Goal: Task Accomplishment & Management: Manage account settings

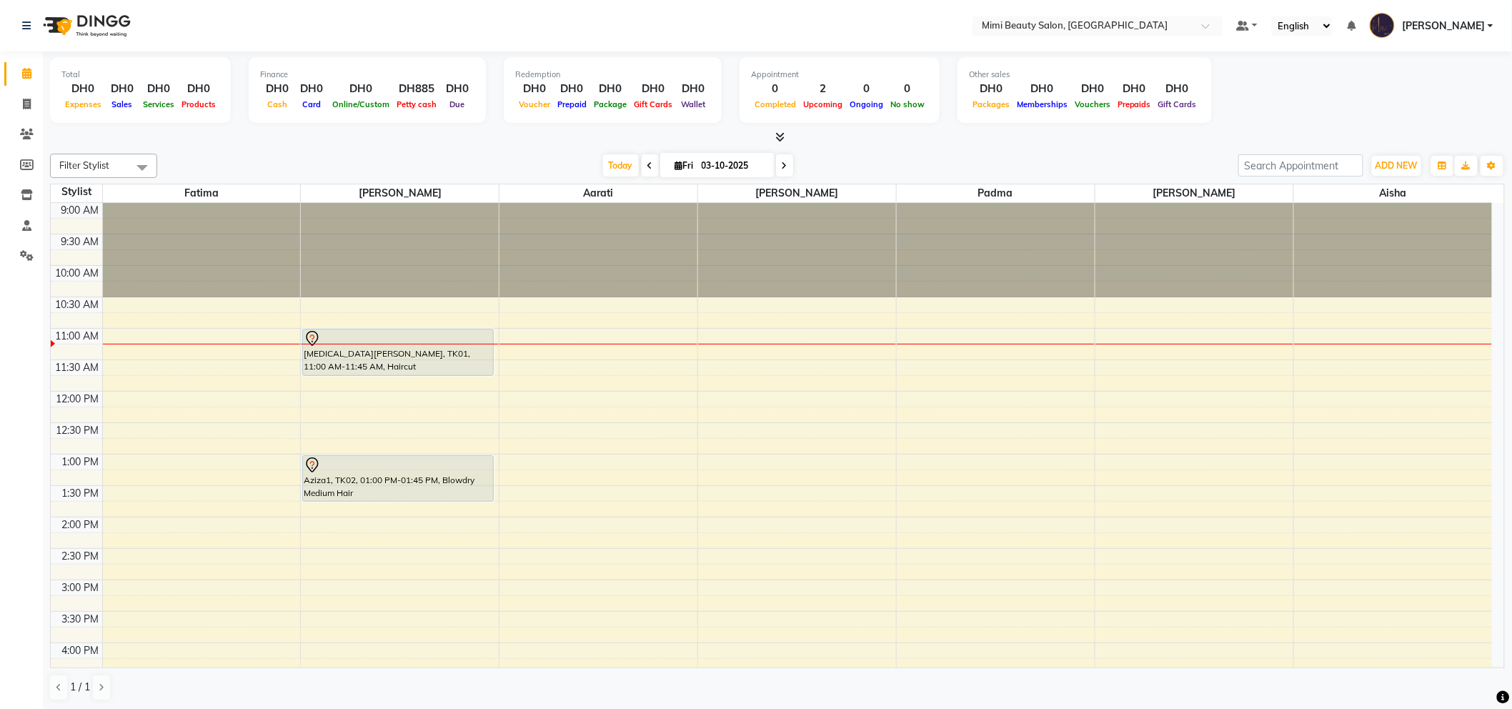
click at [400, 353] on div "Amira Landline, TK01, 11:00 AM-11:45 AM, Haircut" at bounding box center [398, 352] width 190 height 46
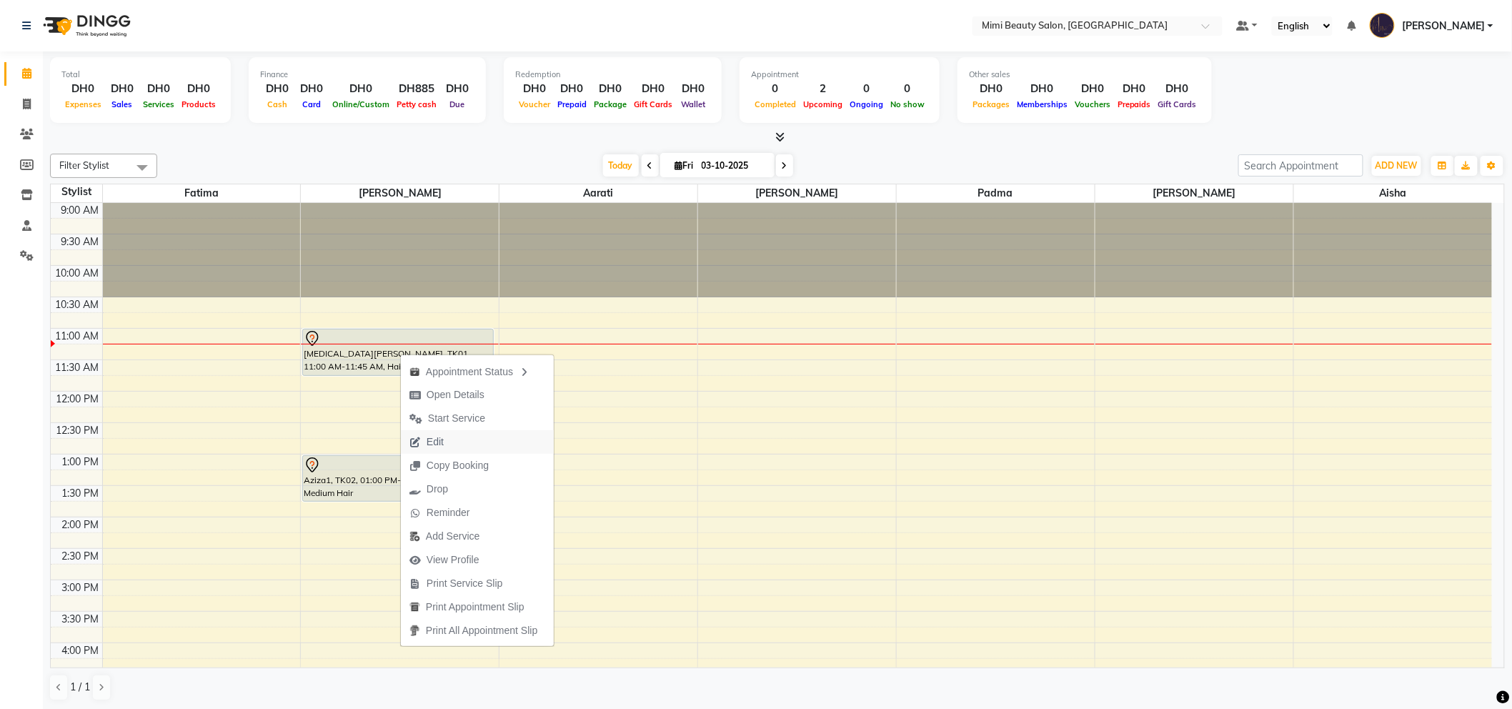
click at [439, 439] on span "Edit" at bounding box center [434, 441] width 17 height 15
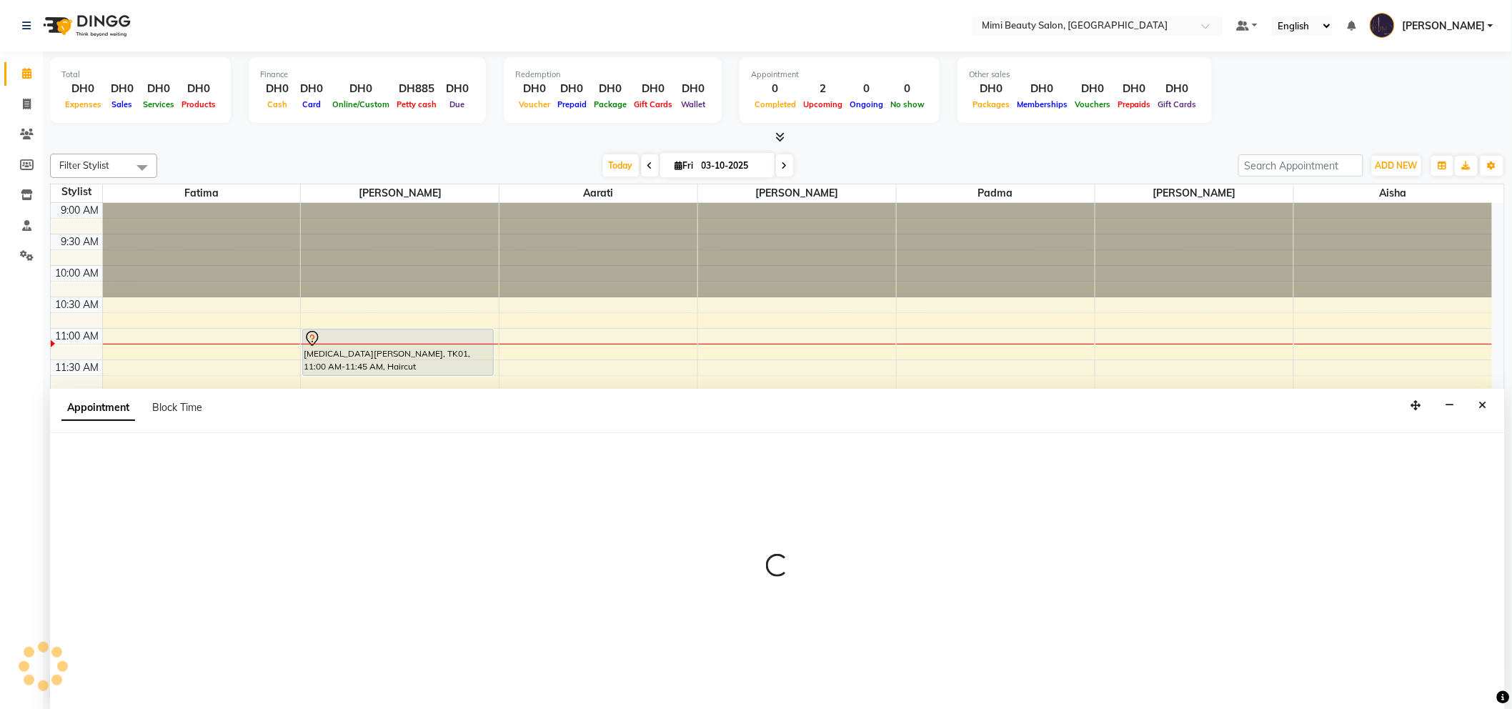
scroll to position [1, 0]
select select "tentative"
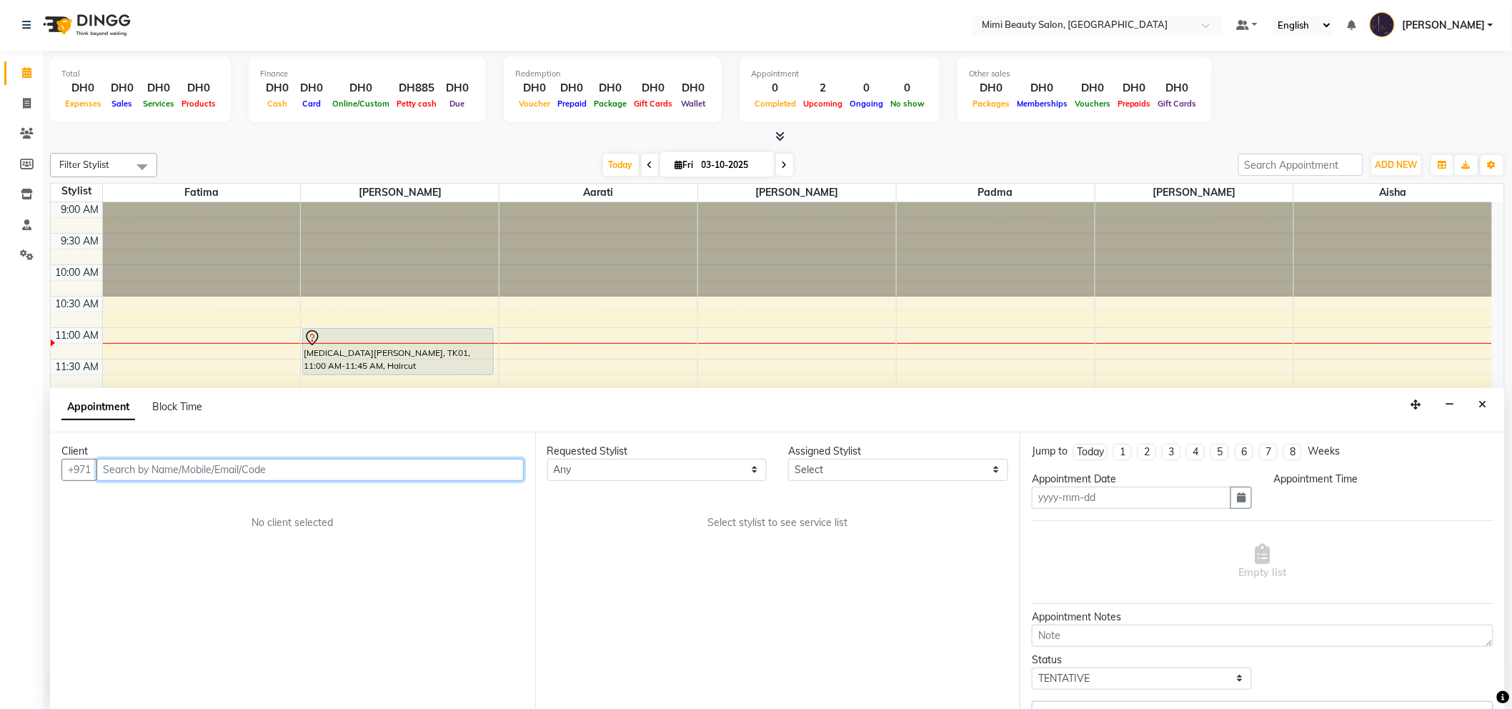
type input "03-10-2025"
select select "660"
select select "52700"
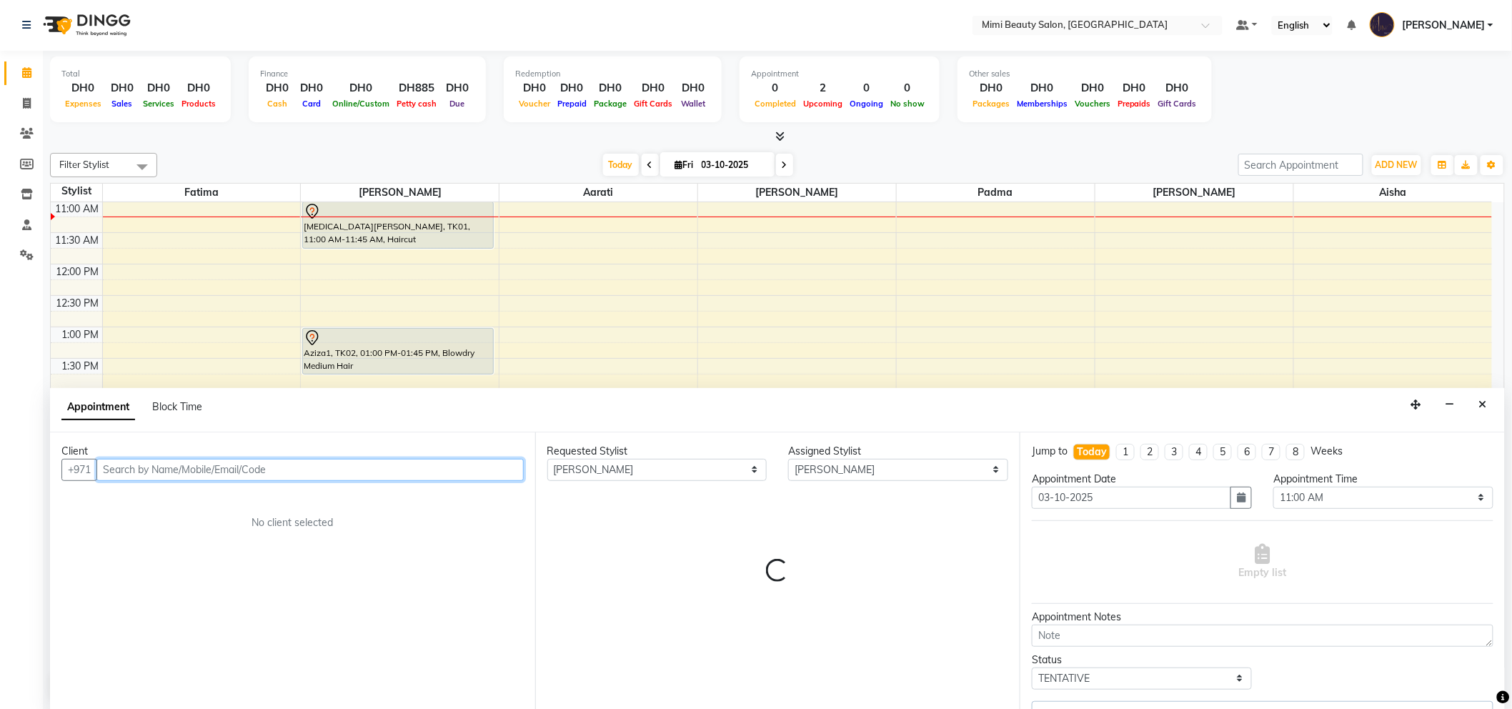
select select "3351"
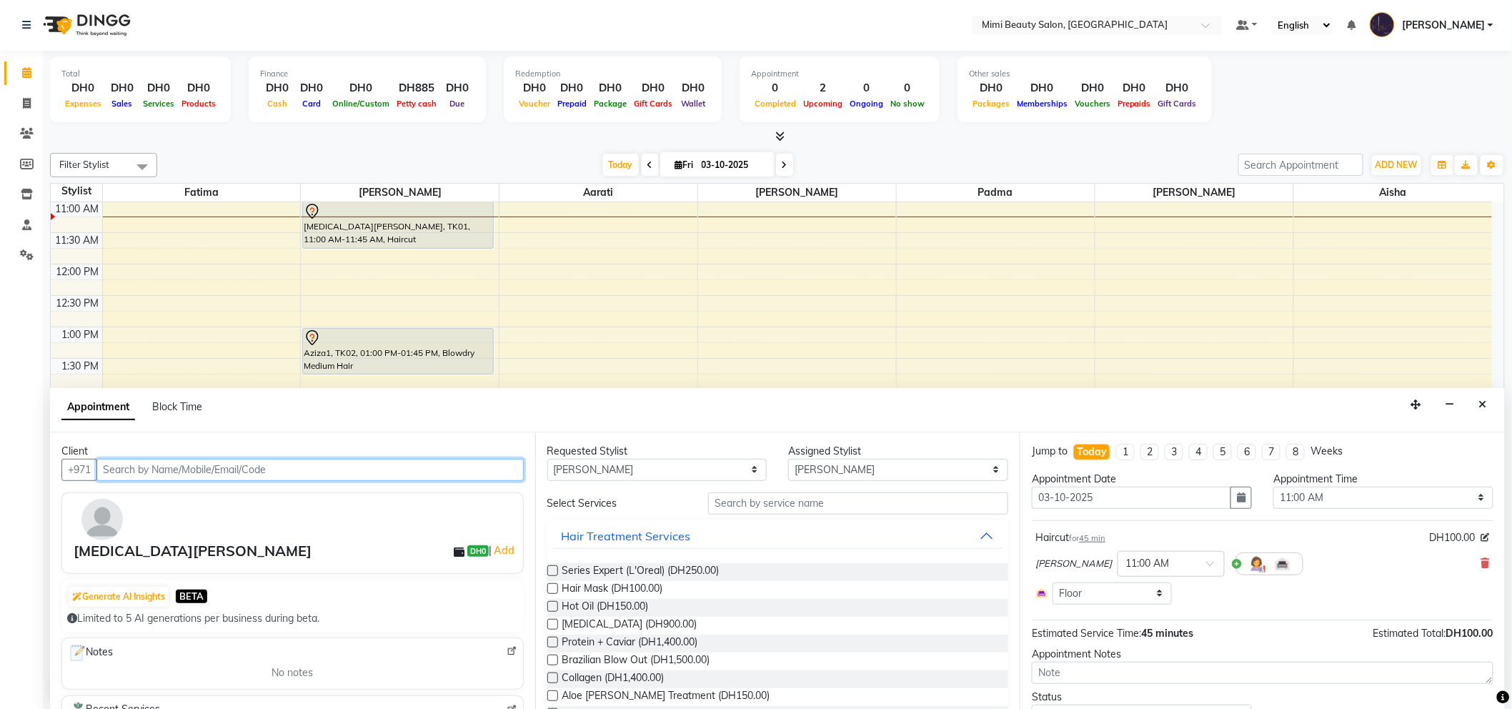
click at [276, 471] on input "text" at bounding box center [309, 470] width 427 height 22
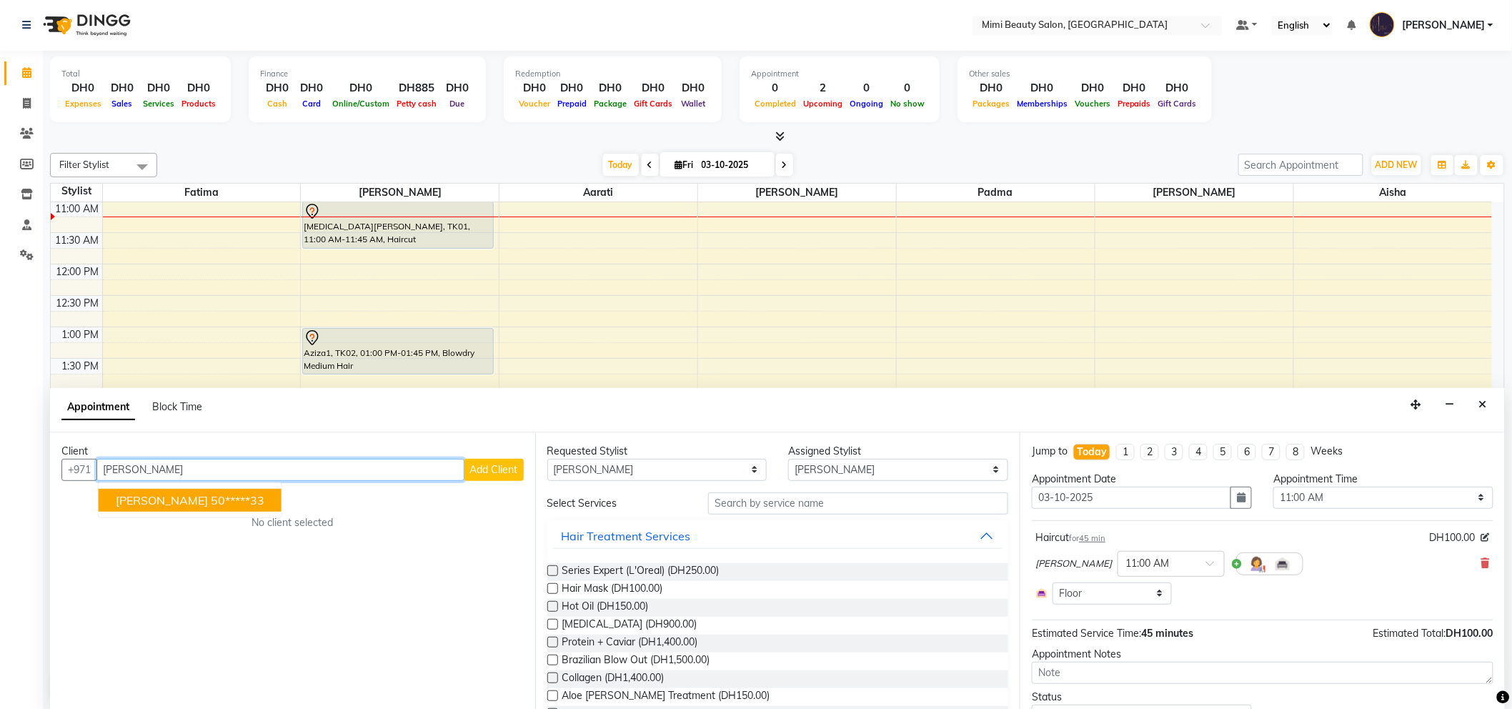
click at [211, 499] on ngb-highlight "50*****33" at bounding box center [238, 500] width 54 height 14
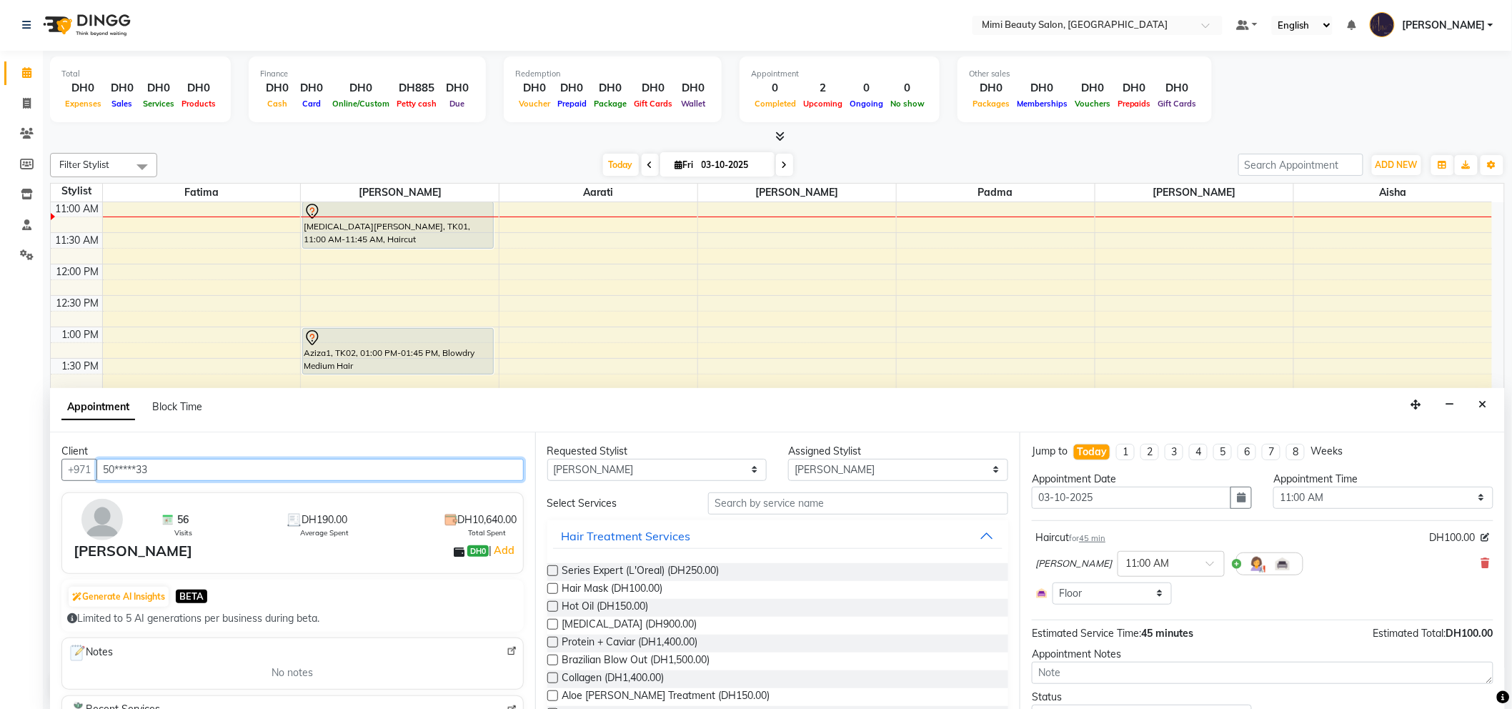
scroll to position [0, 0]
type input "50*****33"
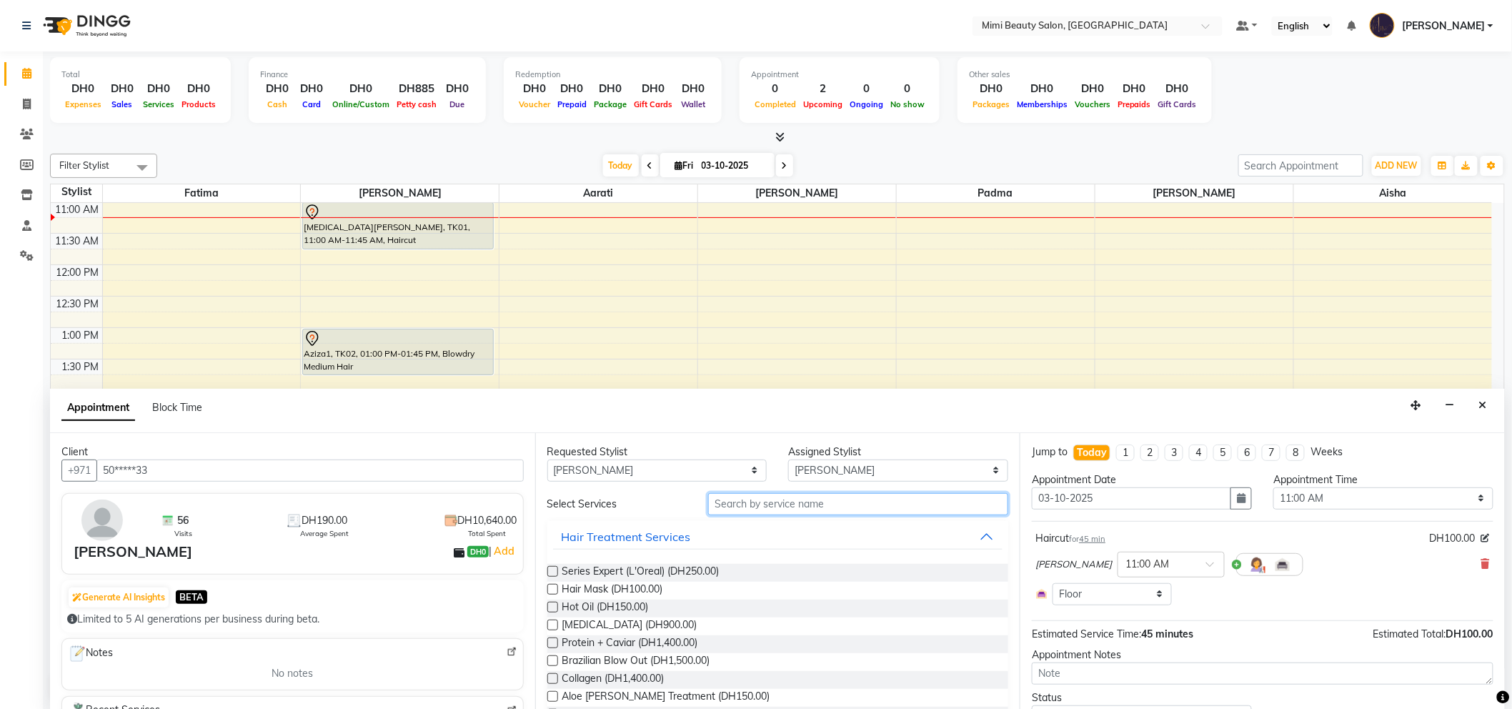
click at [745, 504] on input "text" at bounding box center [858, 504] width 300 height 22
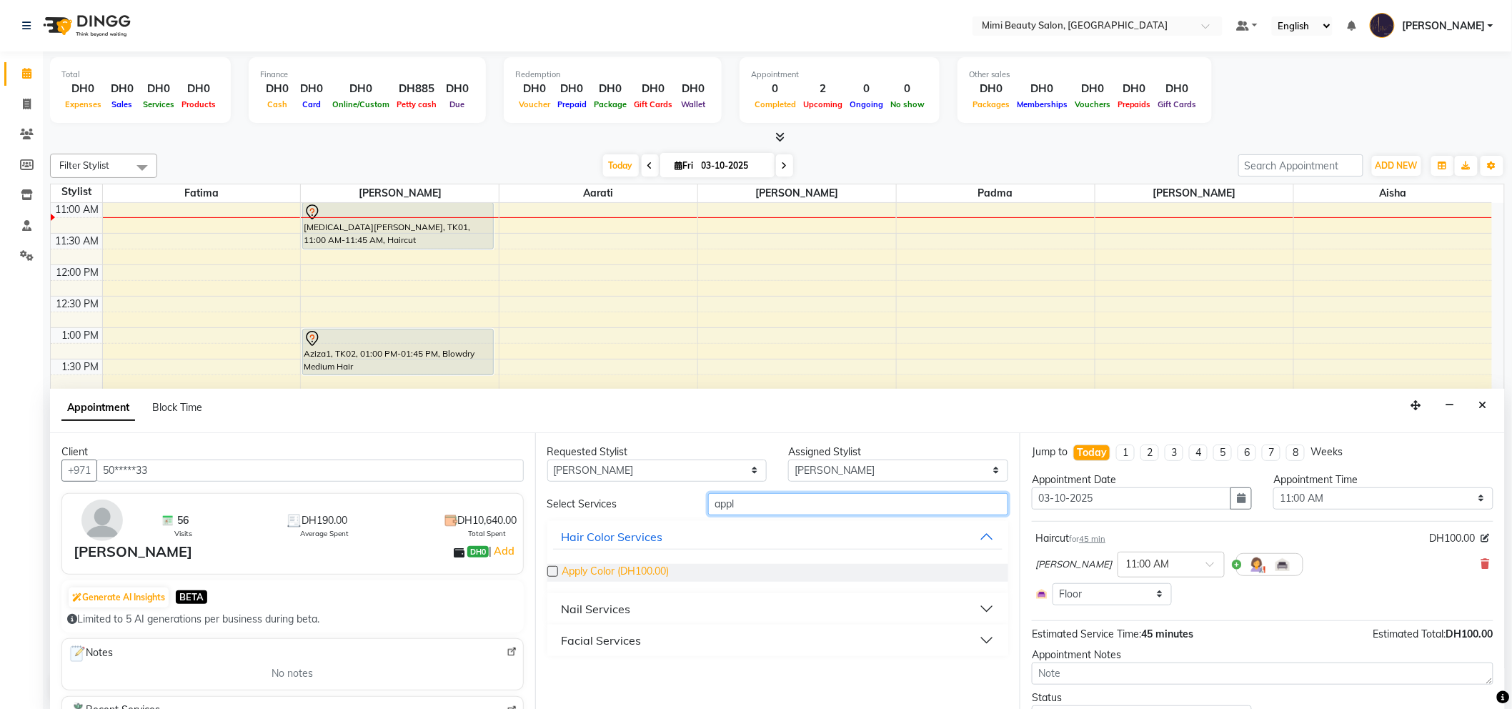
type input "appl"
click at [637, 572] on span "Apply Color (DH100.00)" at bounding box center [615, 573] width 107 height 18
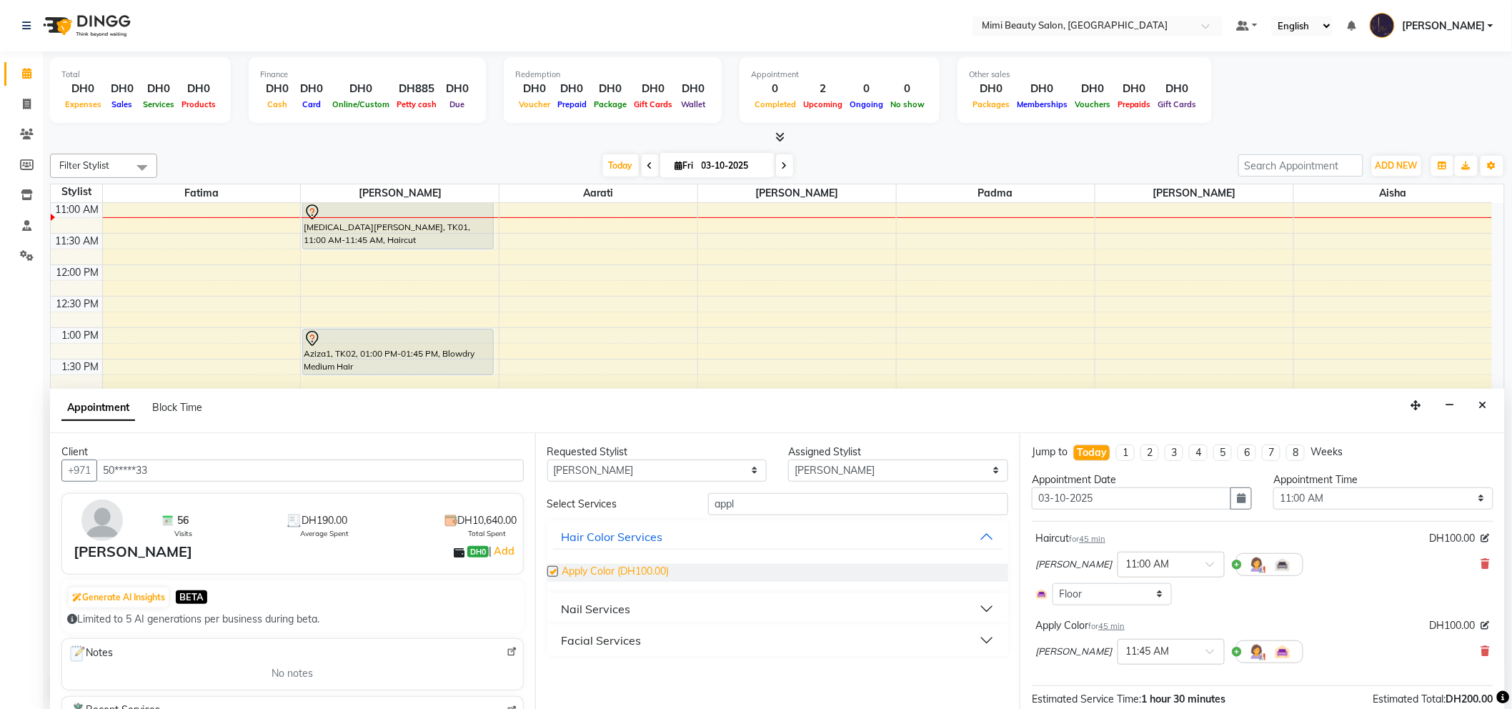
checkbox input "false"
click at [1481, 561] on icon at bounding box center [1485, 564] width 9 height 10
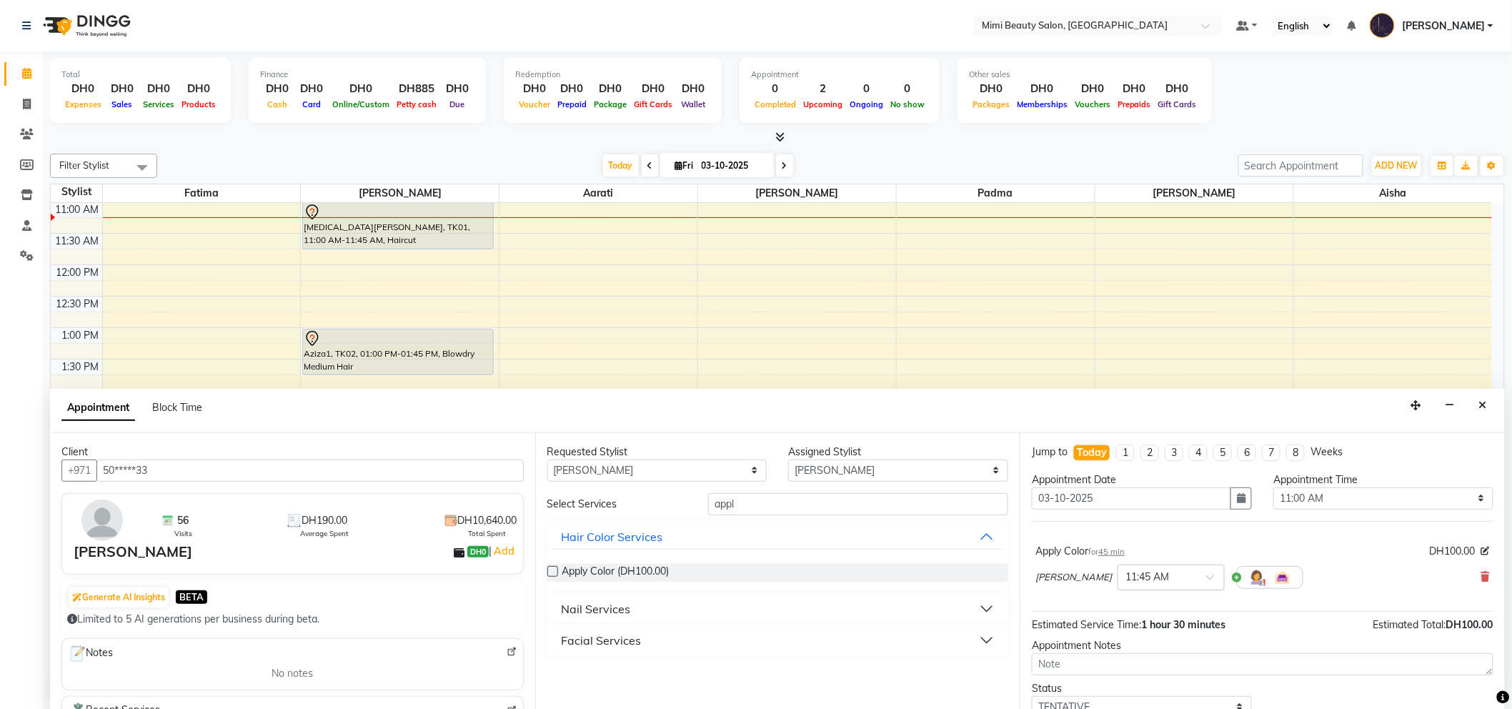
click at [1206, 576] on span at bounding box center [1215, 581] width 18 height 15
click at [1118, 602] on div "11:15 AM" at bounding box center [1171, 603] width 106 height 26
click at [609, 475] on select "Any [PERSON_NAME] [PERSON_NAME] [PERSON_NAME] [PERSON_NAME] Padma" at bounding box center [657, 470] width 220 height 22
select select "52699"
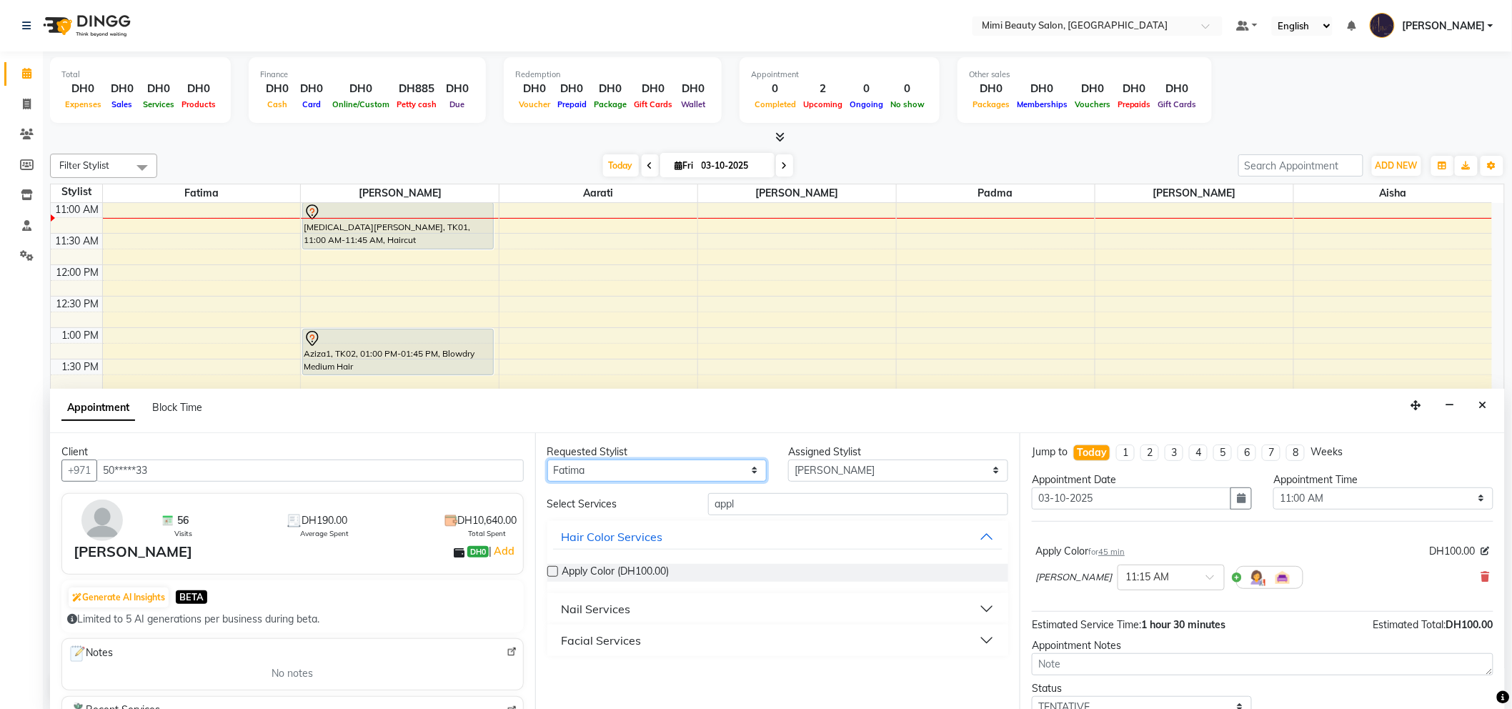
click at [547, 459] on select "Any [PERSON_NAME] [PERSON_NAME] [PERSON_NAME] [PERSON_NAME] Padma" at bounding box center [657, 470] width 220 height 22
select select "52699"
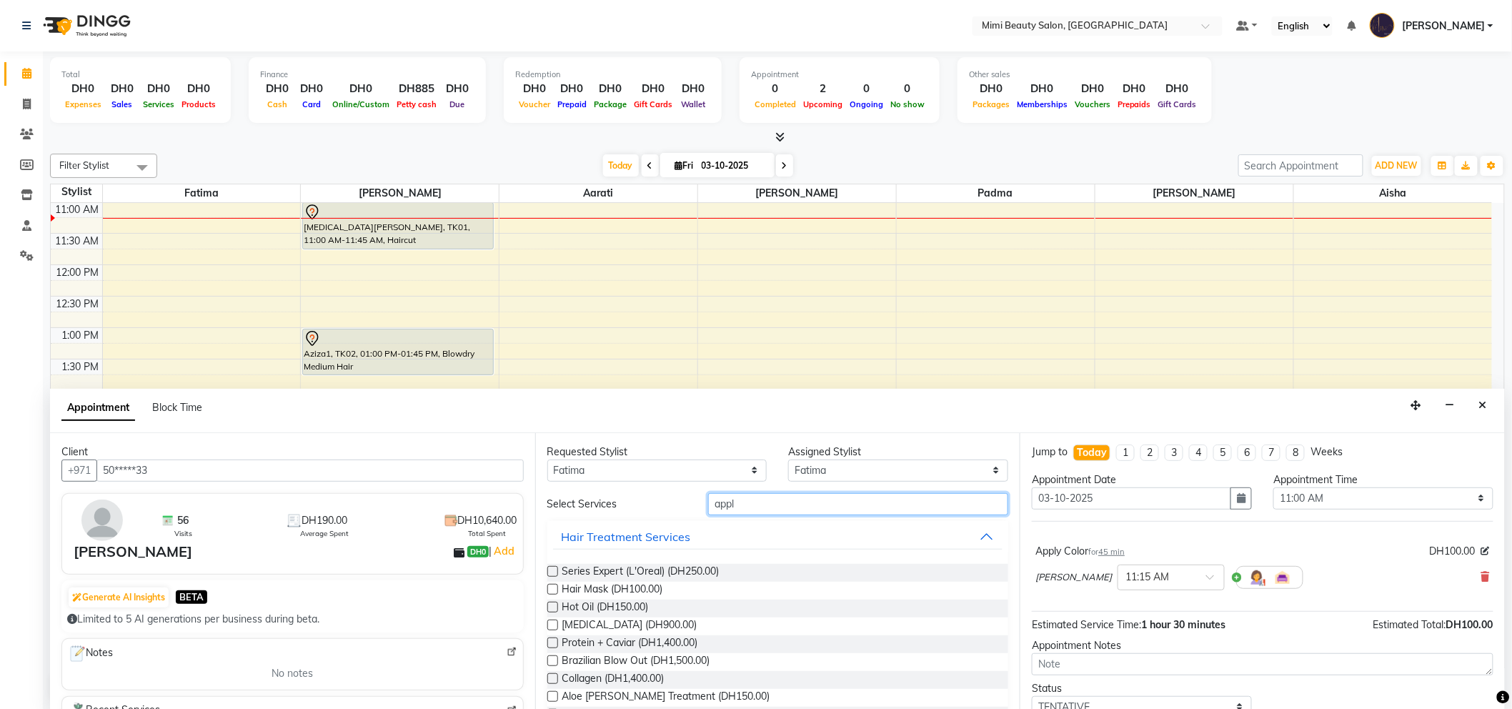
click at [717, 511] on input "appl" at bounding box center [858, 504] width 300 height 22
type input "pedi"
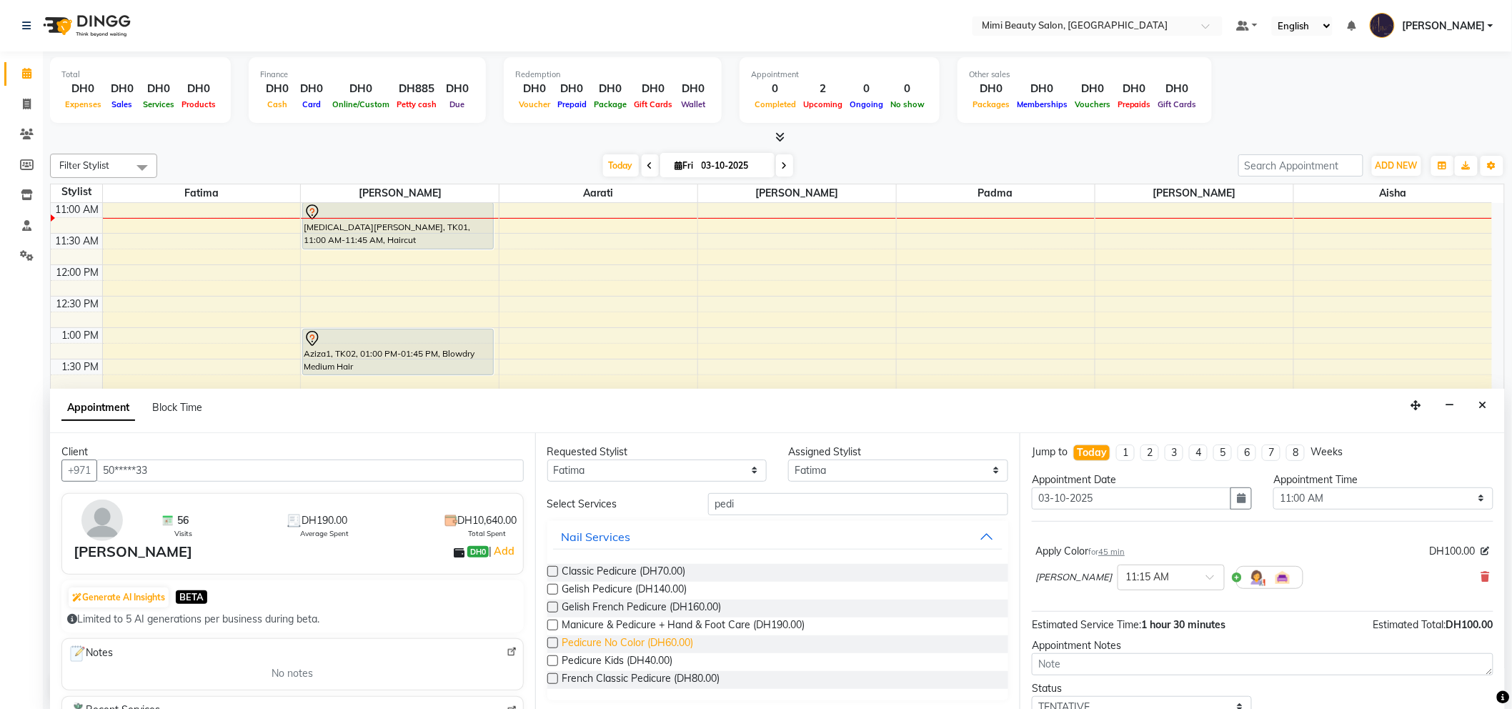
click at [662, 641] on span "Pedicure No Color (DH60.00)" at bounding box center [627, 644] width 131 height 18
checkbox input "false"
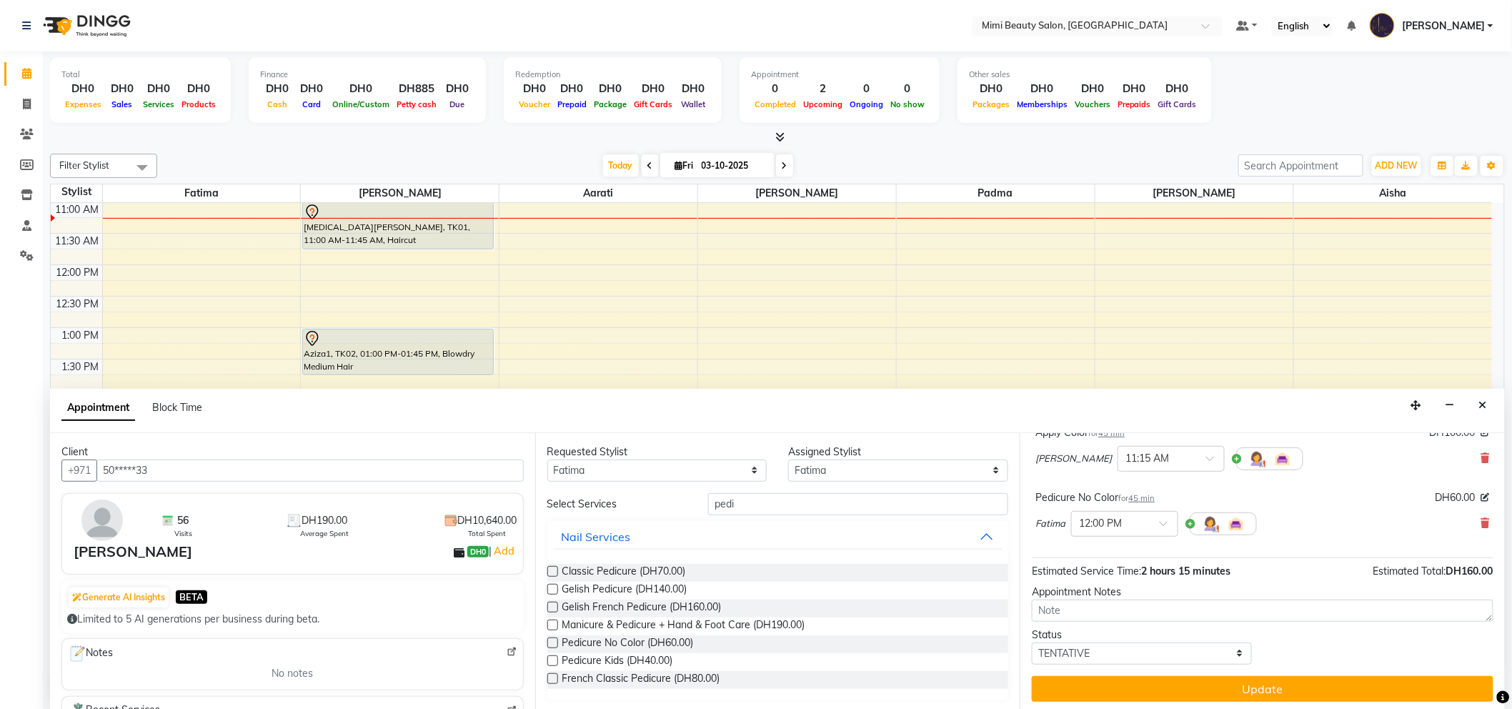
scroll to position [121, 0]
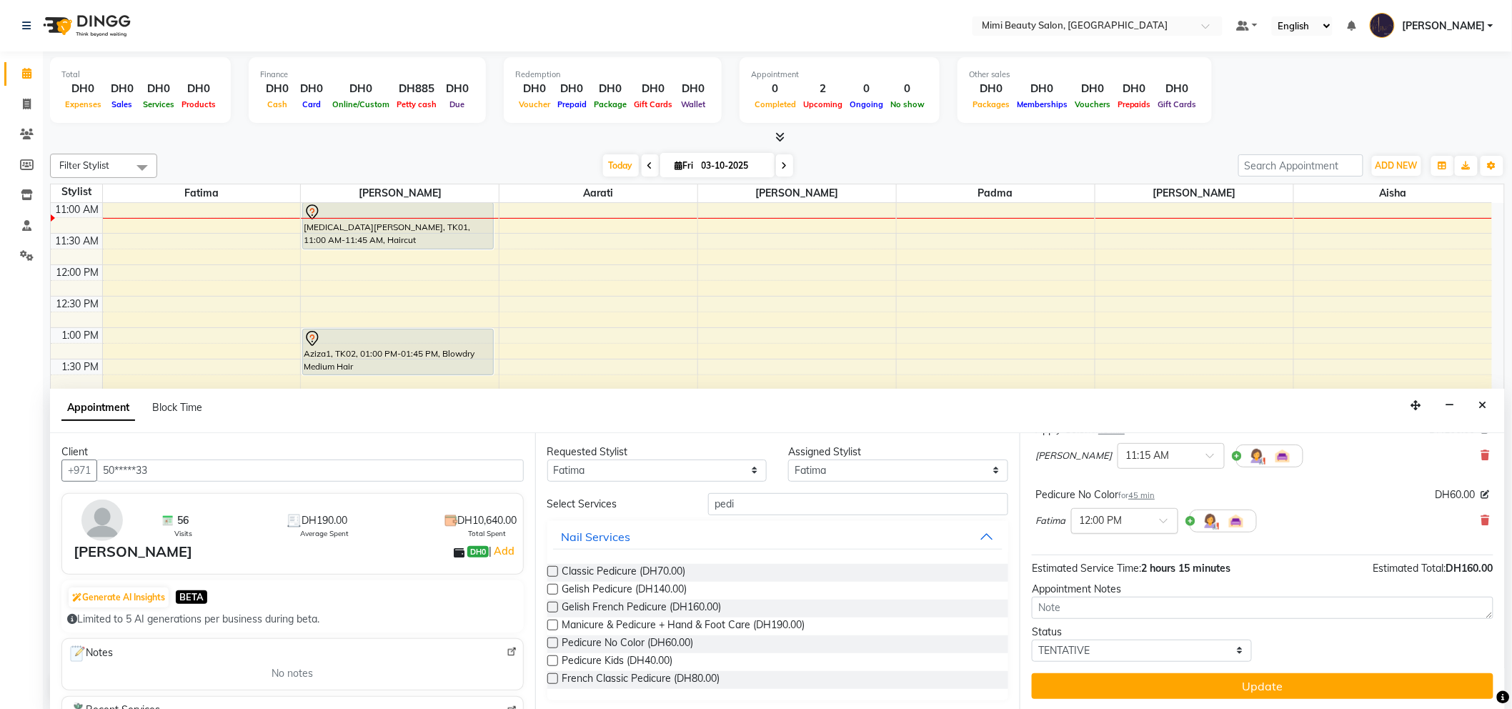
click at [1163, 518] on span at bounding box center [1168, 524] width 18 height 15
click at [1115, 549] on div "11:15 AM" at bounding box center [1125, 547] width 106 height 26
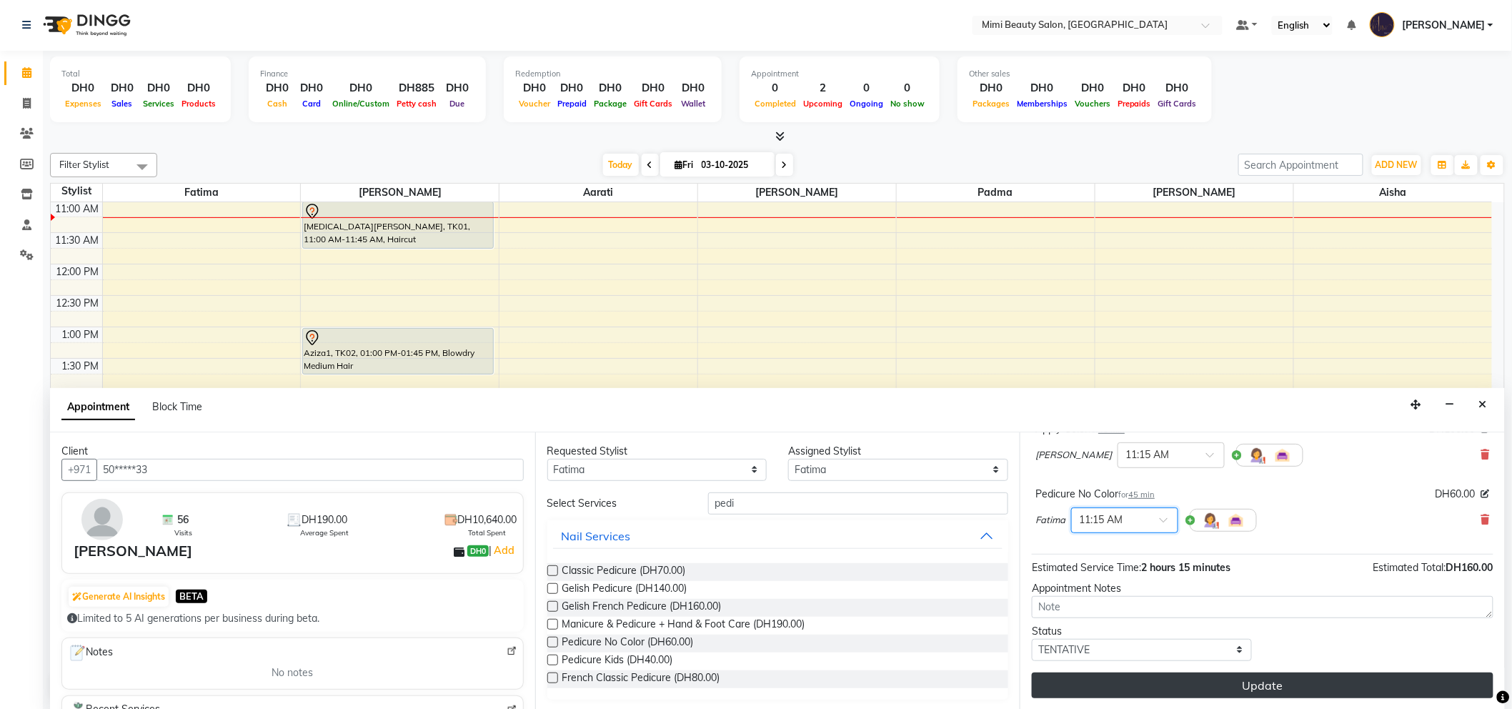
click at [1237, 689] on button "Update" at bounding box center [1262, 685] width 461 height 26
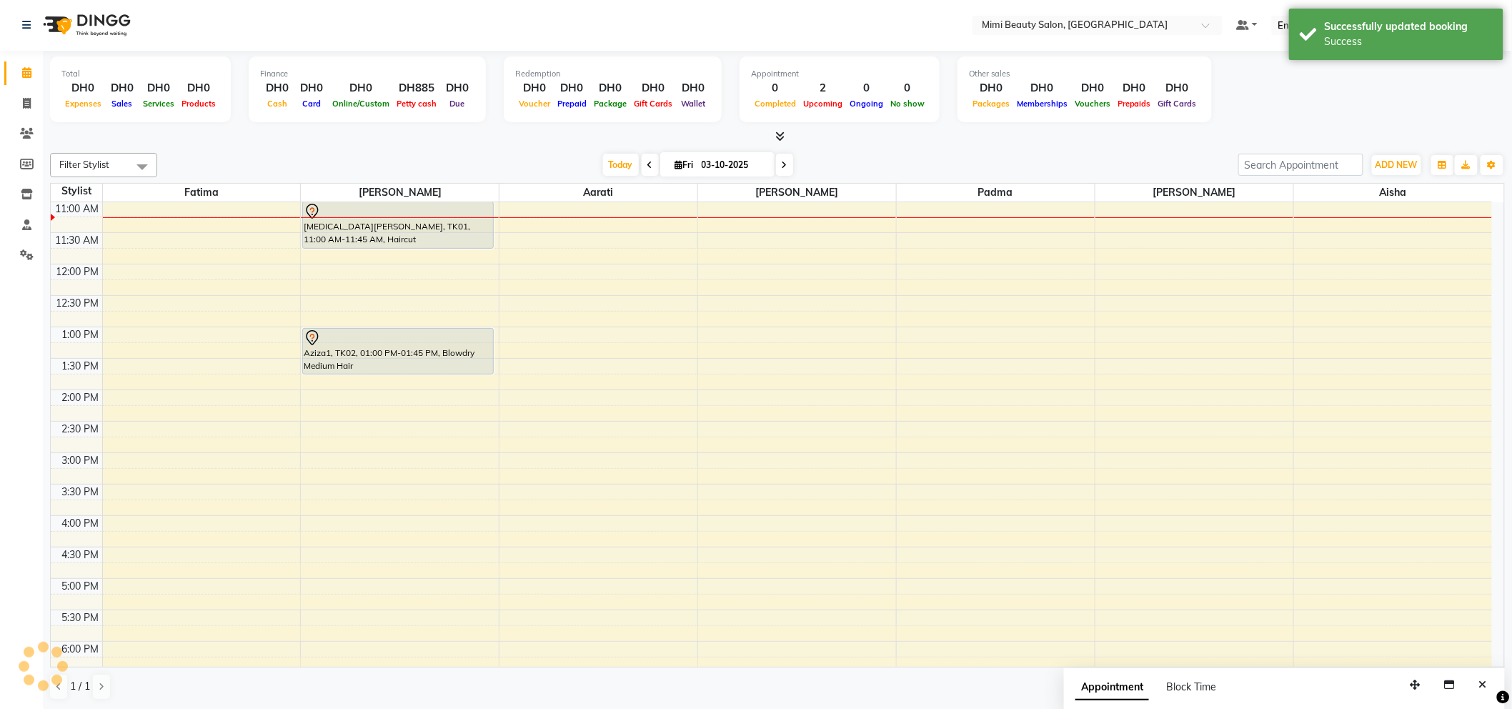
scroll to position [0, 0]
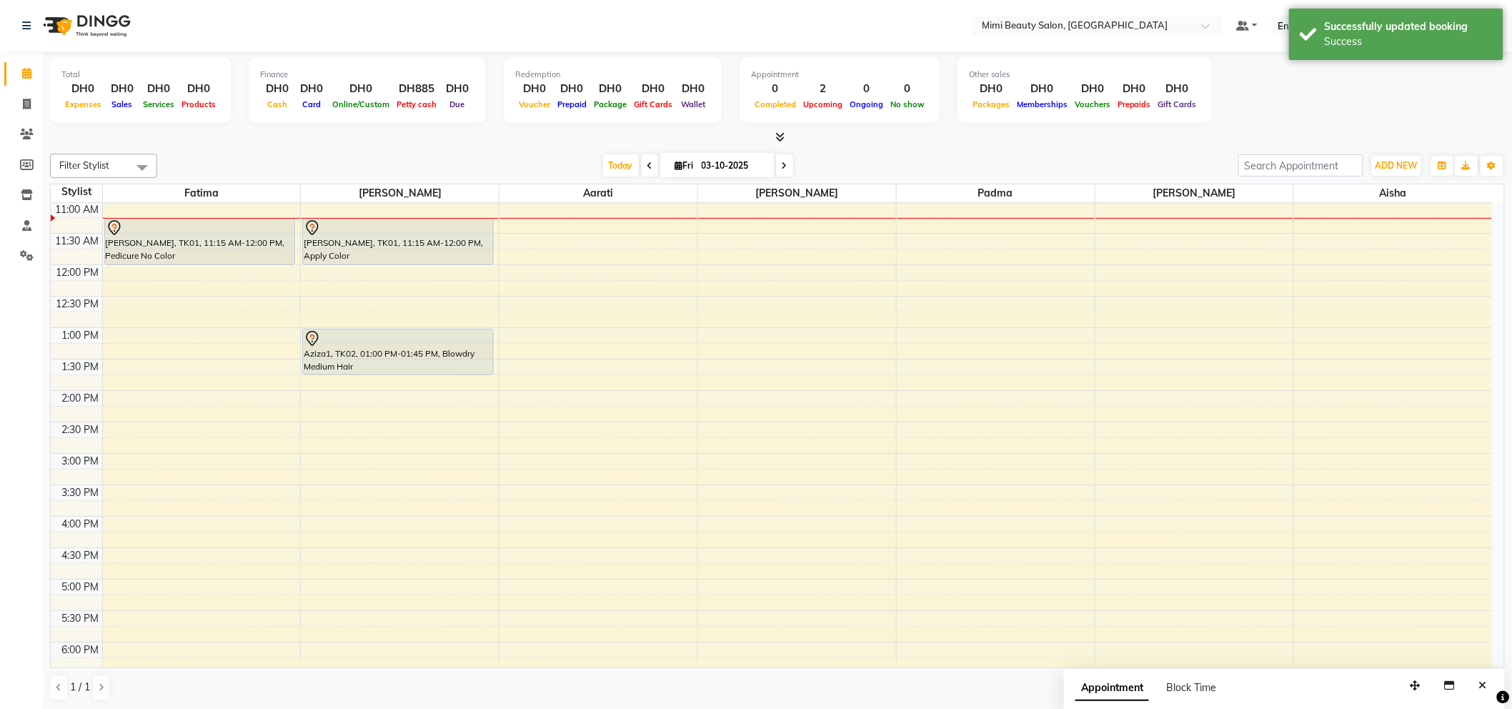
click at [379, 355] on div "Aziza1, TK02, 01:00 PM-01:45 PM, Blowdry Medium Hair" at bounding box center [398, 351] width 190 height 45
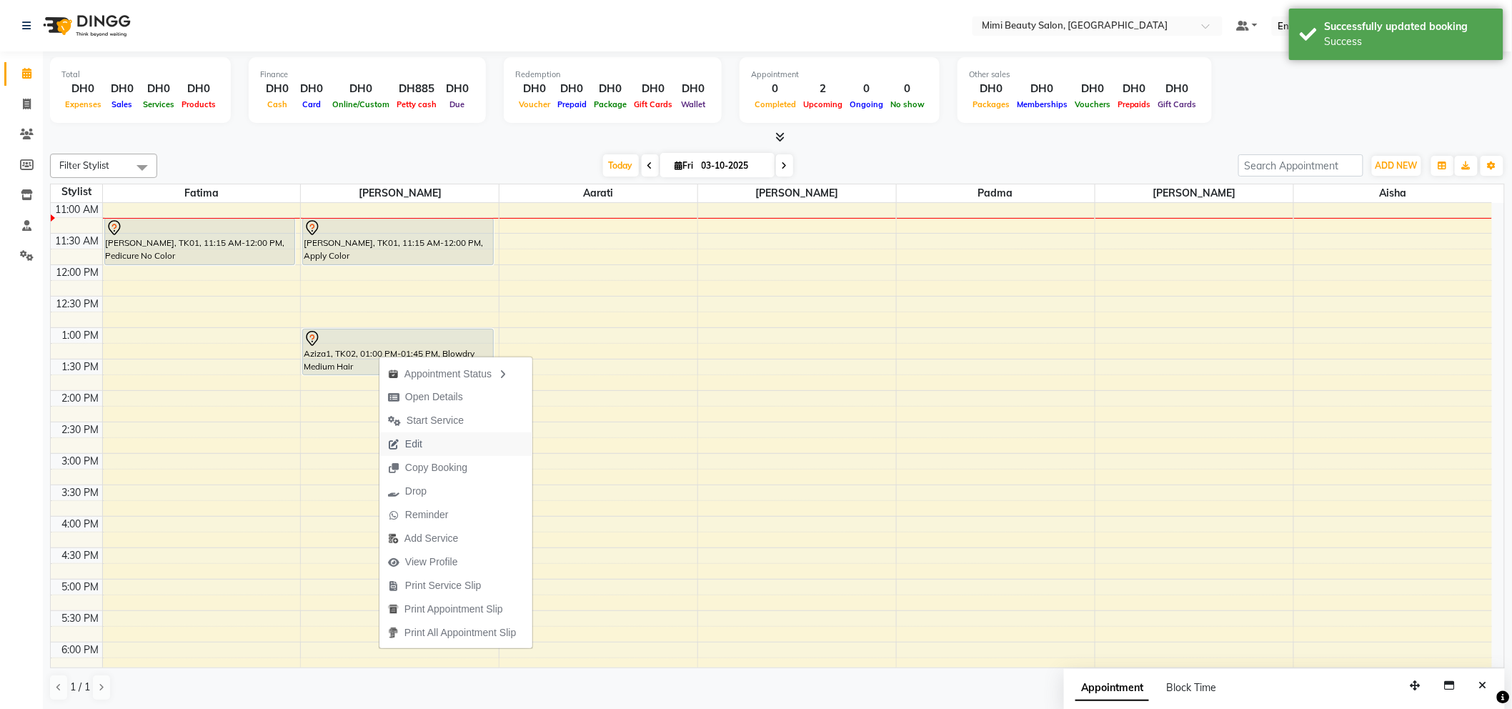
click at [420, 444] on span "Edit" at bounding box center [413, 443] width 17 height 15
select select "tentative"
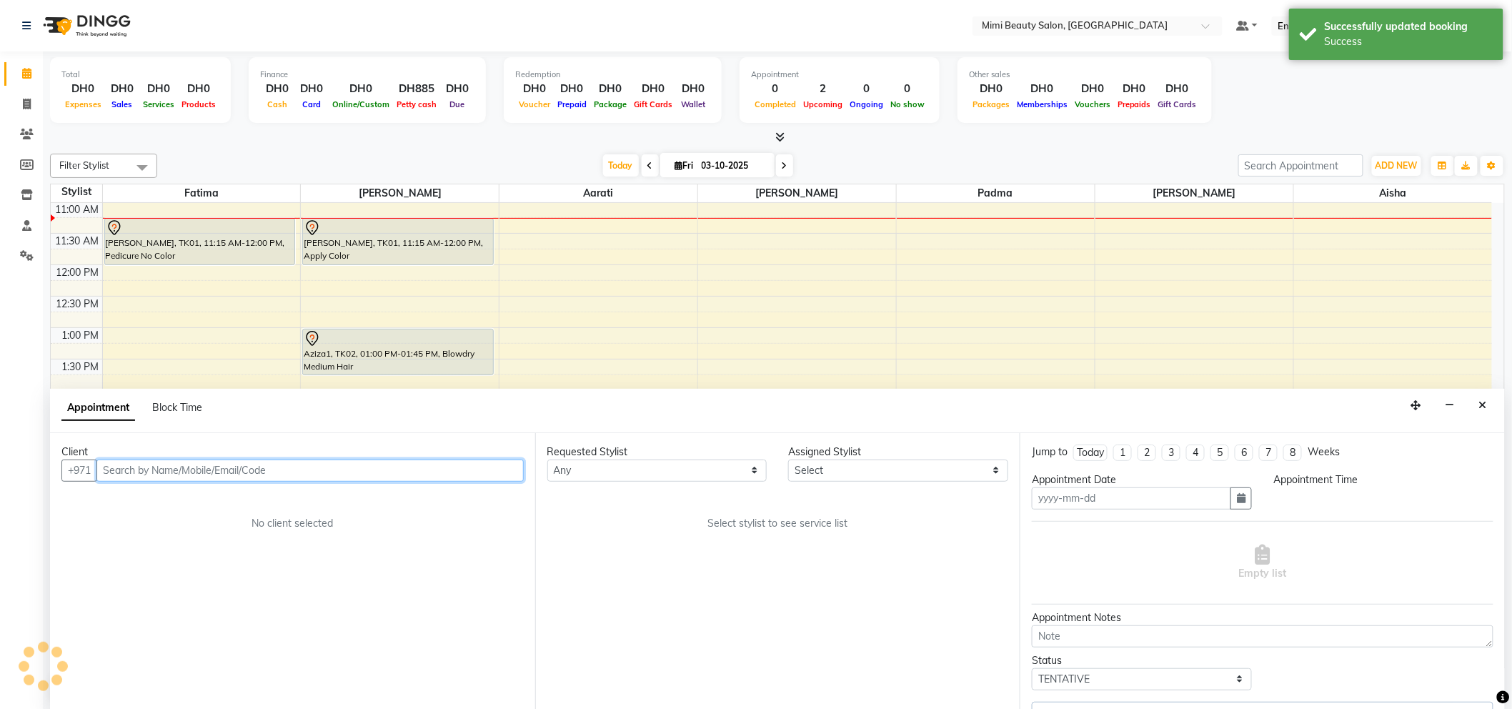
type input "03-10-2025"
select select "780"
select select "52700"
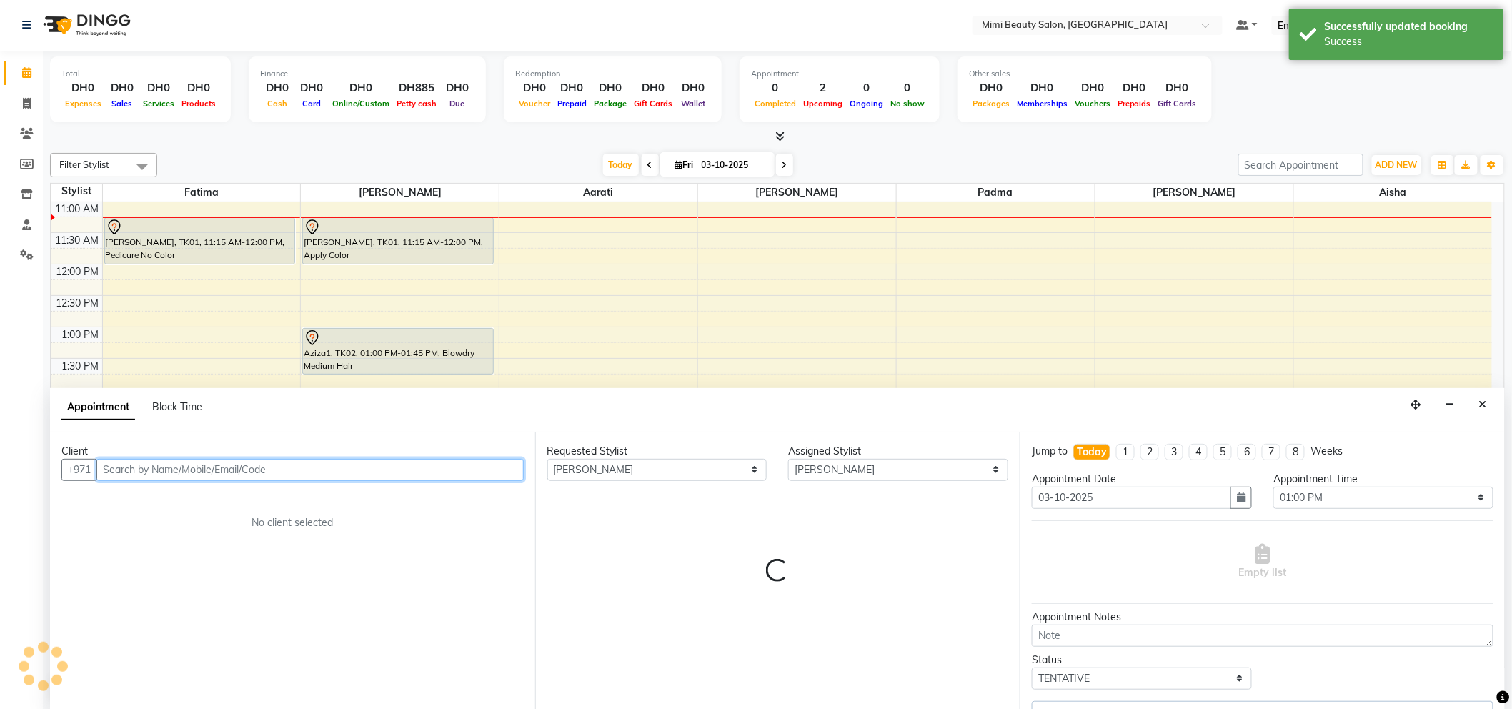
select select "3351"
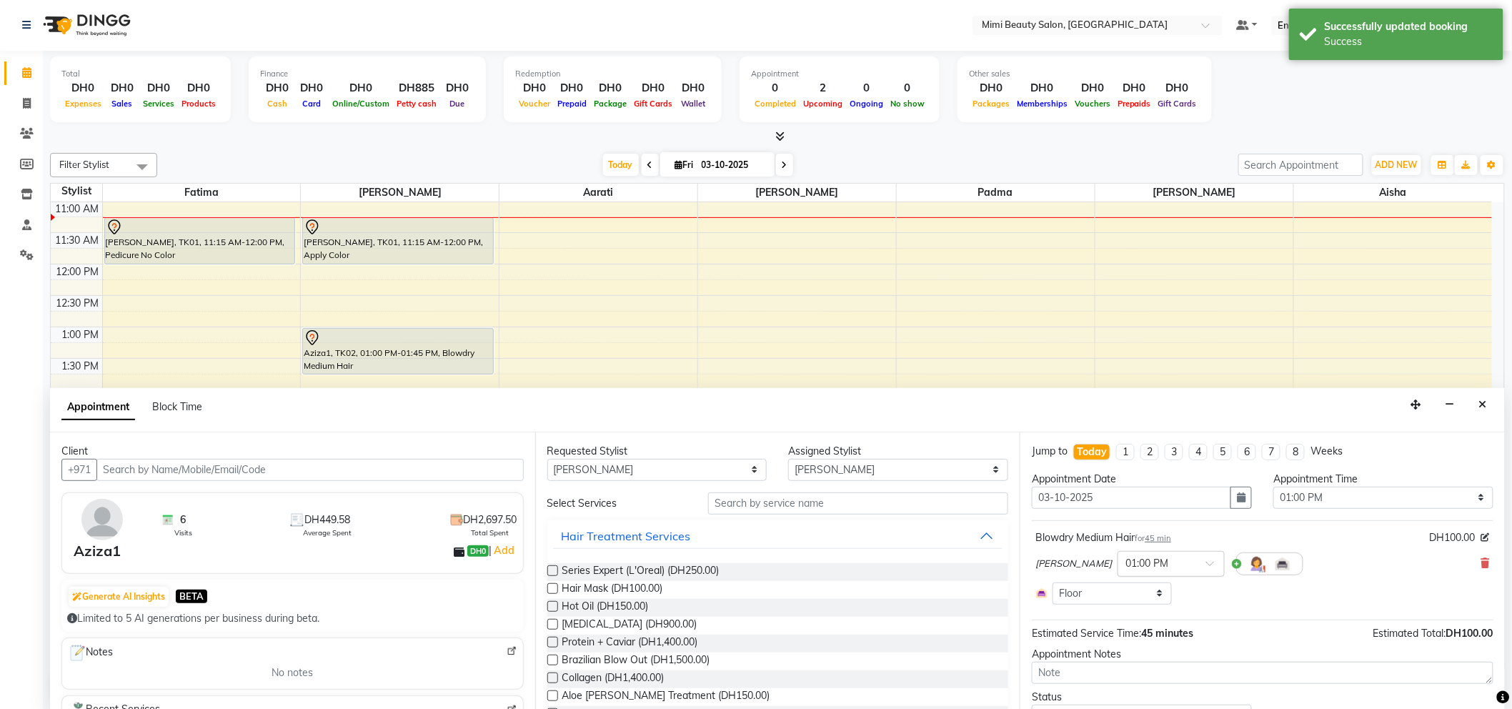
click at [1206, 566] on span at bounding box center [1215, 567] width 18 height 15
click at [1118, 667] on div "01:30 PM" at bounding box center [1171, 667] width 106 height 26
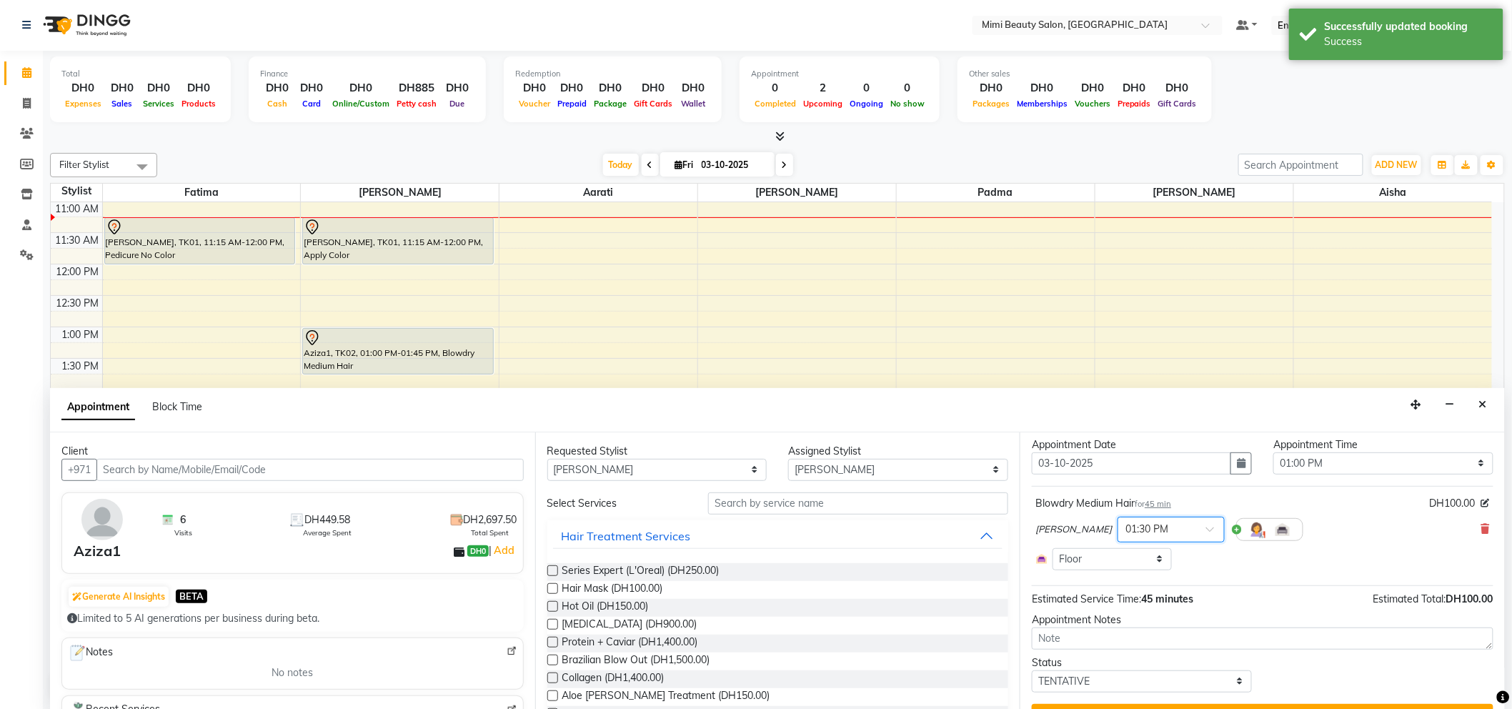
scroll to position [66, 0]
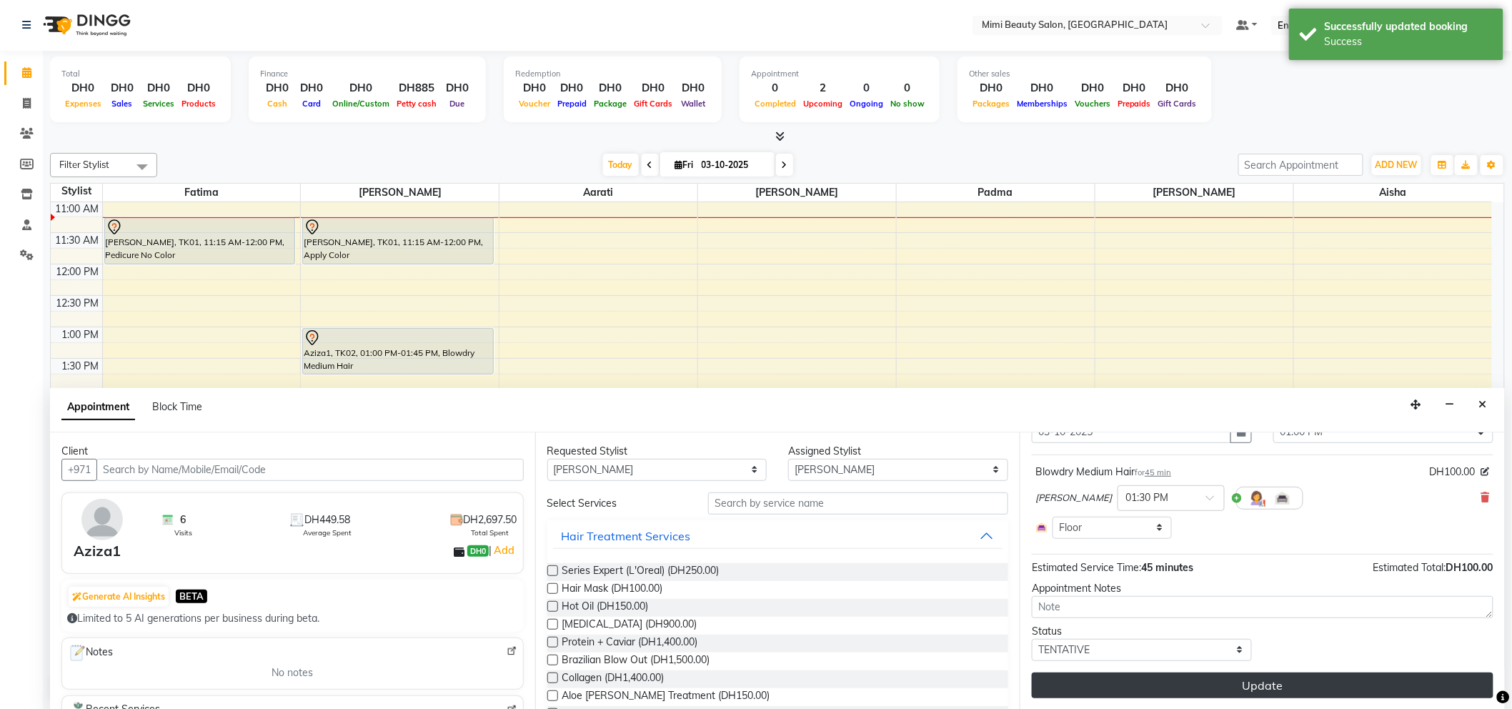
click at [1366, 686] on button "Update" at bounding box center [1262, 685] width 461 height 26
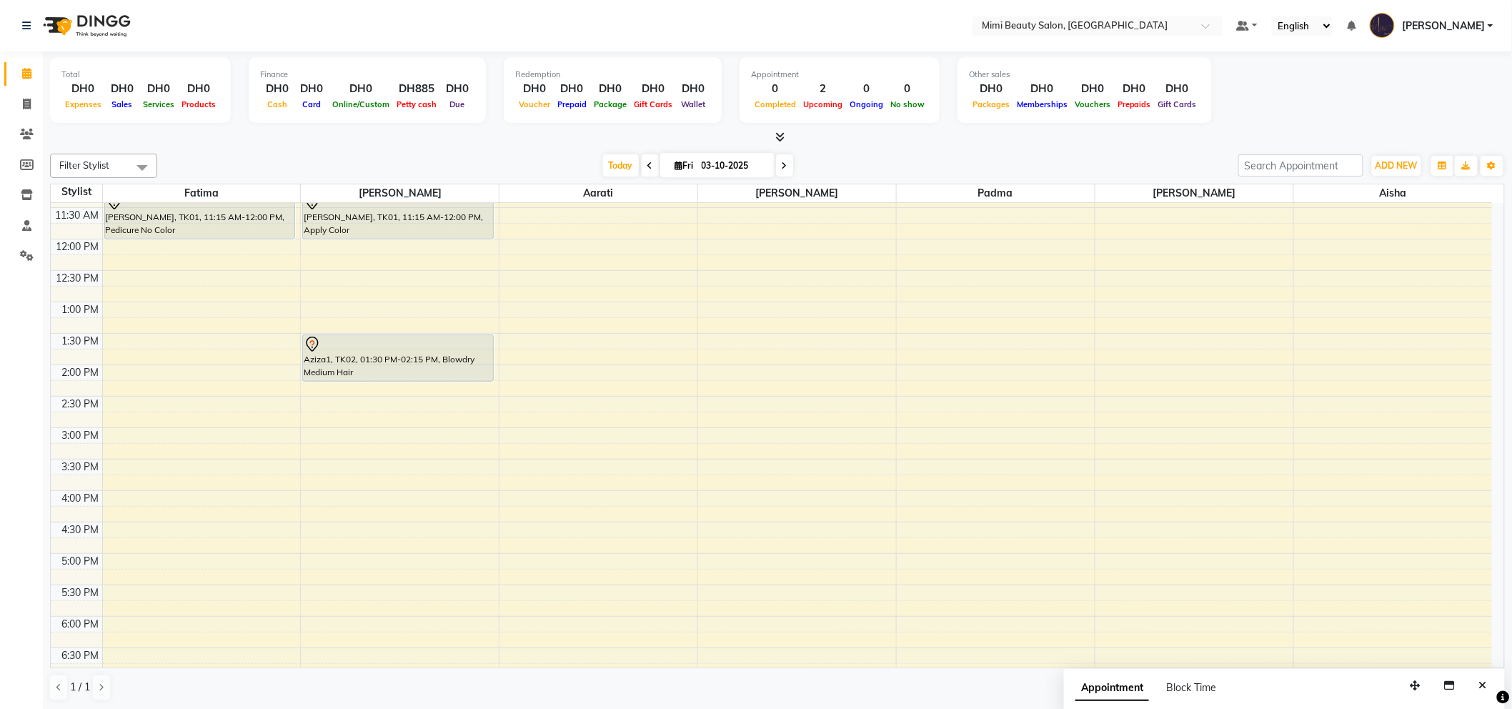
scroll to position [159, 0]
click at [1391, 308] on div "9:00 AM 9:30 AM 10:00 AM 10:30 AM 11:00 AM 11:30 AM 12:00 PM 12:30 PM 1:00 PM 1…" at bounding box center [771, 515] width 1441 height 942
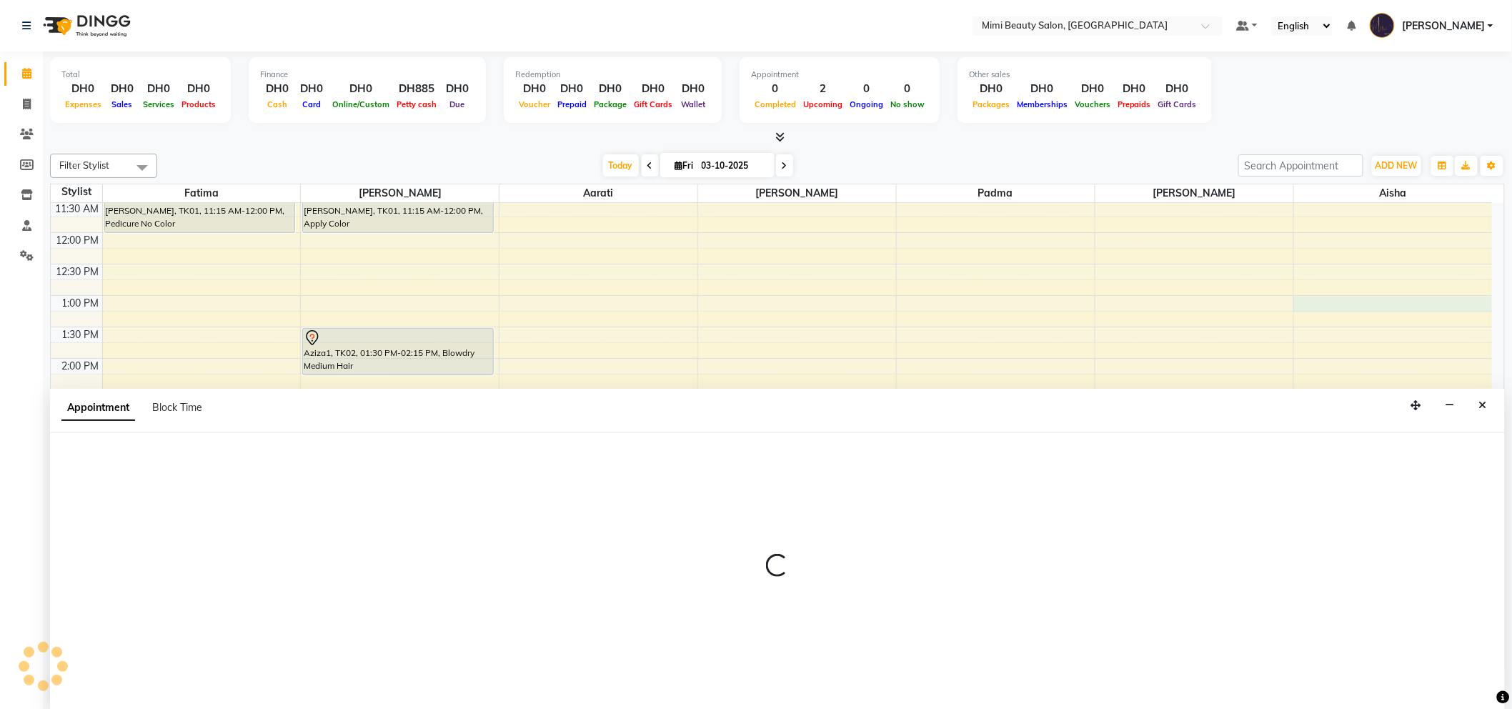
select select "91901"
select select "tentative"
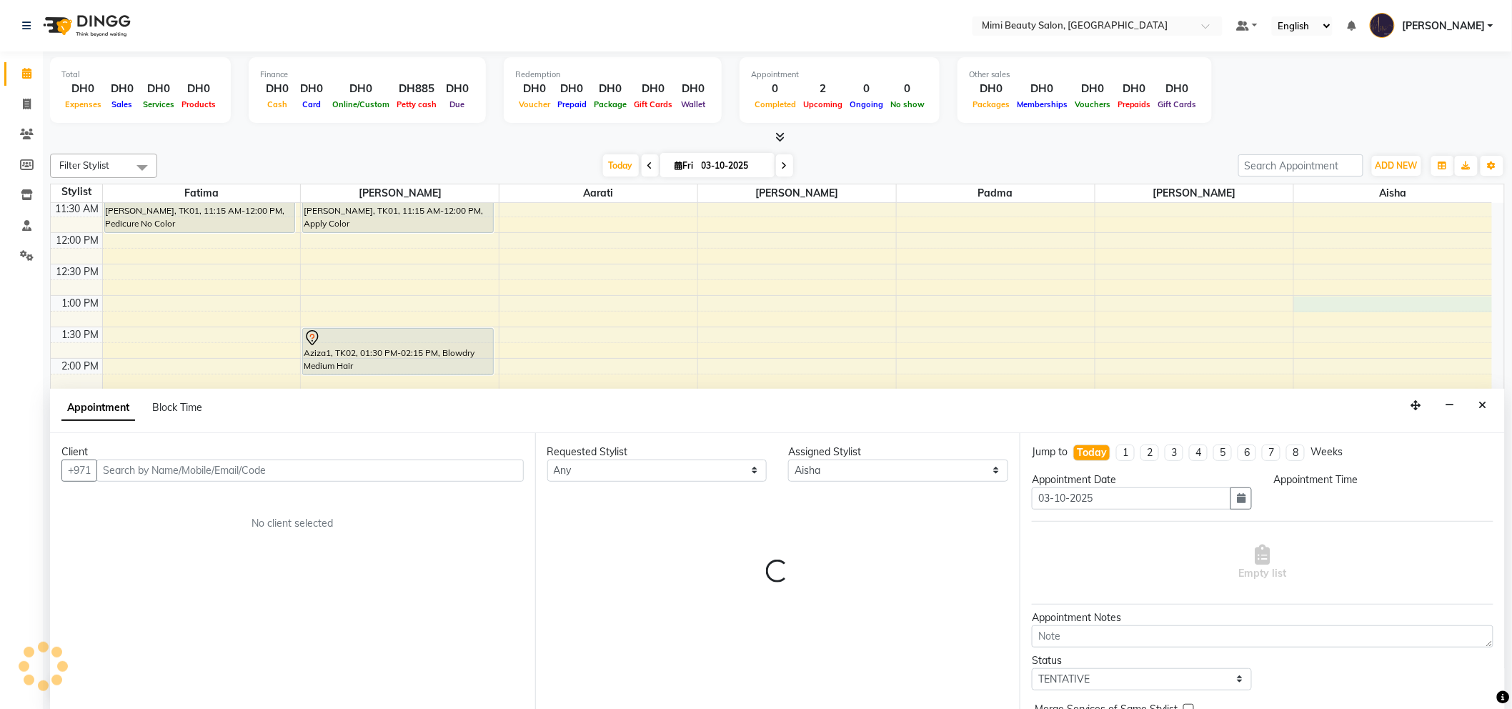
scroll to position [1, 0]
select select "780"
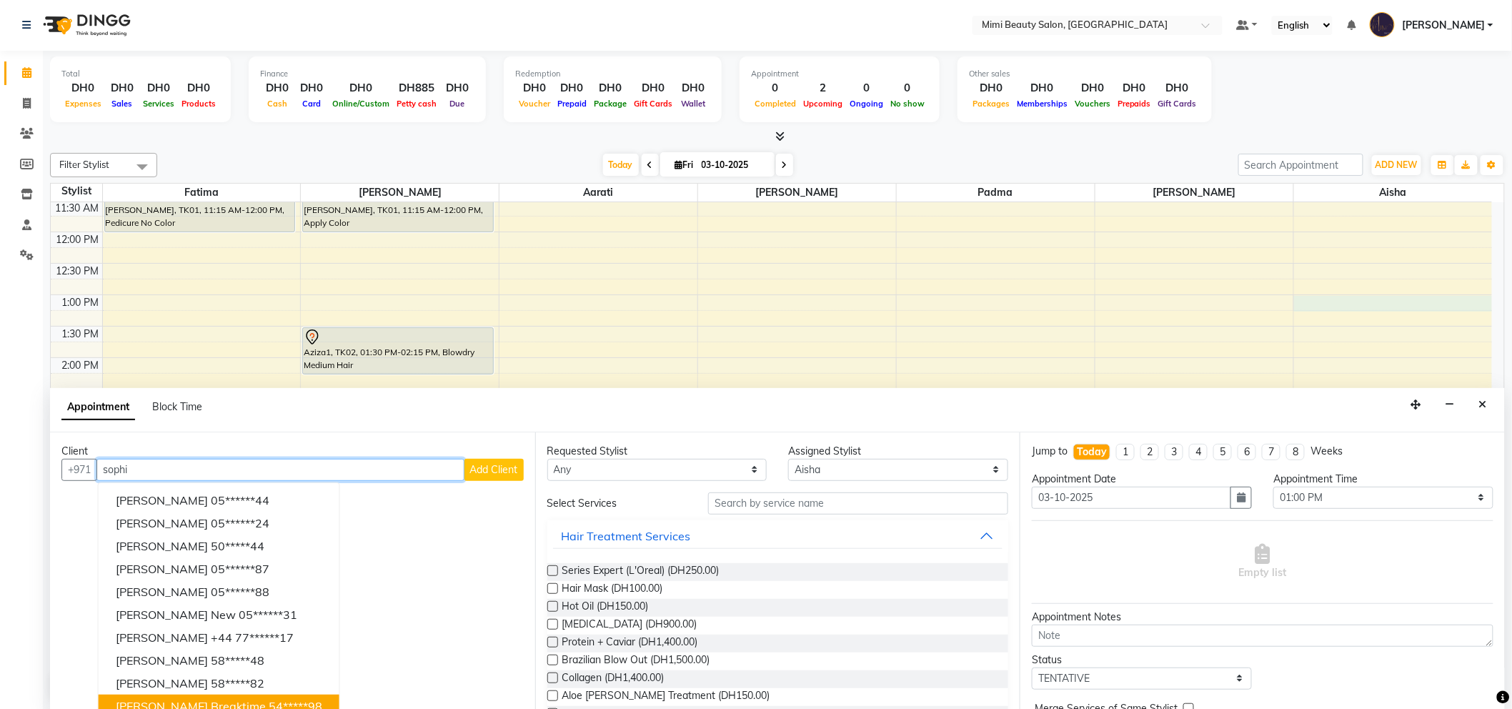
click at [269, 699] on ngb-highlight "54*****98" at bounding box center [296, 706] width 54 height 14
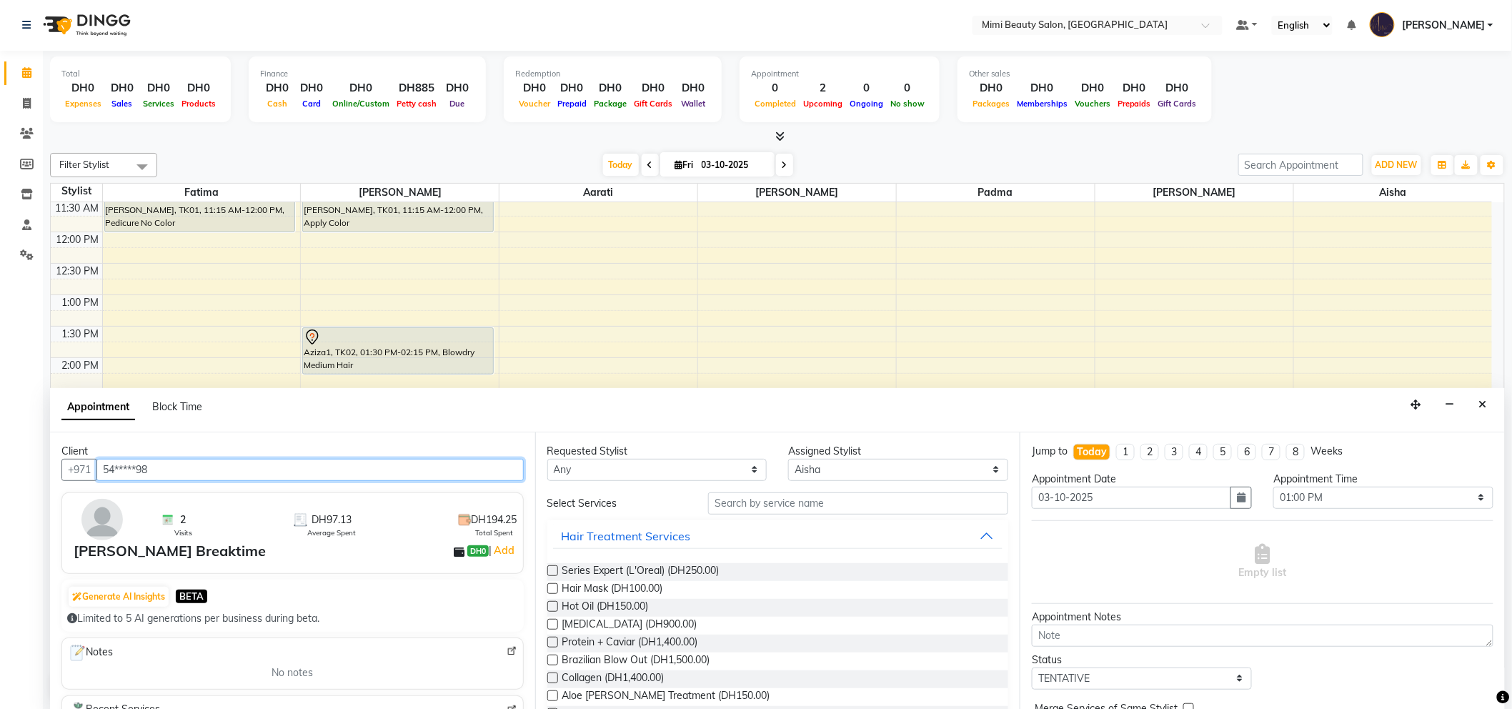
type input "54*****98"
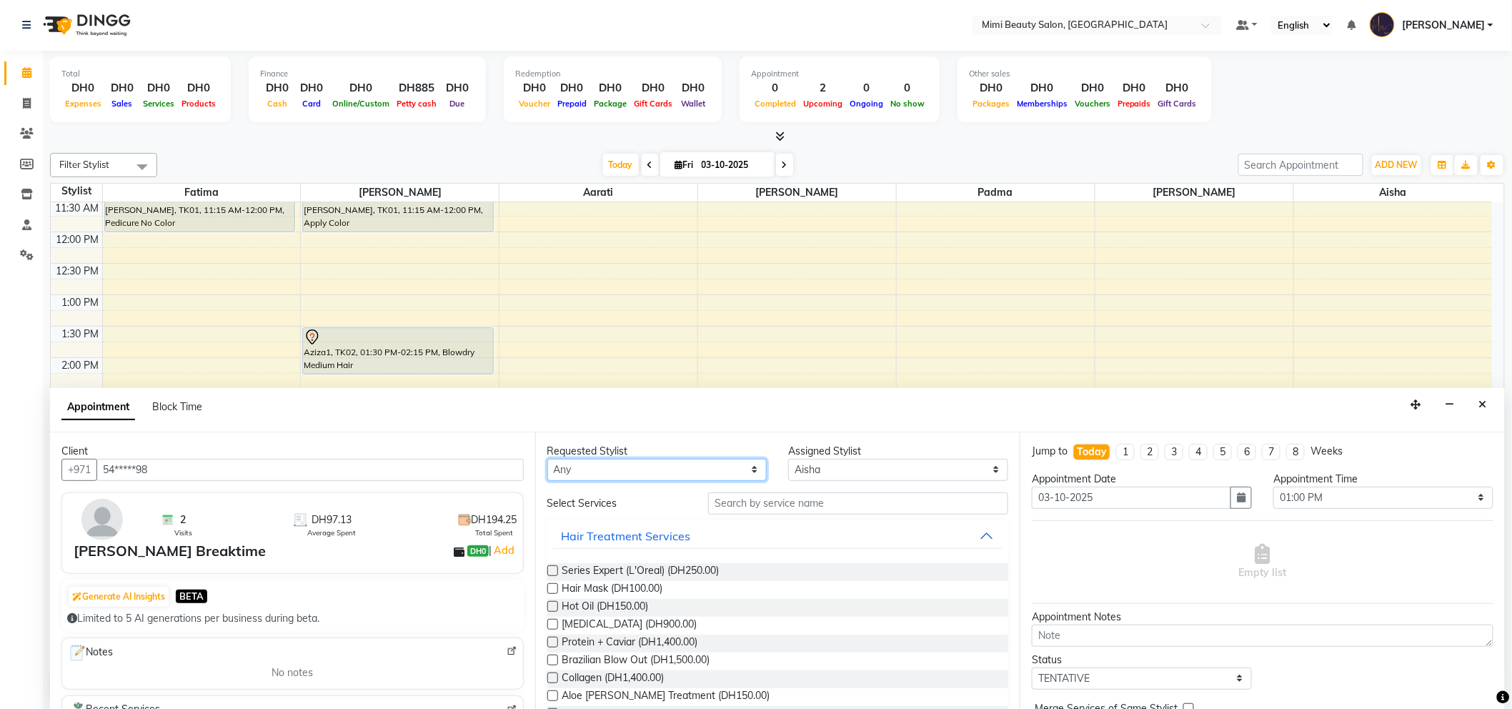
click at [630, 466] on select "Any [PERSON_NAME] [PERSON_NAME] [PERSON_NAME] [PERSON_NAME] Padma" at bounding box center [657, 470] width 220 height 22
select select "91901"
click at [547, 459] on select "Any [PERSON_NAME] [PERSON_NAME] [PERSON_NAME] [PERSON_NAME] Padma" at bounding box center [657, 470] width 220 height 22
click at [731, 503] on input "text" at bounding box center [858, 503] width 300 height 22
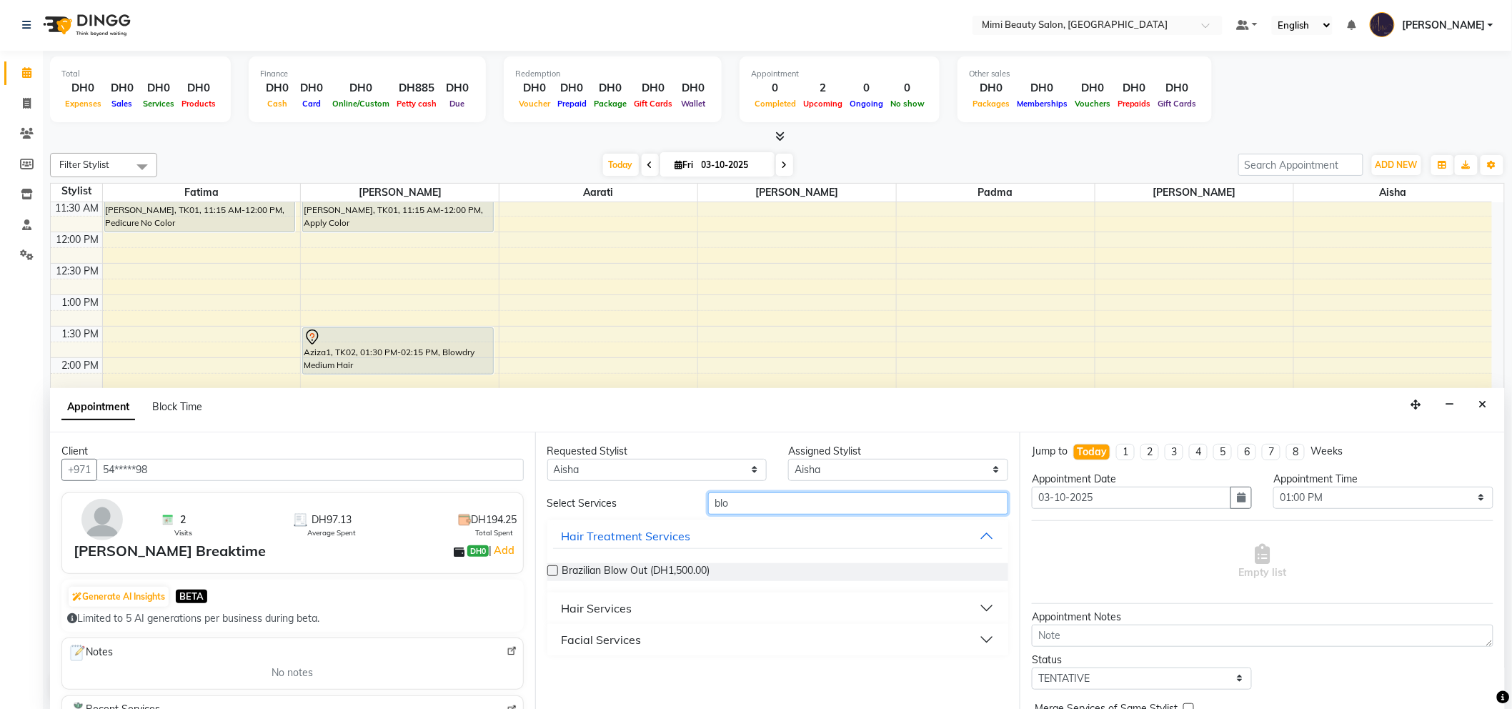
type input "blo"
click at [650, 600] on button "Hair Services" at bounding box center [778, 608] width 450 height 26
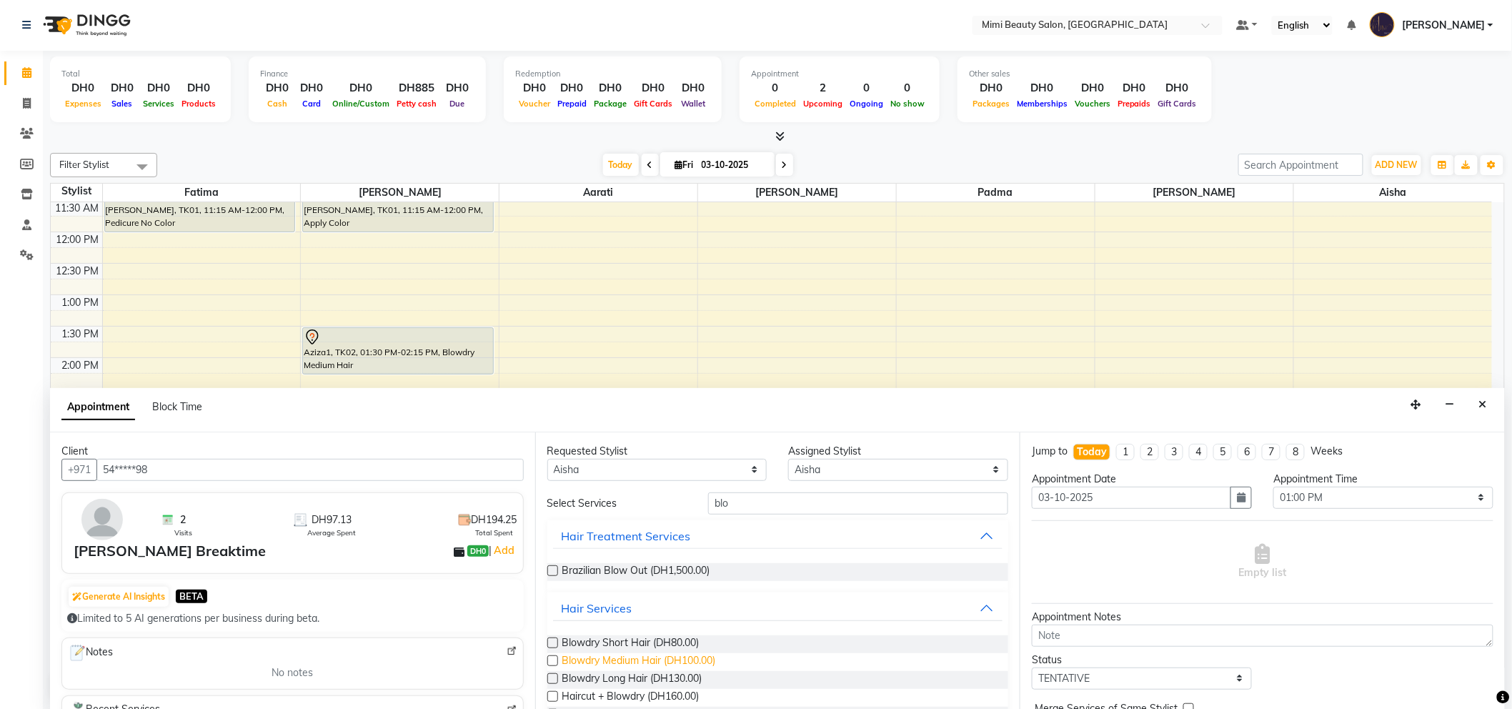
click at [648, 661] on span "Blowdry Medium Hair (DH100.00)" at bounding box center [639, 662] width 154 height 18
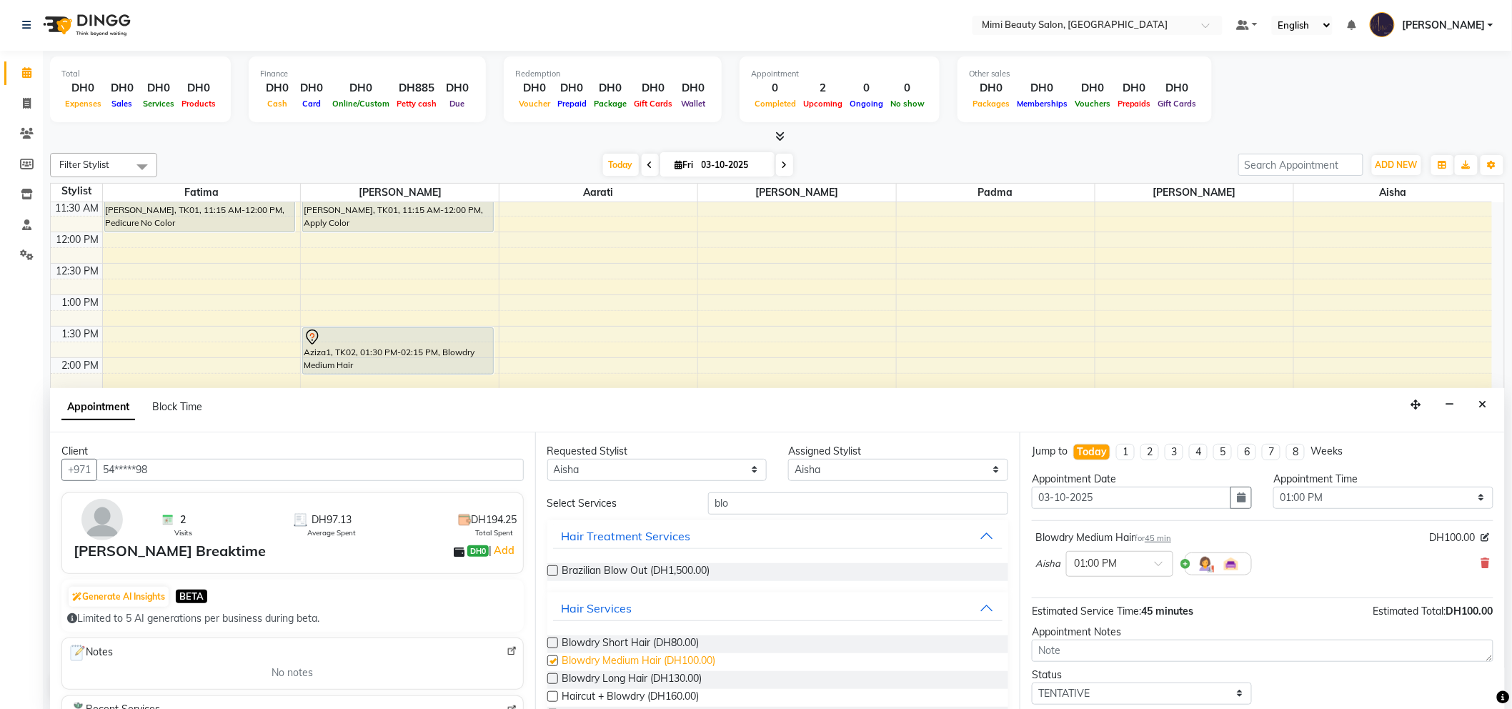
checkbox input "false"
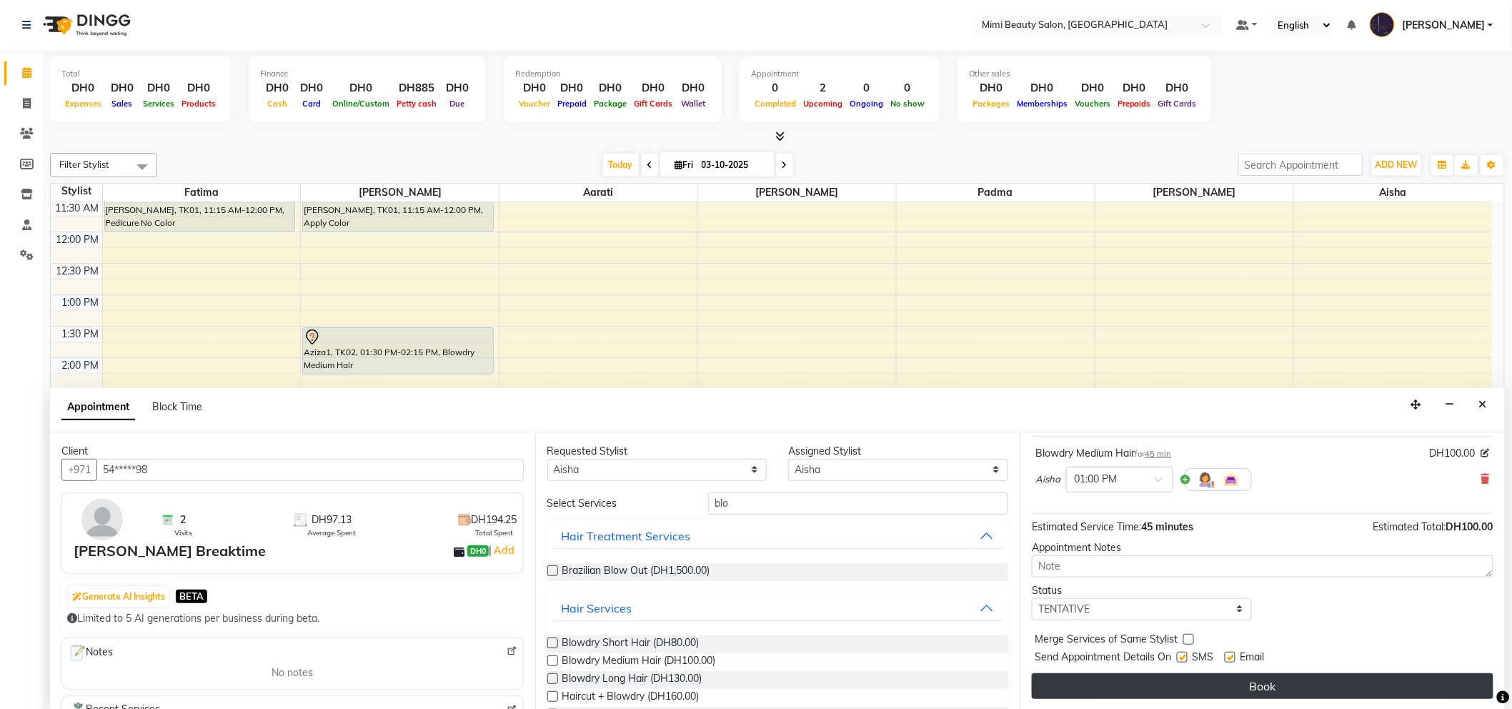
click at [1300, 691] on button "Book" at bounding box center [1262, 686] width 461 height 26
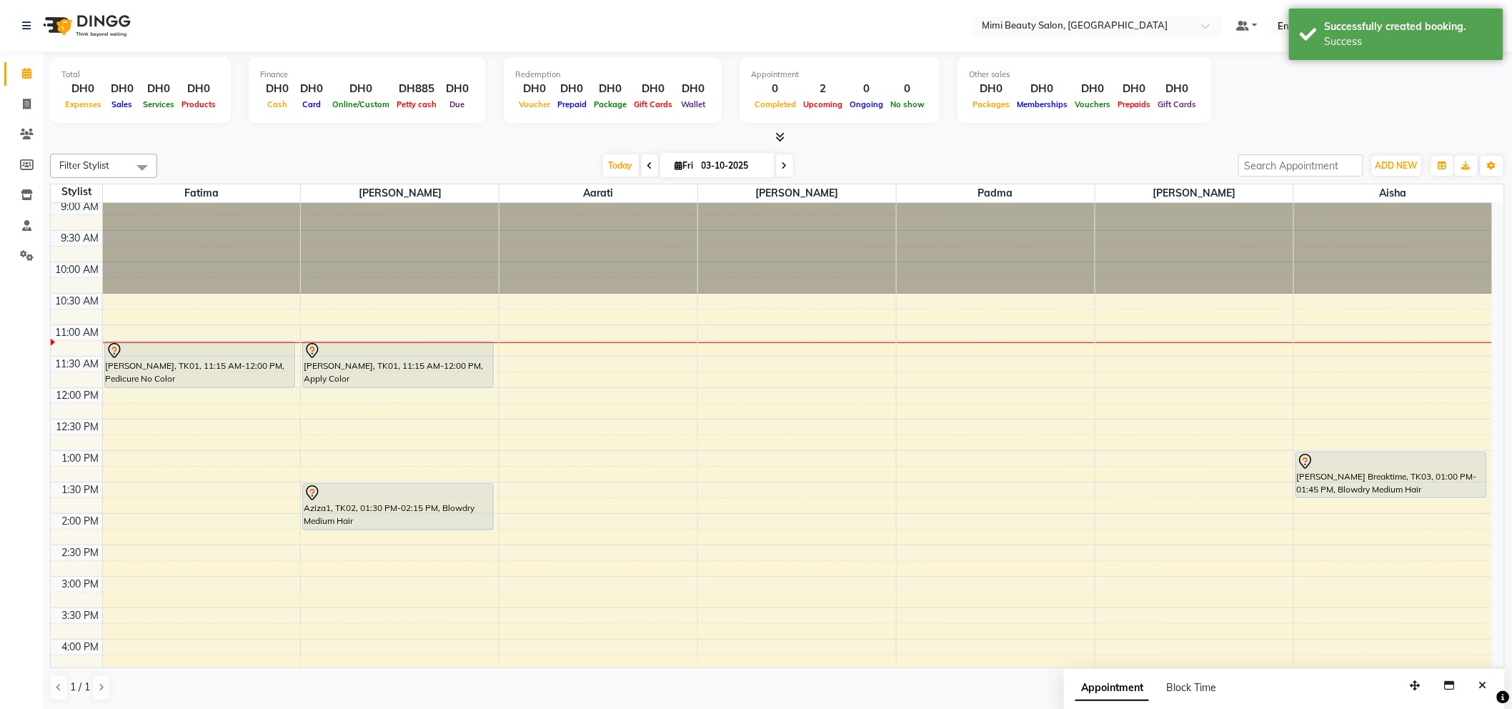
scroll to position [0, 0]
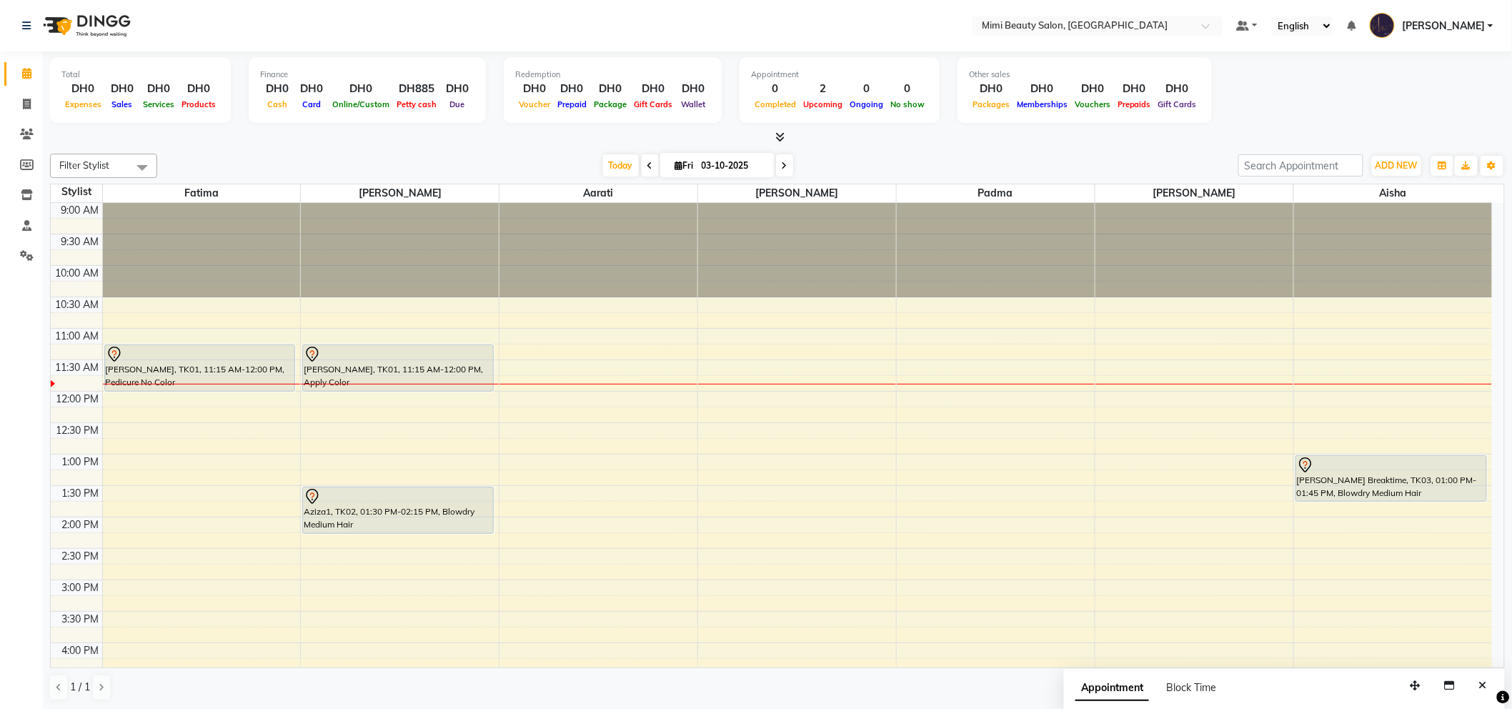
click at [497, 384] on div "9:00 AM 9:30 AM 10:00 AM 10:30 AM 11:00 AM 11:30 AM 12:00 PM 12:30 PM 1:00 PM 1…" at bounding box center [771, 674] width 1441 height 942
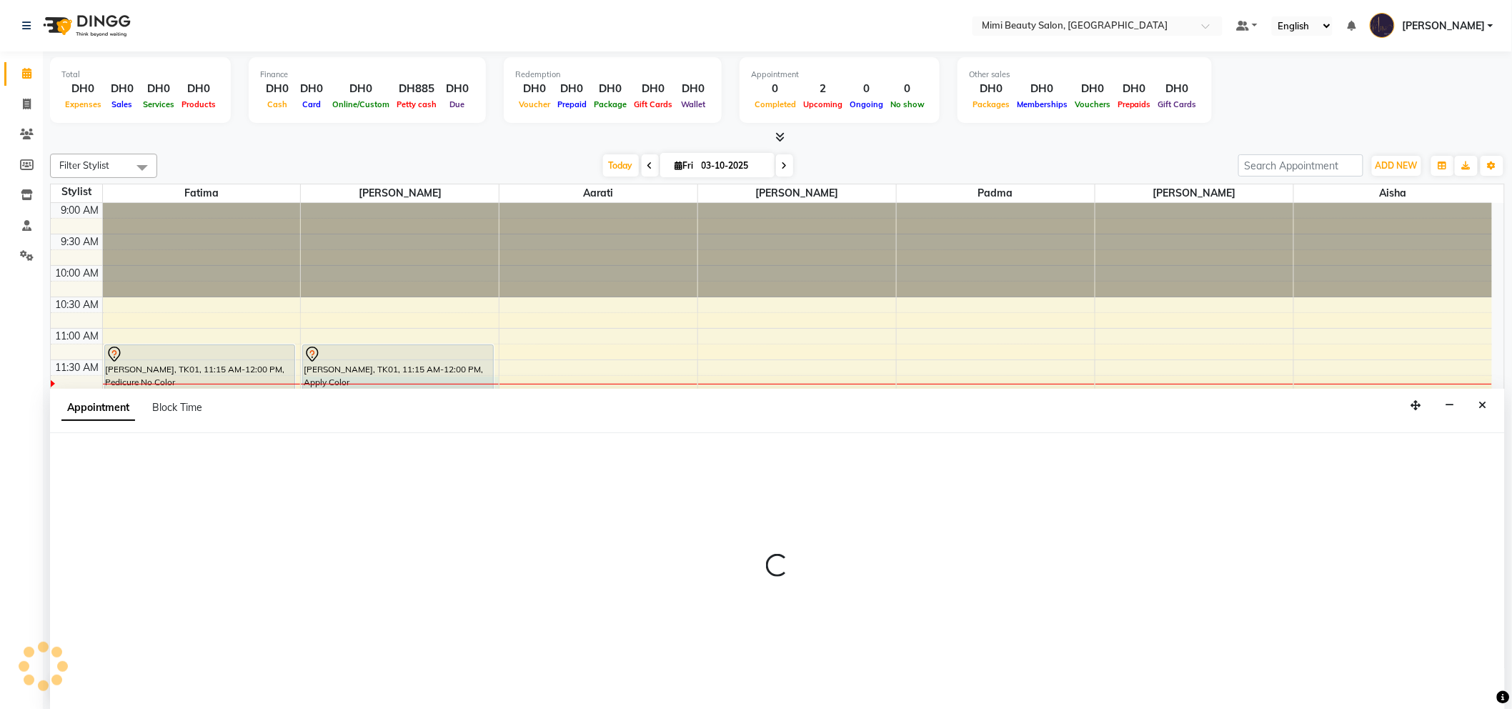
scroll to position [1, 0]
select select "52700"
select select "tentative"
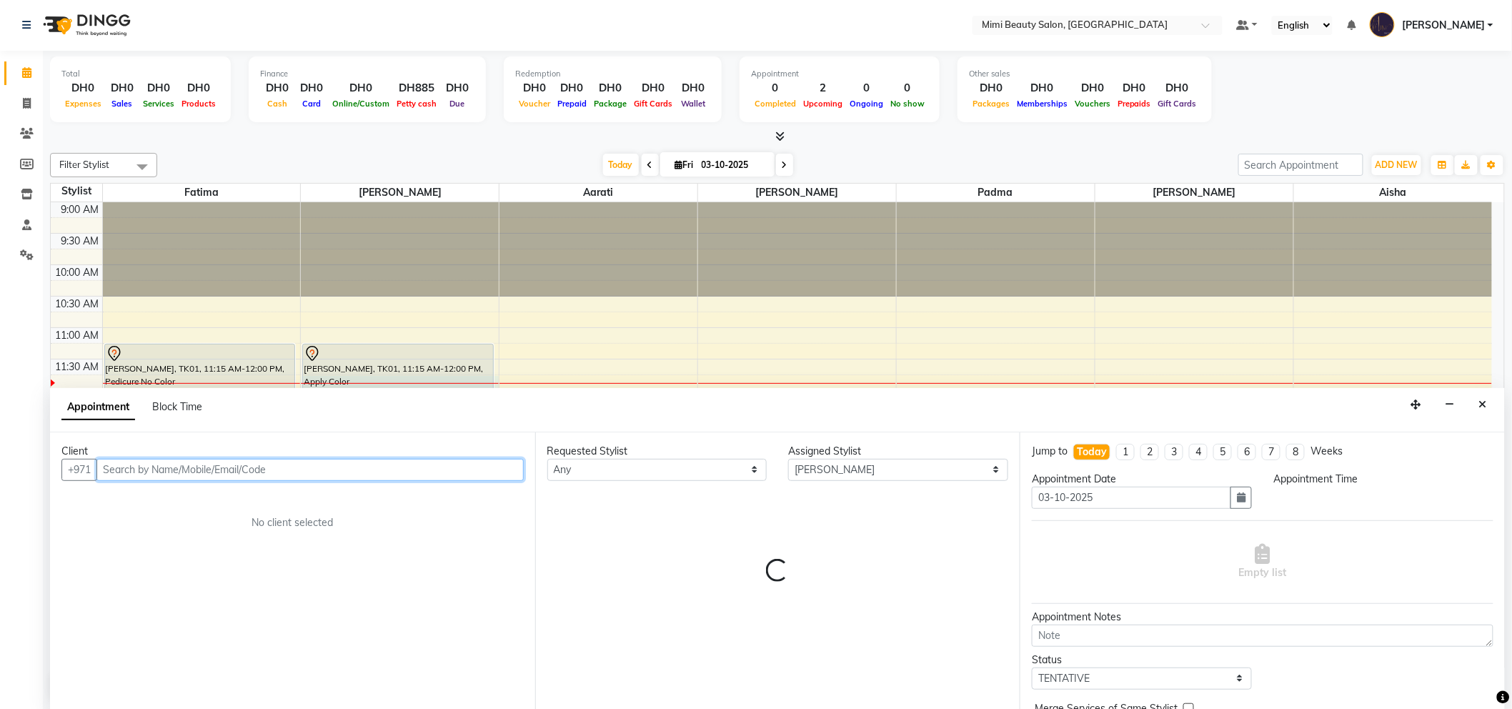
select select "705"
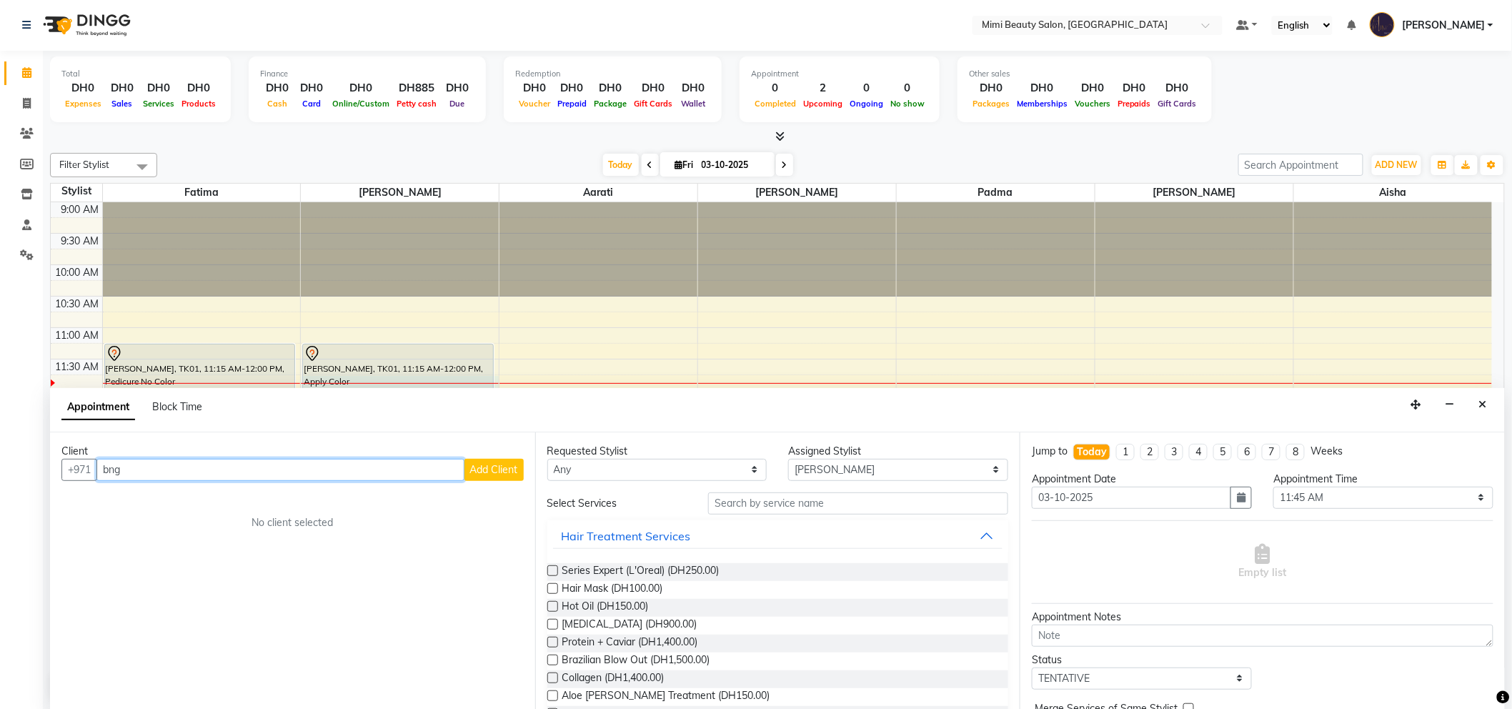
click at [129, 468] on input "bng" at bounding box center [280, 470] width 368 height 22
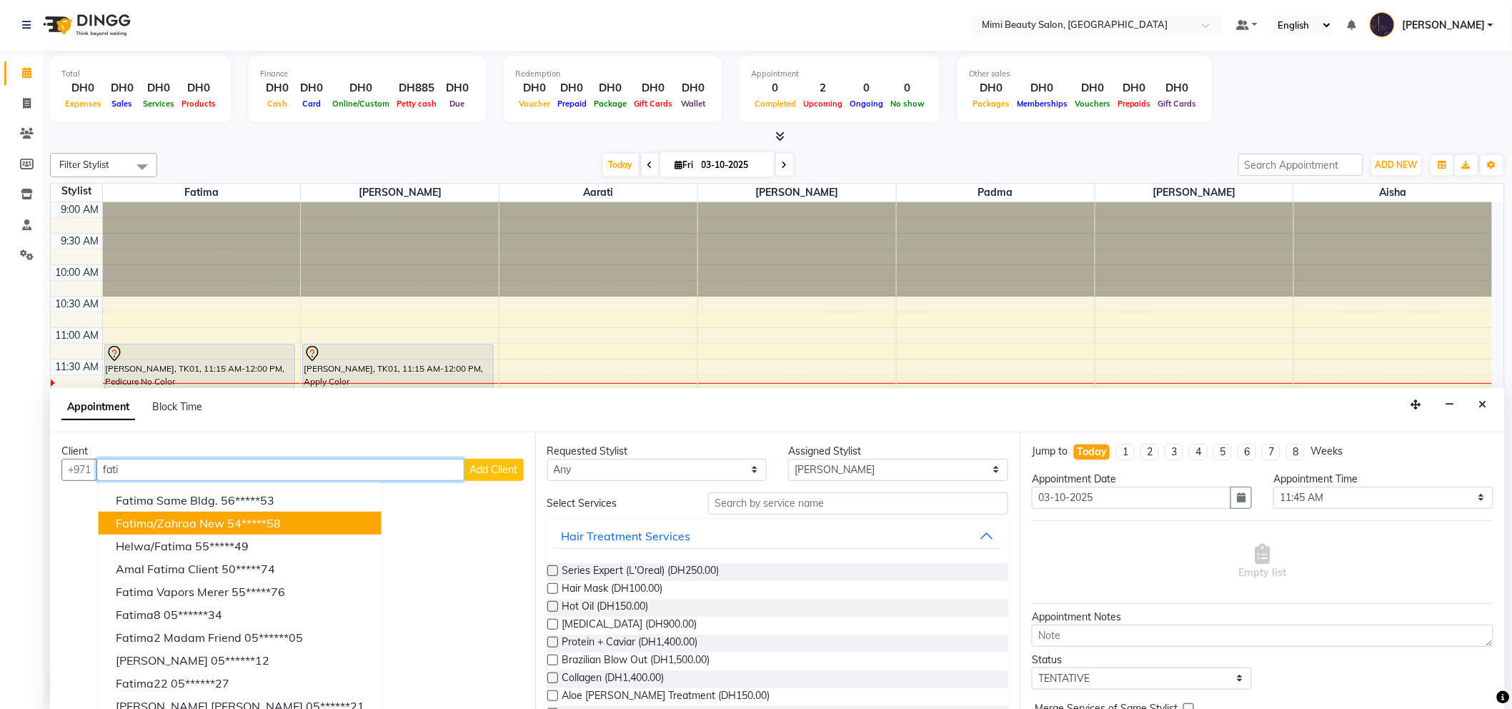
click at [154, 516] on span "Fatima/Zahraa New" at bounding box center [170, 523] width 109 height 14
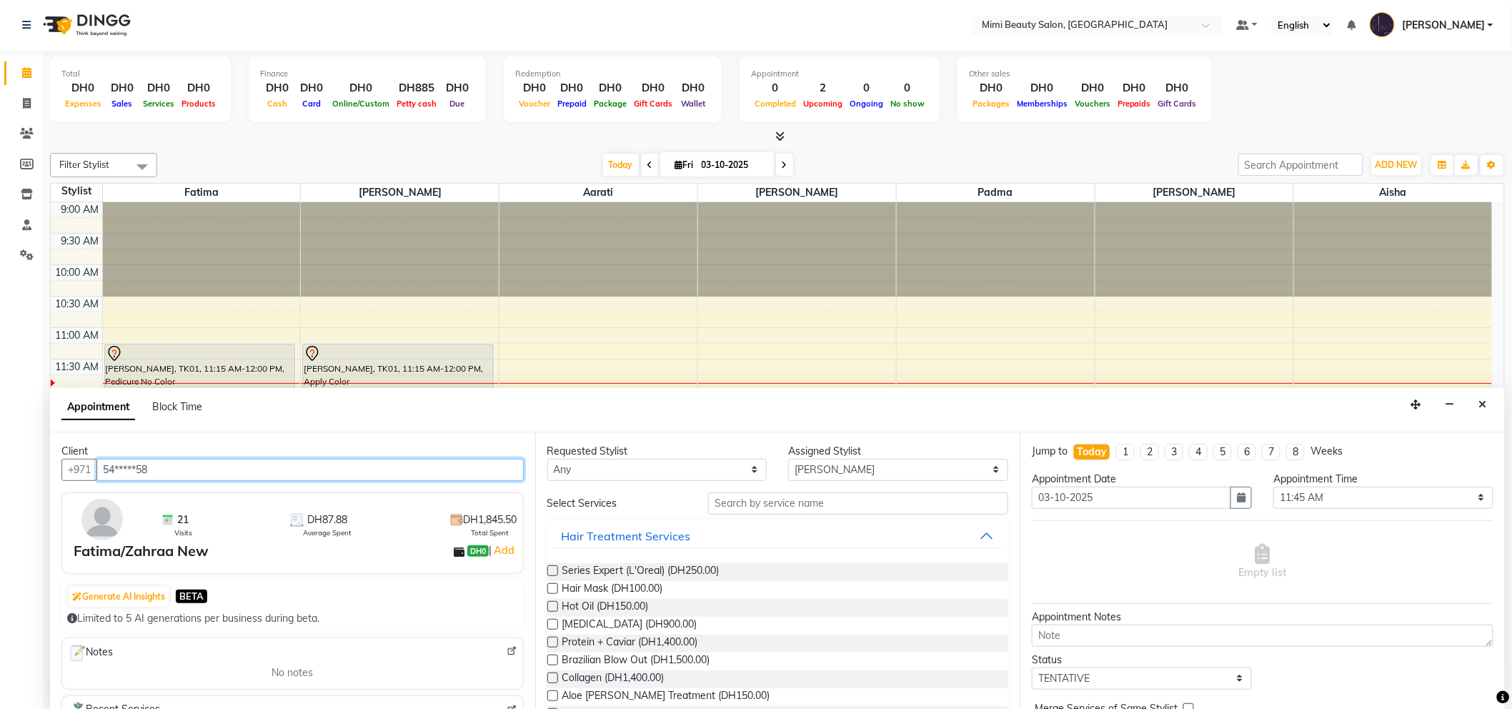
type input "54*****58"
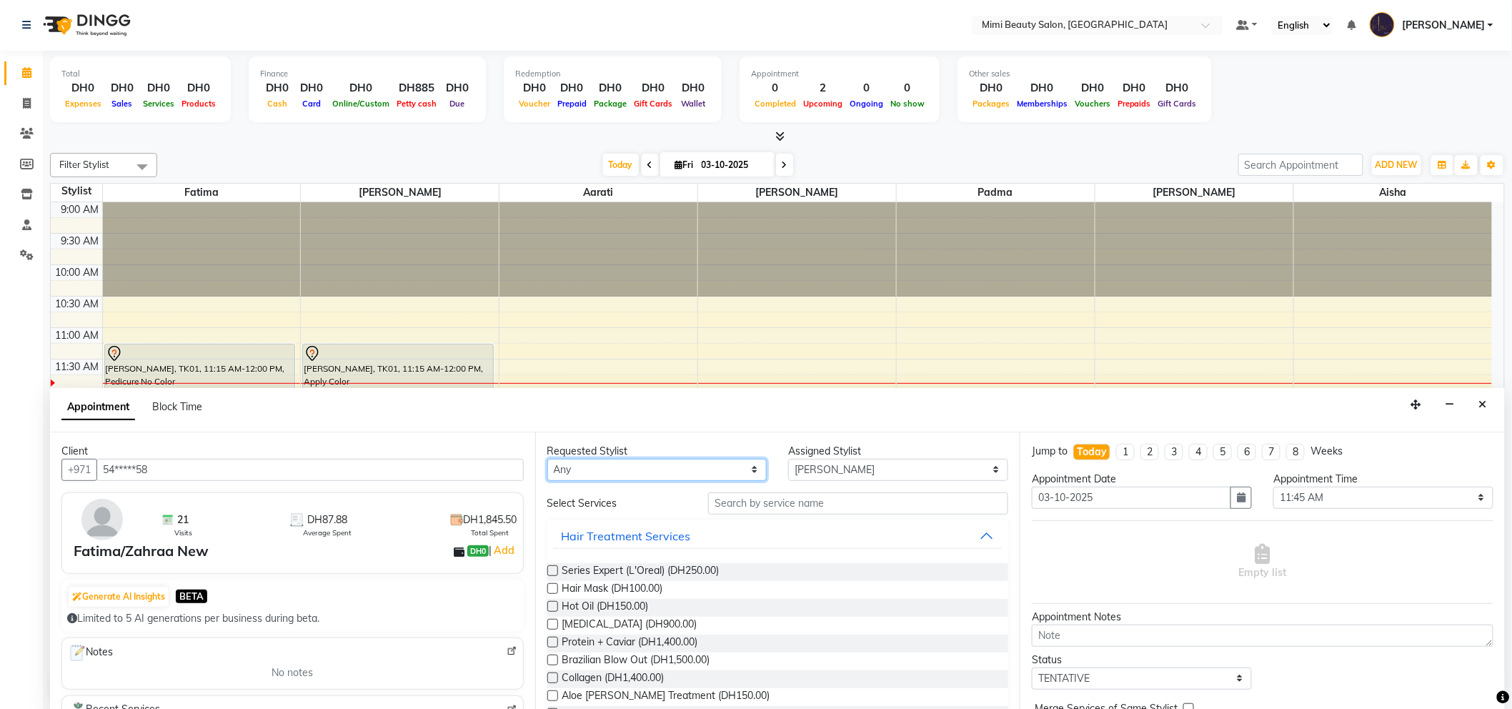
click at [644, 474] on select "Any [PERSON_NAME] [PERSON_NAME] [PERSON_NAME] [PERSON_NAME] Padma" at bounding box center [657, 470] width 220 height 22
select select "52700"
click at [547, 459] on select "Any [PERSON_NAME] [PERSON_NAME] [PERSON_NAME] [PERSON_NAME] Padma" at bounding box center [657, 470] width 220 height 22
click at [748, 501] on input "text" at bounding box center [858, 503] width 300 height 22
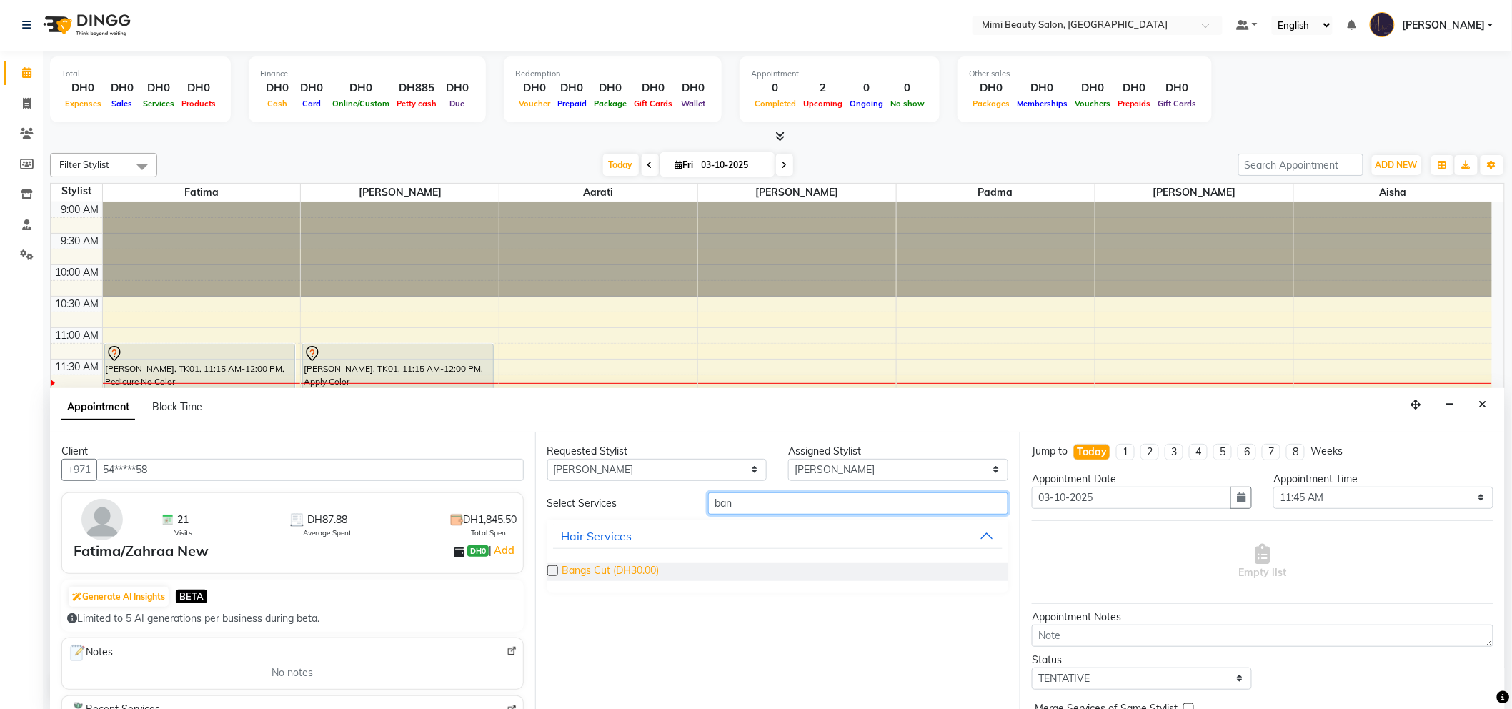
type input "ban"
click at [591, 571] on span "Bangs Cut (DH30.00)" at bounding box center [610, 572] width 97 height 18
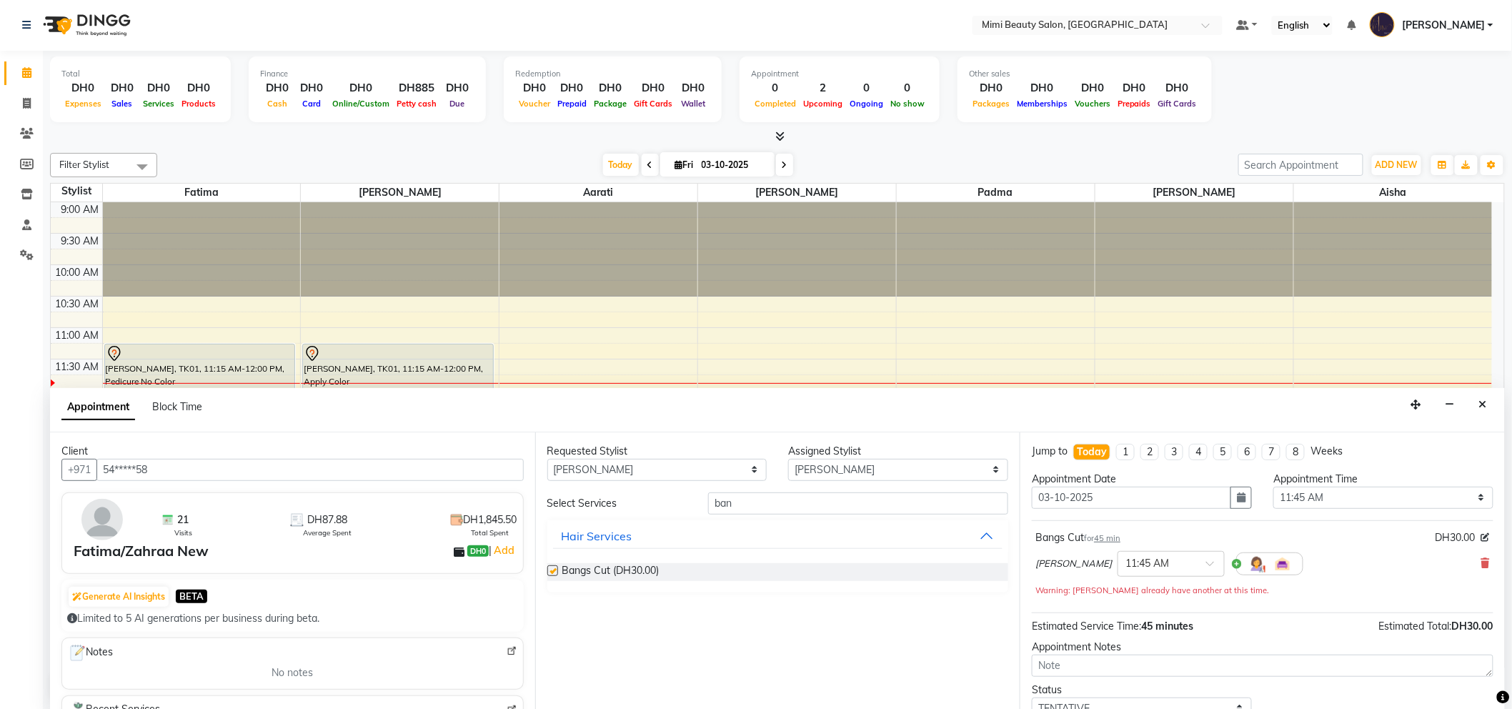
checkbox input "false"
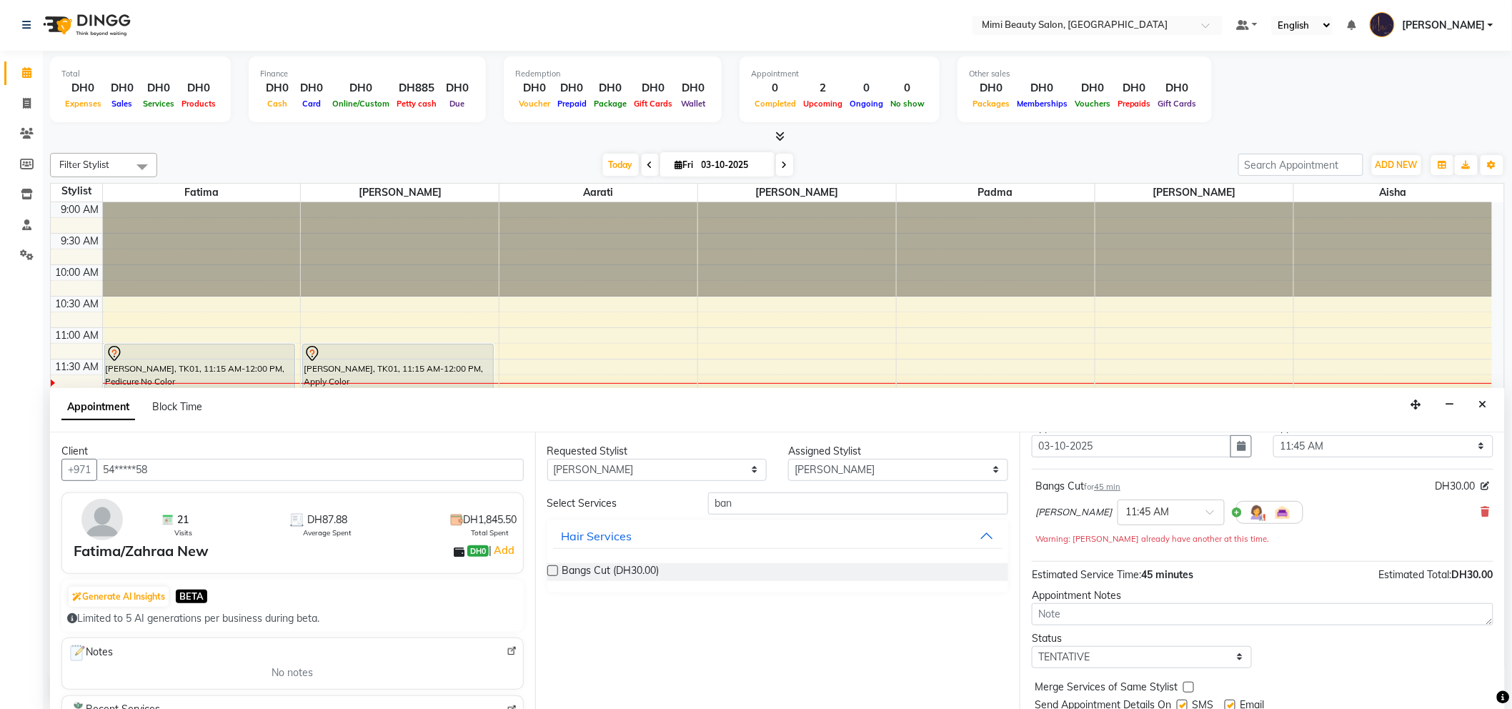
scroll to position [100, 0]
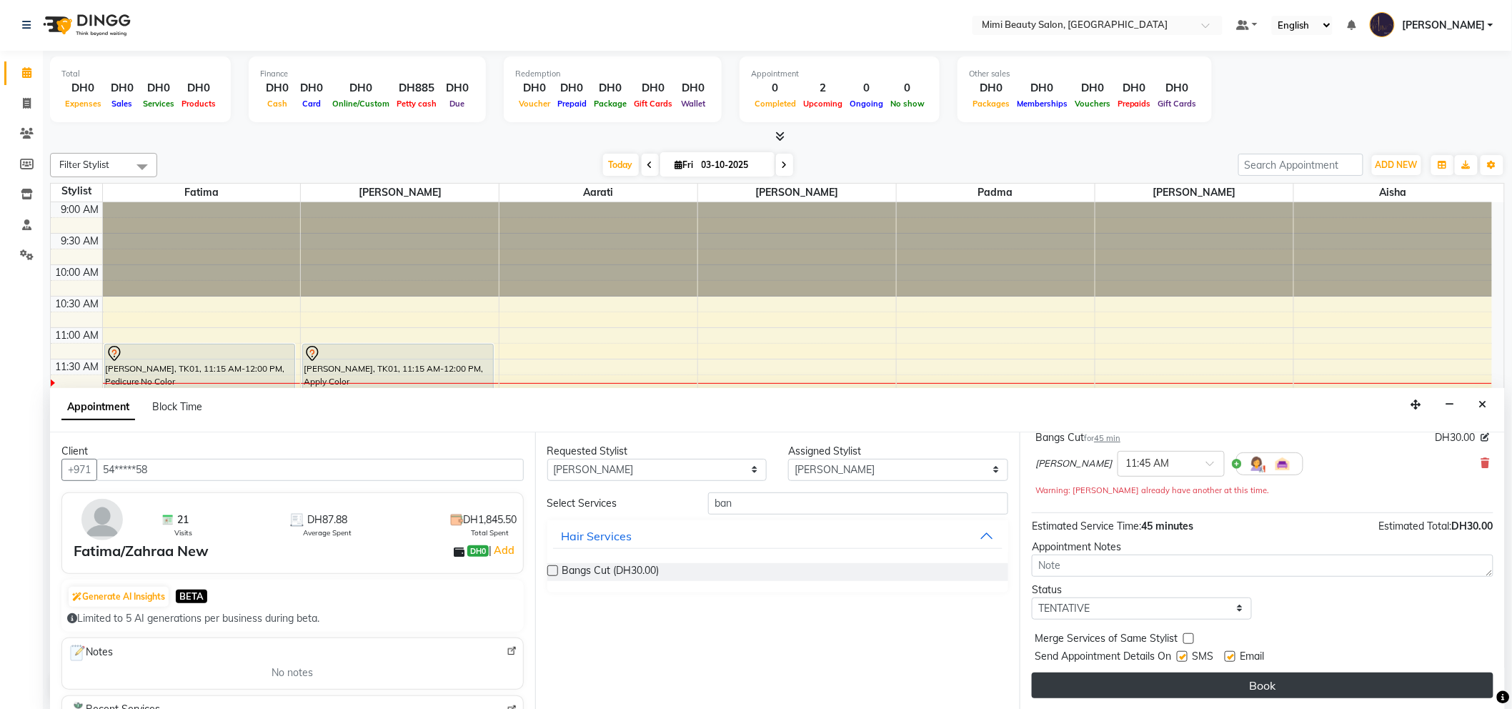
click at [1226, 687] on button "Book" at bounding box center [1262, 685] width 461 height 26
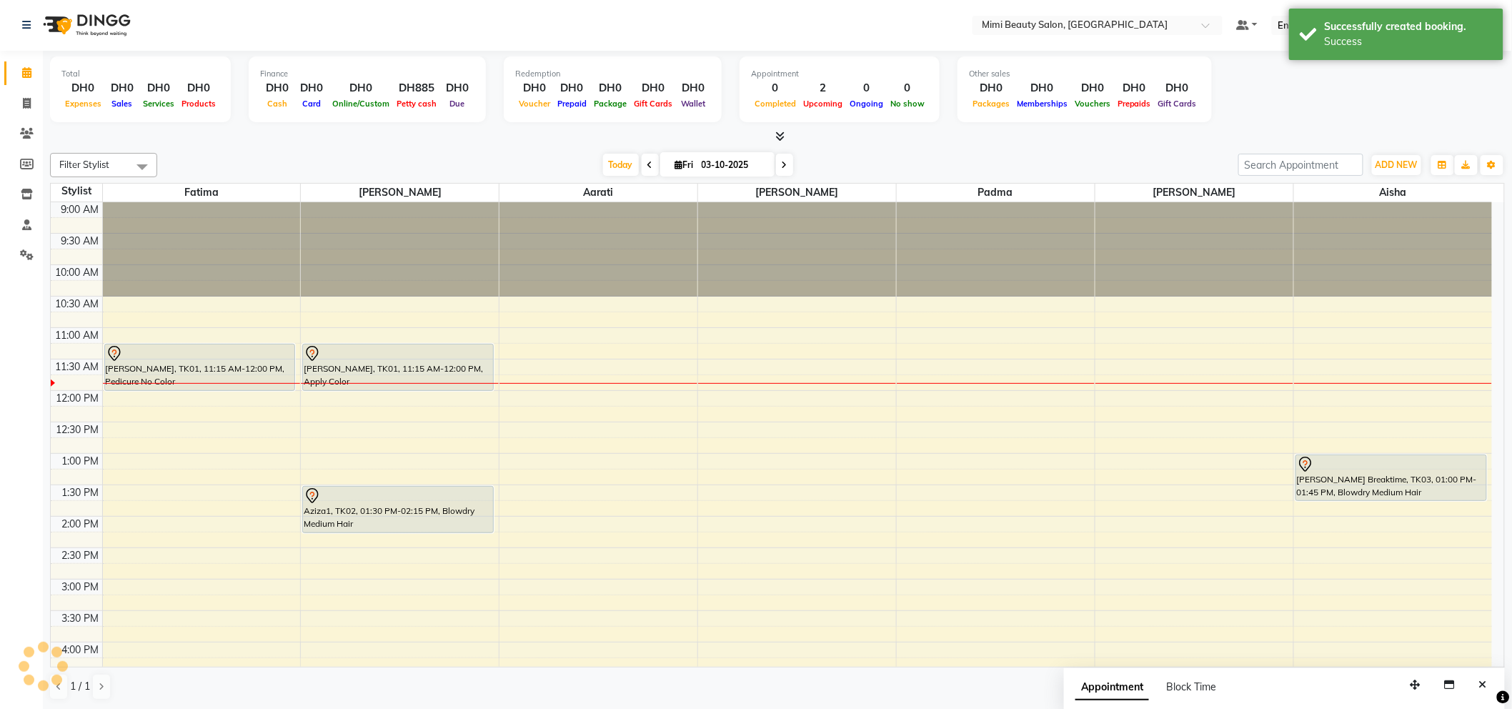
scroll to position [0, 0]
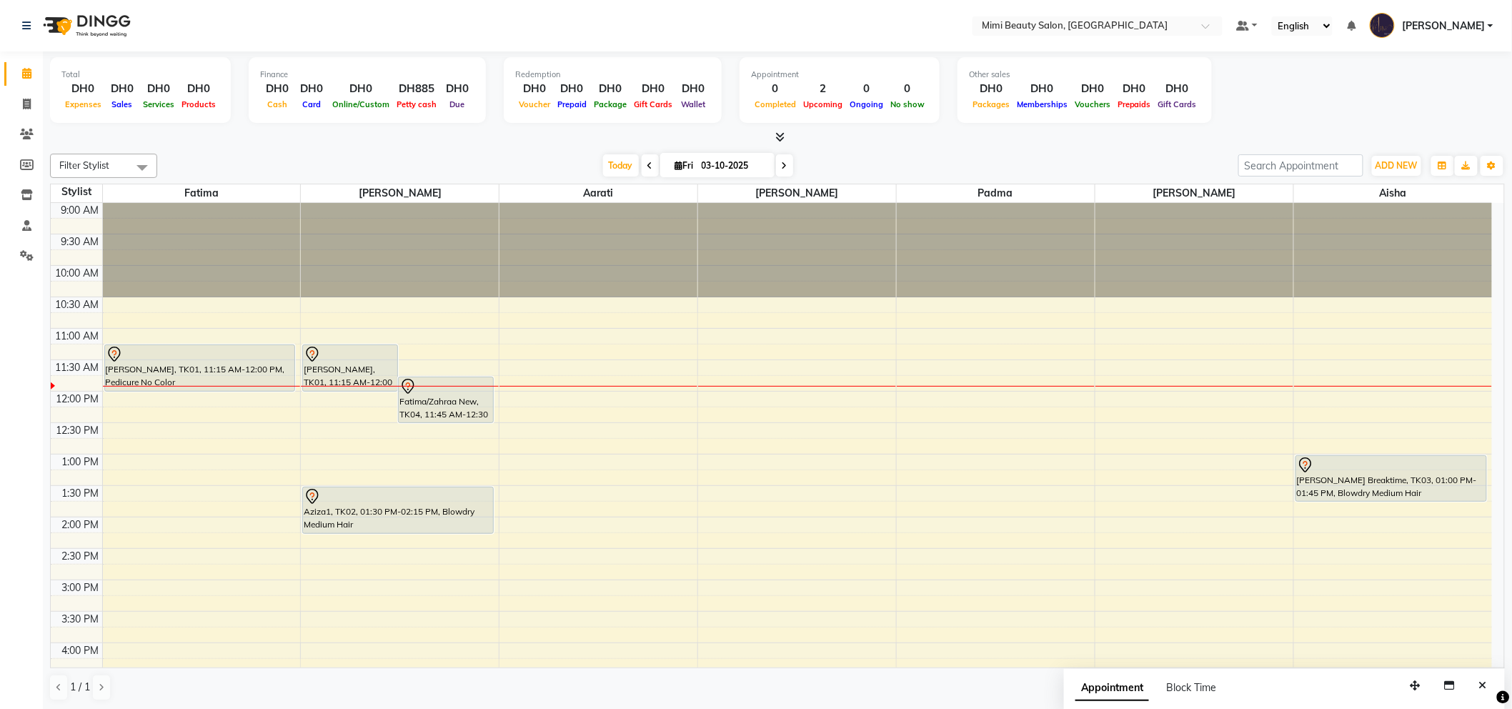
click at [349, 360] on div at bounding box center [350, 354] width 93 height 17
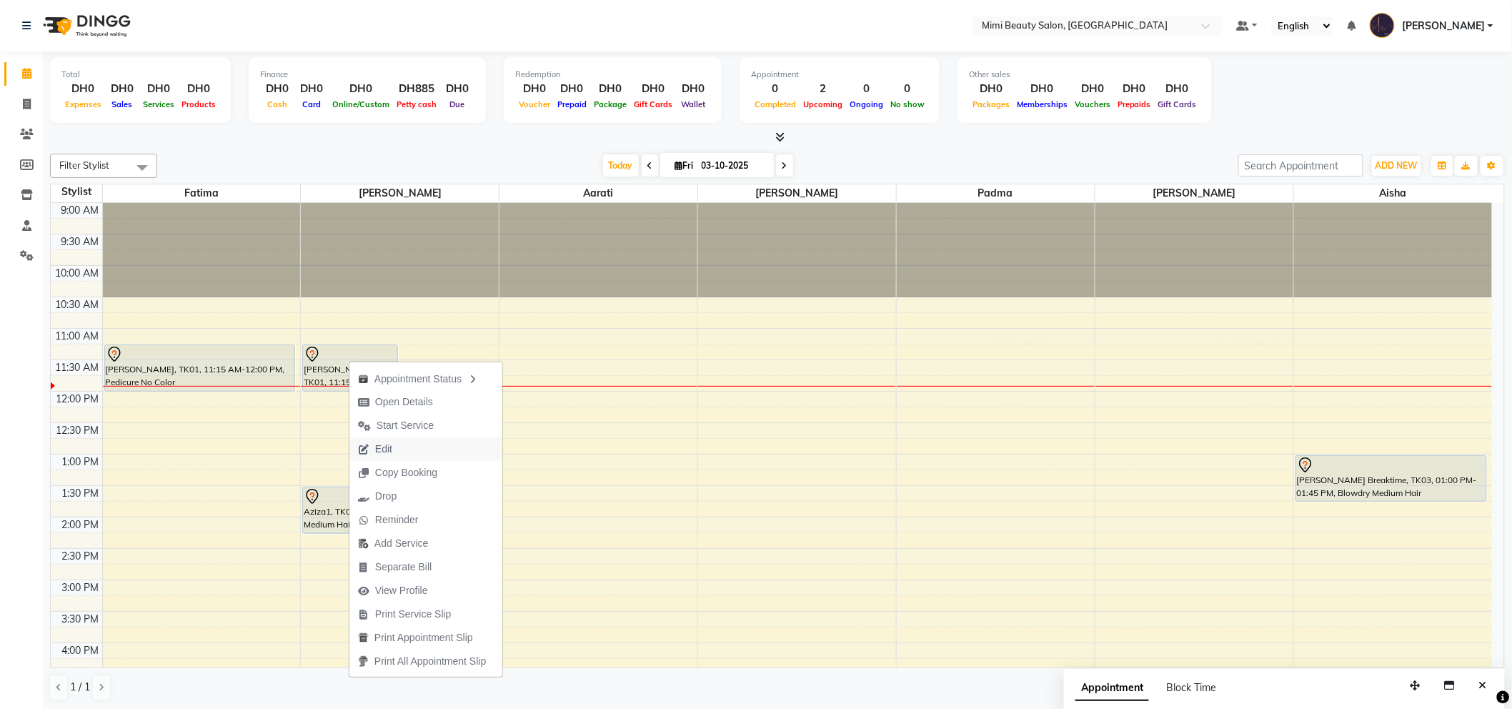
click at [401, 446] on span "Edit" at bounding box center [374, 449] width 51 height 24
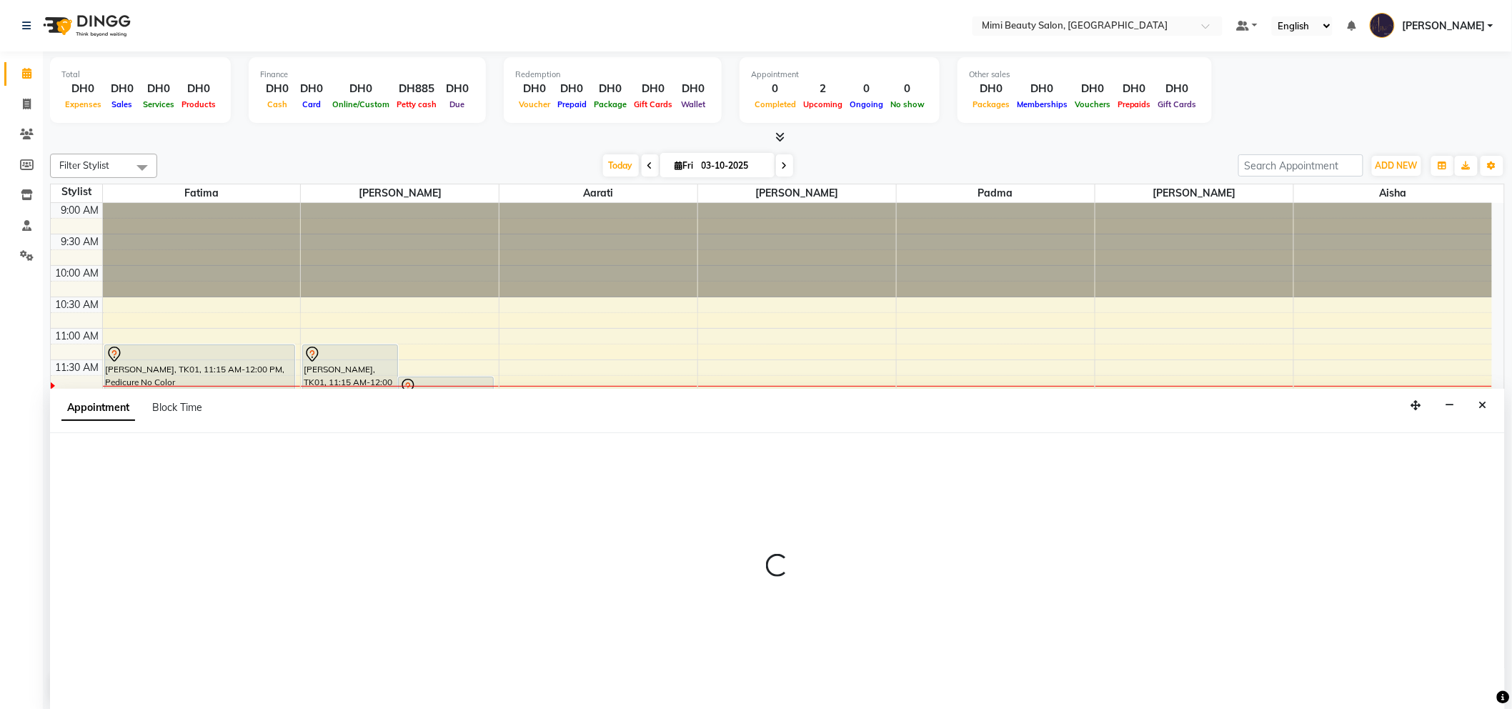
scroll to position [1, 0]
select select "tentative"
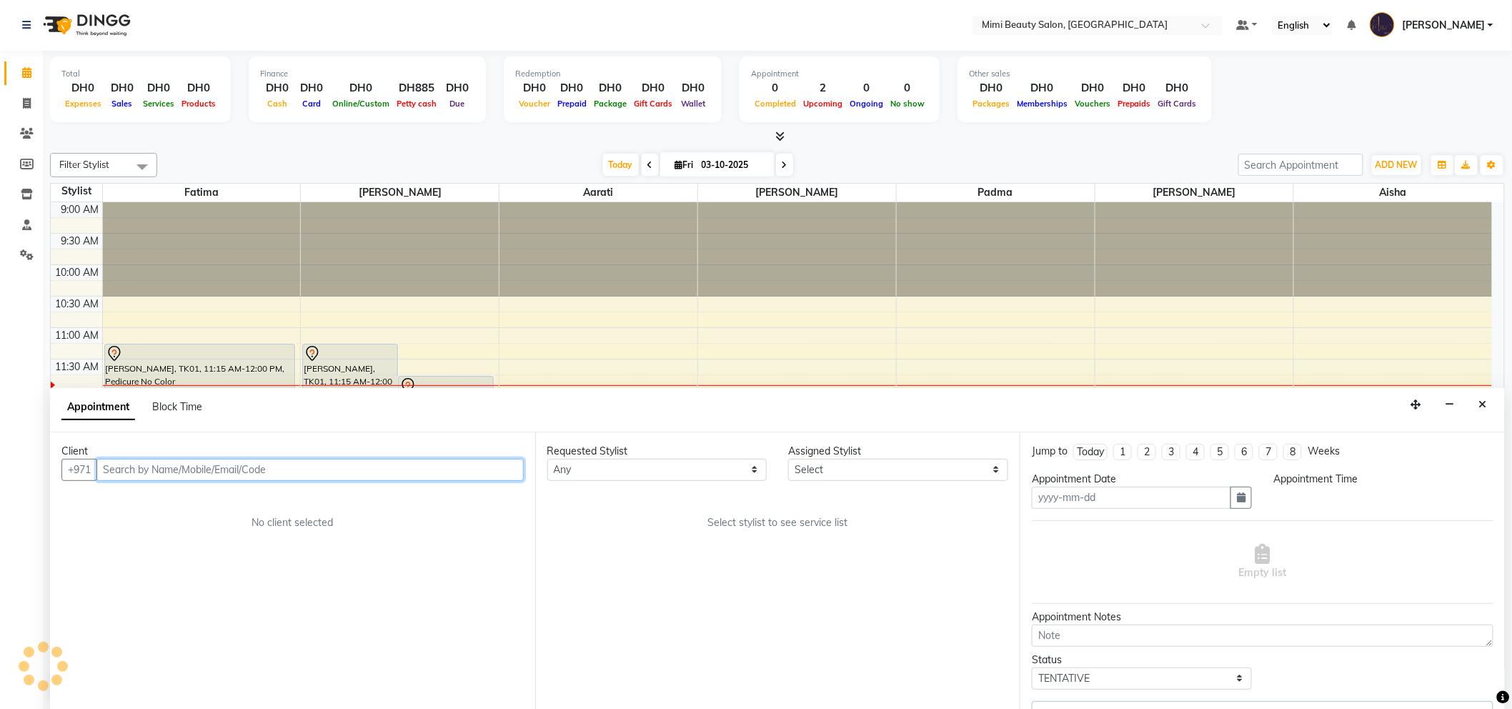
type input "03-10-2025"
select select "675"
select select "52699"
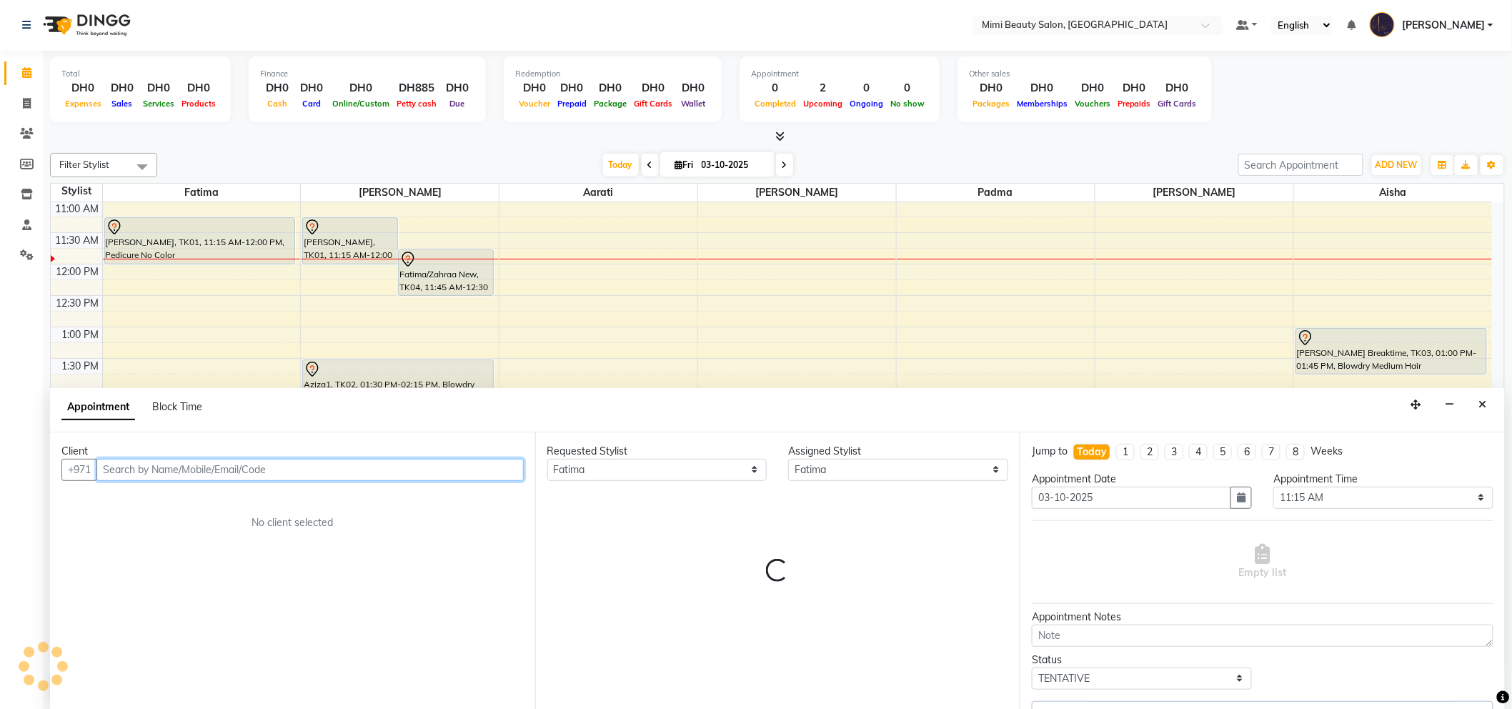
select select "3351"
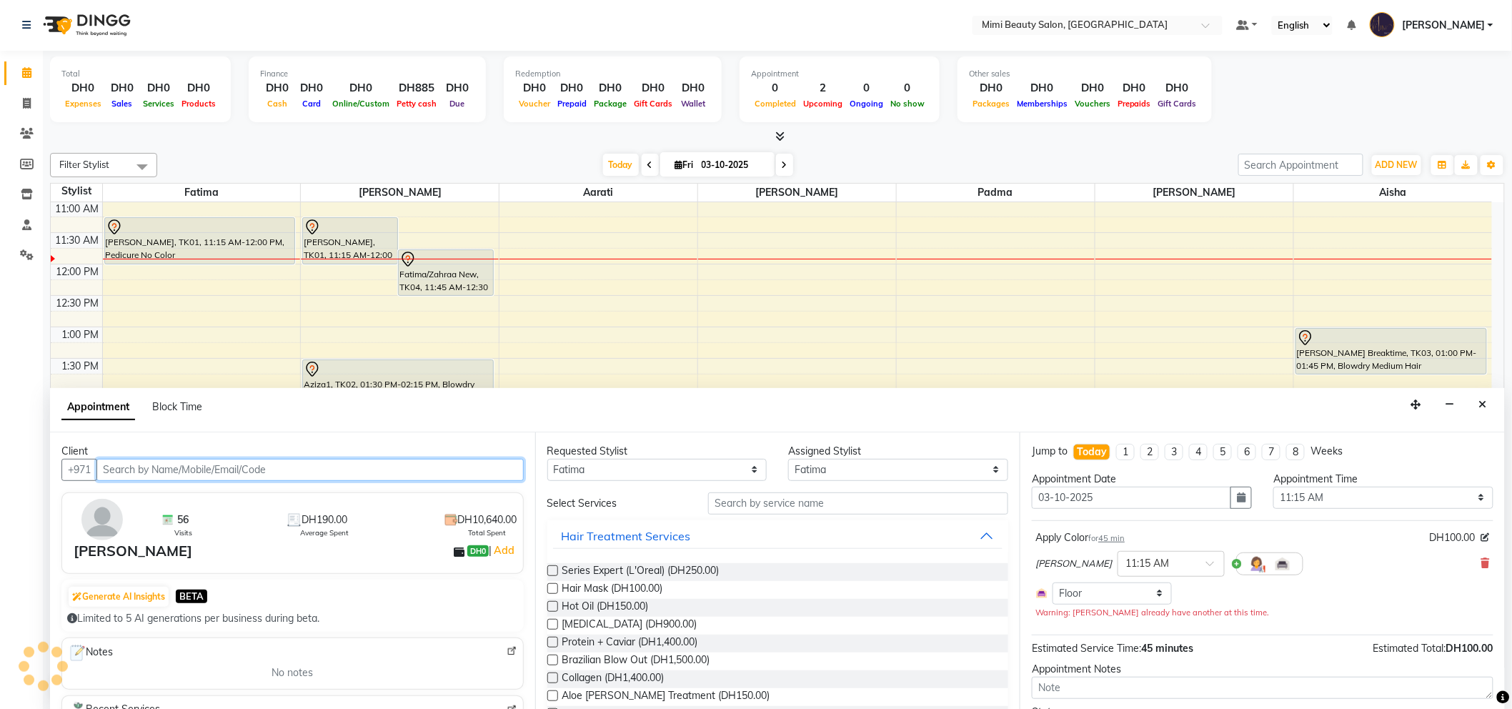
select select "3351"
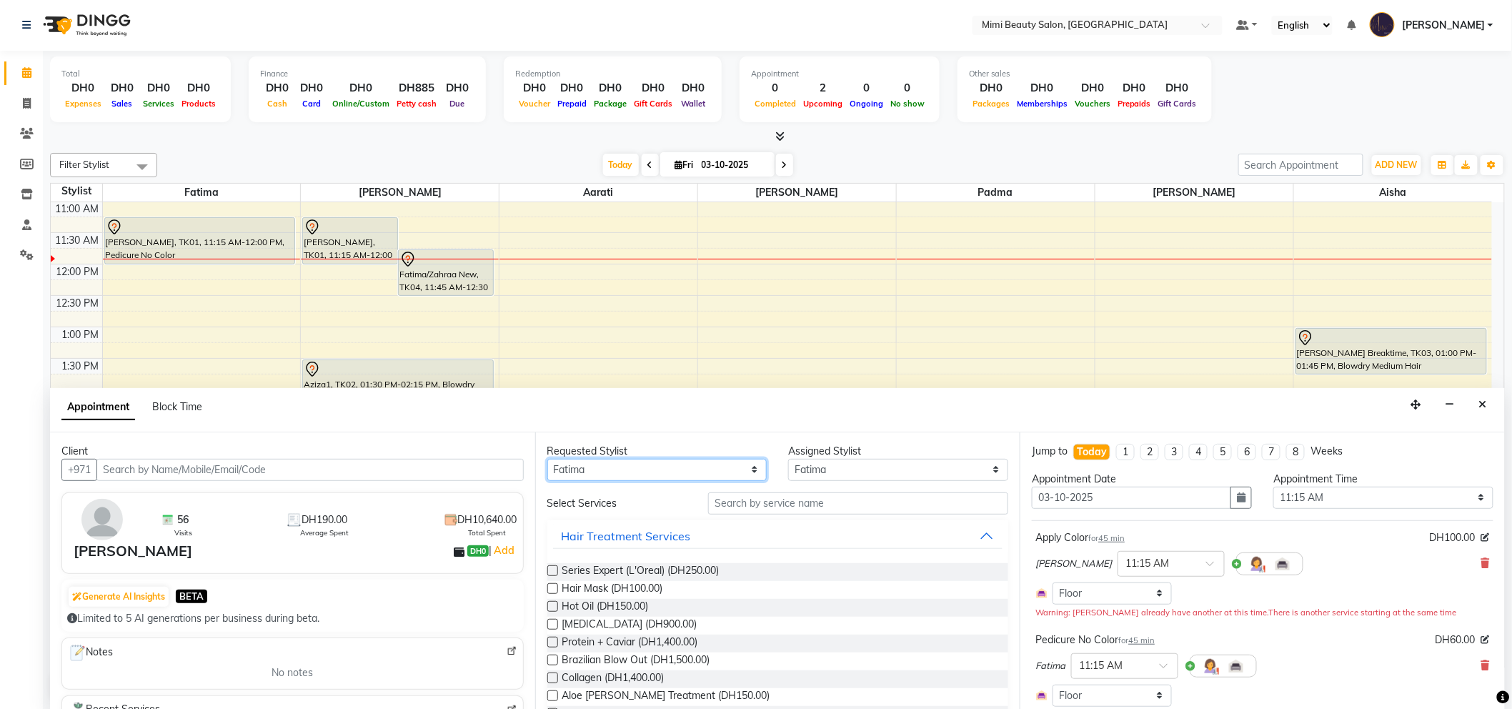
click at [681, 474] on select "Any [PERSON_NAME] [PERSON_NAME] [PERSON_NAME] [PERSON_NAME] Padma" at bounding box center [657, 470] width 220 height 22
select select "53403"
click at [547, 459] on select "Any [PERSON_NAME] [PERSON_NAME] [PERSON_NAME] [PERSON_NAME] Padma" at bounding box center [657, 470] width 220 height 22
select select "53403"
click at [743, 509] on input "text" at bounding box center [858, 503] width 300 height 22
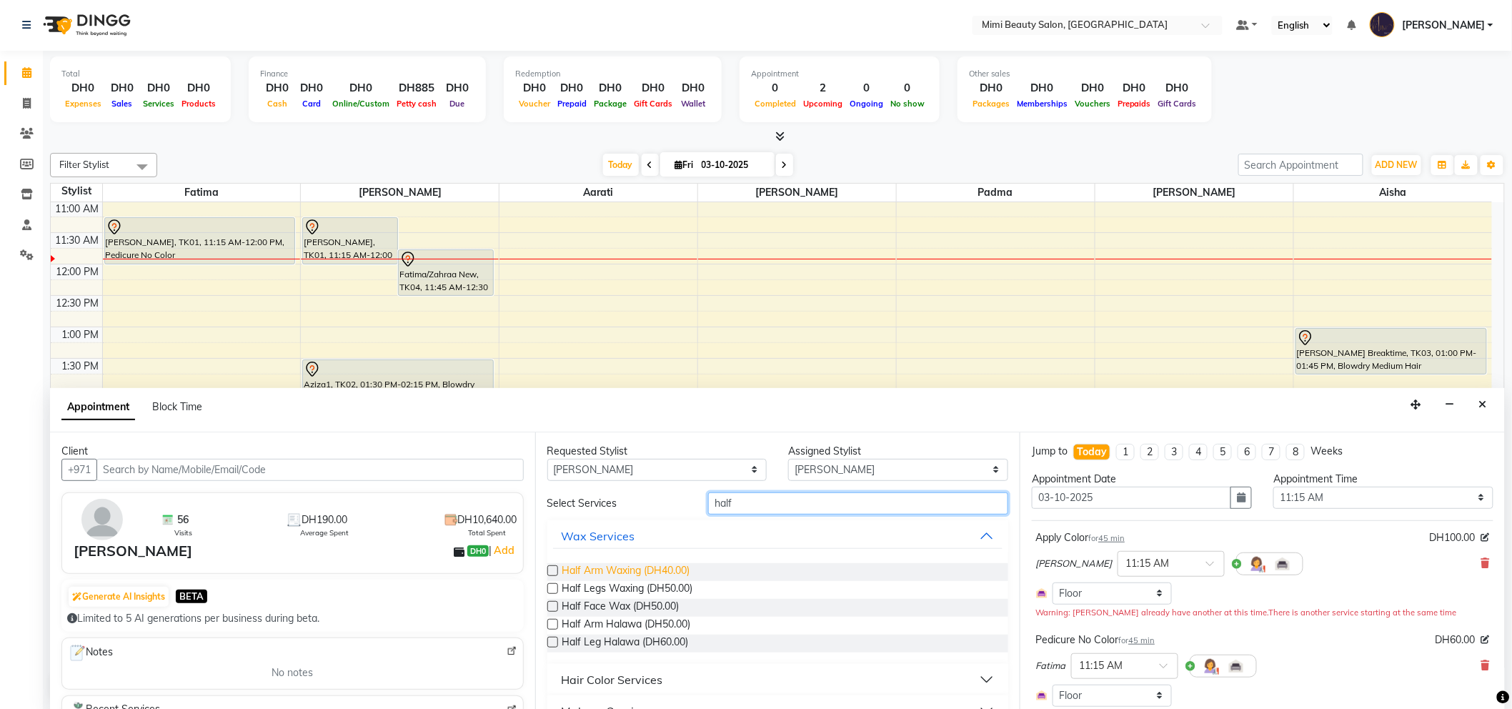
type input "half"
click at [651, 567] on span "Half Arm Waxing (DH40.00)" at bounding box center [626, 572] width 128 height 18
checkbox input "false"
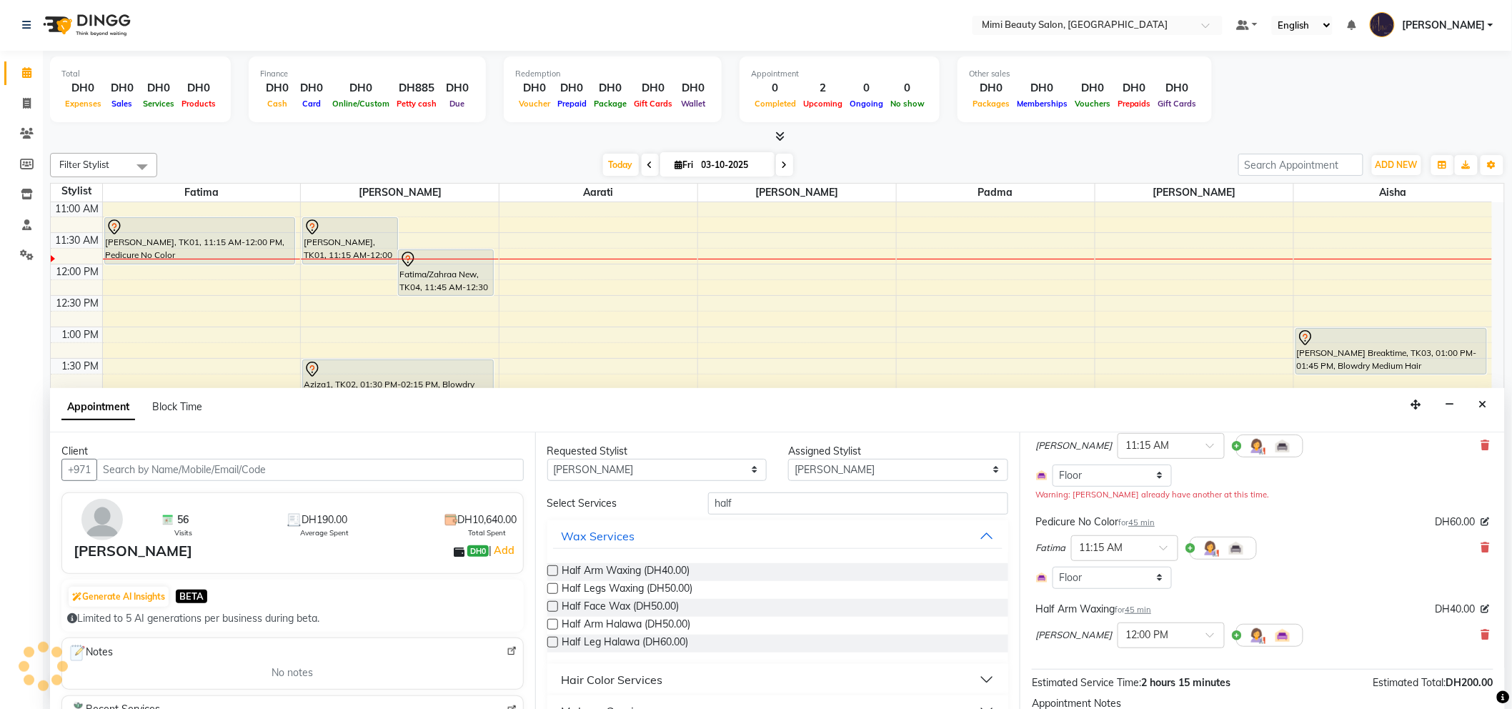
scroll to position [232, 0]
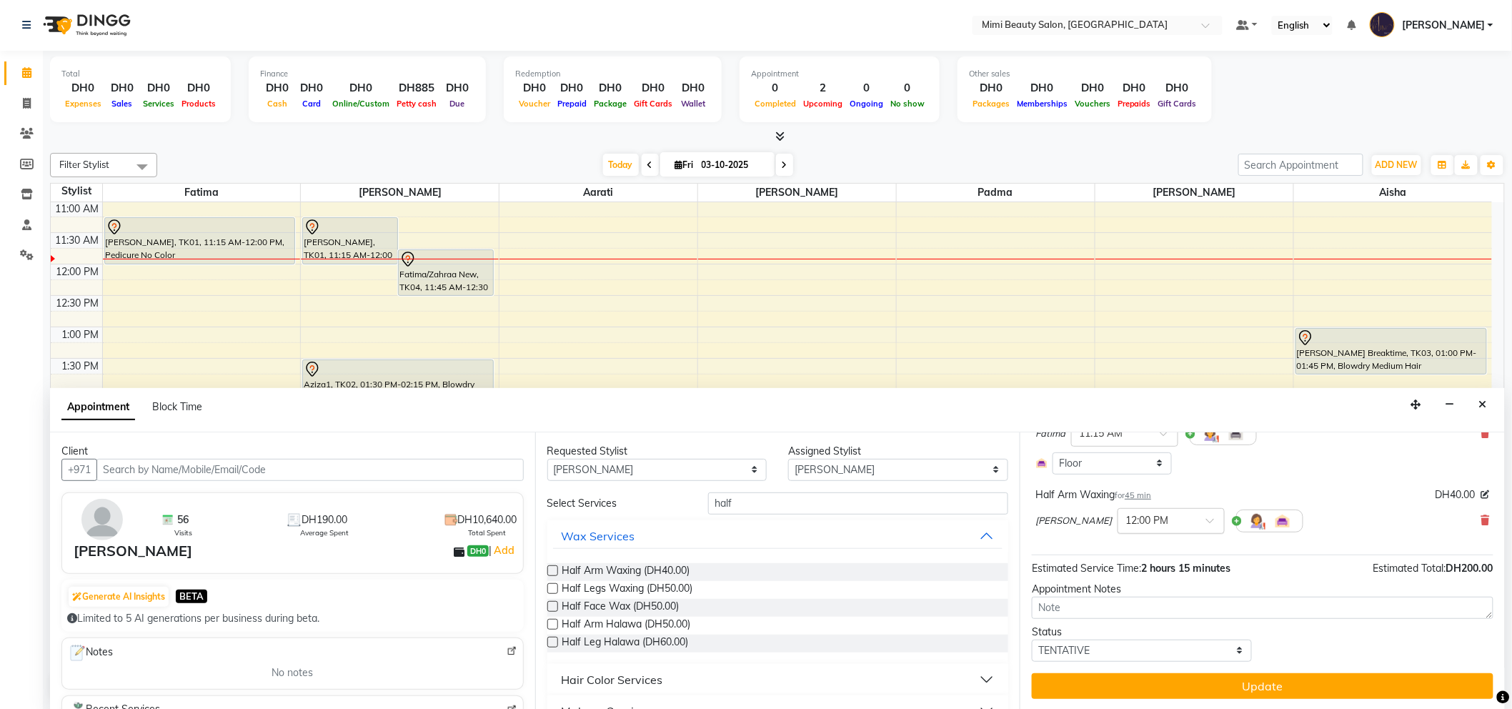
click at [1206, 520] on span at bounding box center [1215, 524] width 18 height 15
click at [1118, 549] on div "11:30 AM" at bounding box center [1171, 547] width 106 height 26
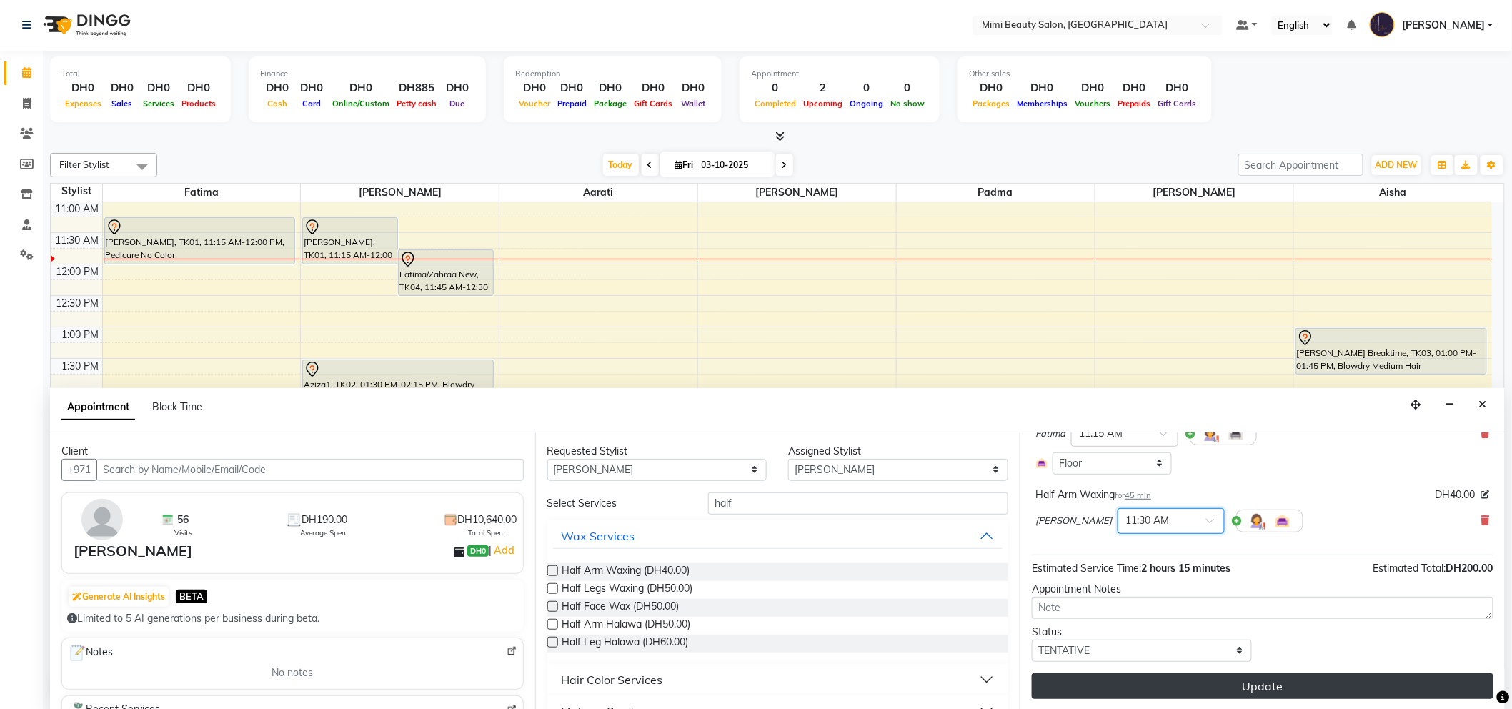
click at [1195, 681] on button "Update" at bounding box center [1262, 686] width 461 height 26
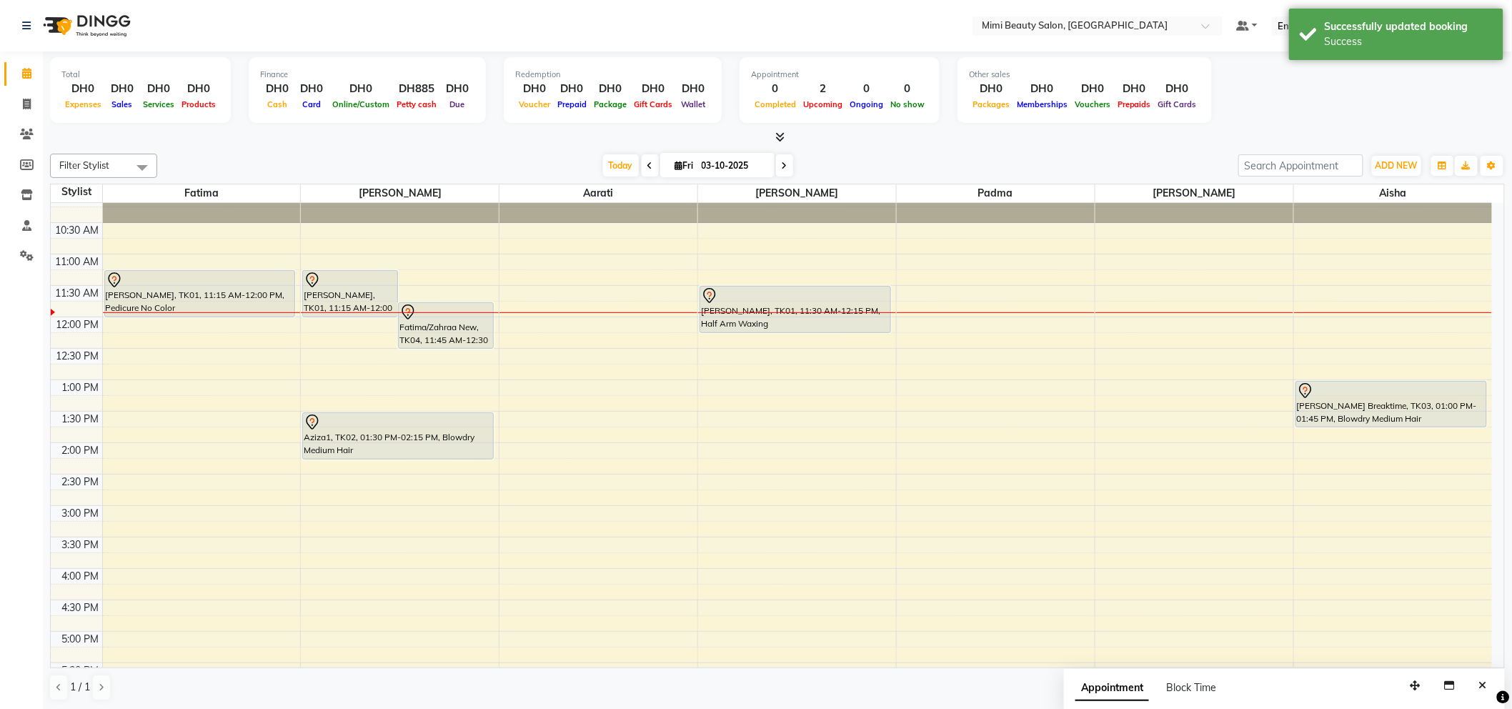
scroll to position [47, 0]
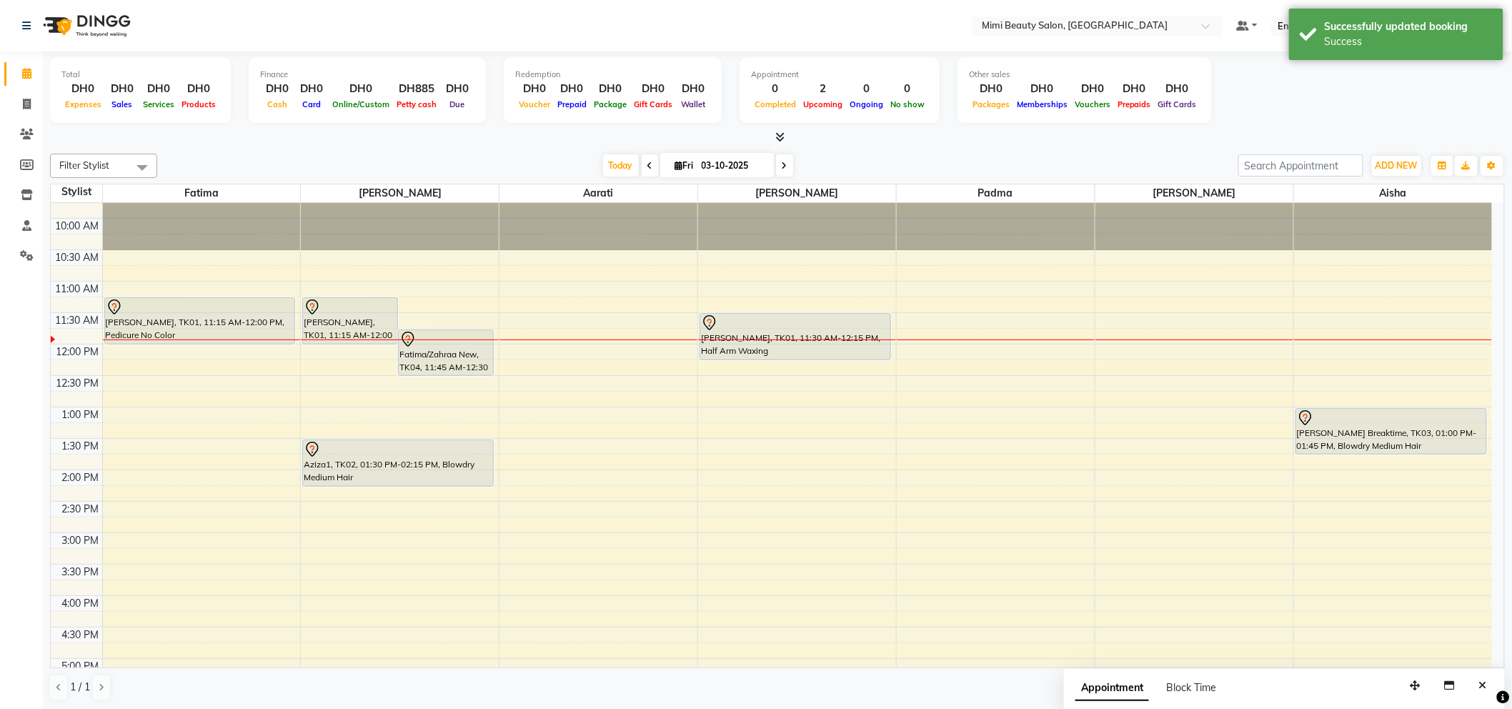
click at [189, 311] on div at bounding box center [200, 307] width 189 height 17
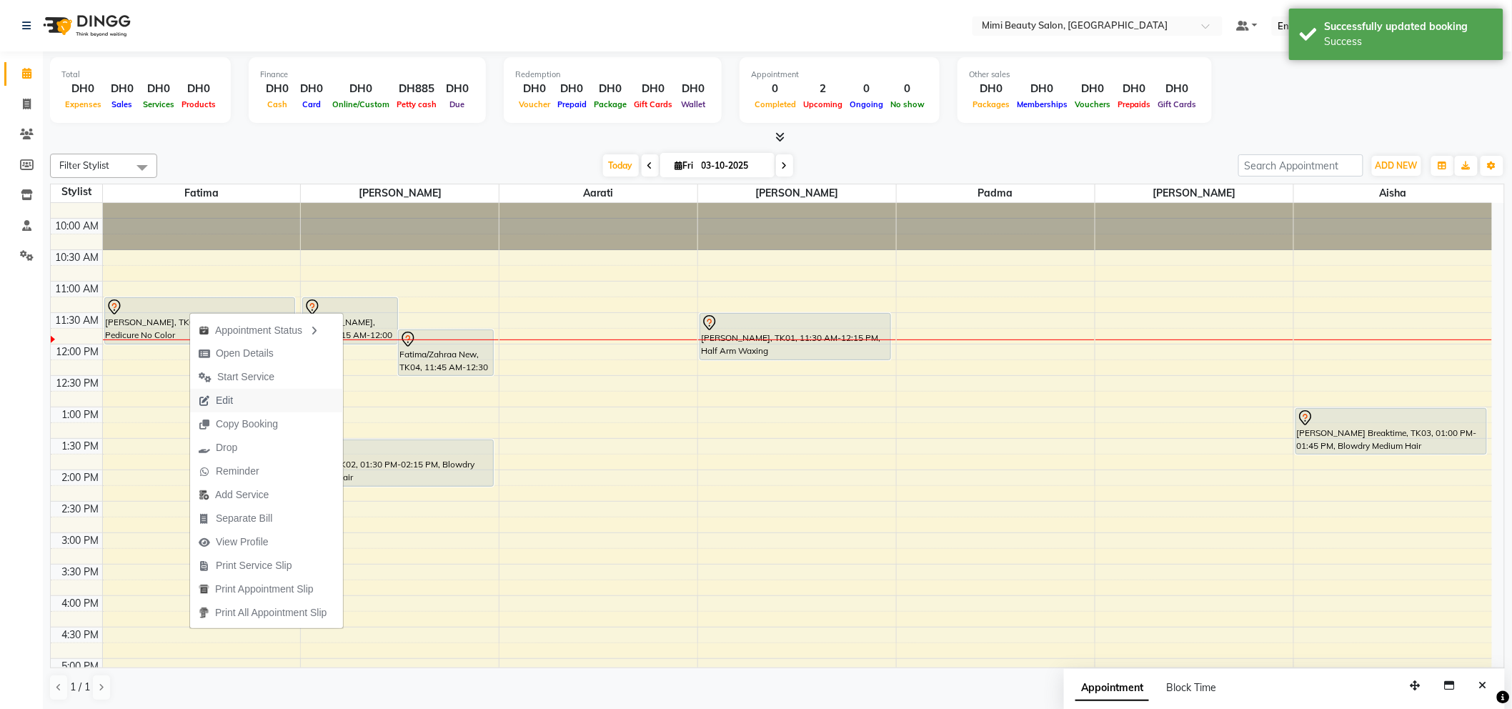
click at [250, 403] on button "Edit" at bounding box center [266, 401] width 153 height 24
select select "tentative"
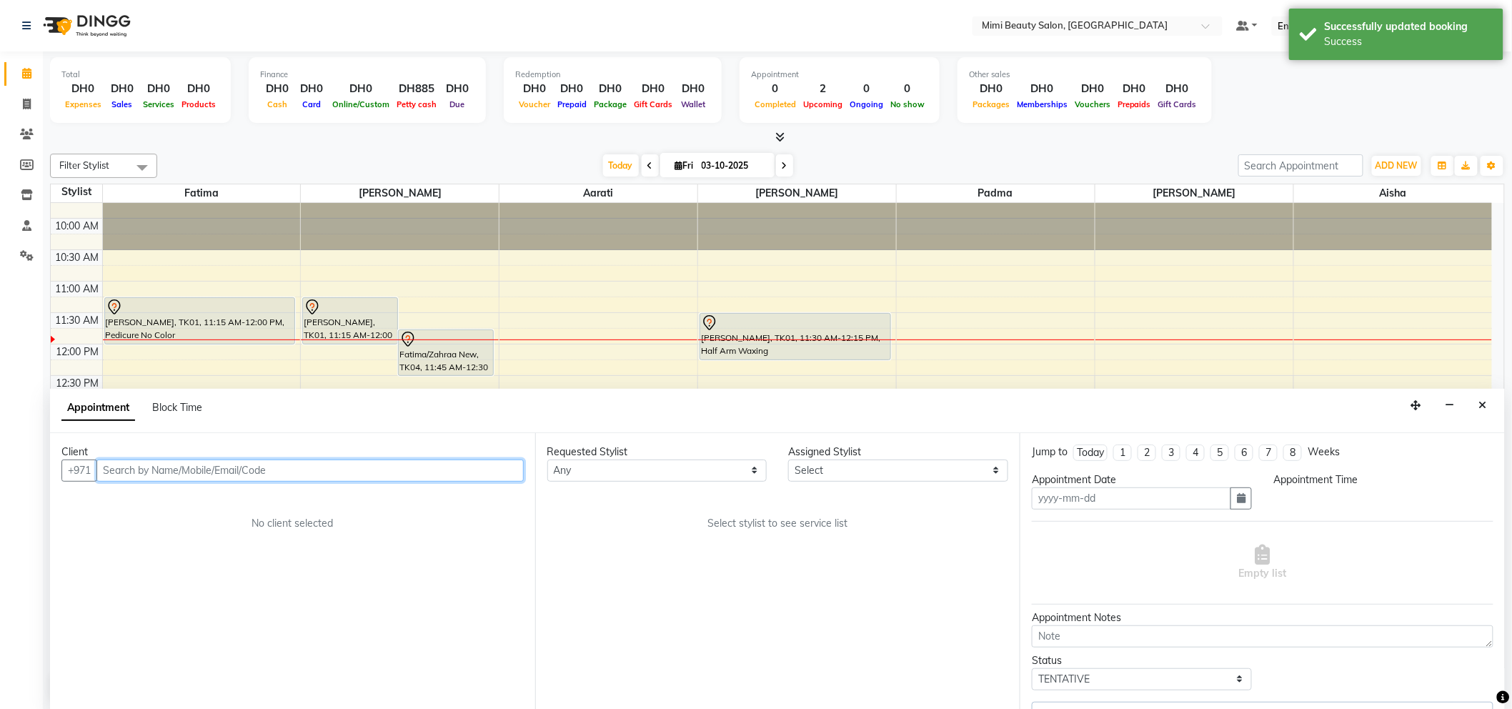
scroll to position [1, 0]
type input "03-10-2025"
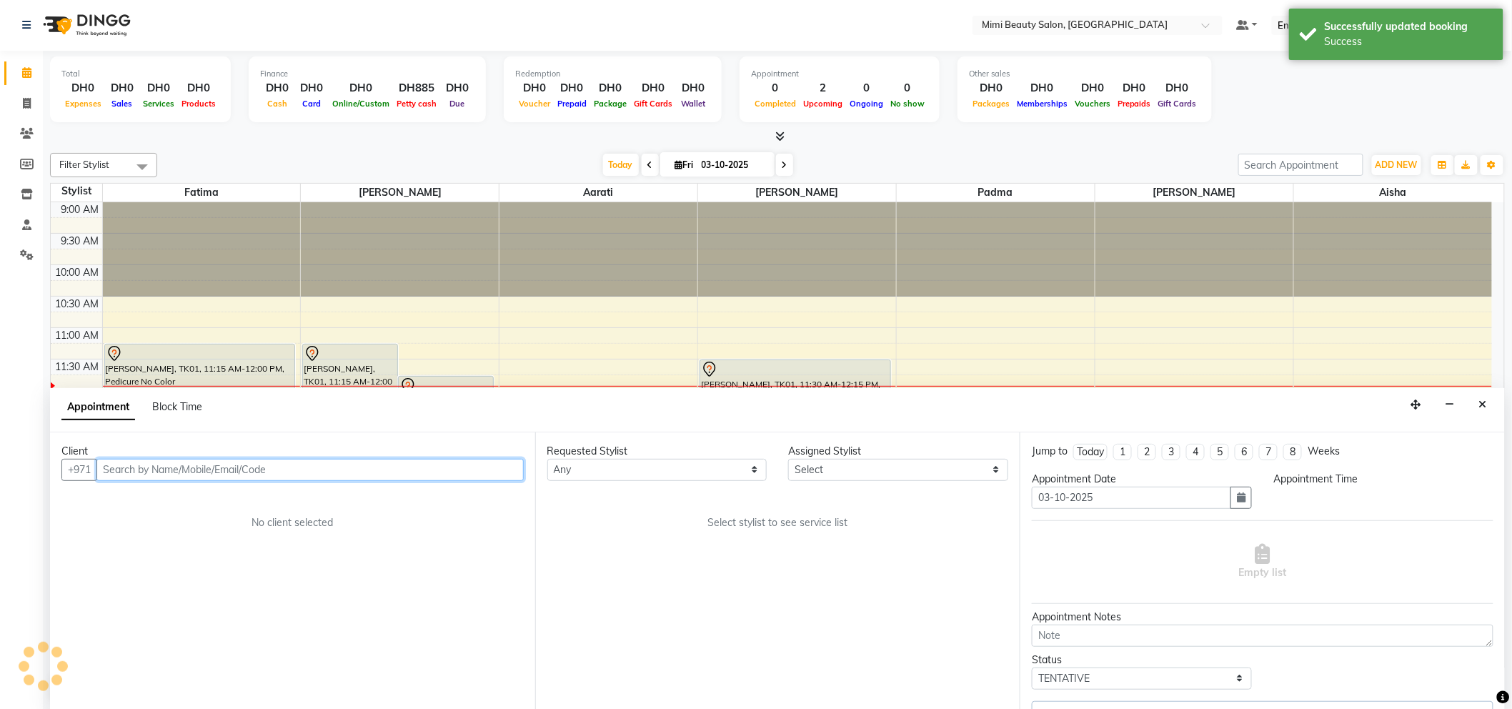
select select "675"
select select "53403"
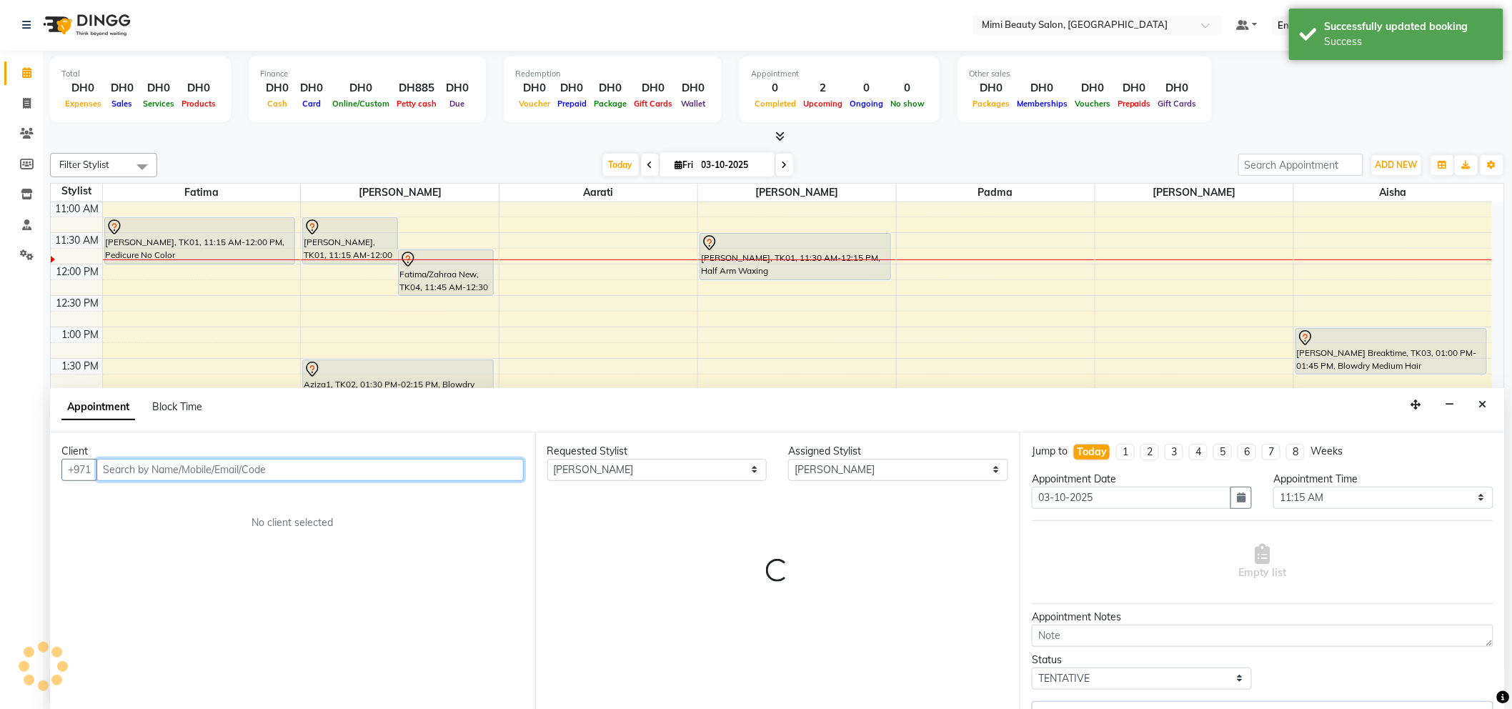
select select "3351"
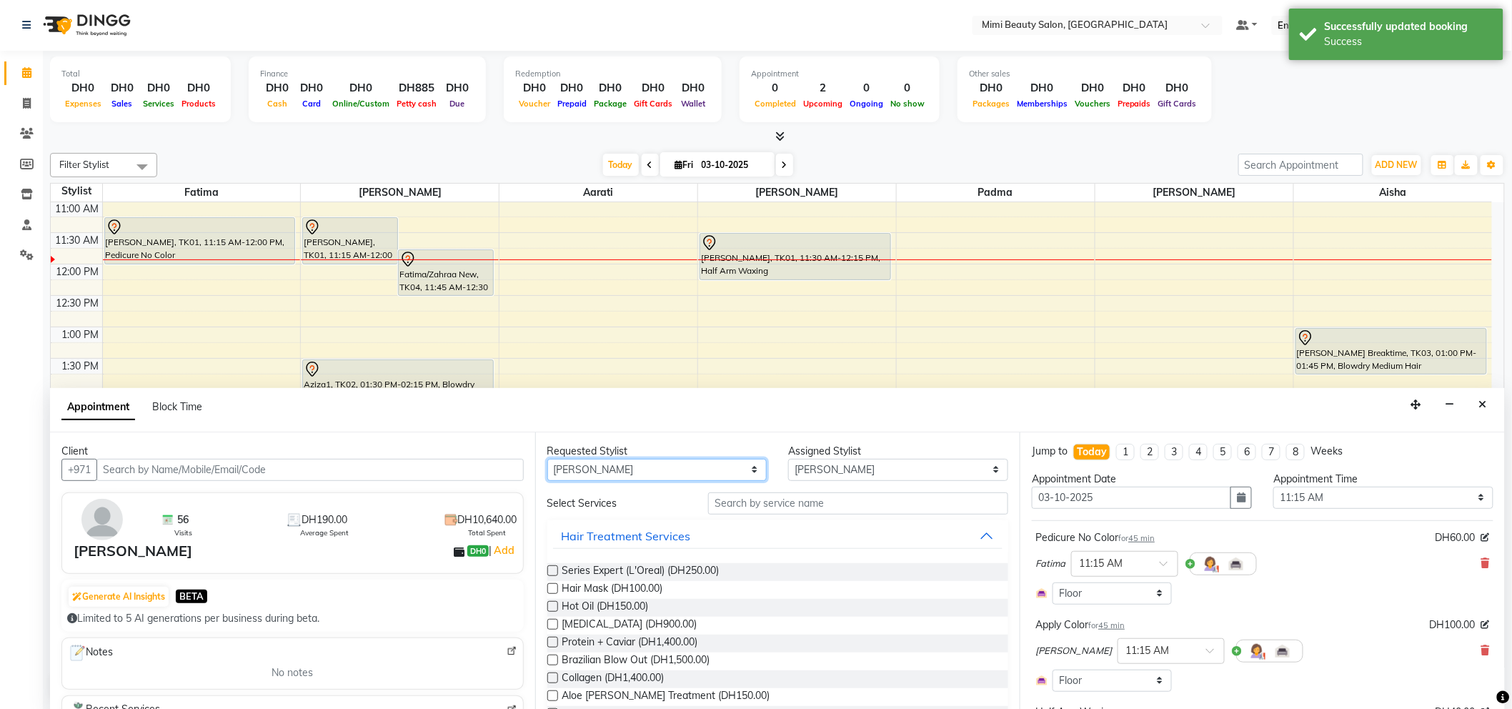
click at [589, 474] on select "Any [PERSON_NAME] [PERSON_NAME] [PERSON_NAME] [PERSON_NAME] Padma" at bounding box center [657, 470] width 220 height 22
select select "52699"
click at [547, 459] on select "Any [PERSON_NAME] [PERSON_NAME] [PERSON_NAME] [PERSON_NAME] Padma" at bounding box center [657, 470] width 220 height 22
select select "52699"
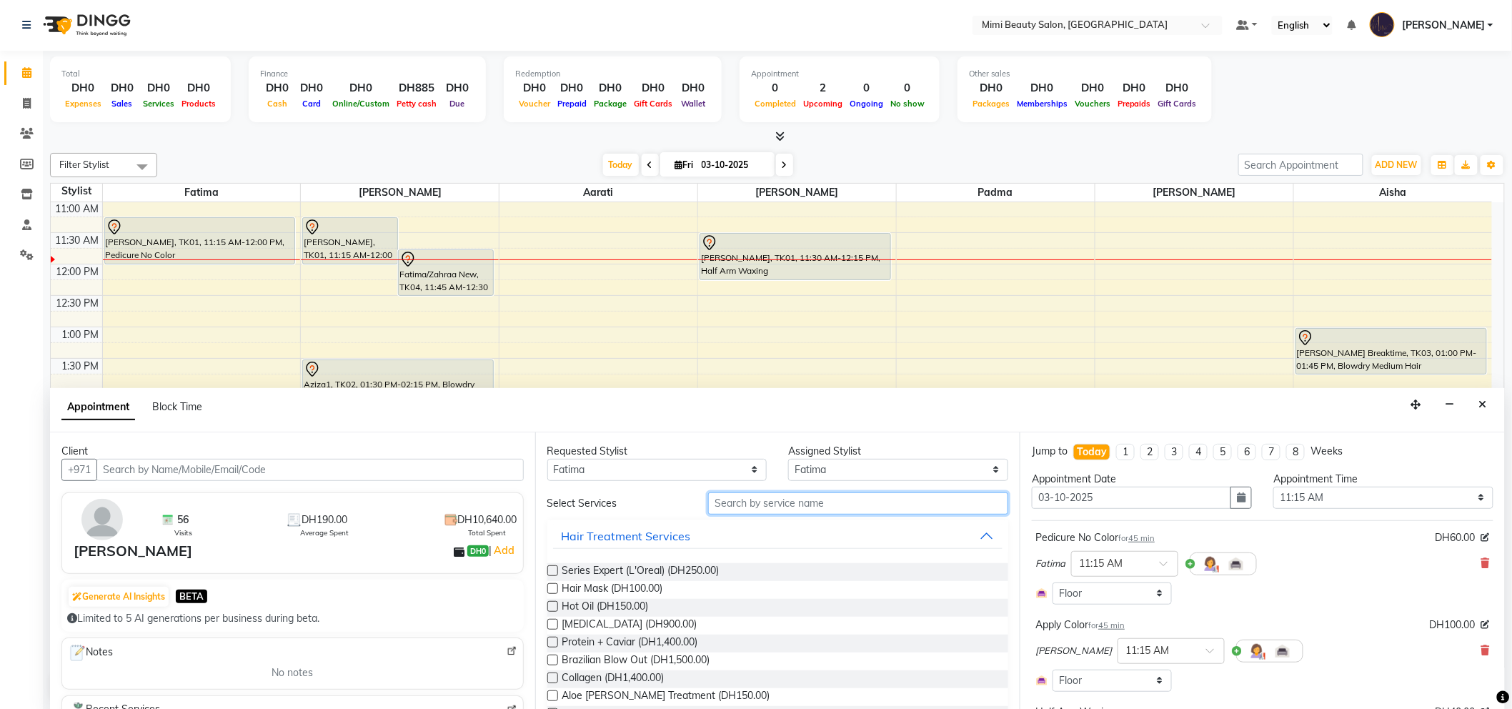
click at [787, 505] on input "text" at bounding box center [858, 503] width 300 height 22
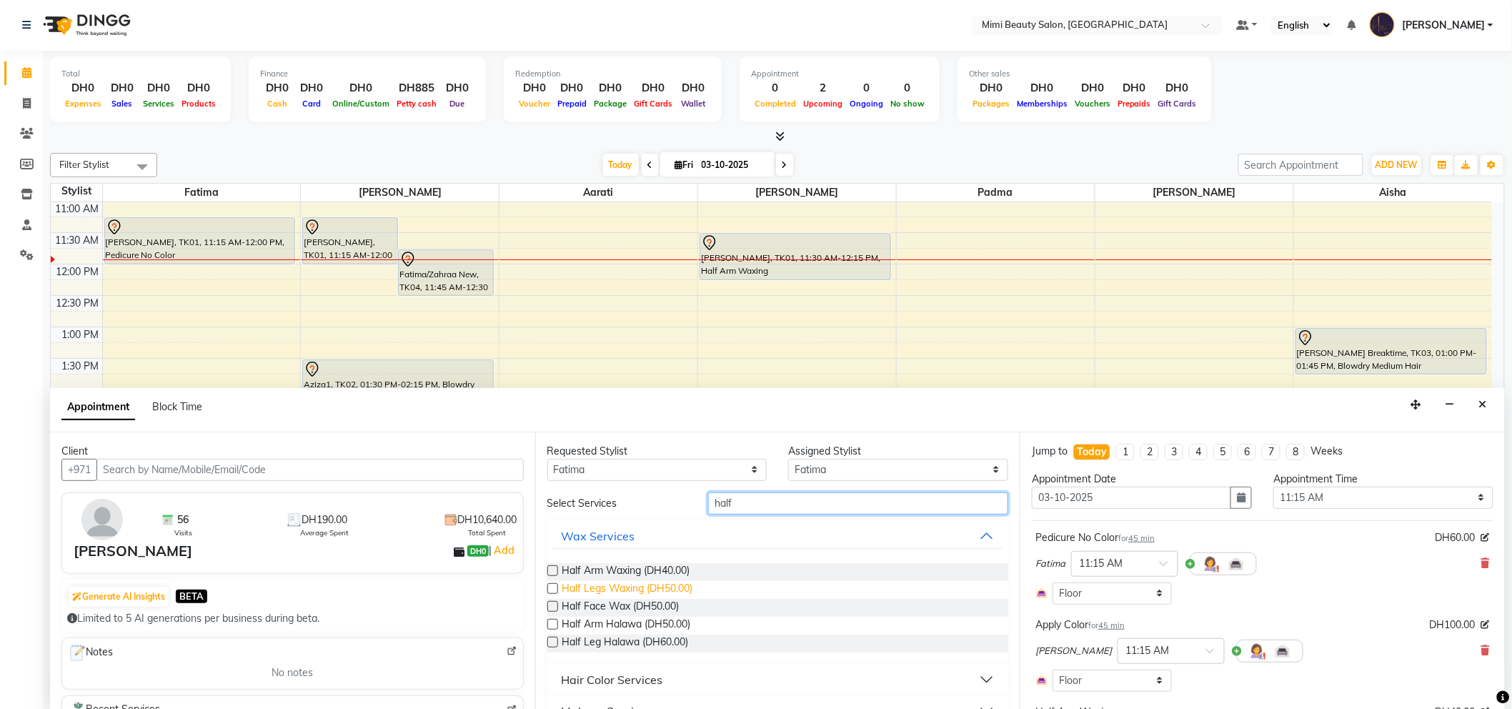
type input "half"
click at [643, 586] on span "Half Legs Waxing (DH50.00)" at bounding box center [627, 590] width 131 height 18
checkbox input "false"
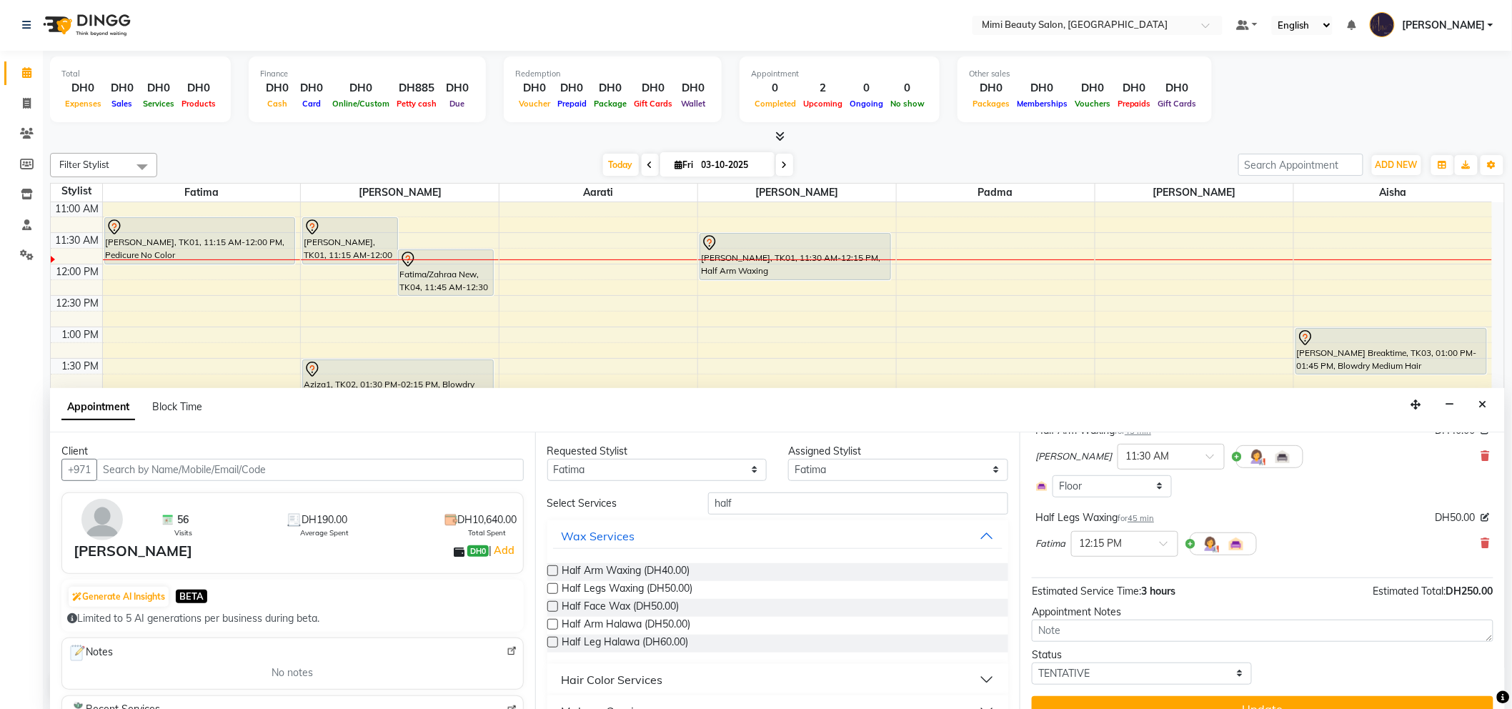
scroll to position [304, 0]
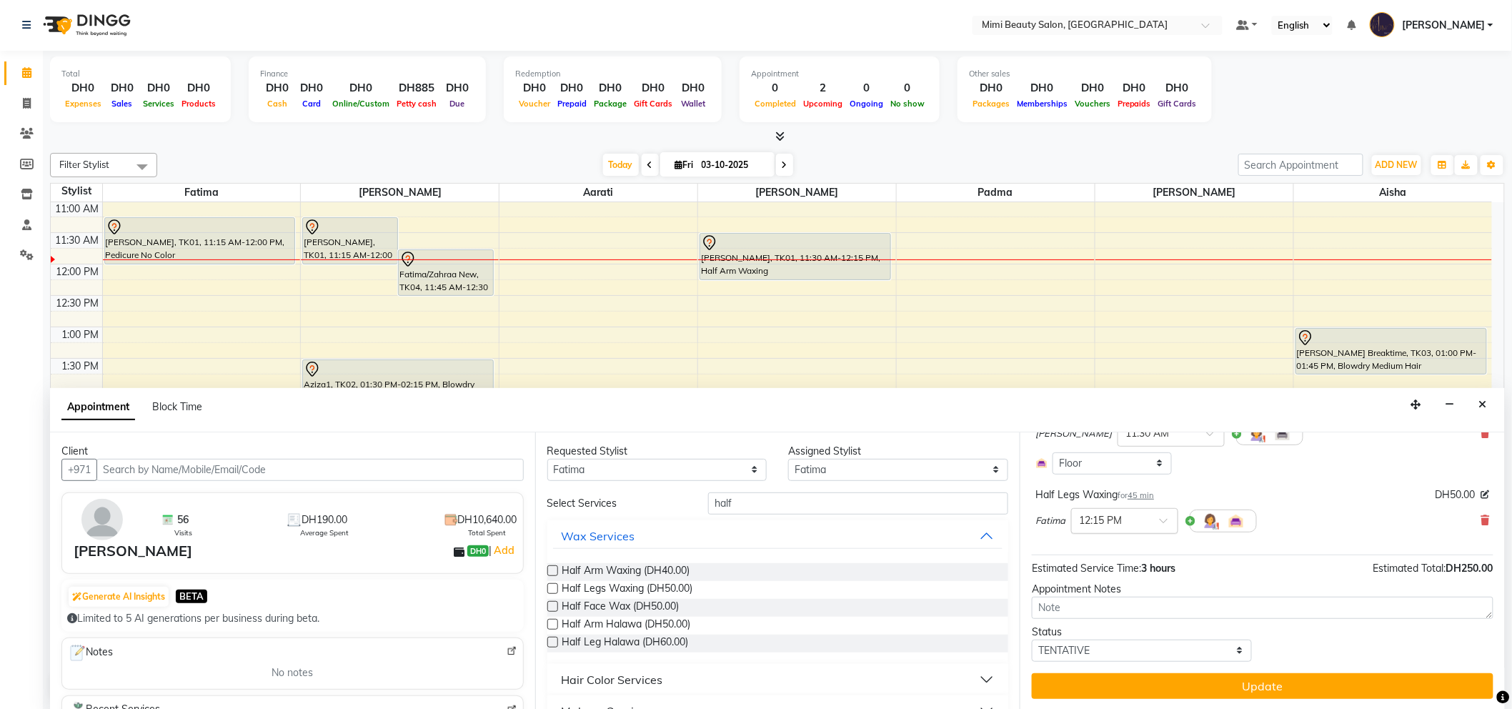
click at [1167, 524] on span at bounding box center [1168, 524] width 18 height 15
click at [1117, 545] on div "11:15 AM" at bounding box center [1125, 547] width 106 height 26
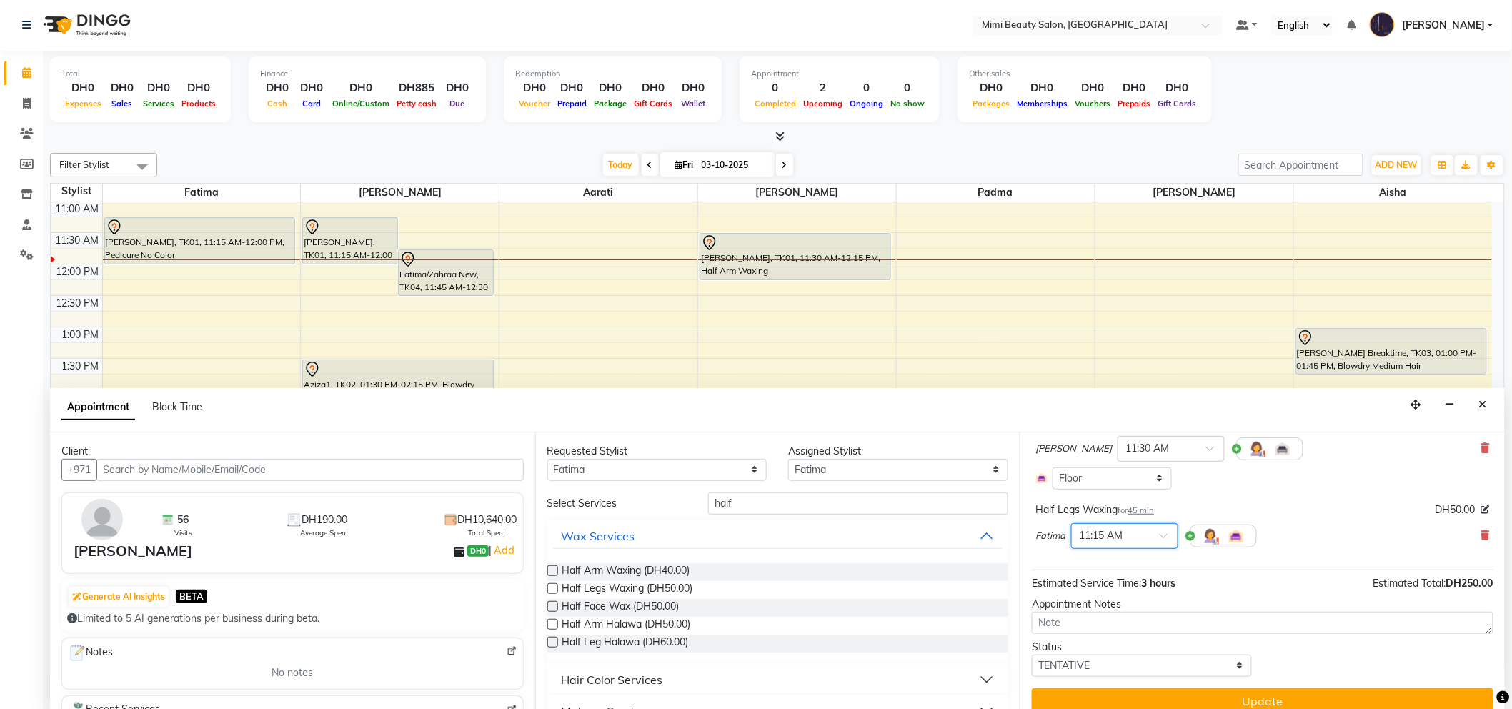
scroll to position [319, 0]
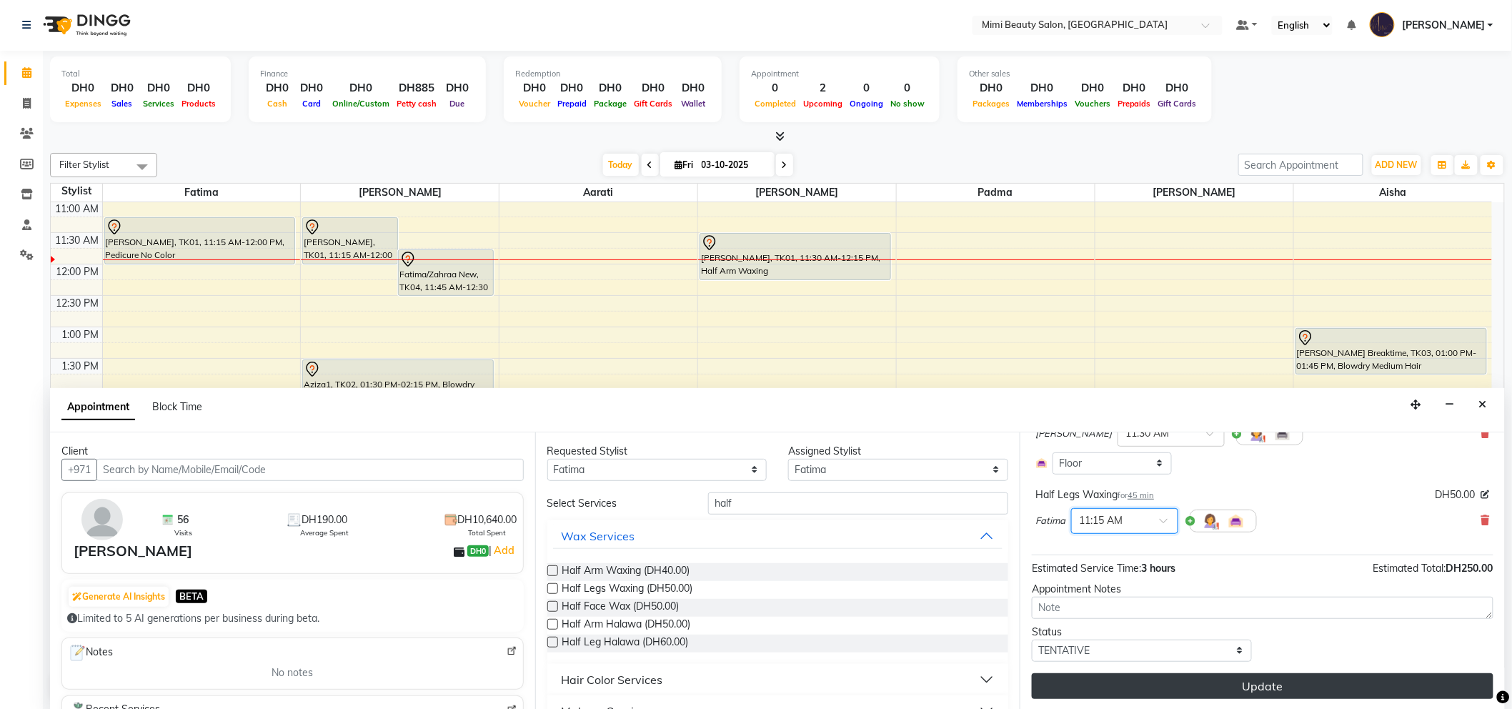
click at [1234, 681] on button "Update" at bounding box center [1262, 686] width 461 height 26
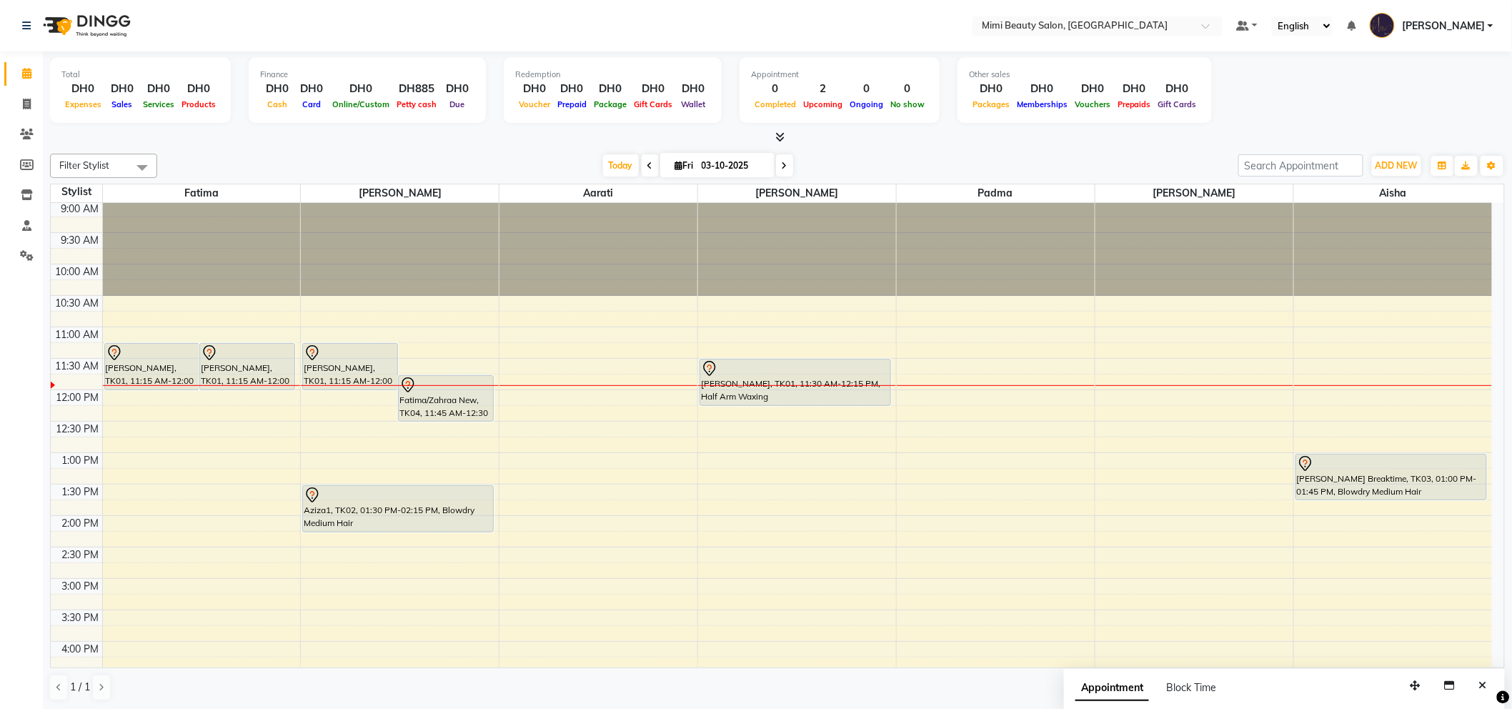
scroll to position [0, 0]
click at [20, 131] on icon at bounding box center [27, 134] width 14 height 11
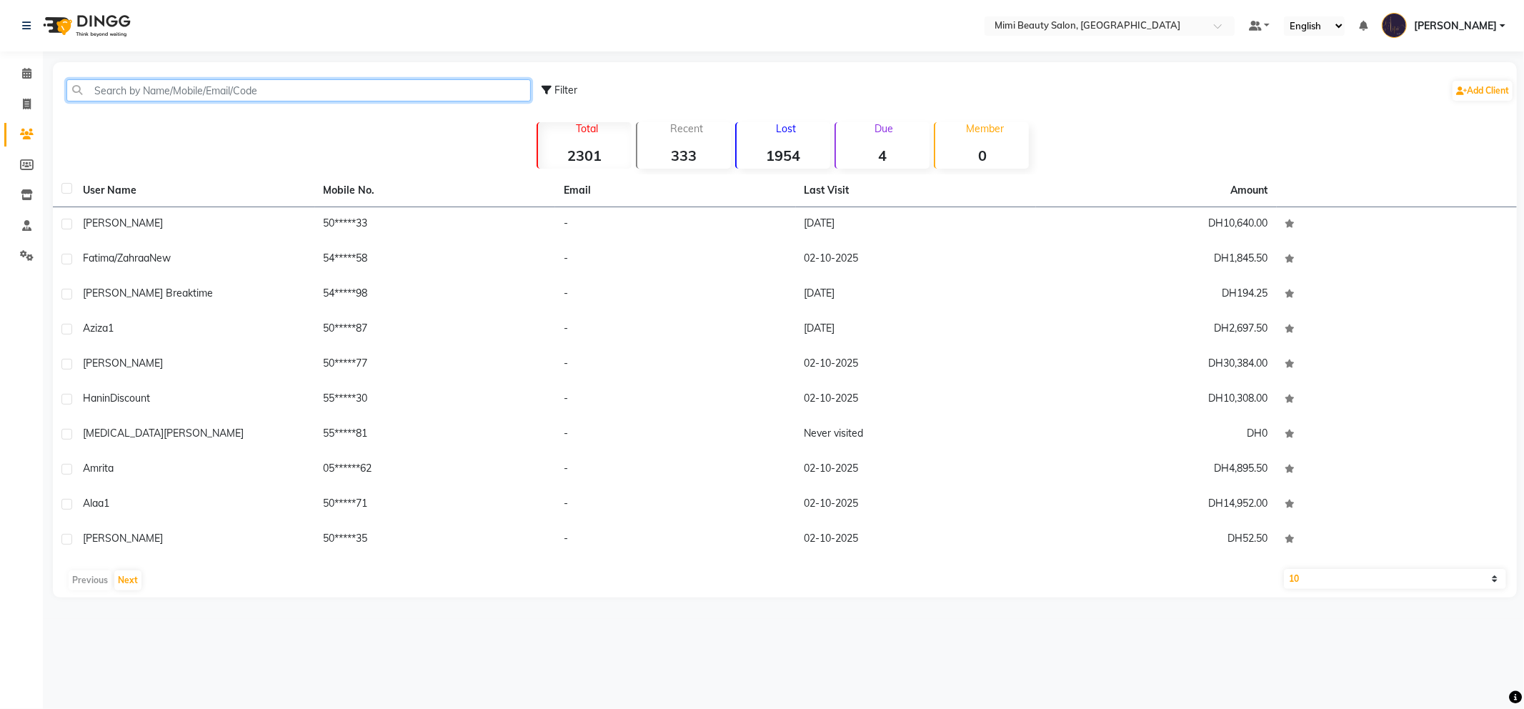
click at [226, 90] on input "text" at bounding box center [298, 90] width 464 height 22
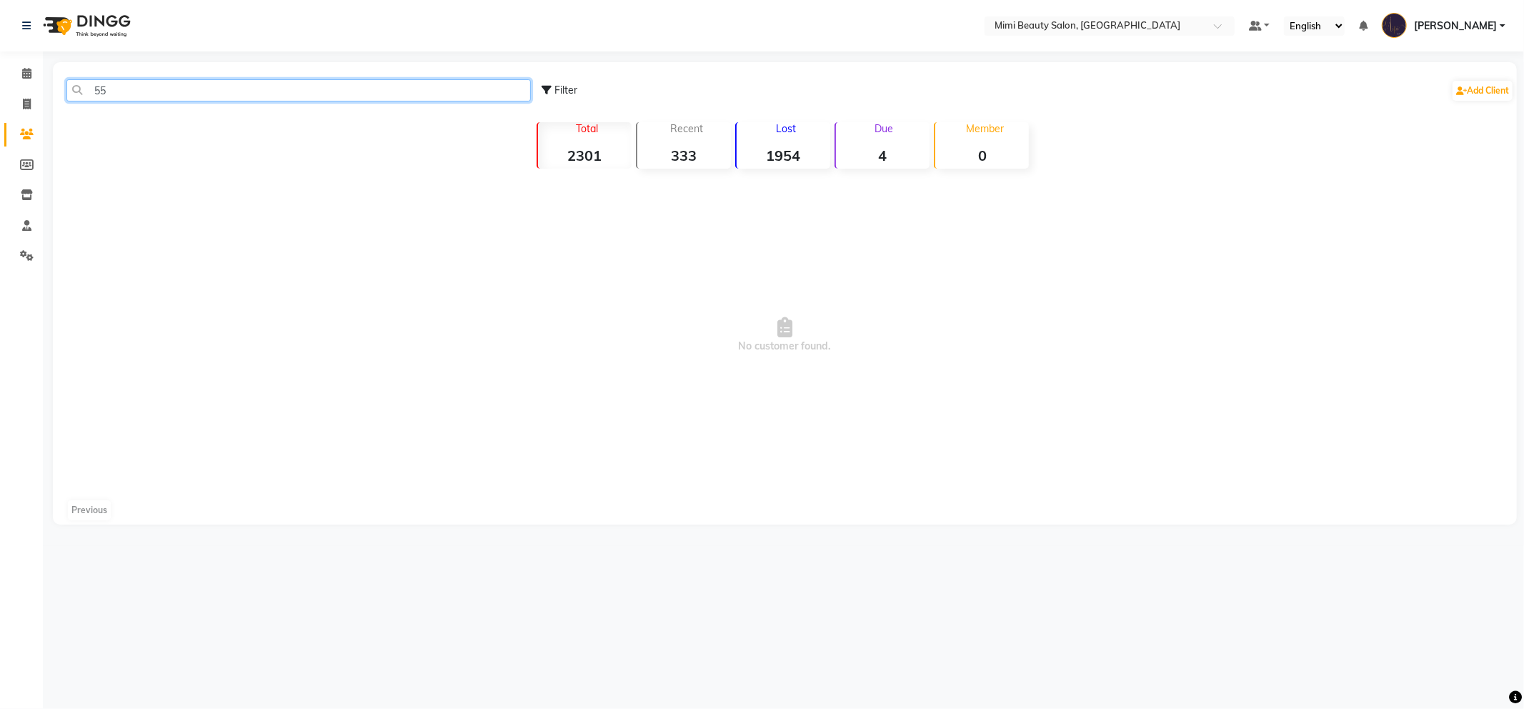
type input "5"
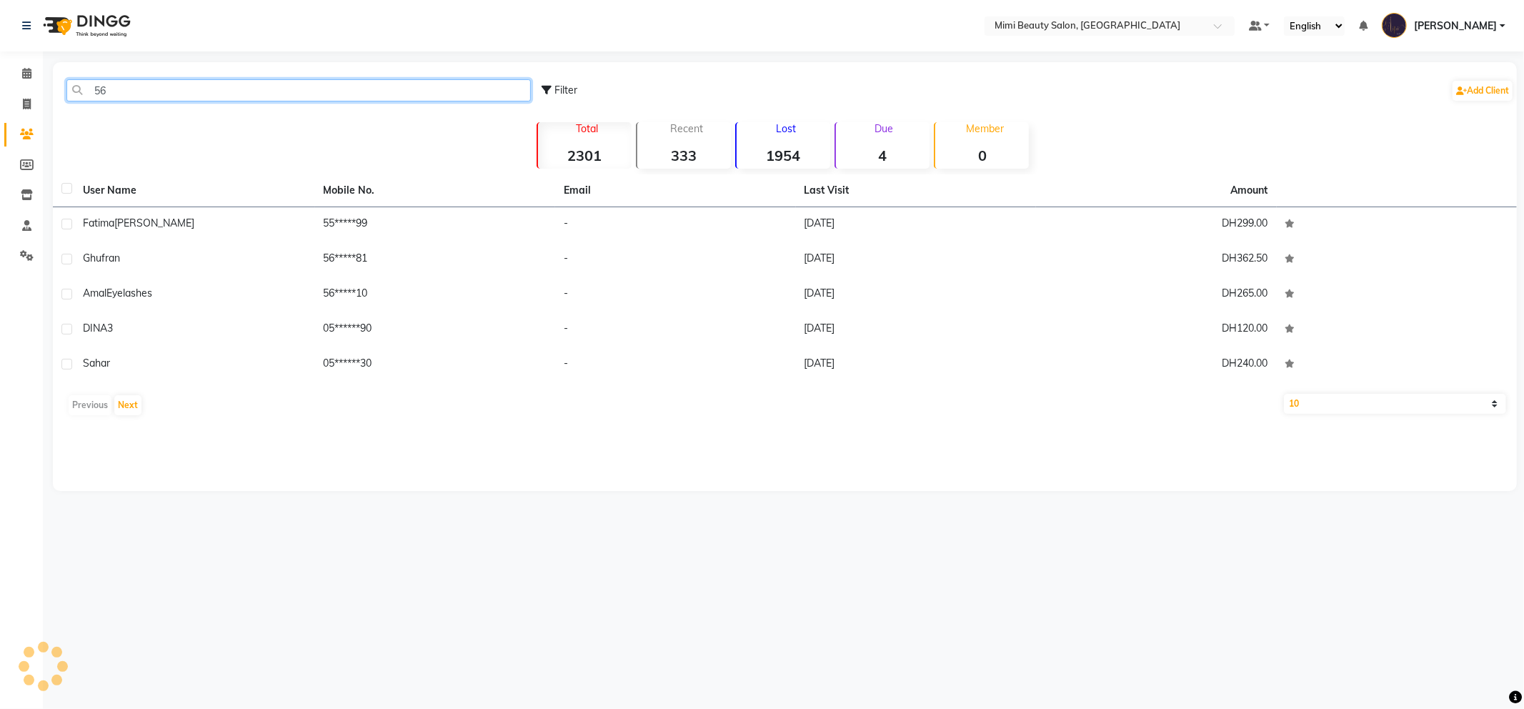
type input "5"
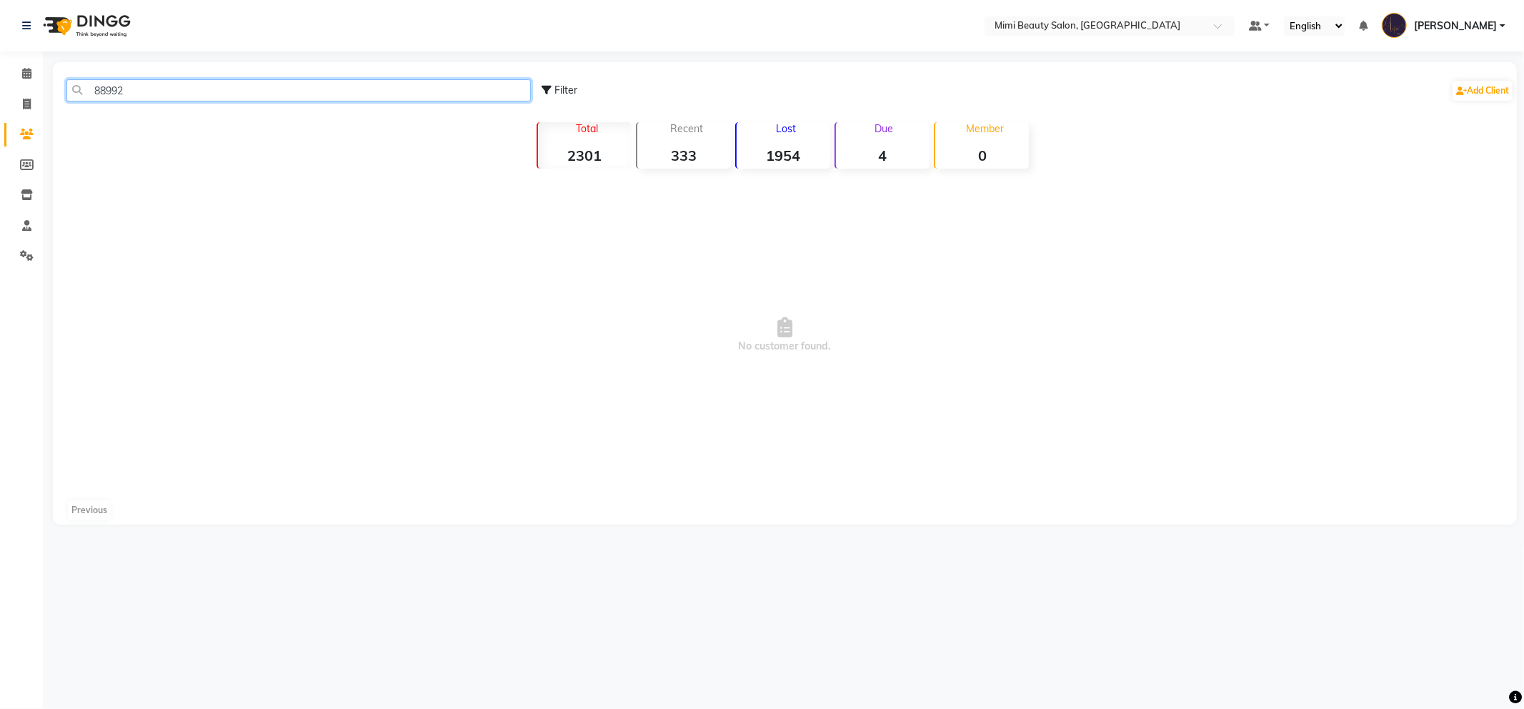
click at [120, 86] on input "88992" at bounding box center [298, 90] width 464 height 22
type input "88992"
click at [25, 74] on icon at bounding box center [26, 73] width 9 height 11
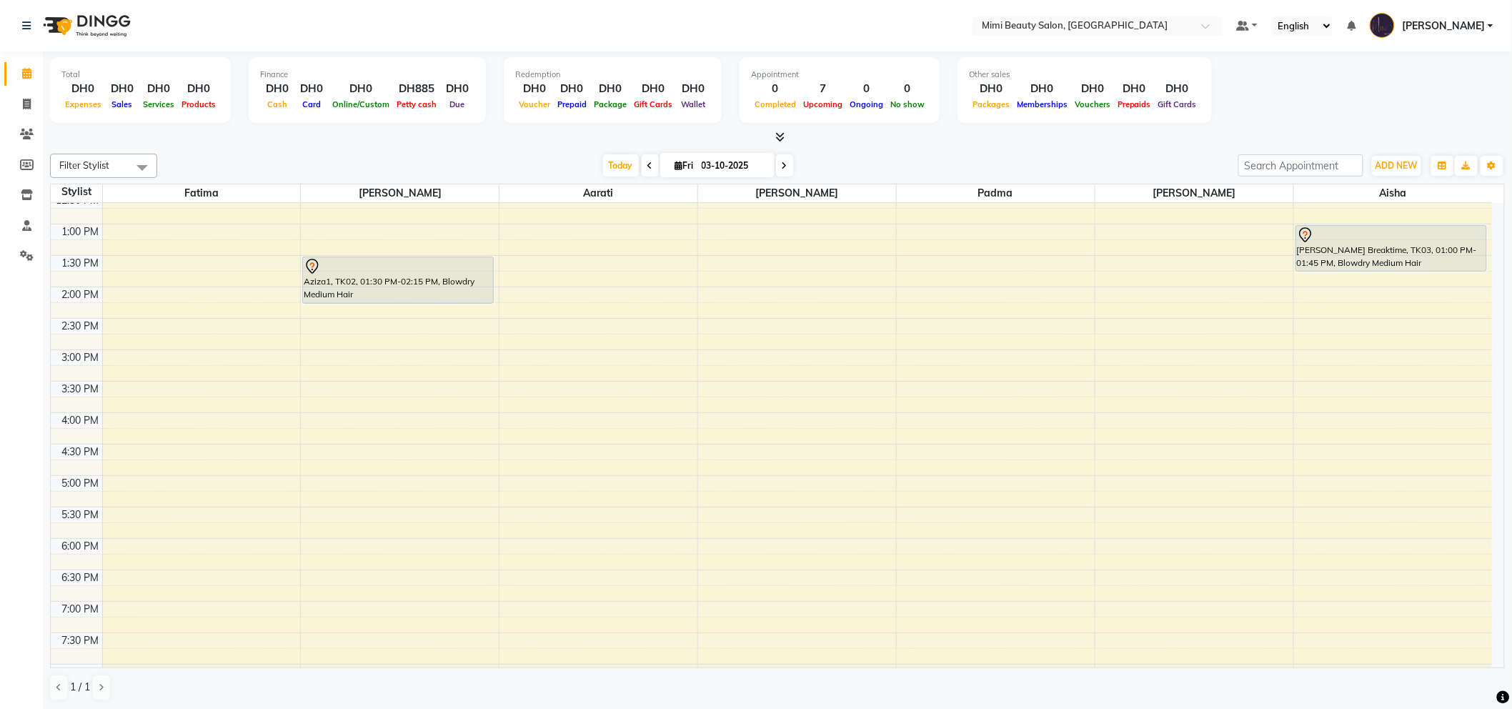
scroll to position [238, 0]
click at [31, 136] on icon at bounding box center [27, 134] width 14 height 11
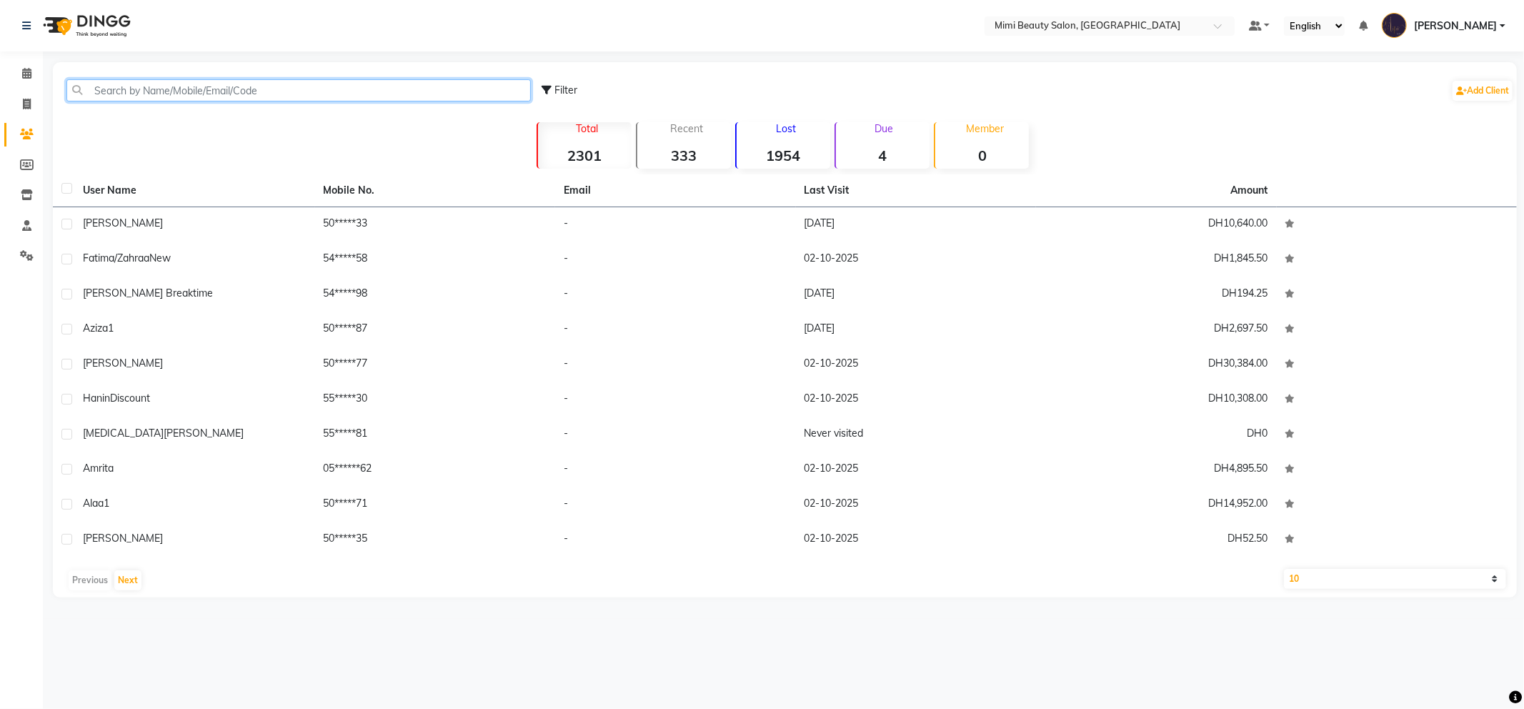
click at [172, 90] on input "text" at bounding box center [298, 90] width 464 height 22
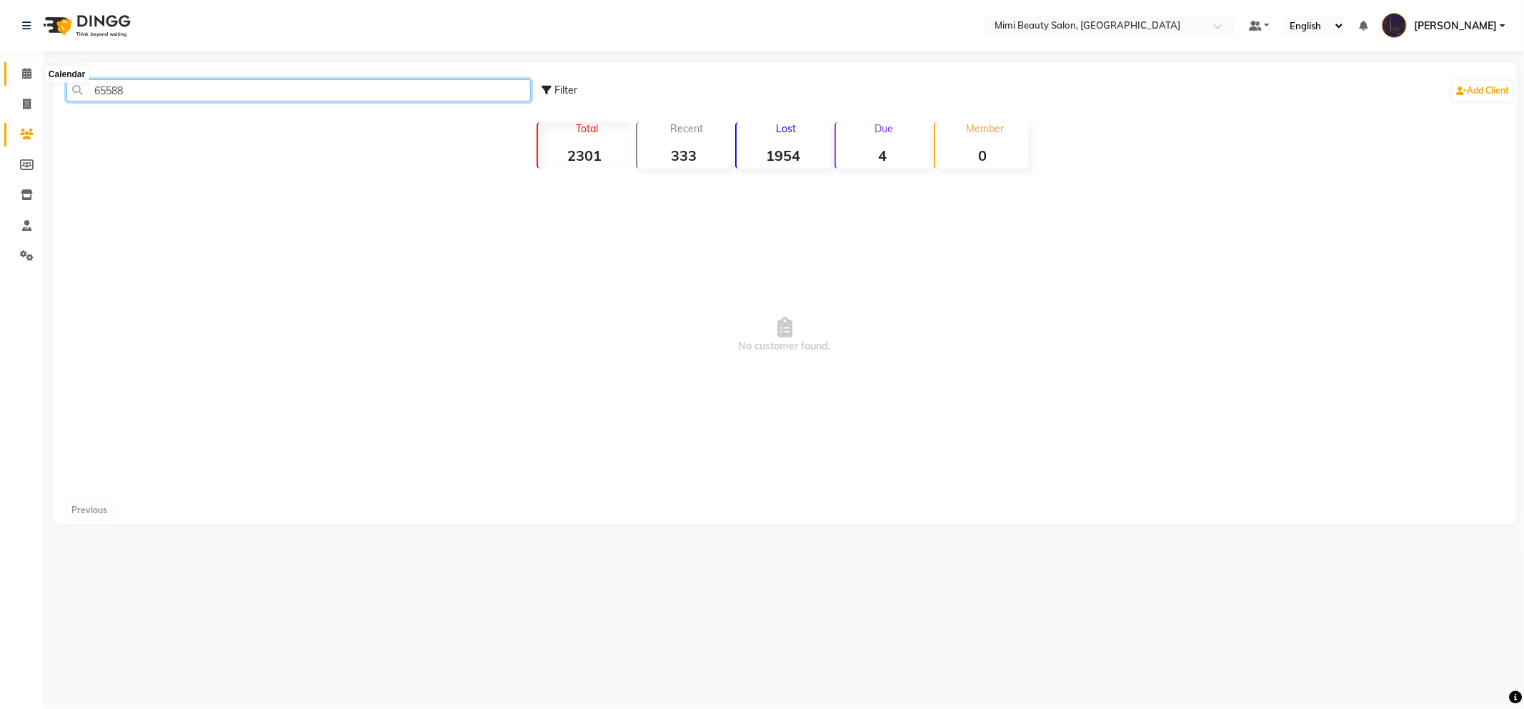
type input "65588"
click at [27, 74] on icon at bounding box center [26, 73] width 9 height 11
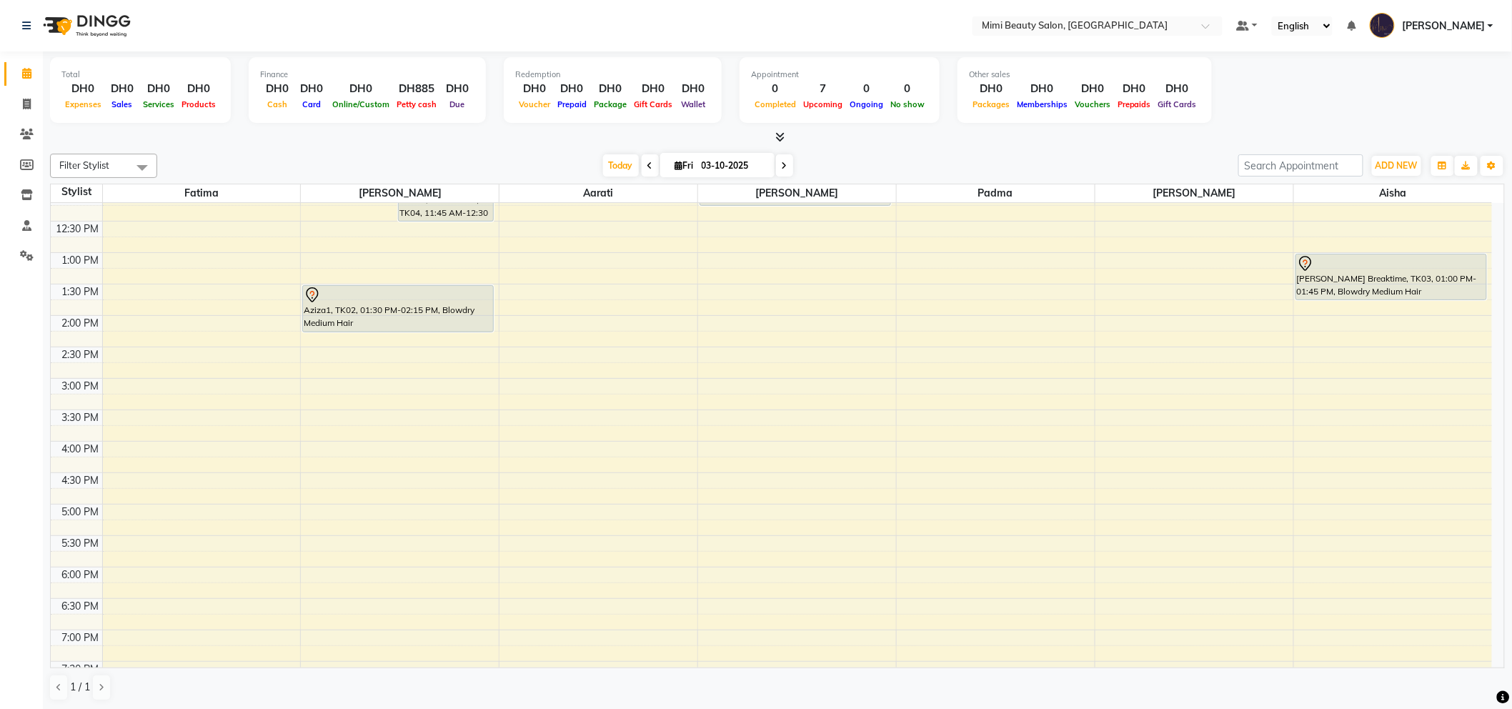
scroll to position [238, 0]
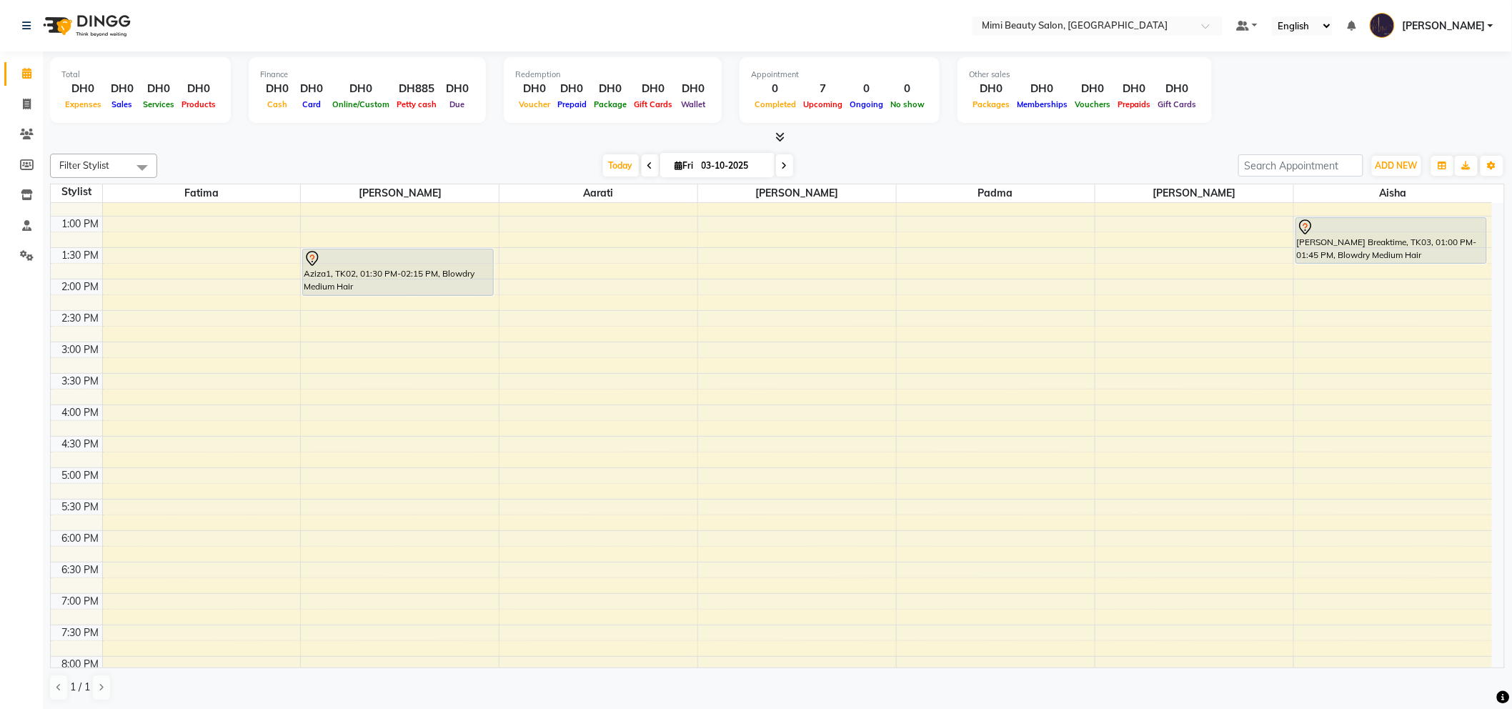
click at [318, 480] on div "9:00 AM 9:30 AM 10:00 AM 10:30 AM 11:00 AM 11:30 AM 12:00 PM 12:30 PM 1:00 PM 1…" at bounding box center [771, 436] width 1441 height 942
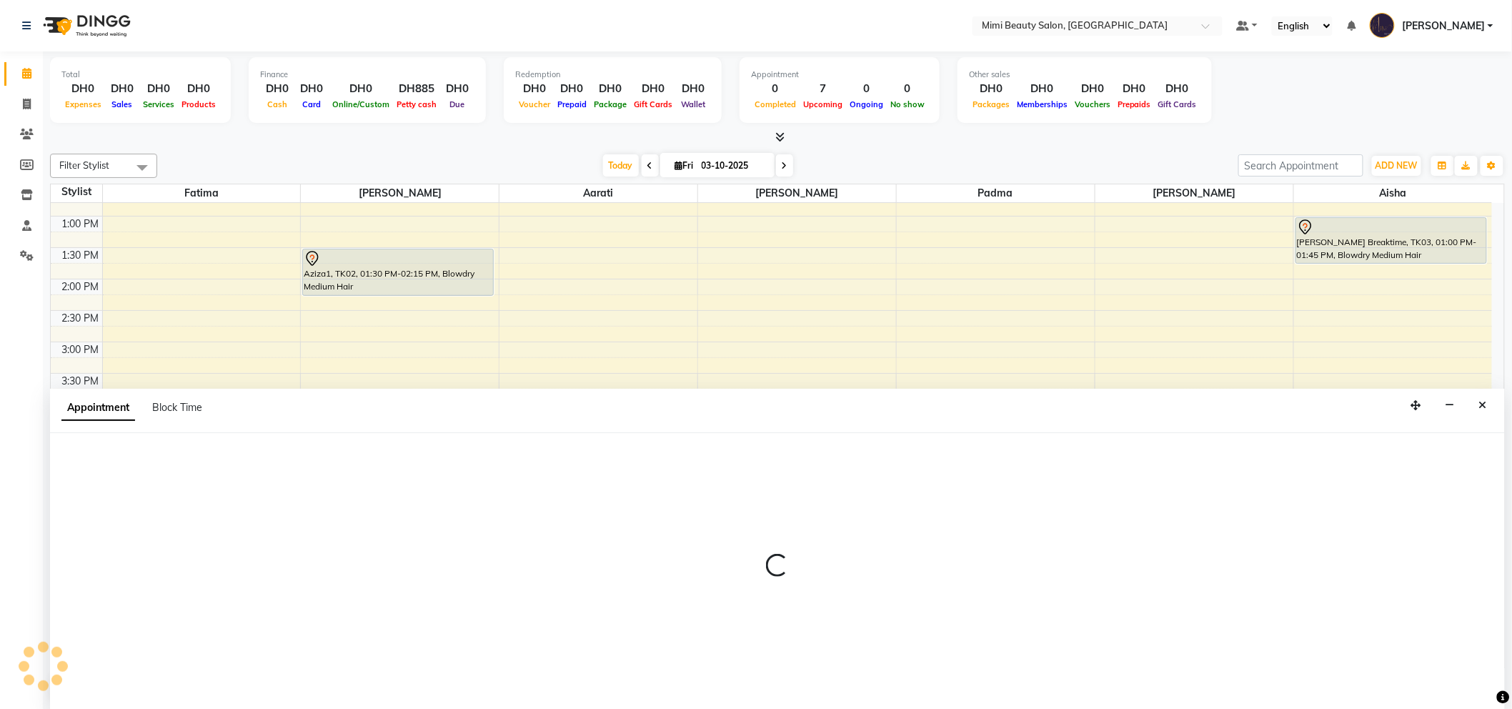
scroll to position [1, 0]
select select "52700"
select select "1020"
select select "tentative"
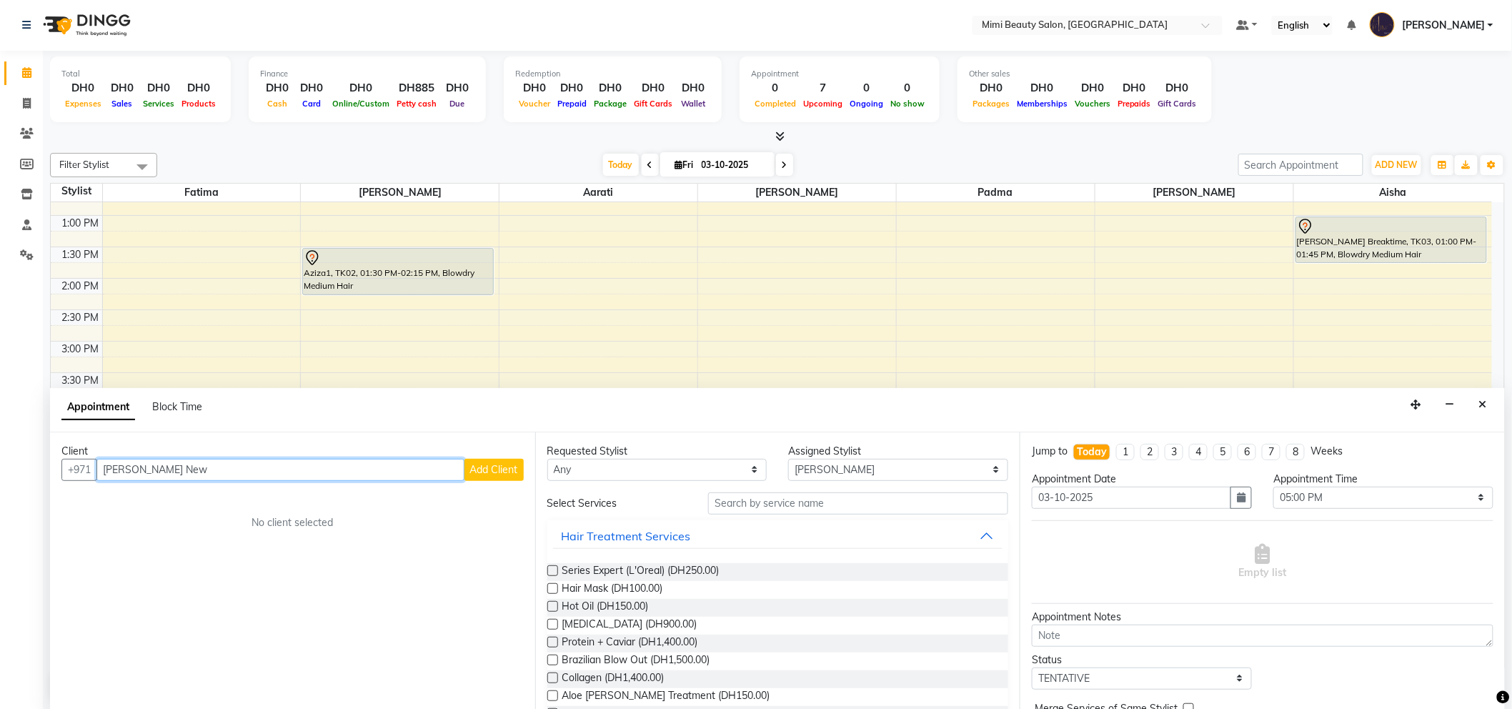
type input "[PERSON_NAME] New"
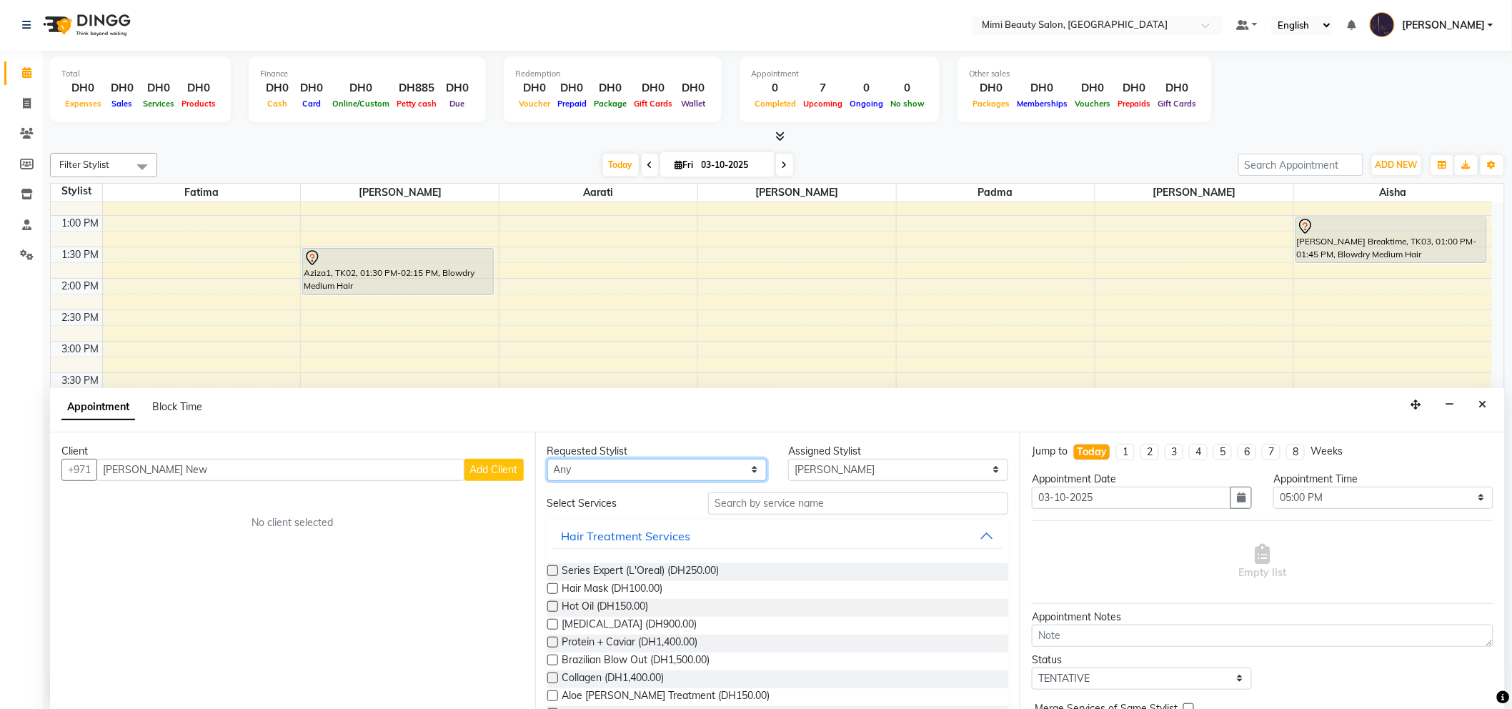
click at [615, 475] on select "Any [PERSON_NAME] [PERSON_NAME] [PERSON_NAME] [PERSON_NAME] Padma" at bounding box center [657, 470] width 220 height 22
select select "52700"
click at [547, 459] on select "Any [PERSON_NAME] [PERSON_NAME] [PERSON_NAME] [PERSON_NAME] Padma" at bounding box center [657, 470] width 220 height 22
click at [718, 505] on input "text" at bounding box center [858, 503] width 300 height 22
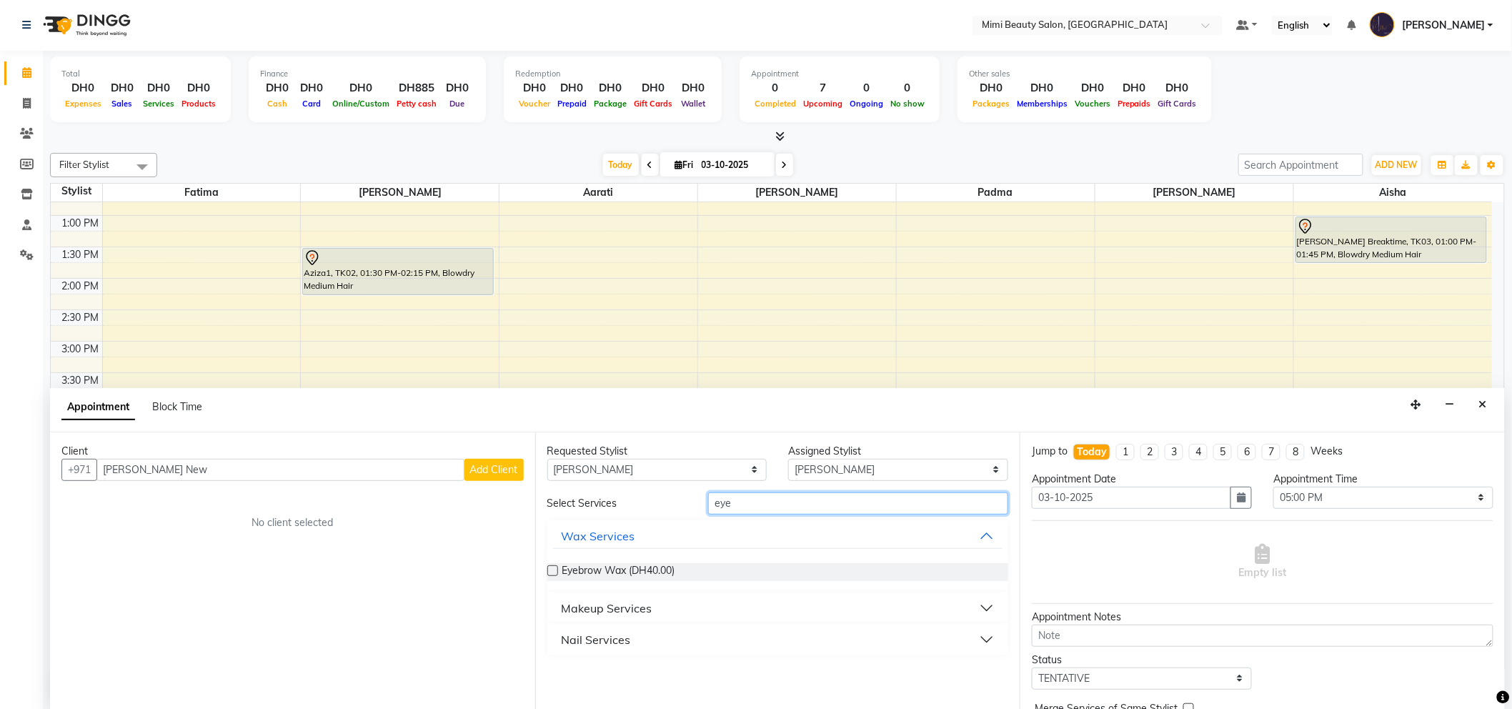
type input "eye"
click at [701, 609] on button "Makeup Services" at bounding box center [778, 608] width 450 height 26
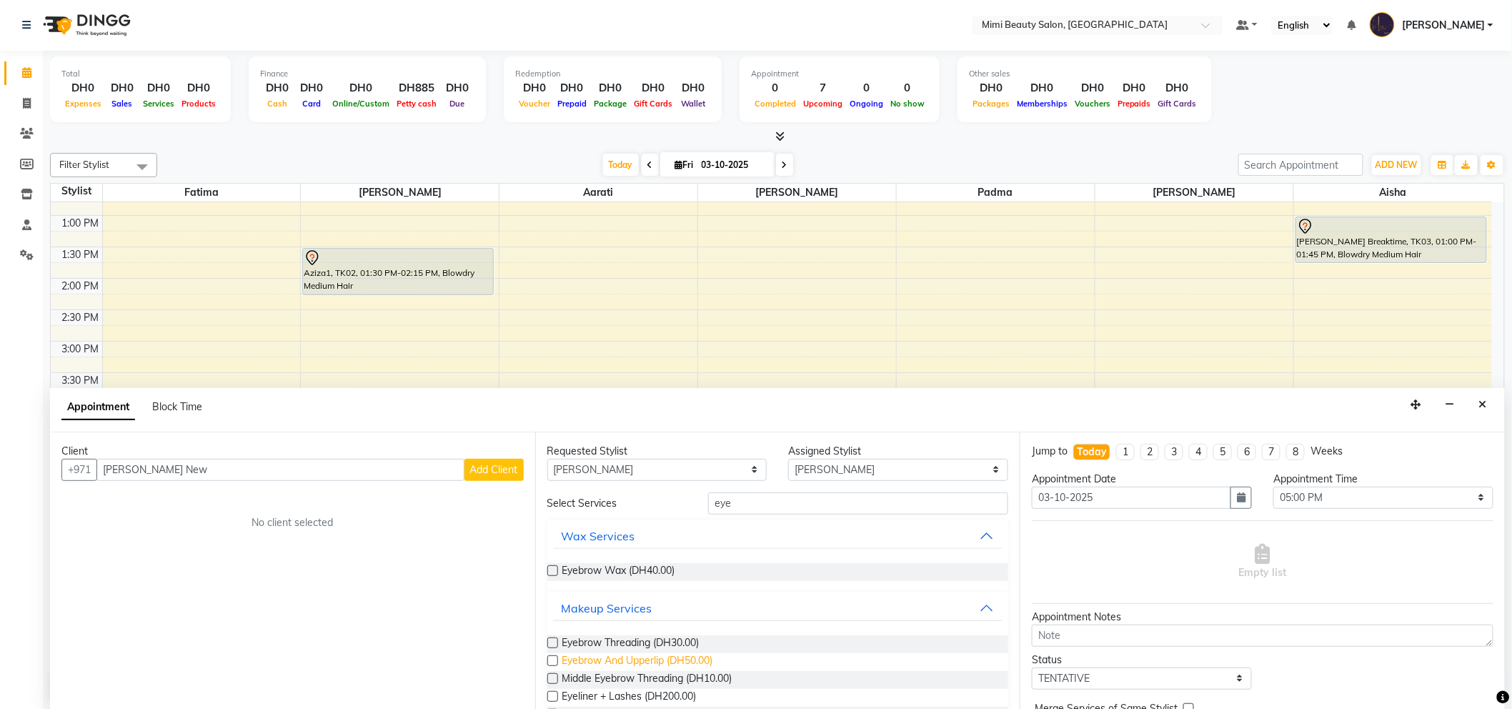
click at [677, 658] on span "Eyebrow And Upperlip (DH50.00)" at bounding box center [637, 662] width 151 height 18
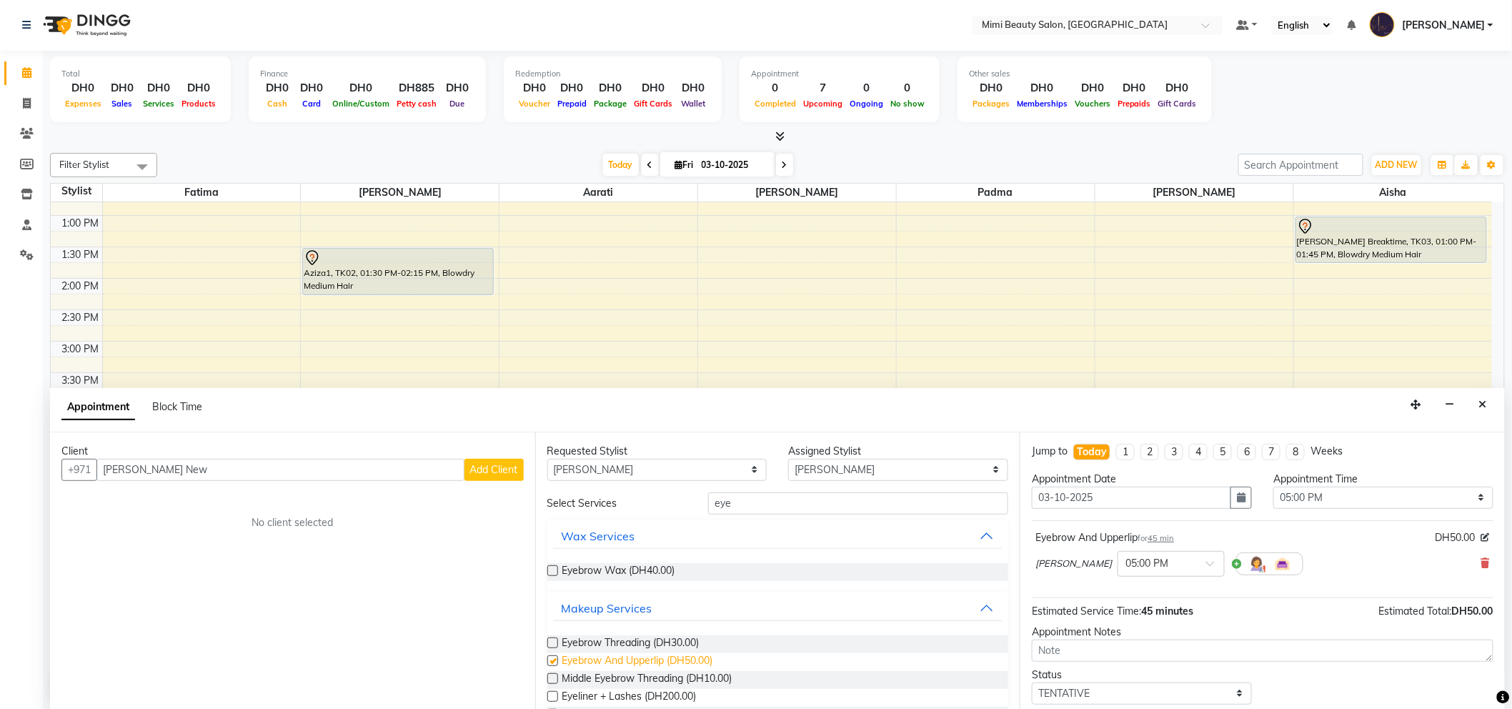
checkbox input "false"
click at [1206, 564] on span at bounding box center [1215, 567] width 18 height 15
click at [1118, 665] on div "05:30 PM" at bounding box center [1171, 667] width 106 height 26
click at [706, 468] on select "Any [PERSON_NAME] [PERSON_NAME] [PERSON_NAME] [PERSON_NAME] Padma" at bounding box center [657, 470] width 220 height 22
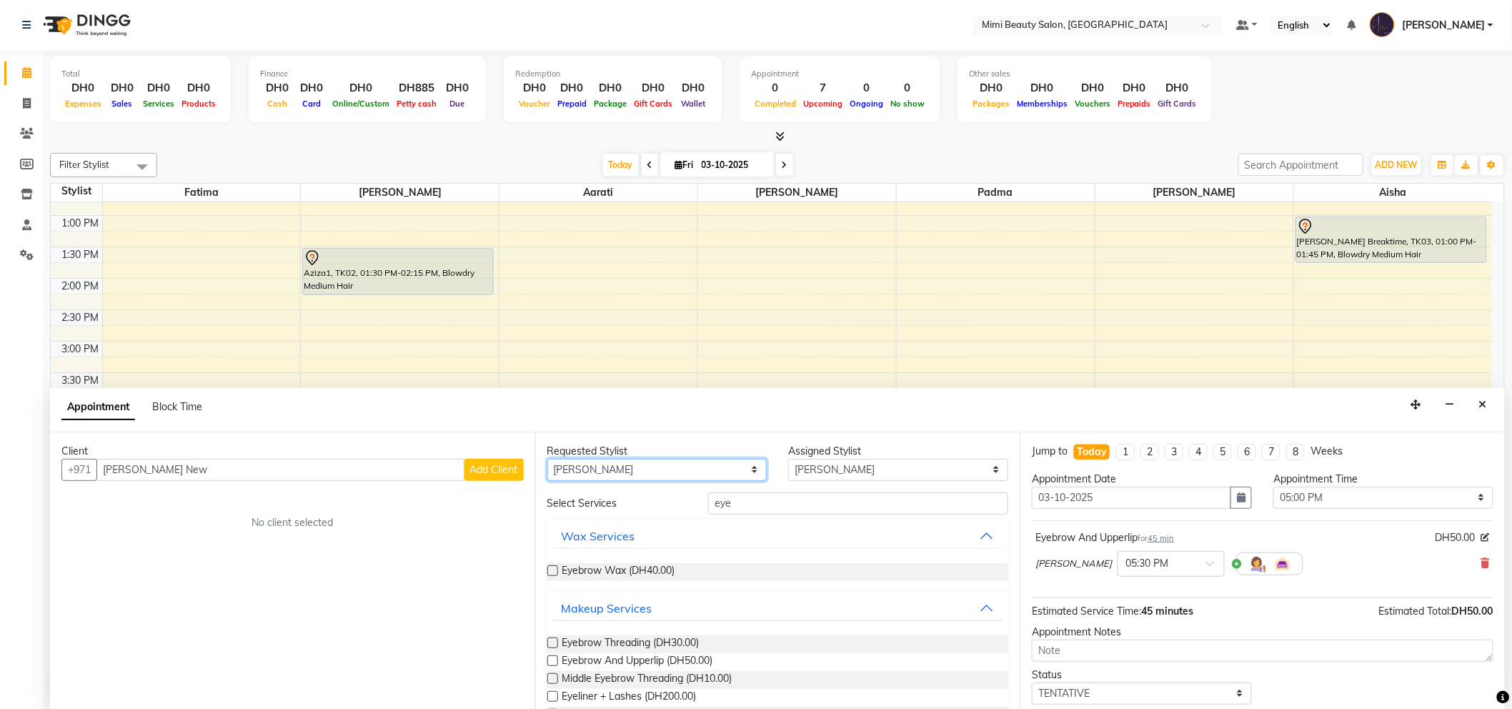
select select "68417"
click at [547, 459] on select "Any [PERSON_NAME] [PERSON_NAME] [PERSON_NAME] [PERSON_NAME] Padma" at bounding box center [657, 470] width 220 height 22
select select "68417"
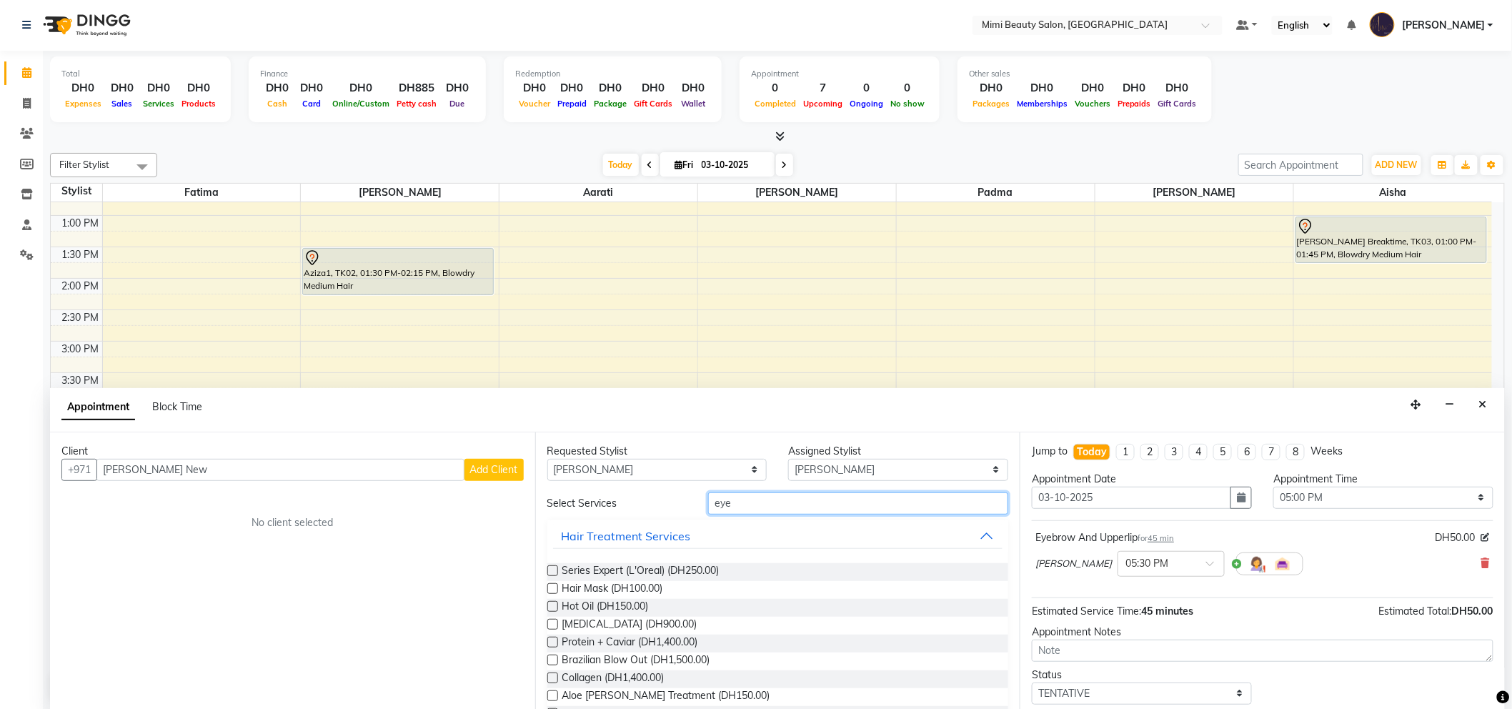
click at [708, 503] on input "eye" at bounding box center [858, 503] width 300 height 22
type input "man"
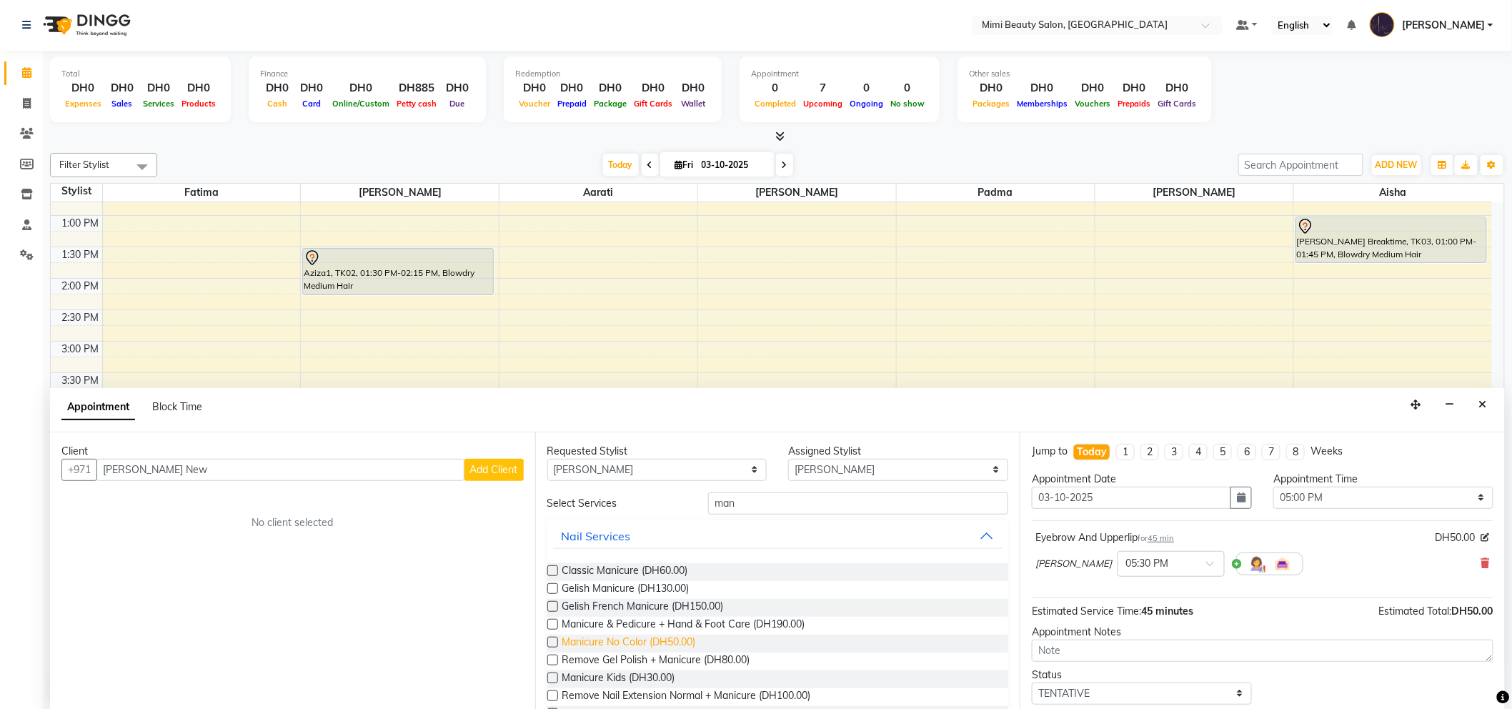
click at [683, 639] on span "Manicure No Color (DH50.00)" at bounding box center [629, 643] width 134 height 18
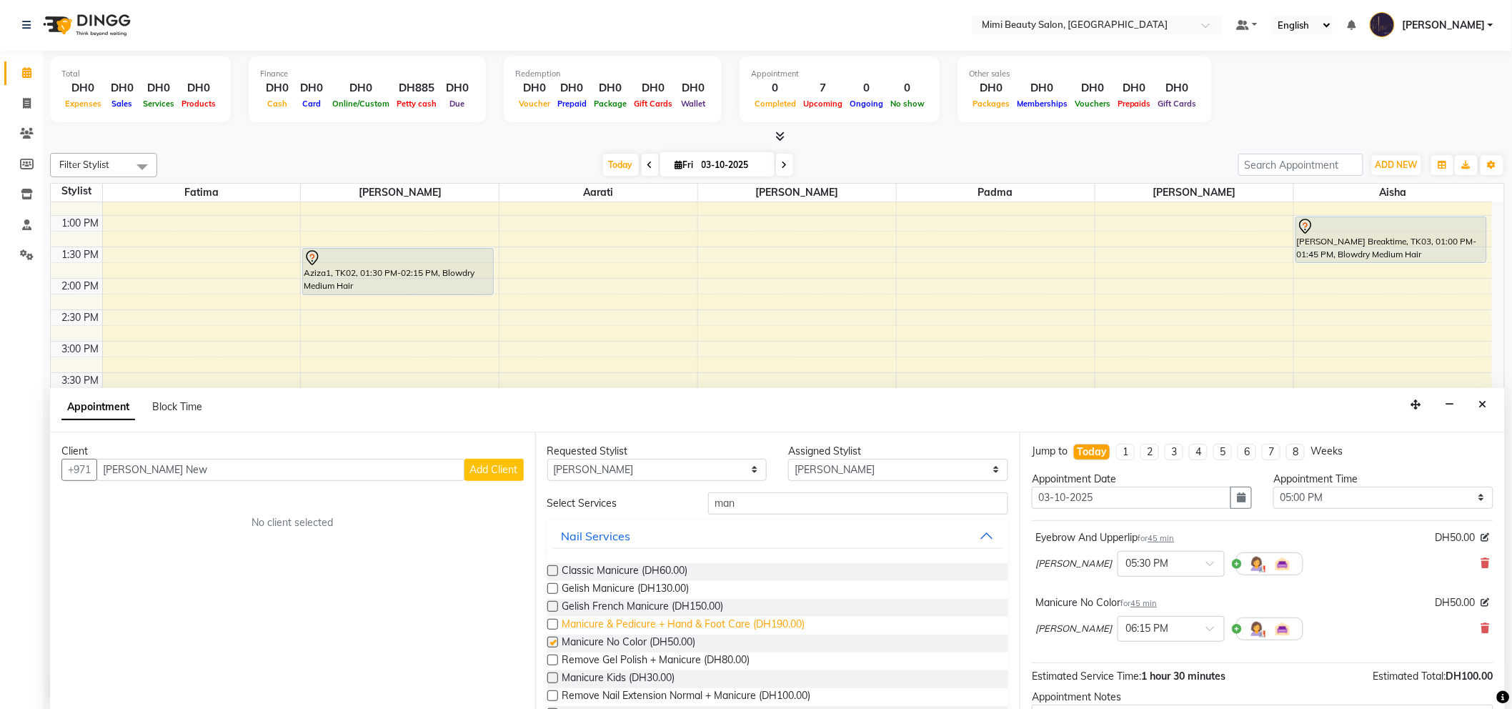
checkbox input "false"
click at [724, 464] on select "Any [PERSON_NAME] [PERSON_NAME] [PERSON_NAME] [PERSON_NAME] Padma" at bounding box center [657, 470] width 220 height 22
select select "52703"
click at [547, 459] on select "Any [PERSON_NAME] [PERSON_NAME] [PERSON_NAME] [PERSON_NAME] Padma" at bounding box center [657, 470] width 220 height 22
select select "52703"
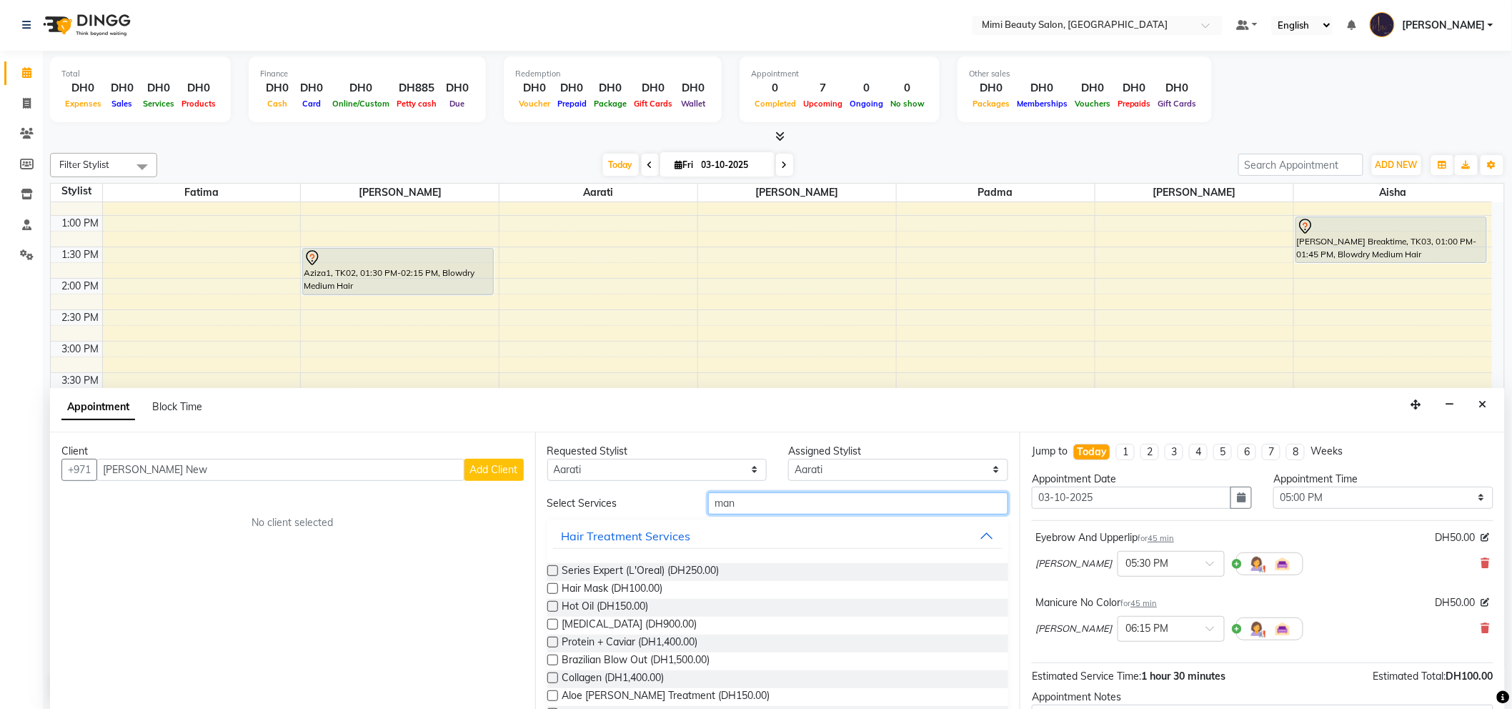
click at [726, 505] on input "man" at bounding box center [858, 503] width 300 height 22
type input "pedi"
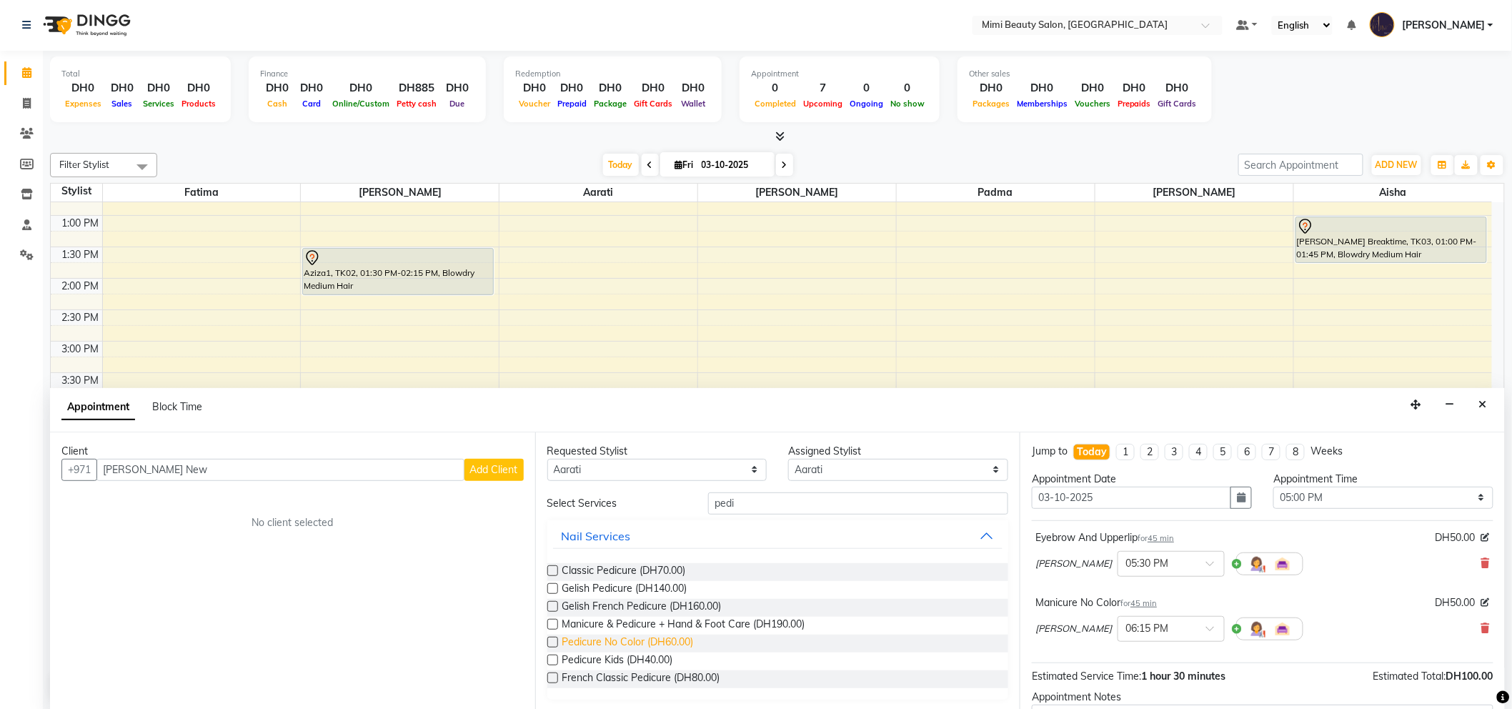
click at [656, 643] on span "Pedicure No Color (DH60.00)" at bounding box center [627, 643] width 131 height 18
checkbox input "false"
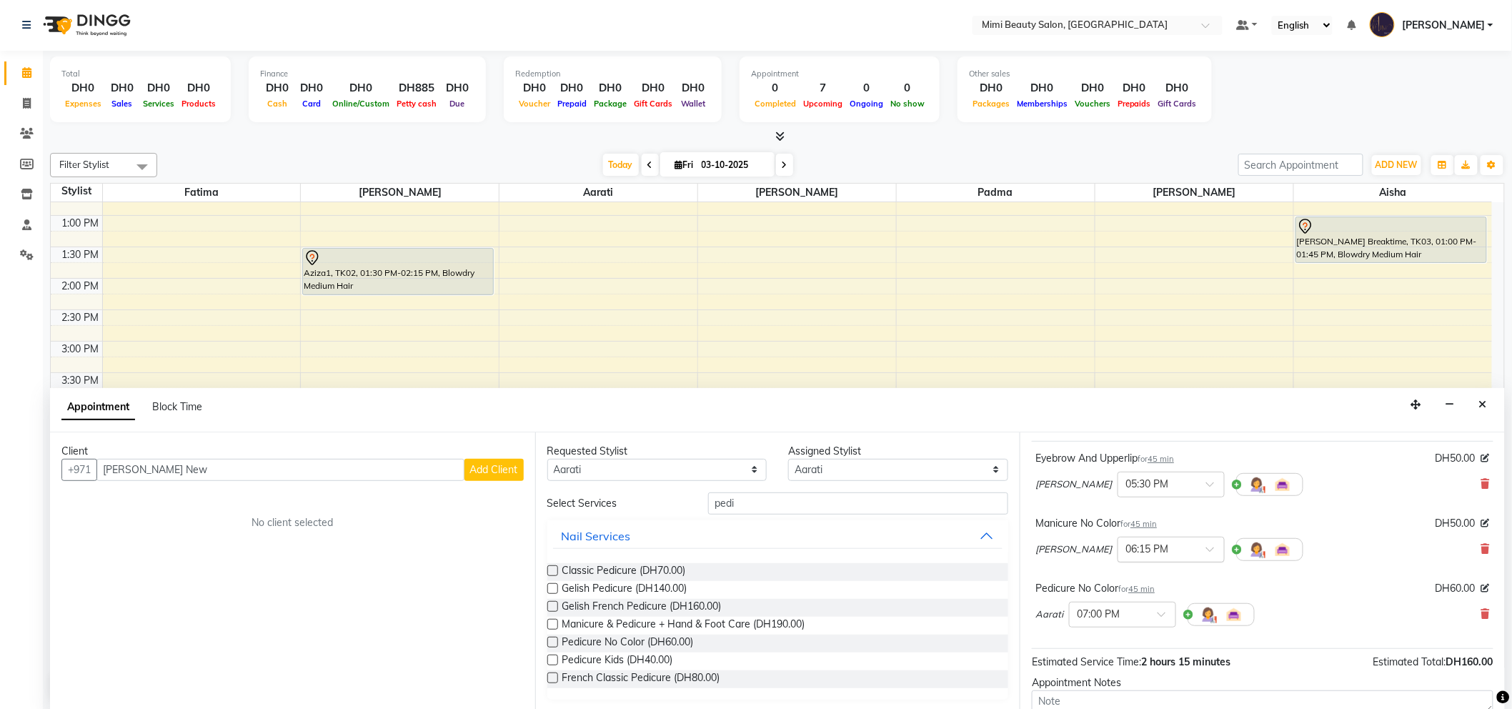
click at [1206, 551] on span at bounding box center [1215, 553] width 18 height 15
click at [1118, 574] on div "05:30 PM" at bounding box center [1171, 577] width 106 height 26
click at [1161, 612] on span at bounding box center [1166, 618] width 18 height 15
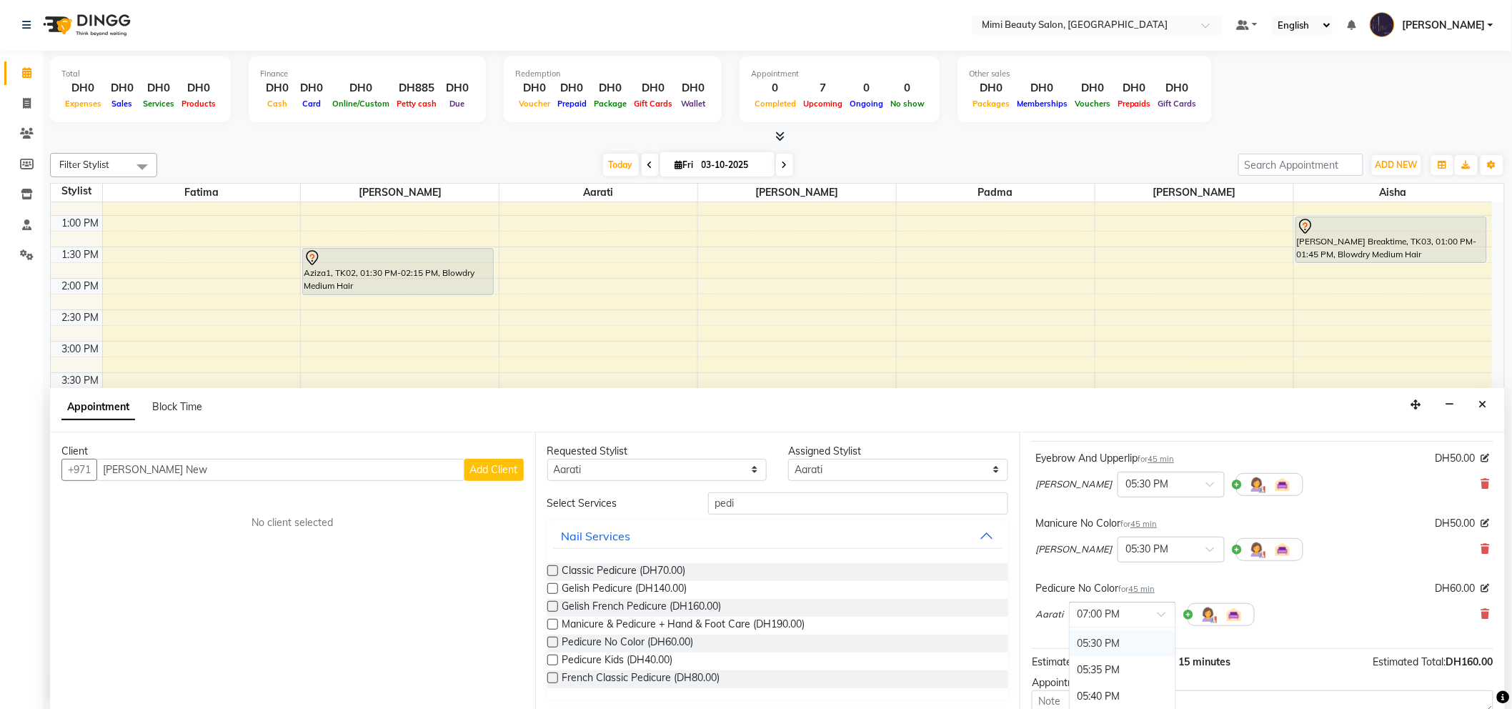
click at [1117, 641] on div "05:30 PM" at bounding box center [1122, 643] width 106 height 26
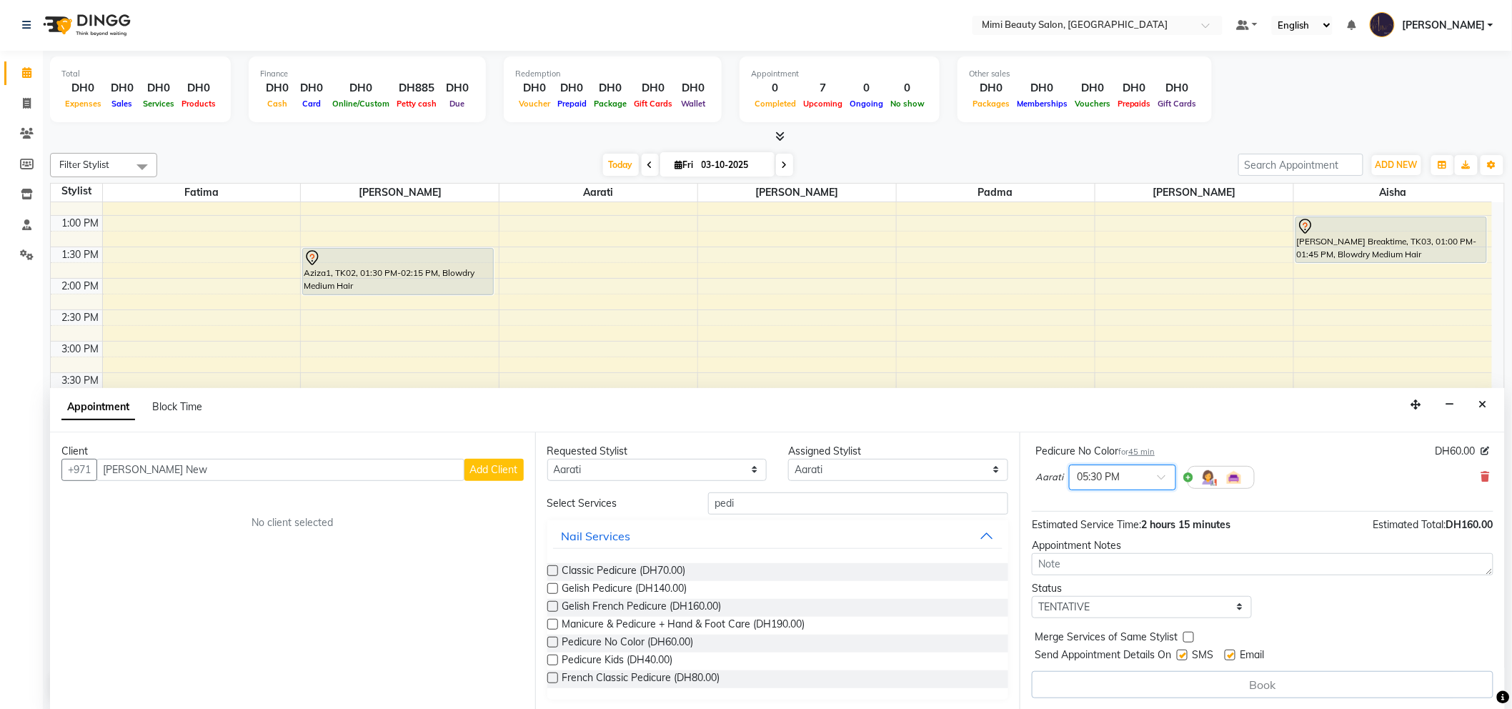
scroll to position [0, 0]
click at [486, 467] on span "Add Client" at bounding box center [494, 470] width 48 height 13
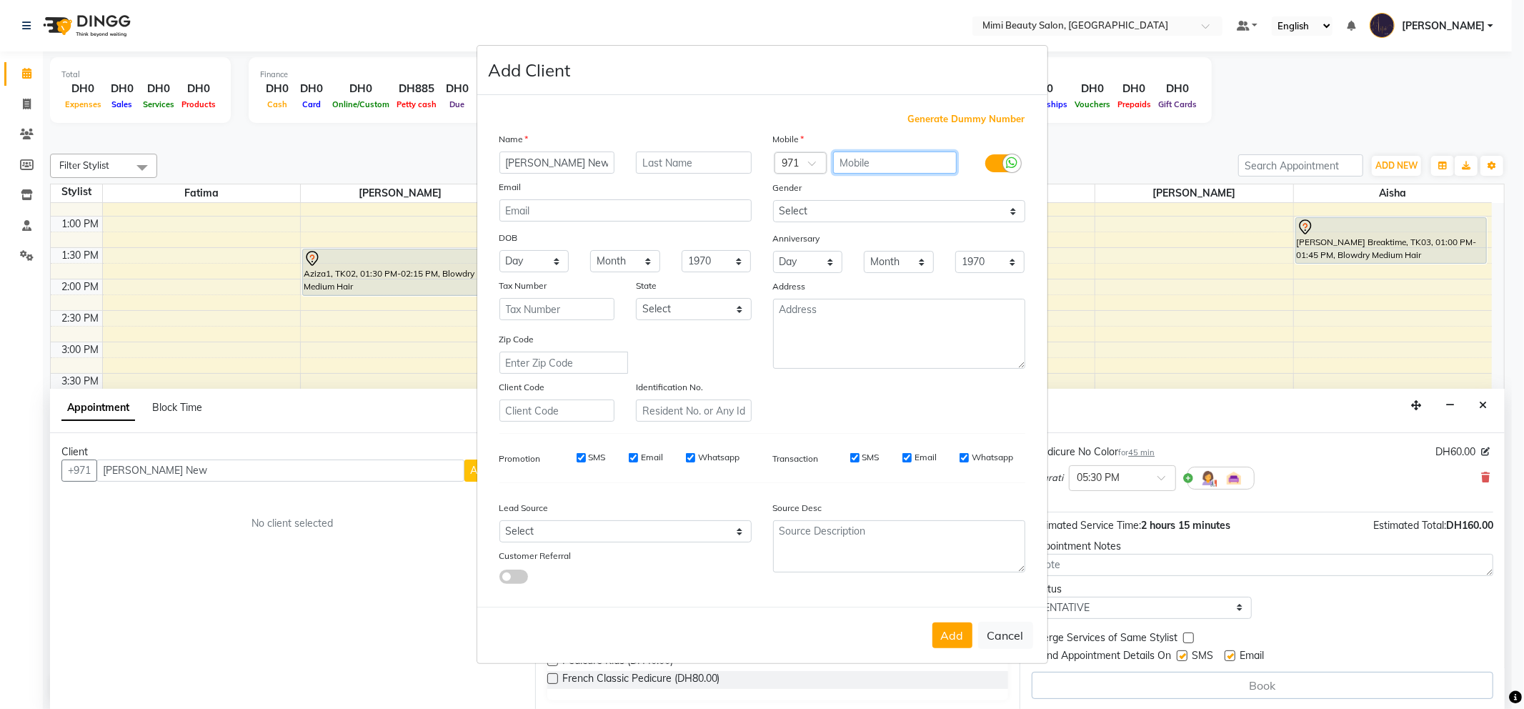
click at [865, 164] on input "text" at bounding box center [895, 162] width 124 height 22
type input "565588992"
click at [951, 629] on button "Add" at bounding box center [952, 635] width 40 height 26
type input "56*****92"
select select
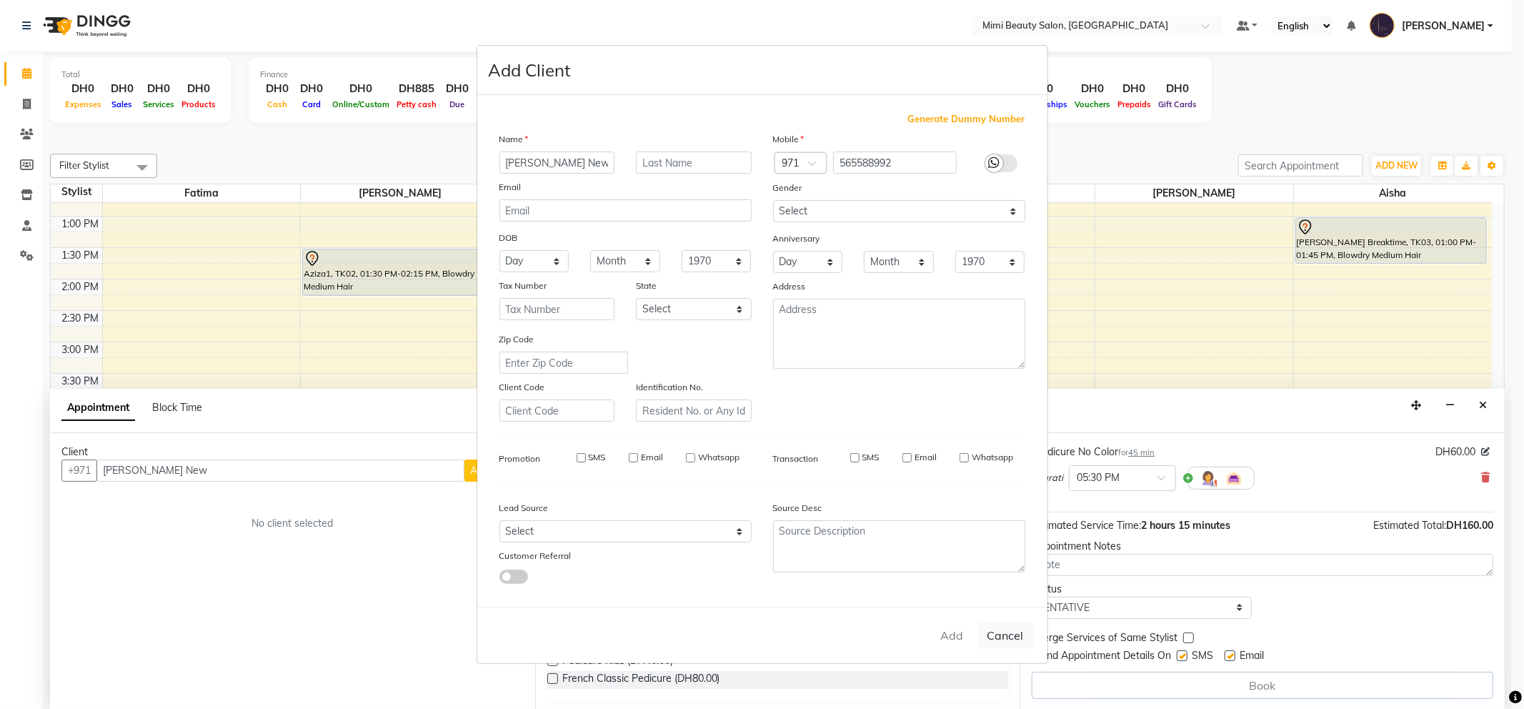
select select
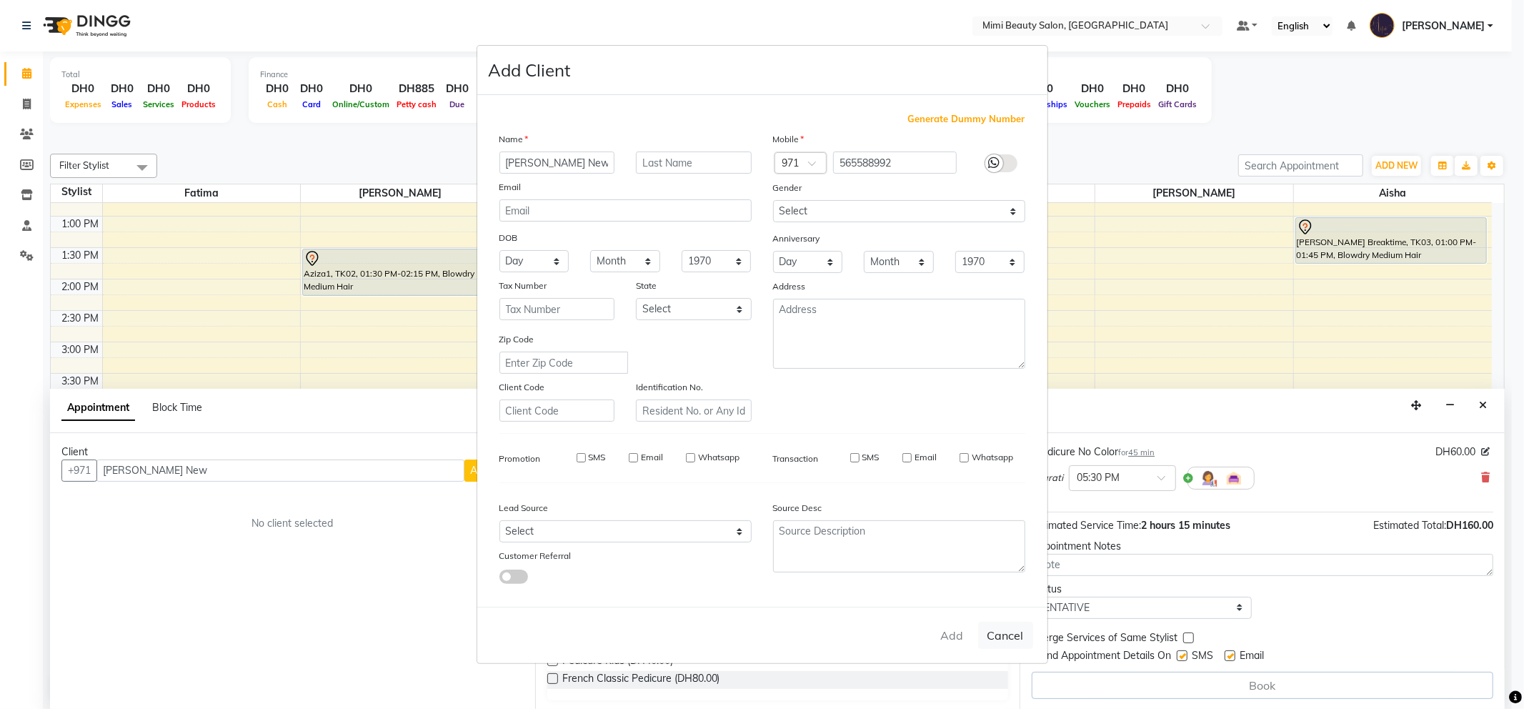
select select
checkbox input "false"
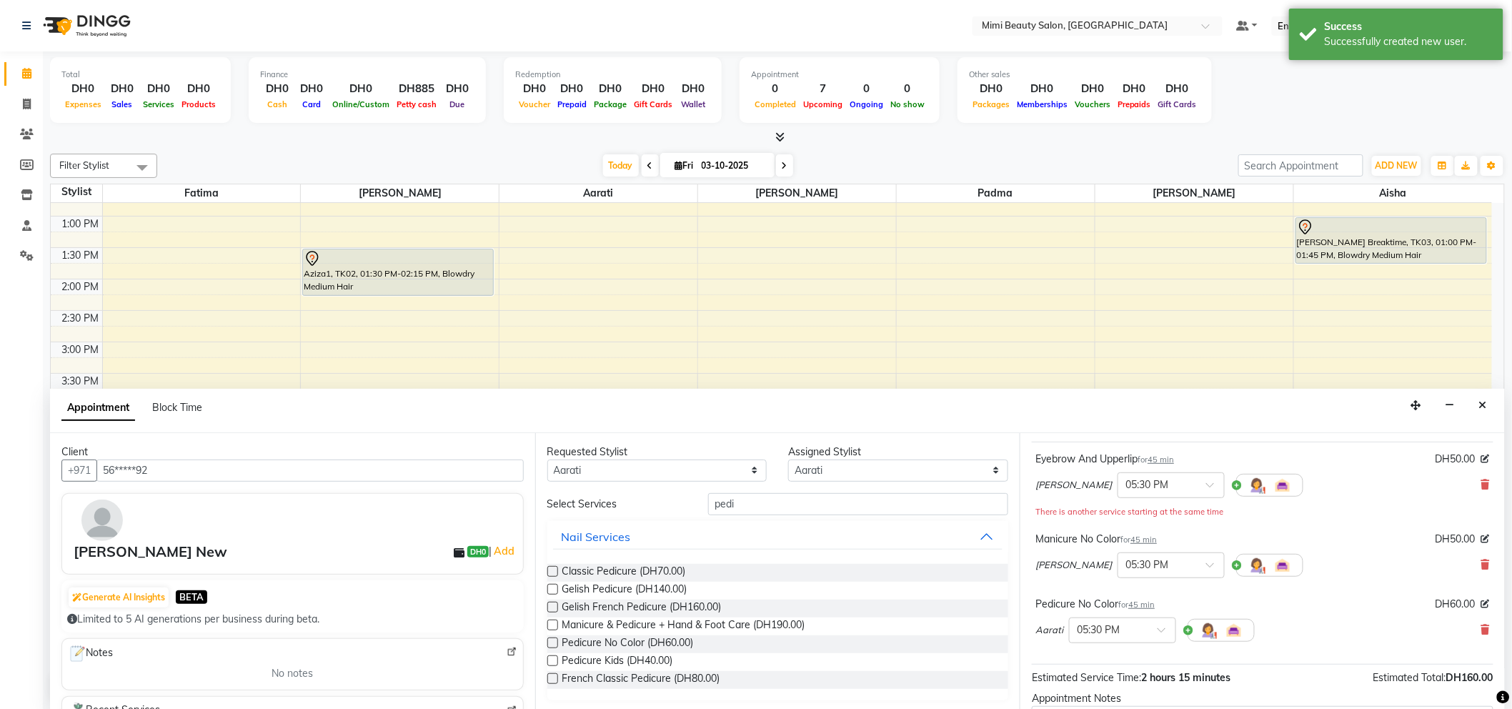
scroll to position [230, 0]
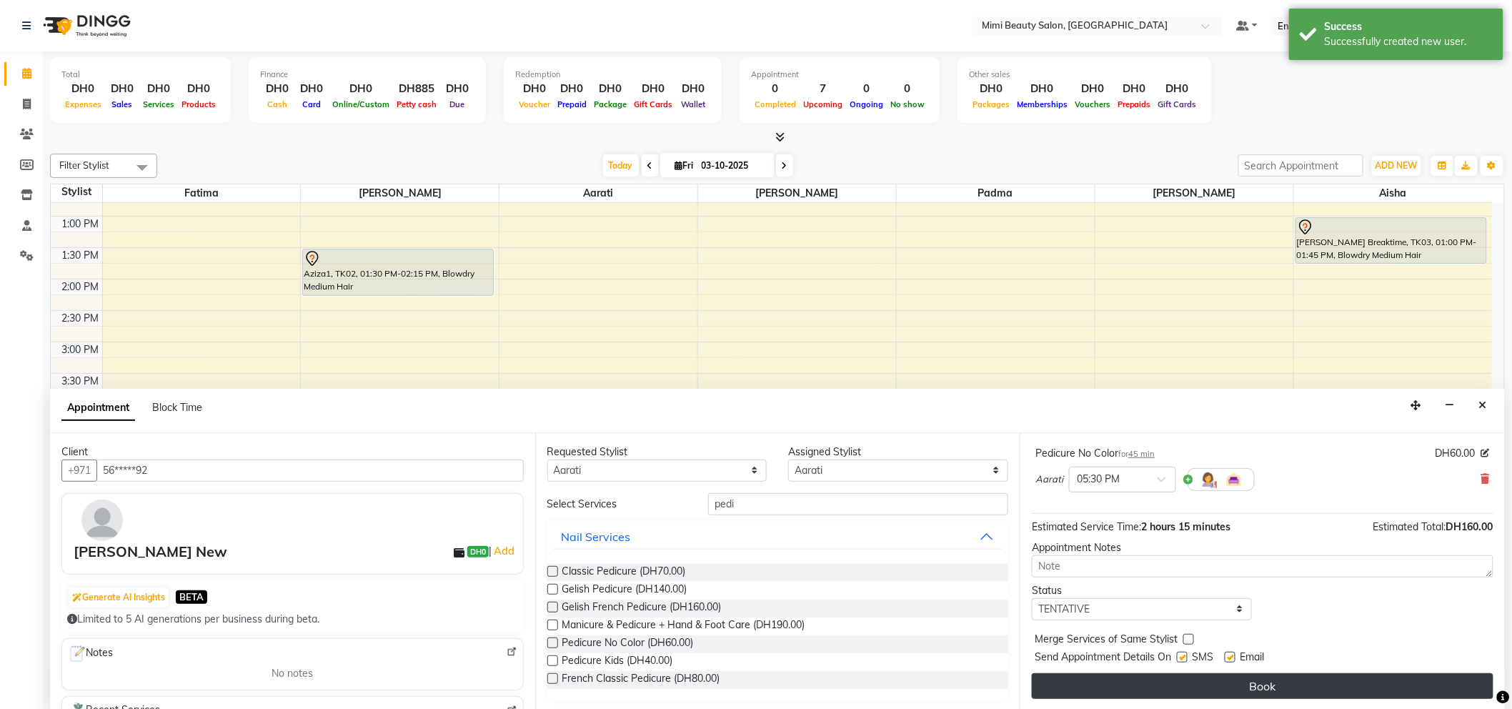
click at [1187, 681] on button "Book" at bounding box center [1262, 686] width 461 height 26
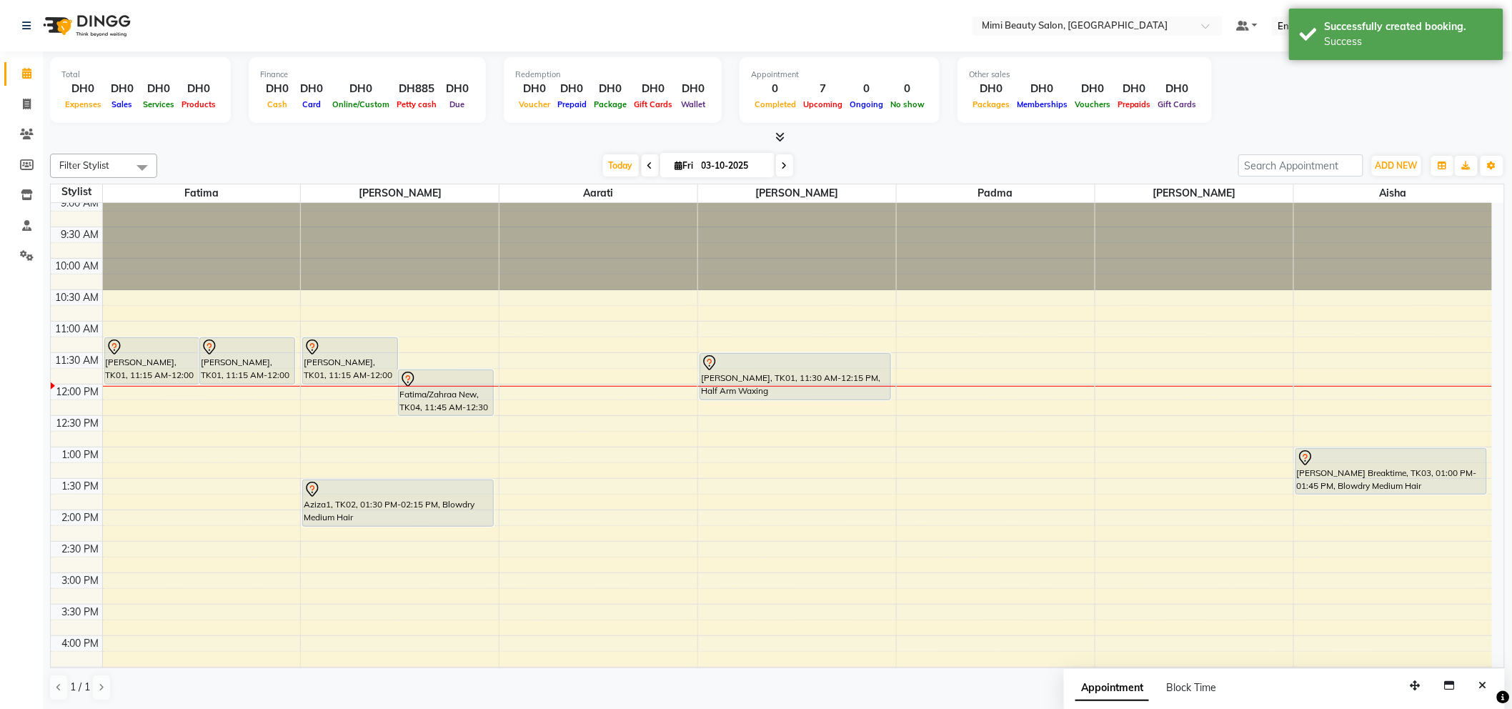
scroll to position [0, 0]
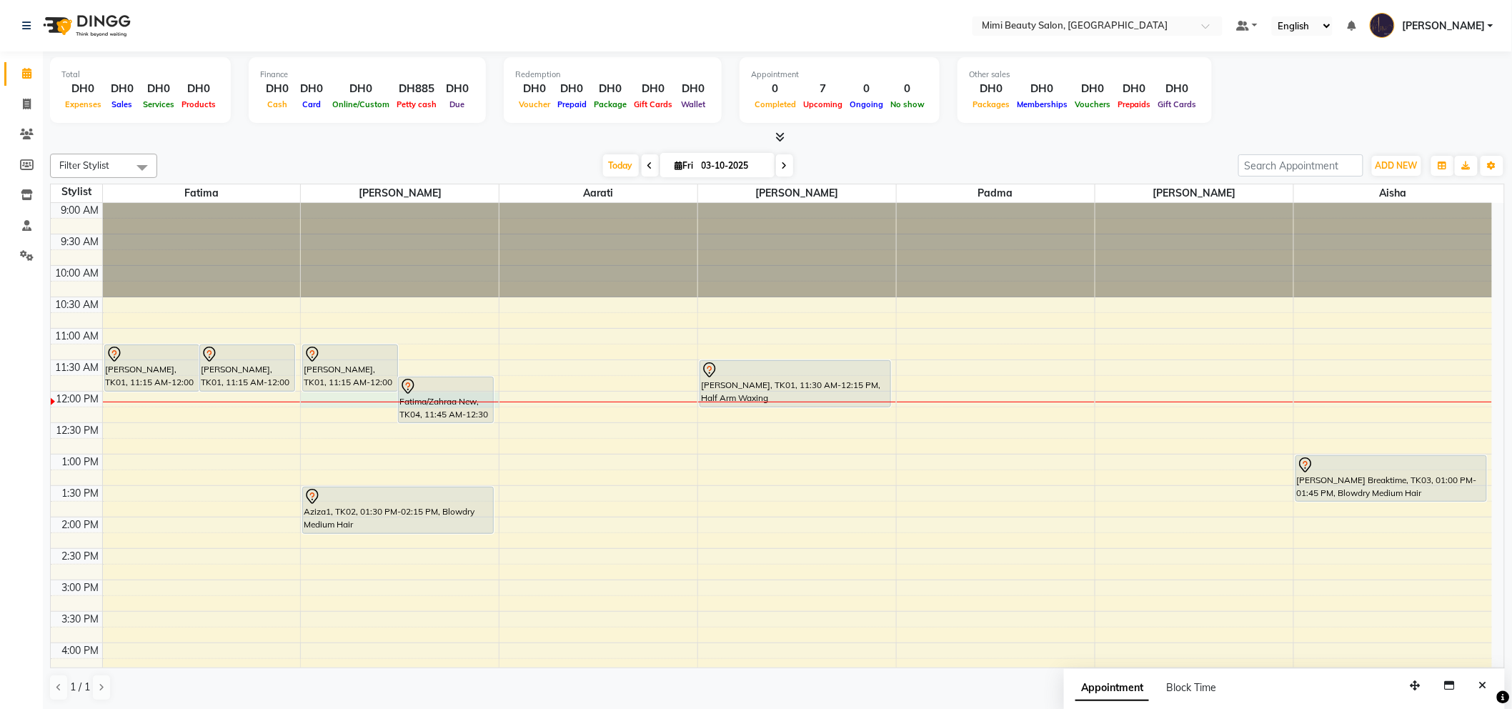
click at [369, 397] on div "9:00 AM 9:30 AM 10:00 AM 10:30 AM 11:00 AM 11:30 AM 12:00 PM 12:30 PM 1:00 PM 1…" at bounding box center [771, 674] width 1441 height 942
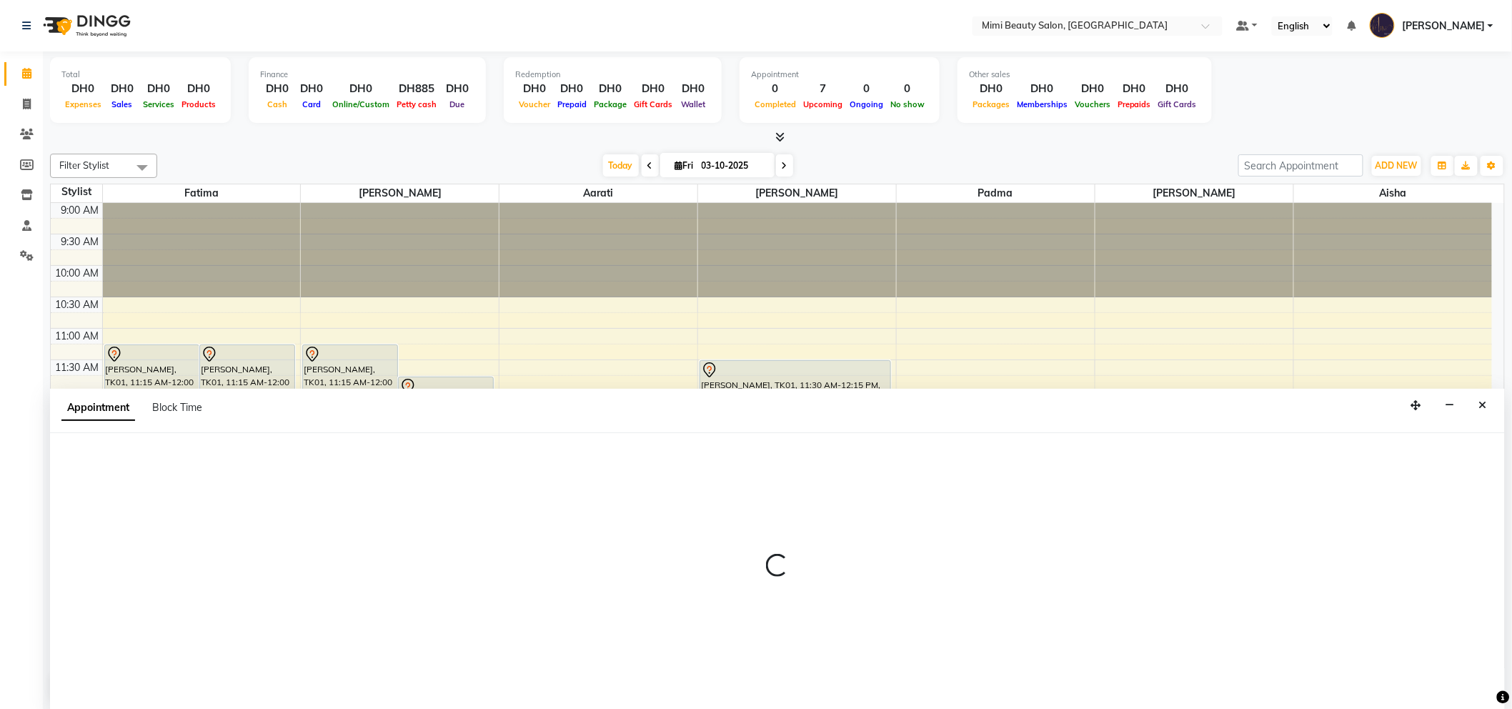
scroll to position [1, 0]
select select "52700"
select select "720"
select select "tentative"
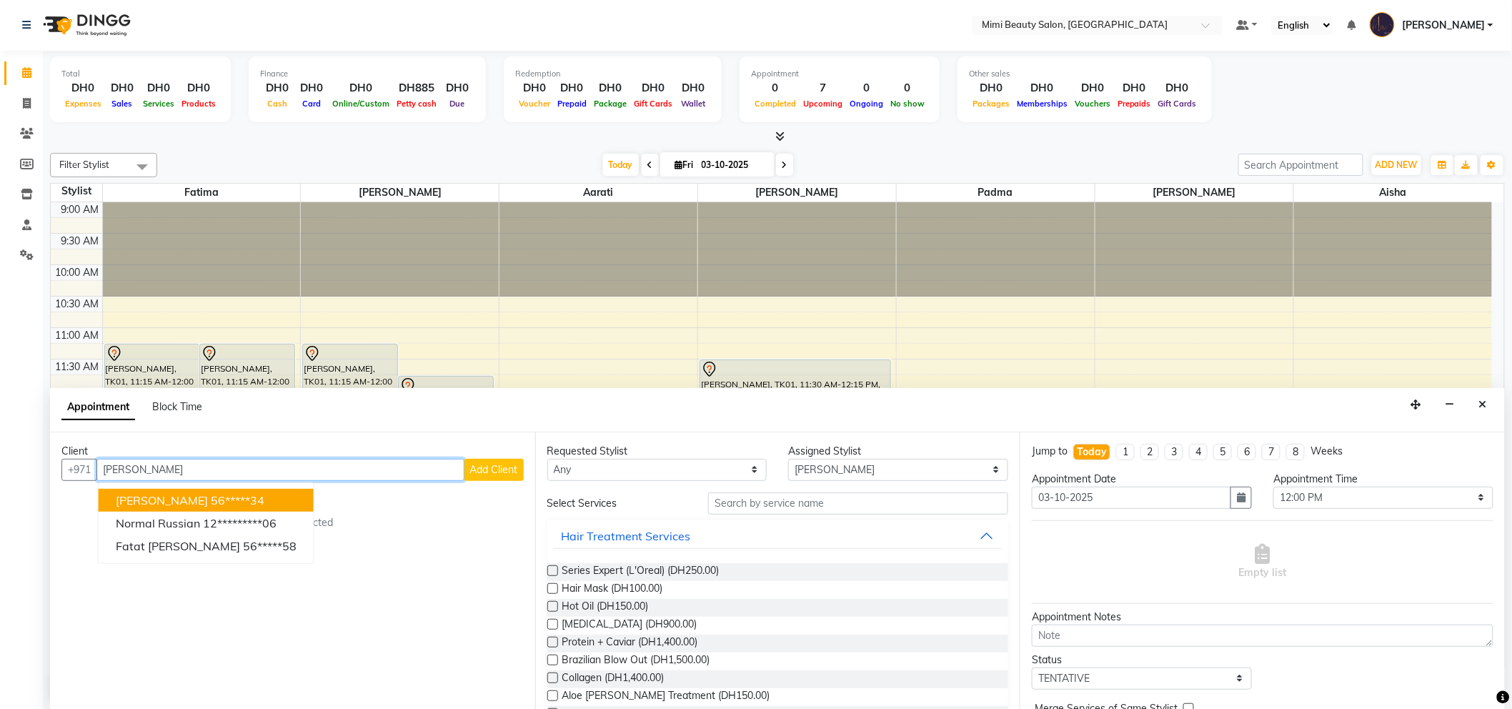
click at [147, 497] on span "[PERSON_NAME]" at bounding box center [162, 500] width 92 height 14
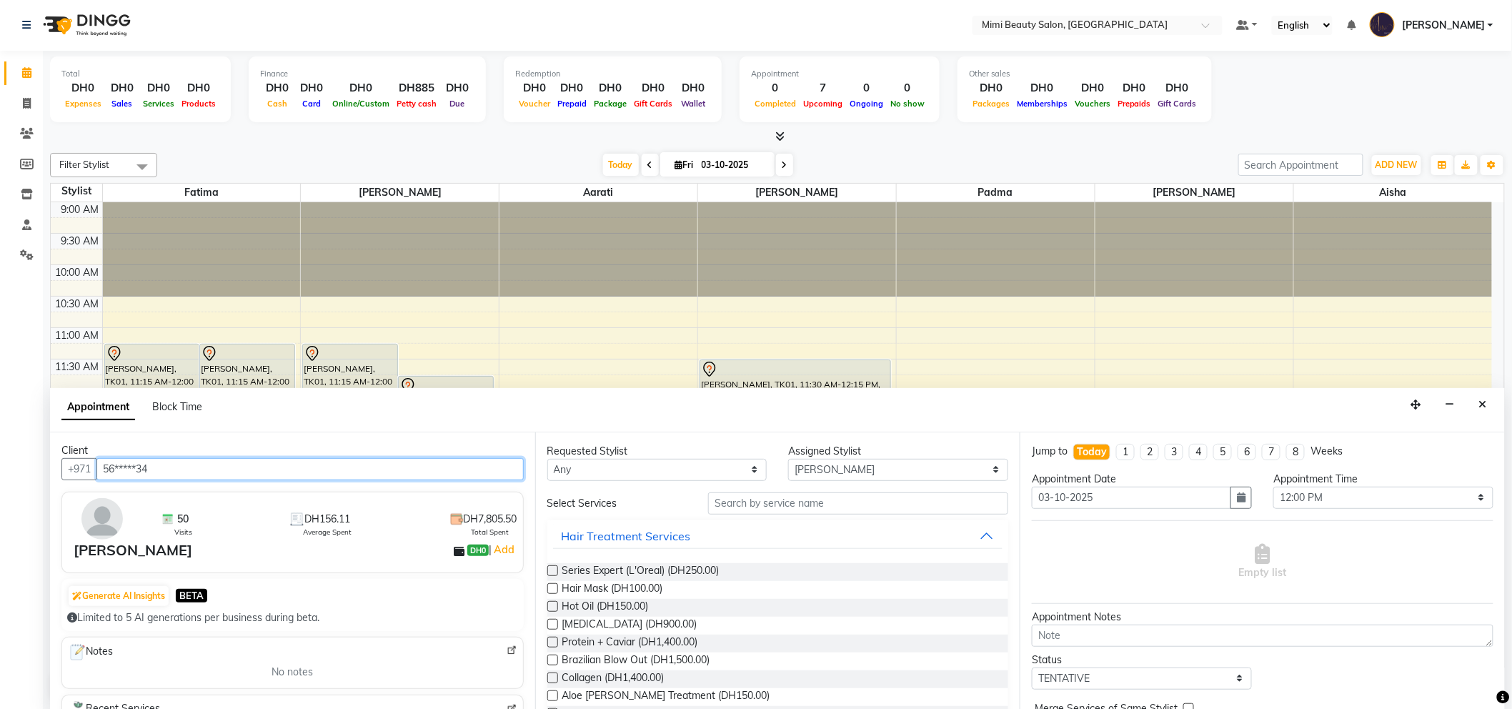
scroll to position [0, 0]
type input "56*****34"
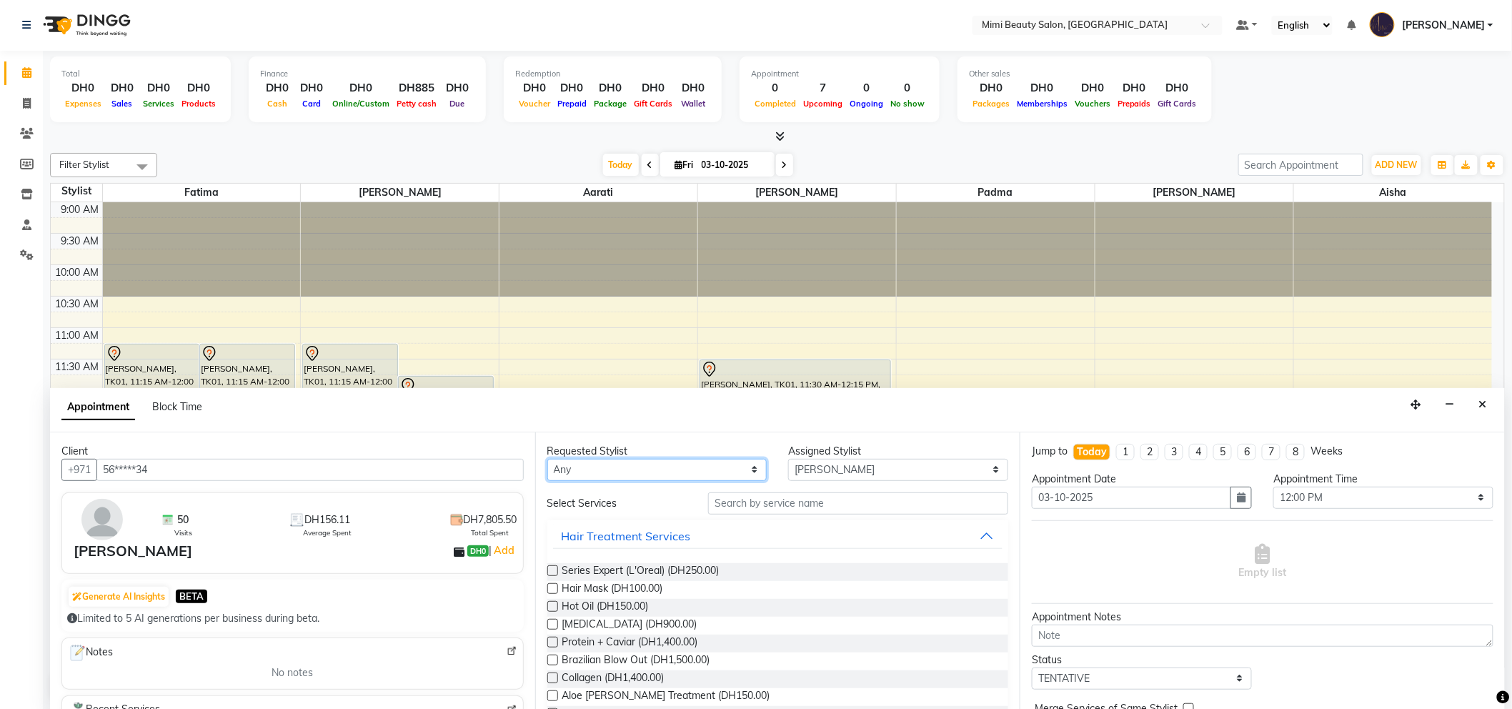
click at [621, 466] on select "Any [PERSON_NAME] [PERSON_NAME] [PERSON_NAME] [PERSON_NAME] Padma" at bounding box center [657, 470] width 220 height 22
select select "52700"
click at [547, 459] on select "Any [PERSON_NAME] [PERSON_NAME] [PERSON_NAME] [PERSON_NAME] Padma" at bounding box center [657, 470] width 220 height 22
click at [724, 506] on input "text" at bounding box center [858, 503] width 300 height 22
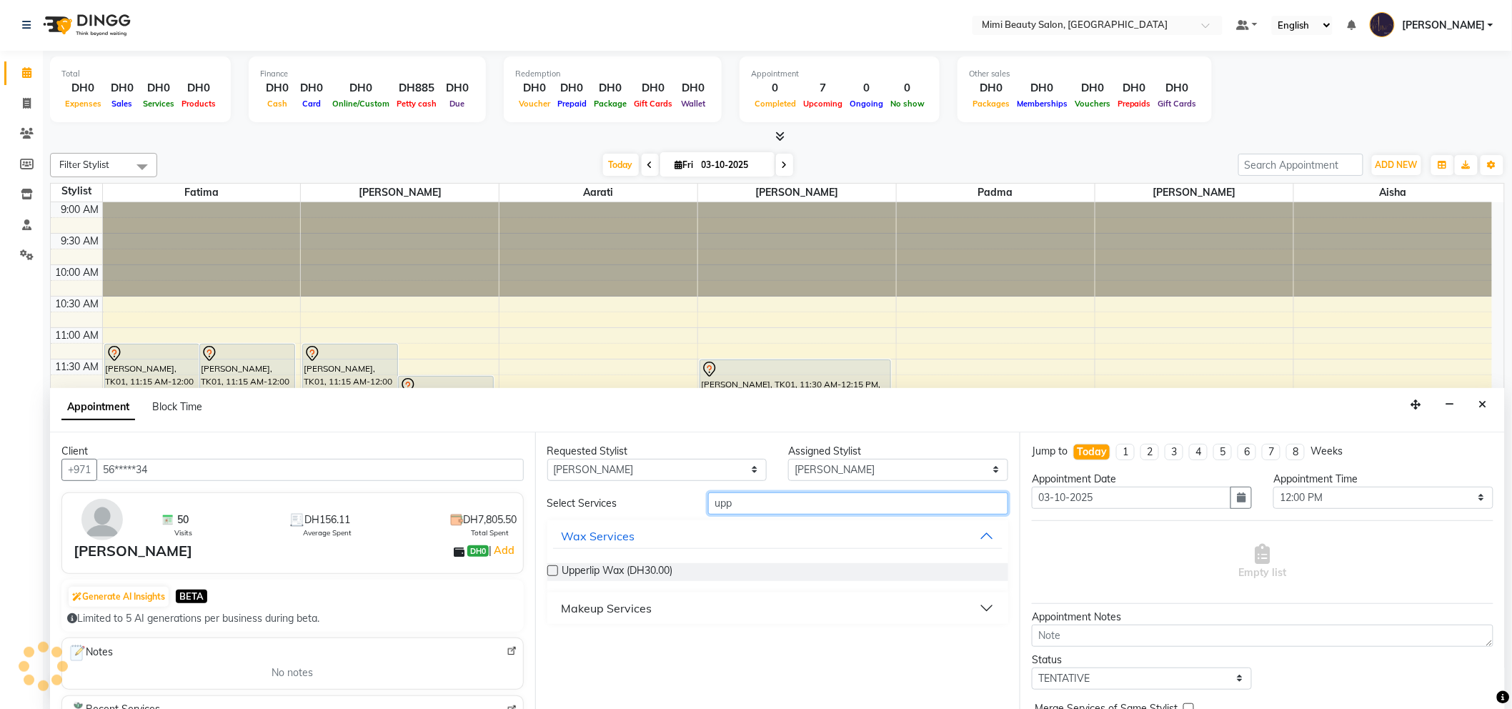
type input "upp"
click at [639, 612] on div "Makeup Services" at bounding box center [606, 607] width 91 height 17
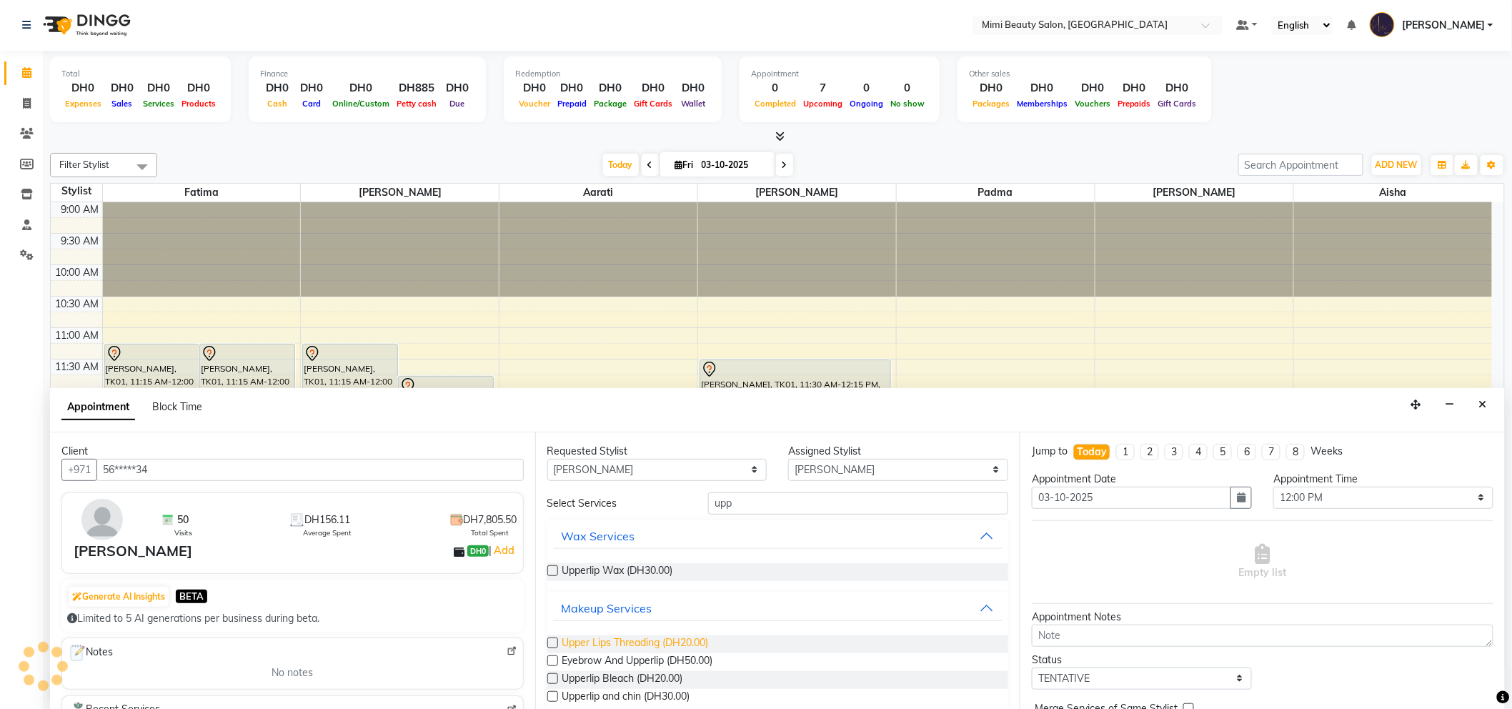
click at [637, 645] on span "Upper Lips Threading (DH20.00)" at bounding box center [635, 644] width 146 height 18
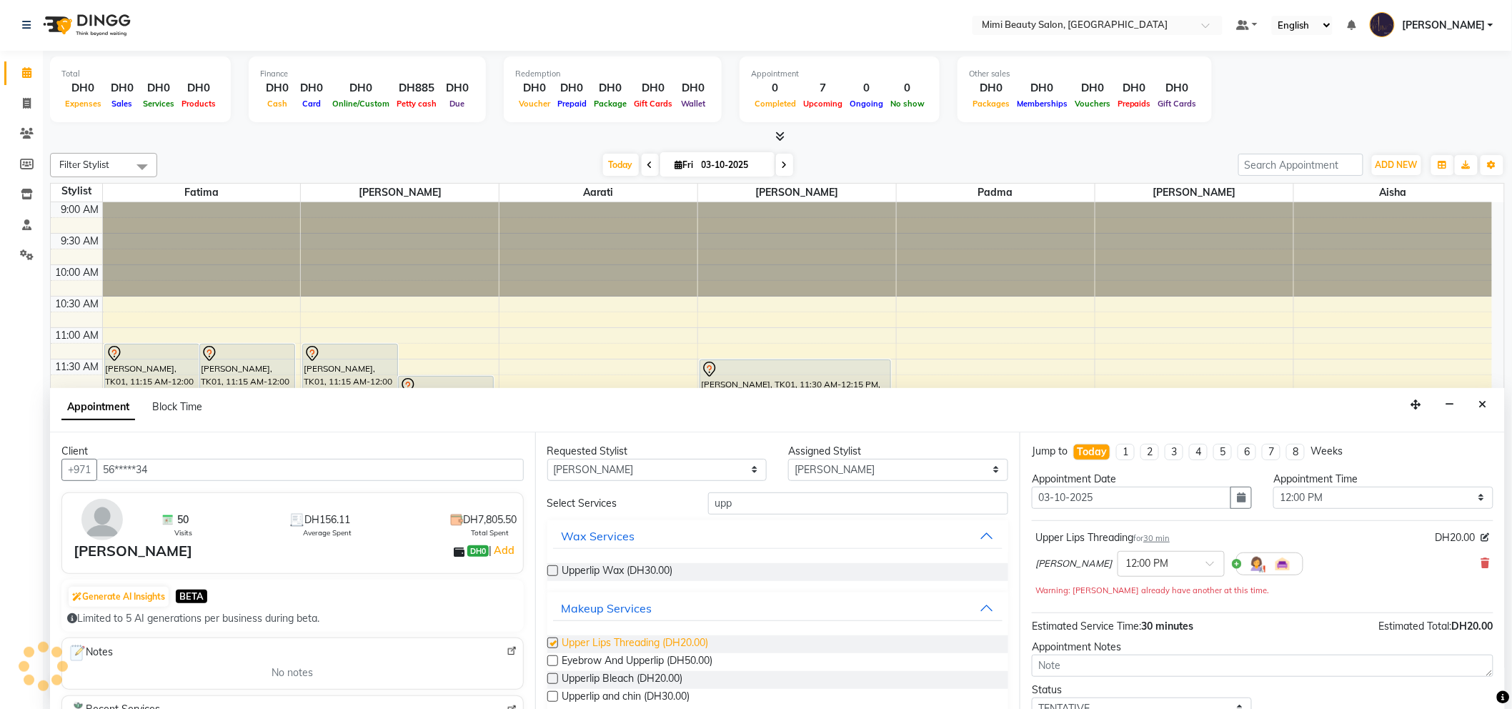
checkbox input "false"
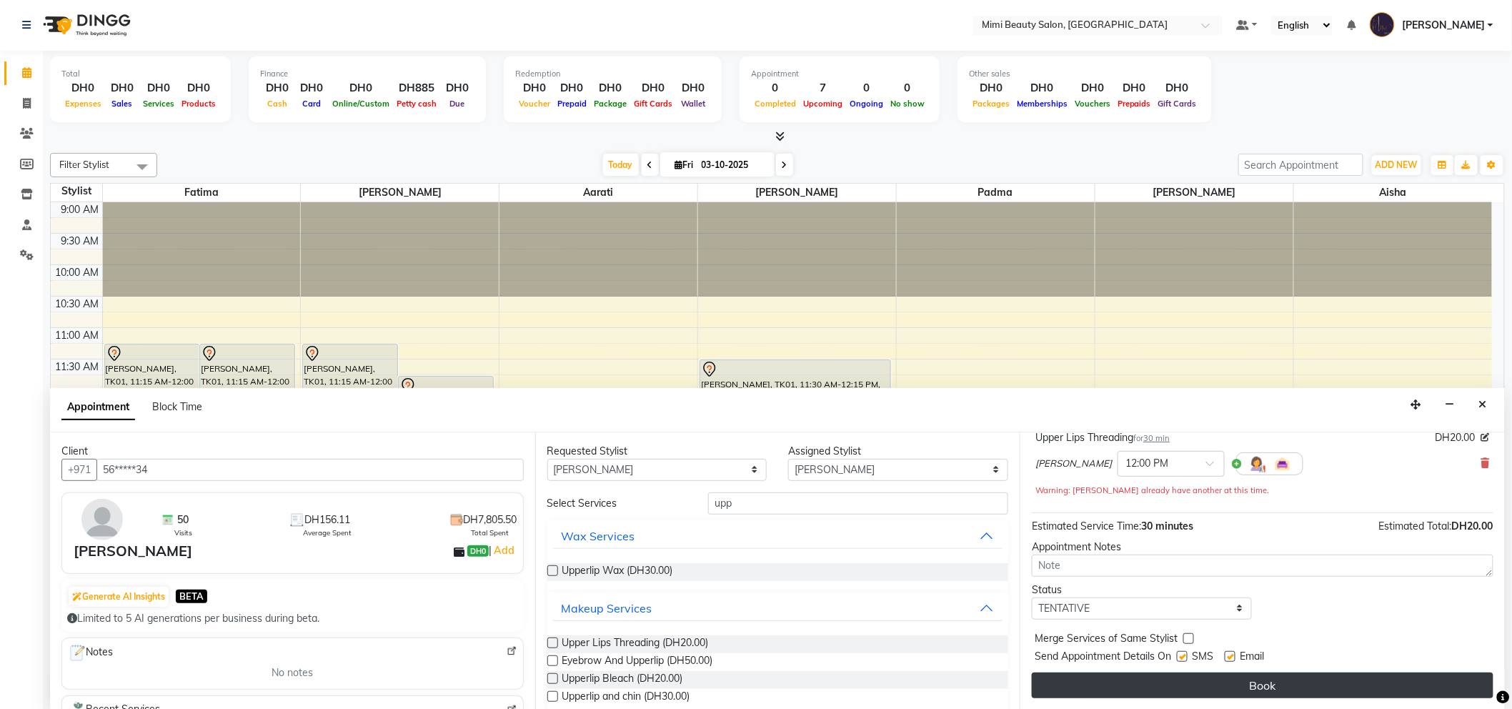
click at [1230, 684] on button "Book" at bounding box center [1262, 685] width 461 height 26
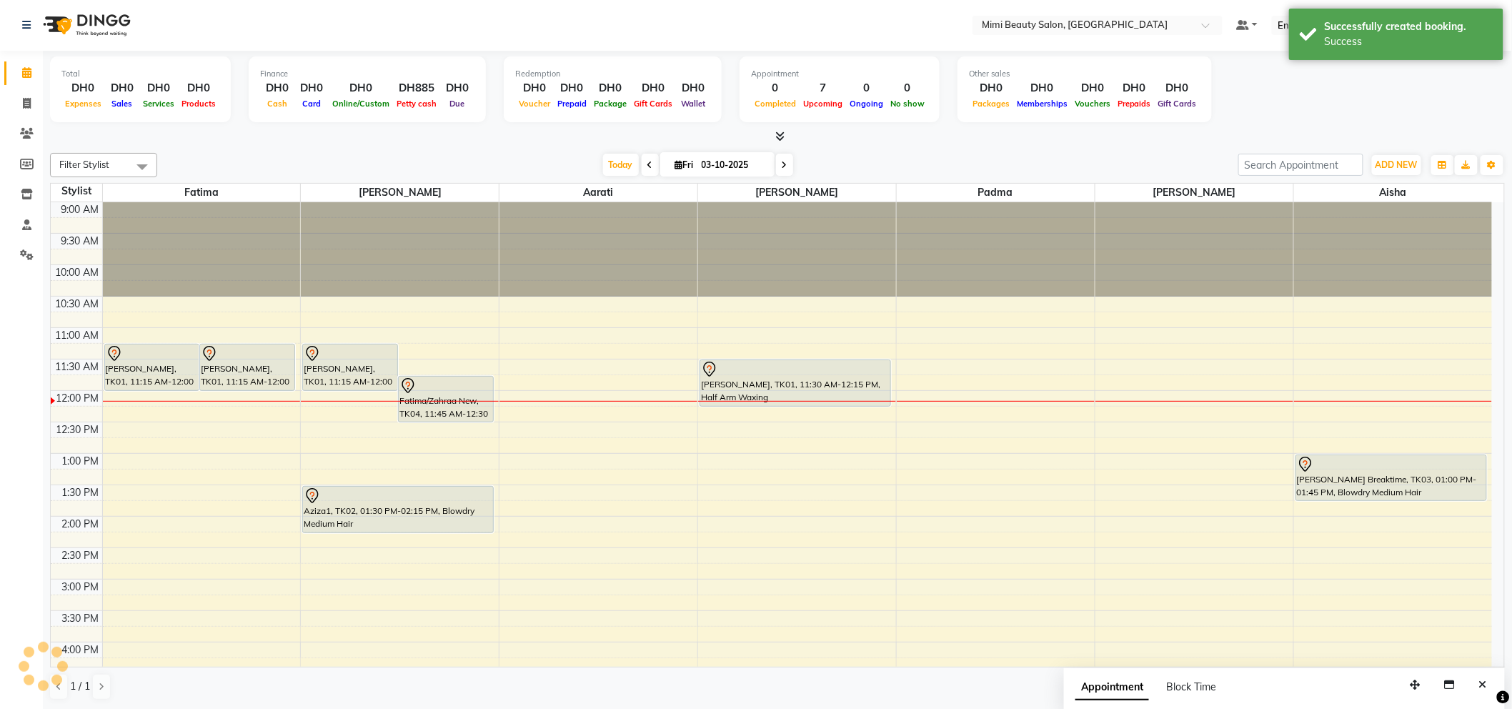
scroll to position [0, 0]
click at [460, 386] on div at bounding box center [445, 386] width 93 height 17
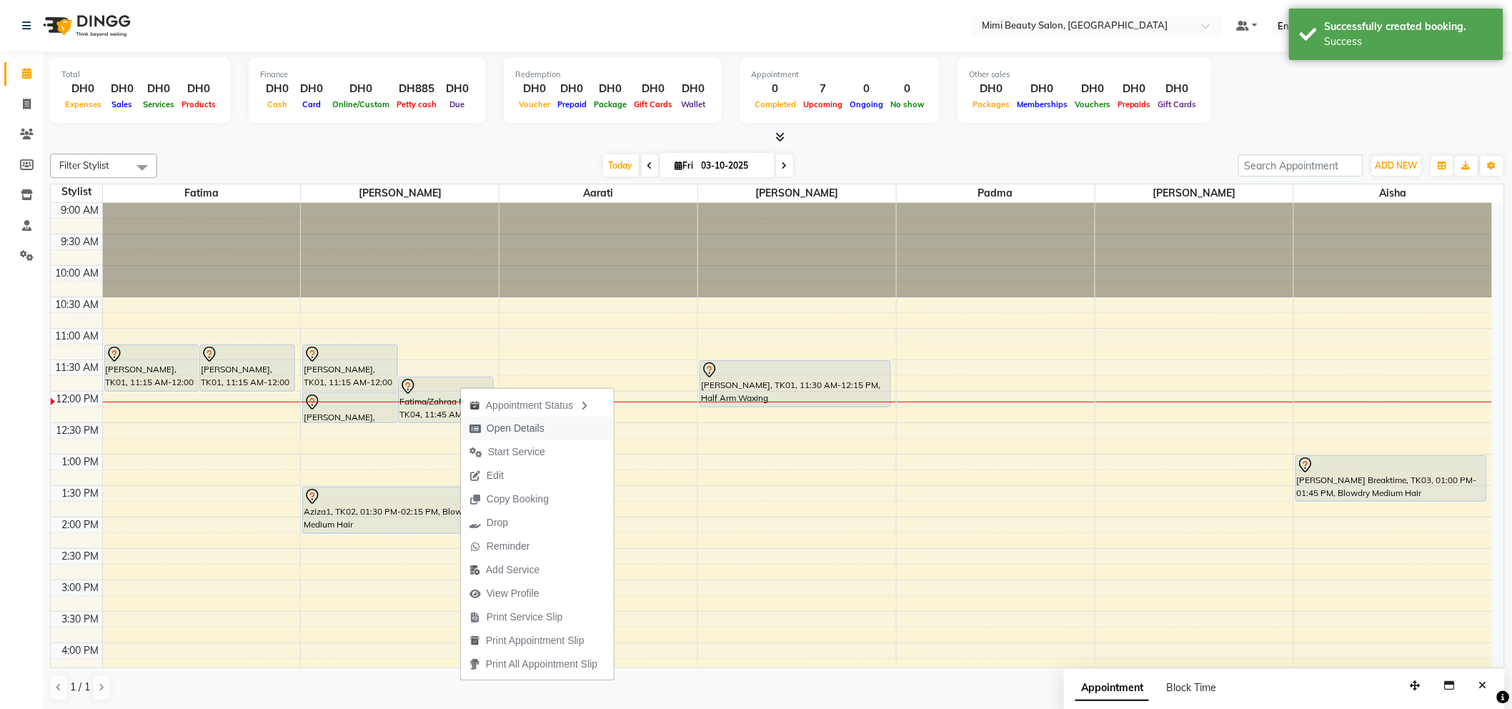
click at [496, 426] on span "Open Details" at bounding box center [515, 428] width 58 height 15
select select "7"
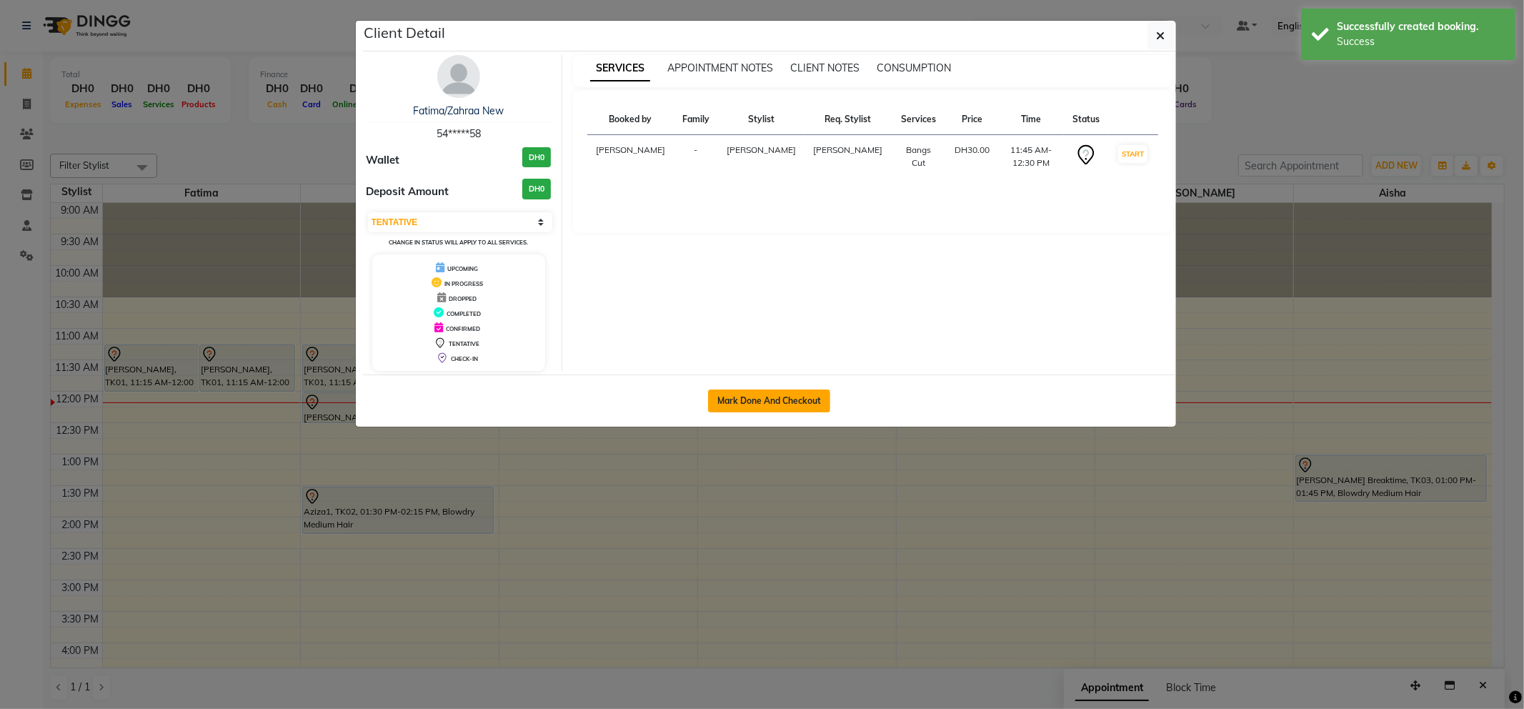
click at [781, 397] on button "Mark Done And Checkout" at bounding box center [769, 400] width 122 height 23
select select "service"
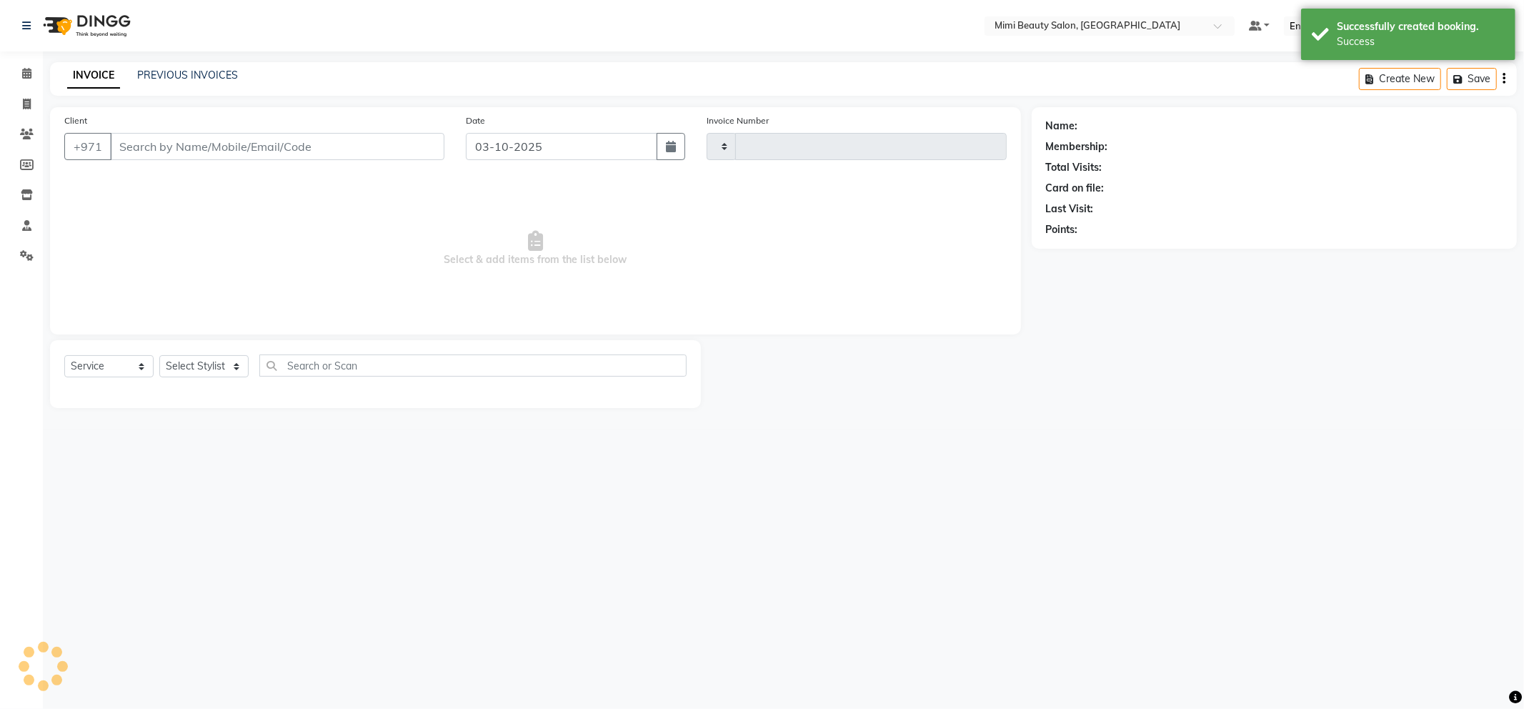
type input "1765"
select select "6756"
type input "54*****58"
select select "52700"
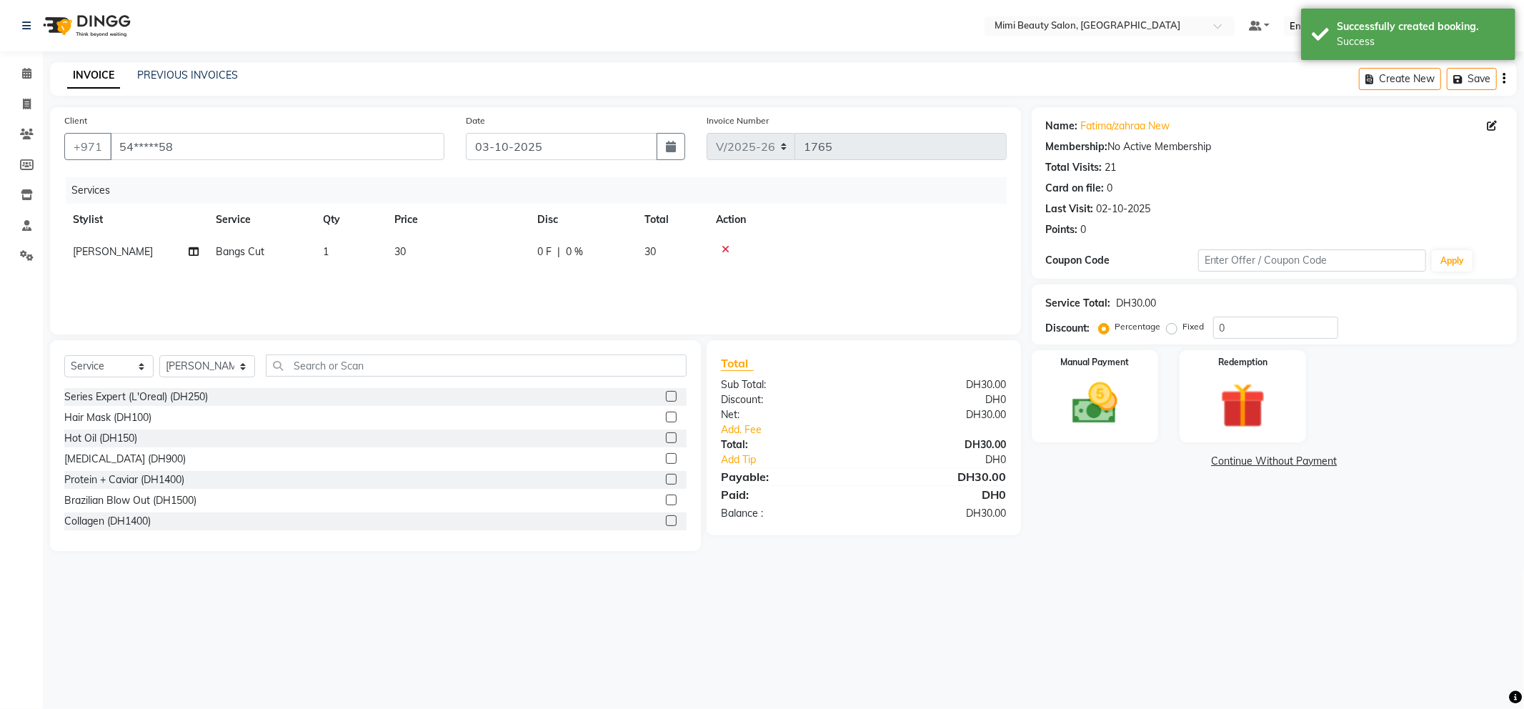
click at [395, 252] on span "30" at bounding box center [399, 251] width 11 height 13
select select "52700"
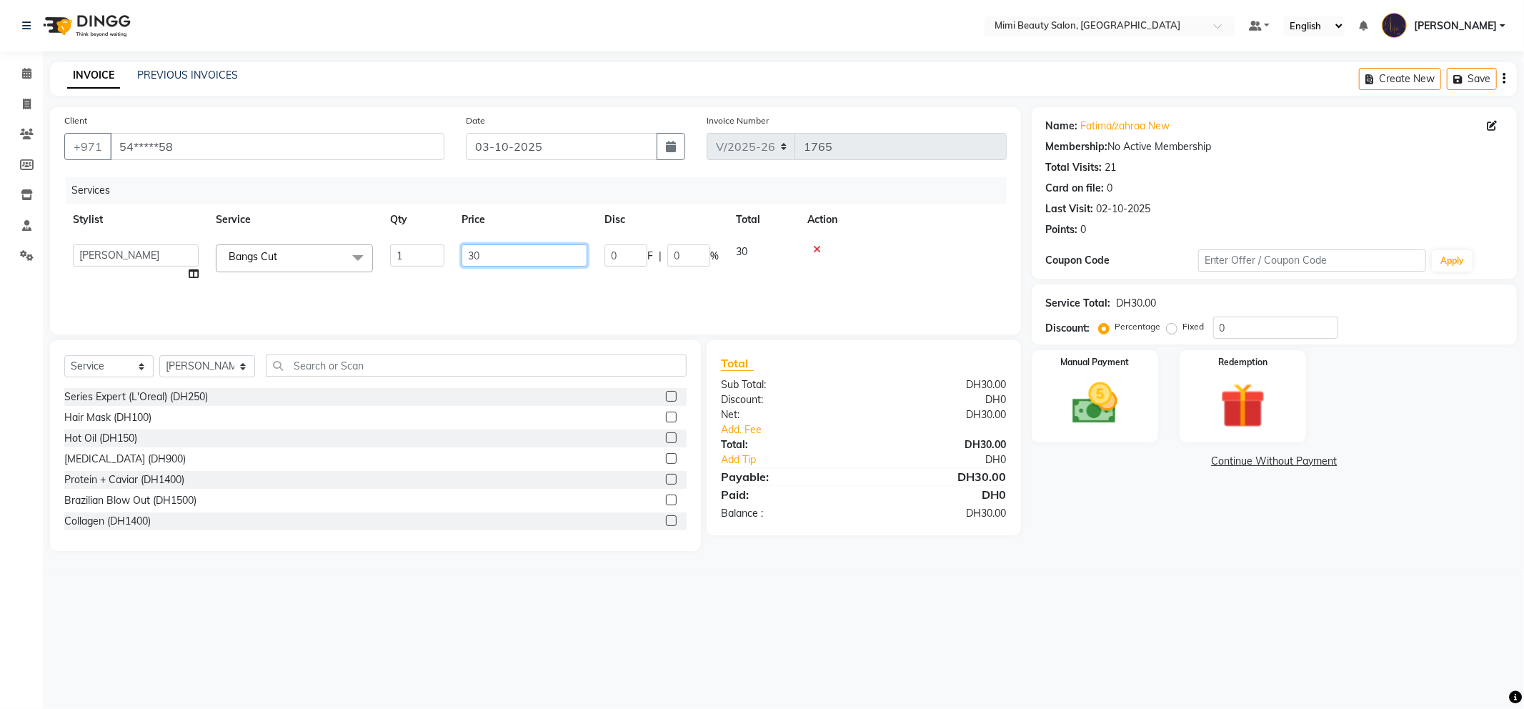
drag, startPoint x: 508, startPoint y: 251, endPoint x: 457, endPoint y: 251, distance: 50.7
click at [457, 251] on td "30" at bounding box center [524, 263] width 143 height 54
type input "20"
click at [459, 284] on div "Services Stylist Service Qty Price Disc Total Action Abir Bangs Cut 1 20 0 F | …" at bounding box center [535, 248] width 942 height 143
click at [1049, 381] on div "Manual Payment" at bounding box center [1094, 396] width 131 height 96
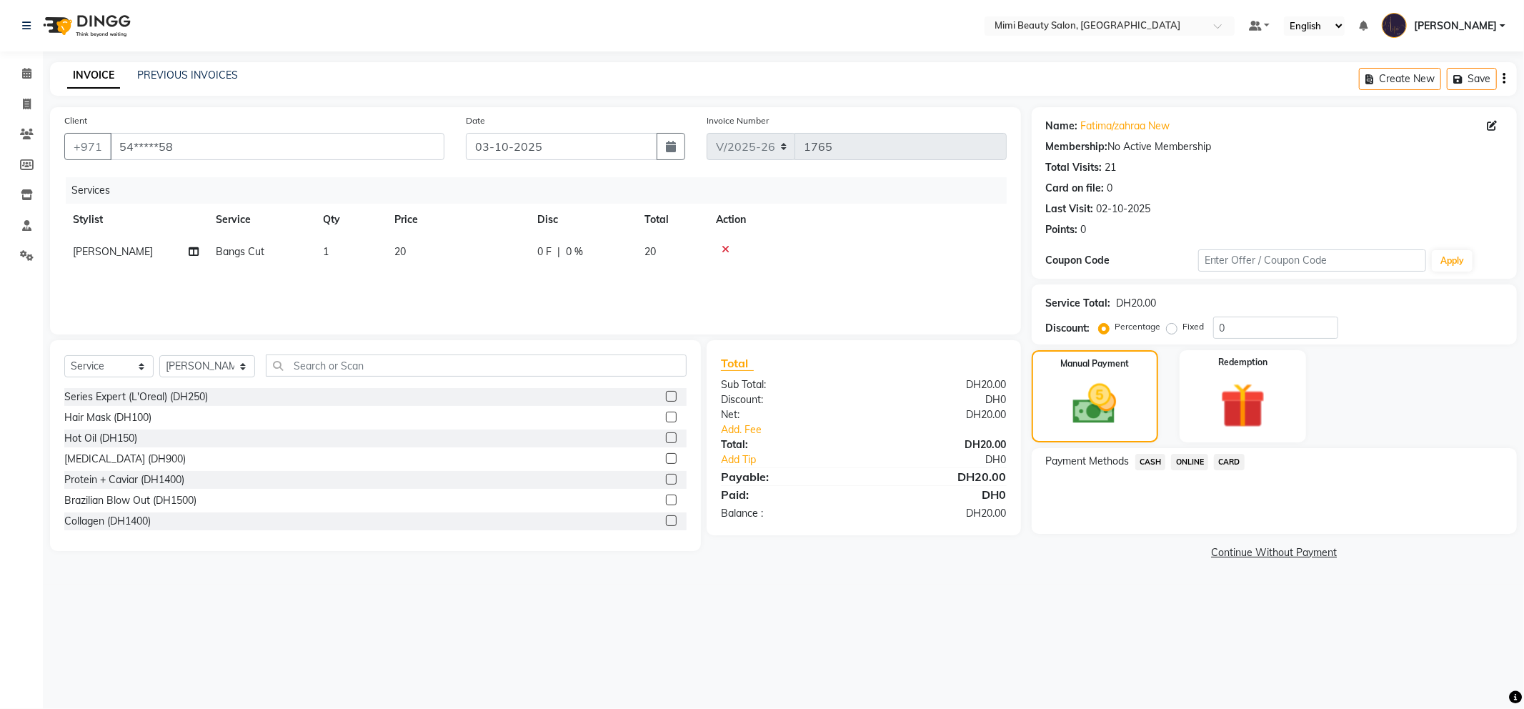
click at [1146, 462] on span "CASH" at bounding box center [1150, 462] width 31 height 16
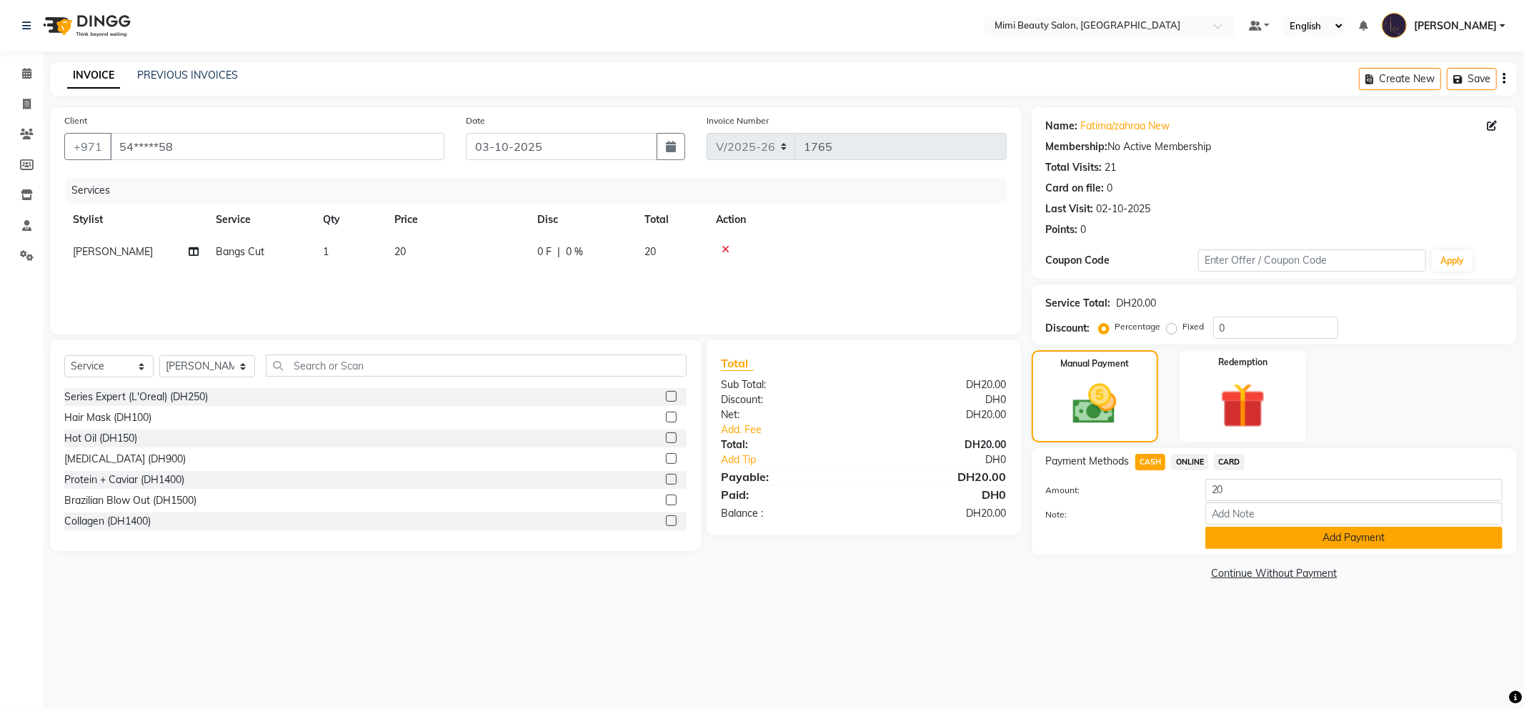
click at [1256, 539] on button "Add Payment" at bounding box center [1353, 537] width 297 height 22
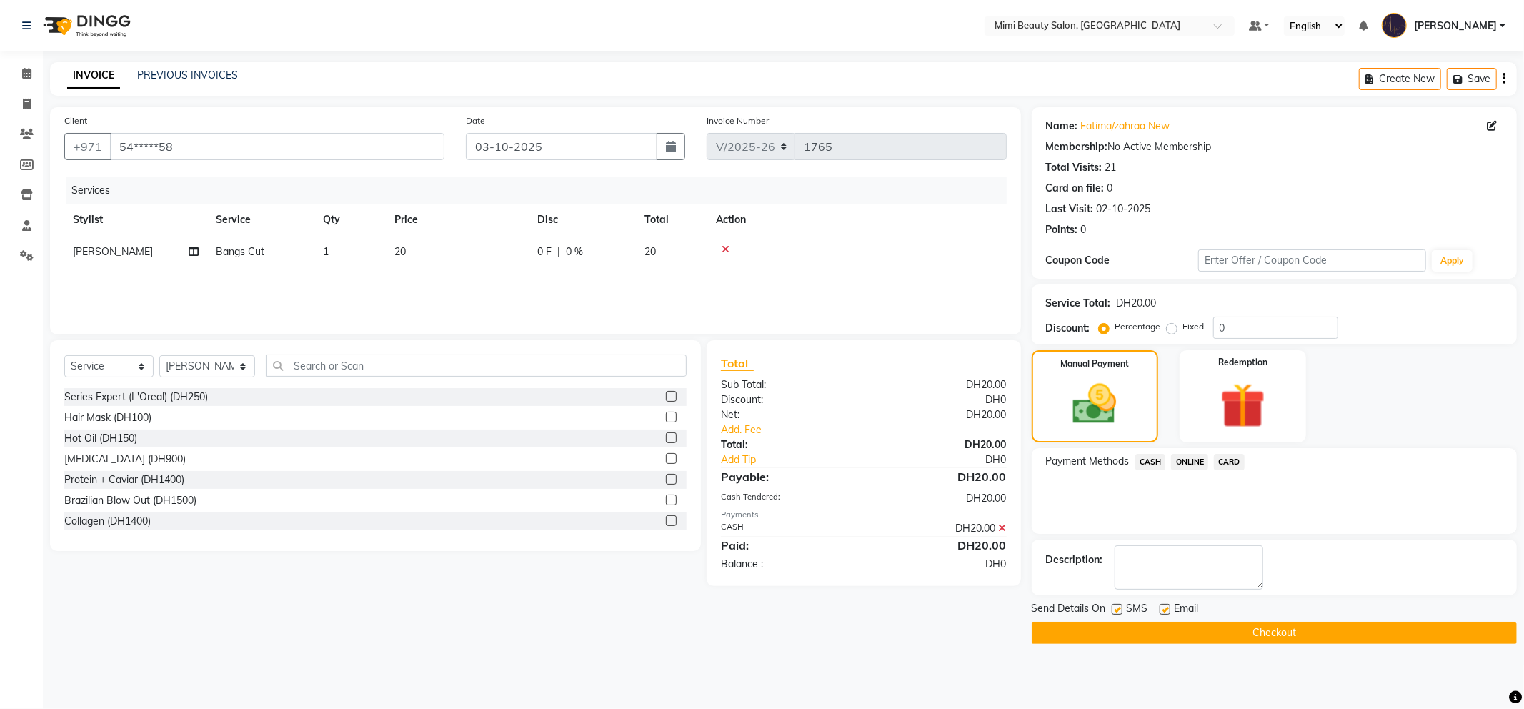
click at [1284, 634] on button "Checkout" at bounding box center [1274, 632] width 485 height 22
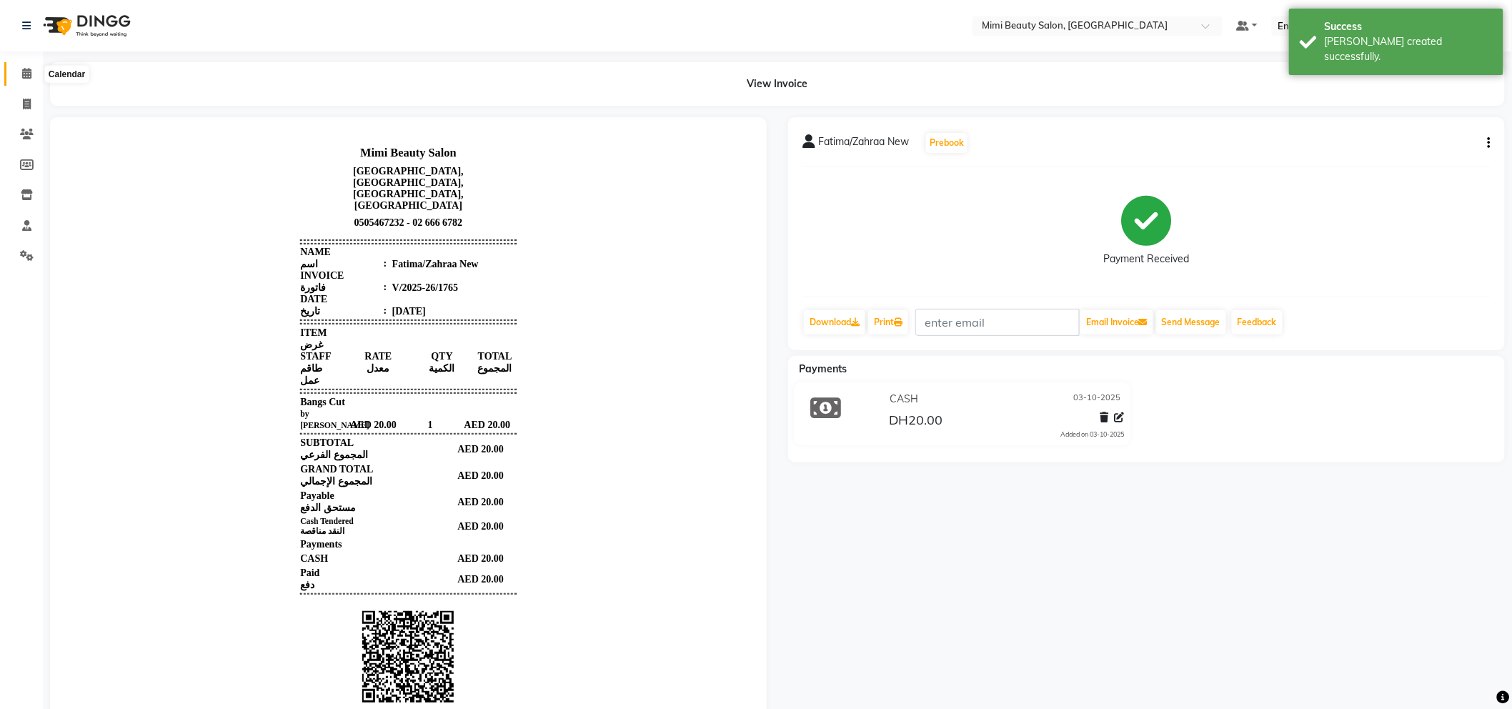
click at [26, 71] on icon at bounding box center [26, 73] width 9 height 11
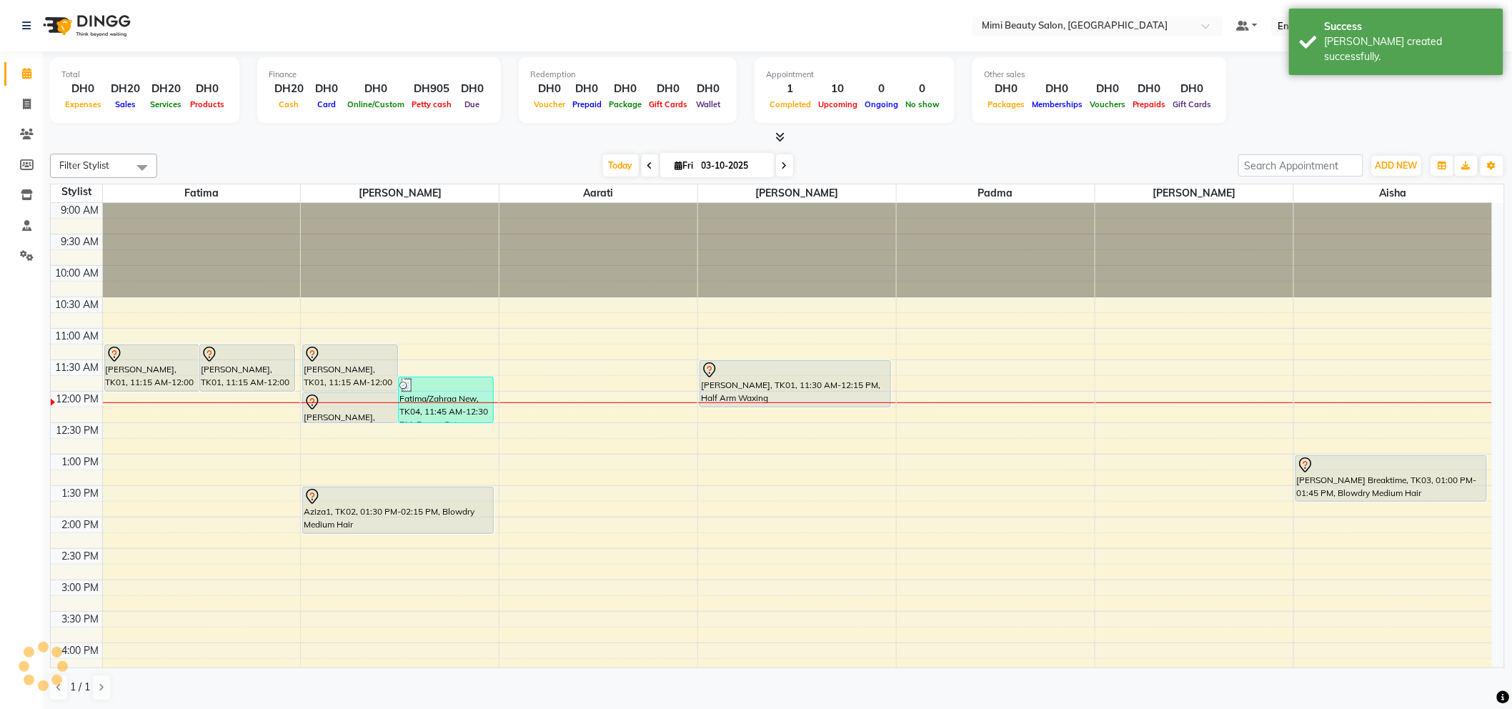
click at [334, 414] on div "[PERSON_NAME], TK06, 12:00 PM-12:30 PM, Upper Lips Threading" at bounding box center [350, 407] width 94 height 29
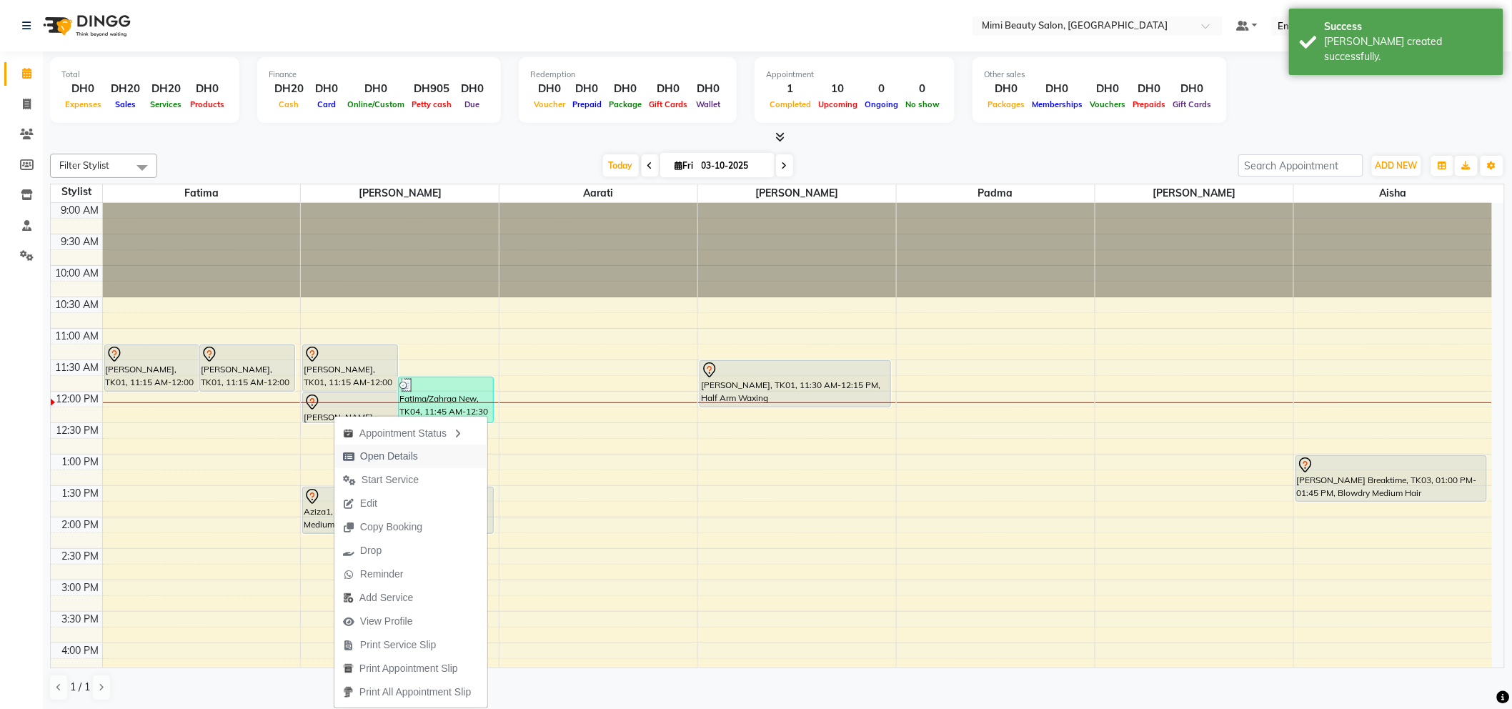
click at [401, 459] on span "Open Details" at bounding box center [389, 456] width 58 height 15
select select "7"
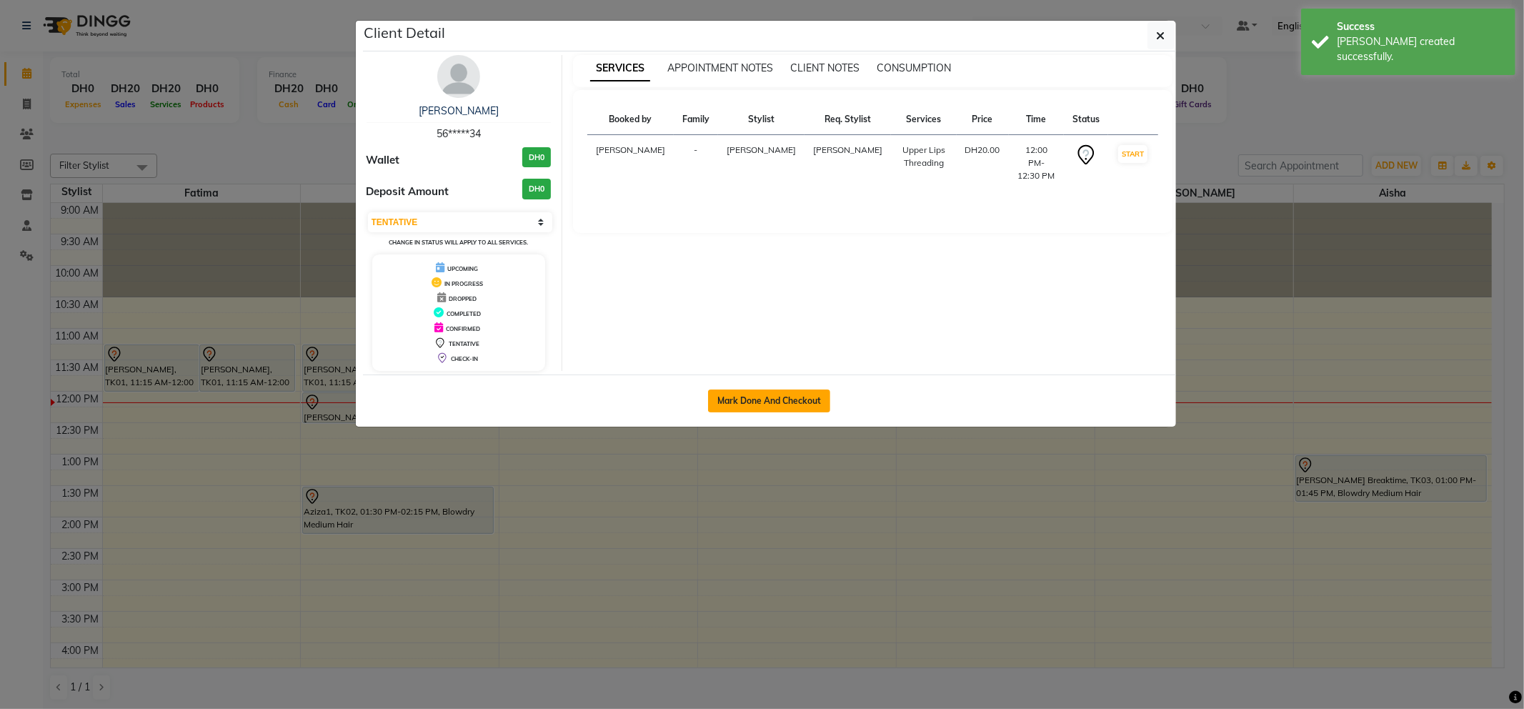
click at [761, 403] on button "Mark Done And Checkout" at bounding box center [769, 400] width 122 height 23
select select "service"
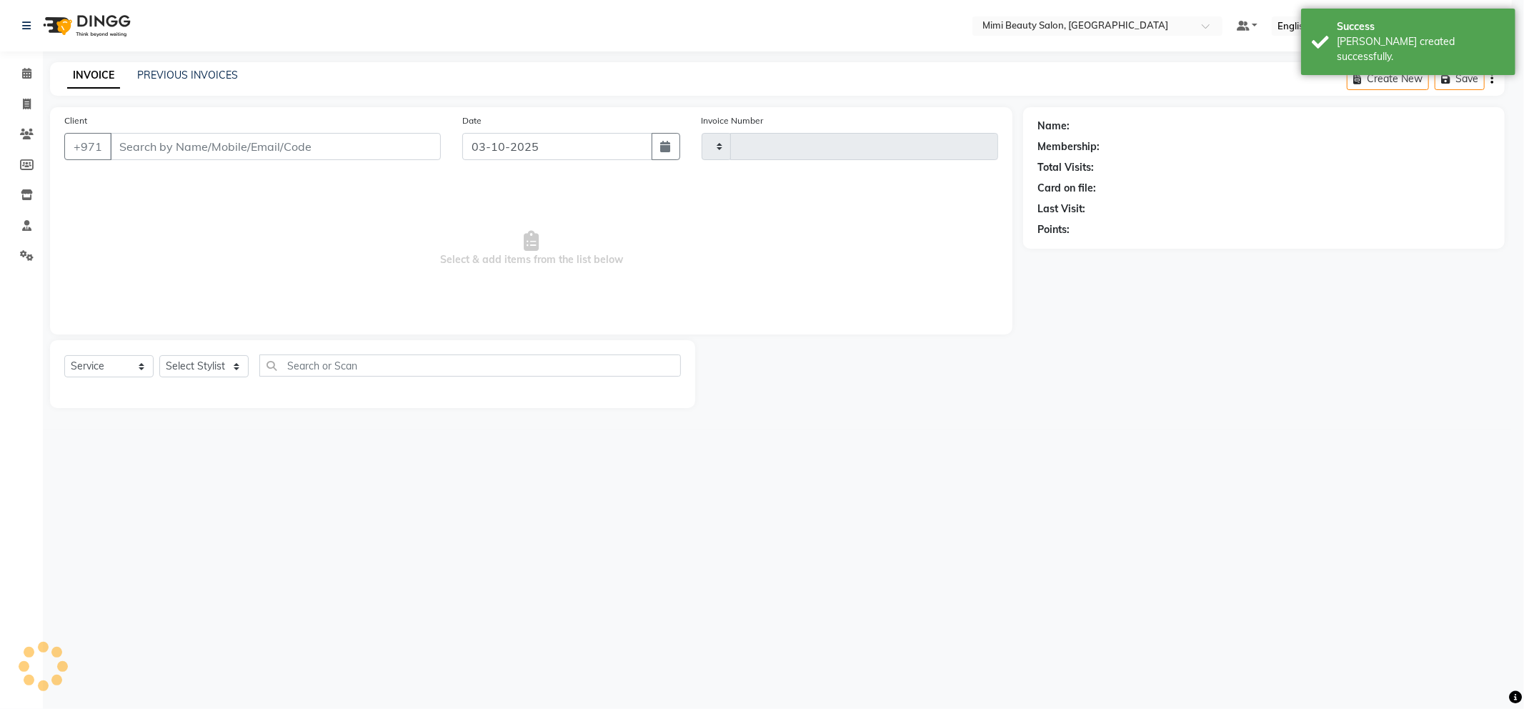
type input "1766"
select select "6756"
type input "56*****34"
select select "52700"
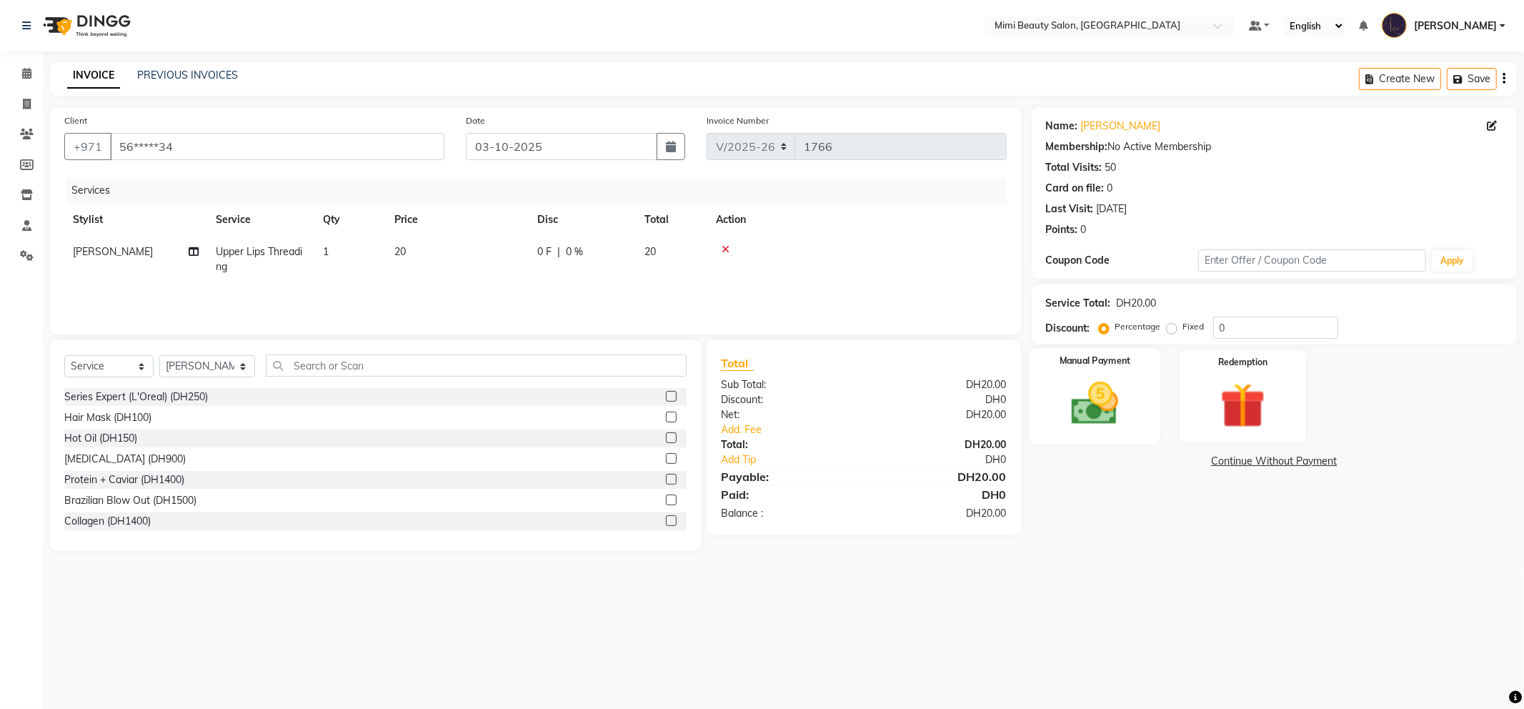
click at [1117, 383] on img at bounding box center [1095, 403] width 76 height 54
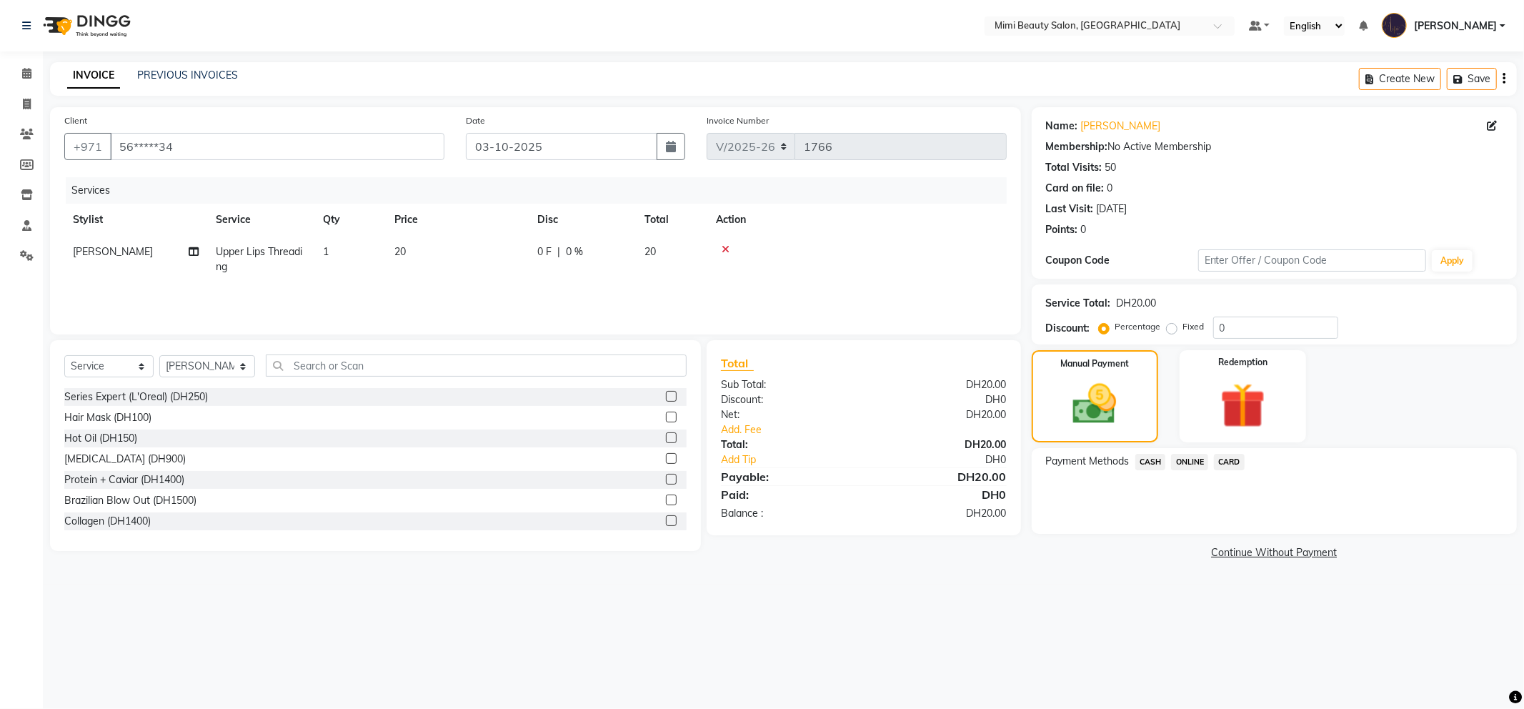
click at [1147, 462] on span "CASH" at bounding box center [1150, 462] width 31 height 16
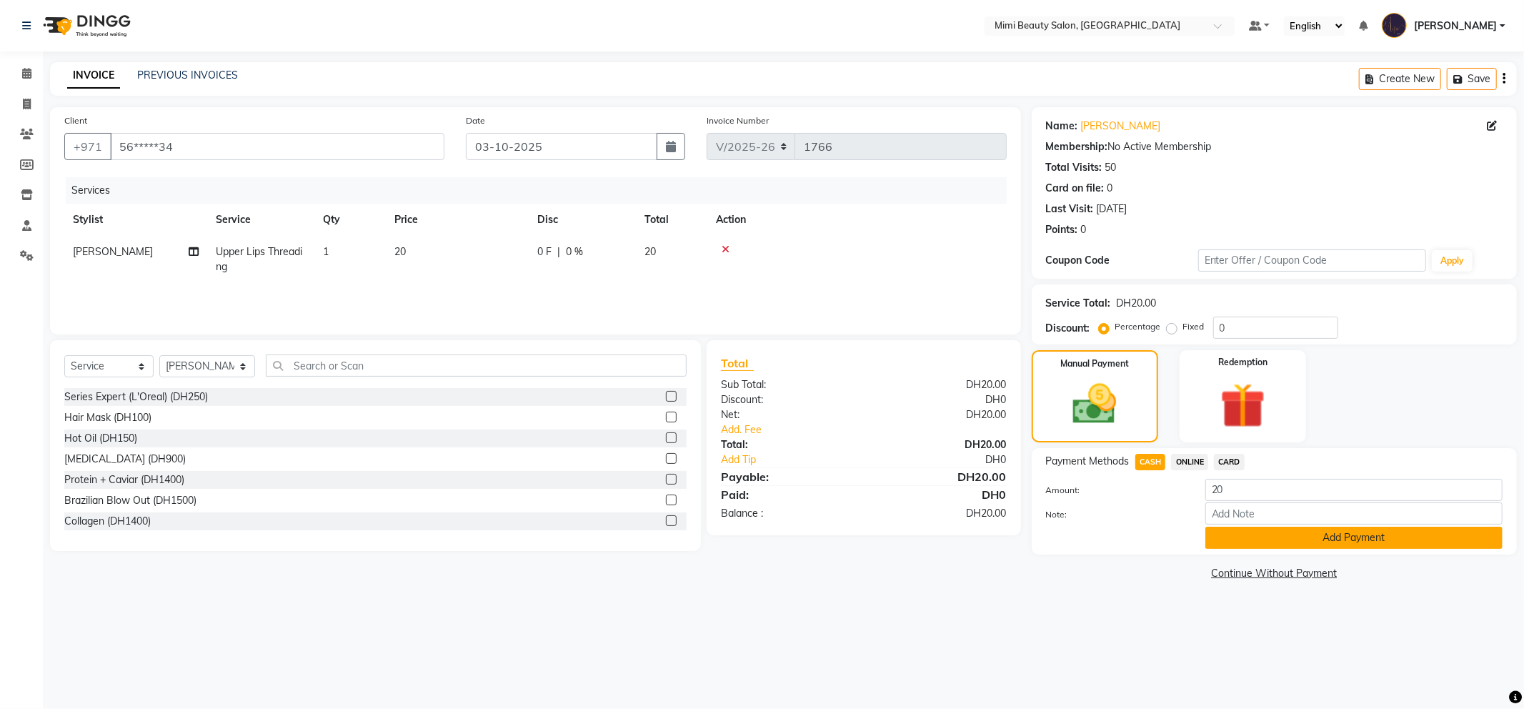
click at [1240, 534] on button "Add Payment" at bounding box center [1353, 537] width 297 height 22
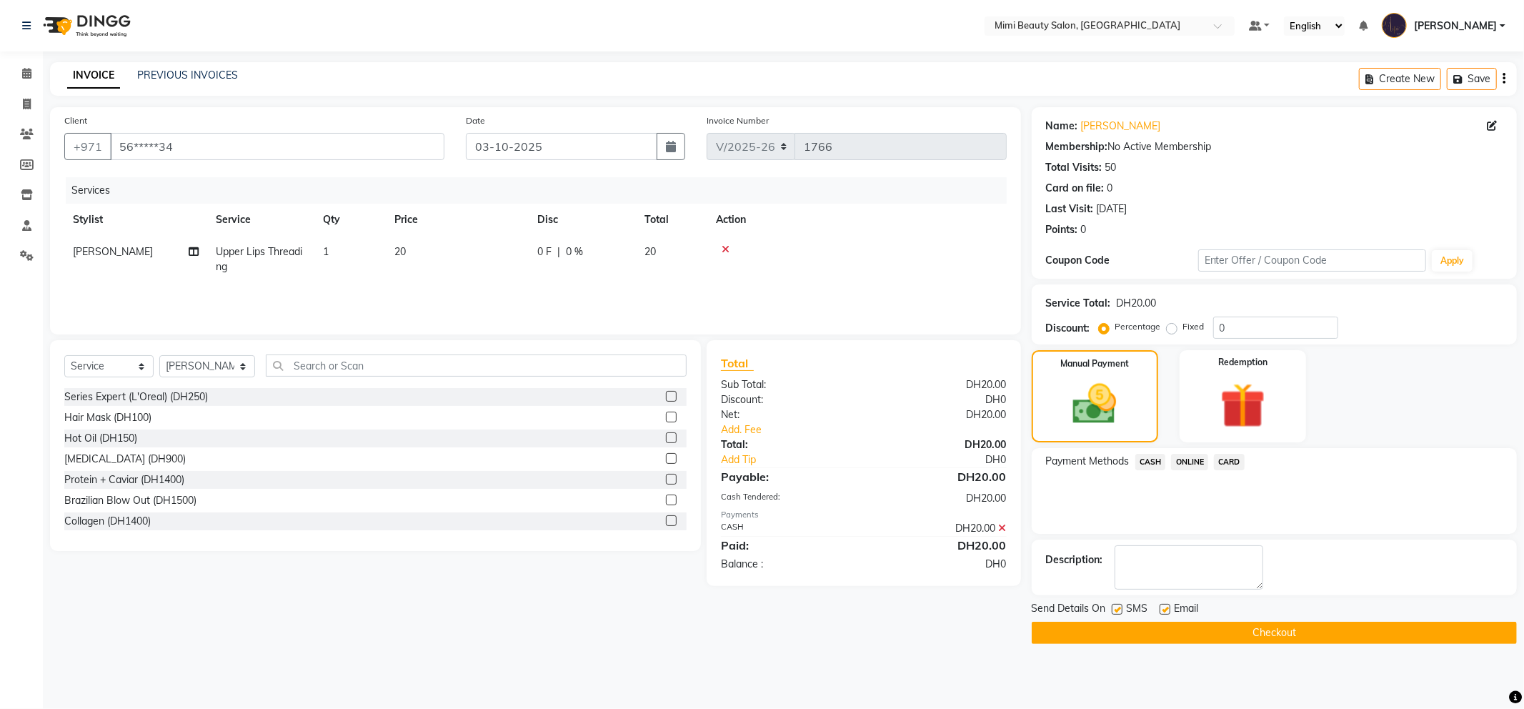
click at [1202, 633] on button "Checkout" at bounding box center [1274, 632] width 485 height 22
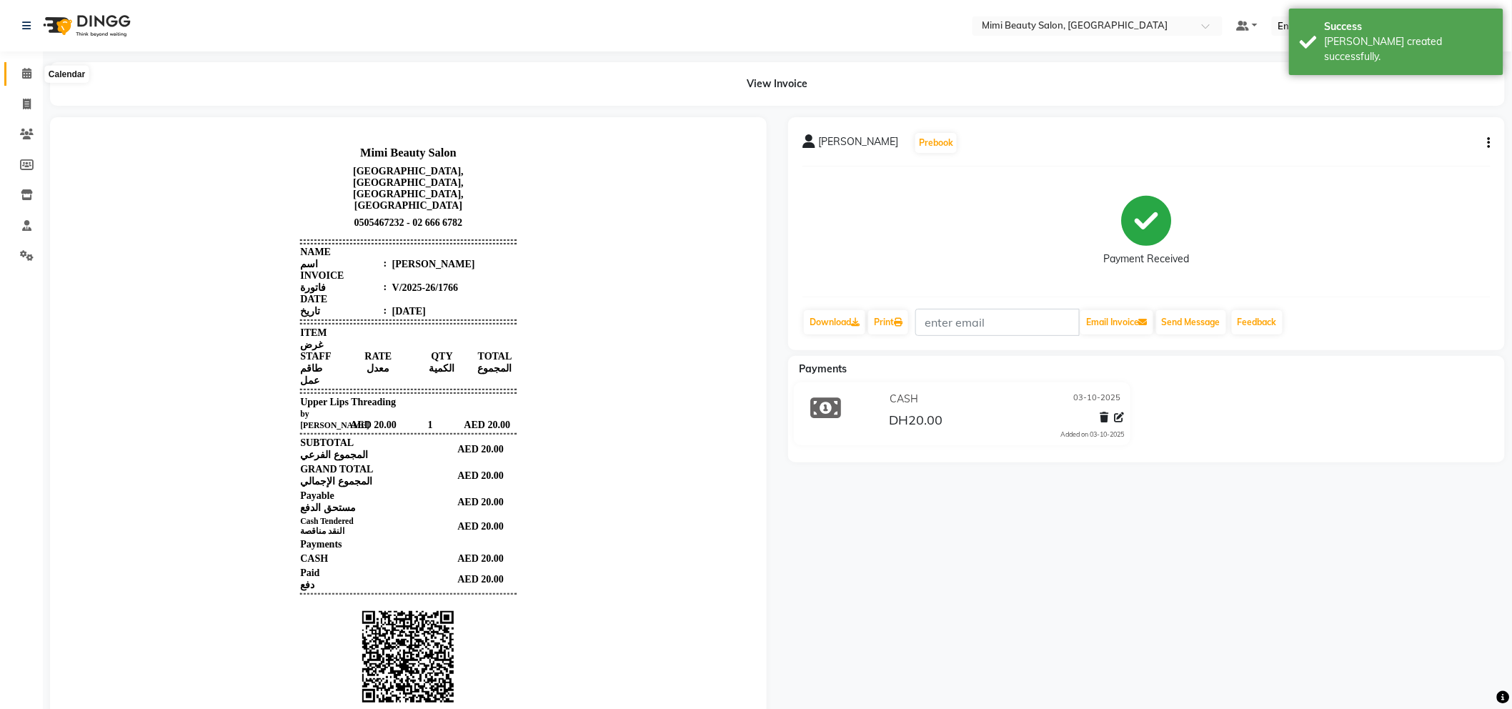
click at [23, 73] on icon at bounding box center [26, 73] width 9 height 11
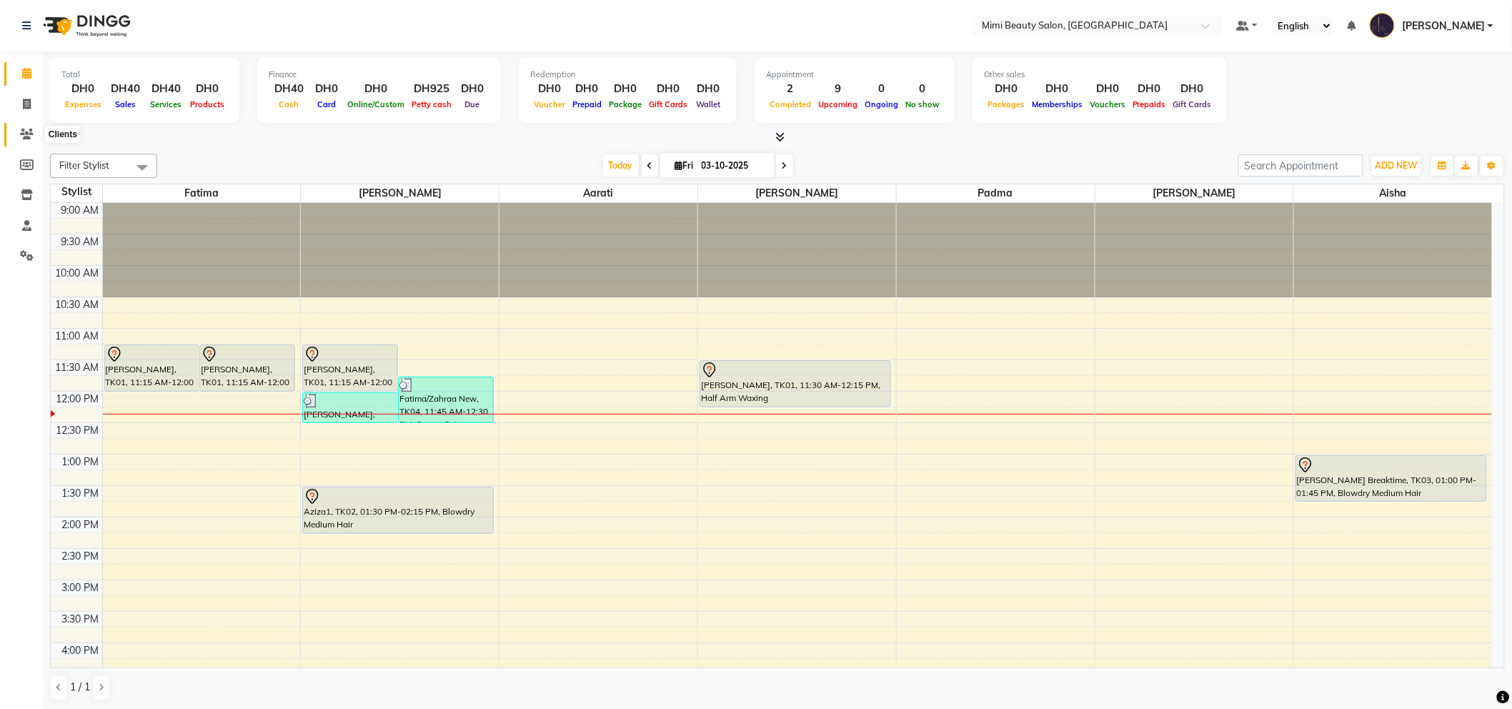
click at [20, 131] on icon at bounding box center [27, 134] width 14 height 11
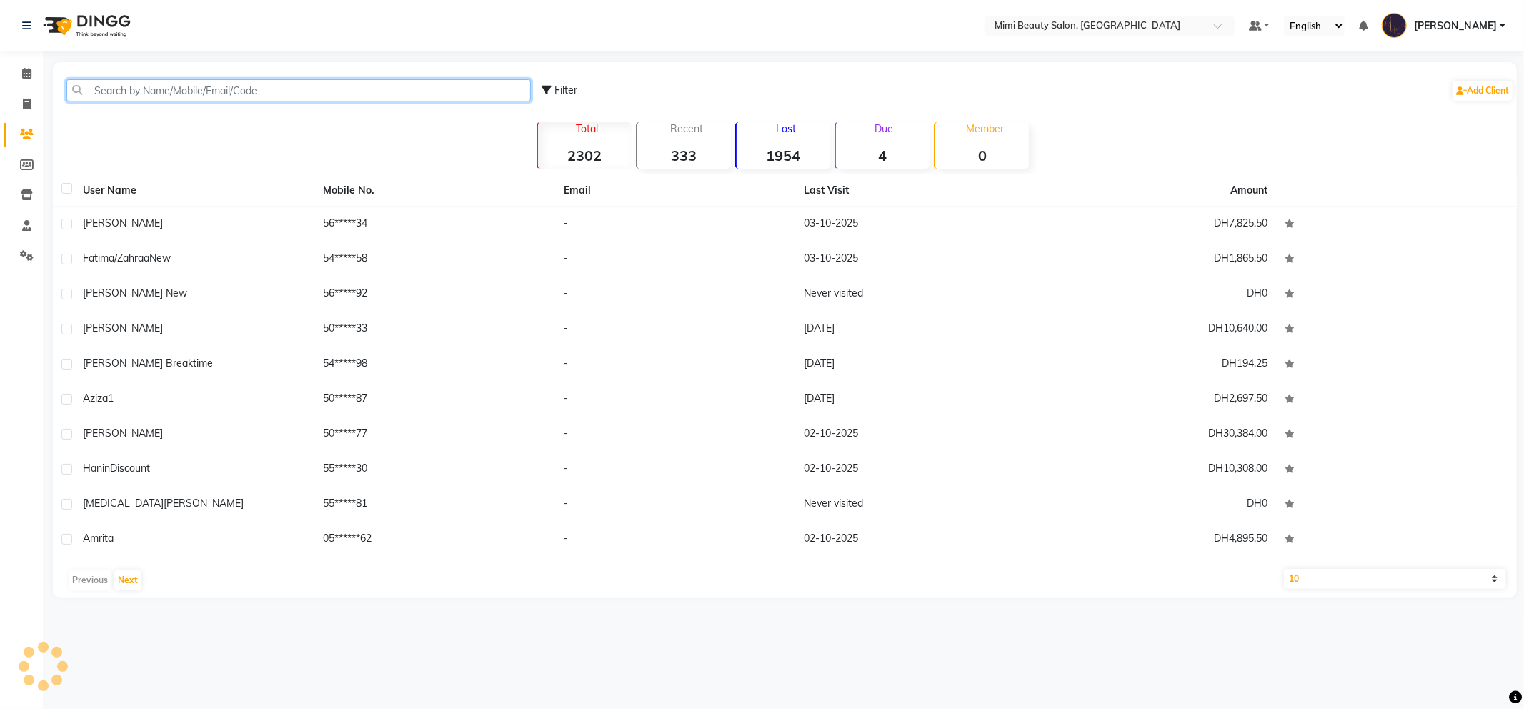
click at [132, 94] on input "text" at bounding box center [298, 90] width 464 height 22
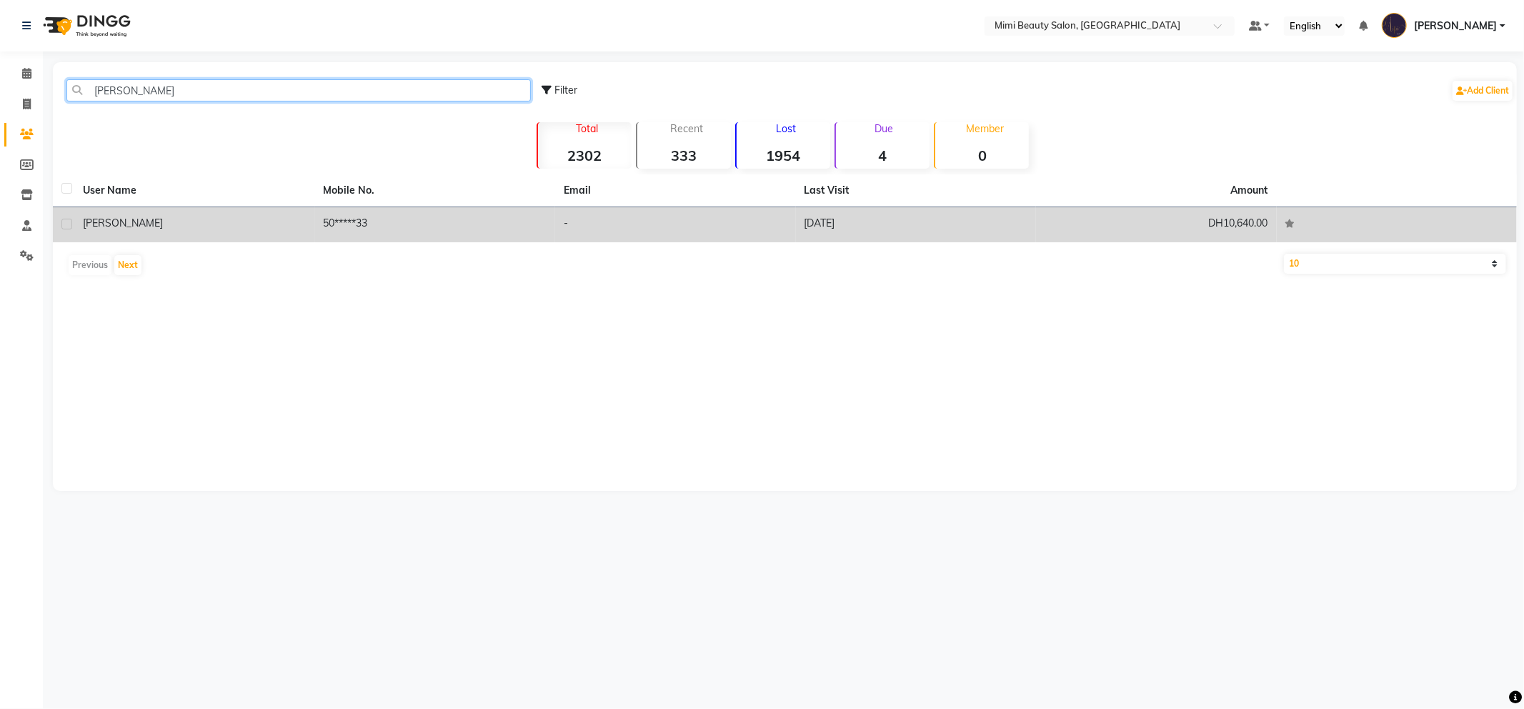
type input "nihal"
click at [231, 227] on div "[PERSON_NAME]" at bounding box center [195, 223] width 224 height 15
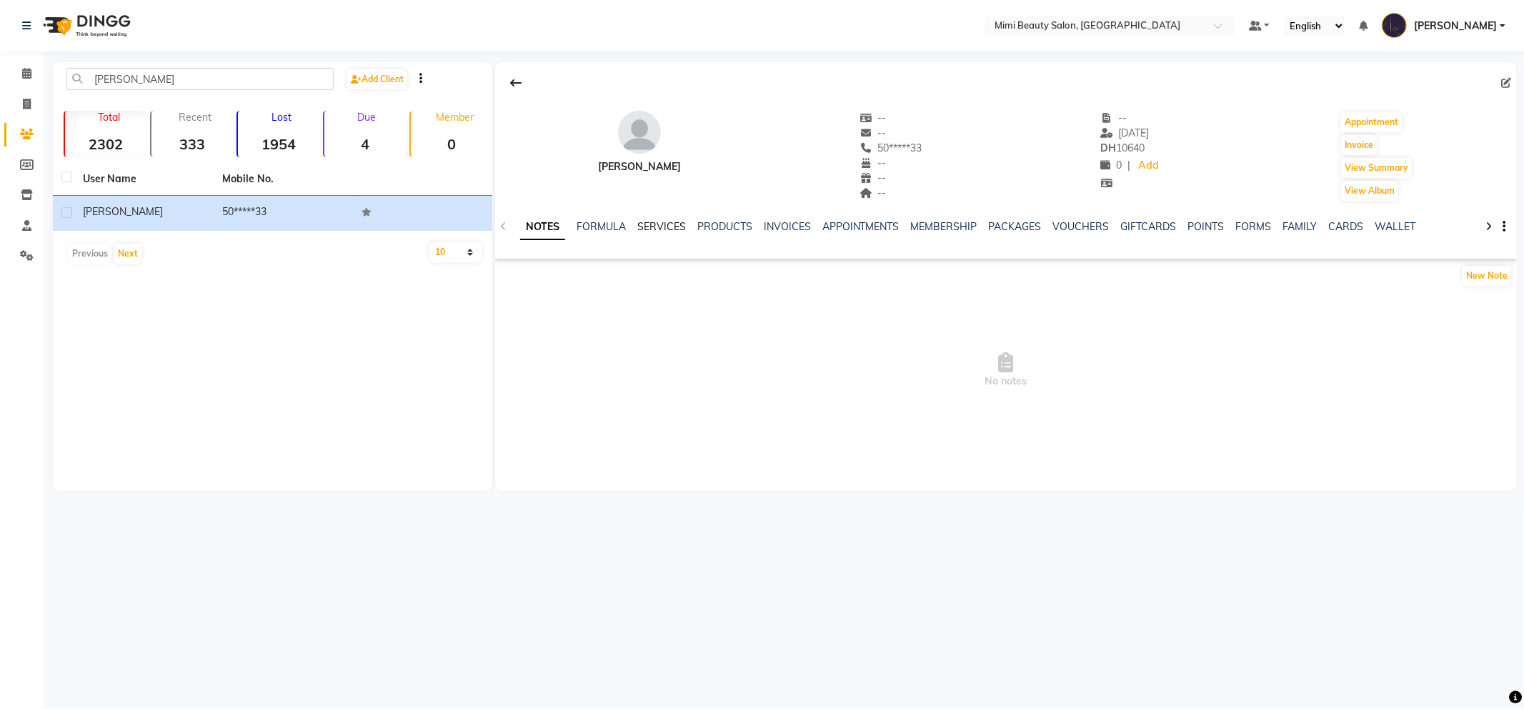
click at [667, 223] on link "SERVICES" at bounding box center [661, 226] width 49 height 13
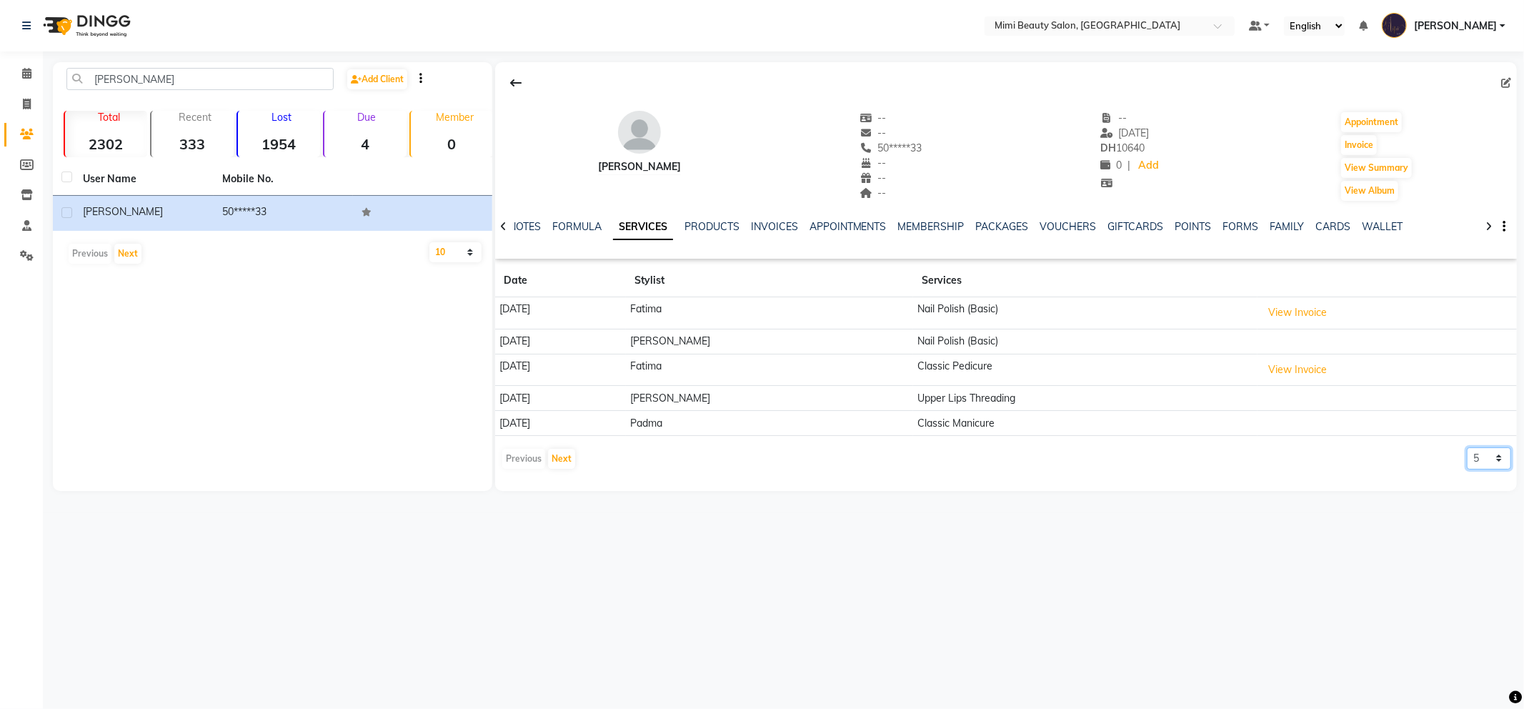
click at [1484, 461] on select "5 10 50 100 500" at bounding box center [1489, 458] width 44 height 22
select select "500"
click at [1467, 447] on select "5 10 50 100 500" at bounding box center [1489, 458] width 44 height 22
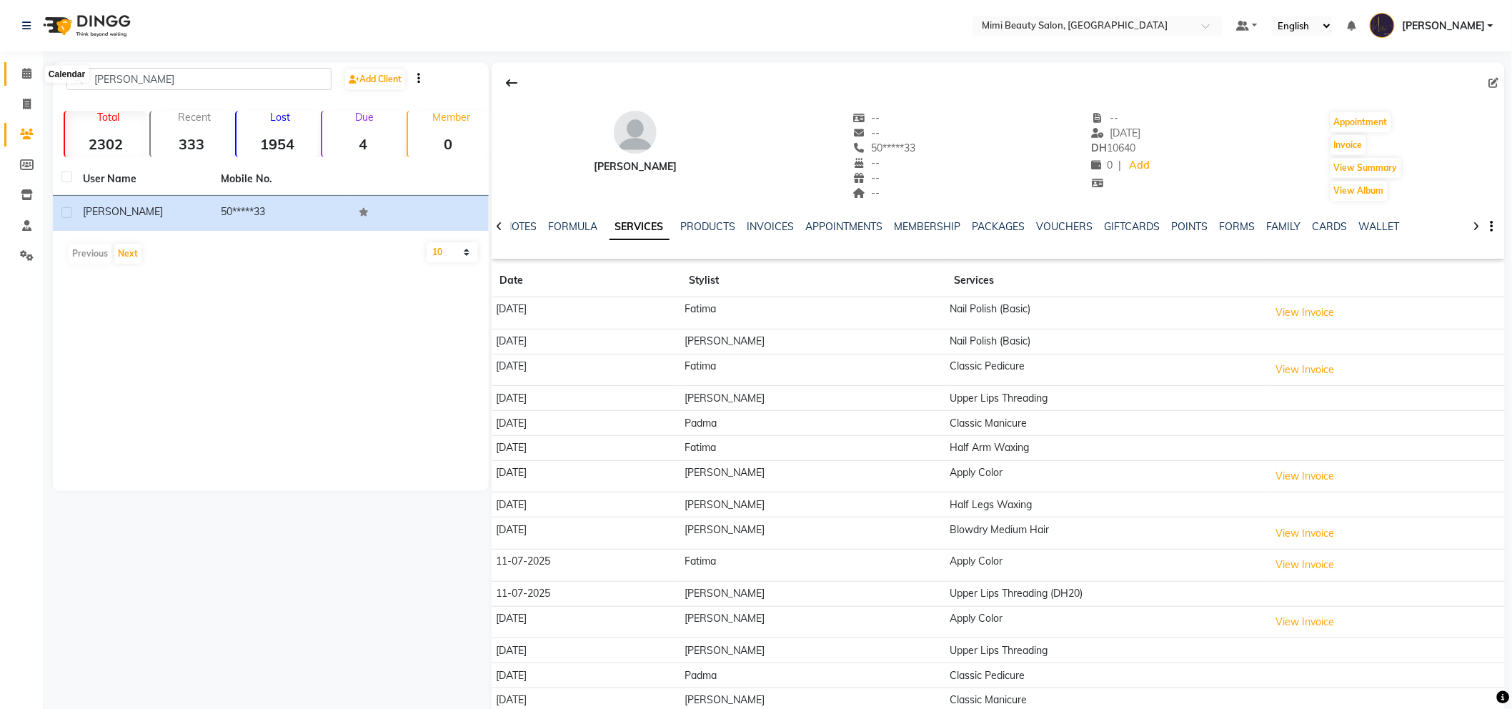
click at [20, 69] on span at bounding box center [26, 74] width 25 height 16
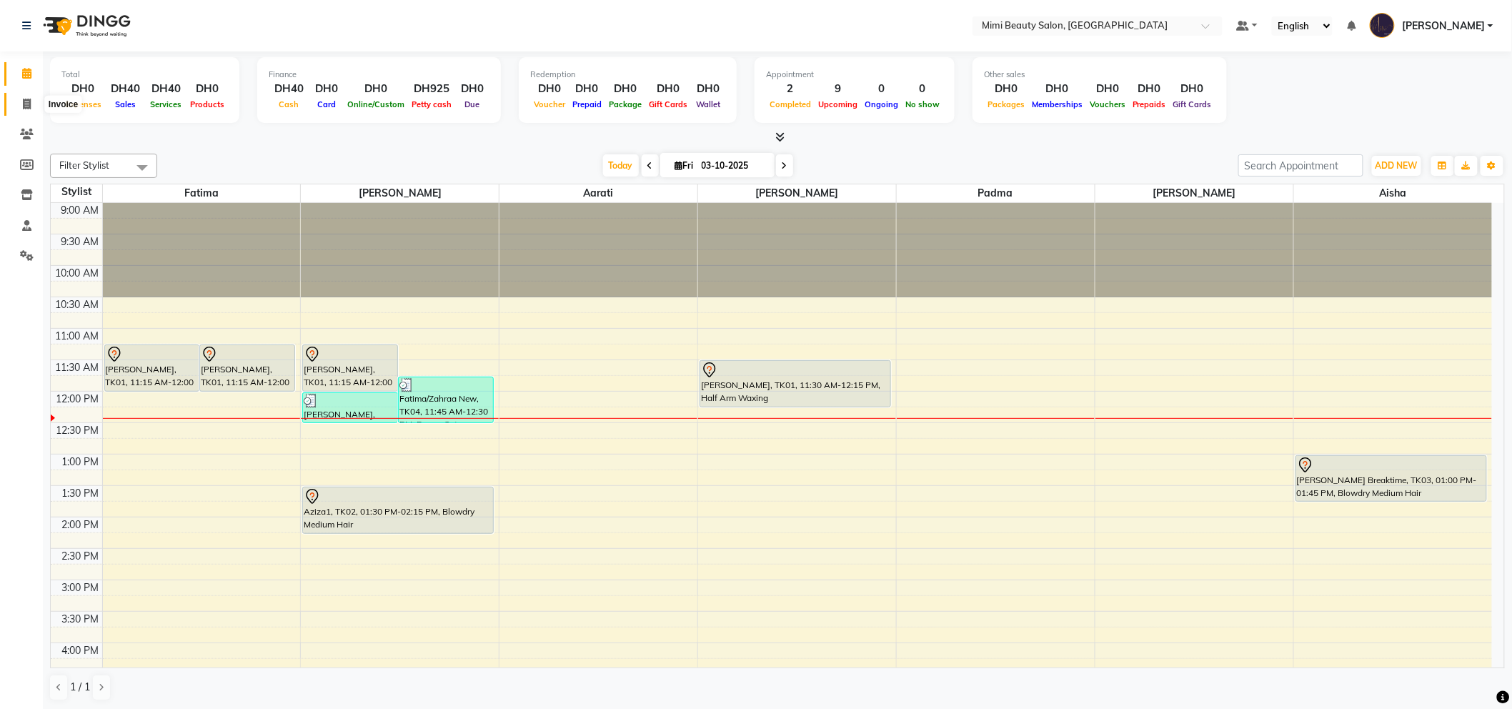
click at [25, 106] on icon at bounding box center [27, 104] width 8 height 11
select select "6756"
select select "service"
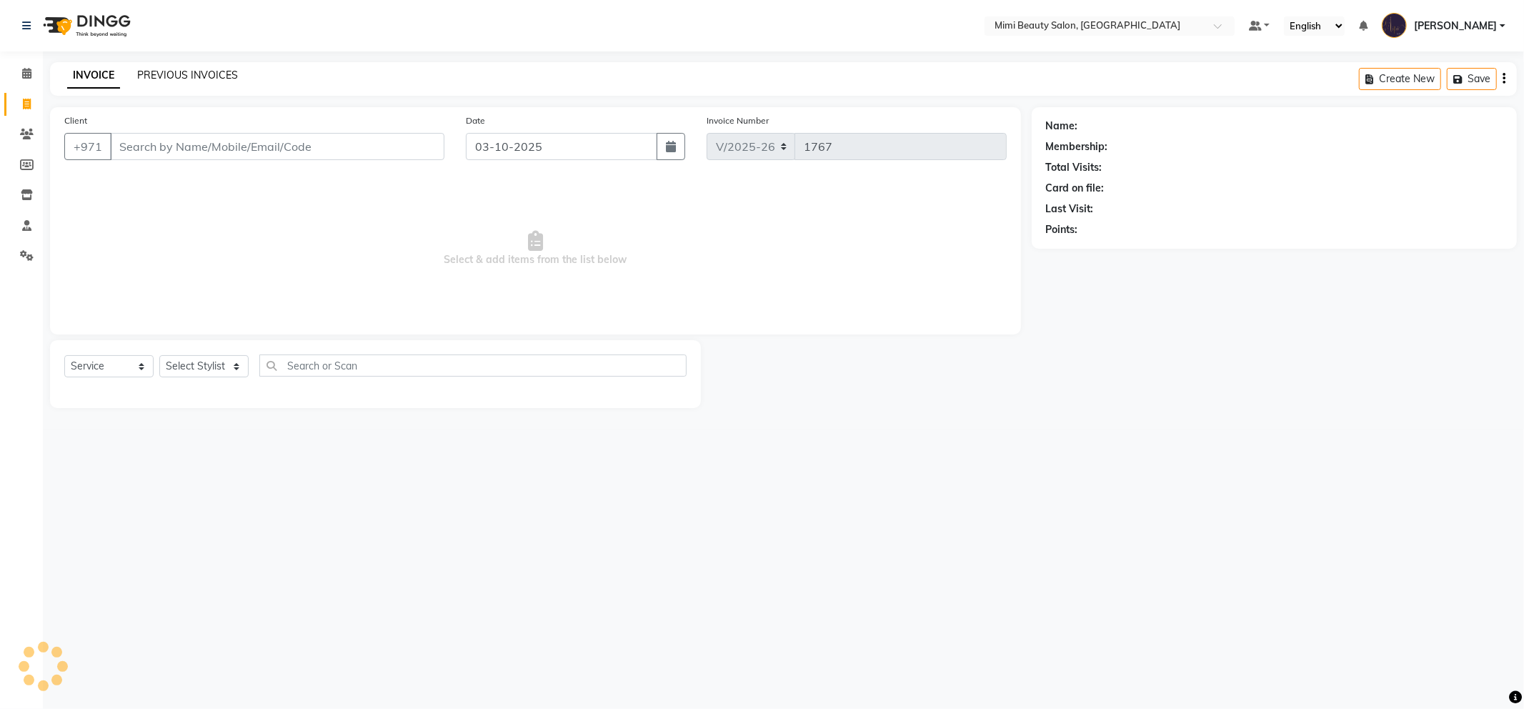
click at [216, 77] on link "PREVIOUS INVOICES" at bounding box center [187, 75] width 101 height 13
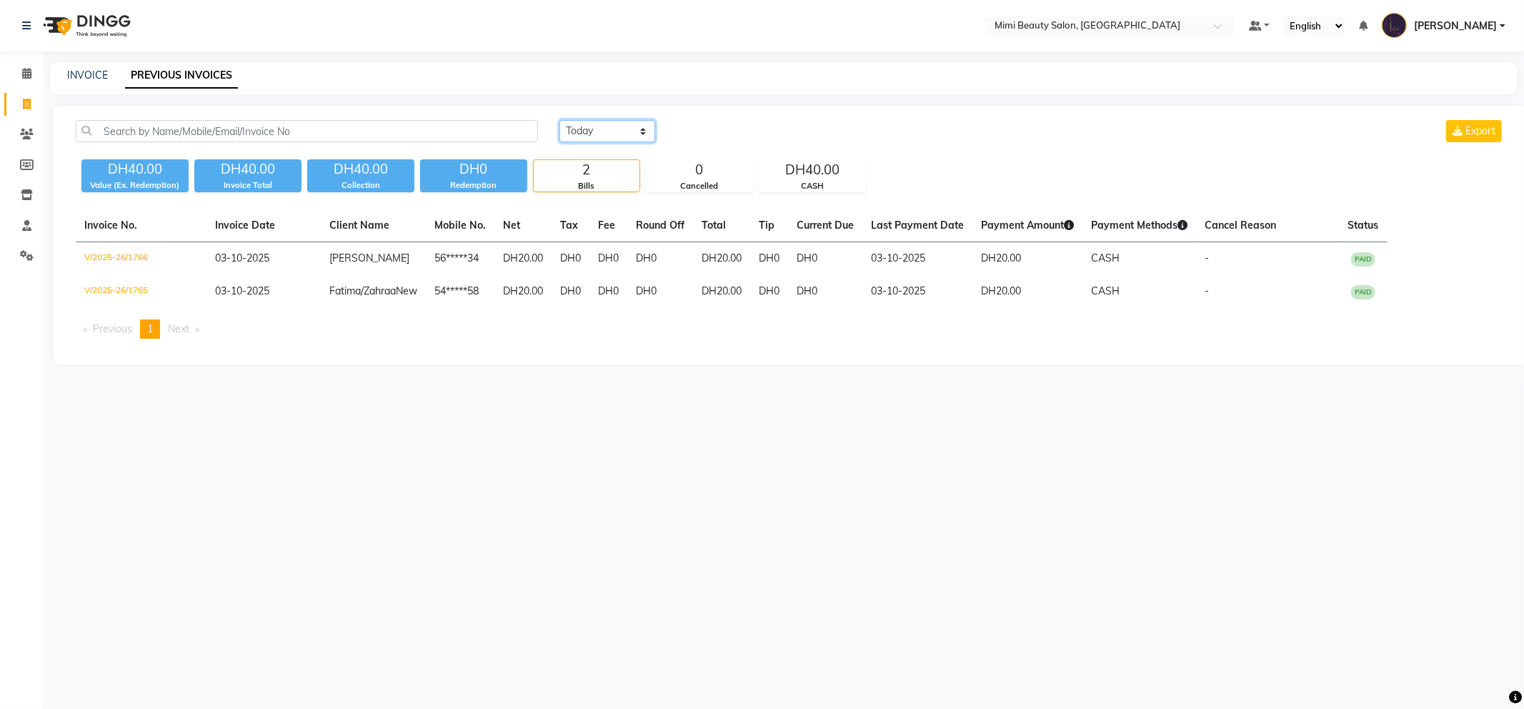
click at [605, 132] on select "Today Yesterday Custom Range" at bounding box center [607, 131] width 96 height 22
select select "range"
click at [559, 120] on select "Today Yesterday Custom Range" at bounding box center [607, 131] width 96 height 22
click at [713, 129] on input "03-10-2025" at bounding box center [724, 131] width 100 height 20
select select "10"
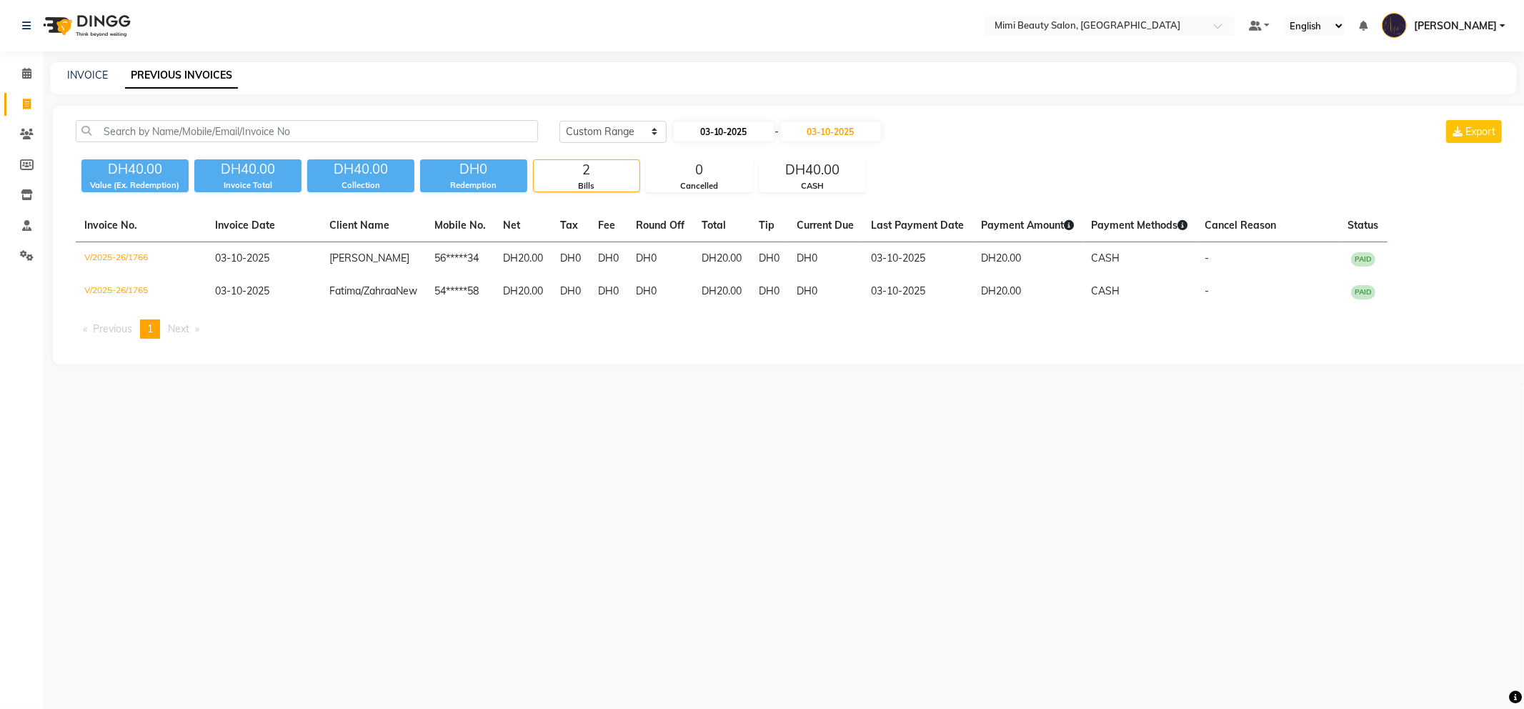
select select "2025"
click at [742, 204] on div "1" at bounding box center [733, 204] width 23 height 23
type input "01-10-2025"
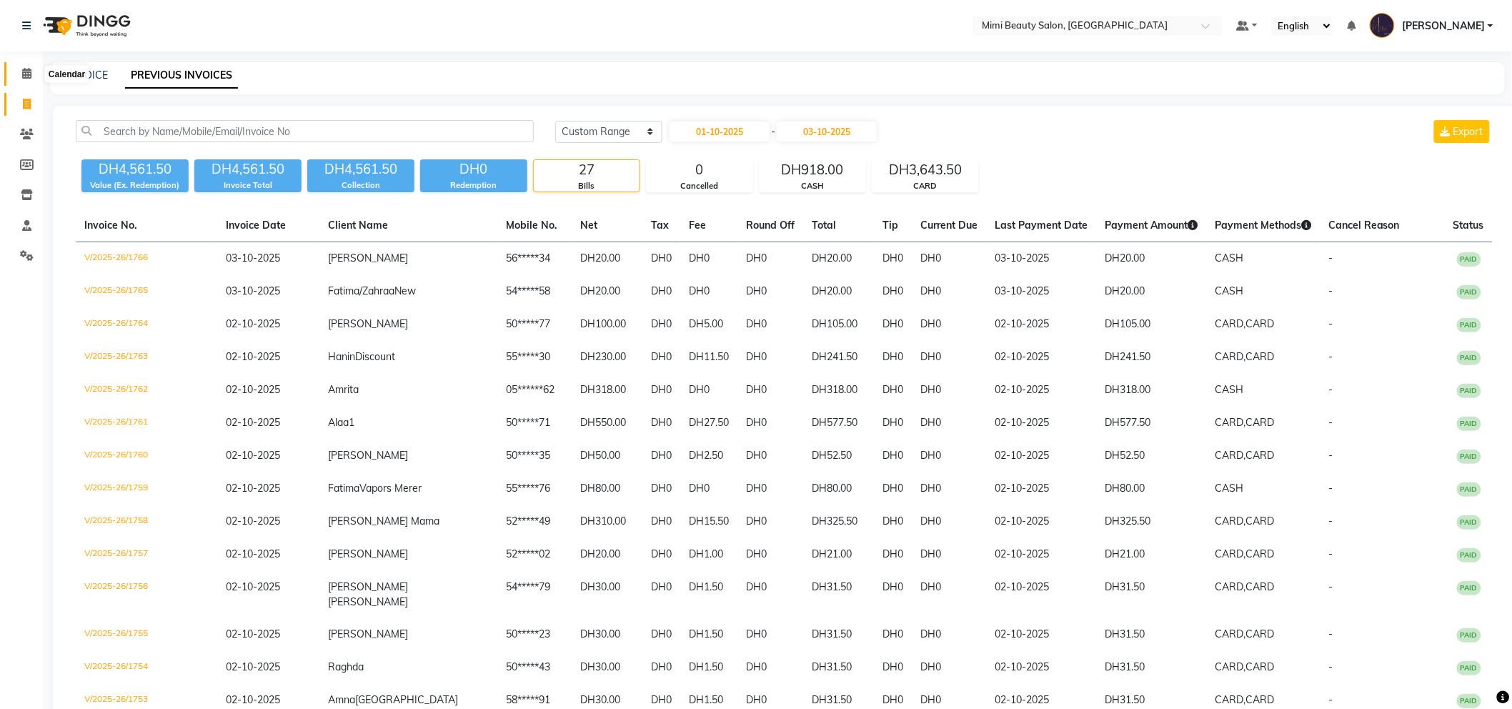
click at [22, 70] on icon at bounding box center [26, 73] width 9 height 11
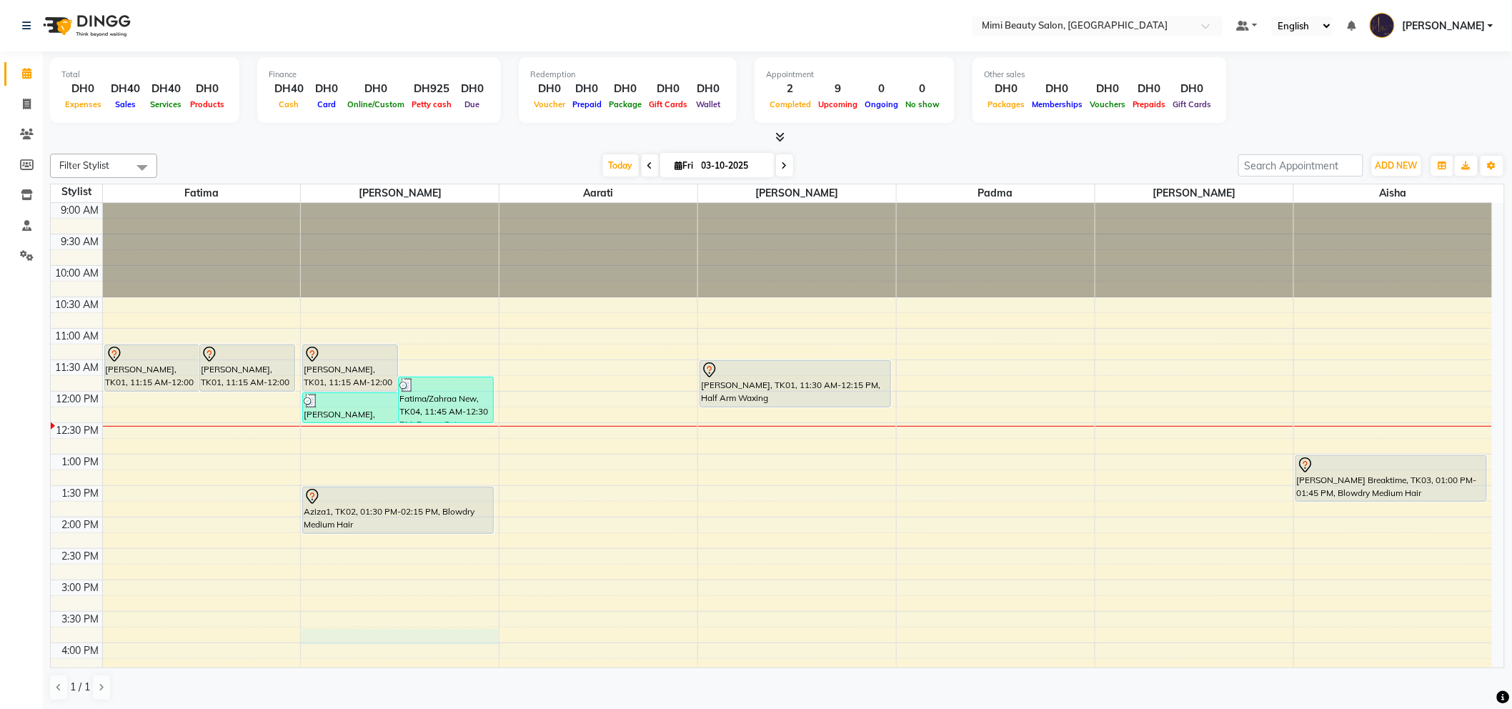
click at [345, 629] on div "9:00 AM 9:30 AM 10:00 AM 10:30 AM 11:00 AM 11:30 AM 12:00 PM 12:30 PM 1:00 PM 1…" at bounding box center [771, 674] width 1441 height 942
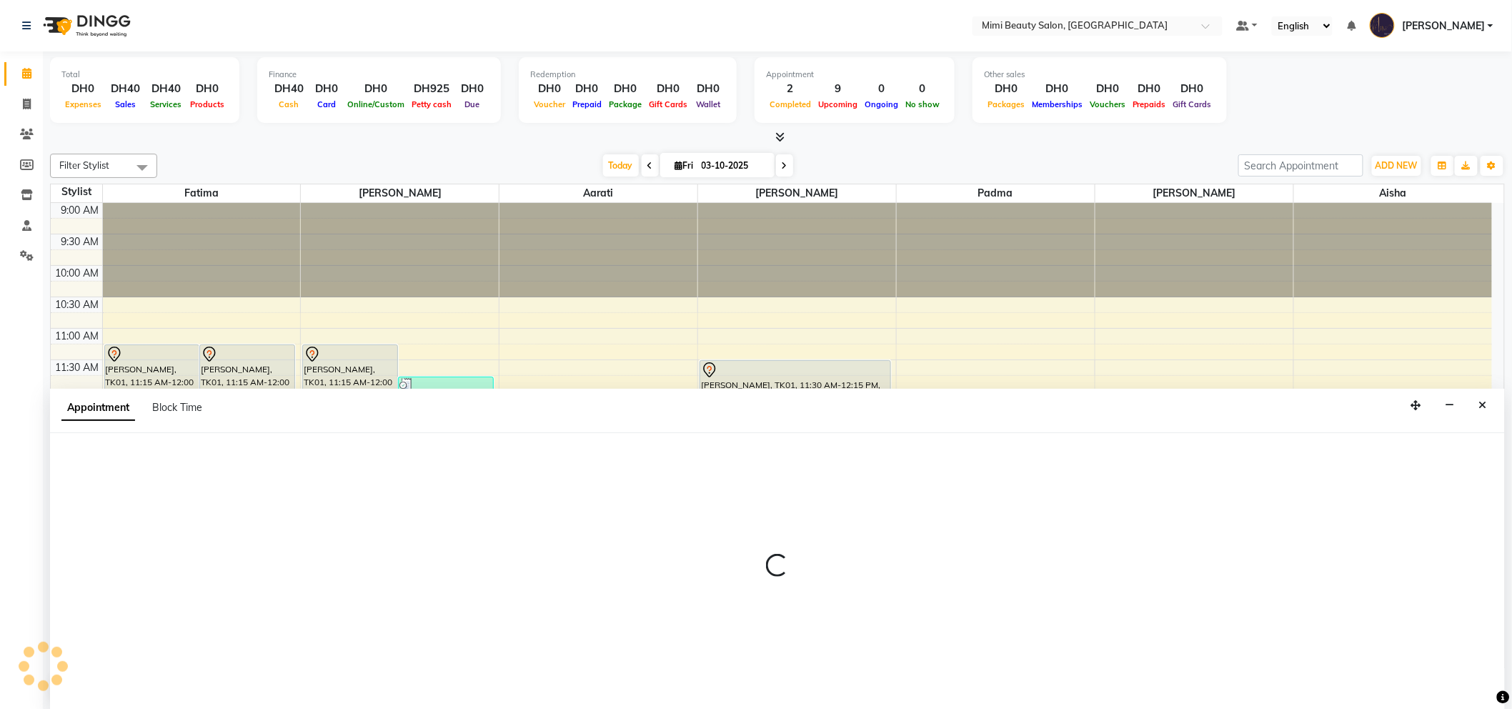
scroll to position [1, 0]
select select "52700"
select select "945"
select select "tentative"
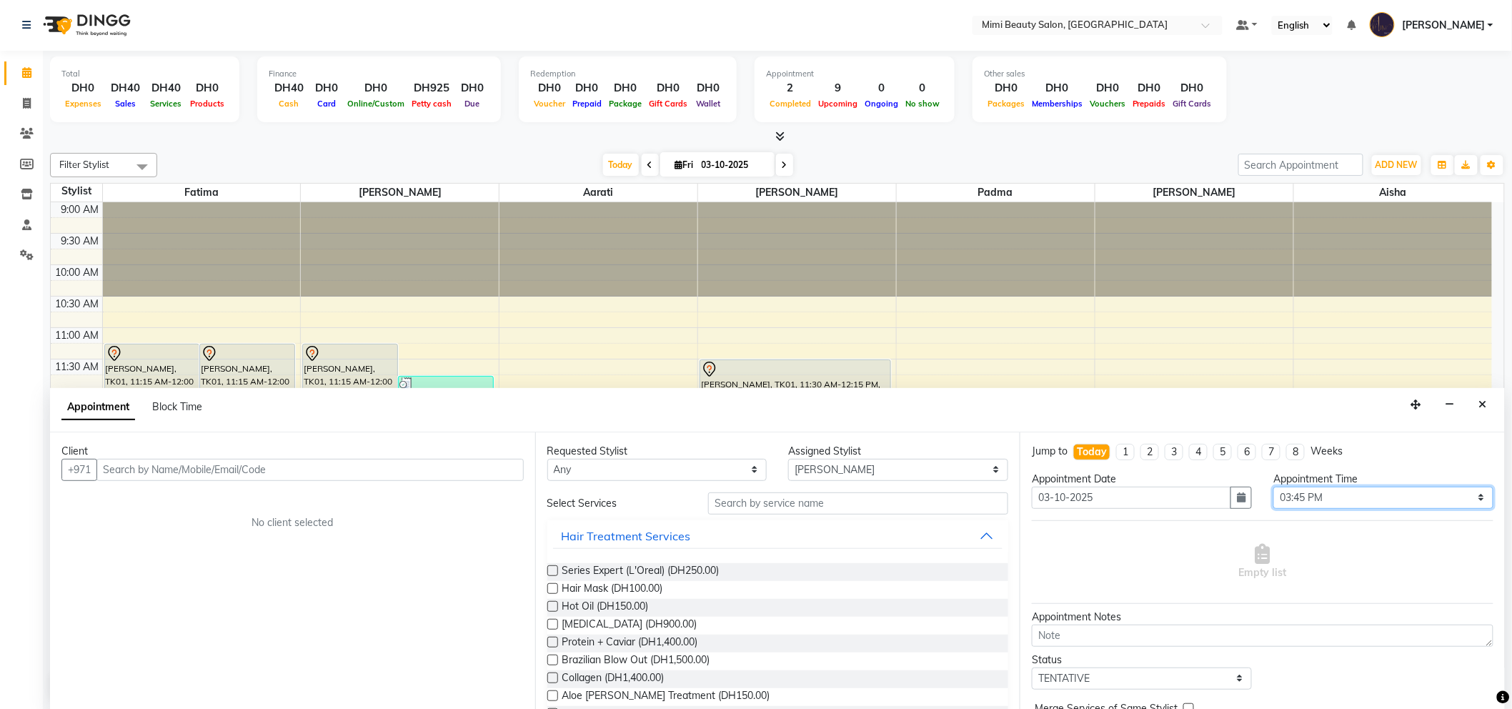
click at [1469, 494] on select "Select 10:00 AM 10:05 AM 10:10 AM 10:15 AM 10:20 AM 10:25 AM 10:30 AM 10:35 AM …" at bounding box center [1383, 497] width 220 height 22
select select "930"
click at [1273, 486] on select "Select 10:00 AM 10:05 AM 10:10 AM 10:15 AM 10:20 AM 10:25 AM 10:30 AM 10:35 AM …" at bounding box center [1383, 497] width 220 height 22
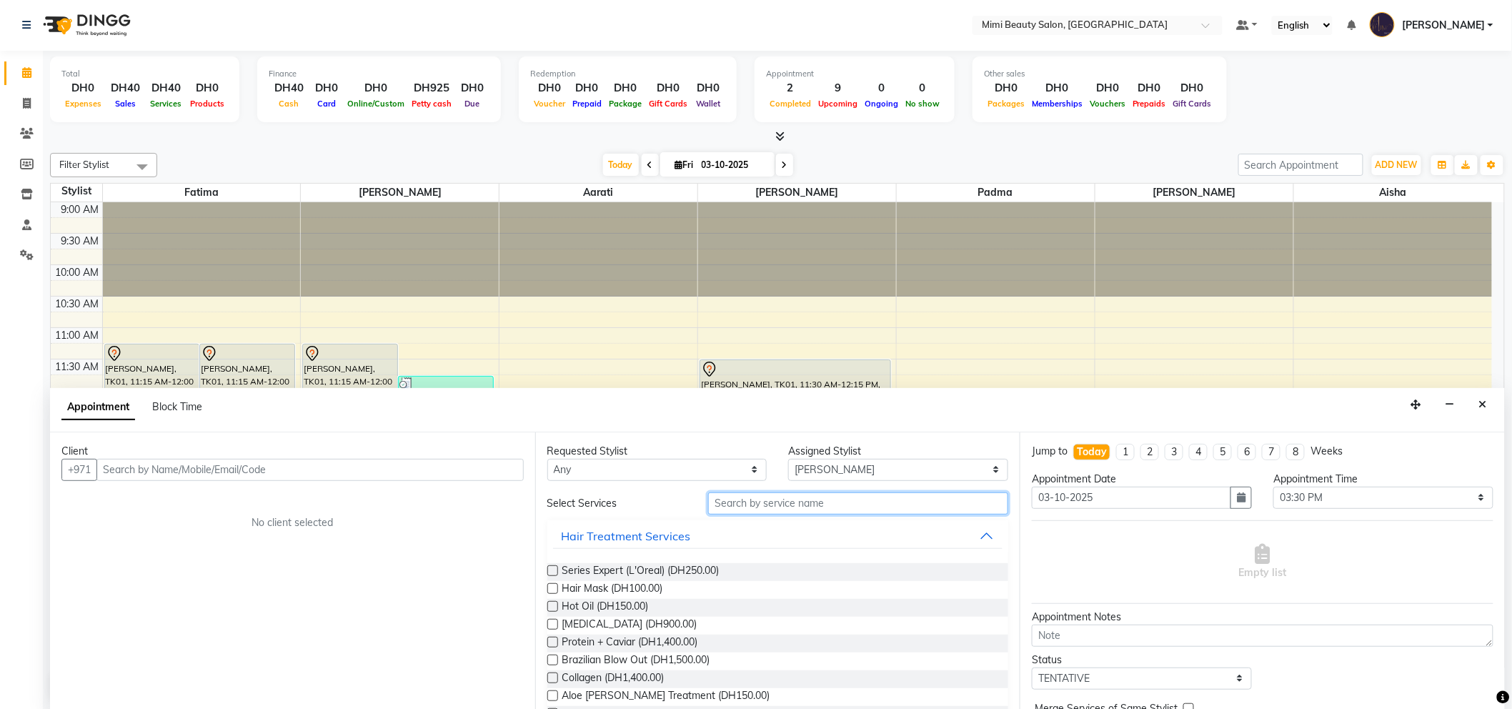
click at [761, 504] on input "text" at bounding box center [858, 503] width 300 height 22
click at [1484, 403] on icon "Close" at bounding box center [1483, 404] width 8 height 10
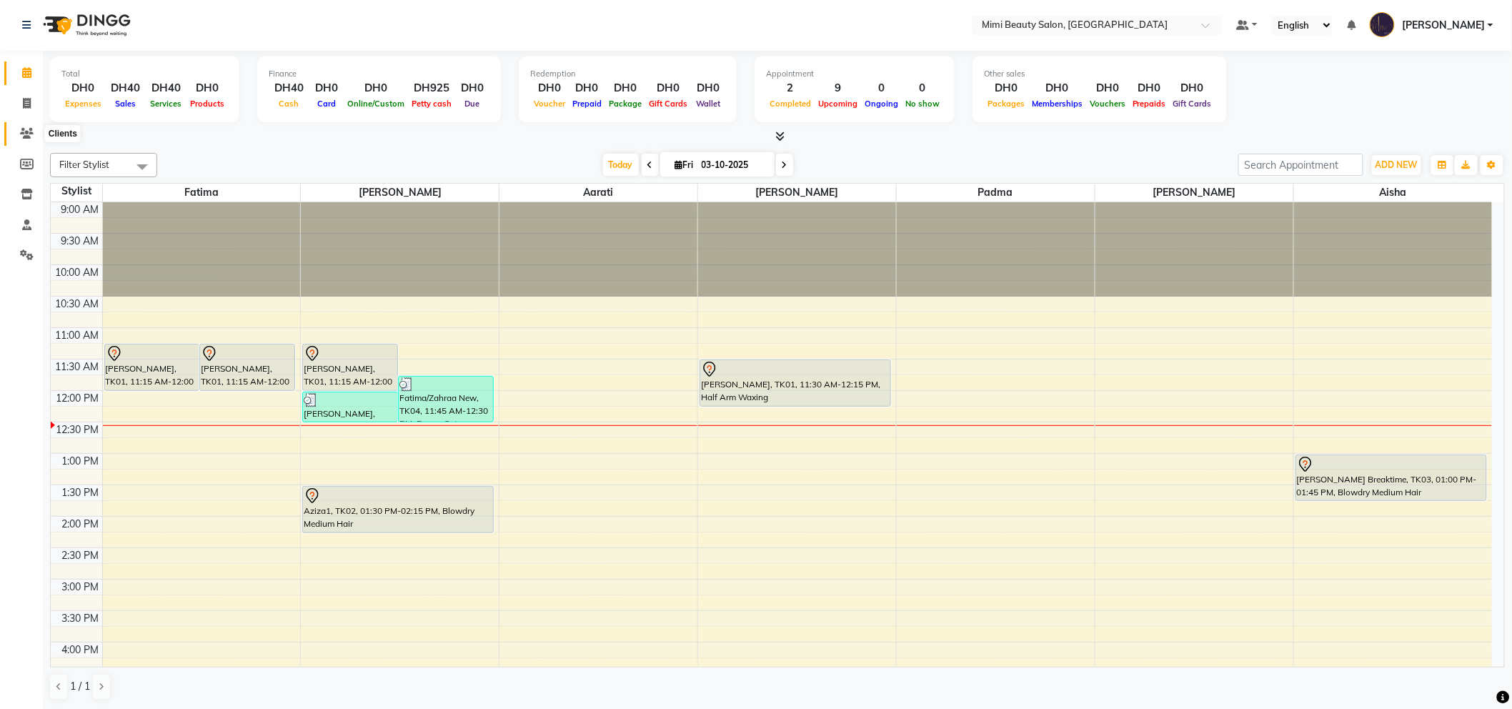
click at [24, 131] on icon at bounding box center [27, 133] width 14 height 11
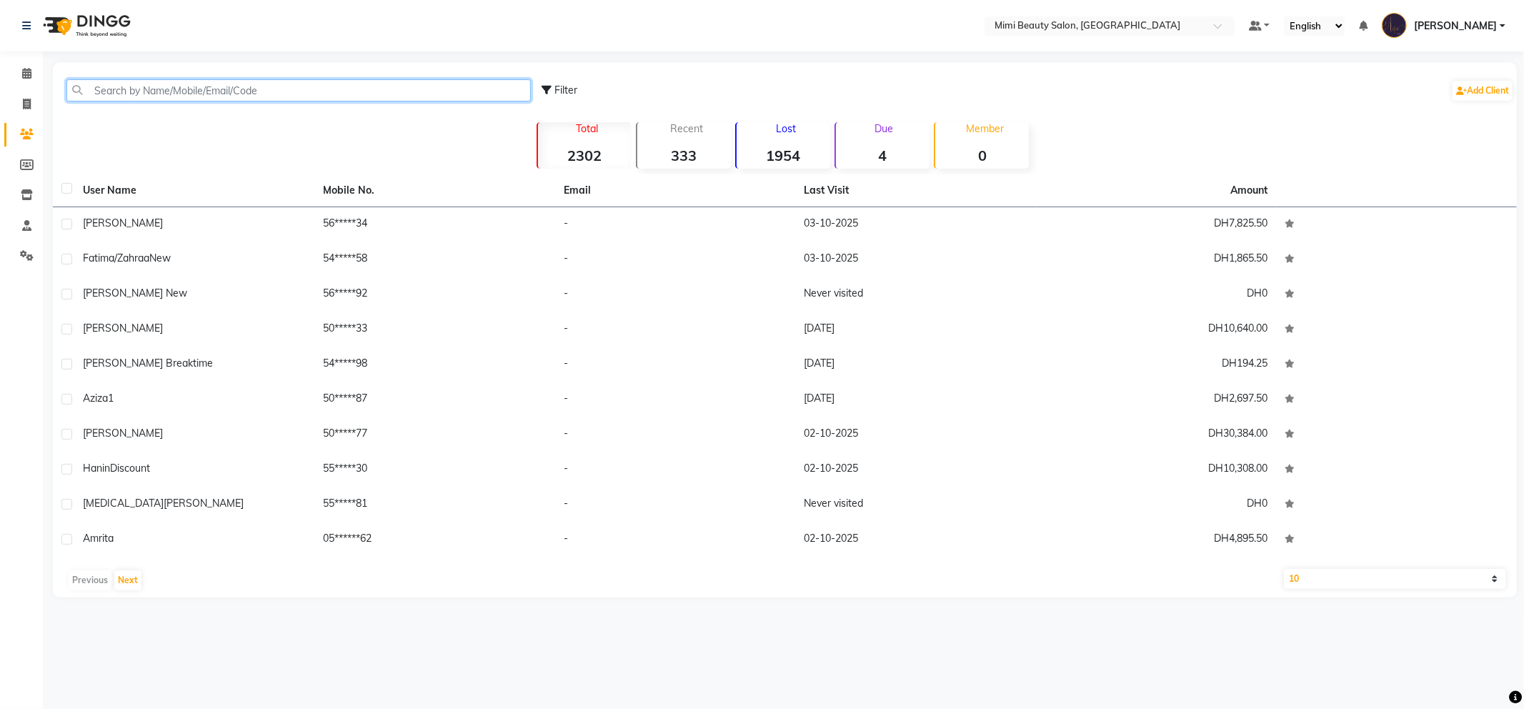
click at [239, 94] on input "text" at bounding box center [298, 90] width 464 height 22
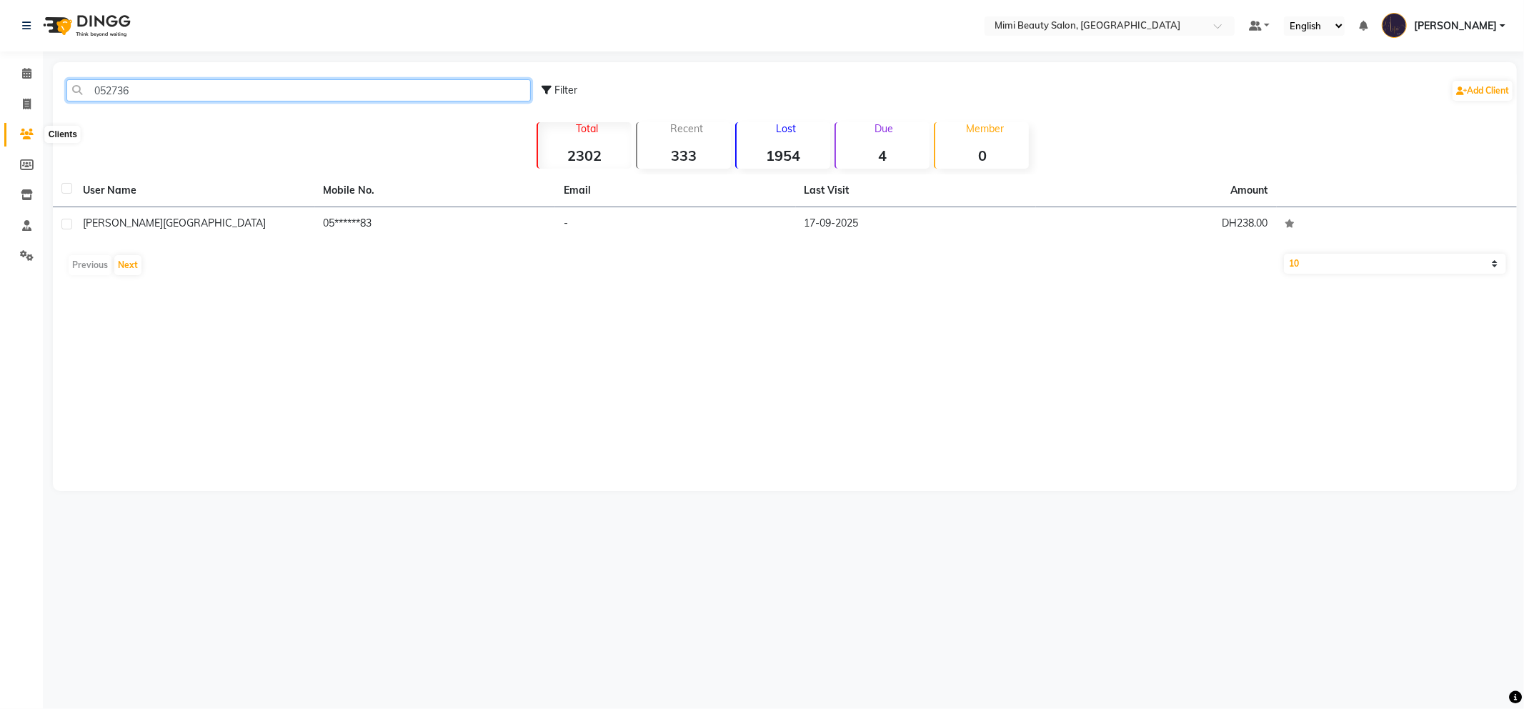
type input "052736"
click at [21, 136] on icon at bounding box center [27, 134] width 14 height 11
click at [26, 75] on icon at bounding box center [26, 73] width 9 height 11
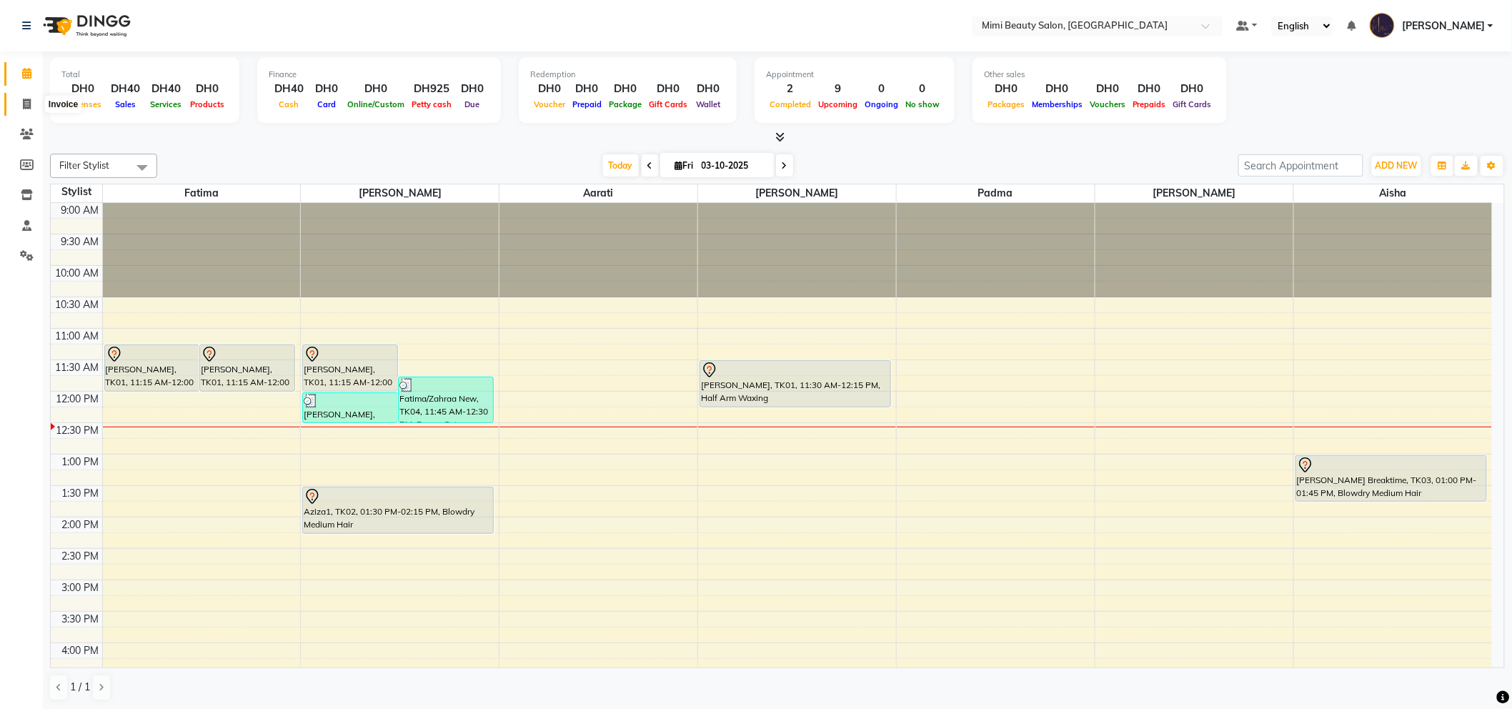
click at [23, 104] on icon at bounding box center [27, 104] width 8 height 11
select select "service"
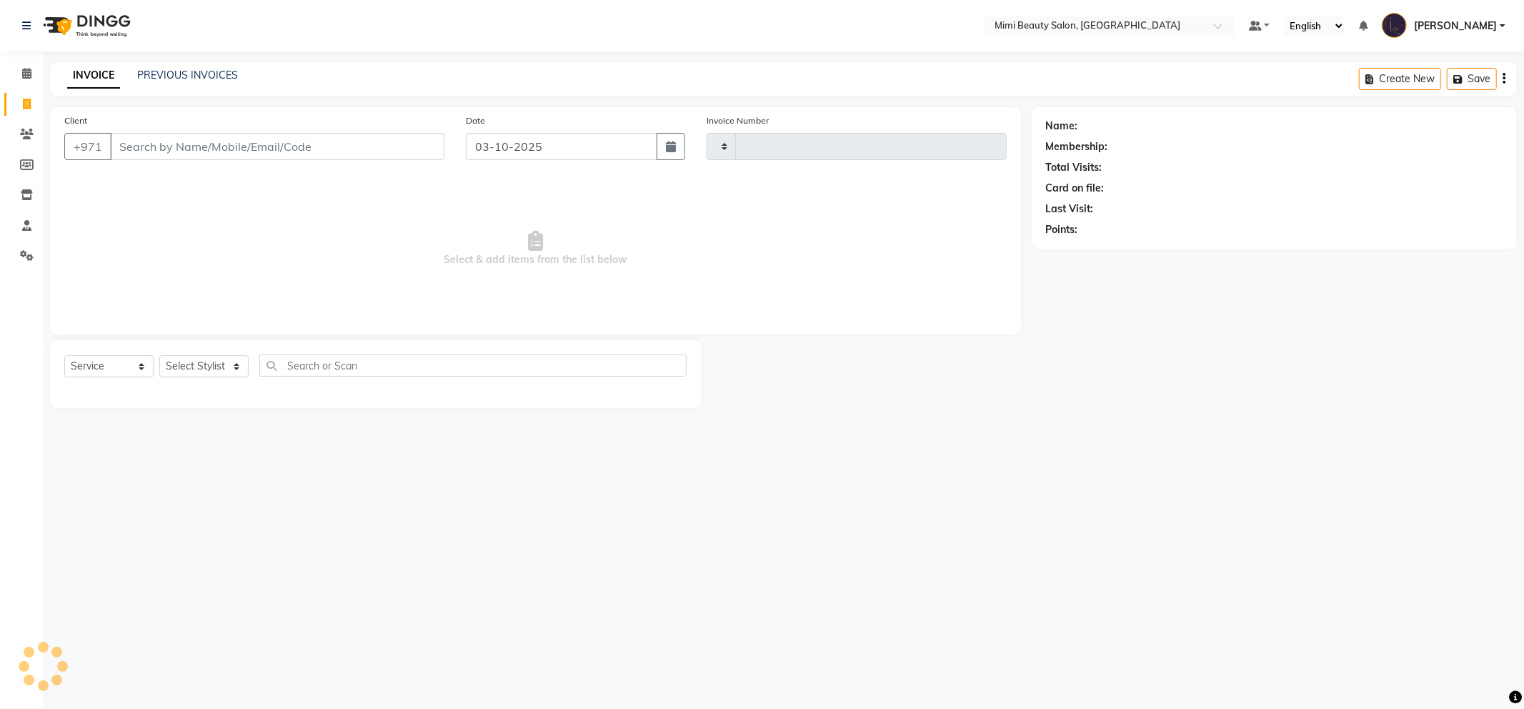
type input "1767"
select select "6756"
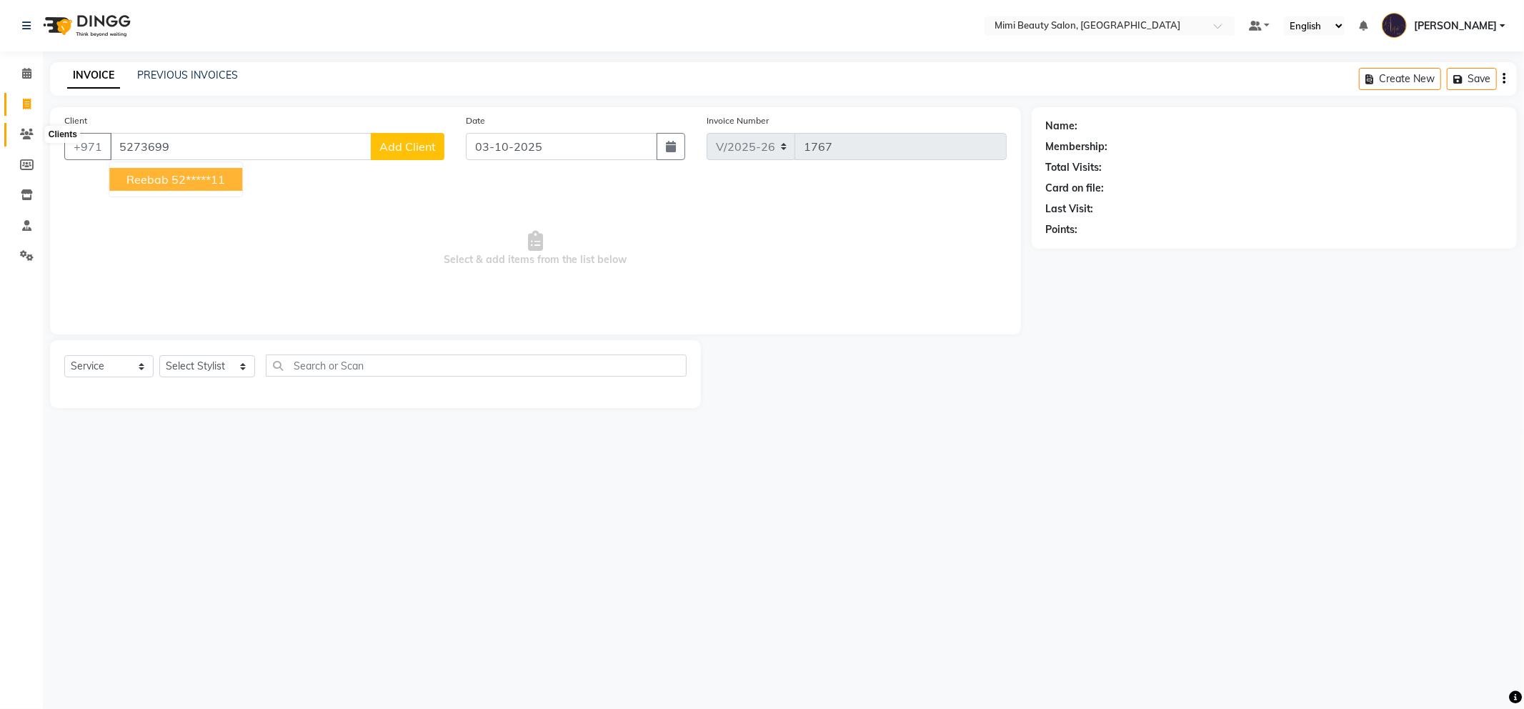
type input "5273699"
click at [21, 137] on icon at bounding box center [27, 134] width 14 height 11
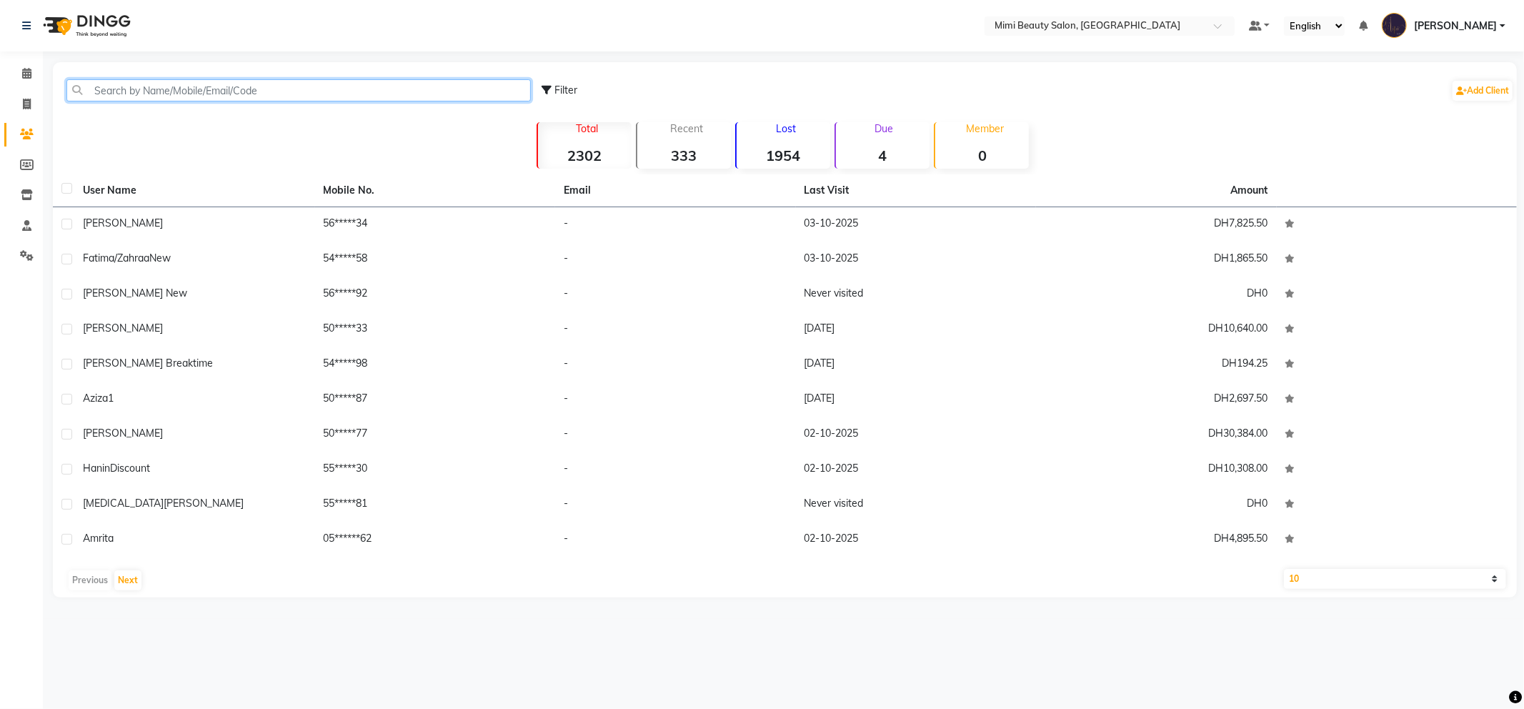
click at [124, 84] on input "text" at bounding box center [298, 90] width 464 height 22
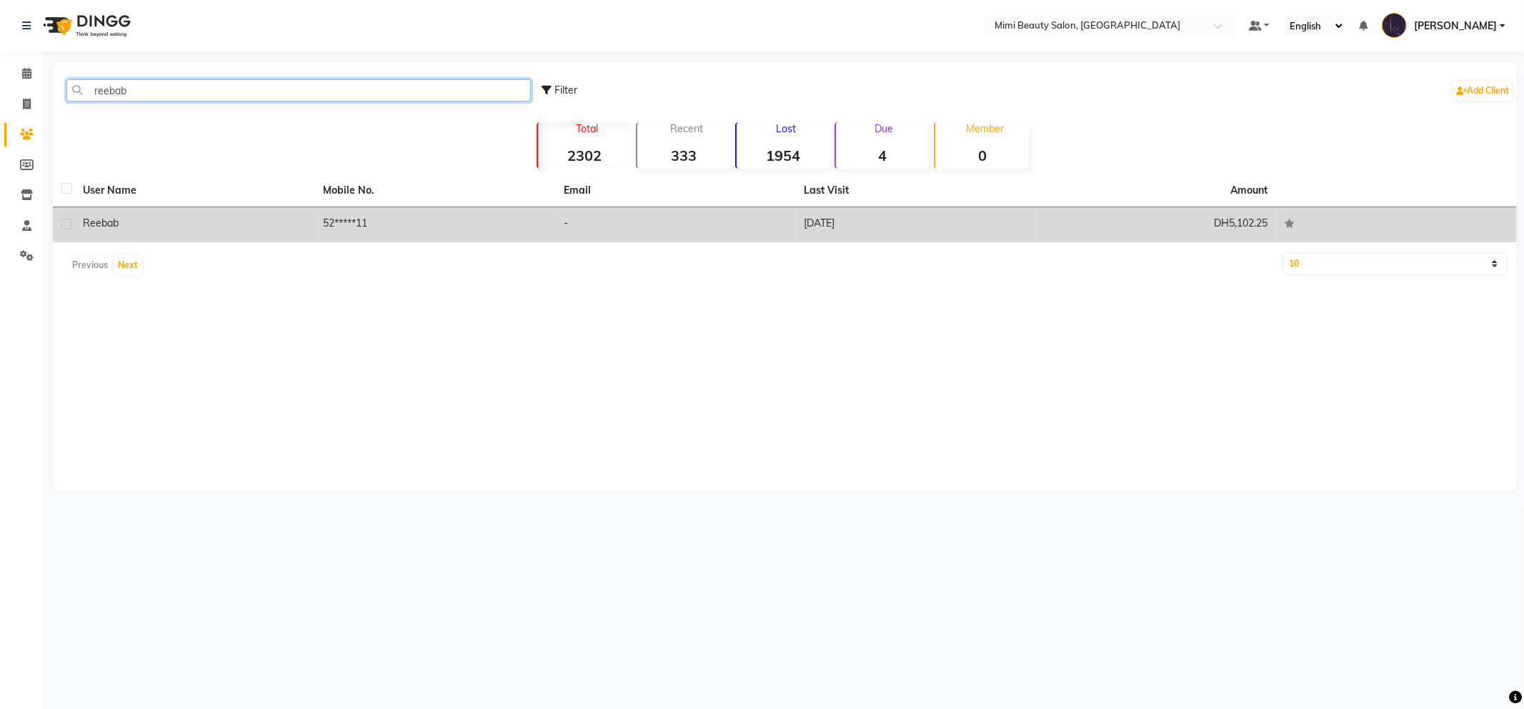
type input "reebab"
click at [121, 229] on div "Reebab" at bounding box center [195, 223] width 224 height 15
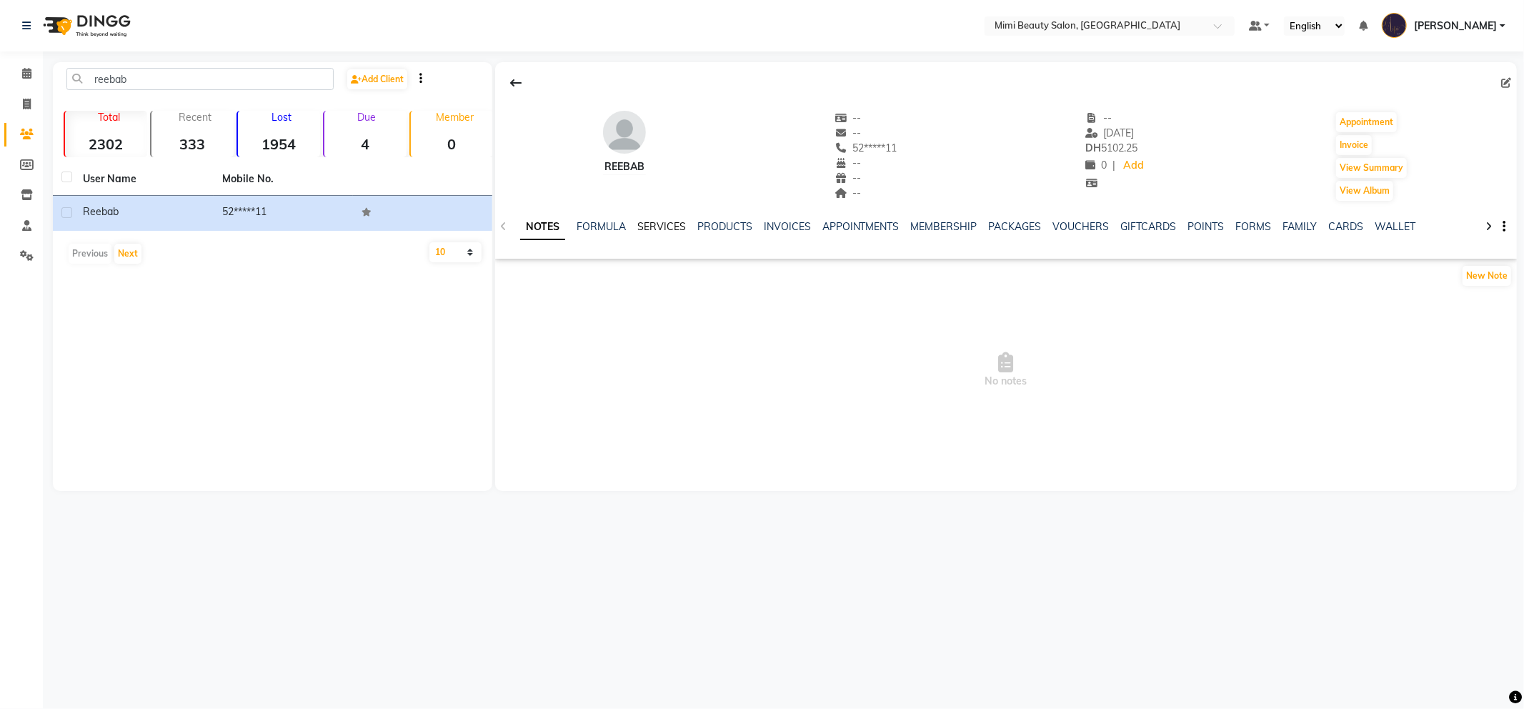
click at [648, 226] on link "SERVICES" at bounding box center [661, 226] width 49 height 13
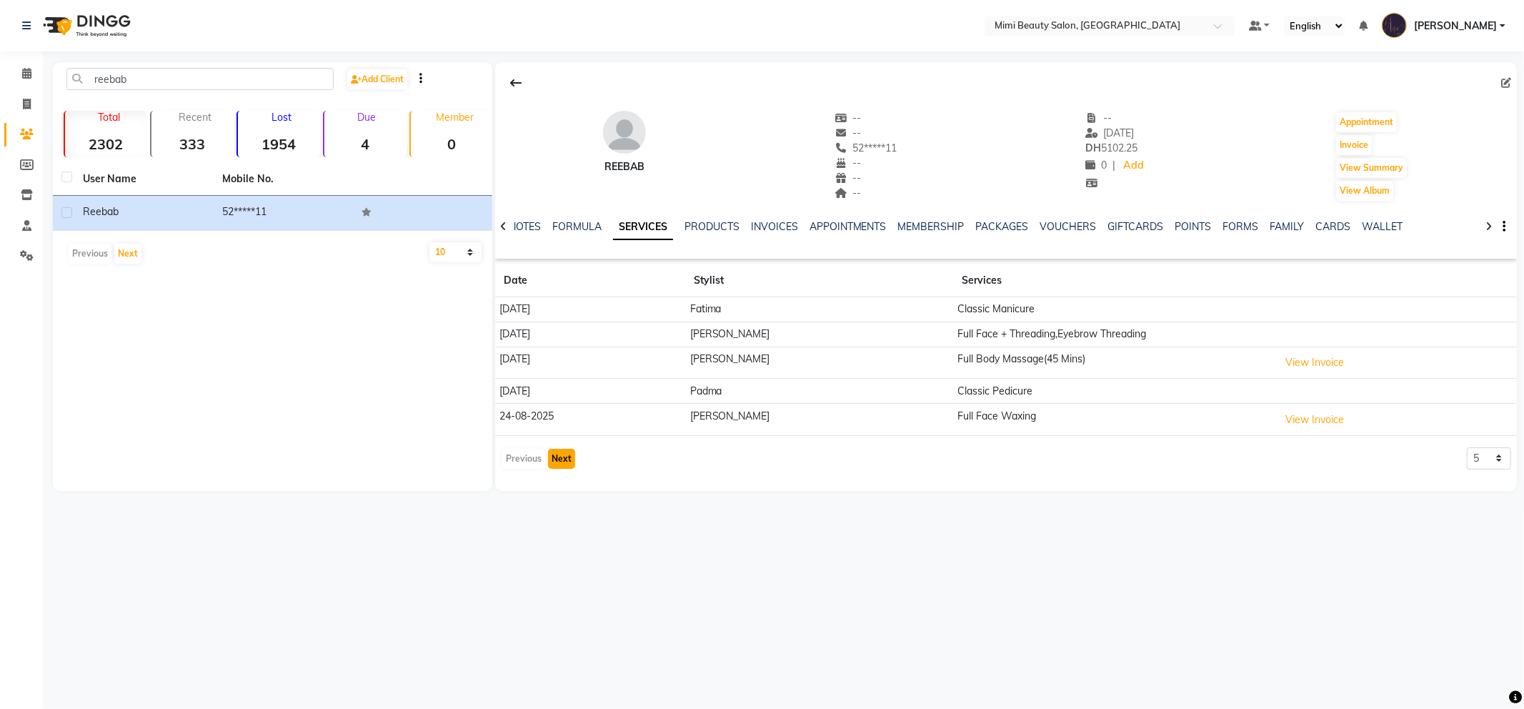
click at [559, 460] on button "Next" at bounding box center [561, 459] width 27 height 20
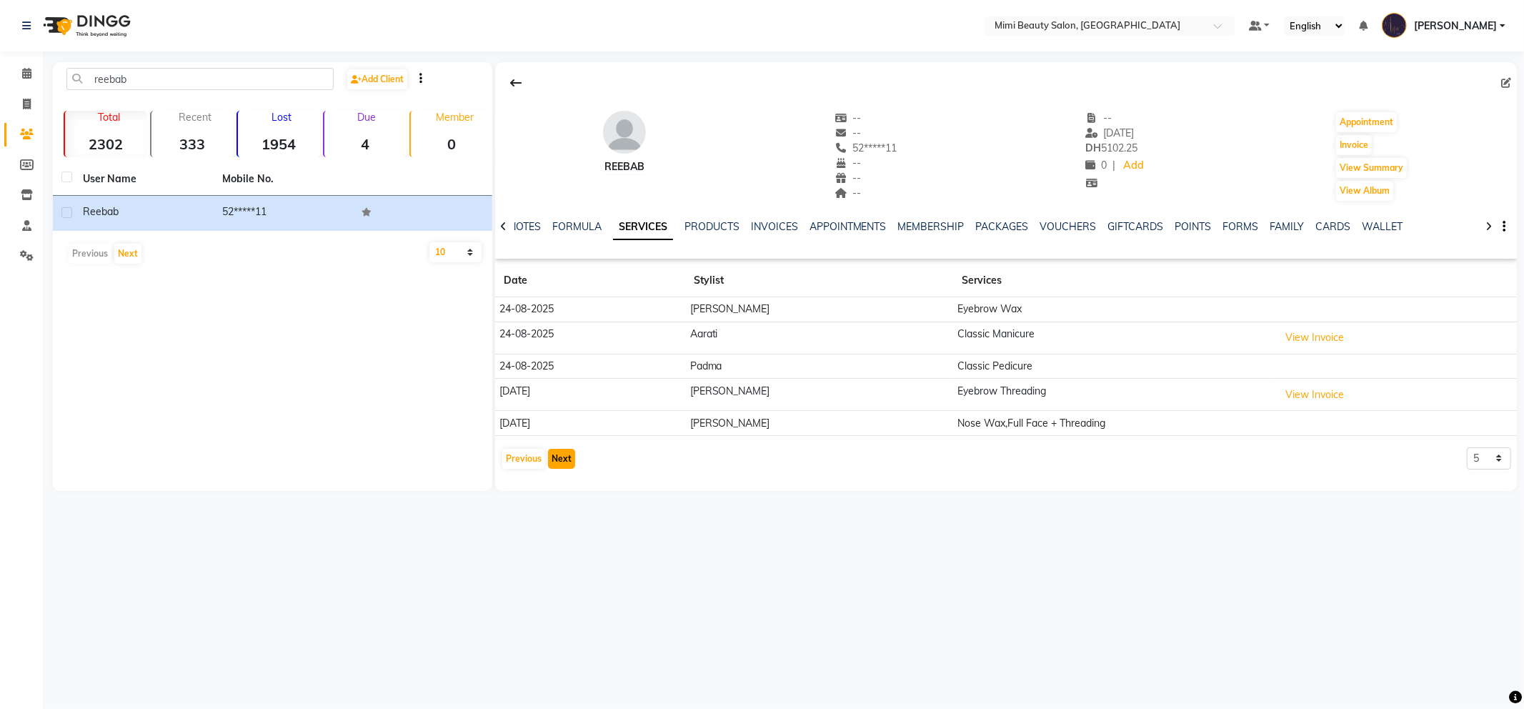
click at [558, 462] on button "Next" at bounding box center [561, 459] width 27 height 20
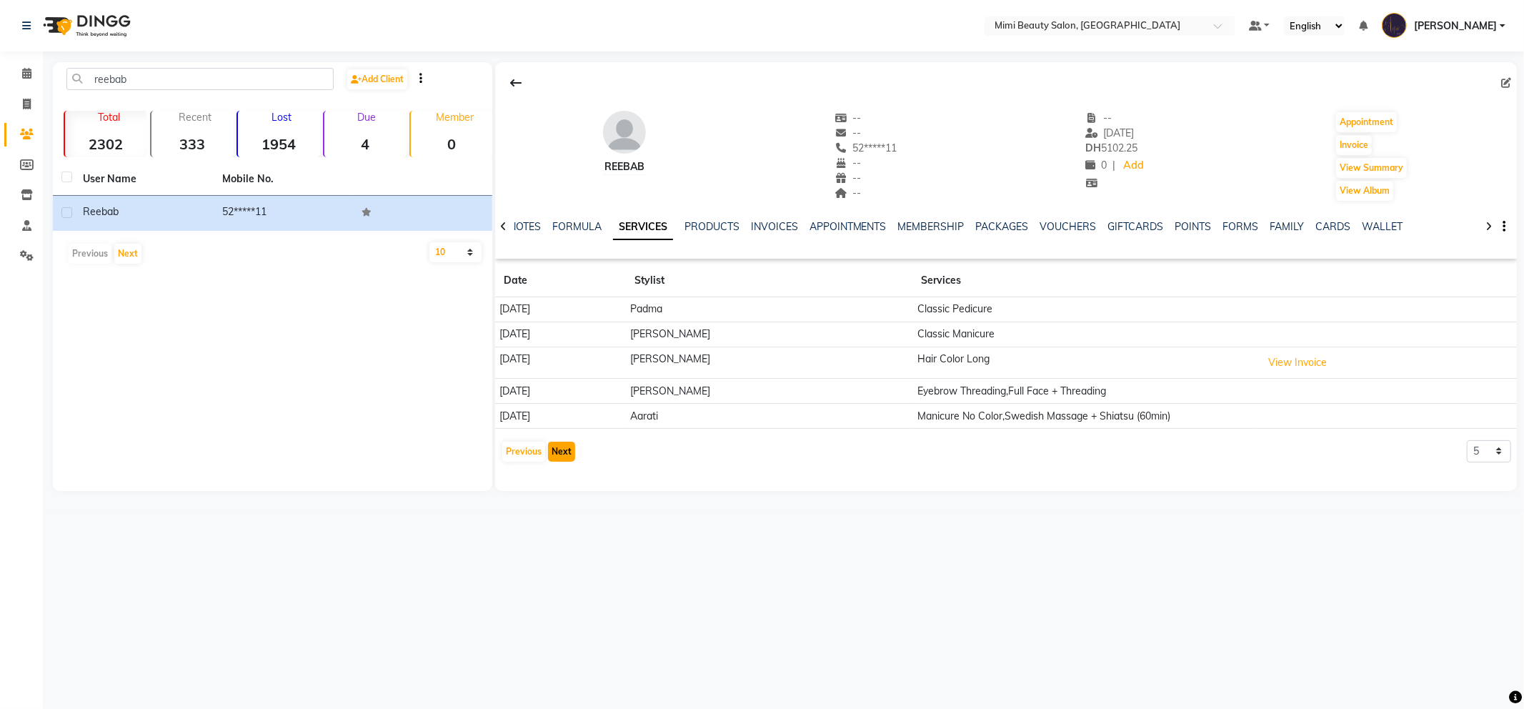
click at [560, 459] on button "Next" at bounding box center [561, 451] width 27 height 20
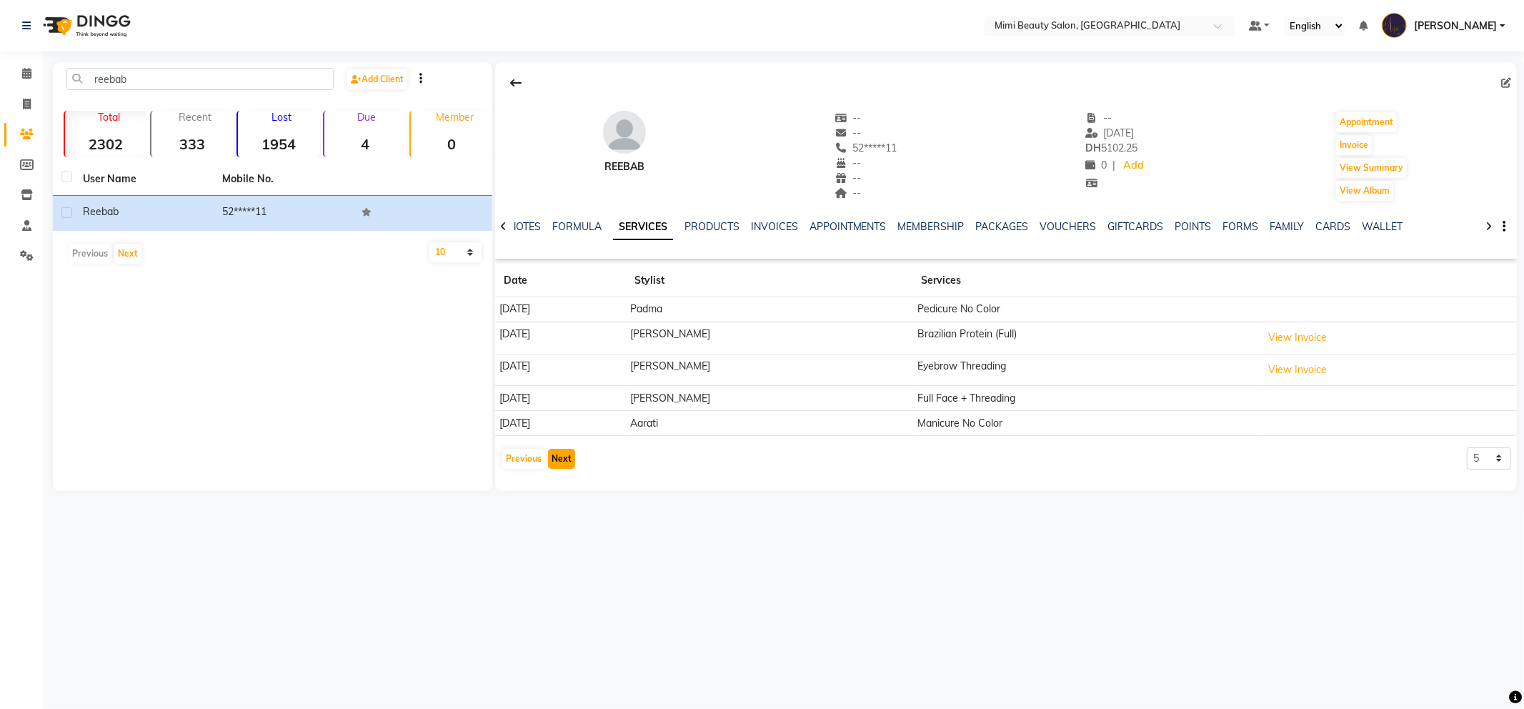
click at [558, 468] on button "Next" at bounding box center [561, 459] width 27 height 20
click at [1284, 341] on button "View Invoice" at bounding box center [1297, 337] width 71 height 22
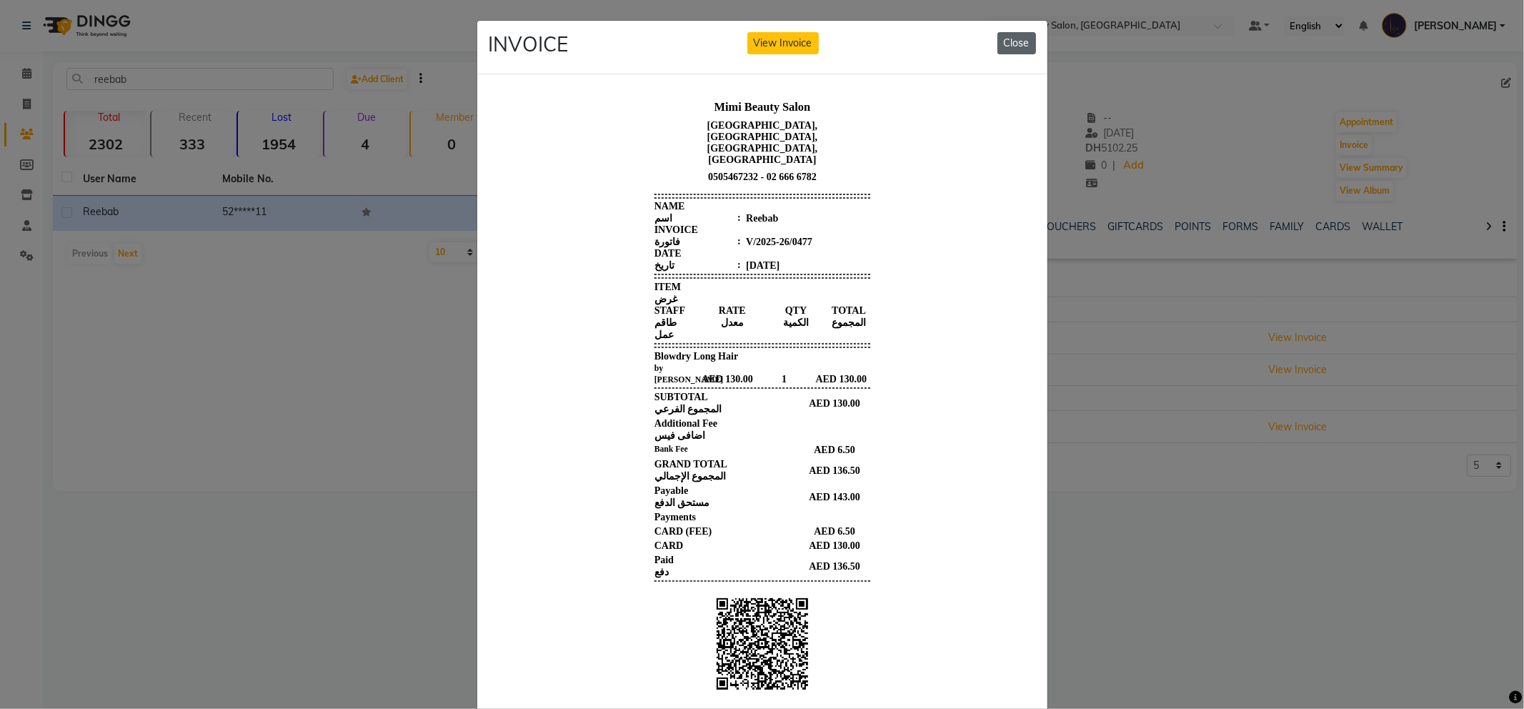
click at [1004, 46] on button "Close" at bounding box center [1016, 43] width 39 height 22
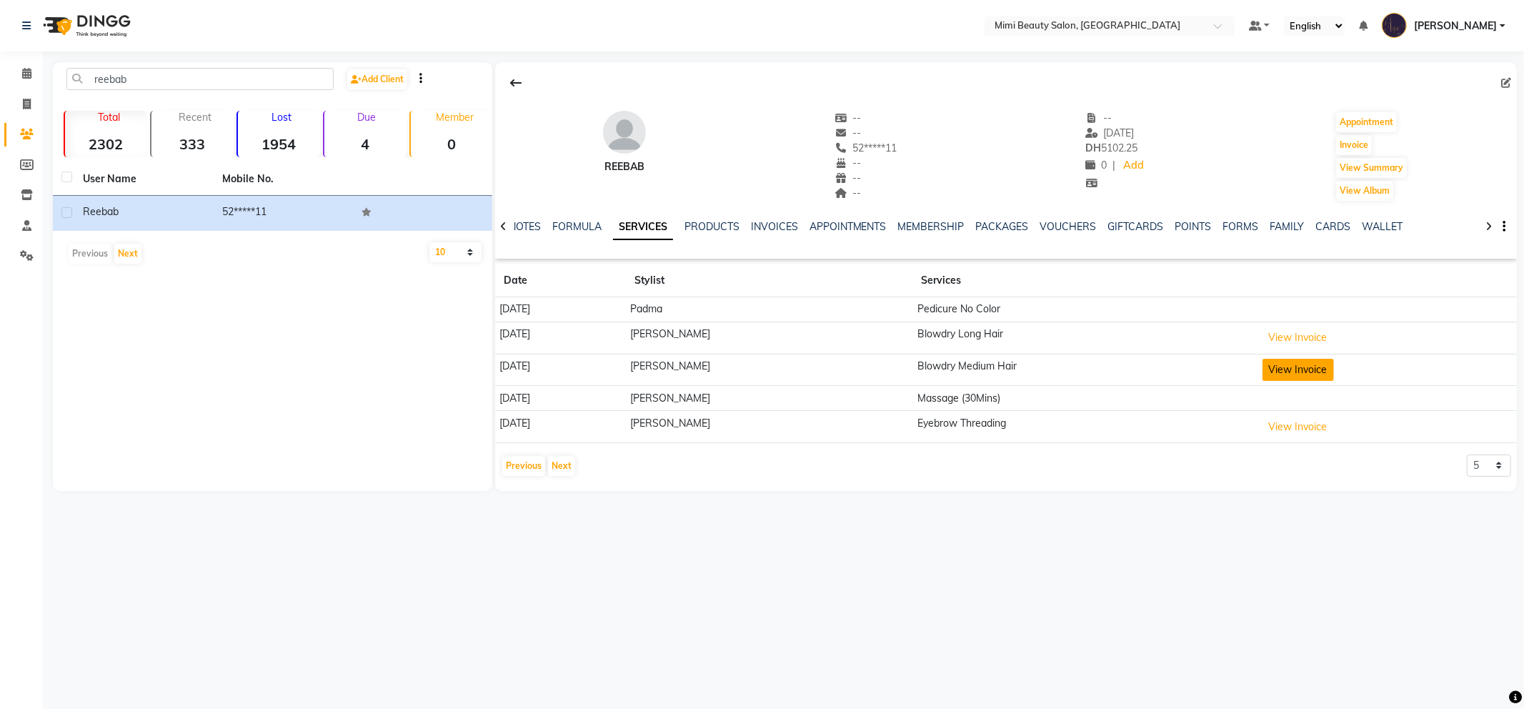
click at [1275, 374] on button "View Invoice" at bounding box center [1297, 370] width 71 height 22
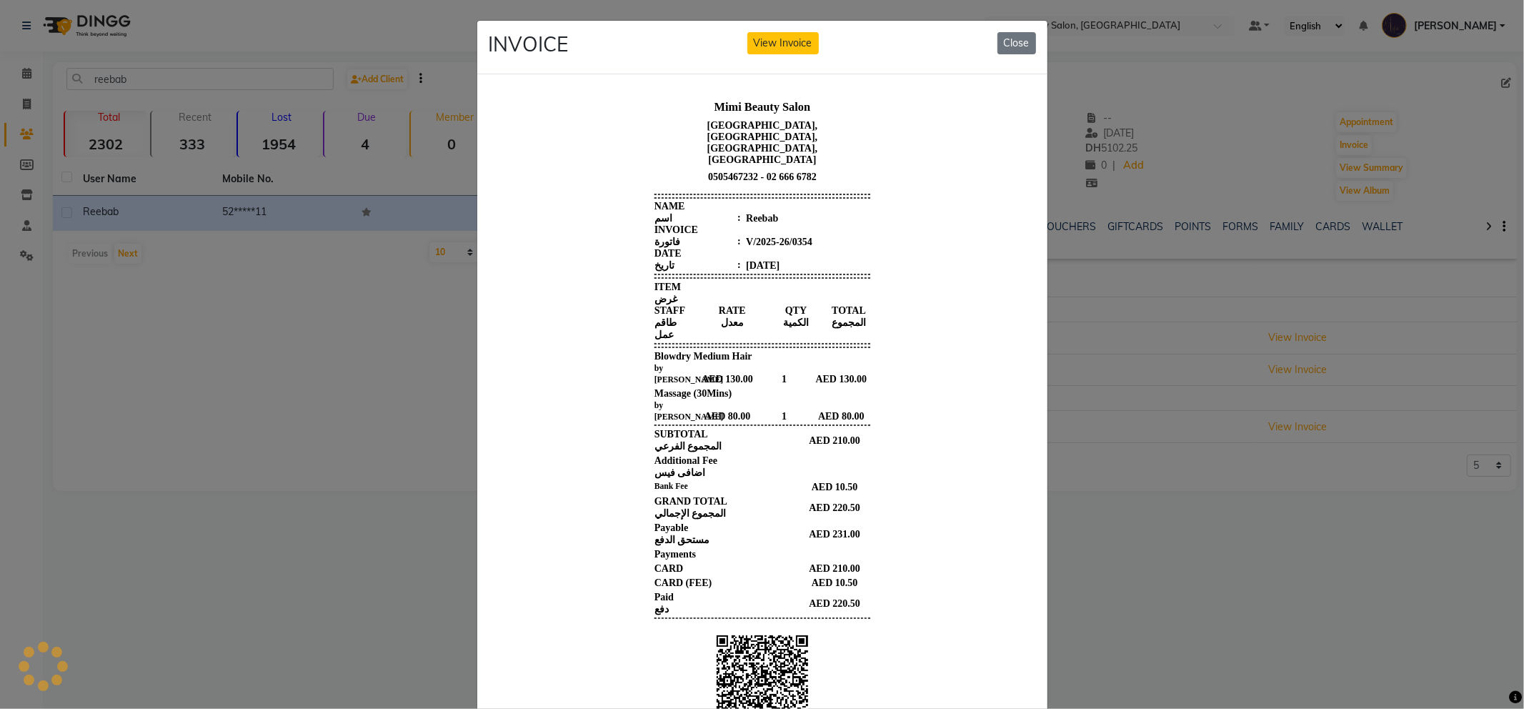
click at [1002, 53] on button "Close" at bounding box center [1016, 43] width 39 height 22
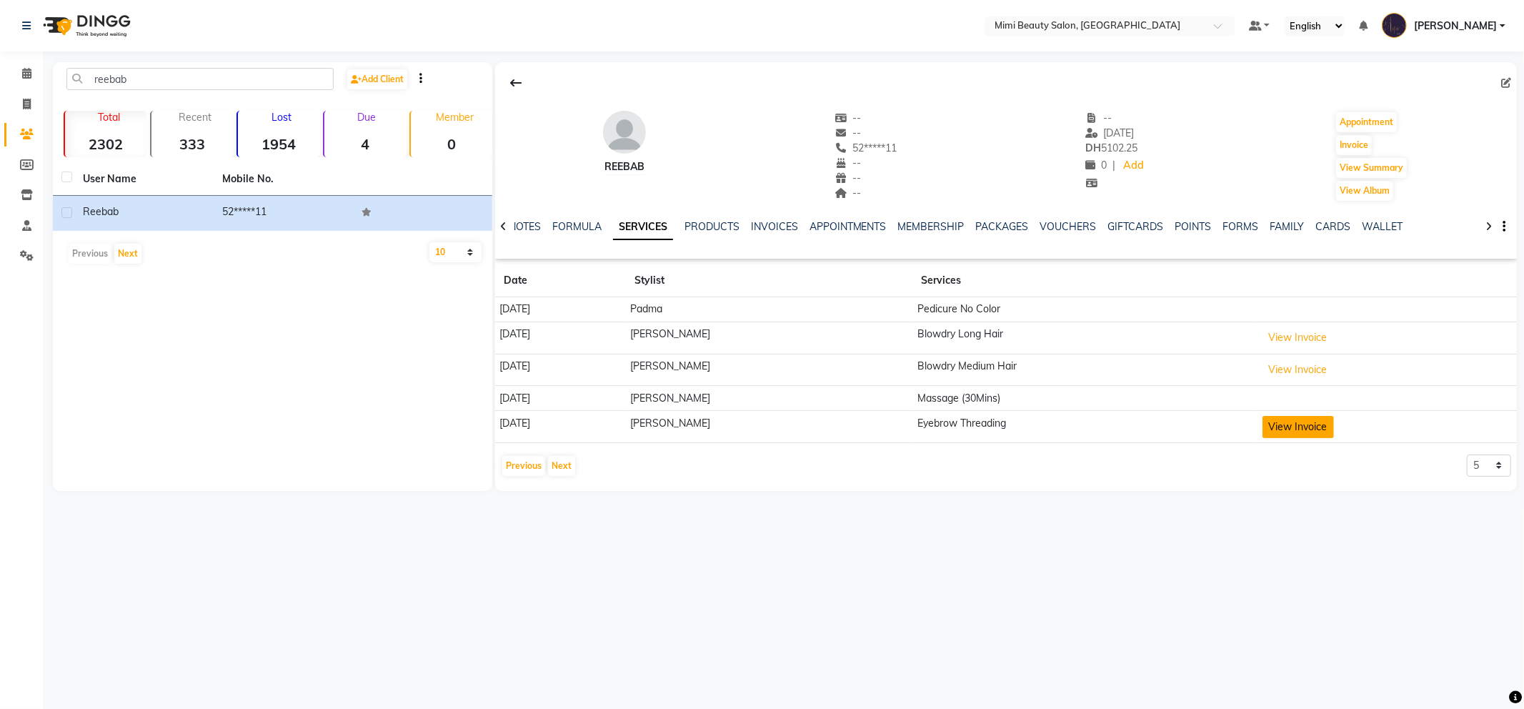
click at [1273, 432] on button "View Invoice" at bounding box center [1297, 427] width 71 height 22
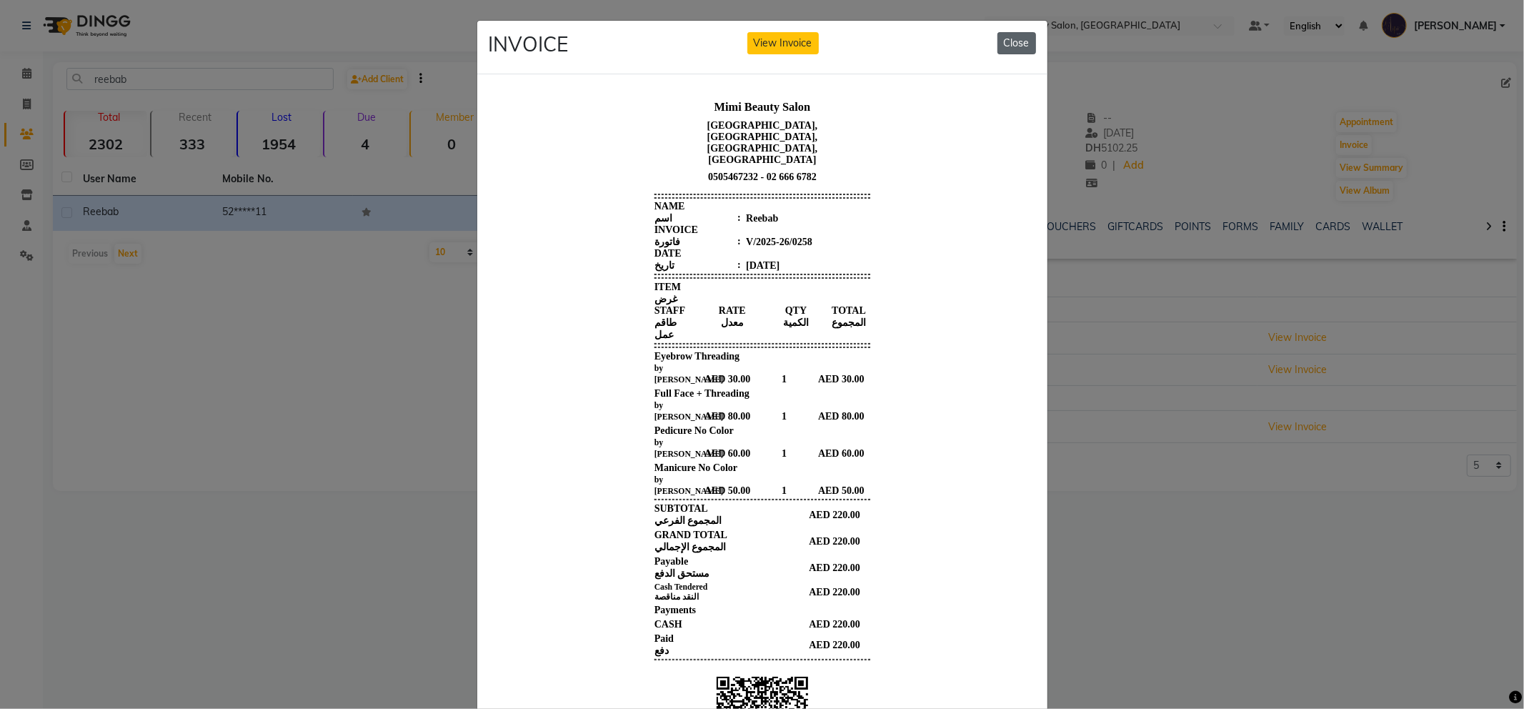
click at [1002, 46] on button "Close" at bounding box center [1016, 43] width 39 height 22
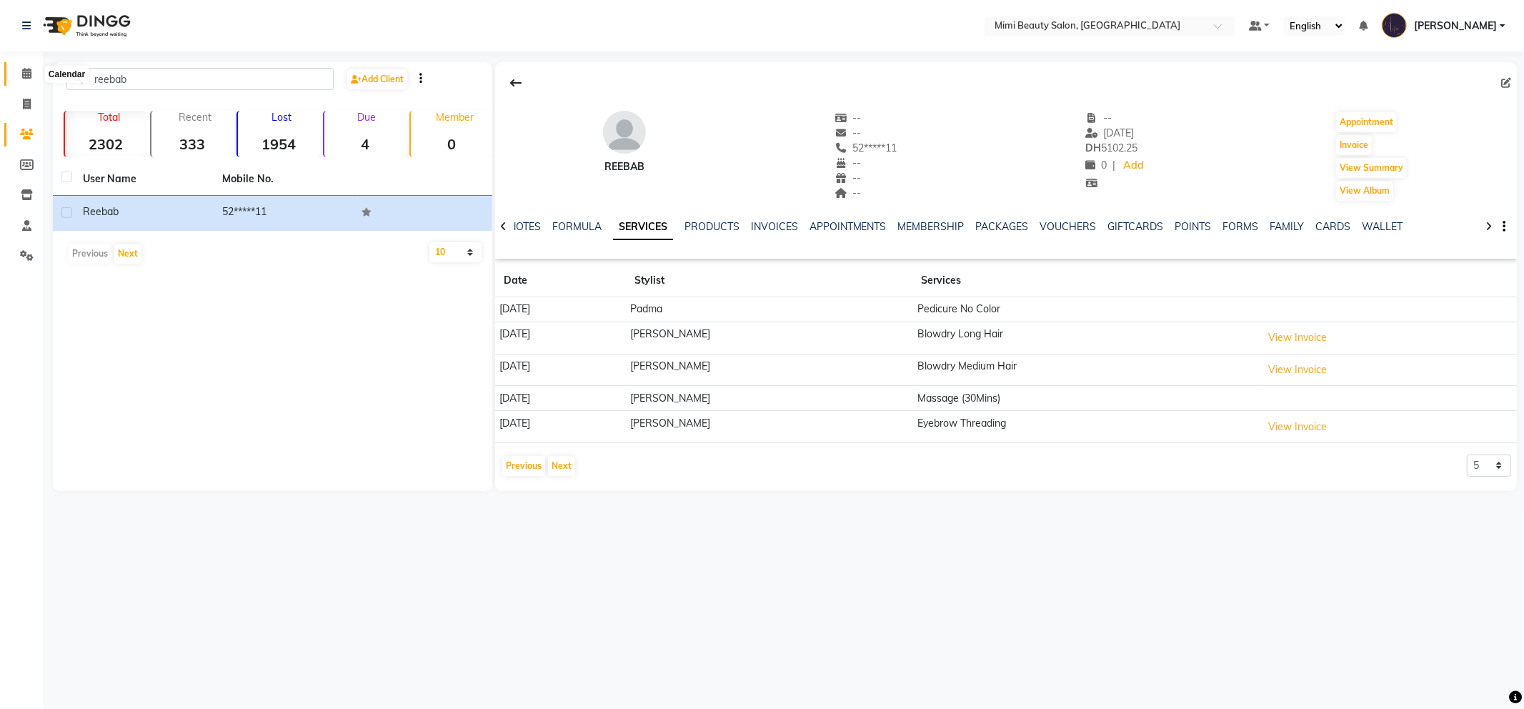
click at [24, 76] on icon at bounding box center [26, 73] width 9 height 11
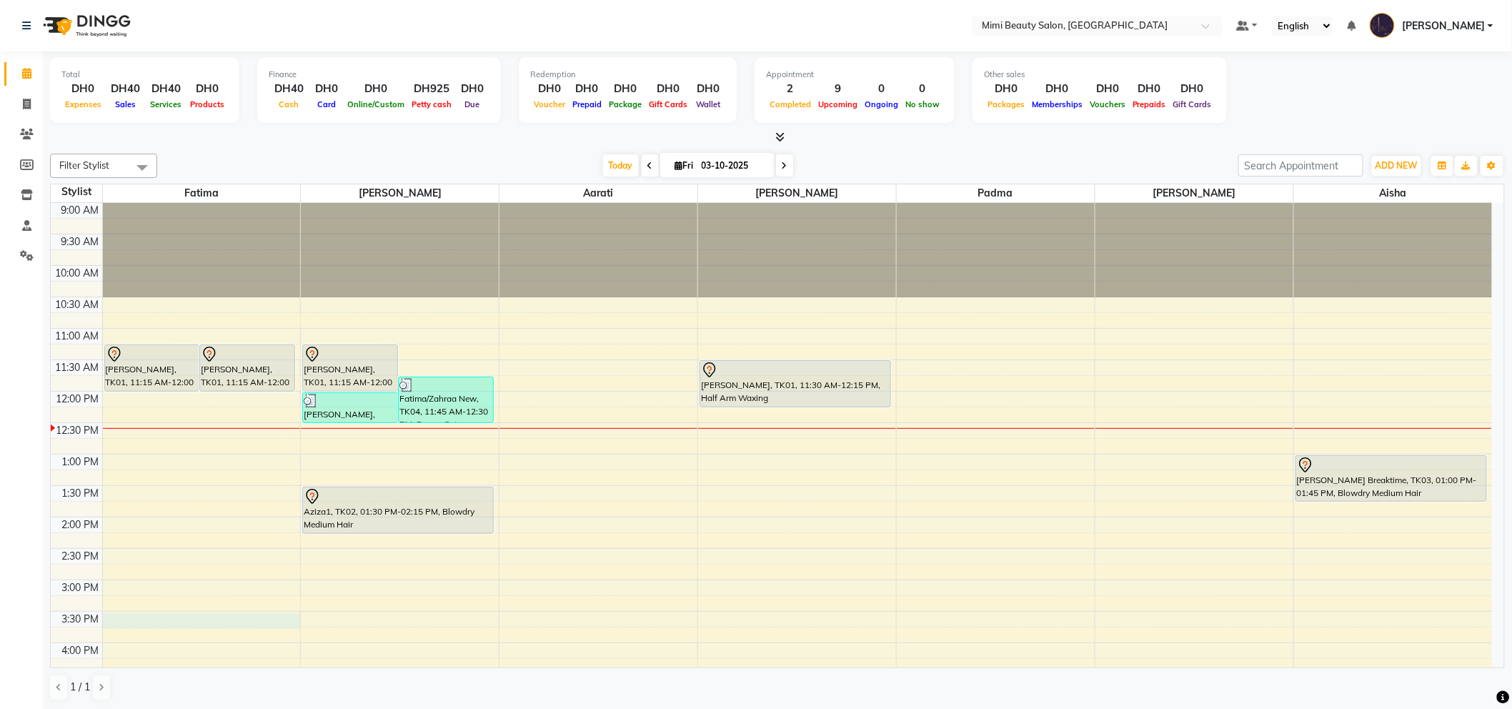
click at [201, 619] on div "9:00 AM 9:30 AM 10:00 AM 10:30 AM 11:00 AM 11:30 AM 12:00 PM 12:30 PM 1:00 PM 1…" at bounding box center [771, 674] width 1441 height 942
select select "52699"
select select "930"
select select "tentative"
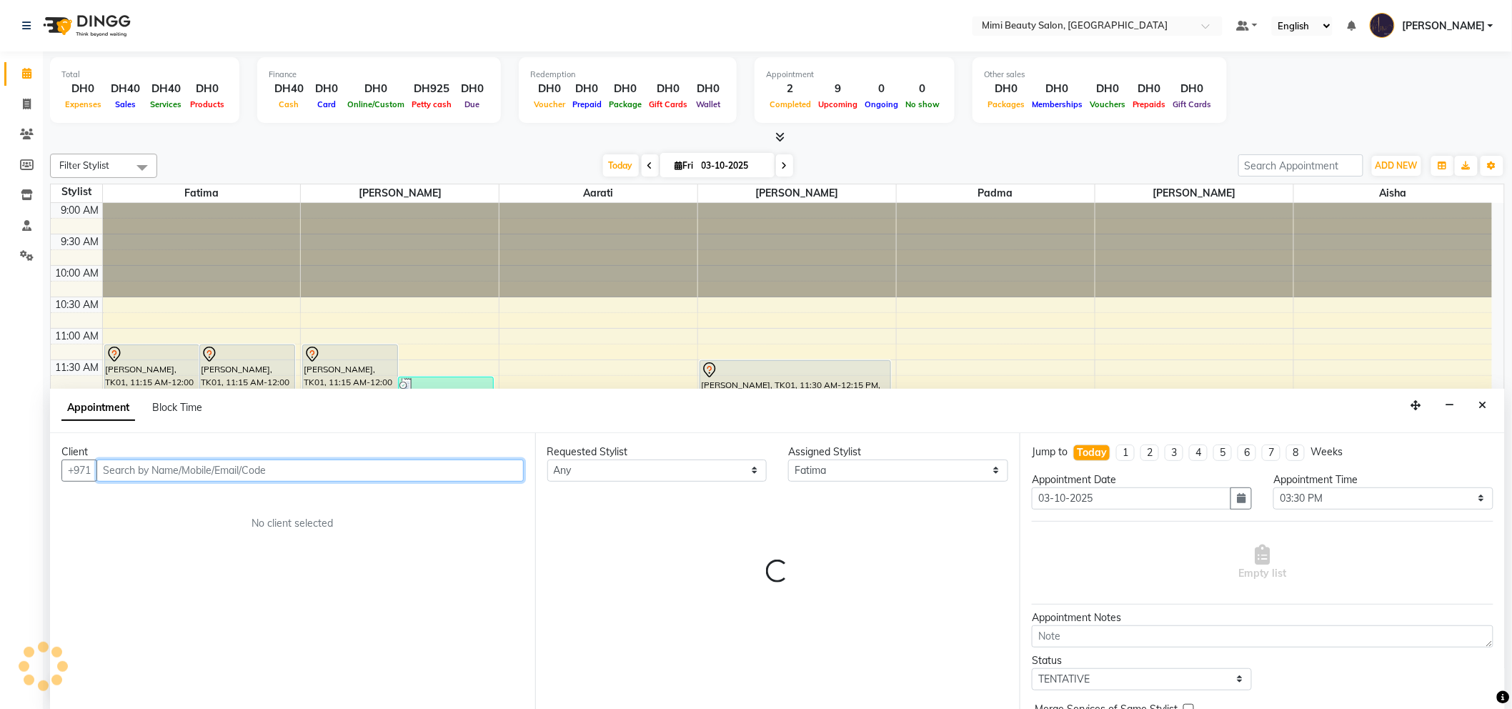
scroll to position [1, 0]
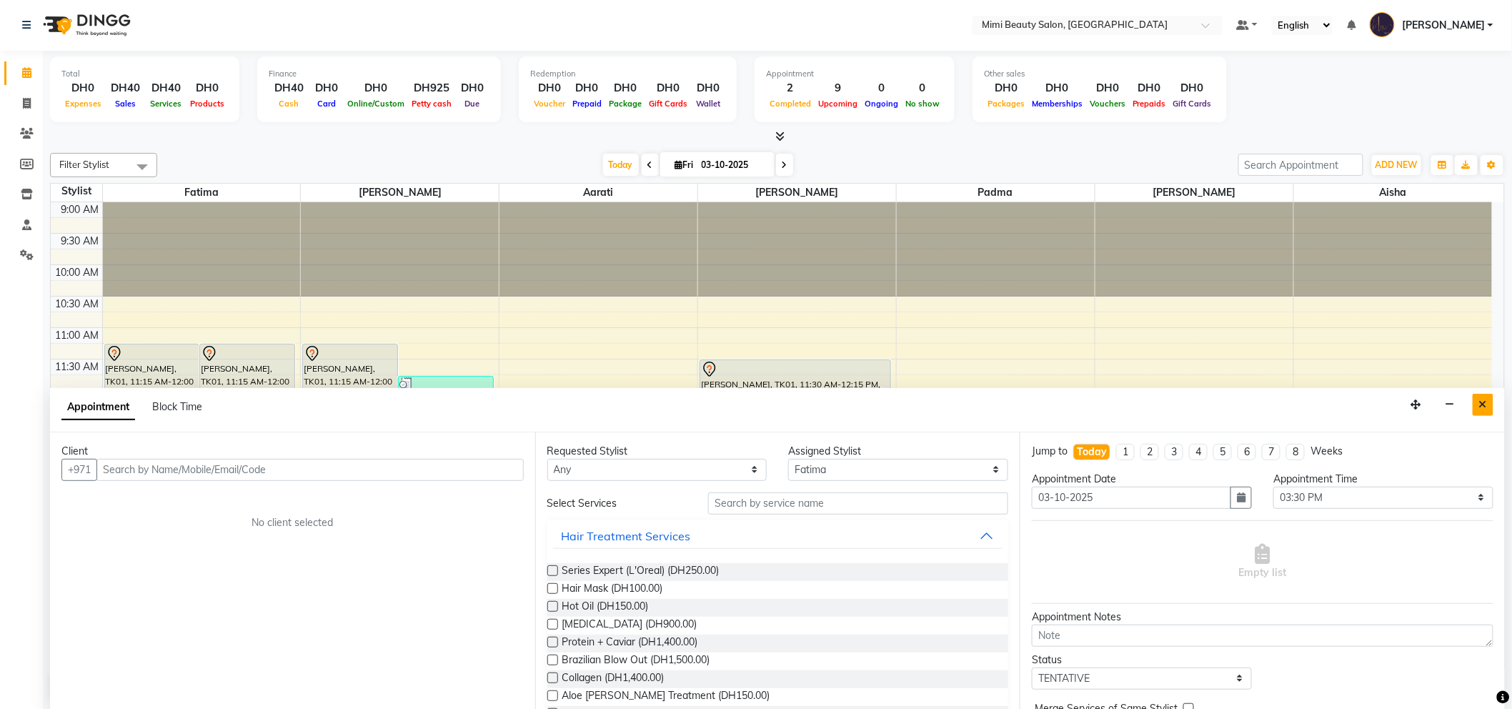
click at [1489, 405] on button "Close" at bounding box center [1482, 405] width 21 height 22
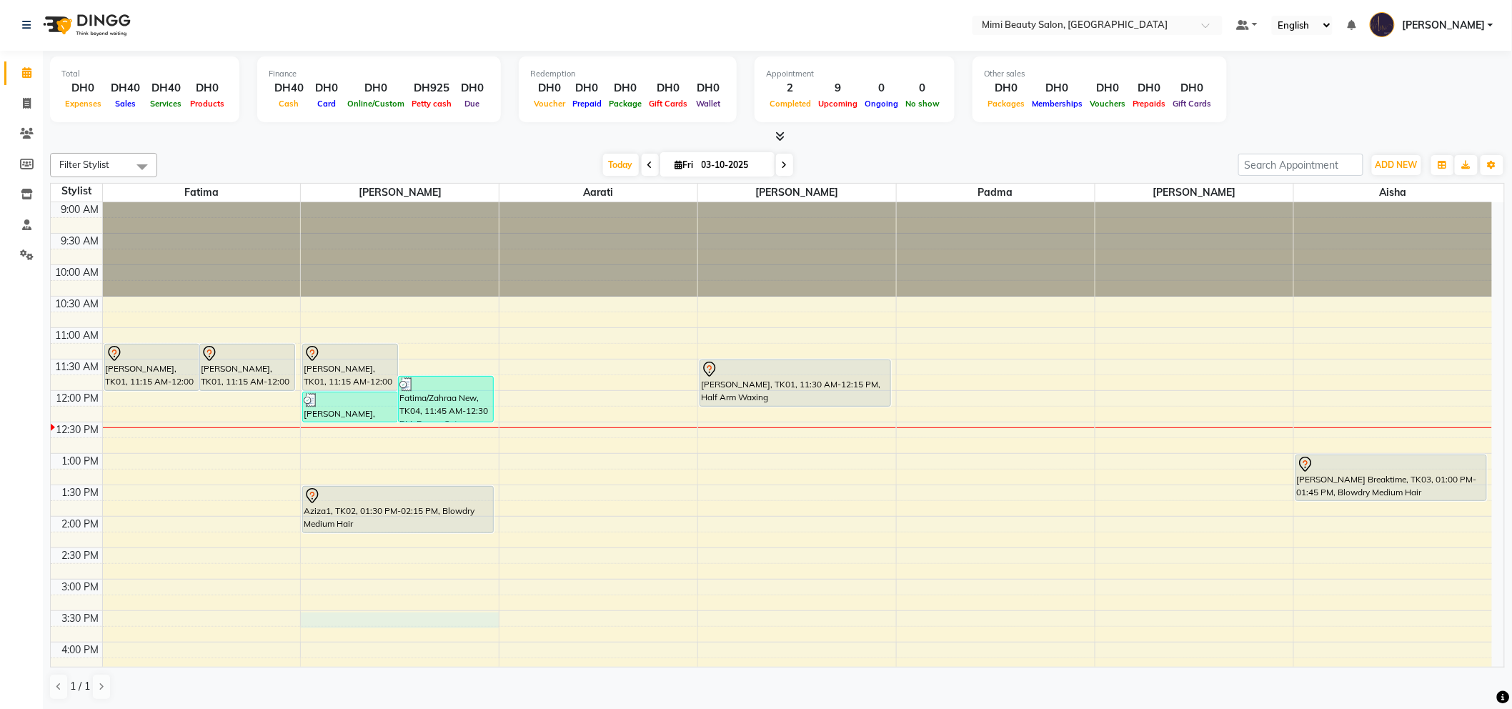
click at [357, 623] on div "9:00 AM 9:30 AM 10:00 AM 10:30 AM 11:00 AM 11:30 AM 12:00 PM 12:30 PM 1:00 PM 1…" at bounding box center [771, 673] width 1441 height 942
select select "52700"
select select "tentative"
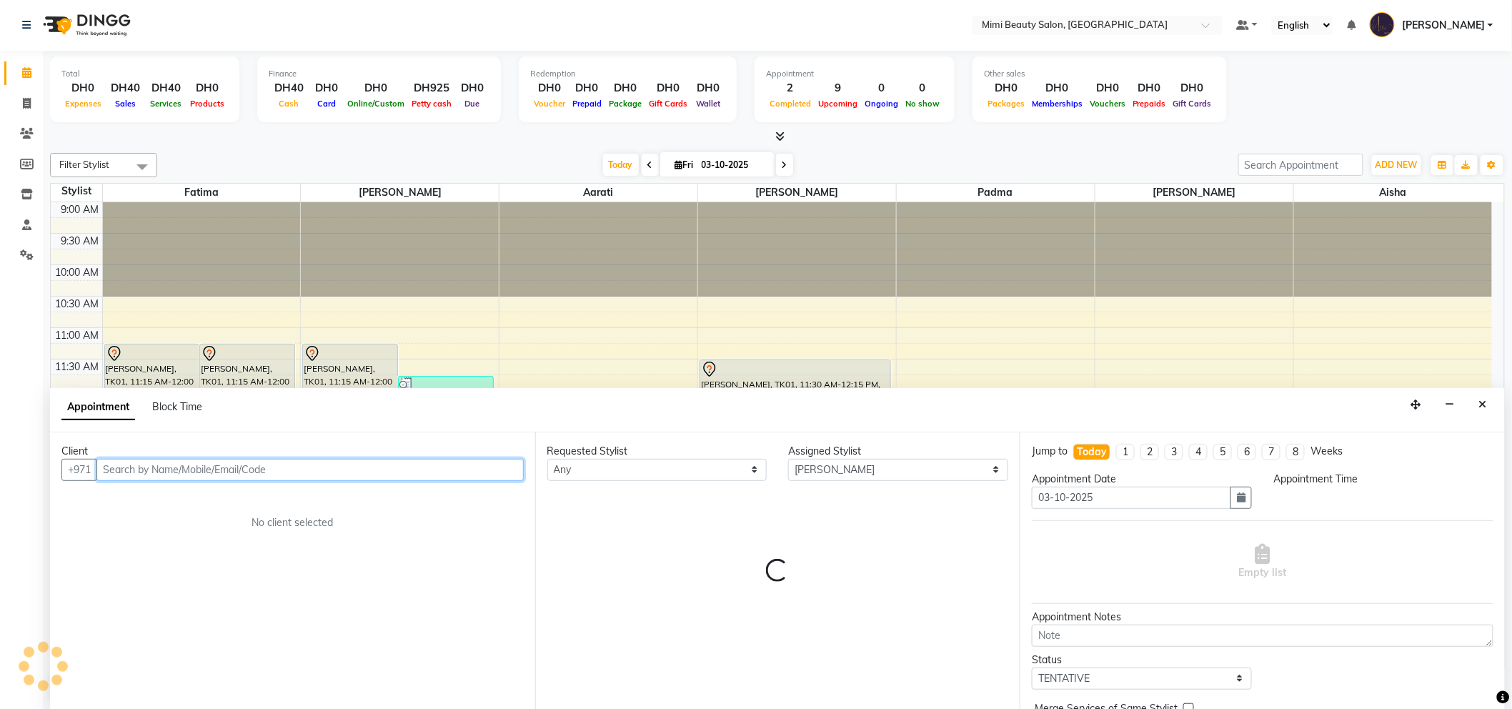
select select "930"
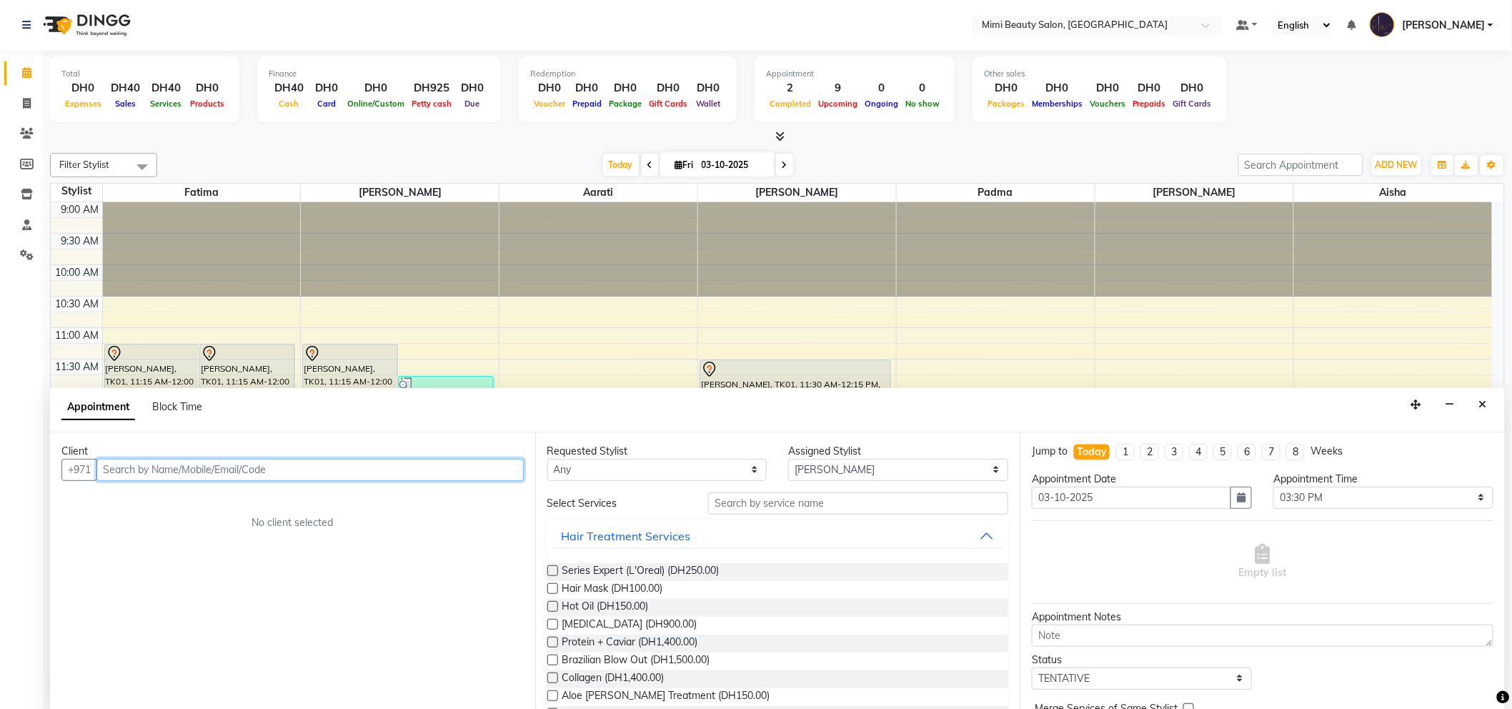
click at [168, 462] on input "text" at bounding box center [309, 470] width 427 height 22
click at [139, 510] on button "Reebab 52*****11" at bounding box center [165, 500] width 133 height 23
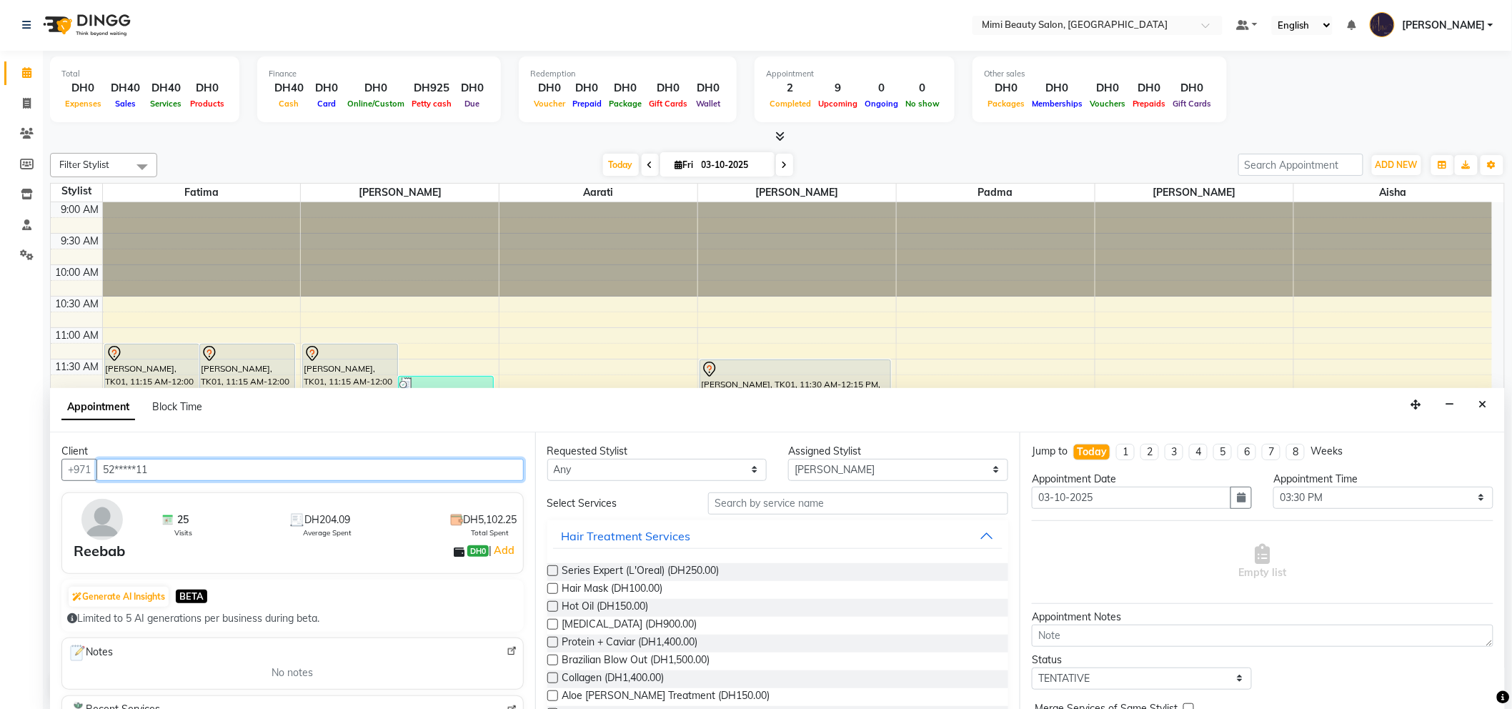
type input "52*****11"
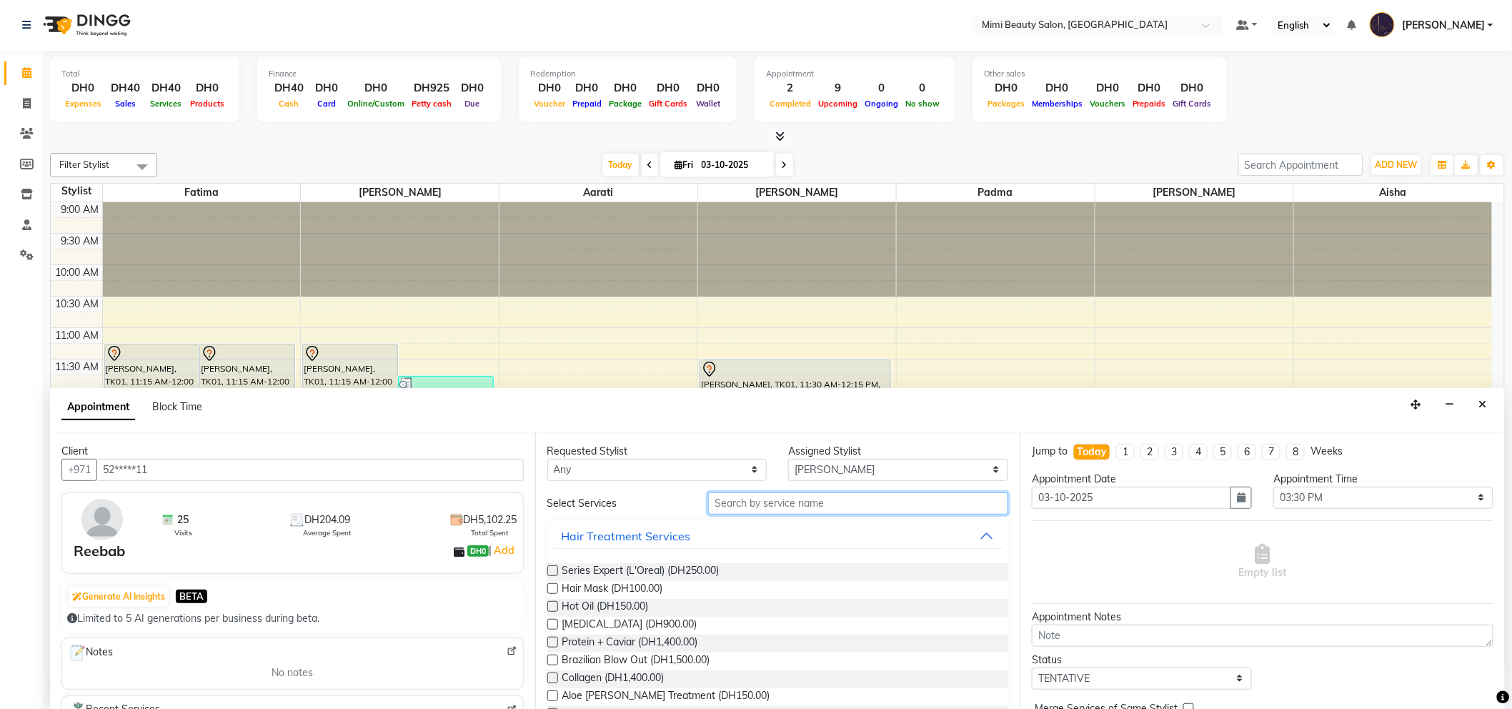
click at [726, 509] on input "text" at bounding box center [858, 503] width 300 height 22
type input "blowdry"
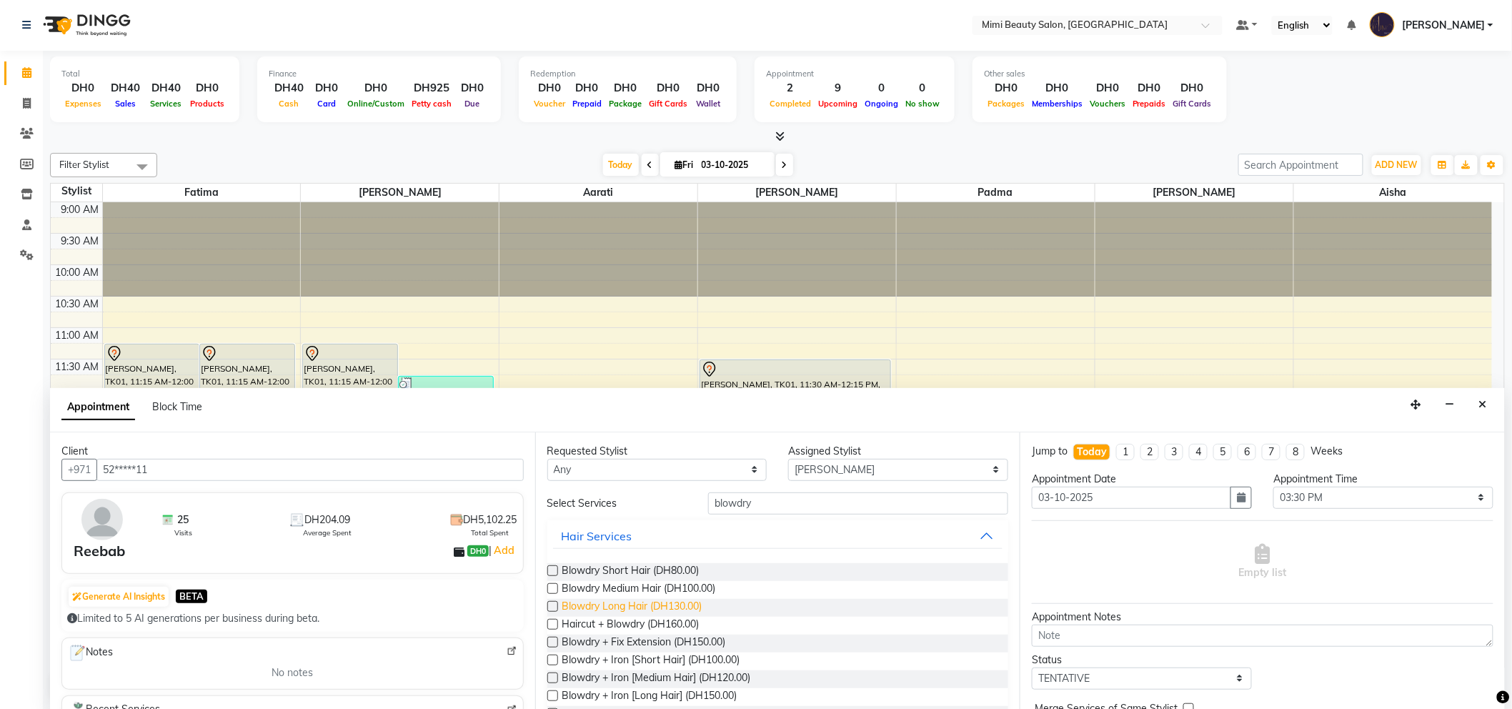
click at [625, 605] on span "Blowdry Long Hair (DH130.00)" at bounding box center [632, 608] width 140 height 18
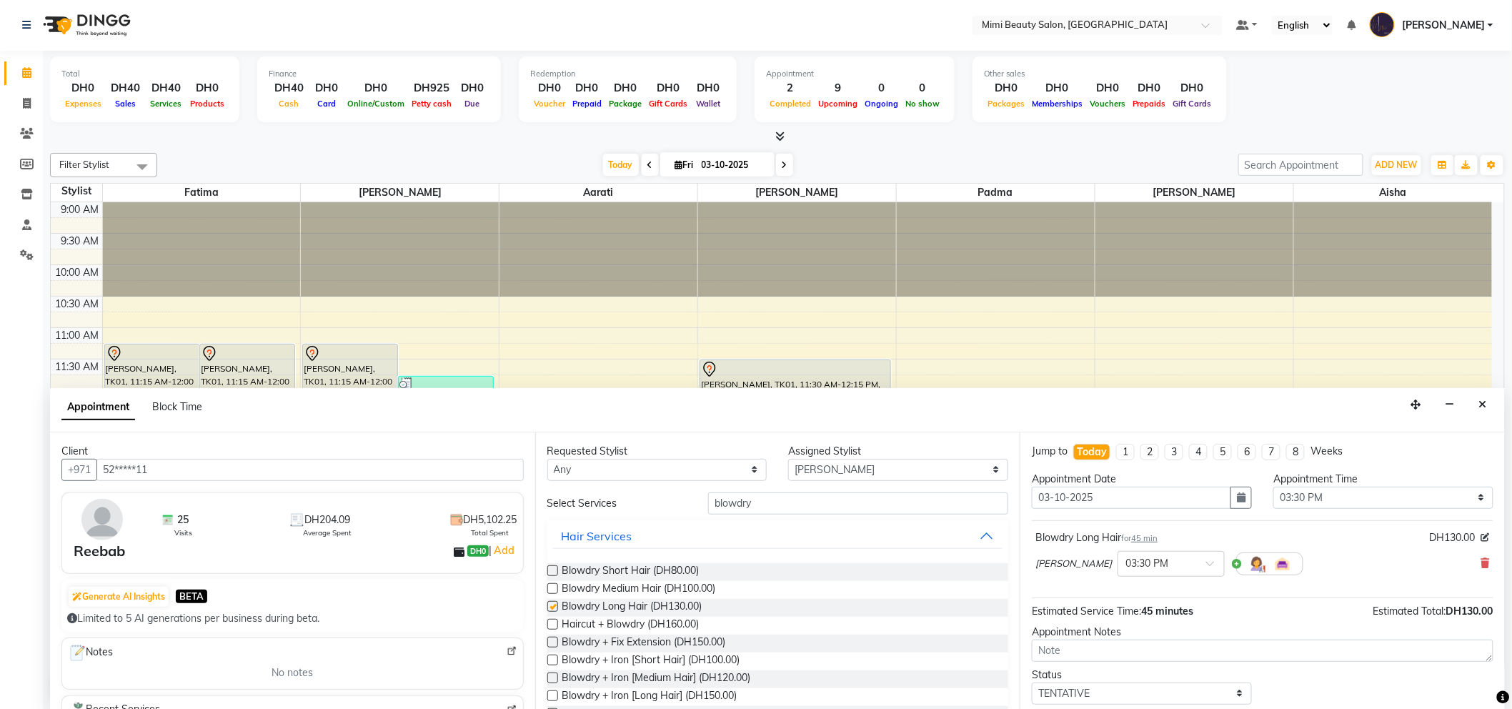
checkbox input "false"
click at [984, 472] on select "Select Aarati Abir Aisha Fatima Joana Lyn Padma" at bounding box center [898, 470] width 220 height 22
select select "52703"
click at [788, 459] on select "Select Aarati Abir Aisha Fatima Joana Lyn Padma" at bounding box center [898, 470] width 220 height 22
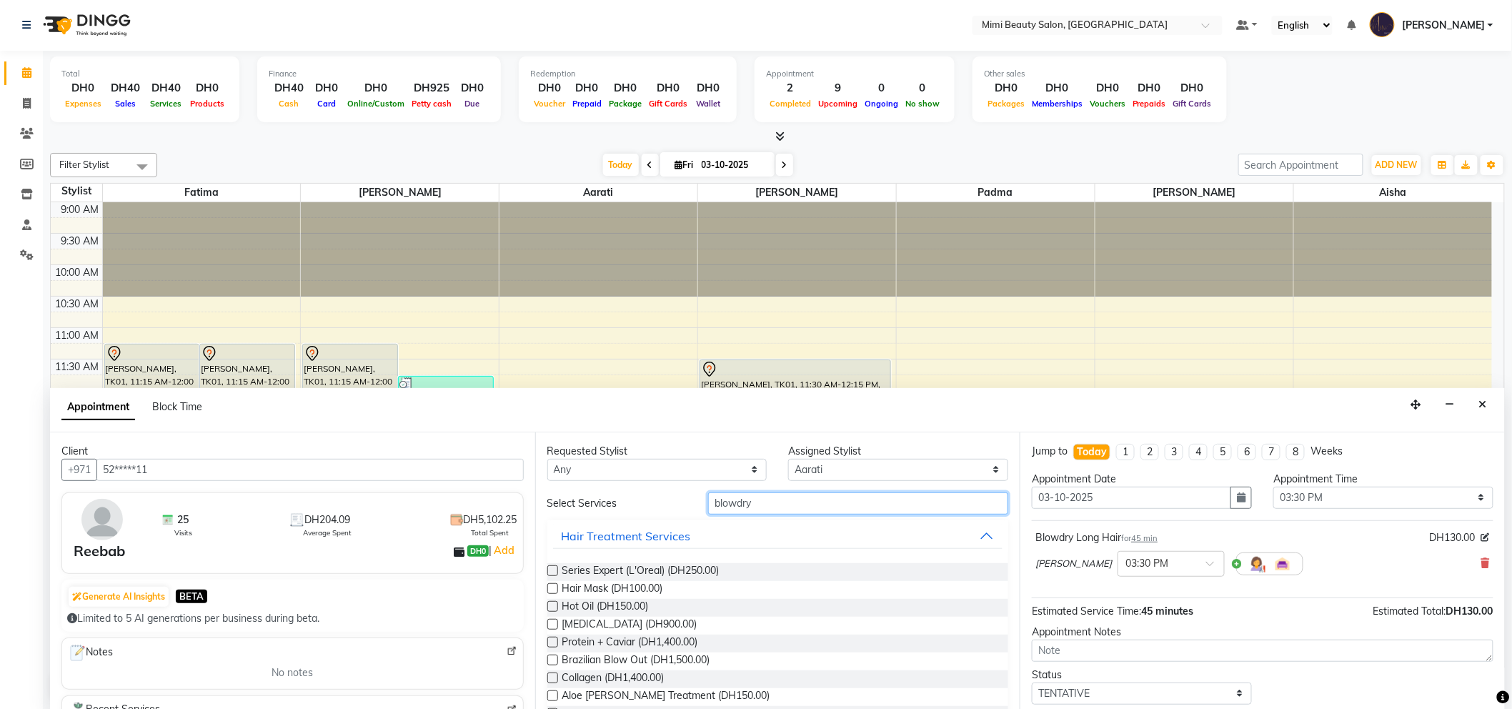
click at [823, 503] on input "blowdry" at bounding box center [858, 503] width 300 height 22
type input "b"
type input "mani"
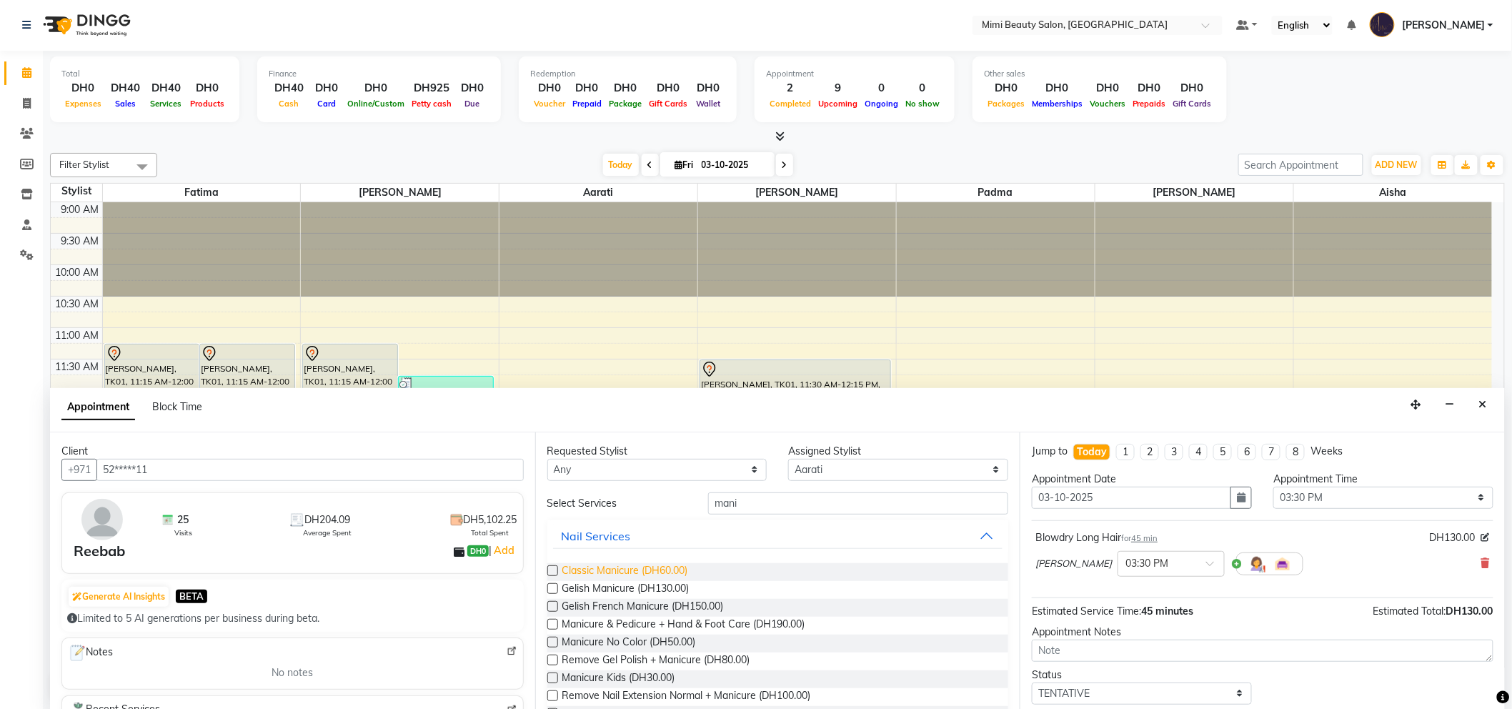
click at [640, 569] on span "Classic Manicure (DH60.00)" at bounding box center [625, 572] width 126 height 18
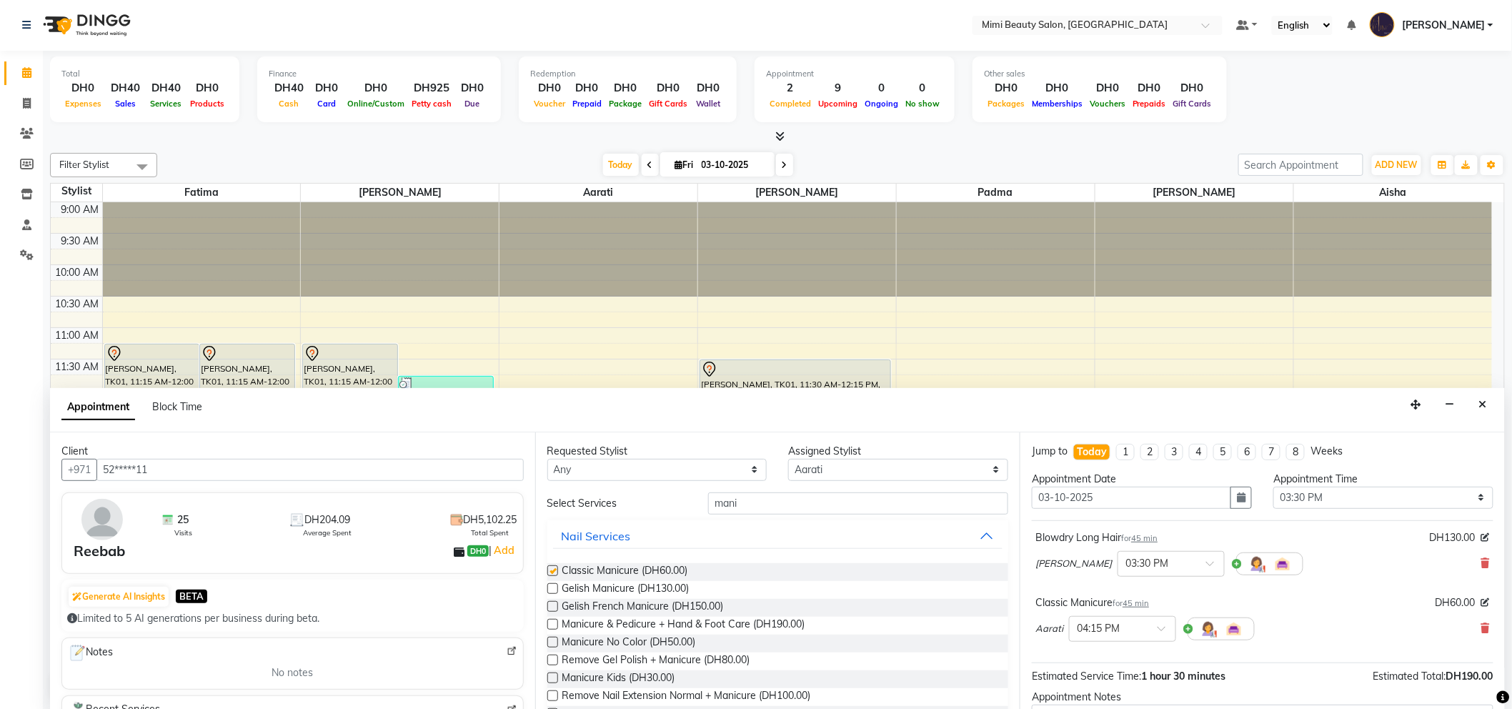
checkbox input "false"
click at [984, 470] on select "Select Aarati Abir Aisha Fatima Joana Lyn Padma" at bounding box center [898, 470] width 220 height 22
select select "68417"
click at [788, 459] on select "Select Aarati Abir Aisha Fatima Joana Lyn Padma" at bounding box center [898, 470] width 220 height 22
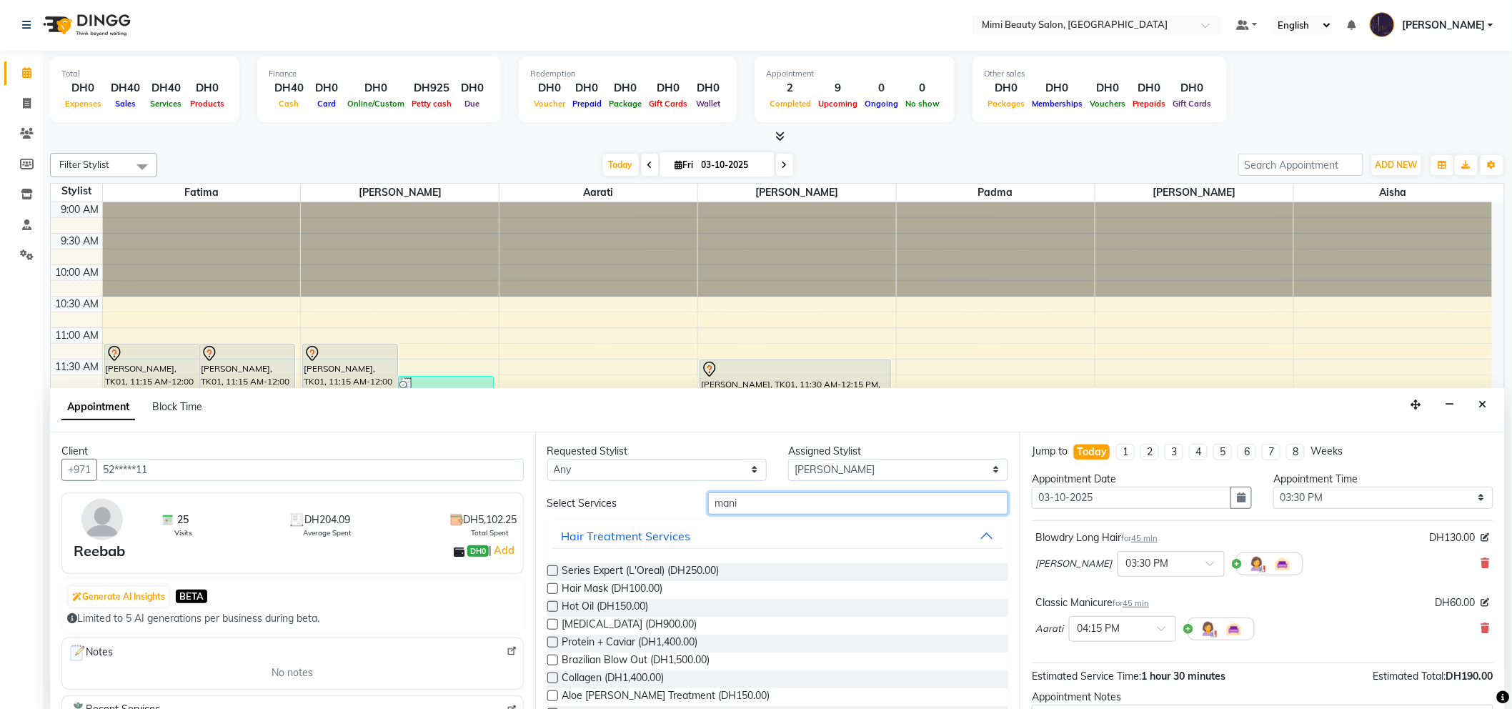
click at [816, 504] on input "mani" at bounding box center [858, 503] width 300 height 22
type input "m"
type input "pedi"
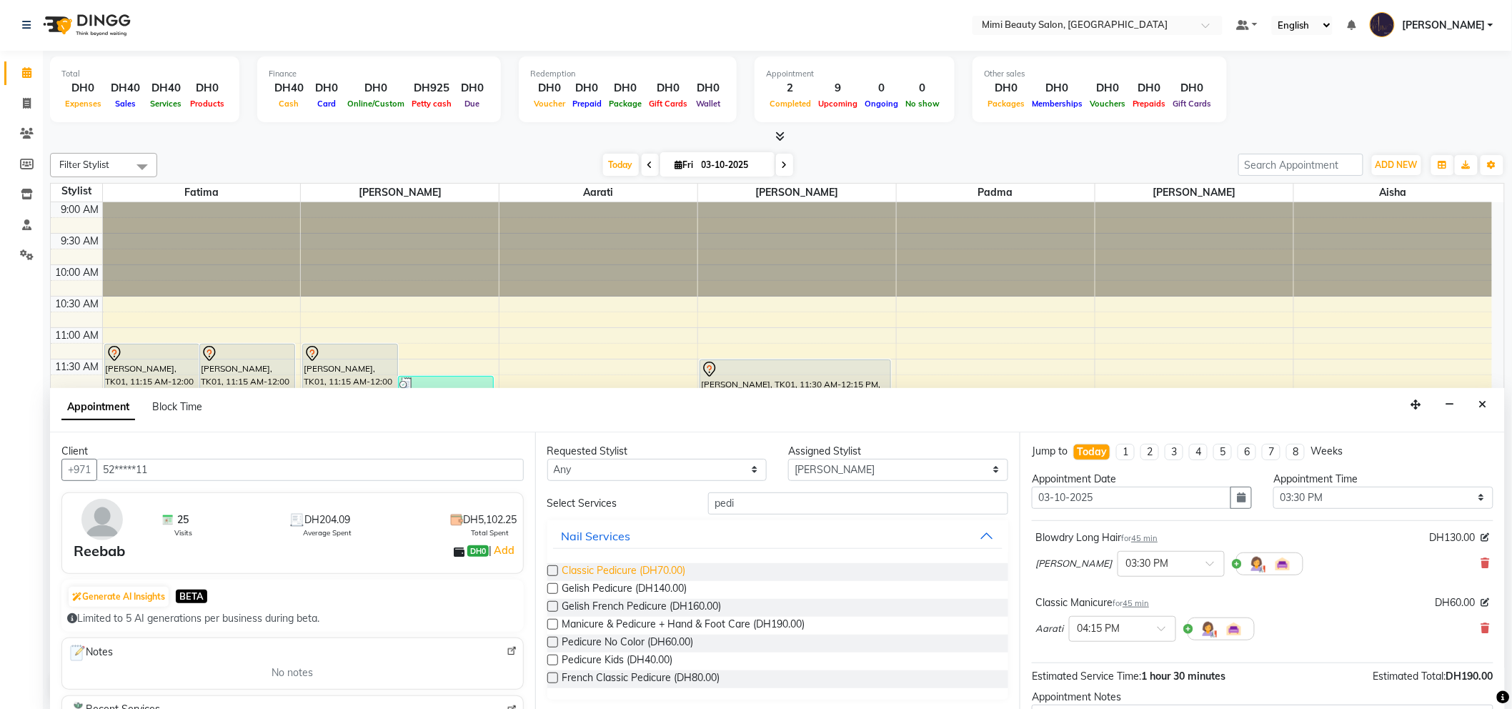
click at [572, 569] on span "Classic Pedicure (DH70.00)" at bounding box center [624, 572] width 124 height 18
checkbox input "false"
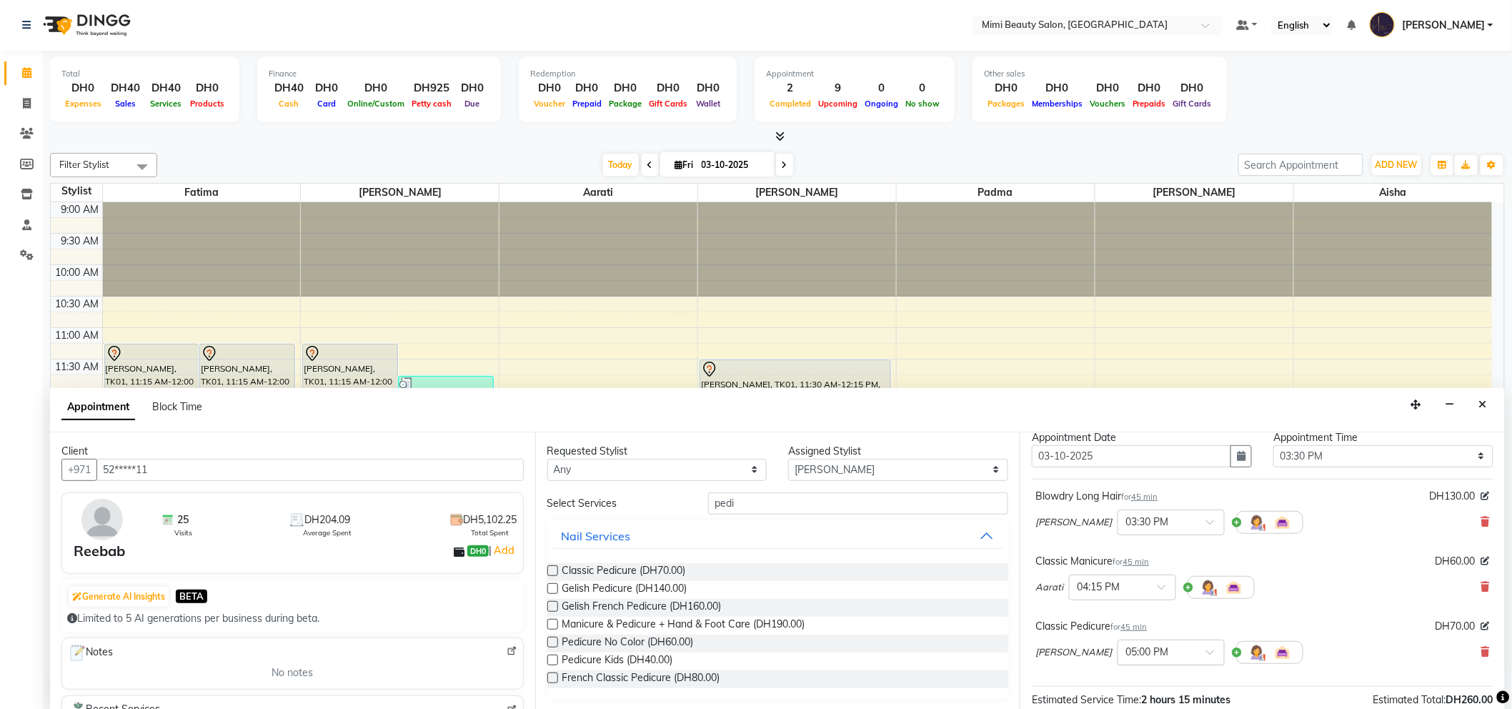
scroll to position [79, 0]
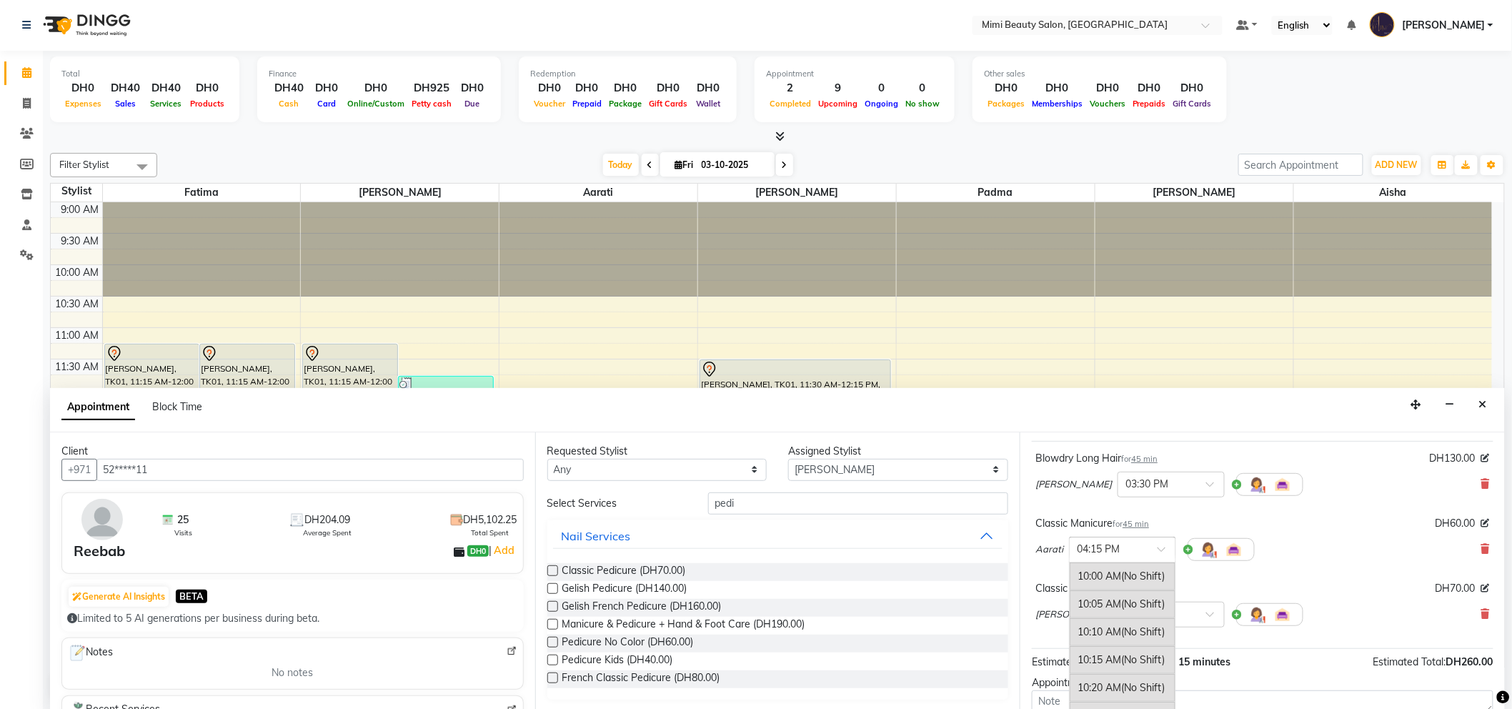
click at [1158, 551] on span at bounding box center [1166, 553] width 18 height 15
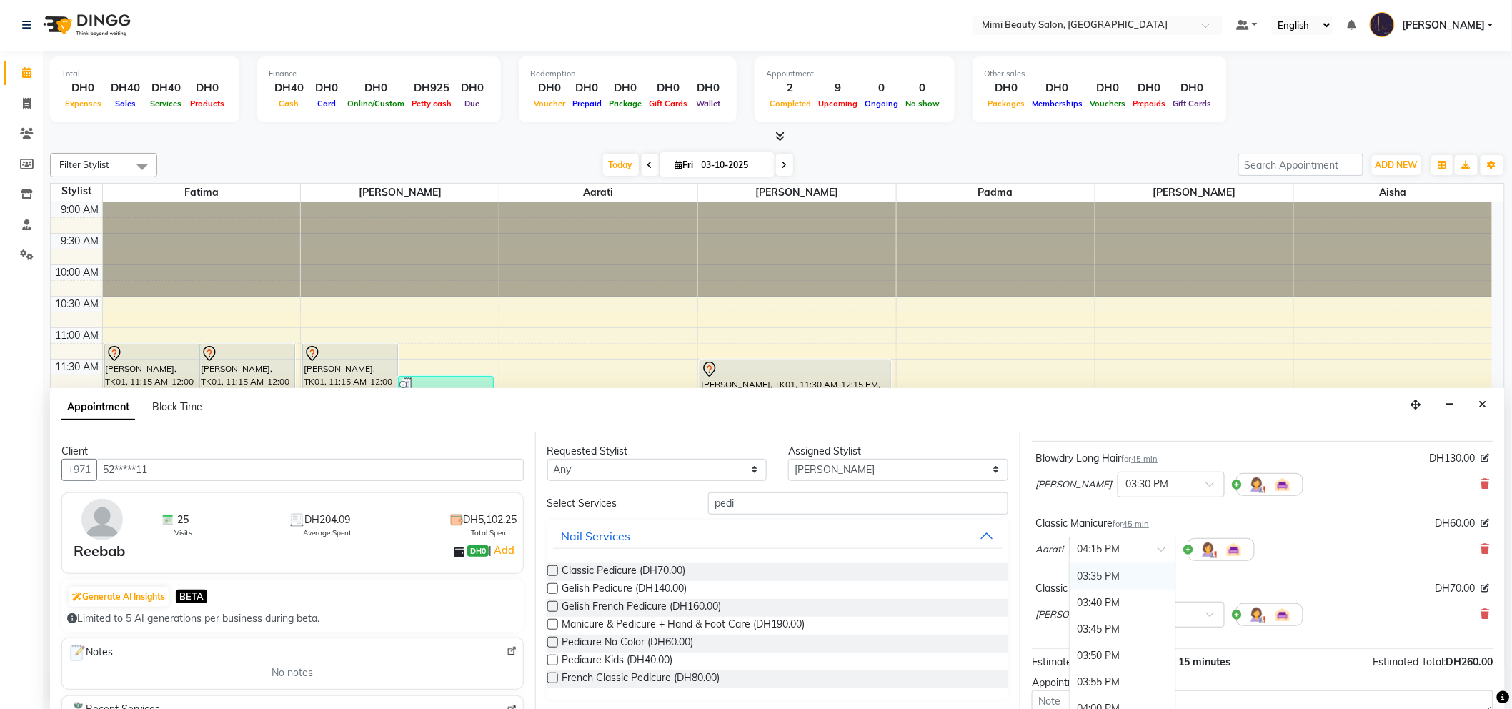
scroll to position [1747, 0]
click at [1134, 584] on div "03:30 PM" at bounding box center [1122, 582] width 106 height 26
click at [1206, 612] on span at bounding box center [1215, 618] width 18 height 15
click at [1134, 643] on div "03:30 PM" at bounding box center [1171, 642] width 106 height 26
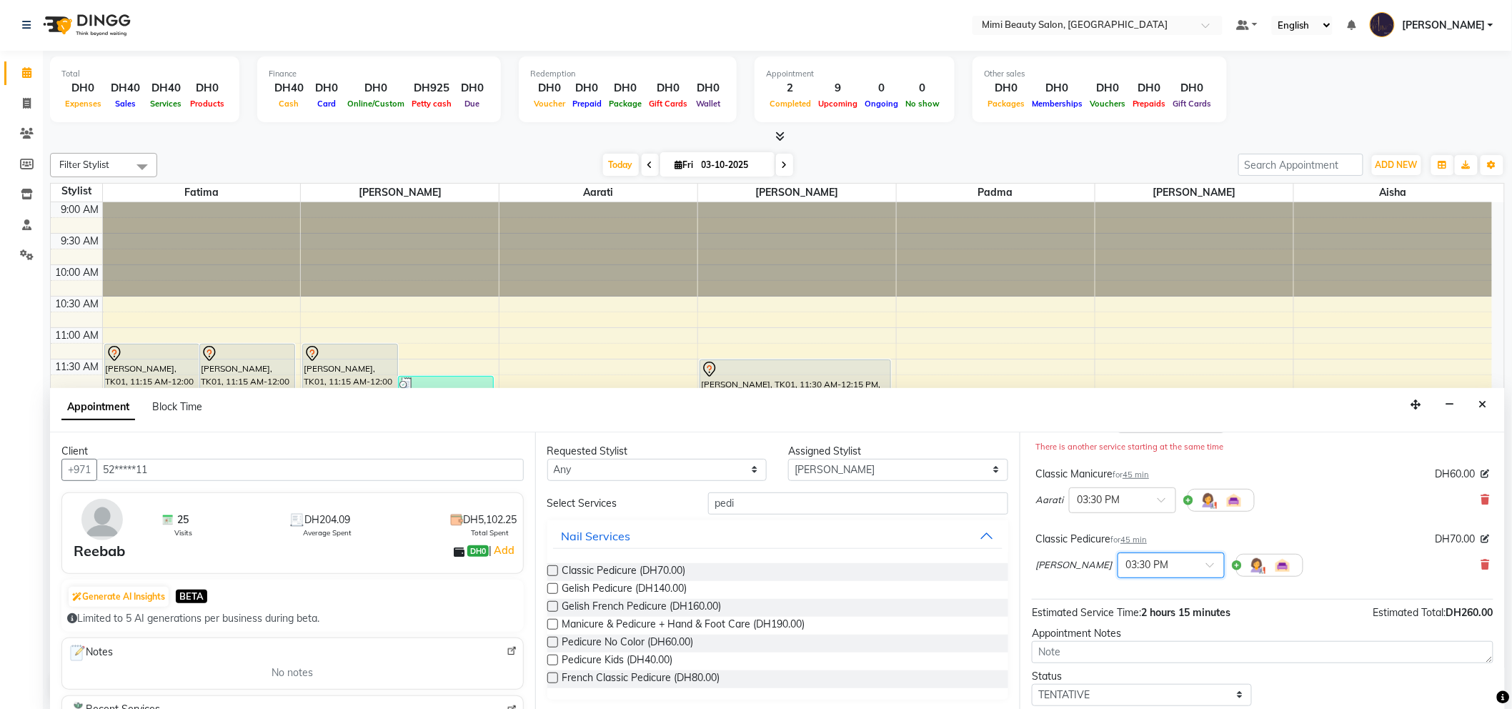
scroll to position [230, 0]
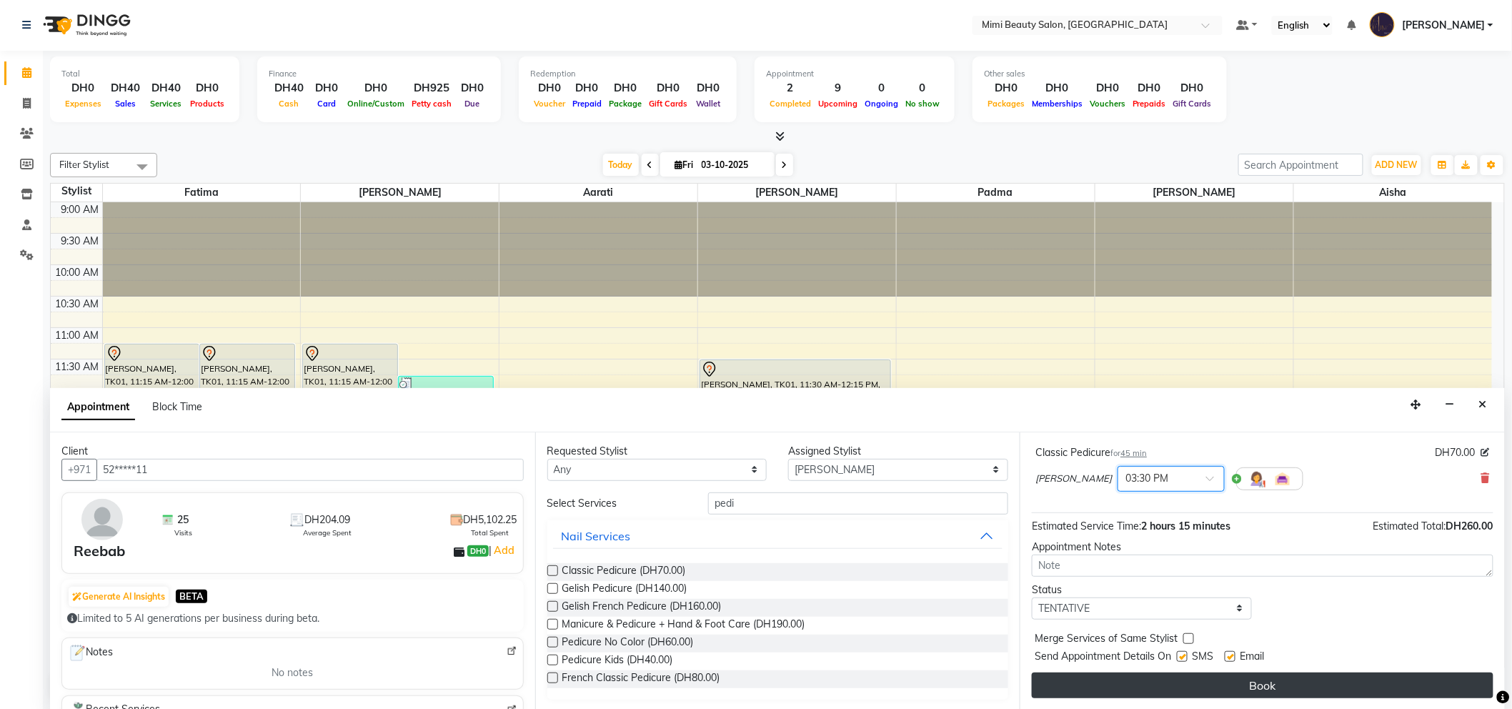
click at [1233, 681] on button "Book" at bounding box center [1262, 685] width 461 height 26
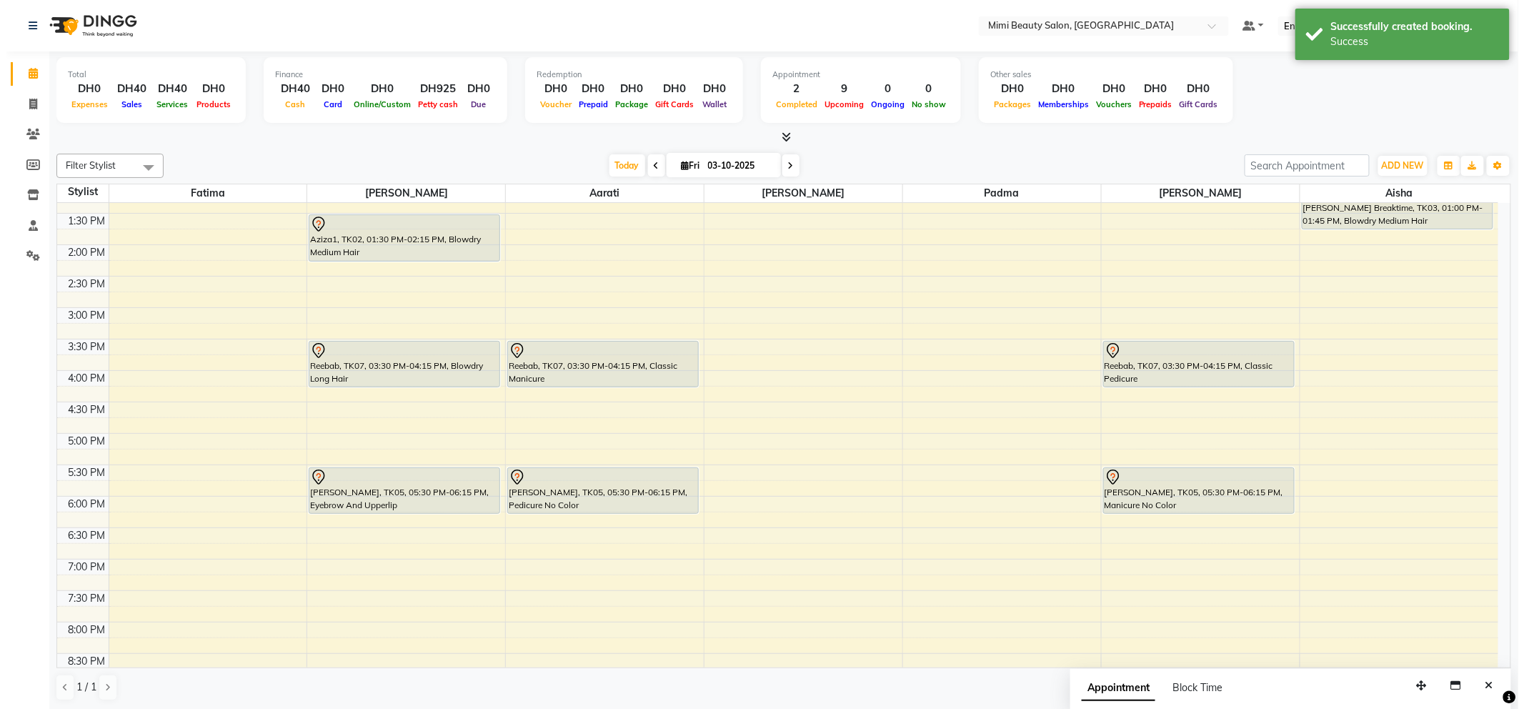
scroll to position [317, 0]
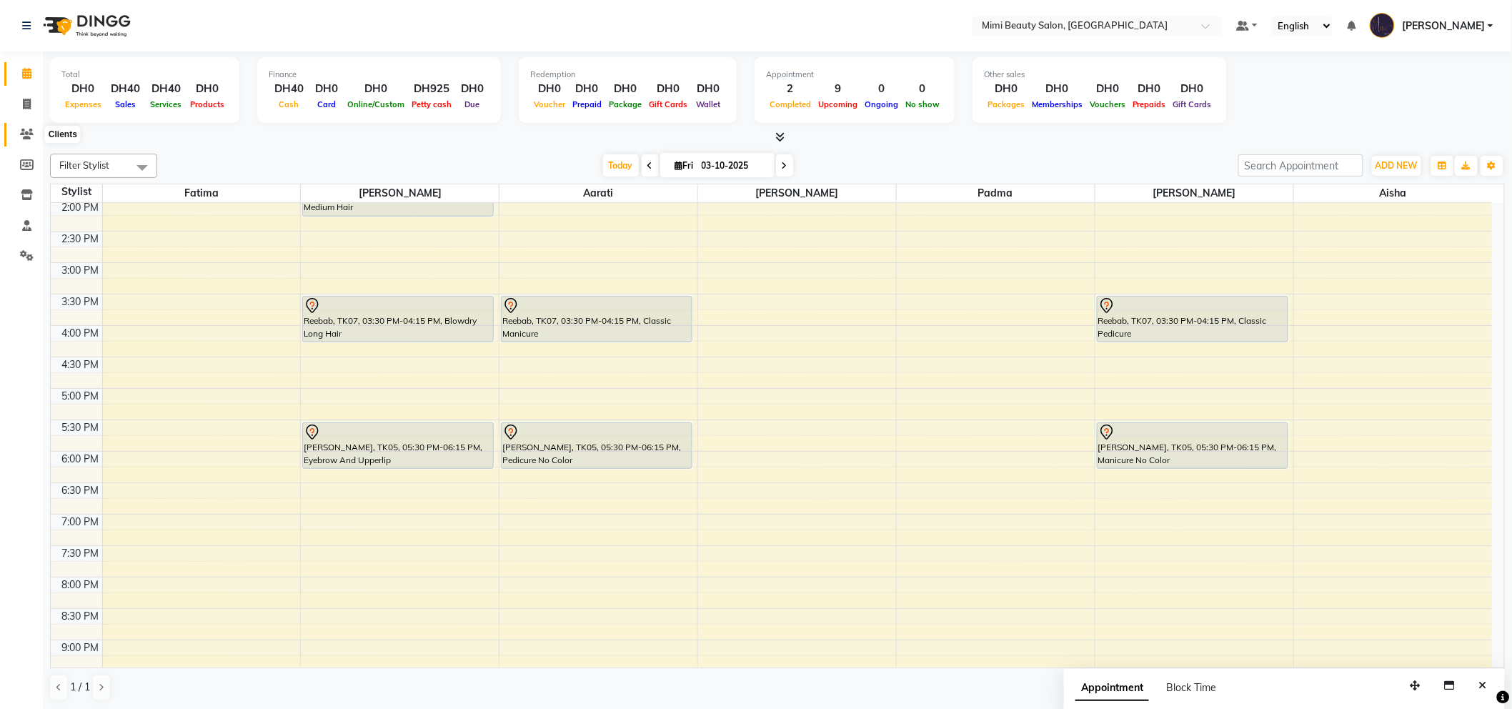
click at [22, 133] on icon at bounding box center [27, 134] width 14 height 11
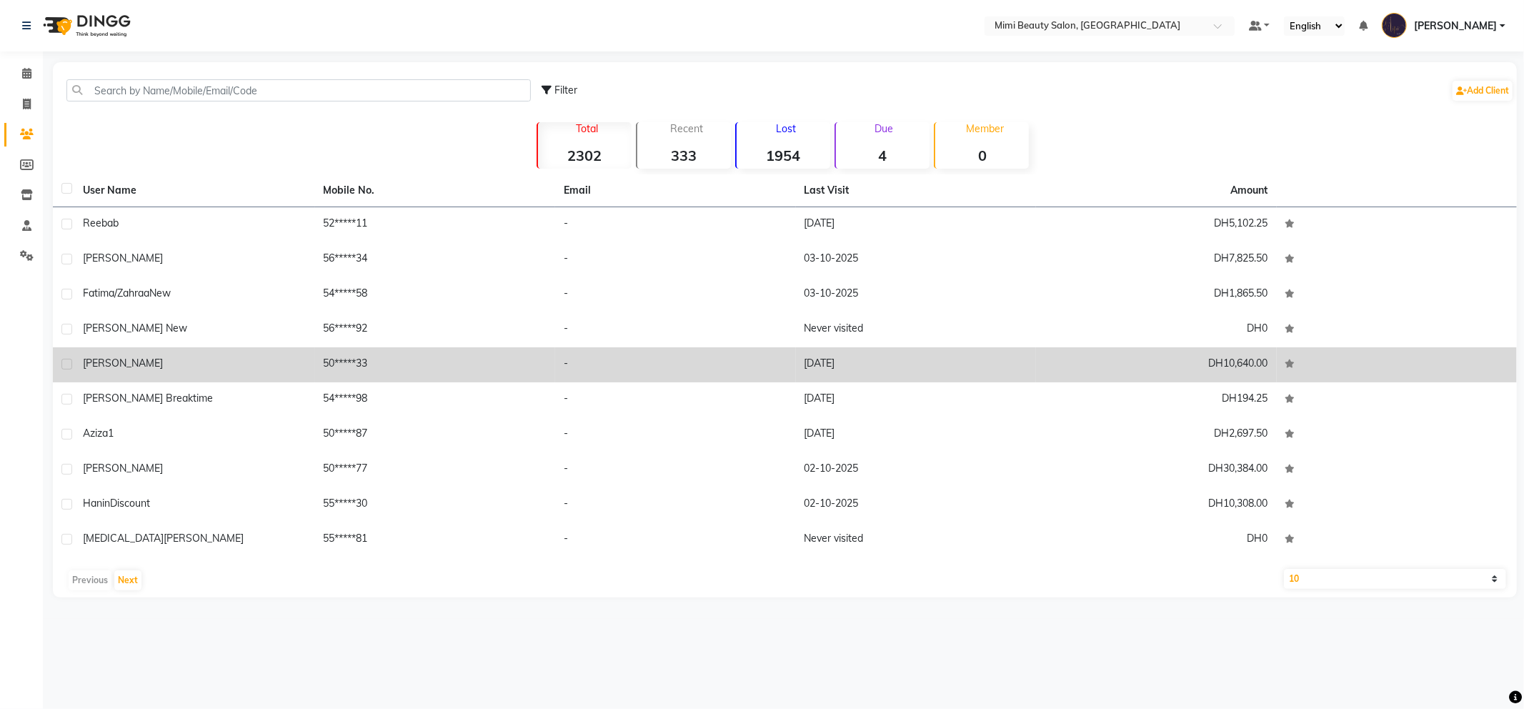
click at [172, 366] on div "[PERSON_NAME]" at bounding box center [195, 363] width 224 height 15
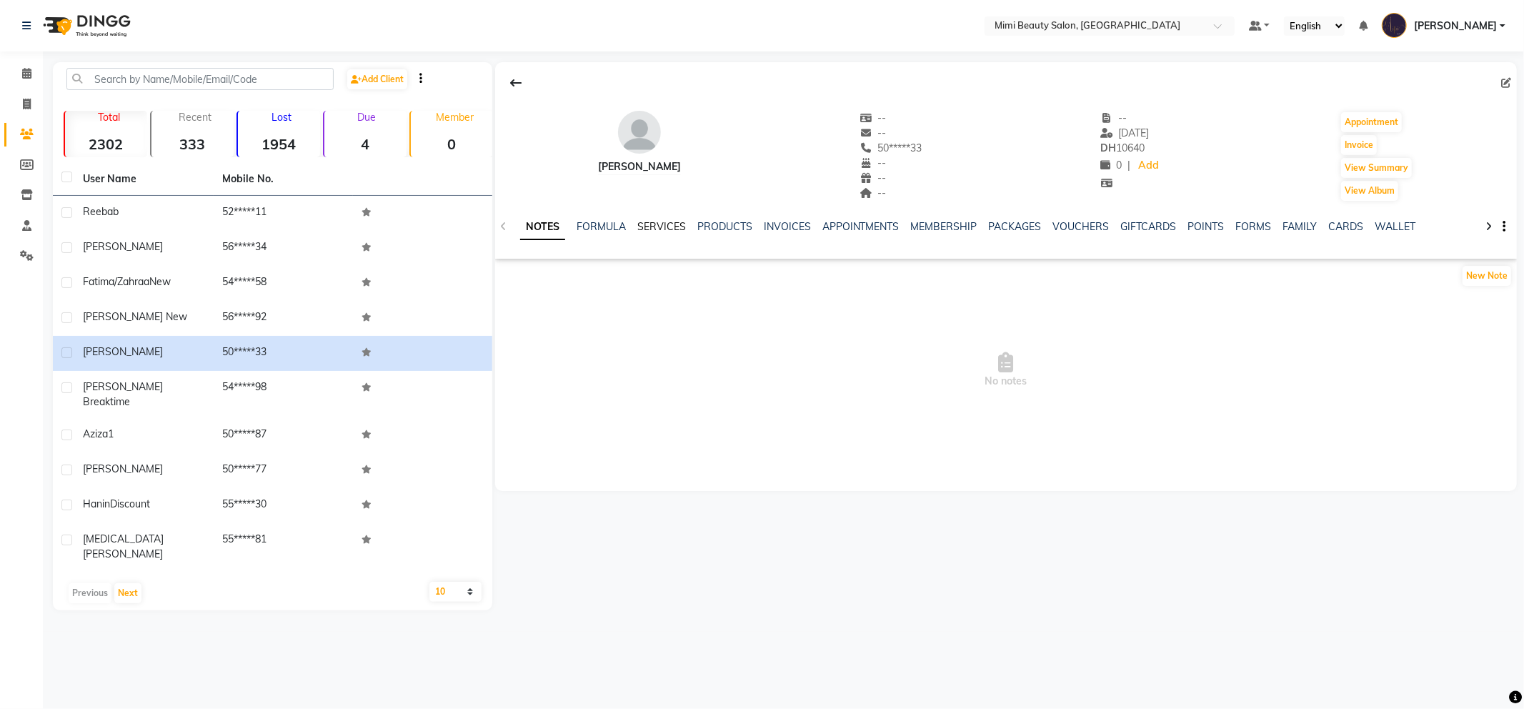
click at [665, 229] on link "SERVICES" at bounding box center [661, 226] width 49 height 13
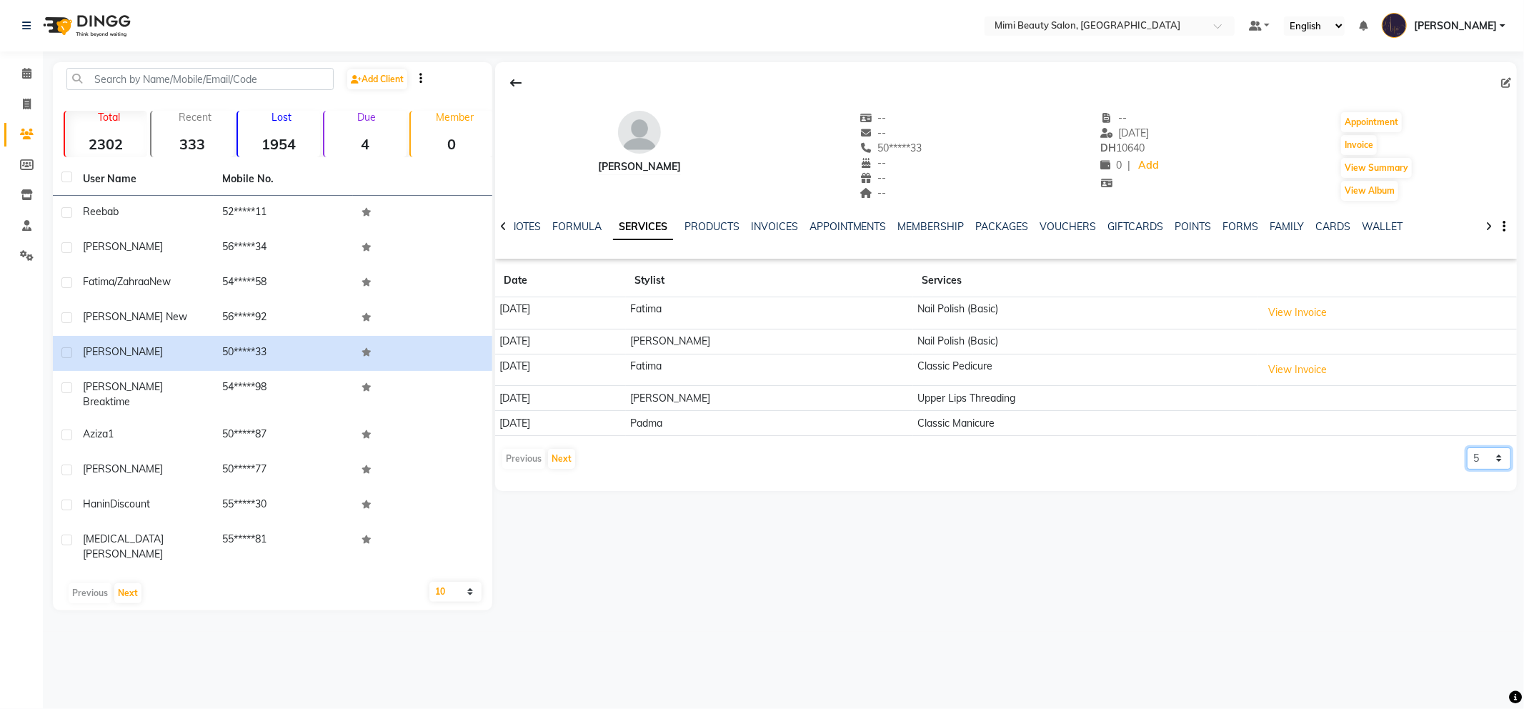
click at [1489, 460] on select "5 10 50 100 500" at bounding box center [1489, 458] width 44 height 22
select select "50"
click at [1467, 447] on select "5 10 50 100 500" at bounding box center [1489, 458] width 44 height 22
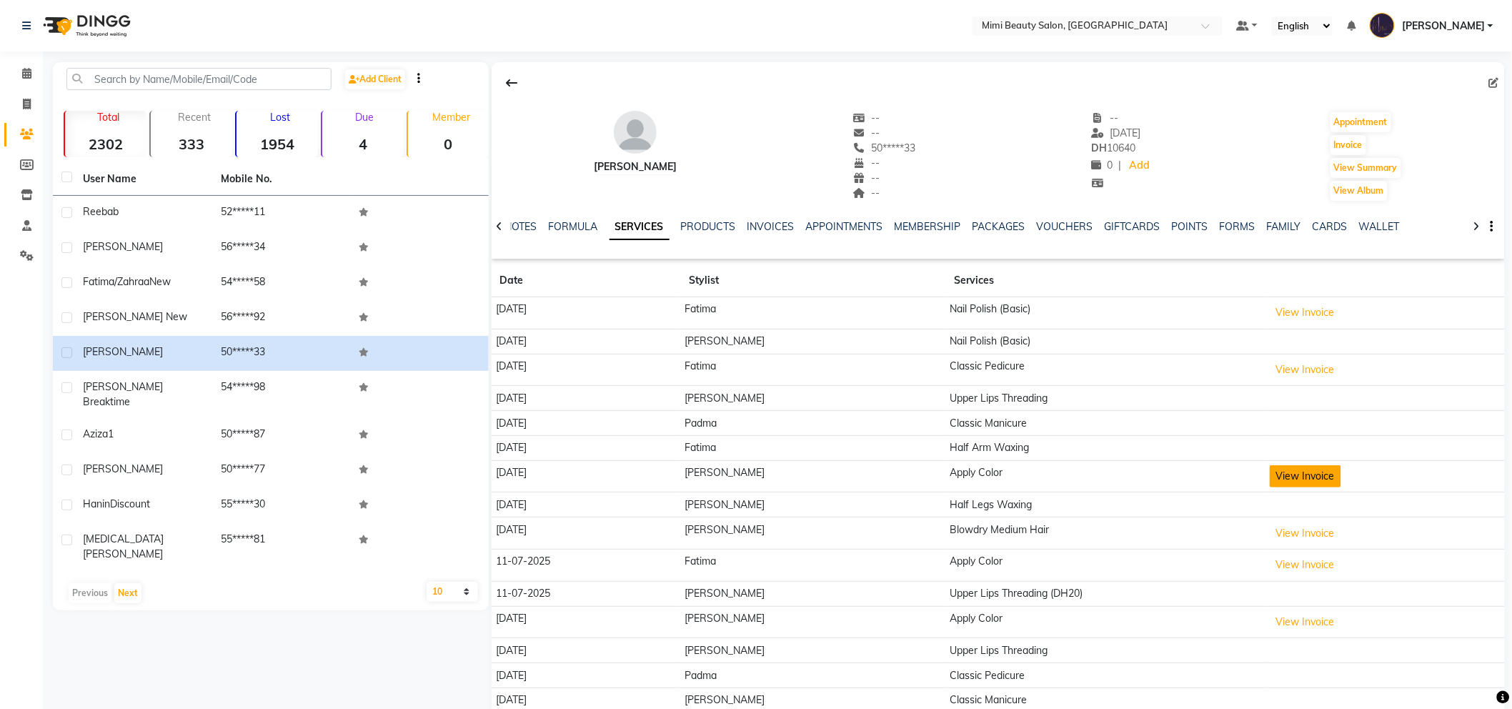
click at [1298, 479] on button "View Invoice" at bounding box center [1304, 476] width 71 height 22
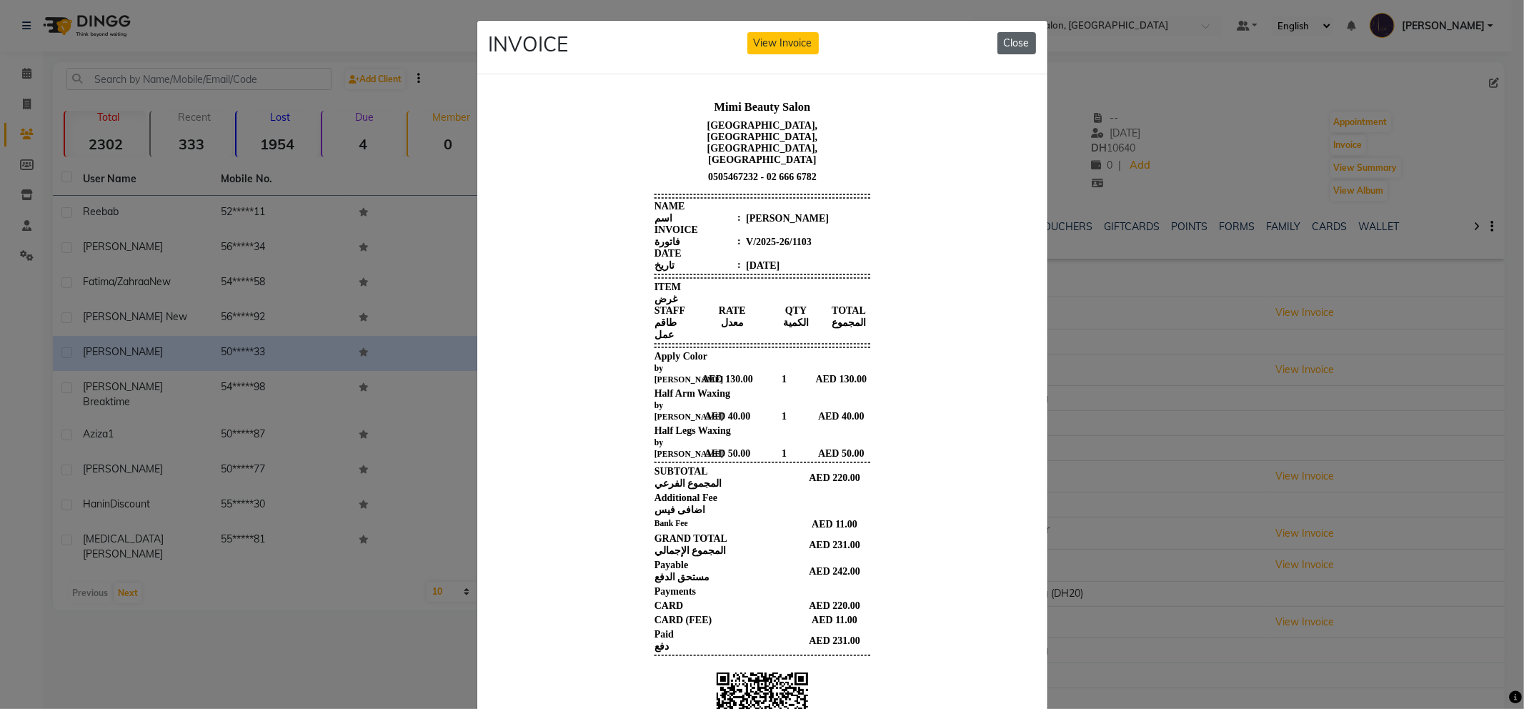
click at [1012, 40] on button "Close" at bounding box center [1016, 43] width 39 height 22
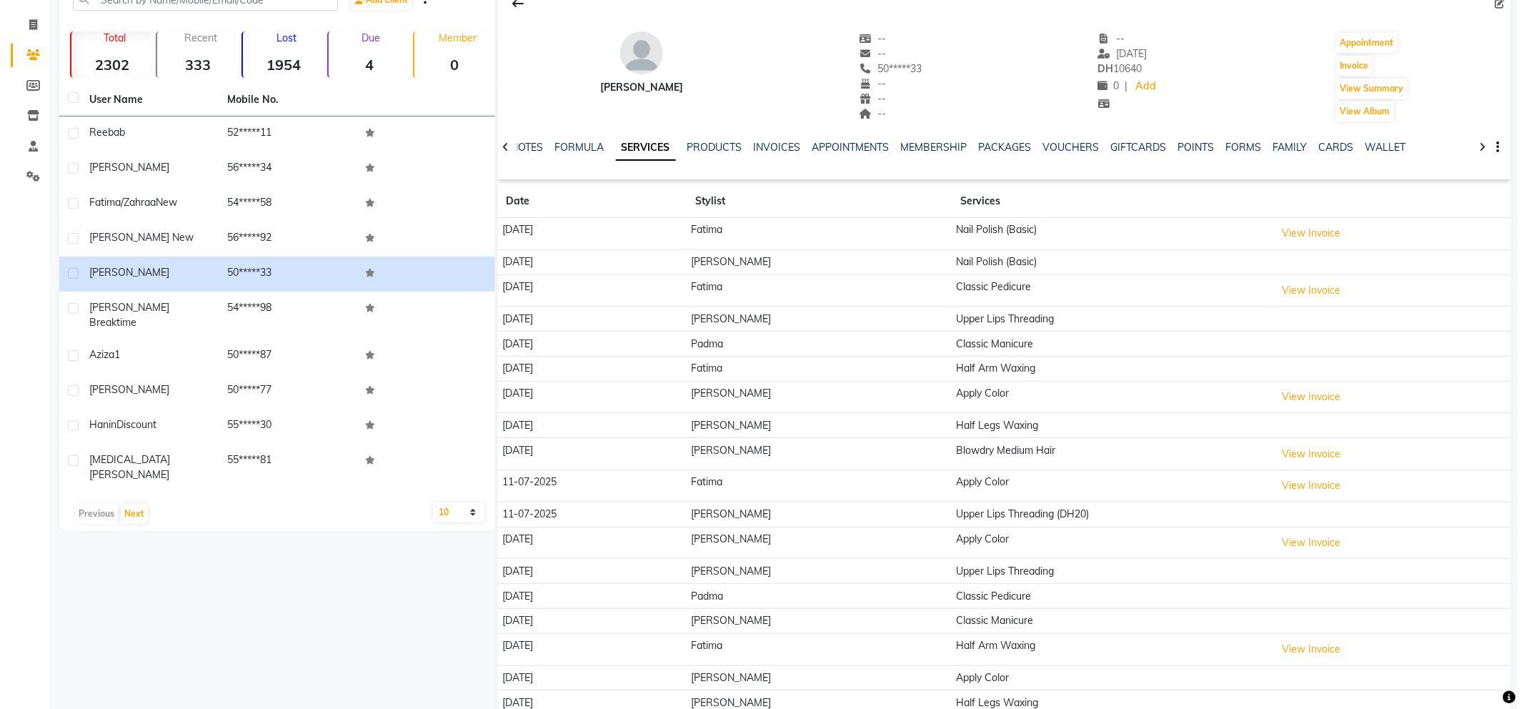
scroll to position [238, 0]
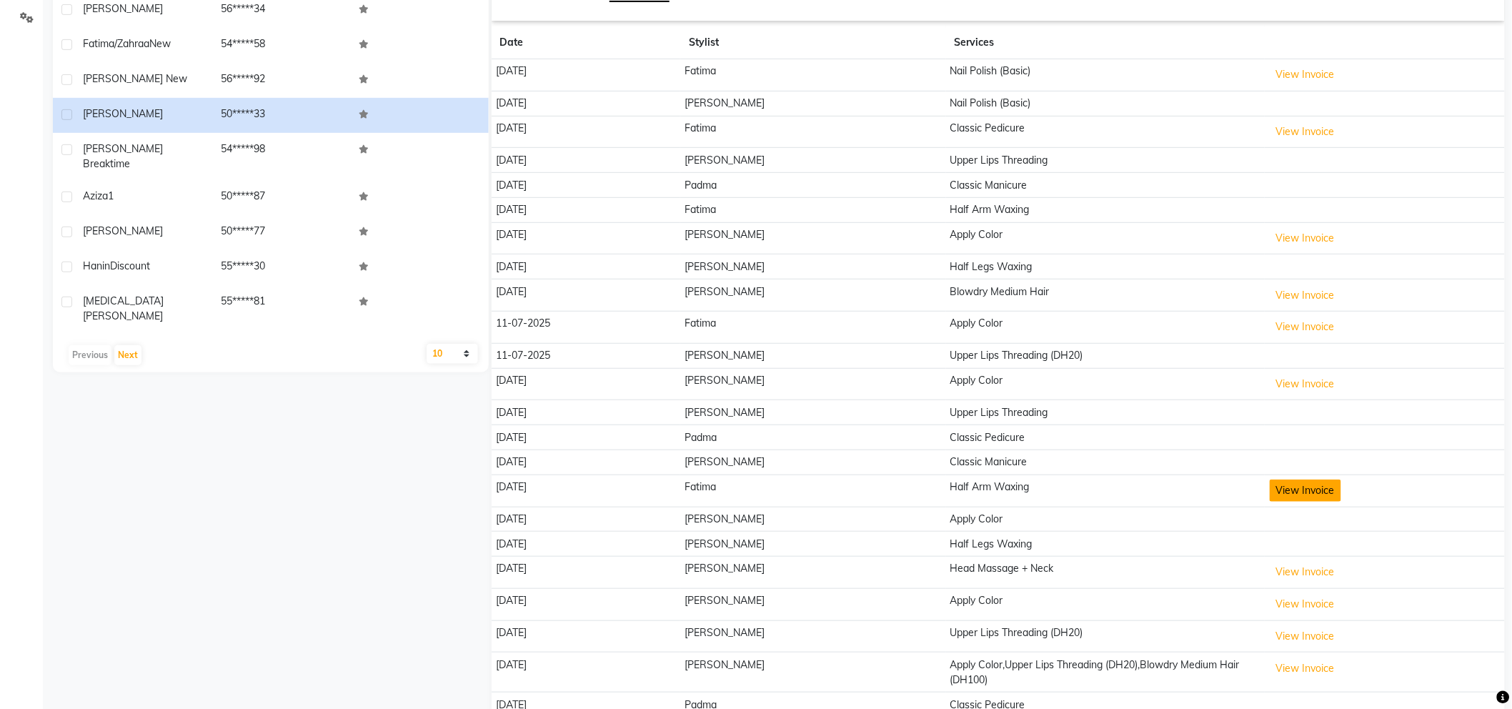
click at [1272, 489] on button "View Invoice" at bounding box center [1304, 490] width 71 height 22
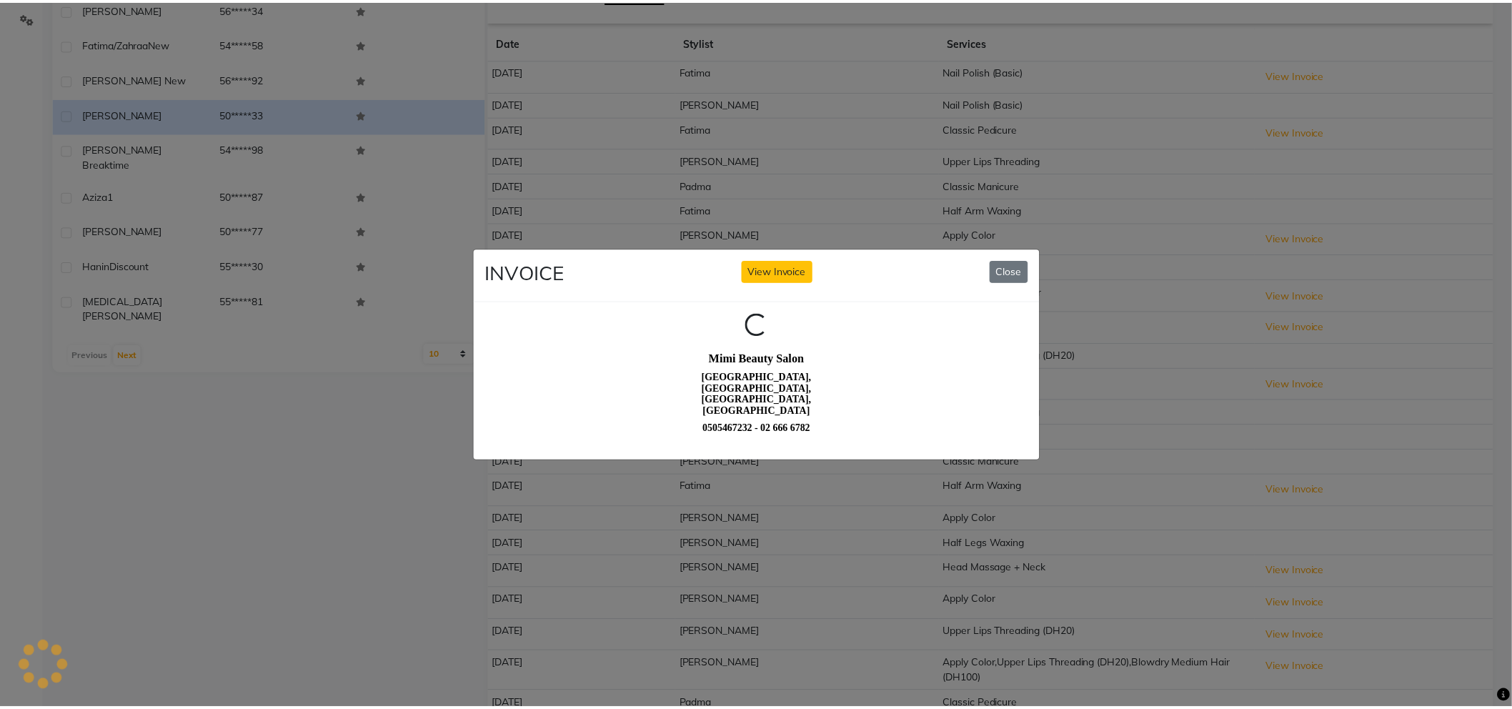
scroll to position [0, 0]
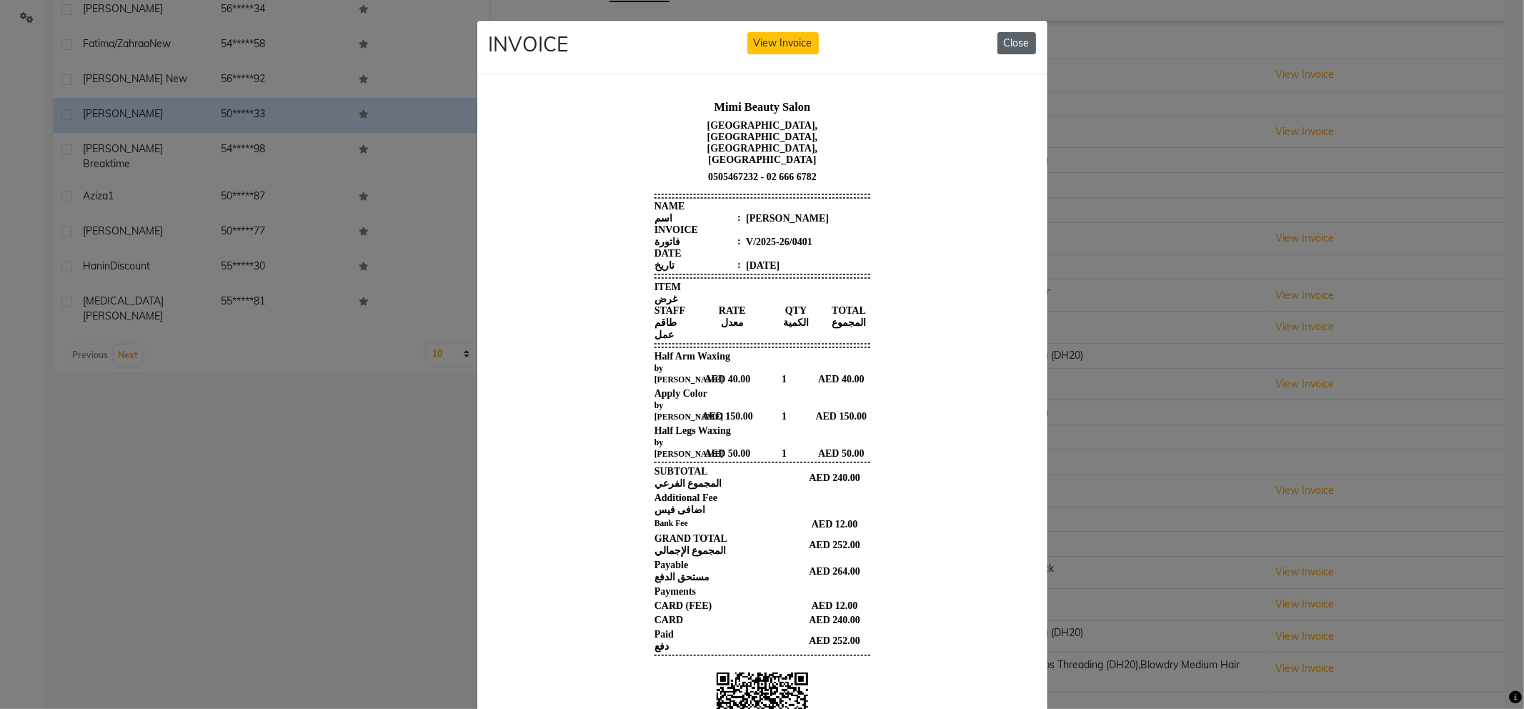
click at [1019, 43] on button "Close" at bounding box center [1016, 43] width 39 height 22
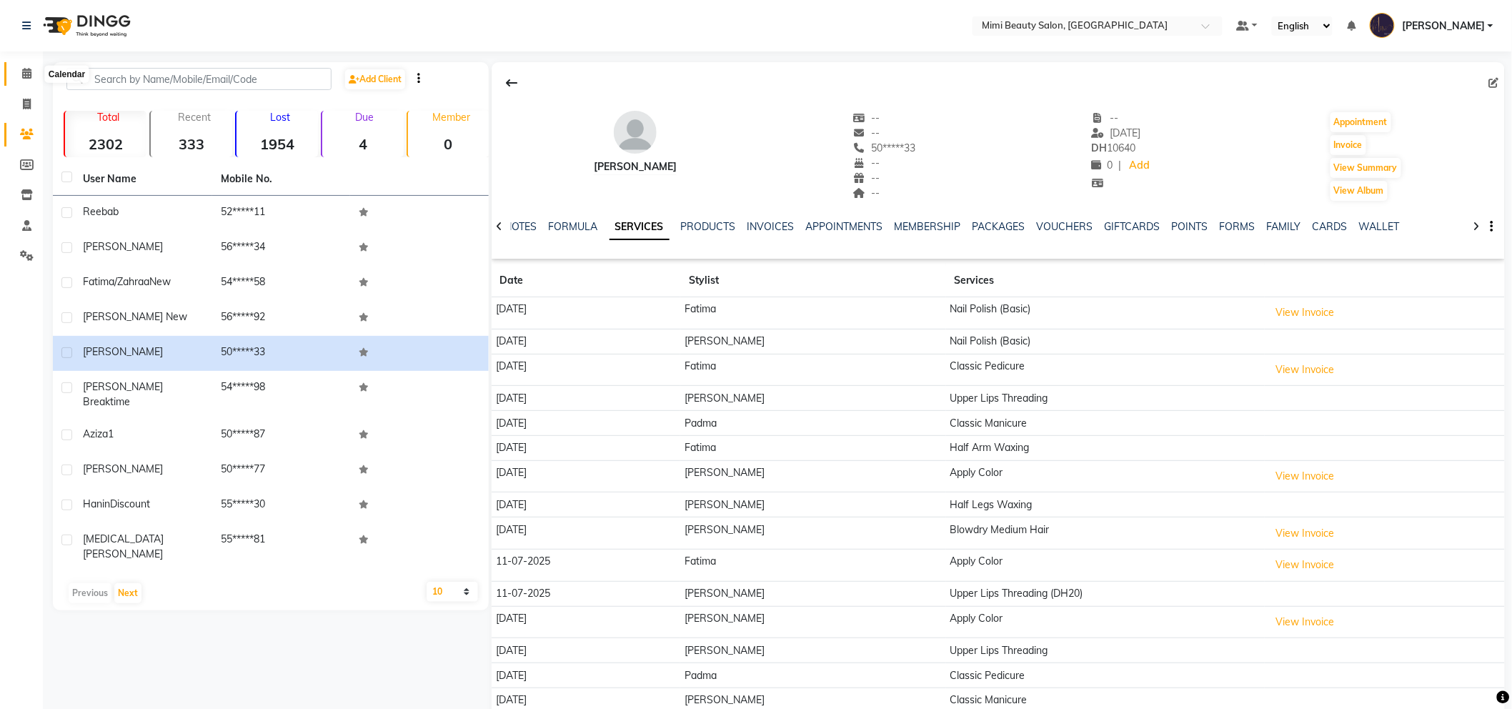
click at [29, 74] on icon at bounding box center [26, 73] width 9 height 11
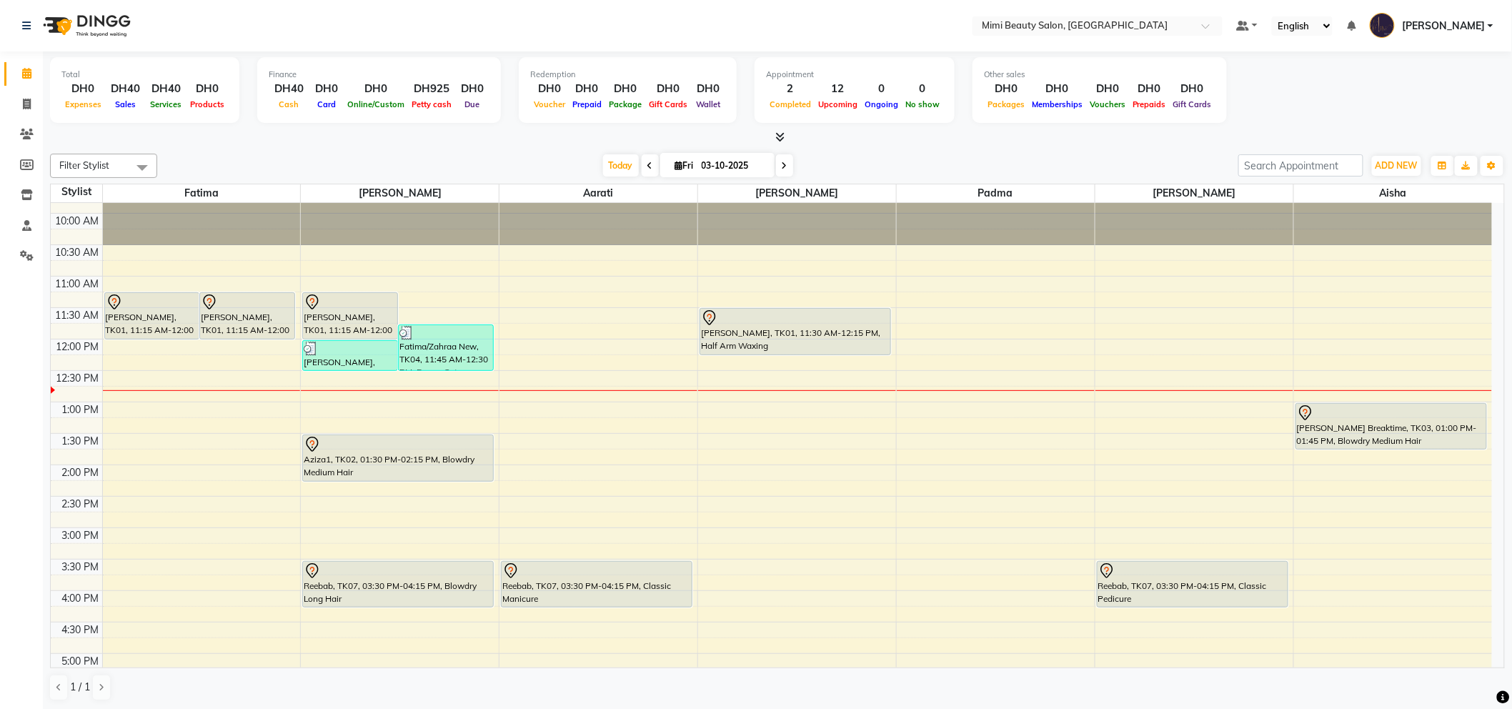
scroll to position [159, 0]
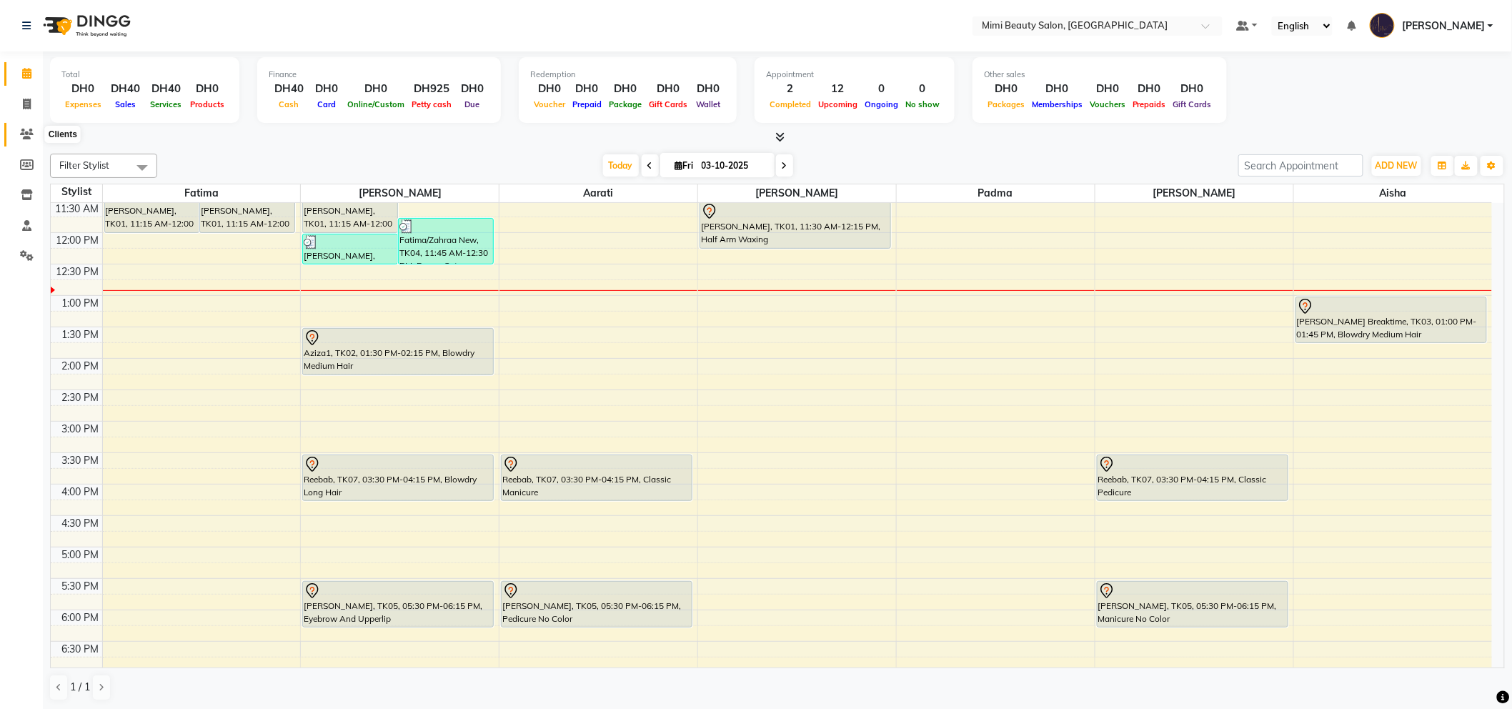
click at [24, 132] on icon at bounding box center [27, 134] width 14 height 11
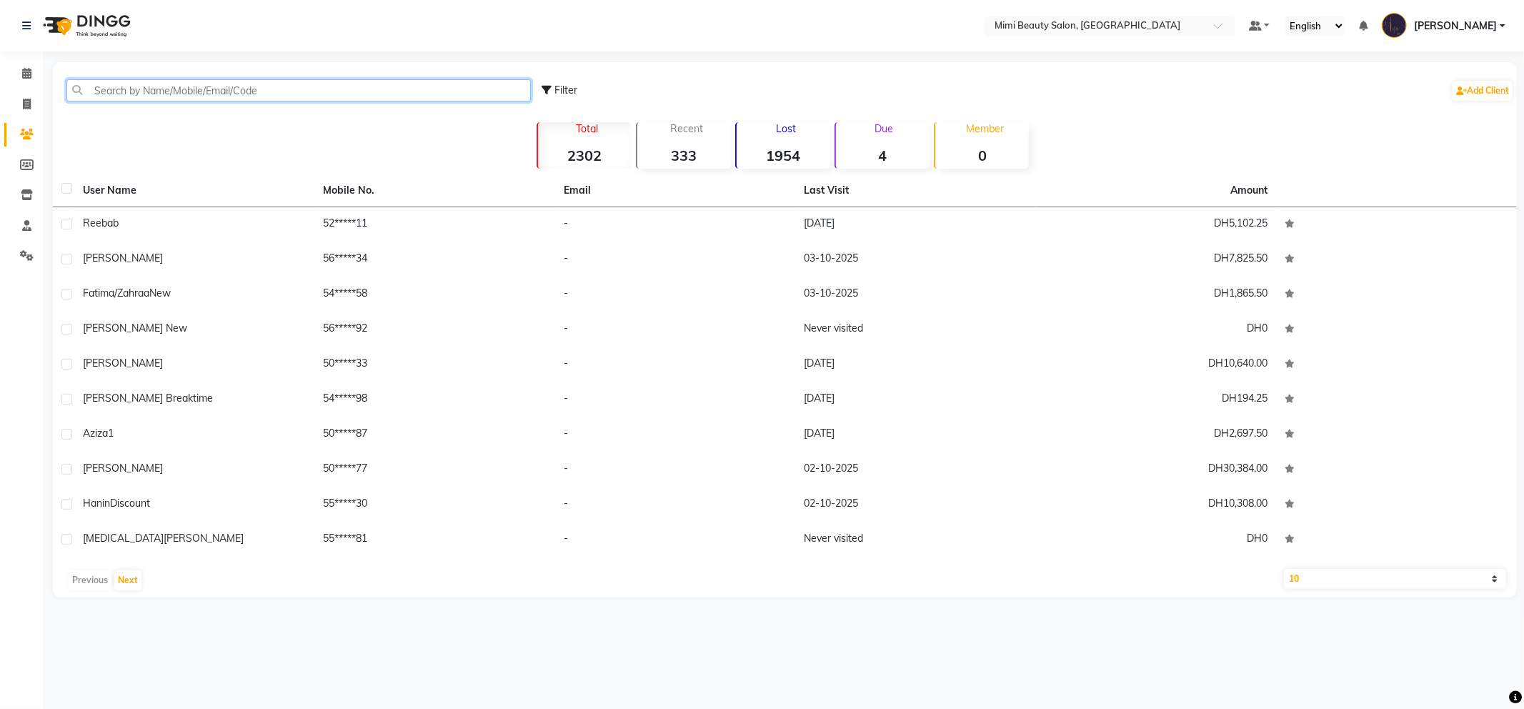
click at [139, 94] on input "text" at bounding box center [298, 90] width 464 height 22
click at [26, 194] on icon at bounding box center [27, 194] width 12 height 11
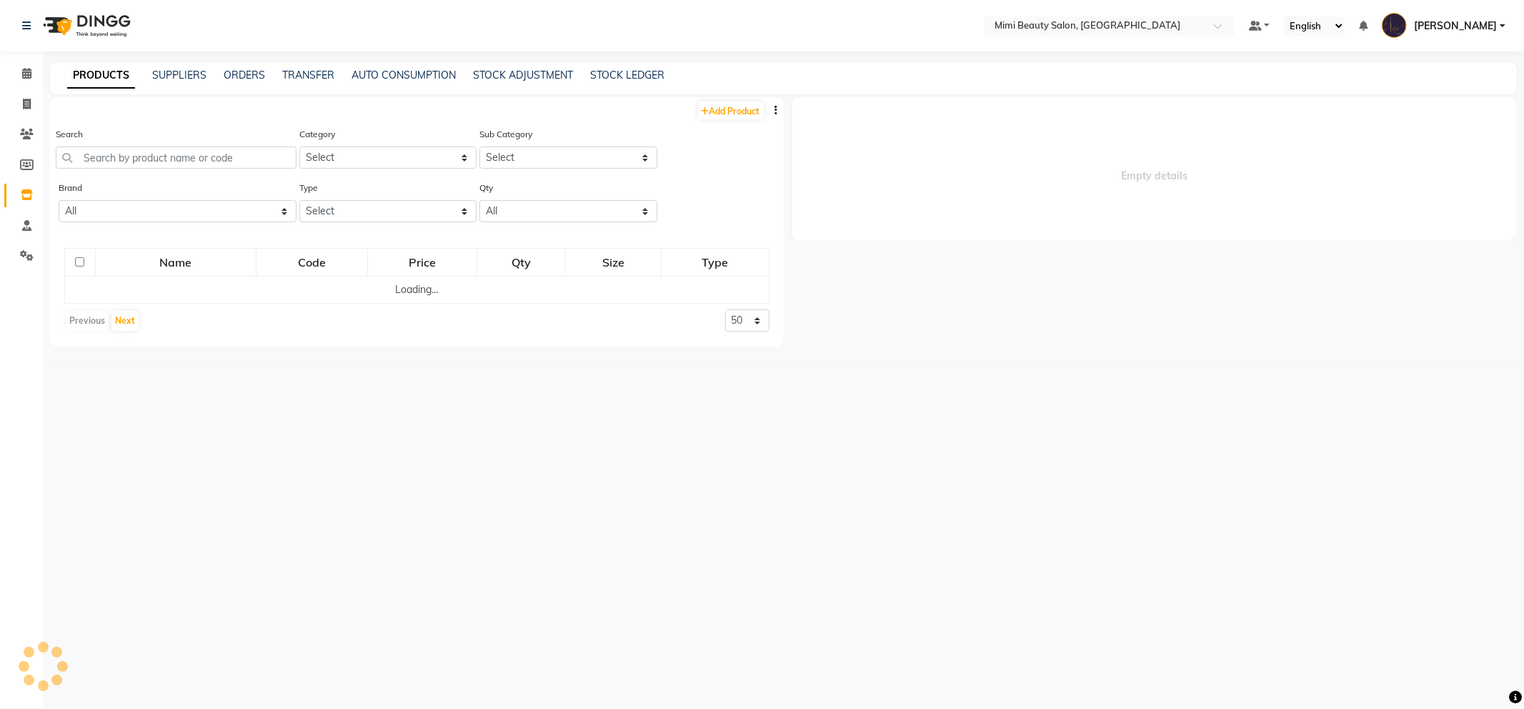
select select
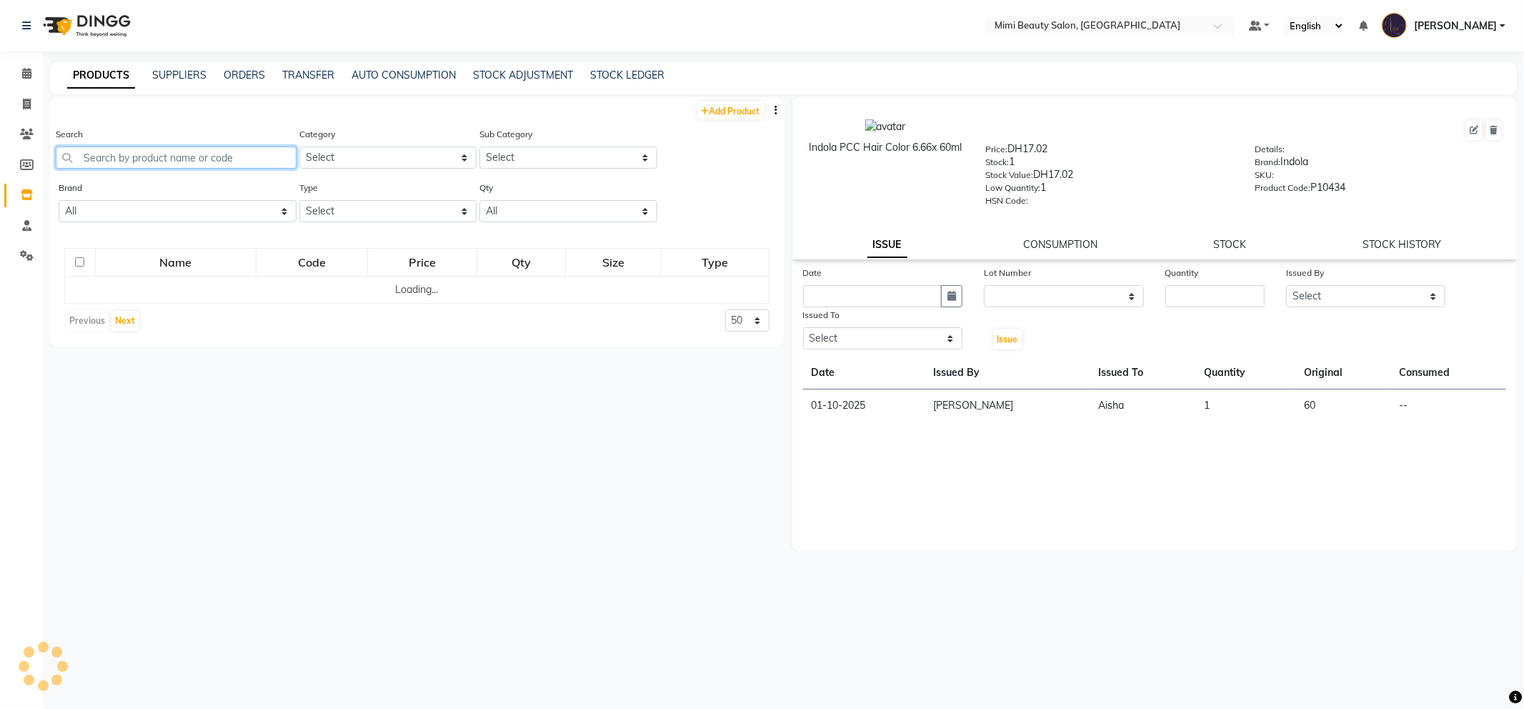
click at [118, 152] on input "text" at bounding box center [176, 157] width 241 height 22
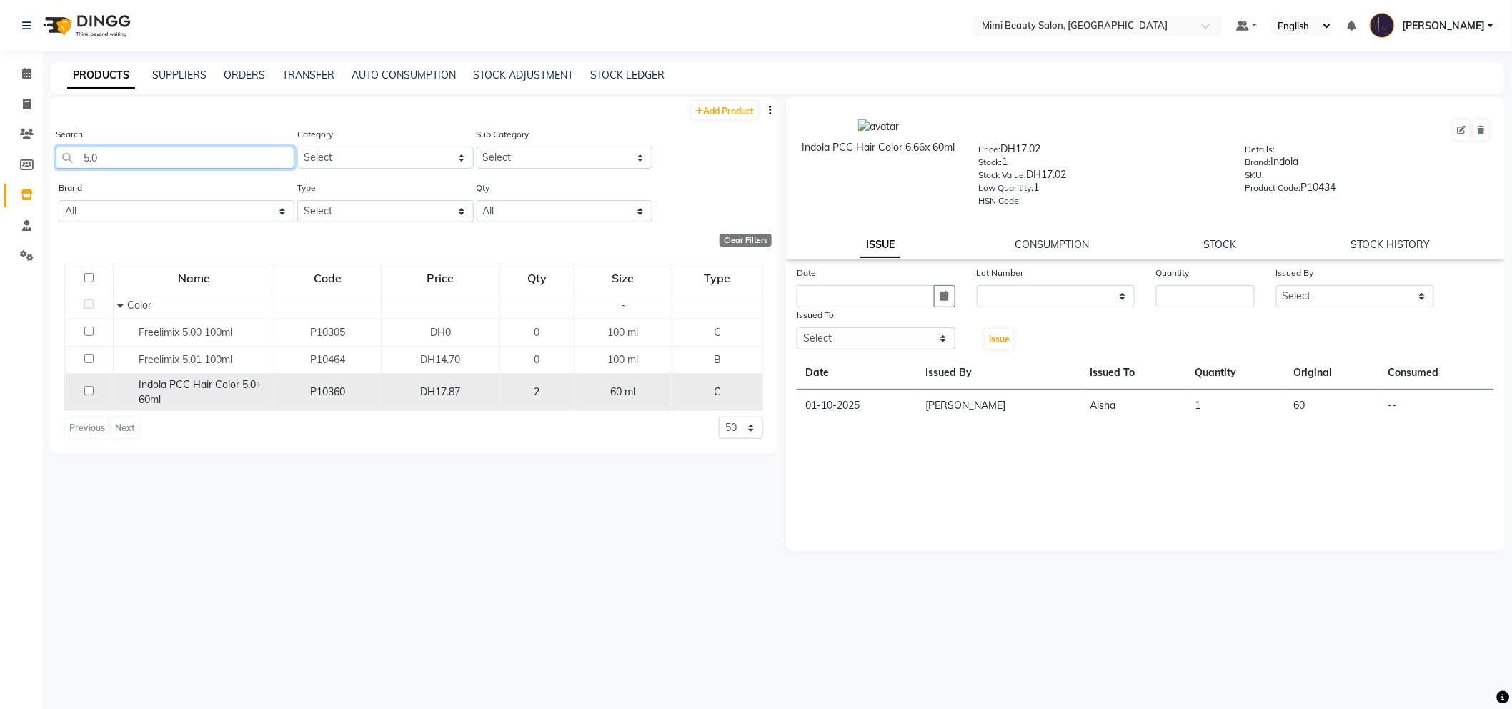
type input "5.0"
click at [526, 389] on div "2" at bounding box center [537, 391] width 63 height 15
select select
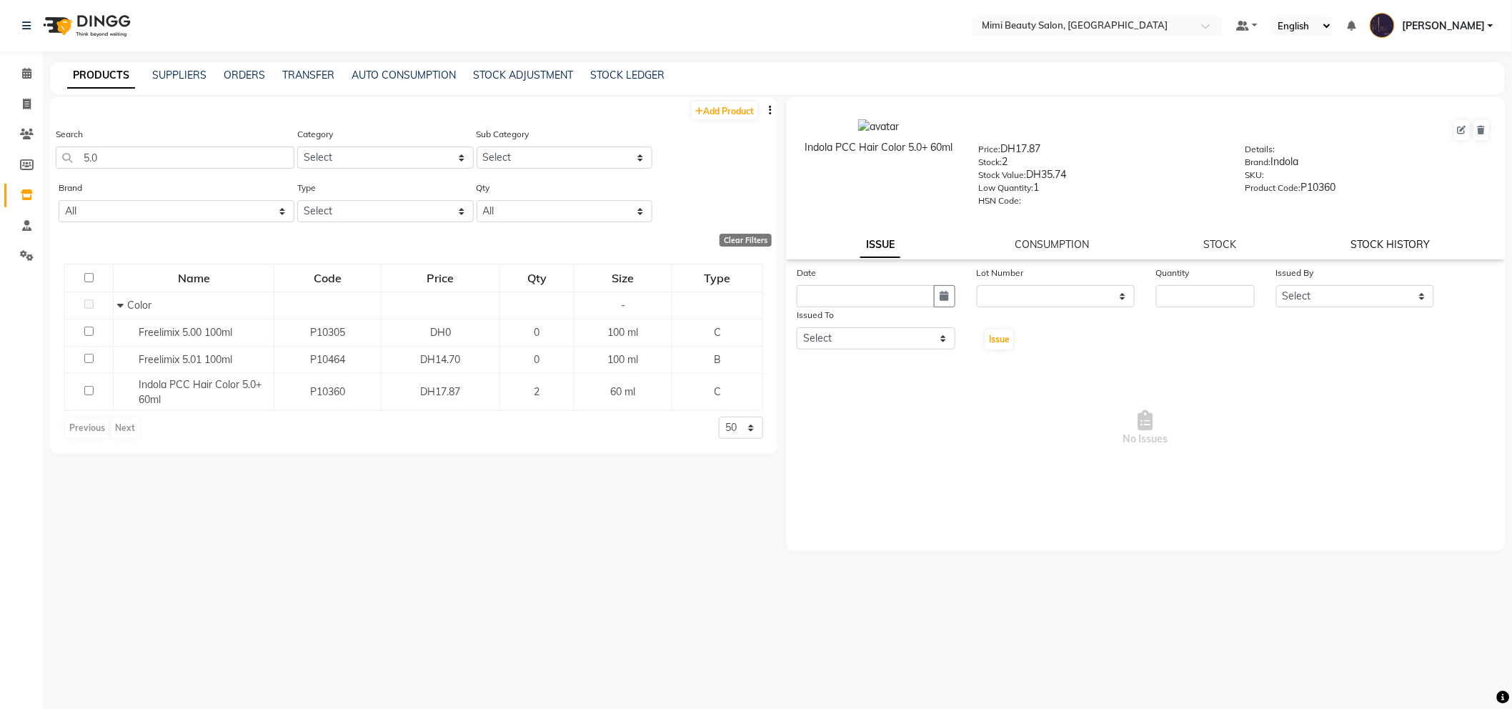
click at [1359, 244] on link "STOCK HISTORY" at bounding box center [1390, 244] width 79 height 13
select select "all"
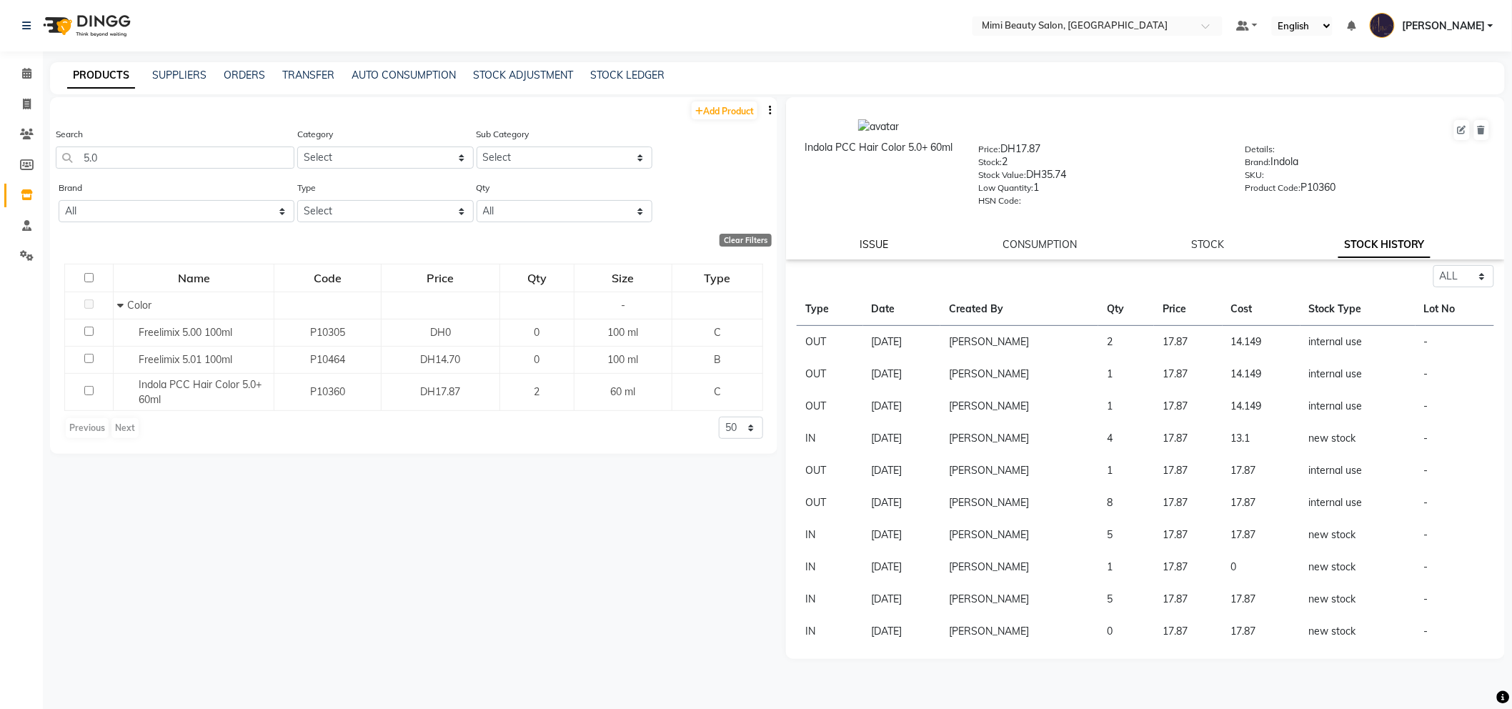
click at [877, 247] on link "ISSUE" at bounding box center [874, 244] width 29 height 13
select select
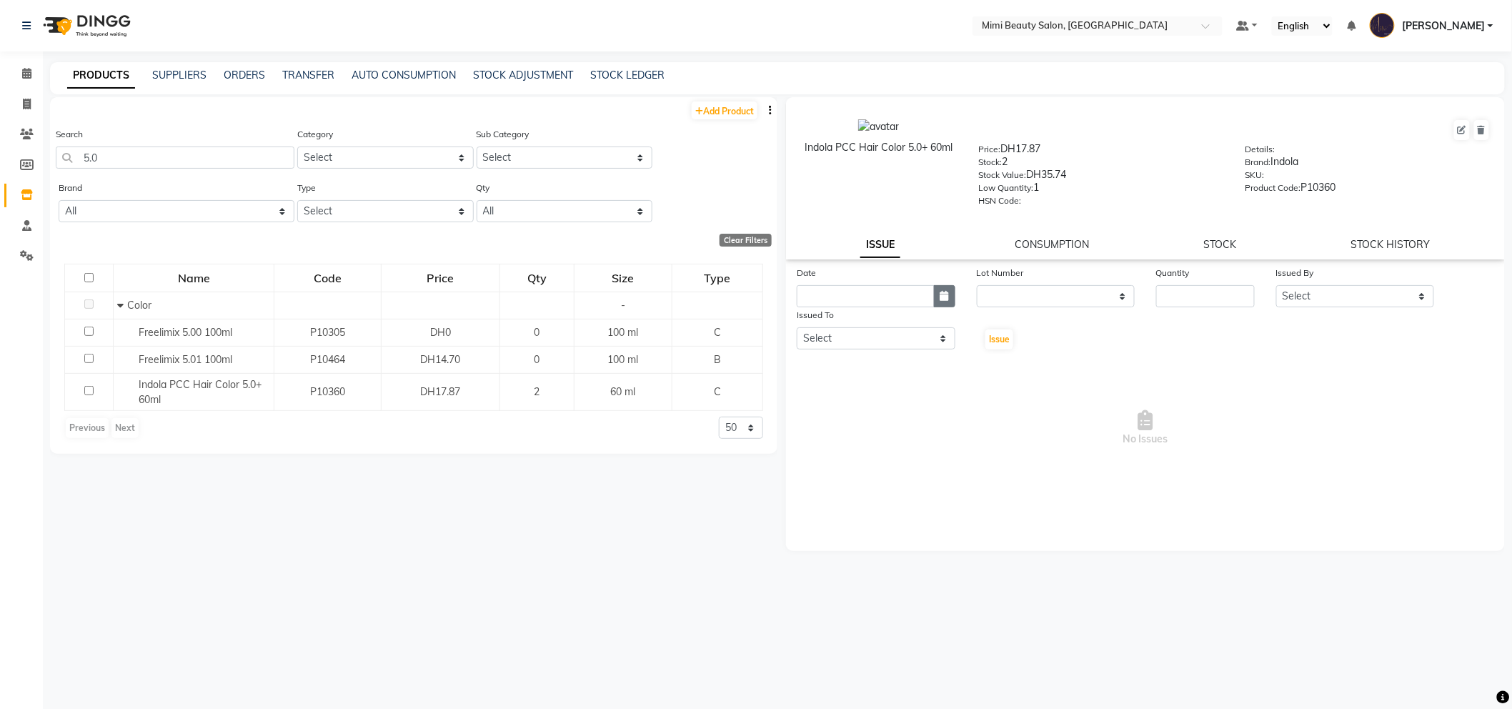
click at [947, 291] on icon "button" at bounding box center [944, 296] width 9 height 10
select select "10"
select select "2025"
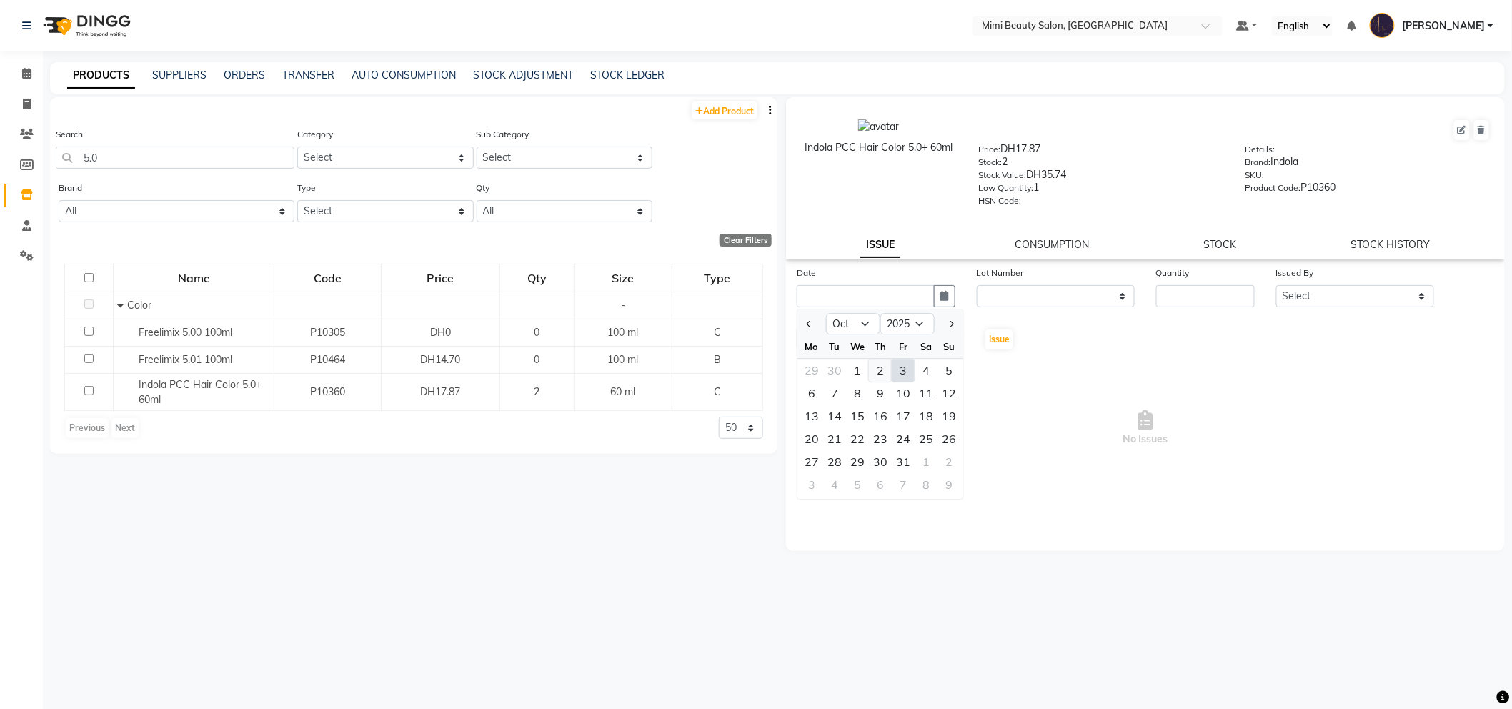
click at [879, 367] on div "2" at bounding box center [880, 370] width 23 height 23
type input "02-10-2025"
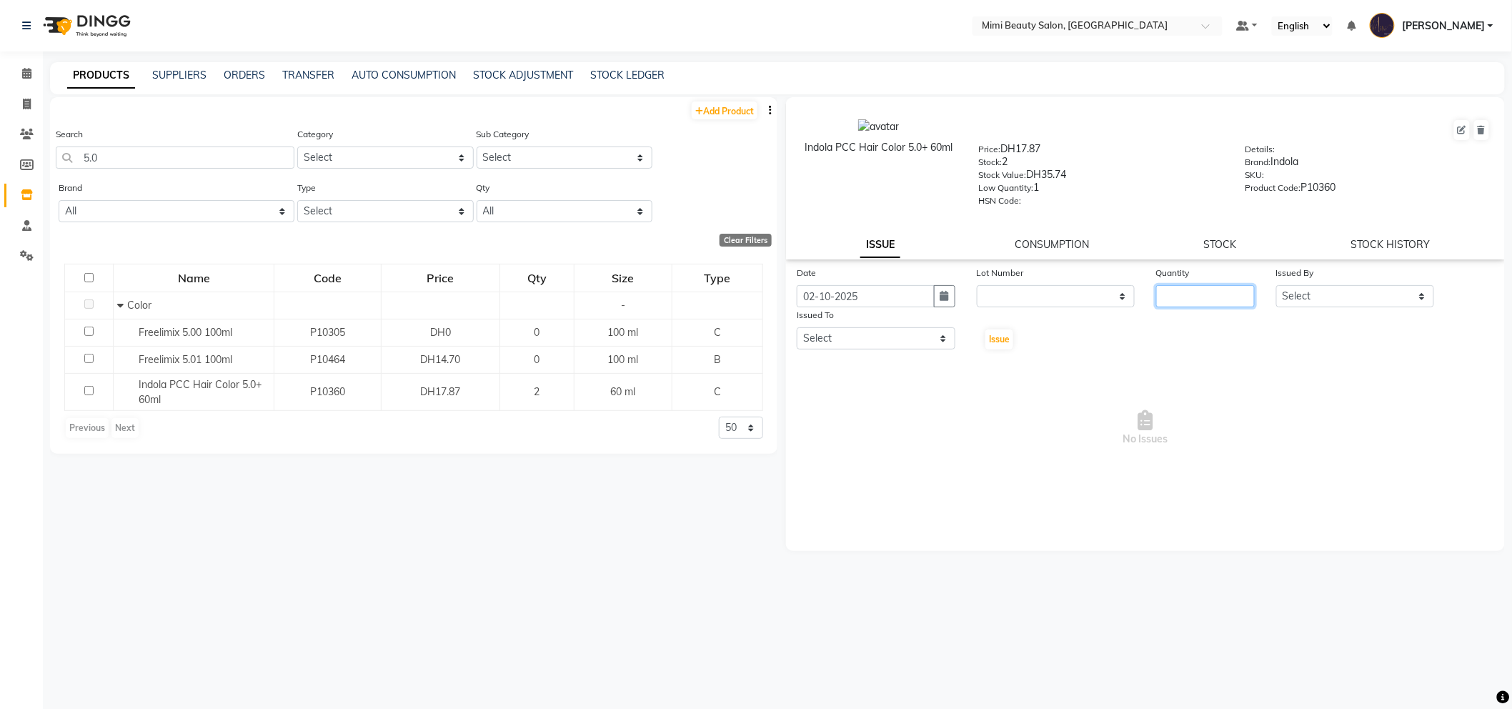
click at [1170, 293] on input "number" at bounding box center [1205, 296] width 99 height 22
type input "1"
drag, startPoint x: 1301, startPoint y: 296, endPoint x: 1302, endPoint y: 305, distance: 8.6
click at [1302, 296] on select "Select Aarati Abir Aisha Alya Amira Chona Fatima Ghazal Hoda Huda Iman(owner) J…" at bounding box center [1355, 296] width 159 height 22
select select "53156"
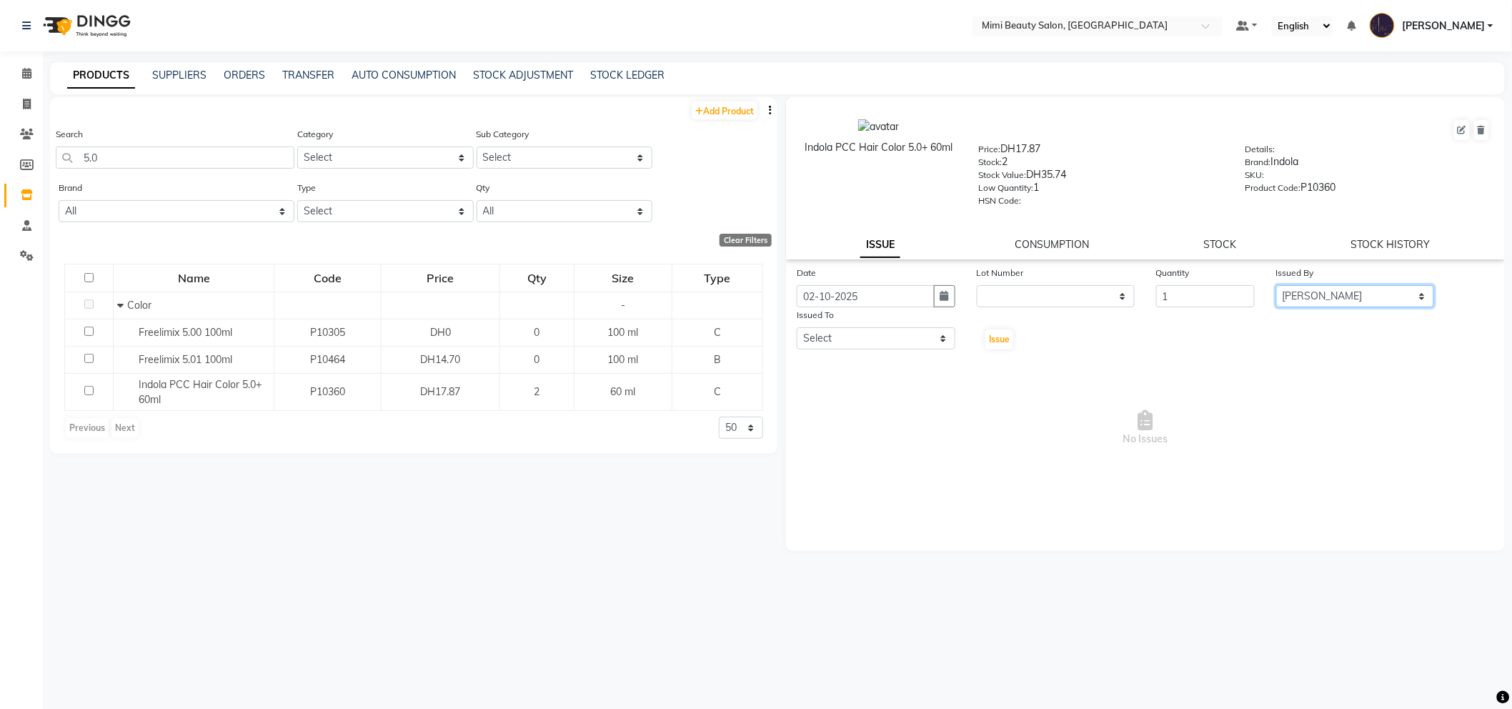
click at [1276, 286] on select "Select Aarati Abir Aisha Alya Amira Chona Fatima Ghazal Hoda Huda Iman(owner) J…" at bounding box center [1355, 296] width 159 height 22
click at [916, 343] on select "Select Aarati Abir Aisha Alya Amira Chona Fatima Ghazal Hoda Huda Iman(owner) J…" at bounding box center [876, 338] width 159 height 22
select select "52700"
click at [797, 328] on select "Select Aarati Abir Aisha Alya Amira Chona Fatima Ghazal Hoda Huda Iman(owner) J…" at bounding box center [876, 338] width 159 height 22
click at [994, 340] on span "Issue" at bounding box center [999, 339] width 21 height 11
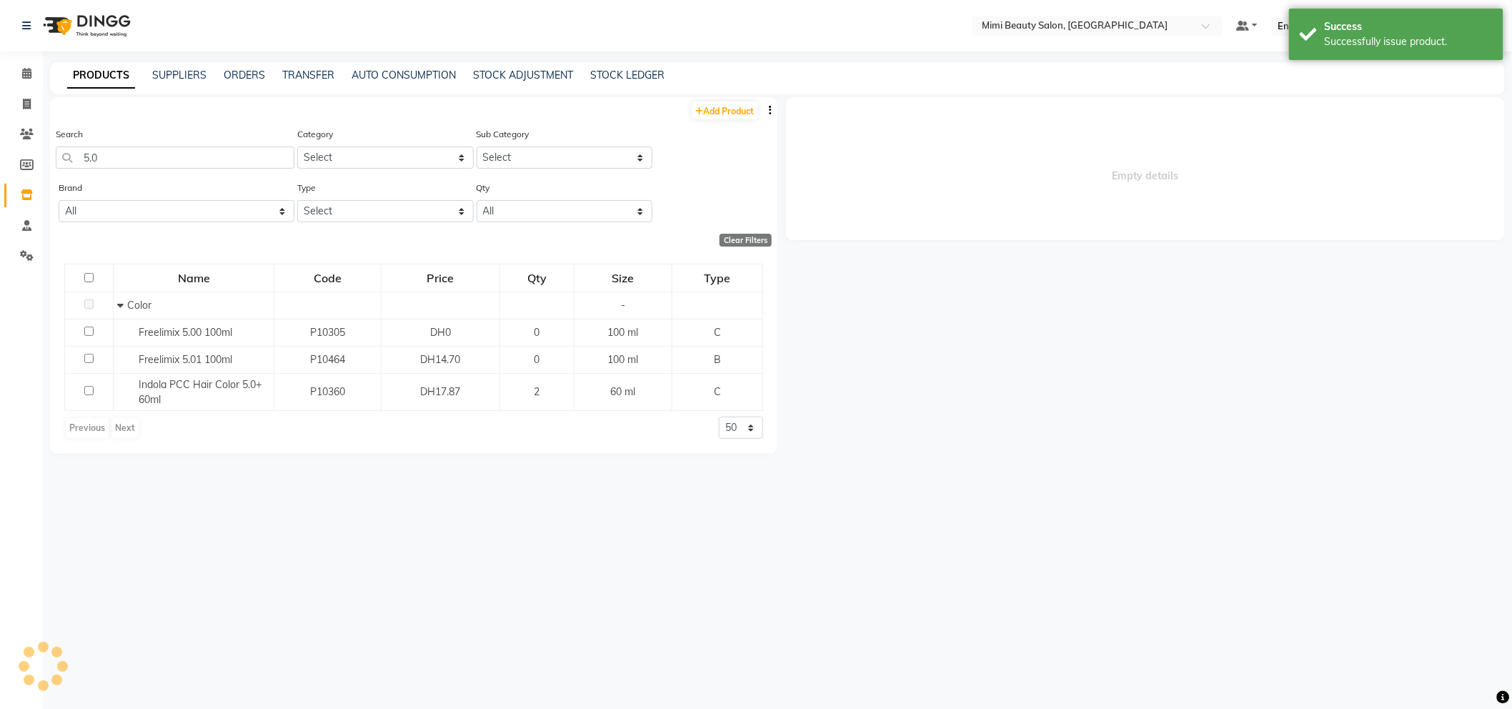
select select
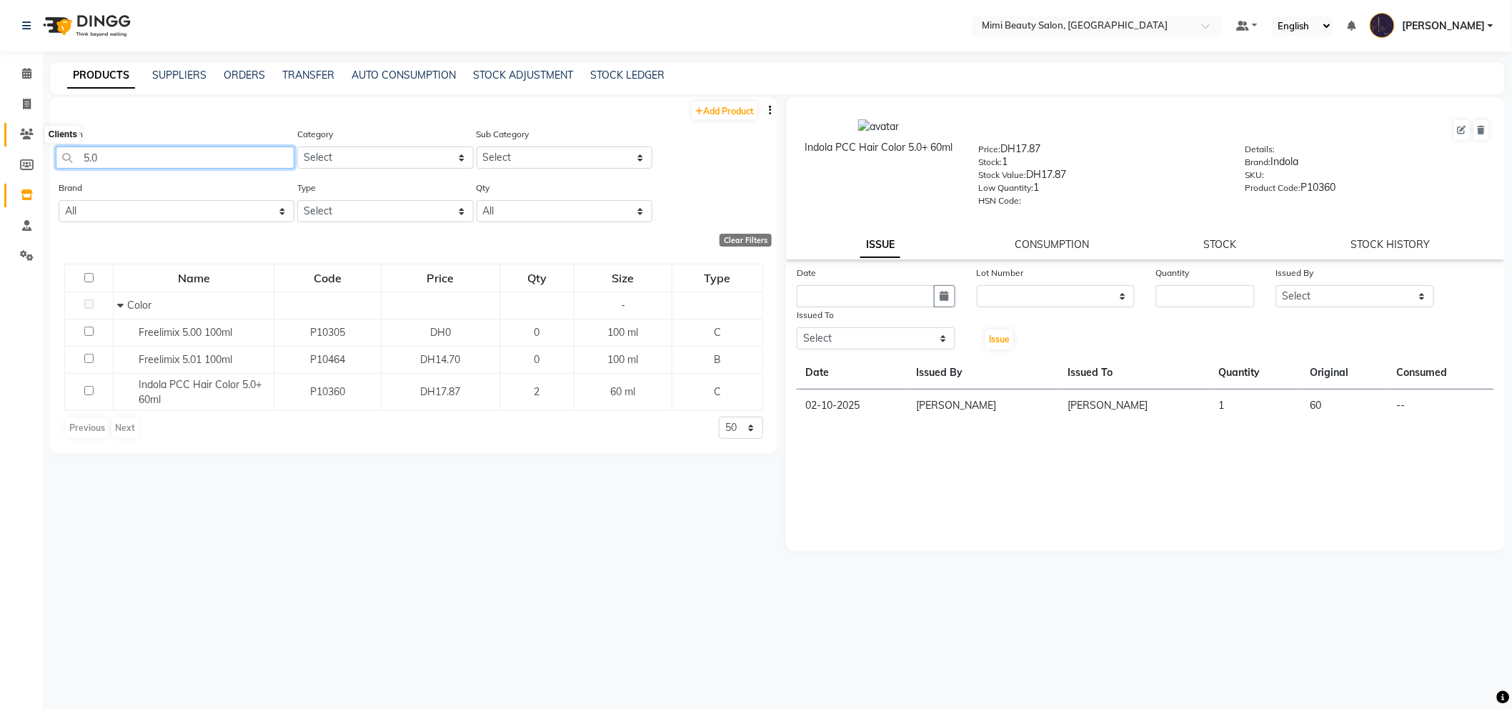
drag, startPoint x: 116, startPoint y: 154, endPoint x: 17, endPoint y: 141, distance: 100.1
click at [17, 141] on app-home "Select Location × Mimi Beauty Salon, Khalidiya Default Panel My Panel English E…" at bounding box center [756, 359] width 1512 height 718
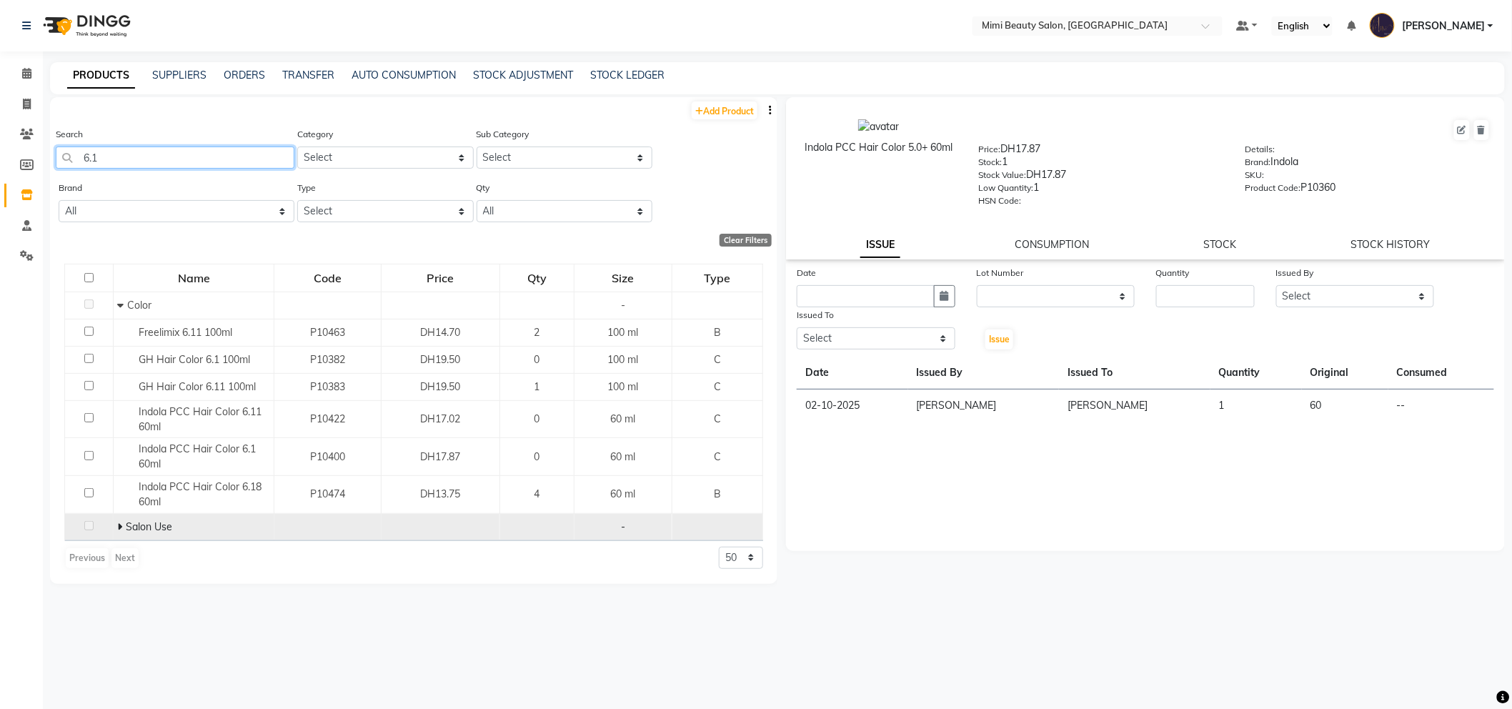
type input "6.1"
click at [120, 526] on icon at bounding box center [119, 526] width 5 height 10
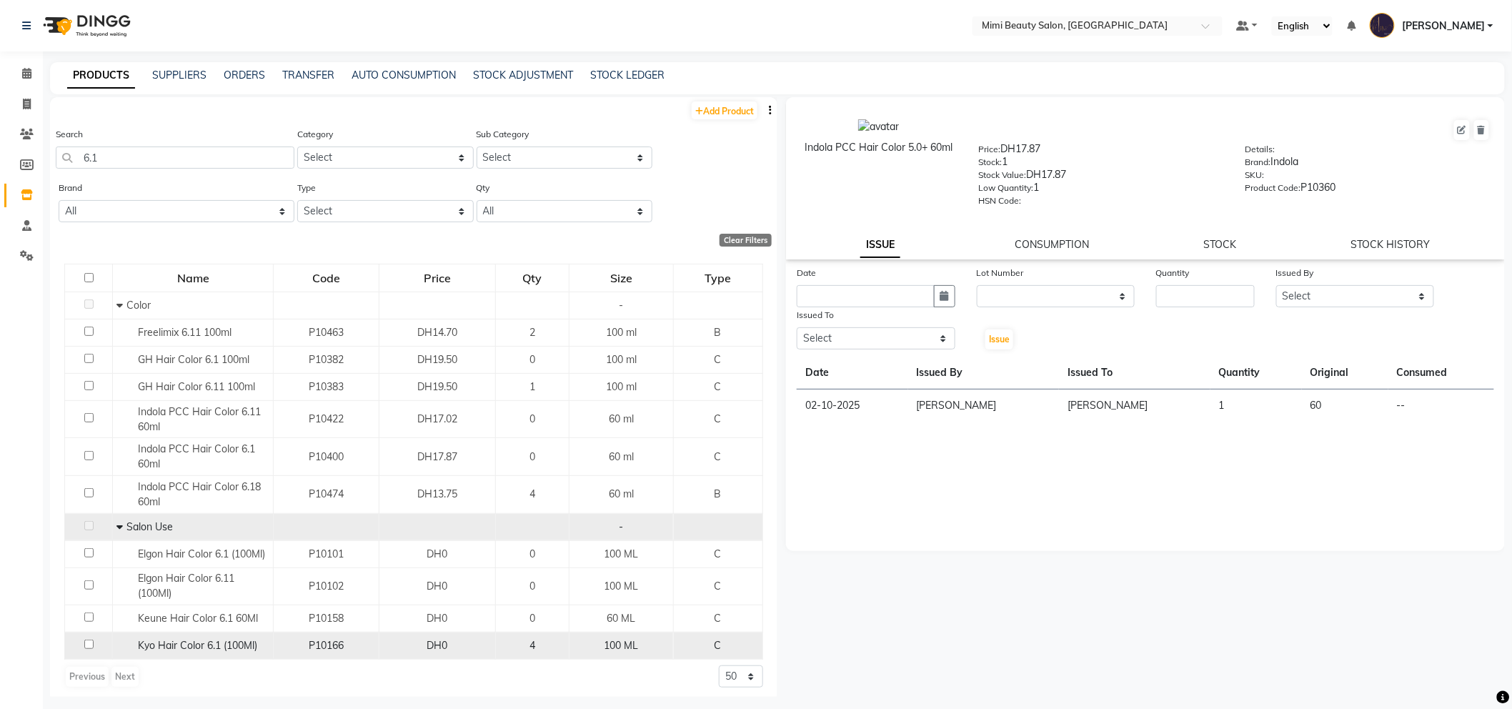
click at [226, 646] on span "Kyo Hair Color 6.1 (100Ml)" at bounding box center [197, 645] width 119 height 13
select select
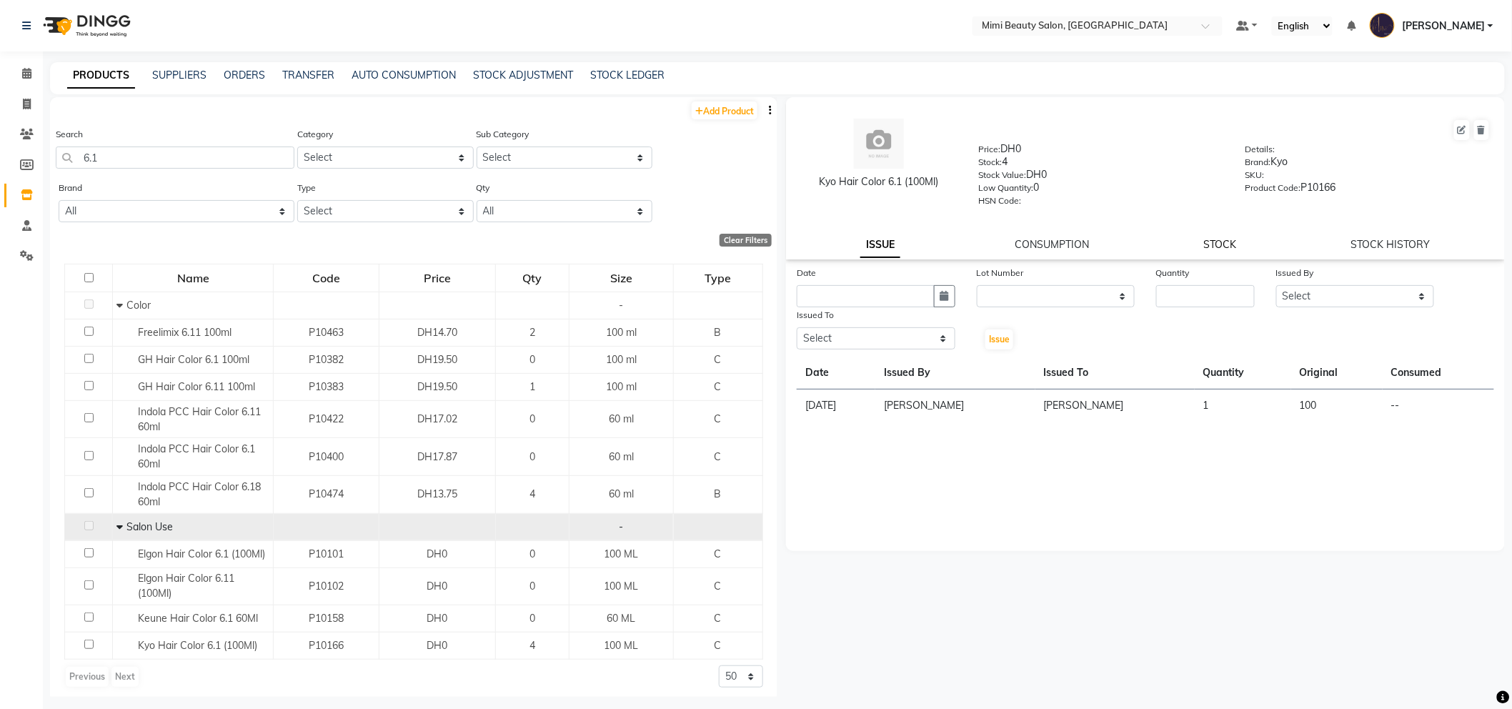
click at [1210, 247] on link "STOCK" at bounding box center [1220, 244] width 33 height 13
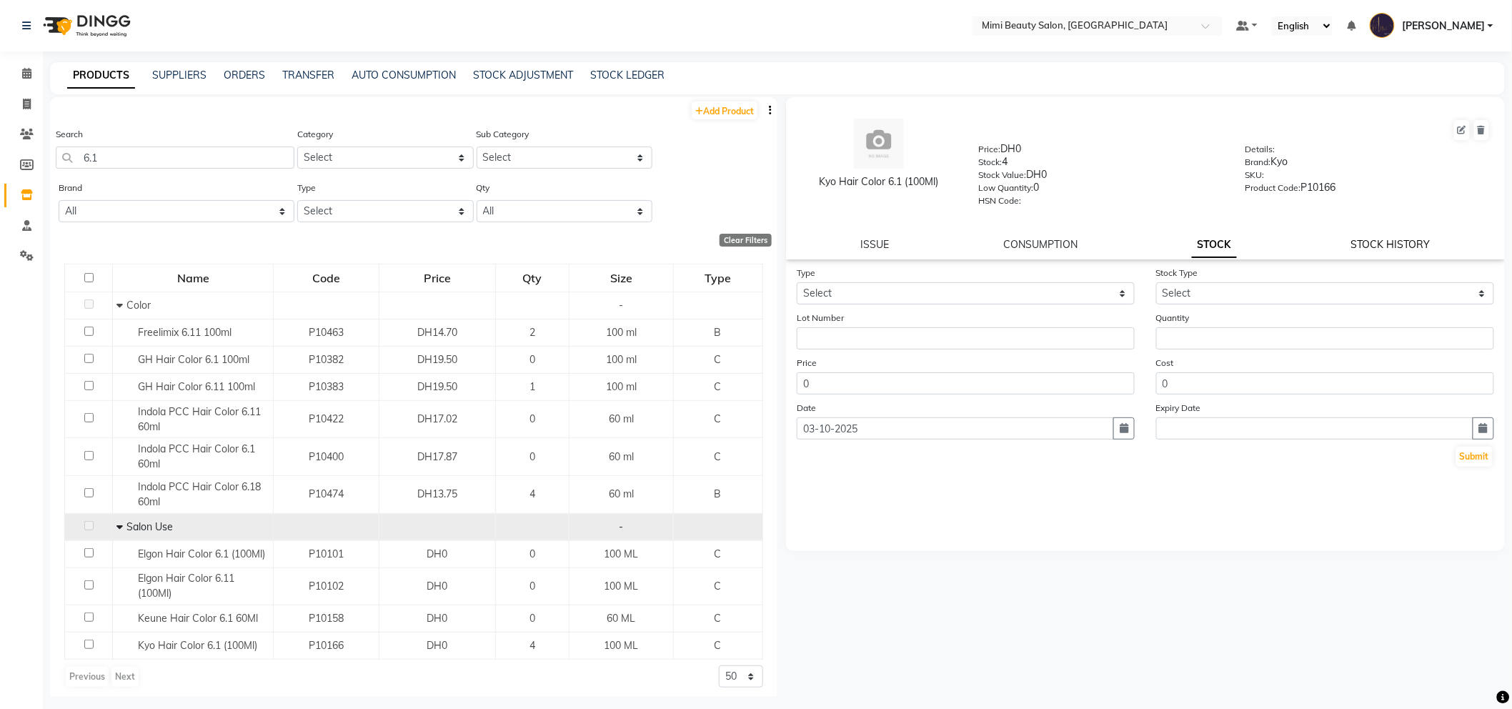
click at [1389, 241] on link "STOCK HISTORY" at bounding box center [1390, 244] width 79 height 13
select select "all"
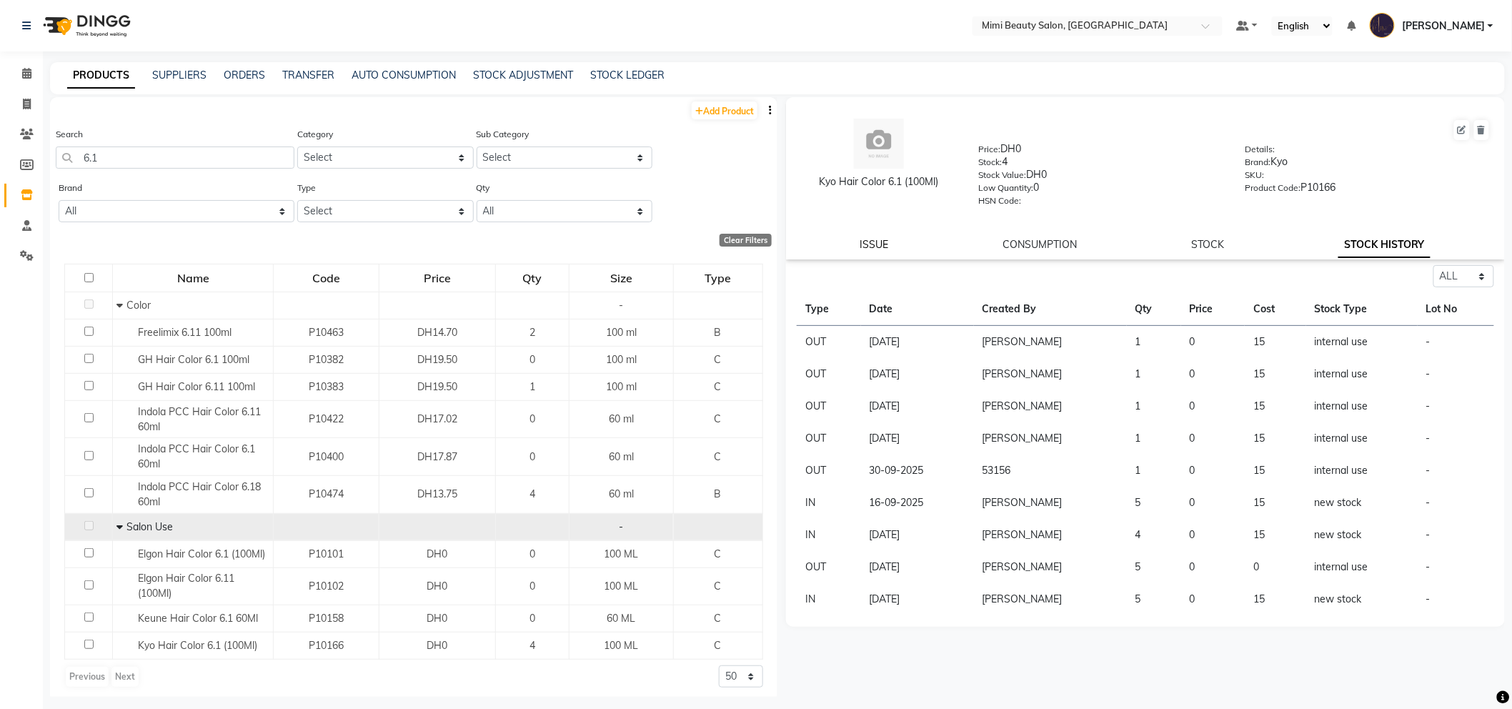
click at [879, 247] on link "ISSUE" at bounding box center [874, 244] width 29 height 13
select select
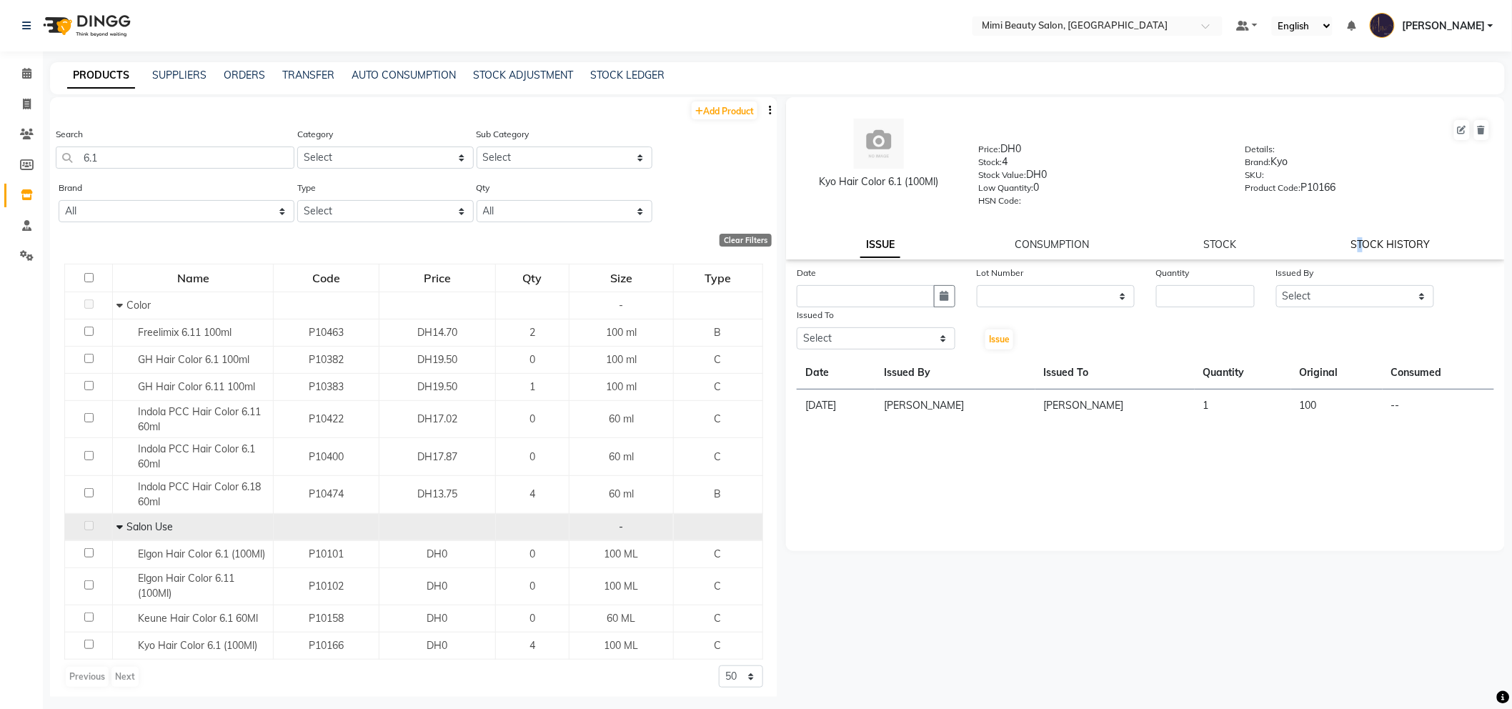
click at [1363, 244] on link "STOCK HISTORY" at bounding box center [1390, 244] width 79 height 13
select select "all"
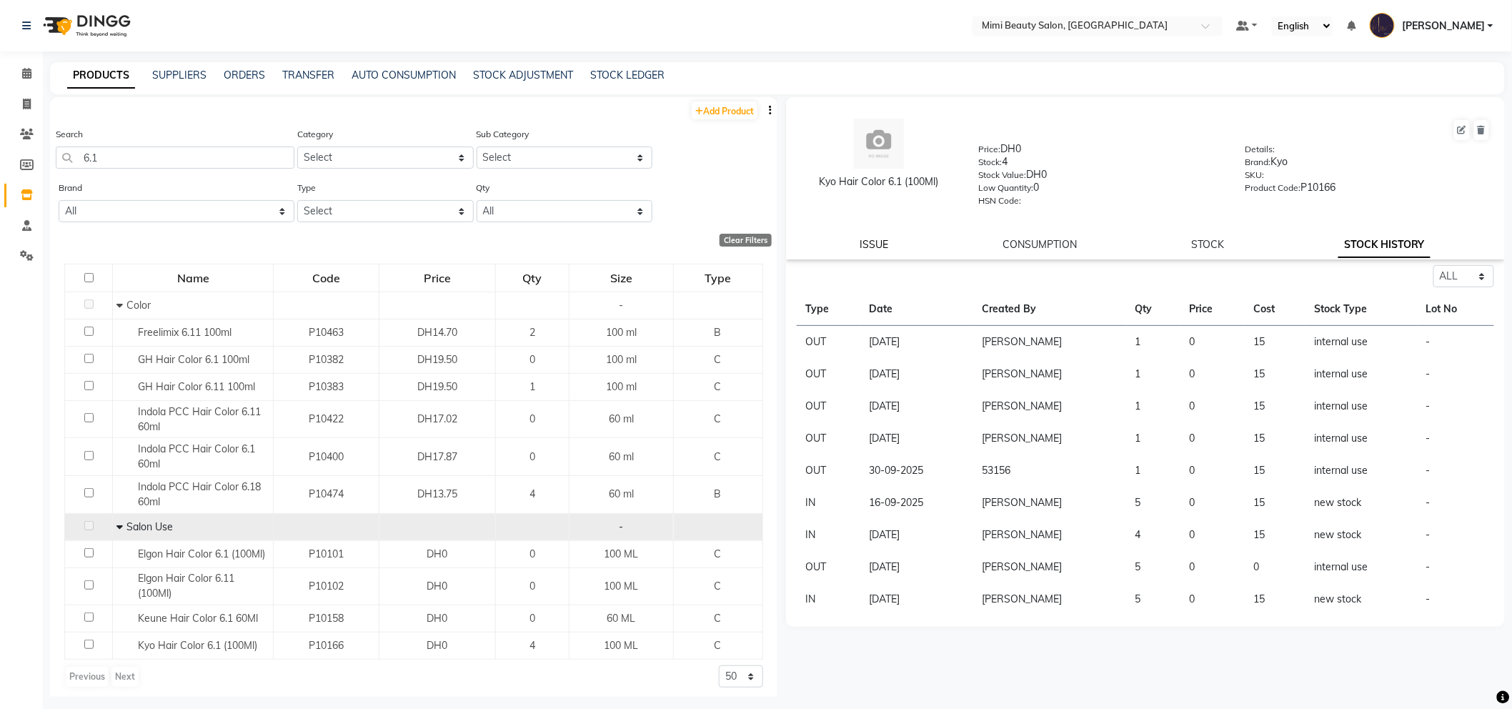
click at [874, 241] on link "ISSUE" at bounding box center [874, 244] width 29 height 13
select select
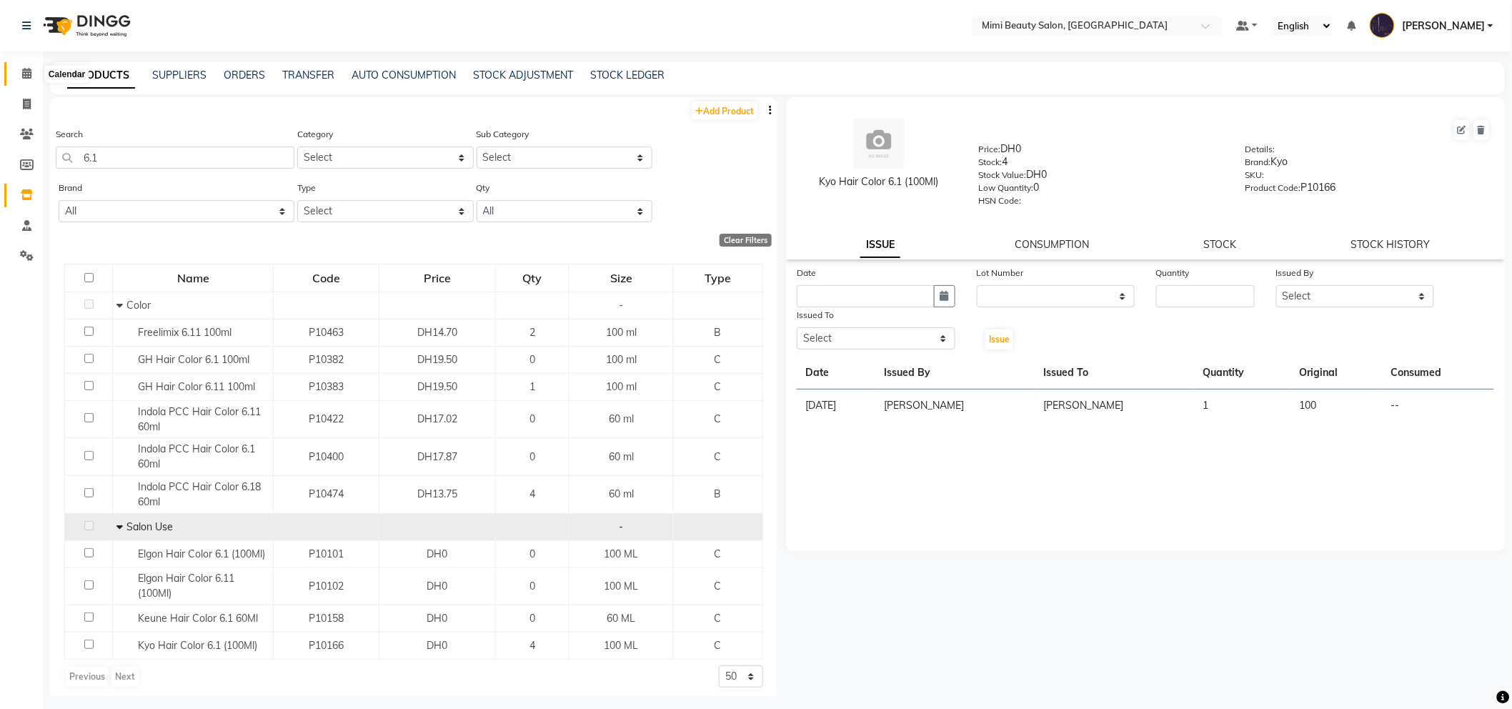
click at [24, 73] on icon at bounding box center [26, 73] width 9 height 11
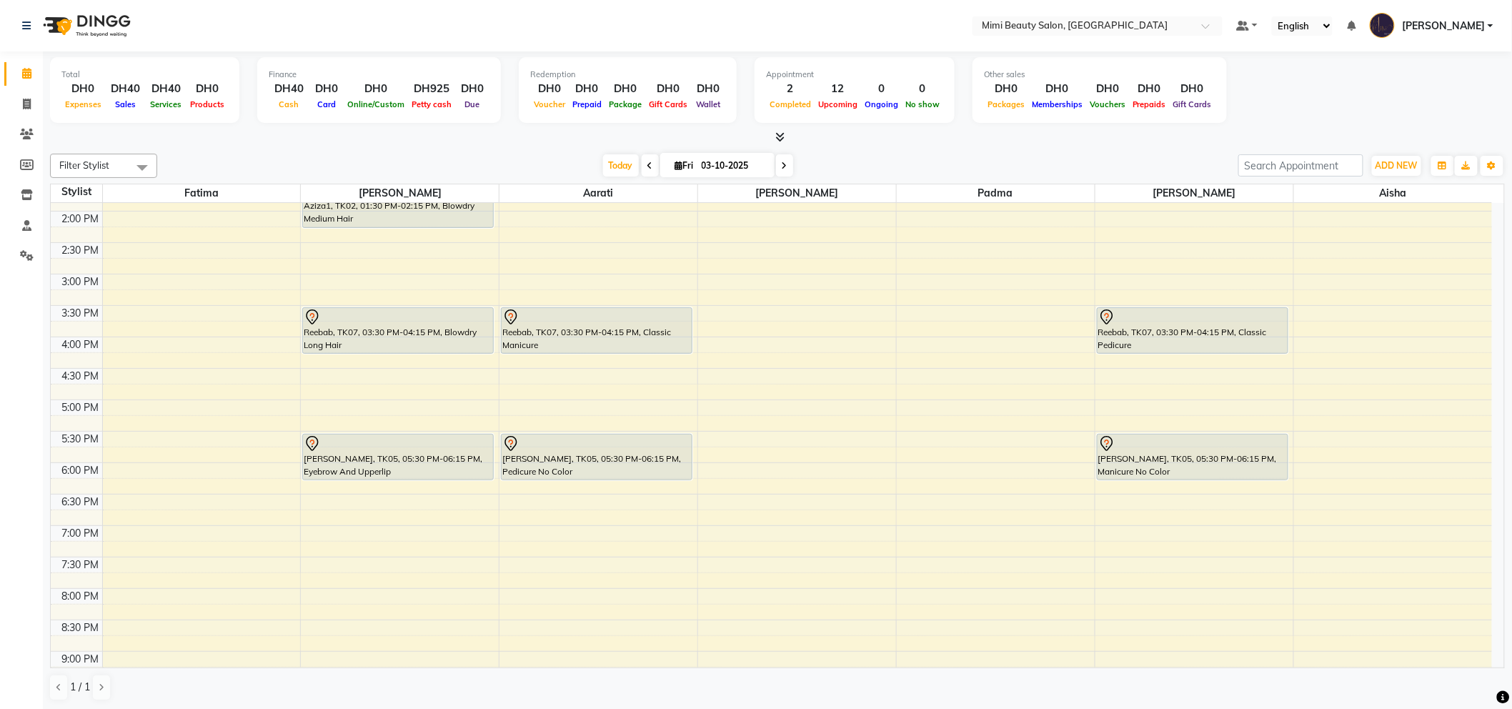
scroll to position [396, 0]
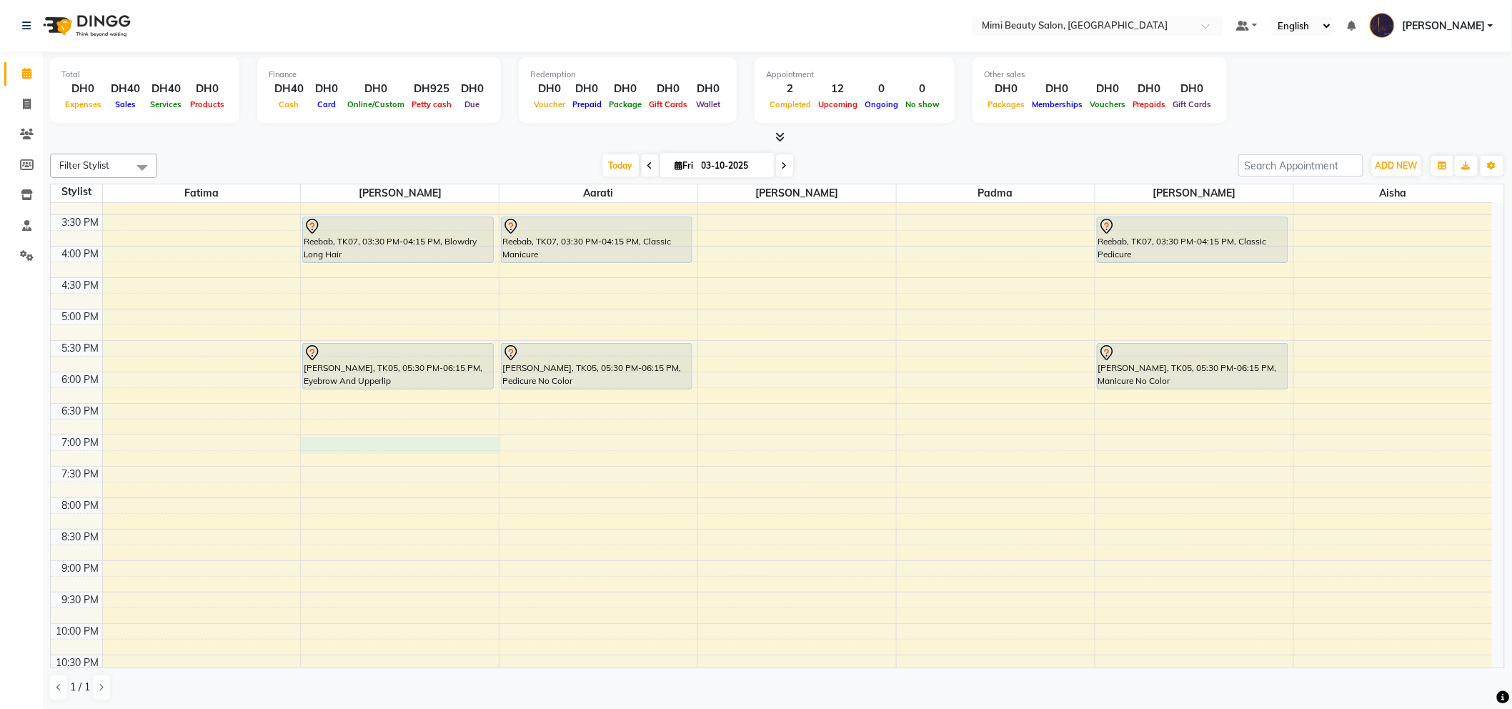
click at [373, 444] on div "9:00 AM 9:30 AM 10:00 AM 10:30 AM 11:00 AM 11:30 AM 12:00 PM 12:30 PM 1:00 PM 1…" at bounding box center [771, 277] width 1441 height 942
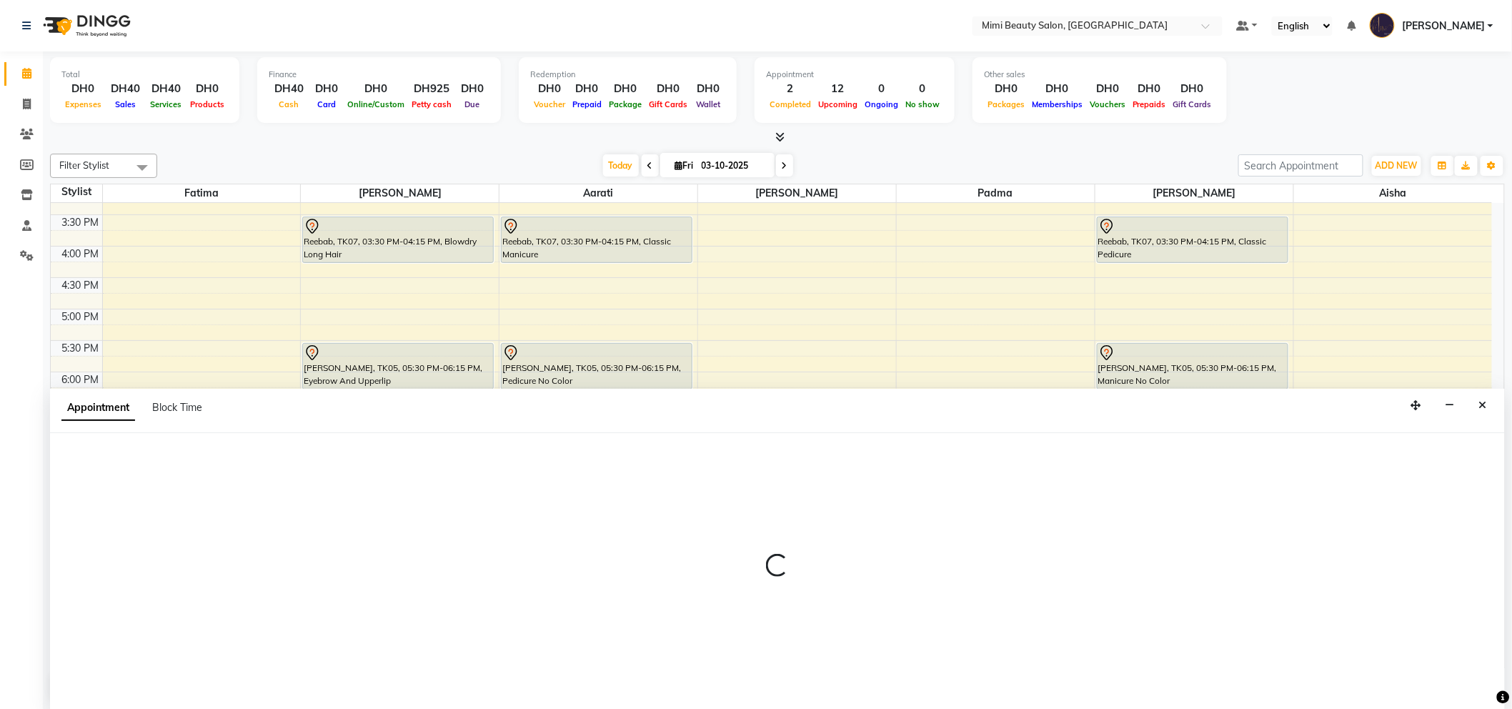
scroll to position [1, 0]
select select "52700"
select select "tentative"
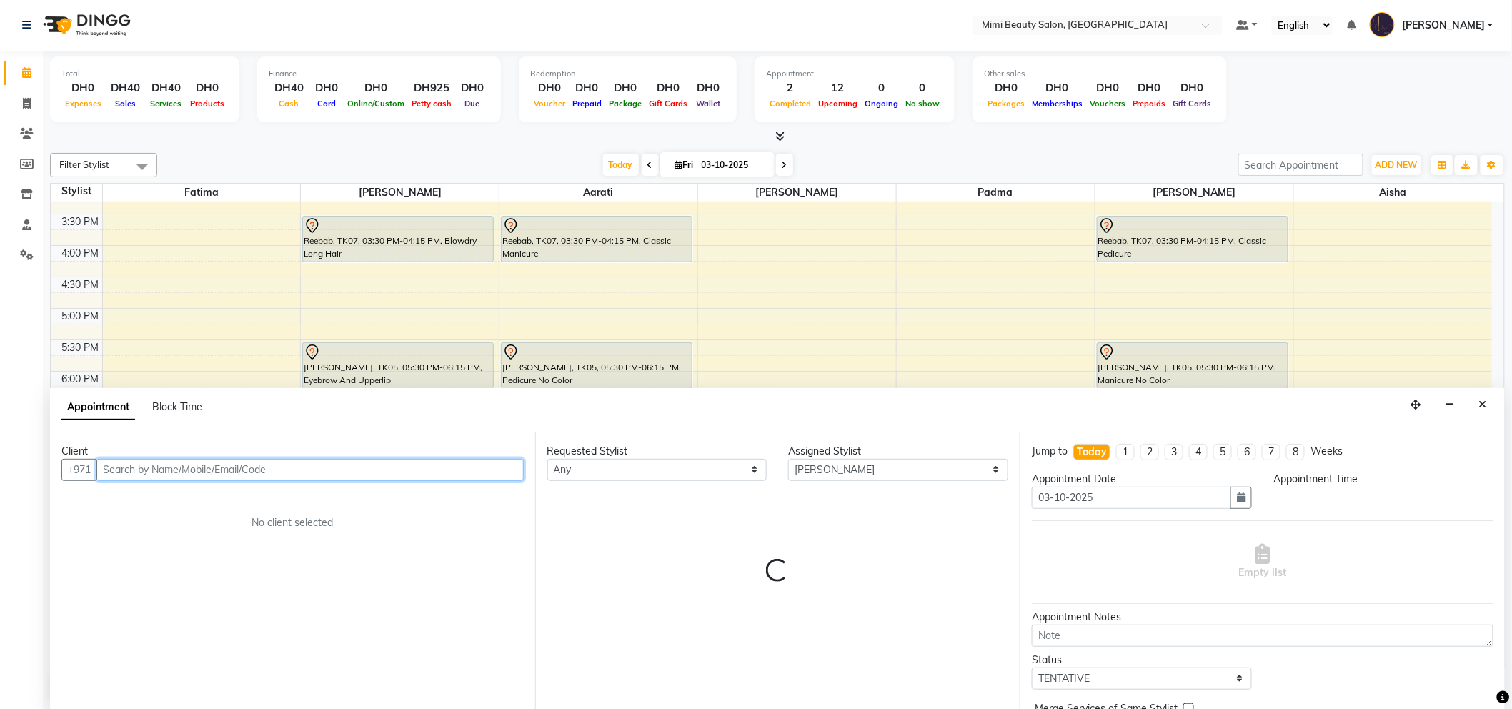
select select "1140"
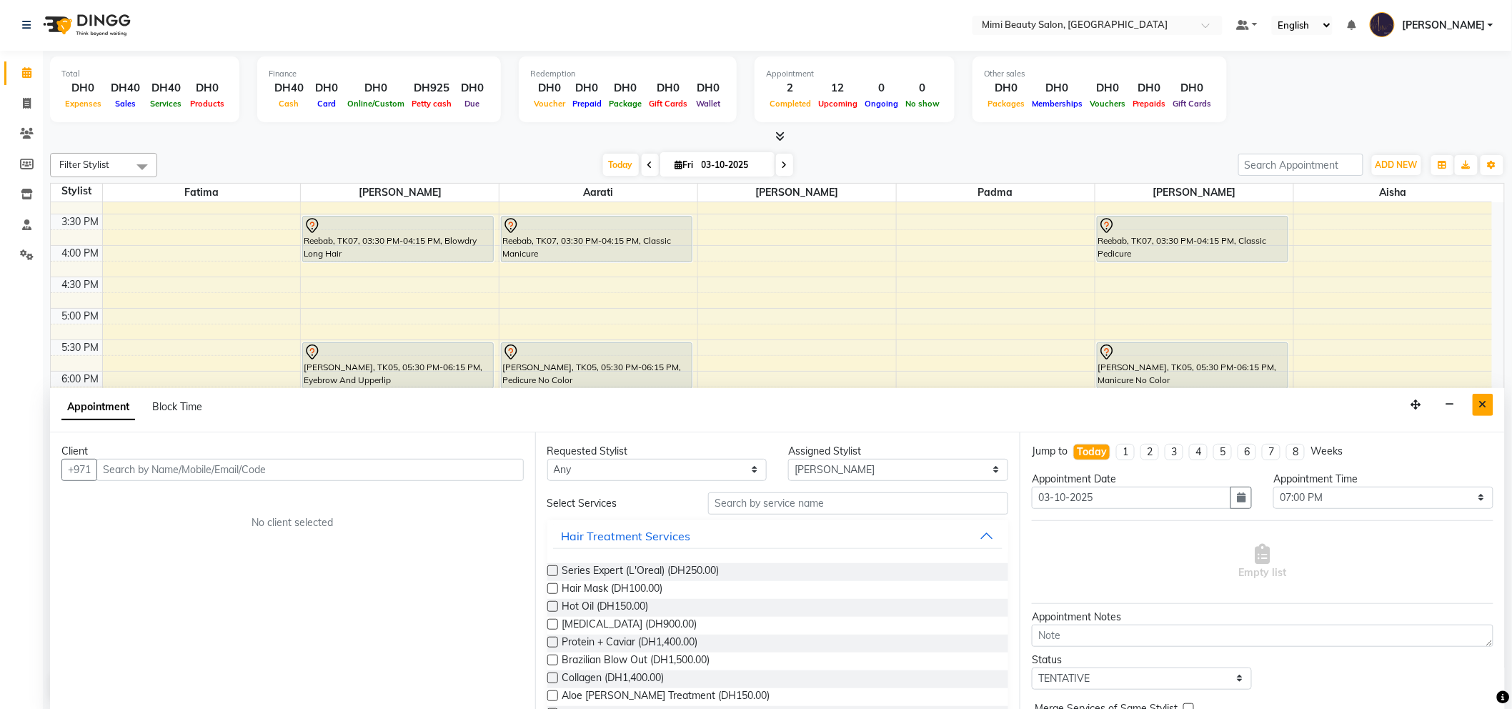
click at [1488, 404] on button "Close" at bounding box center [1482, 405] width 21 height 22
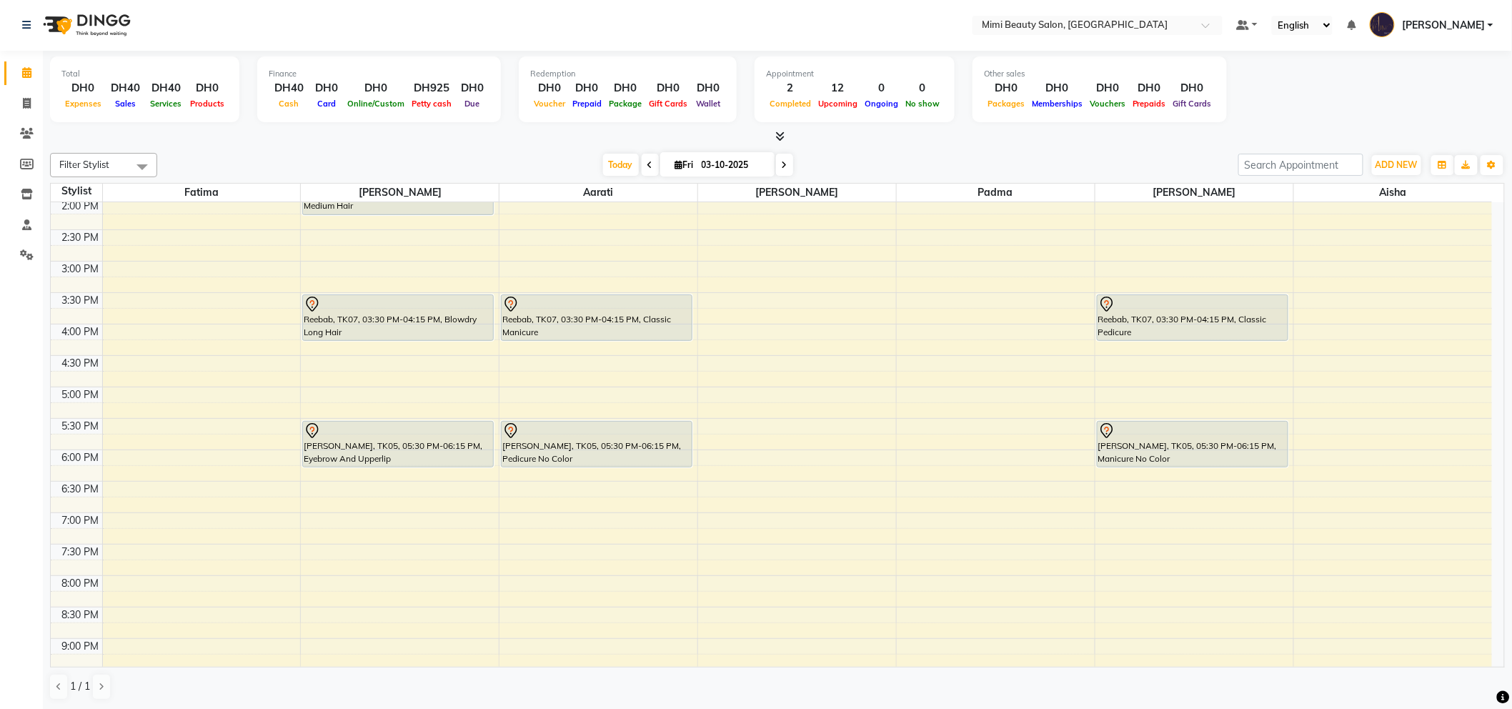
scroll to position [409, 0]
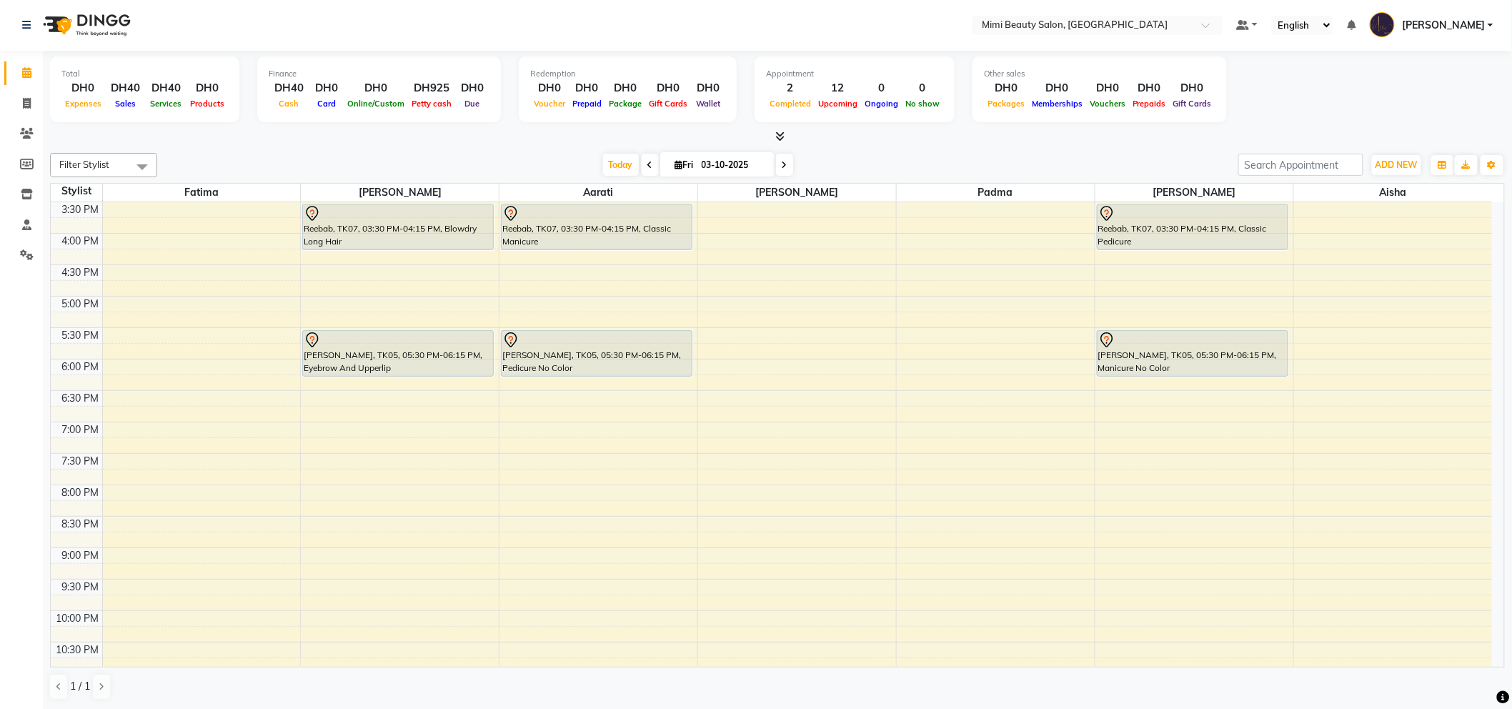
click at [365, 438] on div "9:00 AM 9:30 AM 10:00 AM 10:30 AM 11:00 AM 11:30 AM 12:00 PM 12:30 PM 1:00 PM 1…" at bounding box center [771, 265] width 1441 height 942
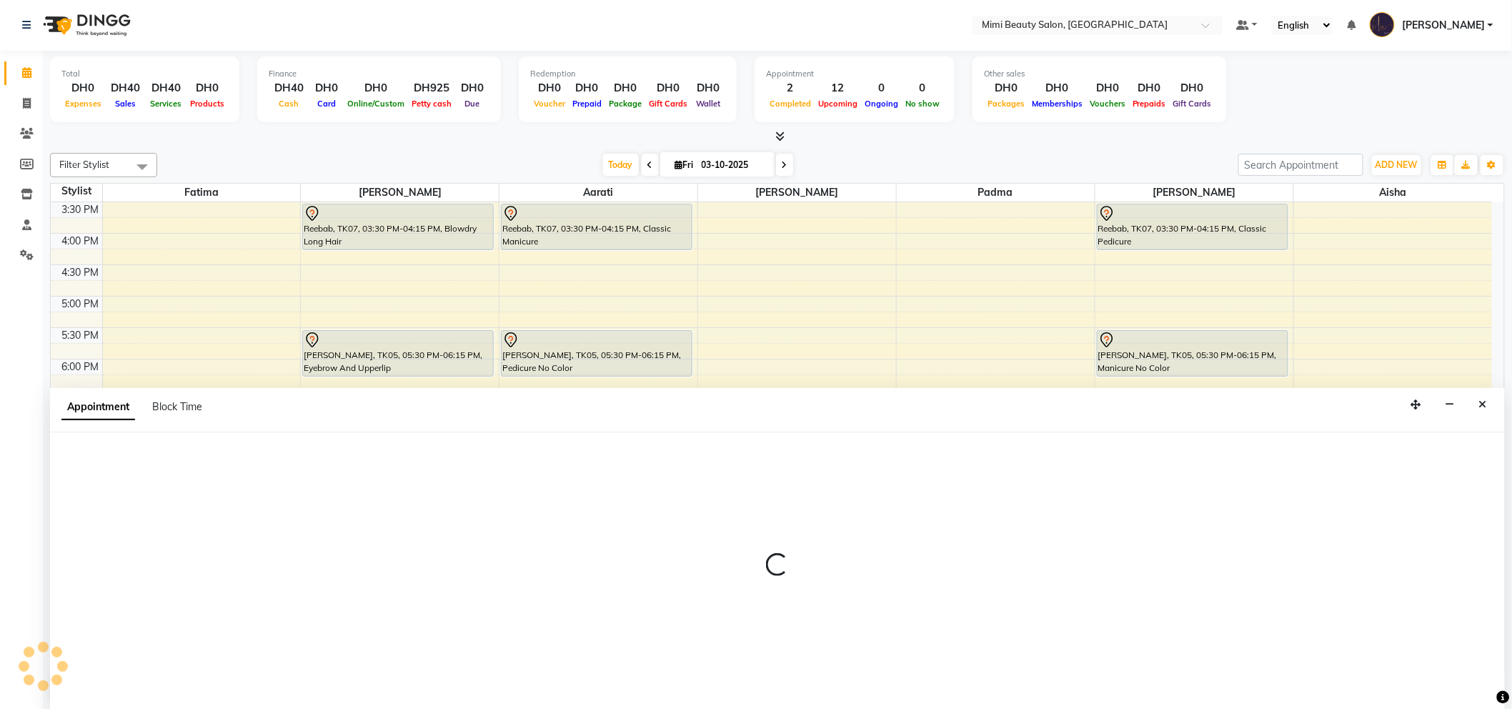
select select "52700"
select select "1140"
select select "tentative"
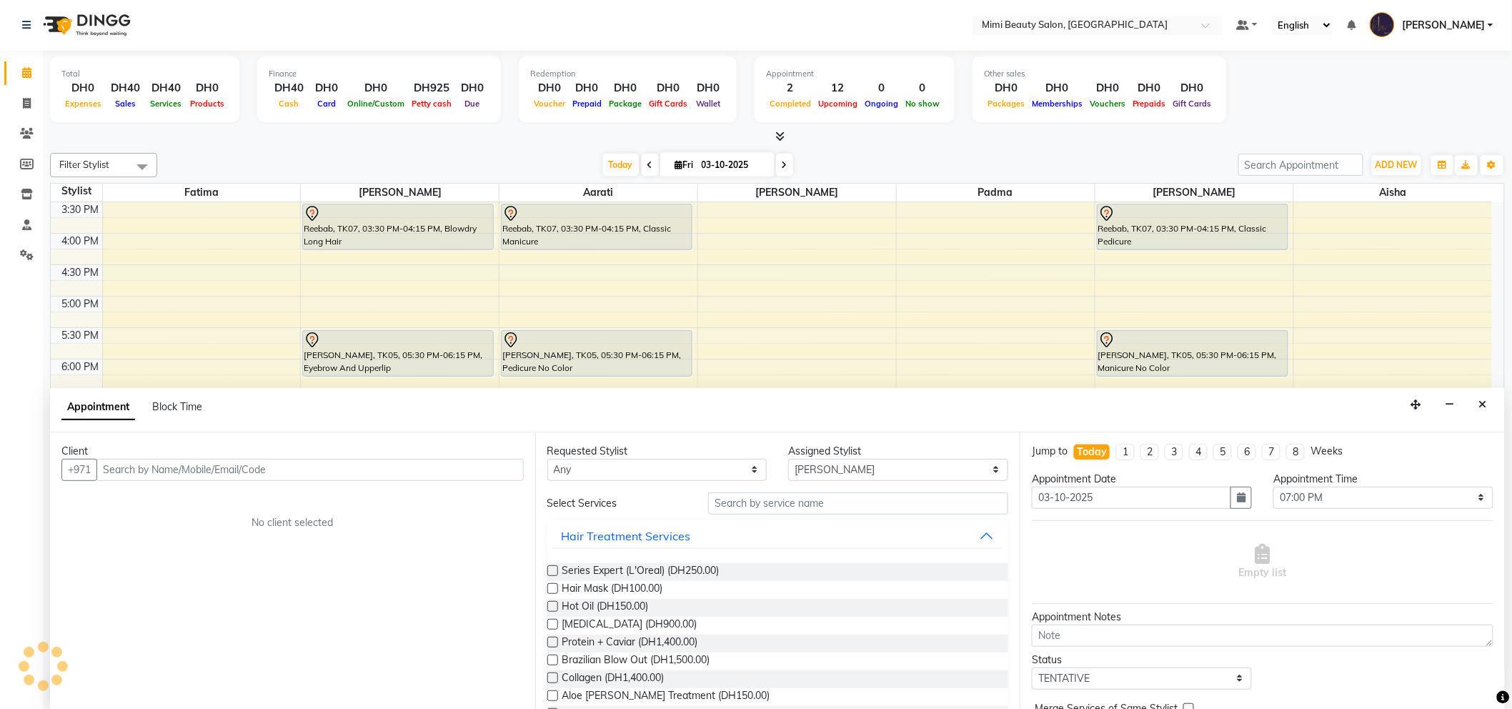
click at [236, 469] on input "text" at bounding box center [309, 470] width 427 height 22
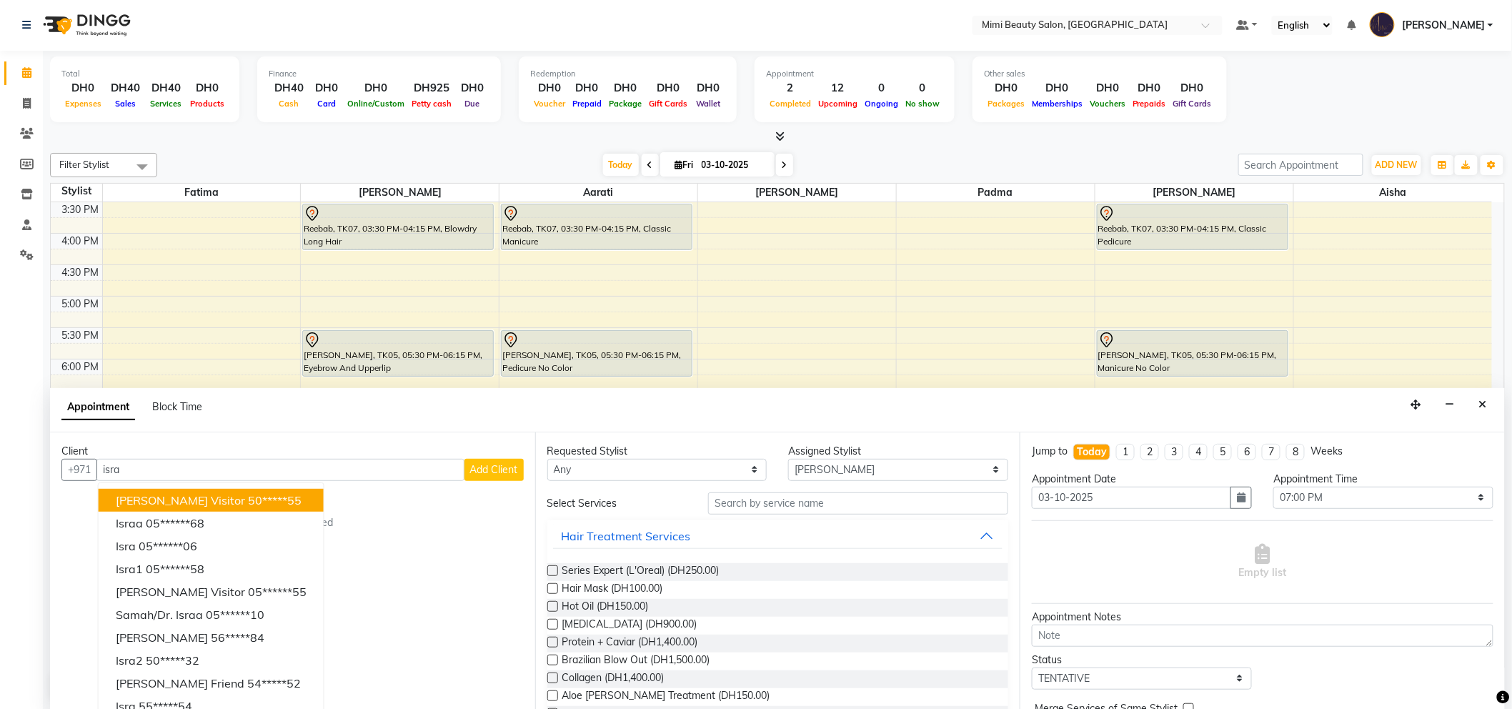
click at [248, 500] on ngb-highlight "50*****55" at bounding box center [275, 500] width 54 height 14
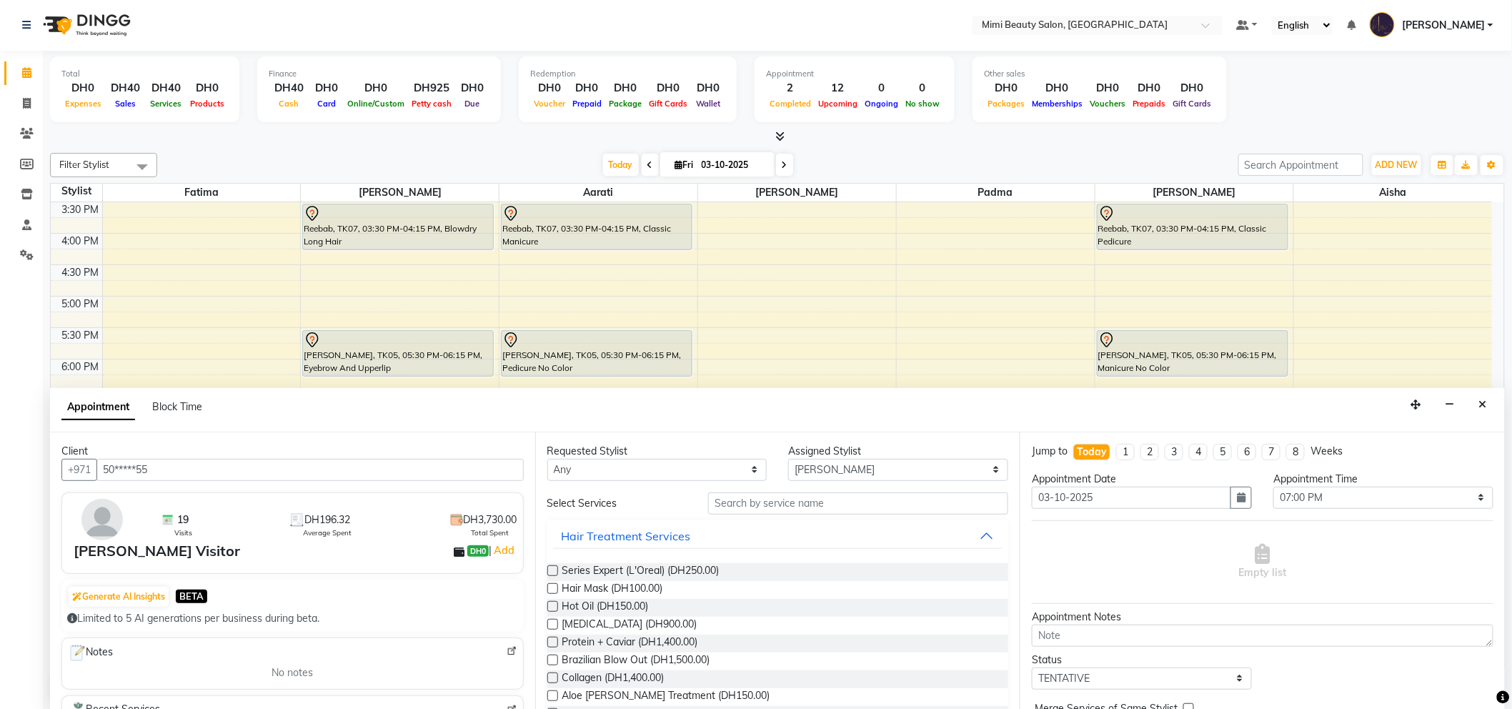
type input "50*****55"
click at [582, 467] on select "Any [PERSON_NAME] [PERSON_NAME] [PERSON_NAME] [PERSON_NAME] Padma" at bounding box center [657, 470] width 220 height 22
select select "52700"
click at [547, 459] on select "Any [PERSON_NAME] [PERSON_NAME] [PERSON_NAME] [PERSON_NAME] Padma" at bounding box center [657, 470] width 220 height 22
click at [738, 505] on input "text" at bounding box center [858, 503] width 300 height 22
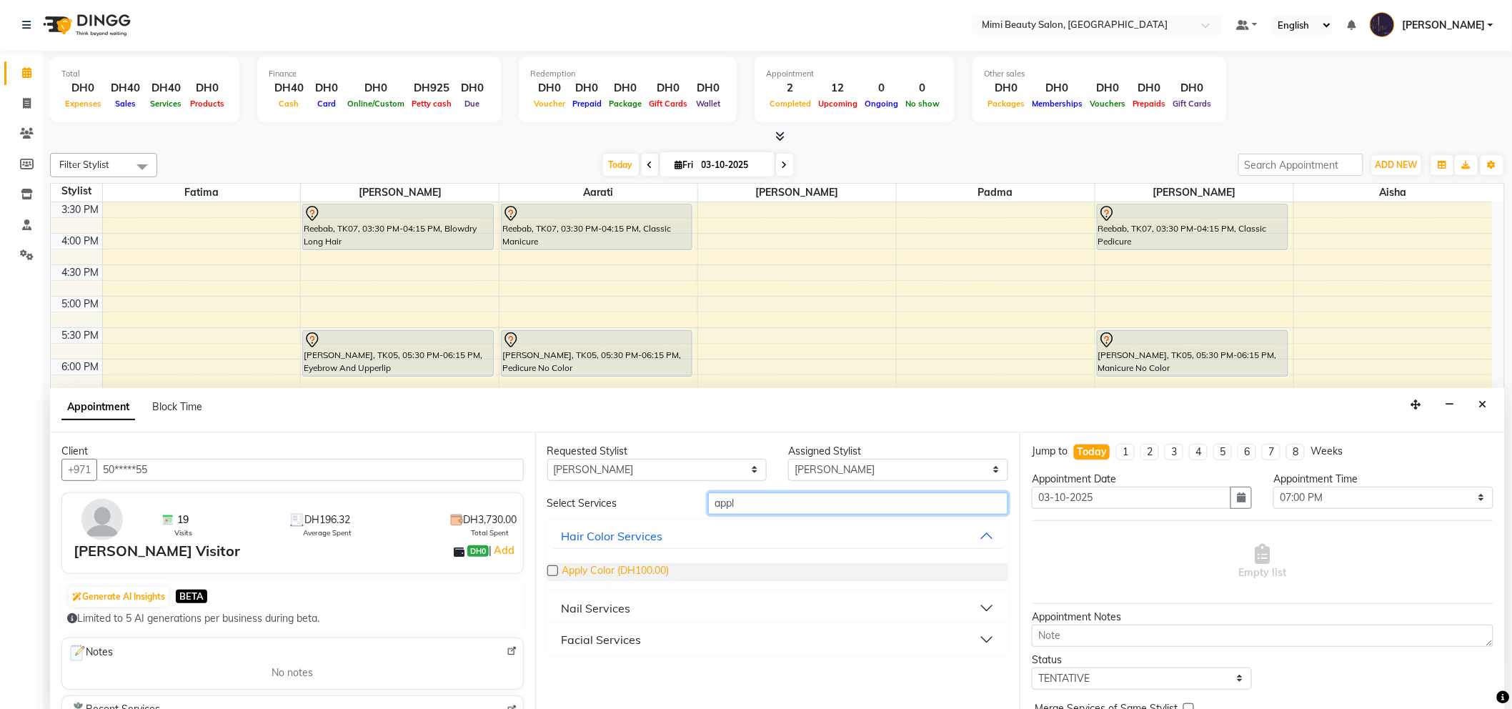
type input "appl"
click at [654, 568] on span "Apply Color (DH100.00)" at bounding box center [615, 572] width 107 height 18
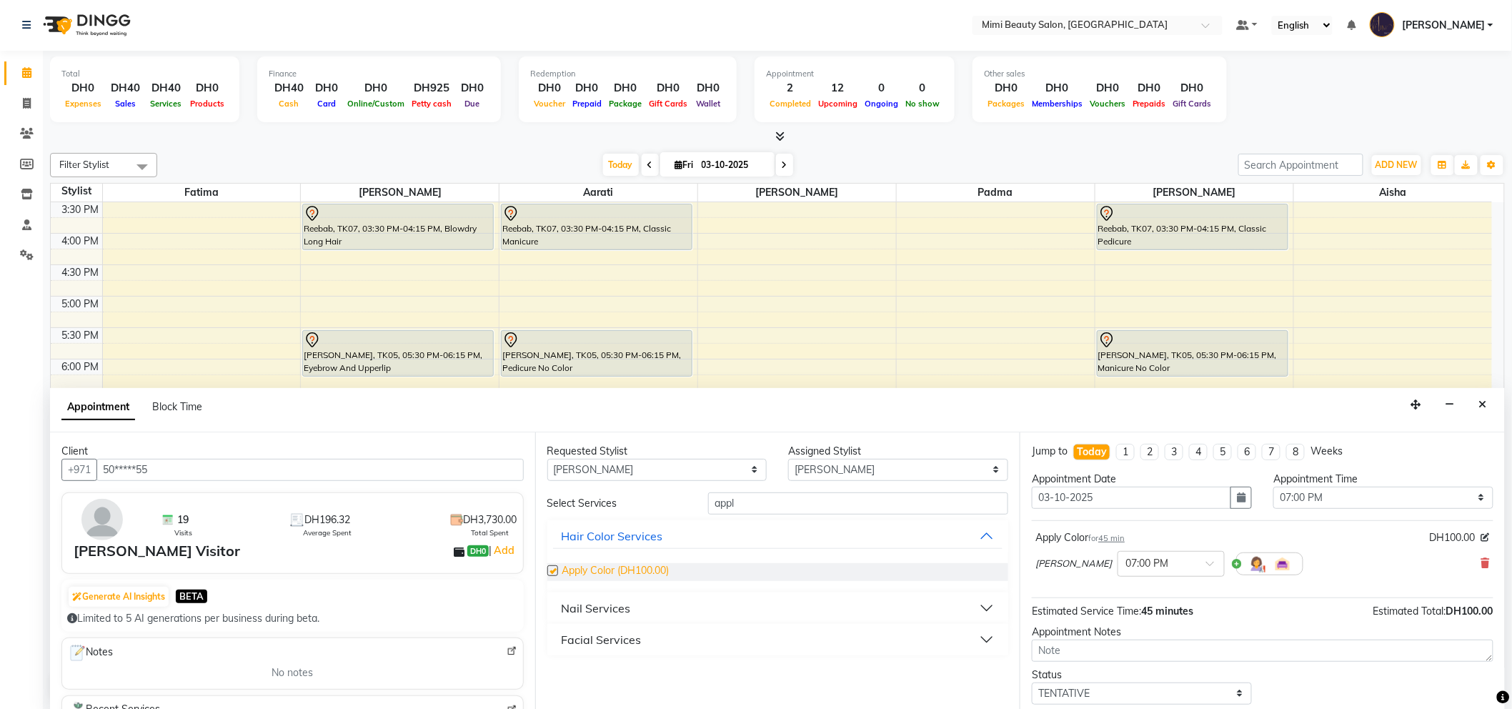
checkbox input "false"
click at [1482, 402] on icon "Close" at bounding box center [1483, 404] width 8 height 10
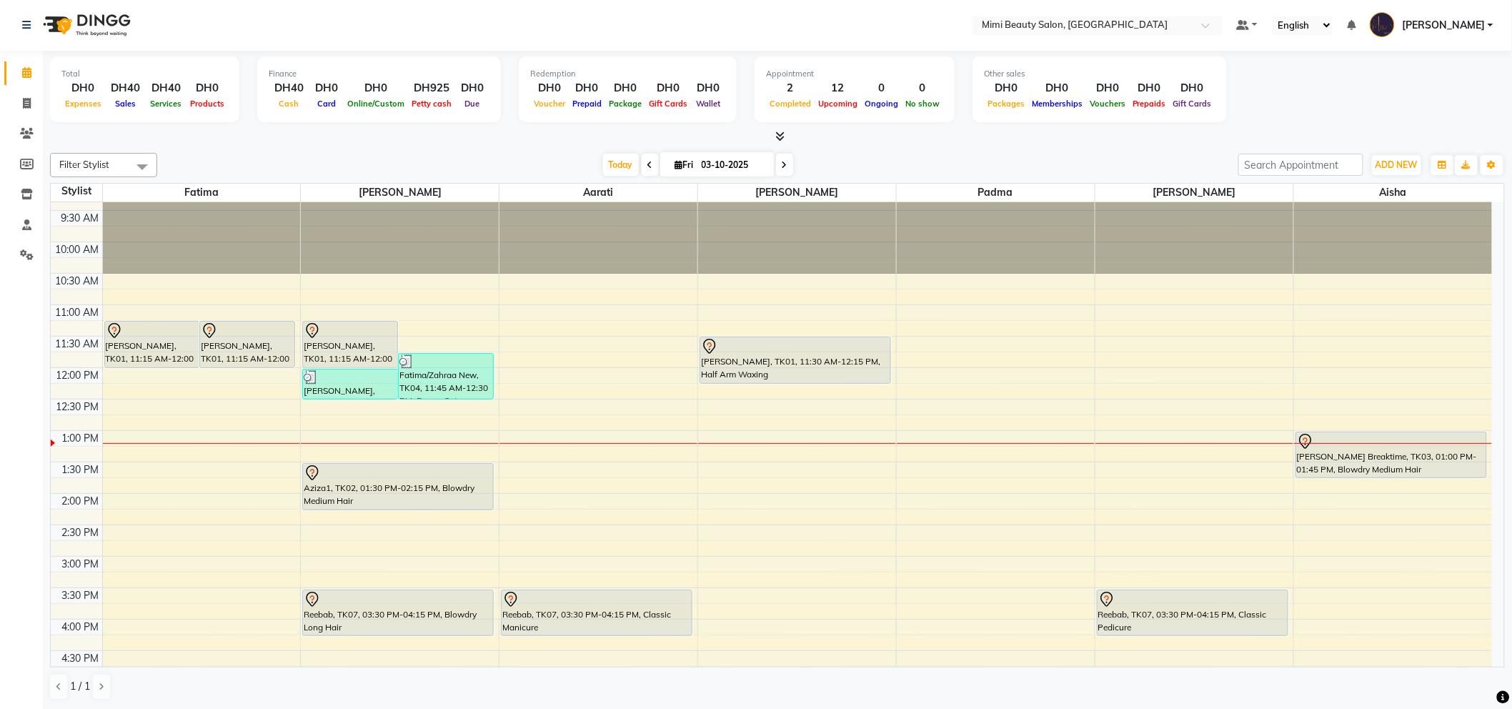
scroll to position [0, 0]
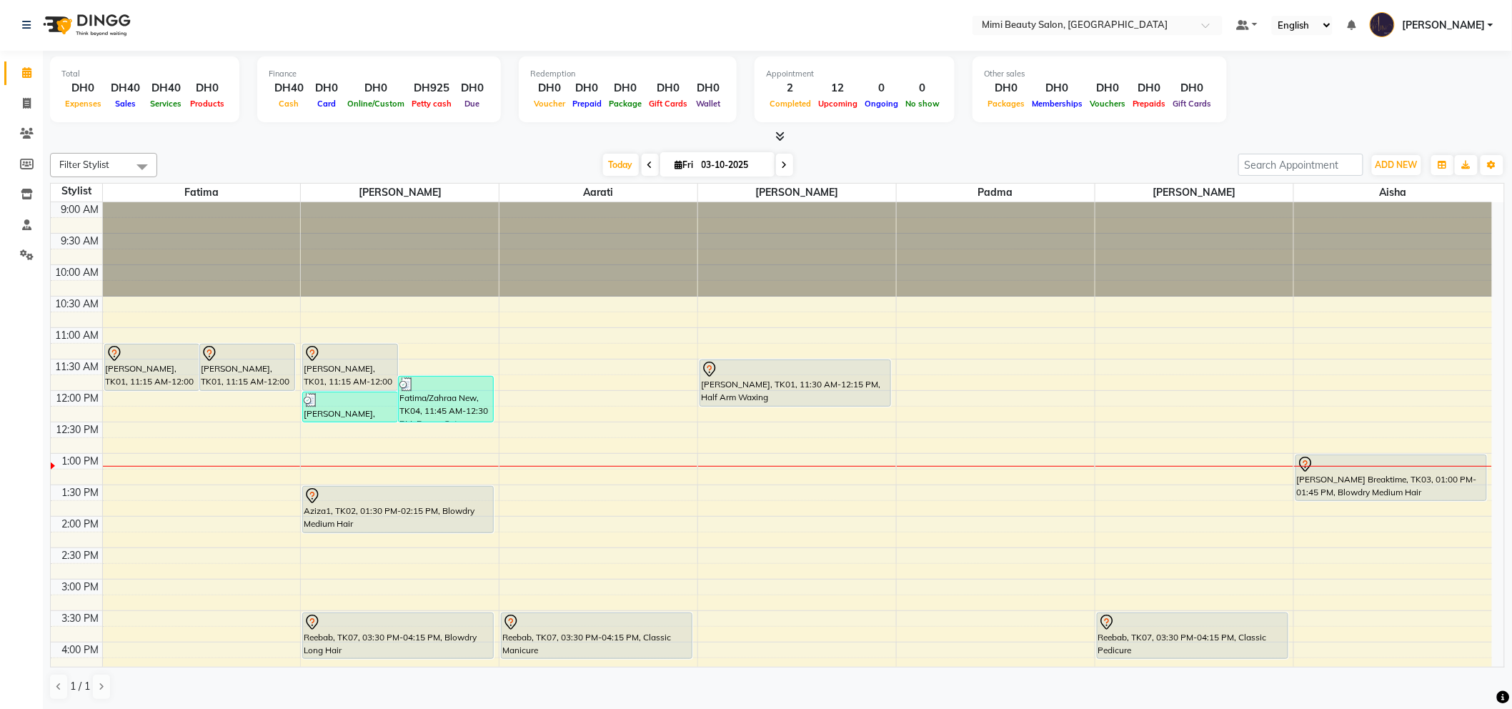
click at [759, 384] on div "[PERSON_NAME], TK01, 11:30 AM-12:15 PM, Half Arm Waxing" at bounding box center [795, 383] width 190 height 46
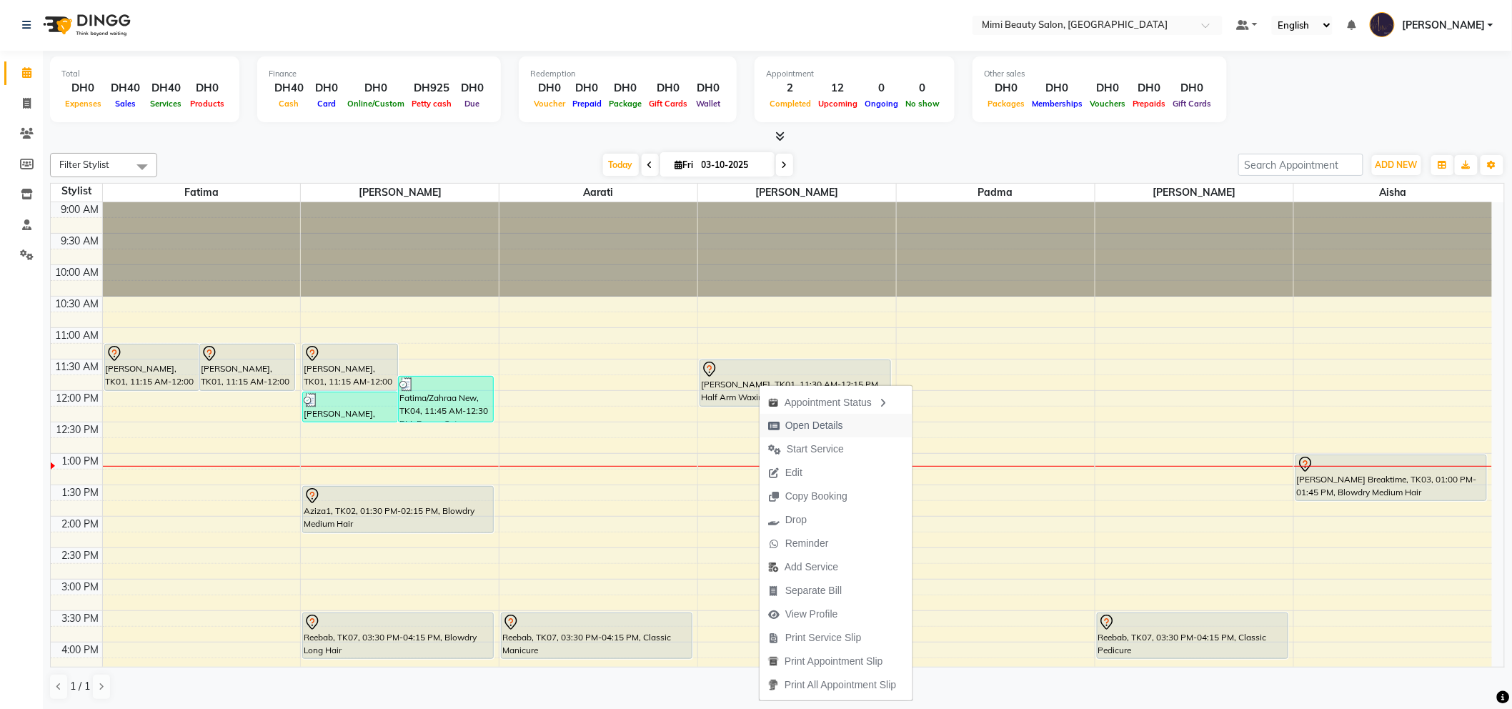
click at [800, 429] on span "Open Details" at bounding box center [814, 425] width 58 height 15
select select "7"
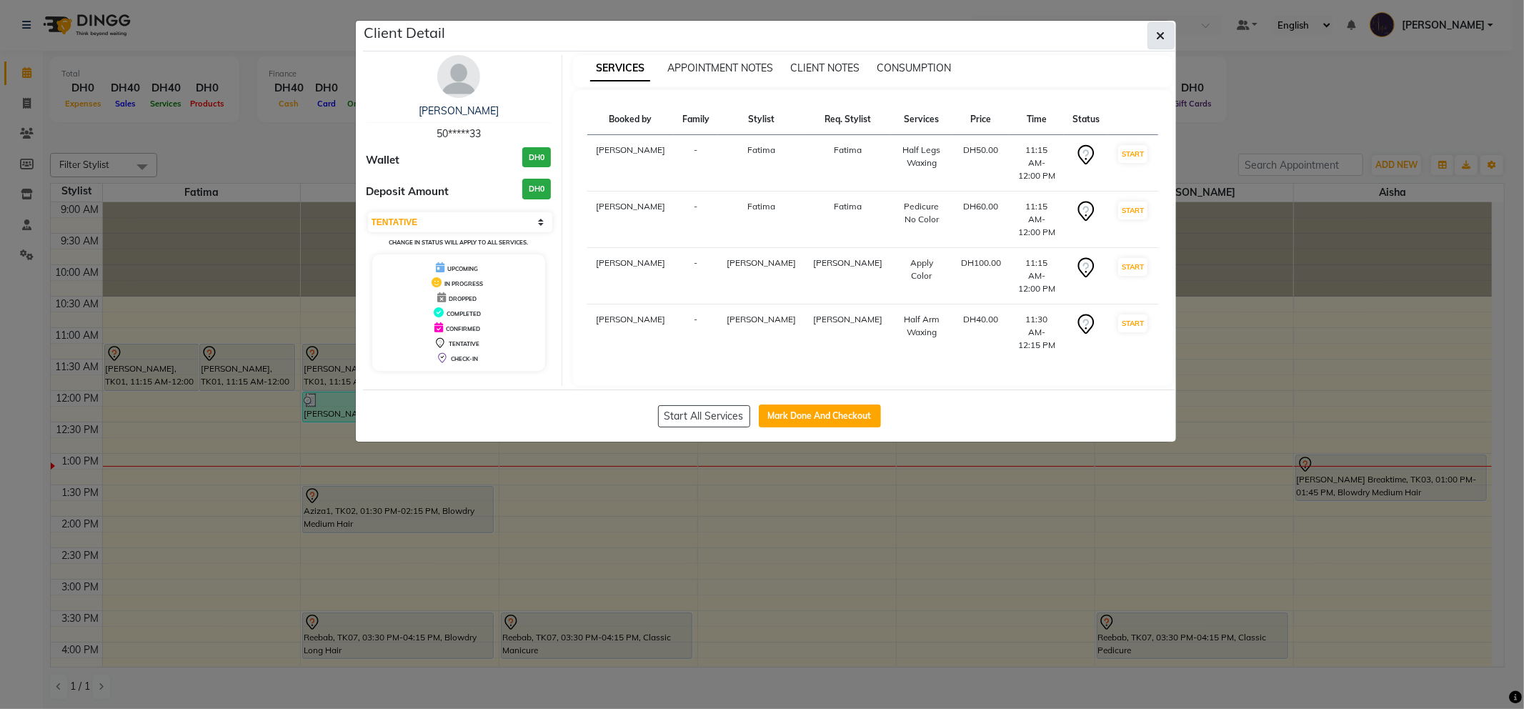
click at [1167, 37] on button "button" at bounding box center [1160, 35] width 27 height 27
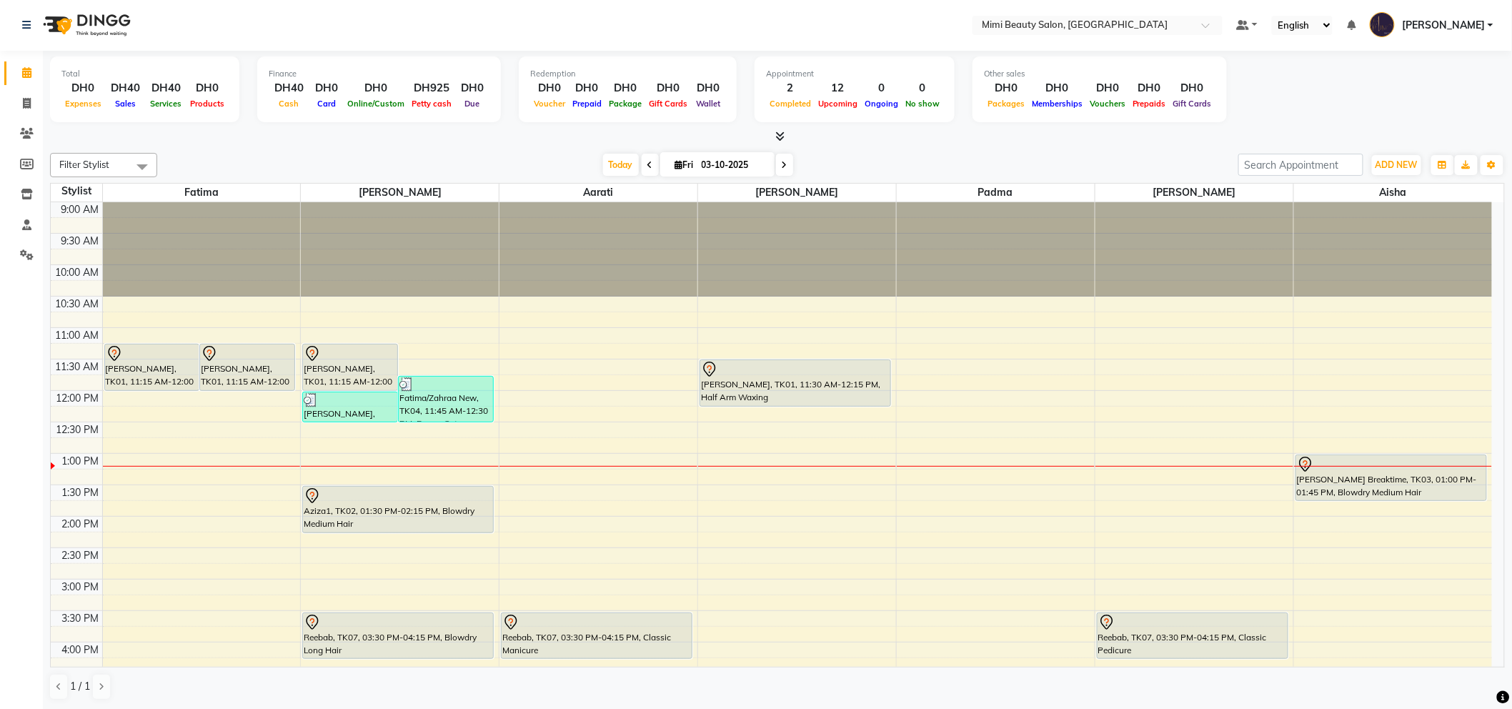
click at [752, 395] on div "[PERSON_NAME], TK01, 11:30 AM-12:15 PM, Half Arm Waxing" at bounding box center [795, 383] width 190 height 46
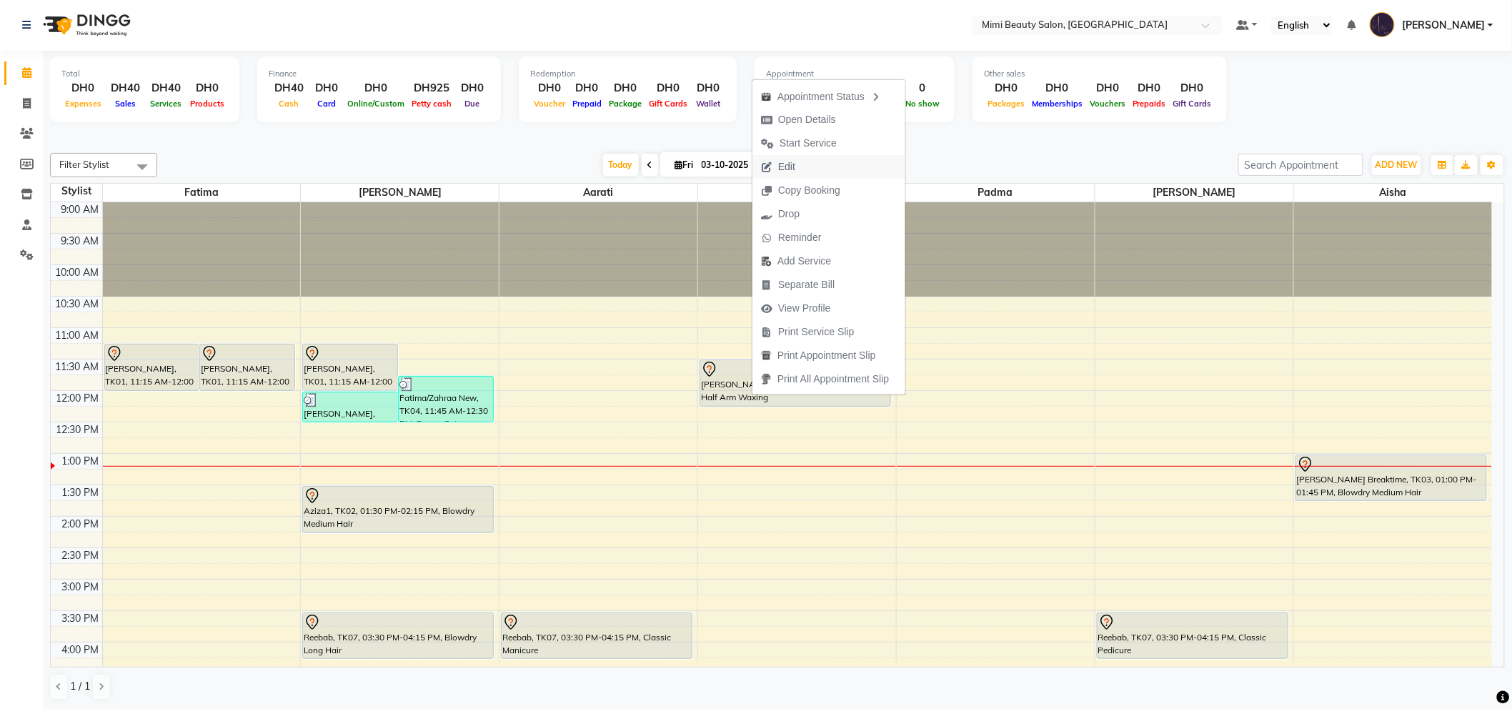
click at [809, 166] on button "Edit" at bounding box center [828, 167] width 153 height 24
select select "tentative"
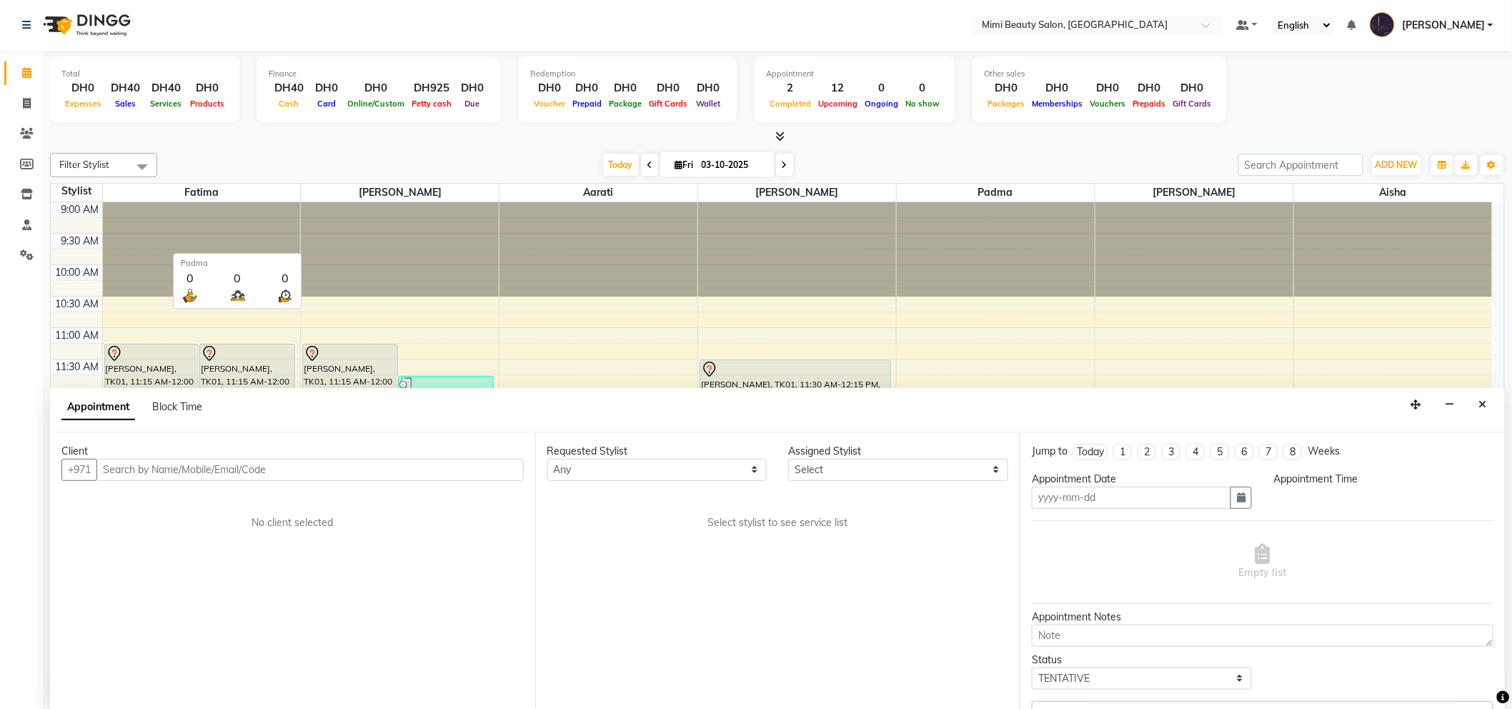
type input "03-10-2025"
select select "675"
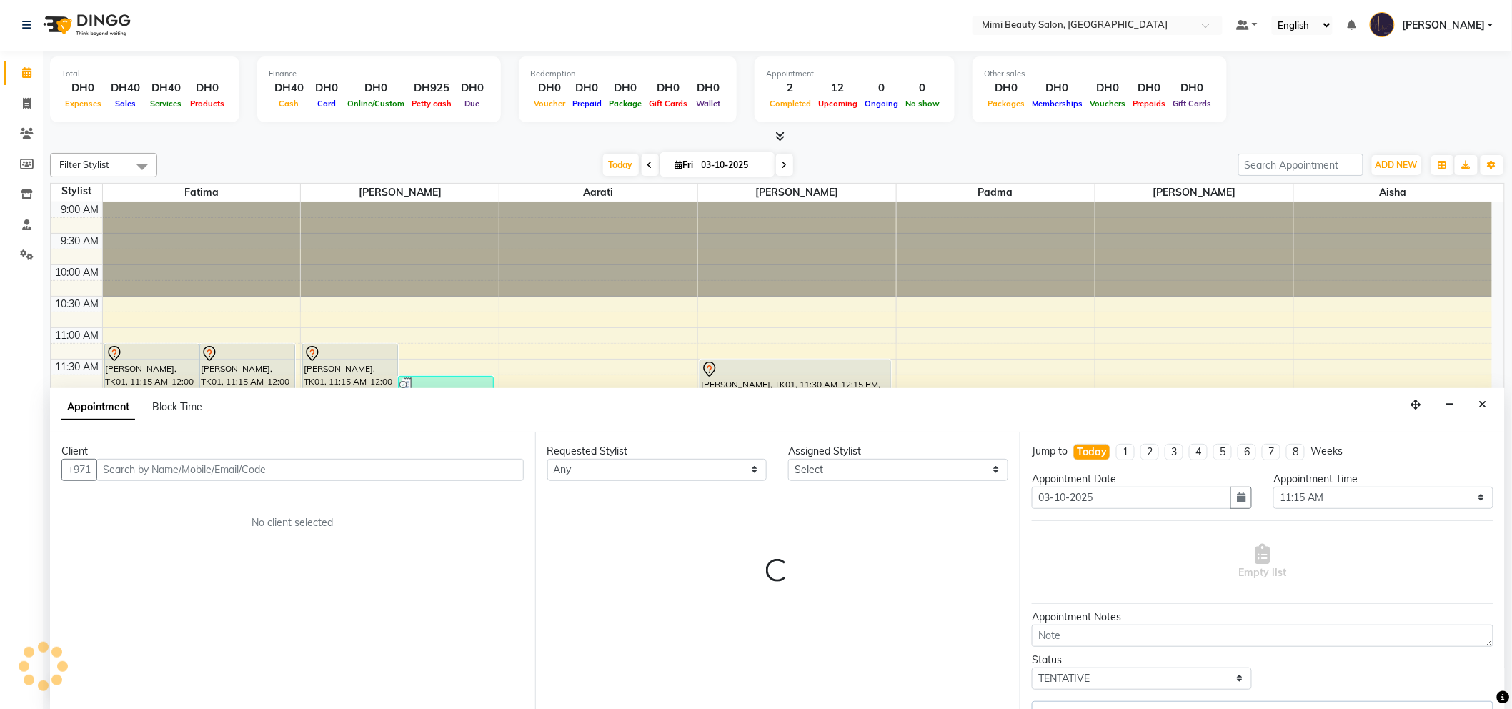
select select "53403"
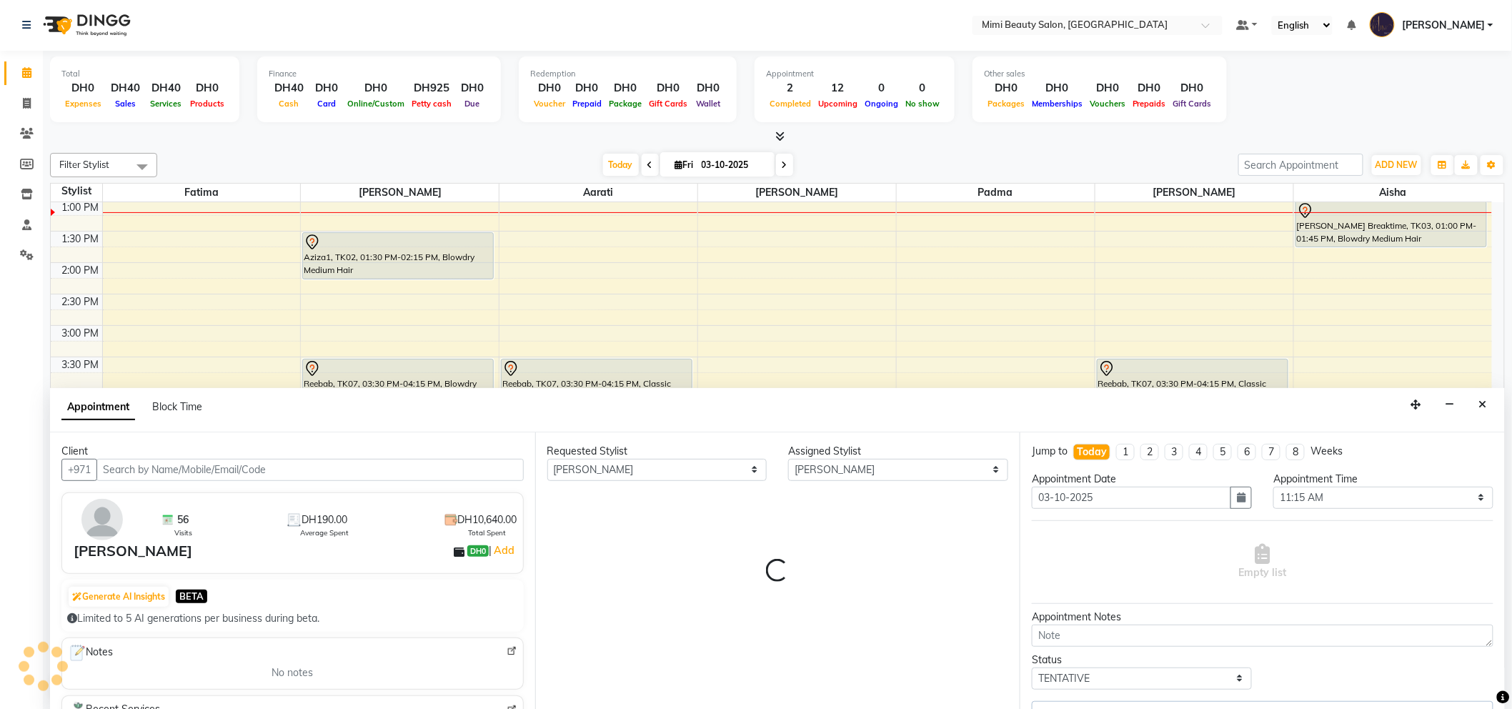
select select "3351"
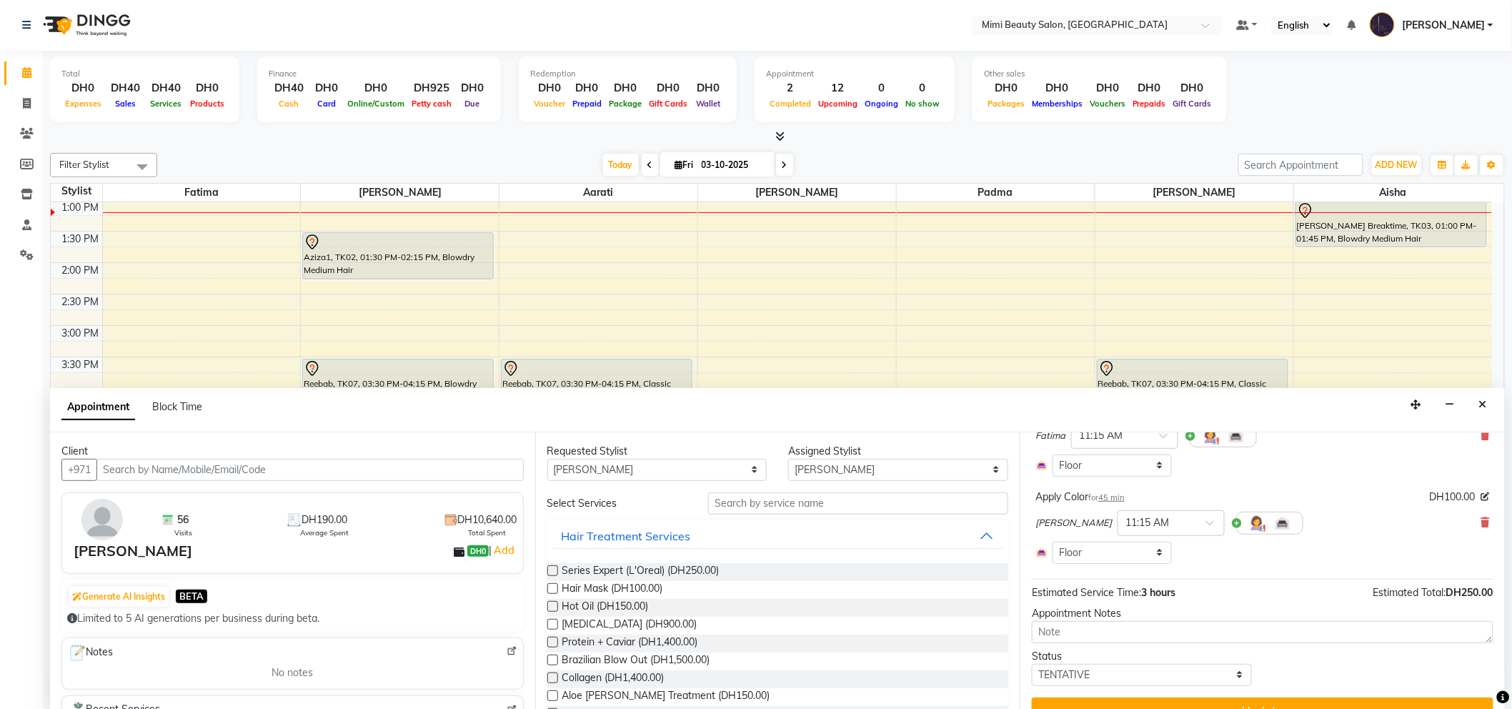
scroll to position [341, 0]
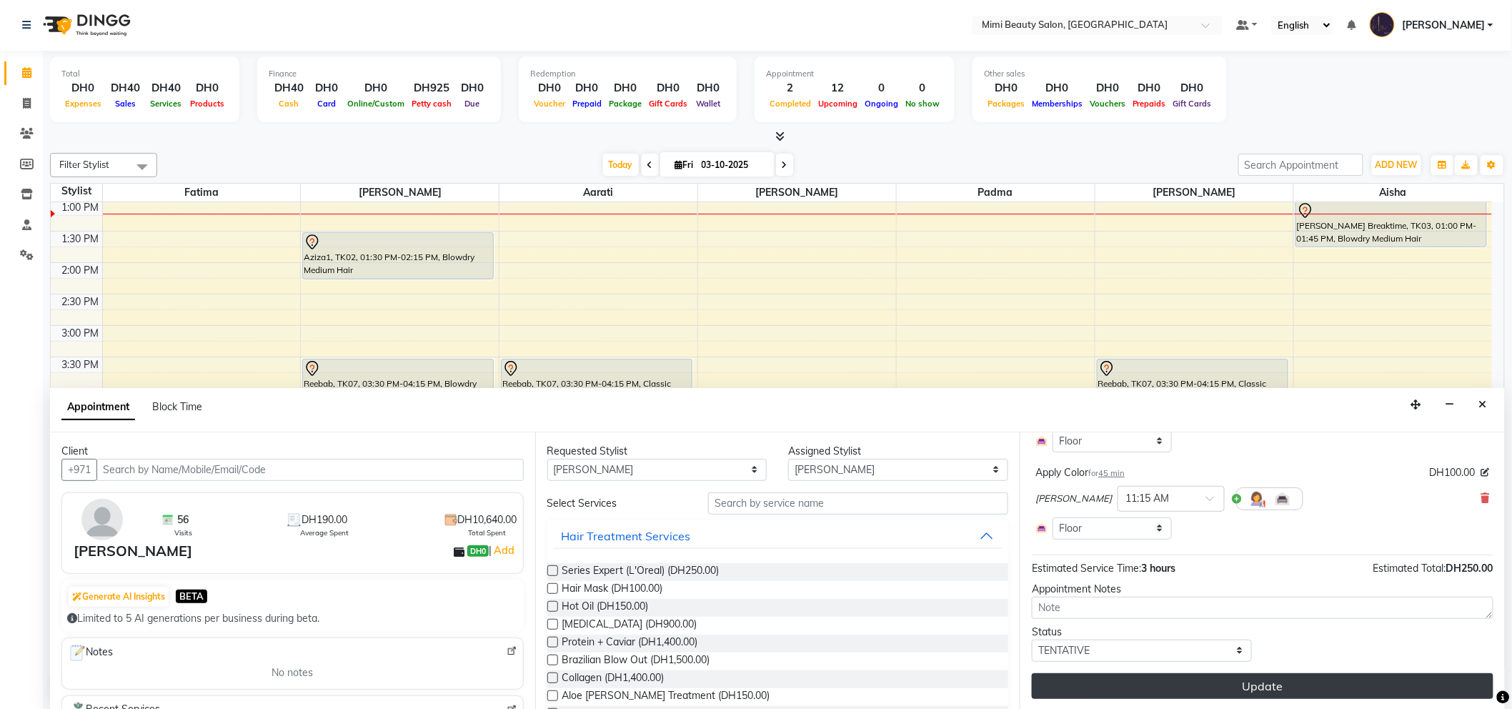
click at [1258, 690] on button "Update" at bounding box center [1262, 686] width 461 height 26
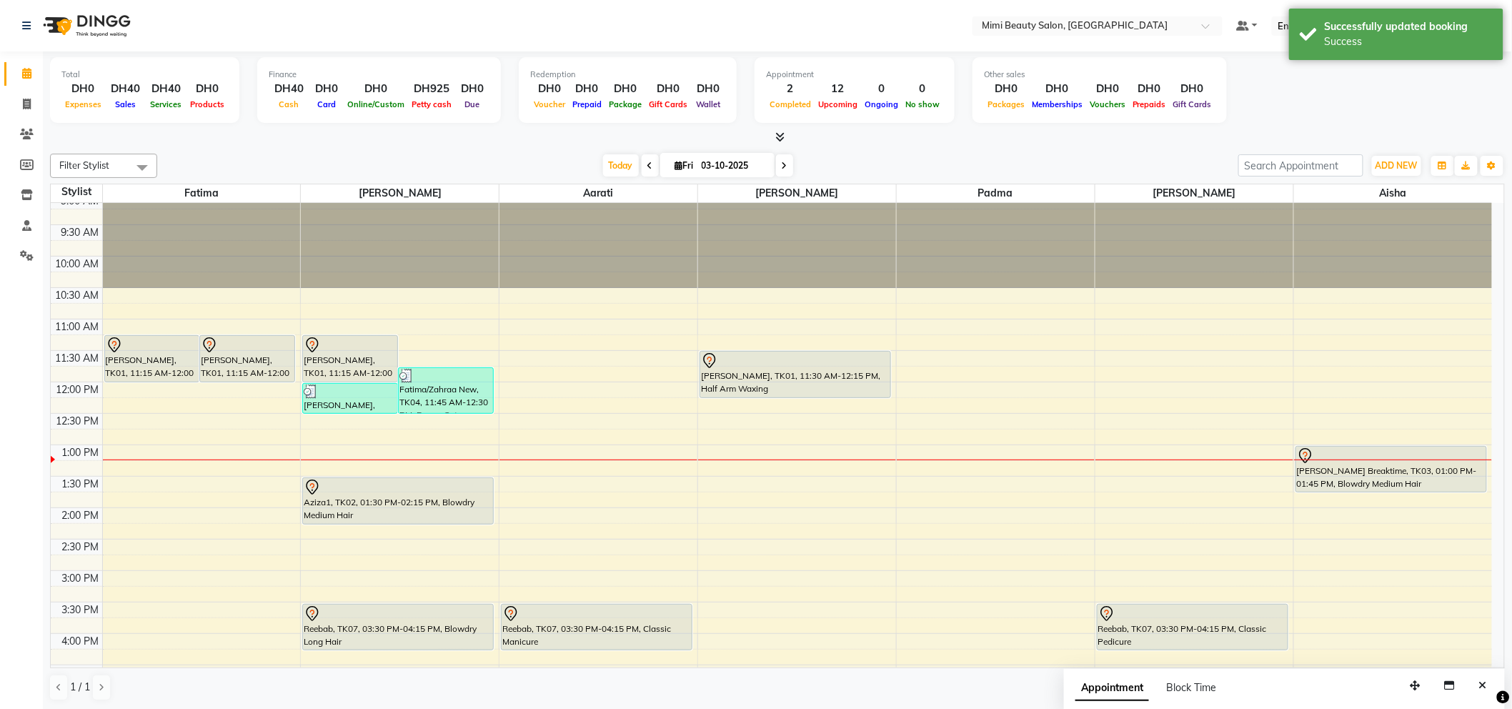
scroll to position [0, 0]
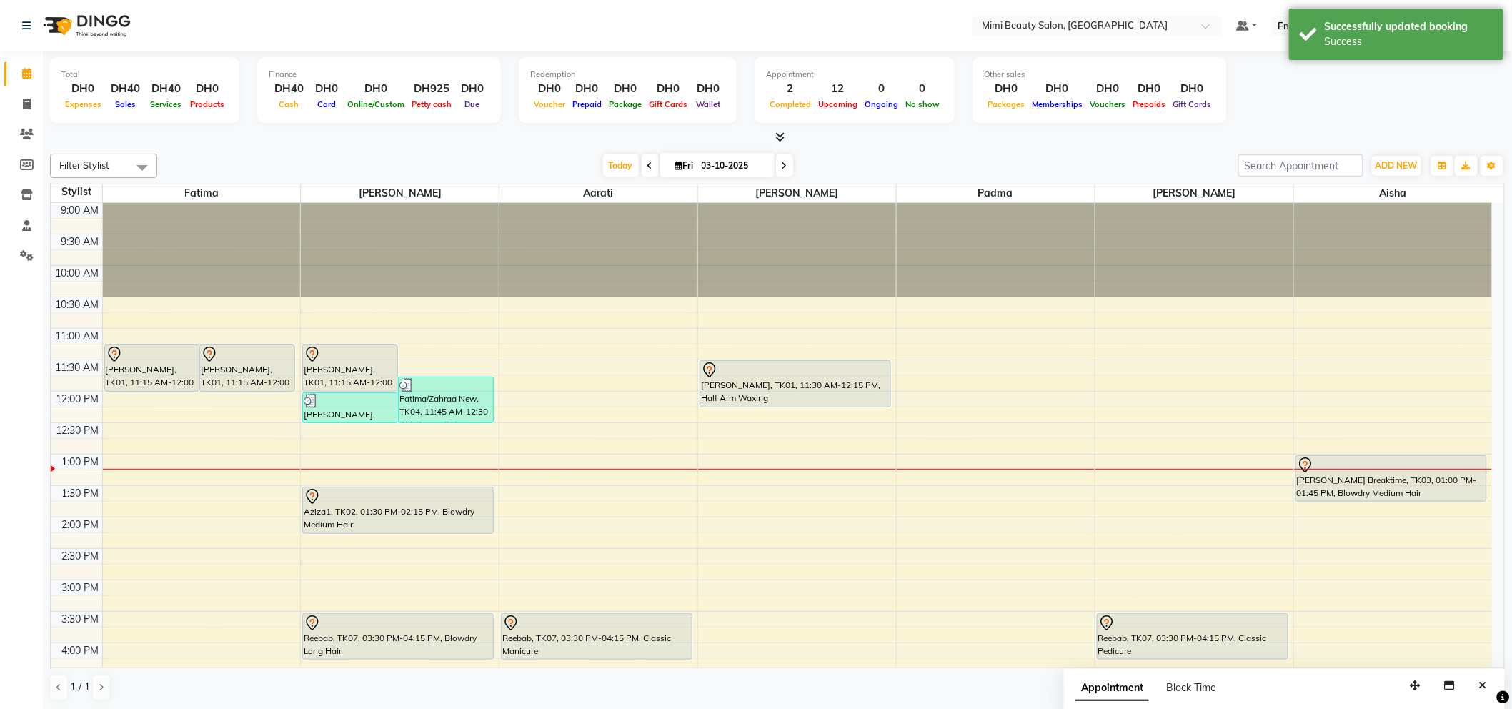
click at [363, 354] on div at bounding box center [350, 354] width 93 height 17
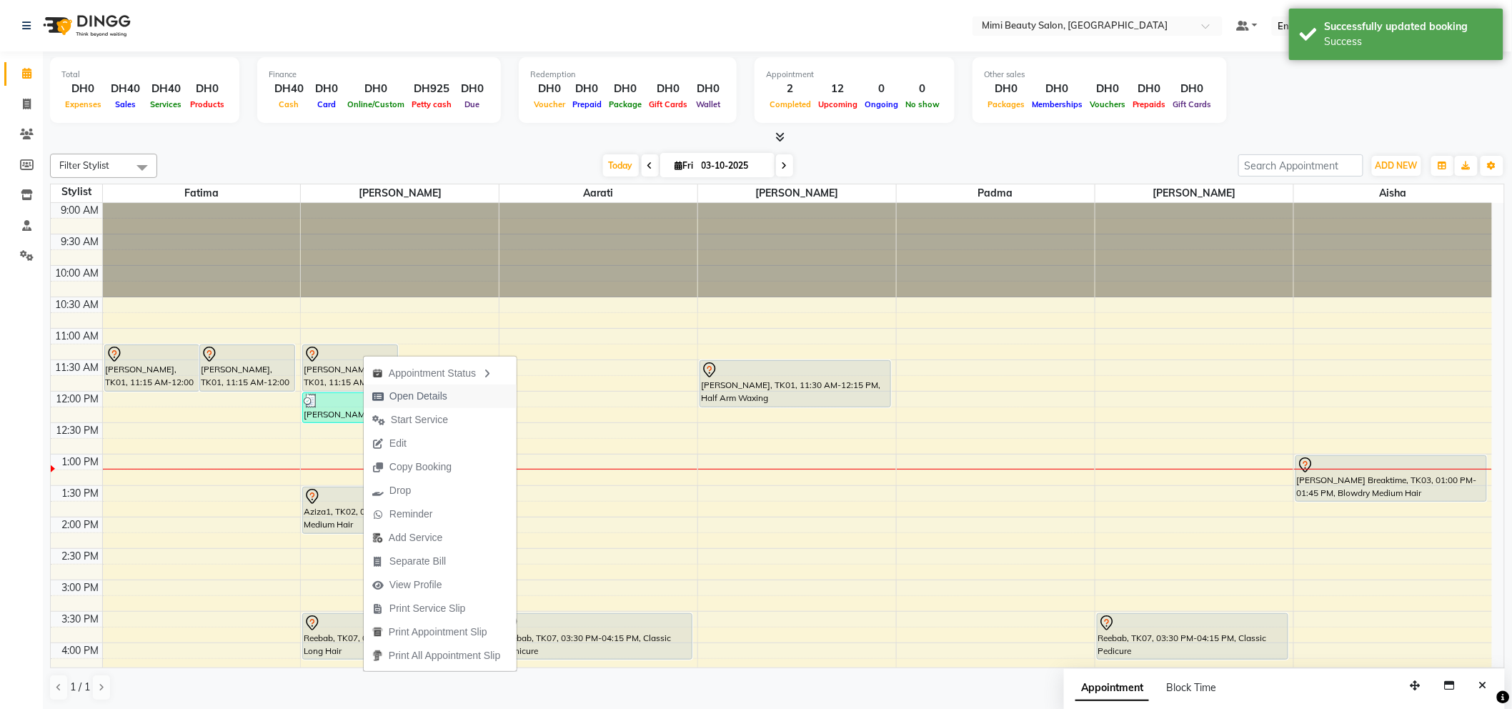
click at [411, 396] on span "Open Details" at bounding box center [418, 396] width 58 height 15
select select "7"
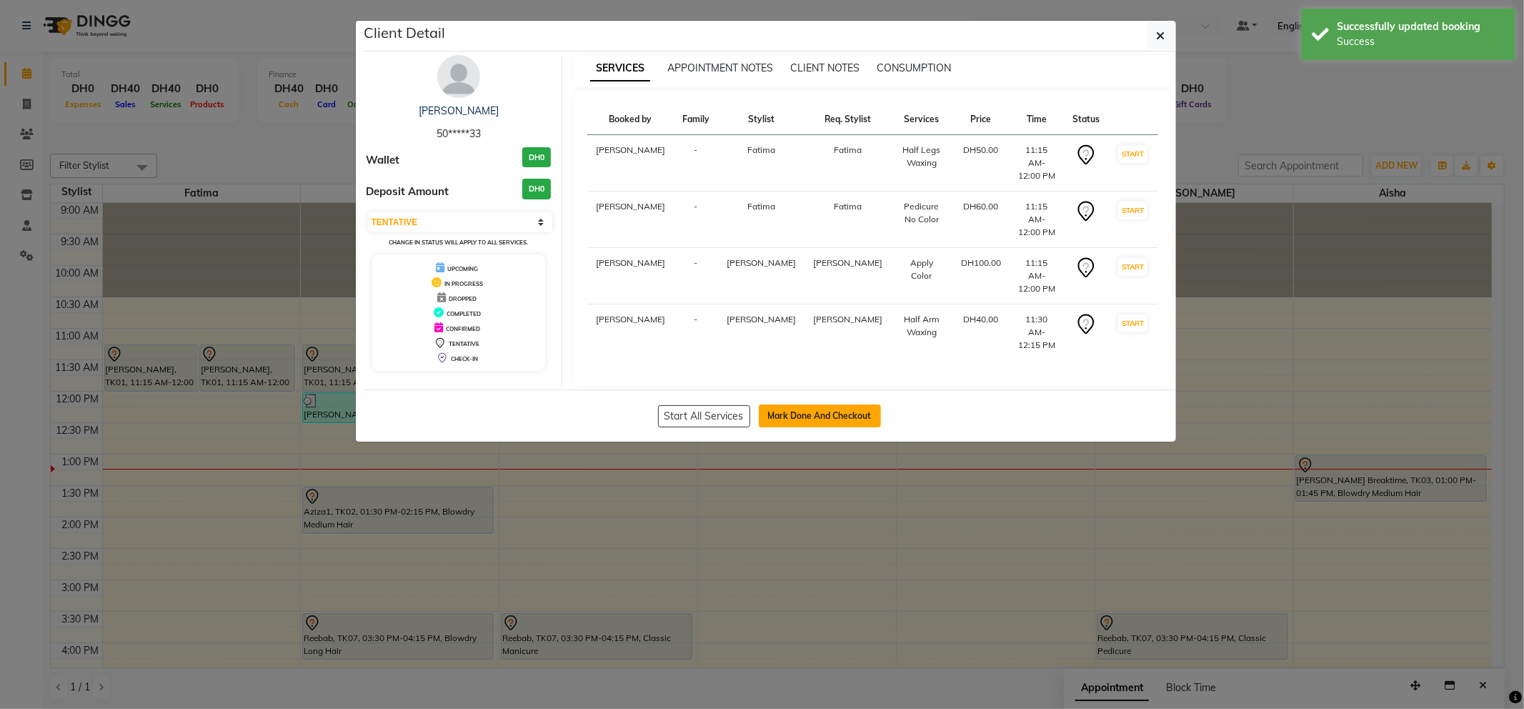
click at [844, 404] on button "Mark Done And Checkout" at bounding box center [820, 415] width 122 height 23
select select "service"
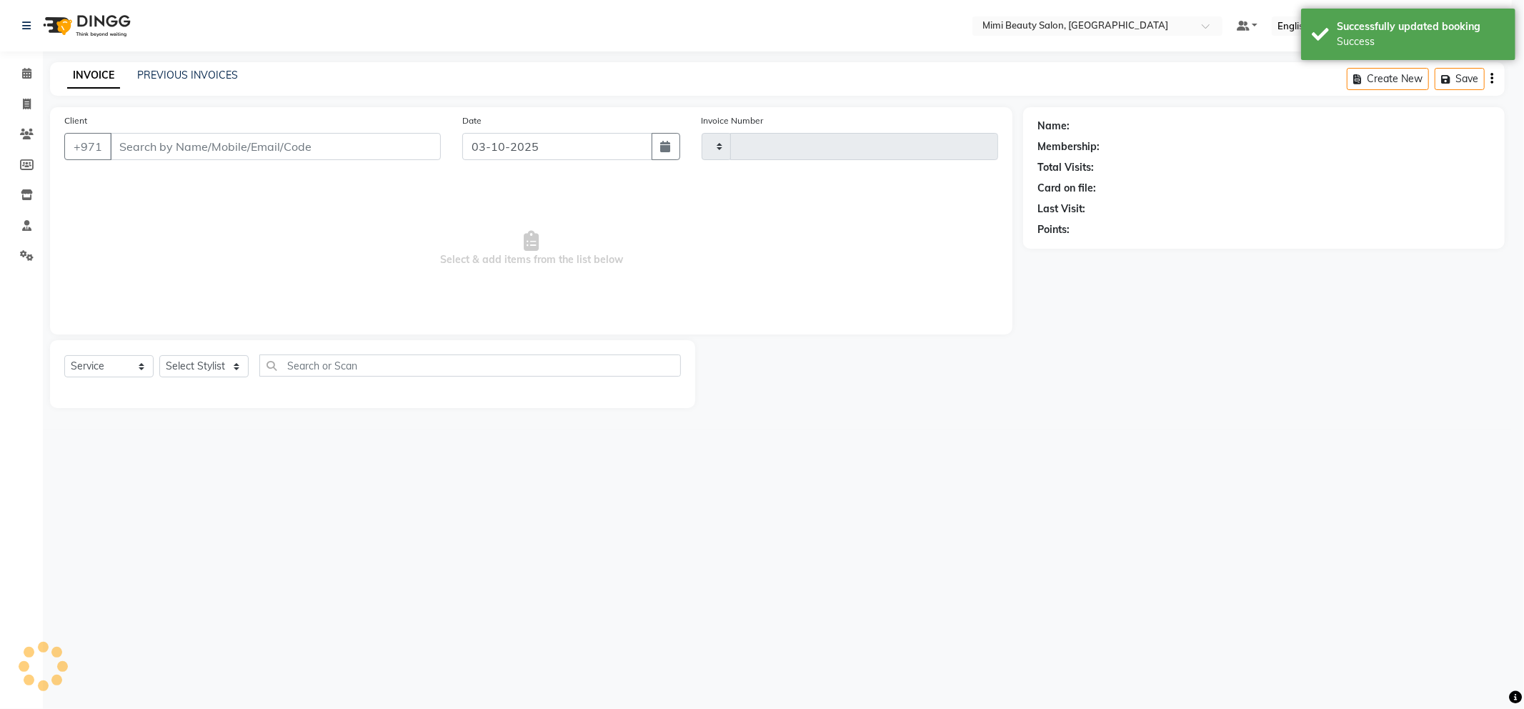
type input "1767"
select select "6756"
type input "50*****33"
select select "52699"
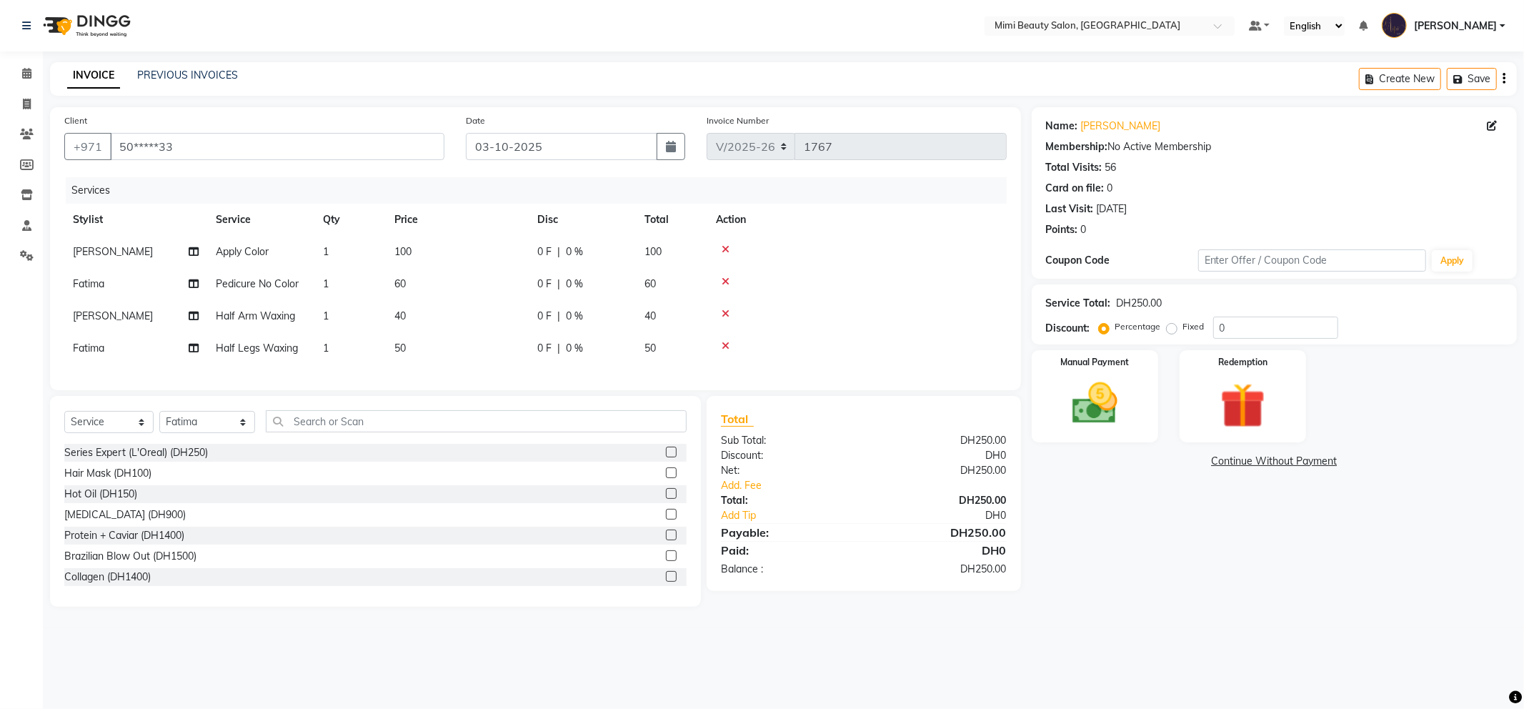
click at [400, 253] on span "100" at bounding box center [402, 251] width 17 height 13
select select "52700"
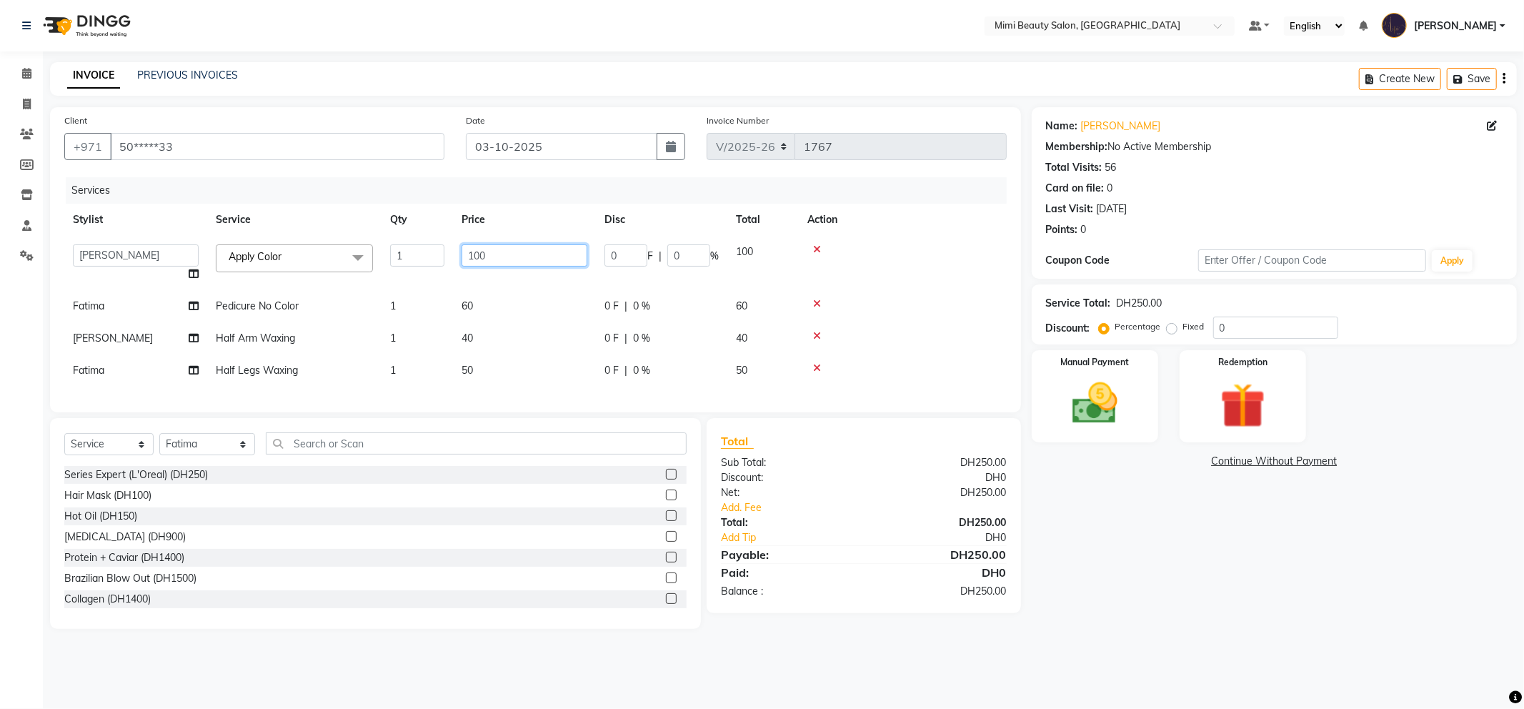
drag, startPoint x: 509, startPoint y: 252, endPoint x: 426, endPoint y: 254, distance: 83.6
click at [426, 254] on tr "Aarati Abir Aisha Alya Amira Chona Fatima Ghazal Hoda Huda Iman(owner) Jeezyl J…" at bounding box center [535, 263] width 942 height 54
type input "150"
click at [429, 275] on tbody "Aarati Abir Aisha Alya Amira Chona Fatima Ghazal Hoda Huda Iman(owner) Jeezyl J…" at bounding box center [535, 311] width 942 height 151
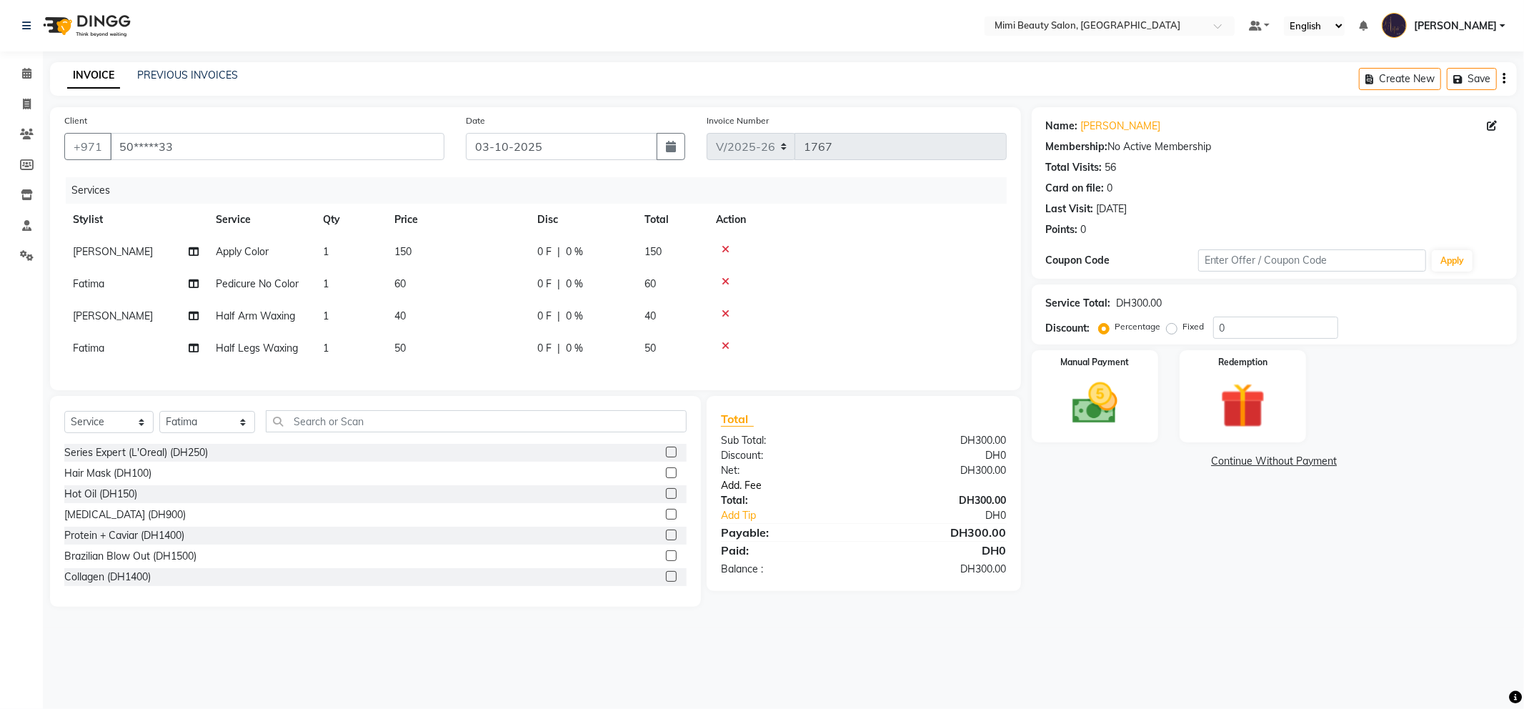
click at [756, 493] on link "Add. Fee" at bounding box center [863, 485] width 307 height 15
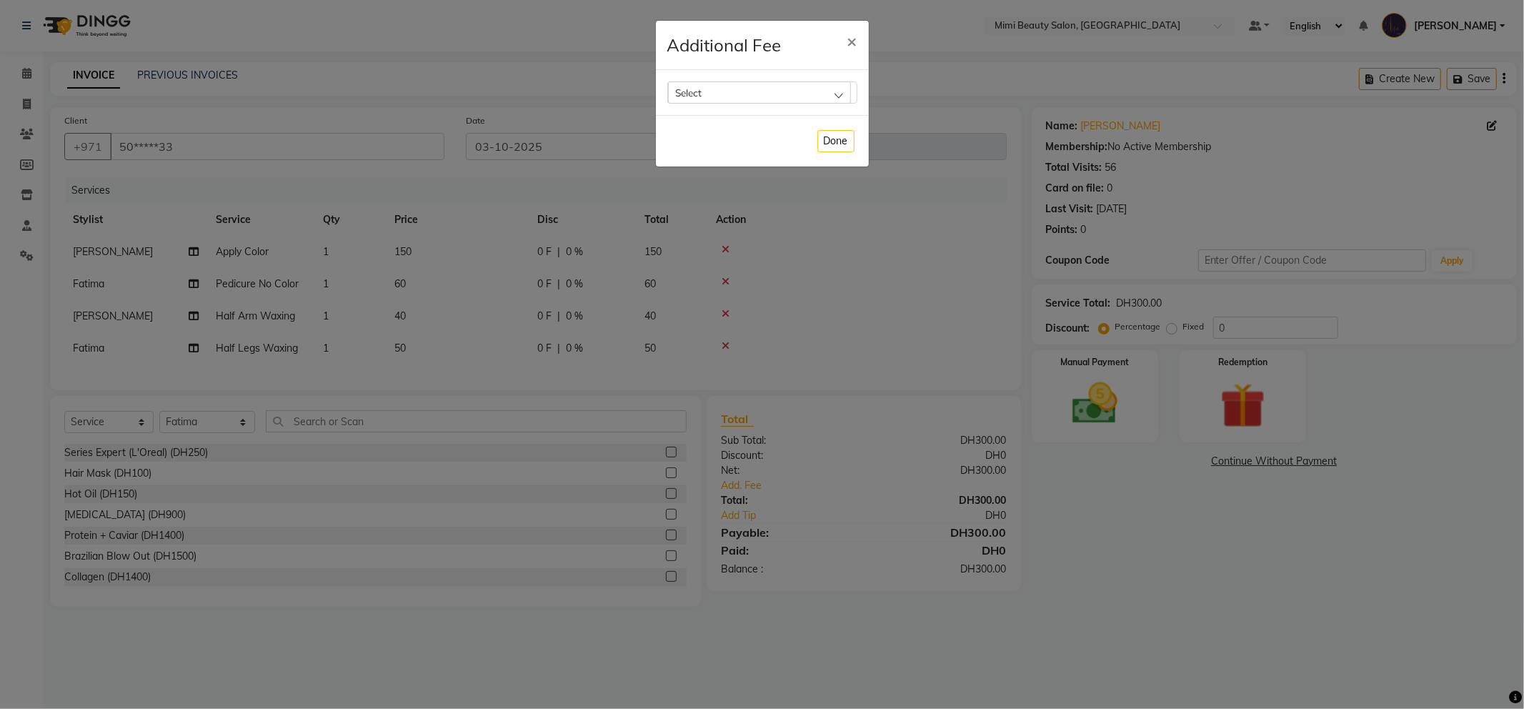
click at [738, 94] on div "Select" at bounding box center [759, 91] width 183 height 21
click at [689, 197] on li "Bank Fee" at bounding box center [762, 183] width 189 height 29
checkbox input "true"
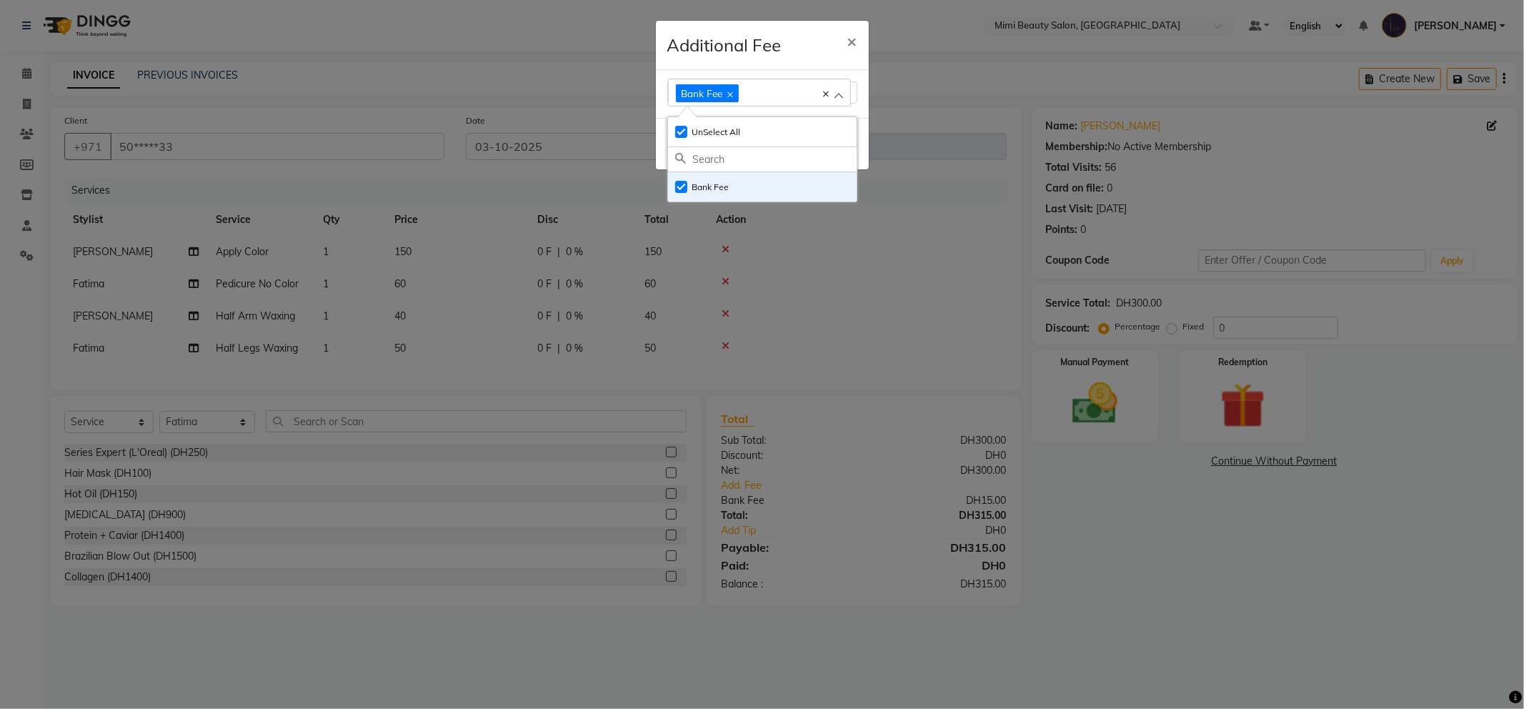
click at [810, 41] on div "Additional Fee ×" at bounding box center [762, 45] width 213 height 49
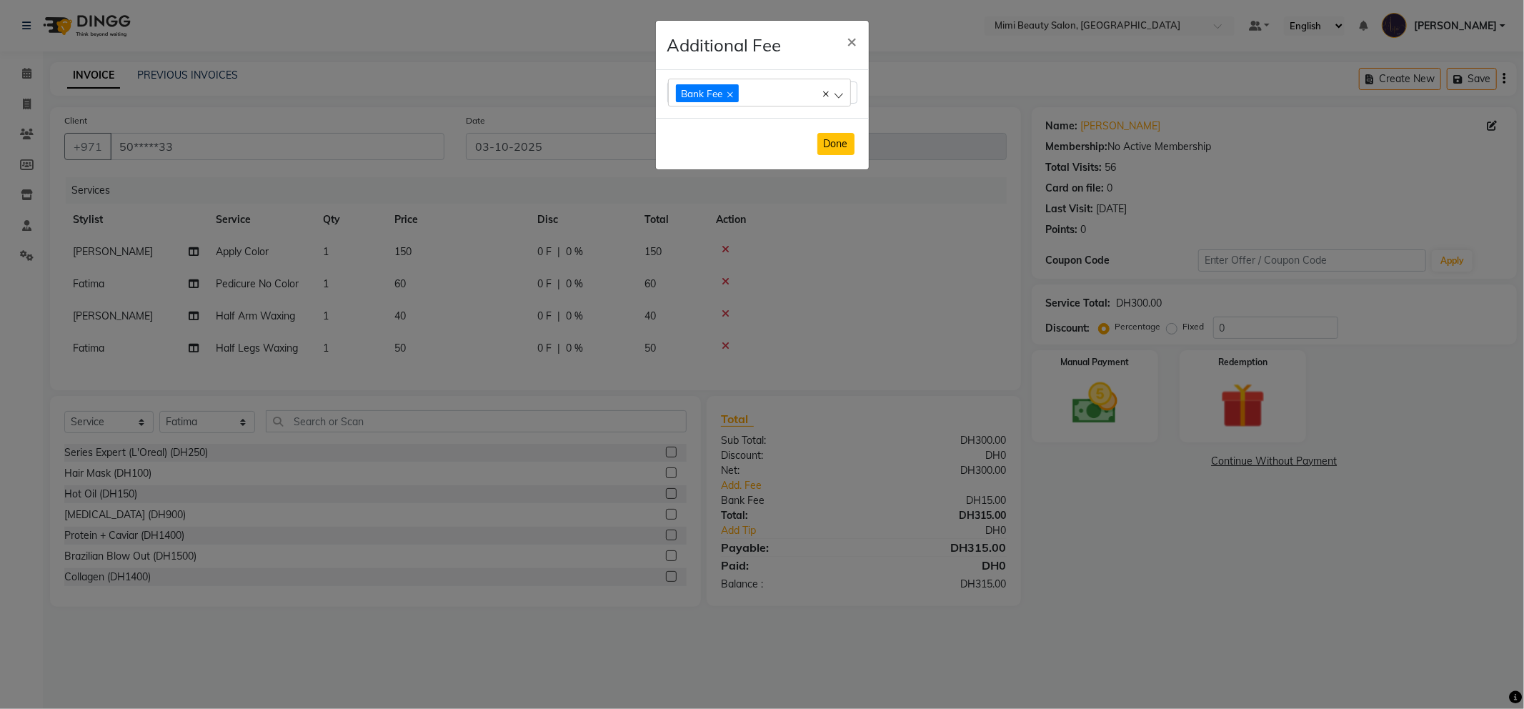
click at [833, 148] on button "Done" at bounding box center [835, 144] width 37 height 22
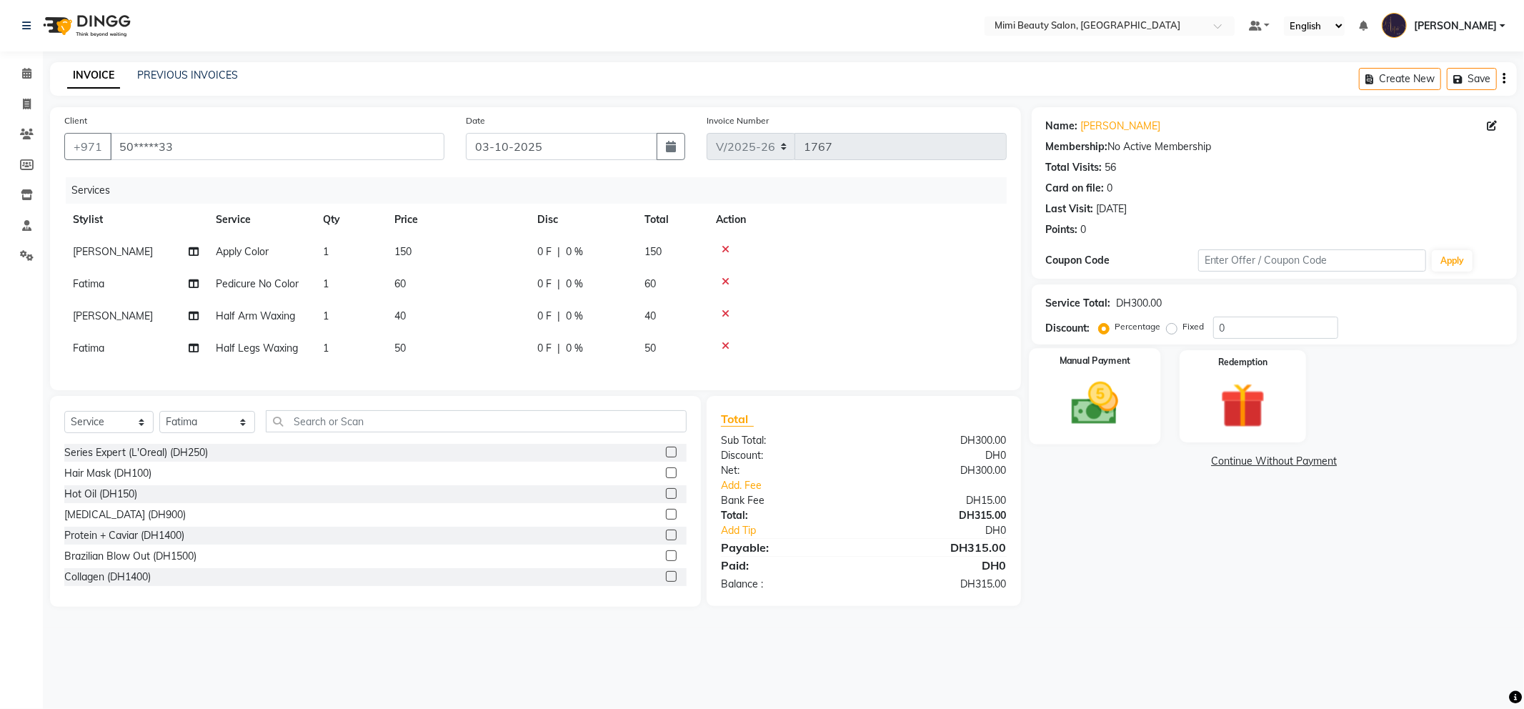
click at [1081, 349] on div "Manual Payment" at bounding box center [1094, 396] width 131 height 96
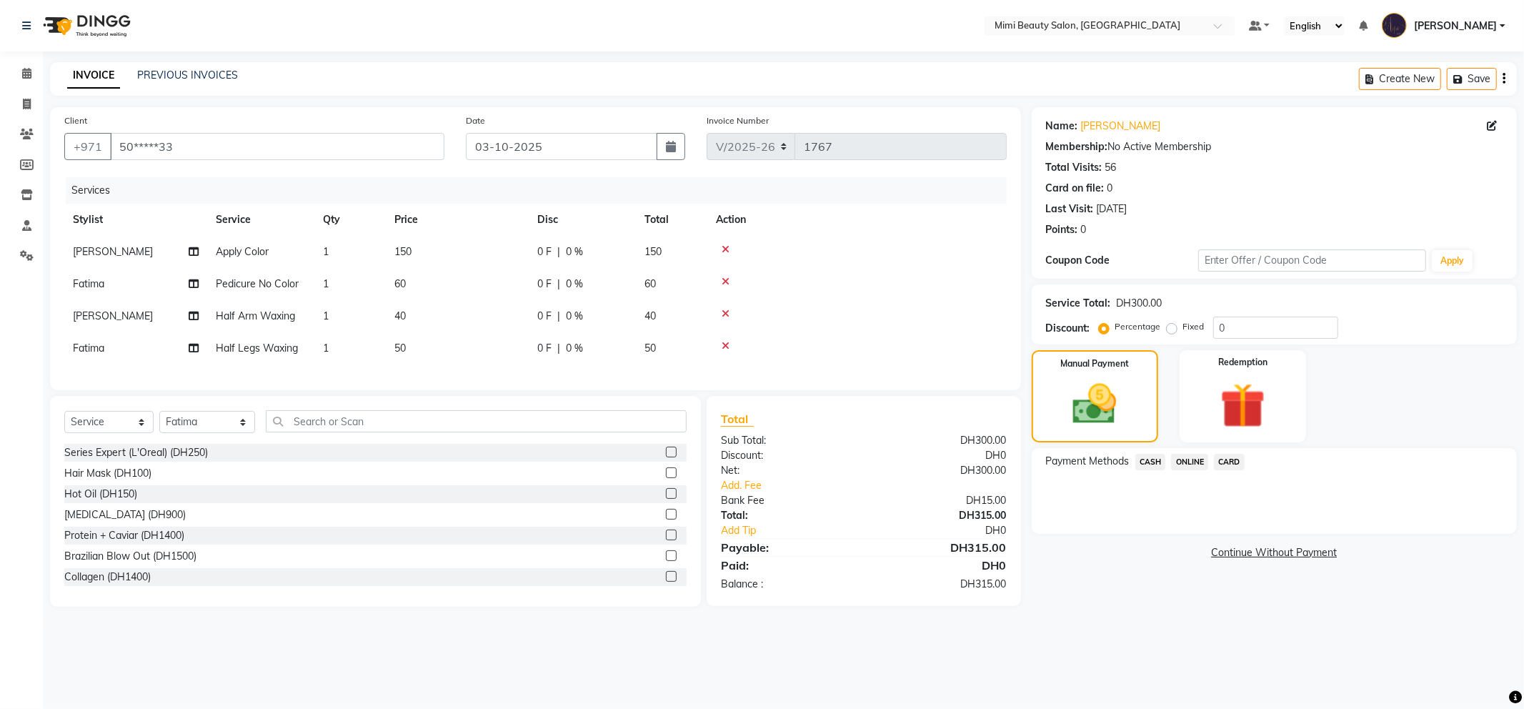
click at [1229, 463] on span "CARD" at bounding box center [1229, 462] width 31 height 16
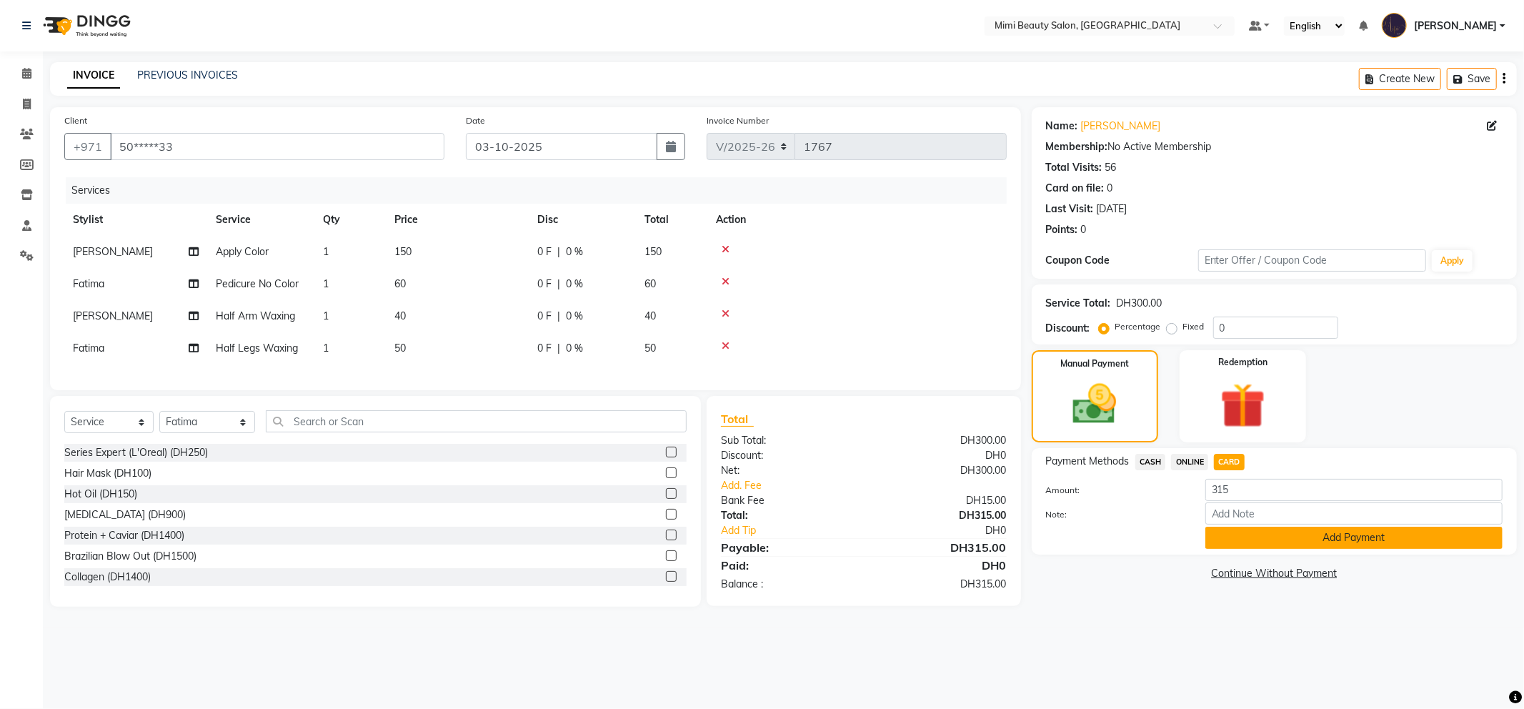
click at [1292, 544] on button "Add Payment" at bounding box center [1353, 537] width 297 height 22
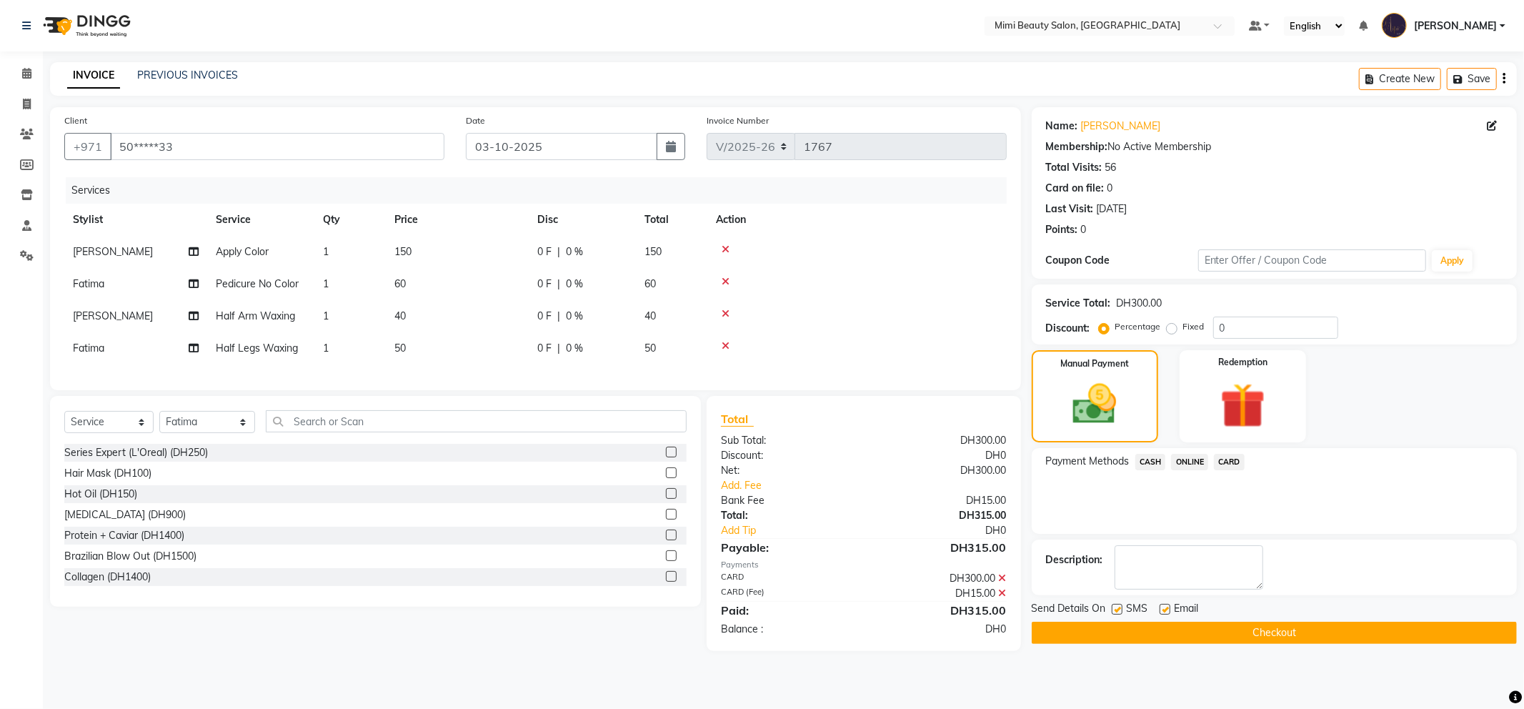
click at [1294, 636] on button "Checkout" at bounding box center [1274, 632] width 485 height 22
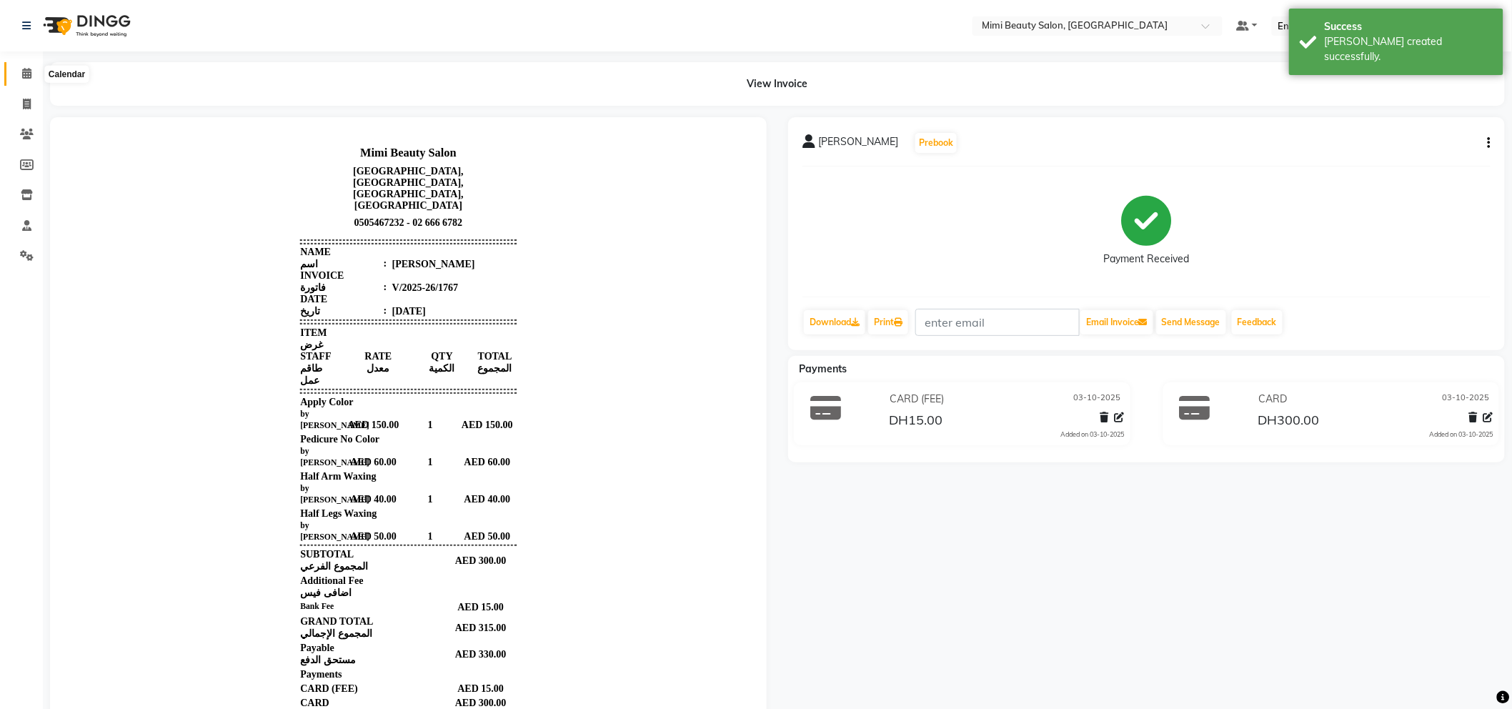
click at [25, 76] on icon at bounding box center [26, 73] width 9 height 11
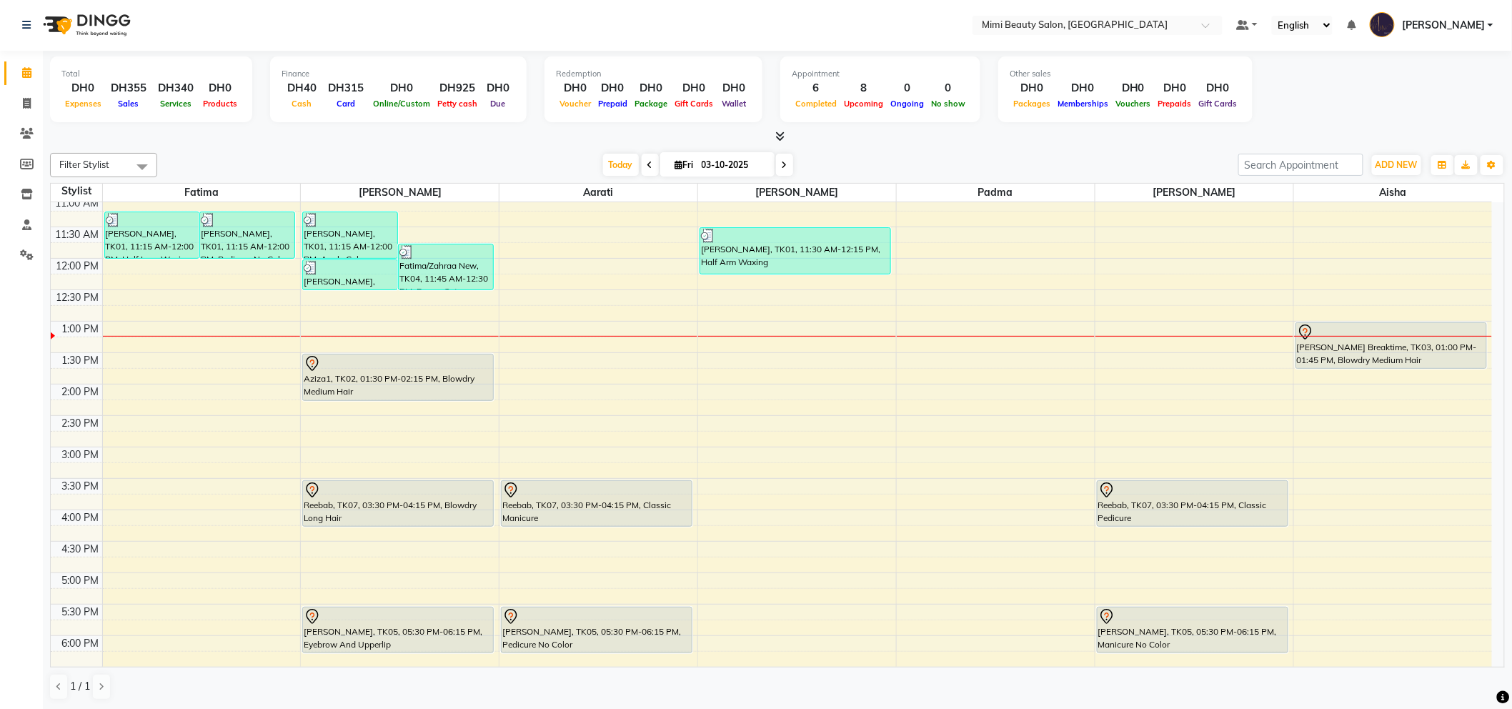
scroll to position [238, 0]
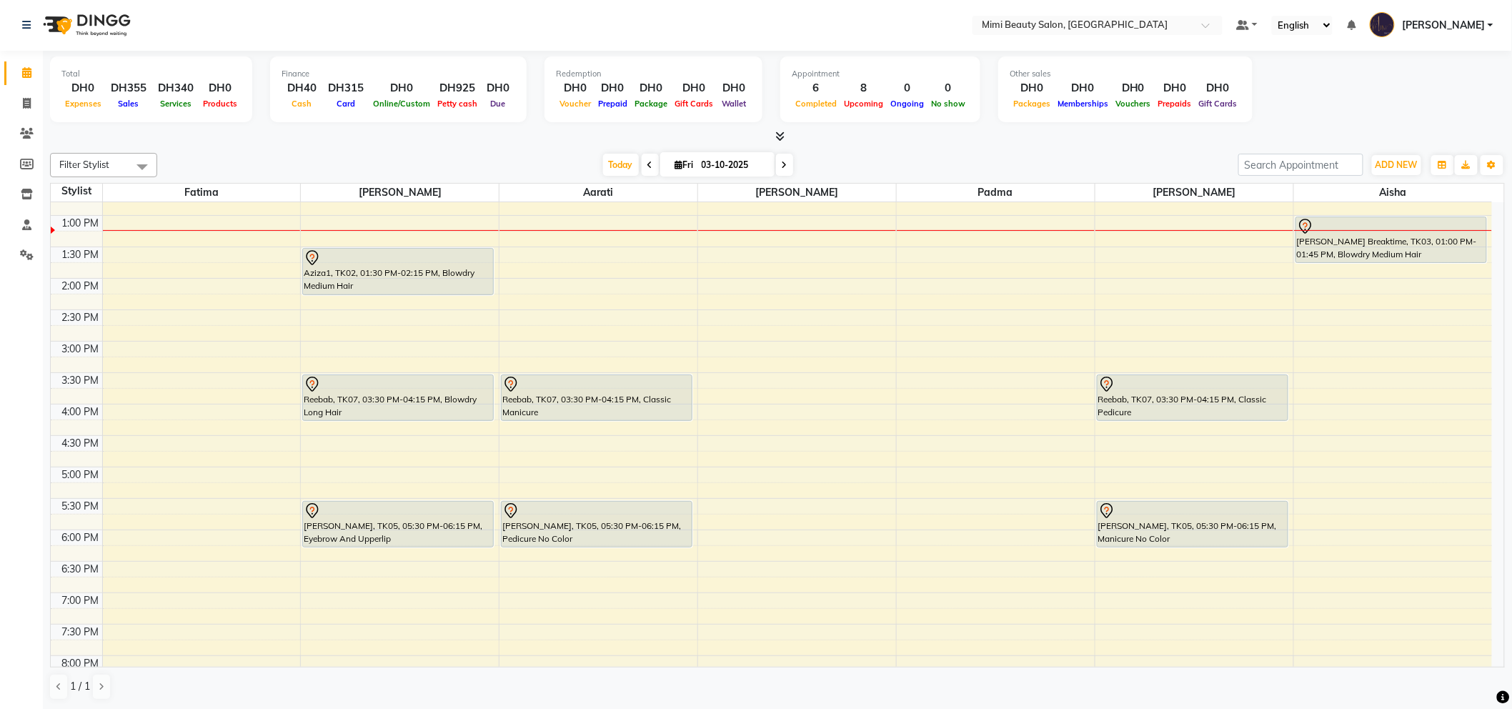
click at [368, 604] on div "9:00 AM 9:30 AM 10:00 AM 10:30 AM 11:00 AM 11:30 AM 12:00 PM 12:30 PM 1:00 PM 1…" at bounding box center [771, 435] width 1441 height 942
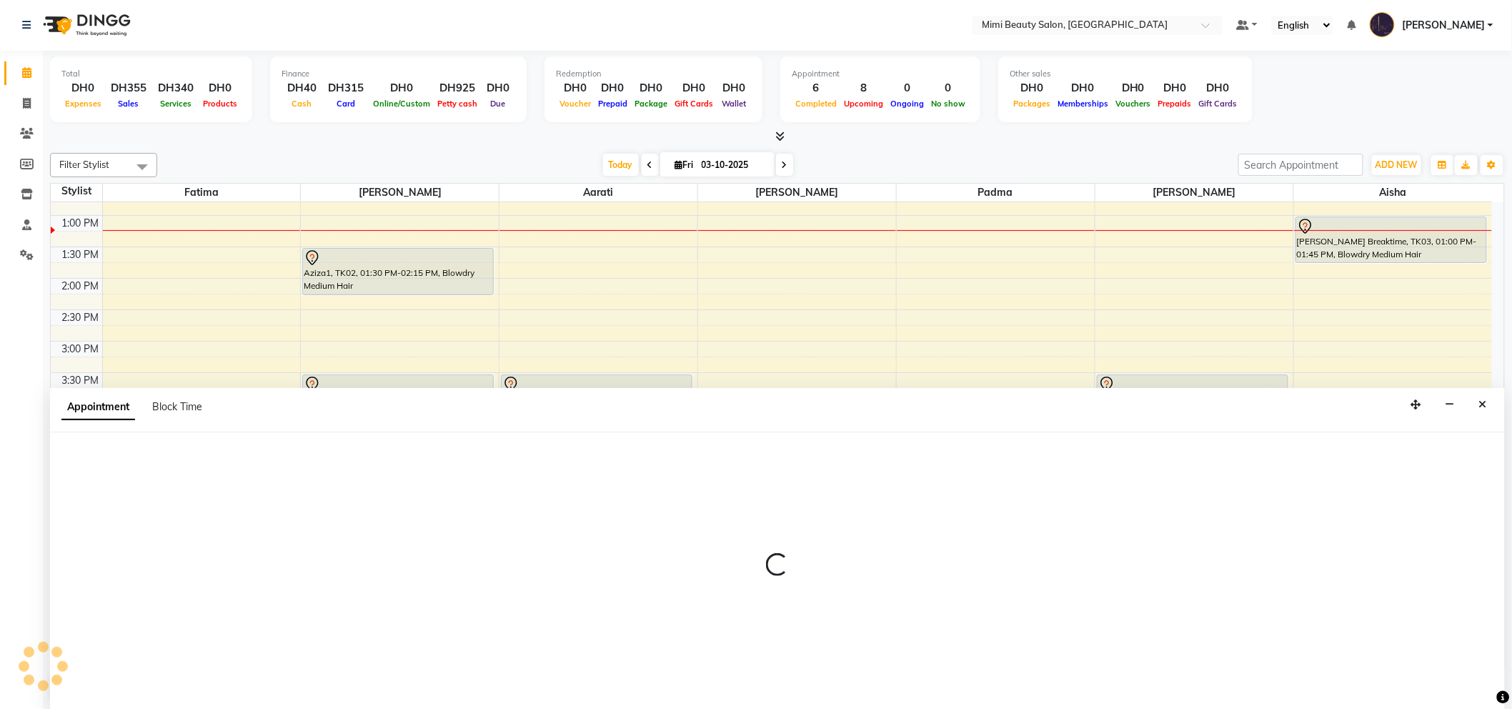
select select "52700"
select select "1140"
select select "tentative"
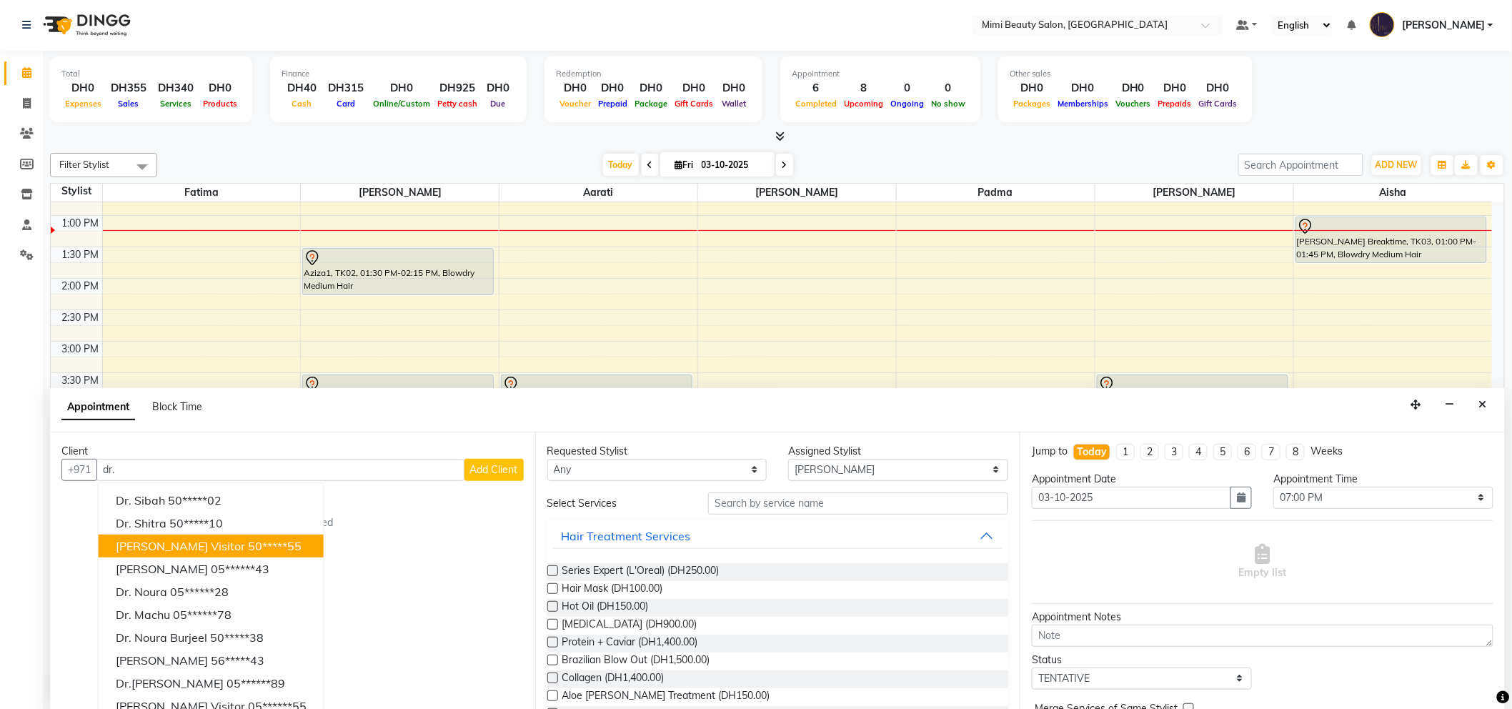
click at [248, 546] on ngb-highlight "50*****55" at bounding box center [275, 546] width 54 height 14
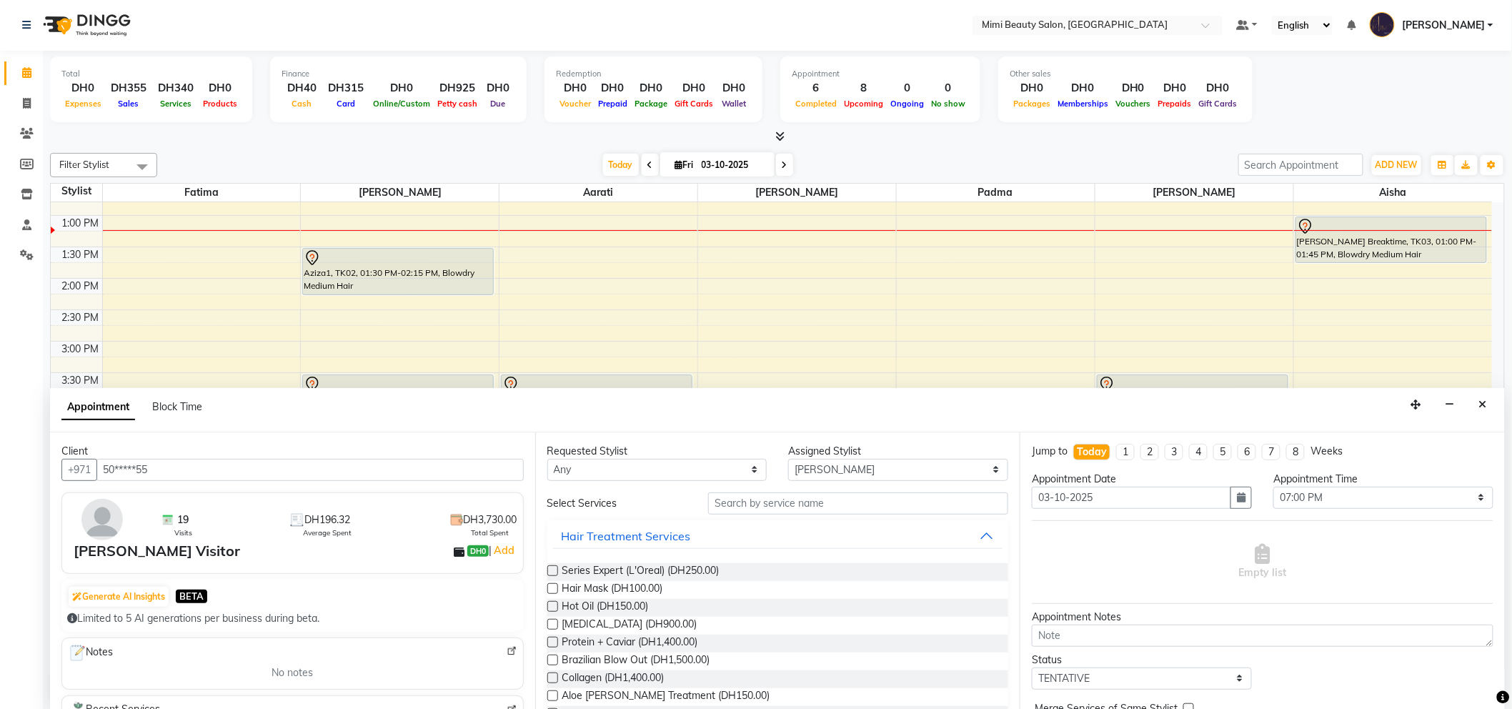
type input "50*****55"
click at [622, 469] on select "Any [PERSON_NAME] [PERSON_NAME] [PERSON_NAME] [PERSON_NAME] Padma" at bounding box center [657, 470] width 220 height 22
select select "52700"
click at [547, 459] on select "Any [PERSON_NAME] [PERSON_NAME] [PERSON_NAME] [PERSON_NAME] Padma" at bounding box center [657, 470] width 220 height 22
click at [727, 510] on input "text" at bounding box center [858, 503] width 300 height 22
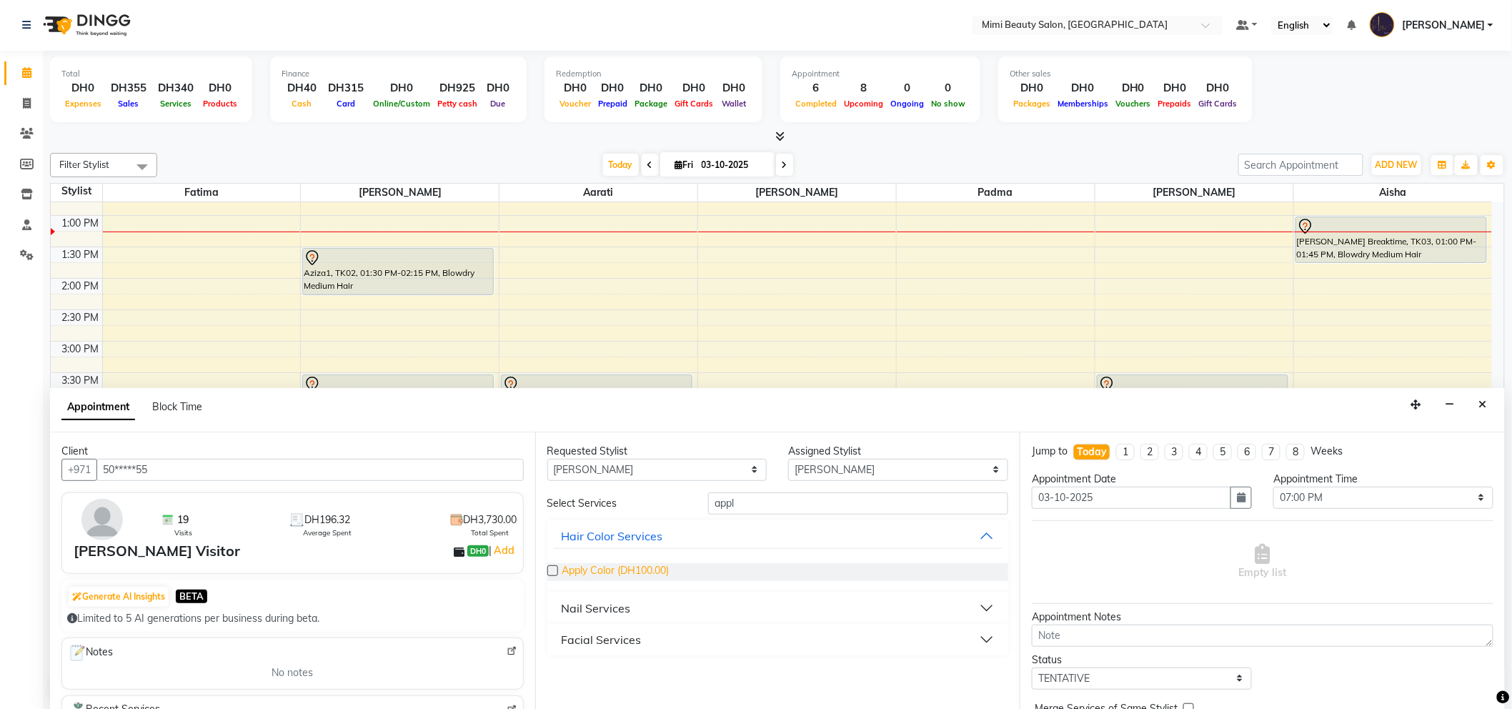
click at [661, 573] on span "Apply Color (DH100.00)" at bounding box center [615, 572] width 107 height 18
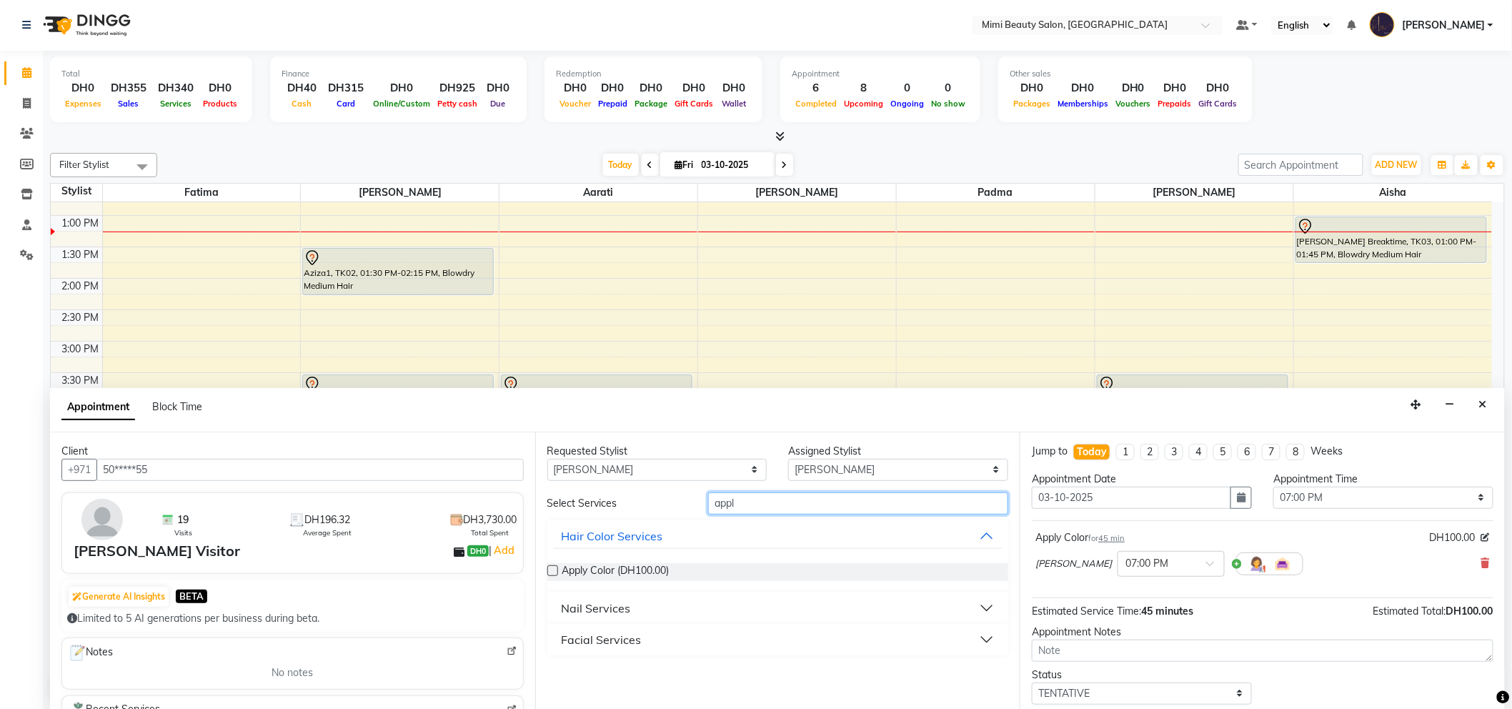
click at [773, 498] on input "appl" at bounding box center [858, 503] width 300 height 22
click at [614, 604] on div "Makeup Services" at bounding box center [606, 607] width 91 height 17
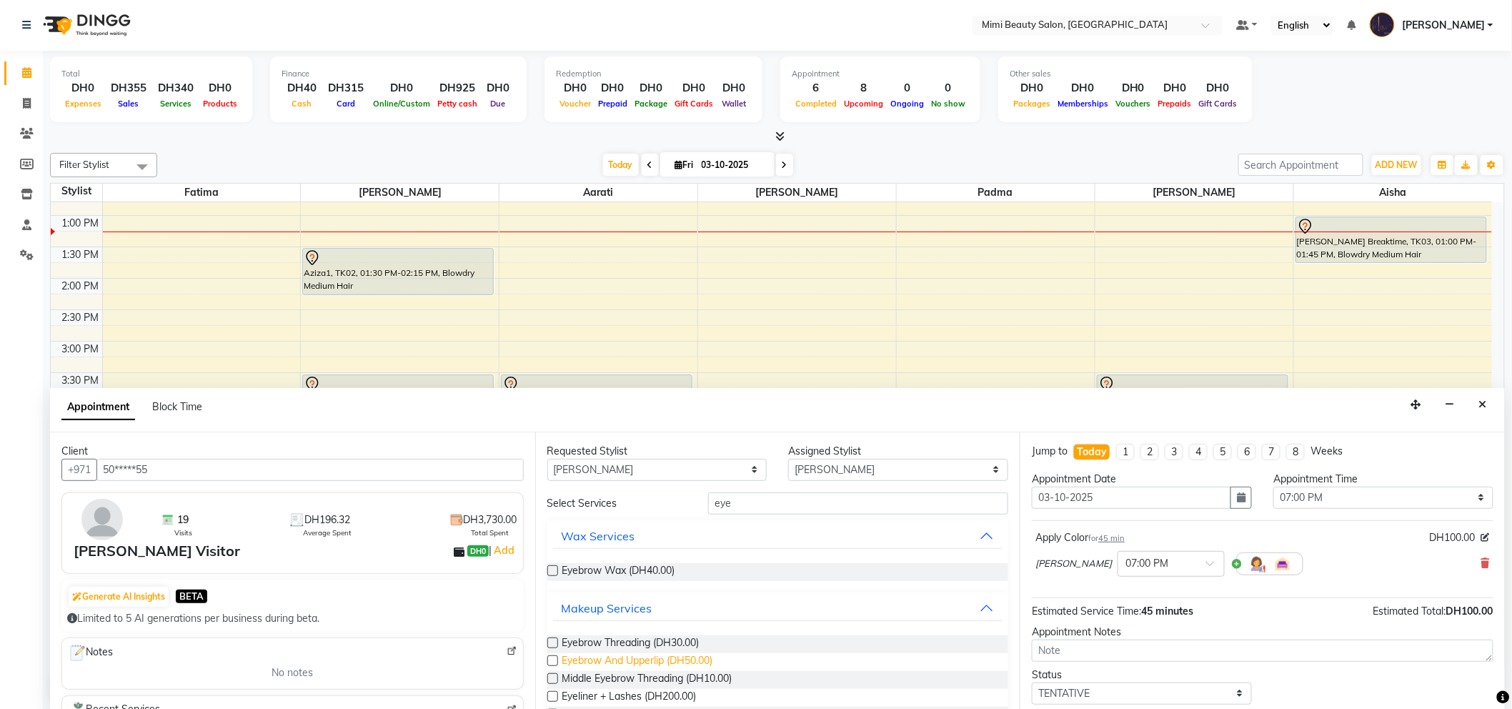
click at [616, 666] on span "Eyebrow And Upperlip (DH50.00)" at bounding box center [637, 662] width 151 height 18
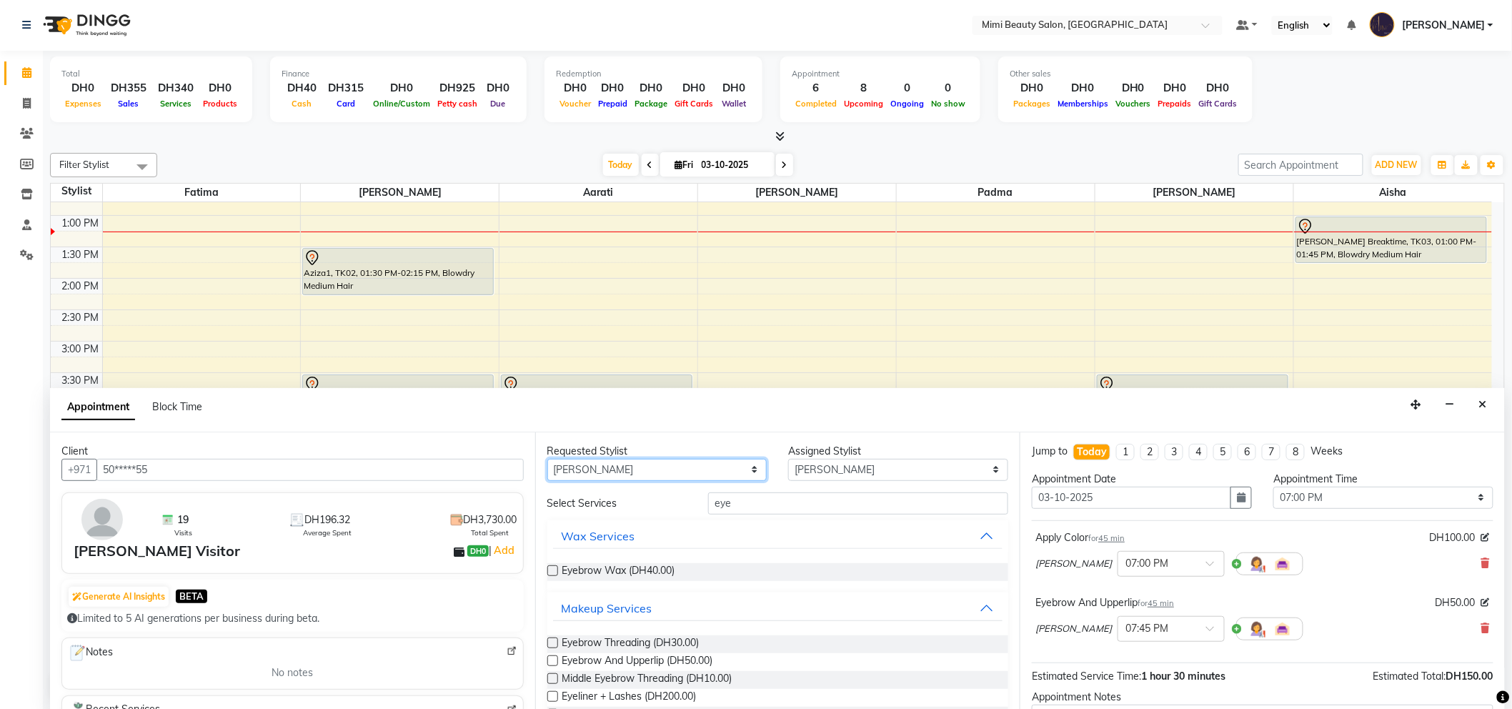
click at [690, 466] on select "Any [PERSON_NAME] [PERSON_NAME] [PERSON_NAME] [PERSON_NAME] Padma" at bounding box center [657, 470] width 220 height 22
click at [547, 459] on select "Any [PERSON_NAME] [PERSON_NAME] [PERSON_NAME] [PERSON_NAME] Padma" at bounding box center [657, 470] width 220 height 22
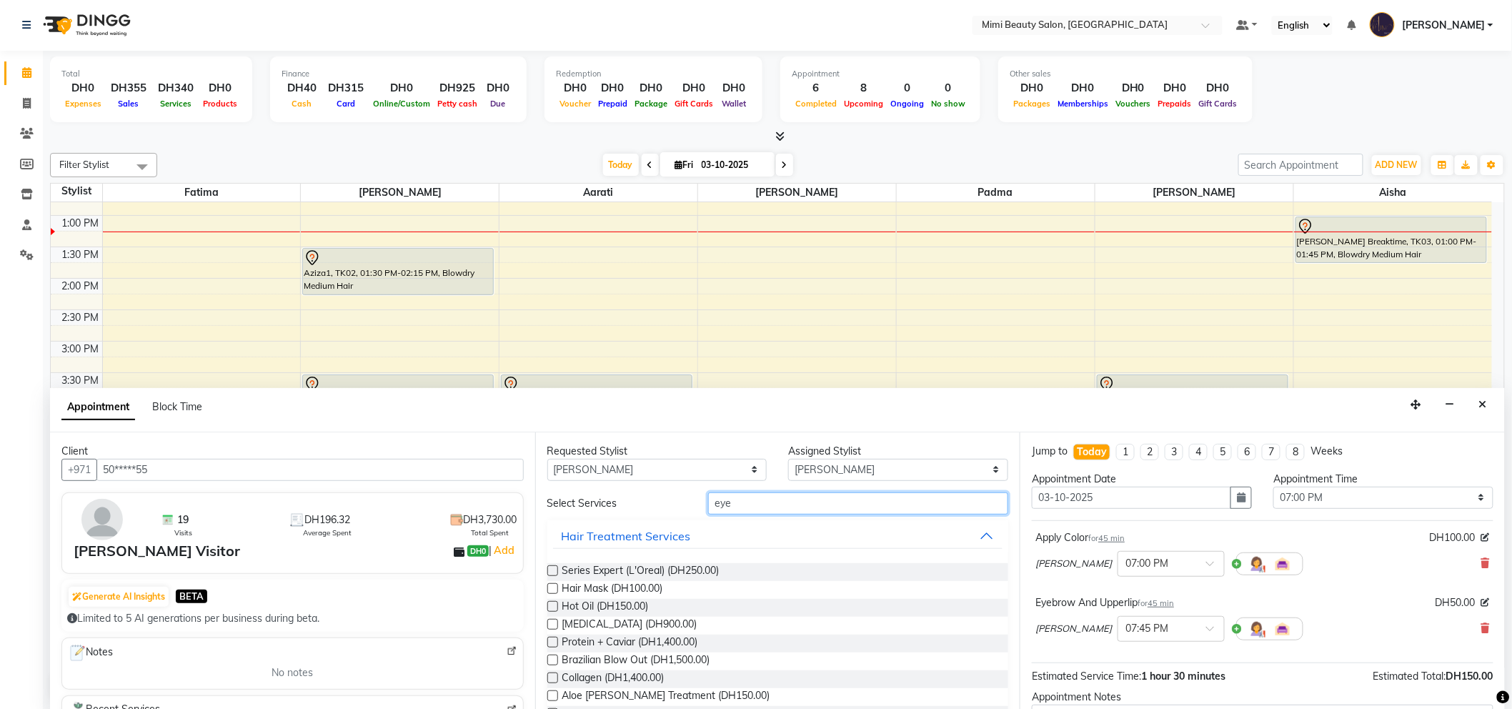
click at [753, 508] on input "eye" at bounding box center [858, 503] width 300 height 22
click at [731, 473] on select "Any [PERSON_NAME] [PERSON_NAME] [PERSON_NAME] [PERSON_NAME] Padma" at bounding box center [657, 470] width 220 height 22
click at [547, 459] on select "Any [PERSON_NAME] [PERSON_NAME] [PERSON_NAME] [PERSON_NAME] Padma" at bounding box center [657, 470] width 220 height 22
click at [708, 504] on input "eye" at bounding box center [858, 503] width 300 height 22
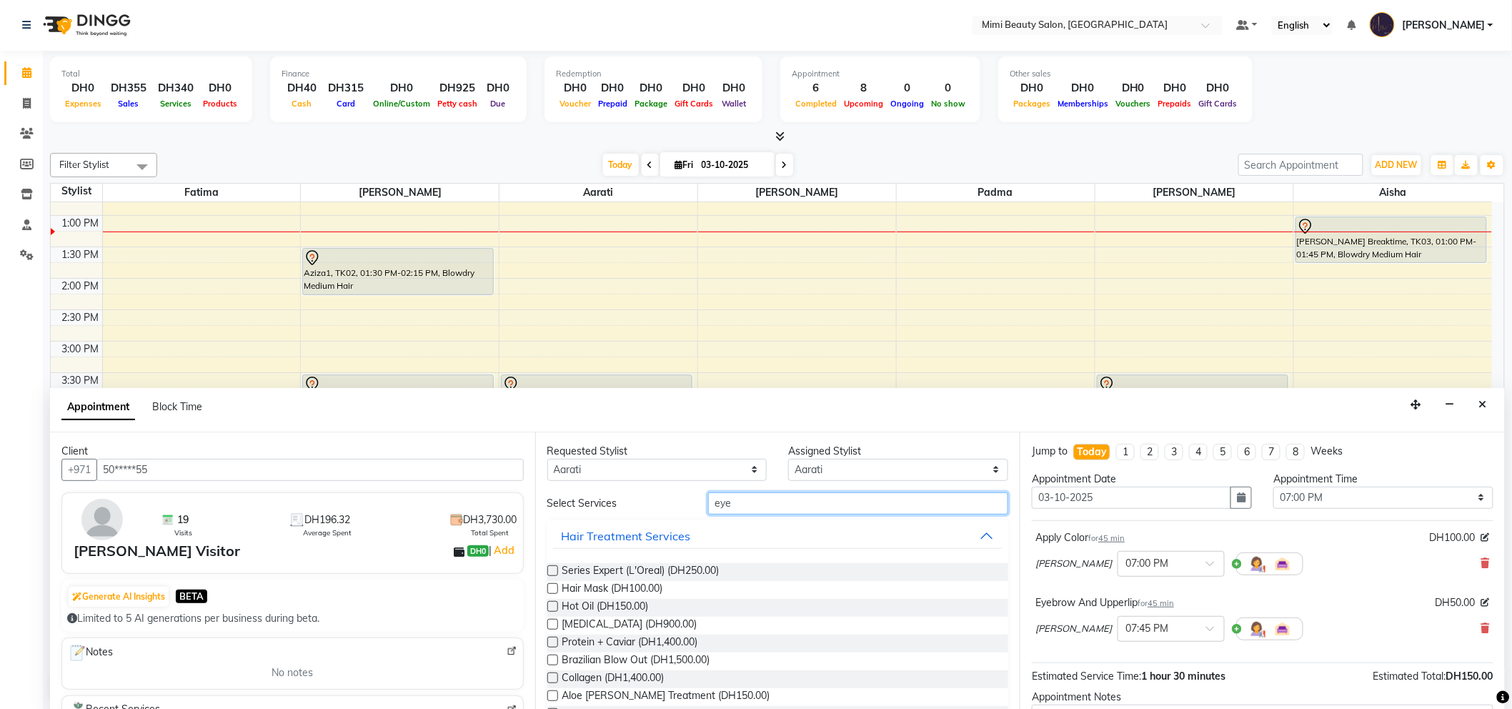
click at [708, 504] on input "eye" at bounding box center [858, 503] width 300 height 22
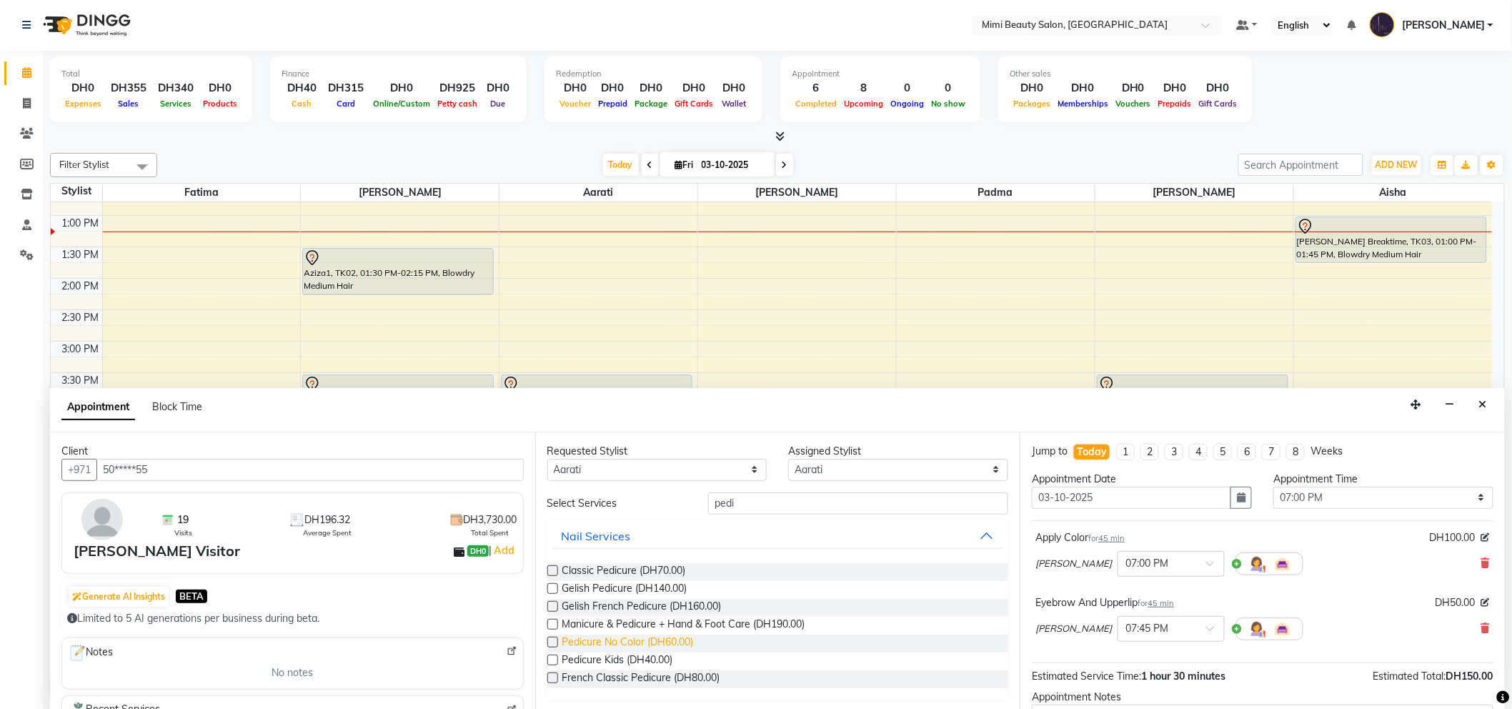
click at [641, 643] on span "Pedicure No Color (DH60.00)" at bounding box center [627, 643] width 131 height 18
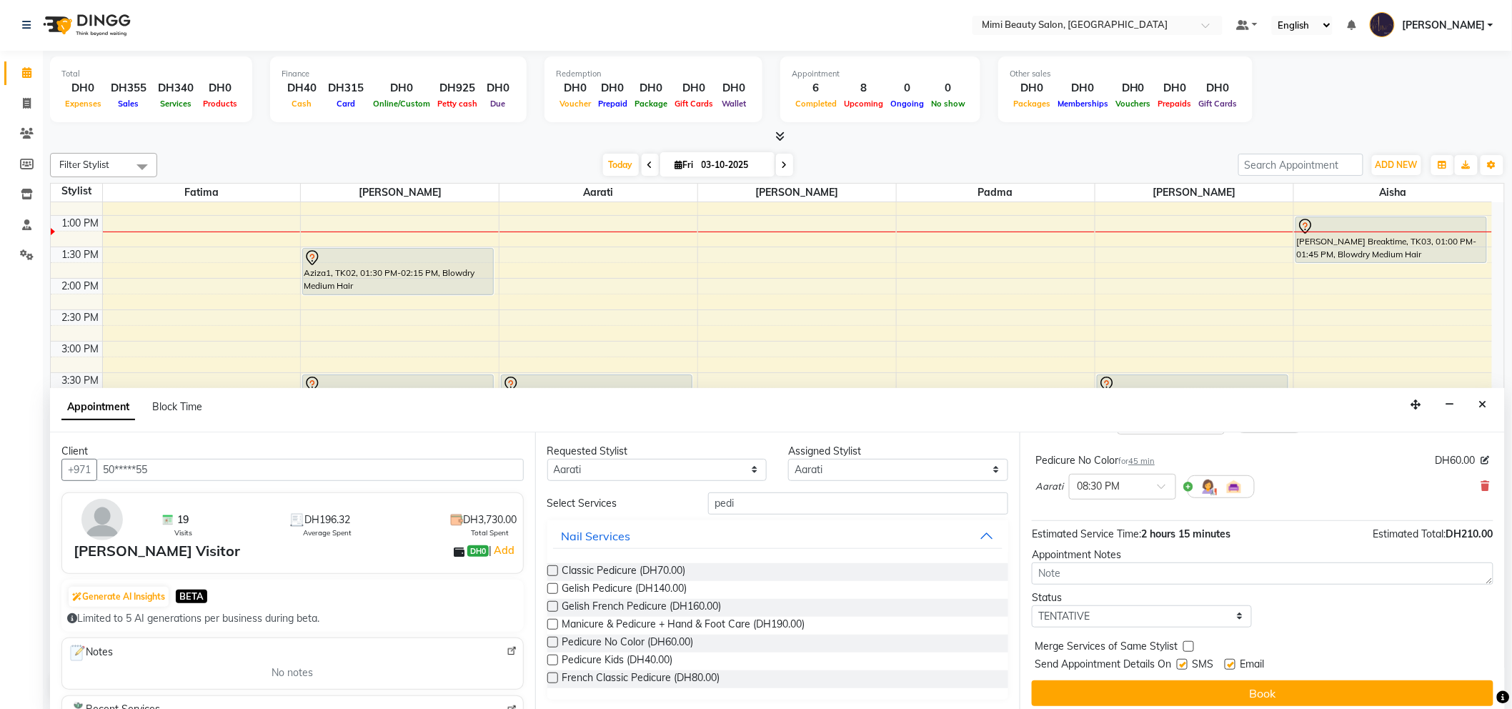
scroll to position [215, 0]
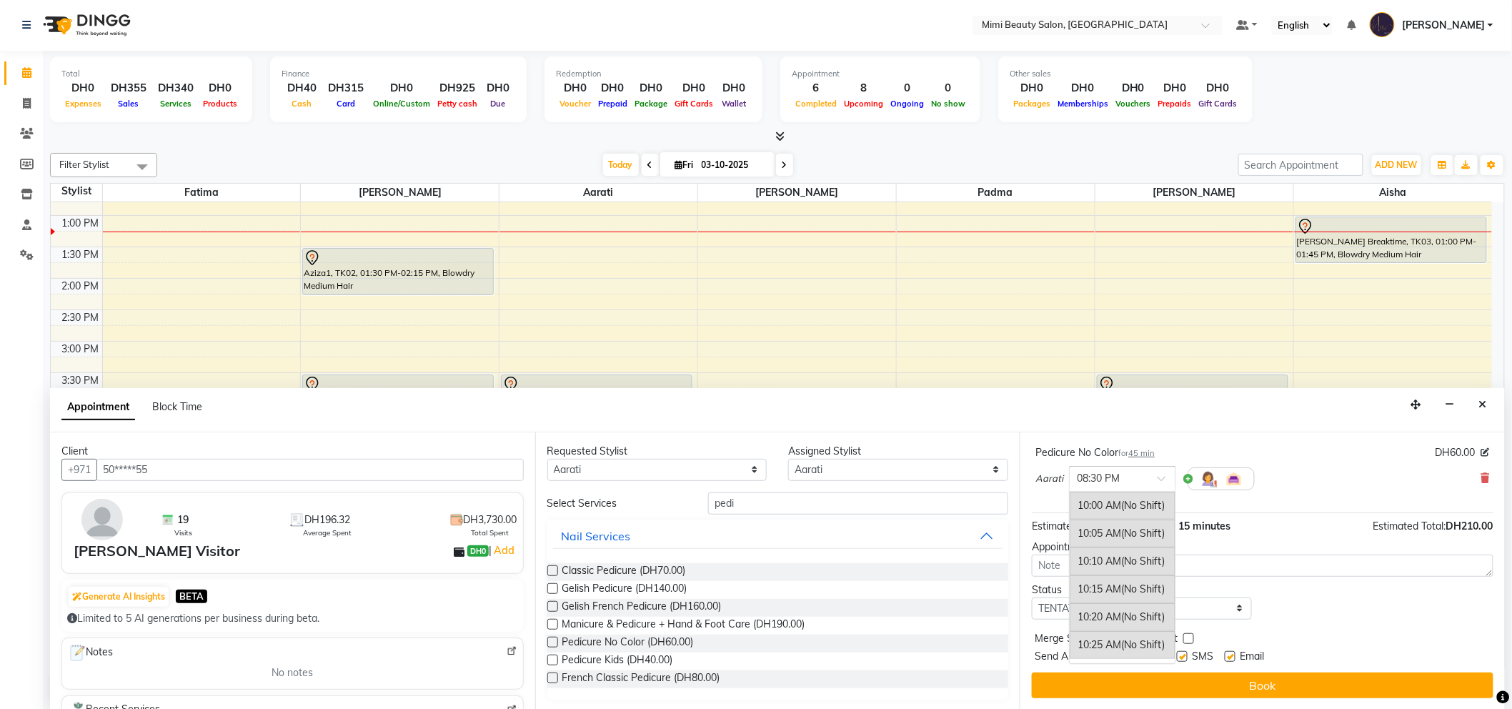
click at [1160, 484] on span at bounding box center [1166, 482] width 18 height 15
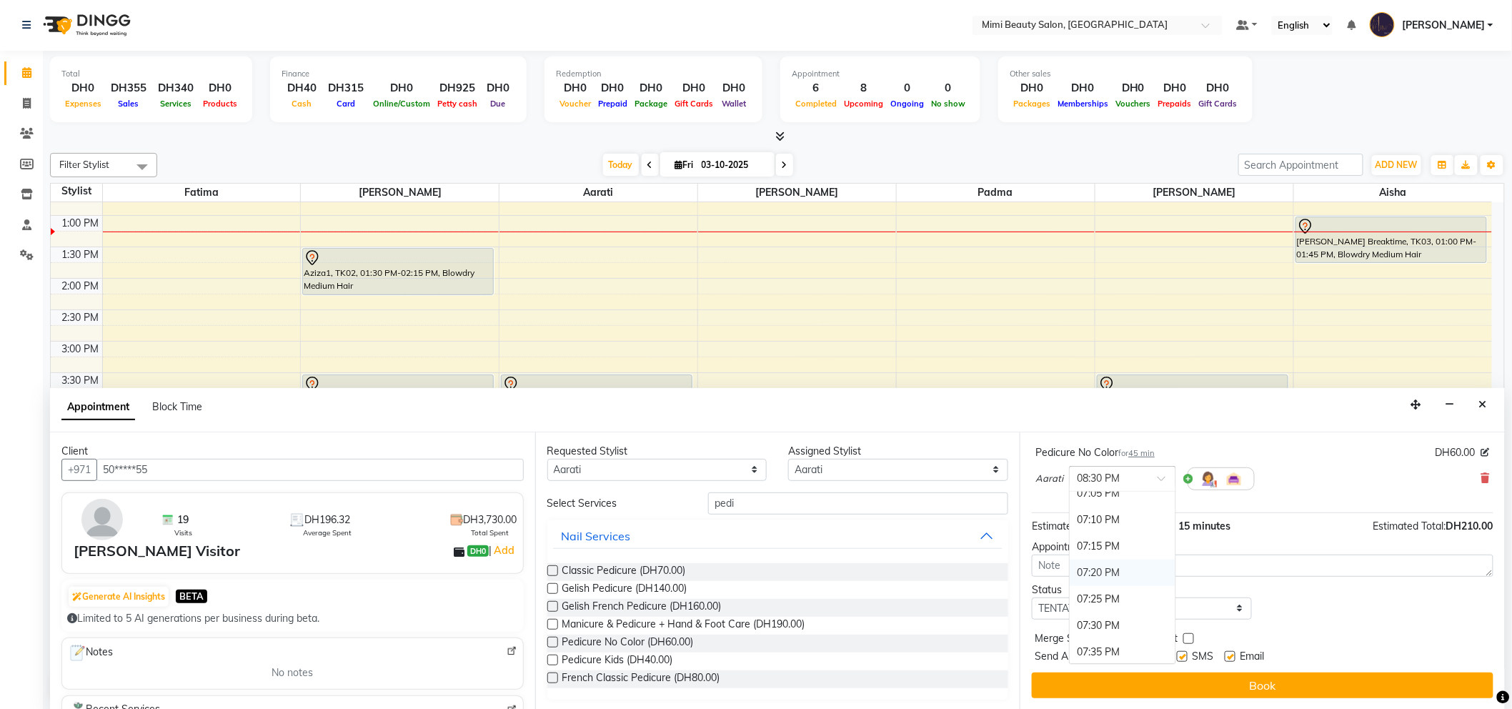
scroll to position [2889, 0]
click at [1134, 506] on div "07:00 PM" at bounding box center [1122, 504] width 106 height 26
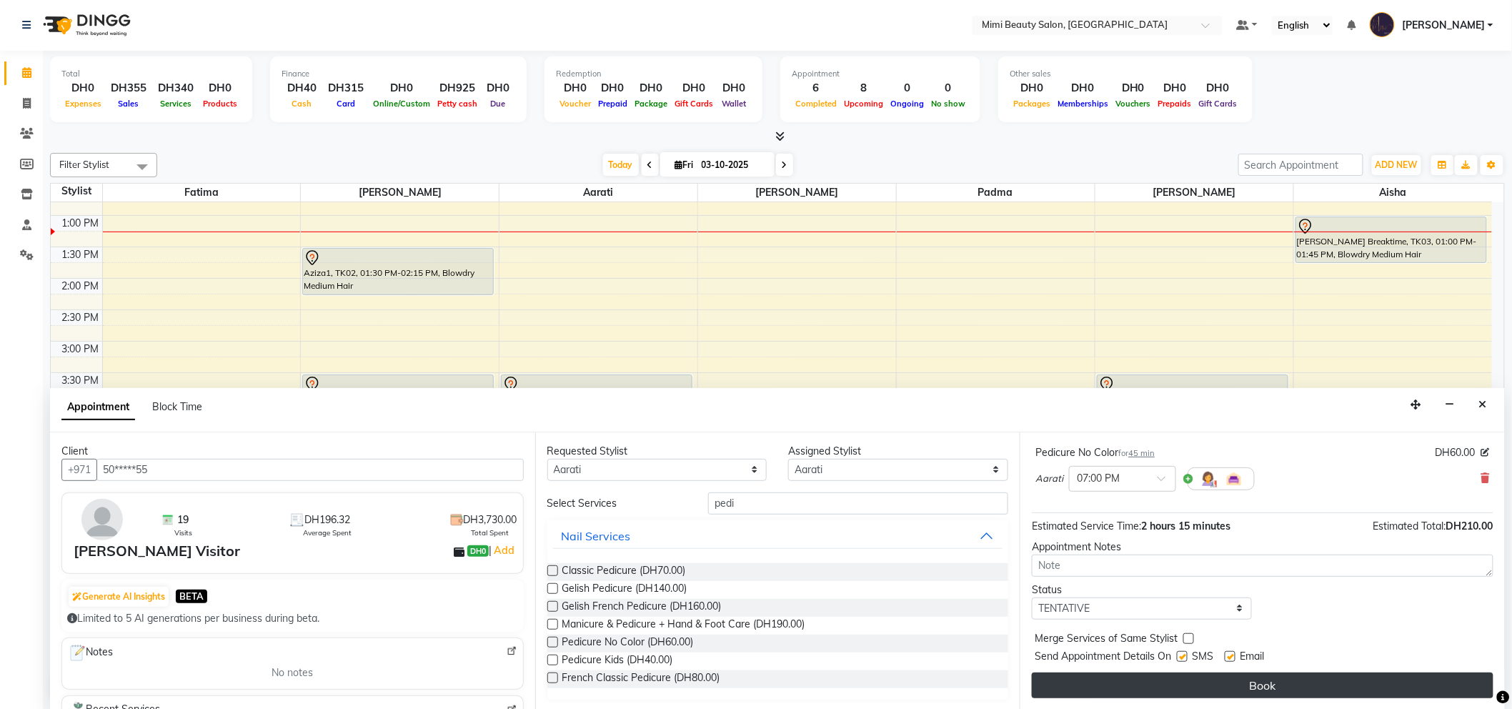
click at [1282, 683] on button "Book" at bounding box center [1262, 685] width 461 height 26
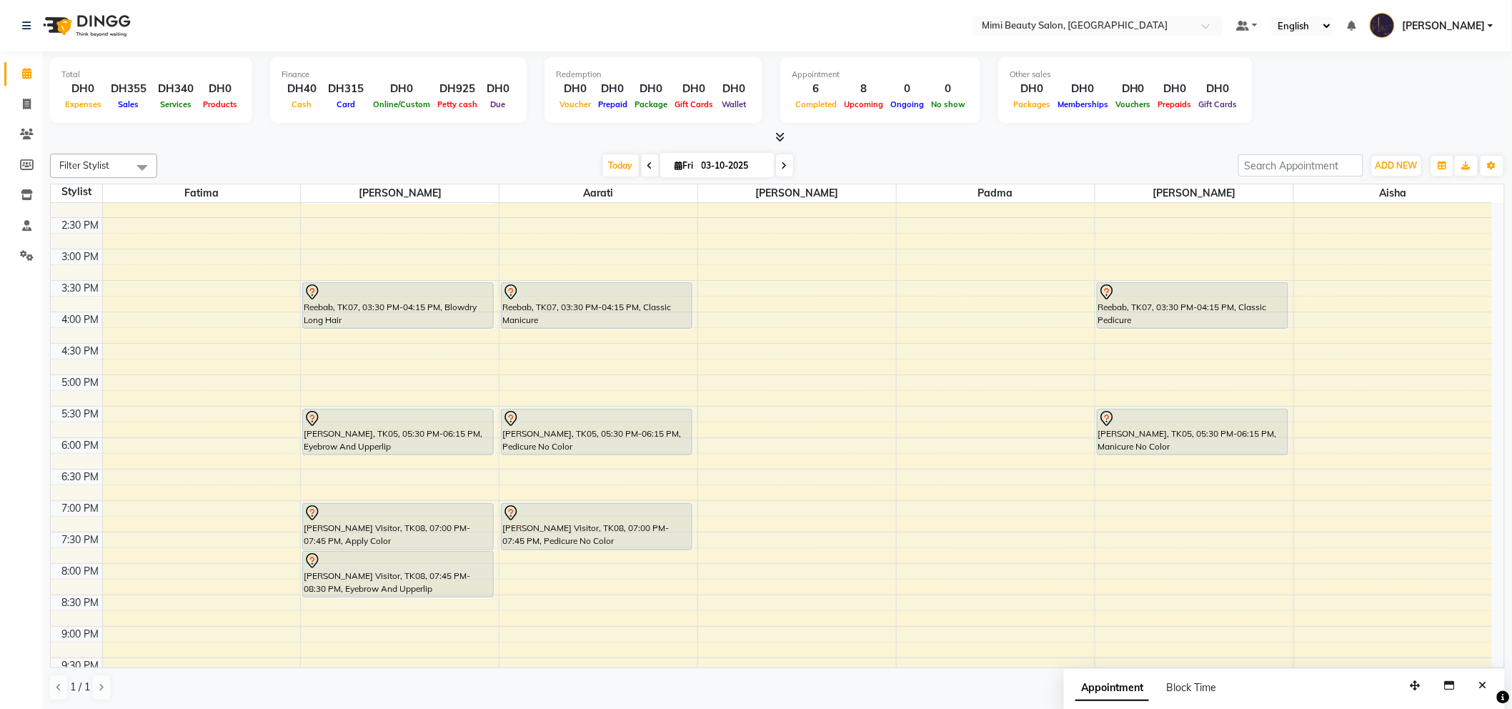
scroll to position [317, 0]
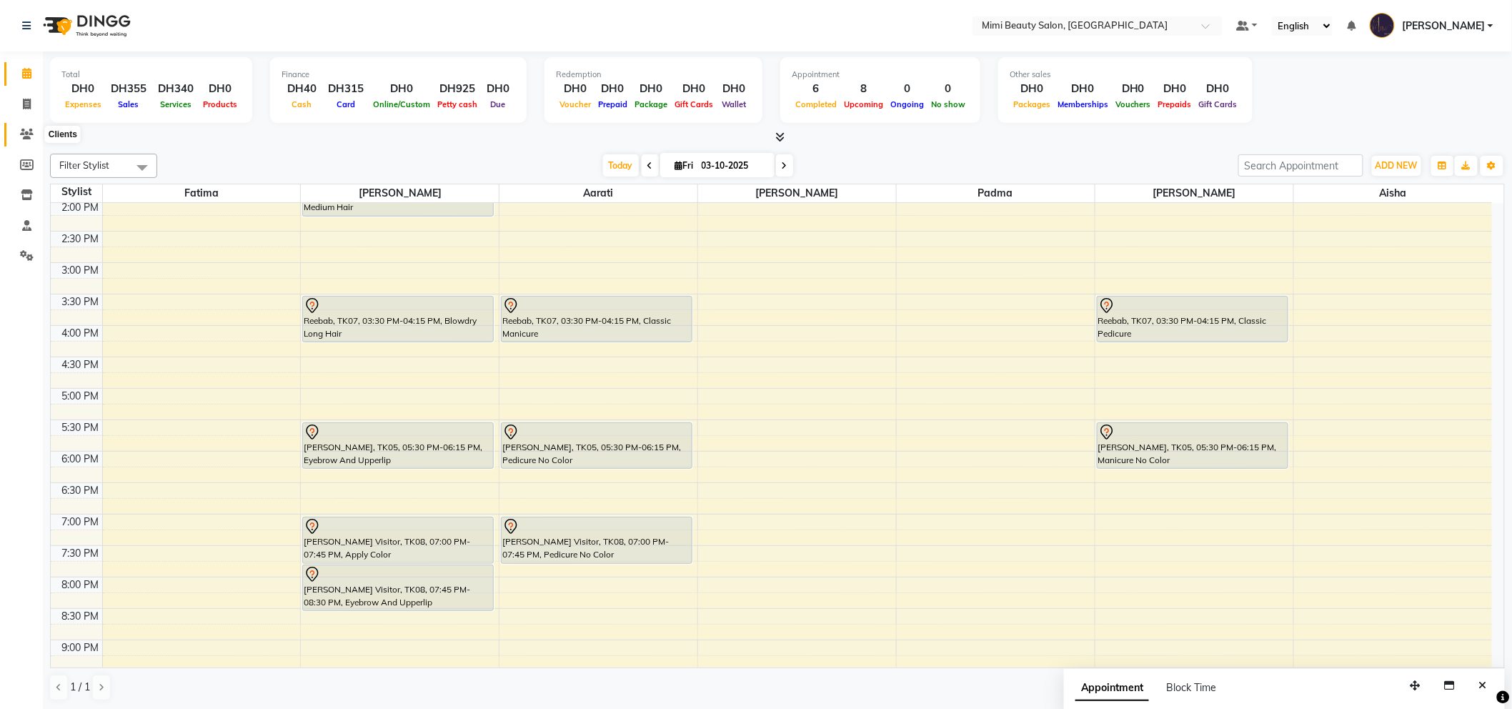
click at [22, 132] on icon at bounding box center [27, 134] width 14 height 11
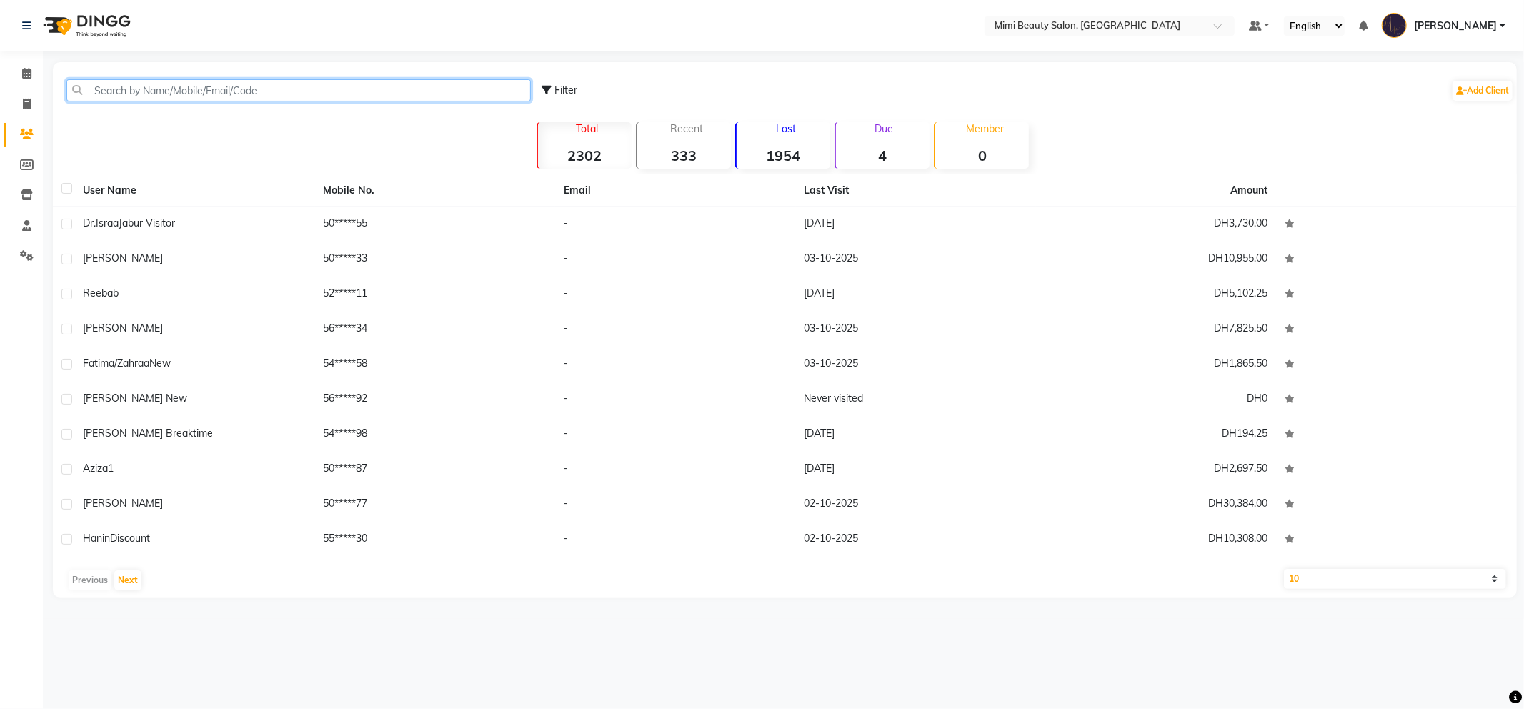
click at [134, 89] on input "text" at bounding box center [298, 90] width 464 height 22
click at [26, 69] on icon at bounding box center [26, 73] width 9 height 11
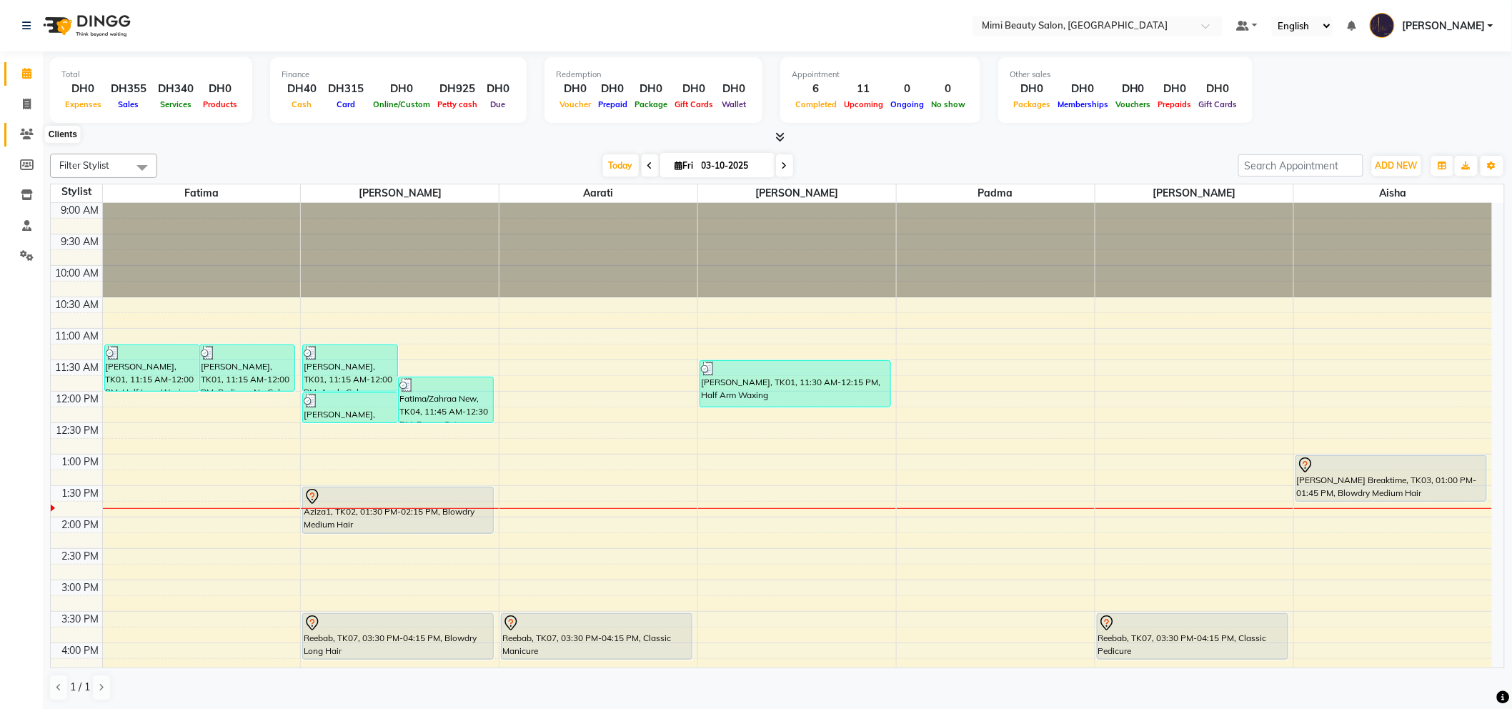
click at [20, 134] on icon at bounding box center [27, 134] width 14 height 11
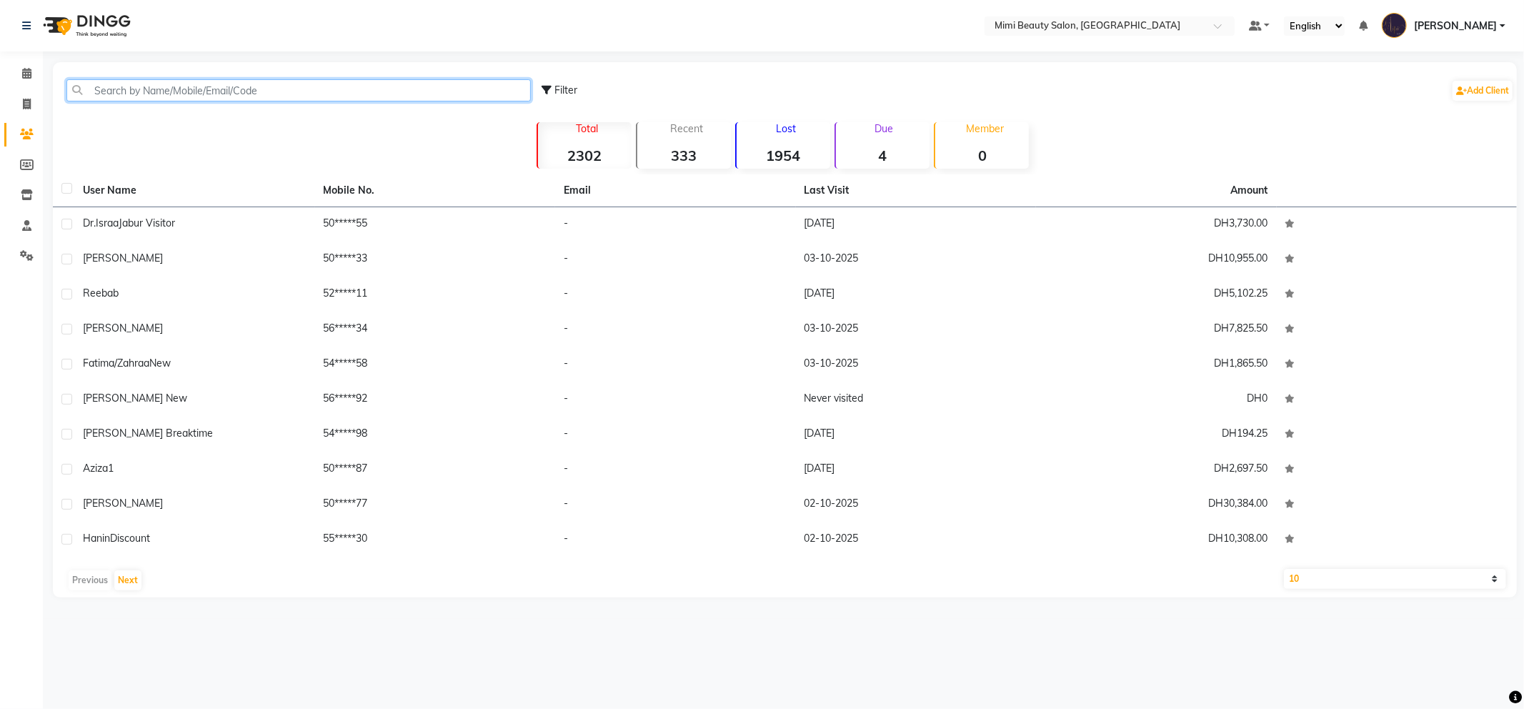
click at [120, 86] on input "text" at bounding box center [298, 90] width 464 height 22
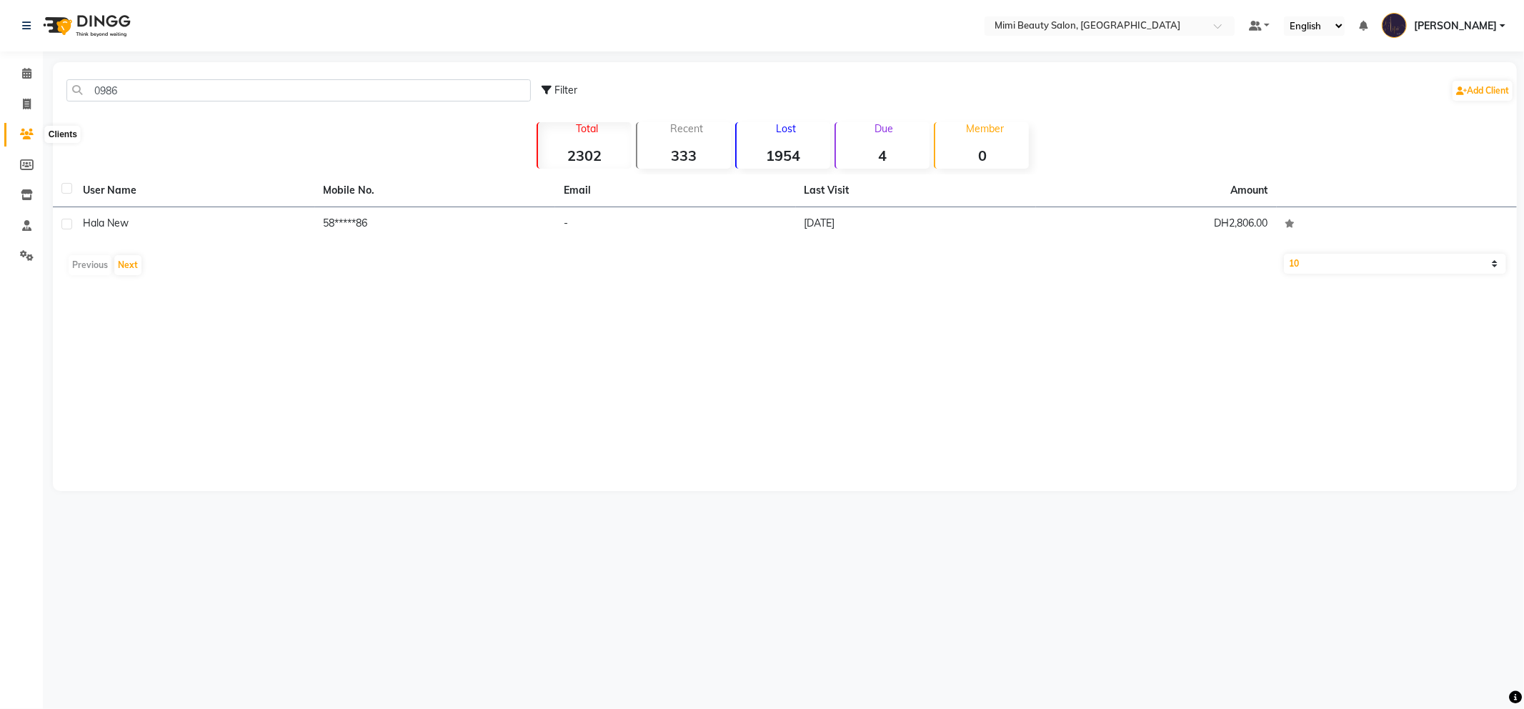
click at [17, 138] on span at bounding box center [26, 134] width 25 height 16
click at [22, 73] on icon at bounding box center [26, 73] width 9 height 11
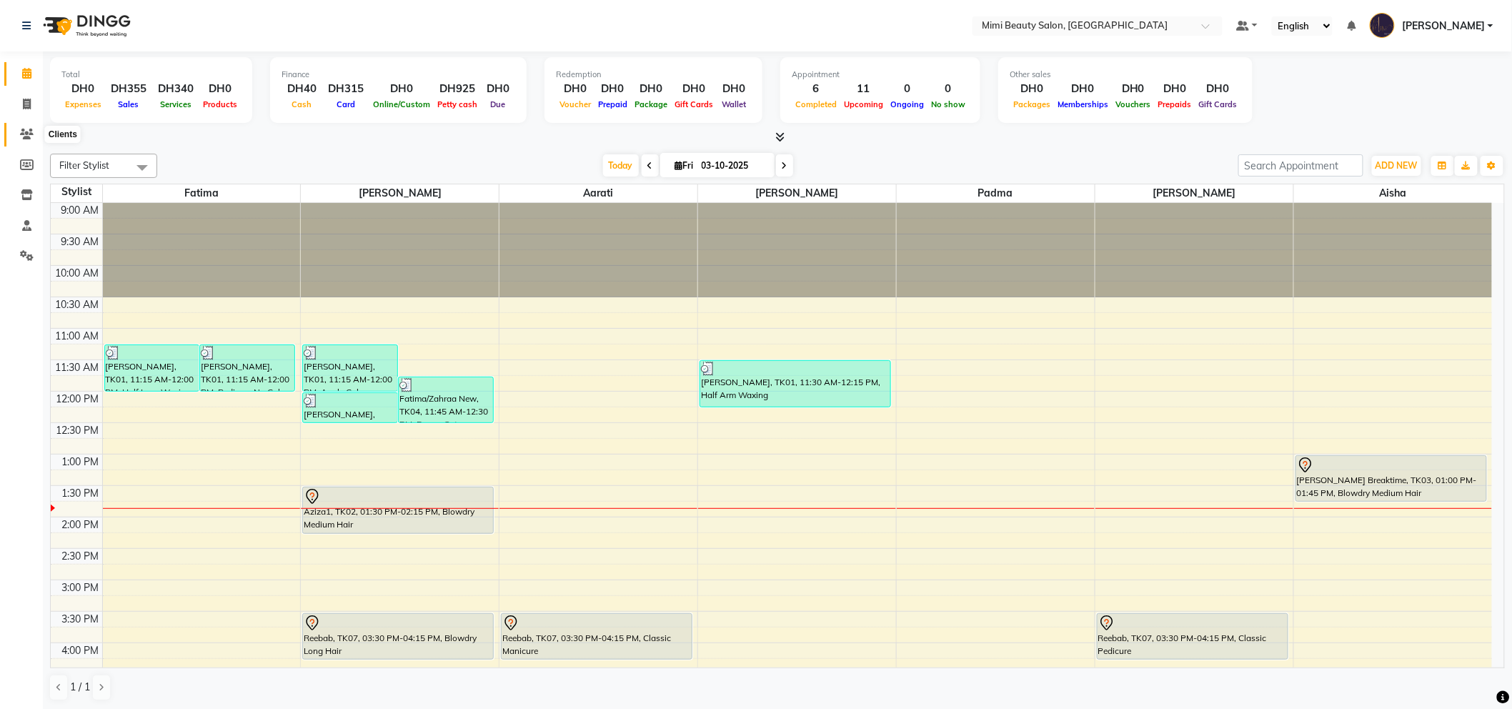
click at [27, 137] on icon at bounding box center [27, 134] width 14 height 11
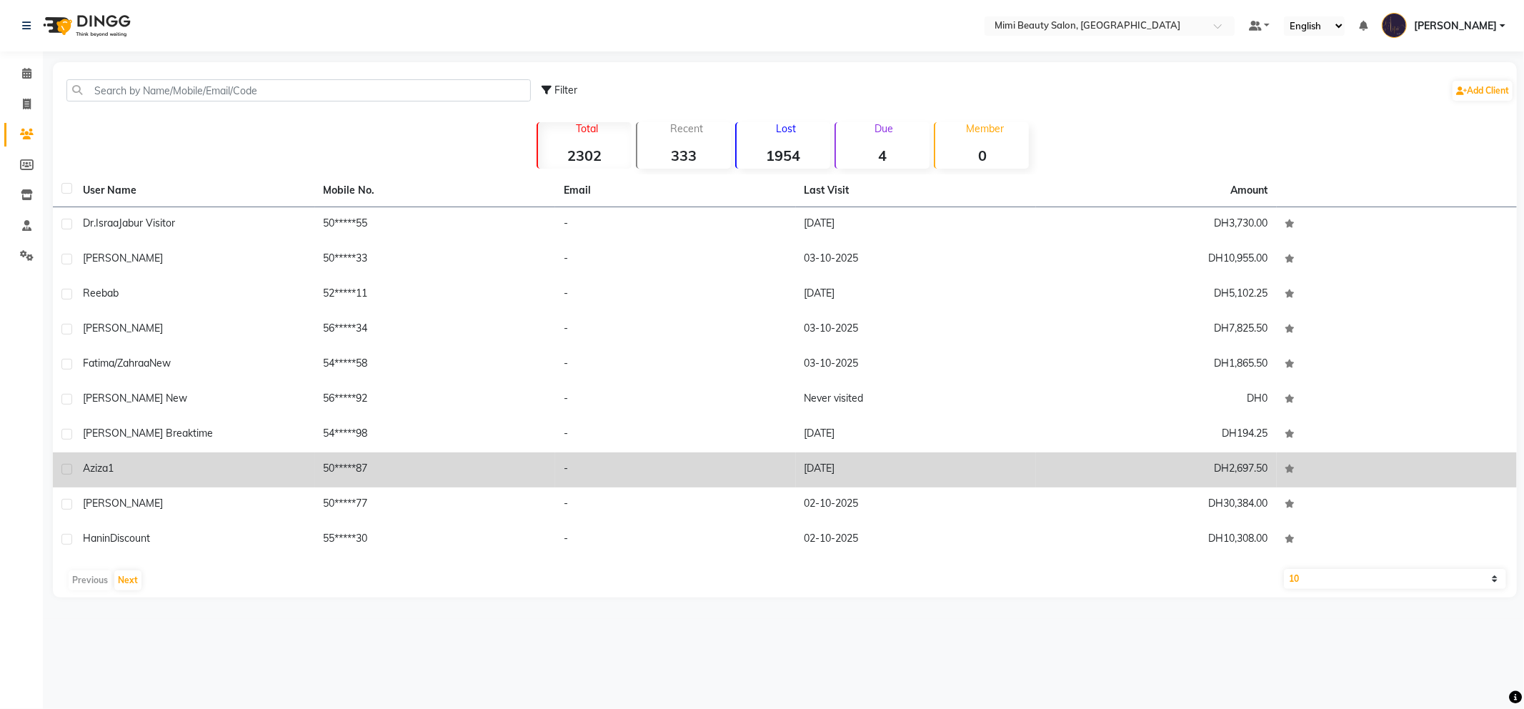
click at [173, 461] on div "Aziza1" at bounding box center [195, 468] width 224 height 15
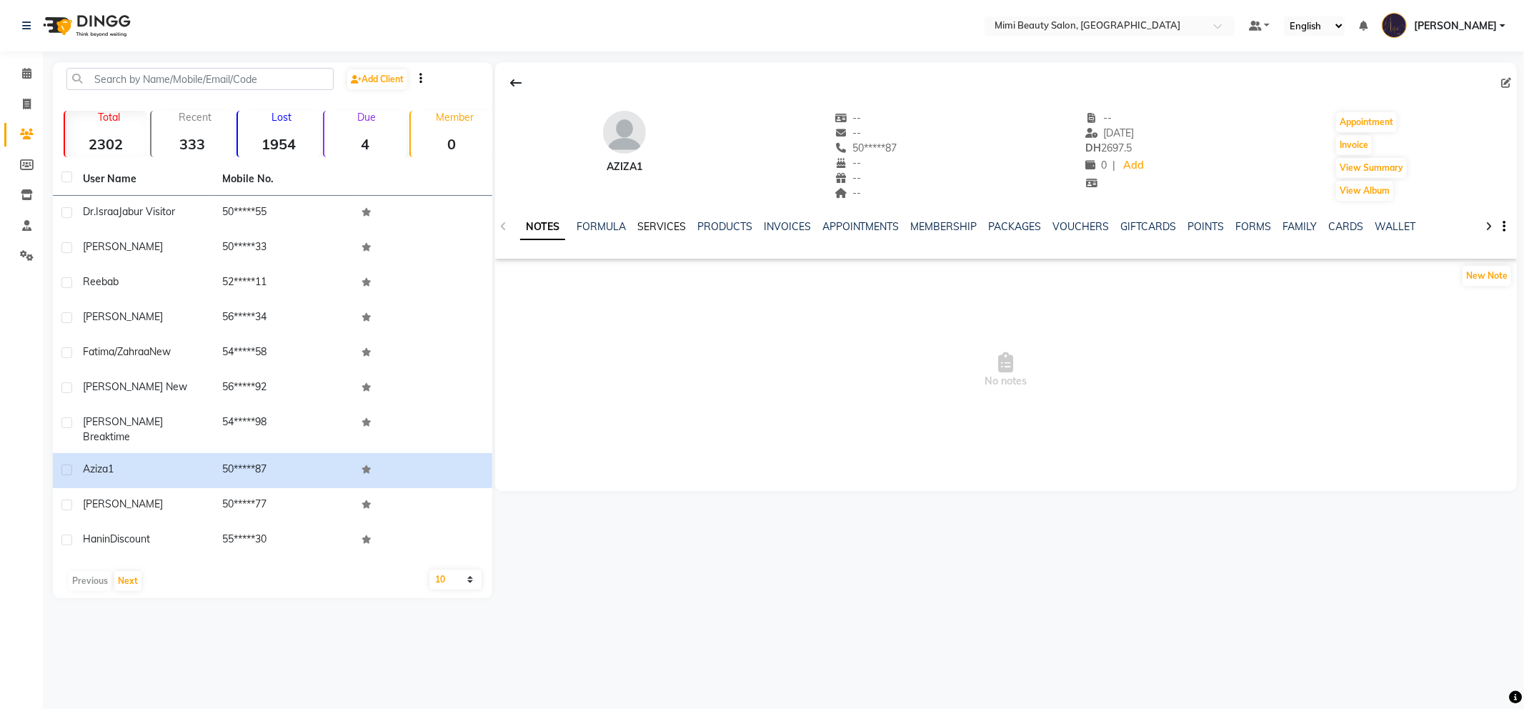
click at [654, 226] on link "SERVICES" at bounding box center [661, 226] width 49 height 13
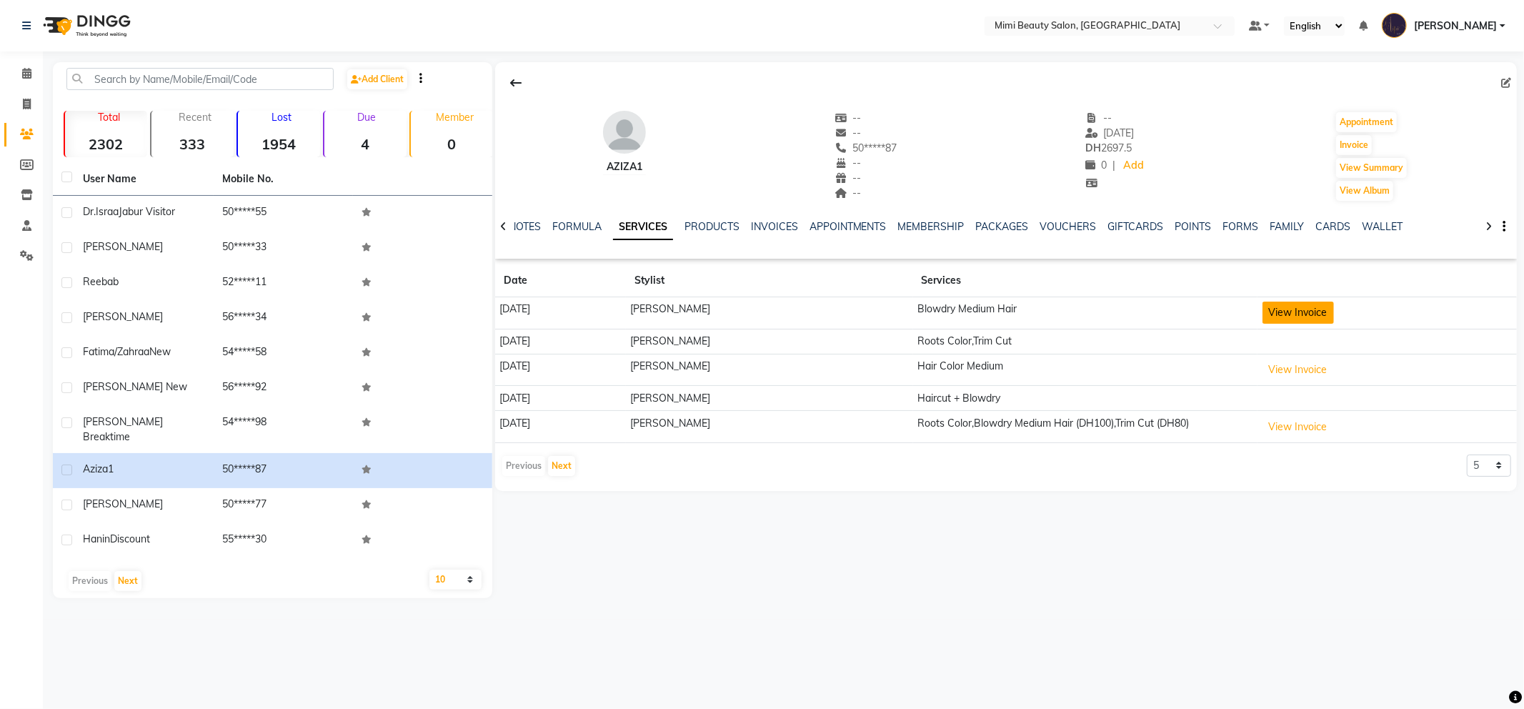
click at [1291, 315] on button "View Invoice" at bounding box center [1297, 312] width 71 height 22
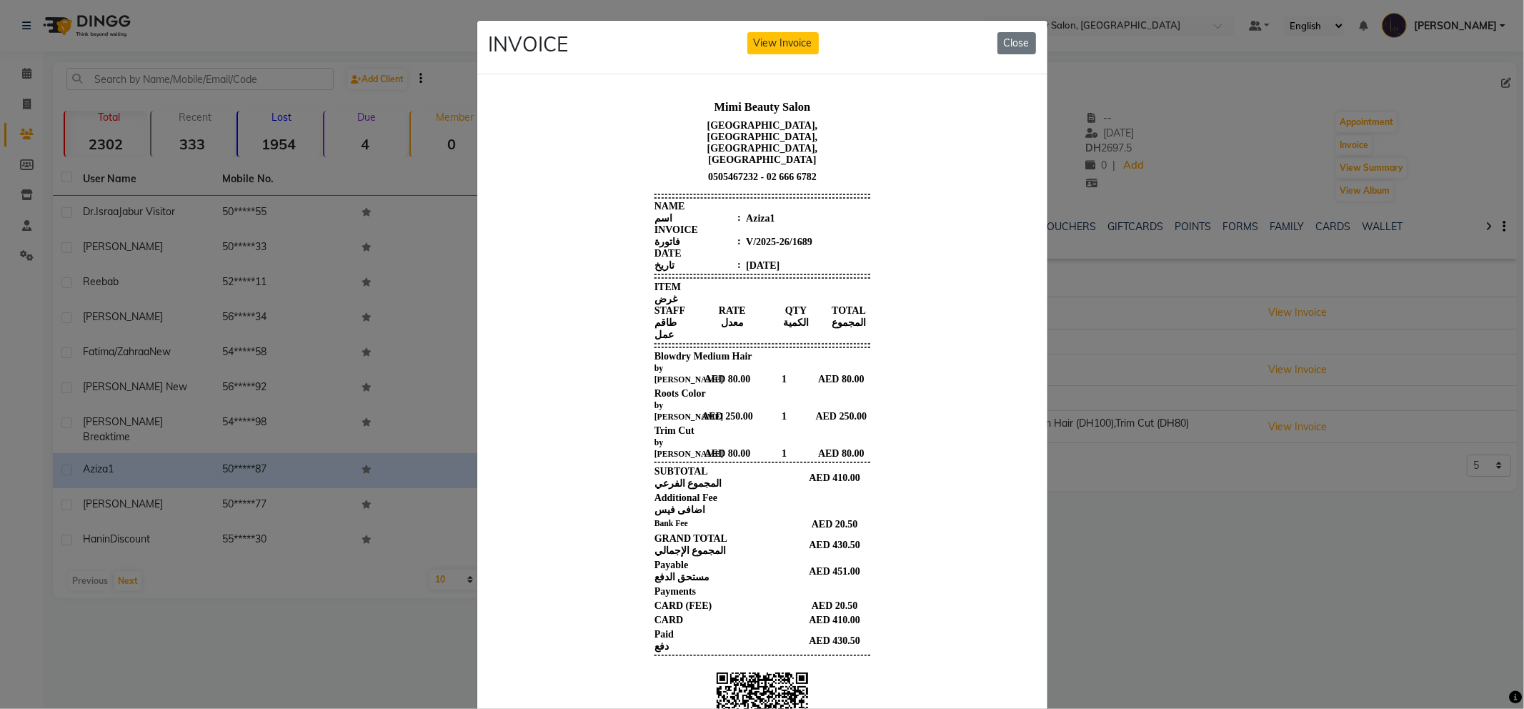
click at [21, 71] on ngb-modal-window "INVOICE View Invoice Close" at bounding box center [762, 354] width 1524 height 709
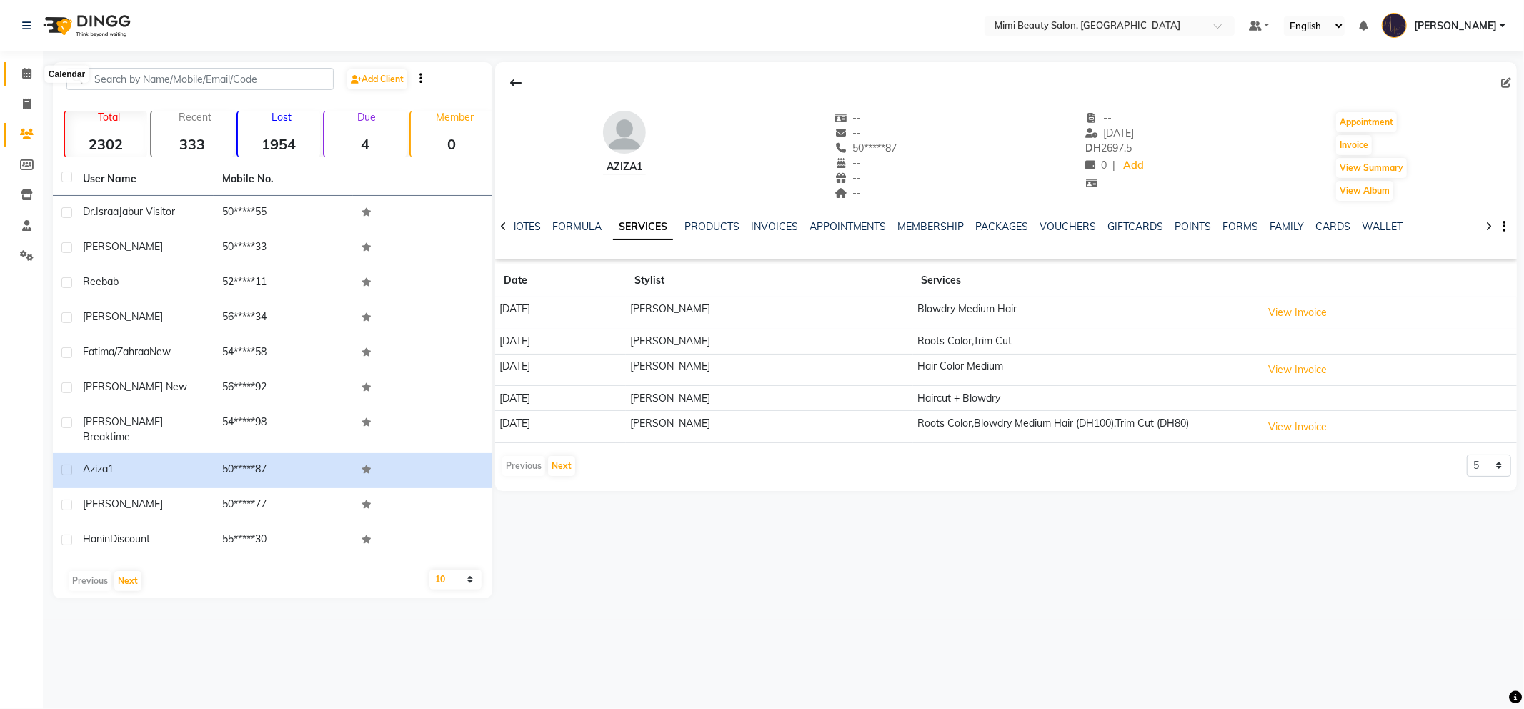
click at [22, 72] on icon at bounding box center [26, 73] width 9 height 11
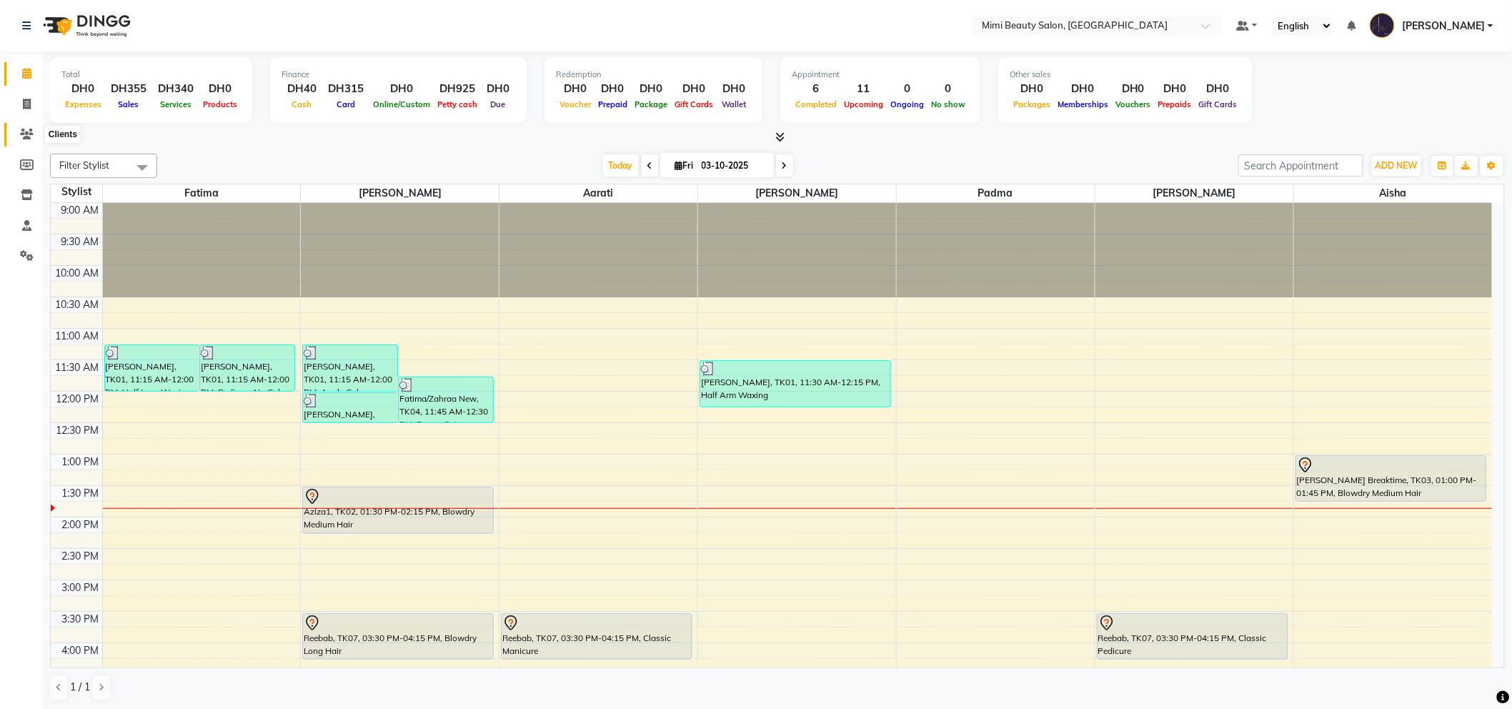
click at [23, 136] on icon at bounding box center [27, 134] width 14 height 11
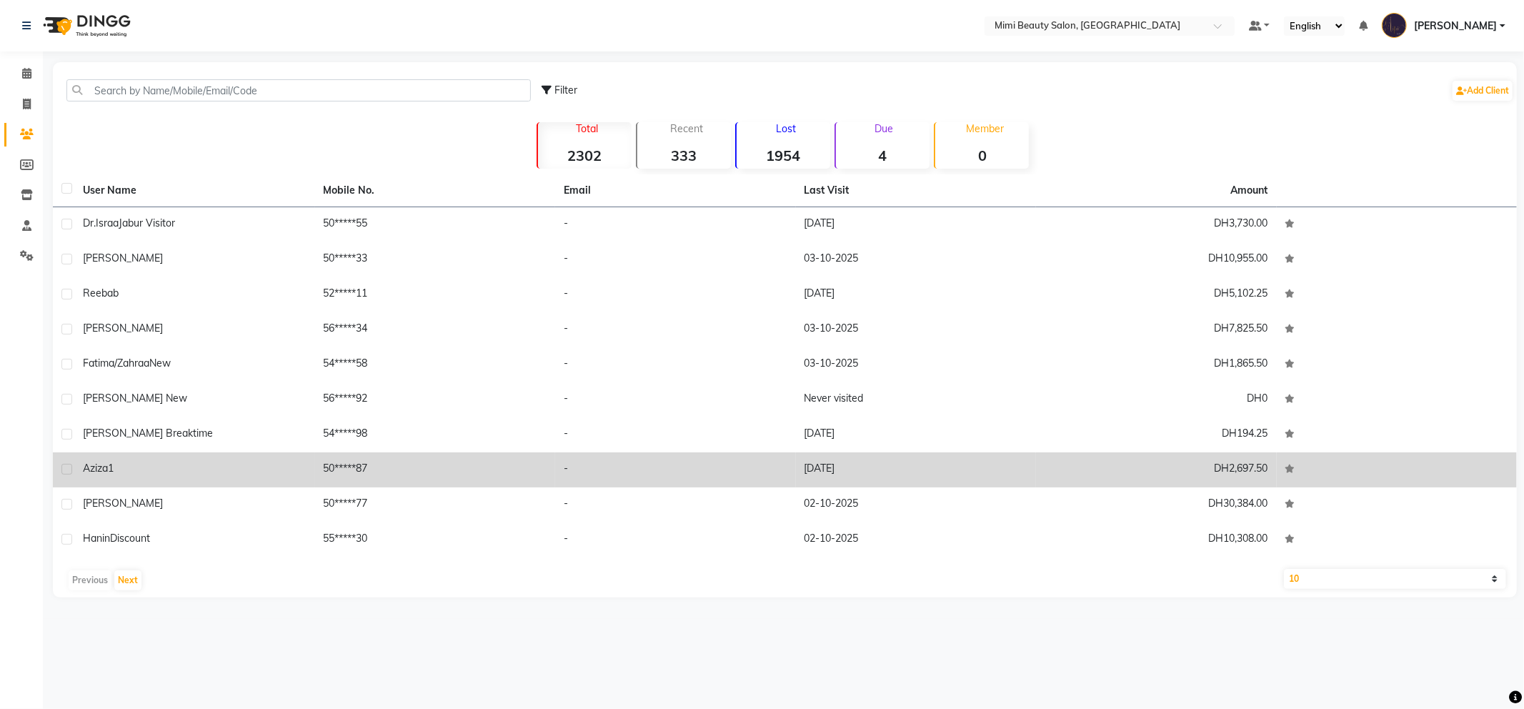
click at [131, 473] on div "Aziza1" at bounding box center [195, 468] width 224 height 15
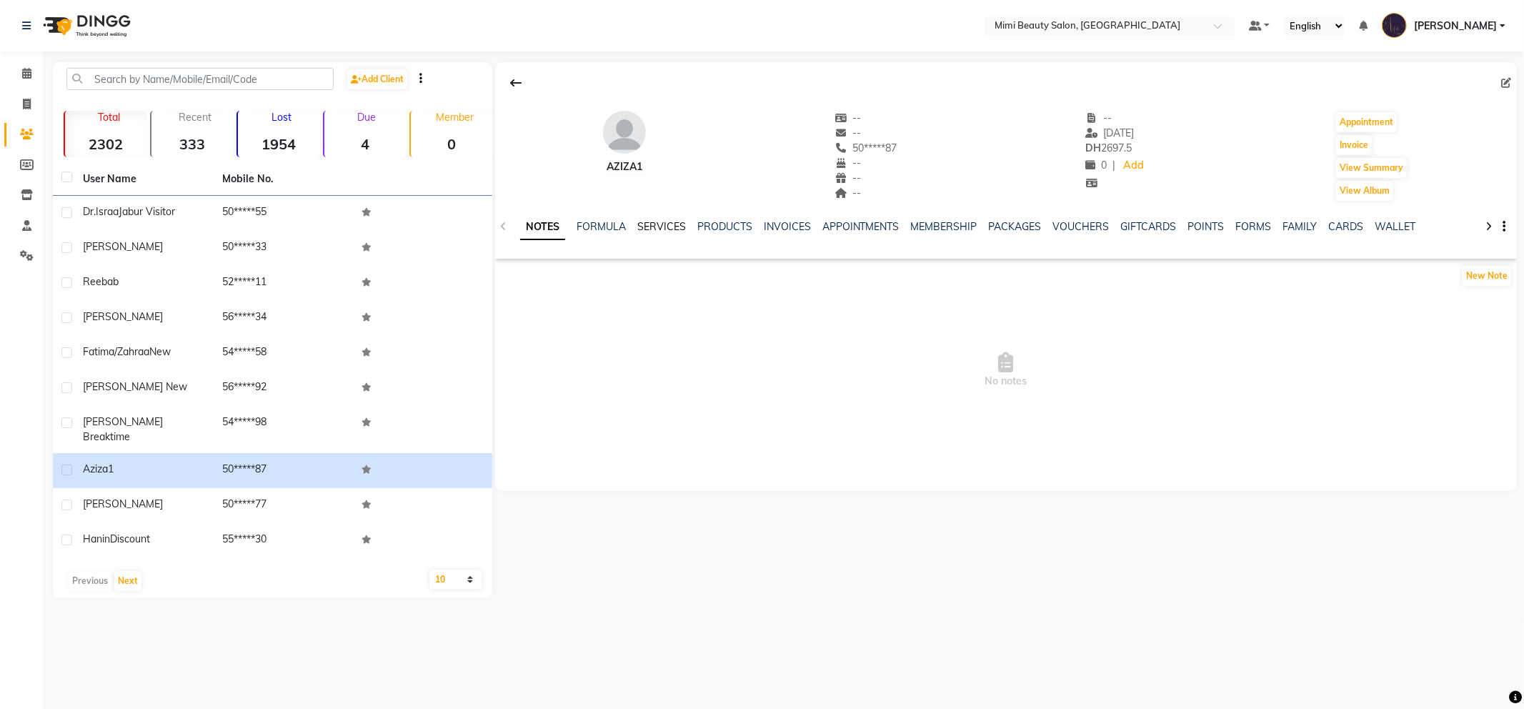
click at [661, 223] on link "SERVICES" at bounding box center [661, 226] width 49 height 13
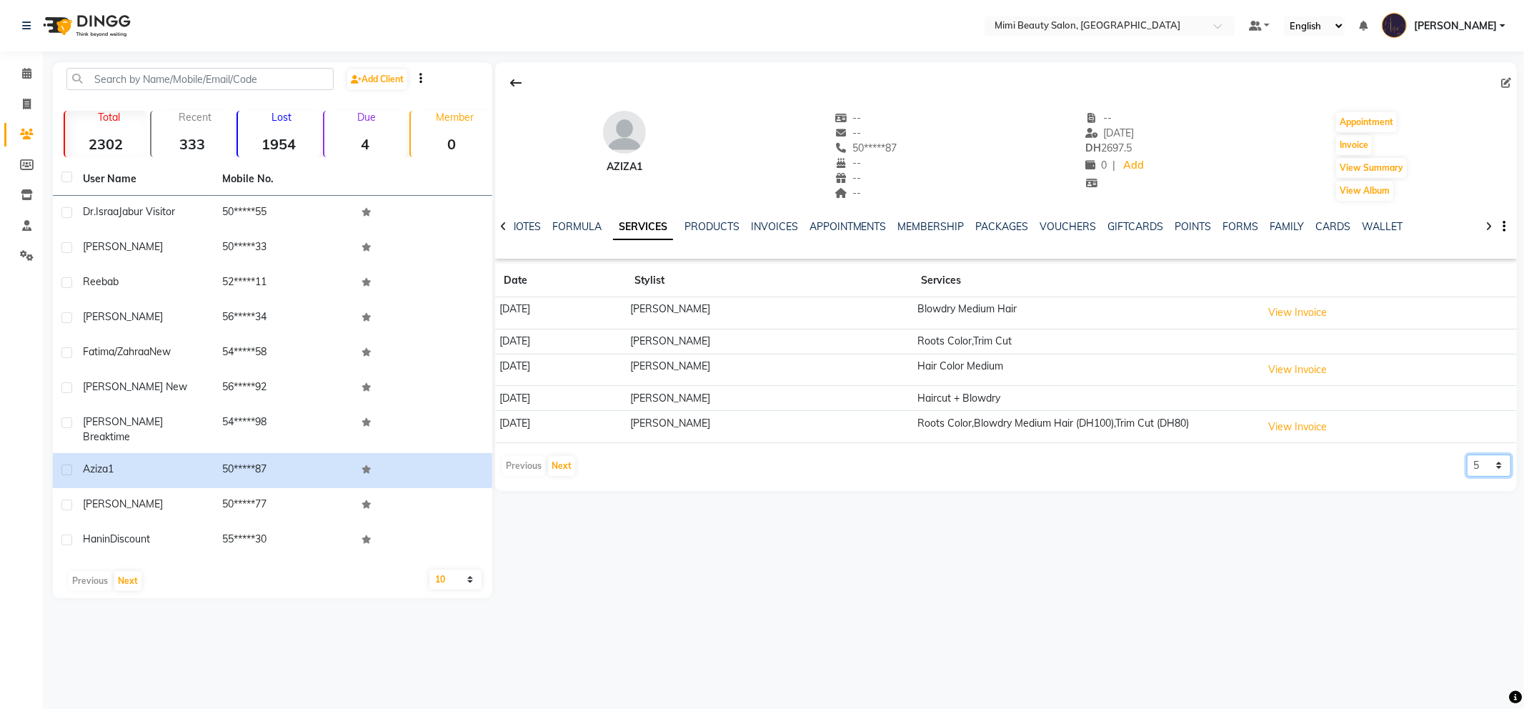
click at [1486, 466] on select "5 10 50 100 500" at bounding box center [1489, 465] width 44 height 22
click at [1467, 455] on select "5 10 50 100 500" at bounding box center [1489, 465] width 44 height 22
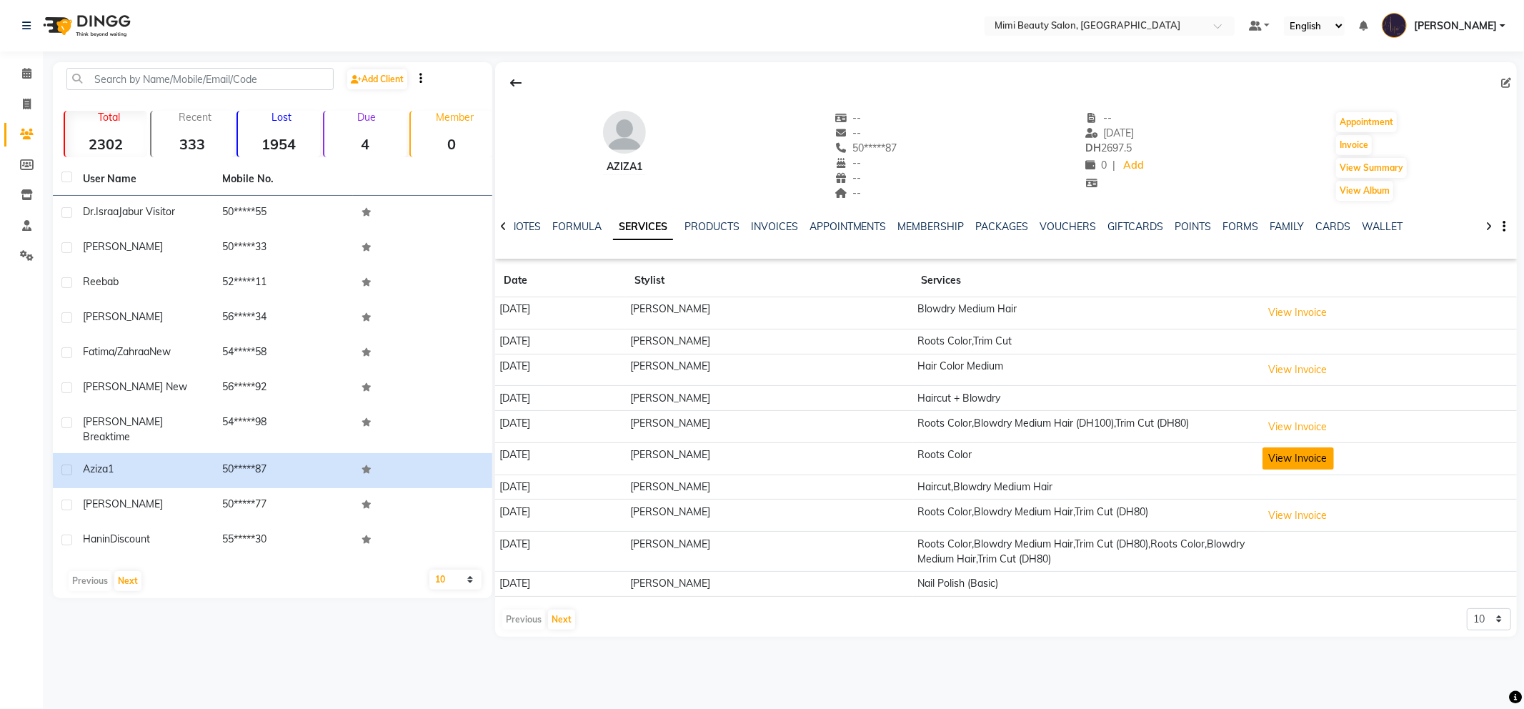
click at [1296, 461] on button "View Invoice" at bounding box center [1297, 458] width 71 height 22
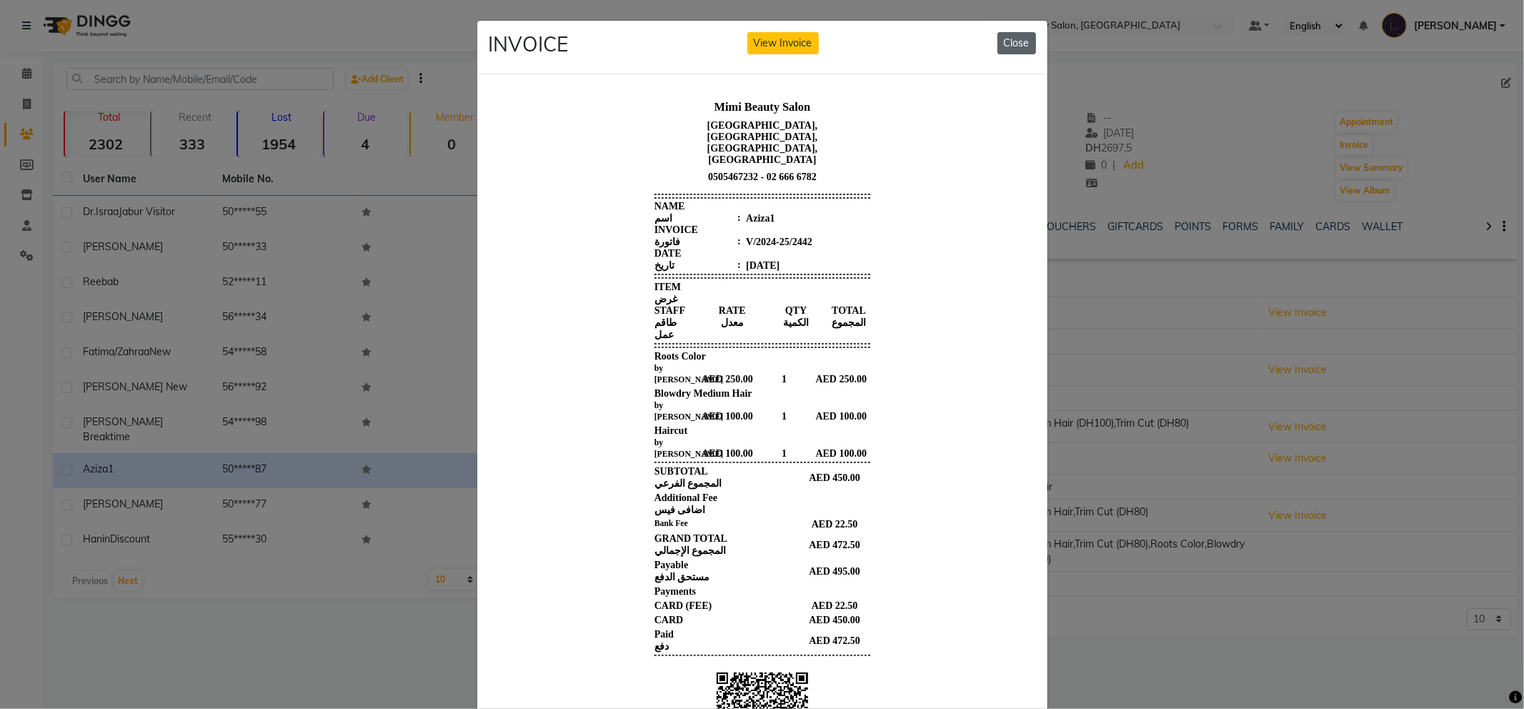
click at [1015, 43] on button "Close" at bounding box center [1016, 43] width 39 height 22
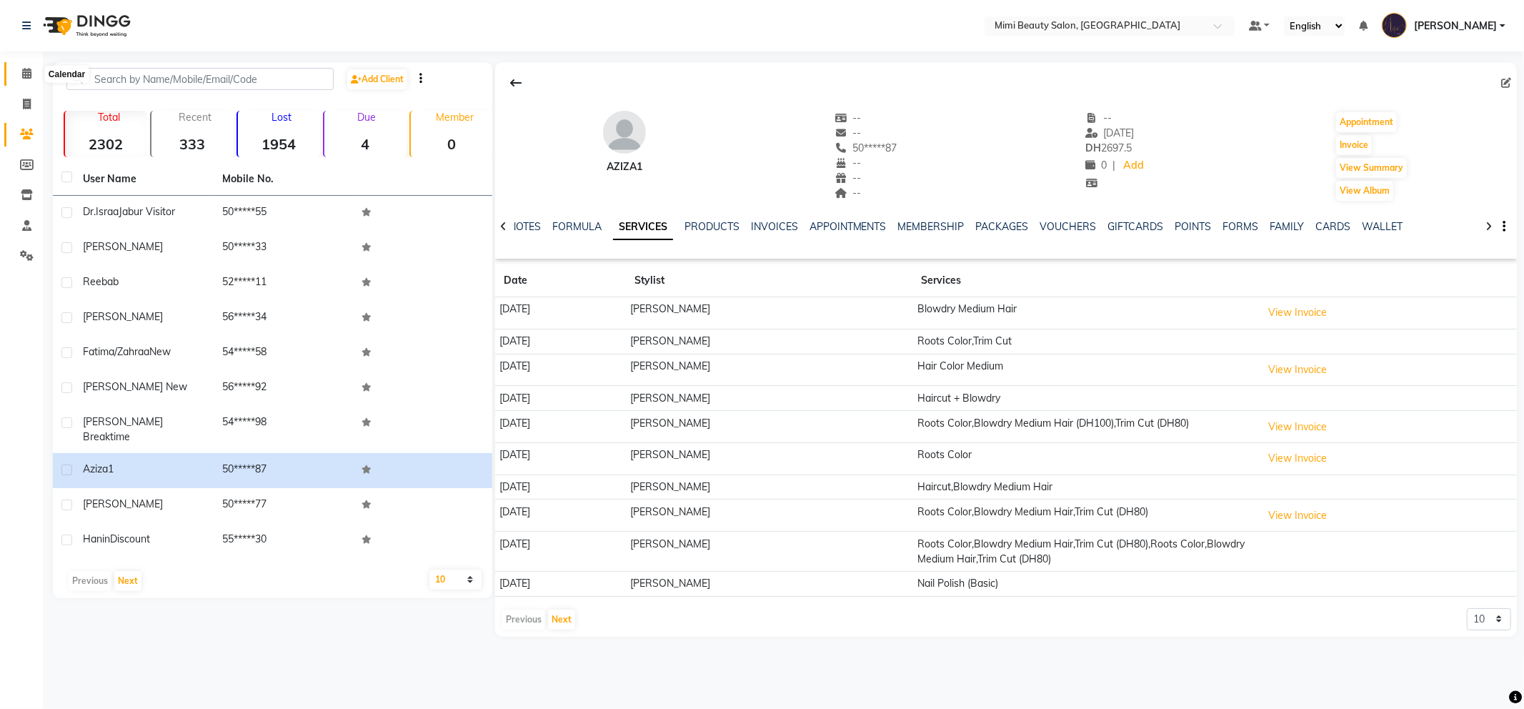
drag, startPoint x: 20, startPoint y: 73, endPoint x: 30, endPoint y: 79, distance: 11.9
click at [20, 73] on span at bounding box center [26, 74] width 25 height 16
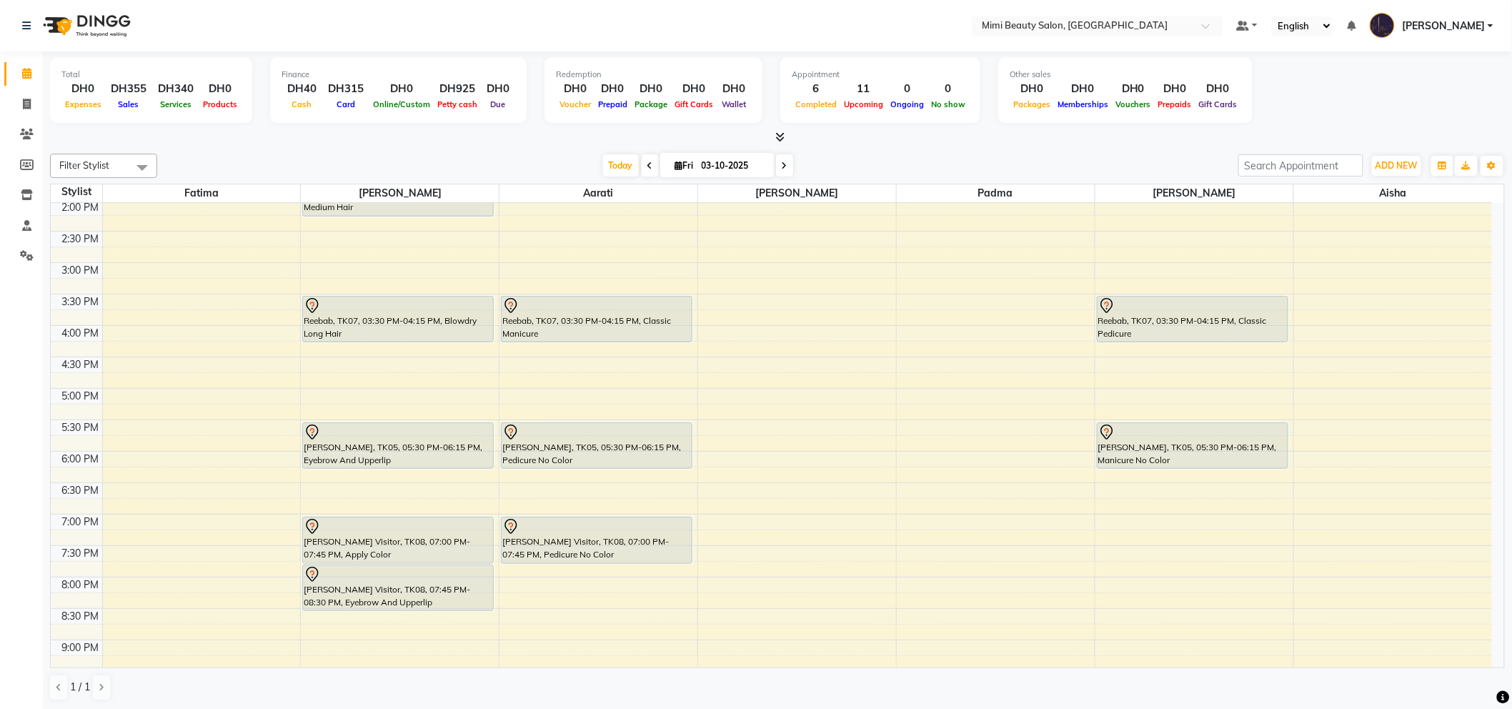
scroll to position [238, 0]
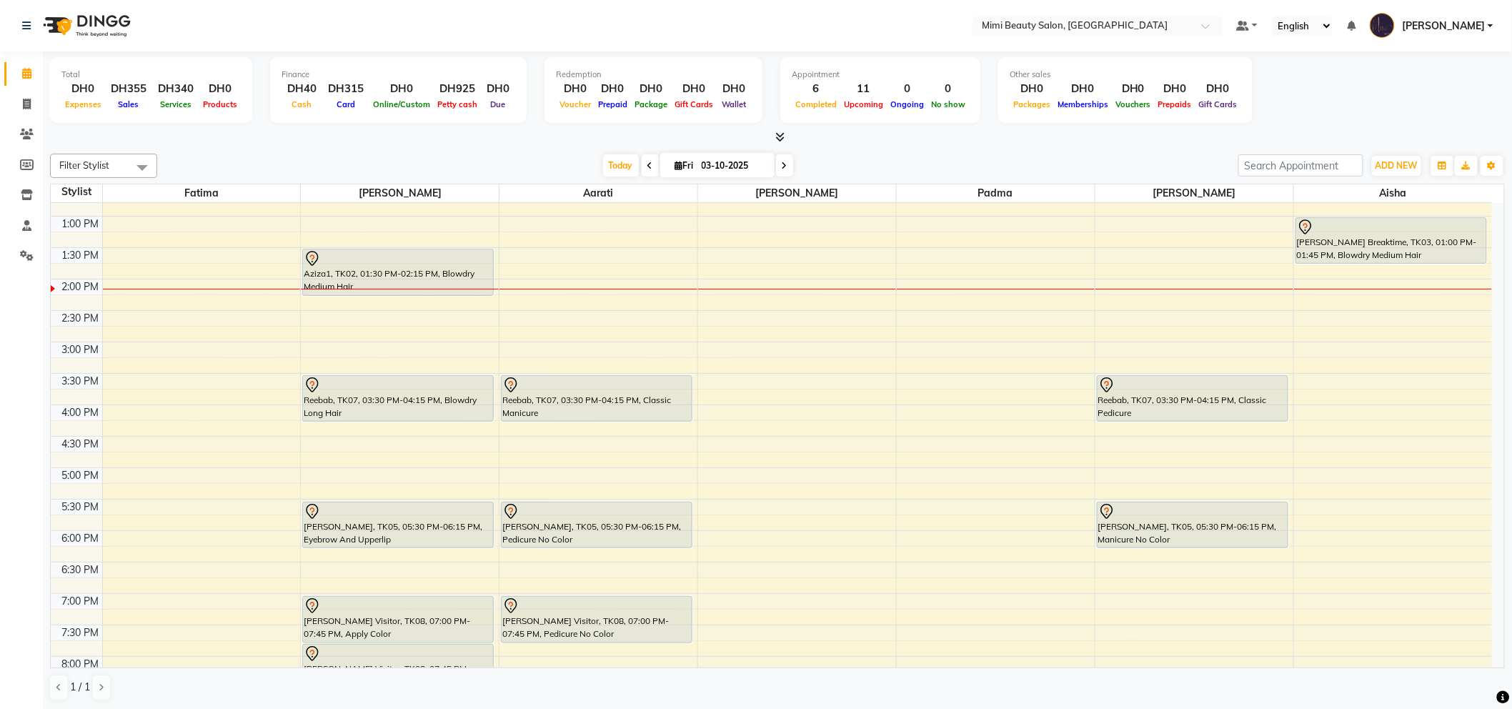
click at [1330, 244] on div "Sophie Breaktime, TK03, 01:00 PM-01:45 PM, Blowdry Medium Hair" at bounding box center [1391, 240] width 191 height 45
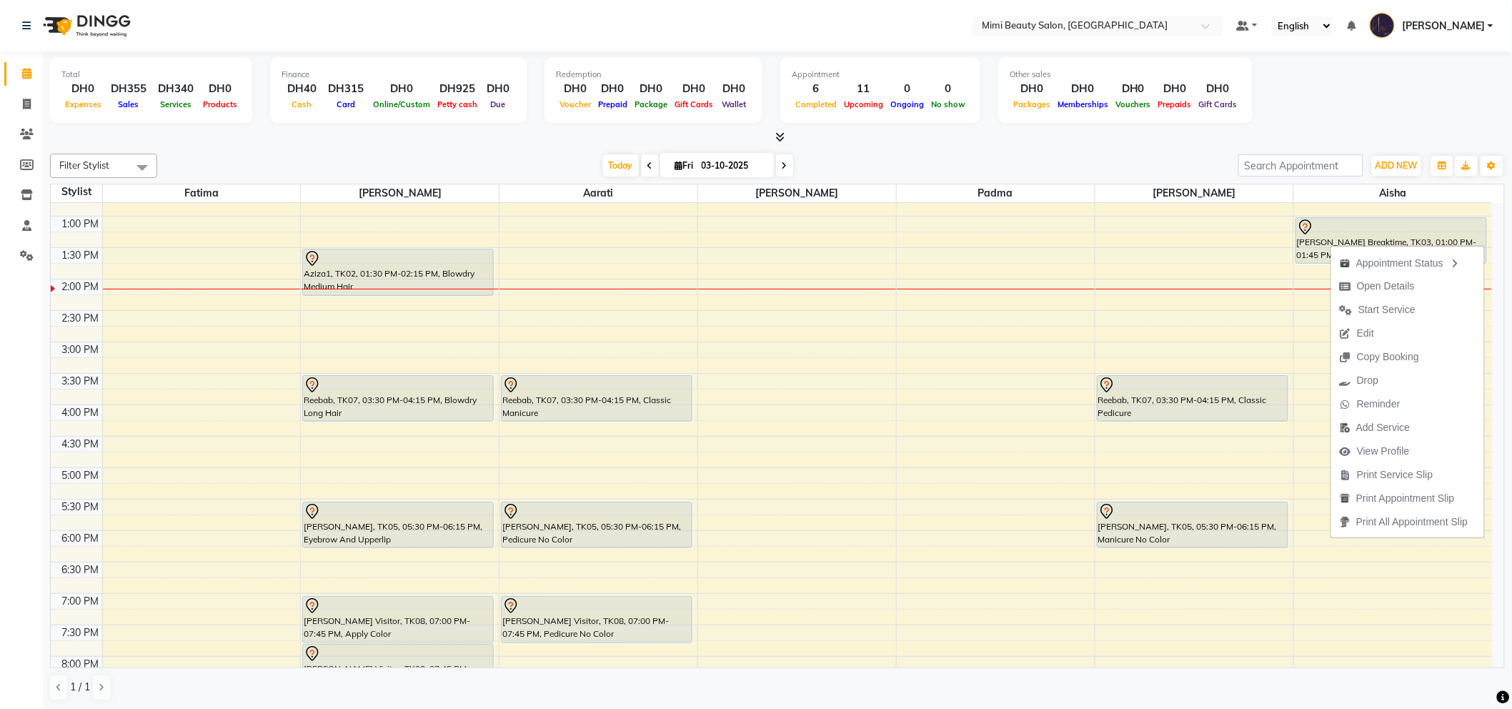
click at [1348, 232] on div at bounding box center [1391, 227] width 189 height 17
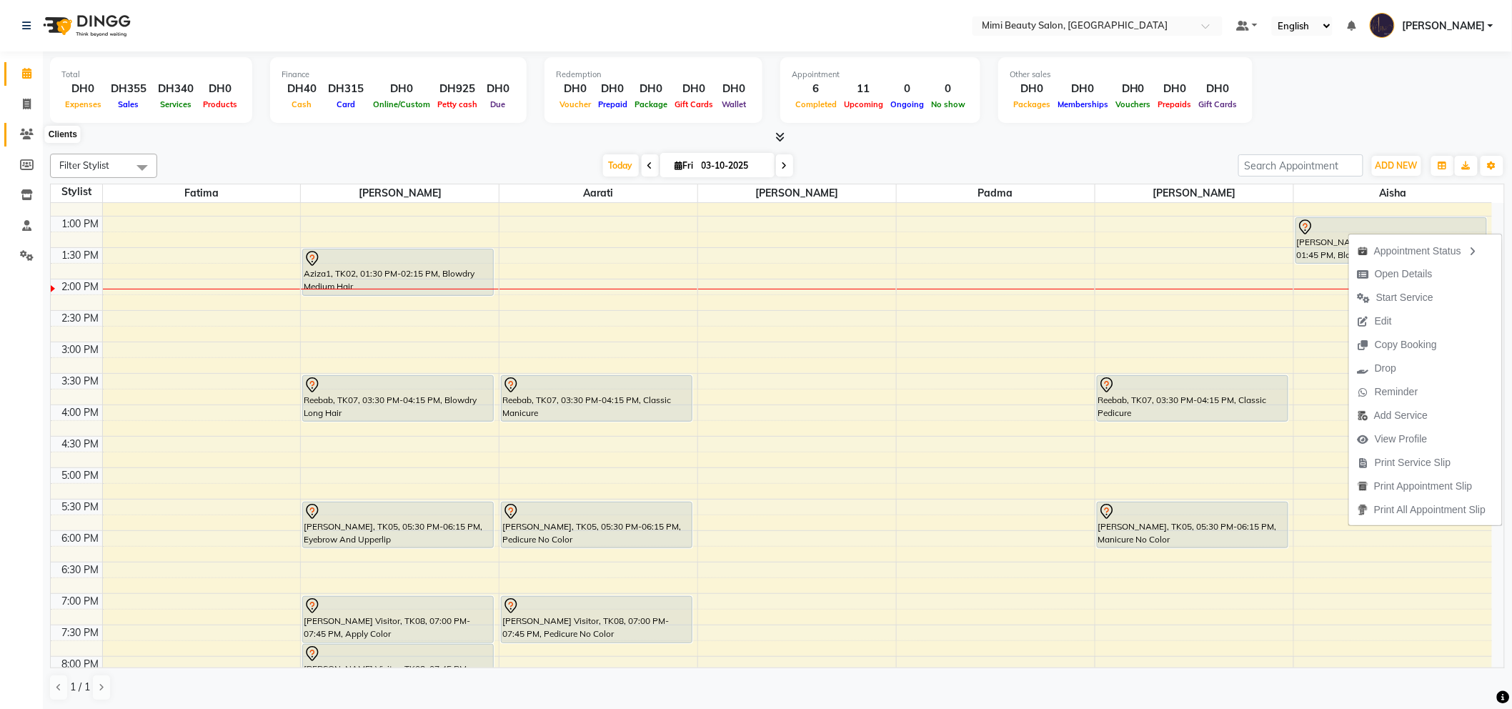
click at [26, 139] on icon at bounding box center [27, 134] width 14 height 11
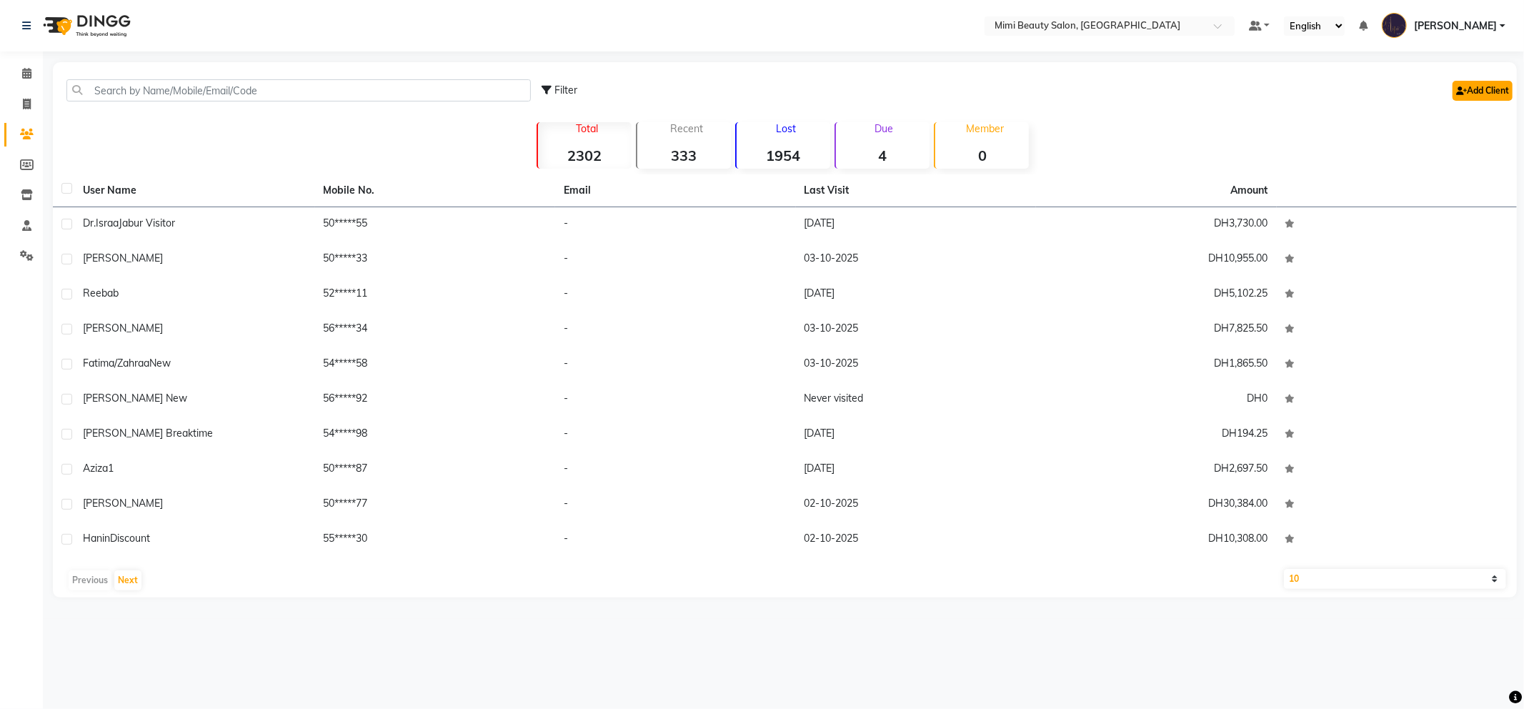
click at [1472, 97] on link "Add Client" at bounding box center [1482, 91] width 60 height 20
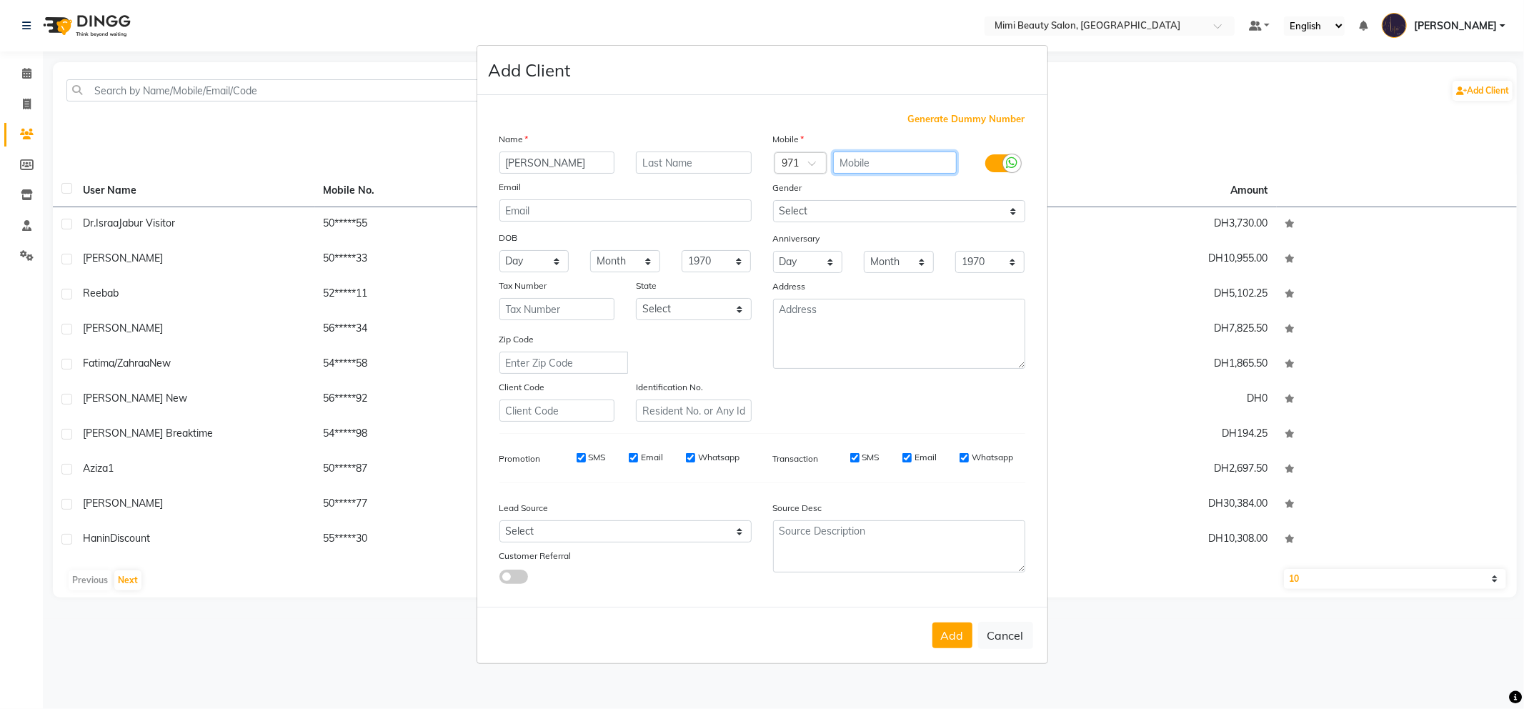
click at [868, 158] on input "text" at bounding box center [895, 162] width 124 height 22
click at [957, 641] on button "Add" at bounding box center [952, 635] width 40 height 26
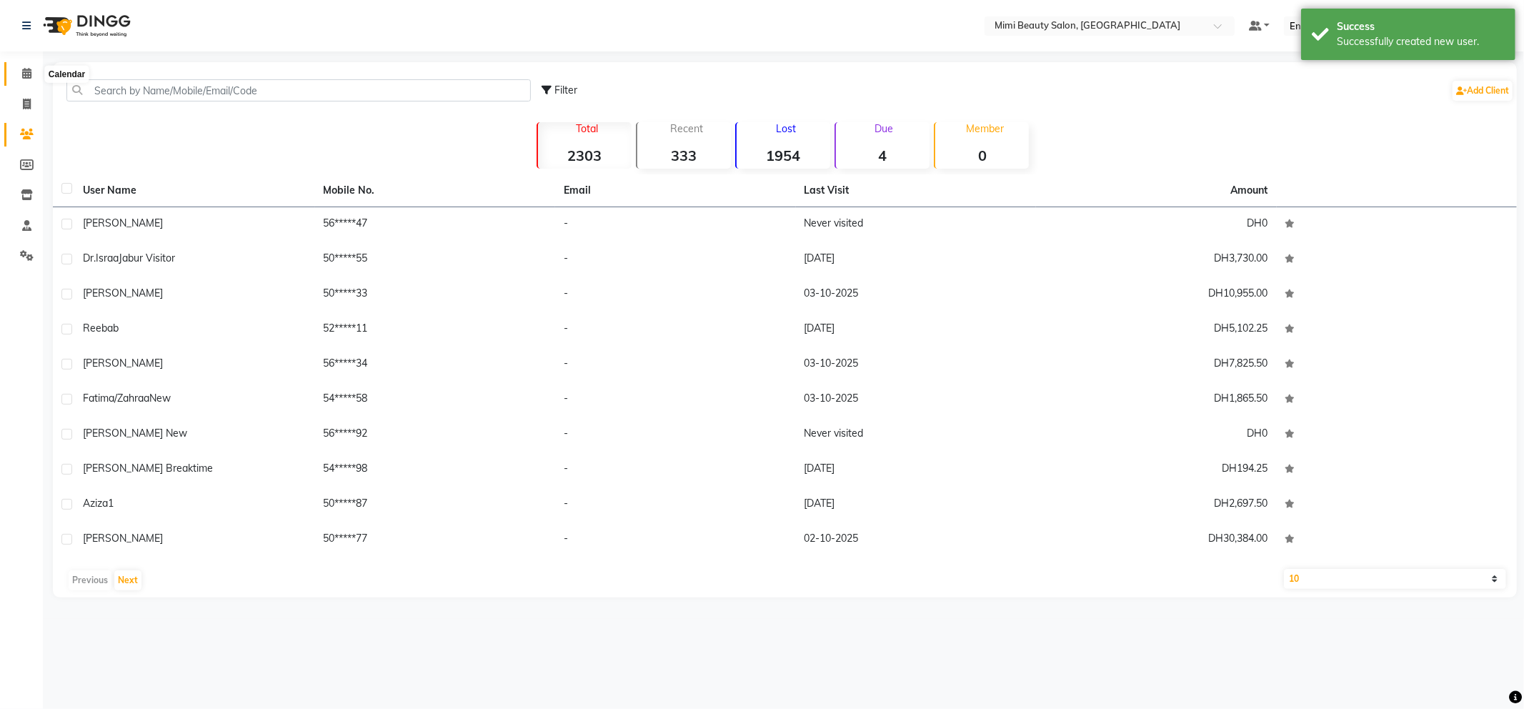
click at [20, 76] on span at bounding box center [26, 74] width 25 height 16
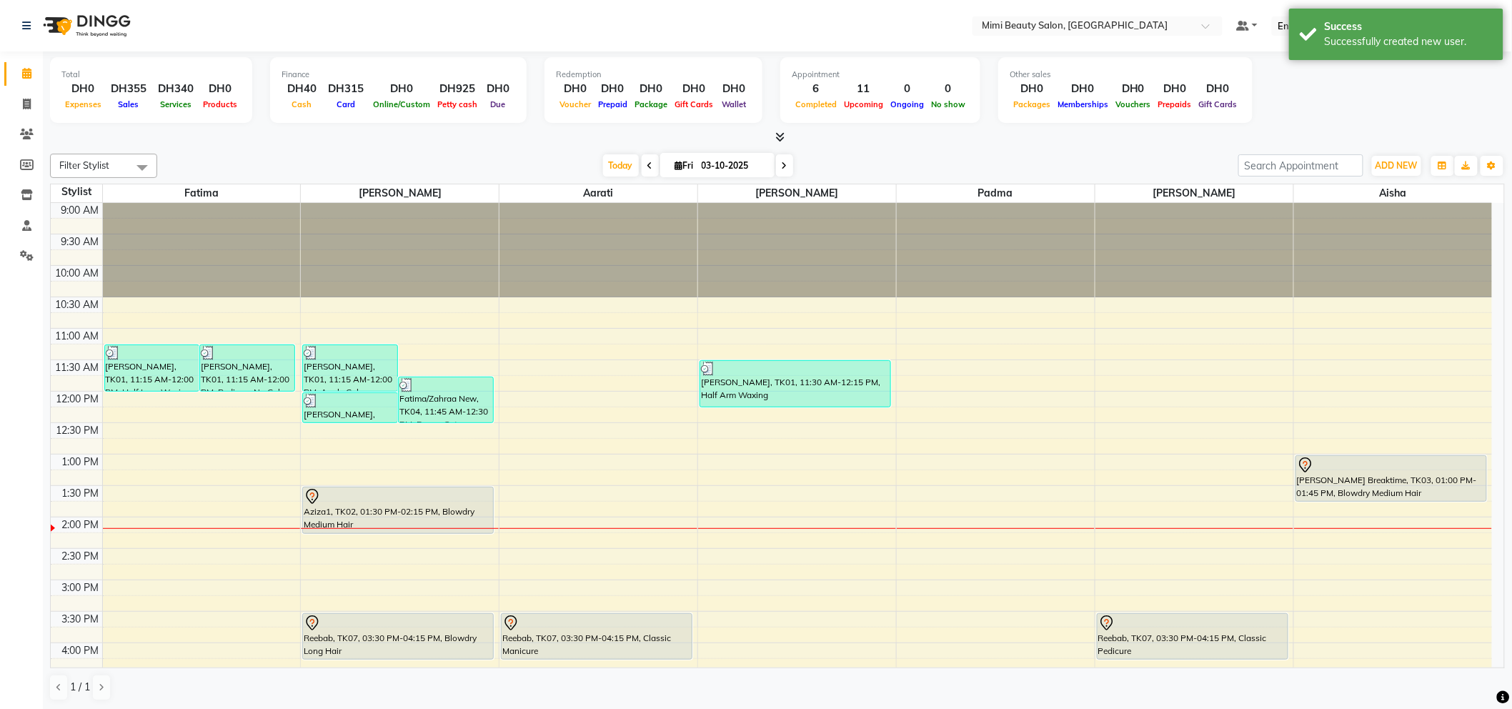
click at [1354, 471] on div at bounding box center [1391, 464] width 189 height 17
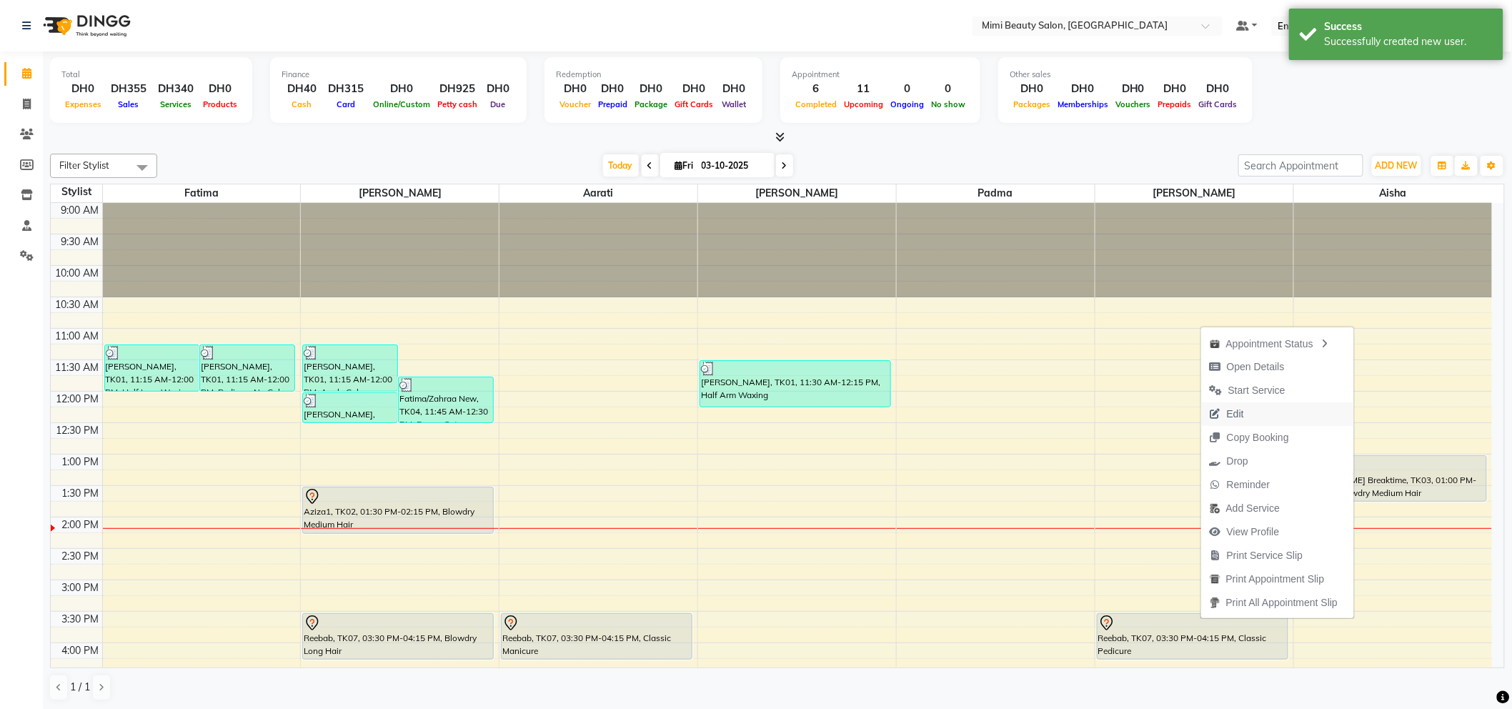
click at [1234, 409] on span "Edit" at bounding box center [1235, 413] width 17 height 15
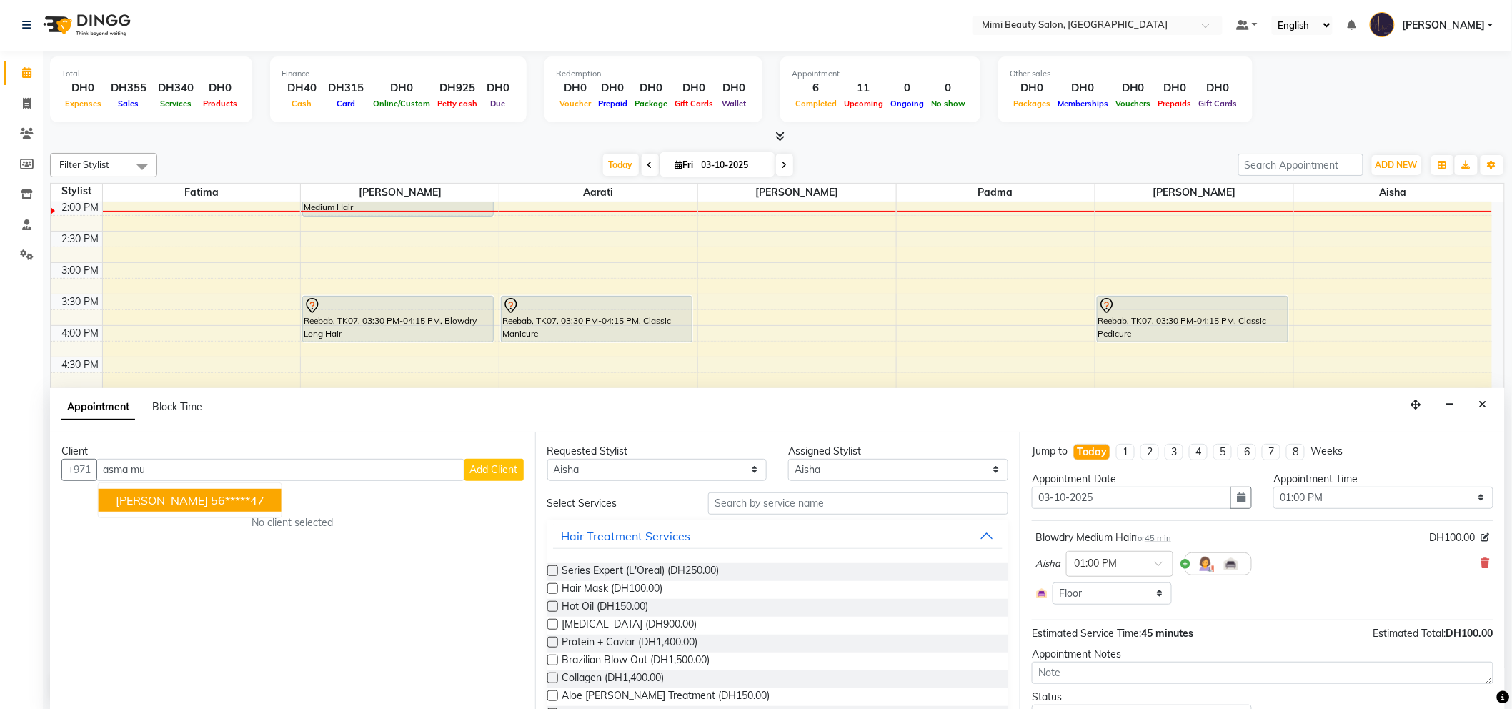
click at [177, 505] on span "[PERSON_NAME]" at bounding box center [162, 500] width 92 height 14
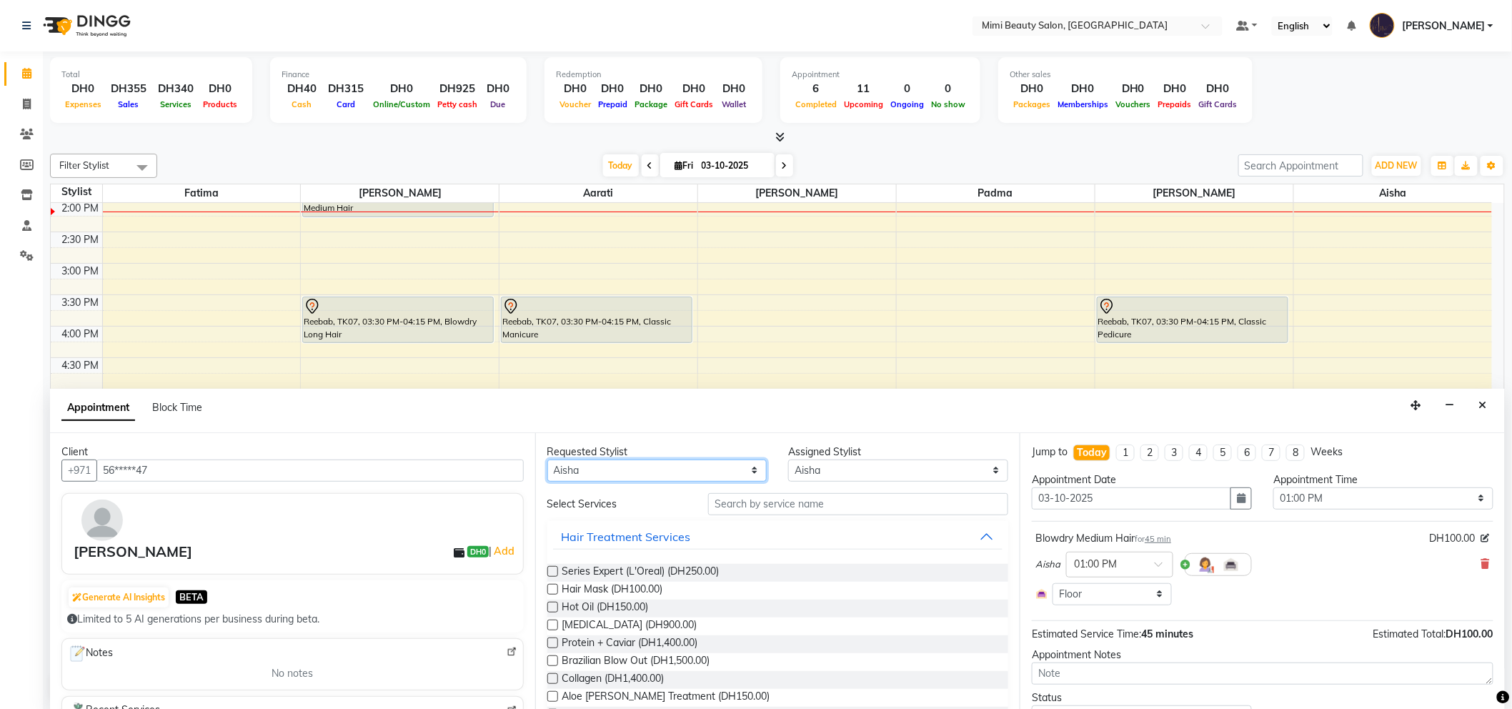
click at [664, 468] on select "Any [PERSON_NAME] [PERSON_NAME] [PERSON_NAME] [PERSON_NAME] Padma" at bounding box center [657, 470] width 220 height 22
click at [726, 499] on input "text" at bounding box center [858, 504] width 300 height 22
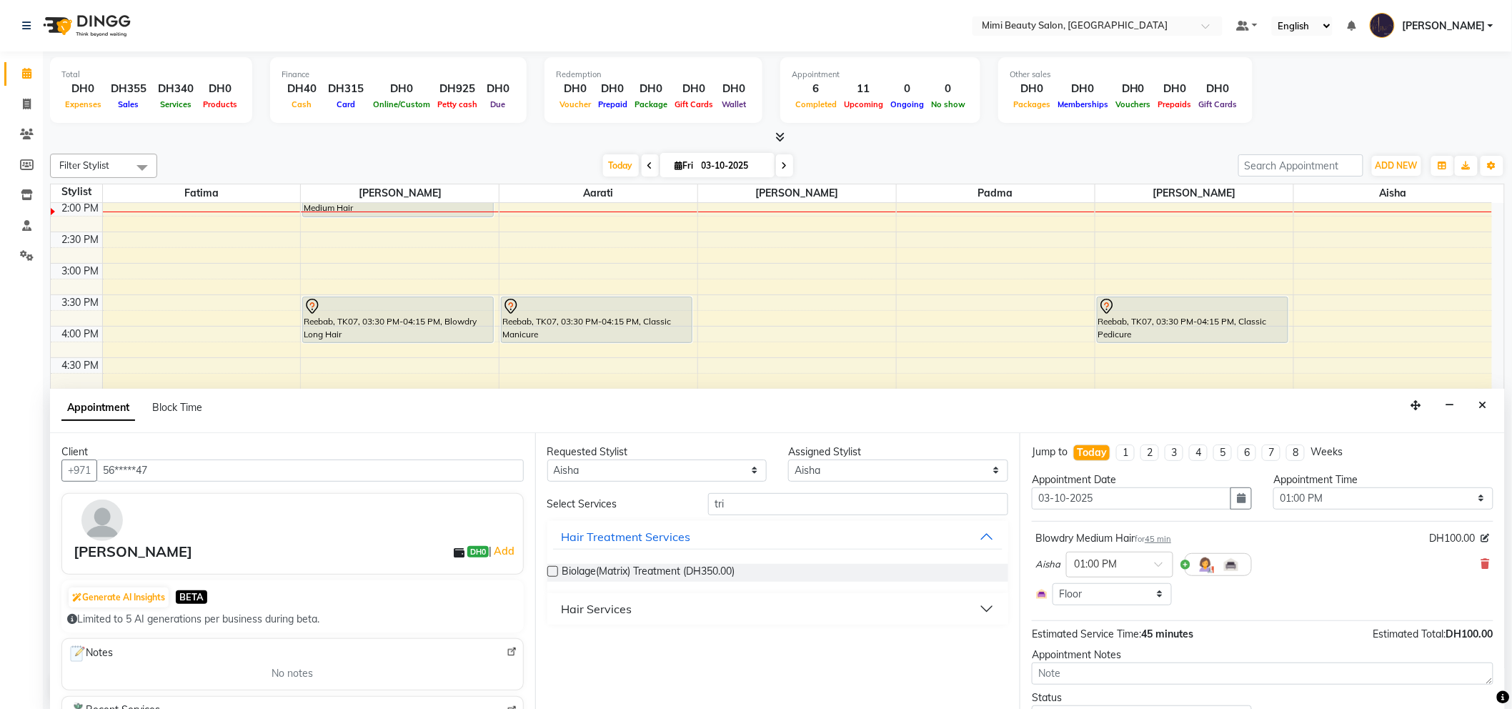
click at [636, 608] on button "Hair Services" at bounding box center [778, 609] width 450 height 26
click at [630, 641] on span "Trim Cut (DH80.00)" at bounding box center [605, 645] width 87 height 18
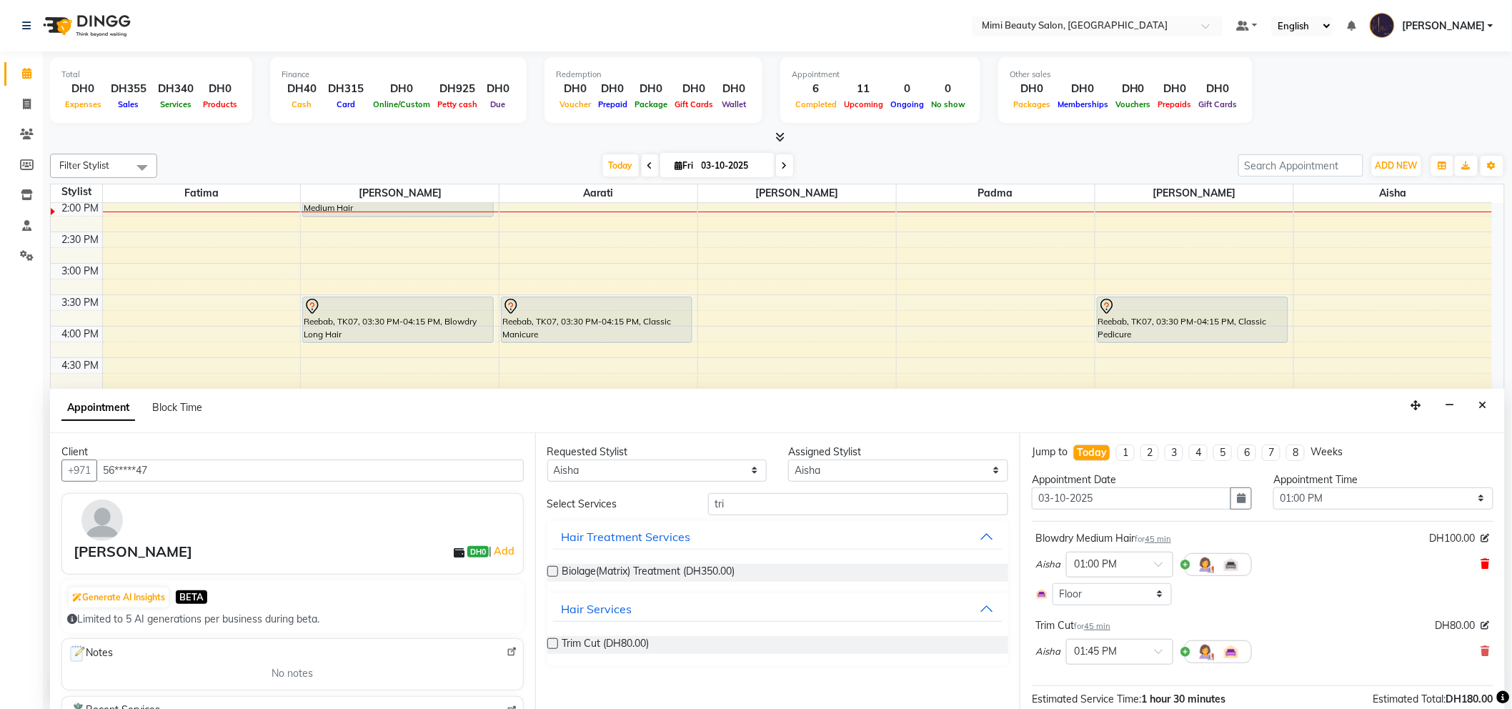
click at [1481, 561] on icon at bounding box center [1485, 564] width 9 height 10
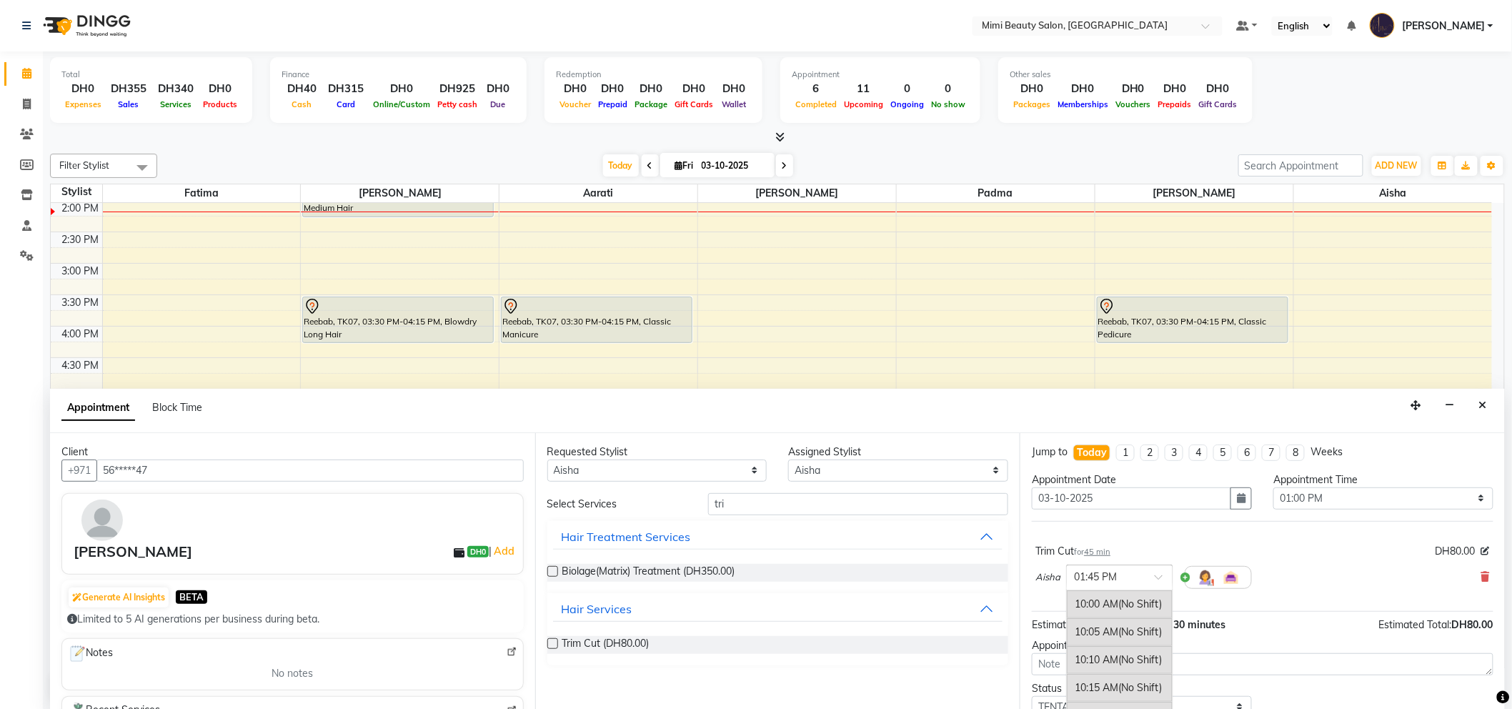
click at [1155, 579] on span at bounding box center [1163, 581] width 18 height 15
click at [1117, 599] on div "02:00 PM" at bounding box center [1120, 604] width 106 height 26
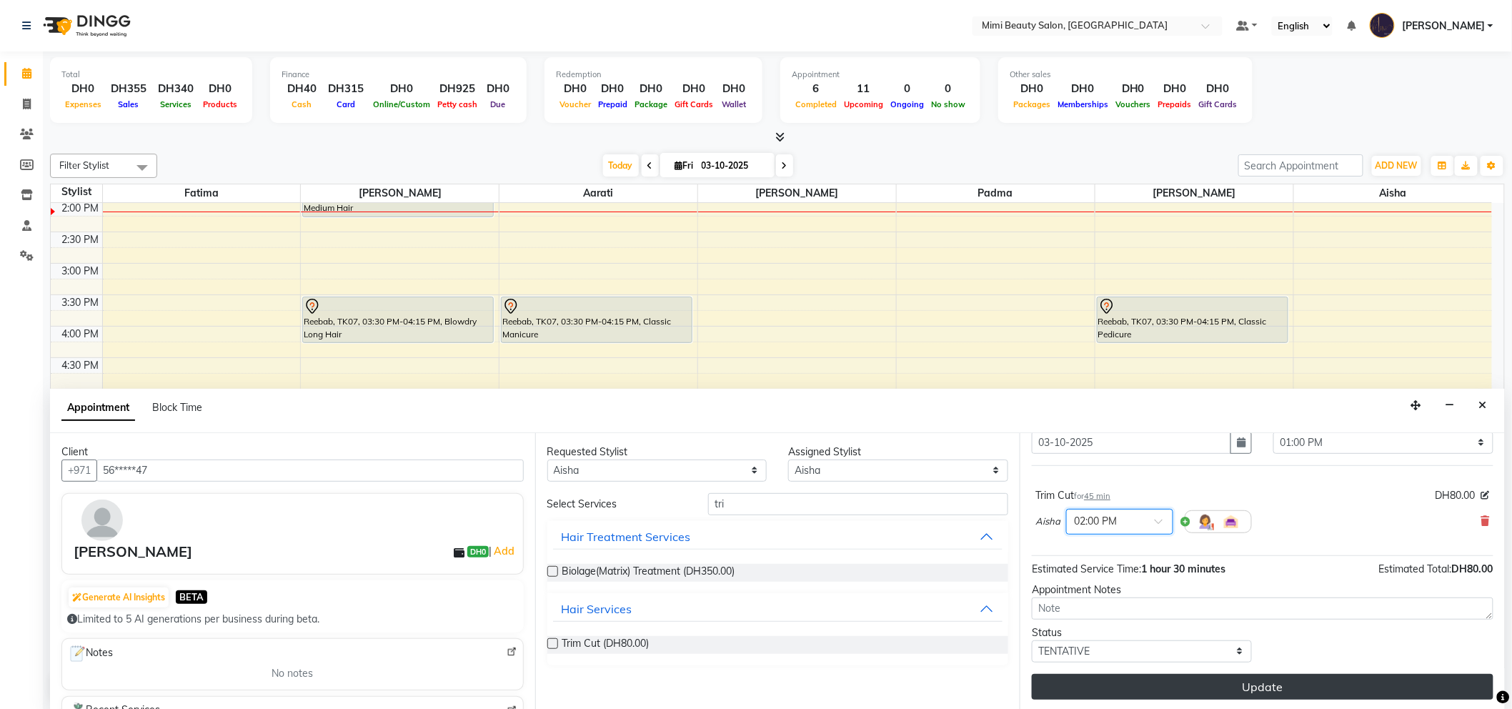
scroll to position [1, 0]
click at [1272, 679] on button "Update" at bounding box center [1262, 686] width 461 height 26
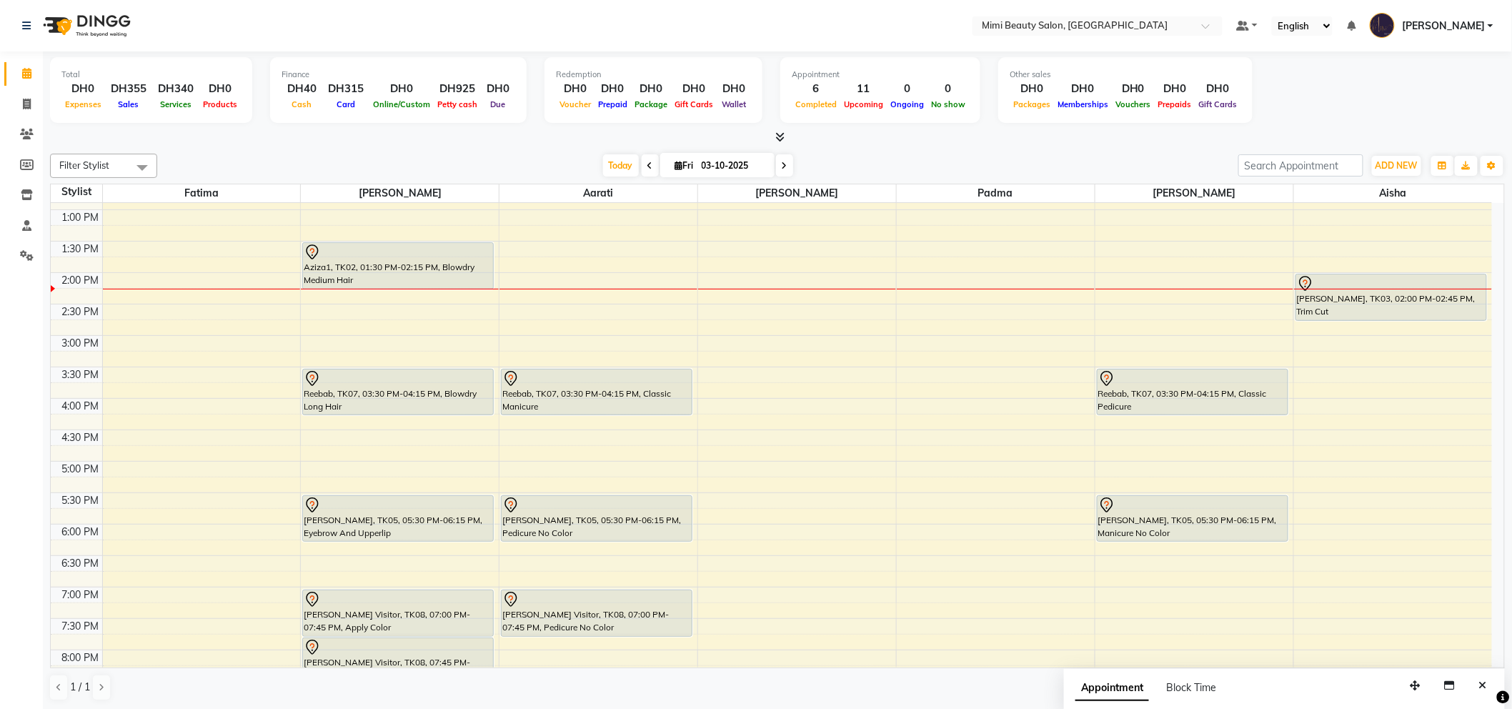
scroll to position [158, 0]
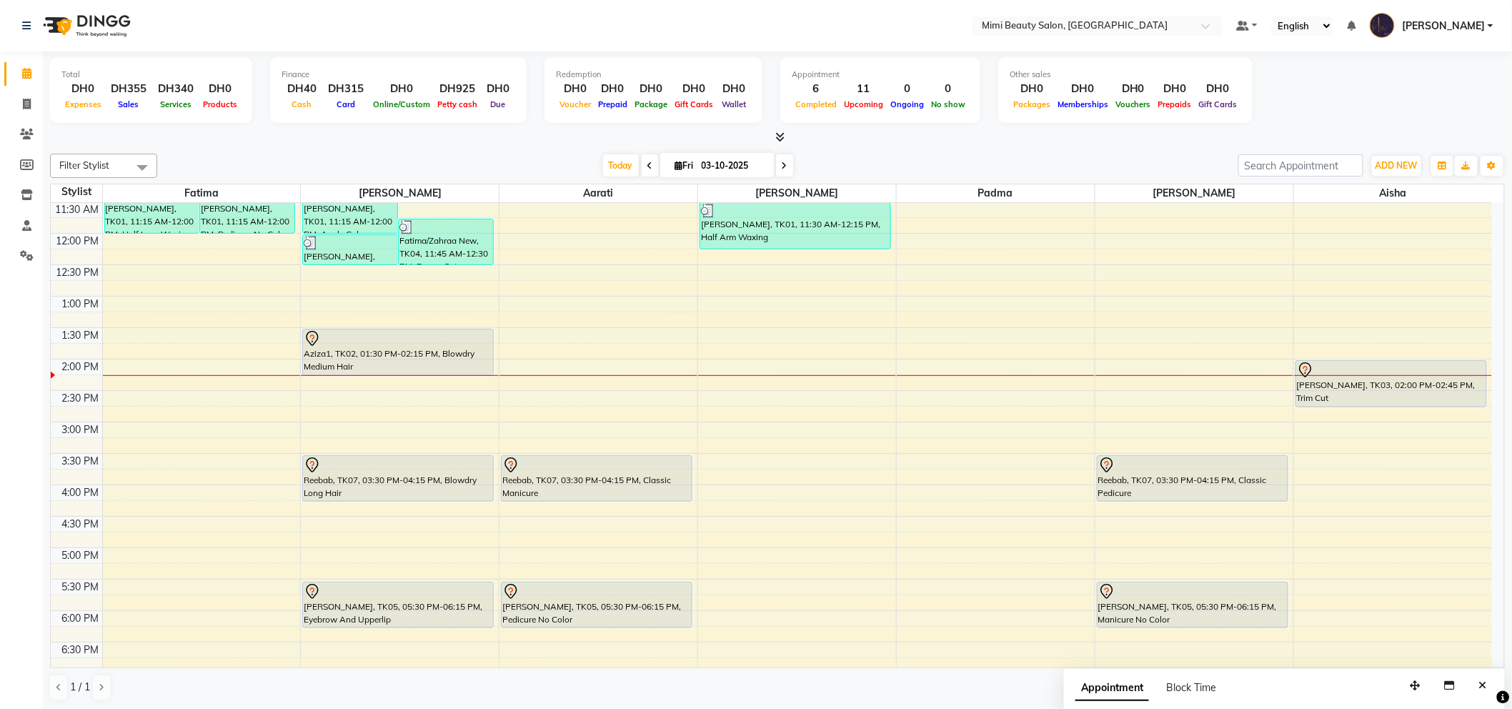
click at [370, 386] on div "9:00 AM 9:30 AM 10:00 AM 10:30 AM 11:00 AM 11:30 AM 12:00 PM 12:30 PM 1:00 PM 1…" at bounding box center [771, 516] width 1441 height 942
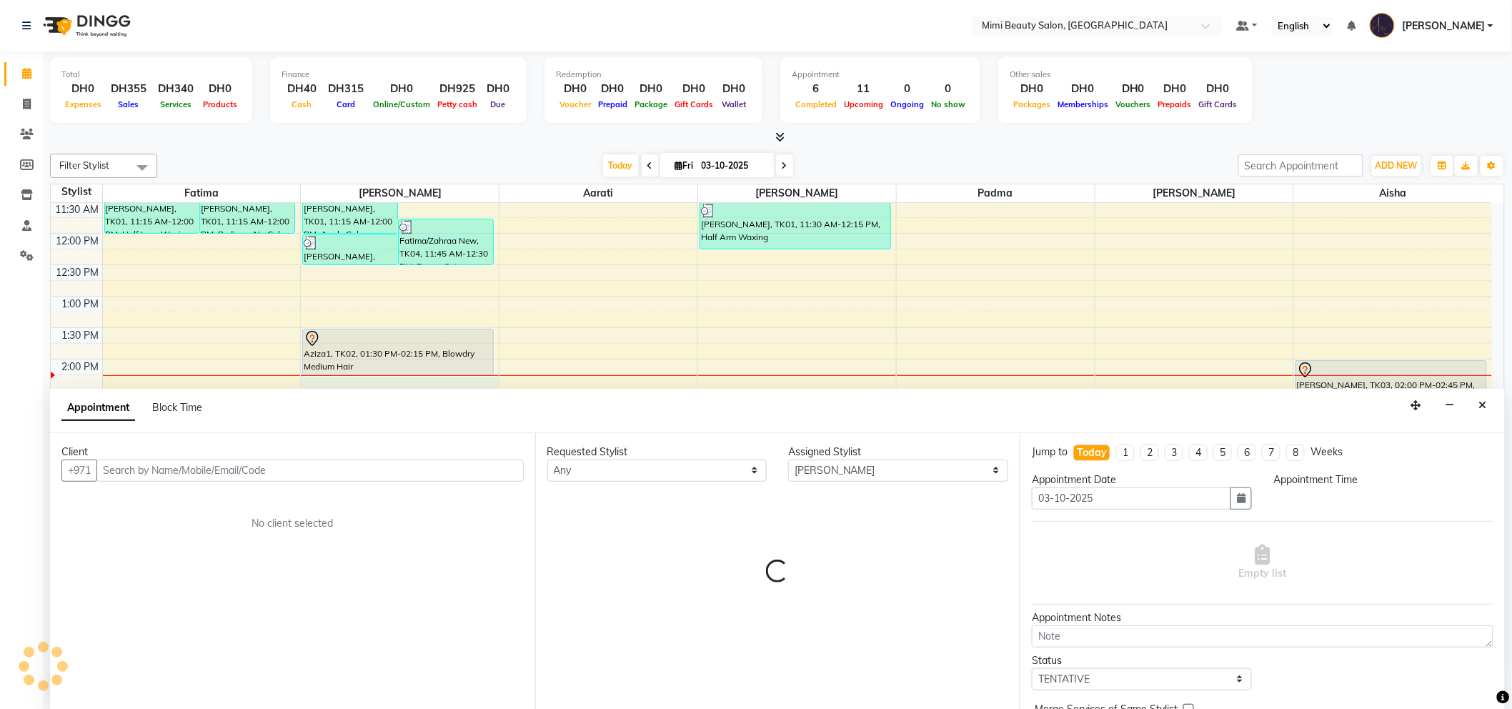
scroll to position [1, 0]
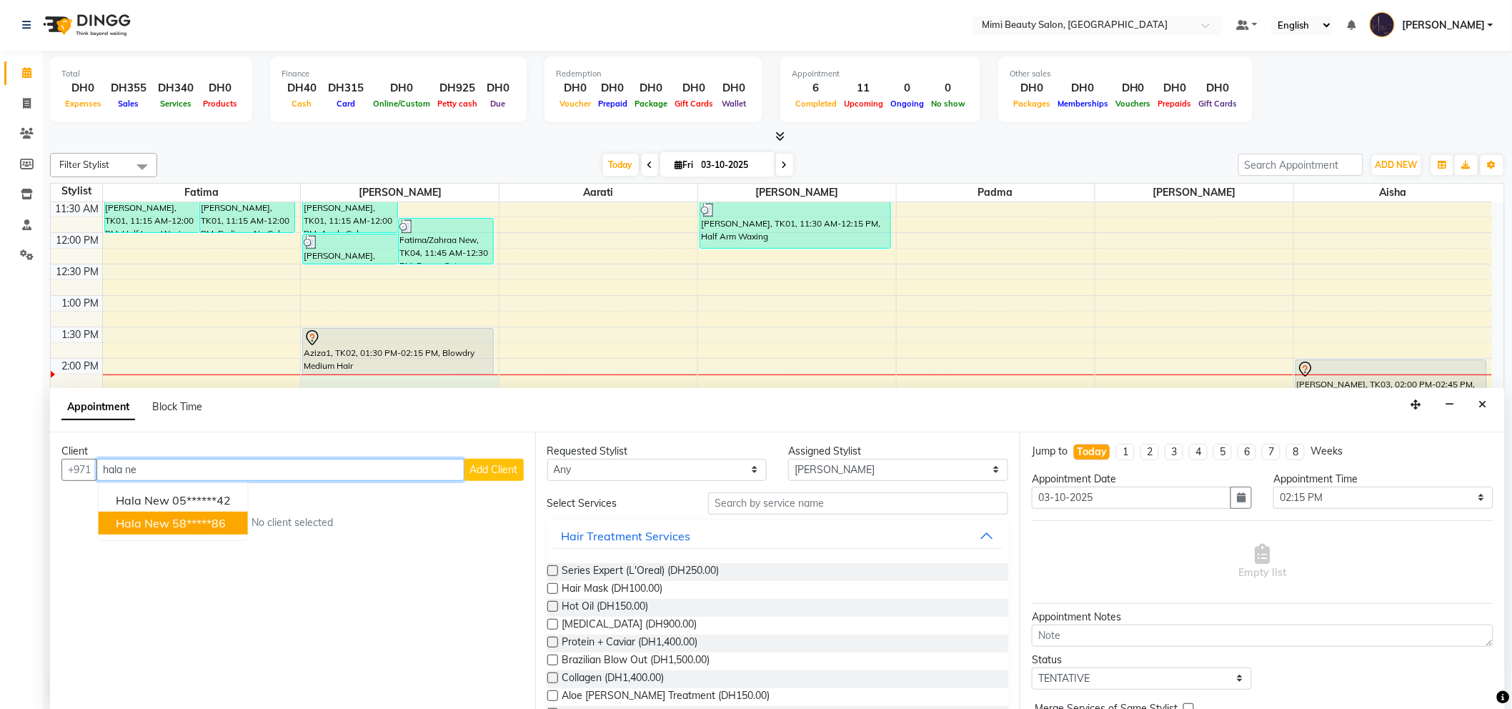
click at [179, 524] on ngb-highlight "58*****86" at bounding box center [199, 523] width 54 height 14
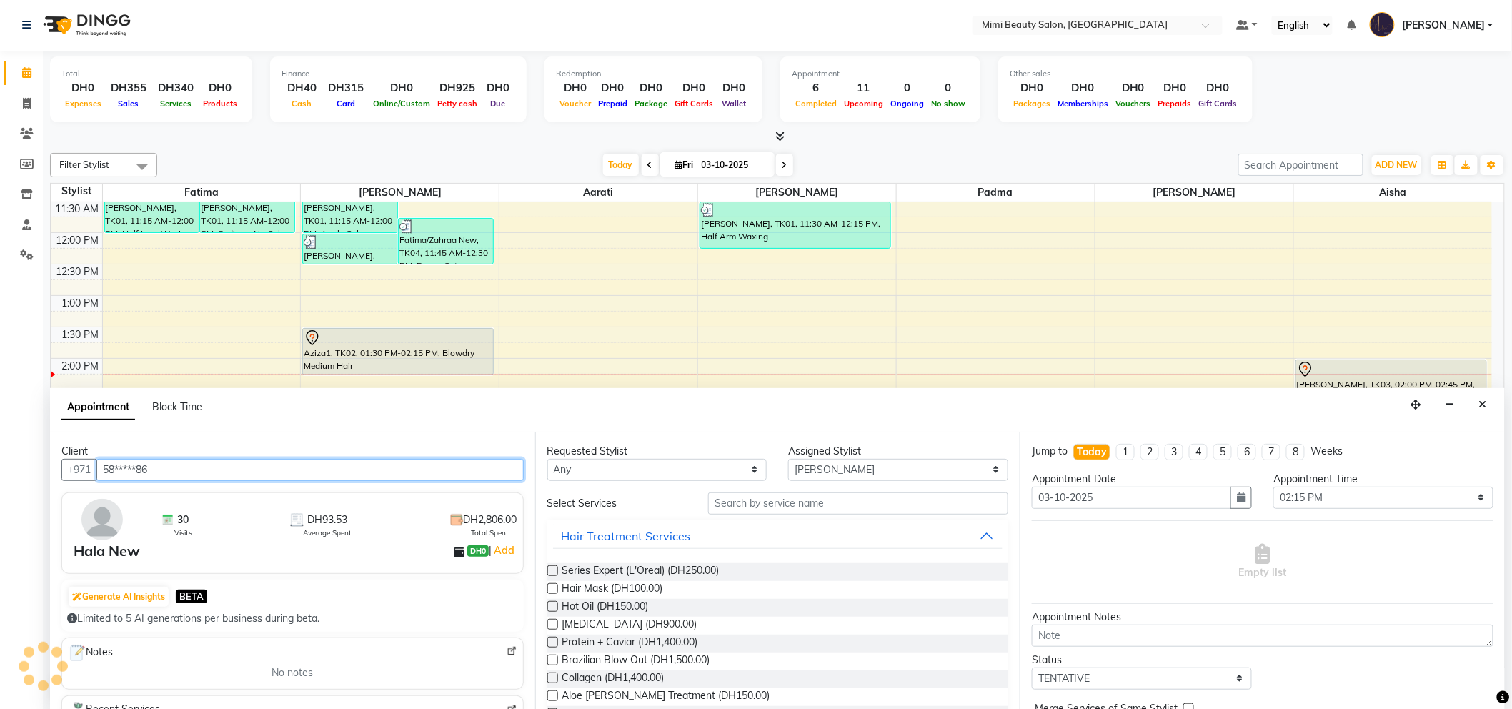
scroll to position [0, 0]
click at [161, 468] on input "58*****86" at bounding box center [309, 470] width 427 height 22
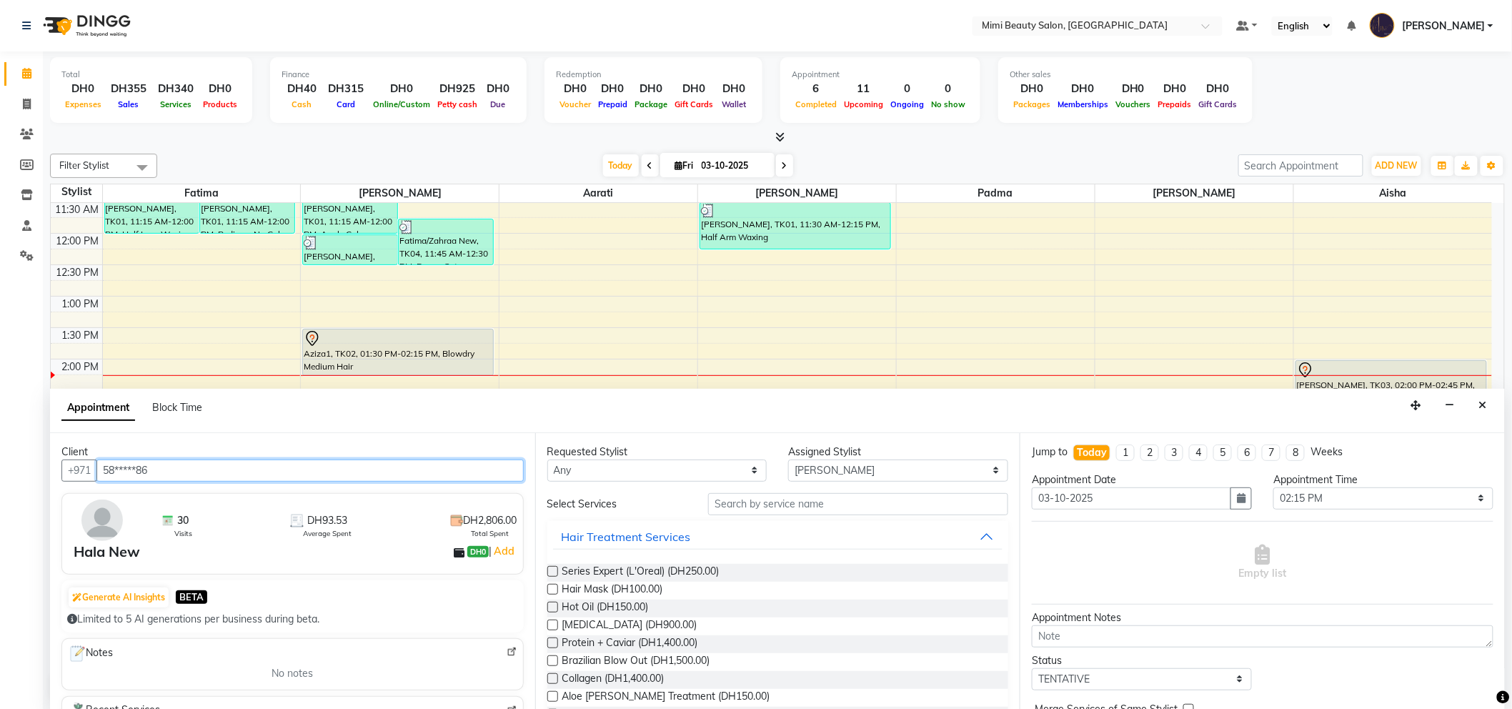
click at [161, 468] on input "58*****86" at bounding box center [309, 470] width 427 height 22
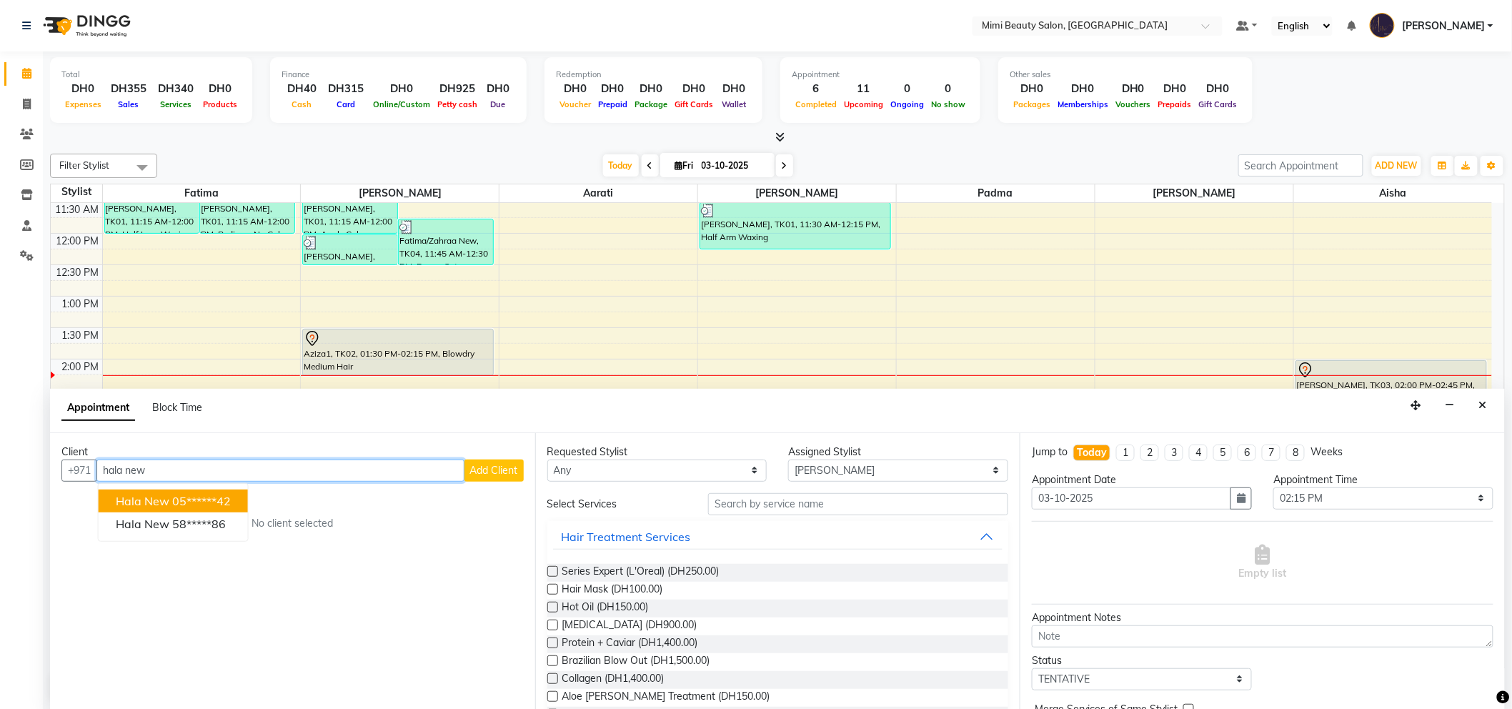
click at [156, 497] on span "Hala New" at bounding box center [143, 501] width 54 height 14
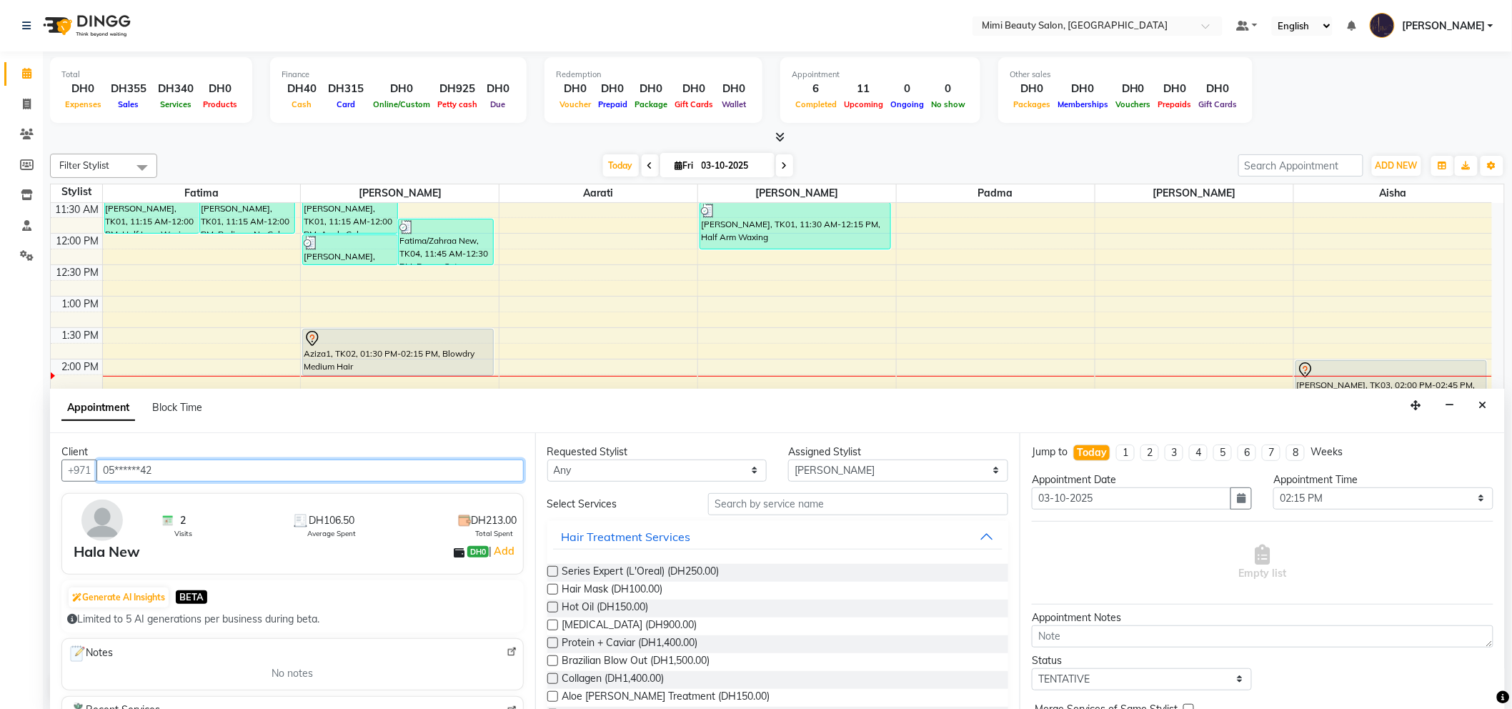
click at [133, 475] on input "05******42" at bounding box center [309, 470] width 427 height 22
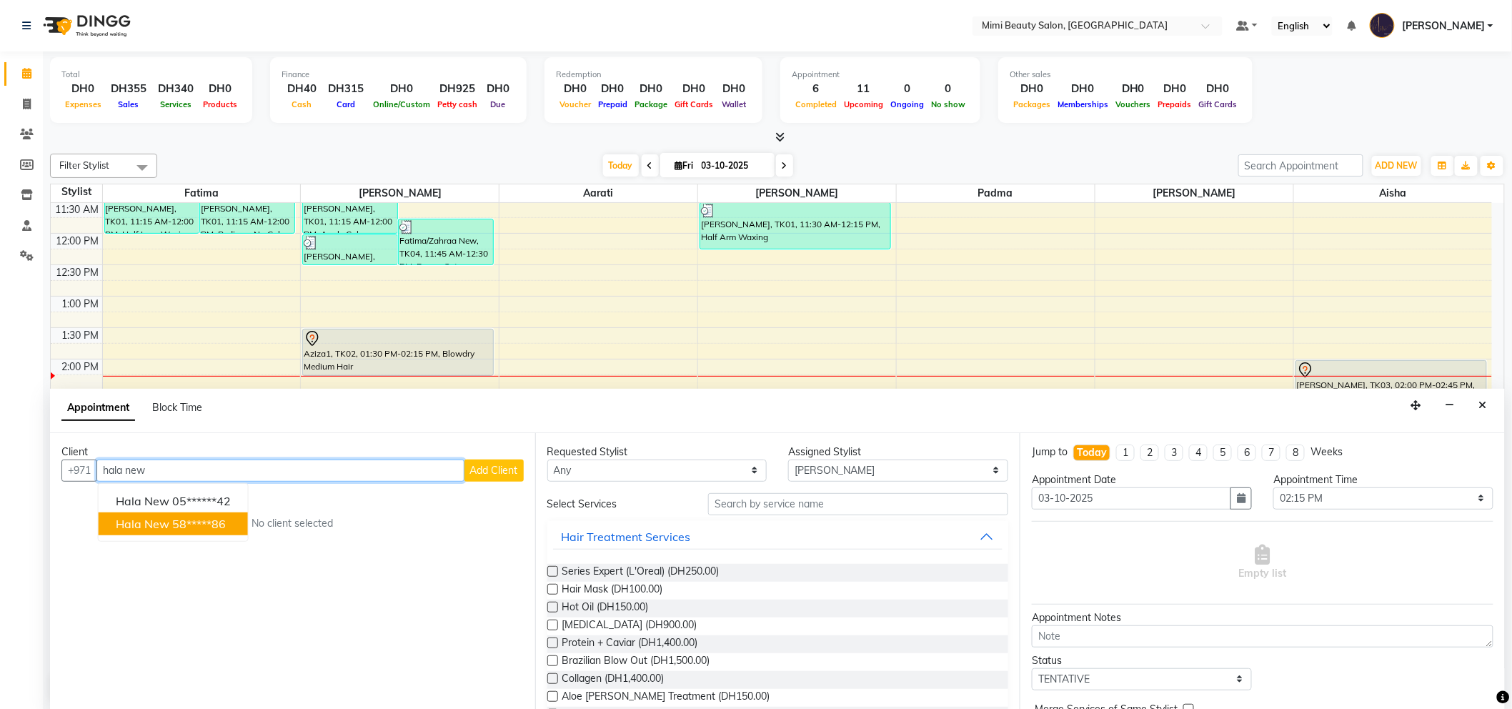
click at [131, 529] on span "Hala New" at bounding box center [143, 523] width 54 height 14
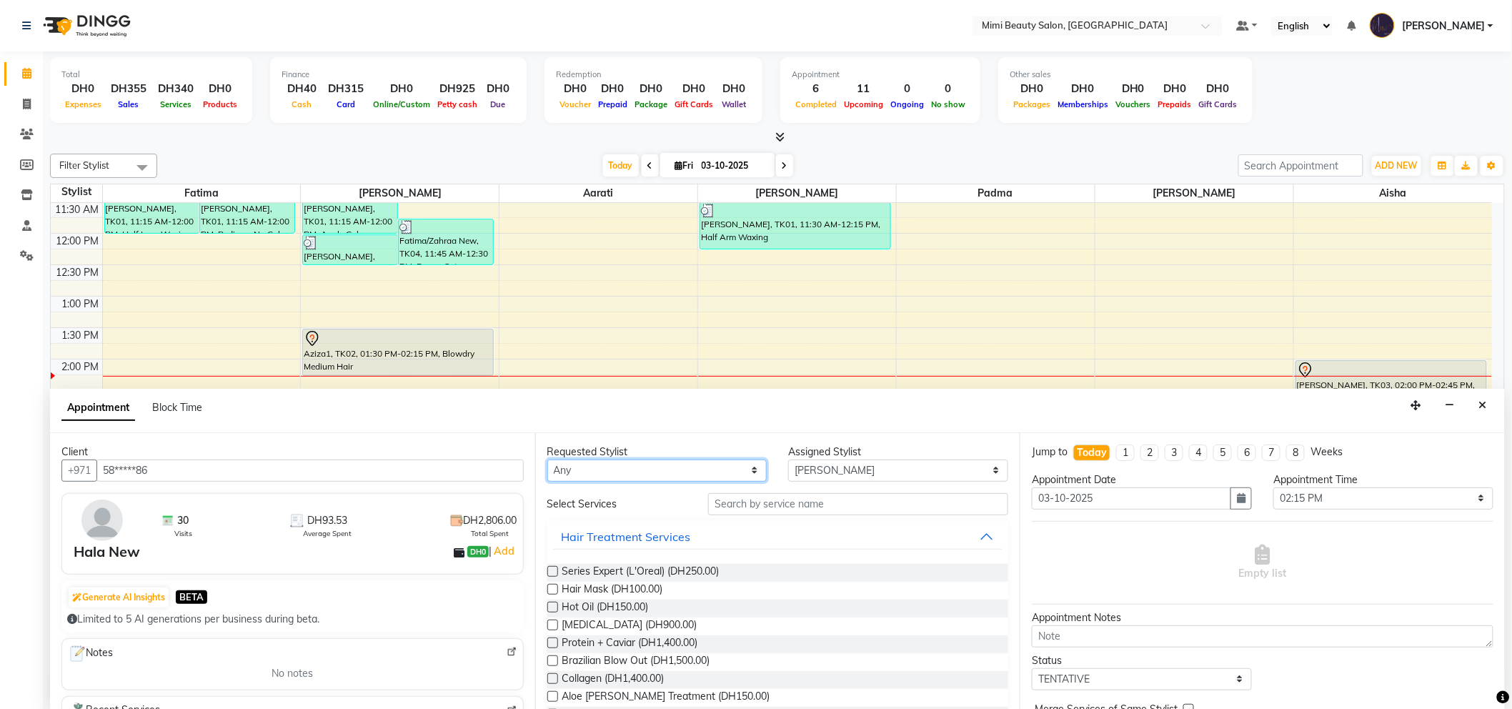
click at [693, 469] on select "Any [PERSON_NAME] [PERSON_NAME] [PERSON_NAME] [PERSON_NAME] Padma" at bounding box center [657, 470] width 220 height 22
click at [547, 459] on select "Any [PERSON_NAME] [PERSON_NAME] [PERSON_NAME] [PERSON_NAME] Padma" at bounding box center [657, 470] width 220 height 22
click at [745, 503] on input "text" at bounding box center [858, 504] width 300 height 22
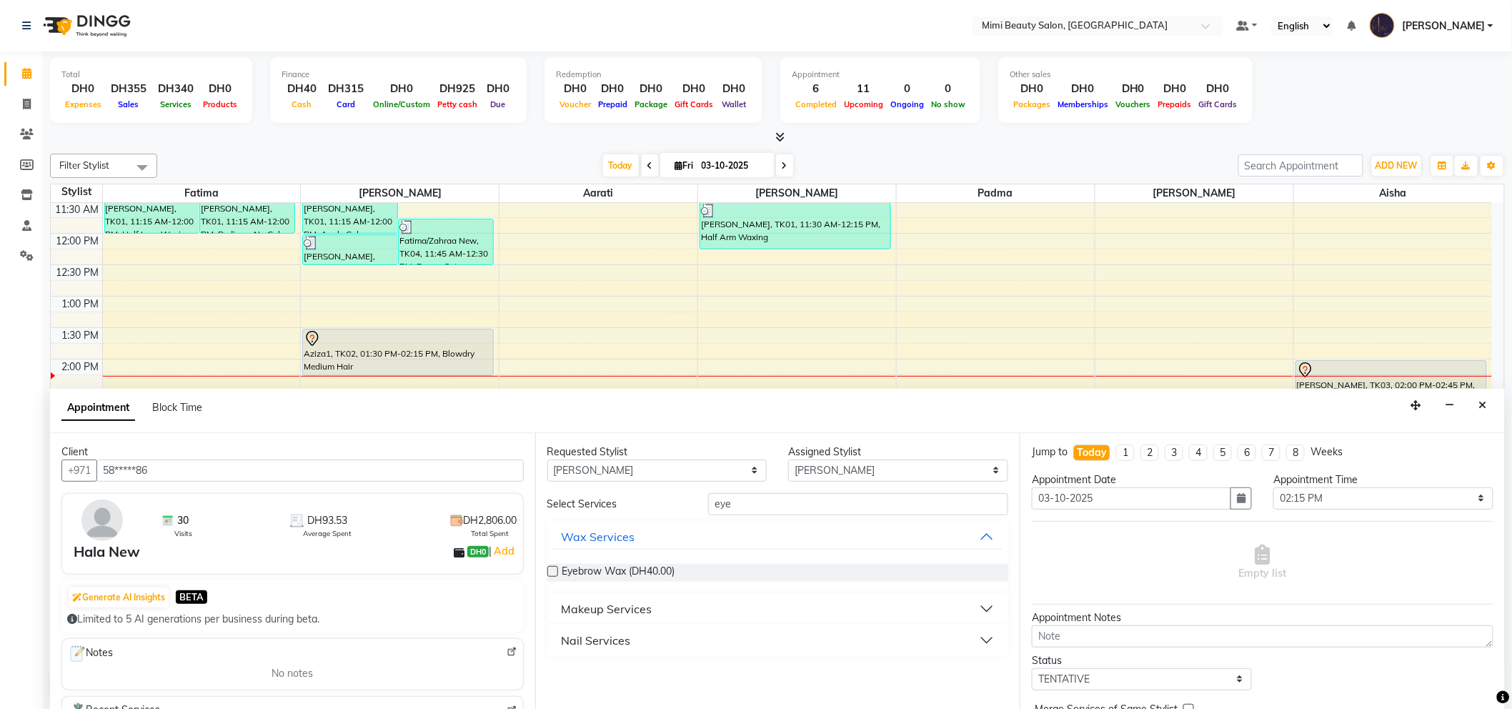
click at [676, 614] on button "Makeup Services" at bounding box center [778, 609] width 450 height 26
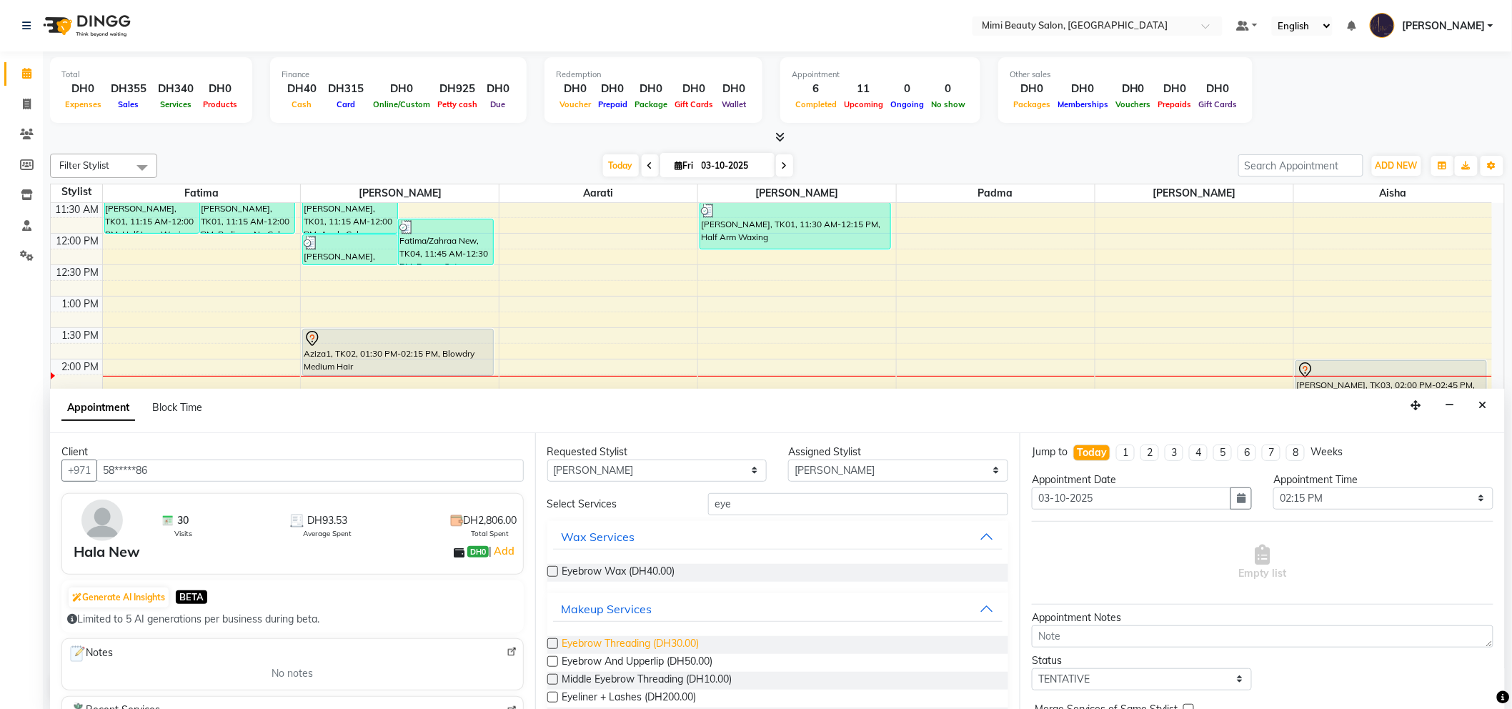
click at [662, 644] on span "Eyebrow Threading (DH30.00)" at bounding box center [630, 645] width 137 height 18
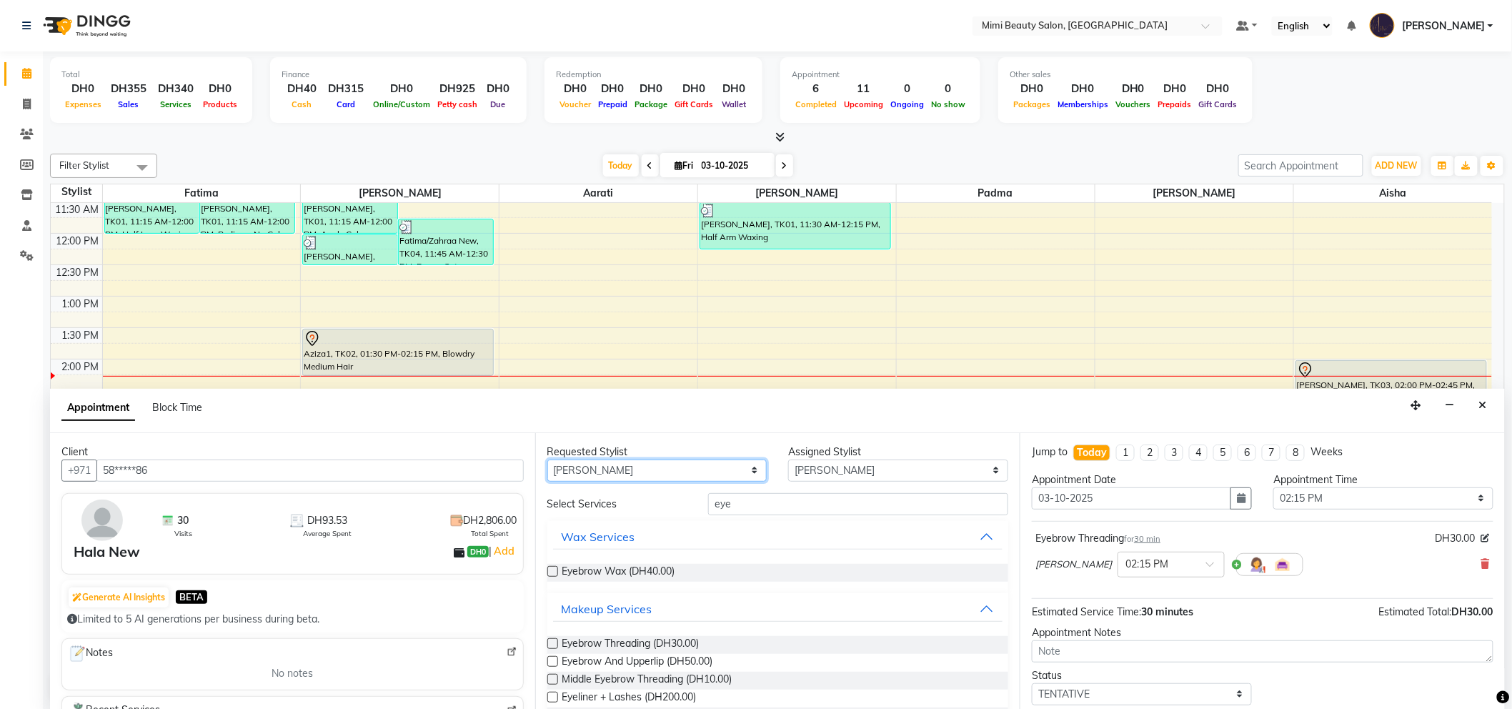
click at [659, 466] on select "Any [PERSON_NAME] [PERSON_NAME] [PERSON_NAME] [PERSON_NAME] Padma" at bounding box center [657, 470] width 220 height 22
click at [547, 459] on select "Any [PERSON_NAME] [PERSON_NAME] [PERSON_NAME] [PERSON_NAME] Padma" at bounding box center [657, 470] width 220 height 22
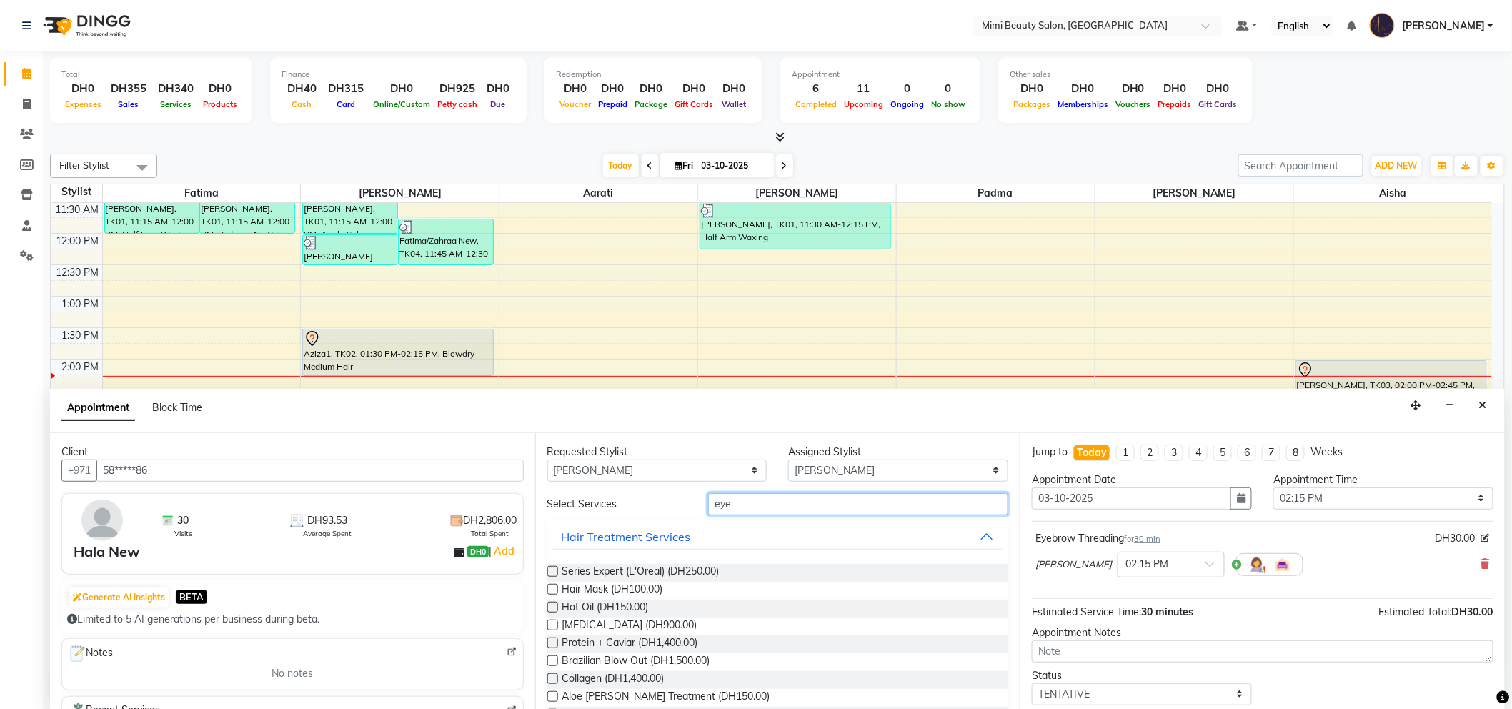
click at [748, 509] on input "eye" at bounding box center [858, 504] width 300 height 22
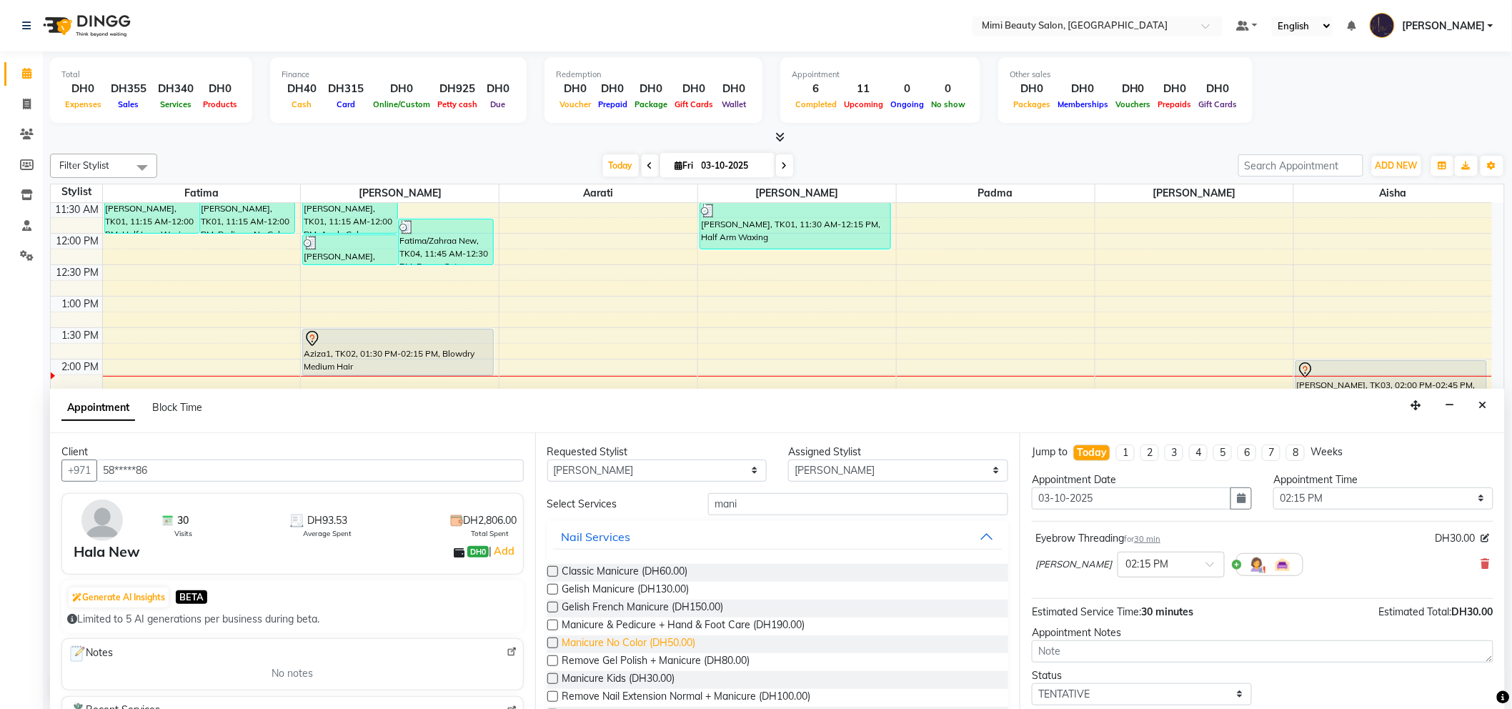
click at [653, 640] on span "Manicure No Color (DH50.00)" at bounding box center [629, 644] width 134 height 18
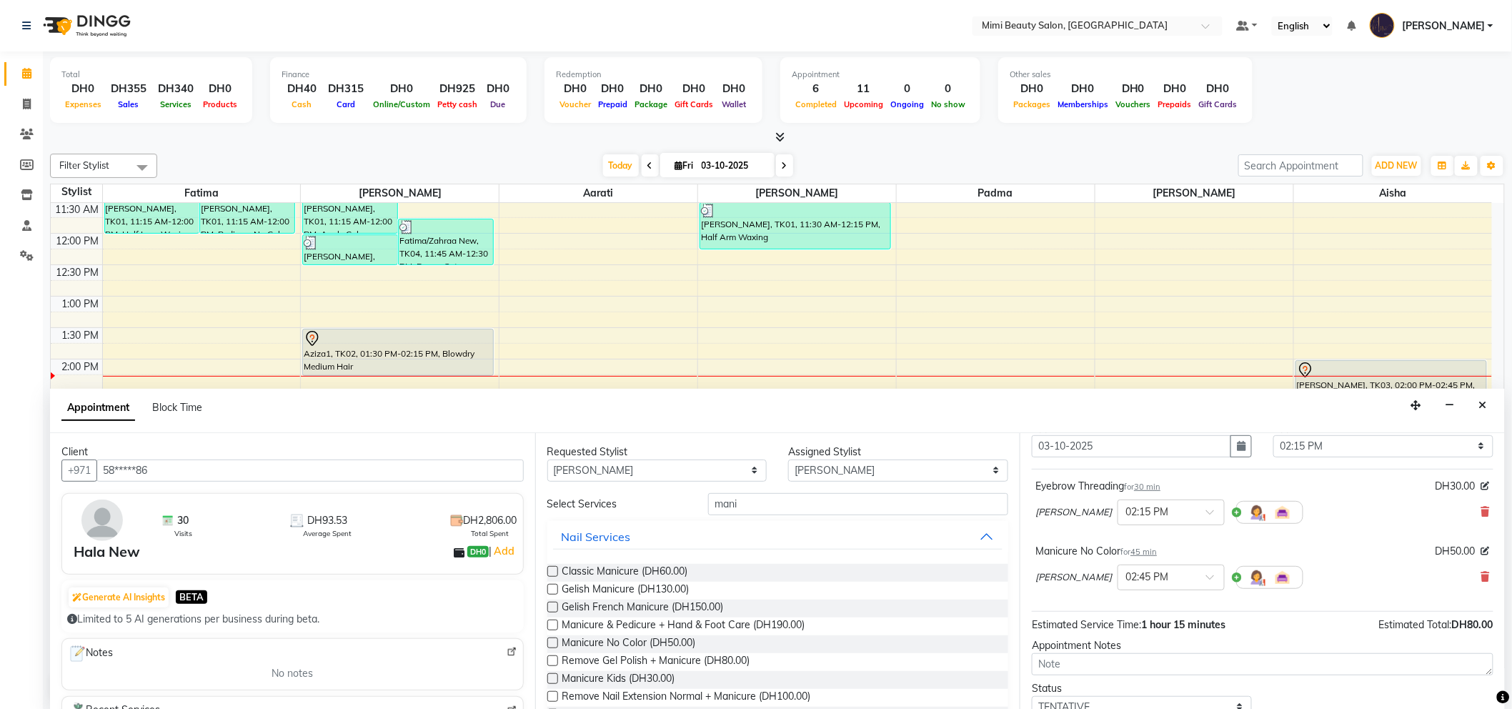
scroll to position [79, 0]
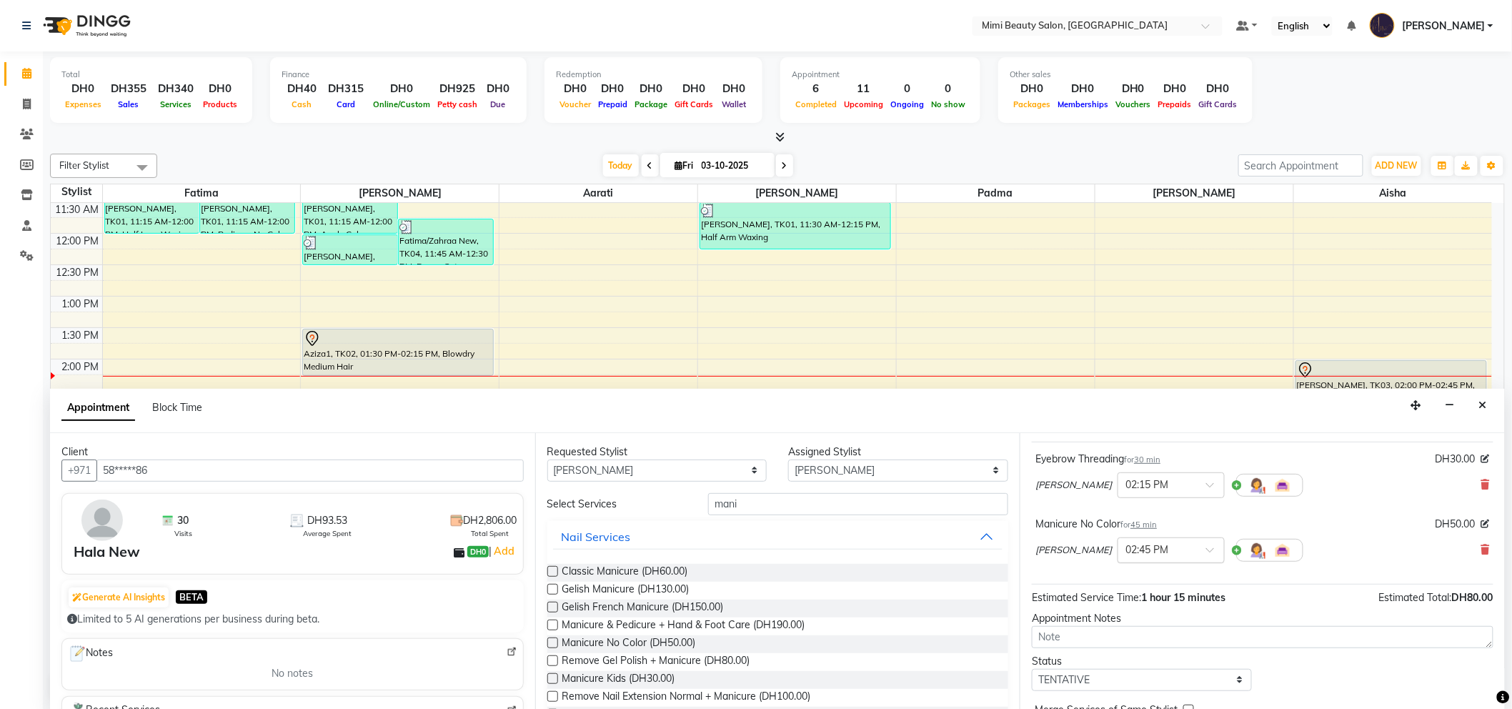
click at [1206, 551] on span at bounding box center [1215, 553] width 18 height 15
click at [1118, 575] on div "02:15 PM" at bounding box center [1171, 577] width 106 height 26
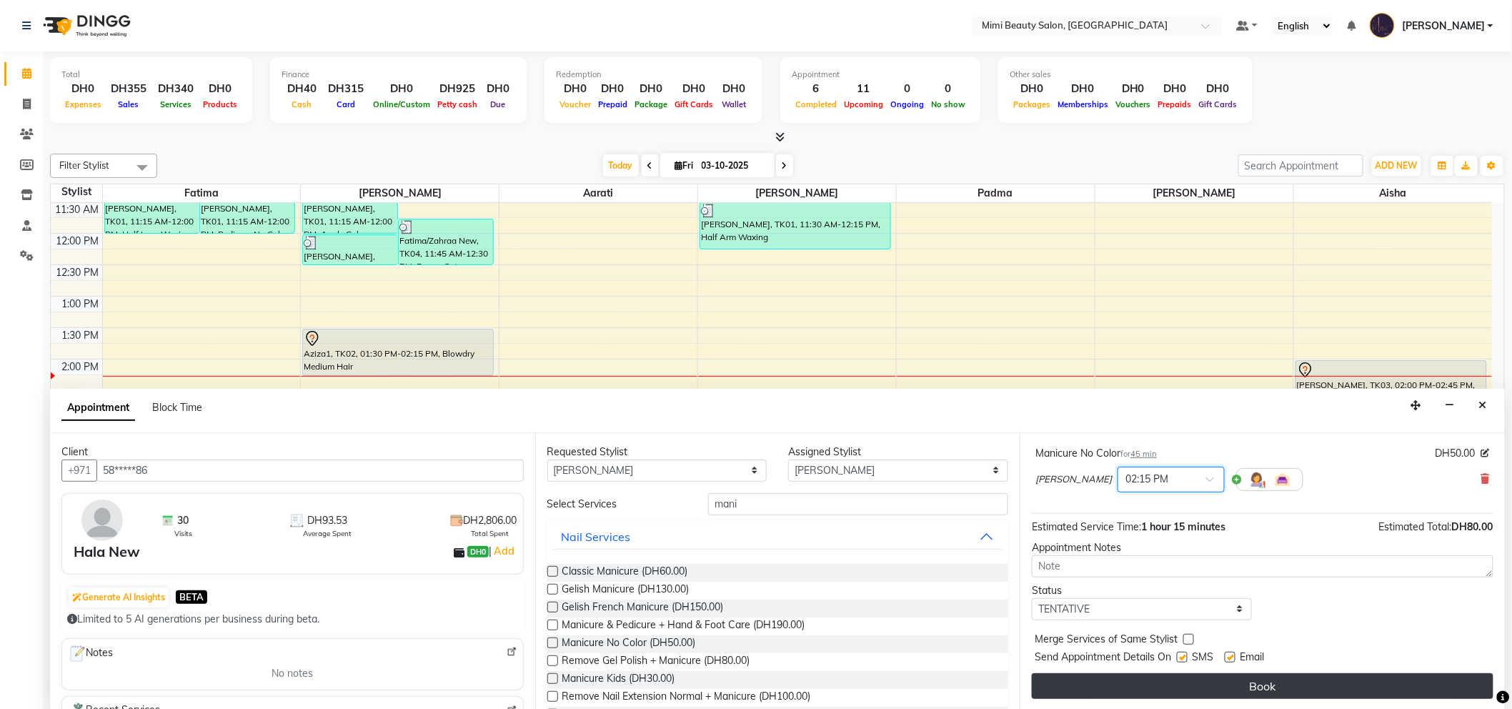
scroll to position [1, 0]
click at [1250, 686] on button "Book" at bounding box center [1262, 685] width 461 height 26
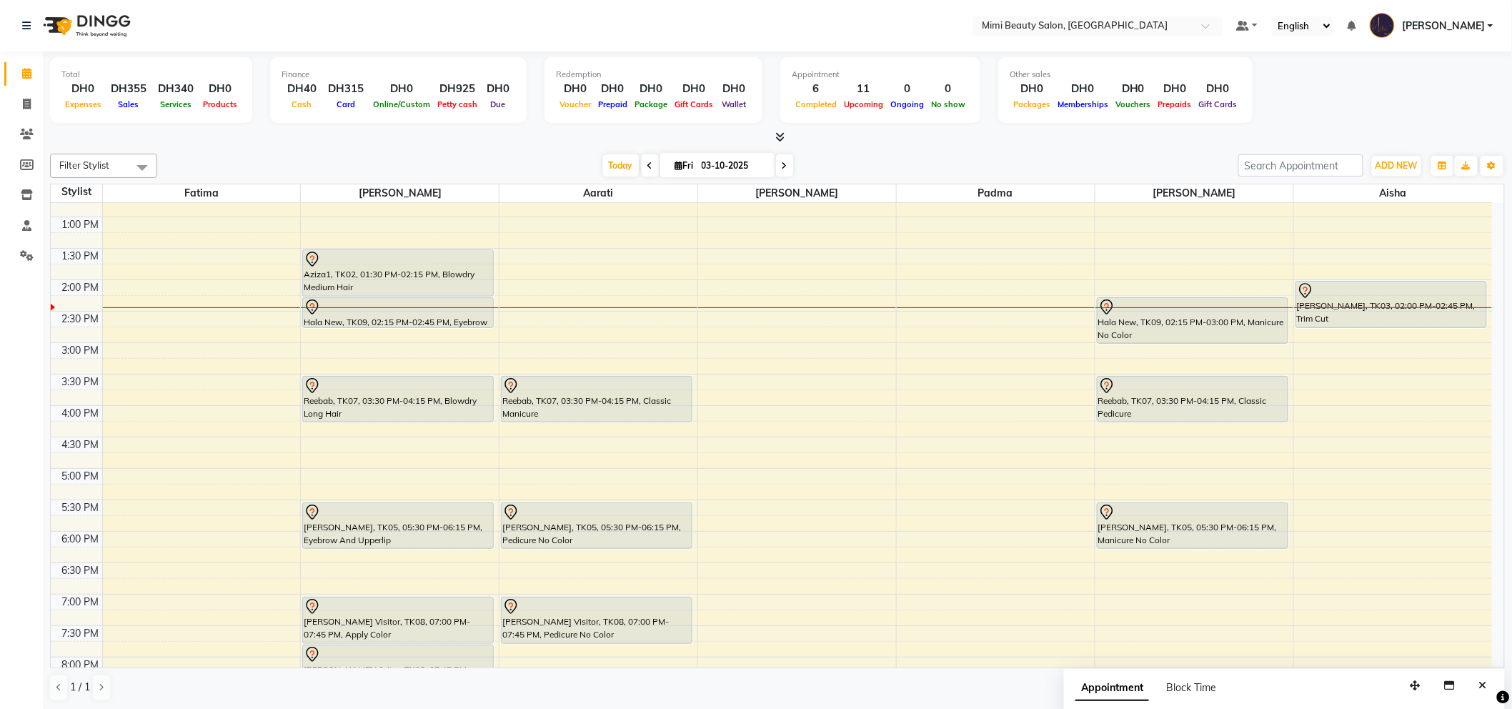
scroll to position [158, 0]
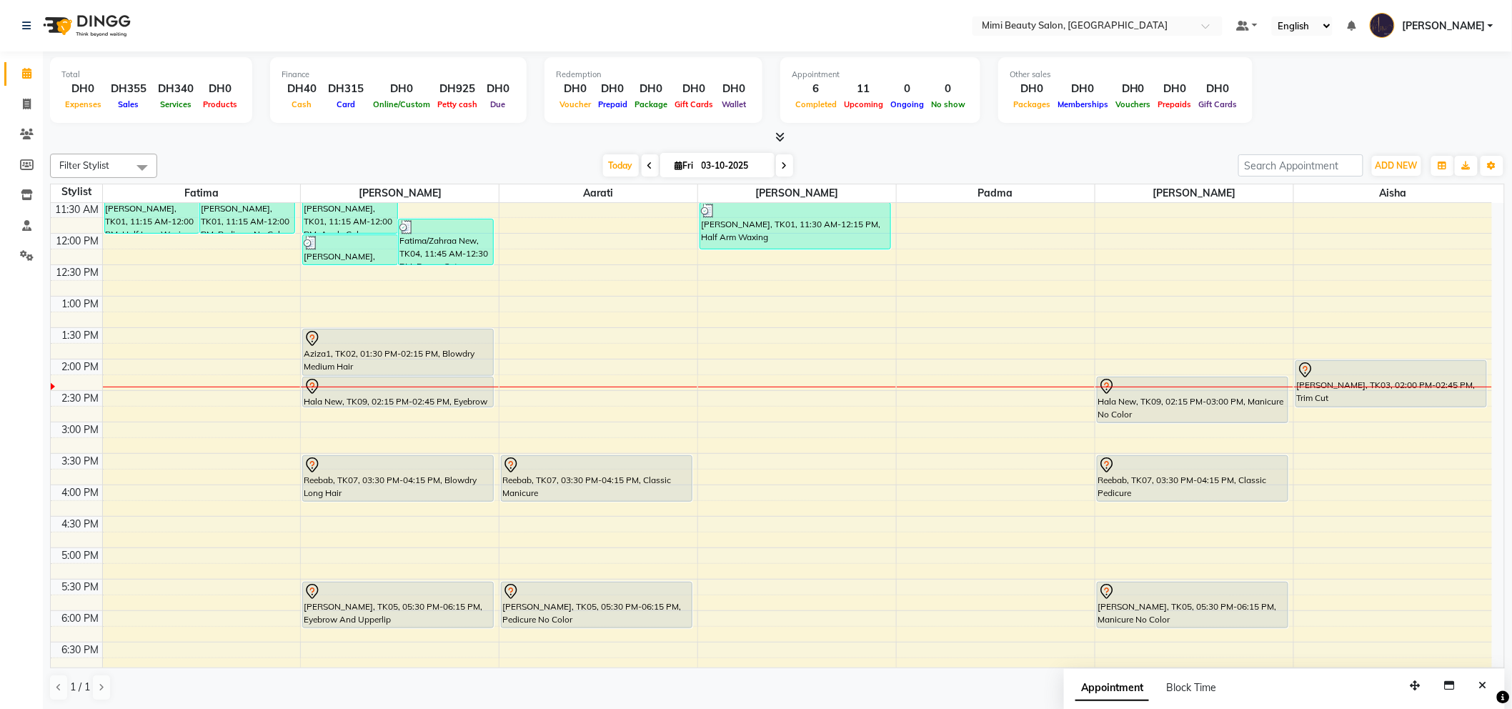
click at [437, 347] on div "Aziza1, TK02, 01:30 PM-02:15 PM, Blowdry Medium Hair" at bounding box center [398, 352] width 190 height 46
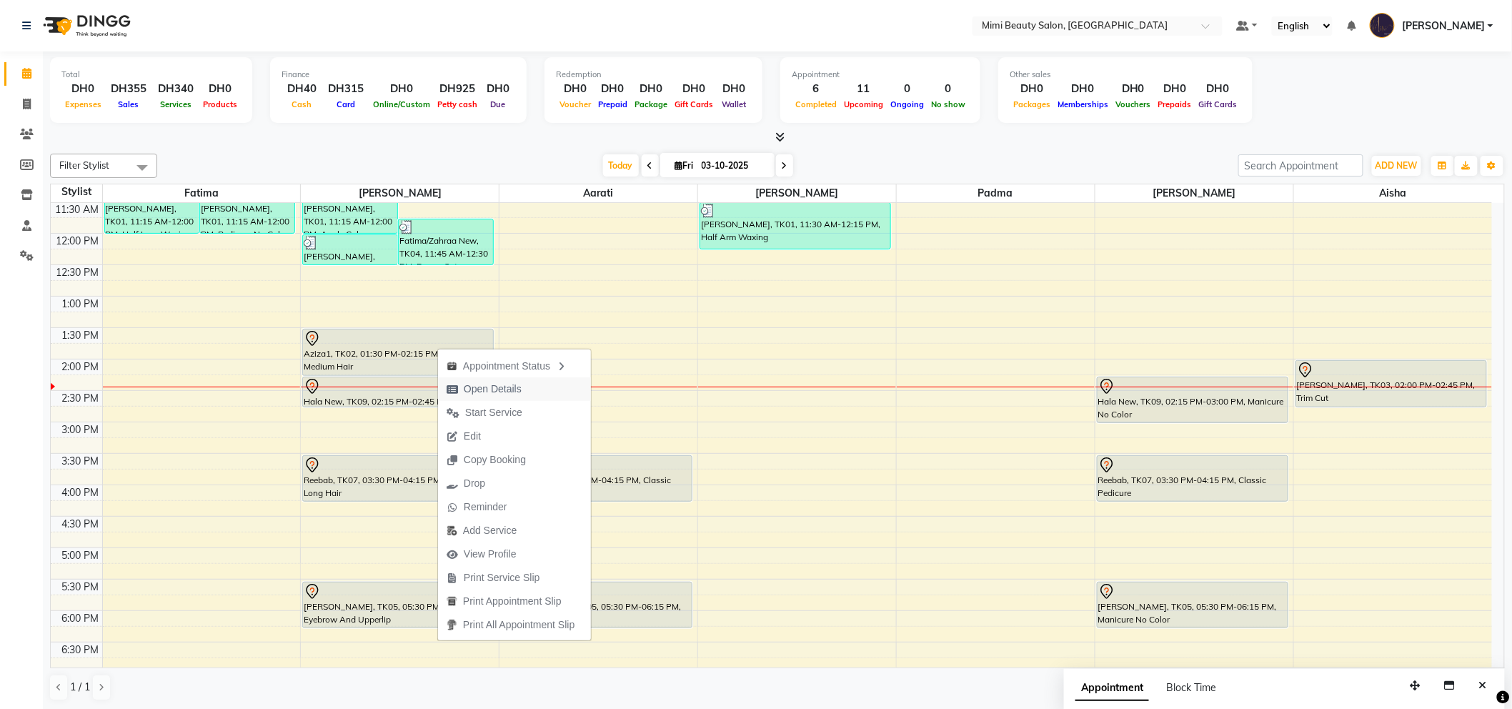
click at [483, 389] on span "Open Details" at bounding box center [493, 388] width 58 height 15
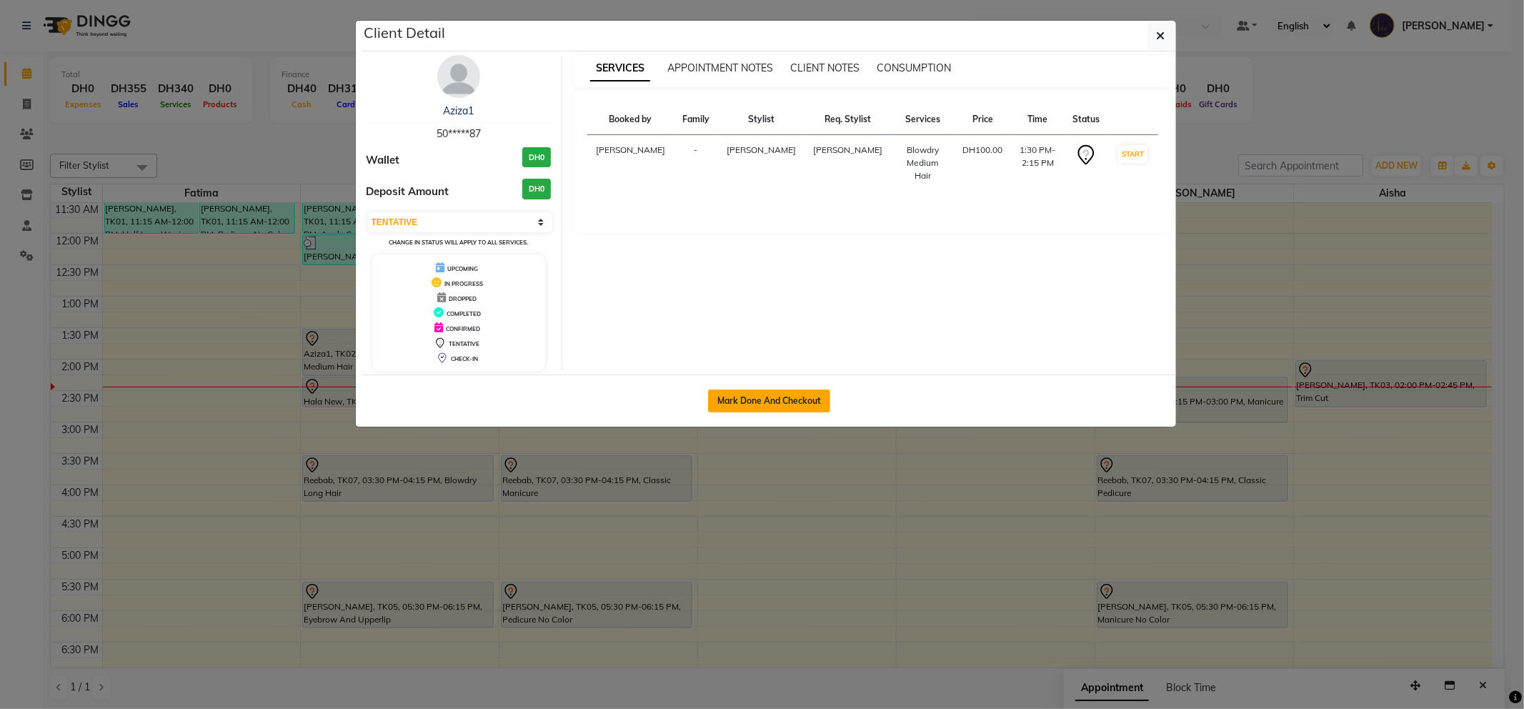
click at [763, 400] on button "Mark Done And Checkout" at bounding box center [769, 400] width 122 height 23
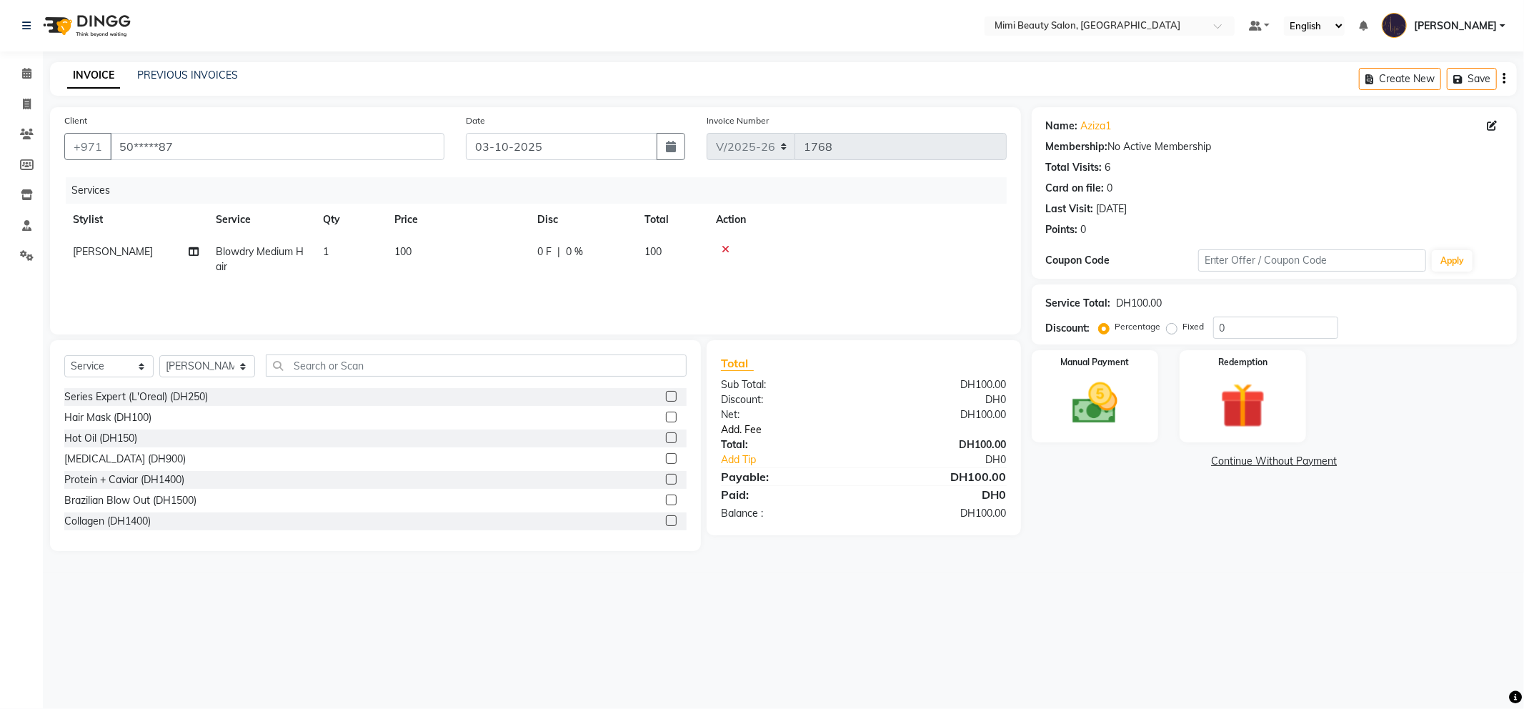
click at [747, 431] on link "Add. Fee" at bounding box center [863, 429] width 307 height 15
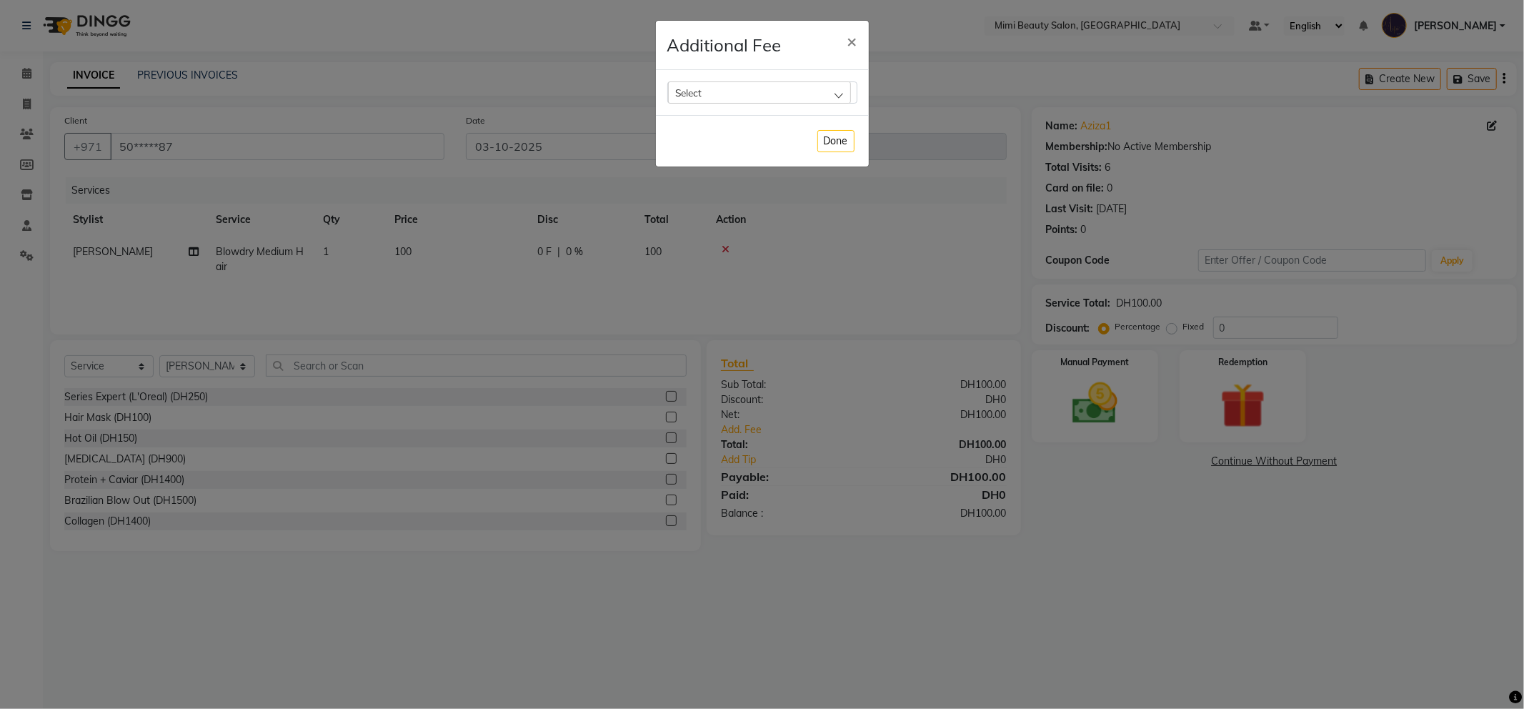
click at [763, 95] on div "Select" at bounding box center [759, 91] width 183 height 21
click at [736, 179] on li "Bank Fee" at bounding box center [762, 183] width 189 height 29
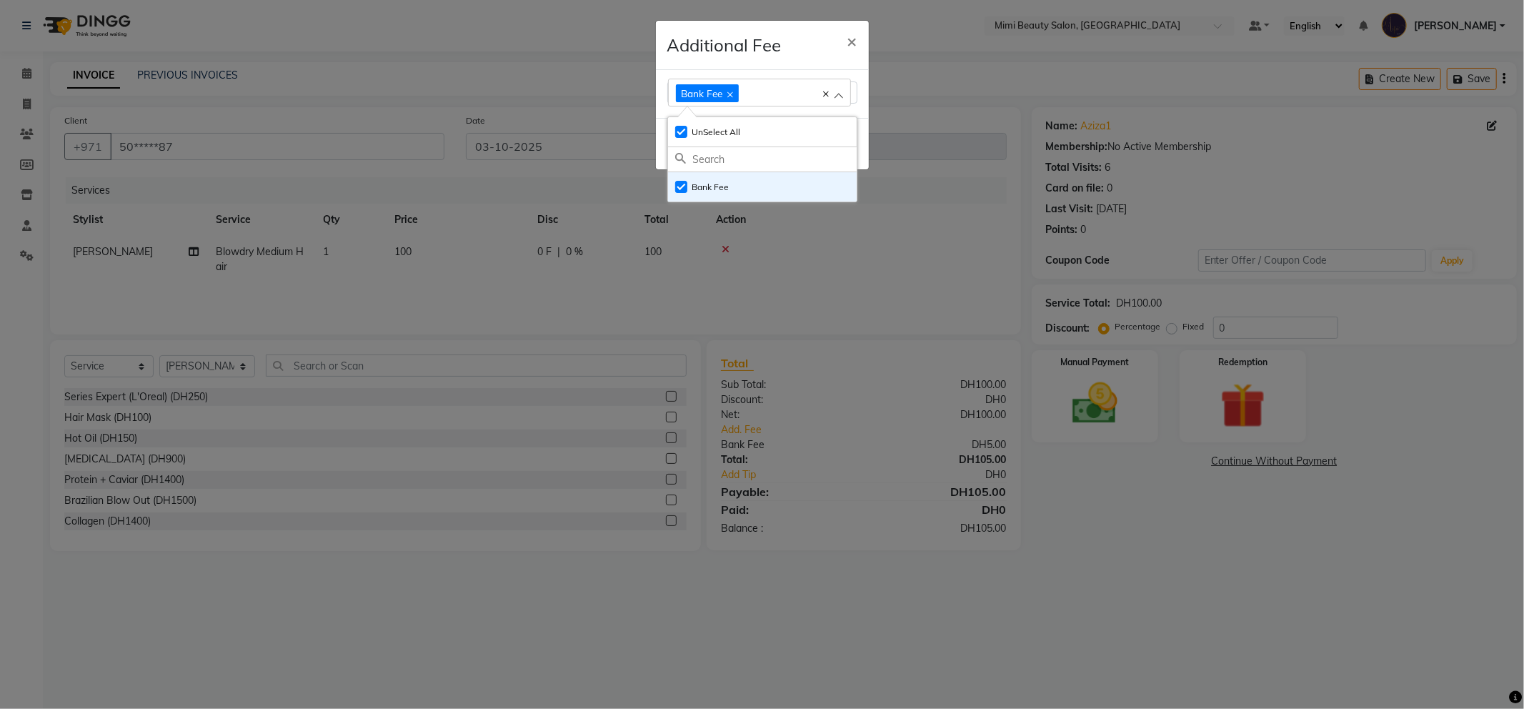
click at [791, 50] on div "Additional Fee ×" at bounding box center [762, 45] width 213 height 49
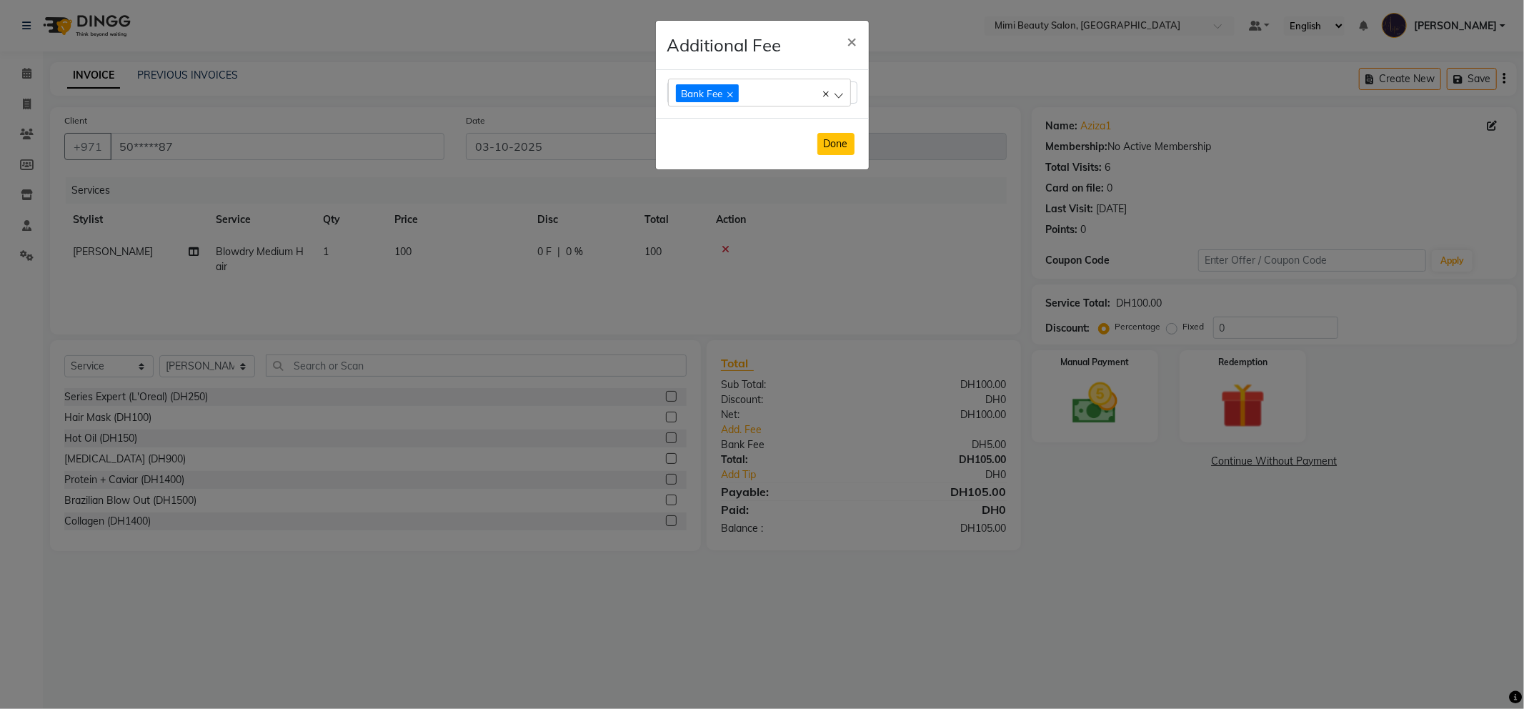
click at [839, 145] on button "Done" at bounding box center [835, 144] width 37 height 22
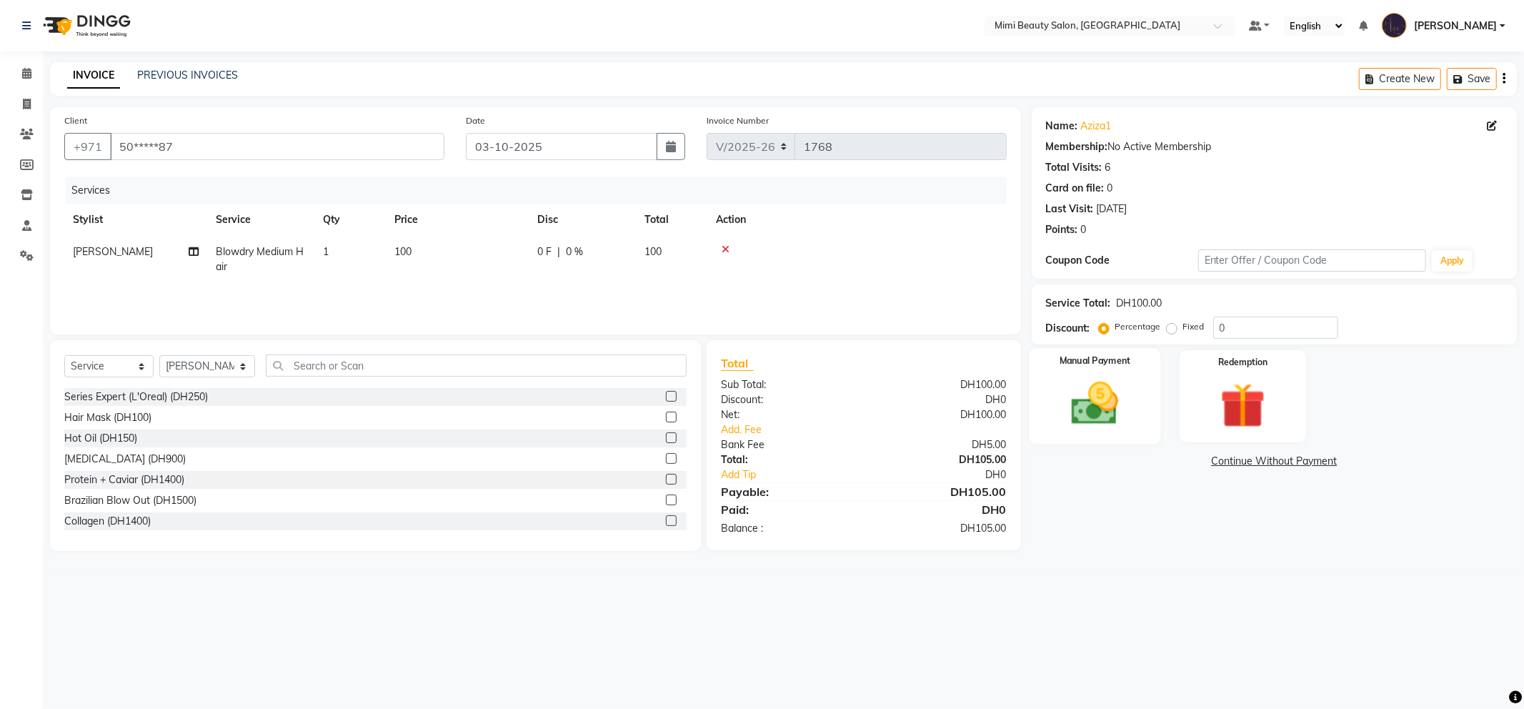
click at [1111, 386] on img at bounding box center [1095, 403] width 76 height 54
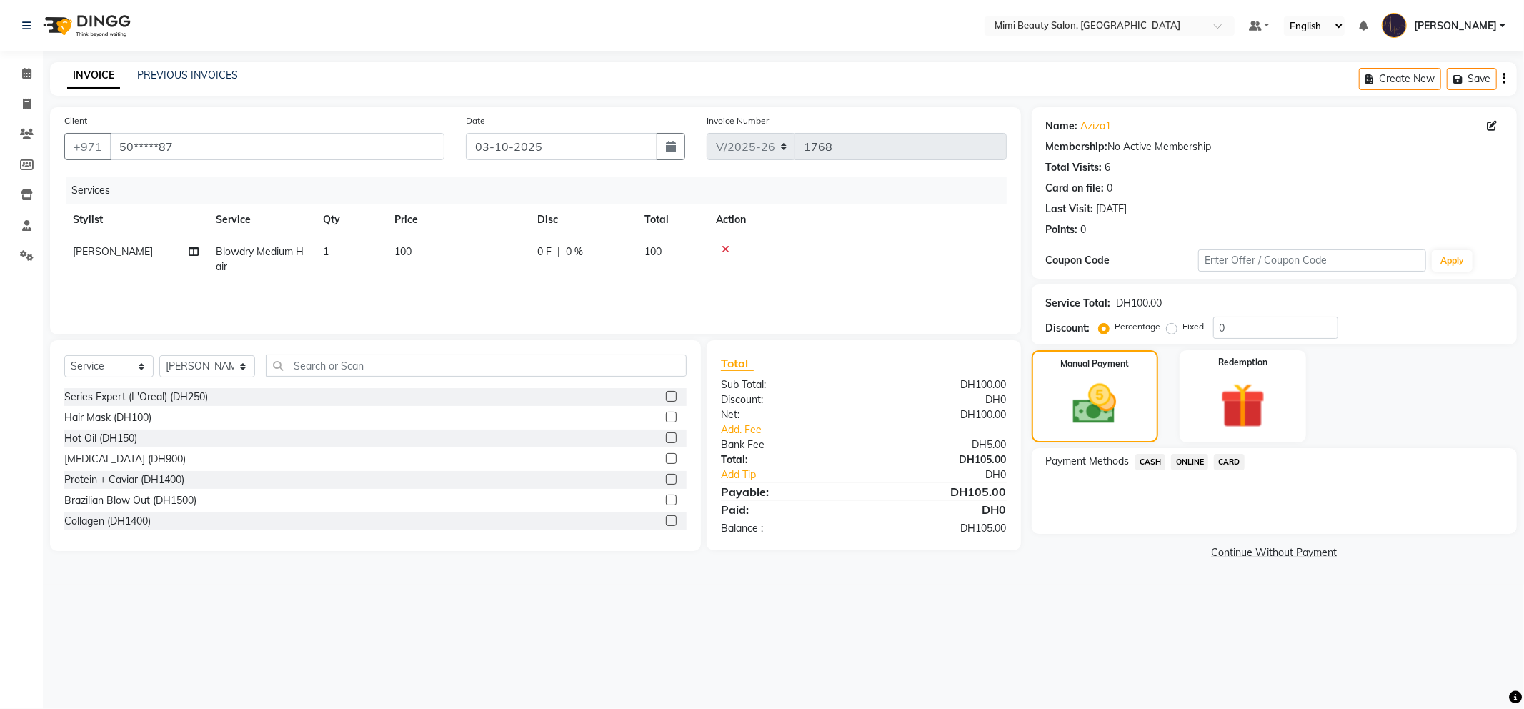
click at [1225, 465] on span "CARD" at bounding box center [1229, 462] width 31 height 16
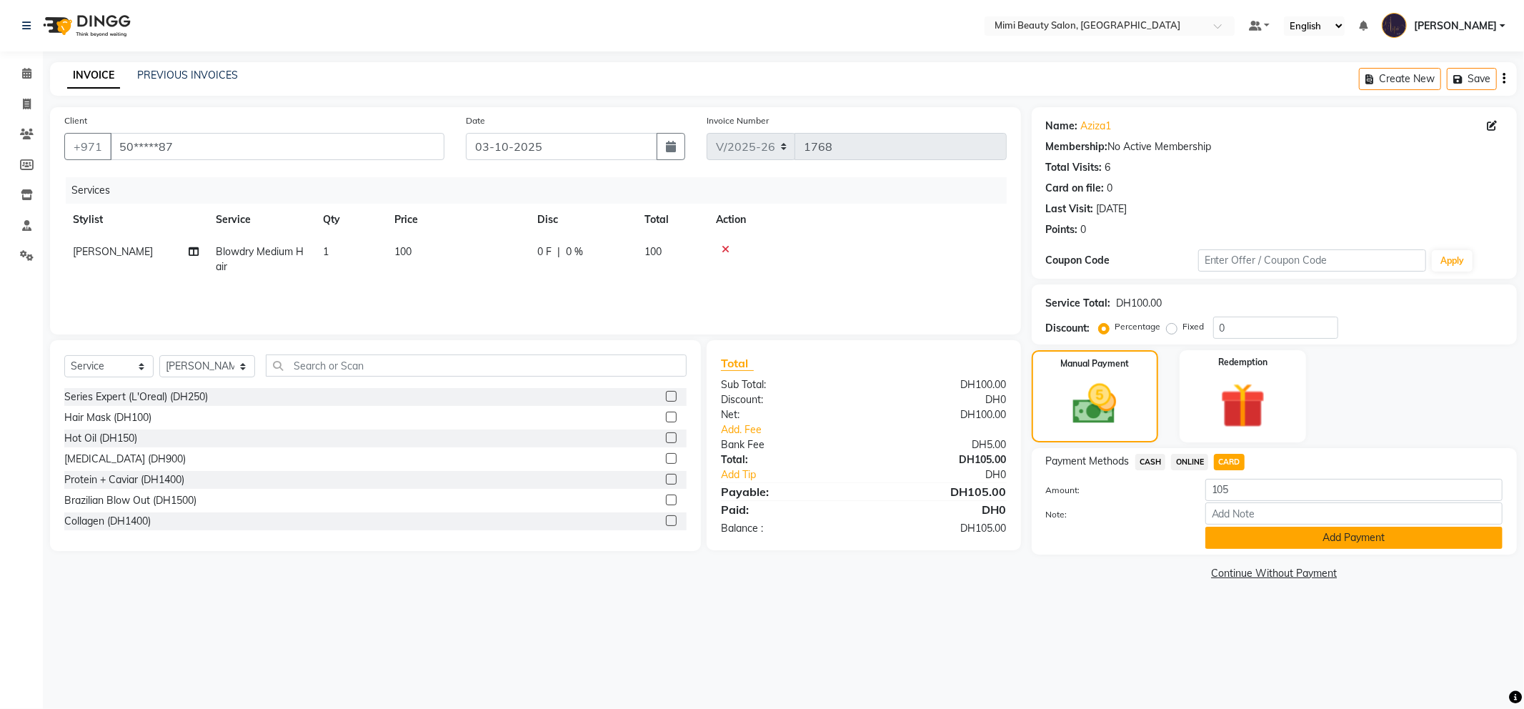
click at [1247, 541] on button "Add Payment" at bounding box center [1353, 537] width 297 height 22
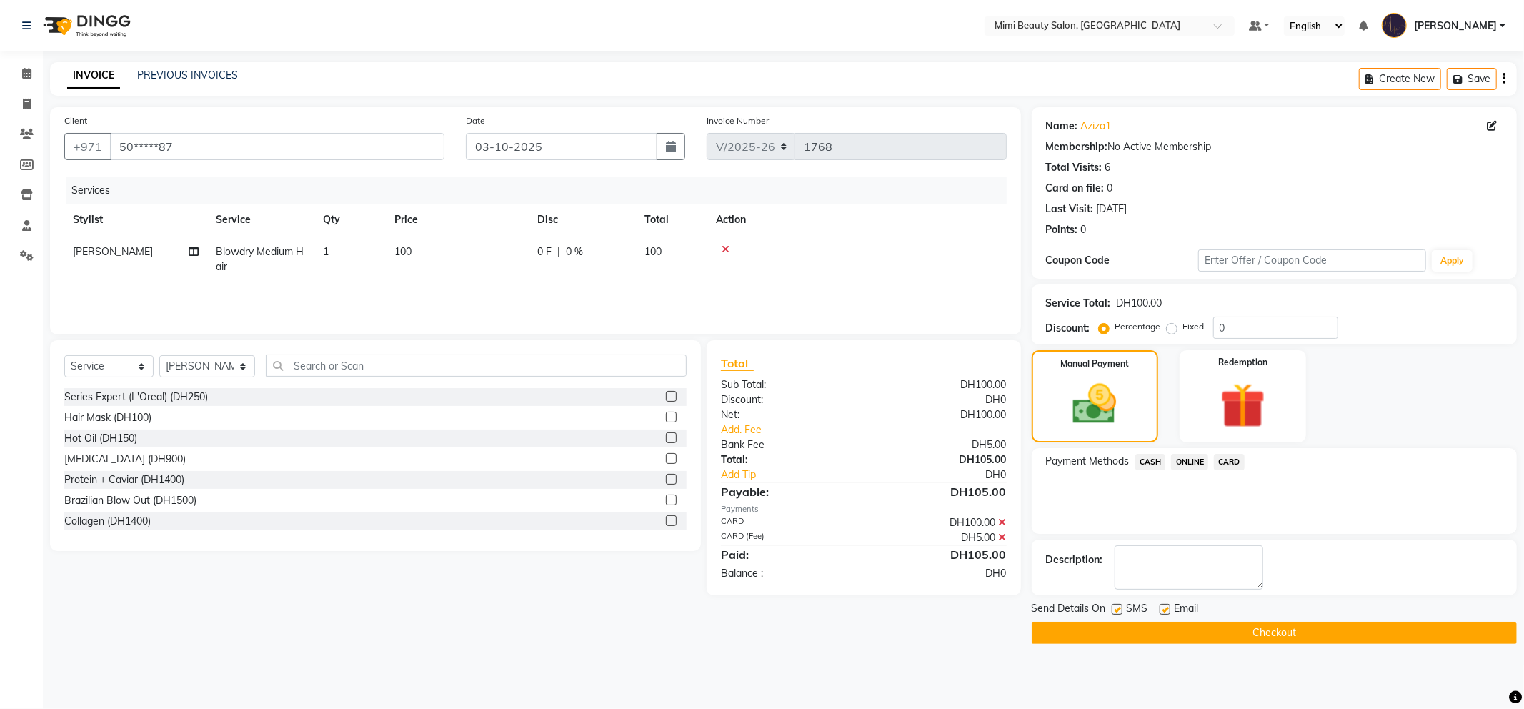
click at [1280, 637] on button "Checkout" at bounding box center [1274, 632] width 485 height 22
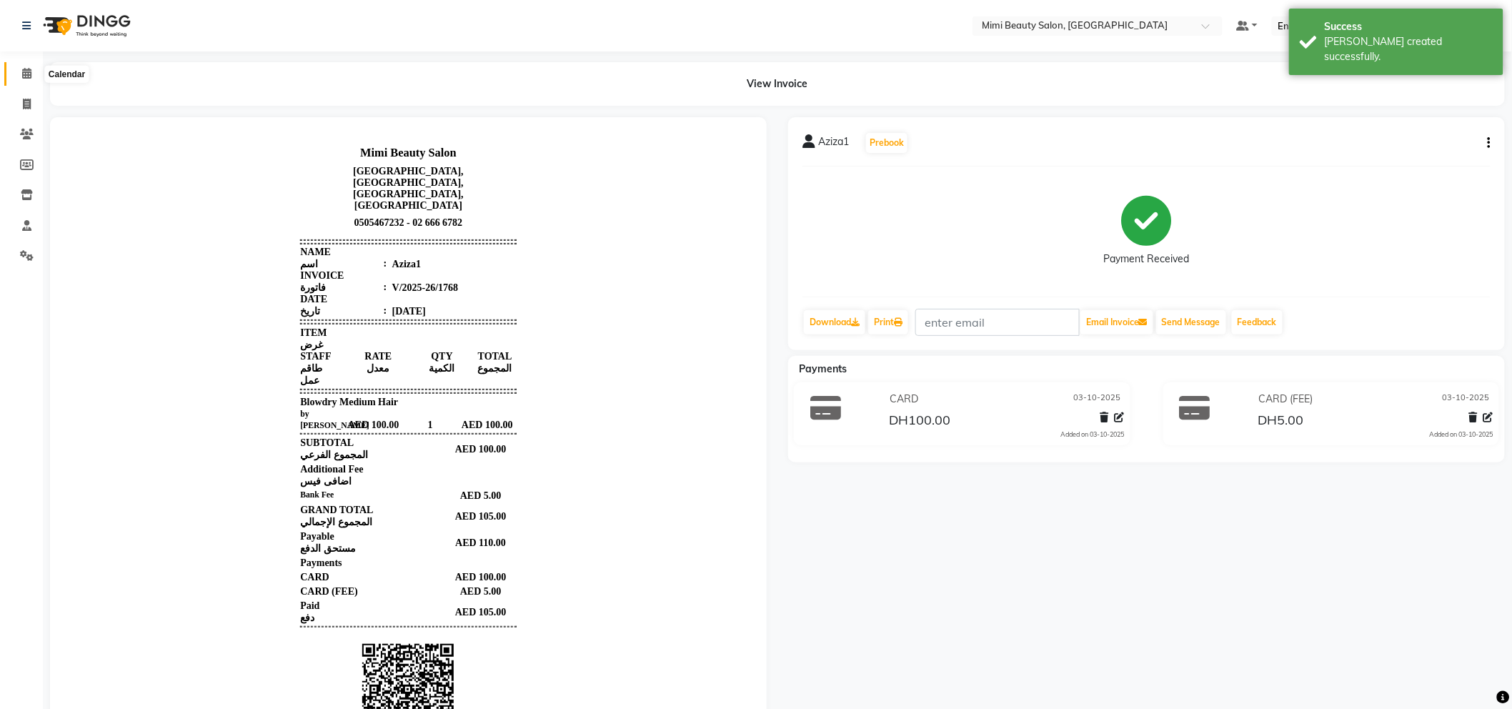
click at [29, 73] on icon at bounding box center [26, 73] width 9 height 11
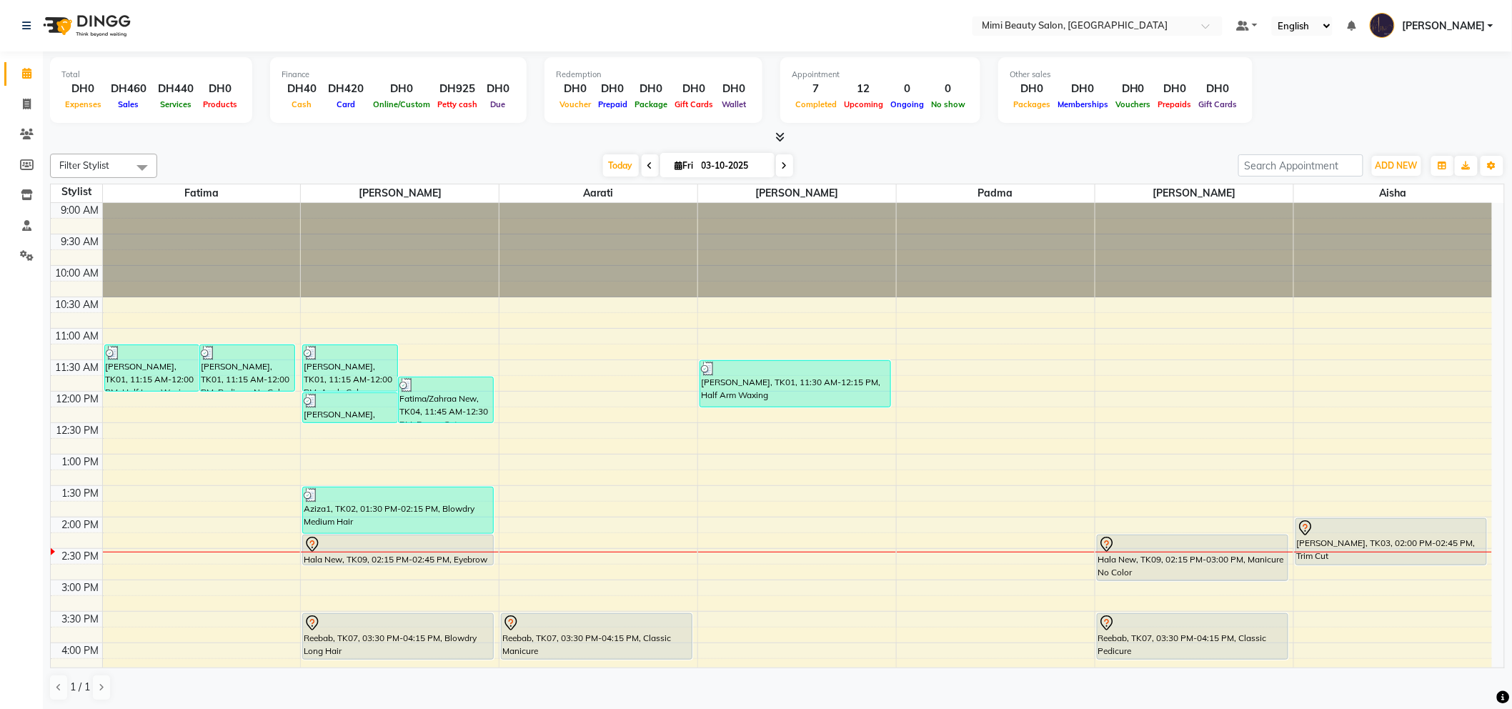
click at [351, 557] on div "Hala New, TK09, 02:15 PM-02:45 PM, Eyebrow Threading" at bounding box center [398, 549] width 190 height 29
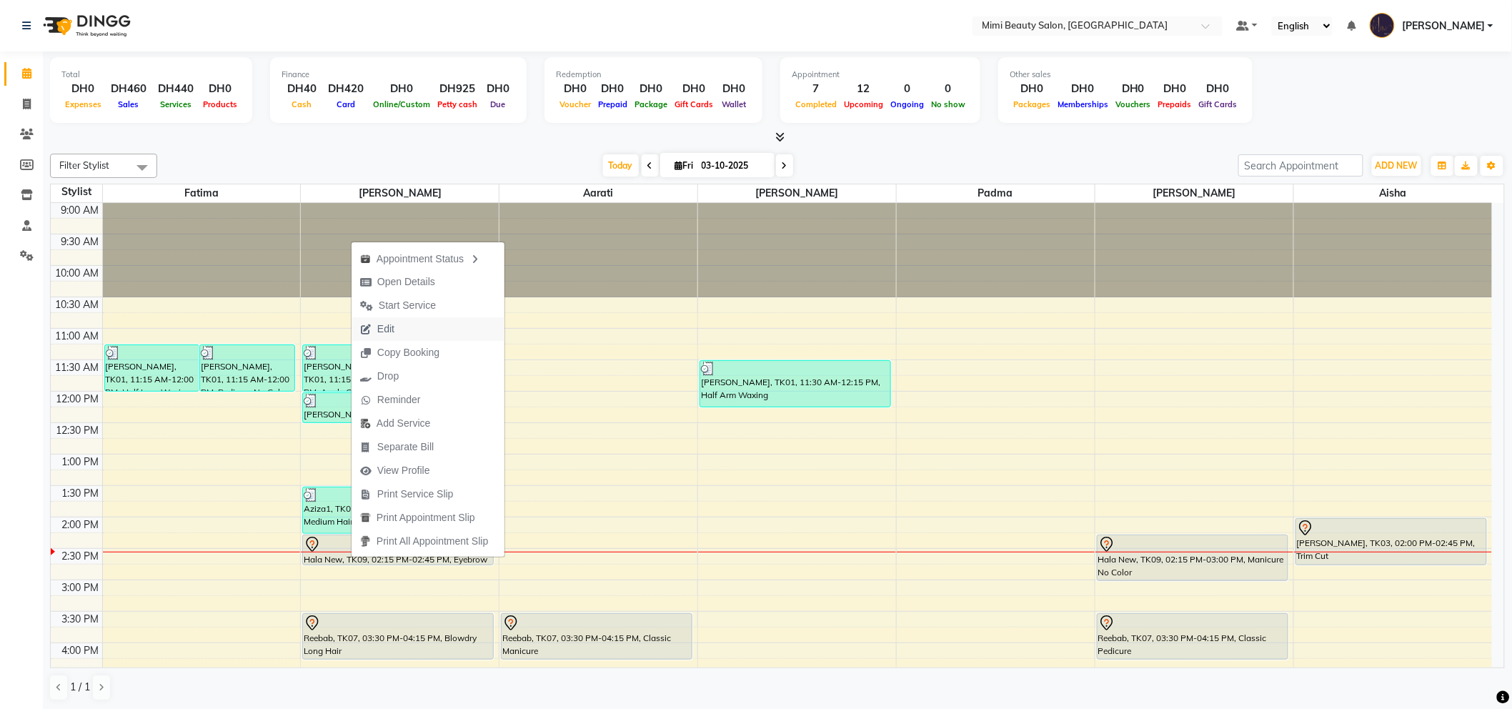
click at [384, 325] on span "Edit" at bounding box center [385, 328] width 17 height 15
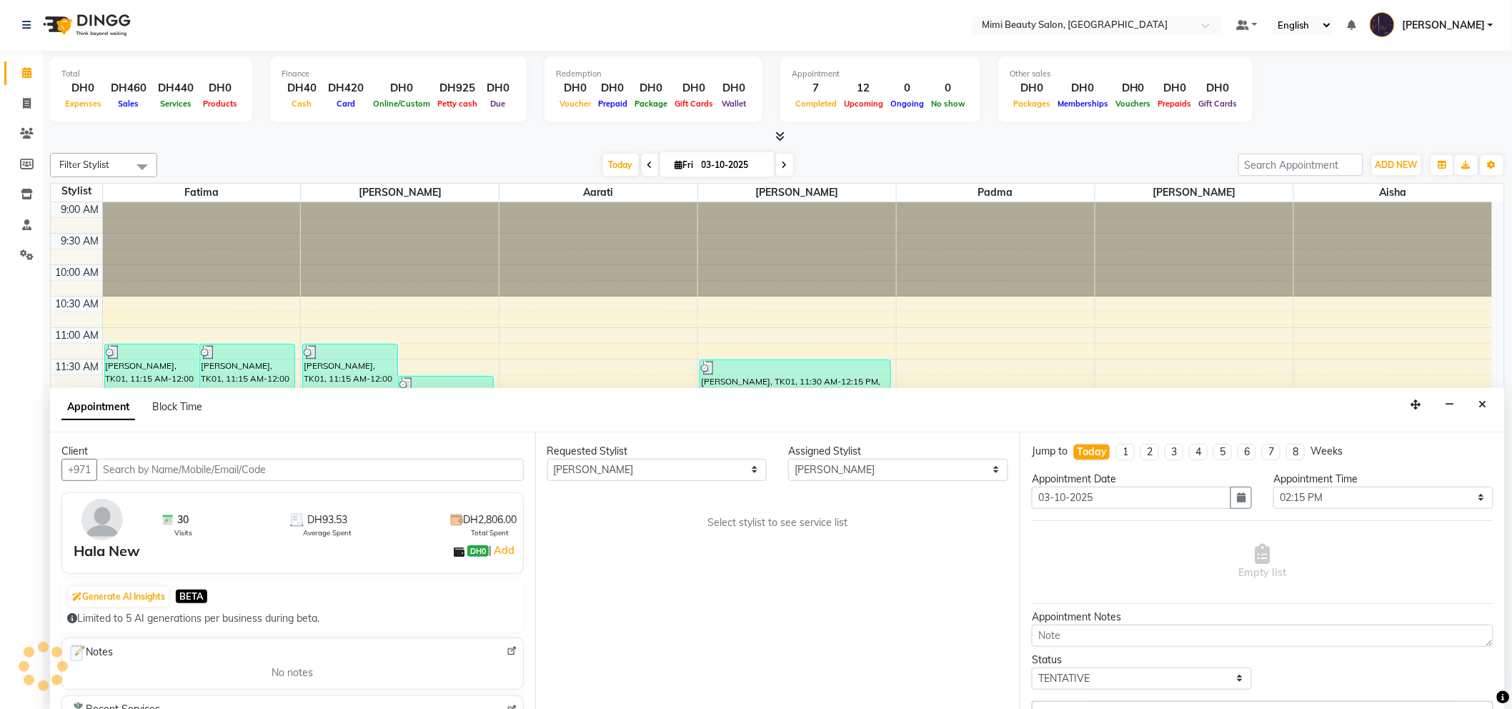
scroll to position [316, 0]
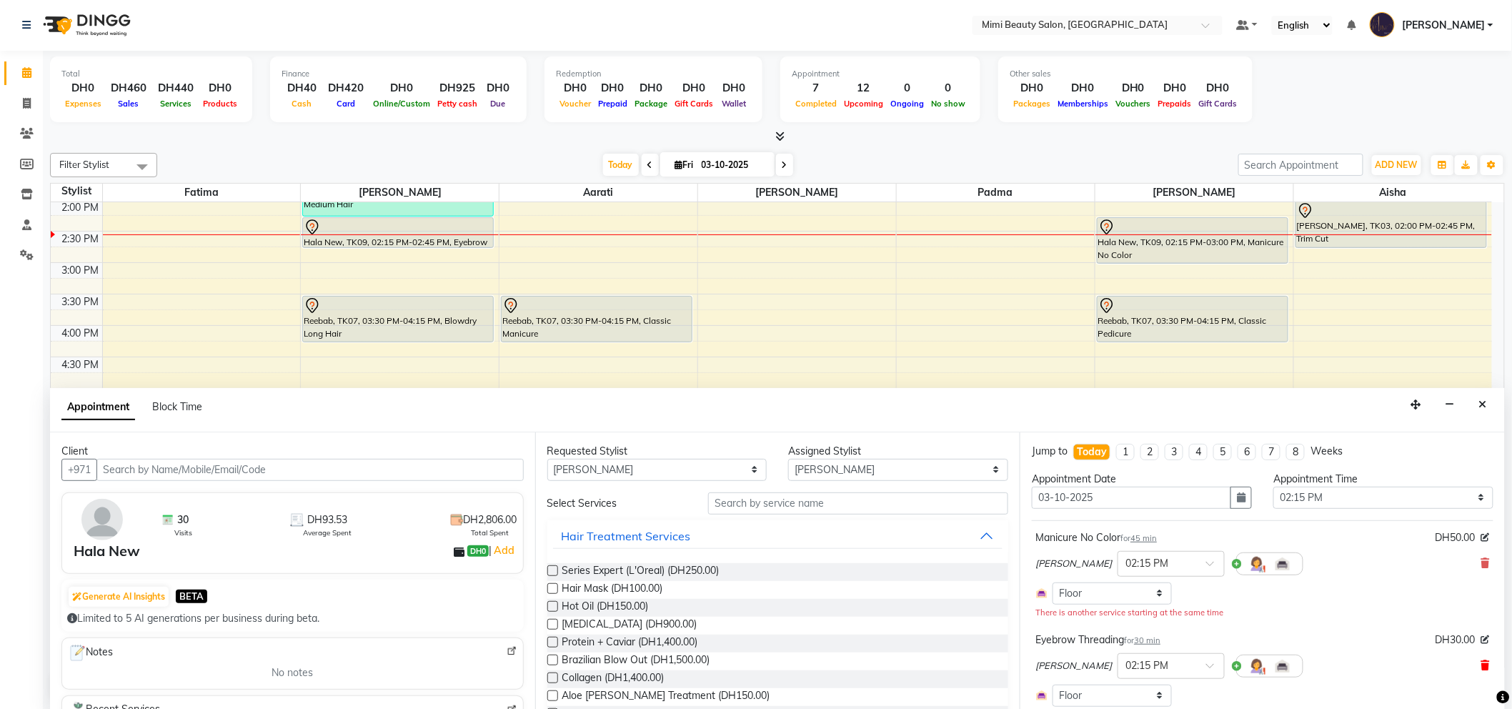
click at [1481, 664] on icon at bounding box center [1485, 665] width 9 height 10
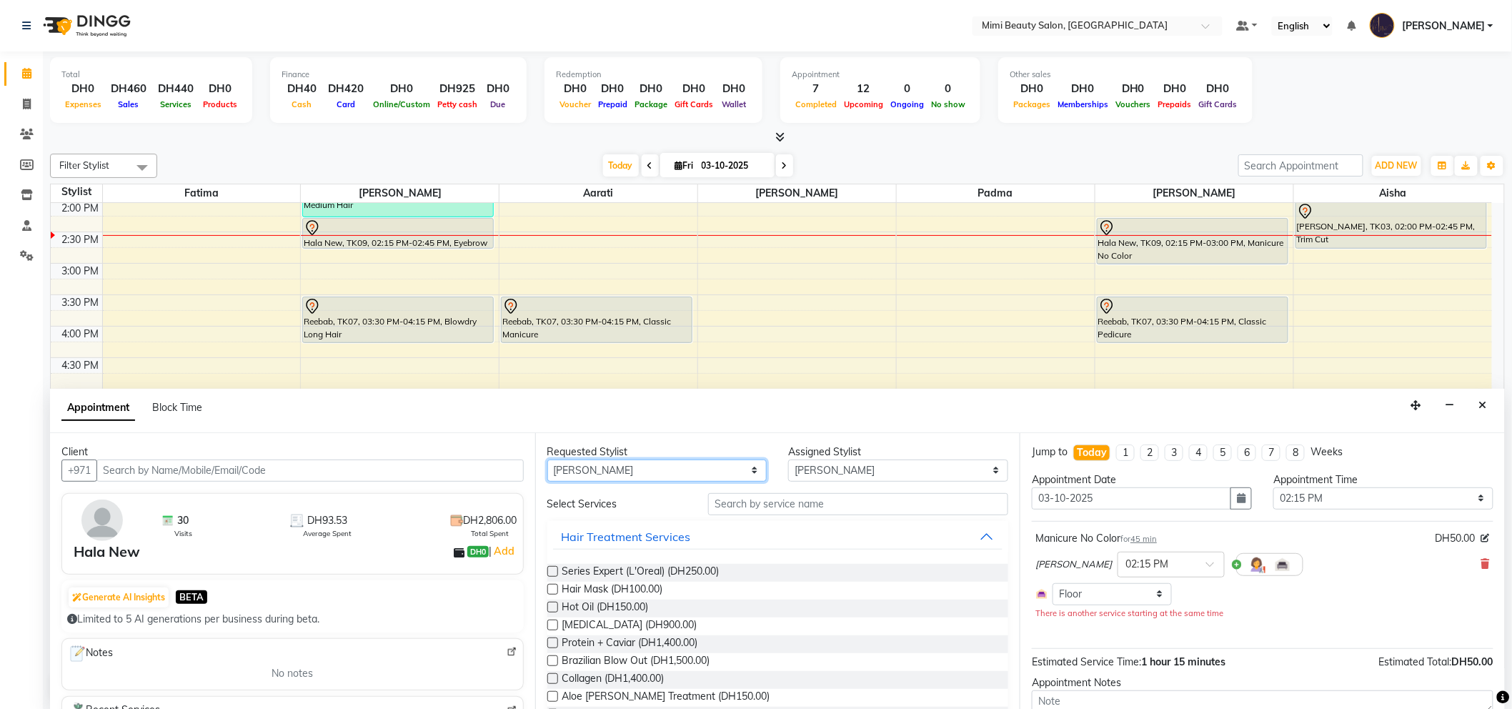
click at [596, 473] on select "Any [PERSON_NAME] [PERSON_NAME] [PERSON_NAME] [PERSON_NAME] Padma" at bounding box center [657, 470] width 220 height 22
click at [600, 472] on select "Any [PERSON_NAME] [PERSON_NAME] [PERSON_NAME] [PERSON_NAME] Padma" at bounding box center [657, 470] width 220 height 22
click at [547, 459] on select "Any [PERSON_NAME] [PERSON_NAME] [PERSON_NAME] [PERSON_NAME] Padma" at bounding box center [657, 470] width 220 height 22
click at [732, 497] on input "text" at bounding box center [858, 504] width 300 height 22
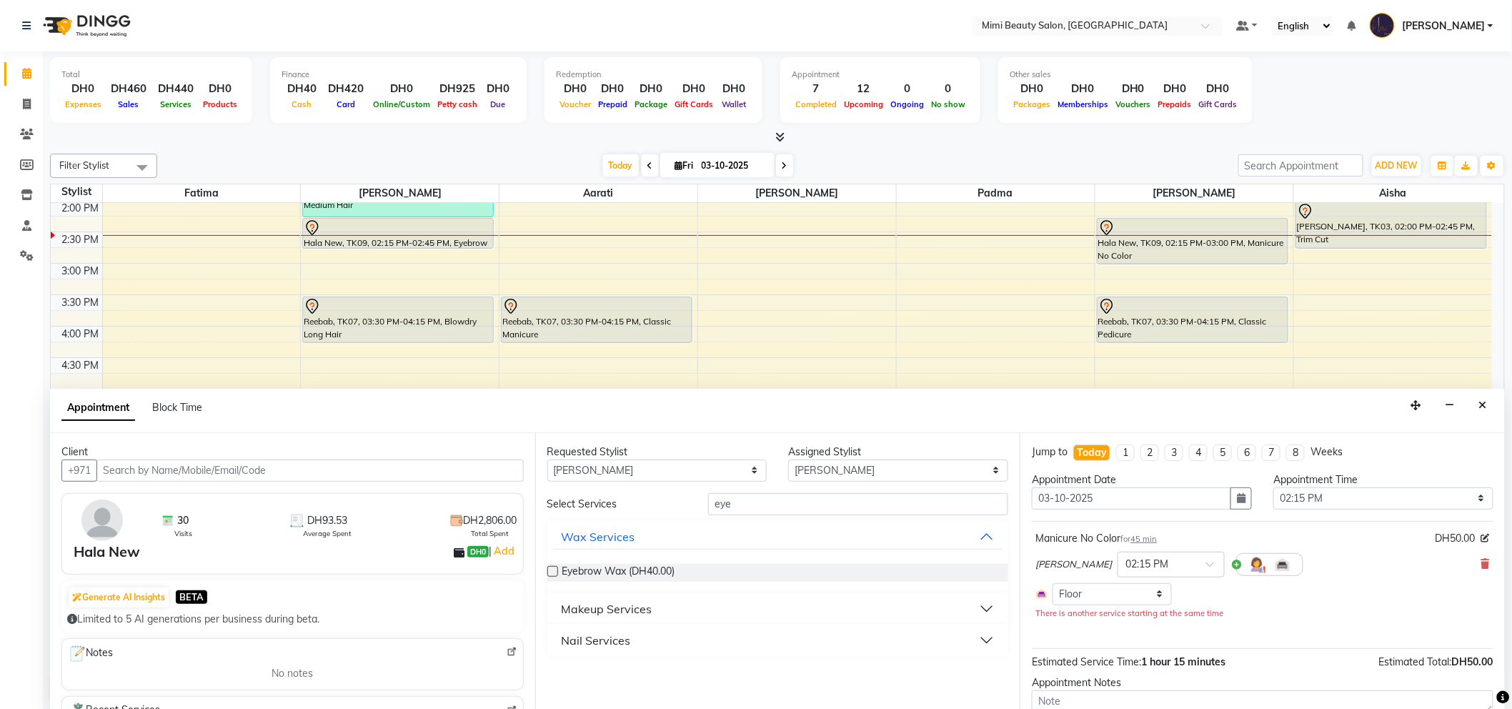
click at [611, 608] on div "Makeup Services" at bounding box center [606, 608] width 91 height 17
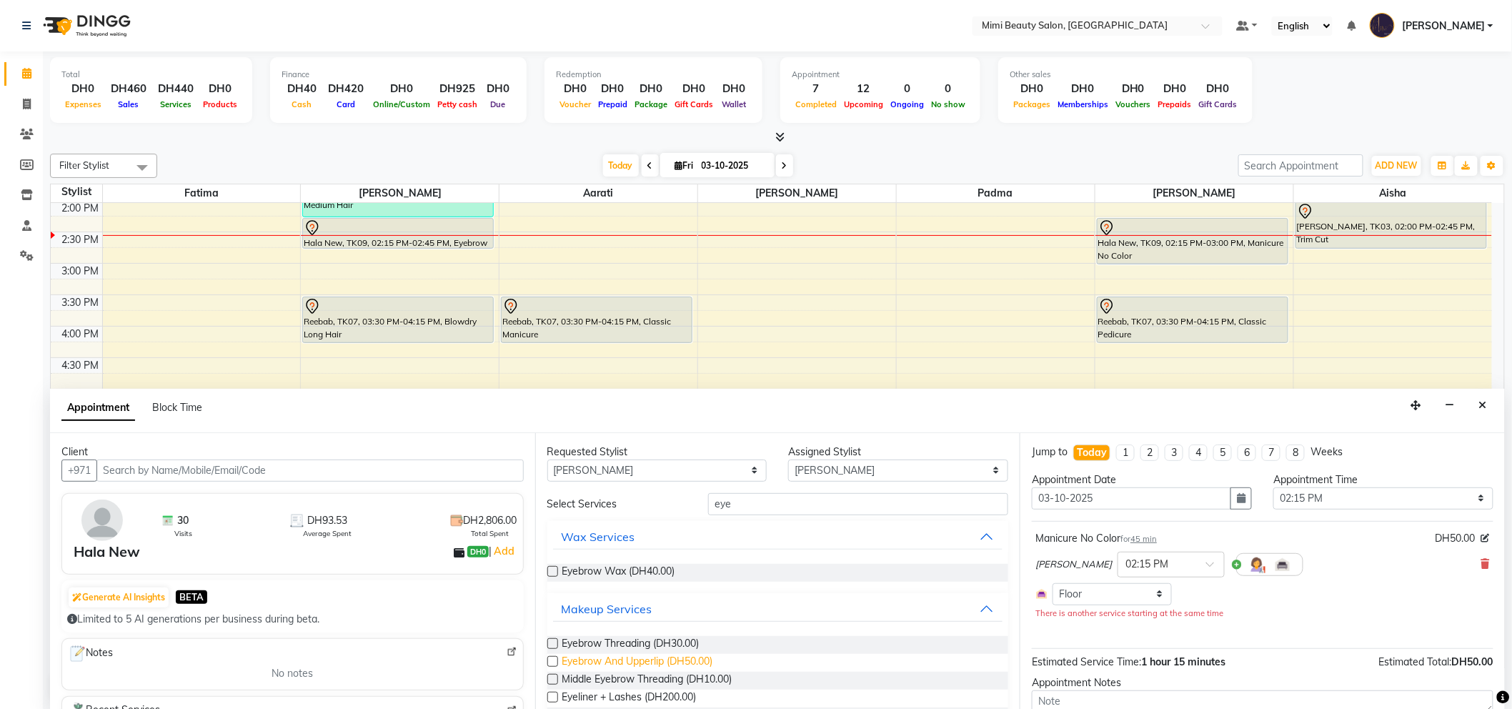
click at [626, 655] on span "Eyebrow And Upperlip (DH50.00)" at bounding box center [637, 663] width 151 height 18
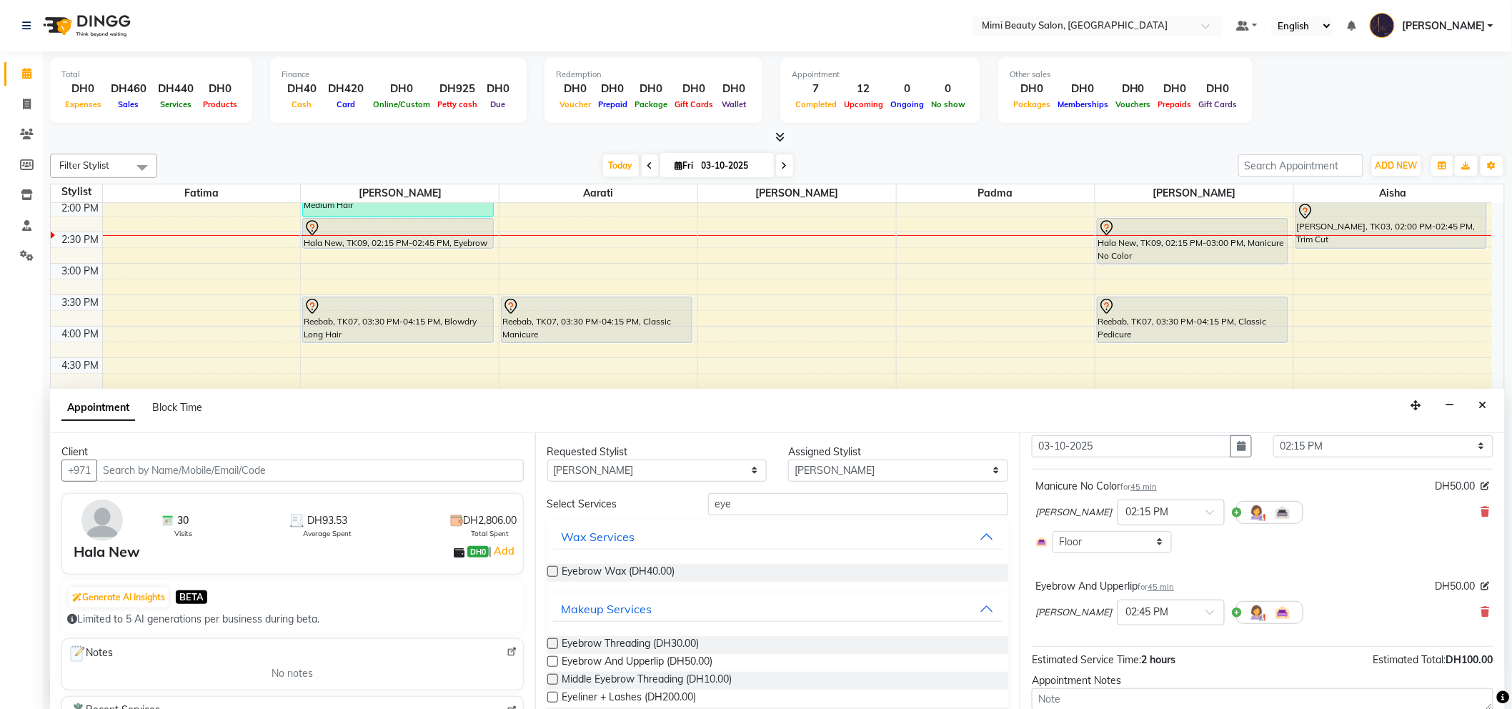
scroll to position [144, 0]
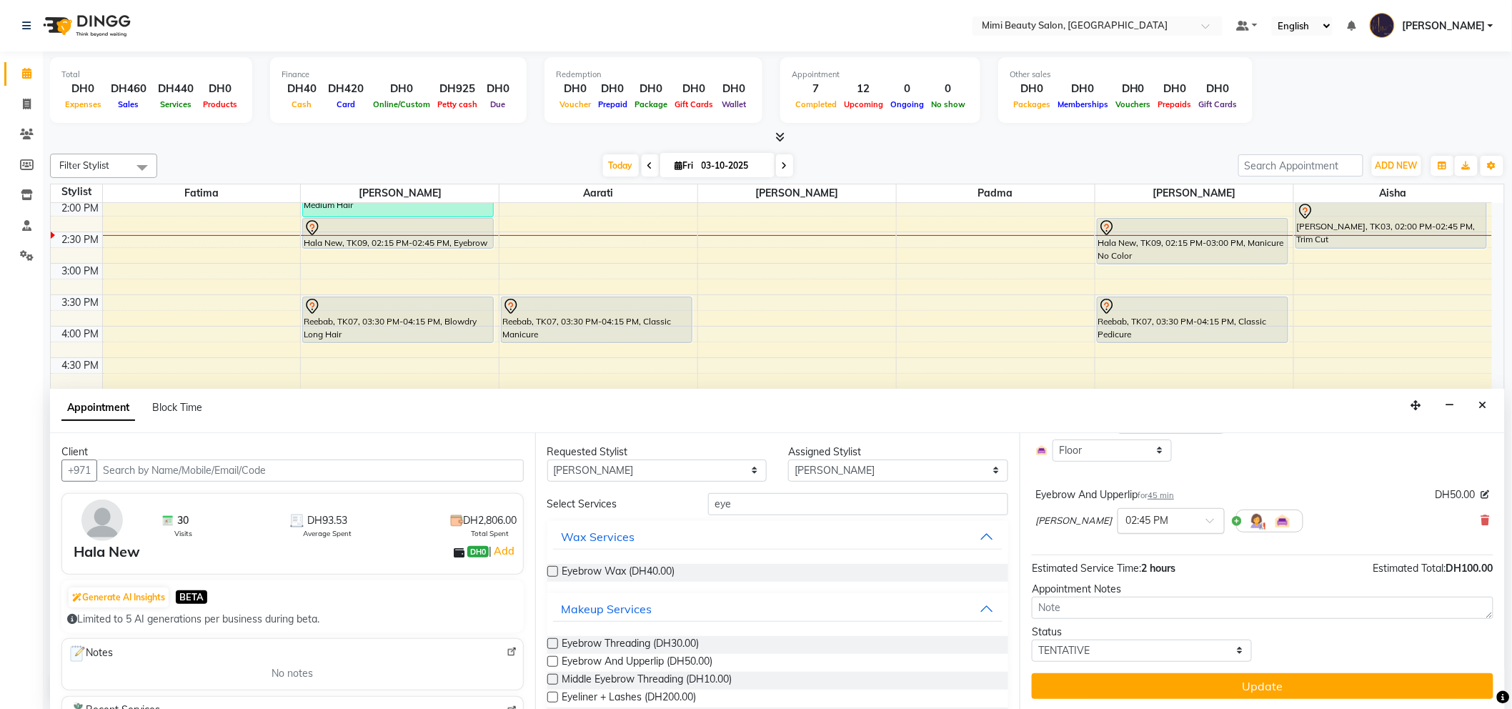
click at [1206, 525] on span at bounding box center [1215, 524] width 18 height 15
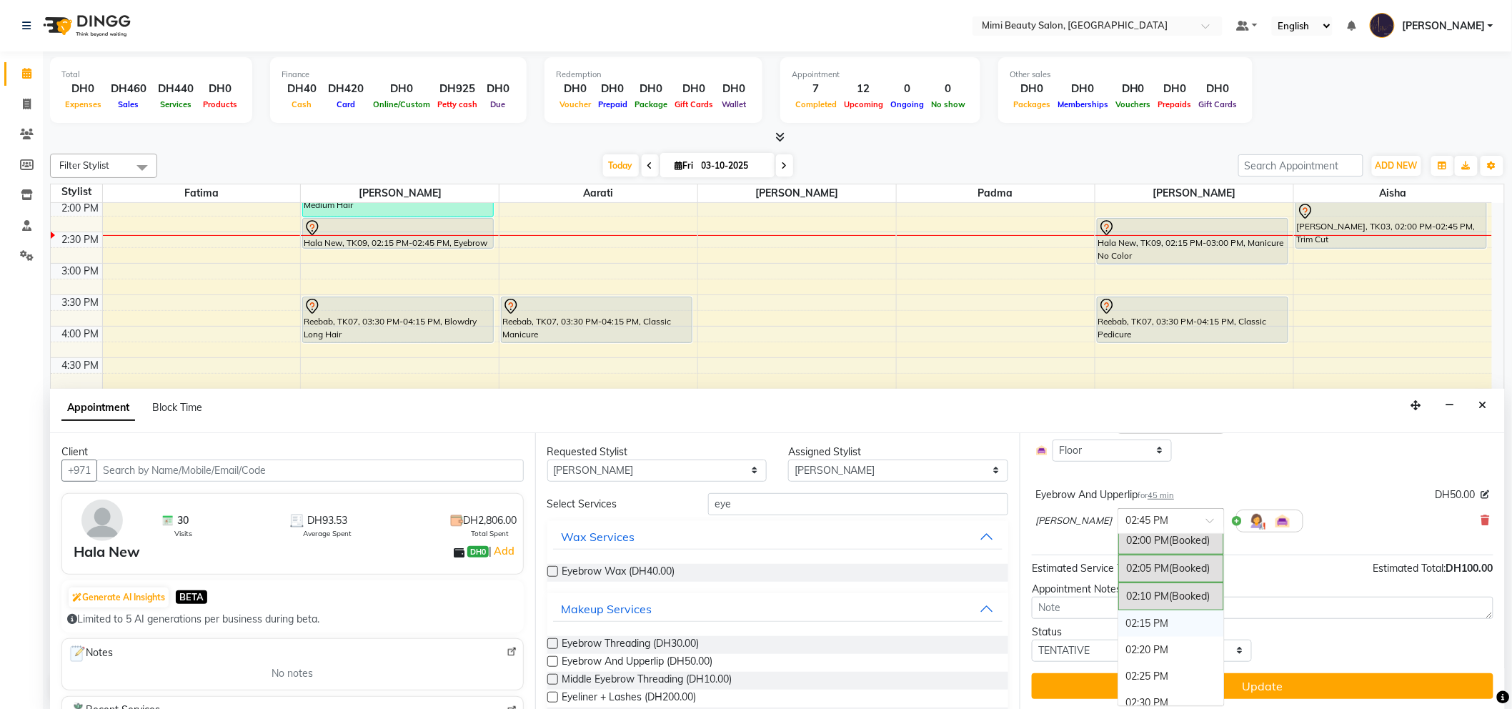
click at [1118, 621] on div "02:15 PM" at bounding box center [1171, 623] width 106 height 26
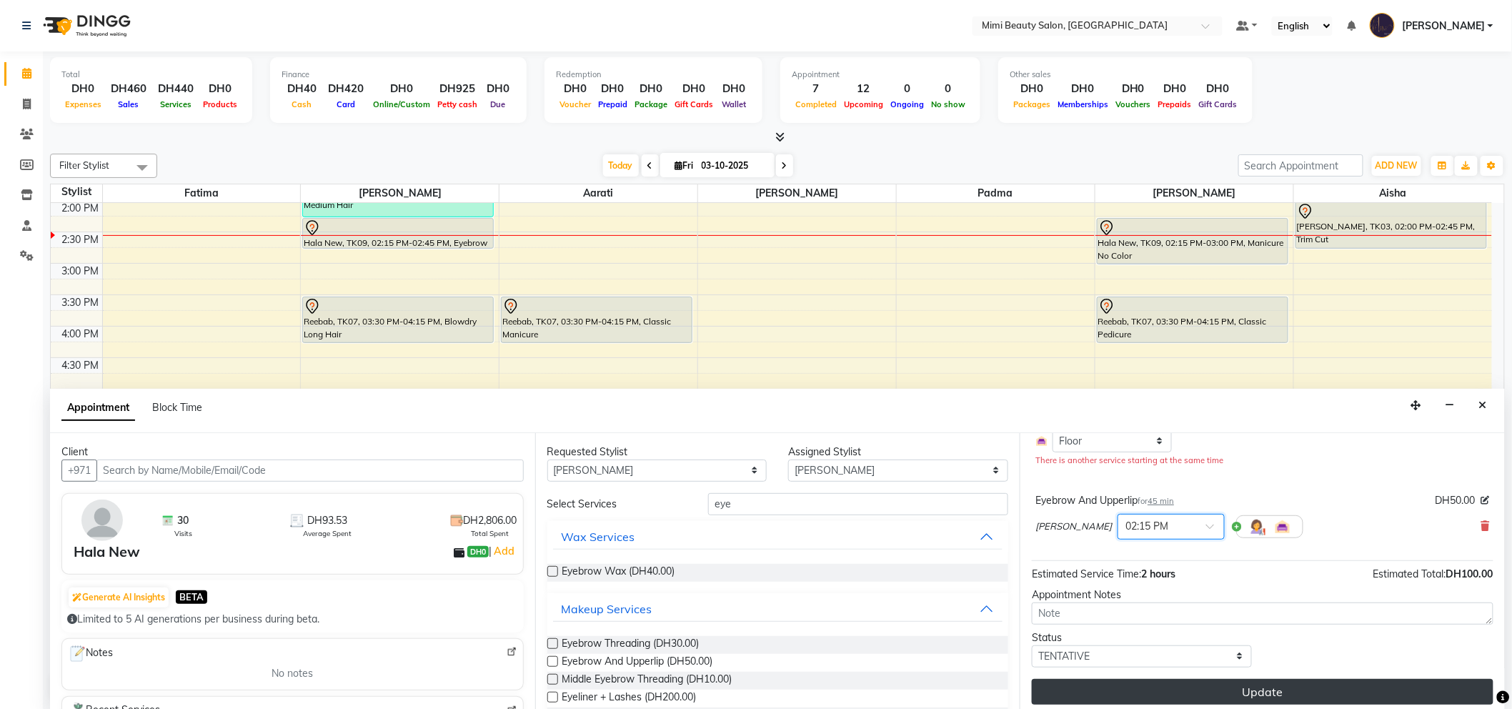
scroll to position [159, 0]
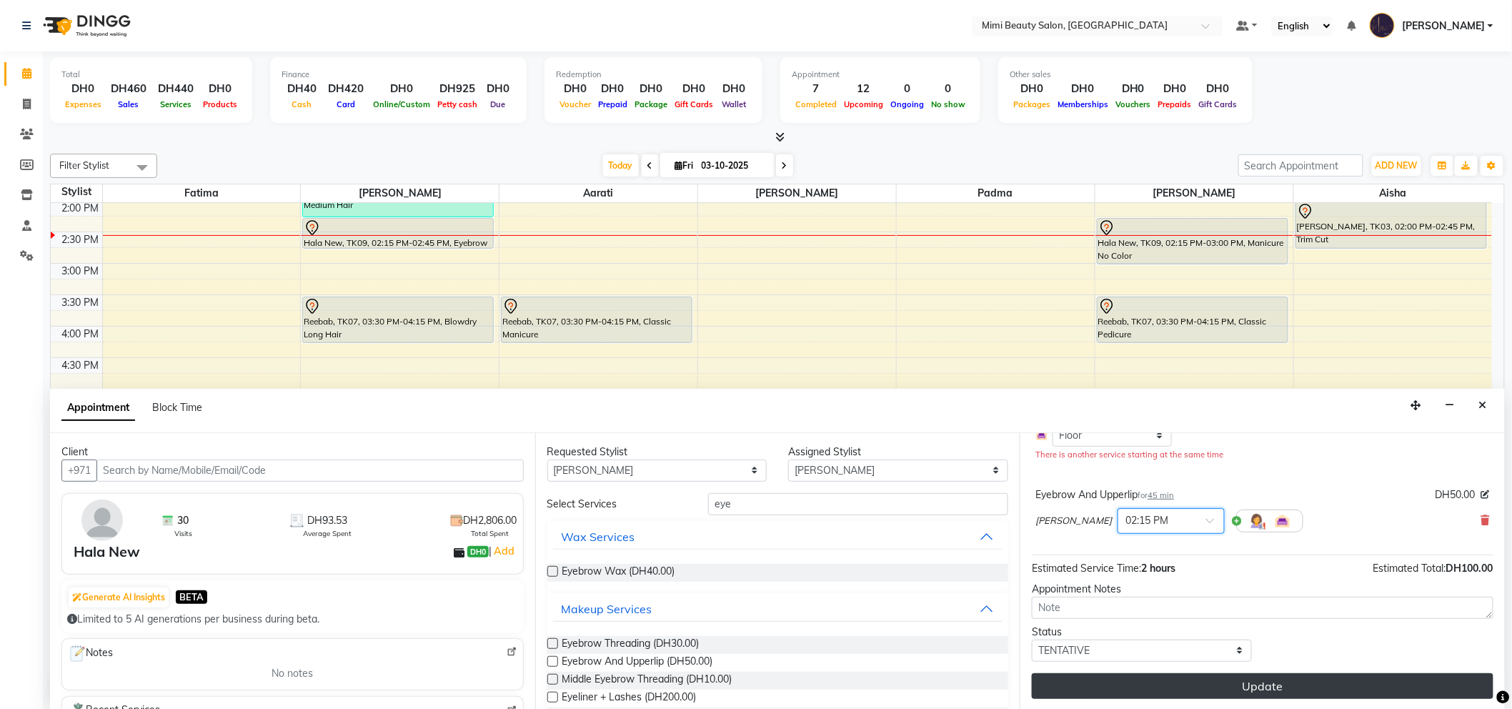
click at [1241, 688] on button "Update" at bounding box center [1262, 686] width 461 height 26
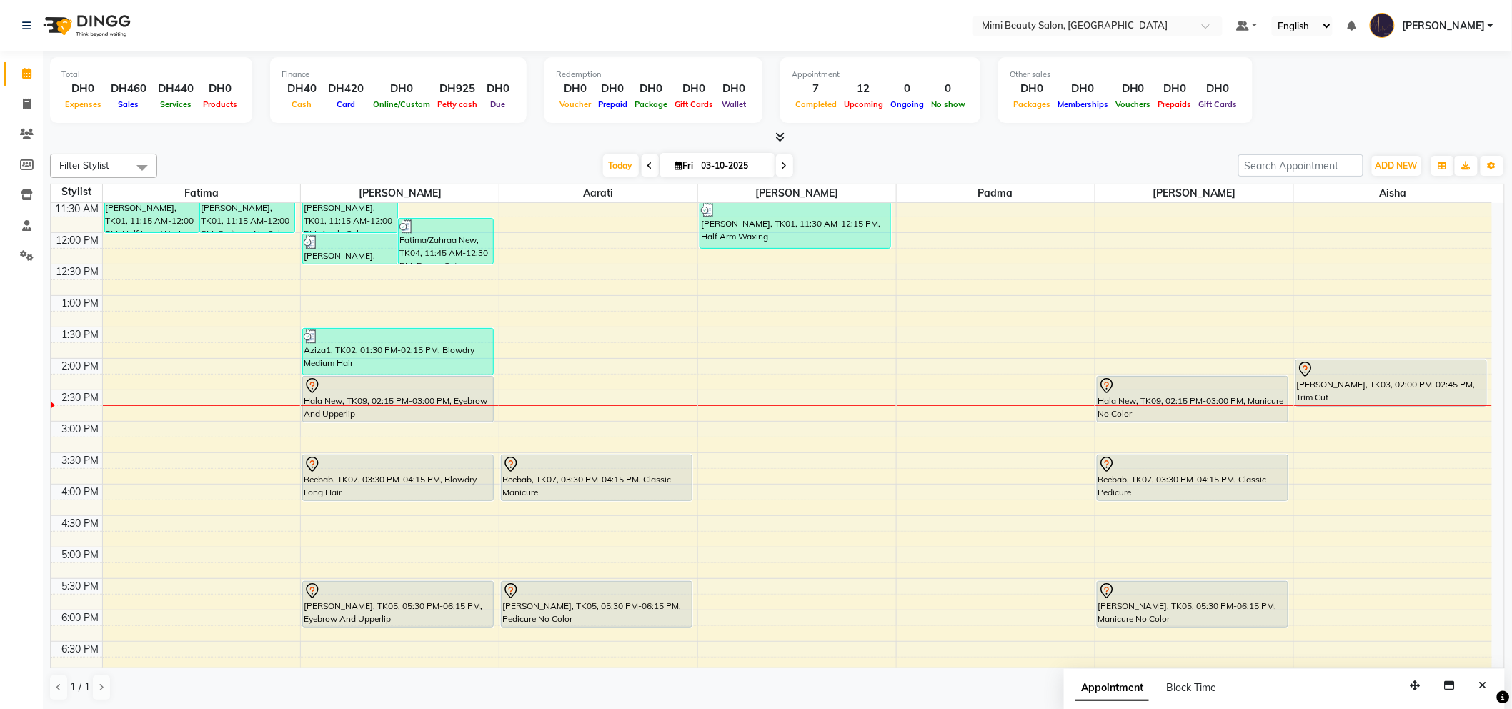
click at [1406, 374] on div at bounding box center [1391, 369] width 189 height 17
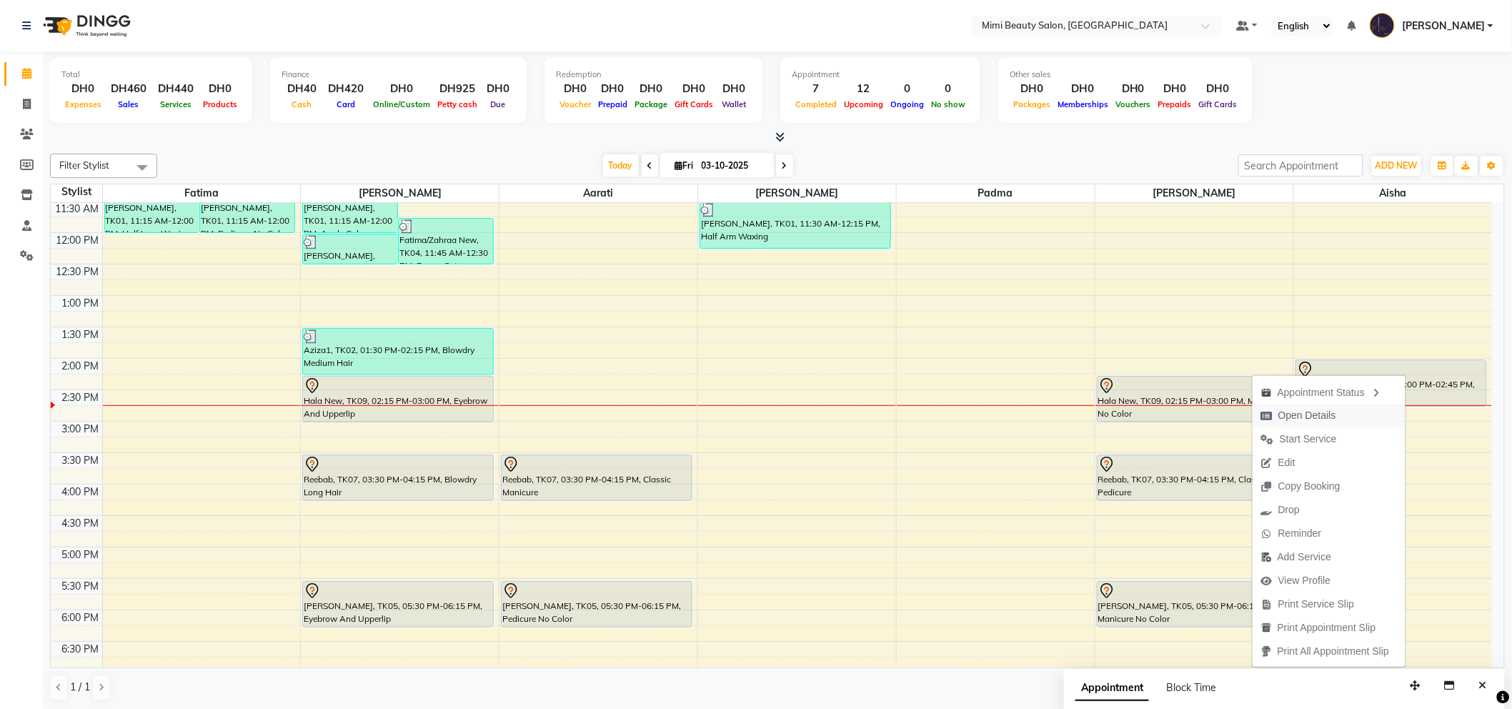
click at [1306, 417] on span "Open Details" at bounding box center [1307, 415] width 58 height 15
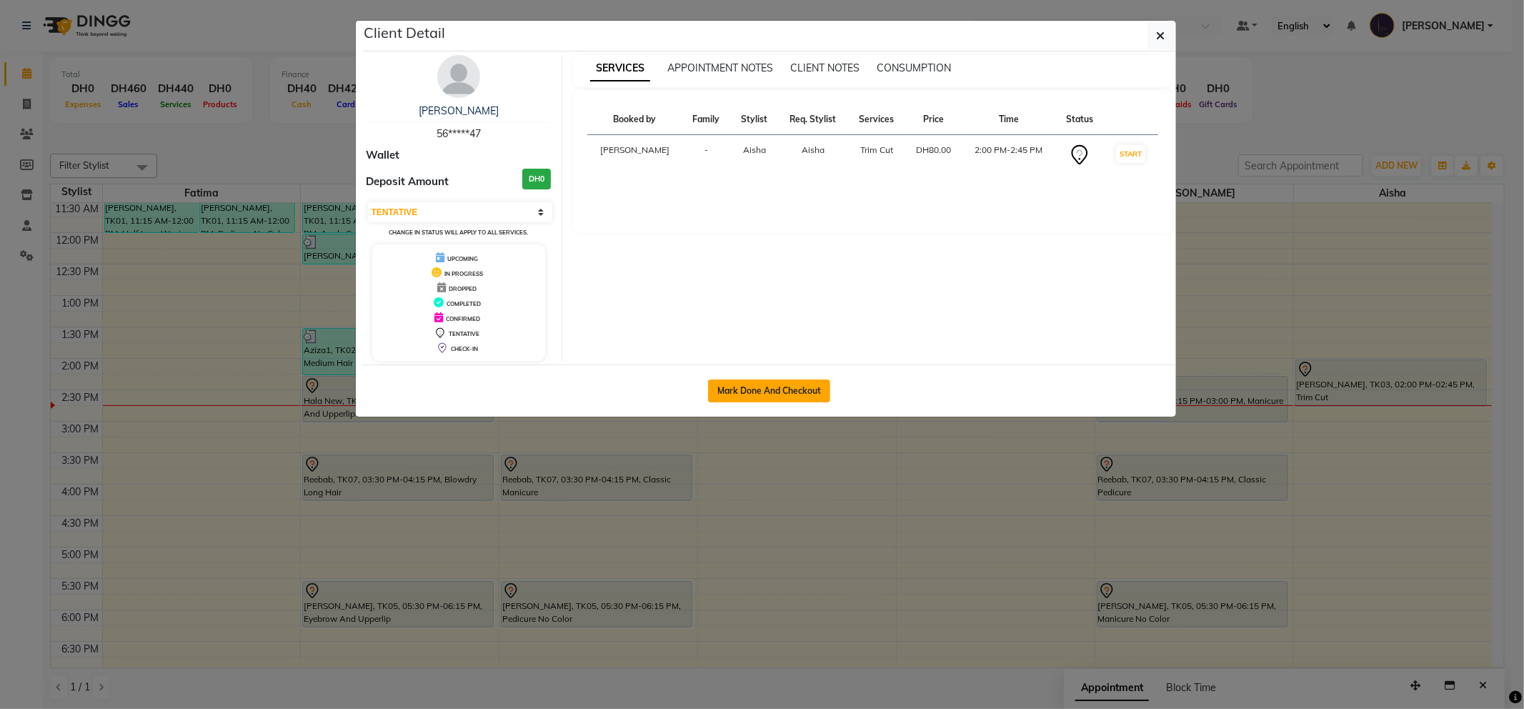
click at [760, 396] on button "Mark Done And Checkout" at bounding box center [769, 390] width 122 height 23
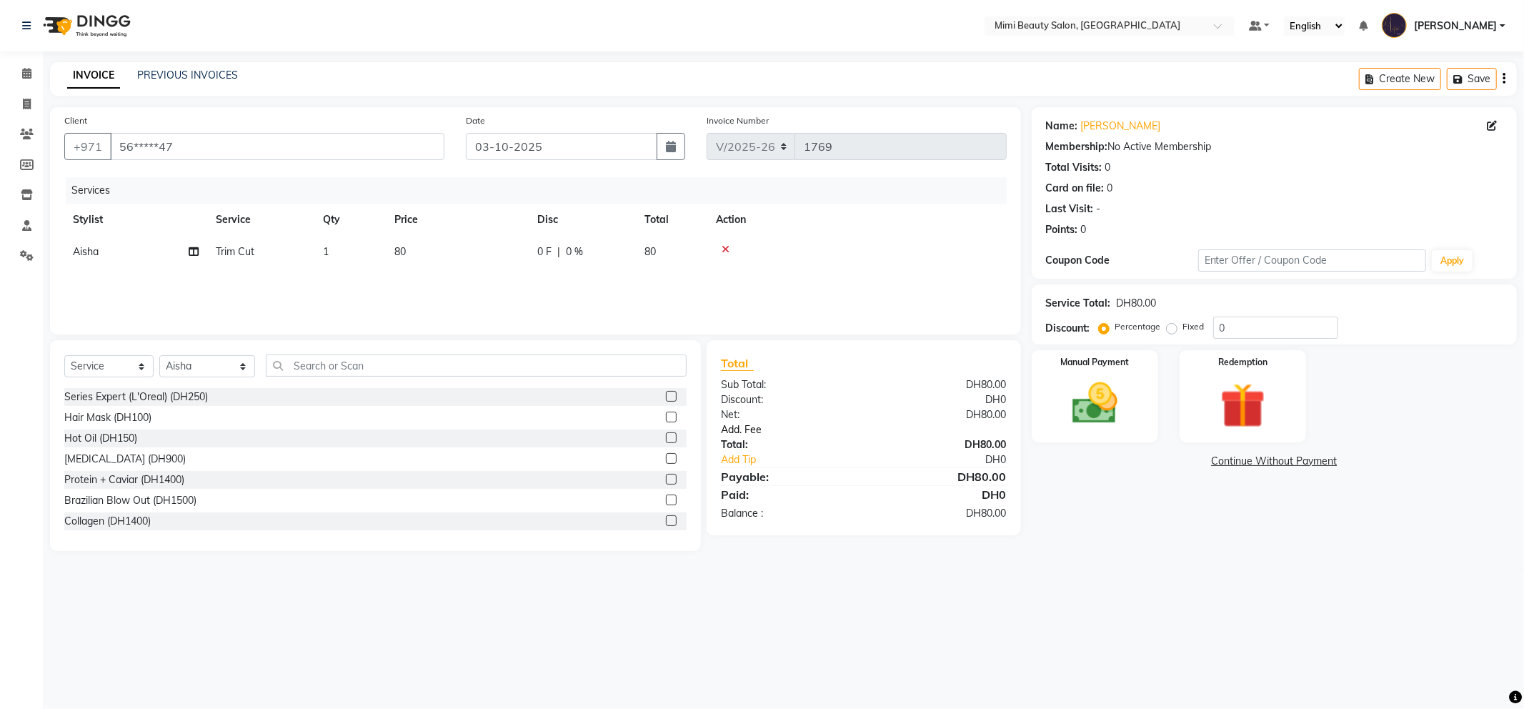
click at [754, 431] on link "Add. Fee" at bounding box center [863, 429] width 307 height 15
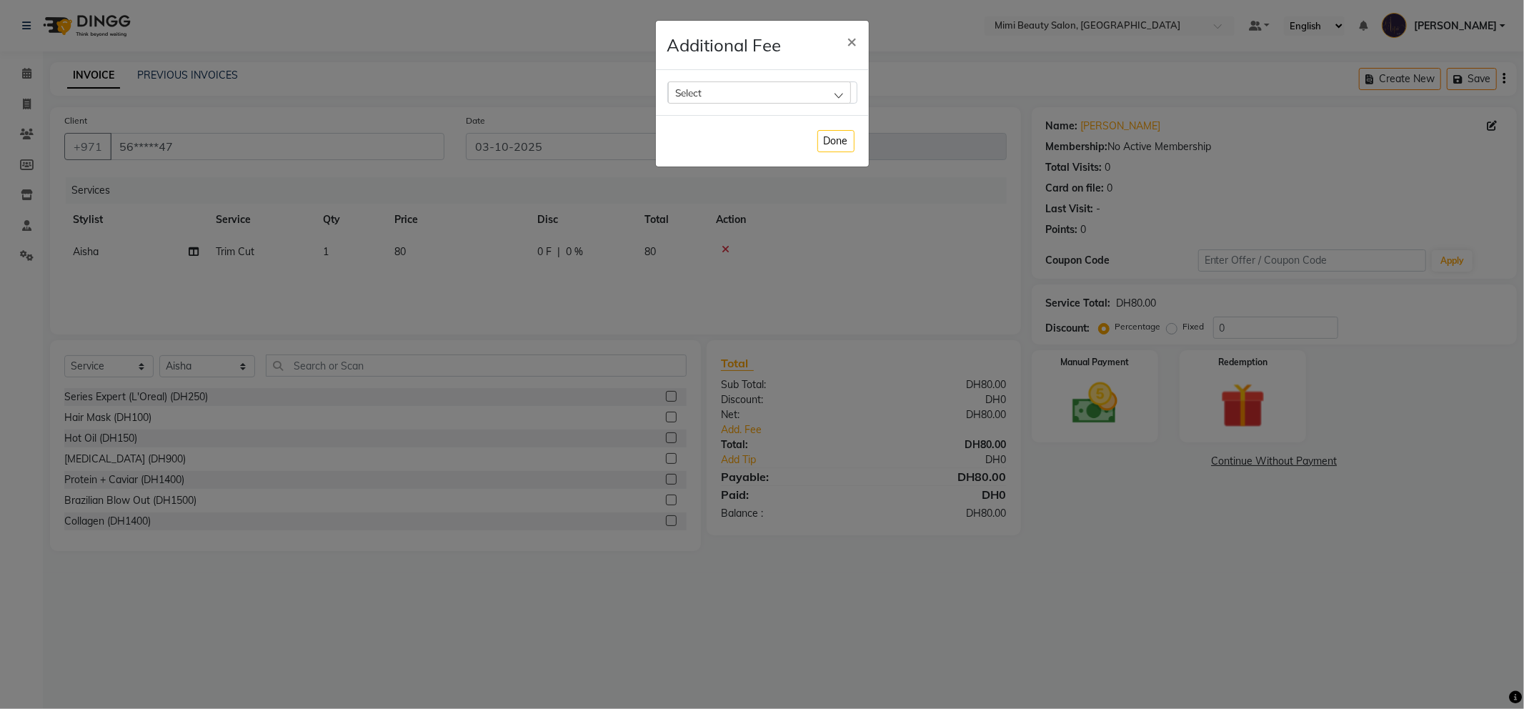
click at [773, 89] on div "Select" at bounding box center [759, 91] width 183 height 21
click at [699, 186] on label "Bank Fee" at bounding box center [702, 184] width 54 height 13
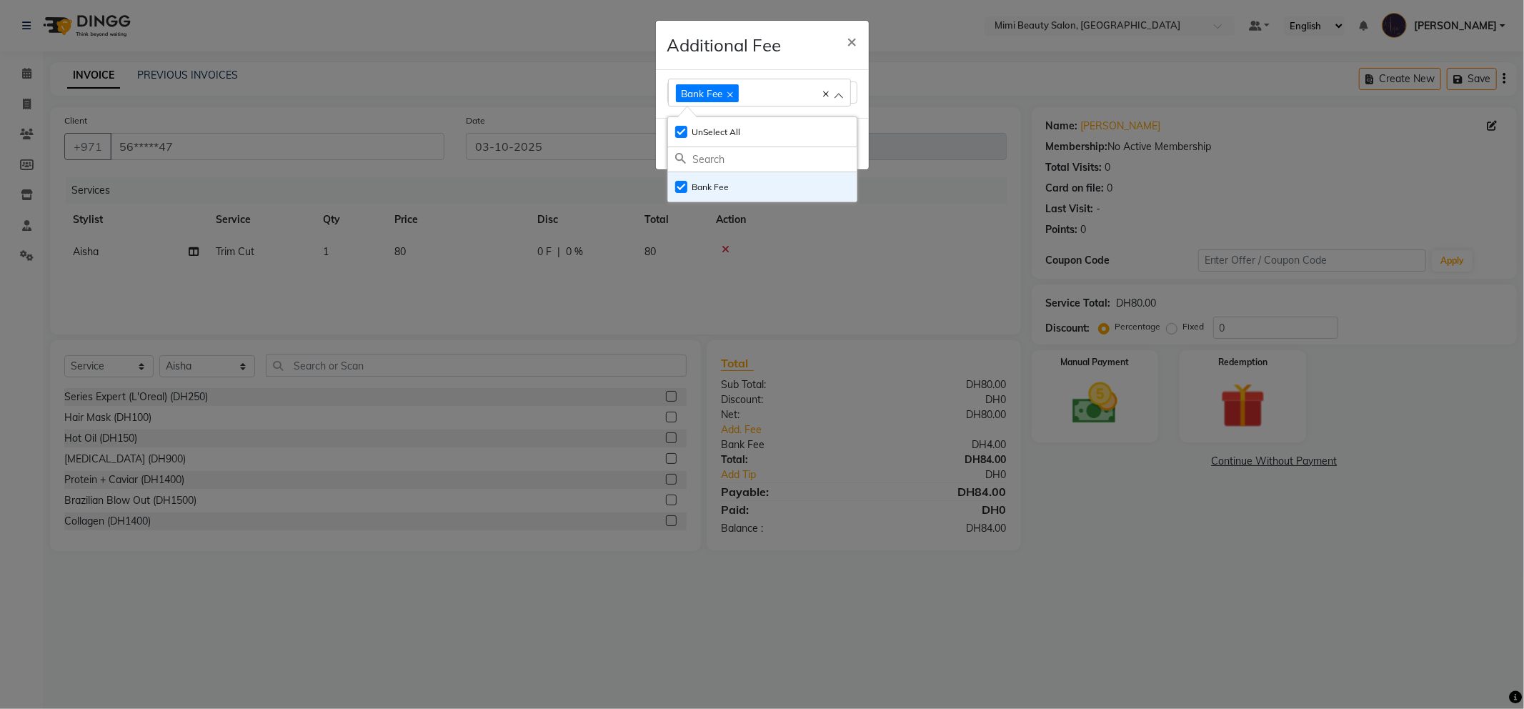
click at [829, 33] on div "Additional Fee ×" at bounding box center [762, 45] width 213 height 49
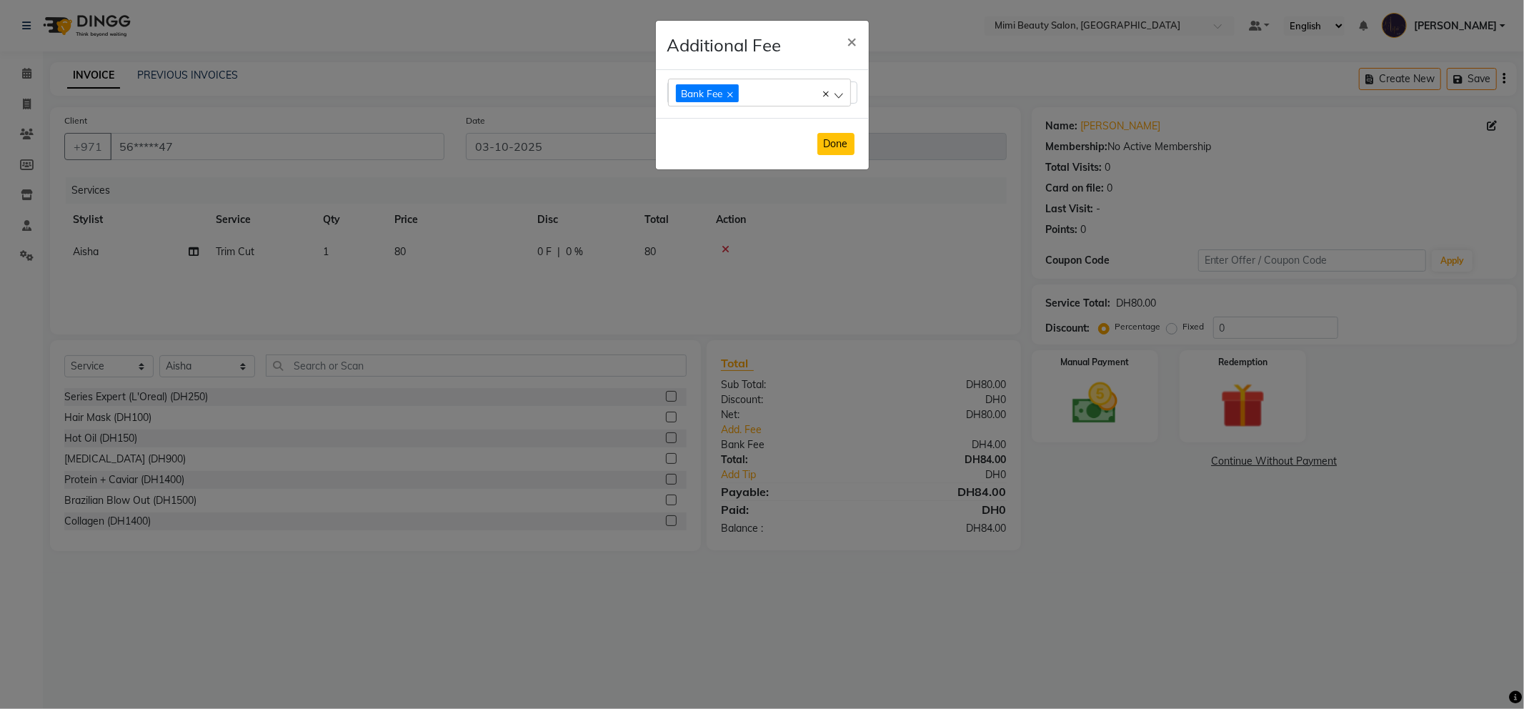
click at [841, 138] on button "Done" at bounding box center [835, 144] width 37 height 22
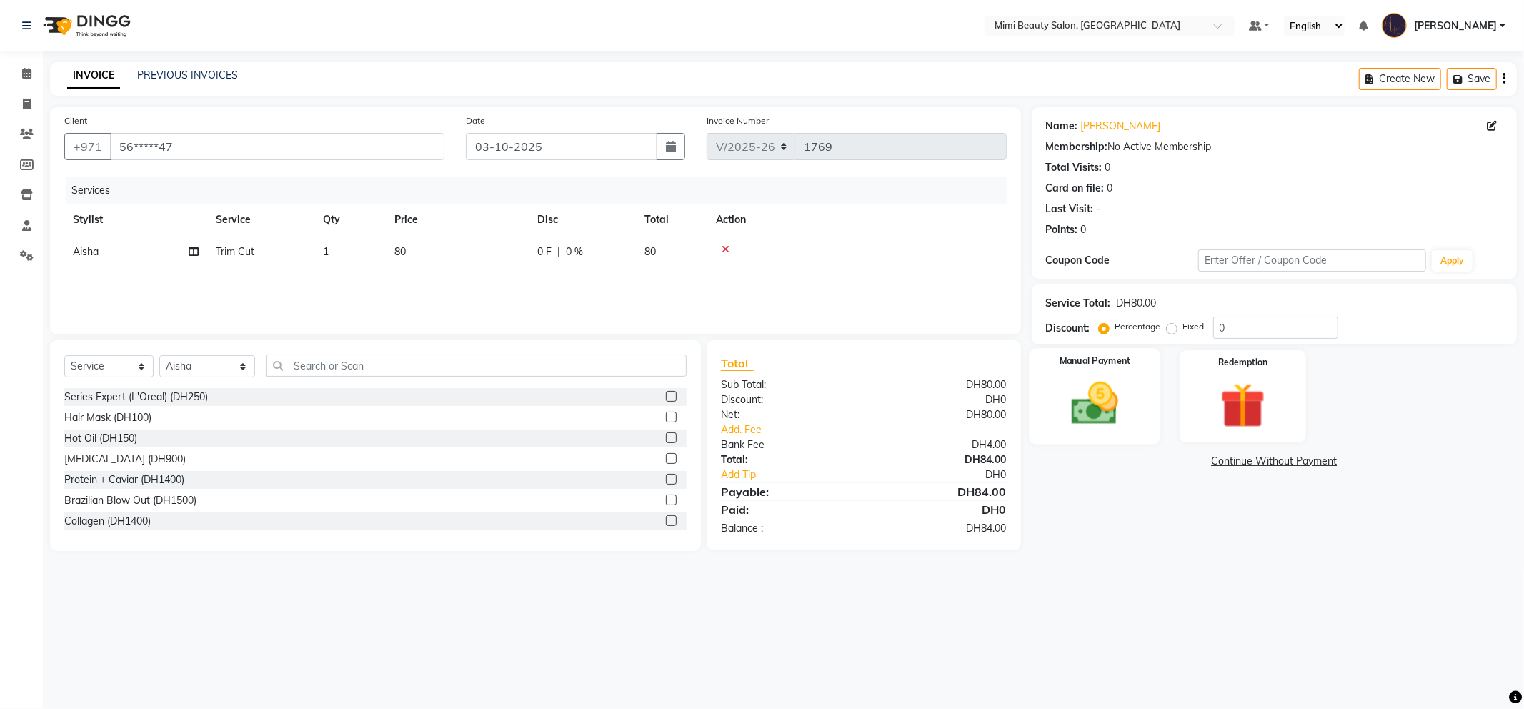
click at [1089, 381] on img at bounding box center [1095, 403] width 76 height 54
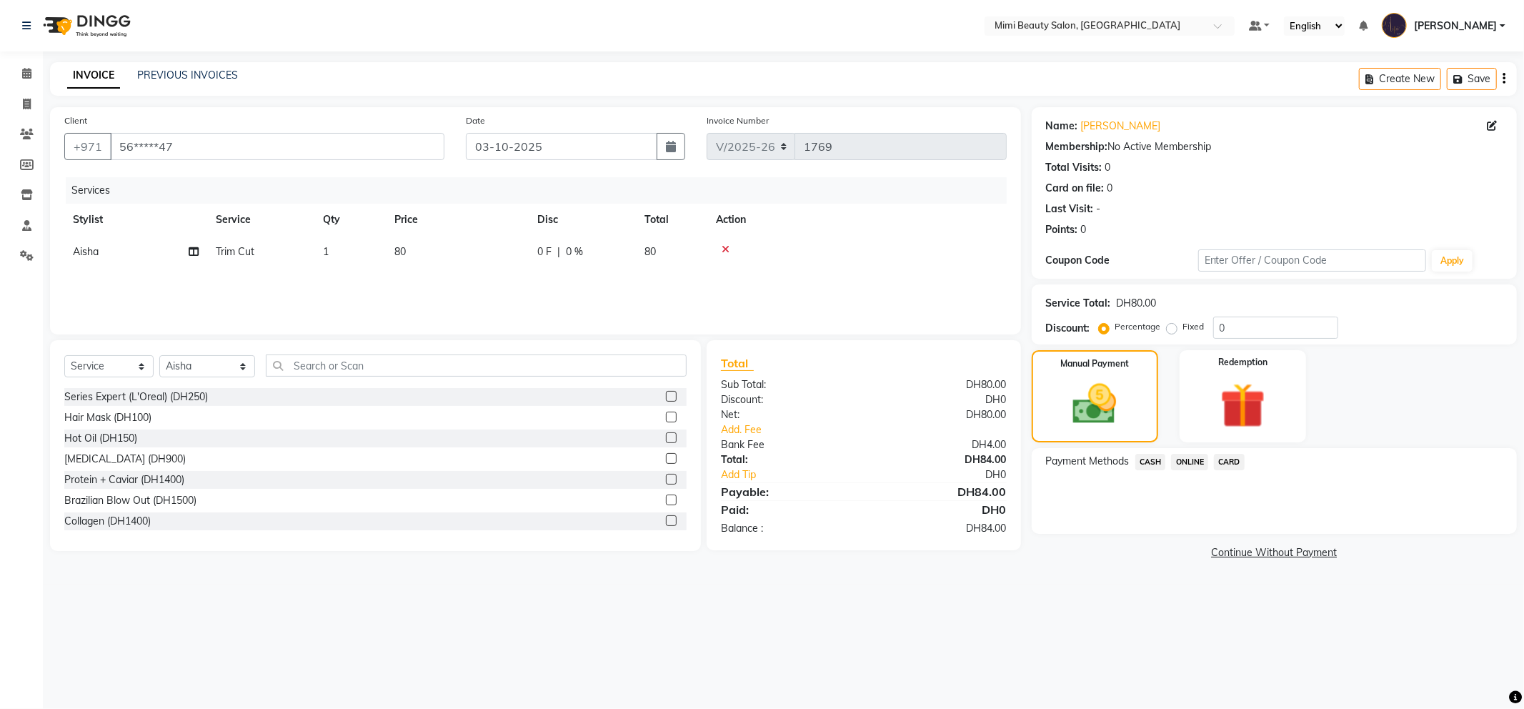
click at [1234, 462] on span "CARD" at bounding box center [1229, 462] width 31 height 16
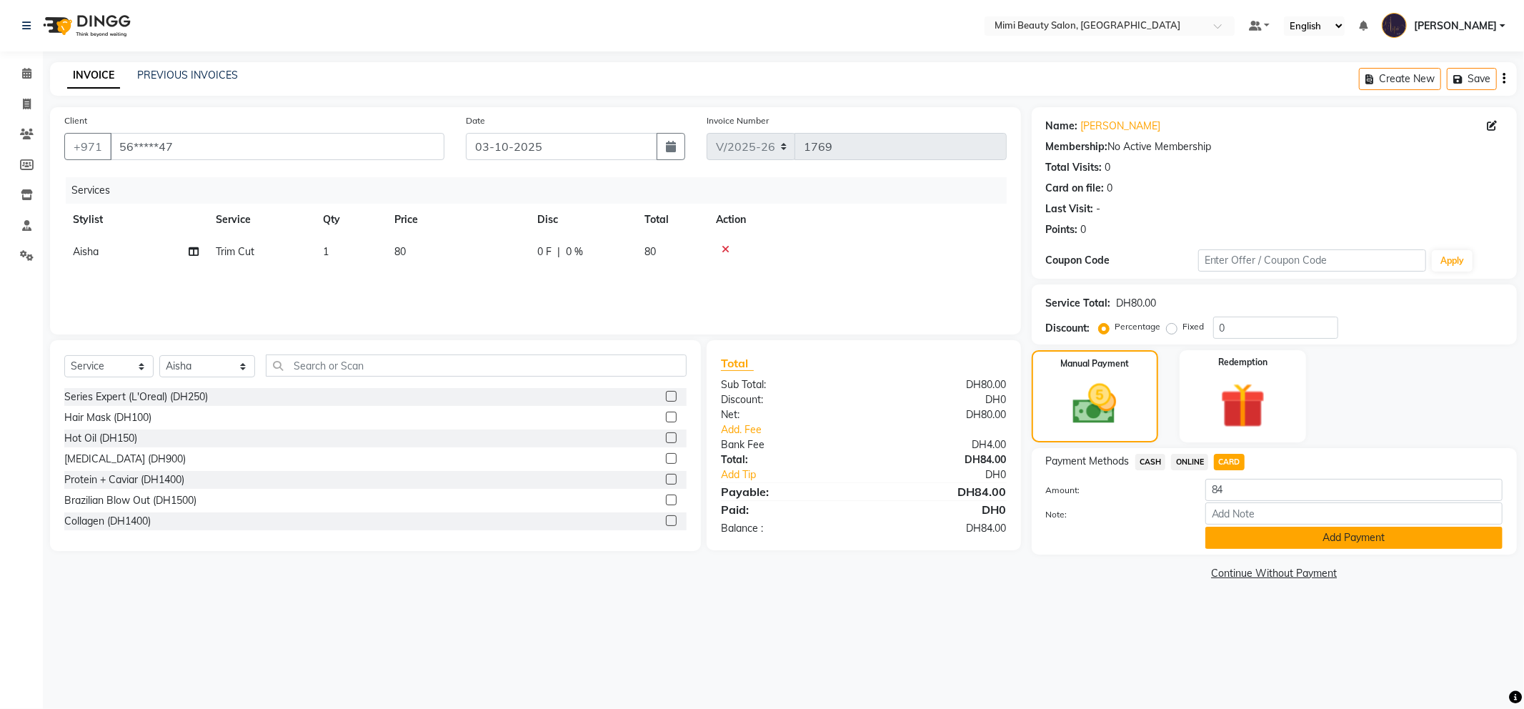
click at [1259, 546] on button "Add Payment" at bounding box center [1353, 537] width 297 height 22
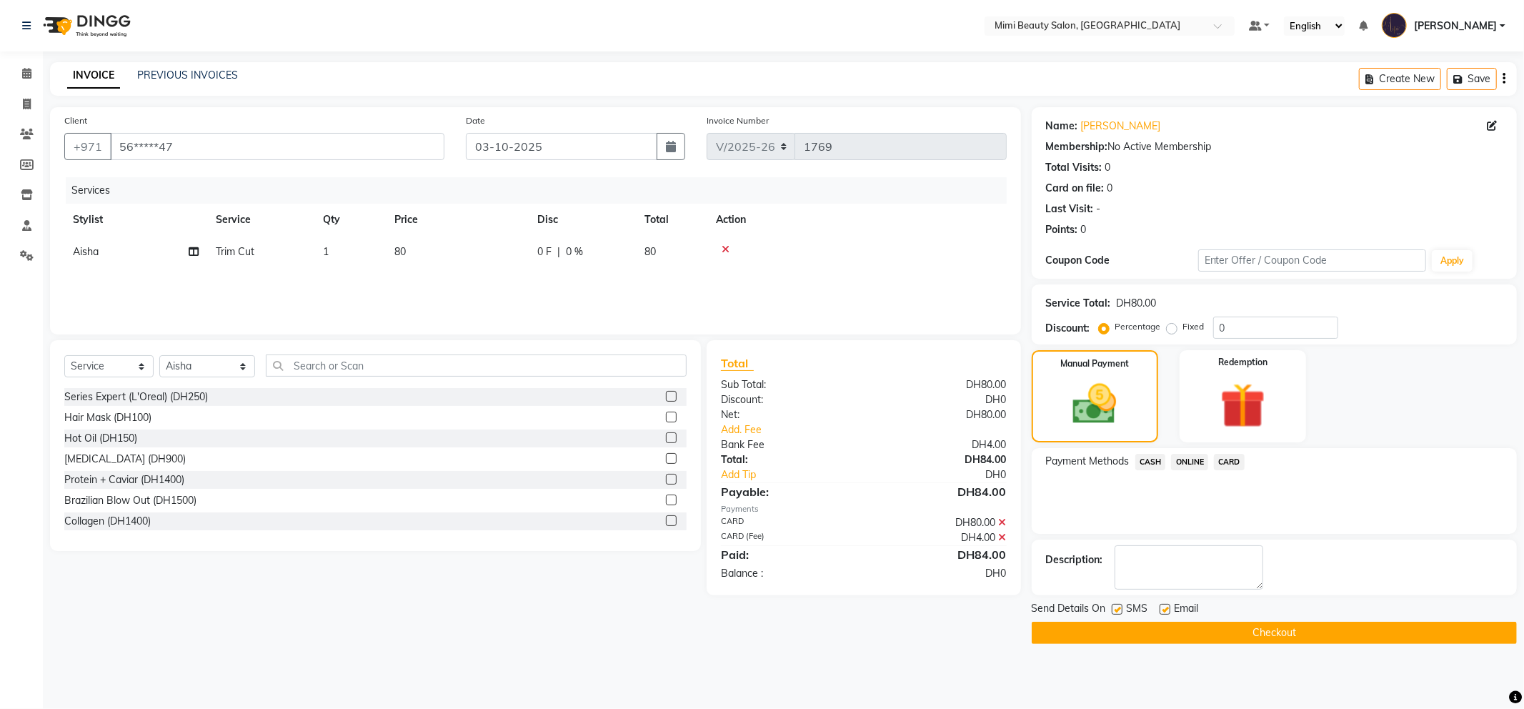
click at [1234, 630] on button "Checkout" at bounding box center [1274, 632] width 485 height 22
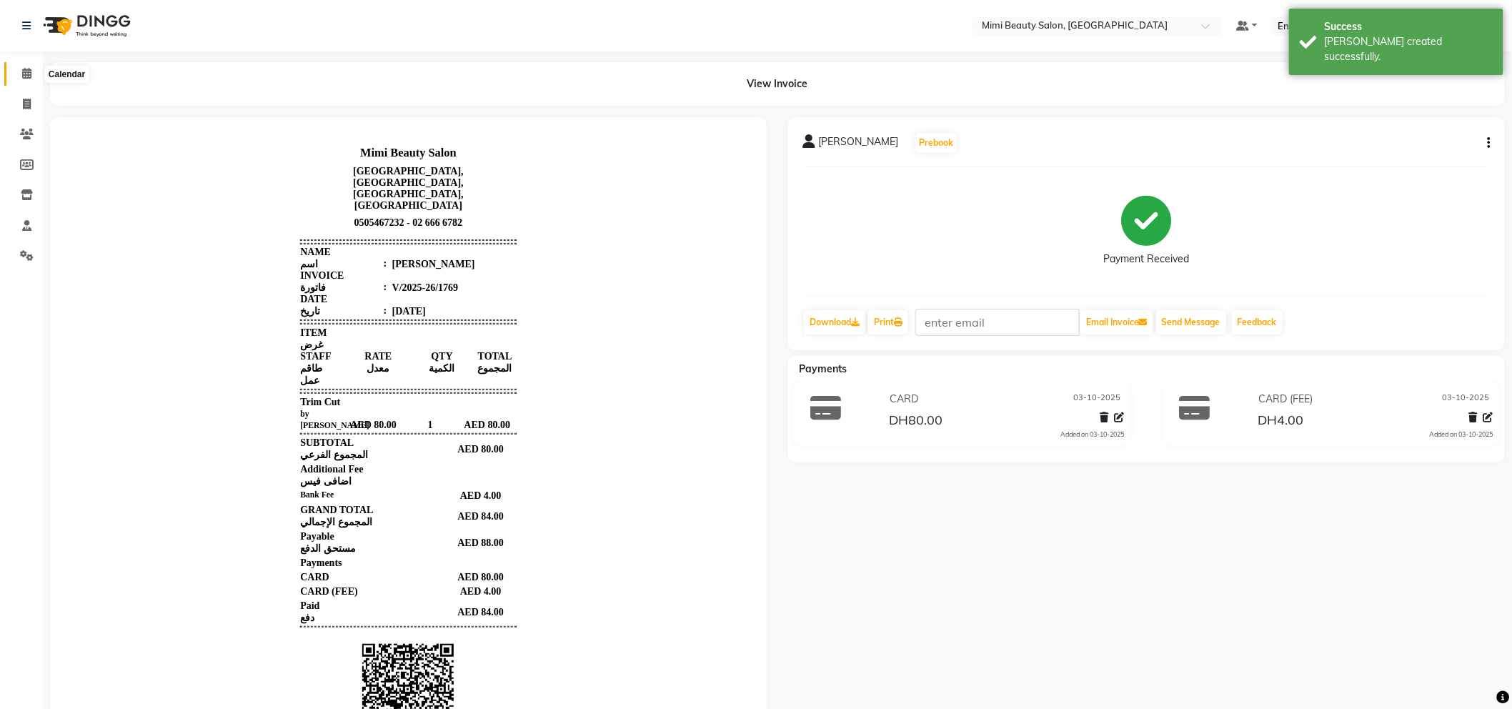
click at [19, 72] on span at bounding box center [26, 74] width 25 height 16
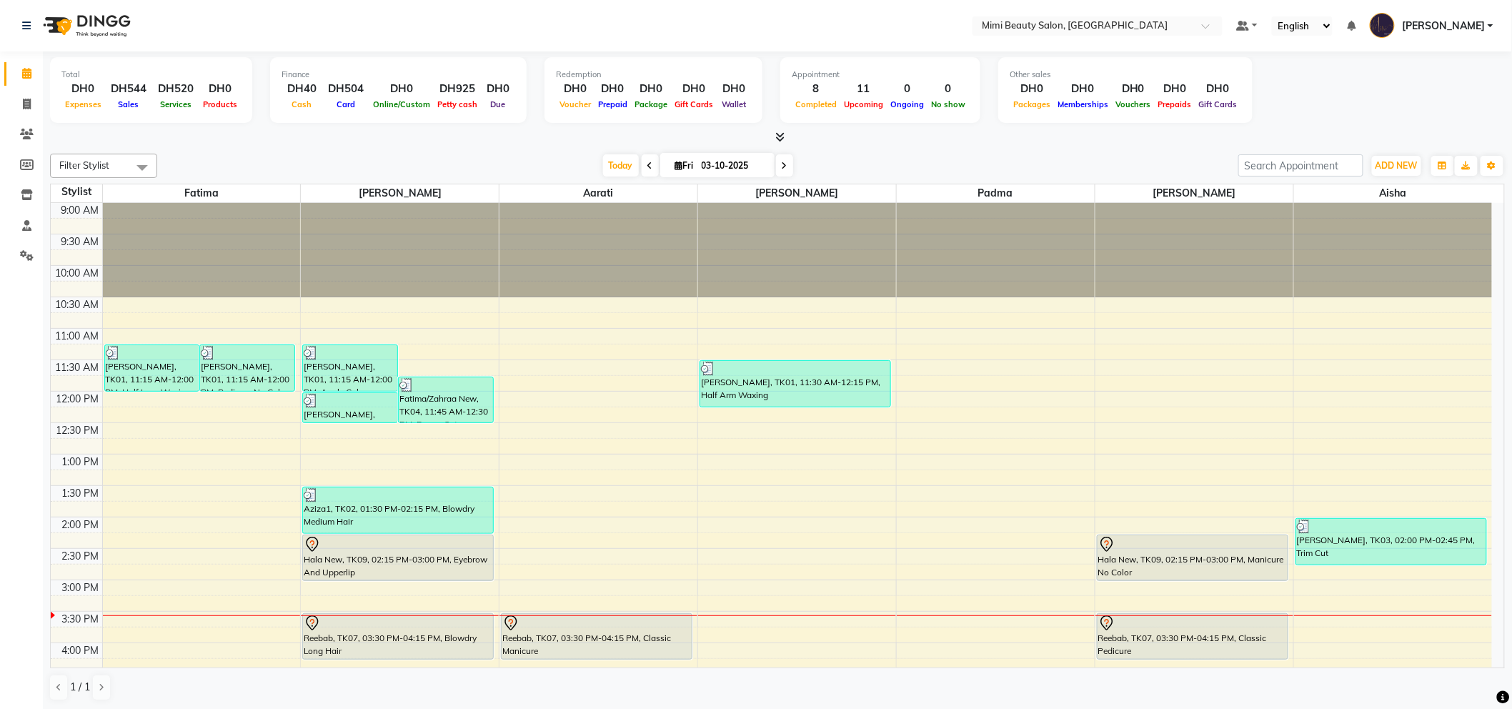
click at [372, 554] on div "Hala New, TK09, 02:15 PM-03:00 PM, Eyebrow And Upperlip" at bounding box center [398, 557] width 190 height 45
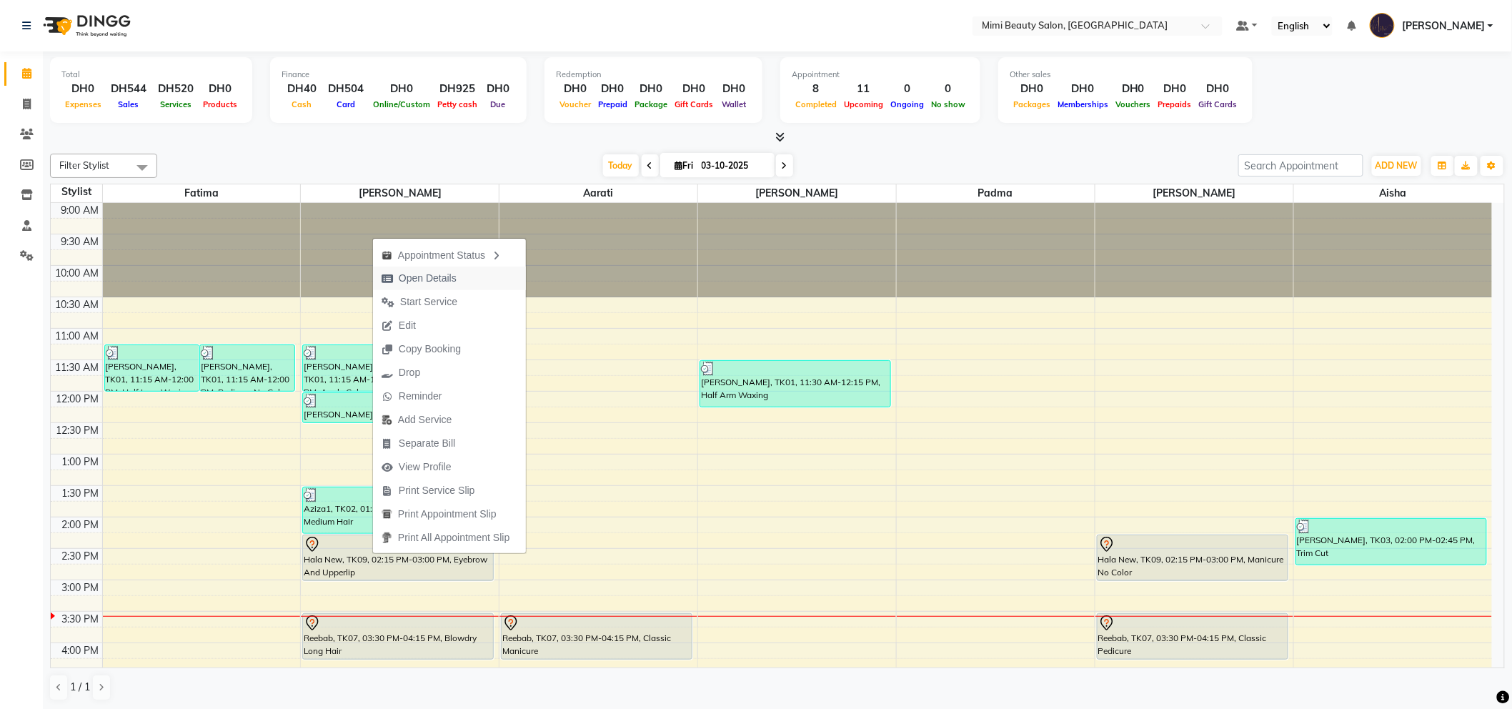
click at [429, 279] on span "Open Details" at bounding box center [428, 278] width 58 height 15
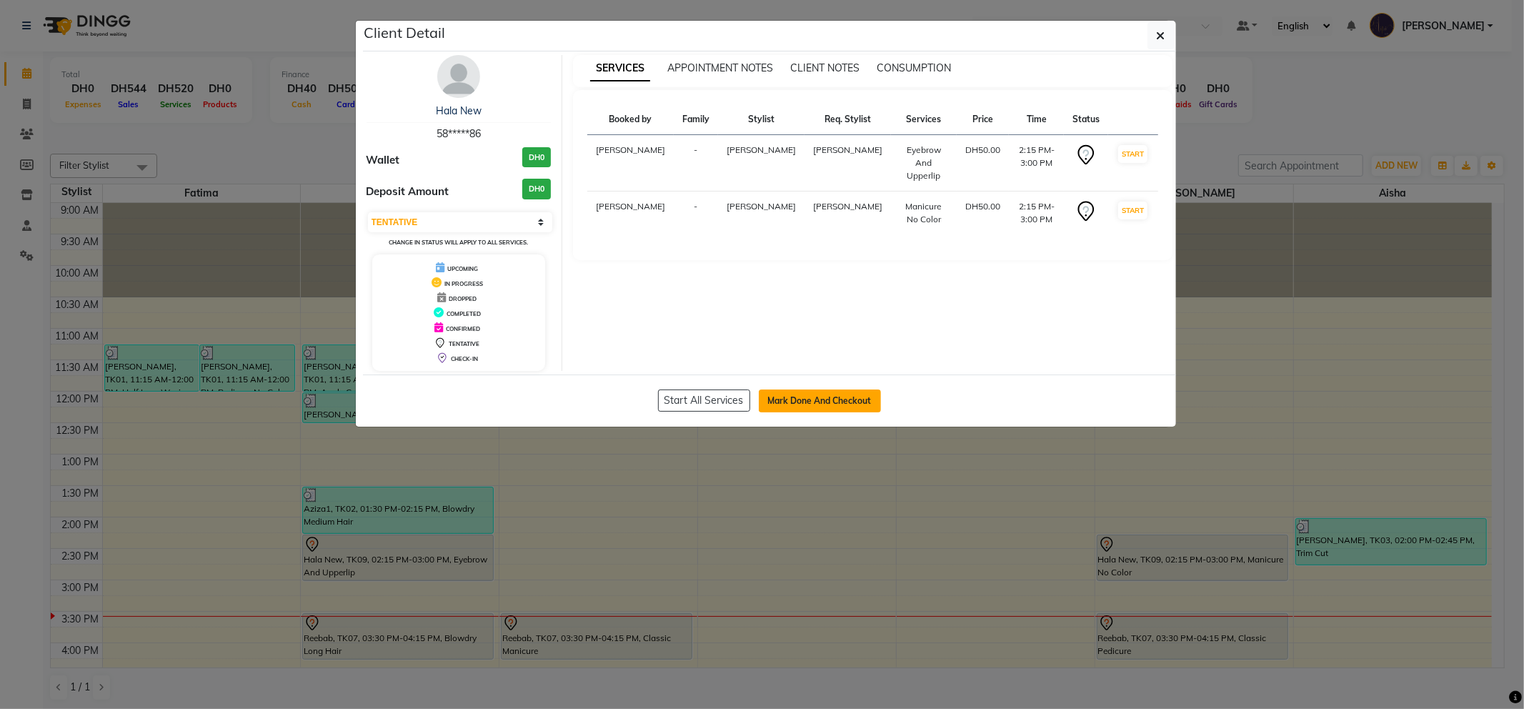
click at [827, 401] on button "Mark Done And Checkout" at bounding box center [820, 400] width 122 height 23
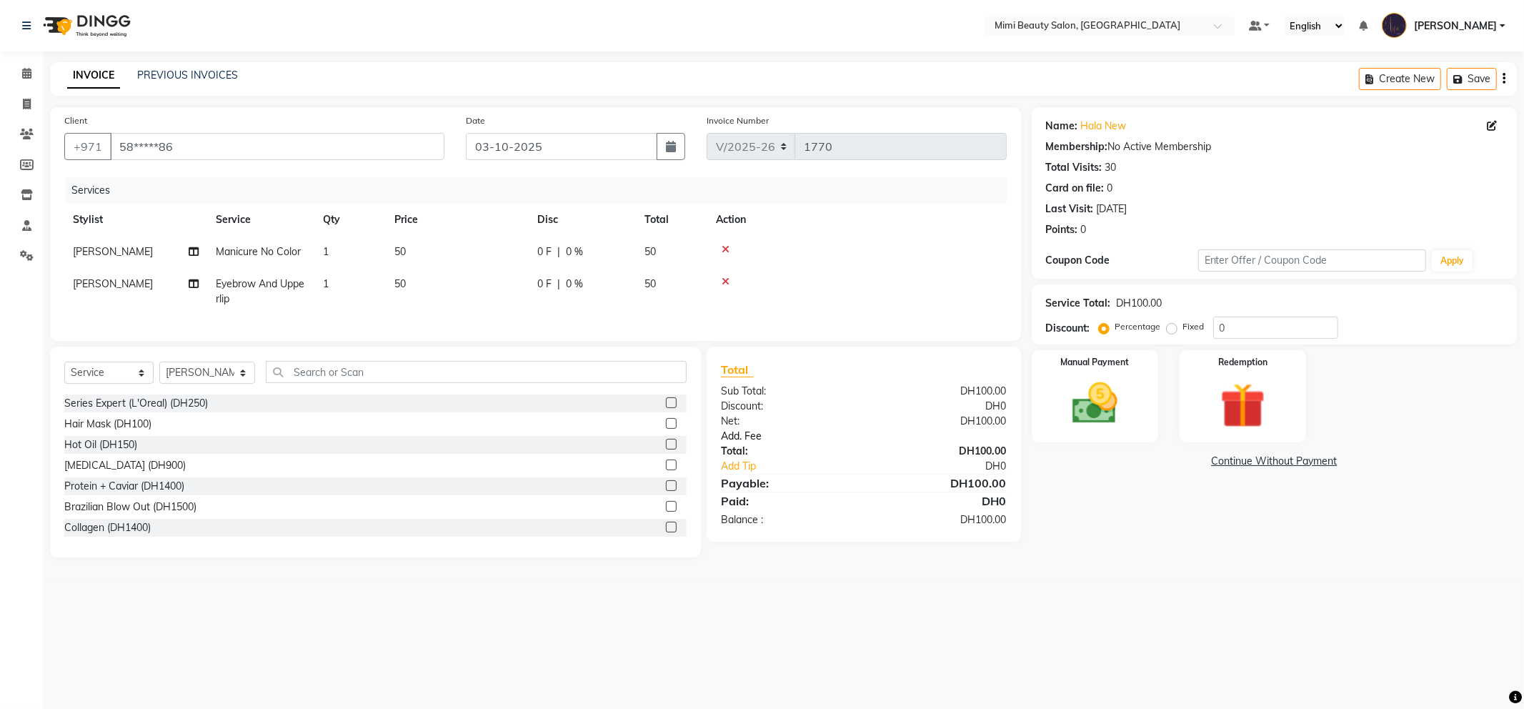
click at [727, 444] on link "Add. Fee" at bounding box center [863, 436] width 307 height 15
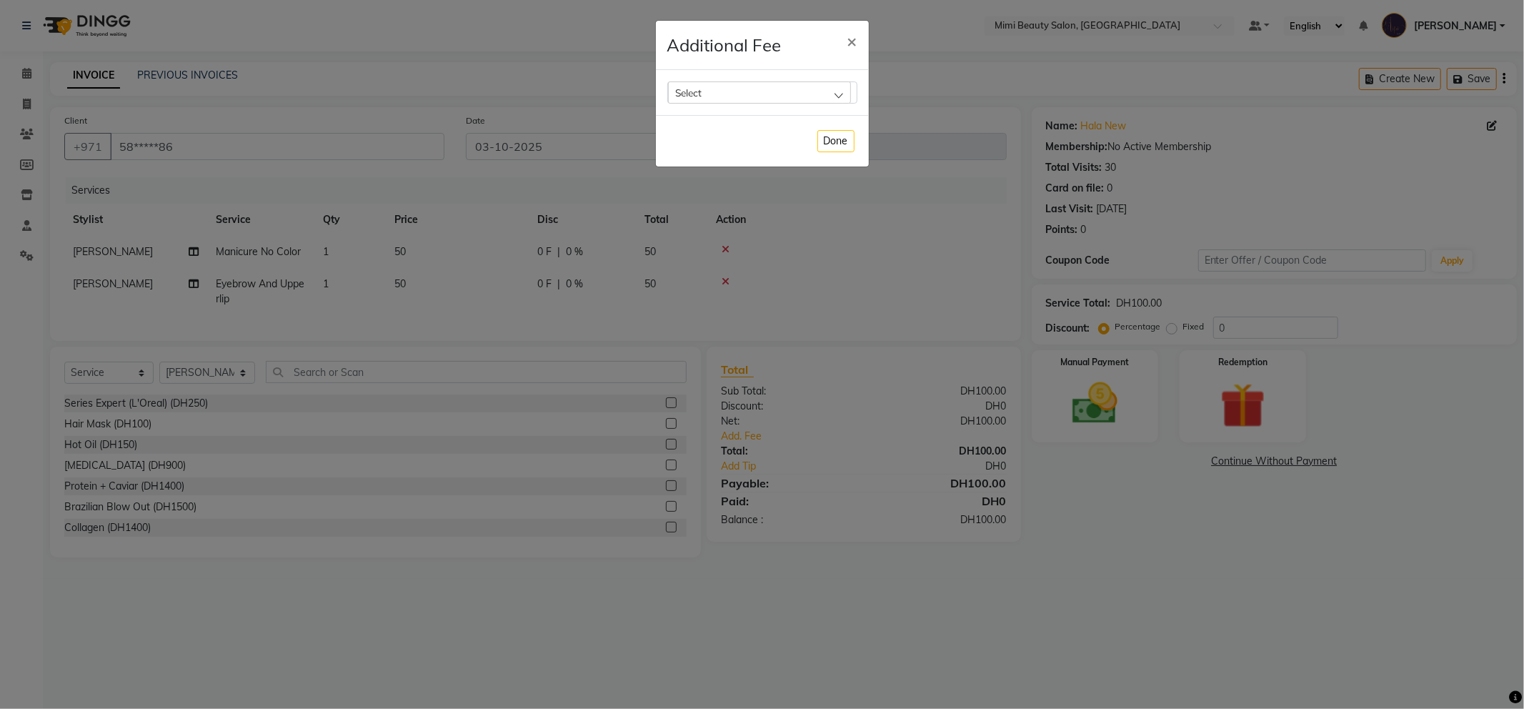
click at [799, 91] on div "Select" at bounding box center [759, 91] width 183 height 21
click at [747, 183] on li "Bank Fee" at bounding box center [762, 183] width 189 height 29
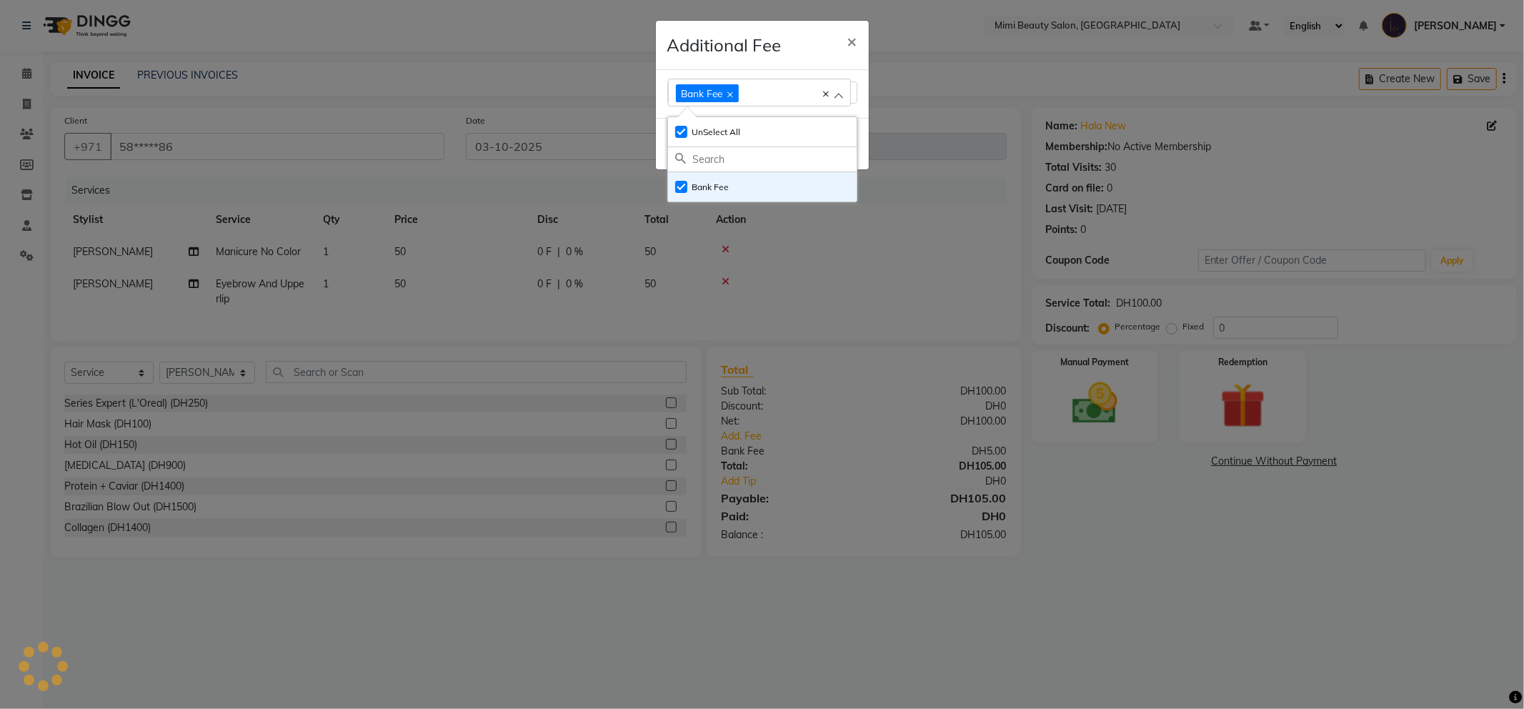
click at [811, 45] on div "Additional Fee ×" at bounding box center [762, 45] width 213 height 49
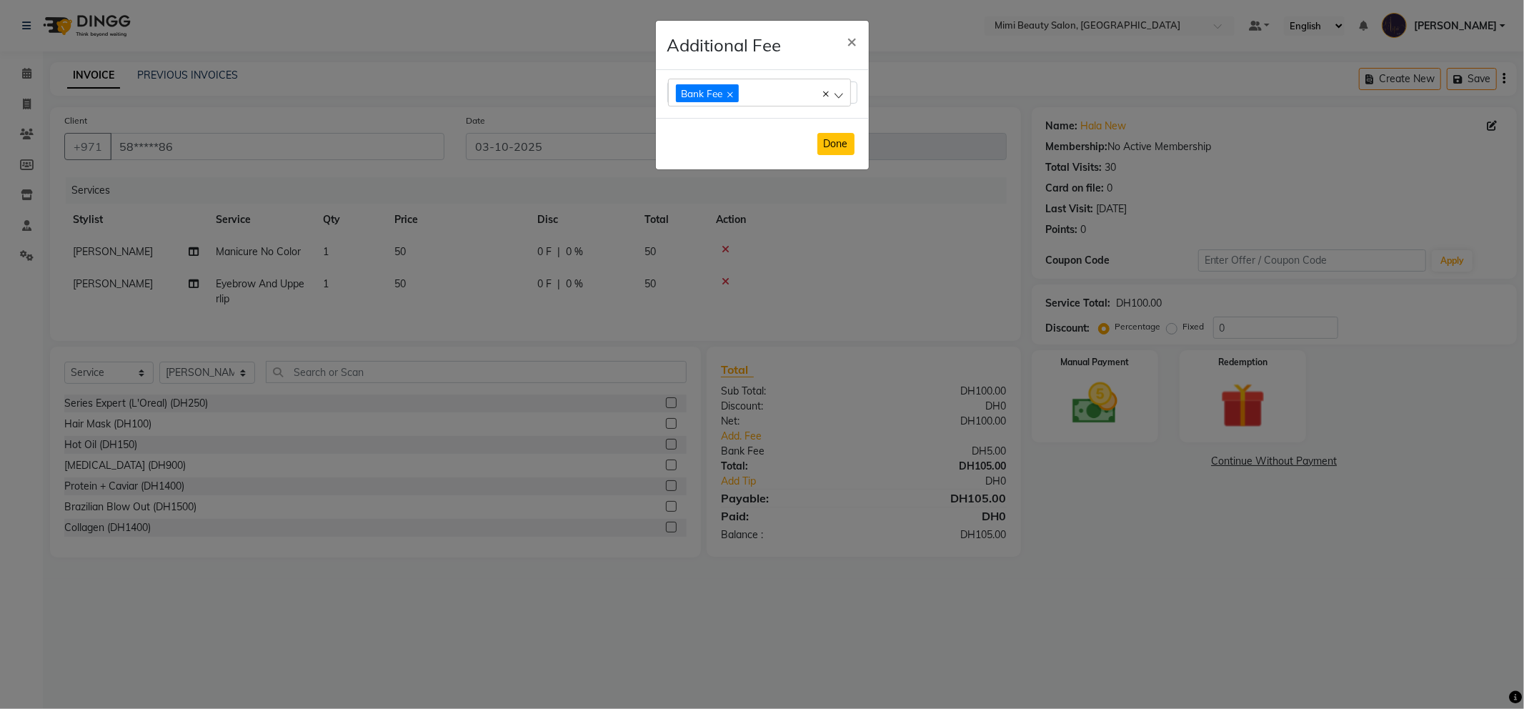
click at [833, 144] on button "Done" at bounding box center [835, 144] width 37 height 22
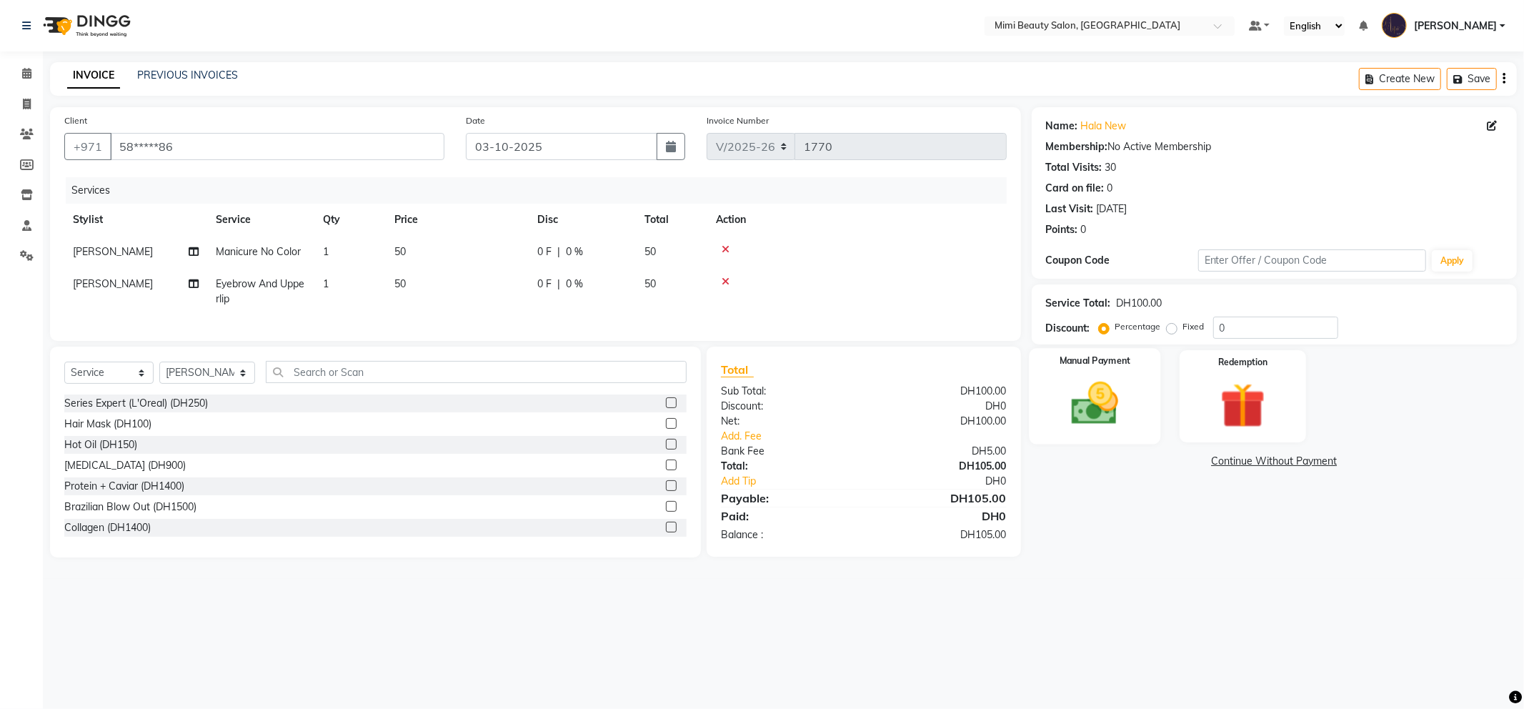
click at [1099, 391] on img at bounding box center [1095, 403] width 76 height 54
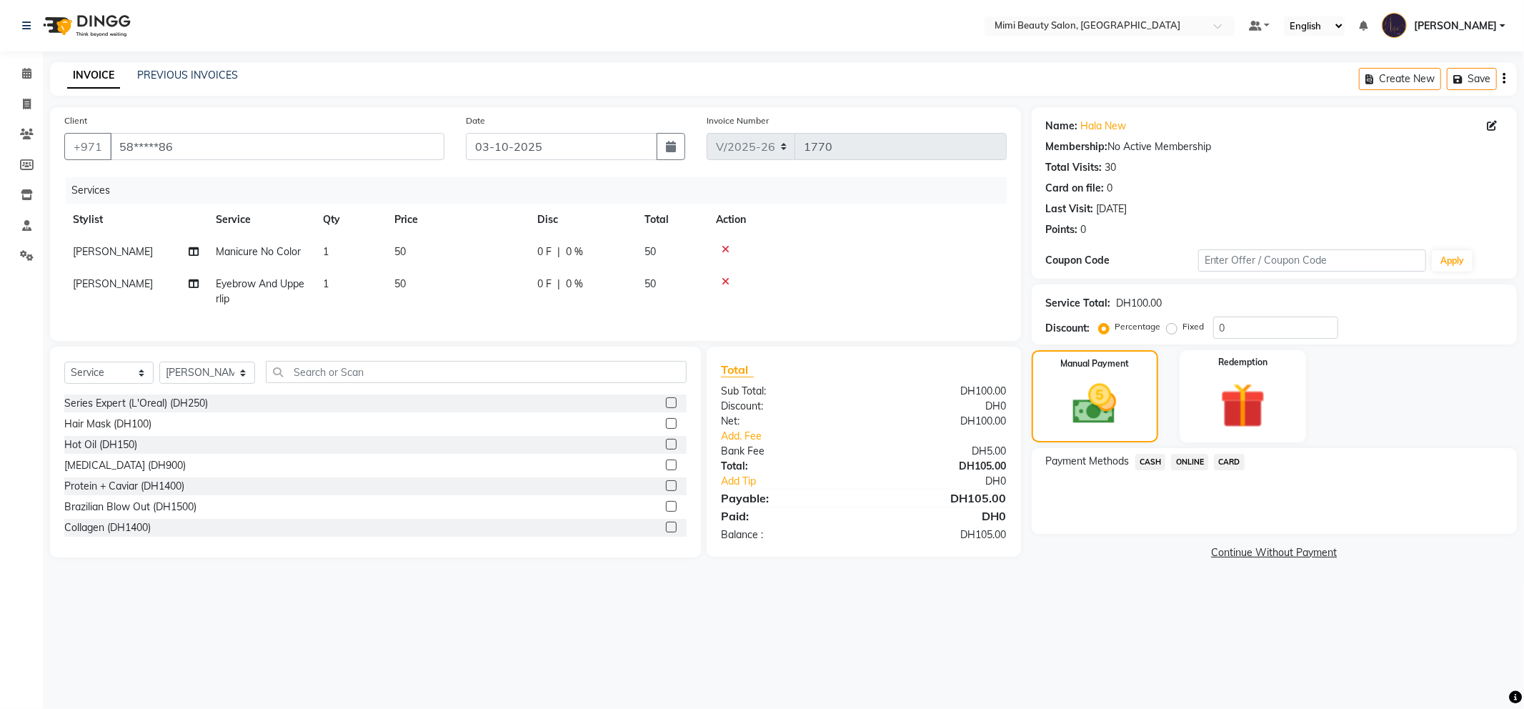
click at [1224, 461] on span "CARD" at bounding box center [1229, 462] width 31 height 16
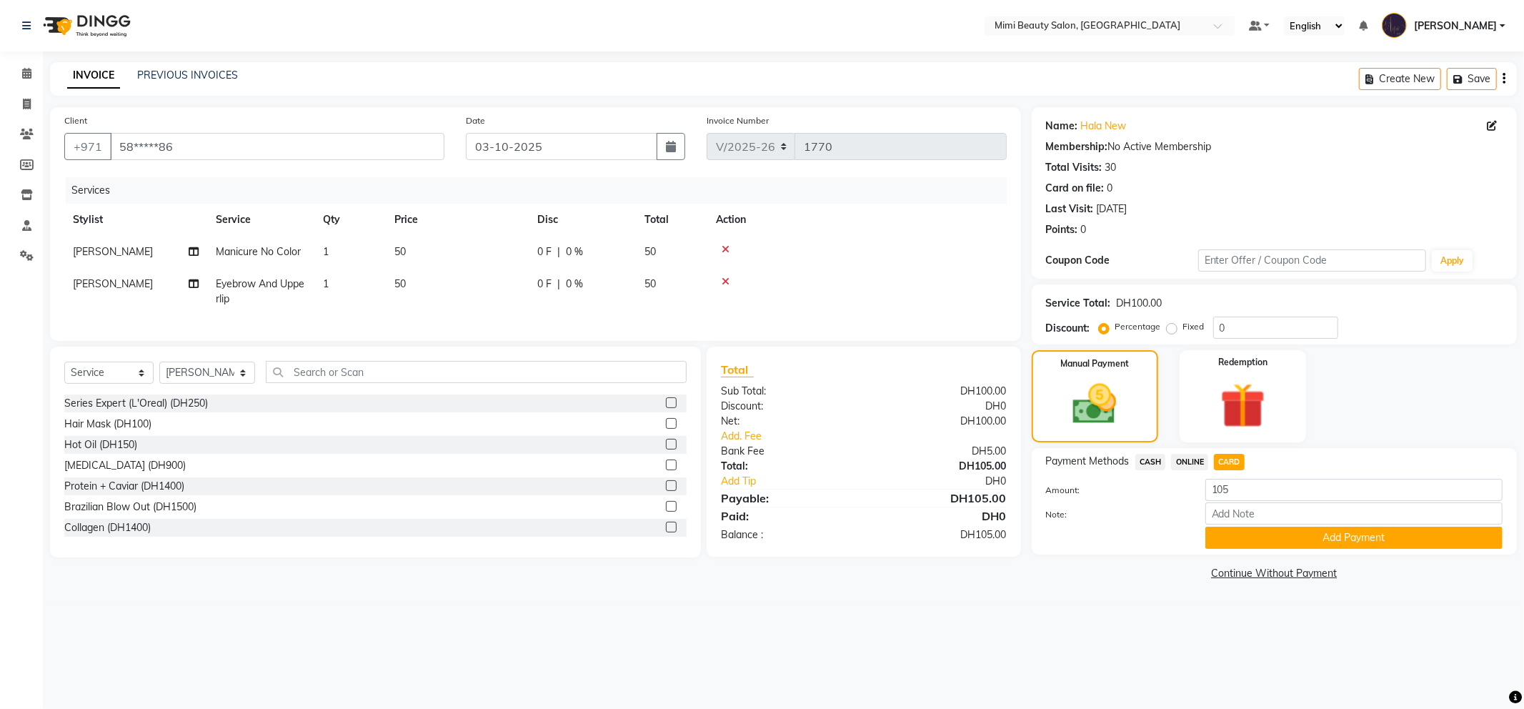
click at [1254, 550] on div "Payment Methods CASH ONLINE CARD Amount: 105 Note: Add Payment" at bounding box center [1274, 501] width 485 height 106
click at [1256, 540] on button "Add Payment" at bounding box center [1353, 537] width 297 height 22
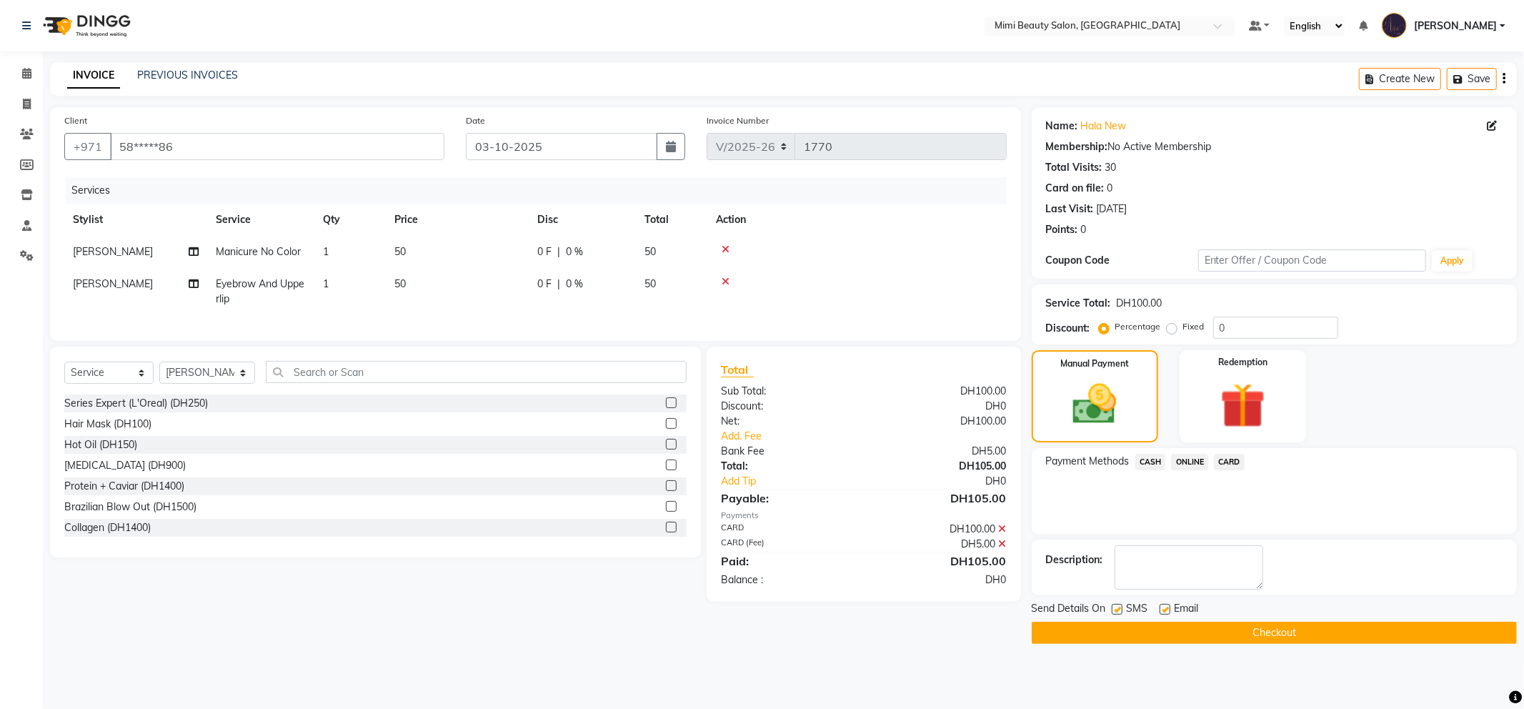
click at [1239, 631] on button "Checkout" at bounding box center [1274, 632] width 485 height 22
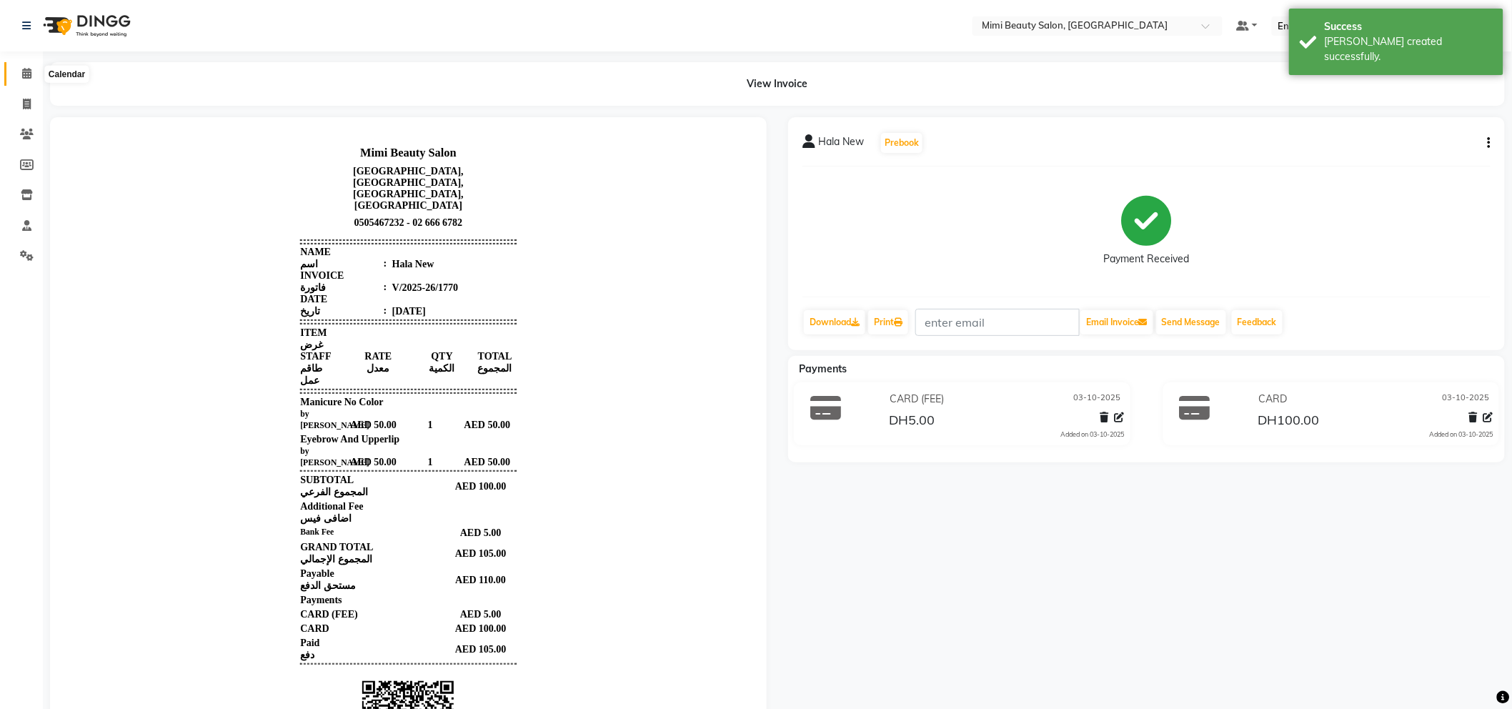
drag, startPoint x: 23, startPoint y: 74, endPoint x: 46, endPoint y: 86, distance: 26.5
click at [24, 74] on icon at bounding box center [26, 73] width 9 height 11
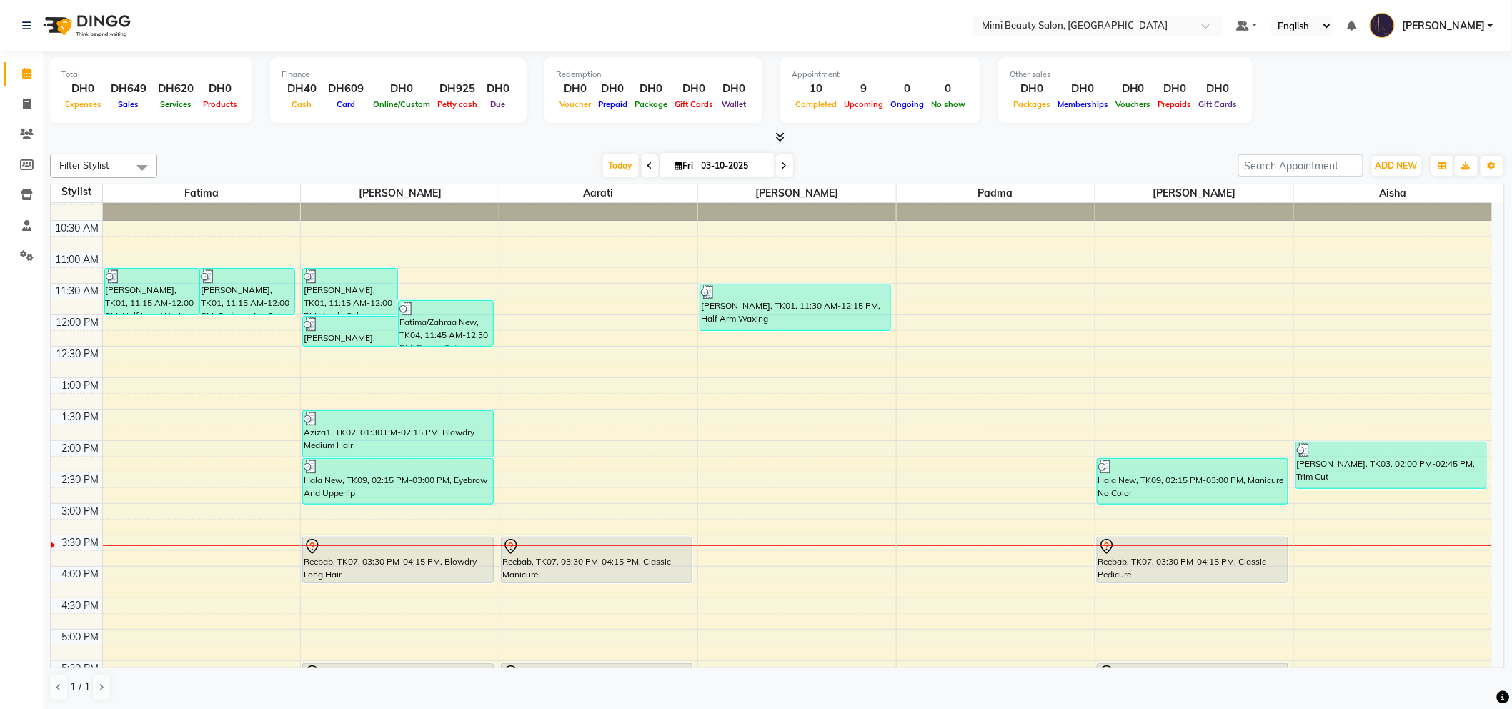
scroll to position [238, 0]
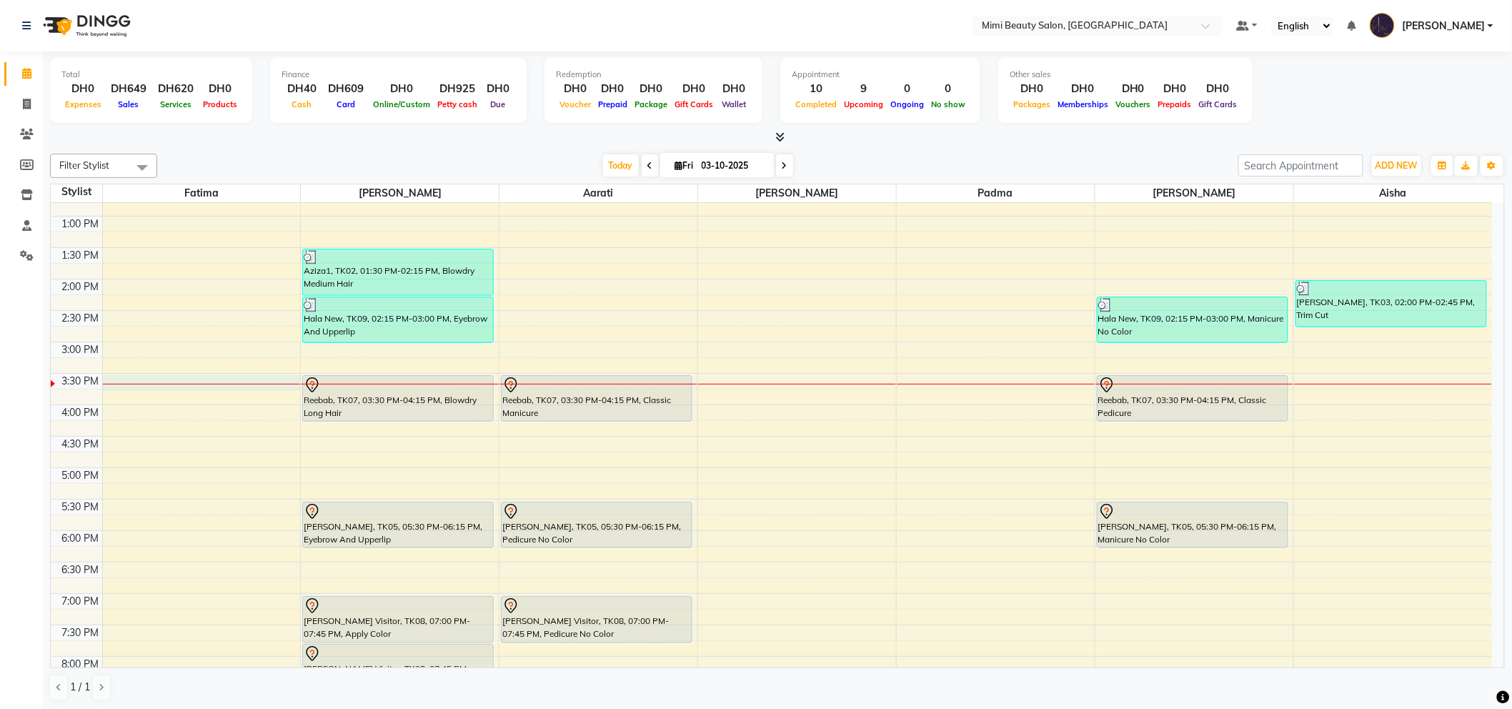
click at [211, 377] on div "9:00 AM 9:30 AM 10:00 AM 10:30 AM 11:00 AM 11:30 AM 12:00 PM 12:30 PM 1:00 PM 1…" at bounding box center [771, 436] width 1441 height 942
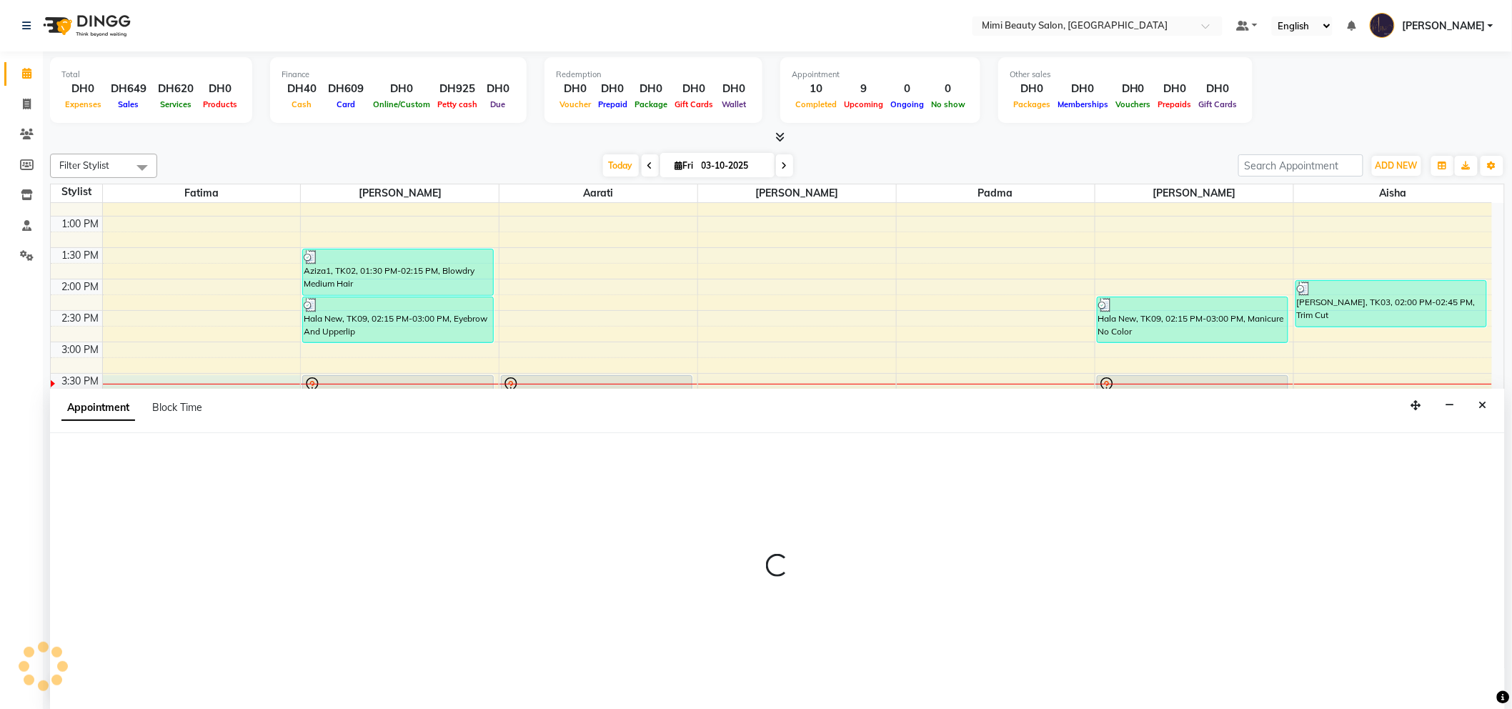
scroll to position [1, 0]
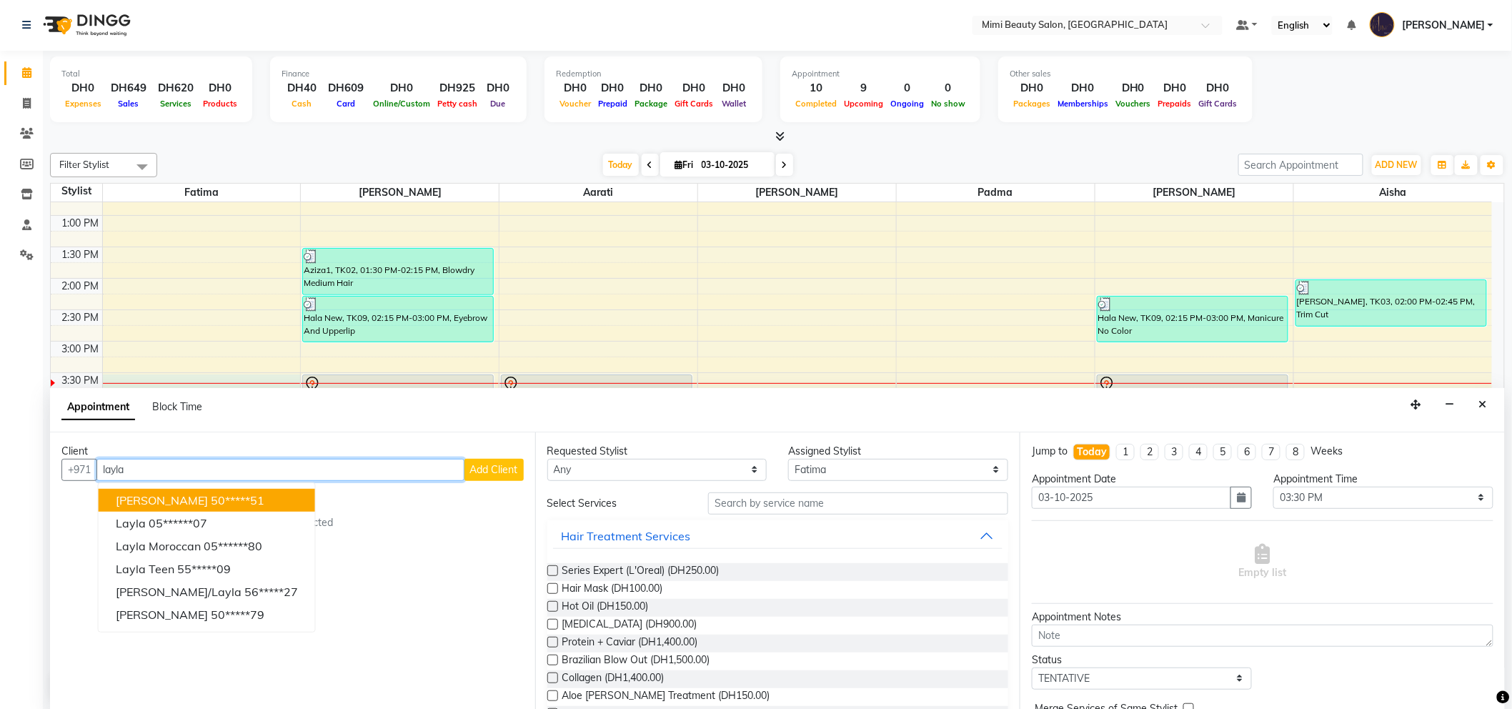
click at [211, 495] on ngb-highlight "50*****51" at bounding box center [238, 500] width 54 height 14
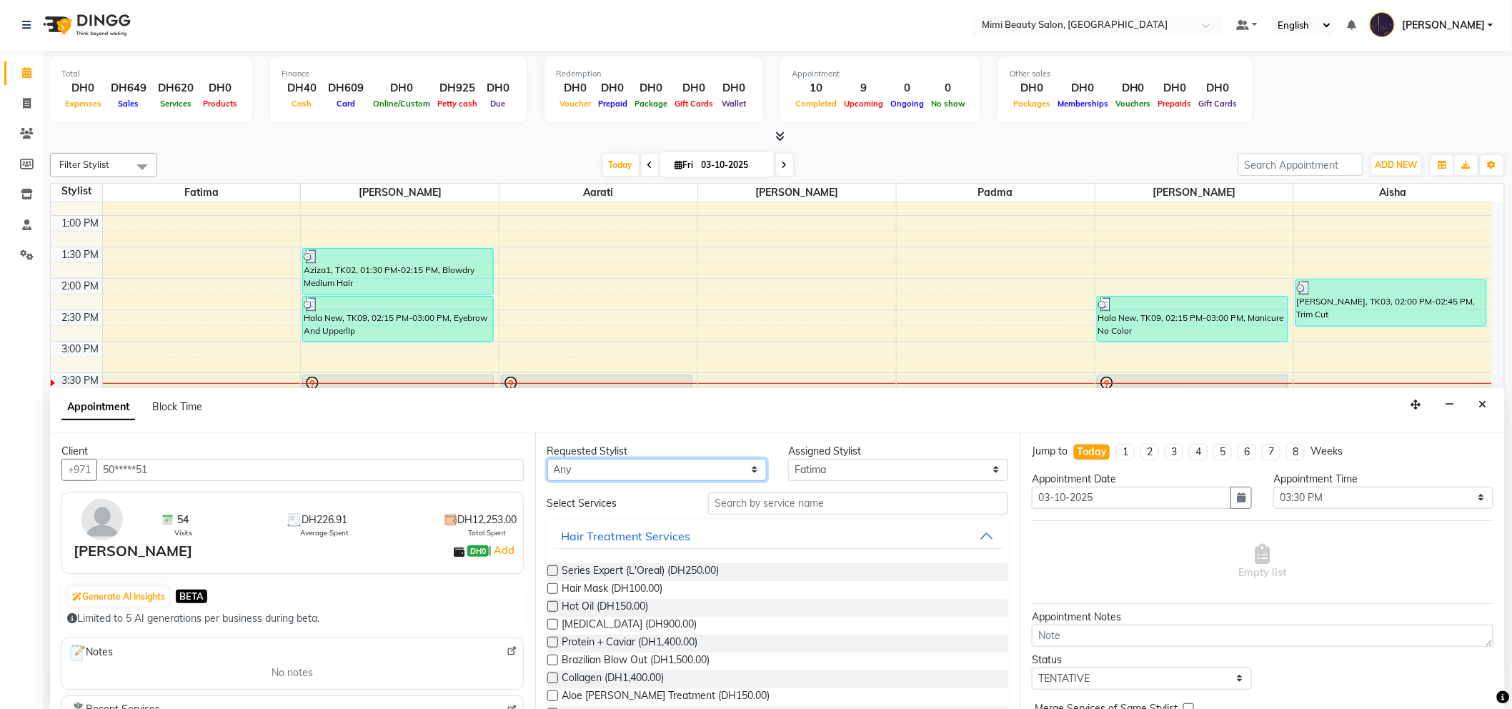
drag, startPoint x: 603, startPoint y: 469, endPoint x: 597, endPoint y: 479, distance: 10.9
click at [604, 469] on select "Any [PERSON_NAME] [PERSON_NAME] [PERSON_NAME] [PERSON_NAME] Padma" at bounding box center [657, 470] width 220 height 22
click at [547, 459] on select "Any [PERSON_NAME] [PERSON_NAME] [PERSON_NAME] [PERSON_NAME] Padma" at bounding box center [657, 470] width 220 height 22
click at [727, 509] on input "text" at bounding box center [858, 503] width 300 height 22
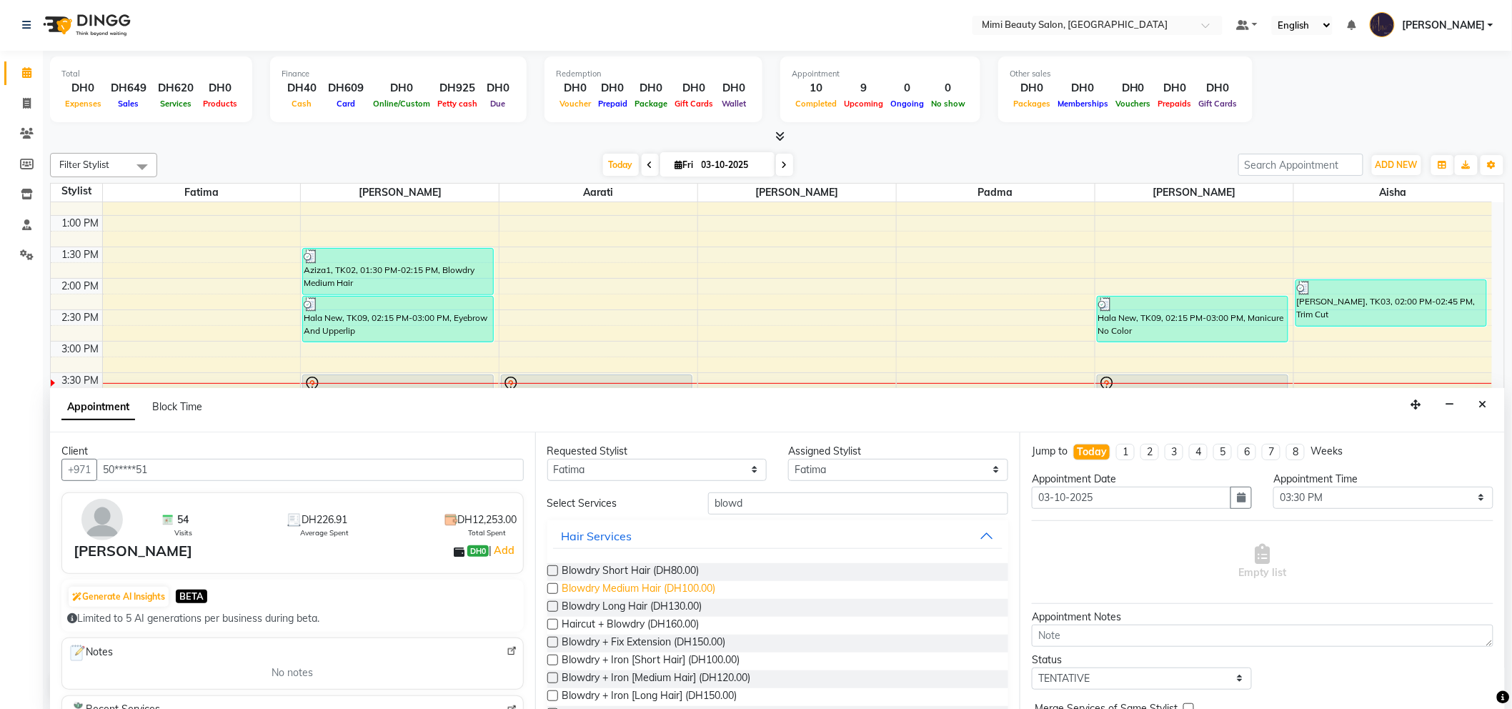
click at [662, 587] on span "Blowdry Medium Hair (DH100.00)" at bounding box center [639, 590] width 154 height 18
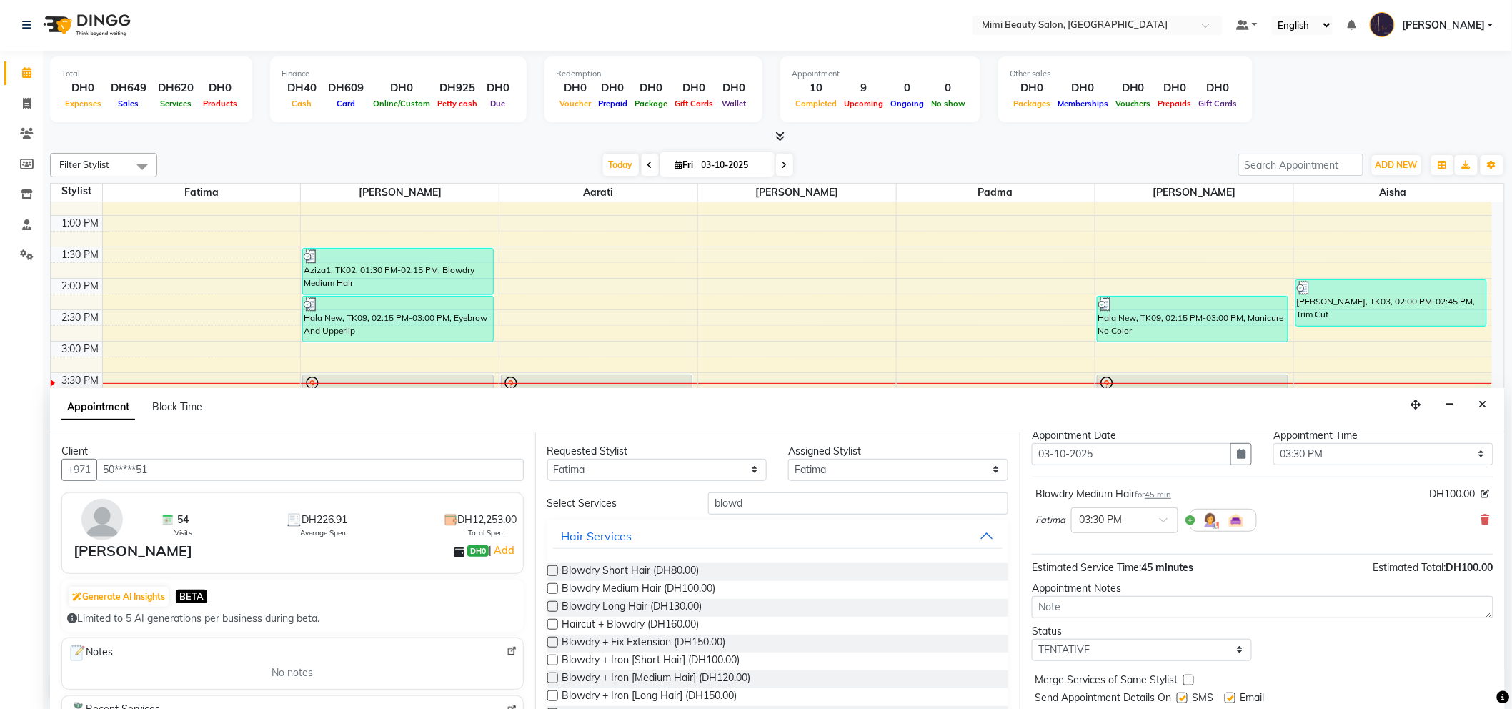
scroll to position [84, 0]
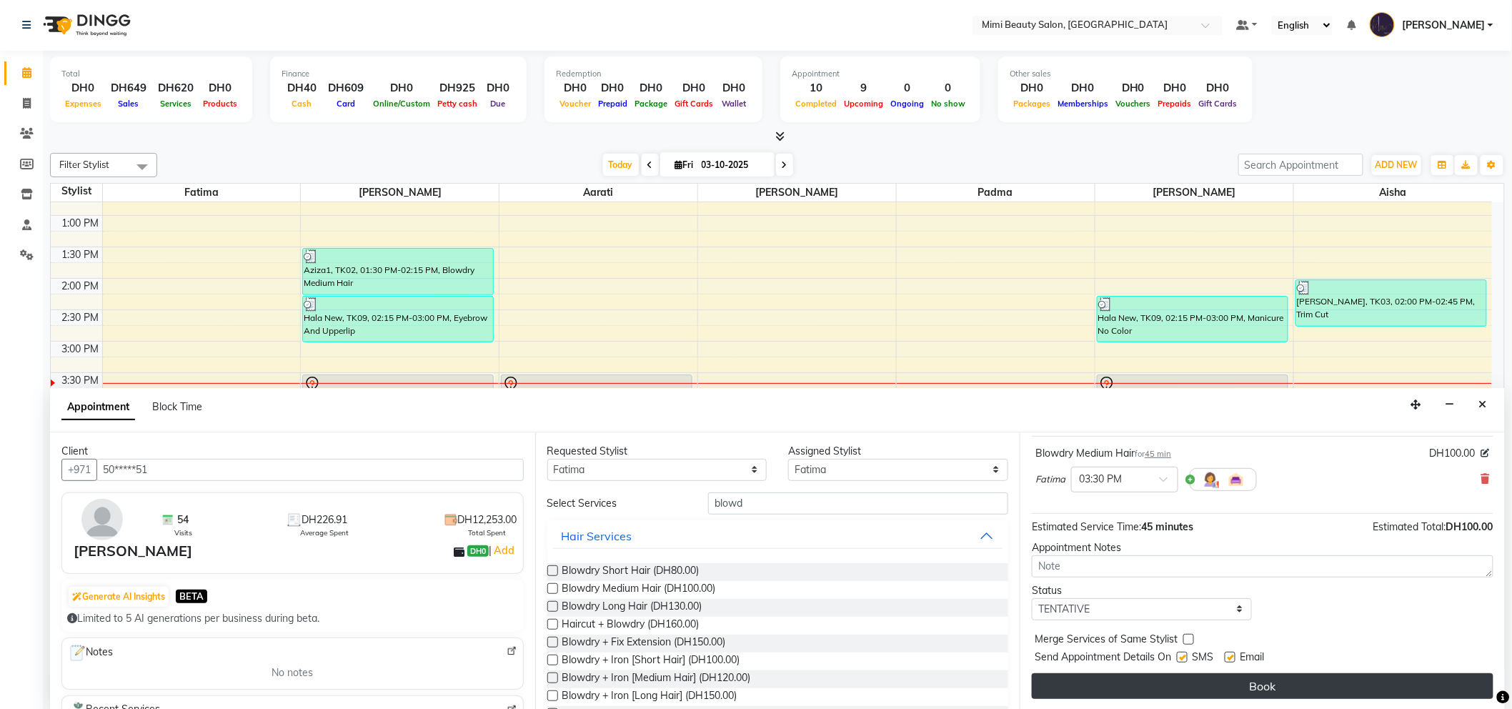
click at [1263, 684] on button "Book" at bounding box center [1262, 686] width 461 height 26
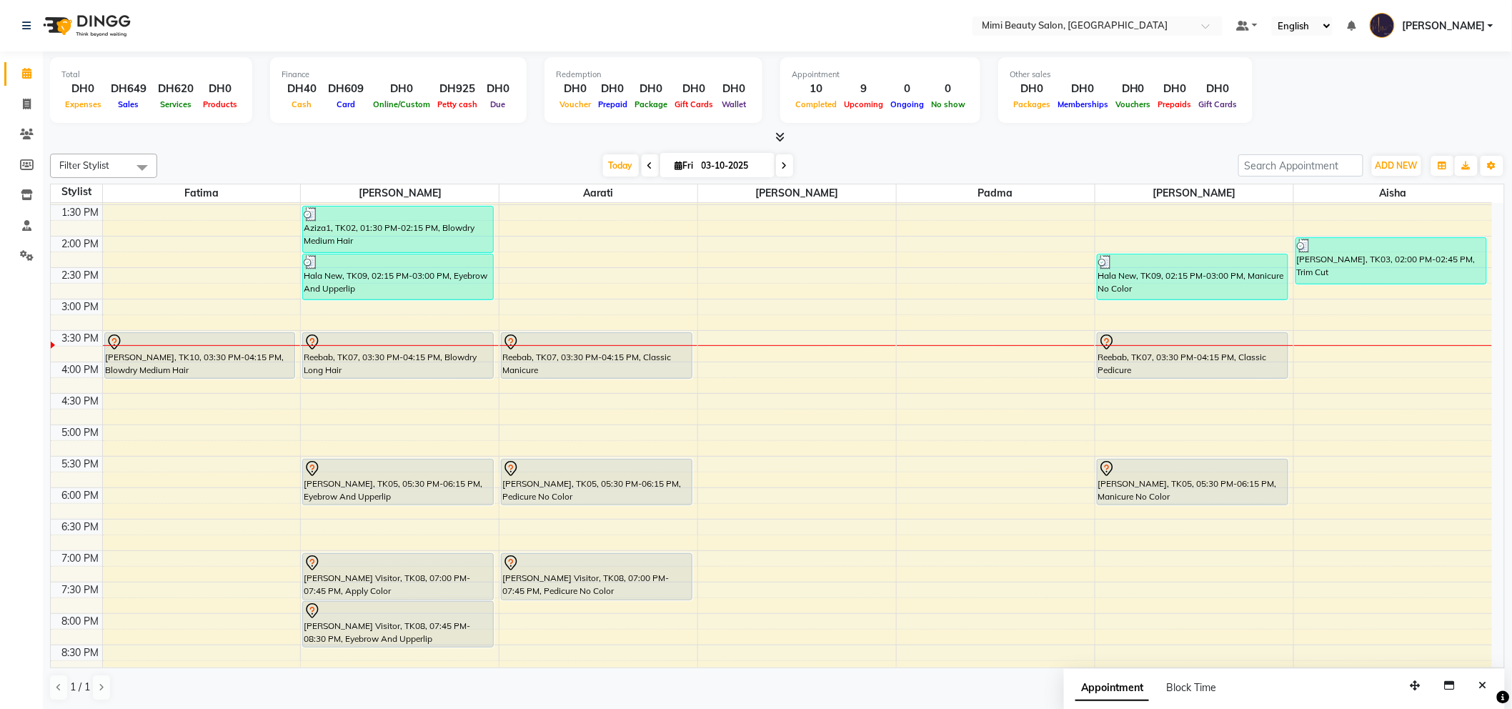
scroll to position [317, 0]
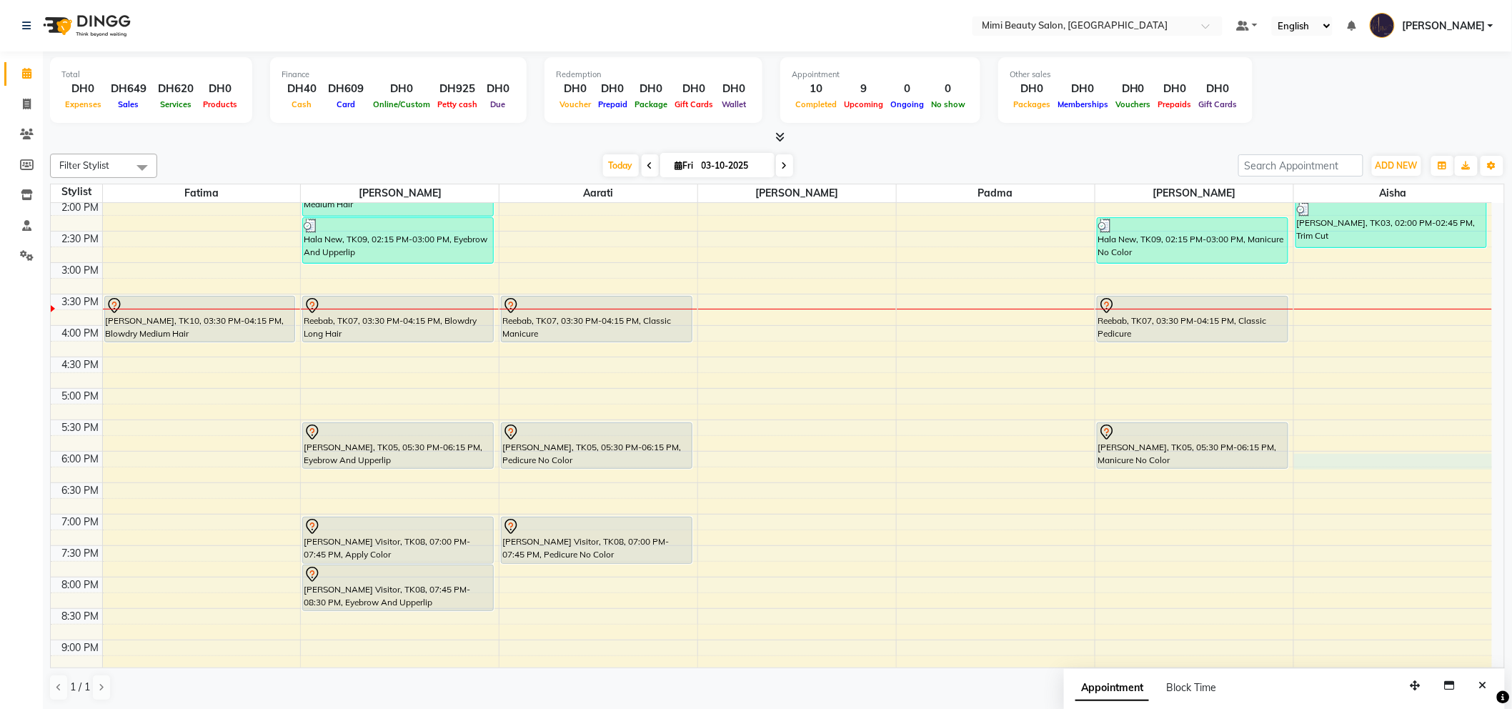
click at [1373, 458] on div "9:00 AM 9:30 AM 10:00 AM 10:30 AM 11:00 AM 11:30 AM 12:00 PM 12:30 PM 1:00 PM 1…" at bounding box center [771, 357] width 1441 height 942
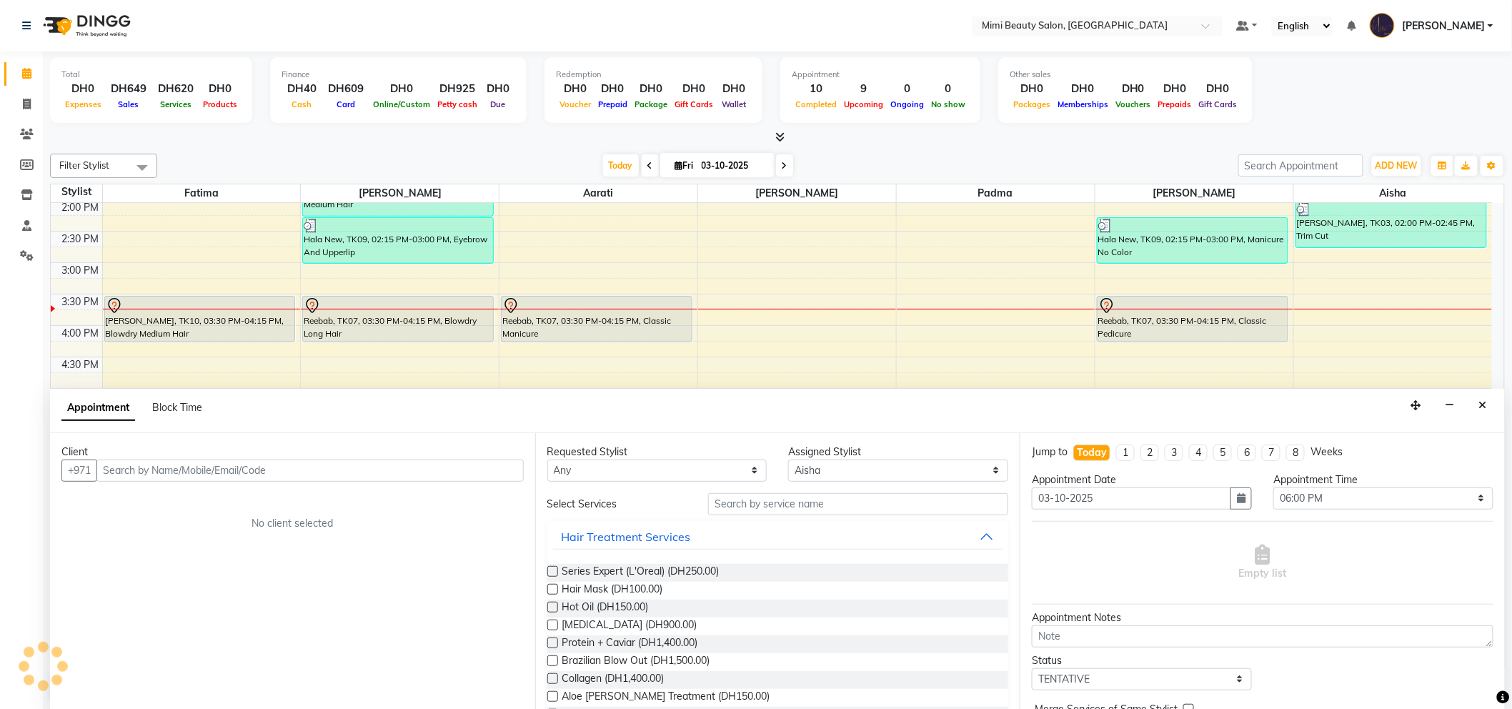
scroll to position [1, 0]
click at [504, 469] on span "Add Client" at bounding box center [494, 469] width 48 height 13
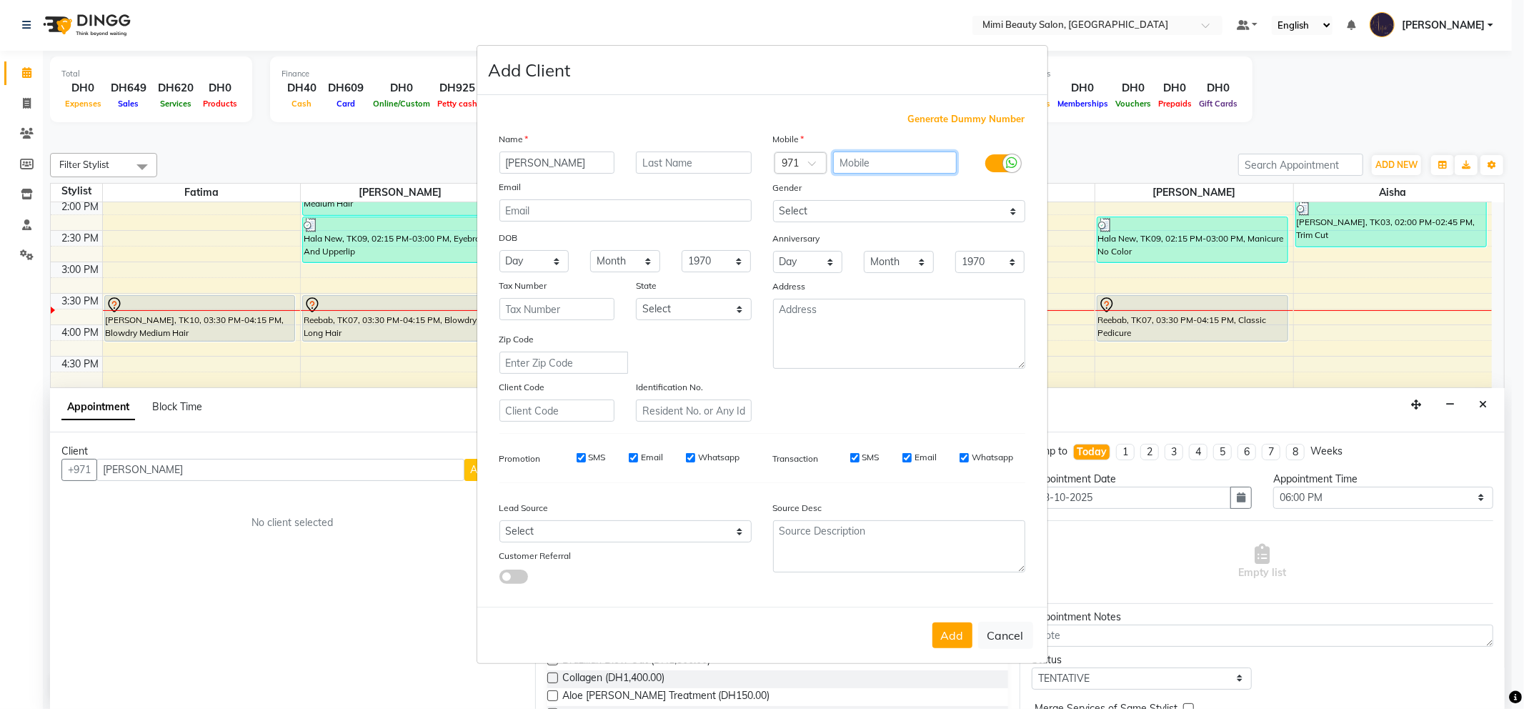
click at [882, 159] on input "text" at bounding box center [895, 162] width 124 height 22
click at [956, 636] on button "Add" at bounding box center [952, 635] width 40 height 26
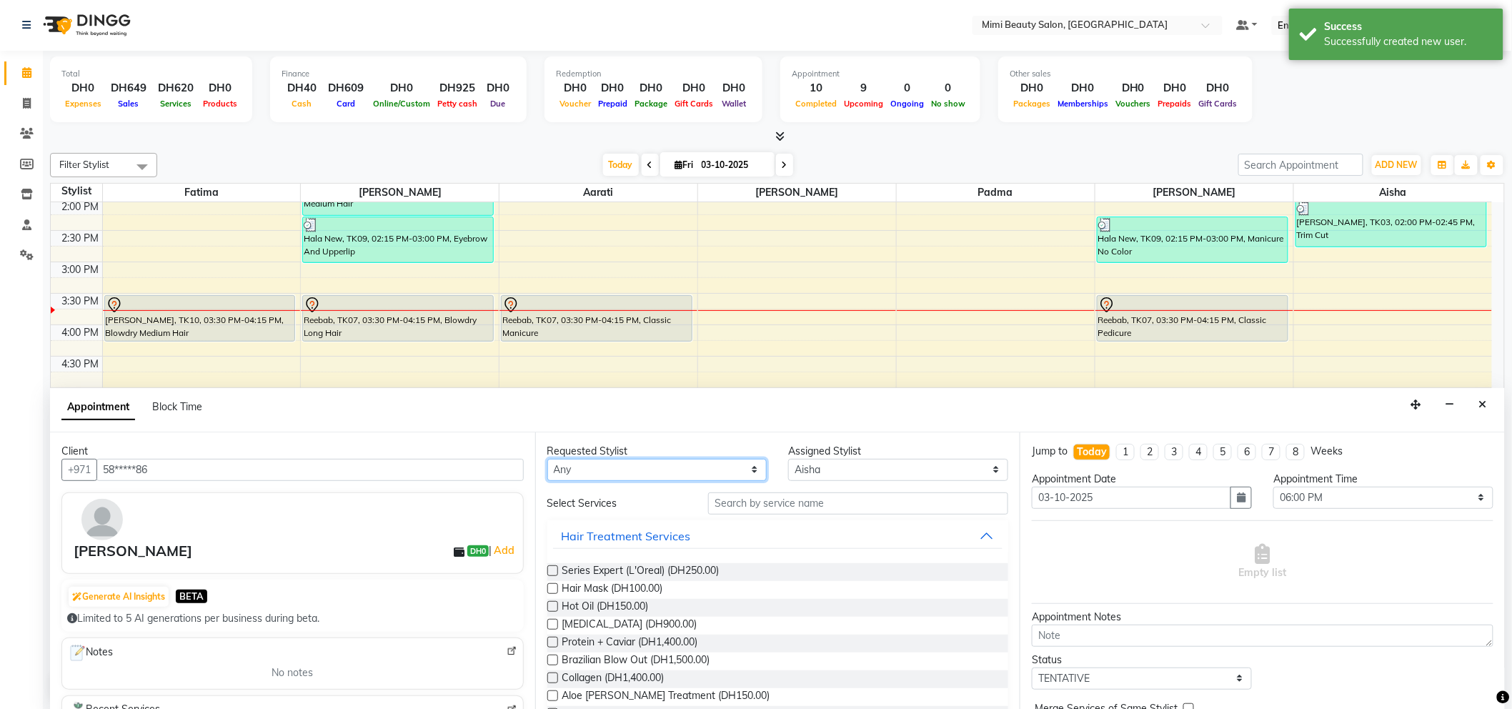
click at [722, 469] on select "Any [PERSON_NAME] [PERSON_NAME] [PERSON_NAME] [PERSON_NAME] Padma" at bounding box center [657, 470] width 220 height 22
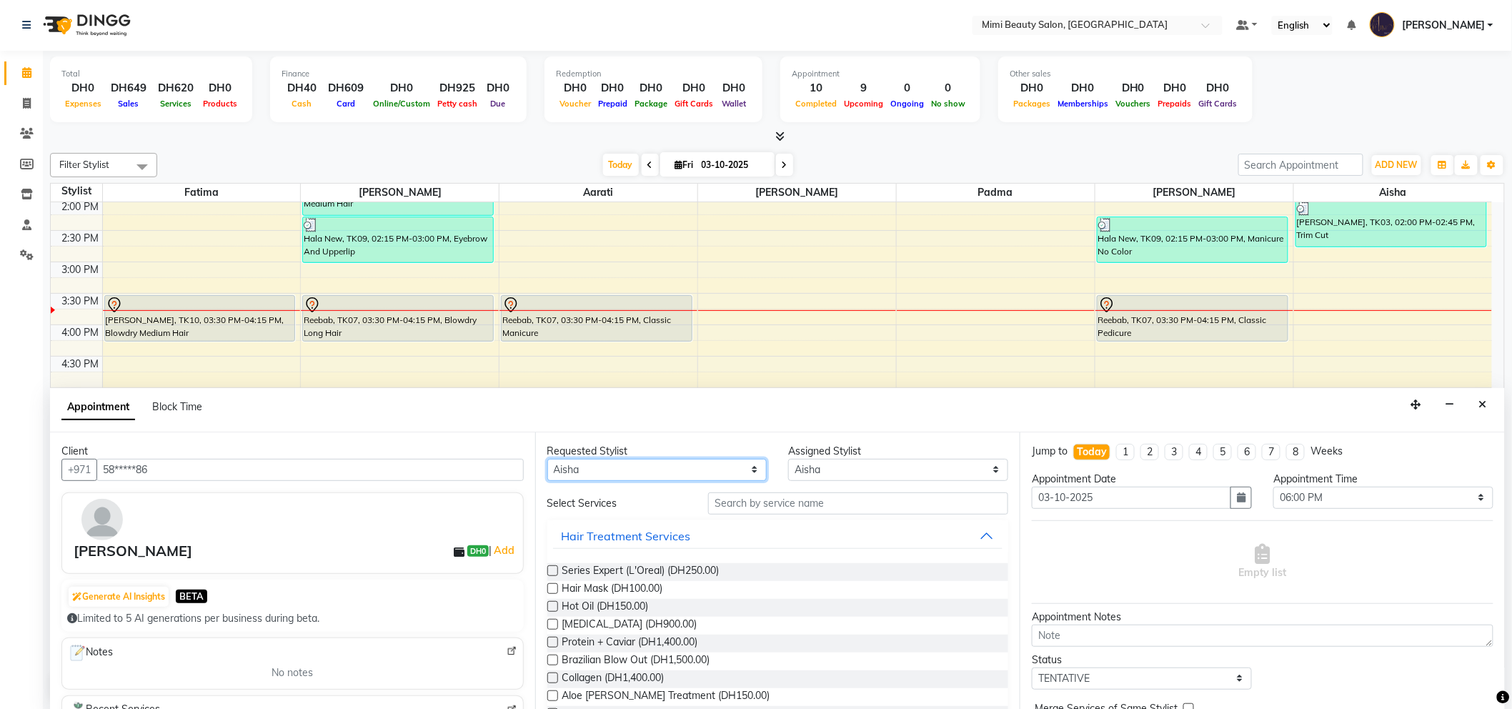
click at [547, 459] on select "Any [PERSON_NAME] [PERSON_NAME] [PERSON_NAME] [PERSON_NAME] Padma" at bounding box center [657, 470] width 220 height 22
click at [763, 508] on input "text" at bounding box center [858, 503] width 300 height 22
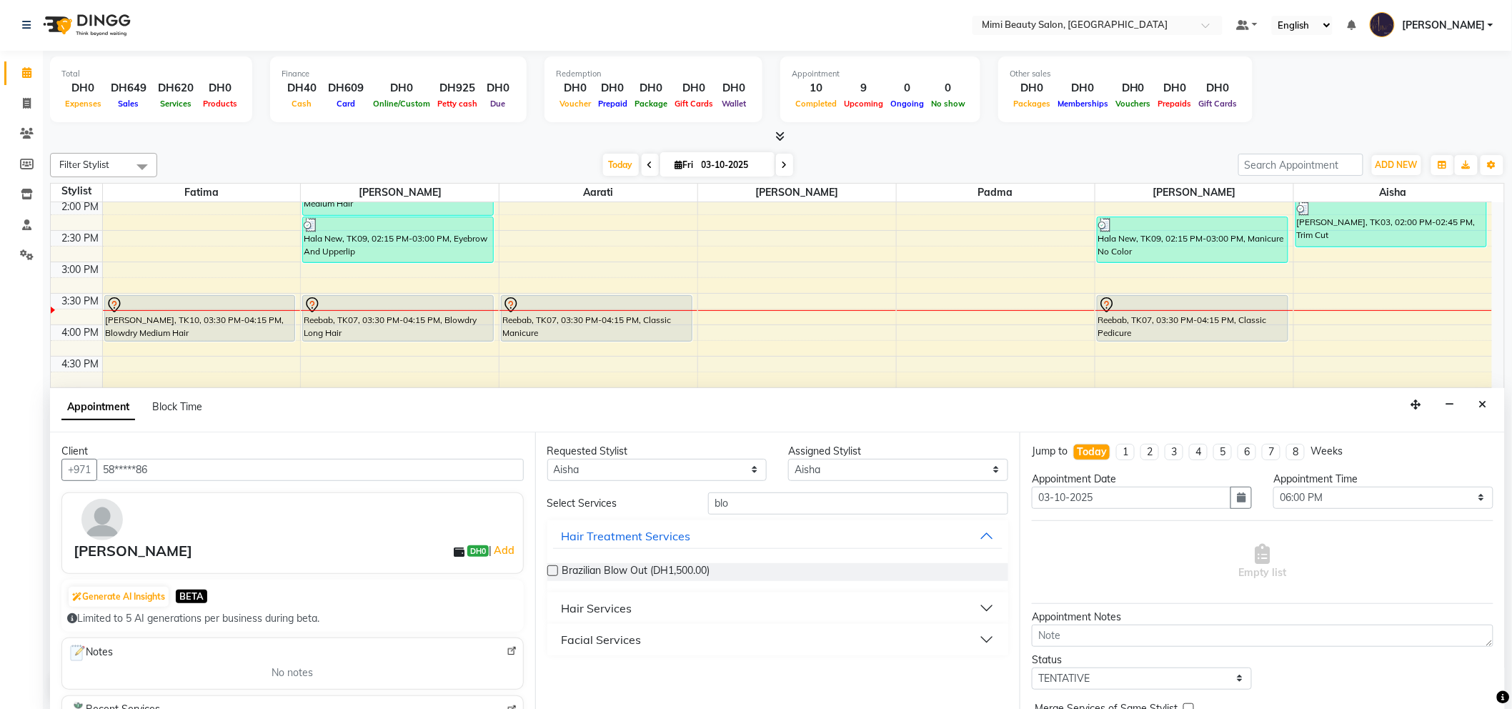
click at [684, 598] on button "Hair Services" at bounding box center [778, 608] width 450 height 26
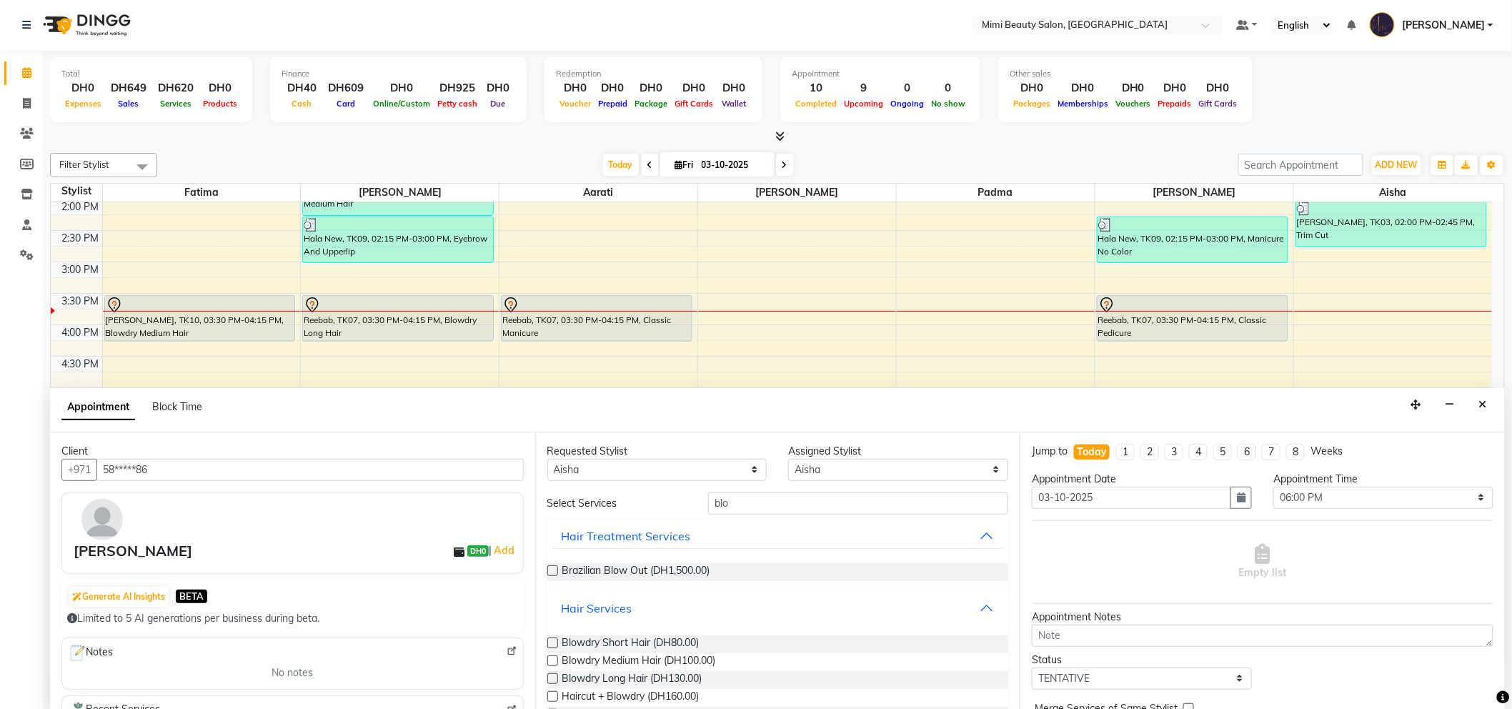
scroll to position [158, 0]
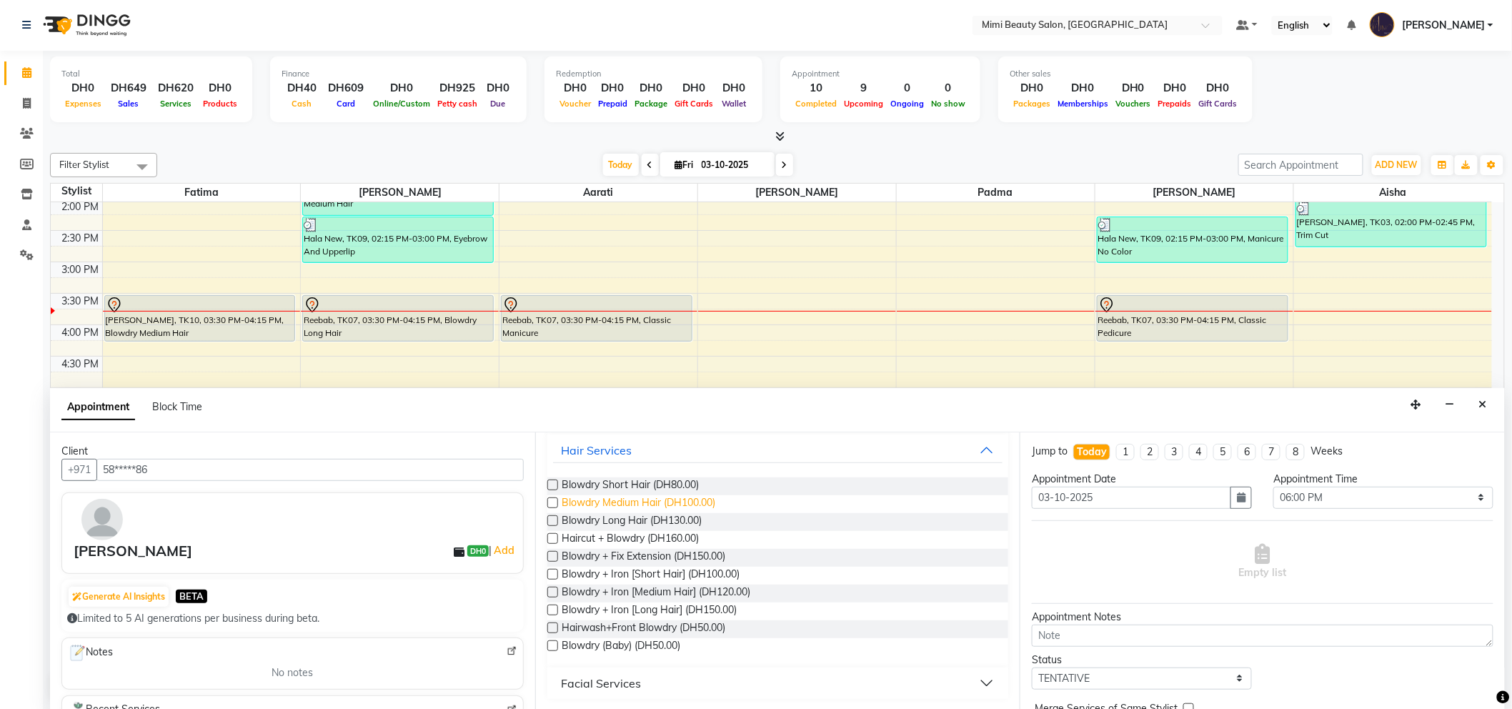
click at [671, 505] on span "Blowdry Medium Hair (DH100.00)" at bounding box center [639, 504] width 154 height 18
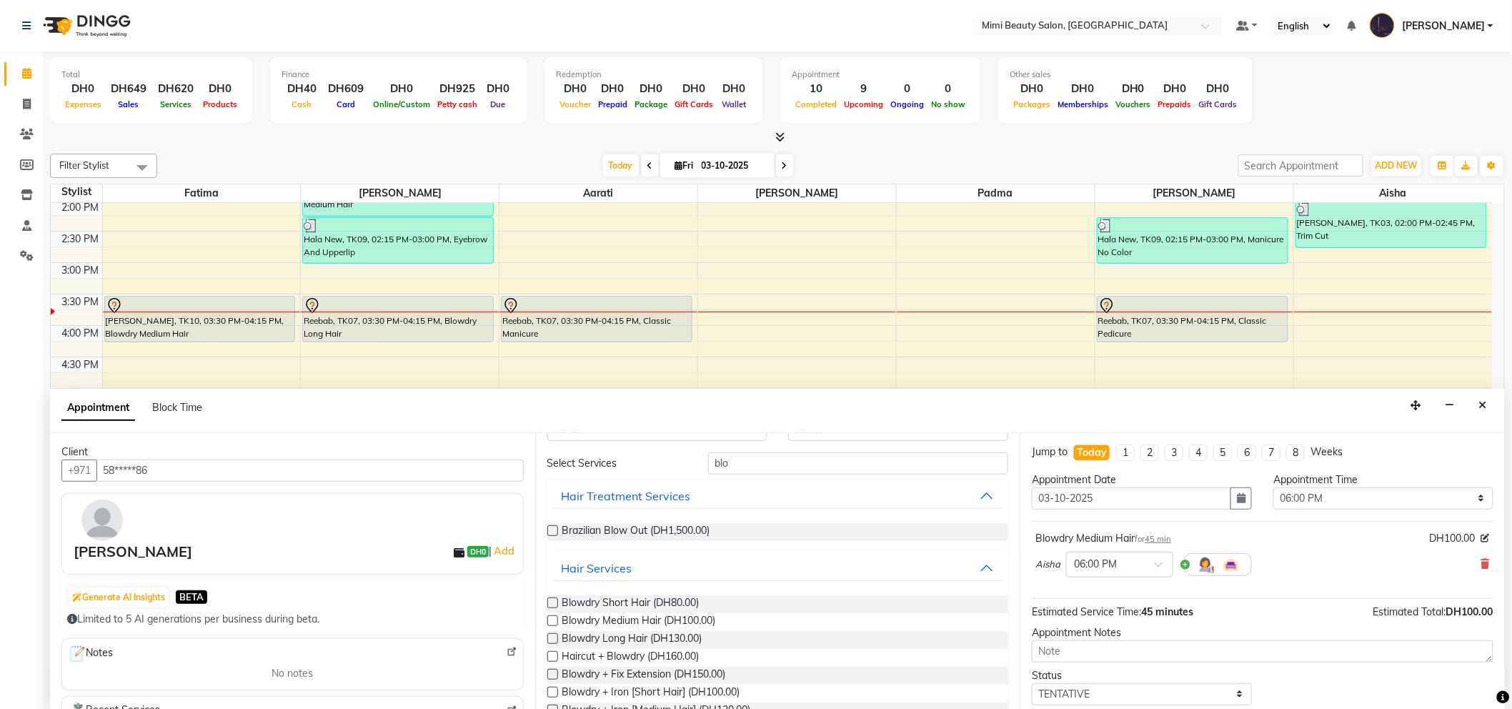
scroll to position [0, 0]
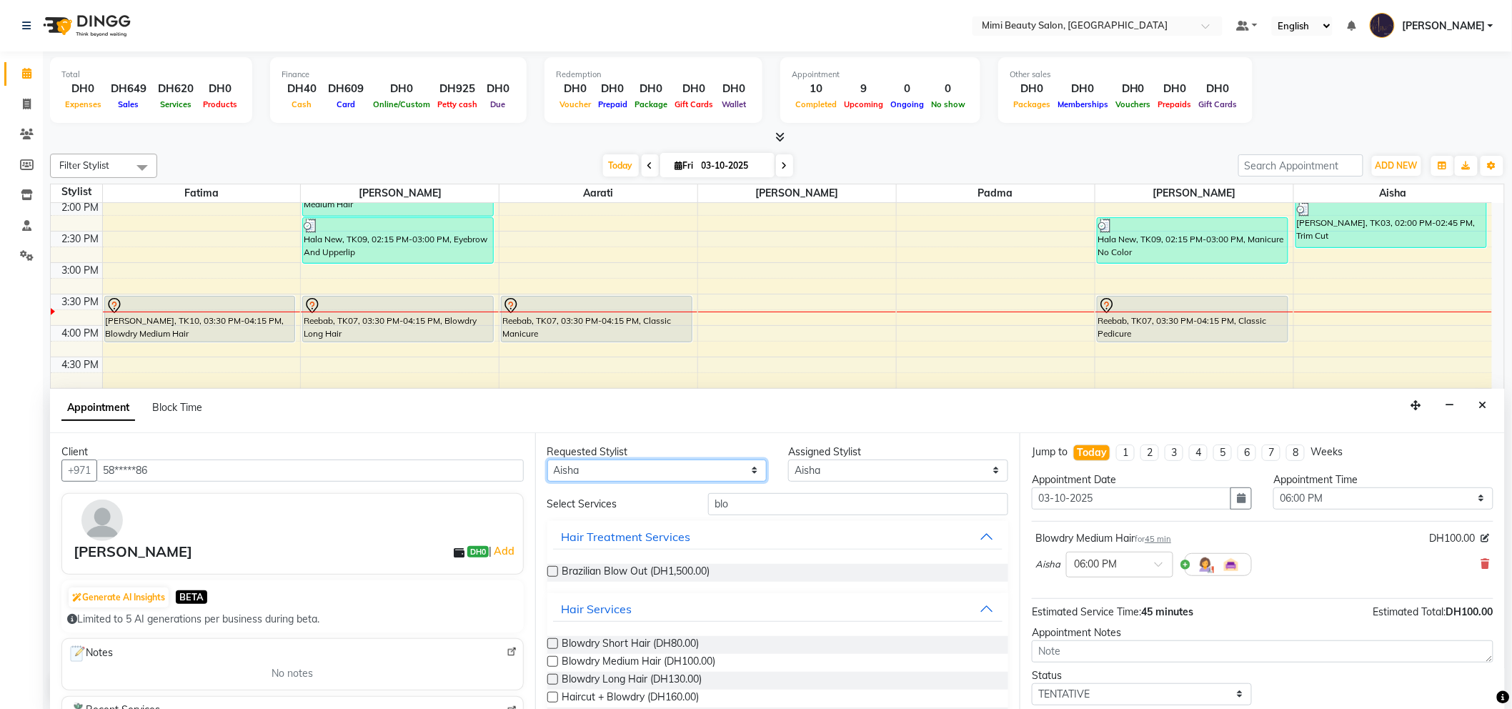
click at [621, 467] on select "Any [PERSON_NAME] [PERSON_NAME] [PERSON_NAME] [PERSON_NAME] Padma" at bounding box center [657, 470] width 220 height 22
click at [547, 459] on select "Any [PERSON_NAME] [PERSON_NAME] [PERSON_NAME] [PERSON_NAME] Padma" at bounding box center [657, 470] width 220 height 22
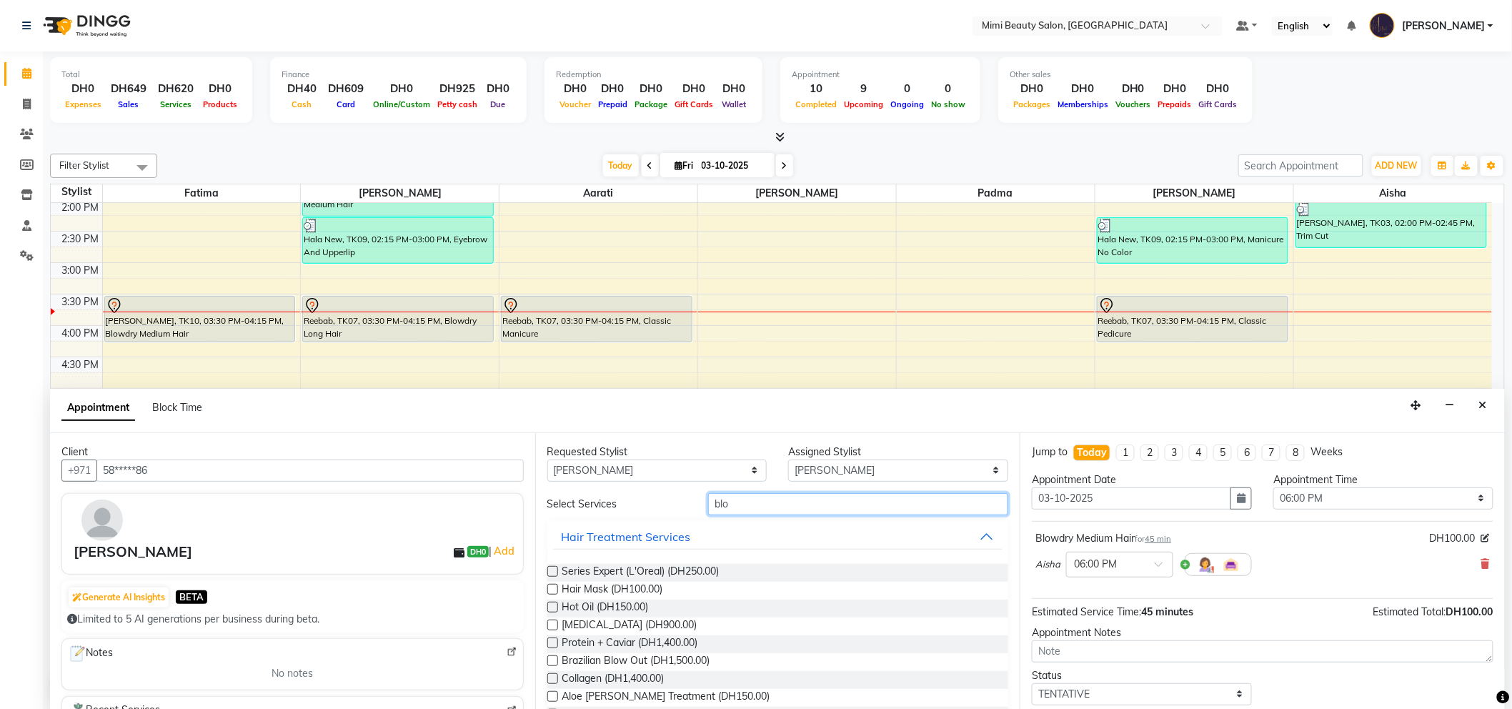
click at [722, 497] on input "blo" at bounding box center [858, 504] width 300 height 22
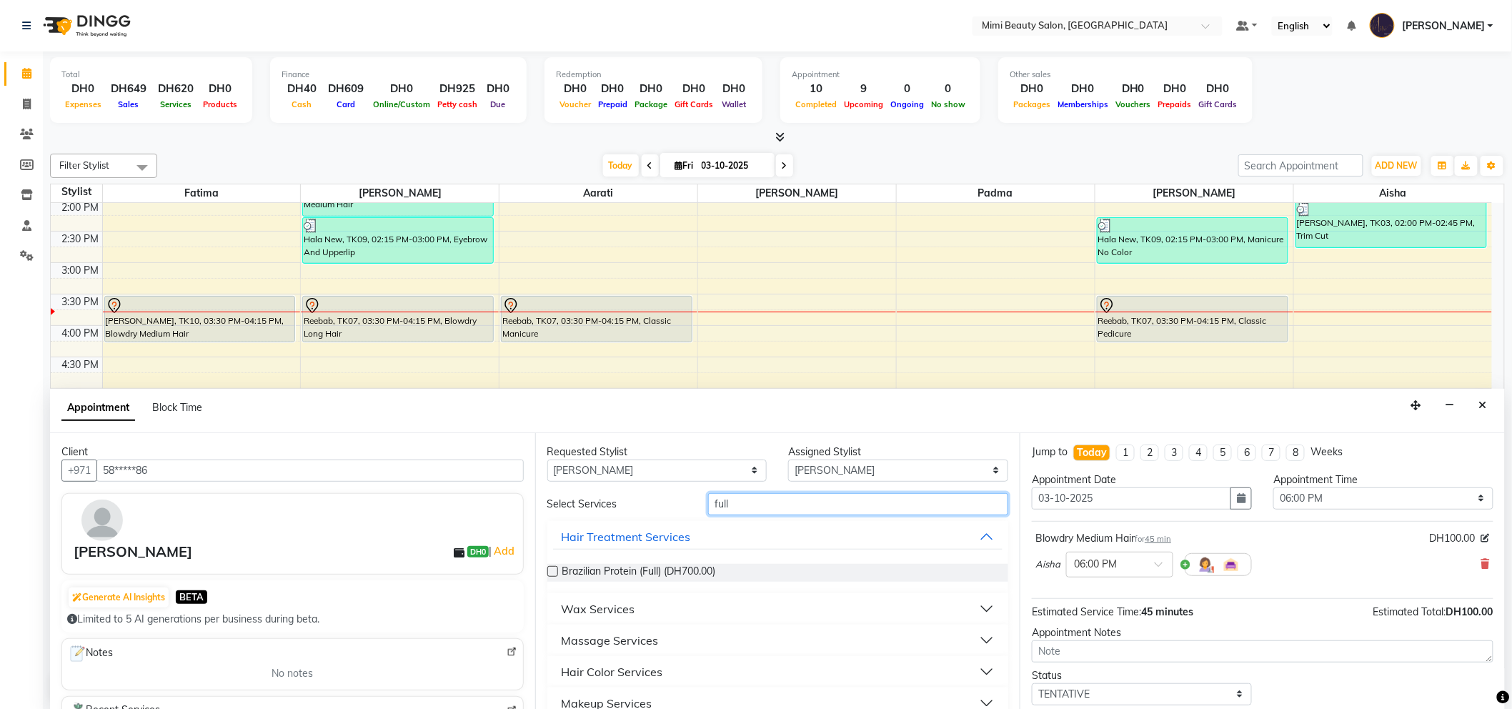
scroll to position [51, 0]
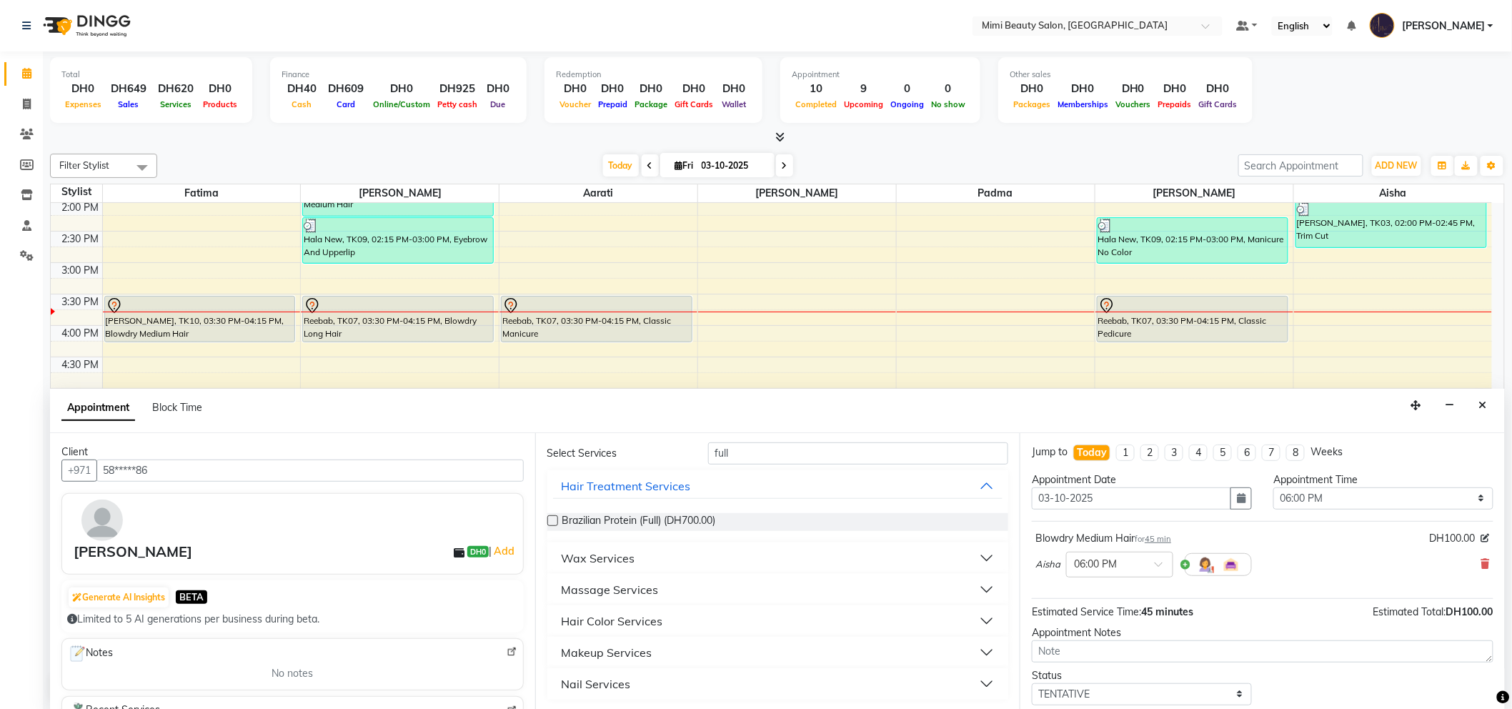
click at [636, 649] on div "Makeup Services" at bounding box center [606, 652] width 91 height 17
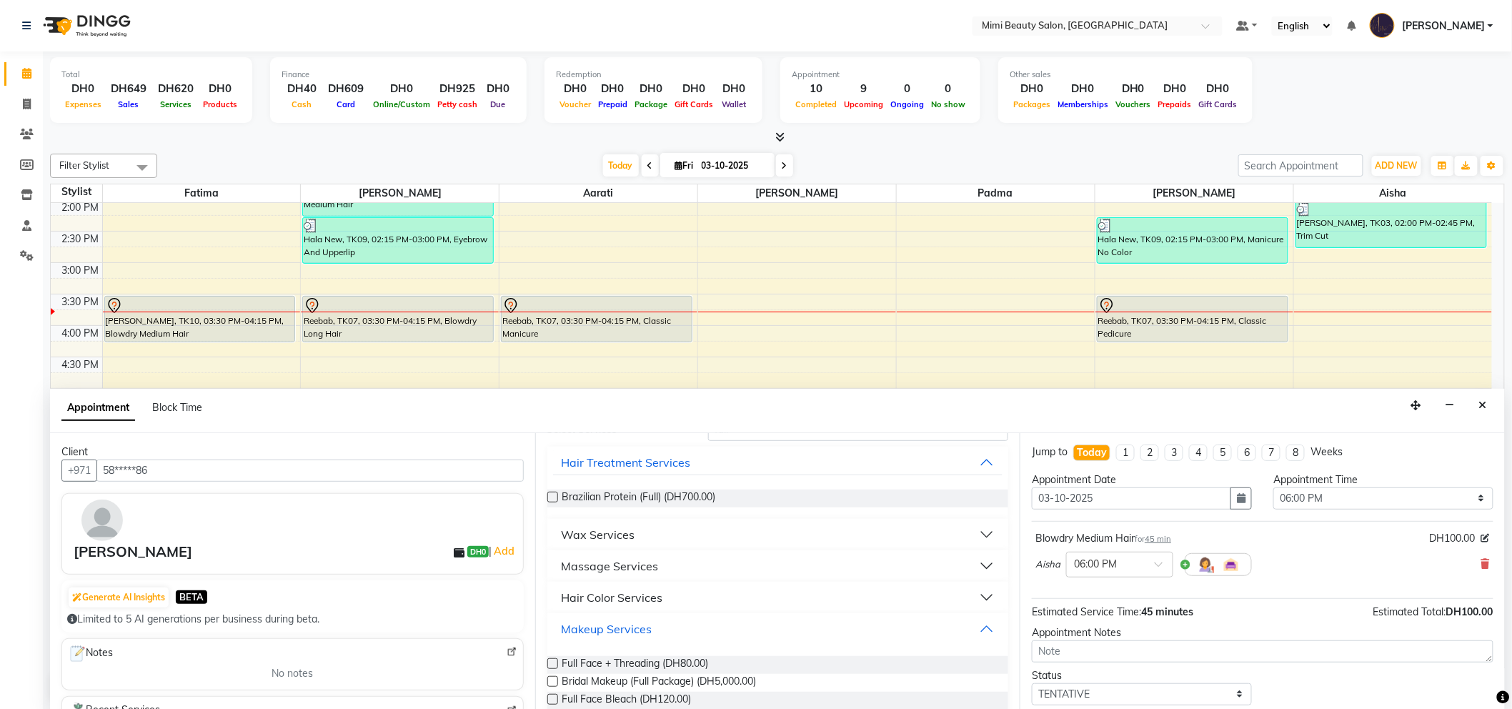
scroll to position [0, 0]
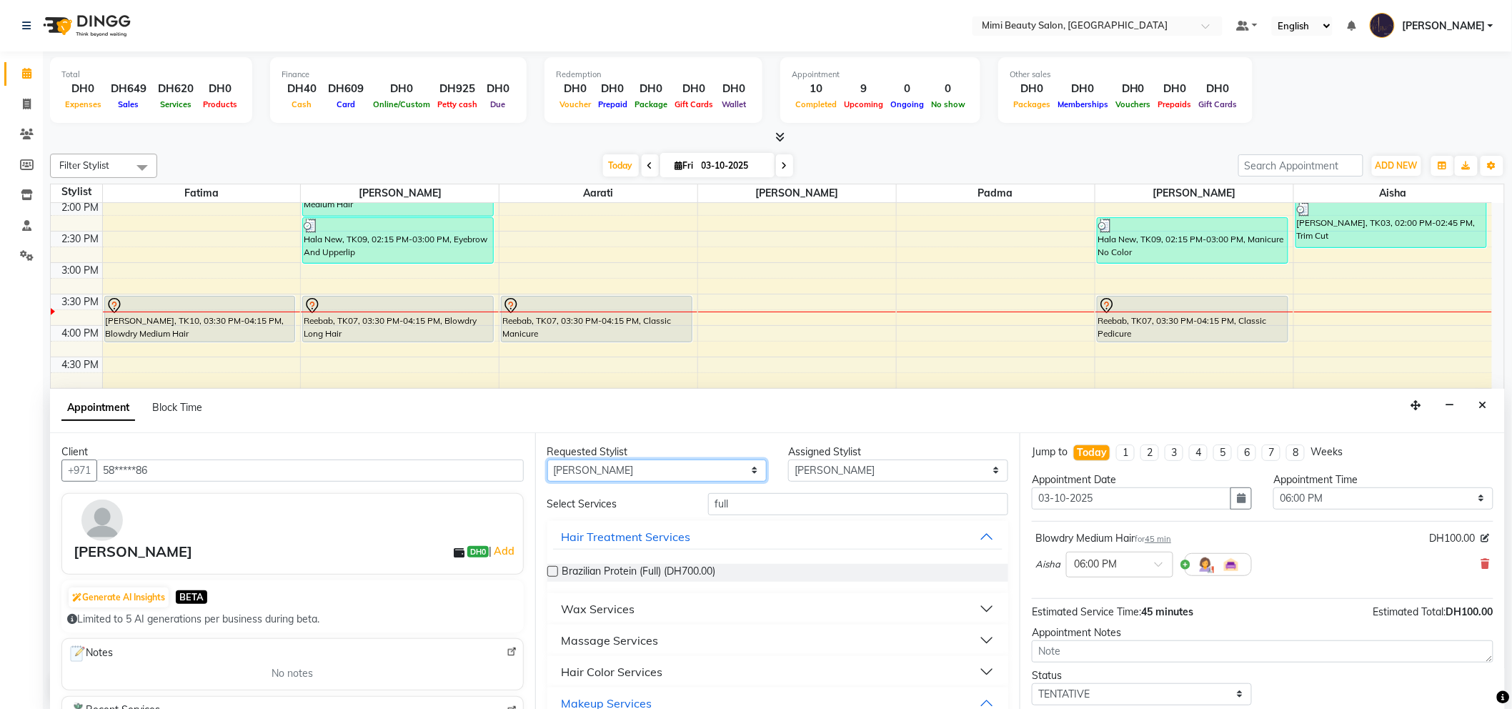
click at [597, 469] on select "Any [PERSON_NAME] [PERSON_NAME] [PERSON_NAME] [PERSON_NAME] Padma" at bounding box center [657, 470] width 220 height 22
click at [547, 459] on select "Any [PERSON_NAME] [PERSON_NAME] [PERSON_NAME] [PERSON_NAME] Padma" at bounding box center [657, 470] width 220 height 22
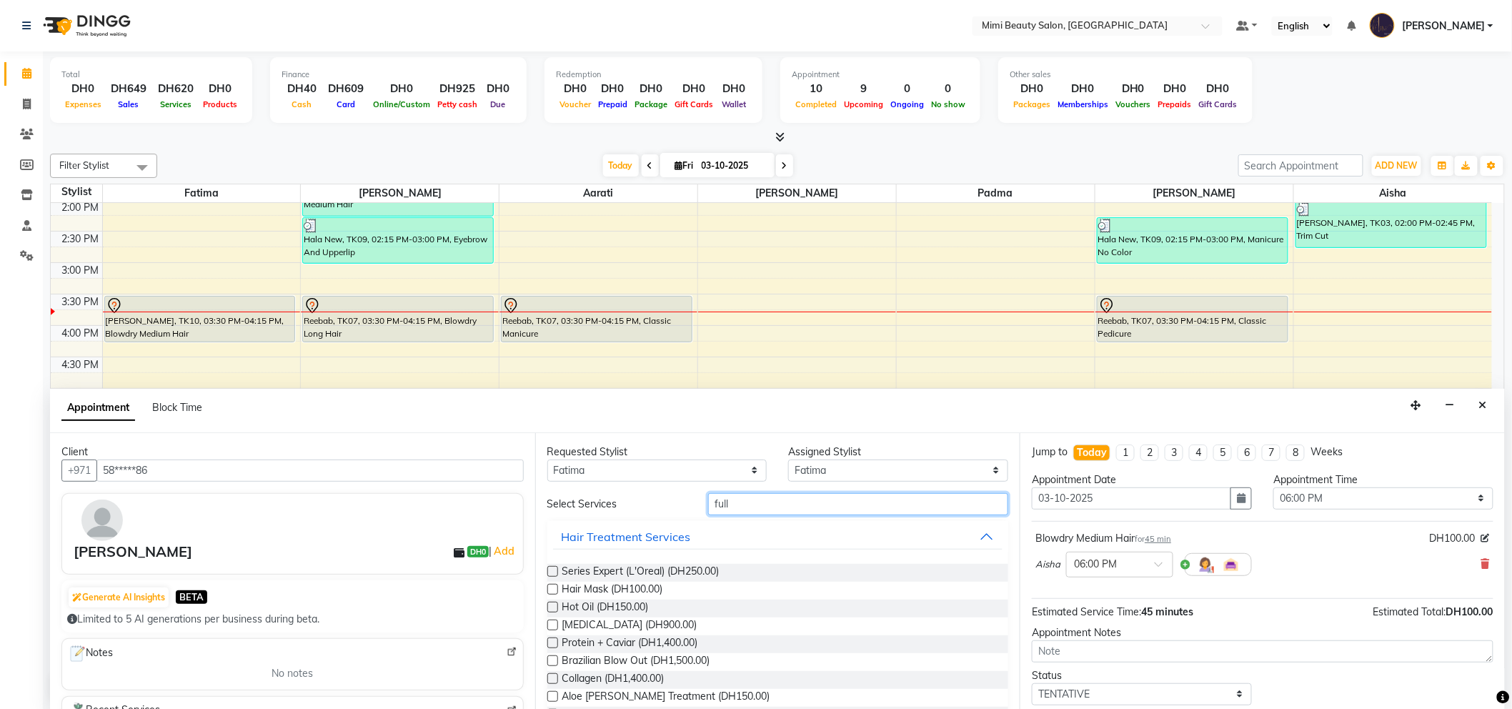
click at [709, 501] on input "full" at bounding box center [858, 504] width 300 height 22
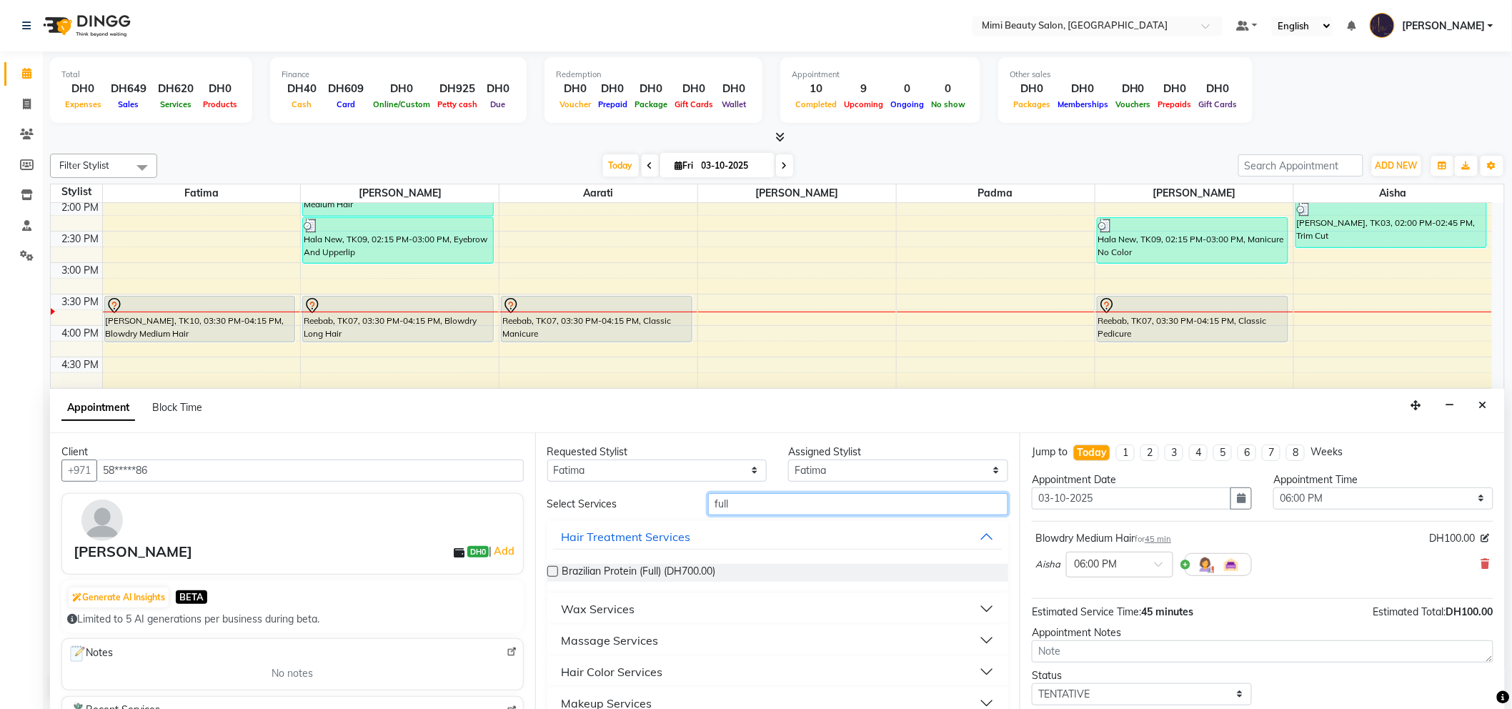
scroll to position [51, 0]
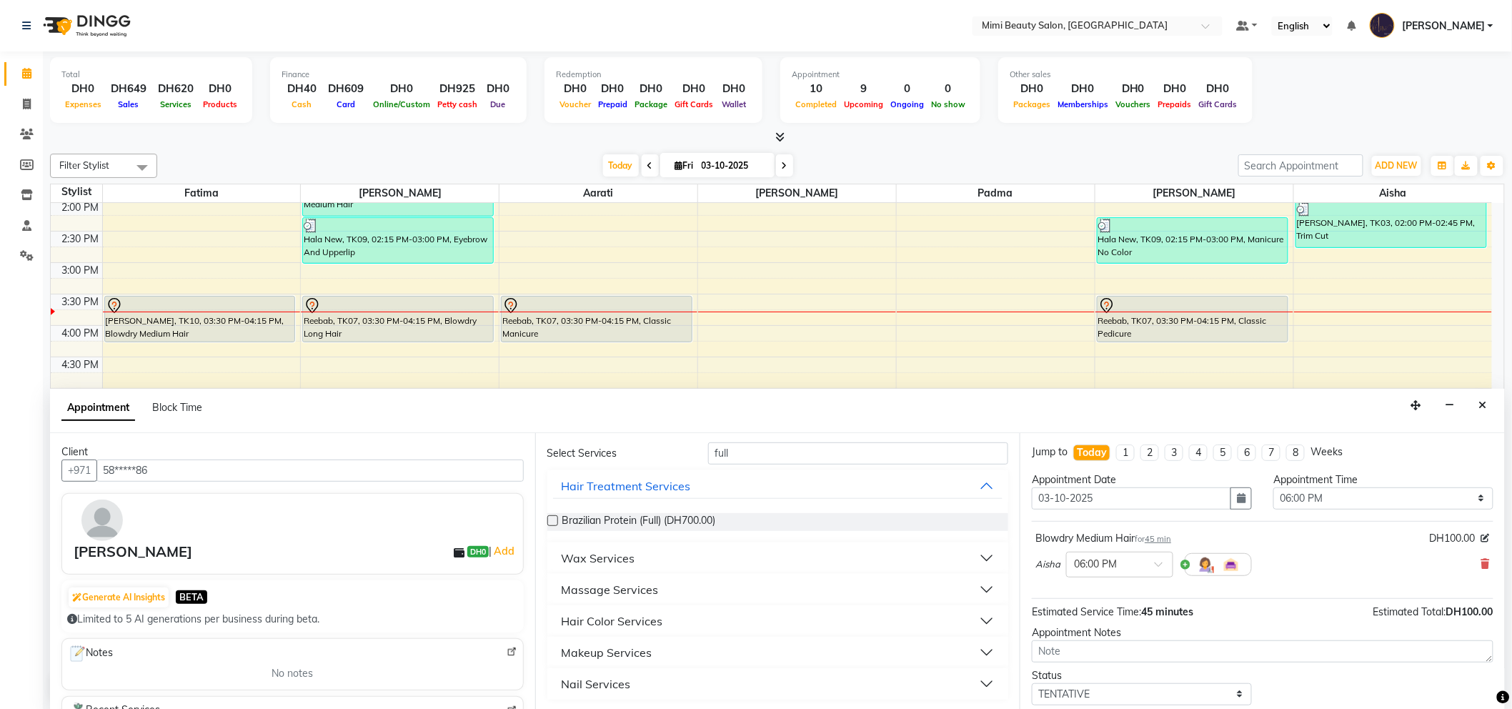
click at [644, 653] on div "Makeup Services" at bounding box center [606, 652] width 91 height 17
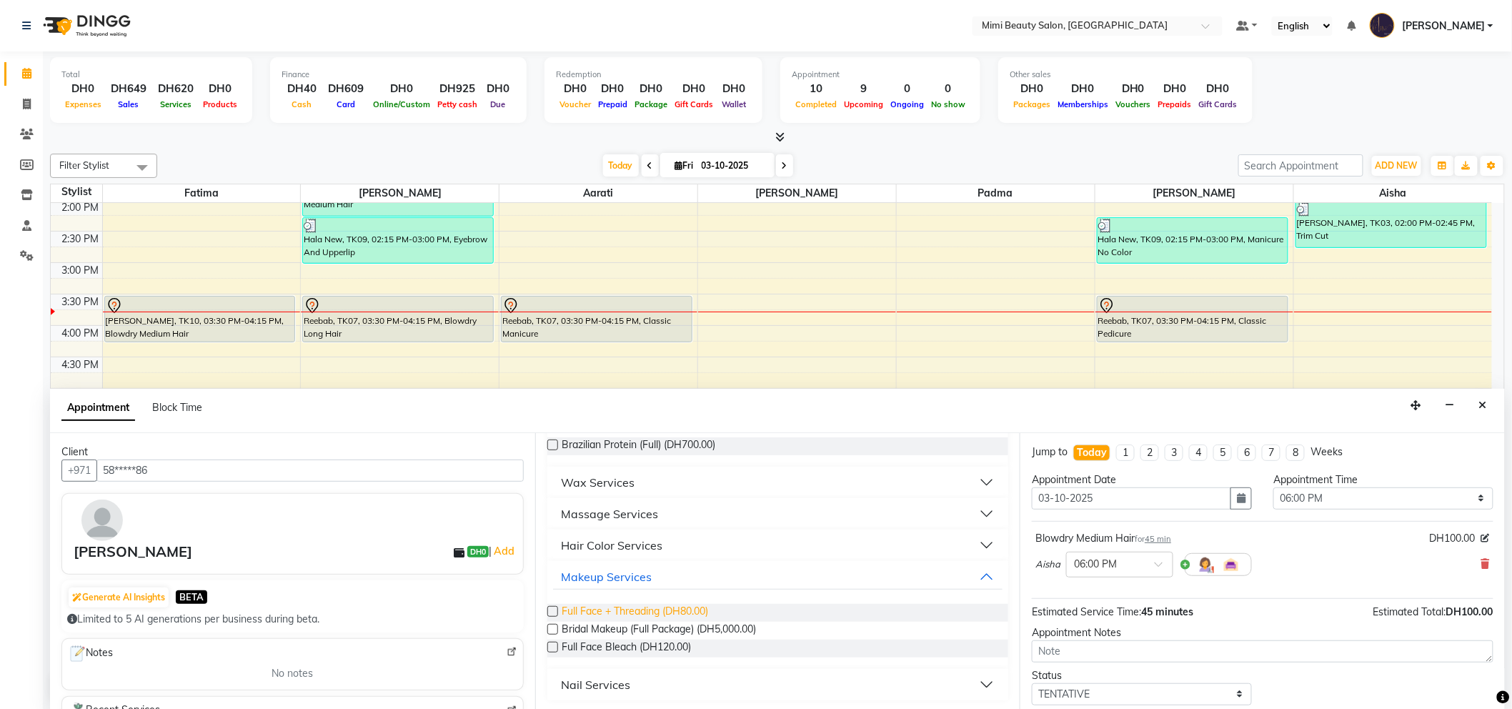
click at [616, 613] on span "Full Face + Threading (DH80.00)" at bounding box center [635, 613] width 146 height 18
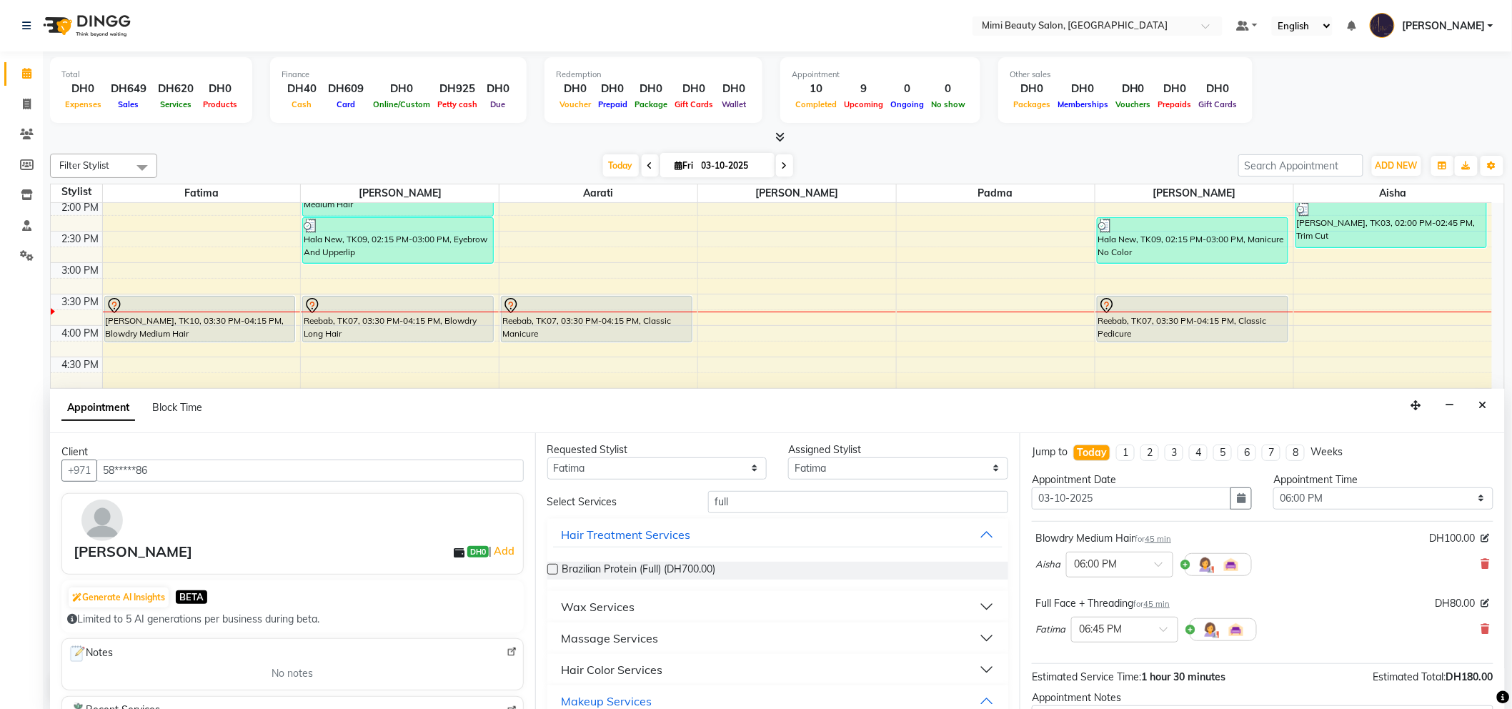
scroll to position [0, 0]
click at [727, 508] on input "full" at bounding box center [858, 504] width 300 height 22
click at [648, 607] on div "Makeup Services" at bounding box center [606, 608] width 91 height 17
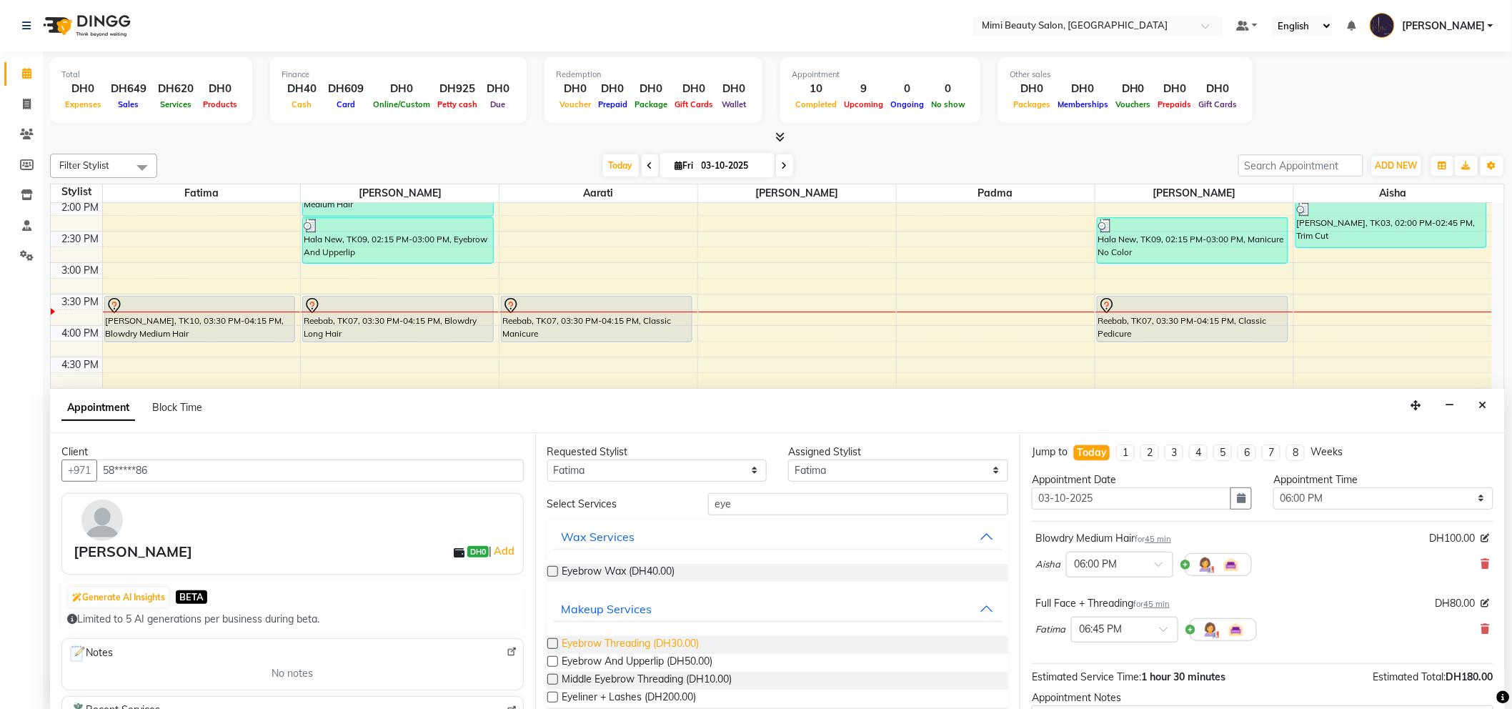
click at [648, 639] on span "Eyebrow Threading (DH30.00)" at bounding box center [630, 645] width 137 height 18
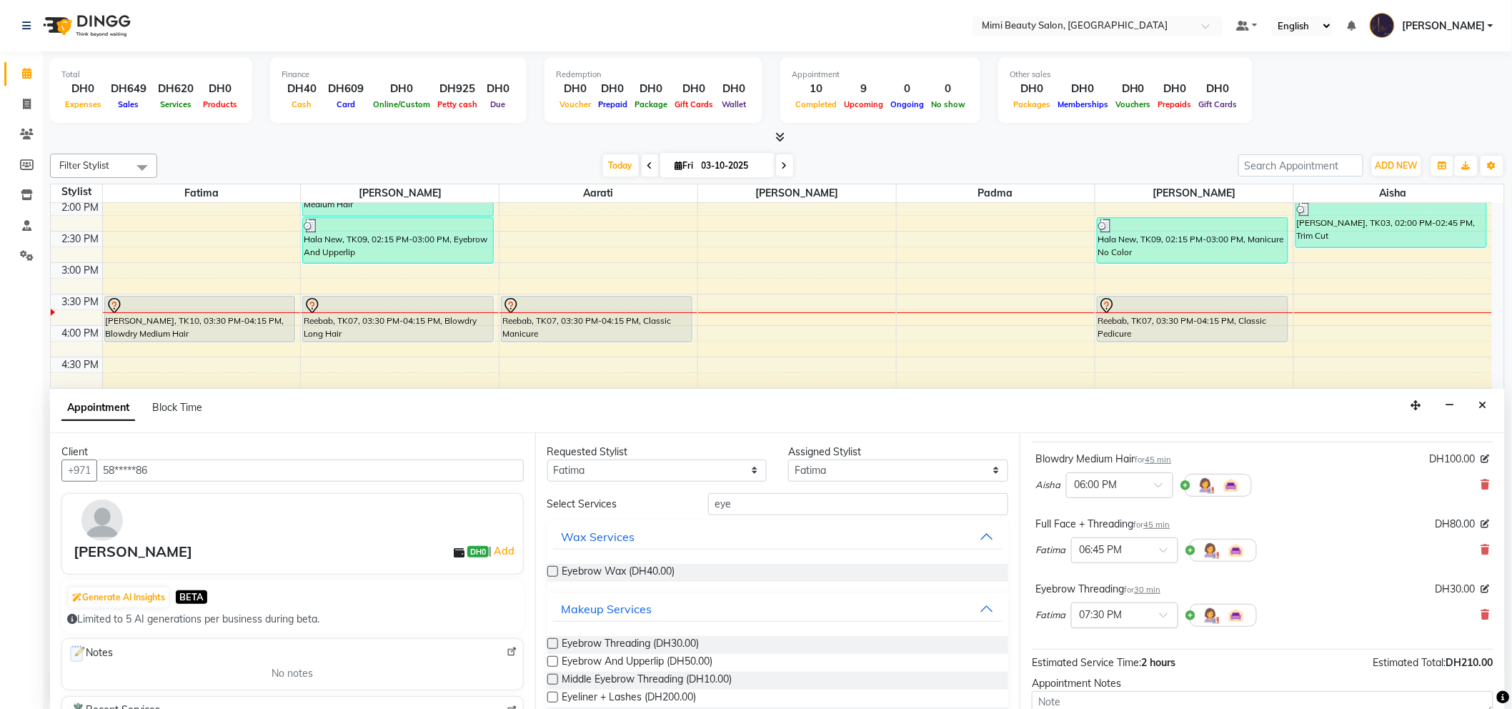
click at [1167, 612] on span at bounding box center [1168, 618] width 18 height 15
click at [1120, 644] on div "06:45 PM" at bounding box center [1125, 641] width 106 height 26
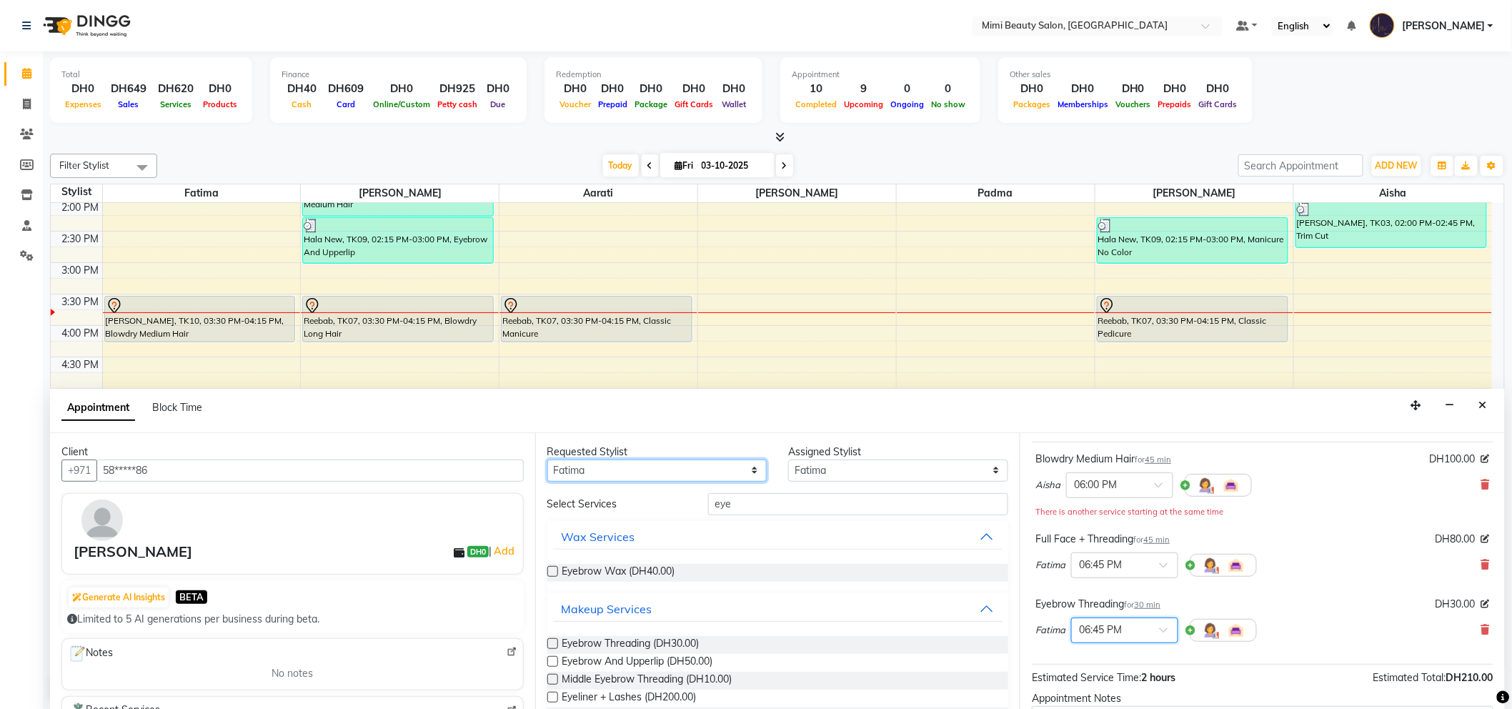
click at [641, 464] on select "Any [PERSON_NAME] [PERSON_NAME] [PERSON_NAME] [PERSON_NAME] Padma" at bounding box center [657, 470] width 220 height 22
click at [616, 464] on select "Any [PERSON_NAME] [PERSON_NAME] [PERSON_NAME] [PERSON_NAME] Padma" at bounding box center [657, 470] width 220 height 22
click at [547, 459] on select "Any [PERSON_NAME] [PERSON_NAME] [PERSON_NAME] [PERSON_NAME] Padma" at bounding box center [657, 470] width 220 height 22
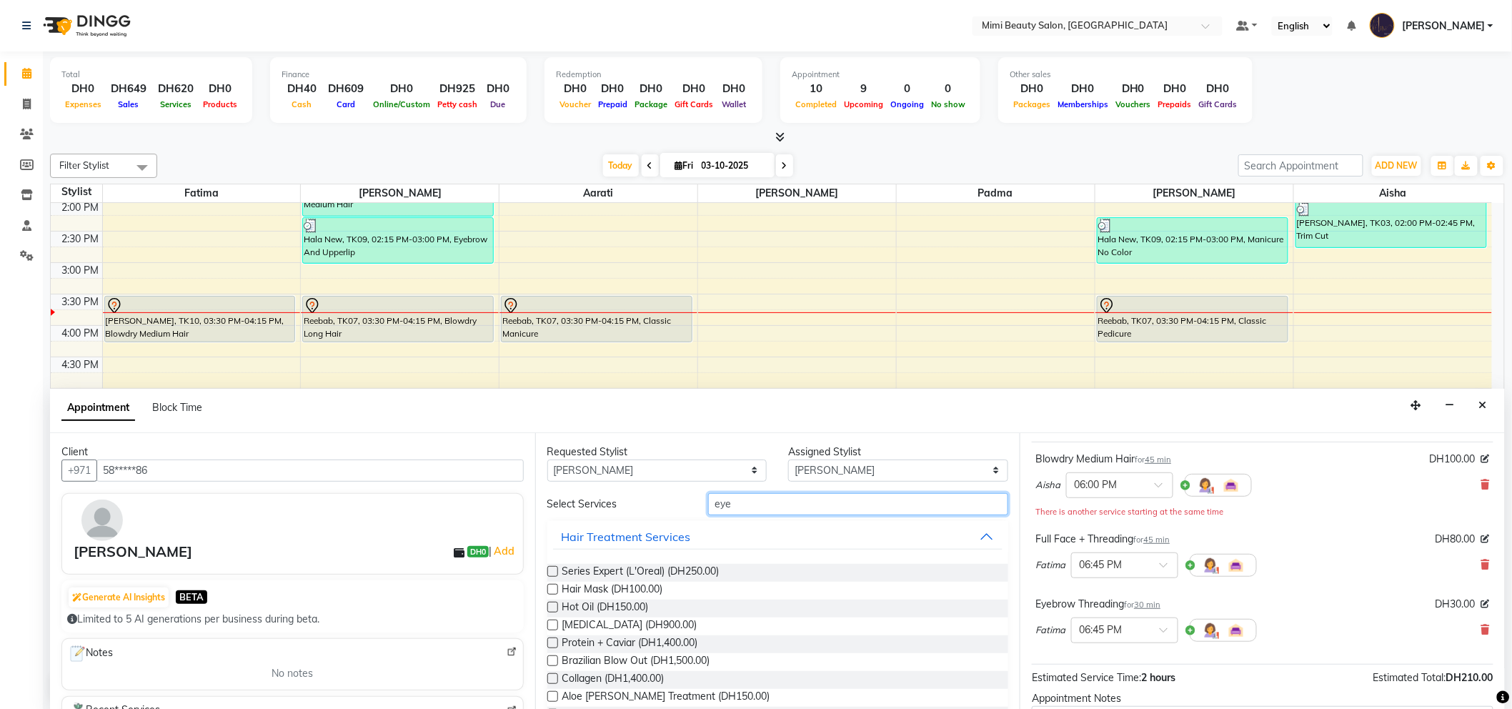
click at [741, 508] on input "eye" at bounding box center [858, 504] width 300 height 22
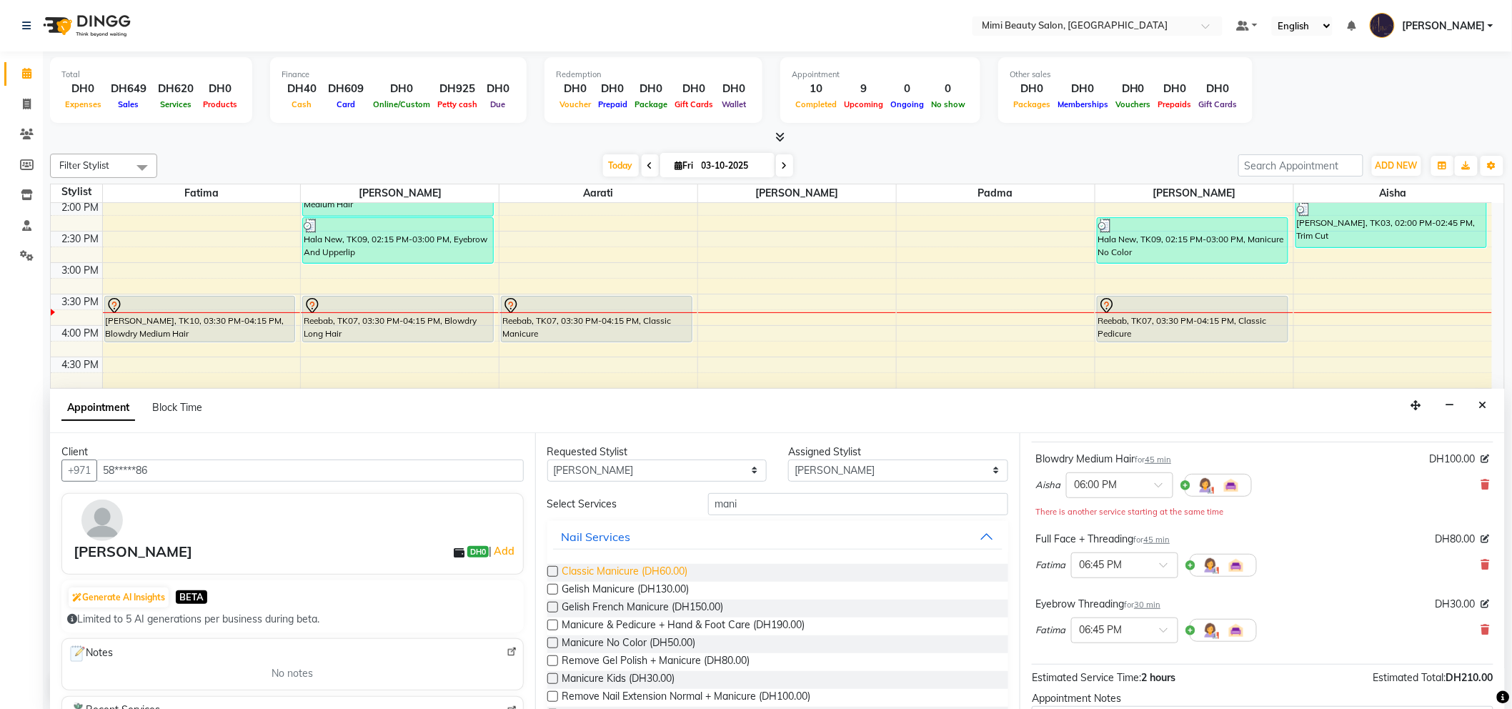
click at [648, 566] on span "Classic Manicure (DH60.00)" at bounding box center [625, 573] width 126 height 18
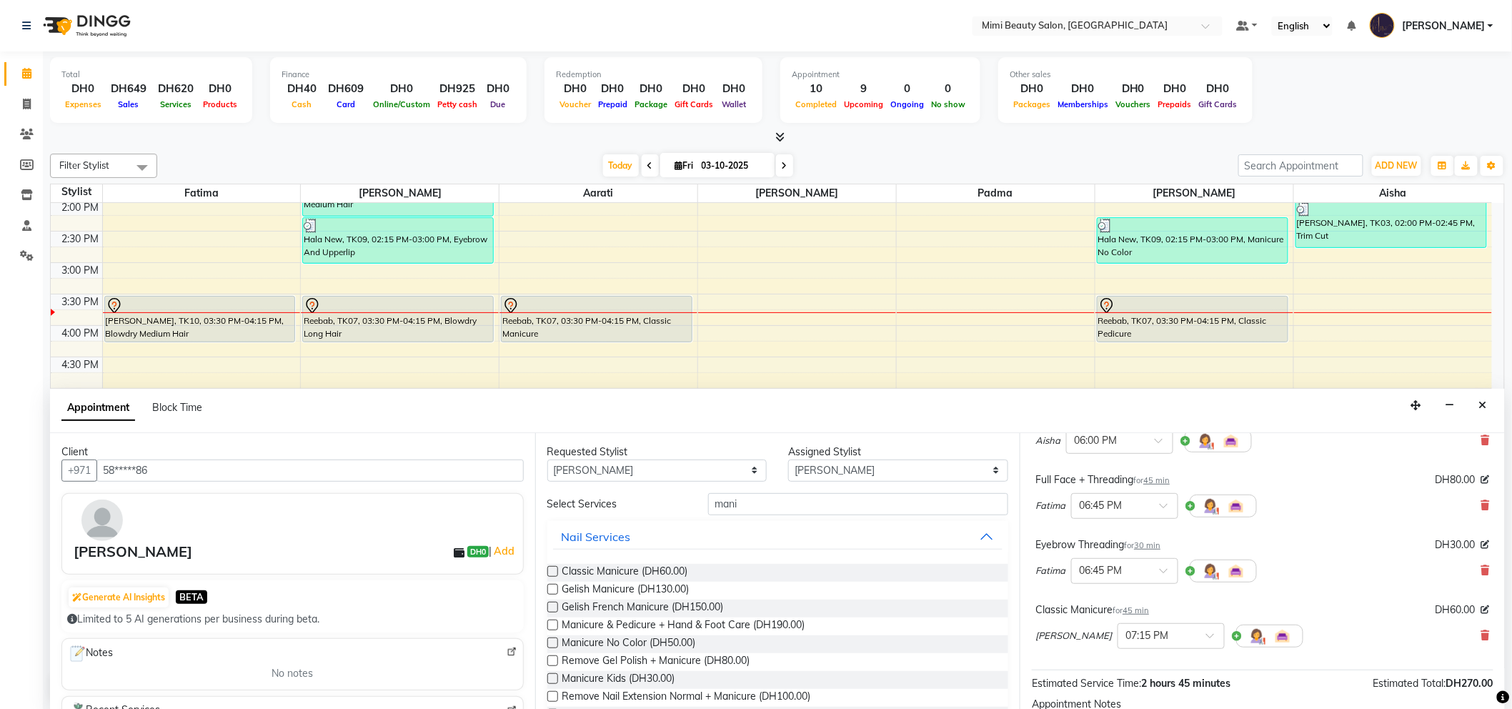
scroll to position [159, 0]
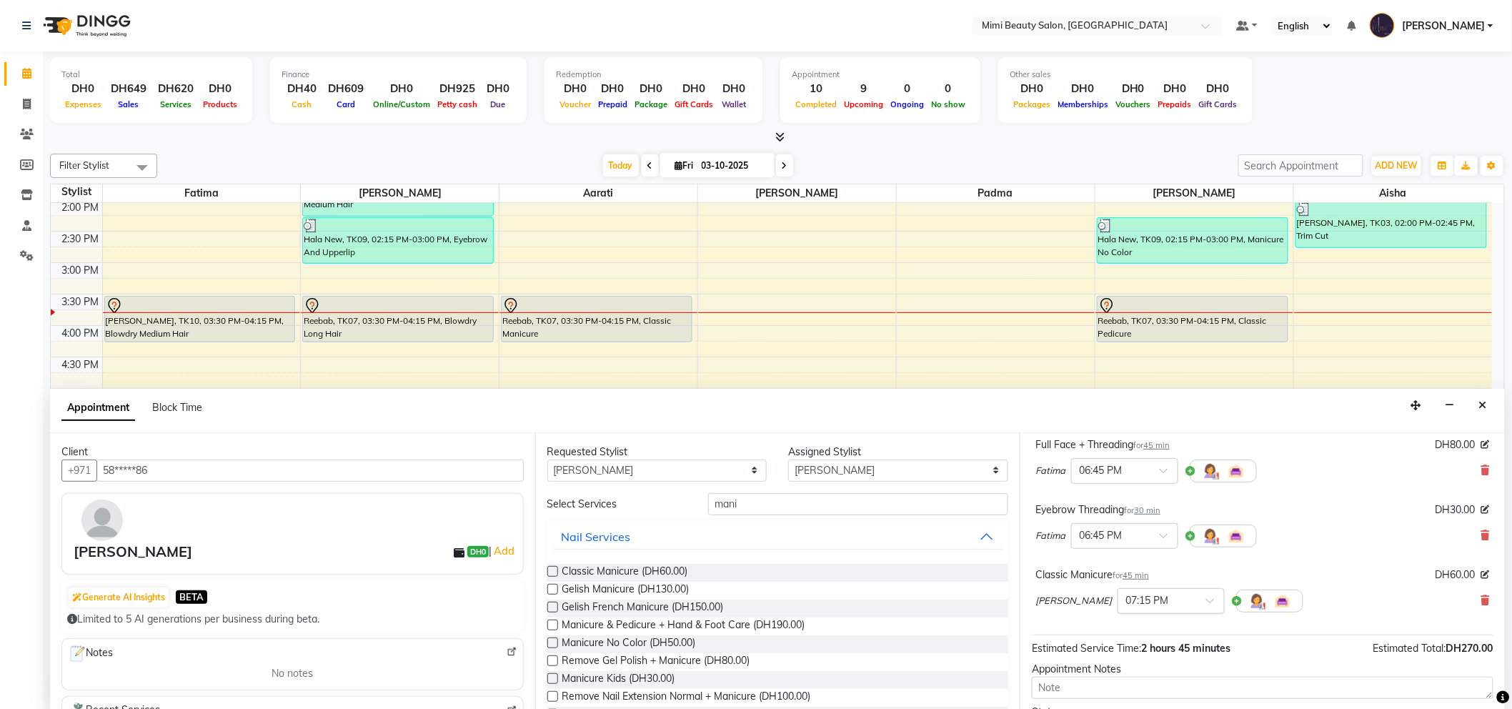
click at [1206, 602] on span at bounding box center [1215, 604] width 18 height 15
click at [1118, 624] on div "06:00 PM (Booked)" at bounding box center [1171, 622] width 106 height 28
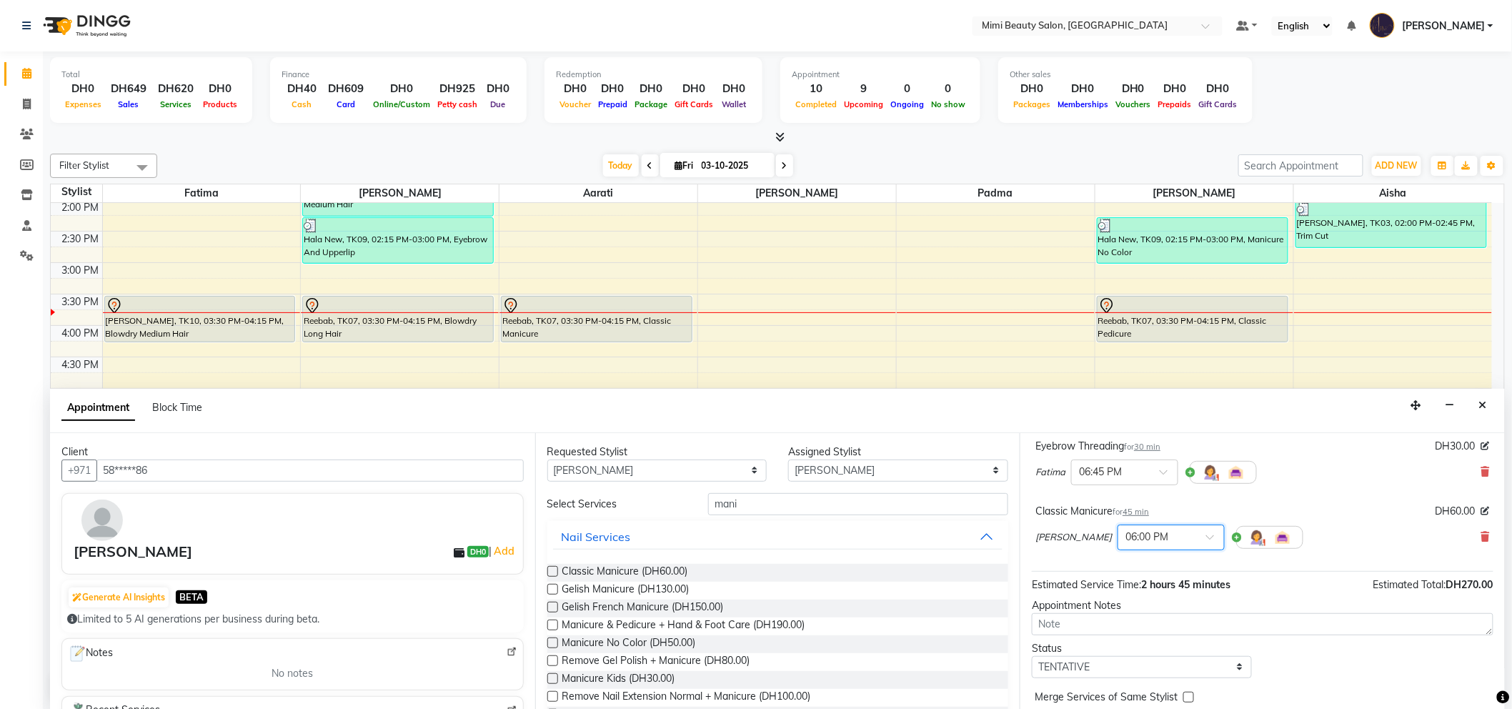
scroll to position [295, 0]
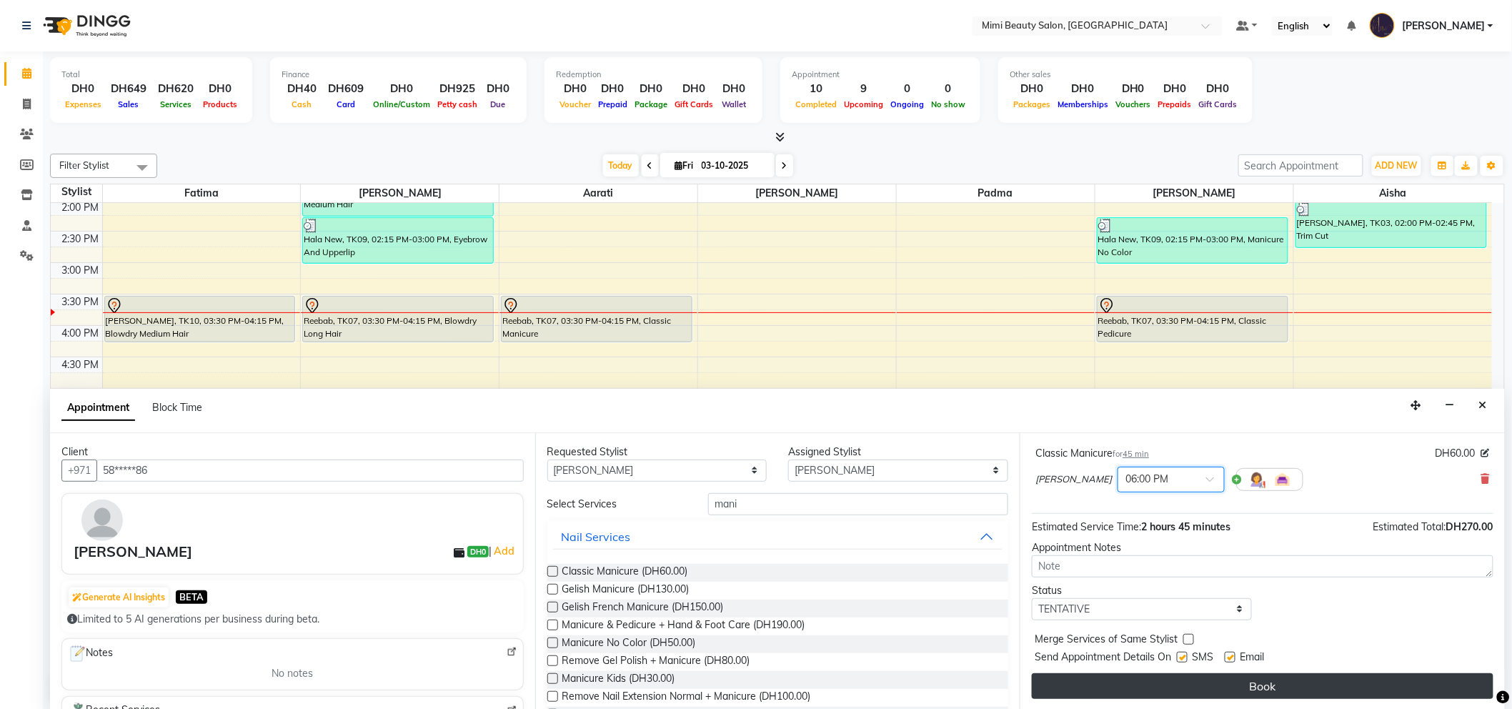
click at [1272, 684] on button "Book" at bounding box center [1262, 686] width 461 height 26
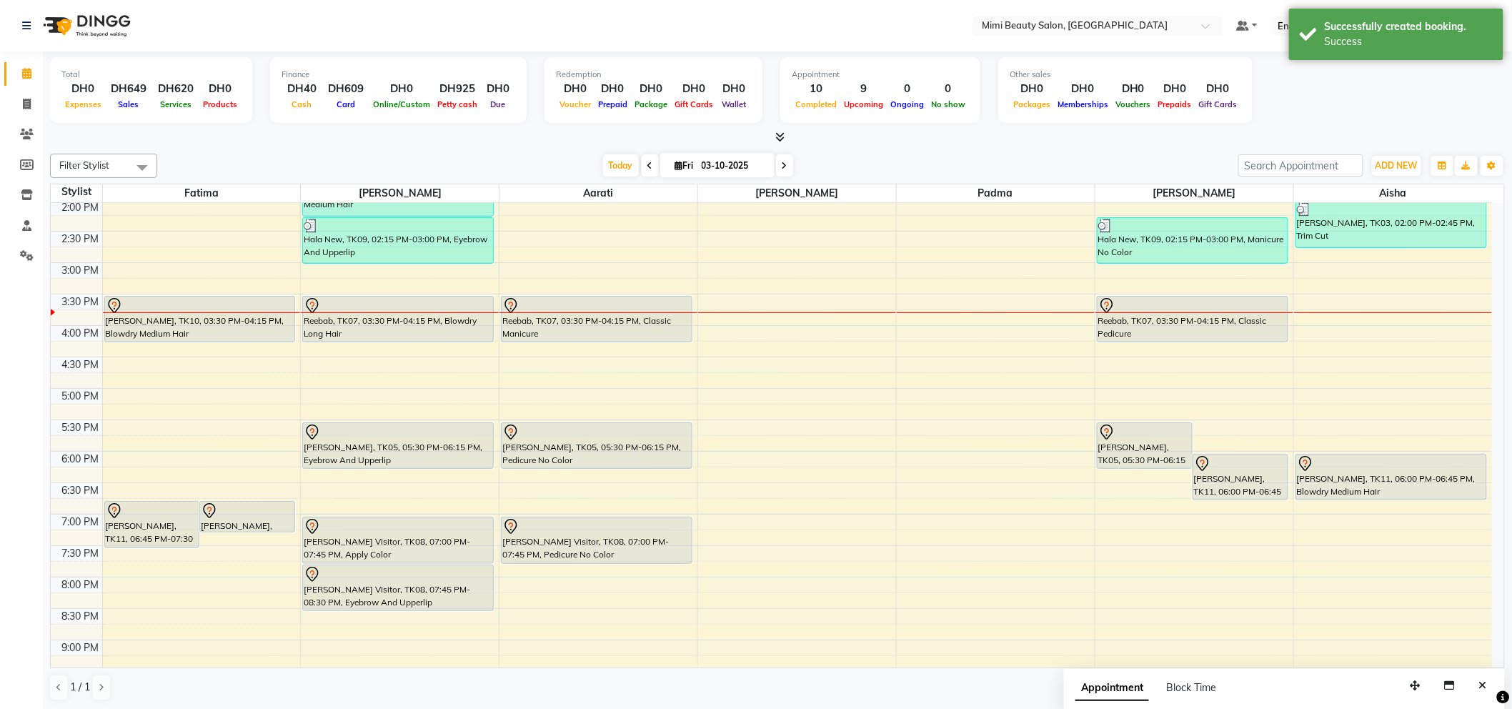
click at [1337, 316] on div "9:00 AM 9:30 AM 10:00 AM 10:30 AM 11:00 AM 11:30 AM 12:00 PM 12:30 PM 1:00 PM 1…" at bounding box center [771, 357] width 1441 height 942
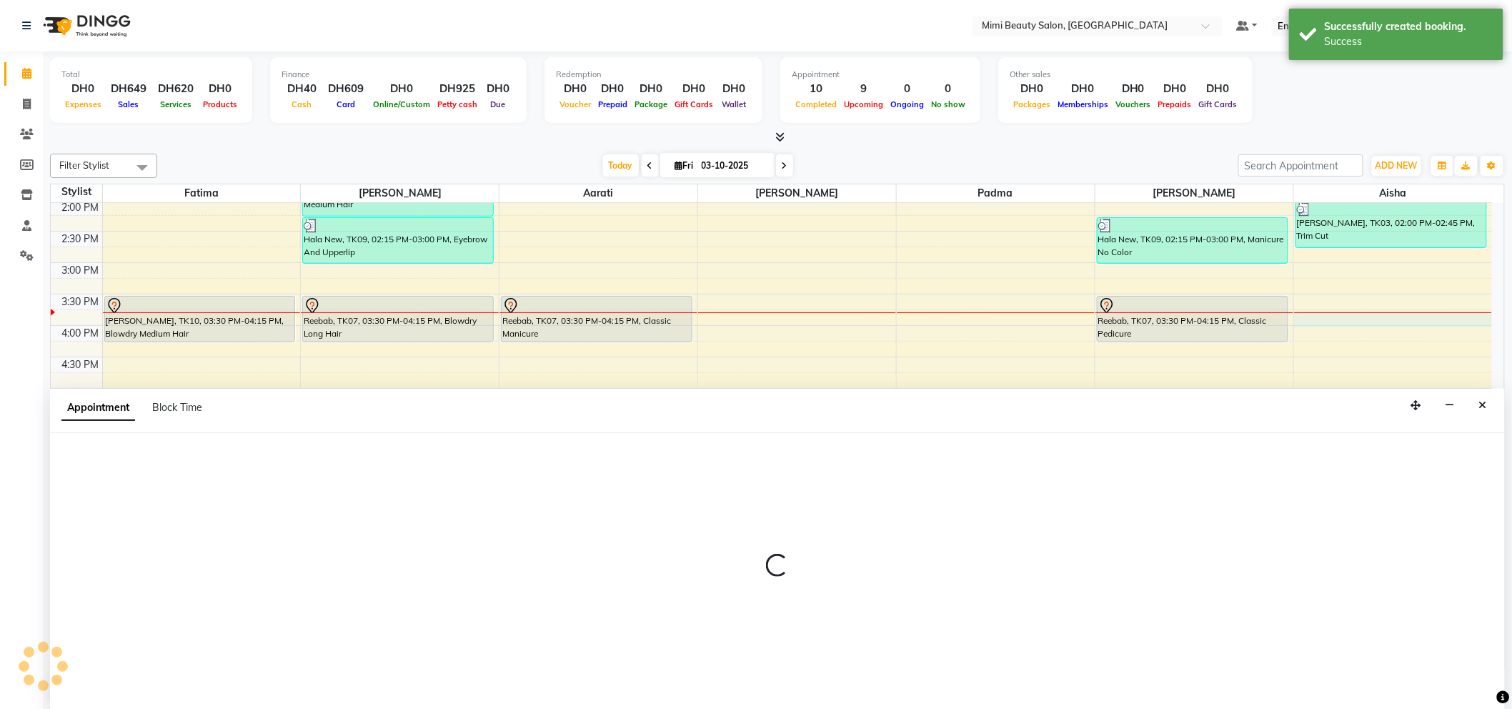
scroll to position [1, 0]
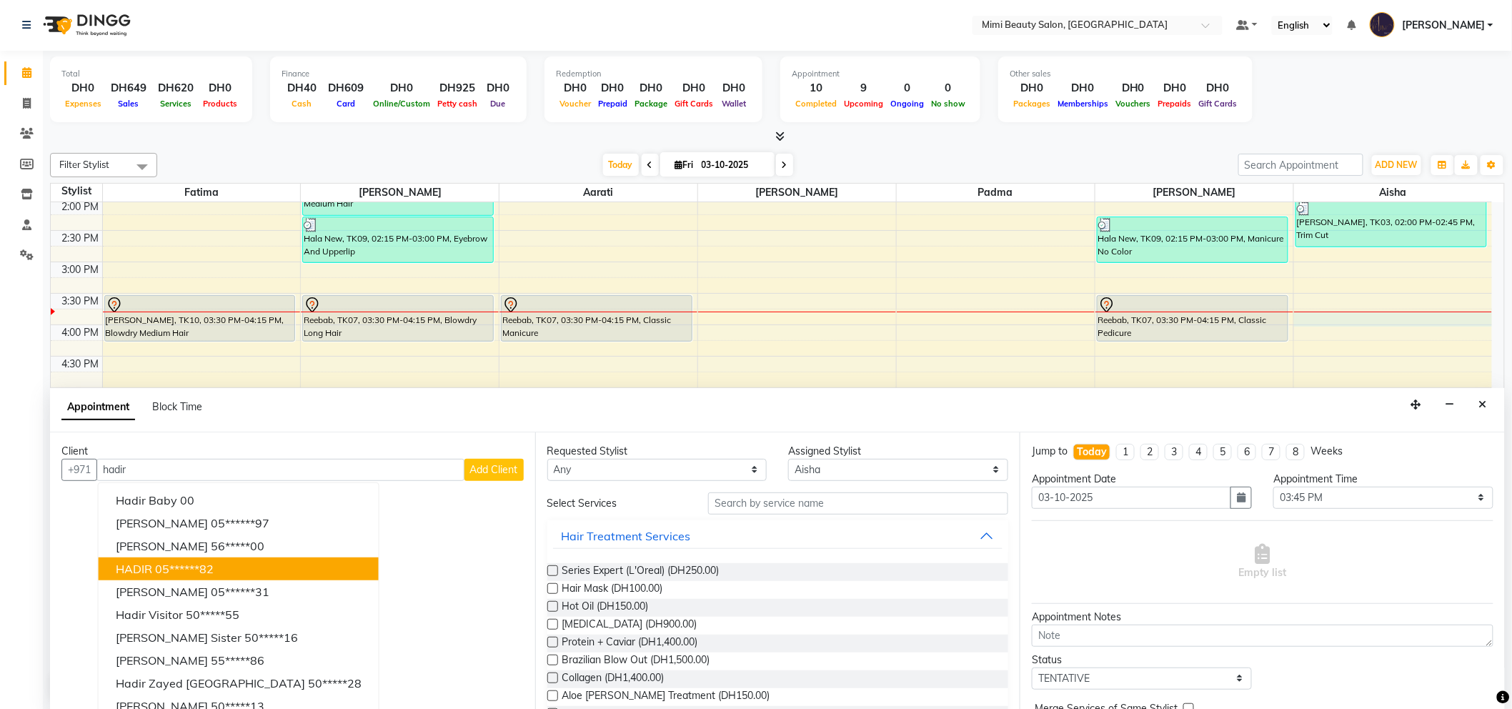
click at [209, 565] on ngb-highlight "05******82" at bounding box center [184, 568] width 59 height 14
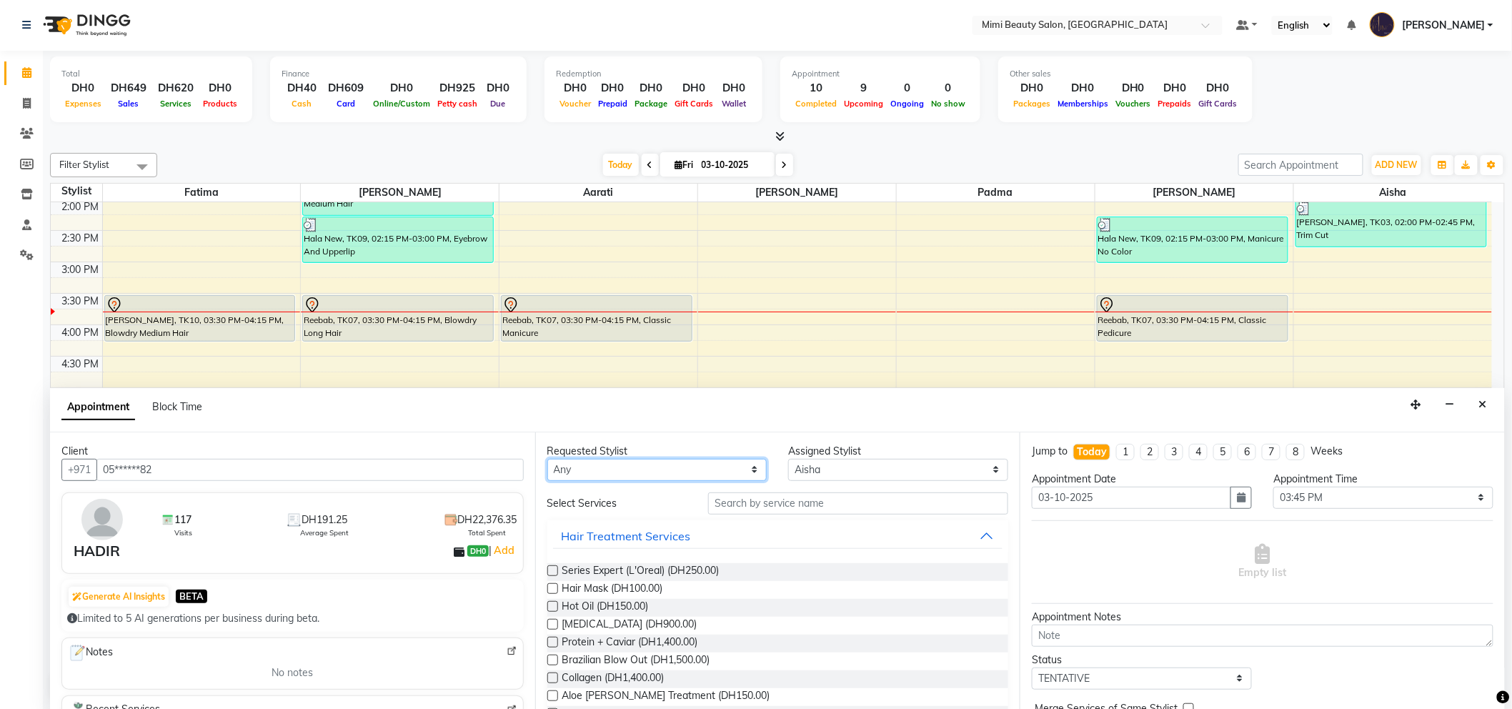
click at [679, 472] on select "Any [PERSON_NAME] [PERSON_NAME] [PERSON_NAME] [PERSON_NAME] Padma" at bounding box center [657, 470] width 220 height 22
click at [547, 459] on select "Any [PERSON_NAME] [PERSON_NAME] [PERSON_NAME] [PERSON_NAME] Padma" at bounding box center [657, 470] width 220 height 22
click at [741, 506] on input "text" at bounding box center [858, 503] width 300 height 22
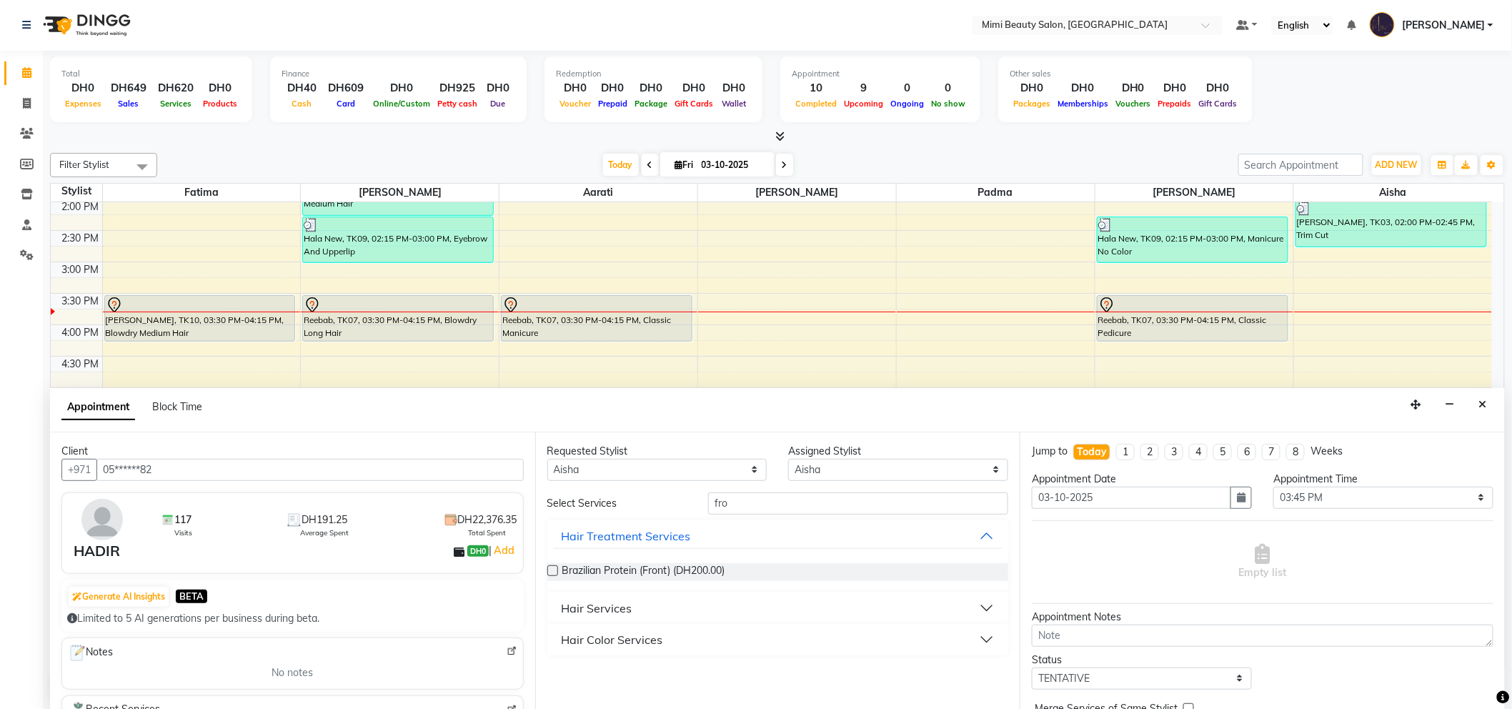
click at [669, 612] on button "Hair Services" at bounding box center [778, 608] width 450 height 26
click at [647, 684] on div "Hair Color Services" at bounding box center [611, 679] width 101 height 17
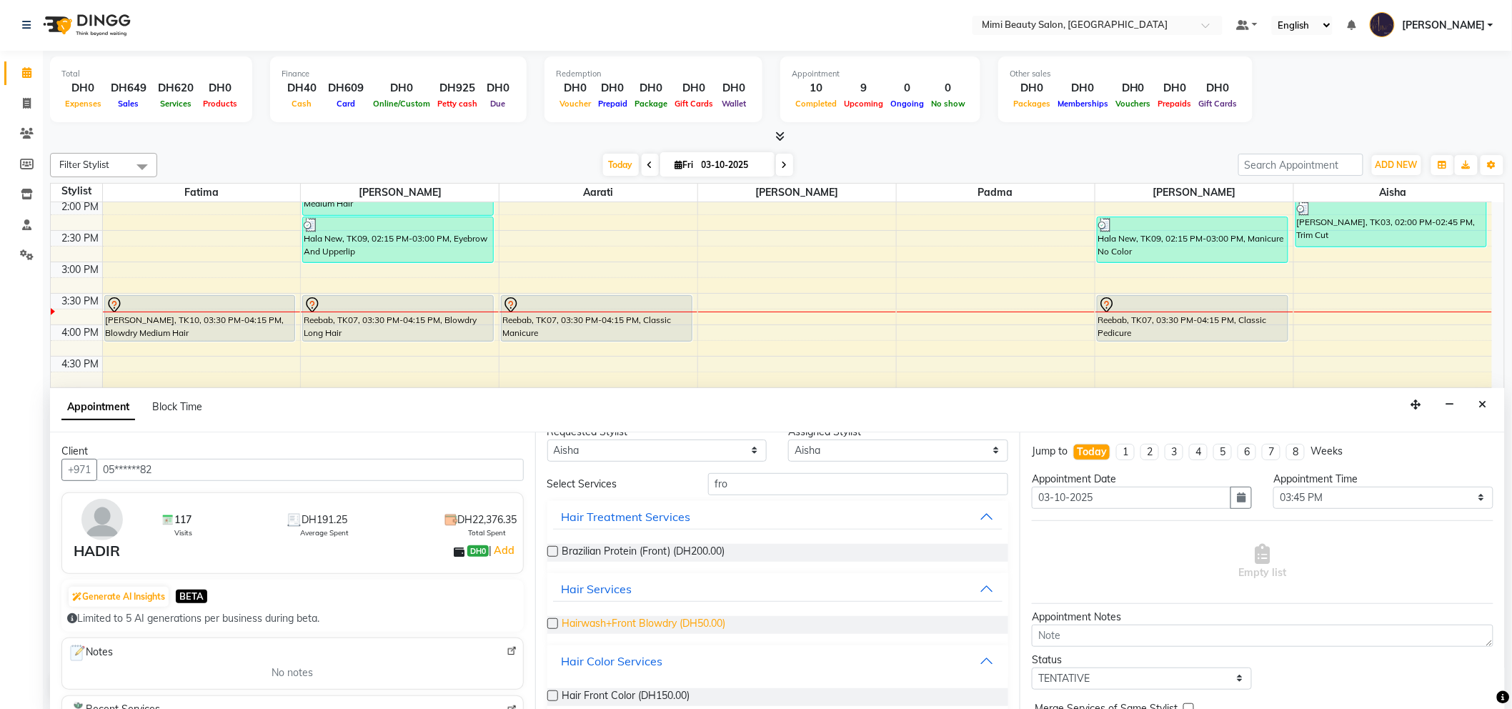
scroll to position [38, 0]
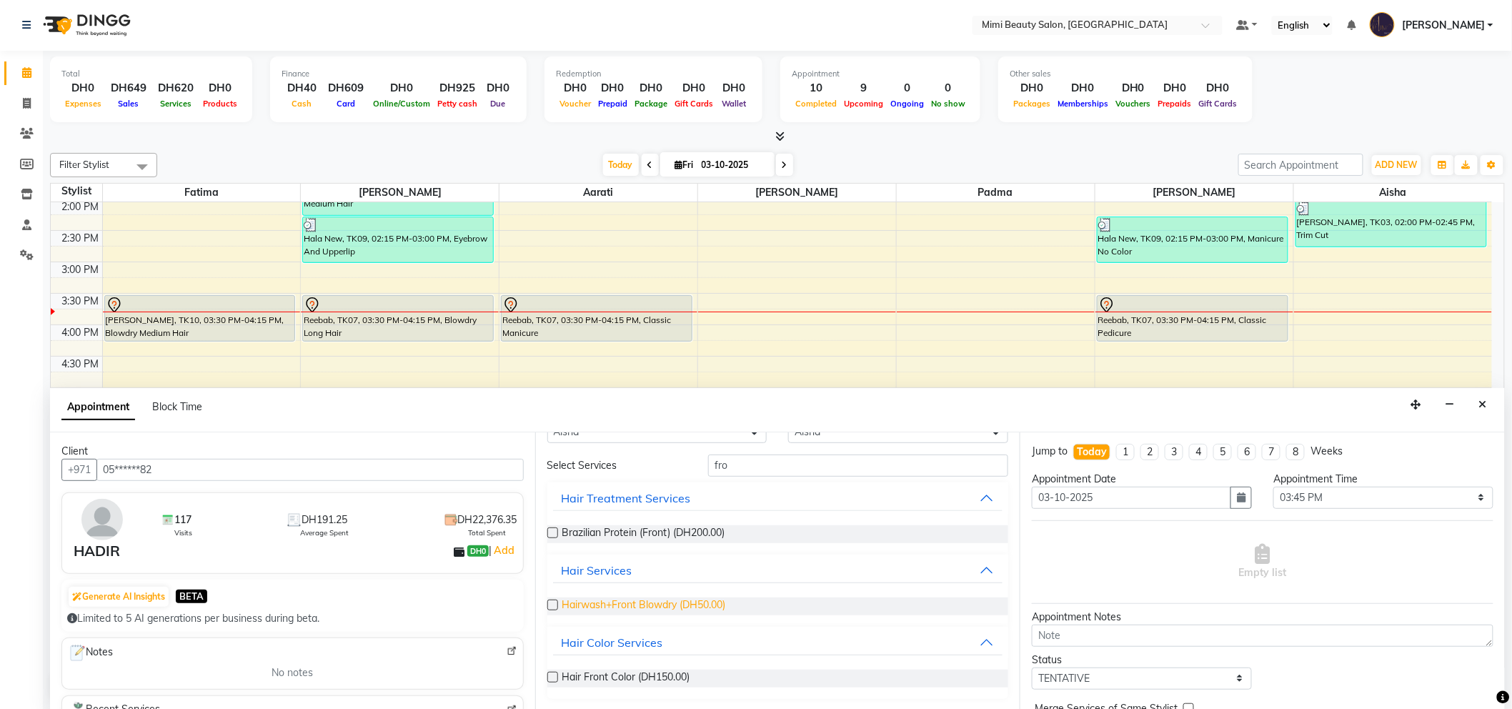
click at [645, 604] on span "Hairwash+Front Blowdry (DH50.00)" at bounding box center [644, 606] width 164 height 18
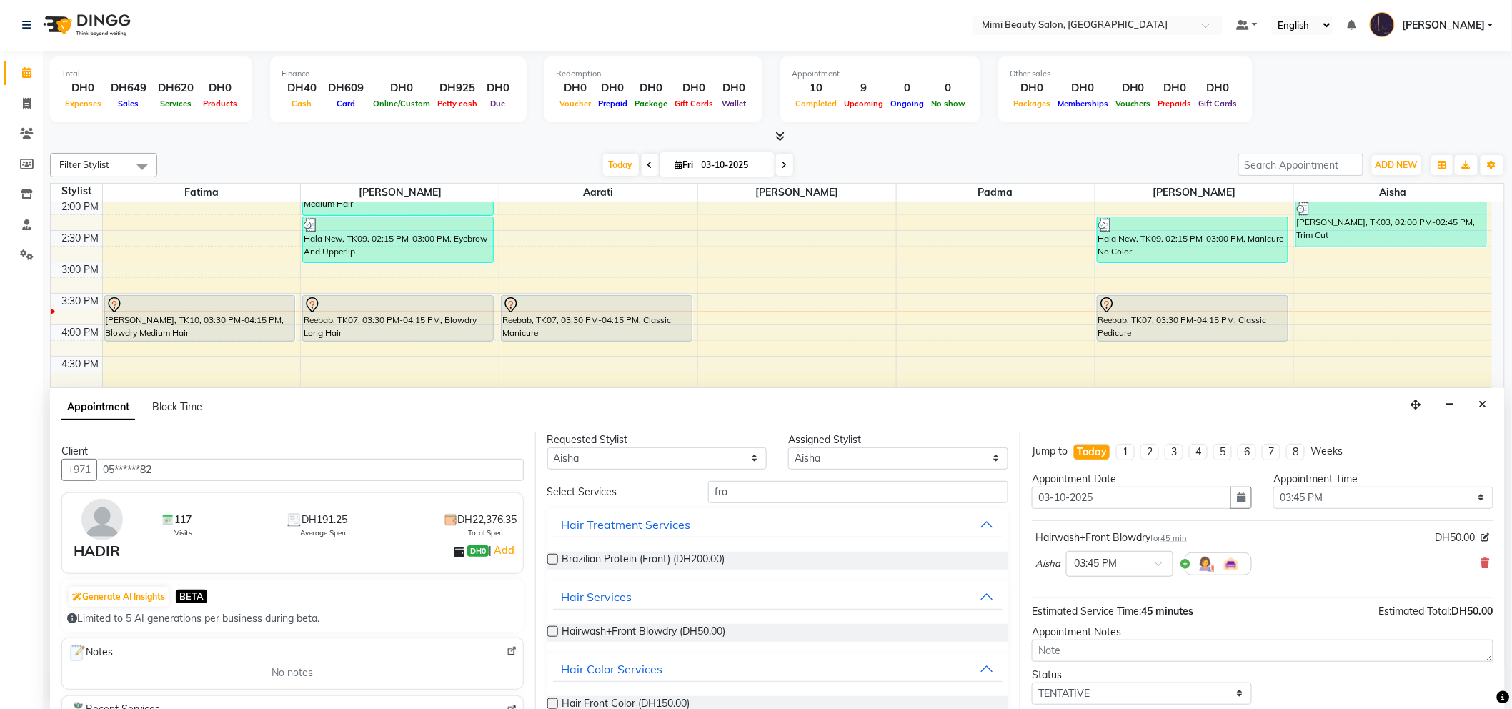
scroll to position [0, 0]
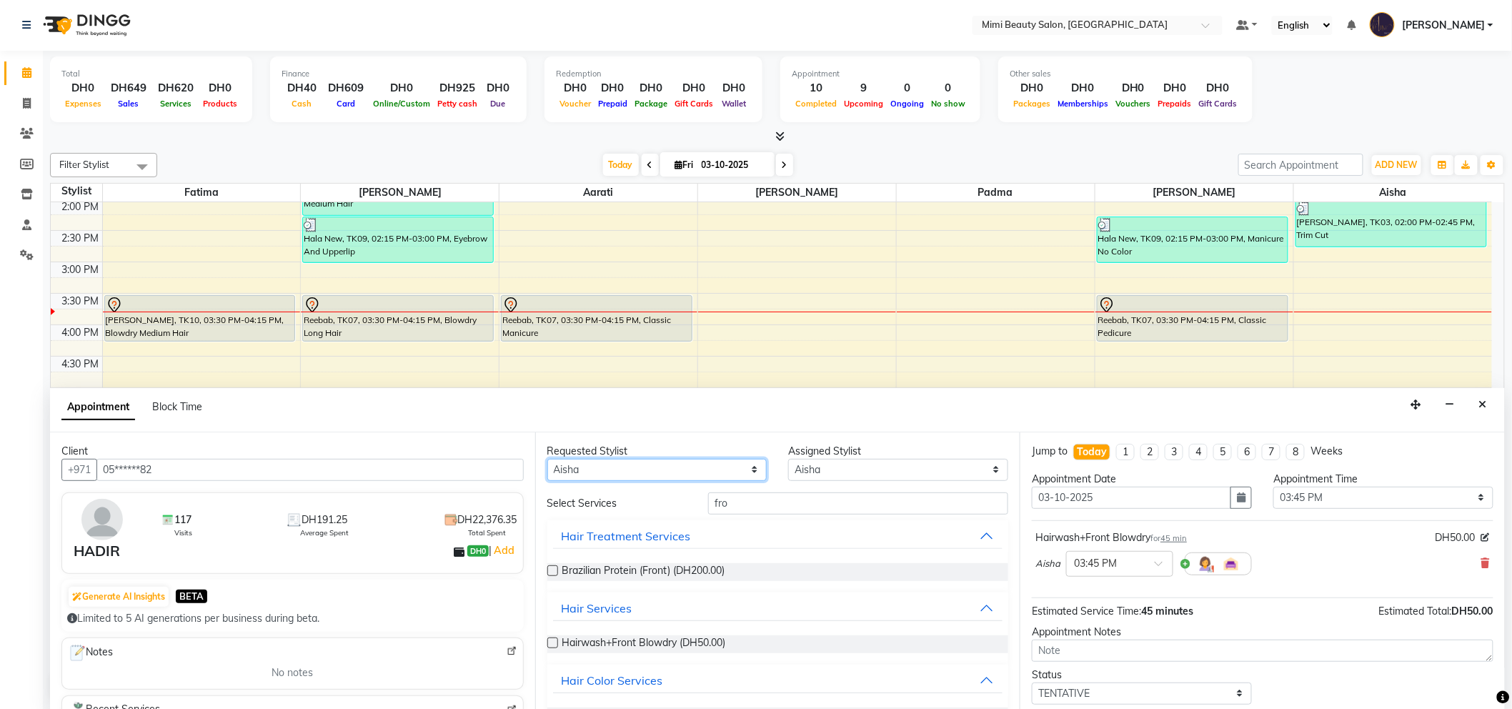
click at [669, 474] on select "Any [PERSON_NAME] [PERSON_NAME] [PERSON_NAME] [PERSON_NAME] Padma" at bounding box center [657, 470] width 220 height 22
click at [641, 473] on select "Any [PERSON_NAME] [PERSON_NAME] [PERSON_NAME] [PERSON_NAME] Padma" at bounding box center [657, 470] width 220 height 22
click at [547, 459] on select "Any [PERSON_NAME] [PERSON_NAME] [PERSON_NAME] [PERSON_NAME] Padma" at bounding box center [657, 470] width 220 height 22
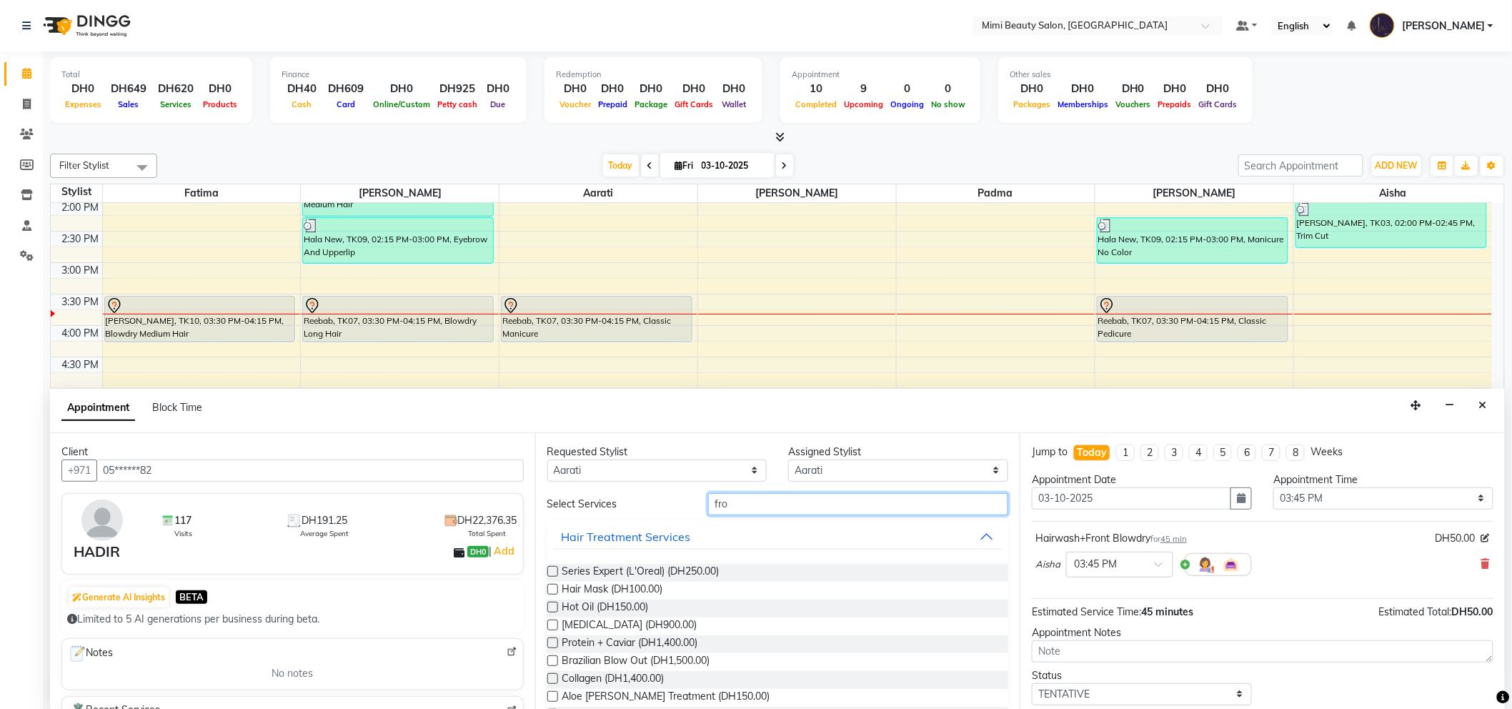
click at [736, 504] on input "fro" at bounding box center [858, 504] width 300 height 22
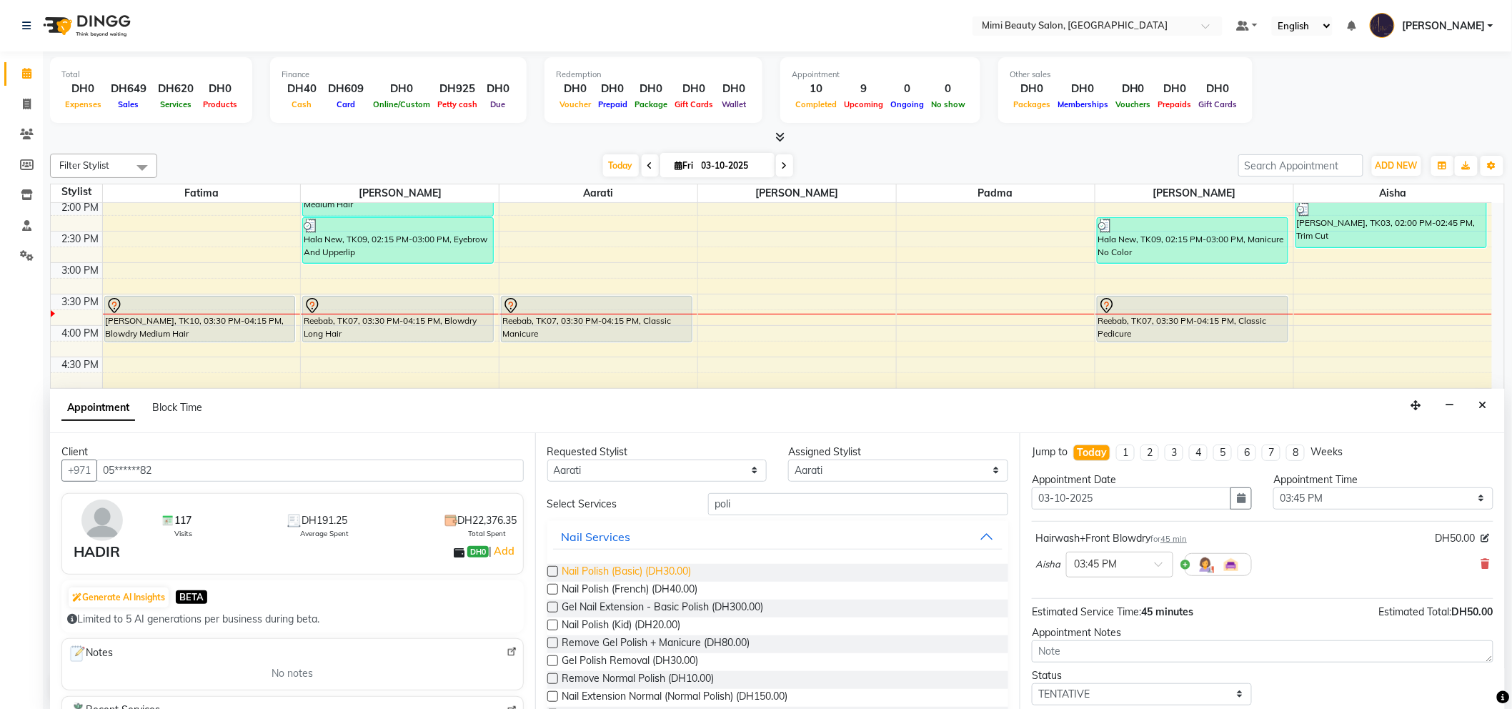
click at [677, 564] on span "Nail Polish (Basic) (DH30.00)" at bounding box center [626, 573] width 129 height 18
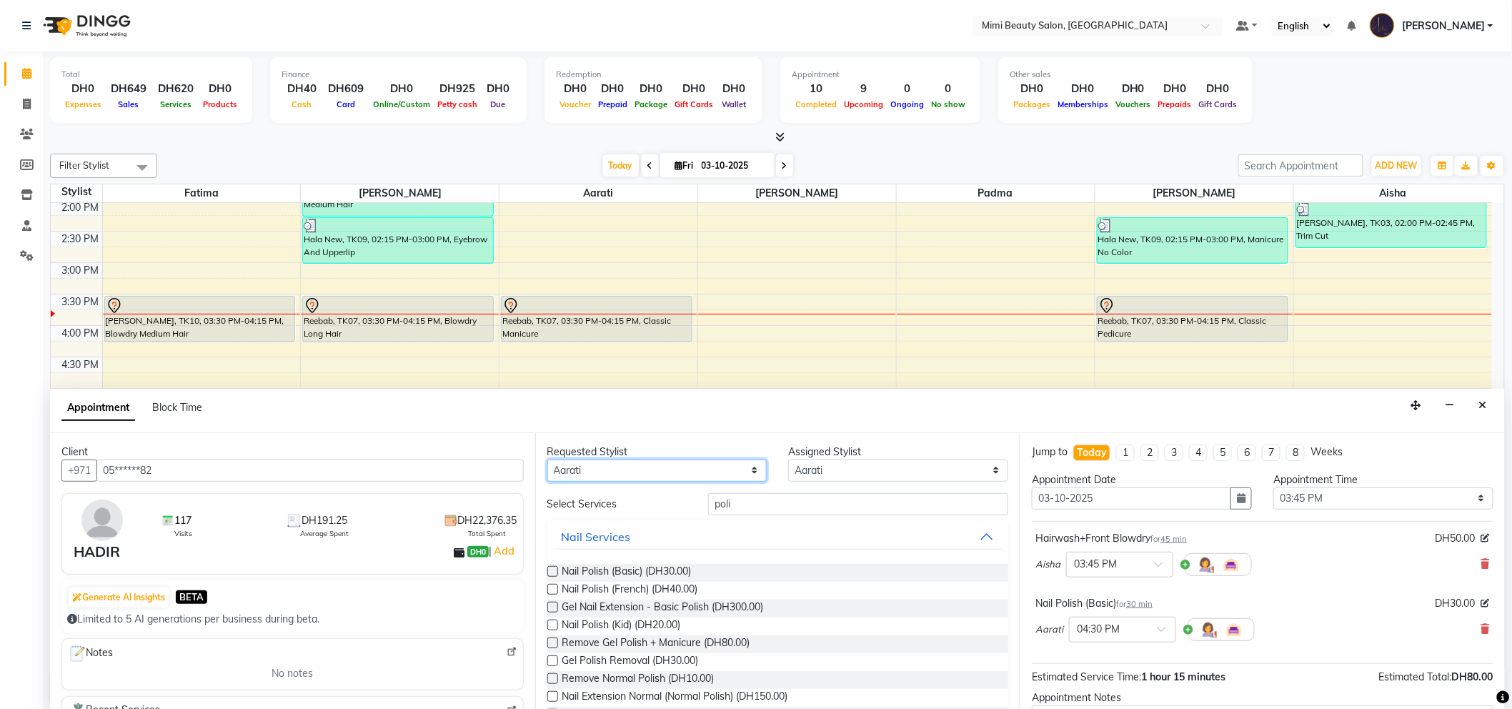
click at [680, 475] on select "Any [PERSON_NAME] [PERSON_NAME] [PERSON_NAME] [PERSON_NAME] Padma" at bounding box center [657, 470] width 220 height 22
click at [547, 459] on select "Any [PERSON_NAME] [PERSON_NAME] [PERSON_NAME] [PERSON_NAME] Padma" at bounding box center [657, 470] width 220 height 22
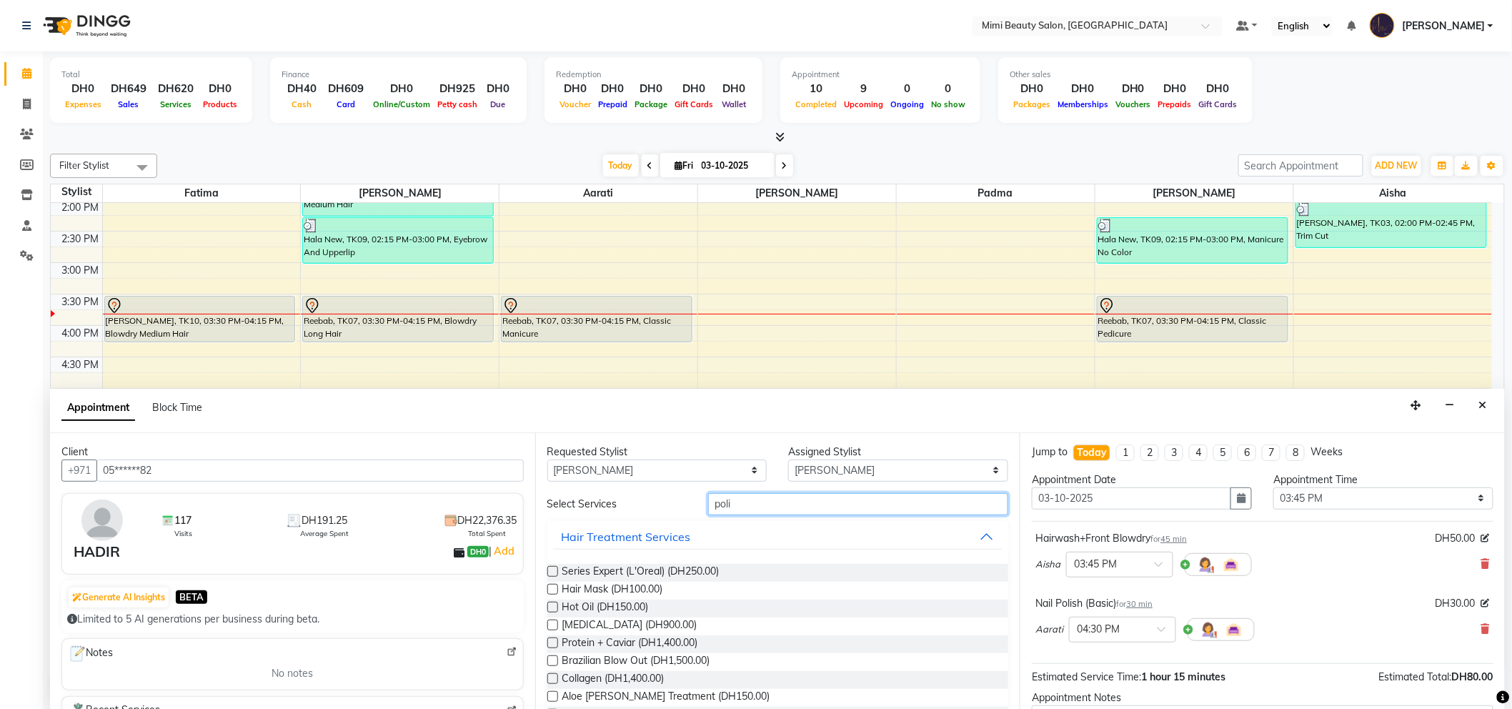
click at [724, 508] on input "poli" at bounding box center [858, 504] width 300 height 22
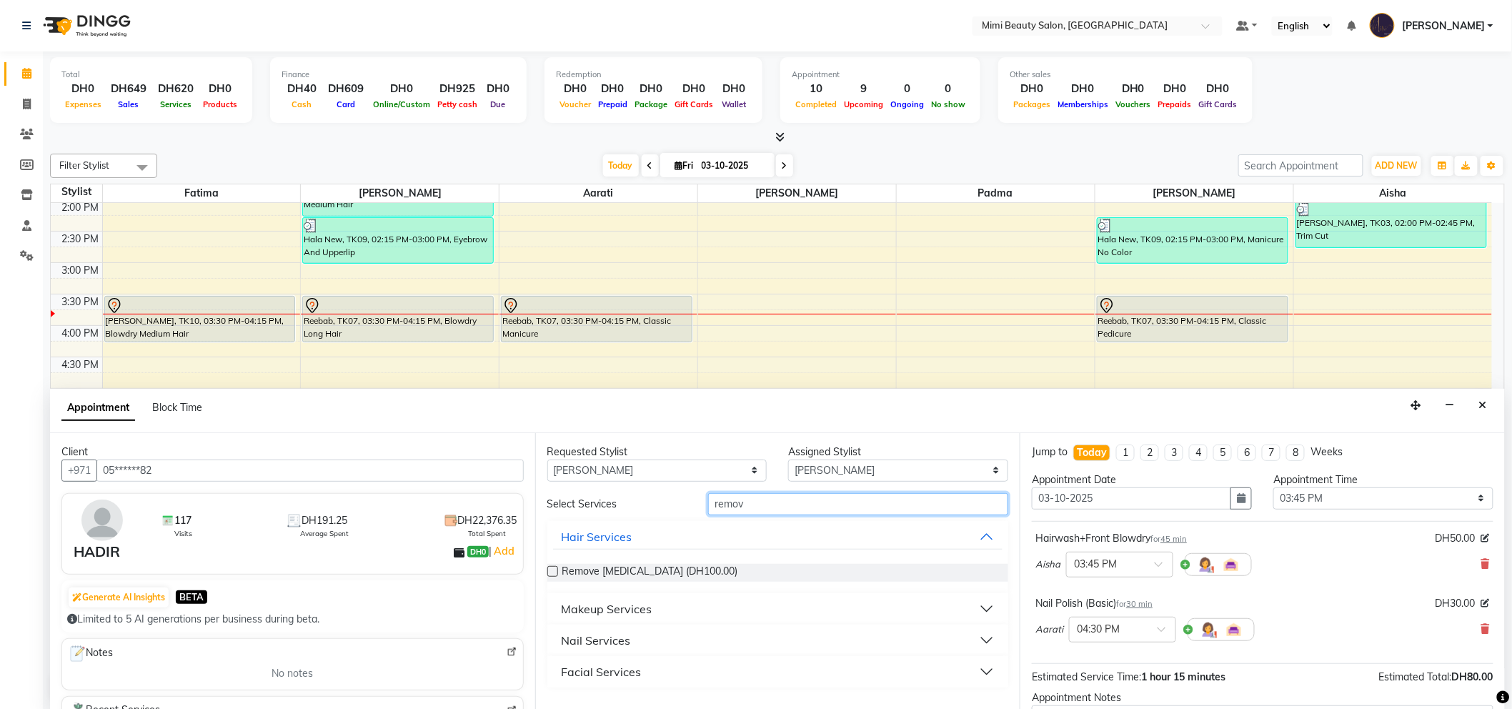
scroll to position [1, 0]
click at [695, 639] on button "Nail Services" at bounding box center [778, 639] width 450 height 26
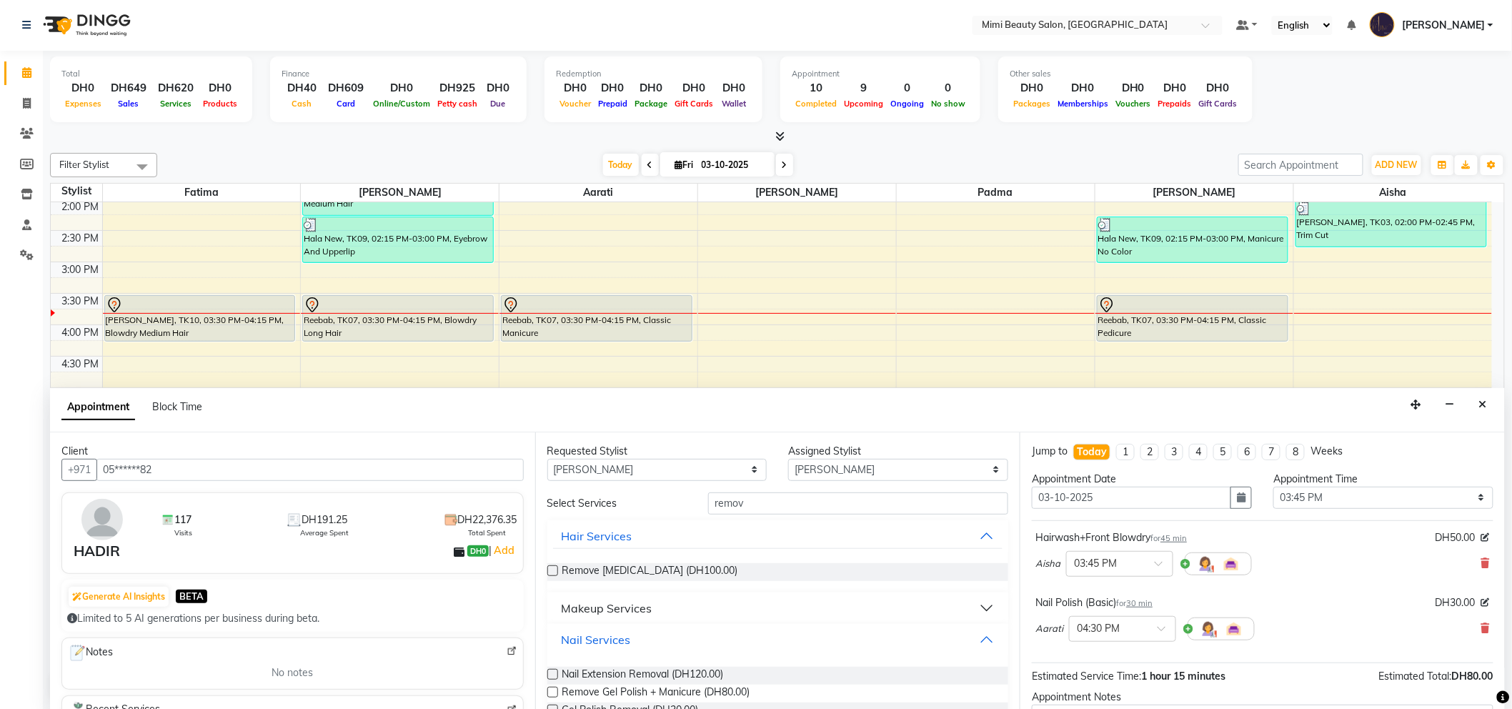
scroll to position [118, 0]
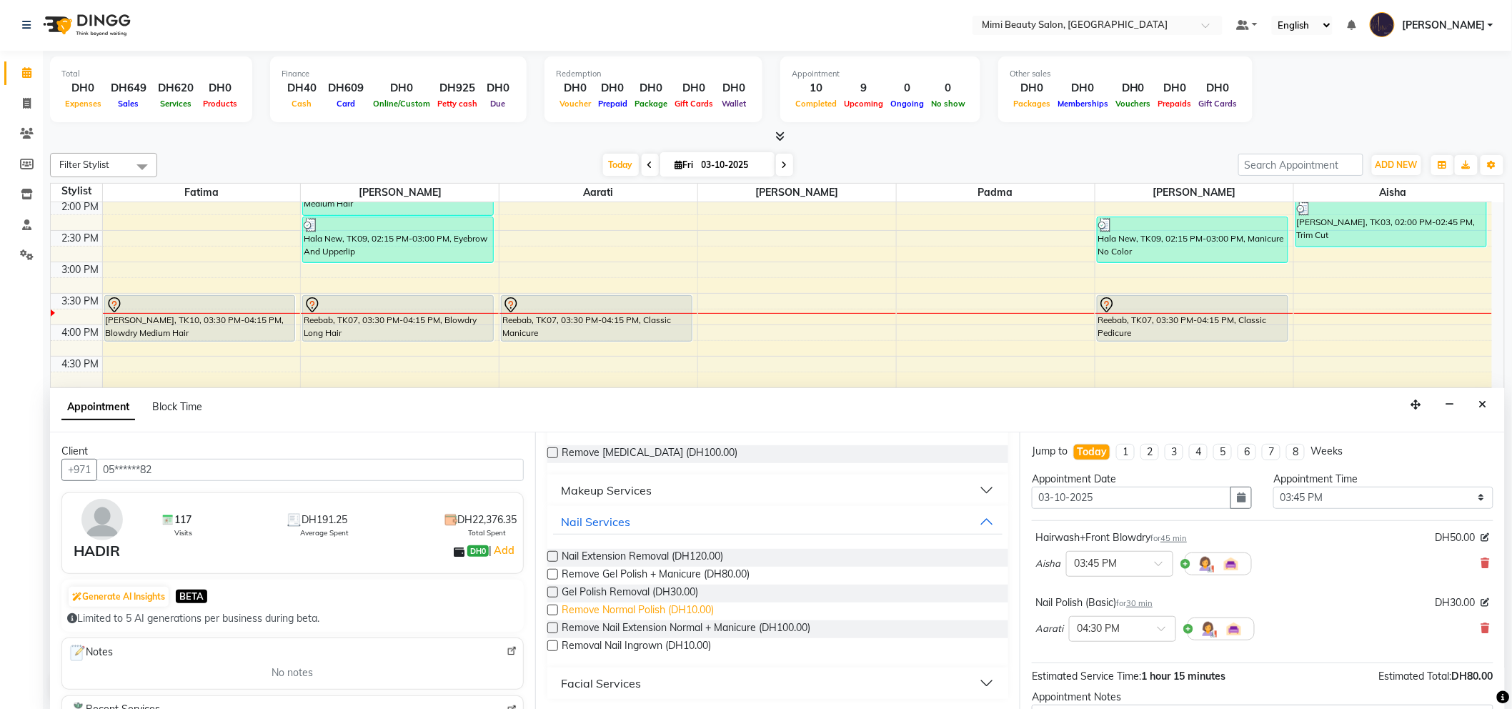
click at [661, 610] on span "Remove Normal Polish (DH10.00)" at bounding box center [638, 611] width 152 height 18
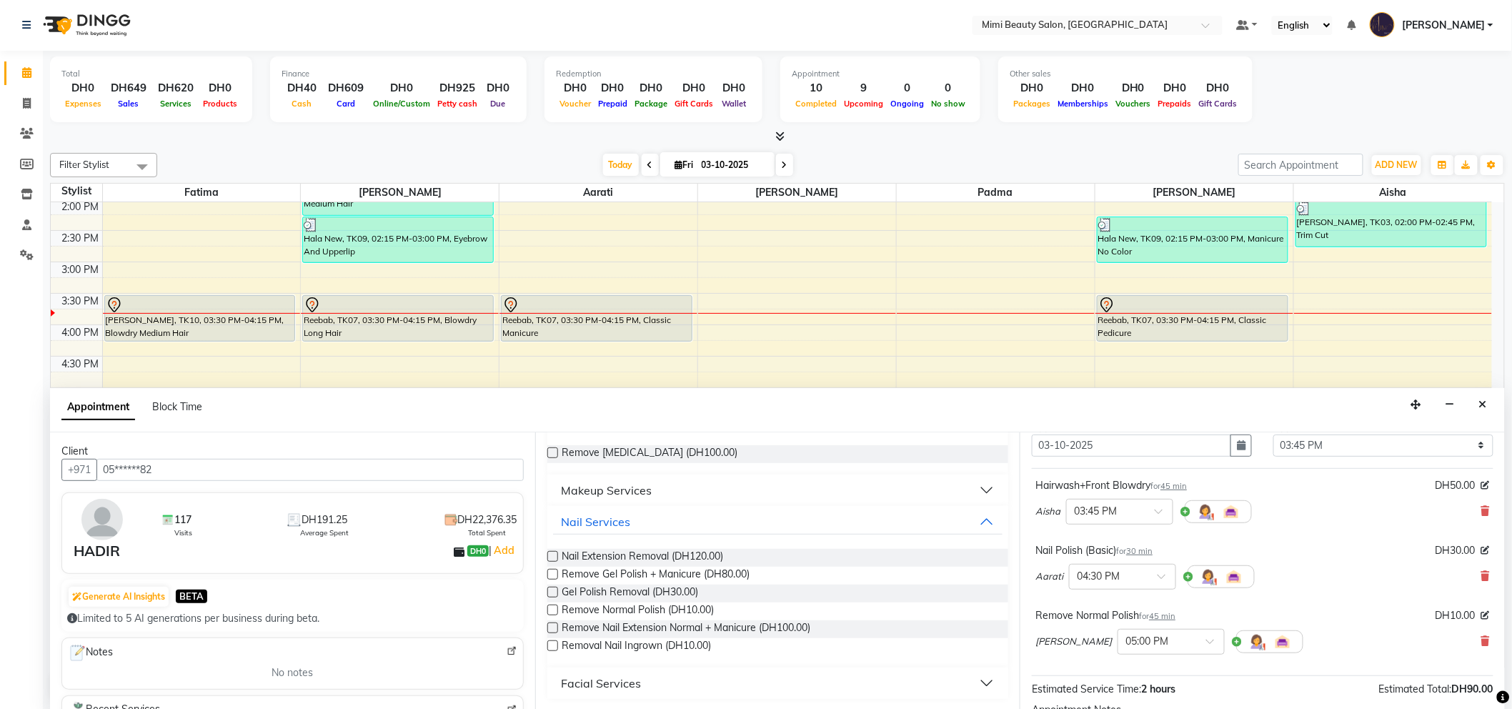
scroll to position [79, 0]
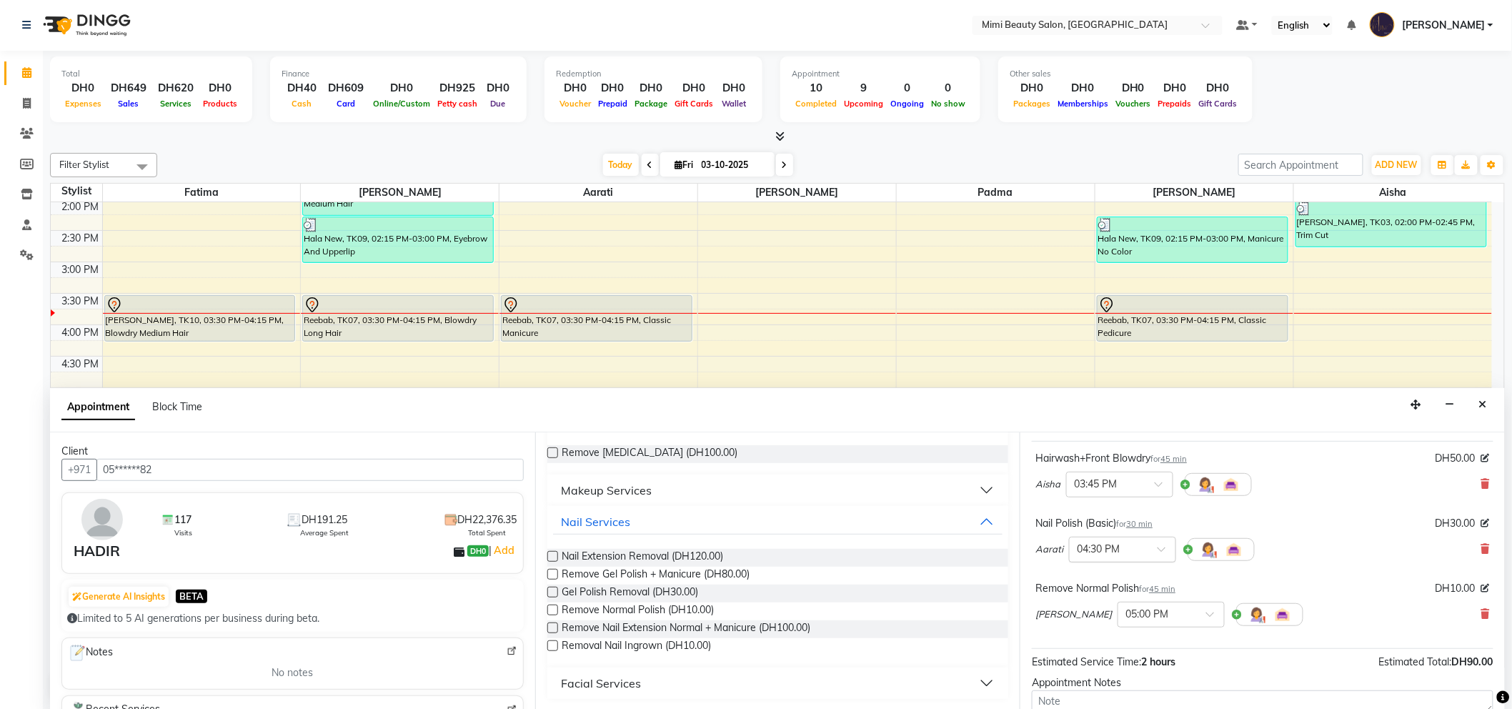
click at [1160, 550] on span at bounding box center [1166, 553] width 18 height 15
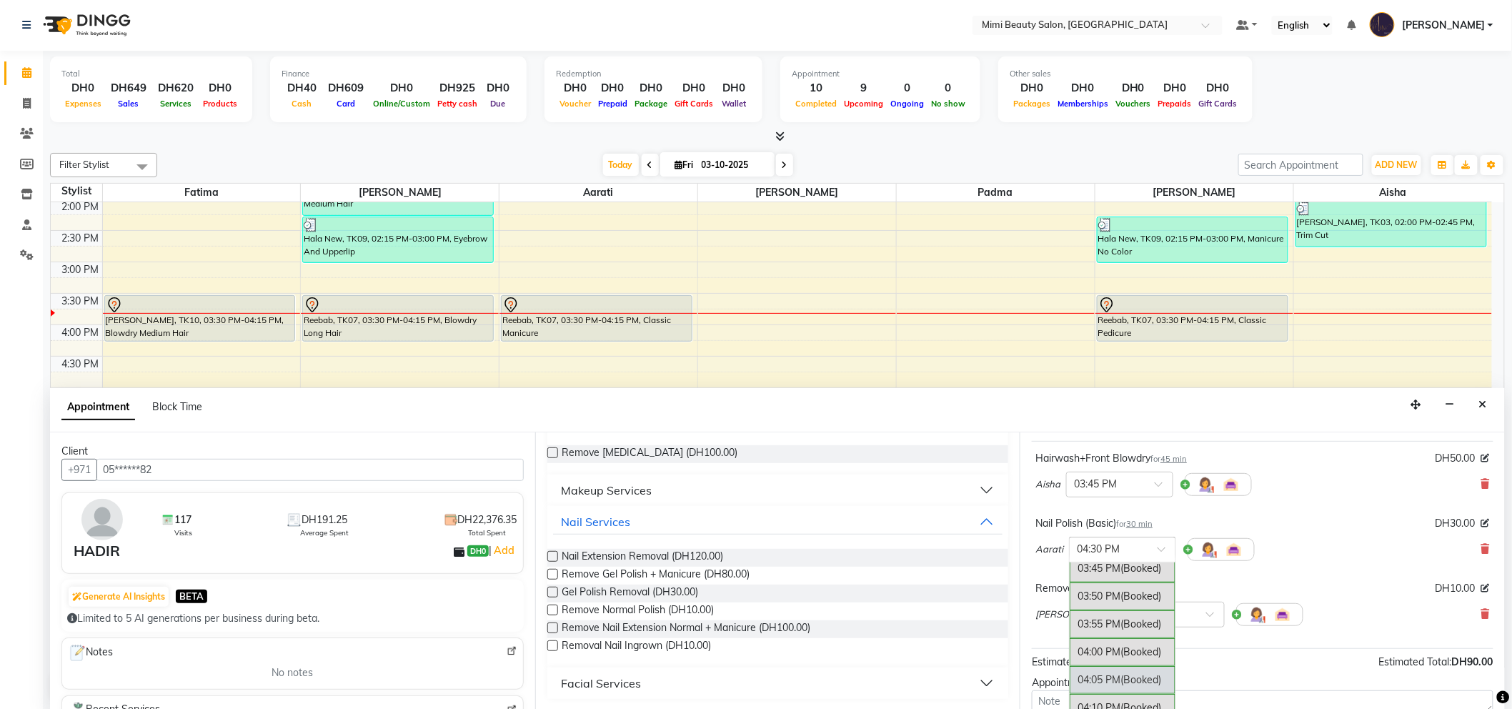
scroll to position [1765, 0]
click at [1117, 641] on div "03:45 PM (Booked)" at bounding box center [1122, 648] width 106 height 28
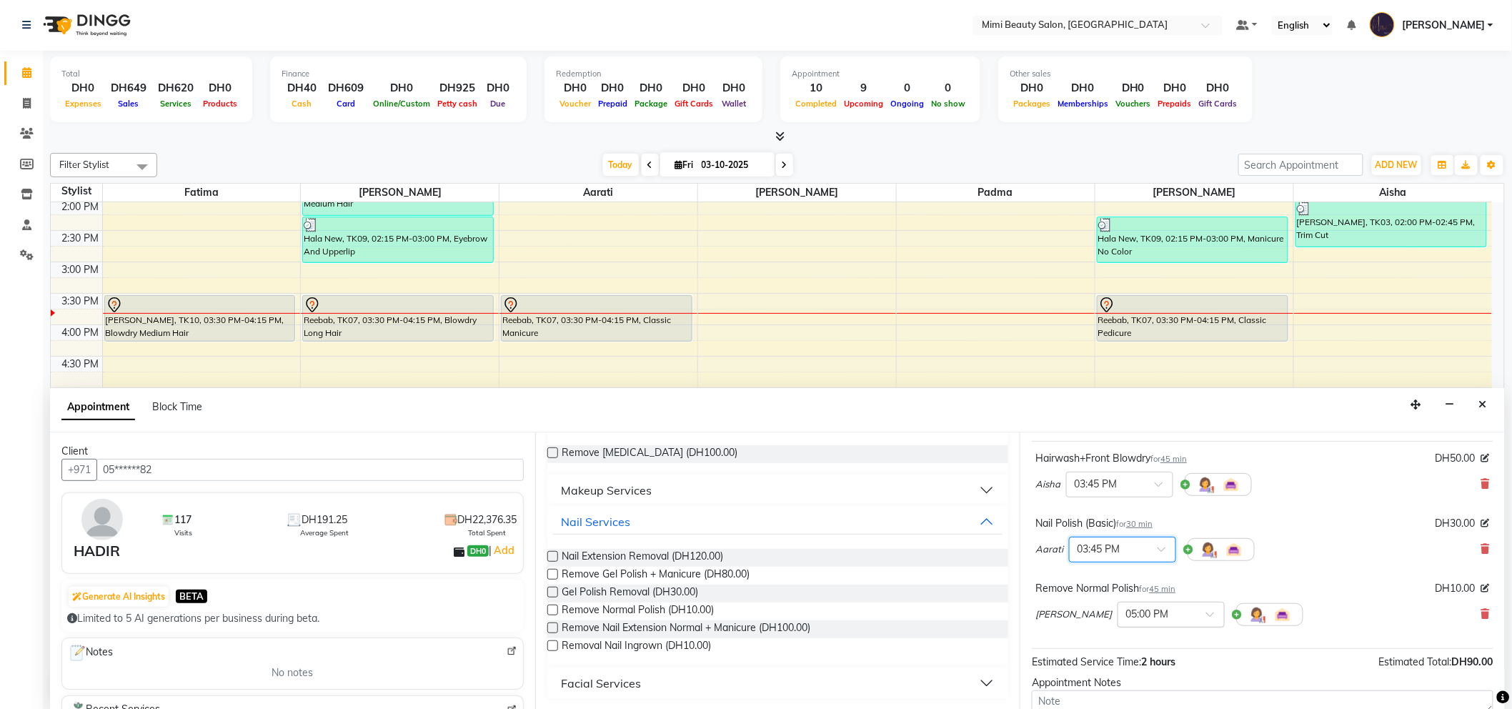
click at [1132, 619] on div at bounding box center [1171, 613] width 106 height 15
click at [1118, 639] on div "03:45 PM" at bounding box center [1171, 641] width 106 height 26
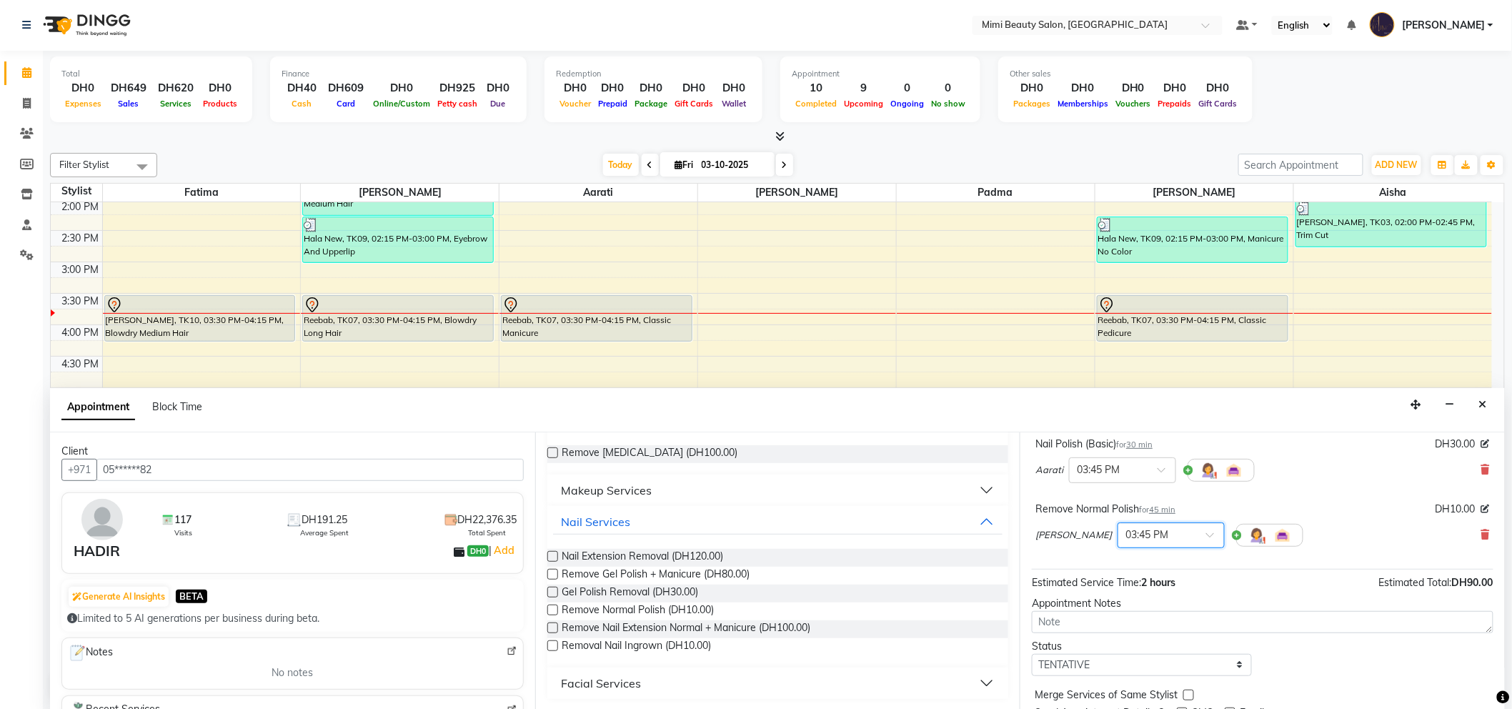
scroll to position [230, 0]
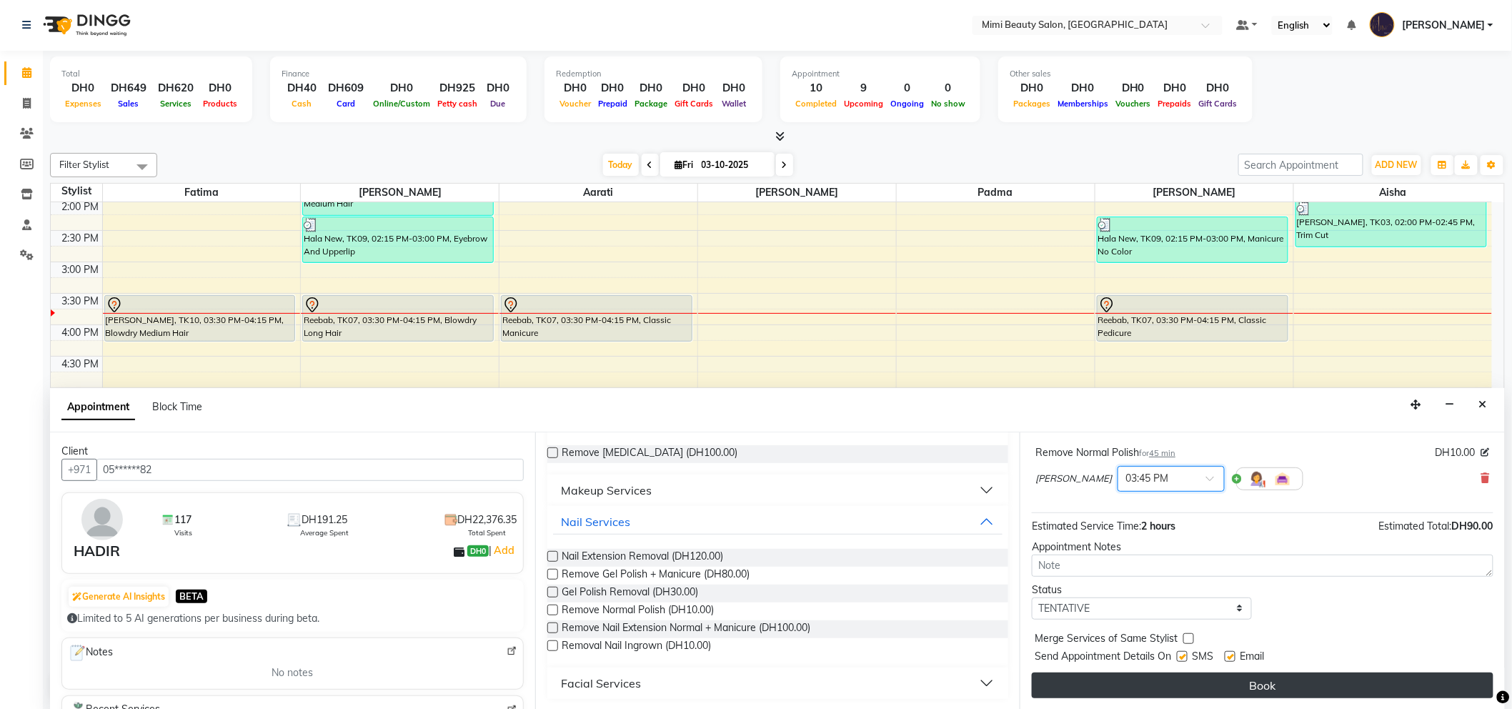
click at [1255, 687] on button "Book" at bounding box center [1262, 685] width 461 height 26
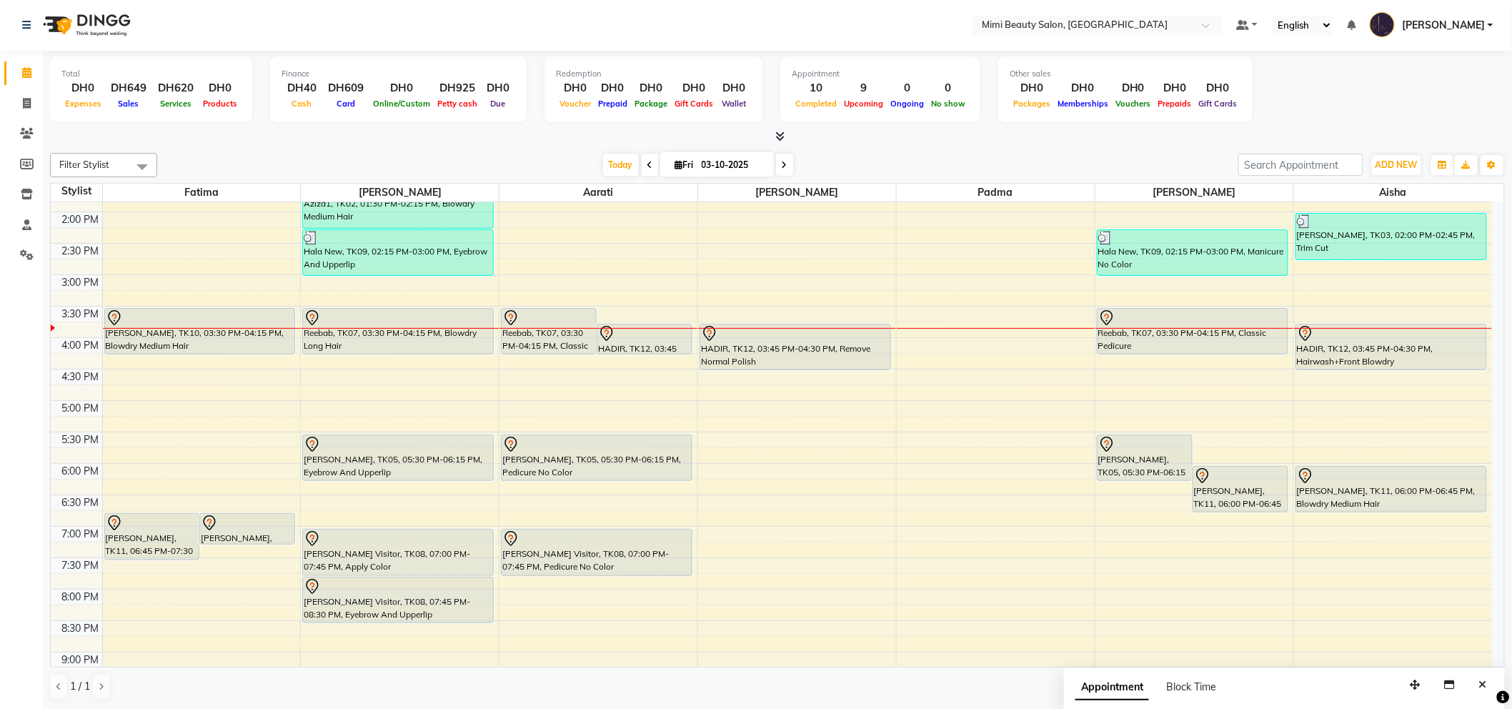
scroll to position [250, 0]
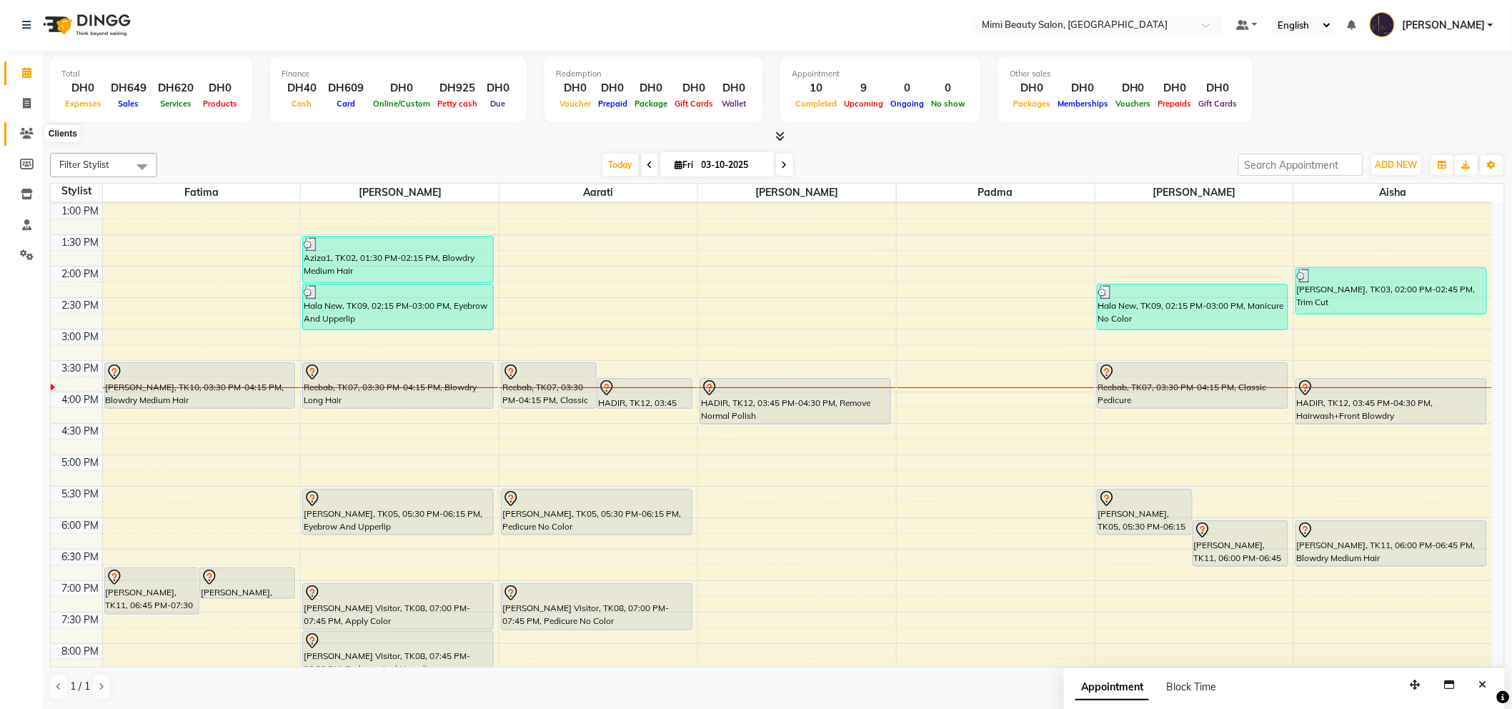
click at [16, 131] on span at bounding box center [26, 134] width 25 height 16
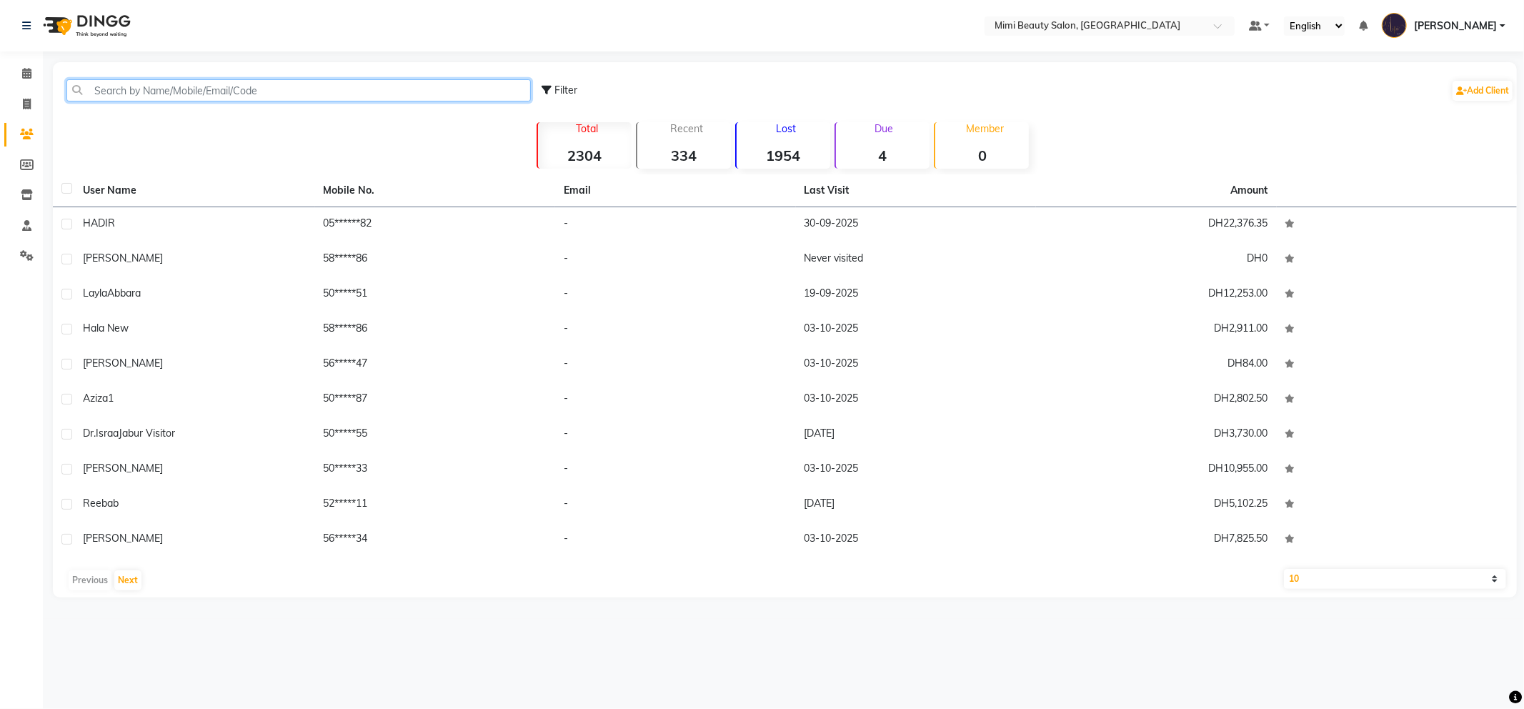
click at [293, 89] on input "text" at bounding box center [298, 90] width 464 height 22
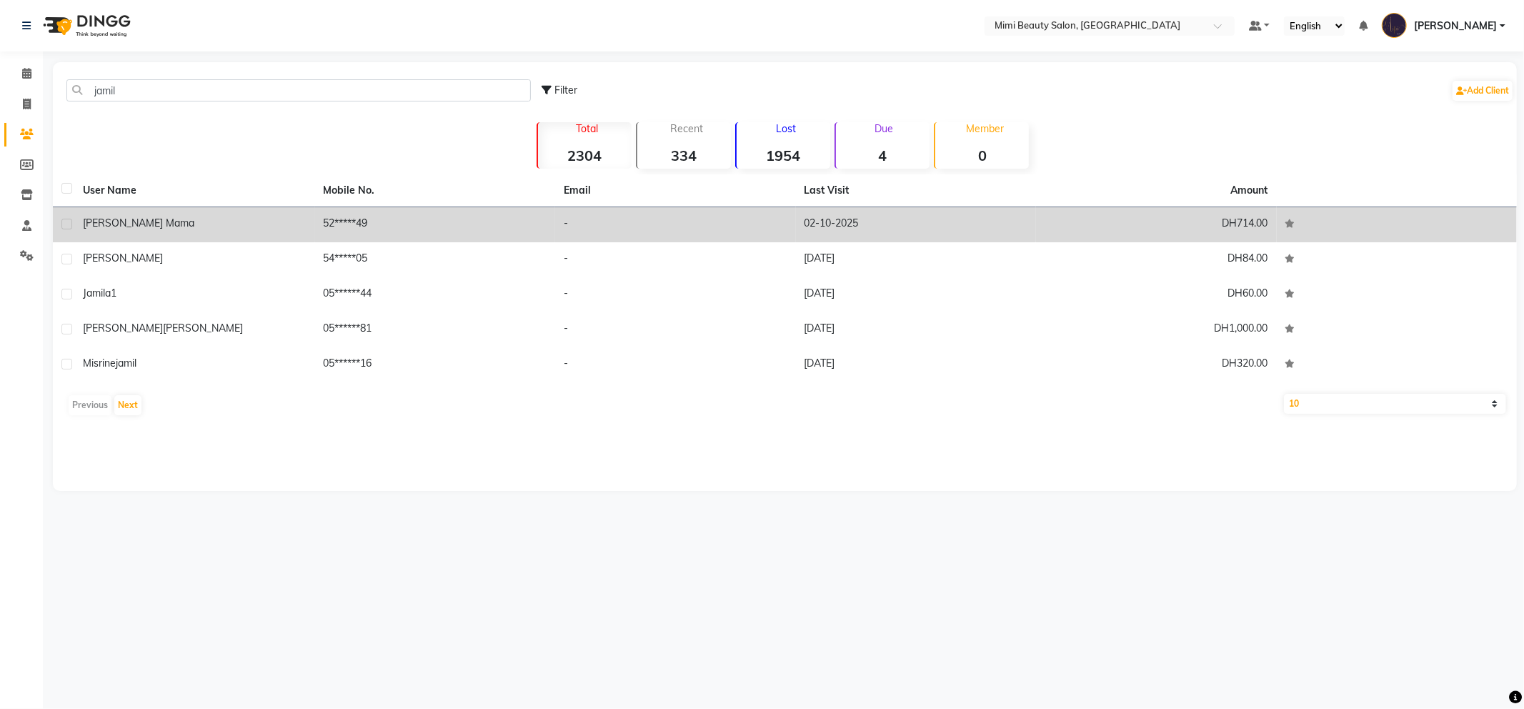
click at [159, 219] on span "Jamila Shouk Mama" at bounding box center [138, 222] width 111 height 13
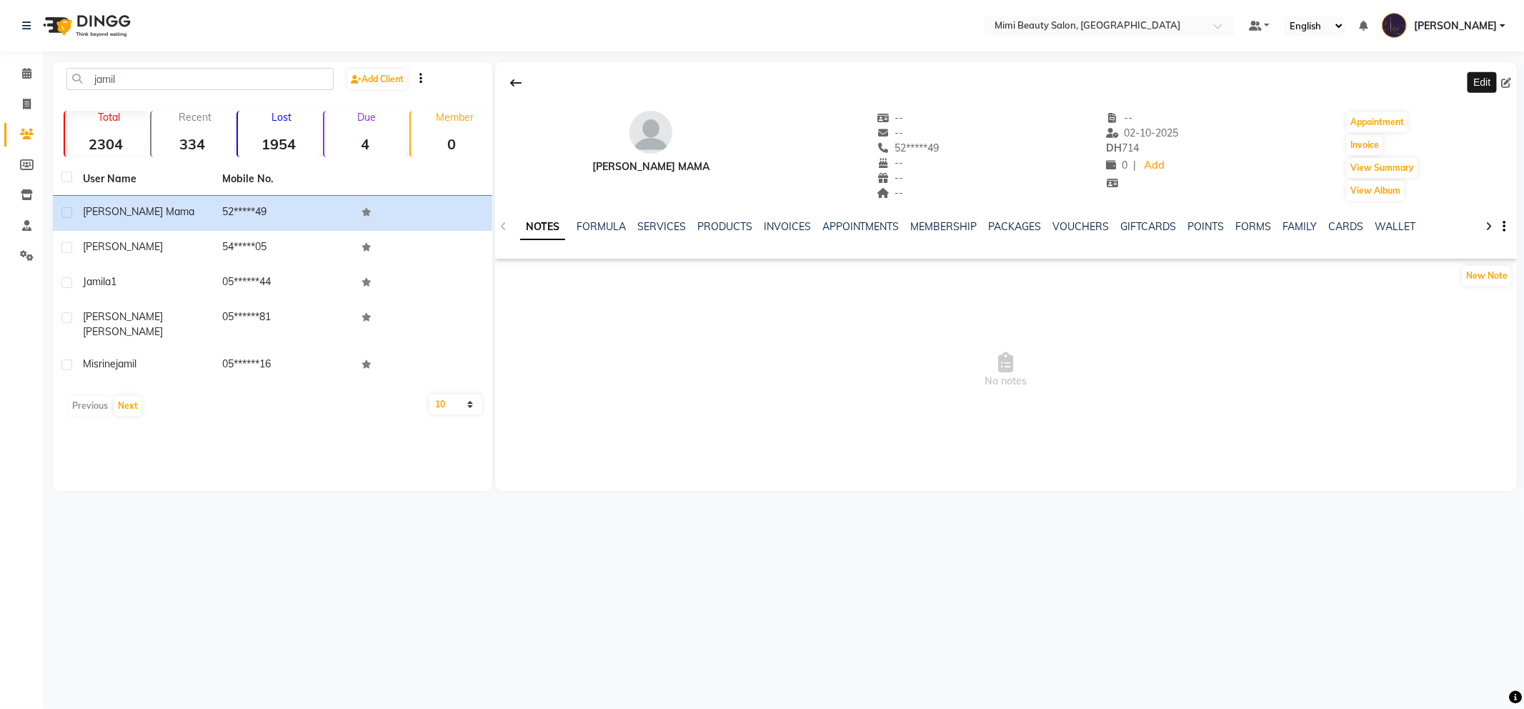
click at [1505, 83] on icon at bounding box center [1506, 83] width 10 height 10
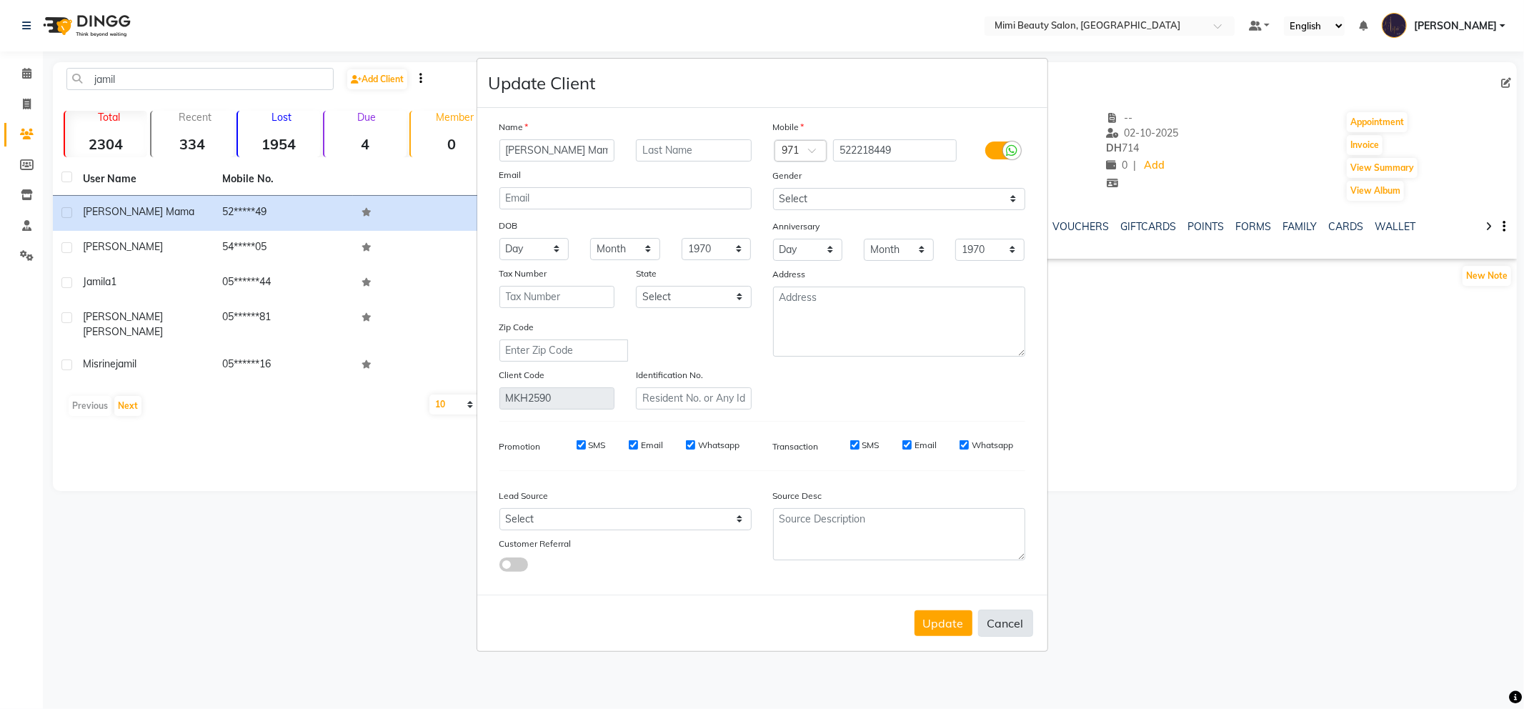
click at [1020, 626] on button "Cancel" at bounding box center [1005, 622] width 55 height 27
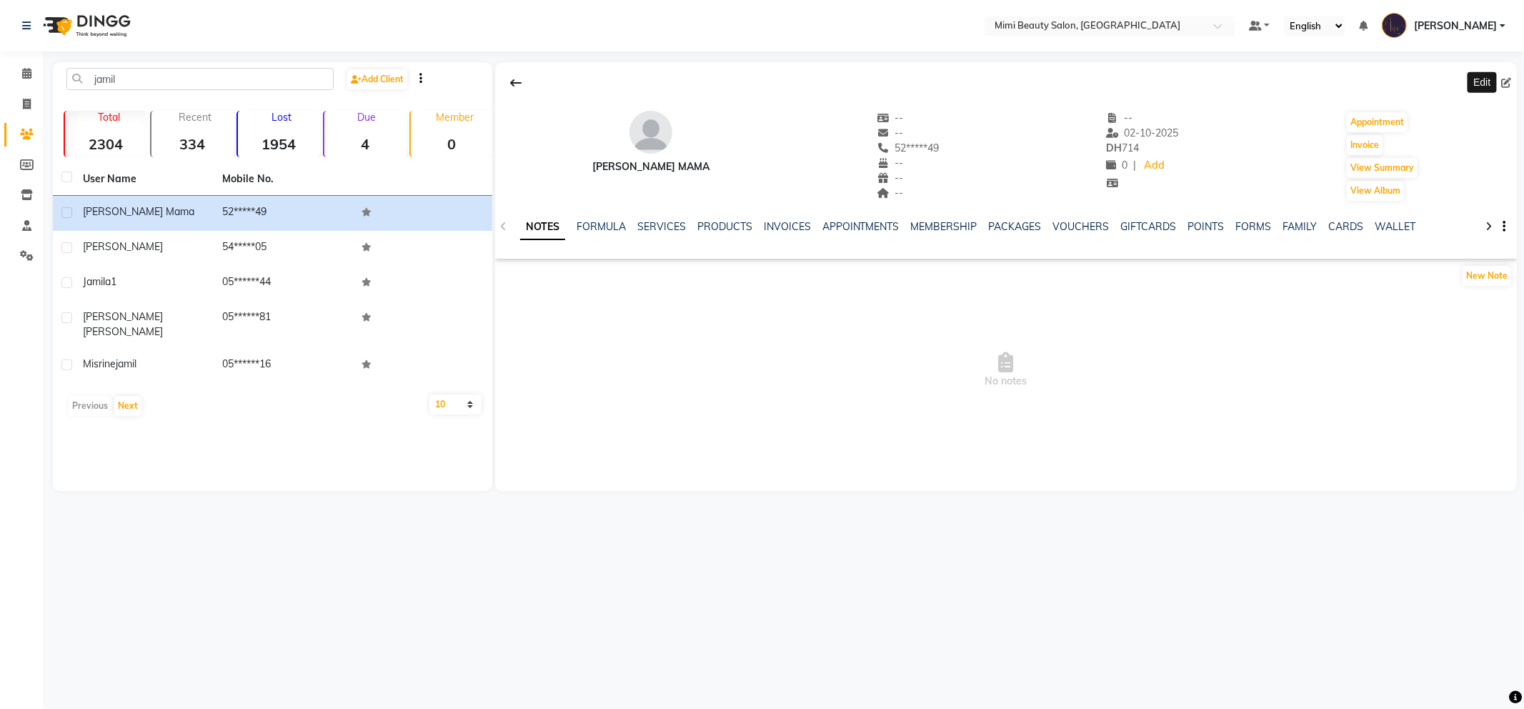
click at [1506, 84] on icon at bounding box center [1506, 83] width 10 height 10
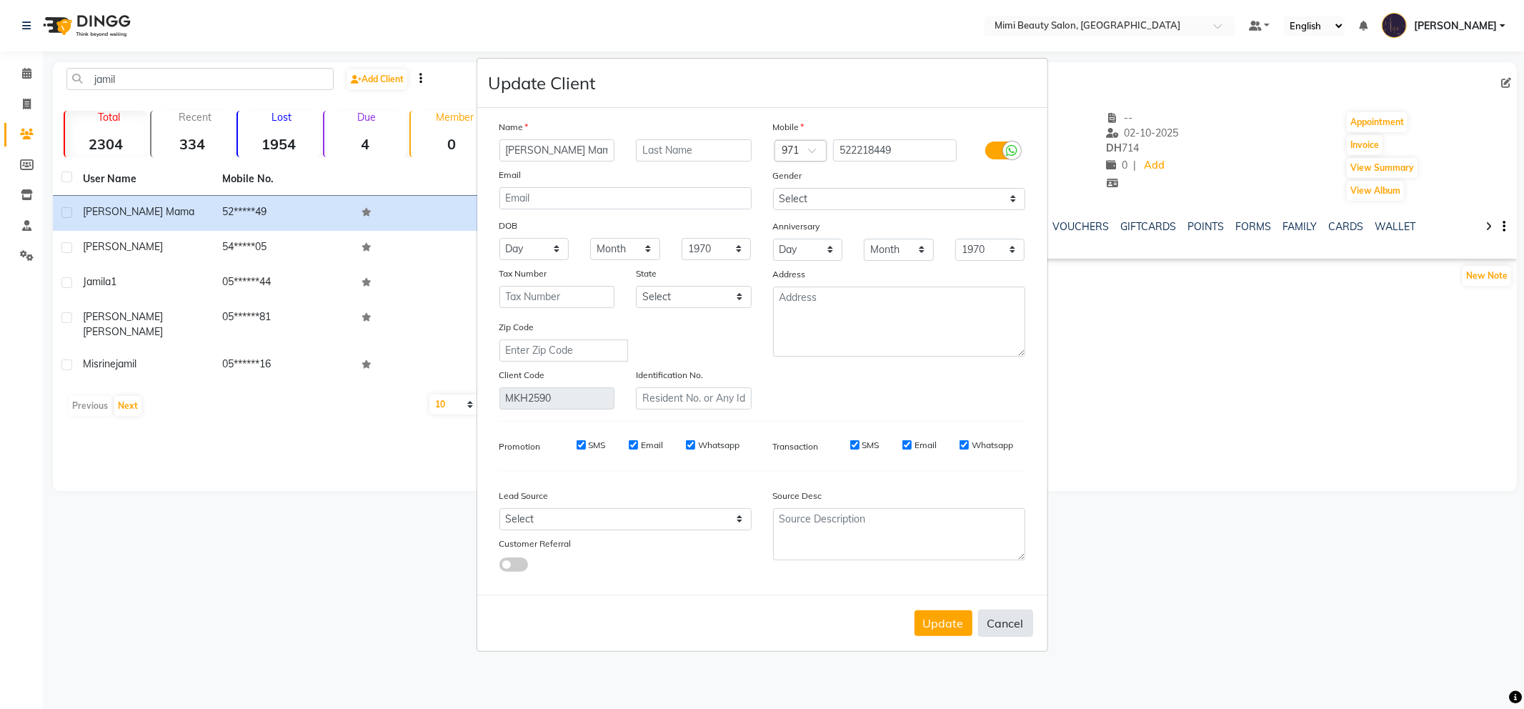
click at [1008, 629] on button "Cancel" at bounding box center [1005, 622] width 55 height 27
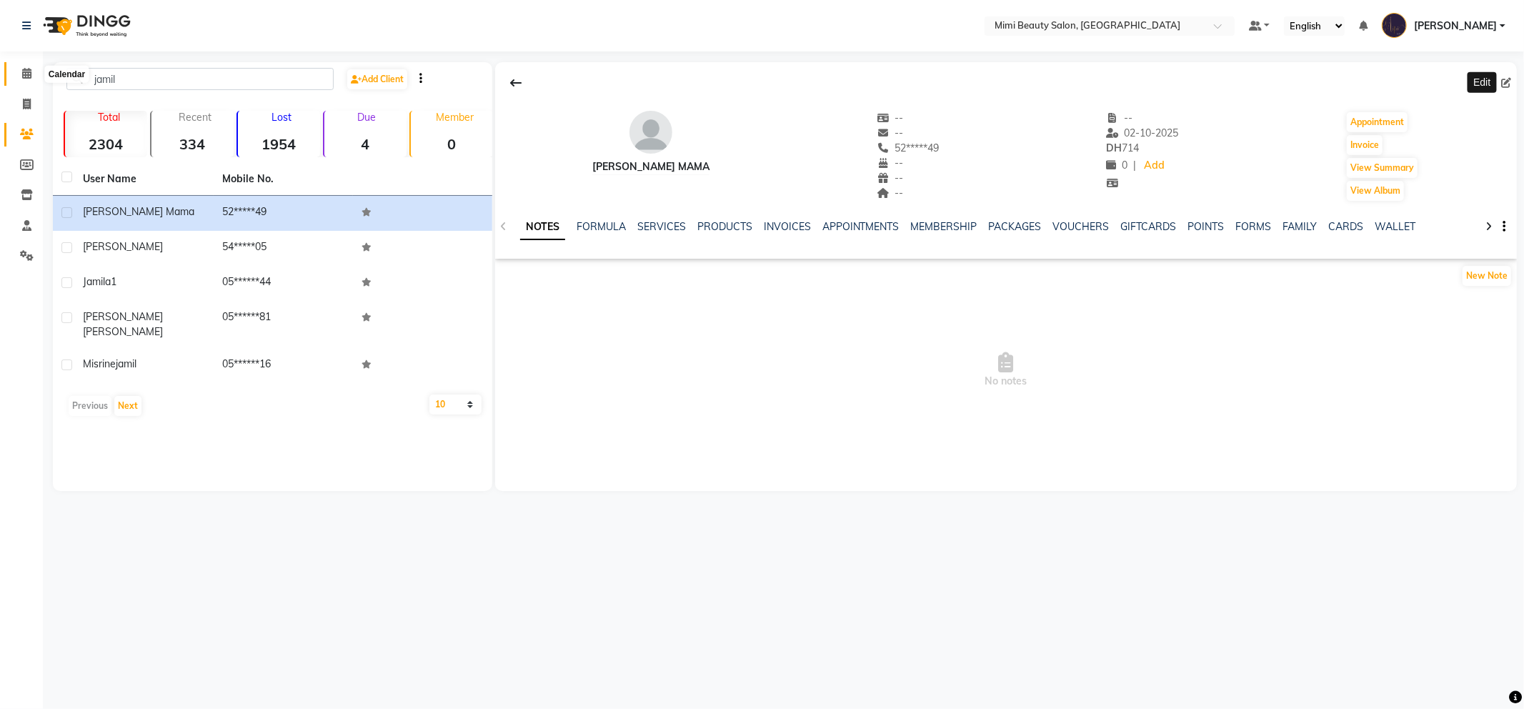
click at [25, 76] on icon at bounding box center [26, 73] width 9 height 11
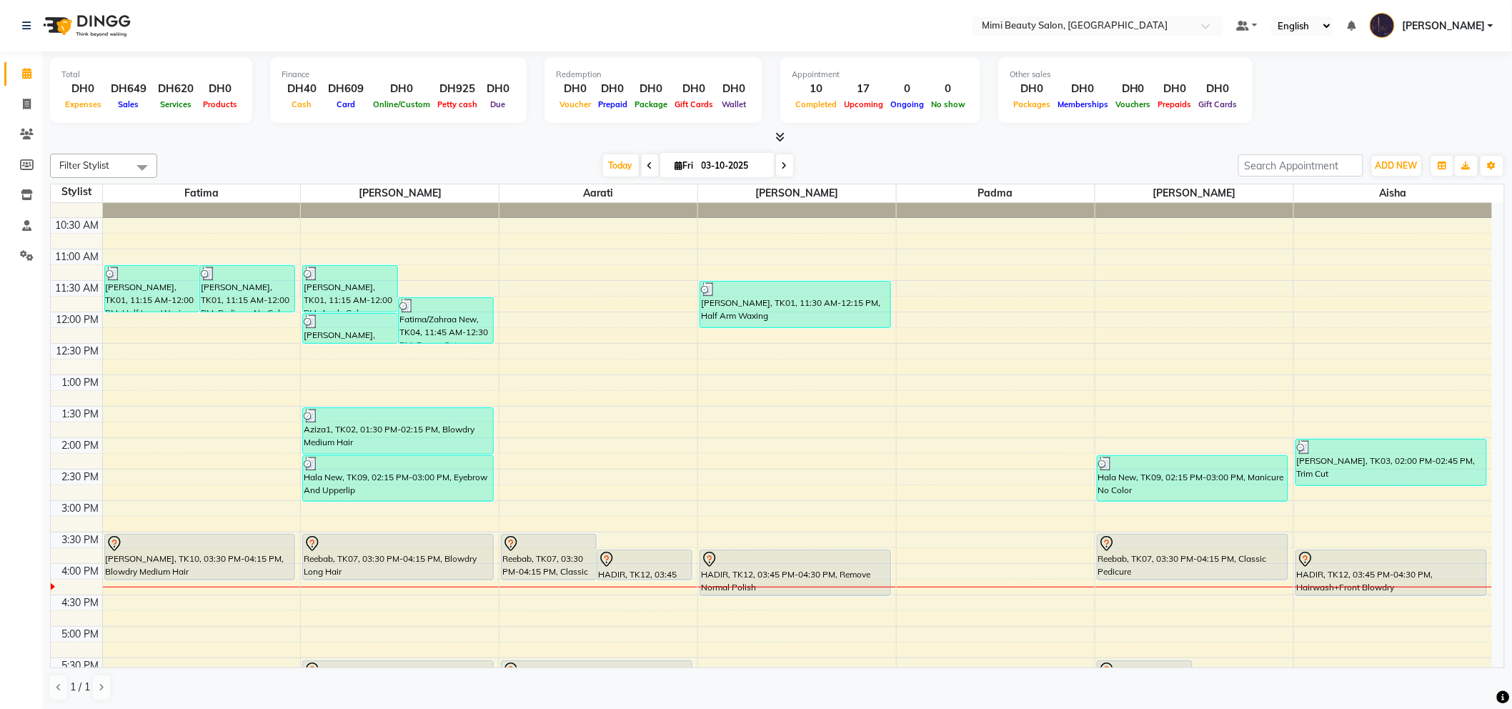
scroll to position [238, 0]
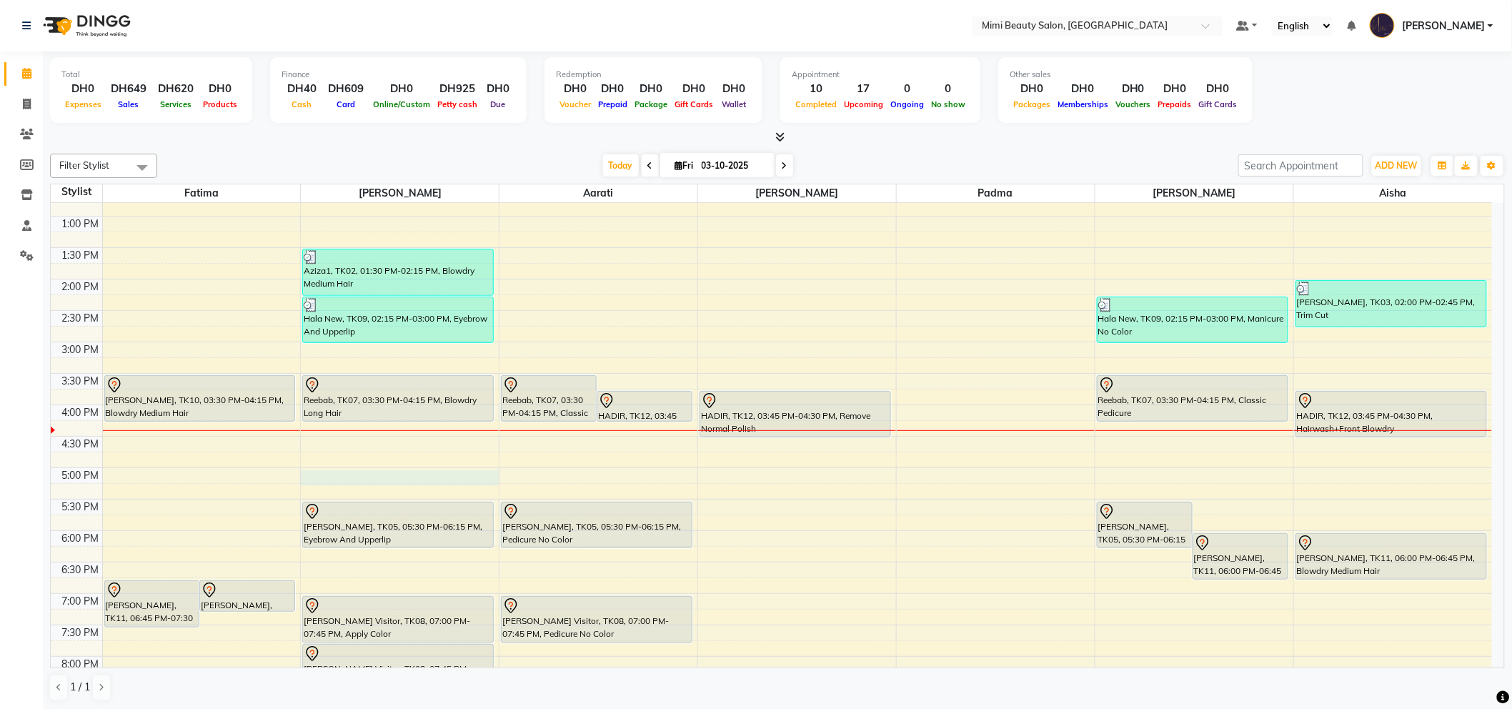
click at [344, 479] on div "9:00 AM 9:30 AM 10:00 AM 10:30 AM 11:00 AM 11:30 AM 12:00 PM 12:30 PM 1:00 PM 1…" at bounding box center [771, 436] width 1441 height 942
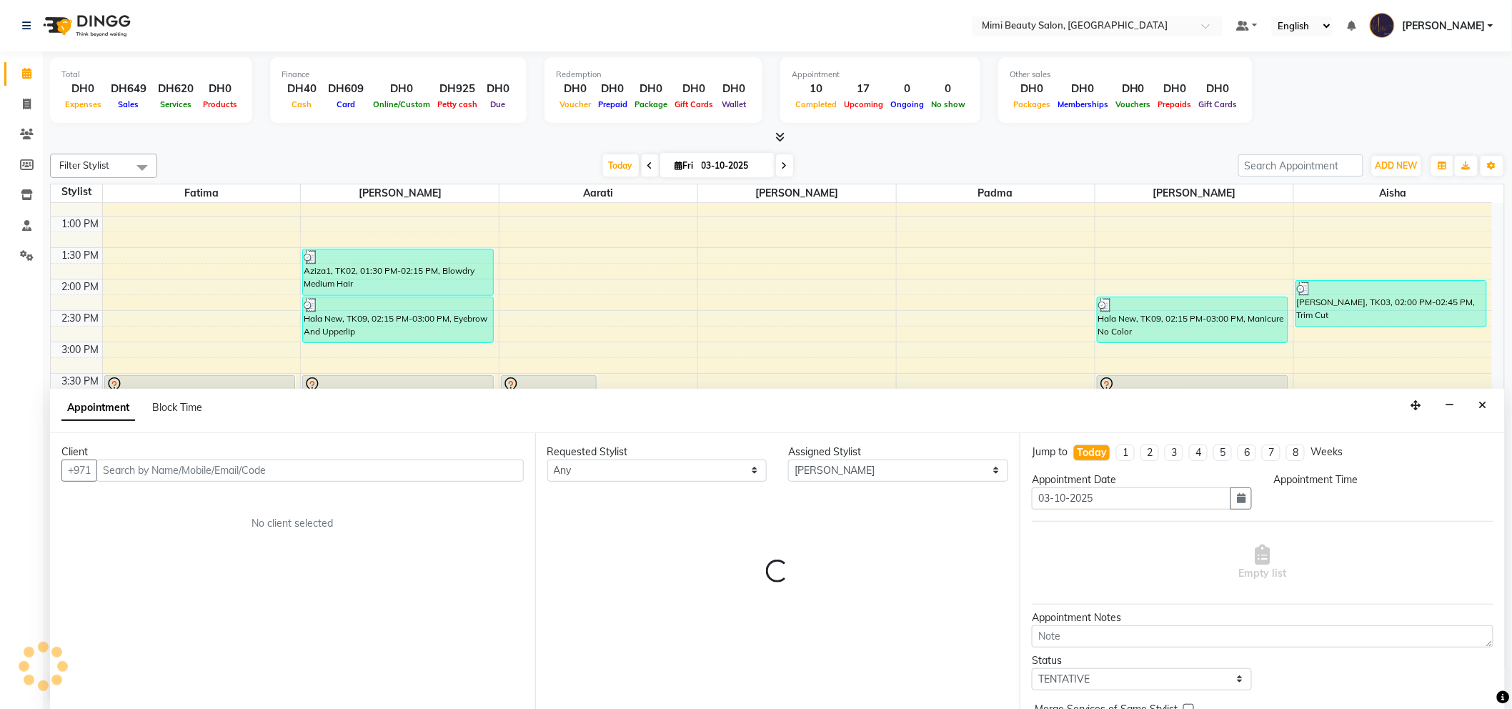
scroll to position [1, 0]
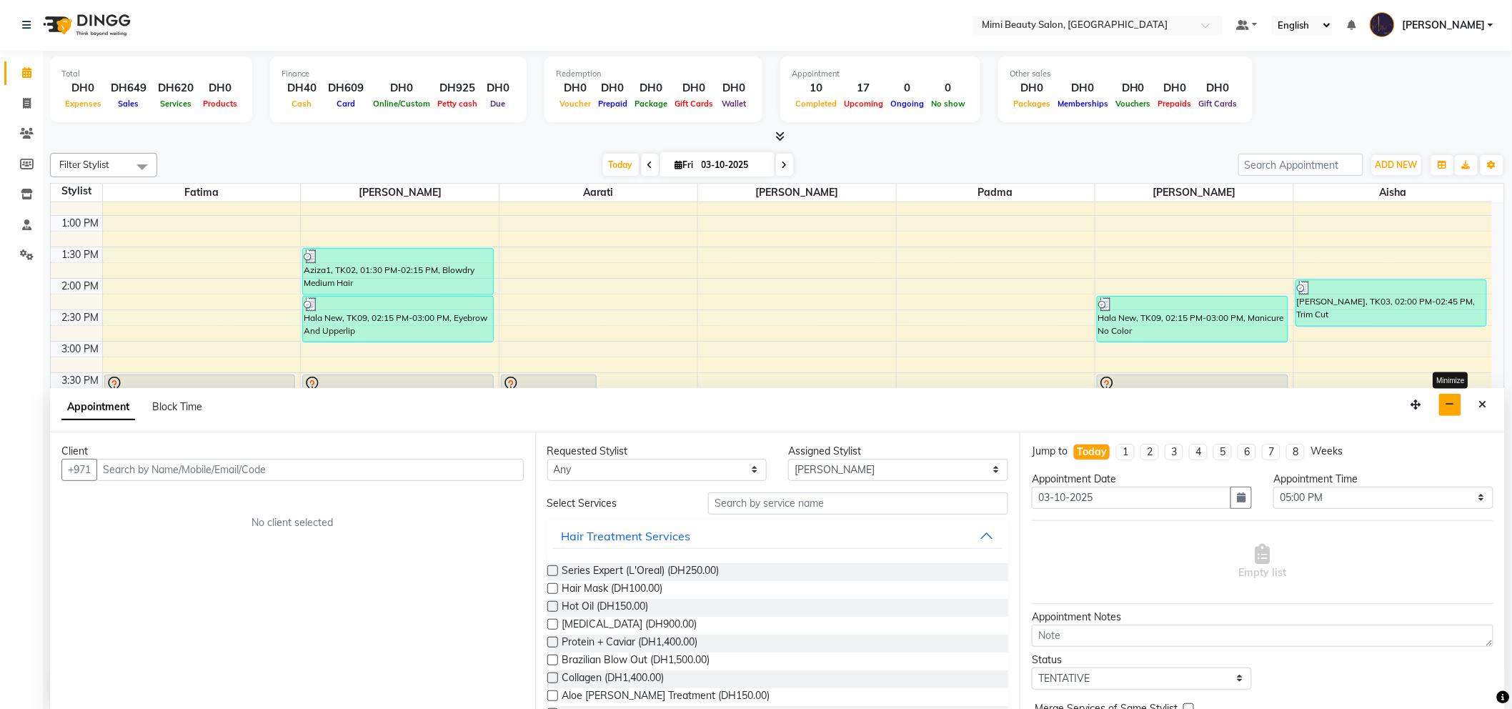
click at [1451, 409] on icon "button" at bounding box center [1449, 404] width 9 height 10
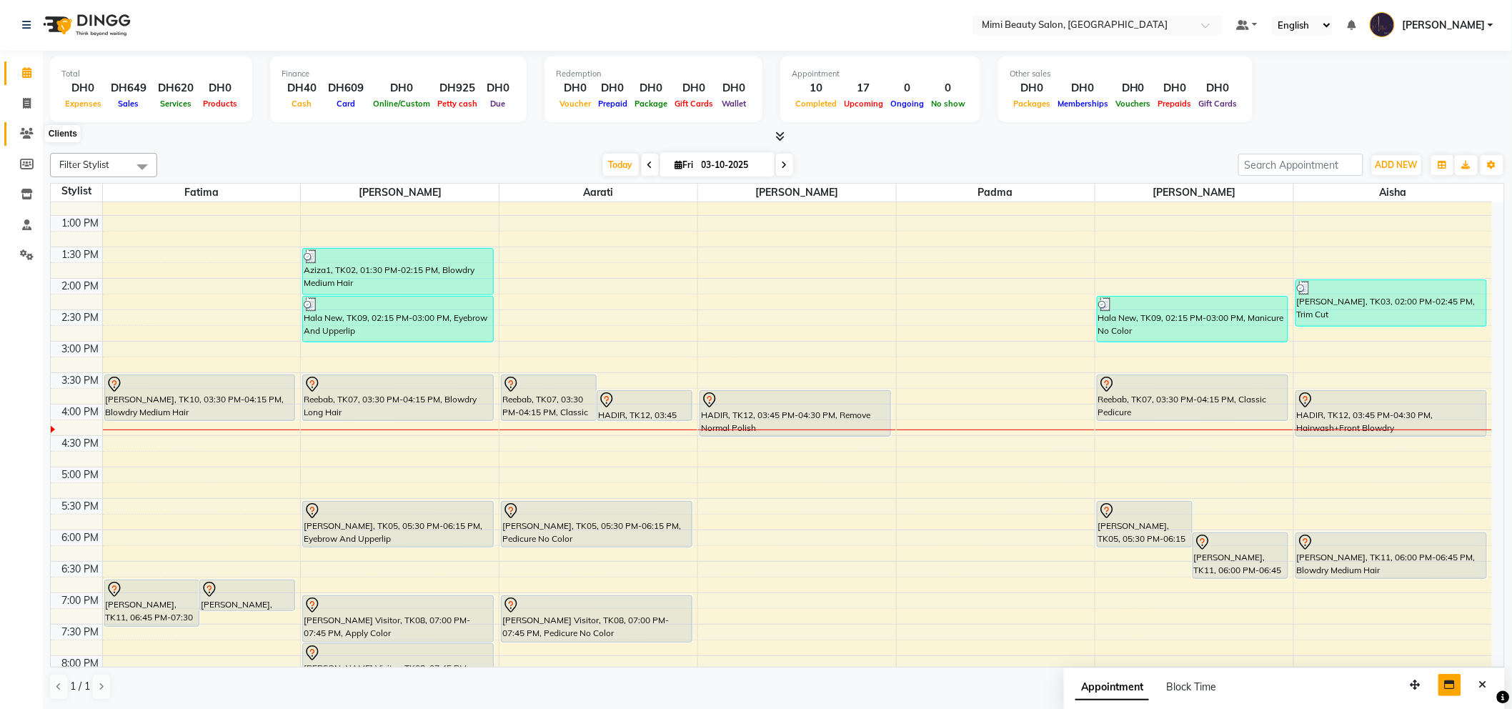
click at [20, 130] on icon at bounding box center [27, 133] width 14 height 11
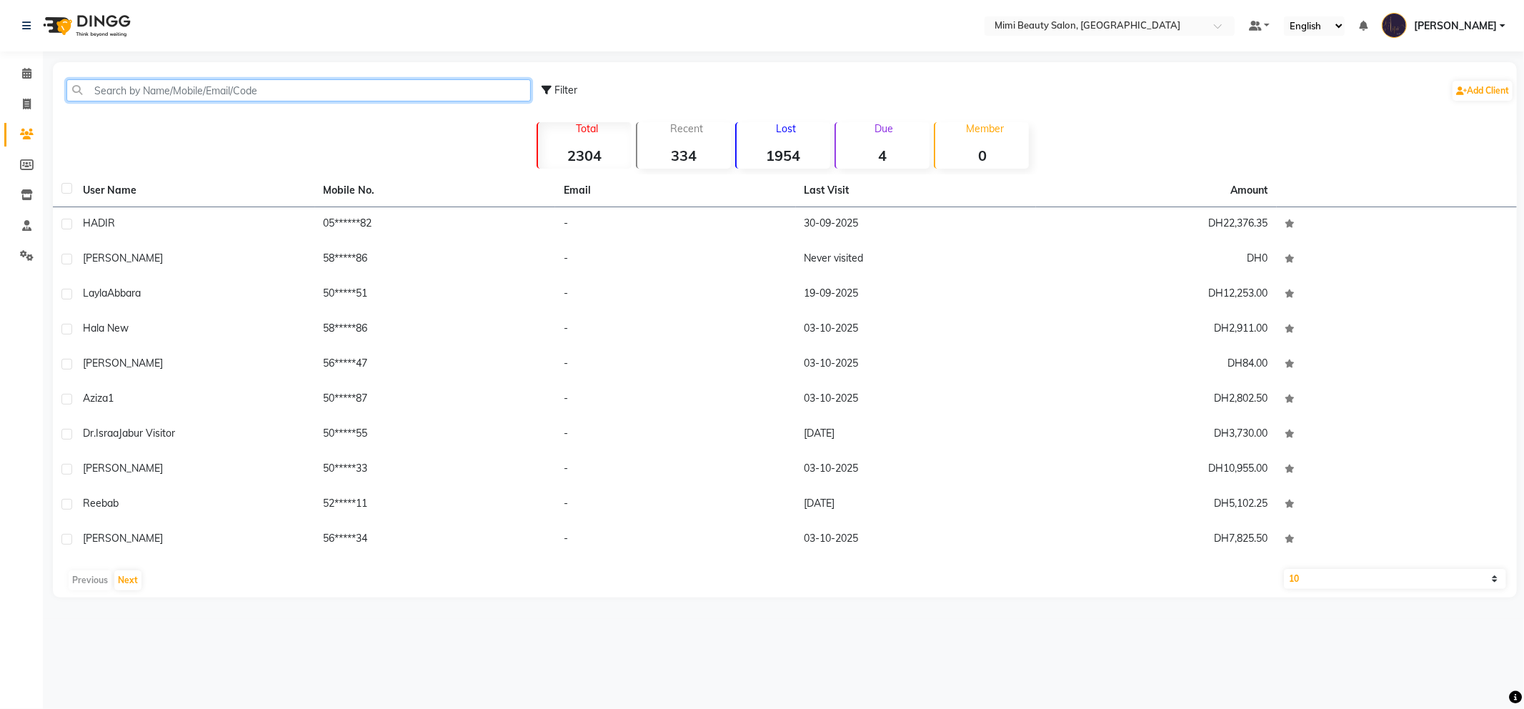
click at [148, 81] on input "text" at bounding box center [298, 90] width 464 height 22
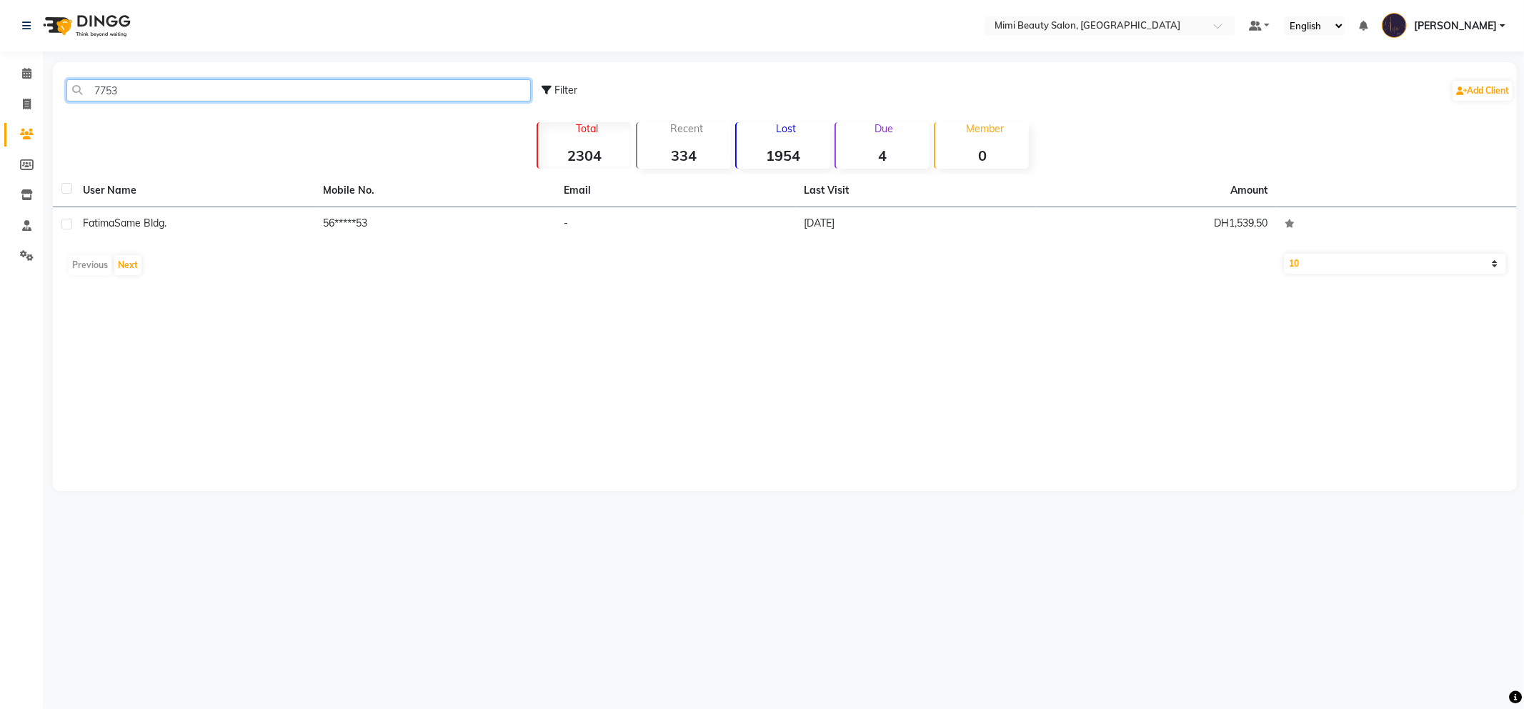
drag, startPoint x: 126, startPoint y: 91, endPoint x: 26, endPoint y: 86, distance: 100.2
click at [26, 86] on app-home "Select Location × Mimi Beauty Salon, Khalidiya Default Panel My Panel English E…" at bounding box center [762, 256] width 1524 height 512
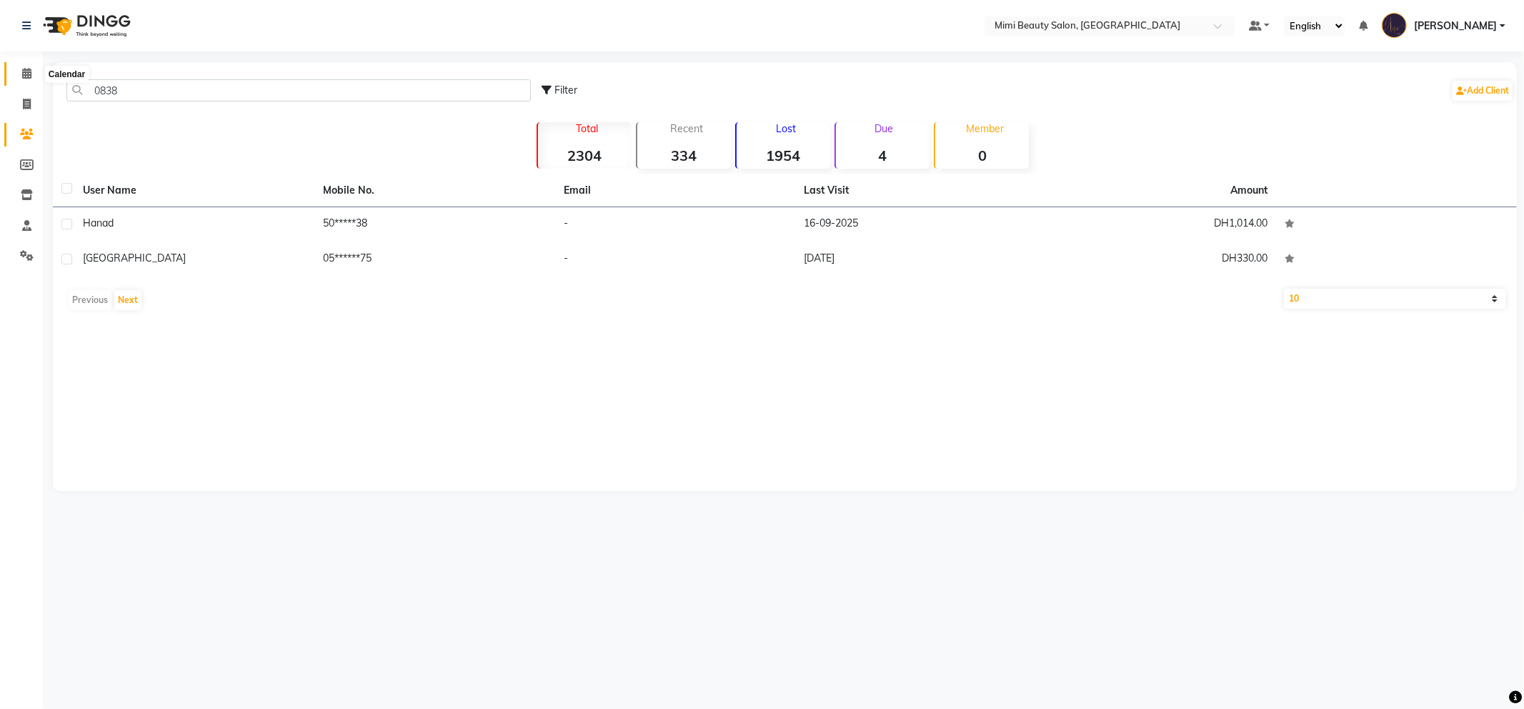
click at [31, 73] on span at bounding box center [26, 74] width 25 height 16
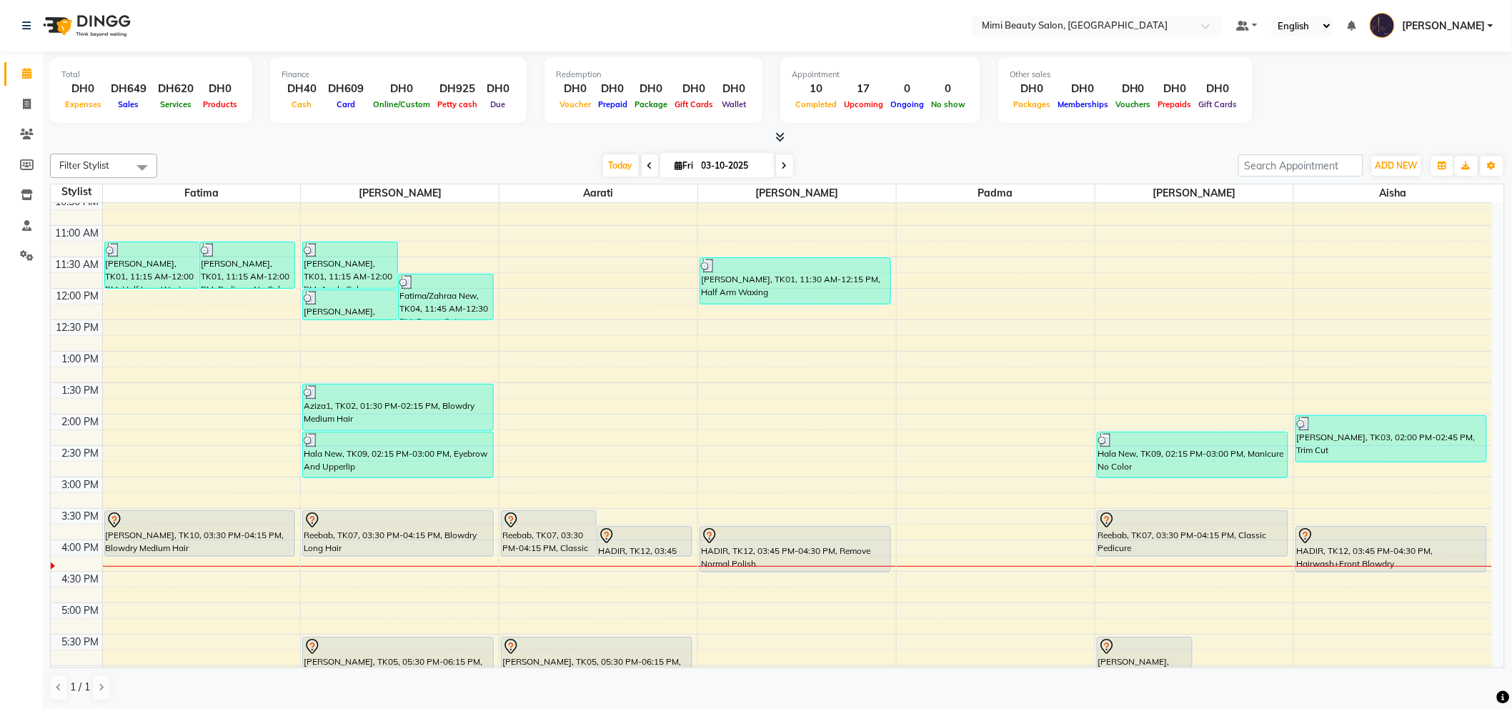
scroll to position [317, 0]
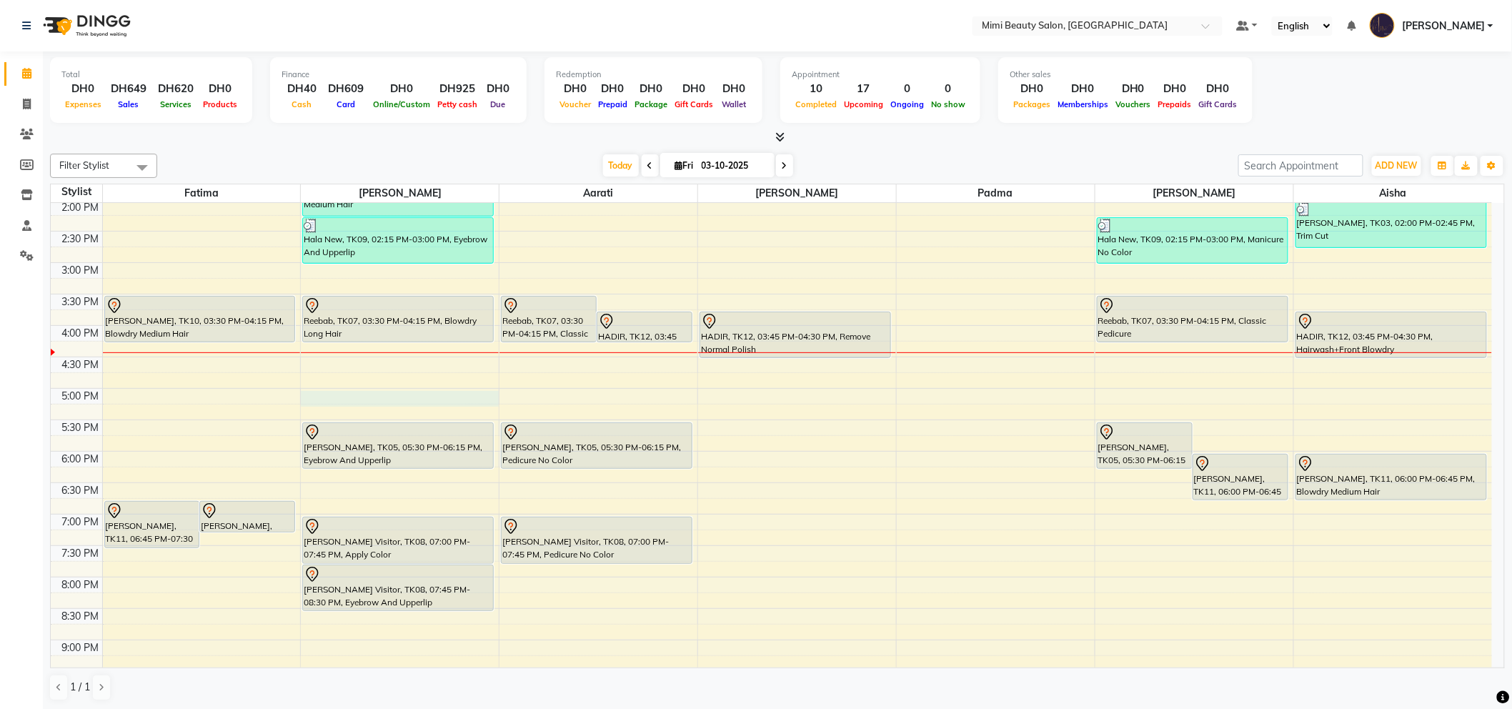
click at [375, 398] on div "9:00 AM 9:30 AM 10:00 AM 10:30 AM 11:00 AM 11:30 AM 12:00 PM 12:30 PM 1:00 PM 1…" at bounding box center [771, 357] width 1441 height 942
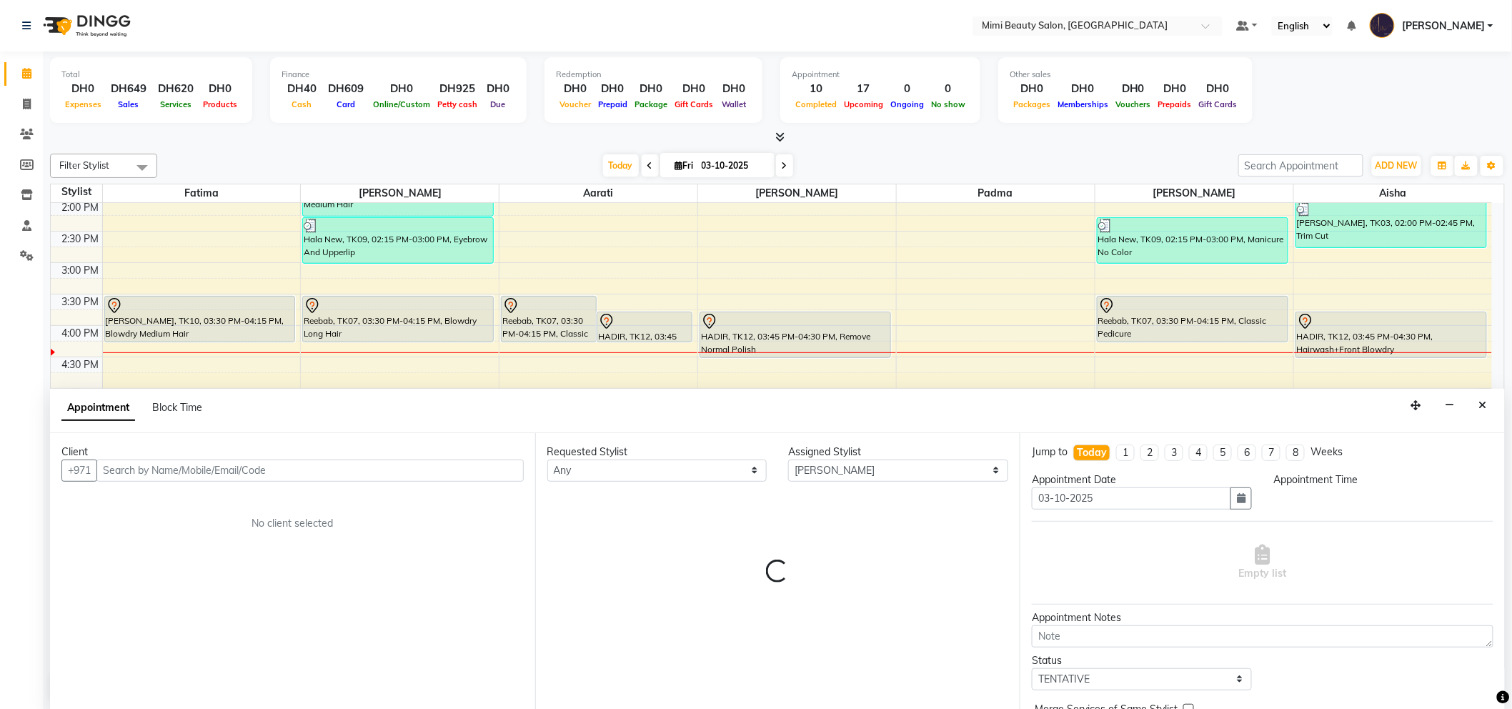
scroll to position [1, 0]
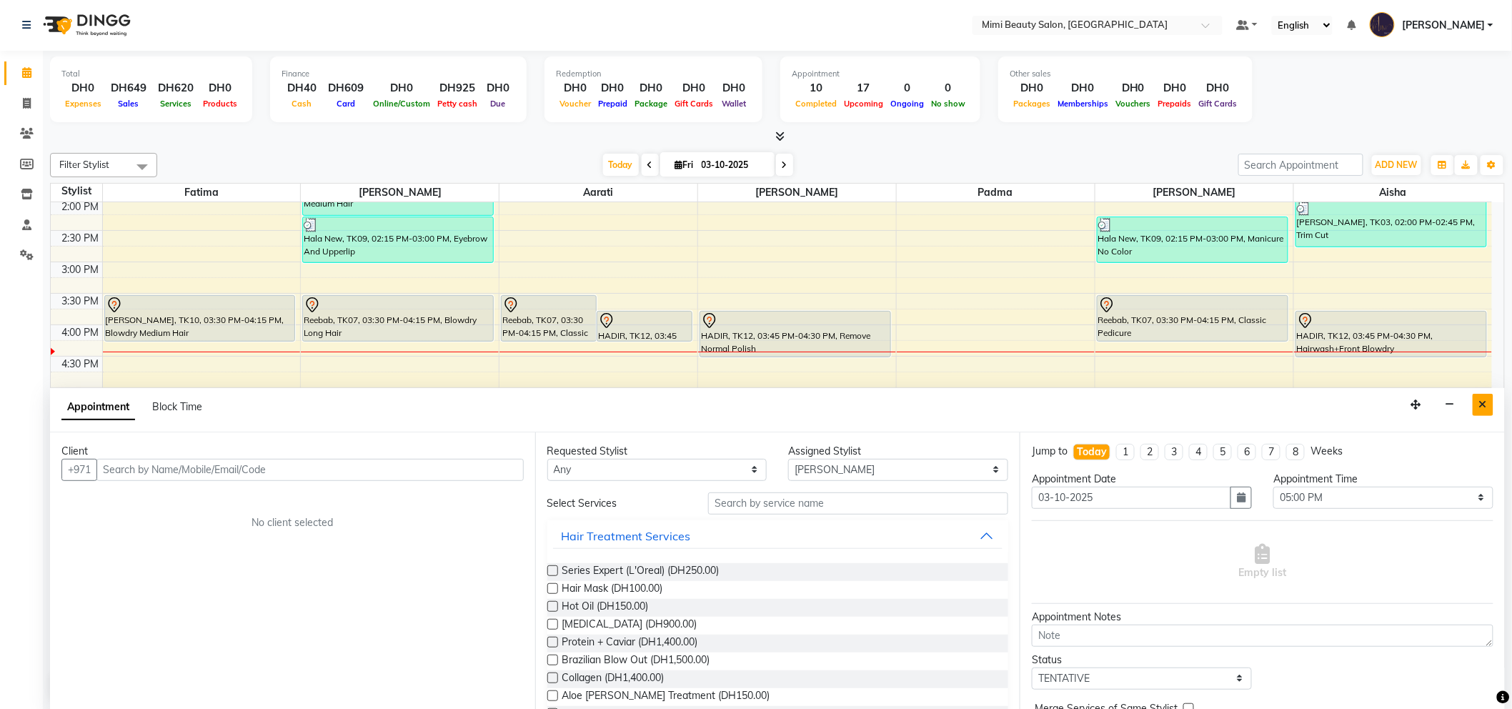
click at [1483, 409] on icon "Close" at bounding box center [1483, 404] width 8 height 10
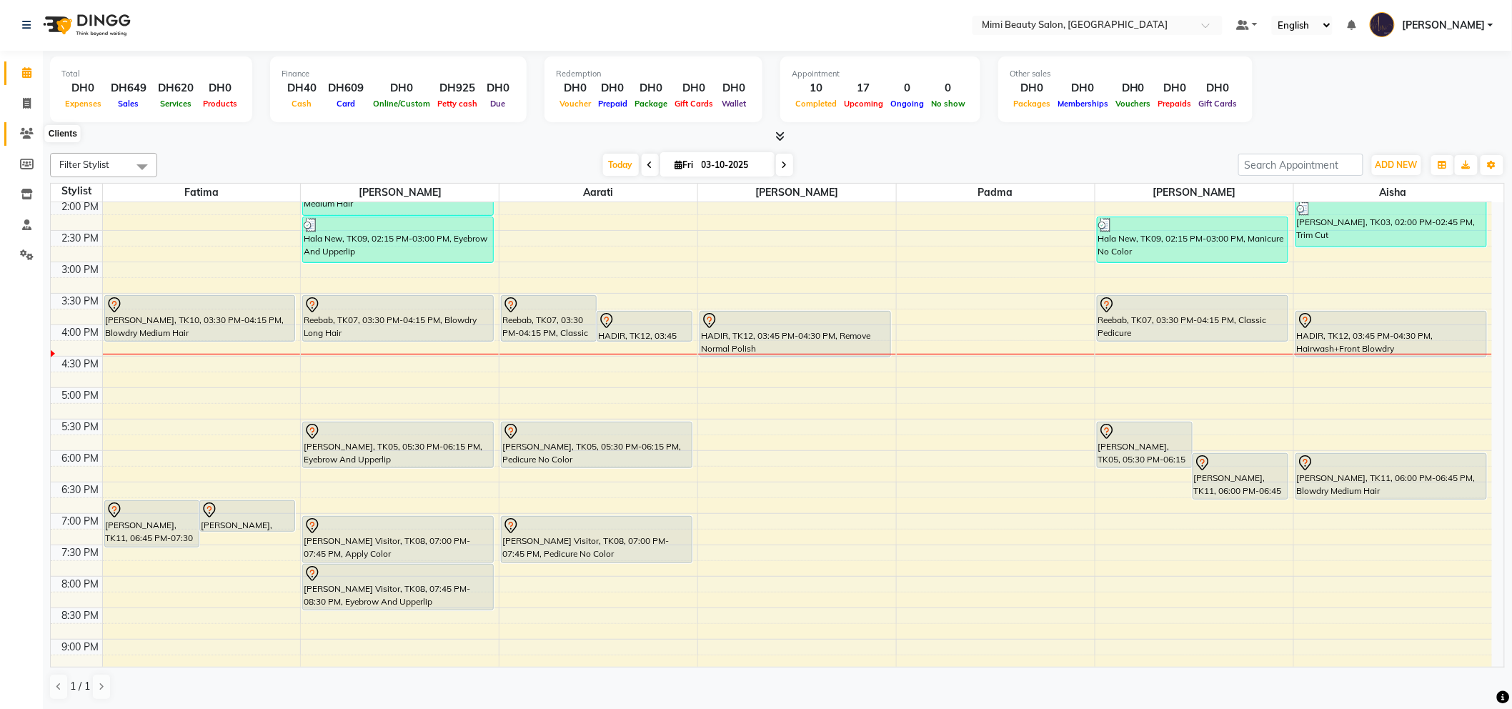
click at [25, 134] on icon at bounding box center [27, 133] width 14 height 11
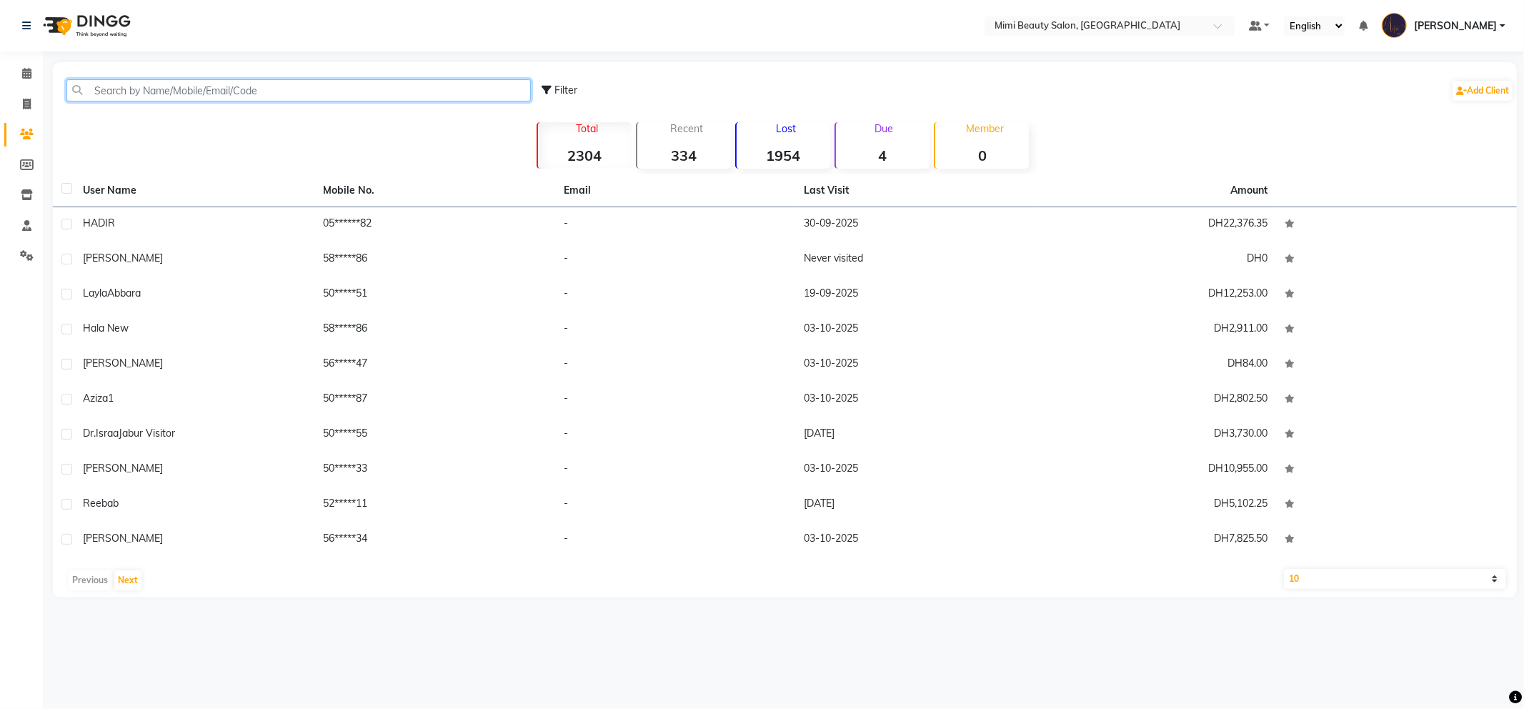
click at [155, 87] on input "text" at bounding box center [298, 90] width 464 height 22
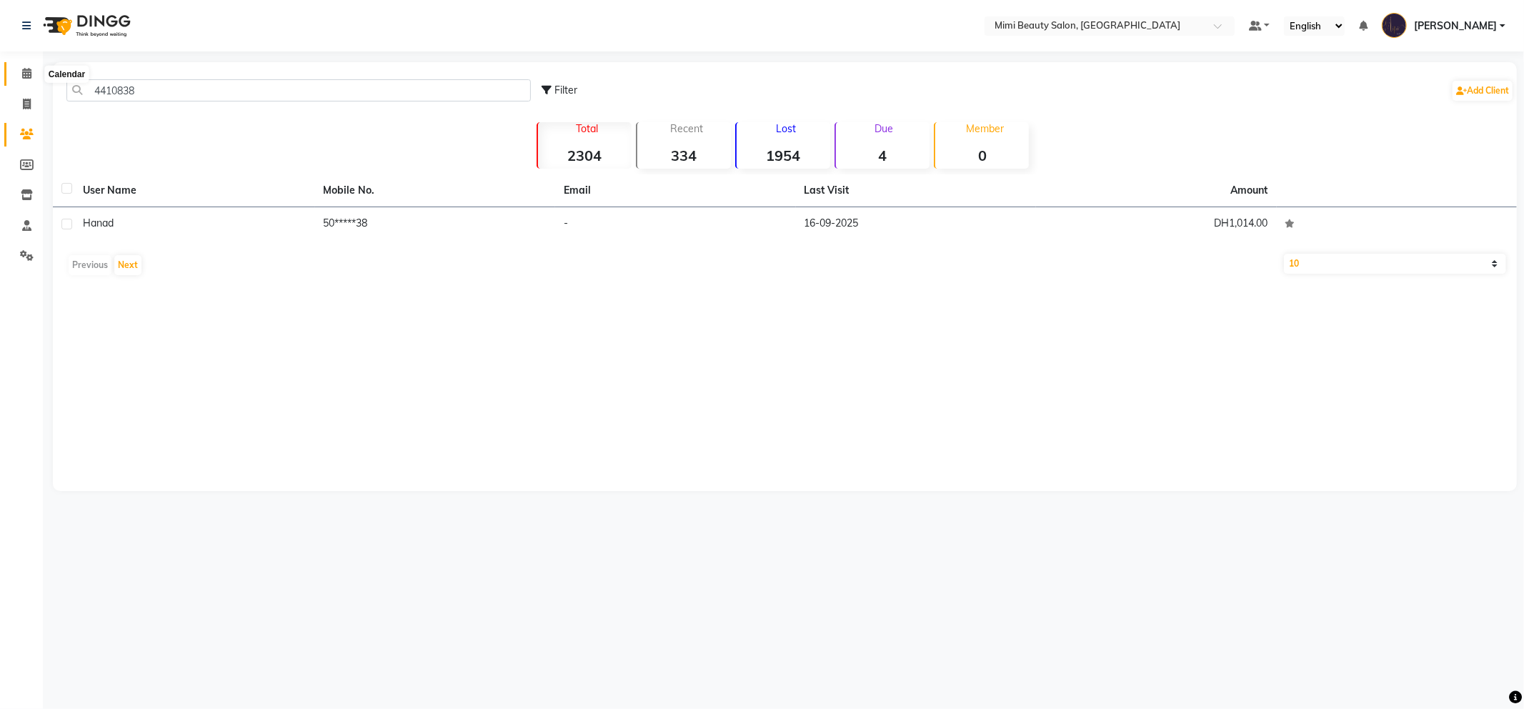
click at [20, 74] on span at bounding box center [26, 74] width 25 height 16
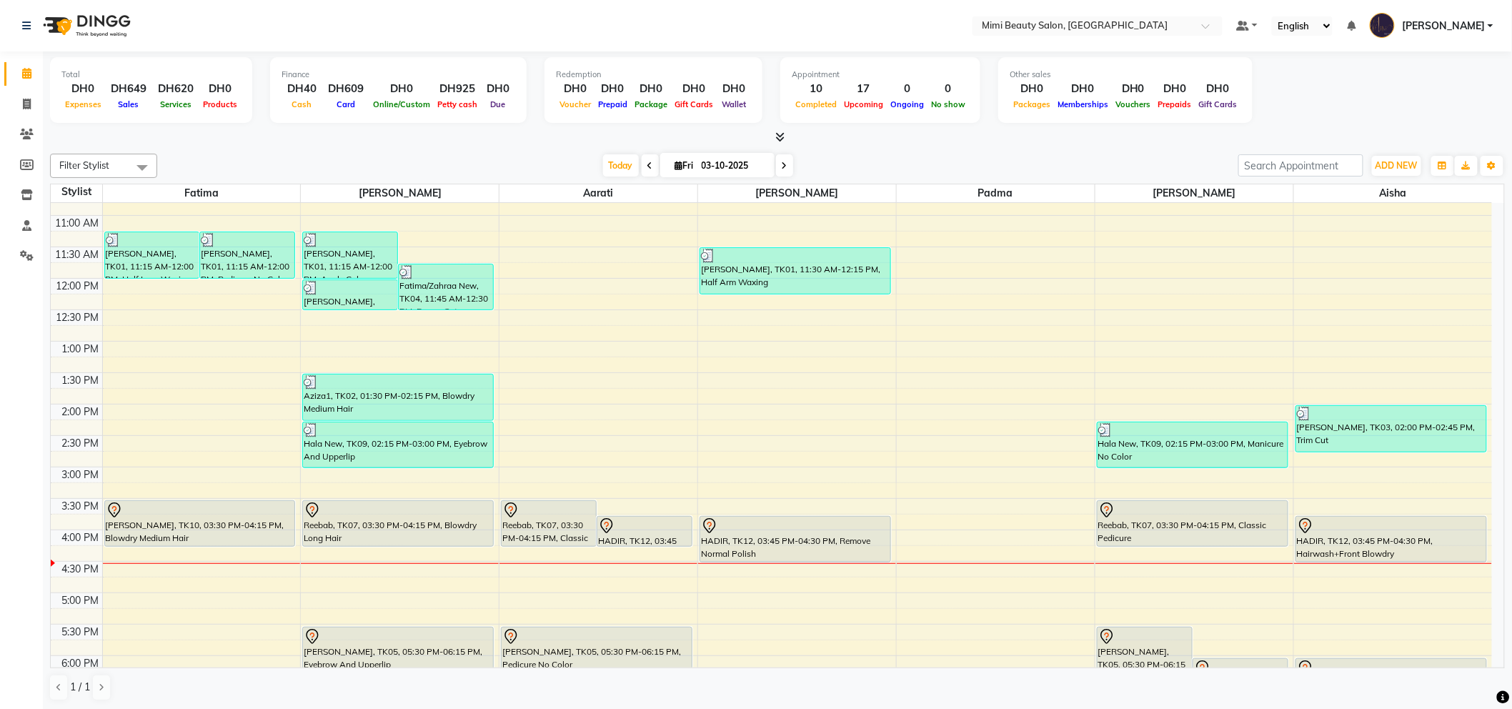
scroll to position [159, 0]
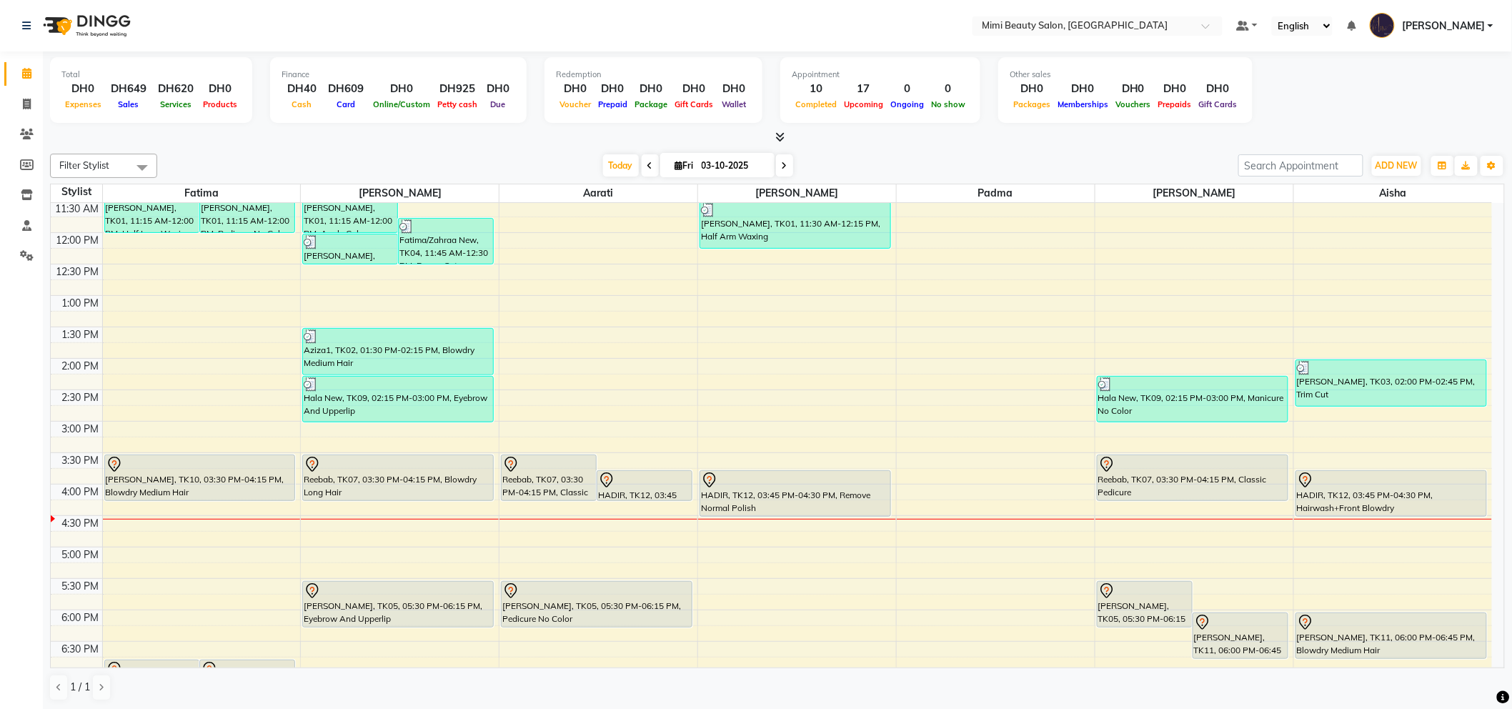
click at [774, 488] on div "HADIR, TK12, 03:45 PM-04:30 PM, Remove Normal Polish" at bounding box center [795, 493] width 190 height 45
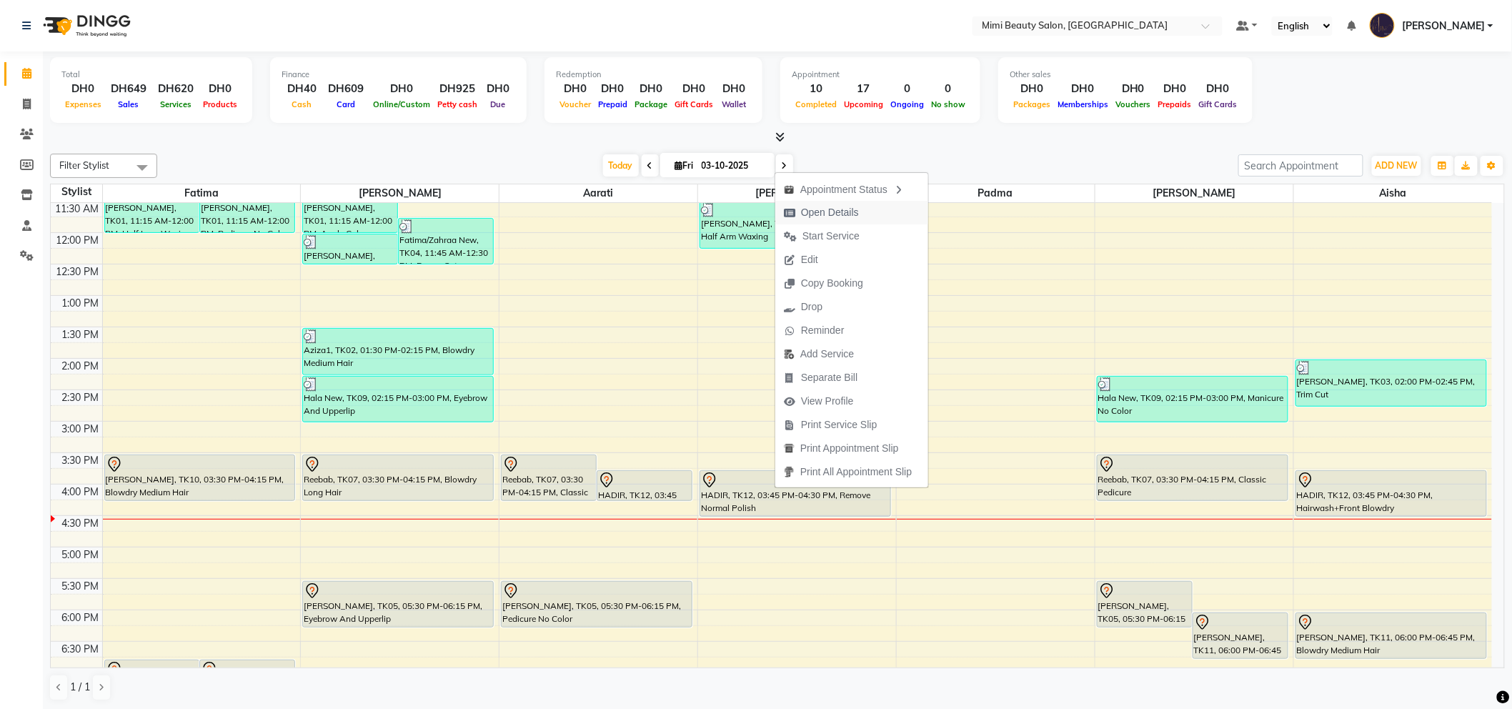
click at [839, 210] on span "Open Details" at bounding box center [830, 212] width 58 height 15
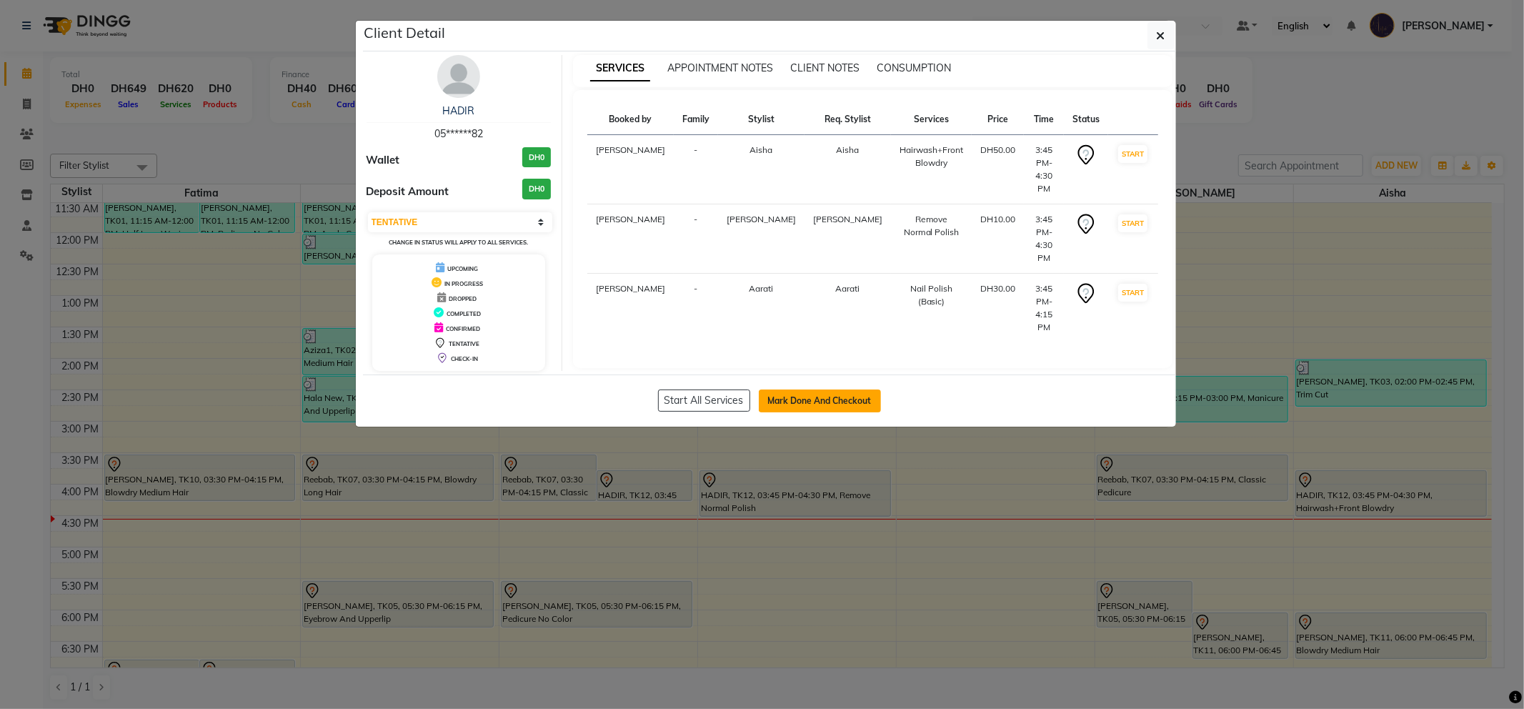
click at [845, 403] on button "Mark Done And Checkout" at bounding box center [820, 400] width 122 height 23
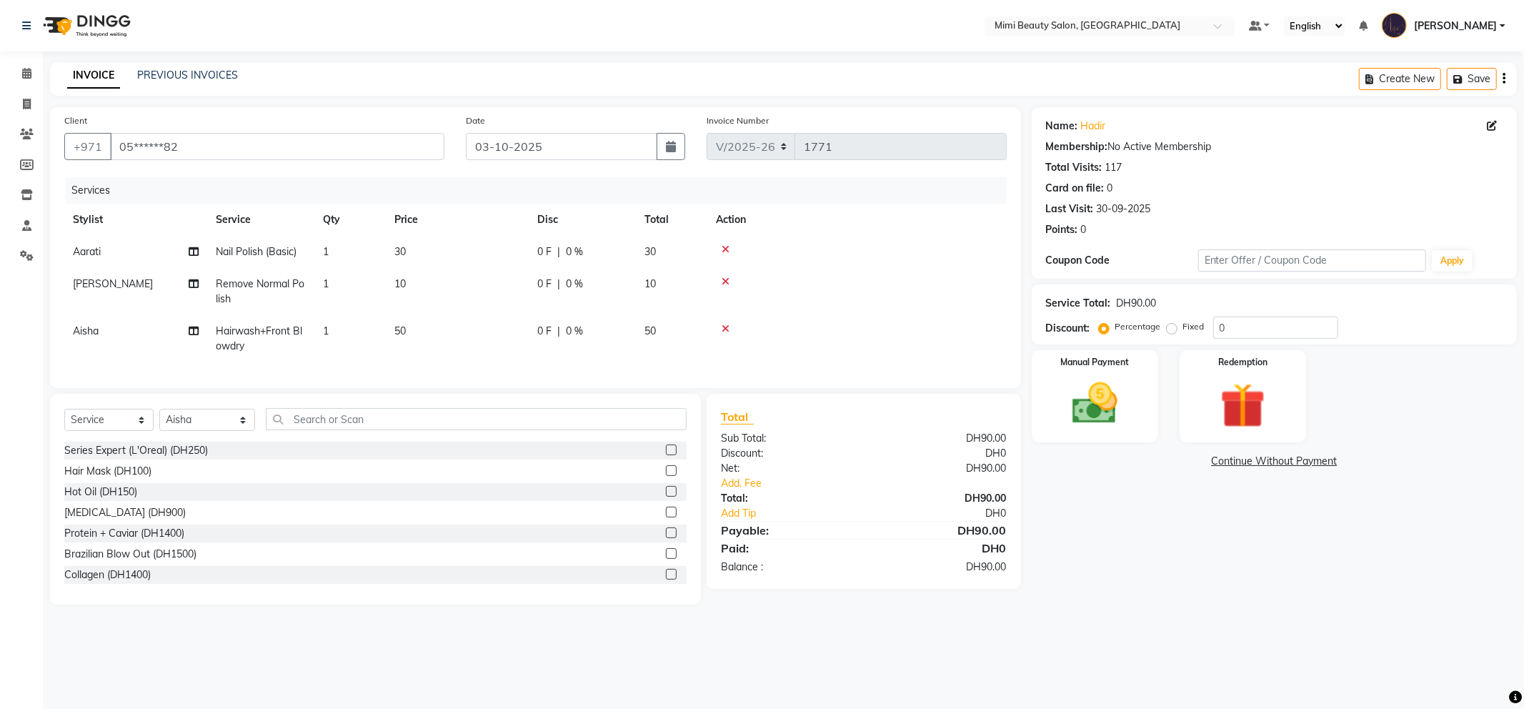
click at [399, 330] on span "50" at bounding box center [399, 330] width 11 height 13
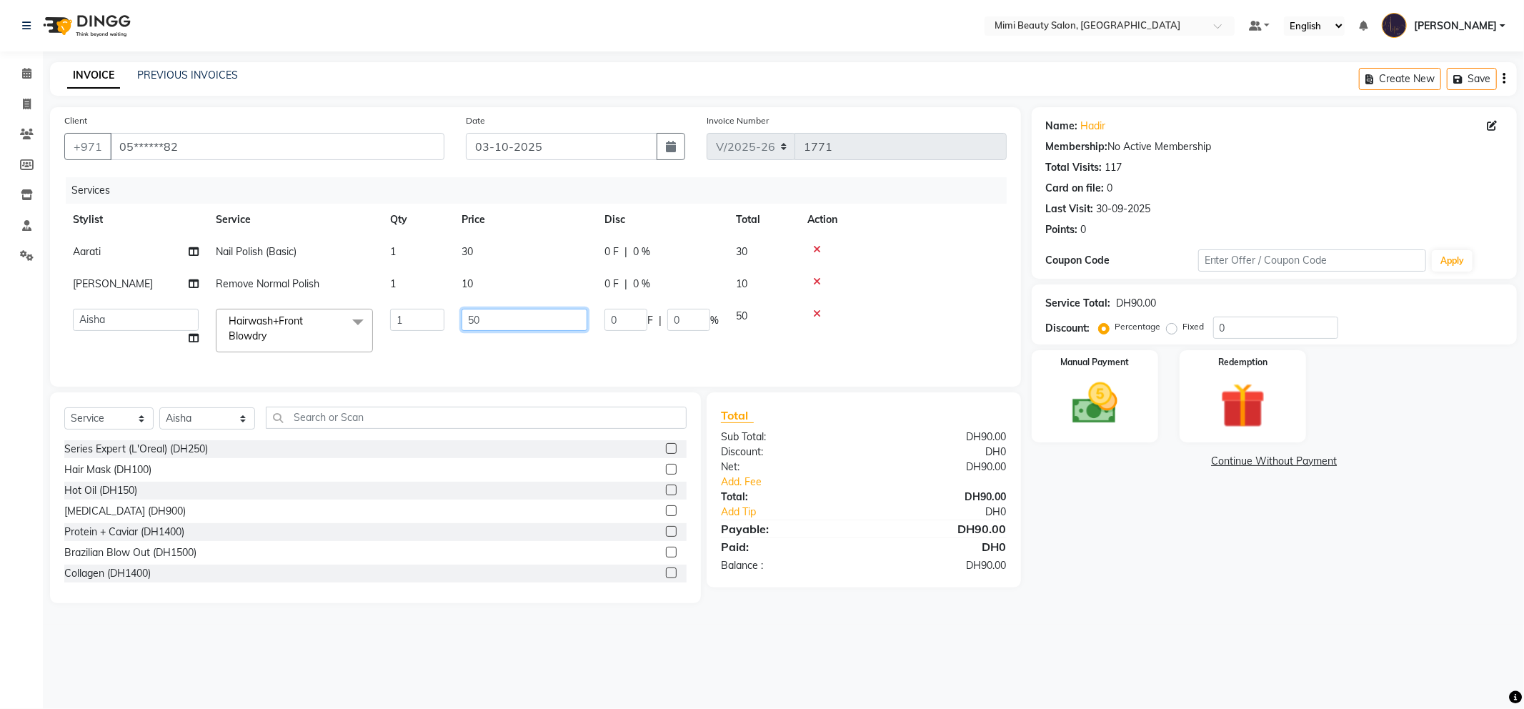
drag, startPoint x: 515, startPoint y: 318, endPoint x: 436, endPoint y: 324, distance: 78.8
click at [436, 324] on tr "Aarati Abir Aisha Alya Amira Chona Fatima Ghazal Hoda Huda Iman(owner) Jeezyl J…" at bounding box center [535, 330] width 942 height 61
click at [459, 351] on td "30" at bounding box center [524, 330] width 143 height 61
click at [744, 489] on link "Add. Fee" at bounding box center [863, 481] width 307 height 15
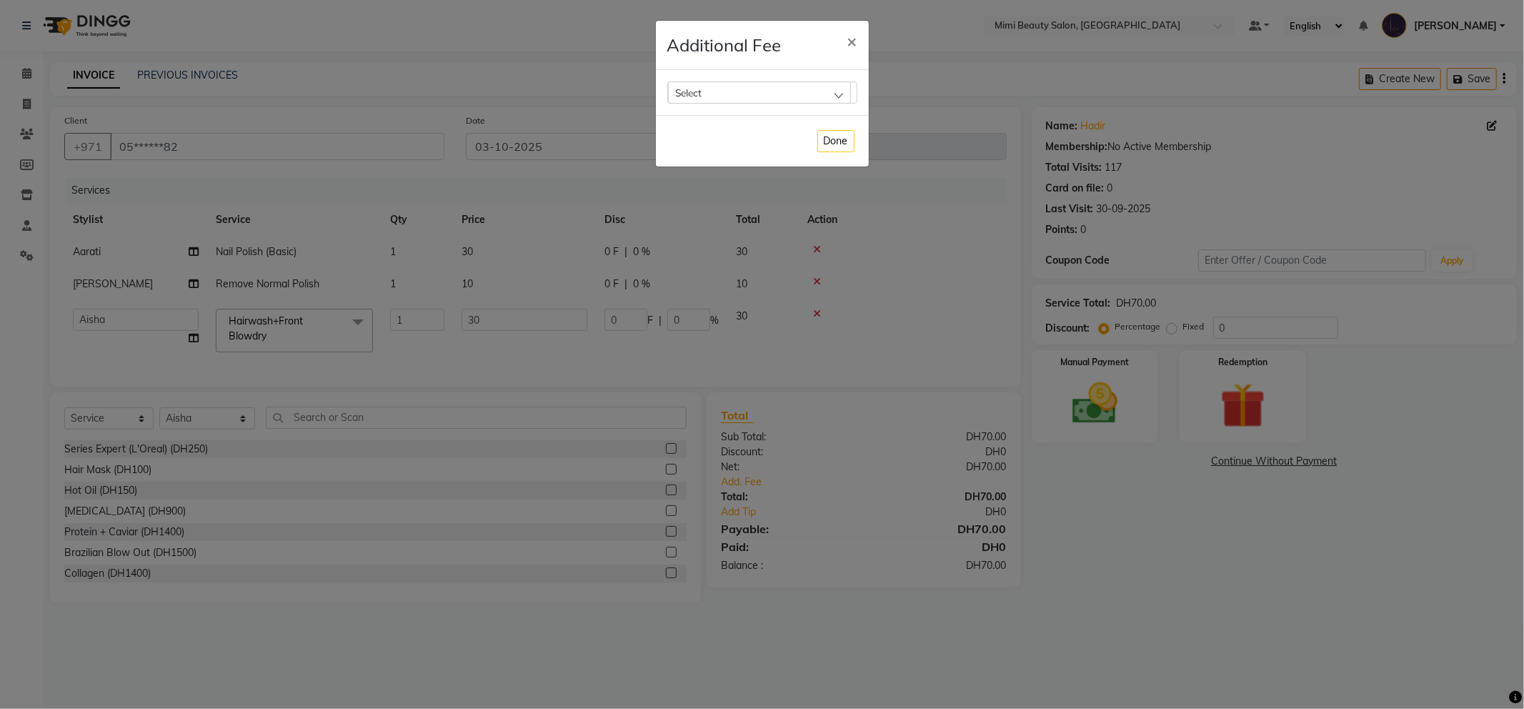
click at [720, 98] on div "Select" at bounding box center [759, 91] width 183 height 21
click at [701, 189] on label "Bank Fee" at bounding box center [702, 184] width 54 height 13
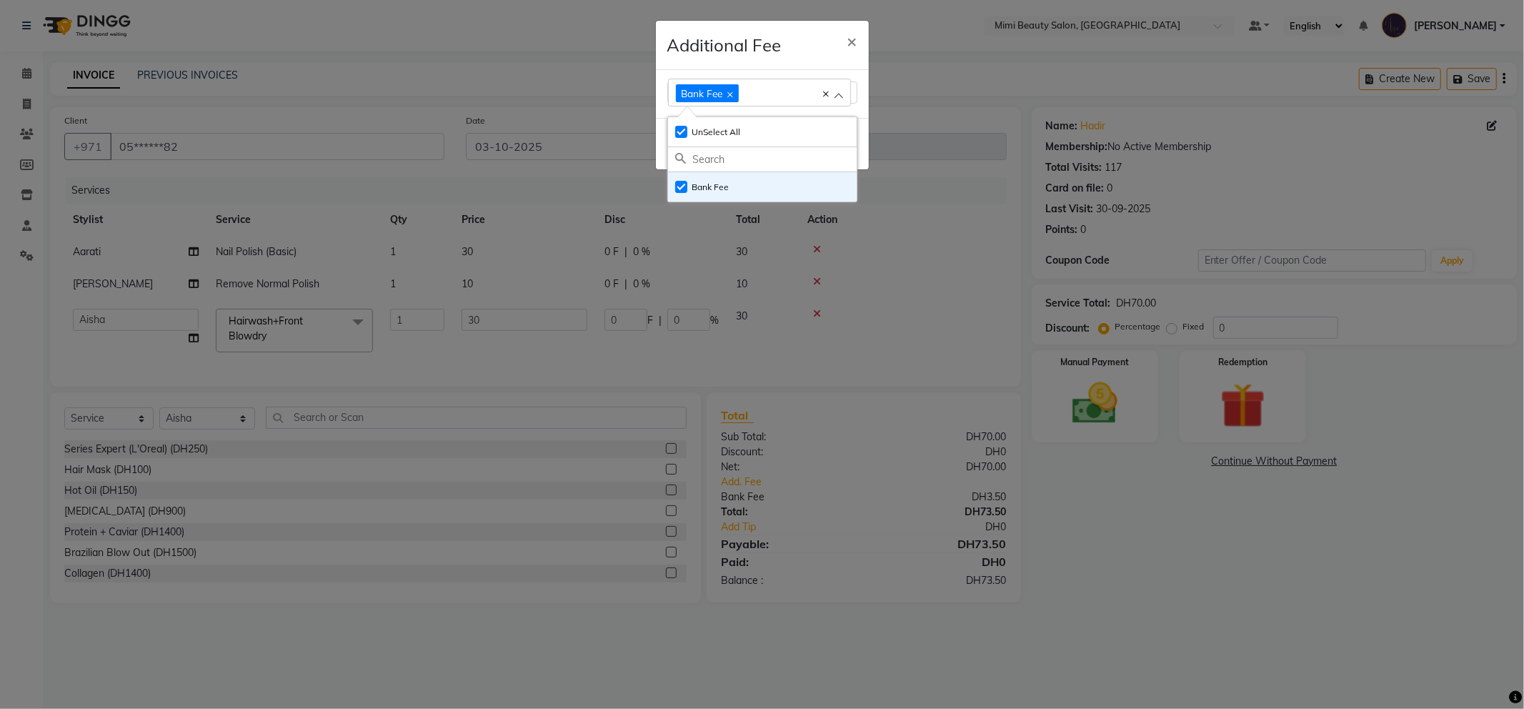
click at [781, 51] on h4 "Additional Fee" at bounding box center [724, 45] width 114 height 26
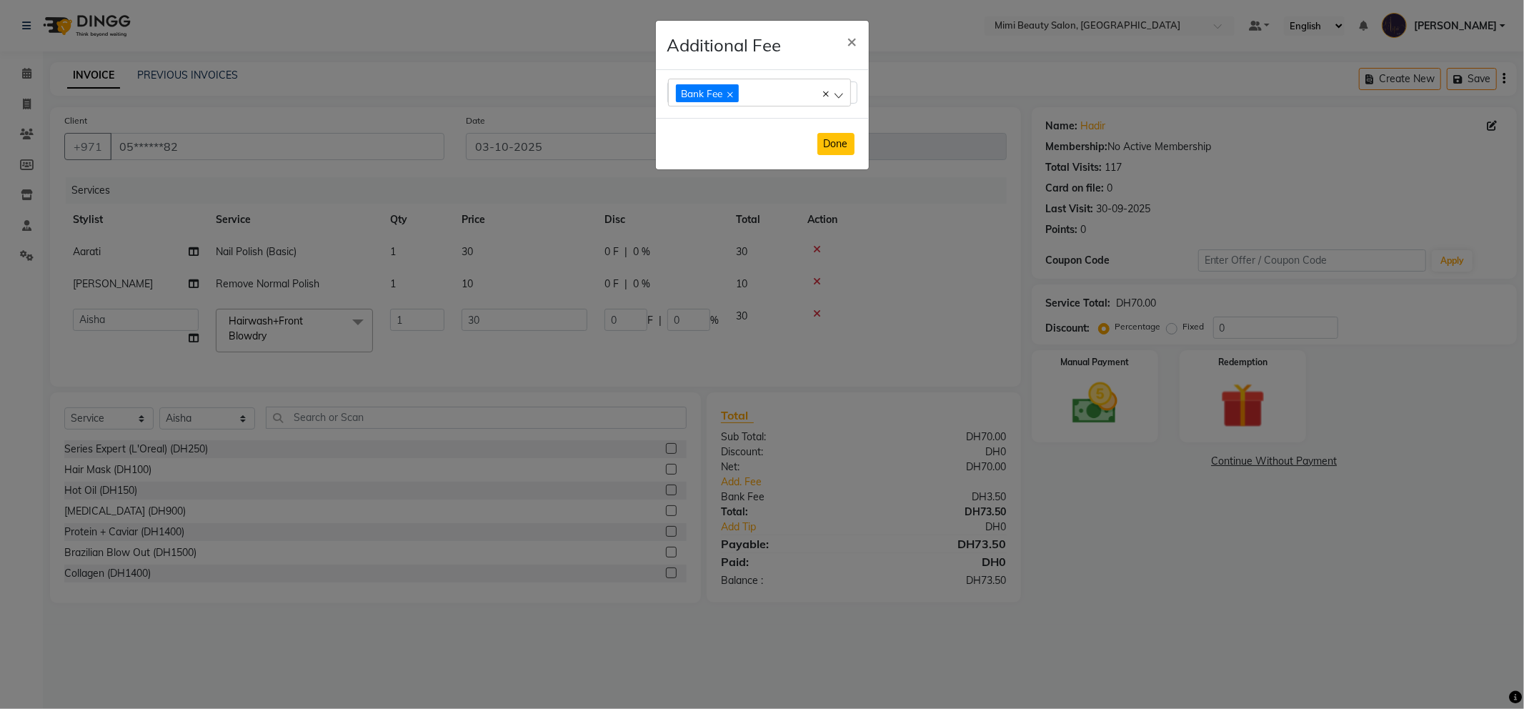
click at [847, 149] on button "Done" at bounding box center [835, 144] width 37 height 22
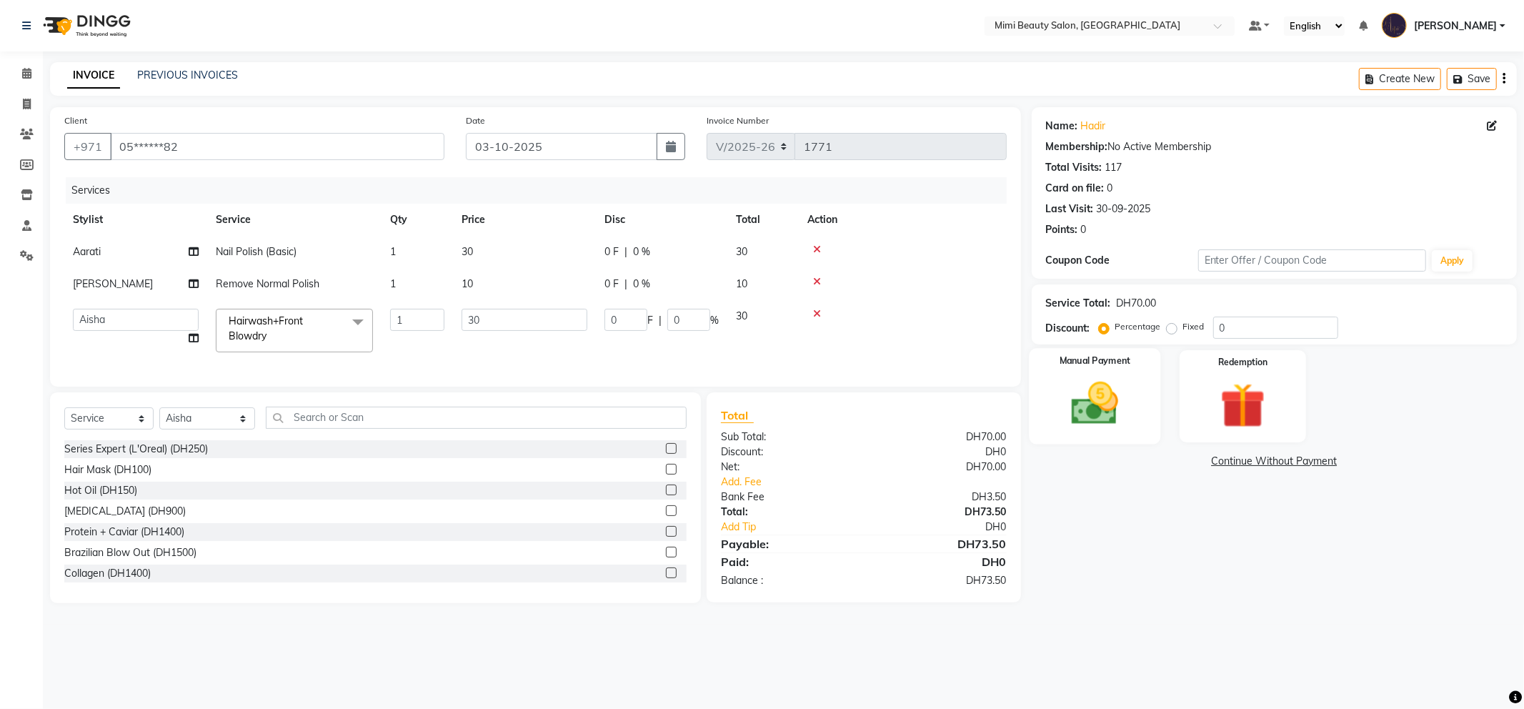
click at [1100, 386] on img at bounding box center [1095, 403] width 76 height 54
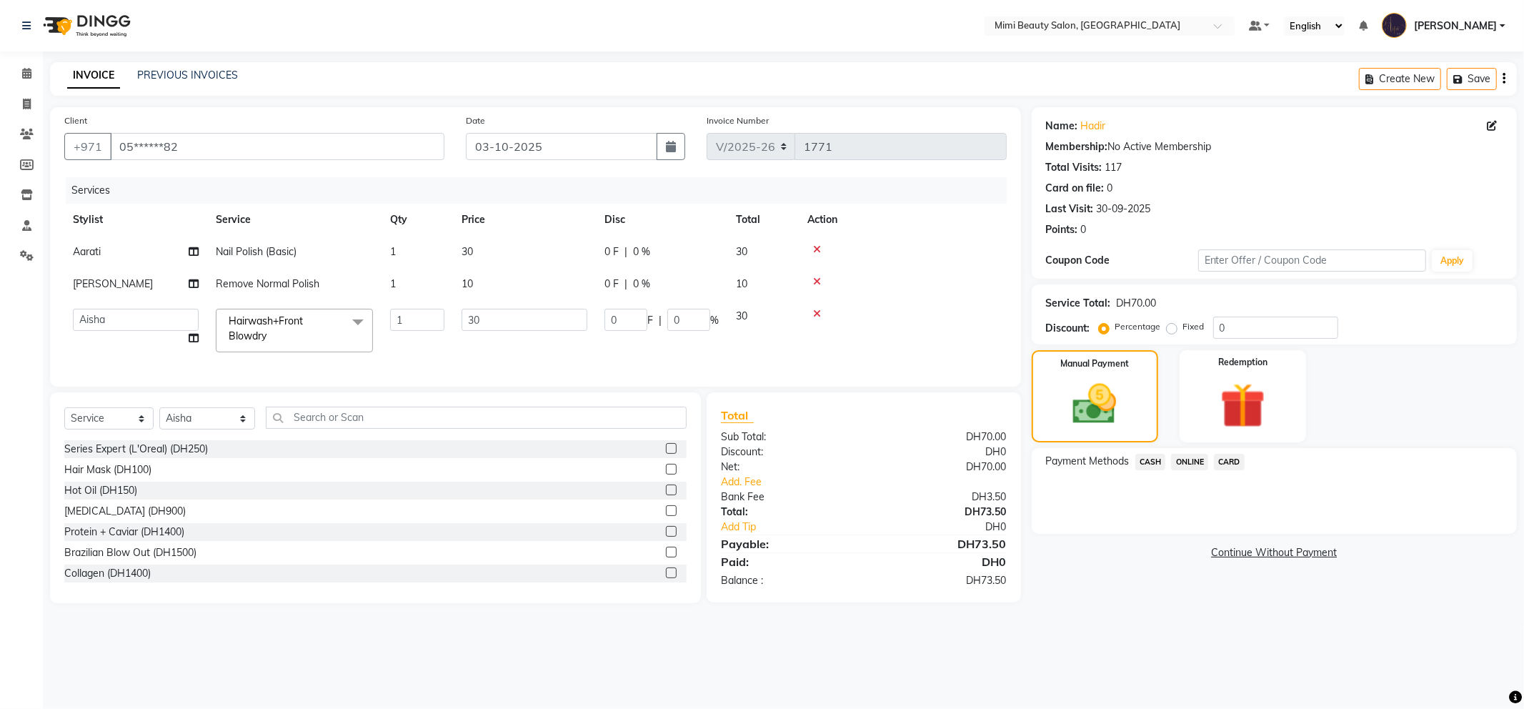
click at [1227, 461] on span "CARD" at bounding box center [1229, 462] width 31 height 16
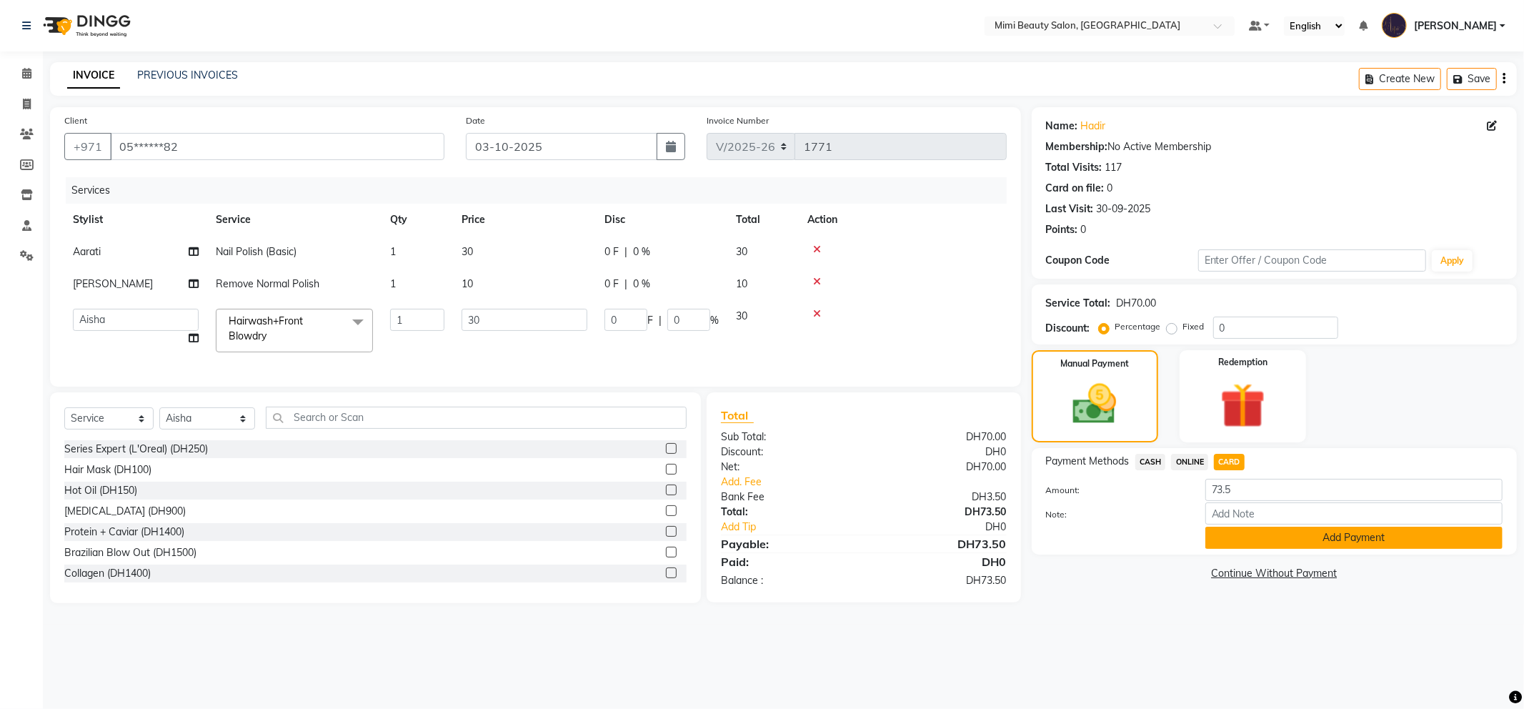
click at [1239, 546] on button "Add Payment" at bounding box center [1353, 537] width 297 height 22
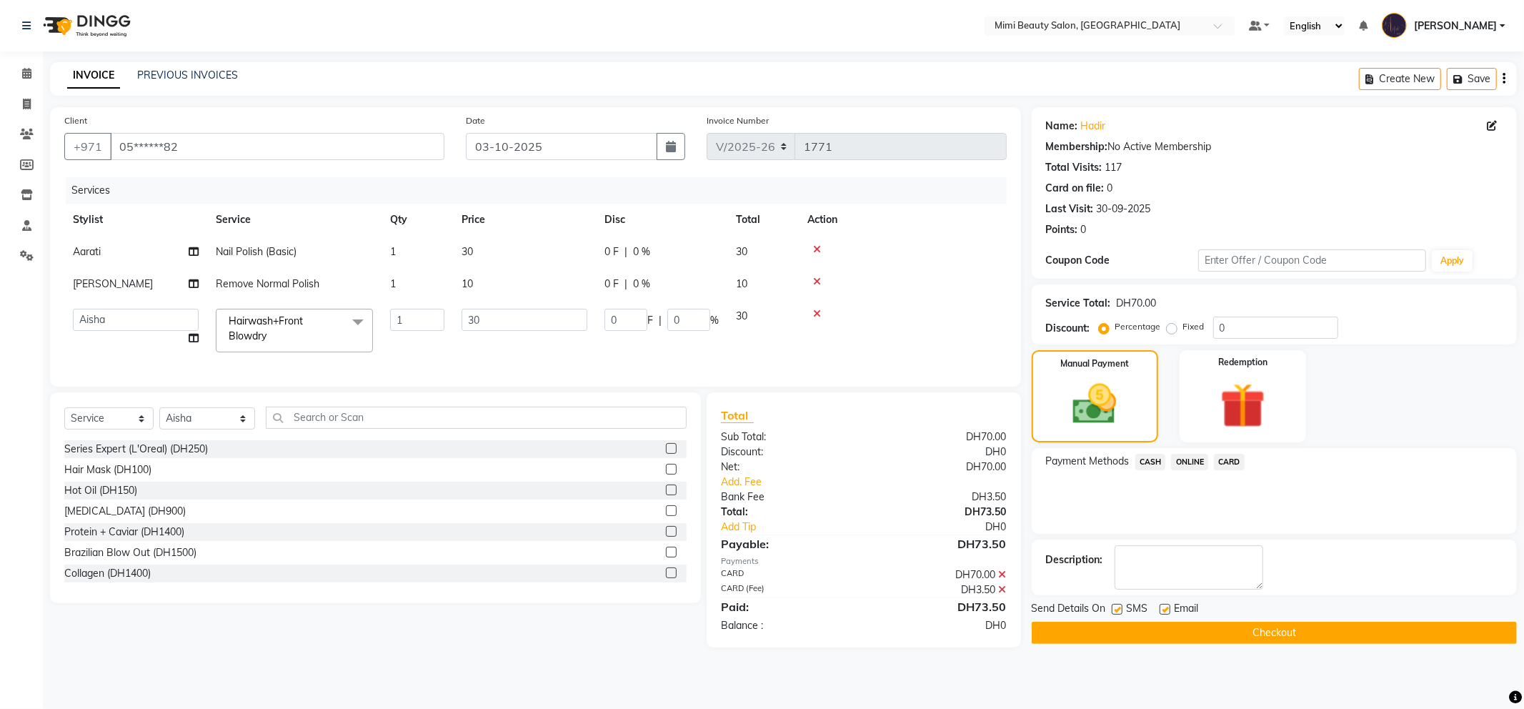
click at [1232, 634] on button "Checkout" at bounding box center [1274, 632] width 485 height 22
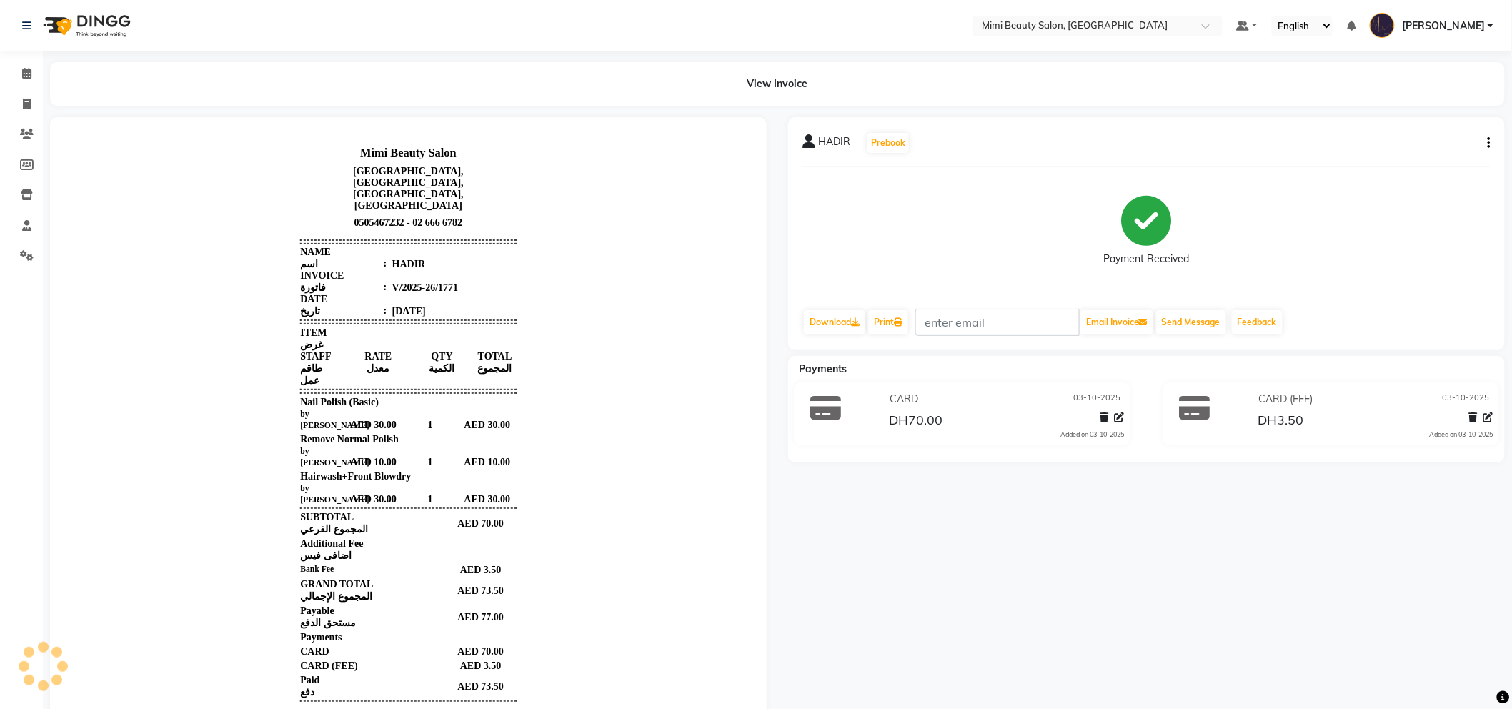
scroll to position [11, 0]
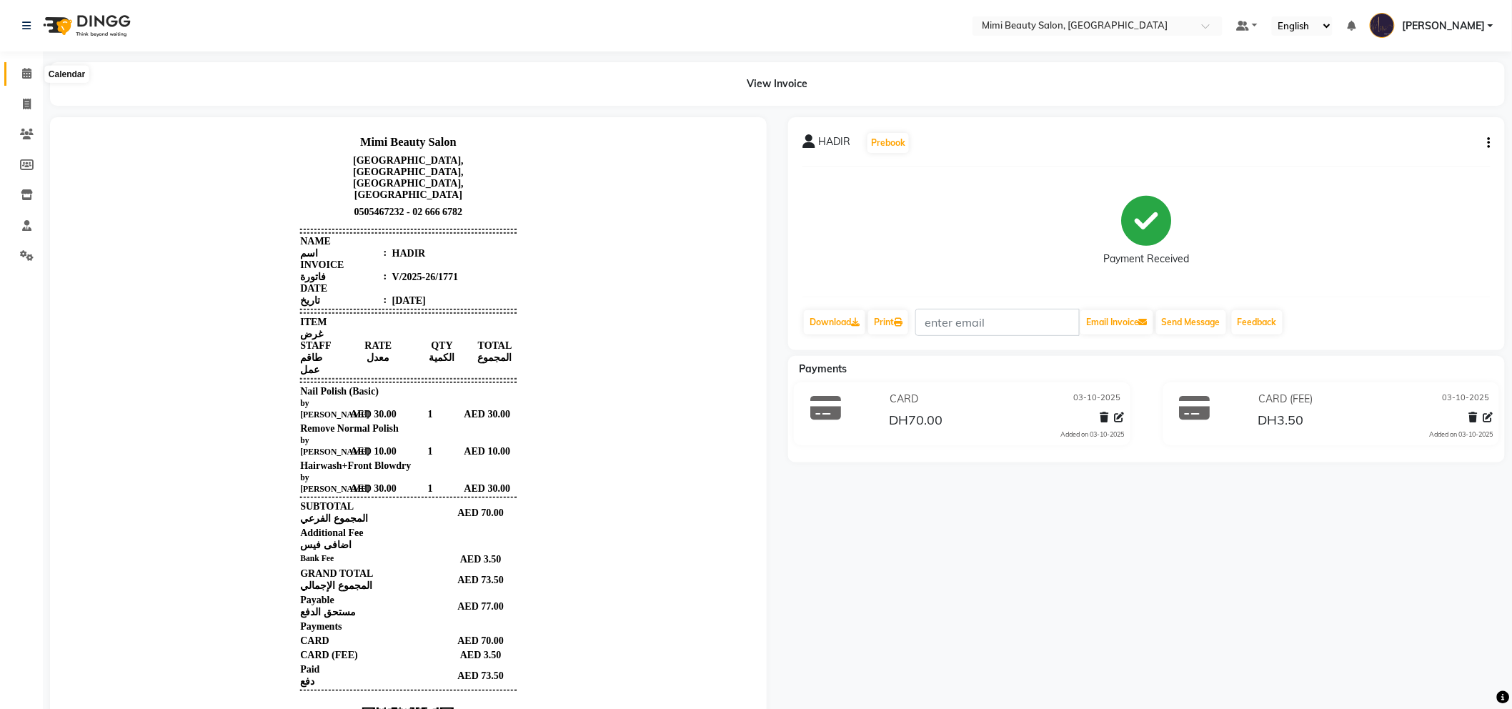
click at [25, 74] on icon at bounding box center [26, 73] width 9 height 11
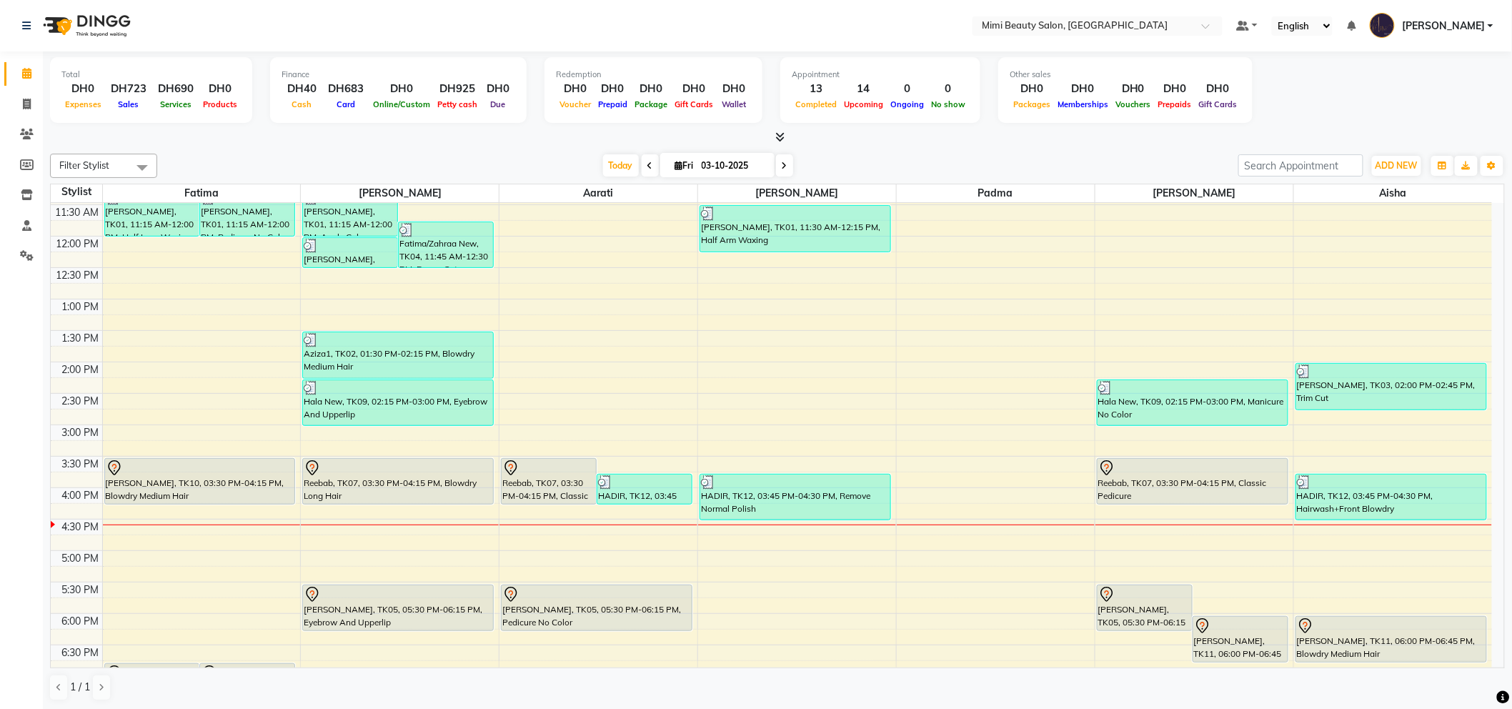
scroll to position [159, 0]
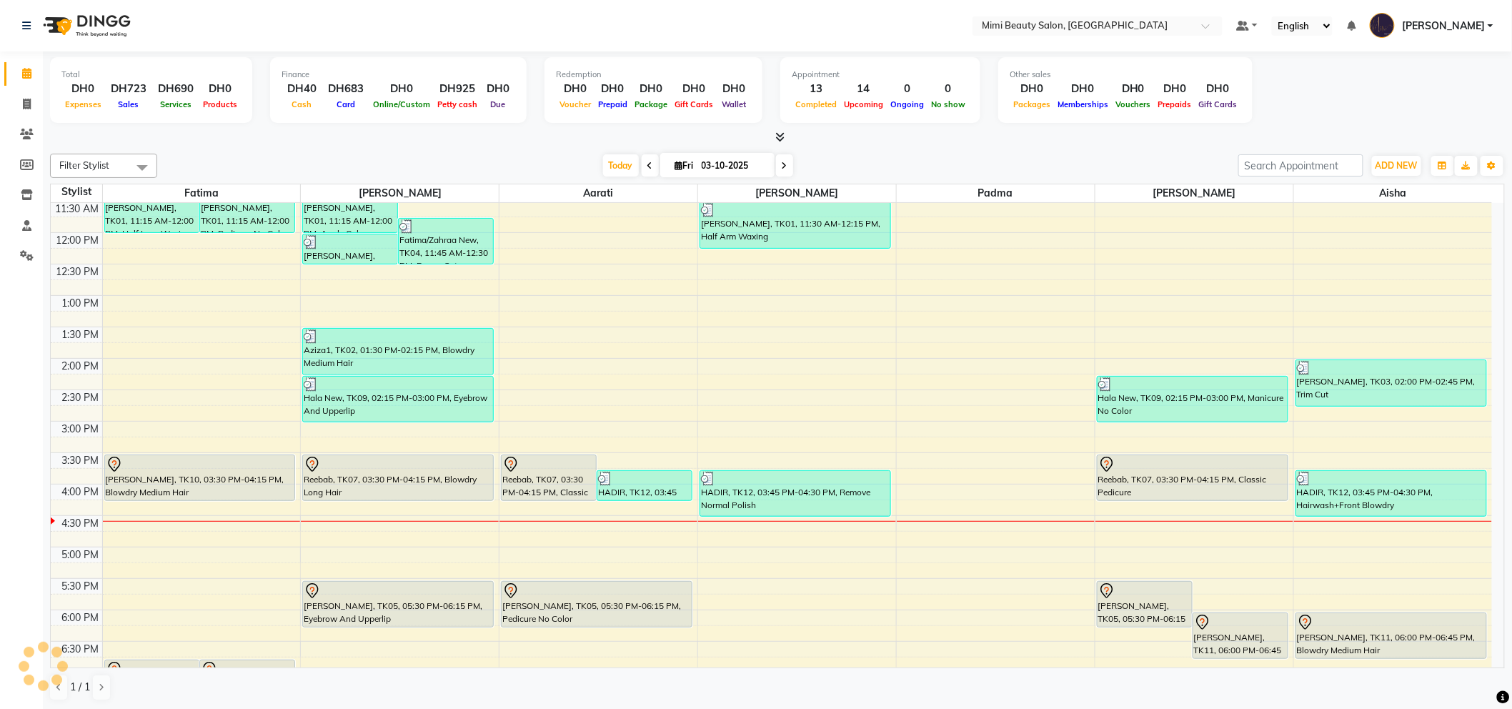
click at [229, 474] on div "[PERSON_NAME], TK10, 03:30 PM-04:15 PM, Blowdry Medium Hair" at bounding box center [200, 477] width 190 height 45
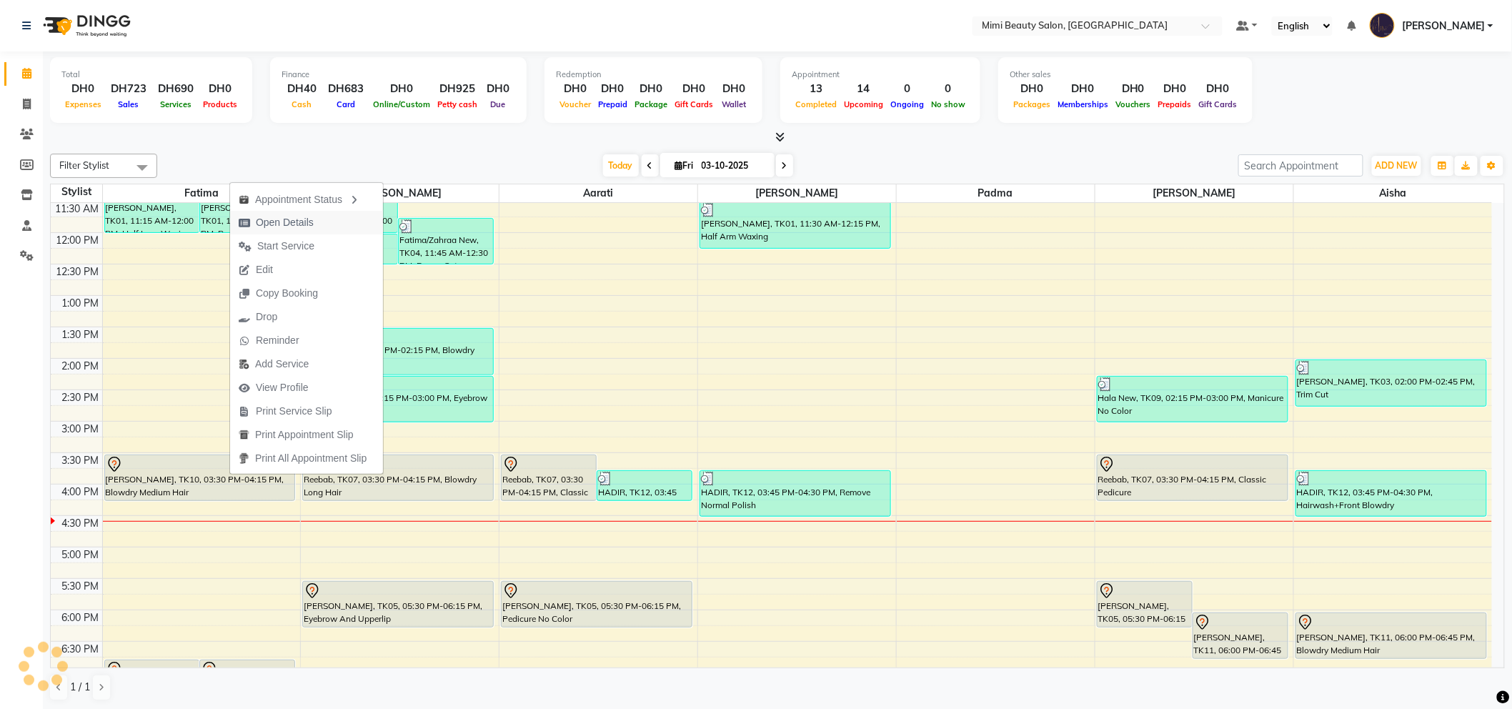
click at [294, 223] on span "Open Details" at bounding box center [285, 222] width 58 height 15
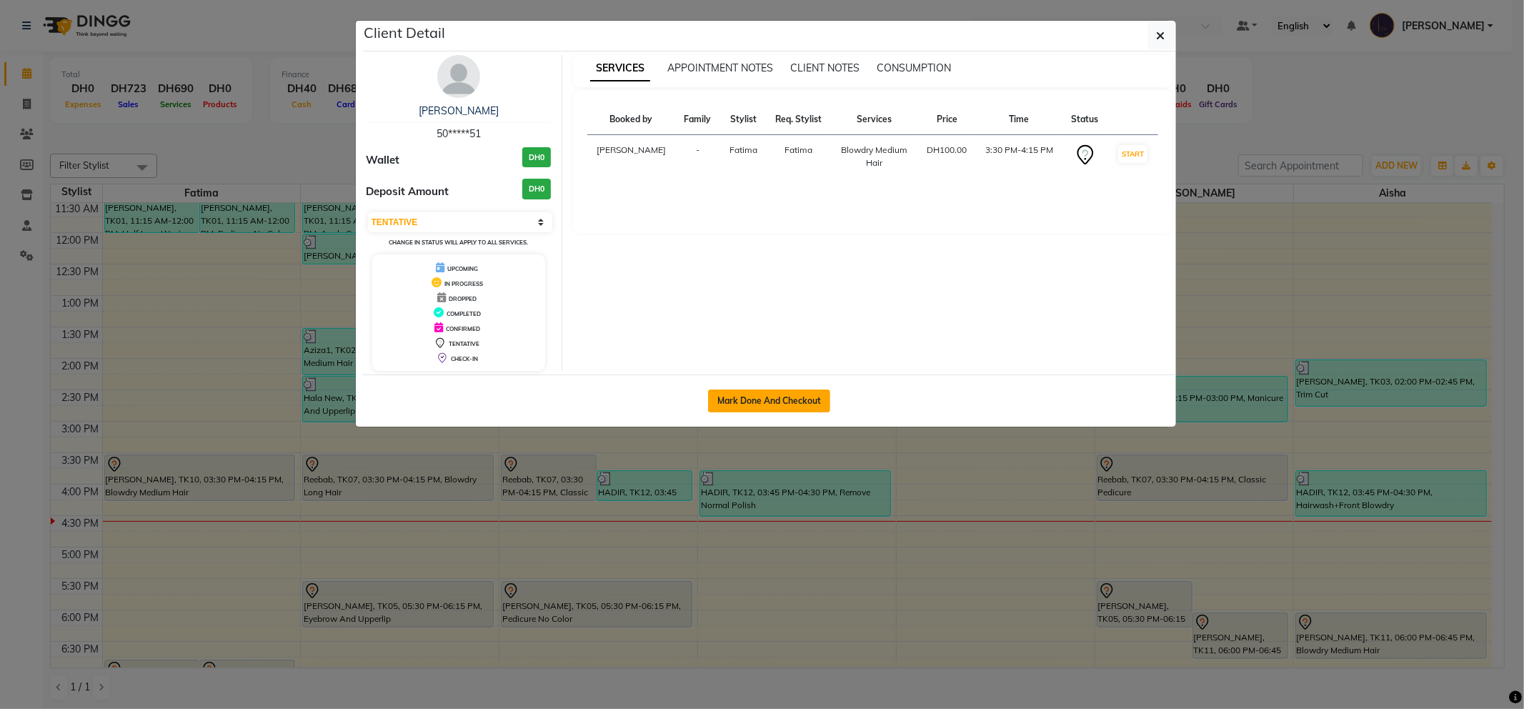
click at [748, 395] on button "Mark Done And Checkout" at bounding box center [769, 400] width 122 height 23
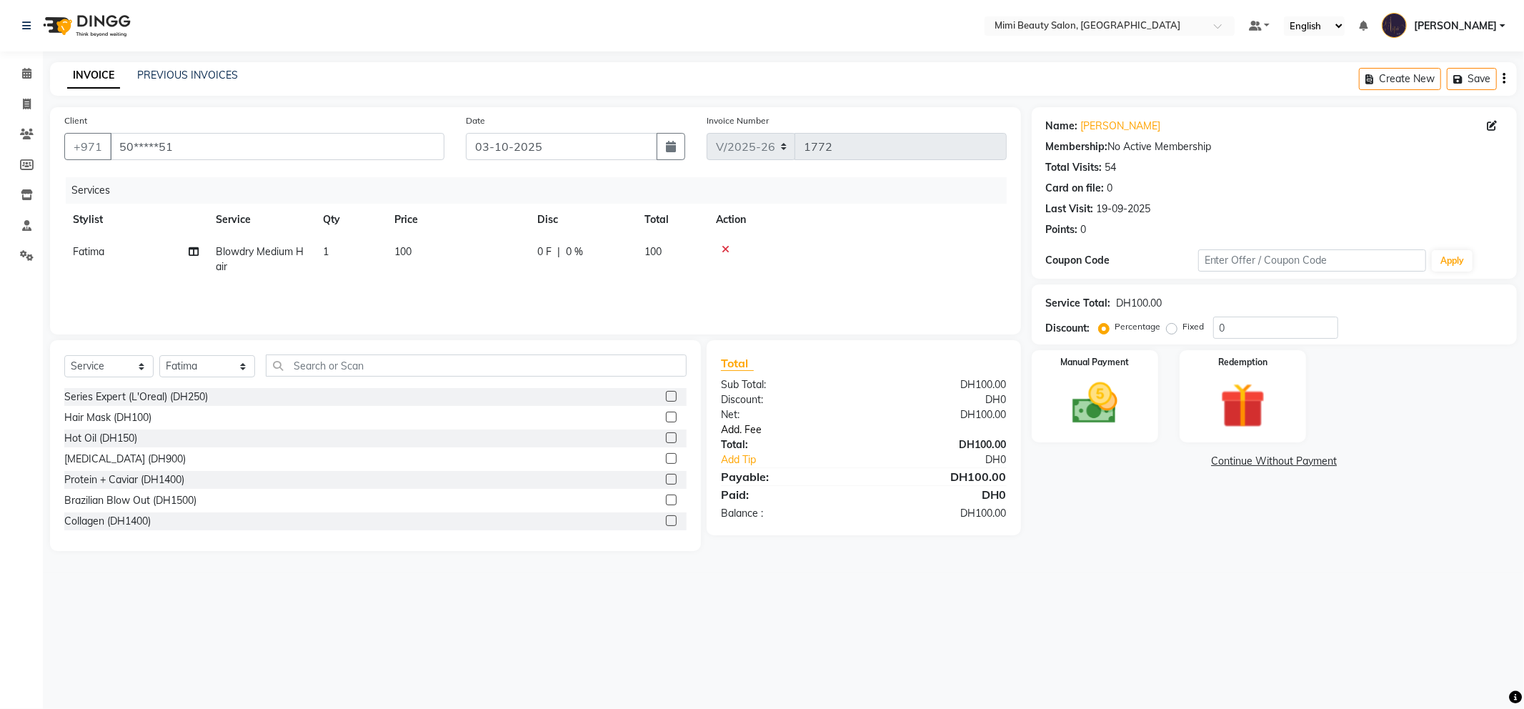
click at [752, 427] on link "Add. Fee" at bounding box center [863, 429] width 307 height 15
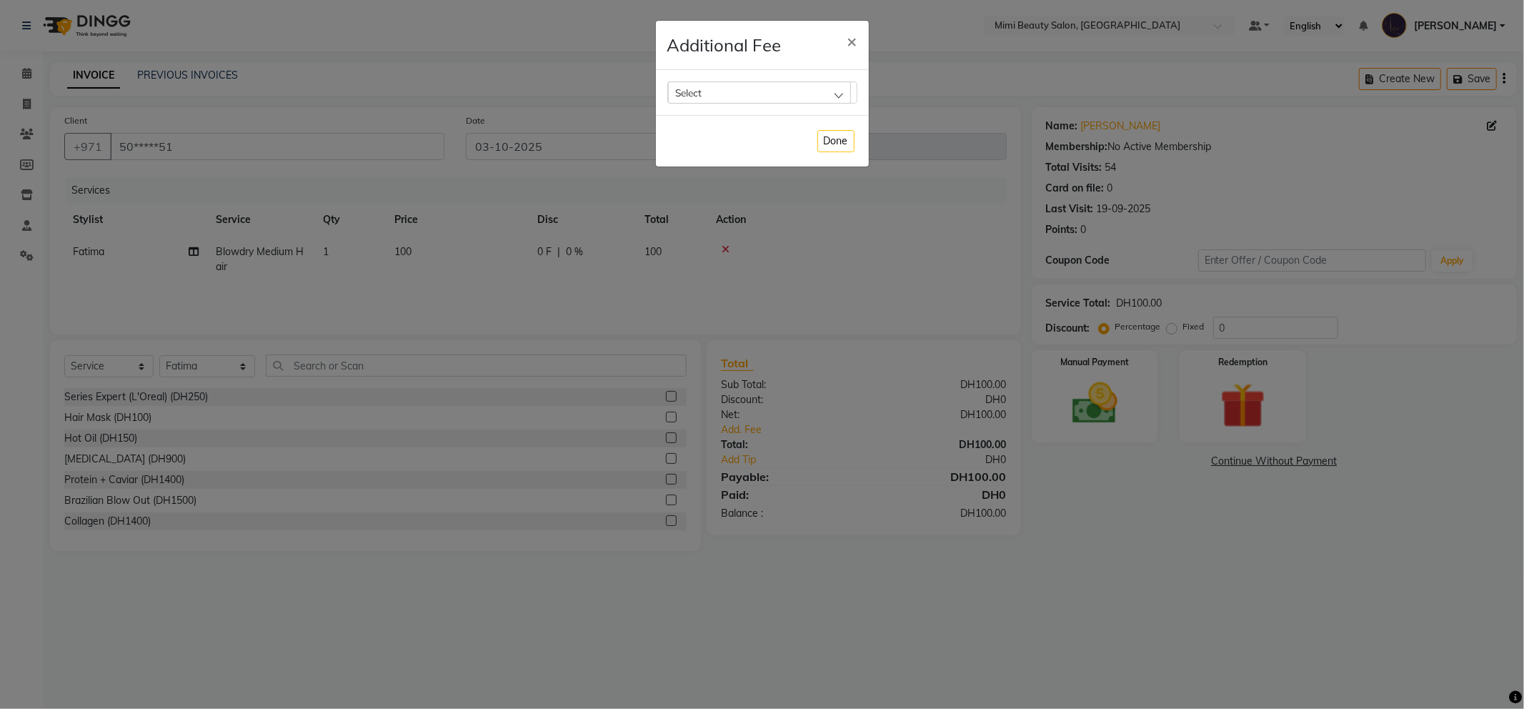
click at [719, 96] on div "Select" at bounding box center [759, 91] width 183 height 21
click at [707, 187] on label "Bank Fee" at bounding box center [702, 184] width 54 height 13
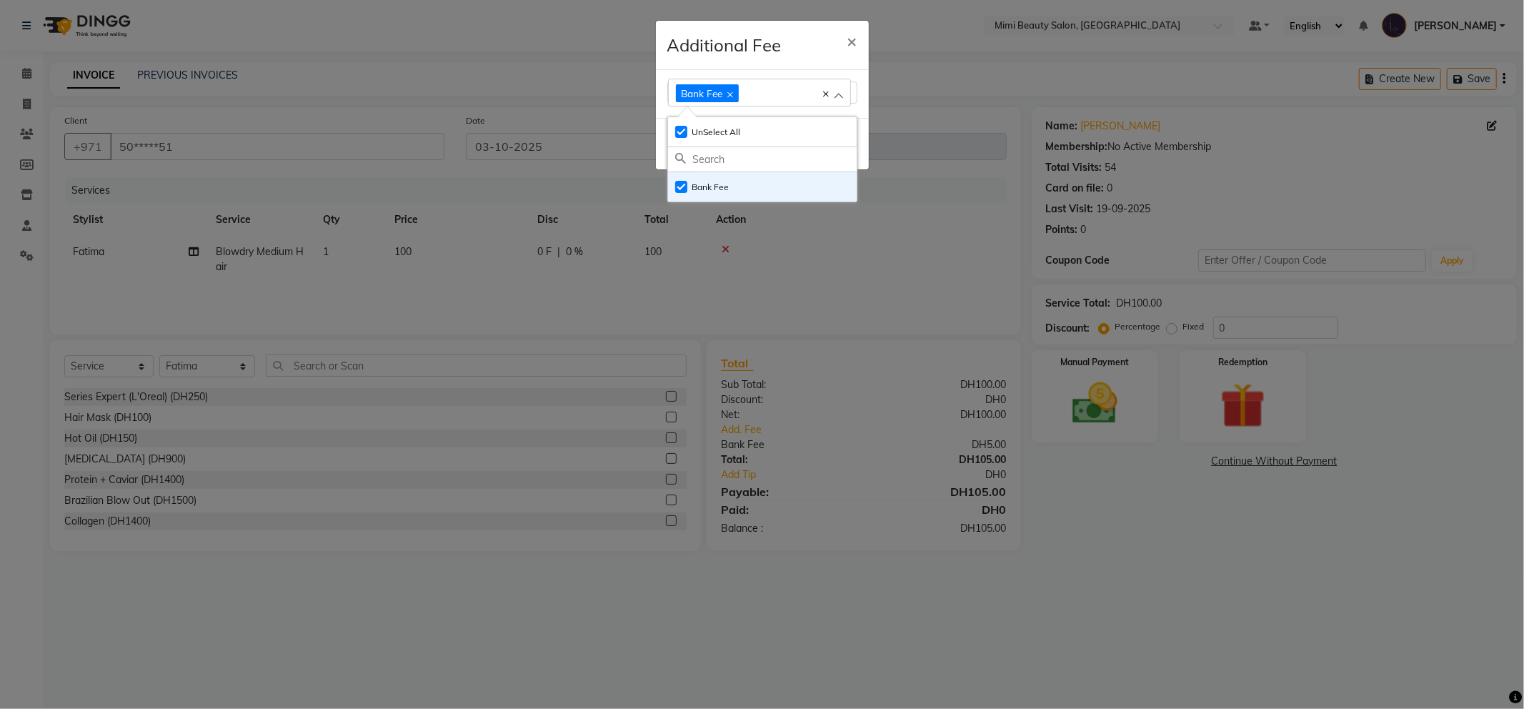
click at [768, 57] on h4 "Additional Fee" at bounding box center [724, 45] width 114 height 26
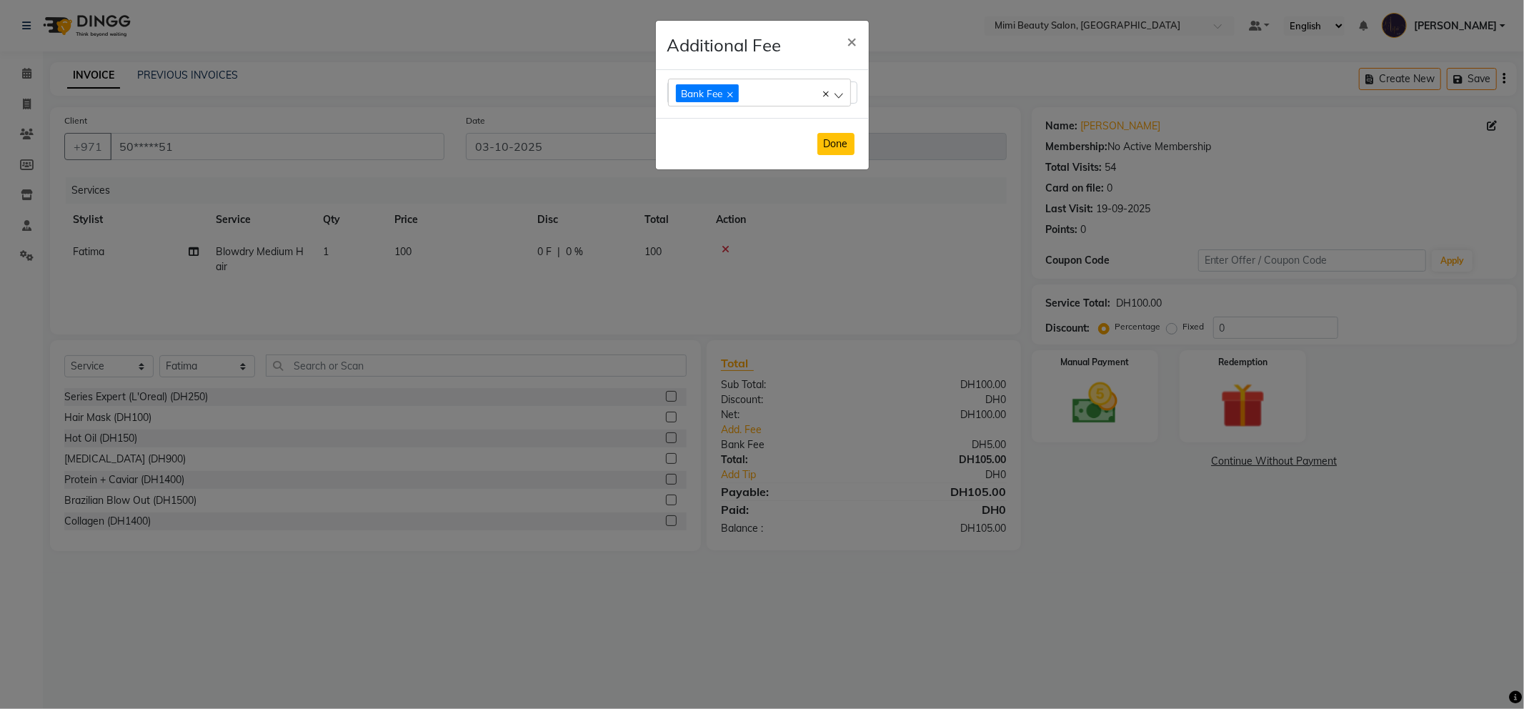
click at [831, 144] on button "Done" at bounding box center [835, 144] width 37 height 22
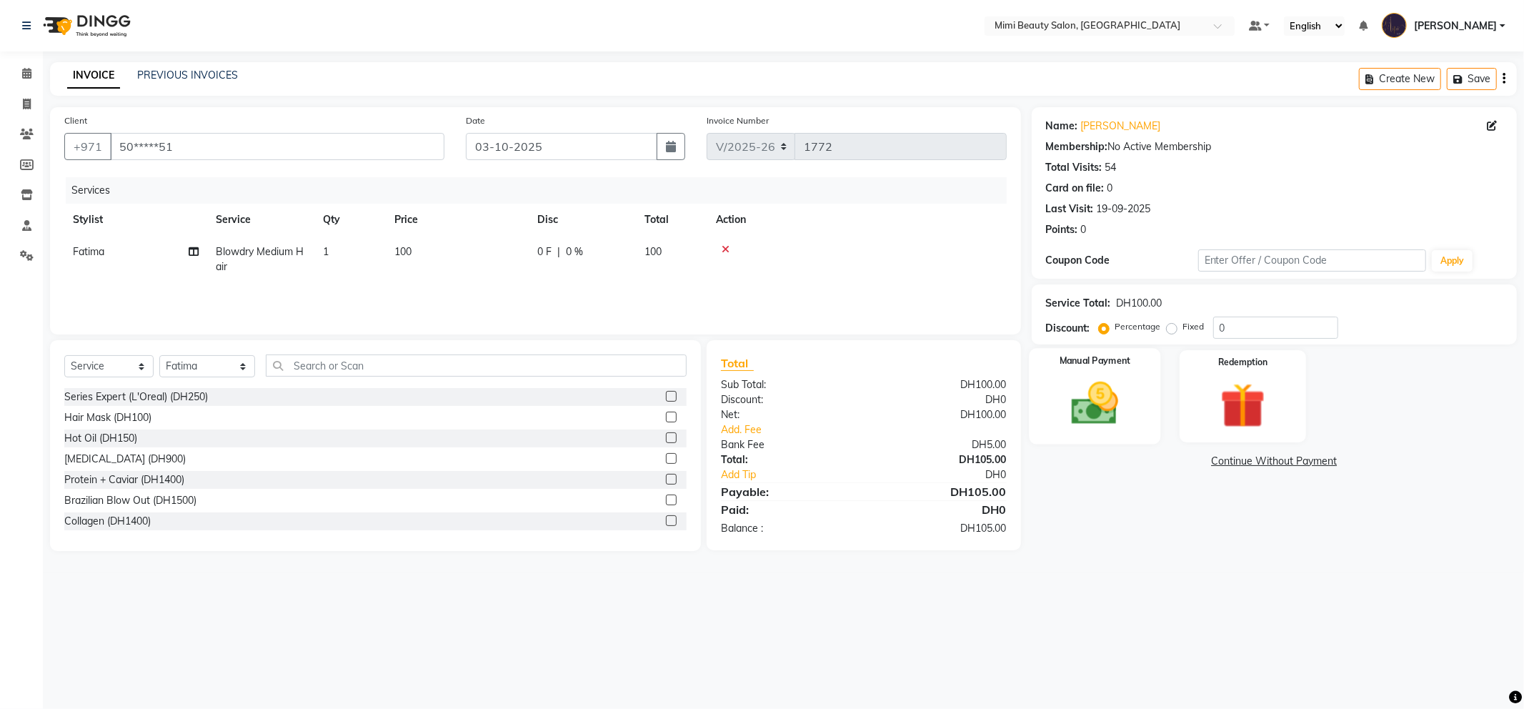
click at [1089, 376] on img at bounding box center [1095, 403] width 76 height 54
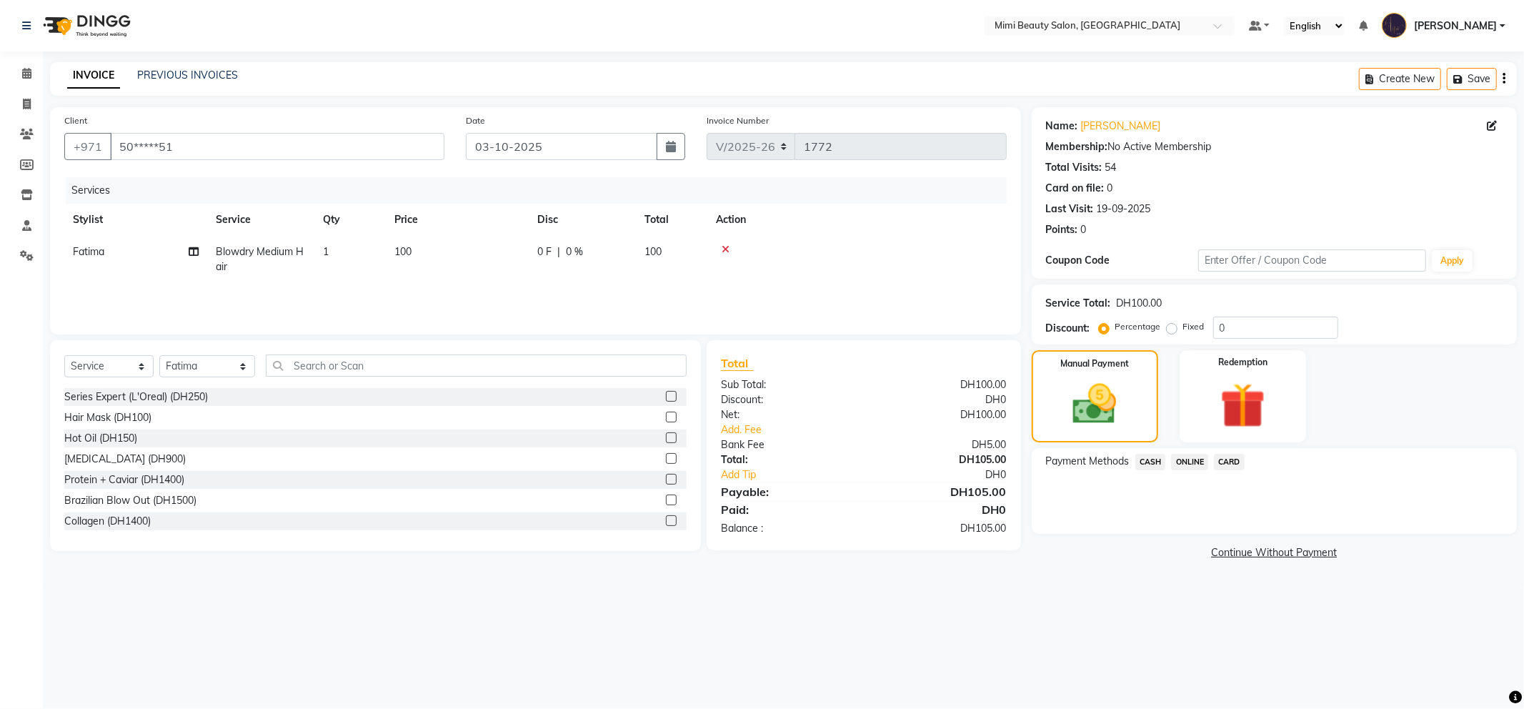
click at [1229, 456] on span "CARD" at bounding box center [1229, 462] width 31 height 16
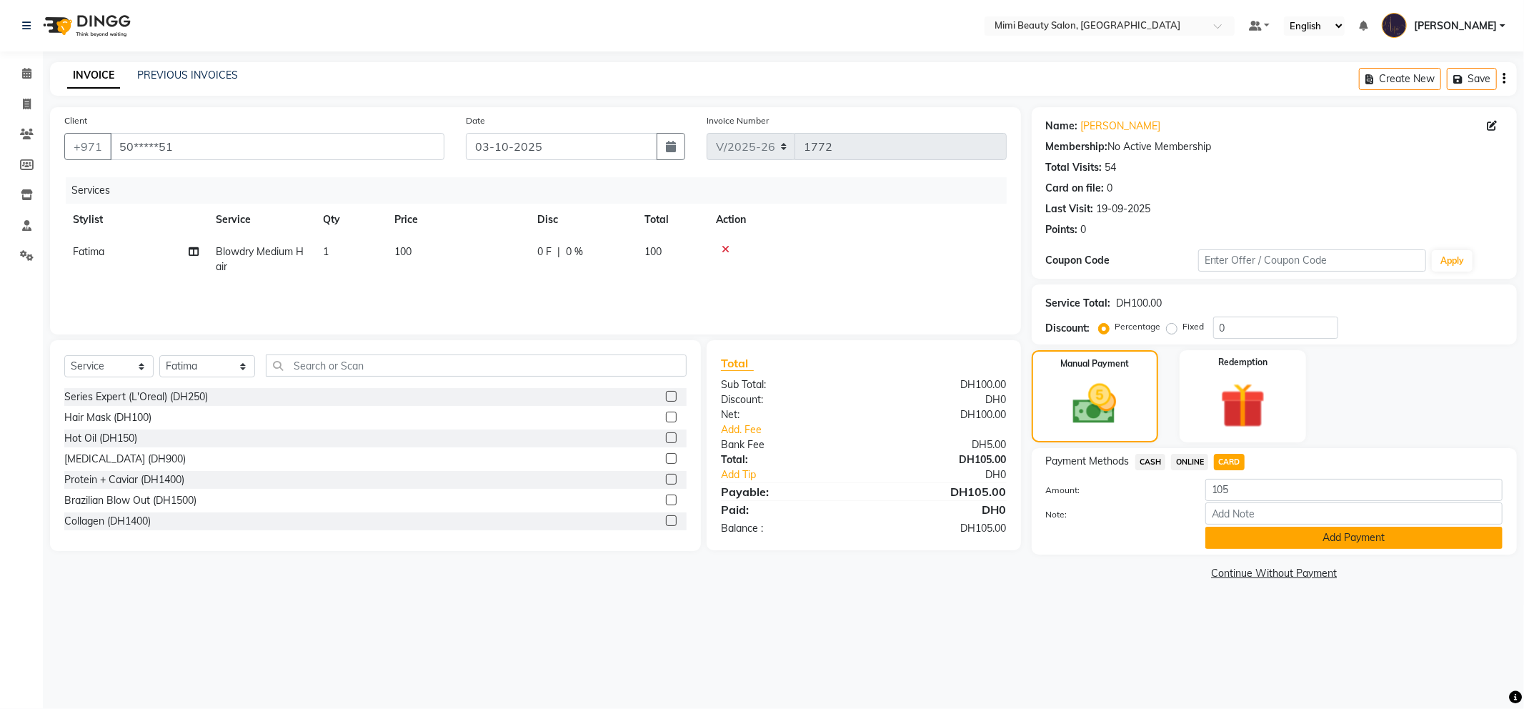
click at [1274, 538] on button "Add Payment" at bounding box center [1353, 537] width 297 height 22
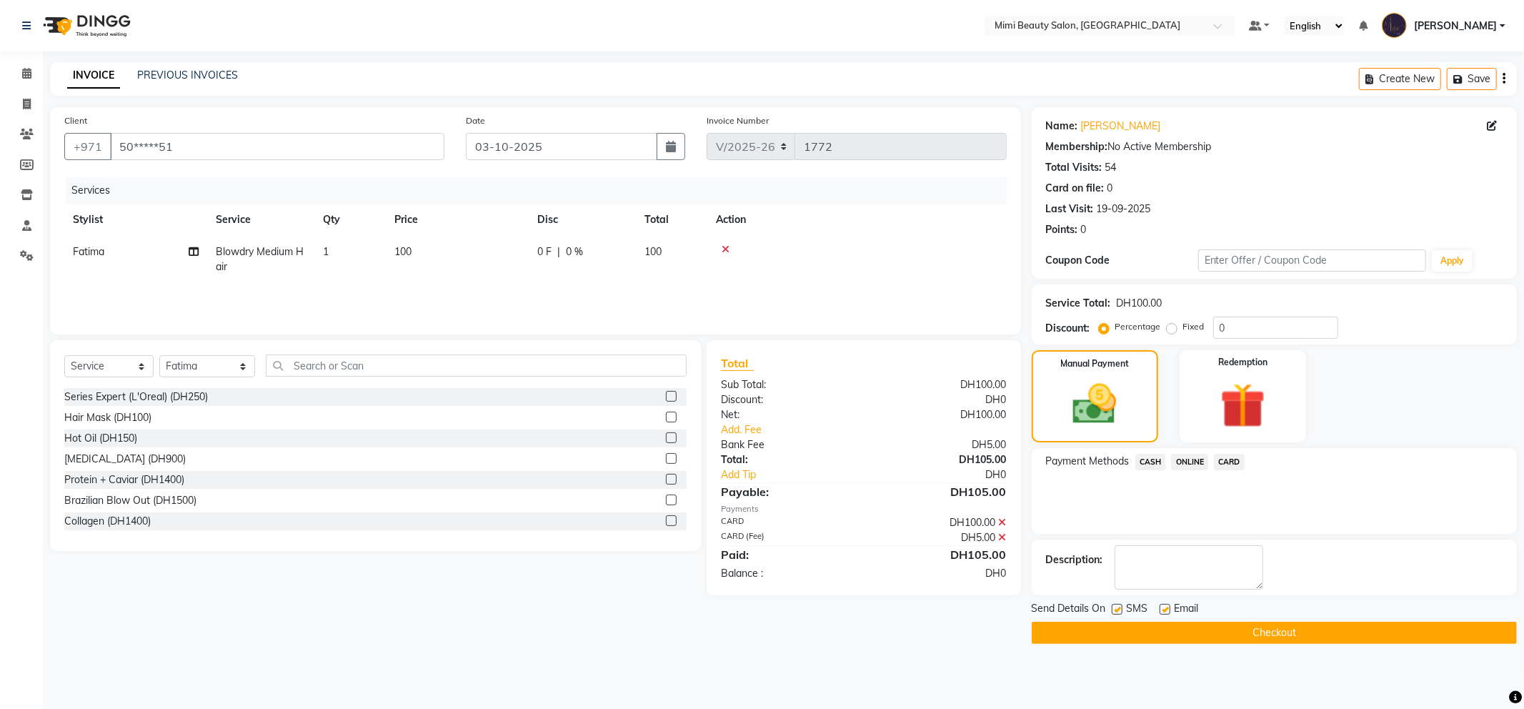
click at [1287, 629] on button "Checkout" at bounding box center [1274, 632] width 485 height 22
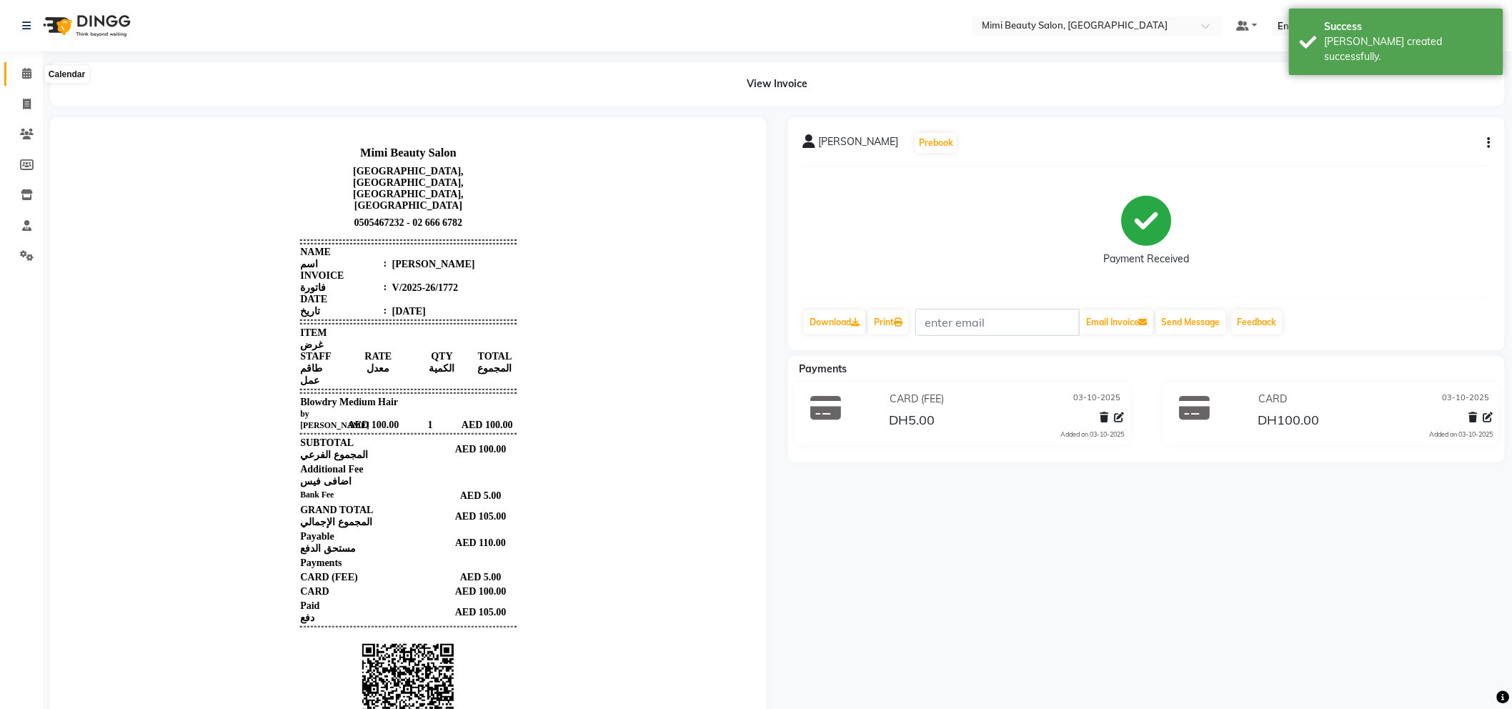
click at [25, 73] on icon at bounding box center [26, 73] width 9 height 11
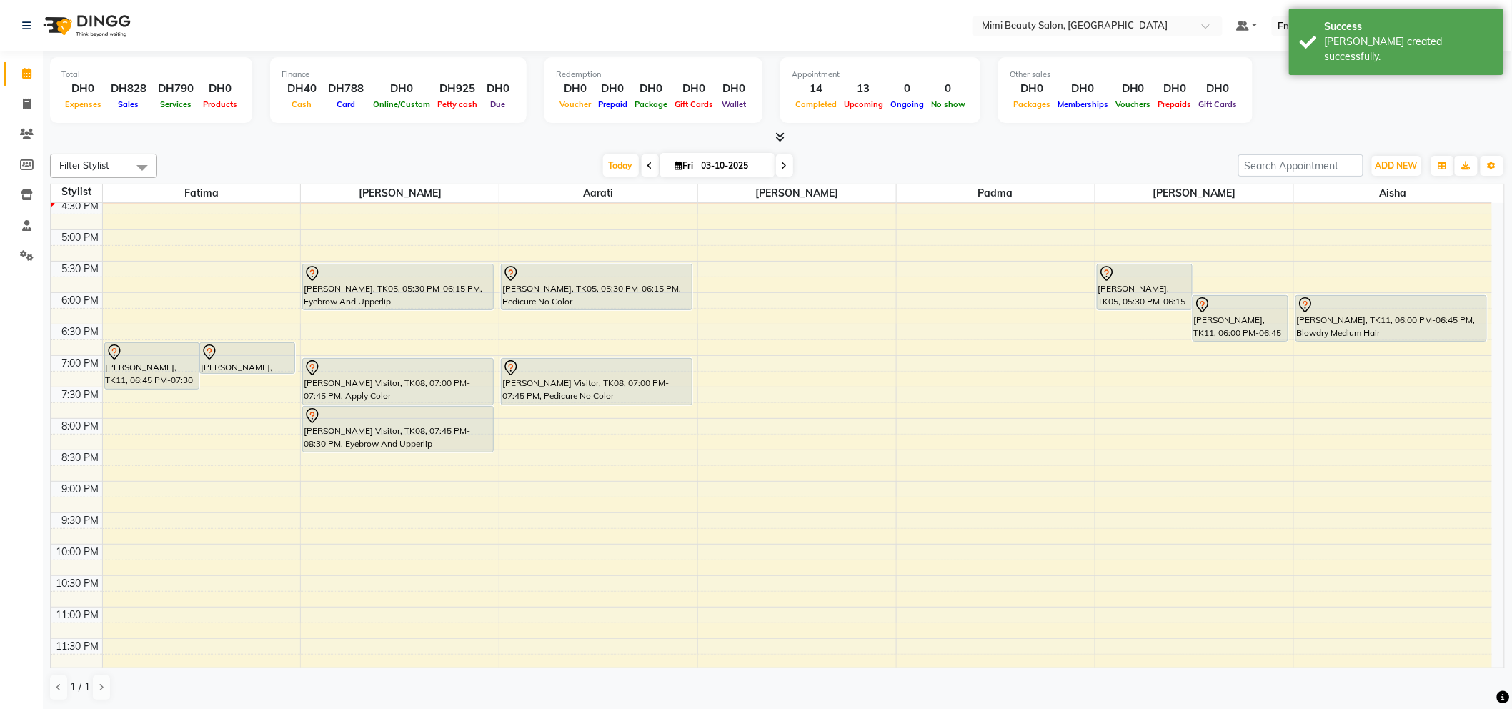
scroll to position [396, 0]
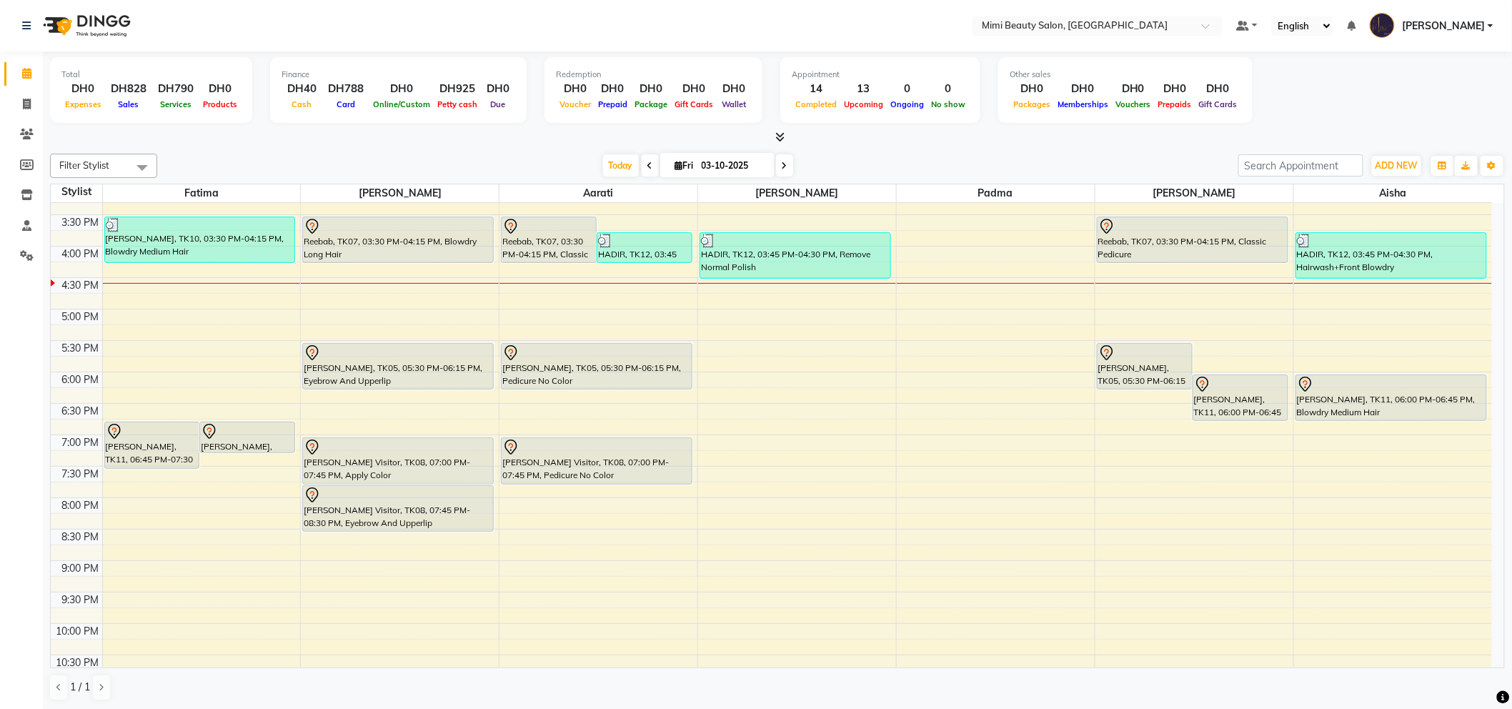
click at [386, 362] on div "[PERSON_NAME], TK05, 05:30 PM-06:15 PM, Eyebrow And Upperlip" at bounding box center [398, 366] width 190 height 45
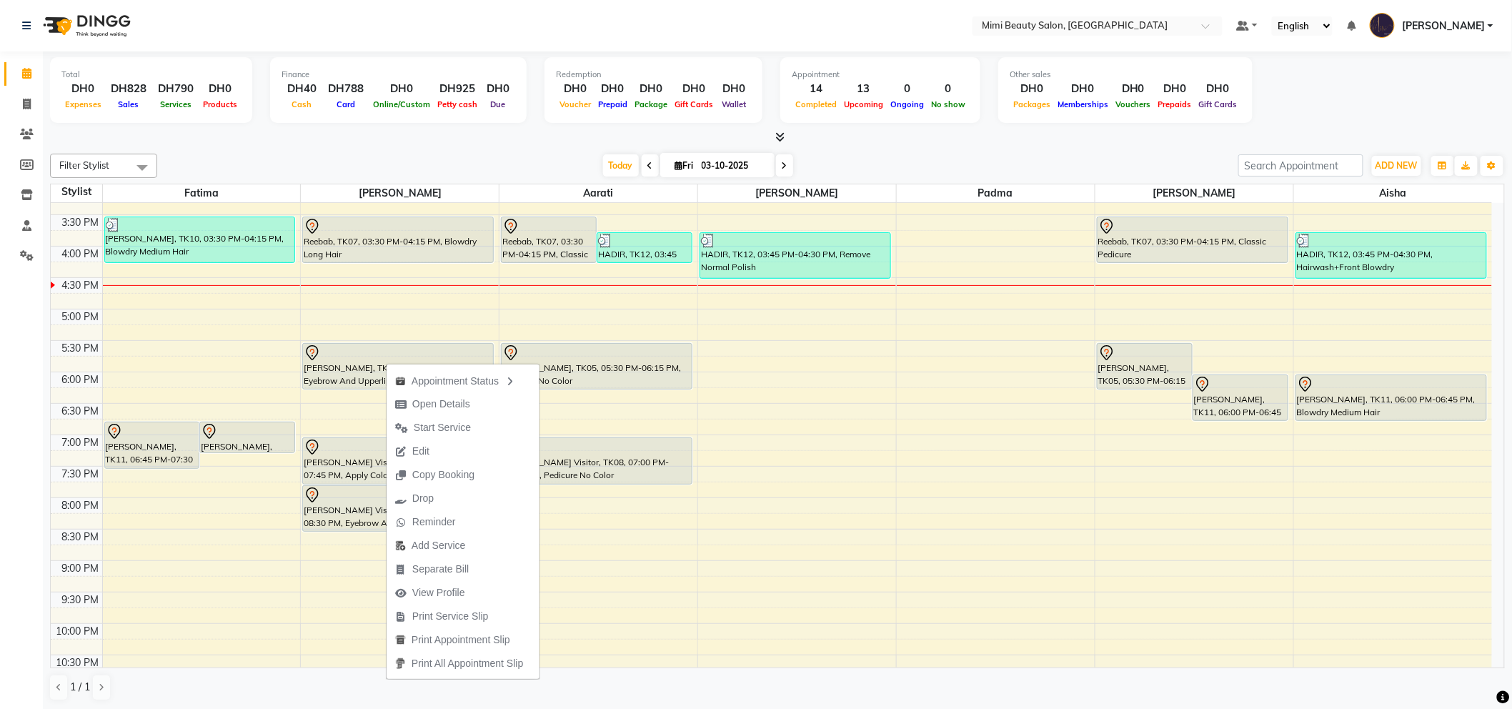
click at [465, 146] on div "Total DH0 Expenses DH828 Sales DH790 Services DH0 Products Finance DH40 Cash DH…" at bounding box center [777, 380] width 1469 height 659
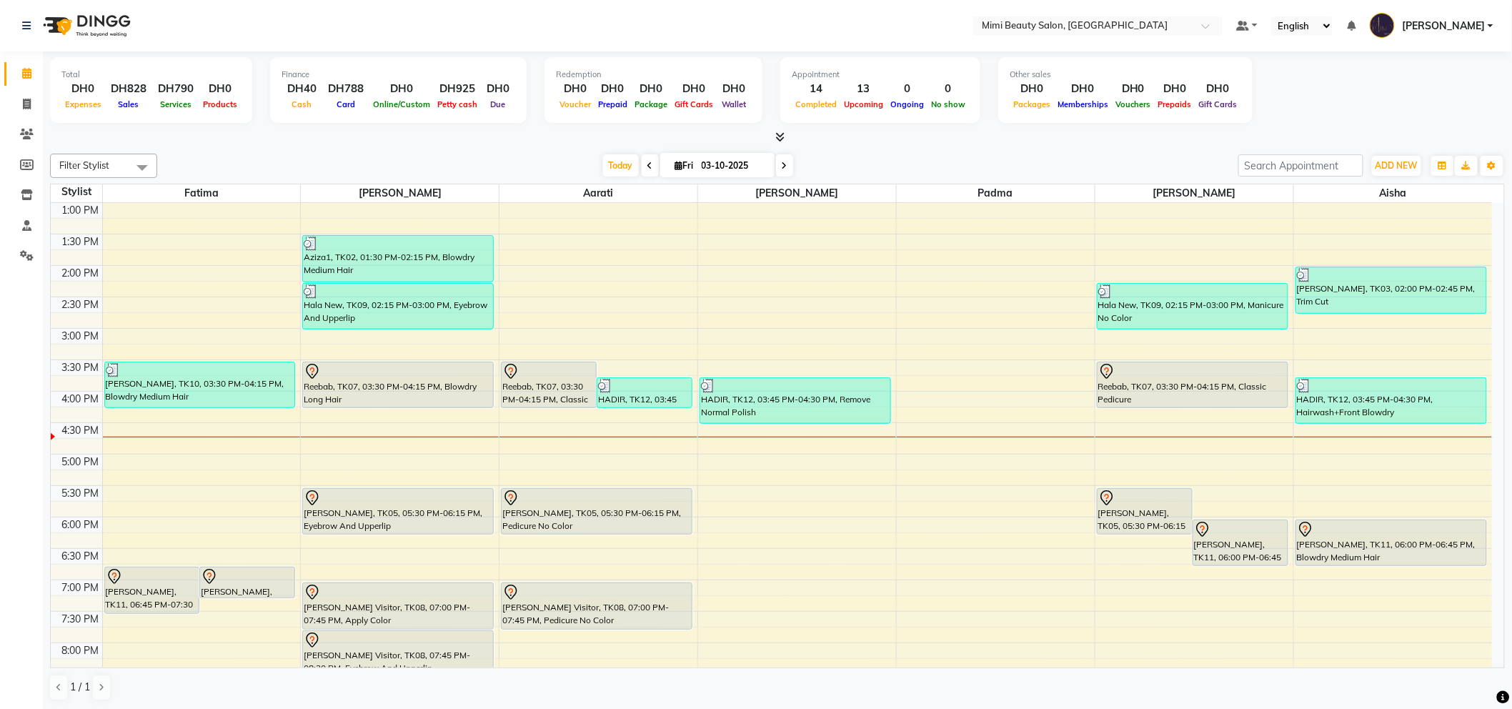
scroll to position [250, 0]
click at [22, 125] on link "Clients" at bounding box center [21, 135] width 34 height 24
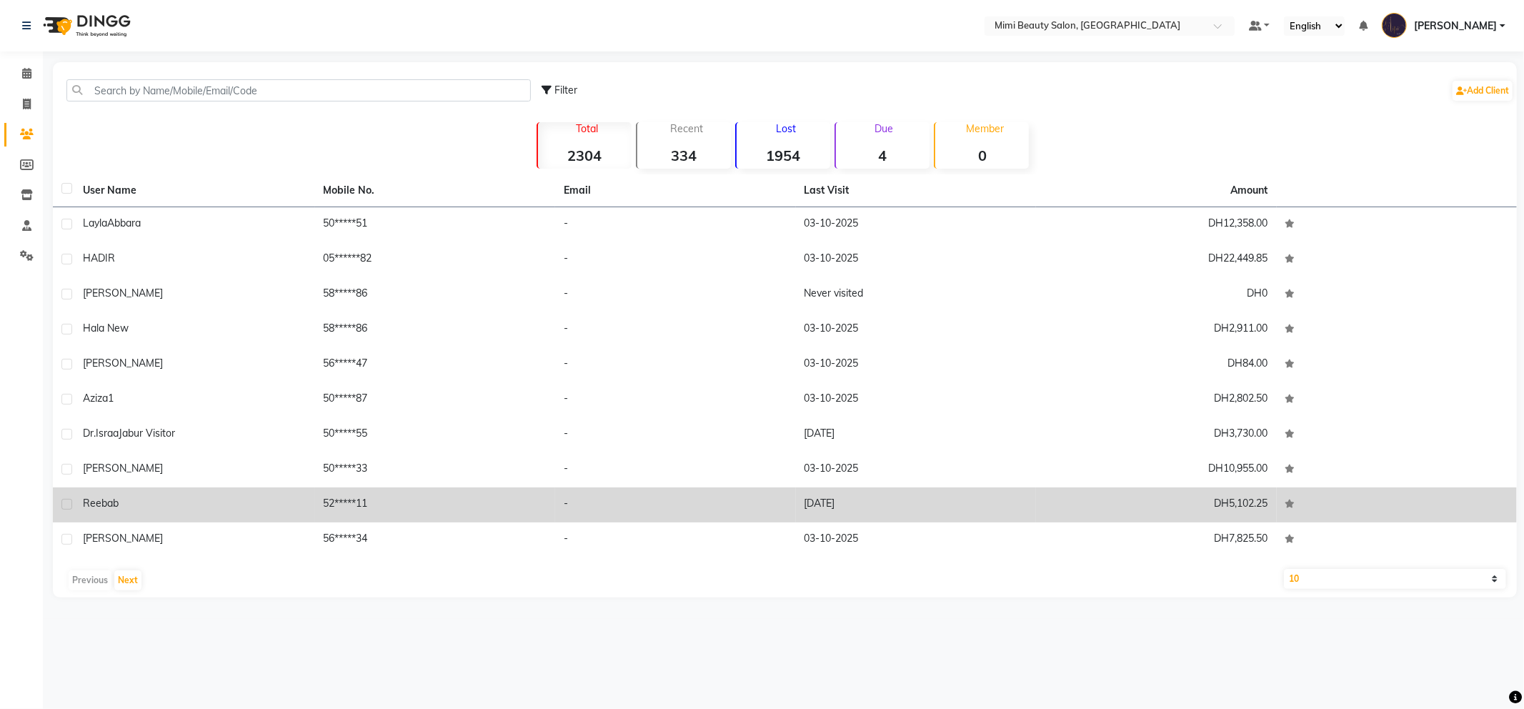
click at [124, 516] on td "Reebab" at bounding box center [194, 504] width 241 height 35
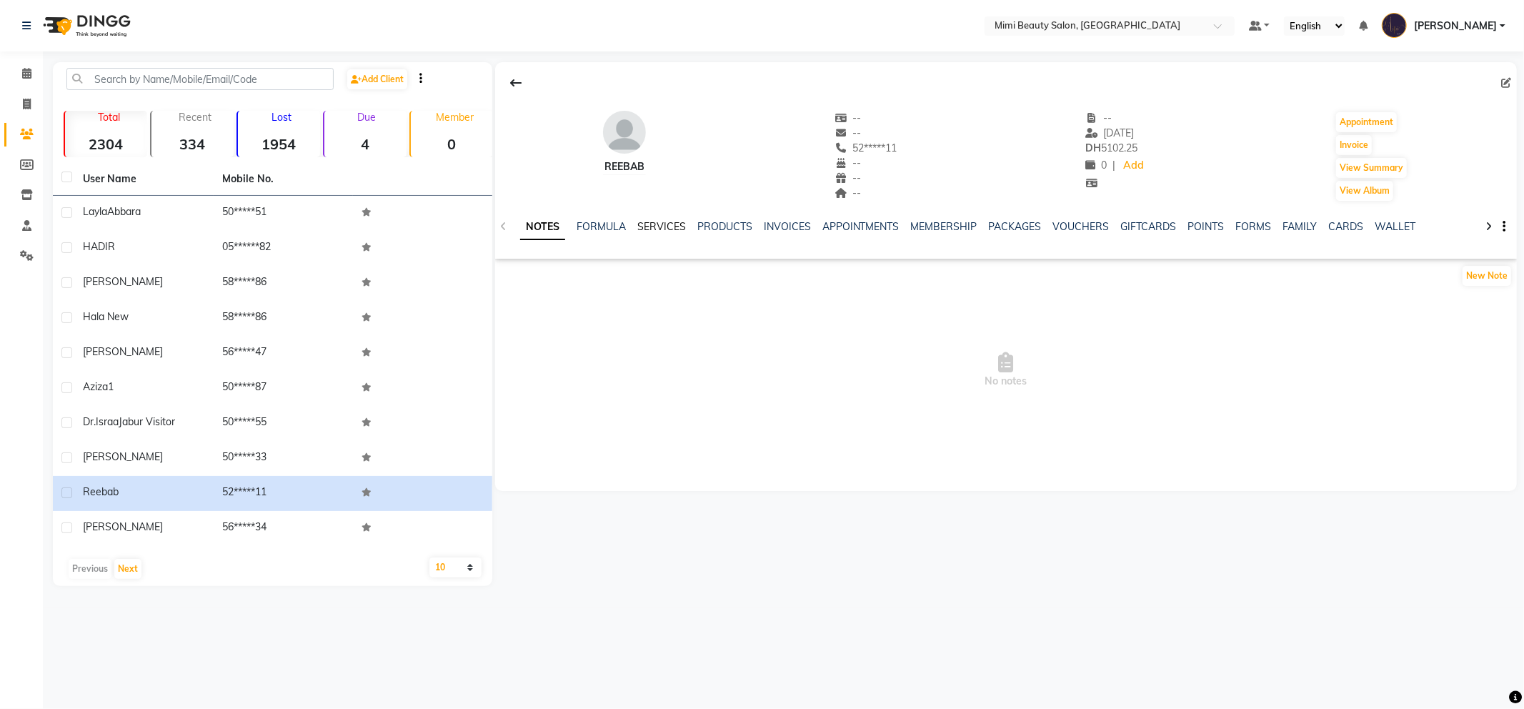
click at [657, 226] on link "SERVICES" at bounding box center [661, 226] width 49 height 13
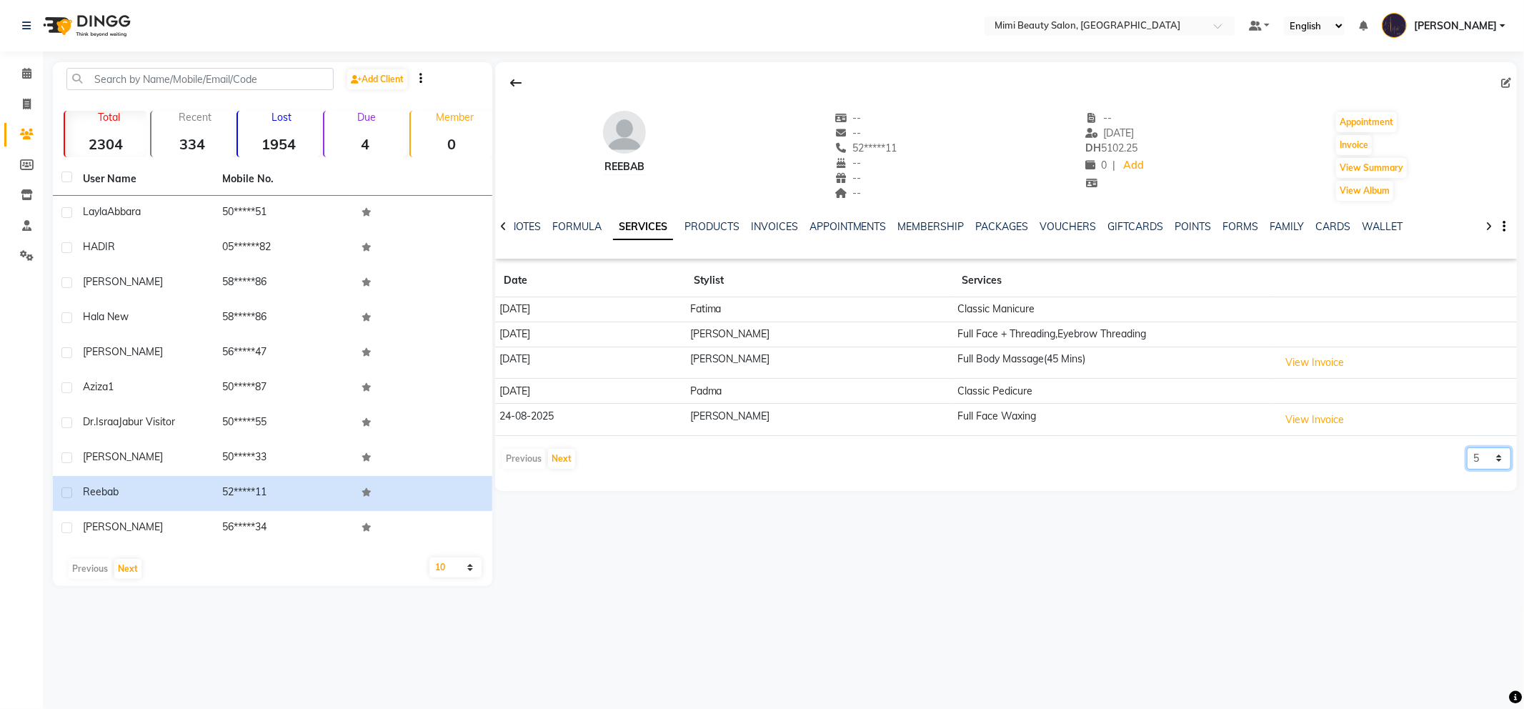
click at [1503, 463] on select "5 10 50 100 500" at bounding box center [1489, 458] width 44 height 22
click at [1467, 447] on select "5 10 50 100 500" at bounding box center [1489, 458] width 44 height 22
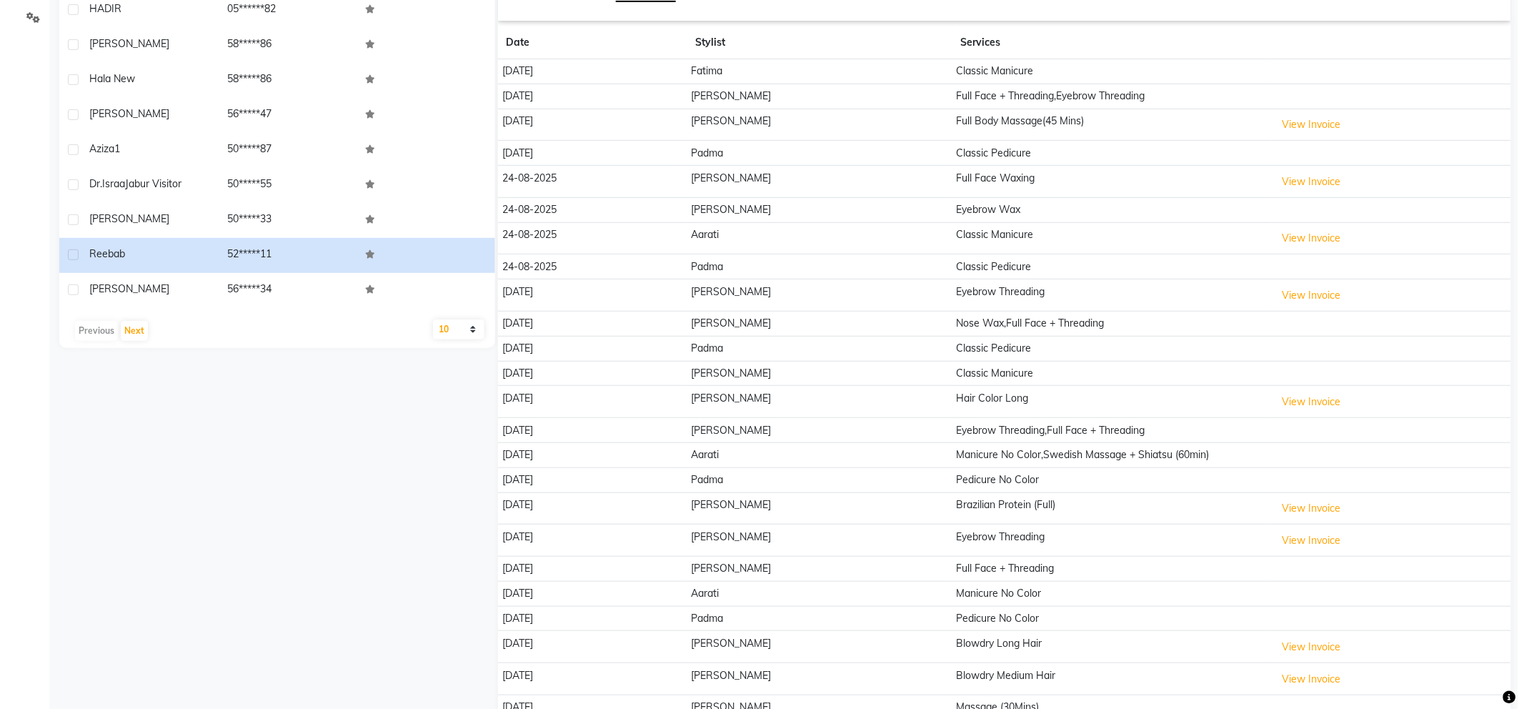
scroll to position [317, 0]
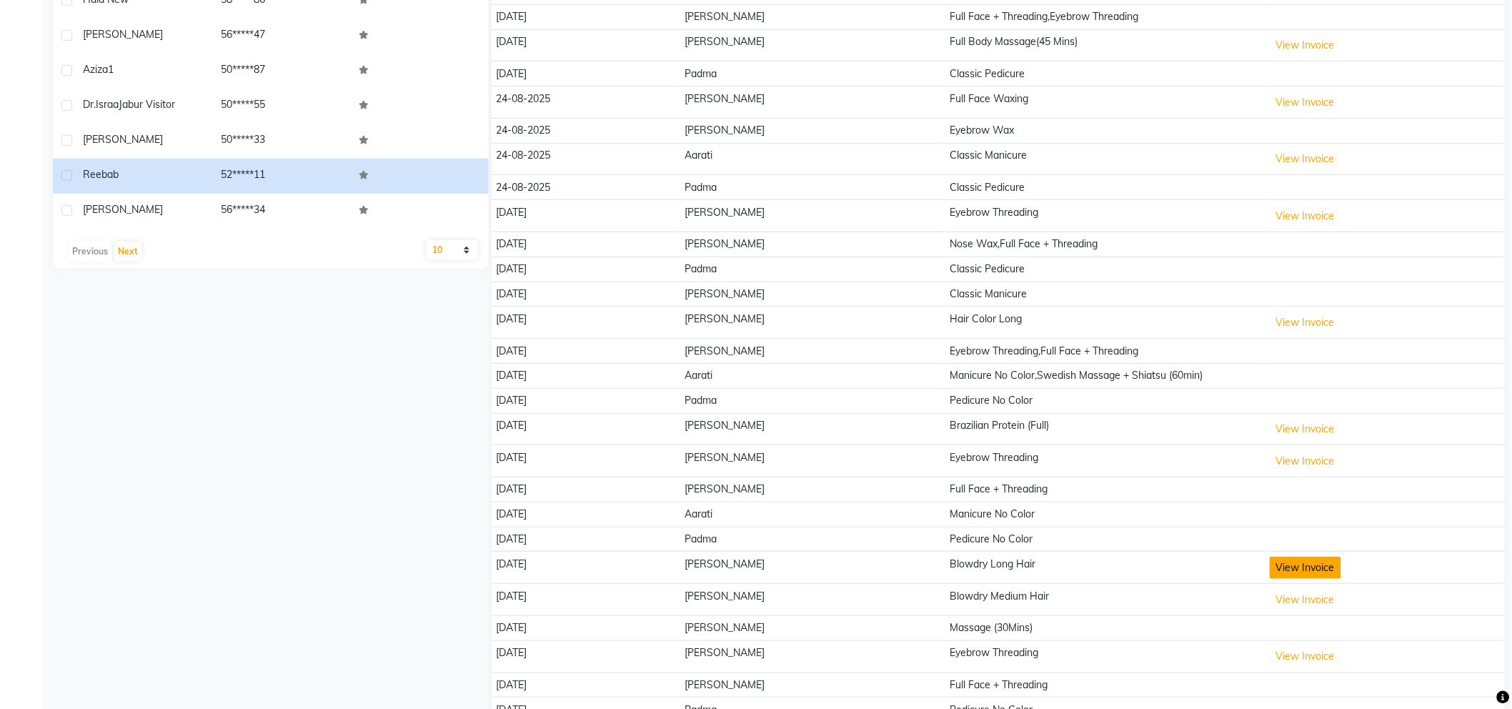
click at [1269, 575] on button "View Invoice" at bounding box center [1304, 567] width 71 height 22
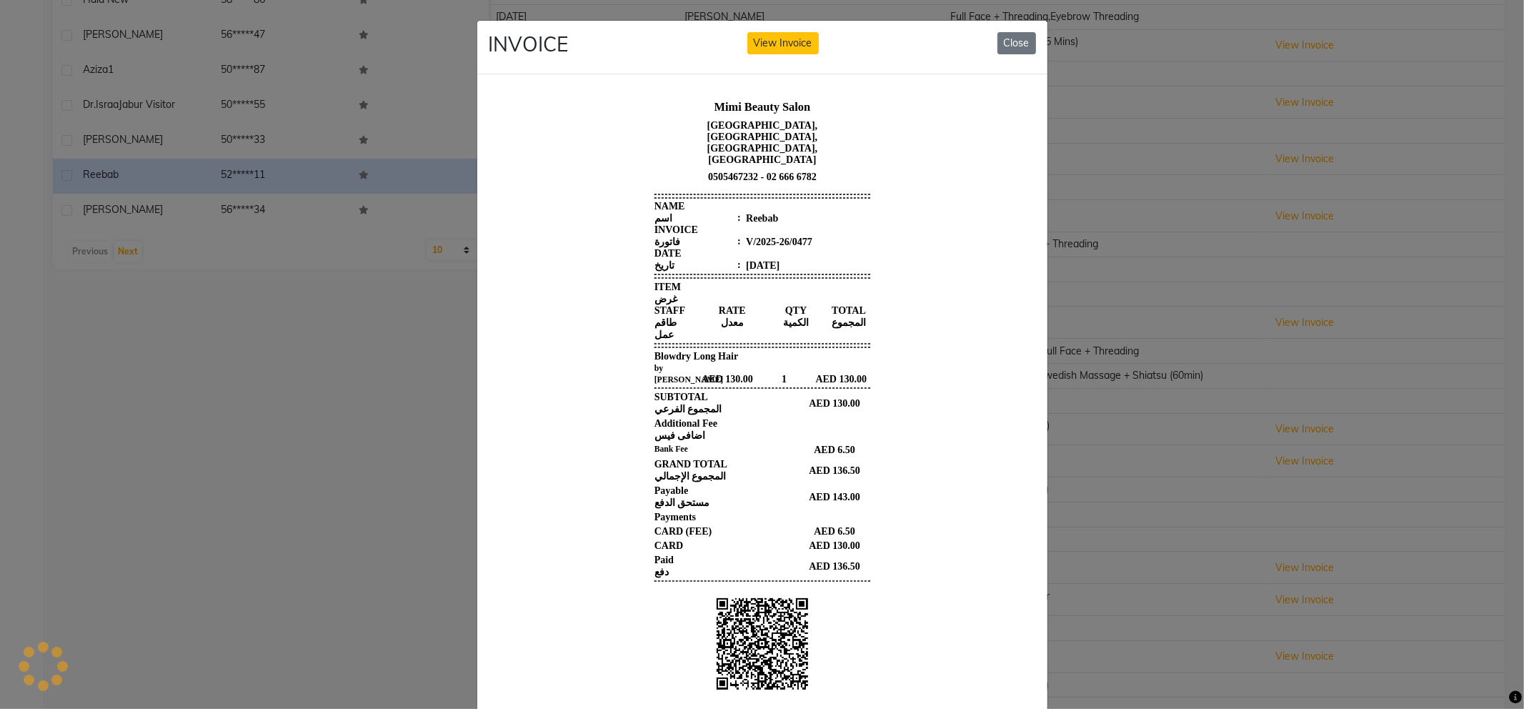
scroll to position [0, 0]
click at [1013, 44] on button "Close" at bounding box center [1016, 43] width 39 height 22
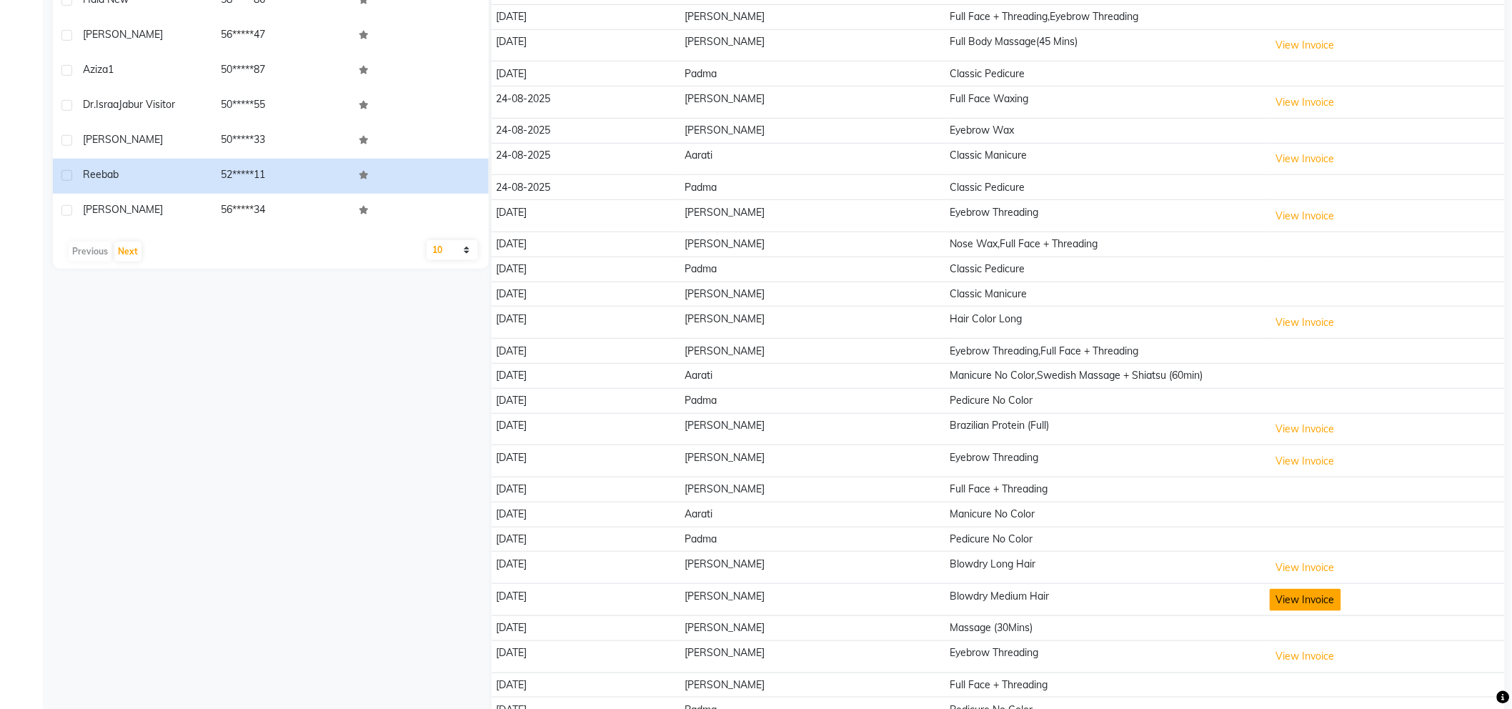
click at [1269, 603] on button "View Invoice" at bounding box center [1304, 600] width 71 height 22
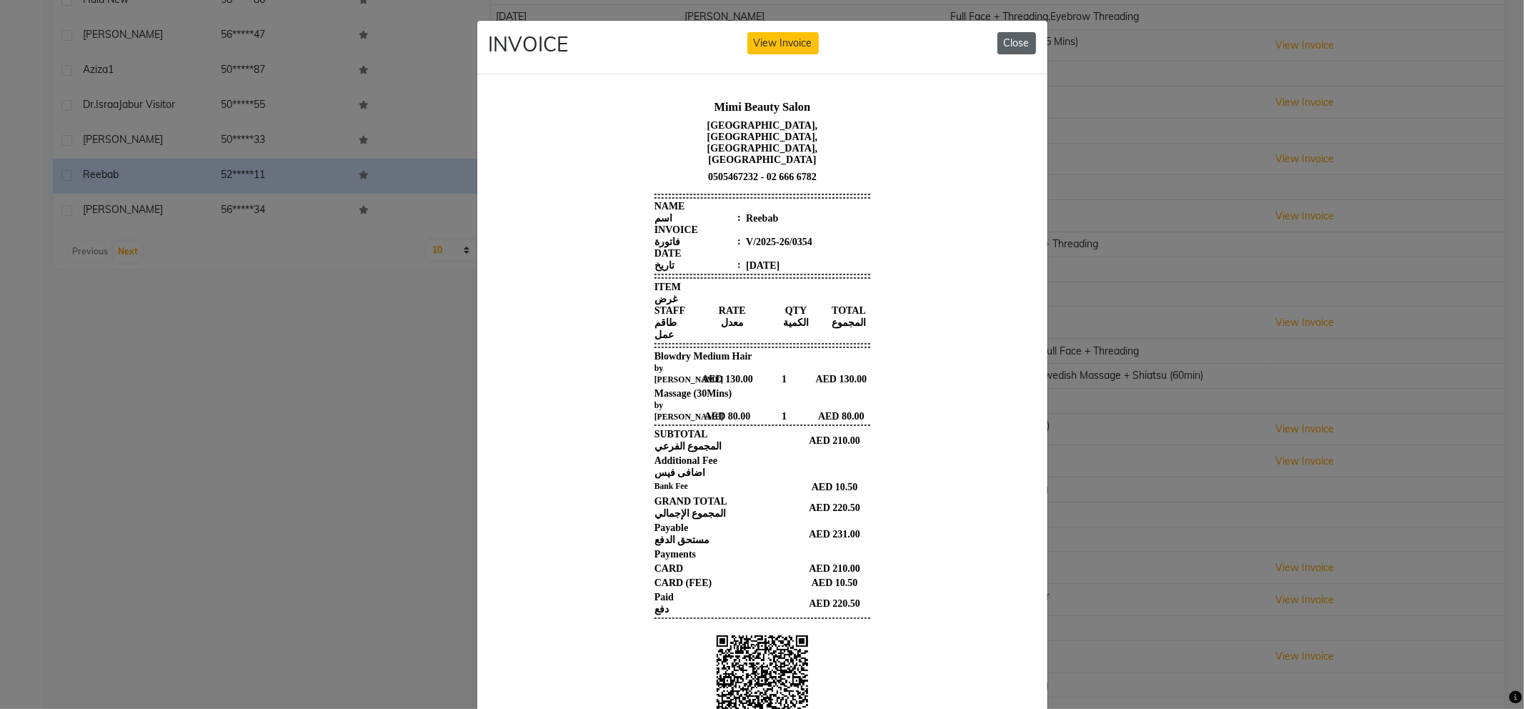
click at [1004, 47] on button "Close" at bounding box center [1016, 43] width 39 height 22
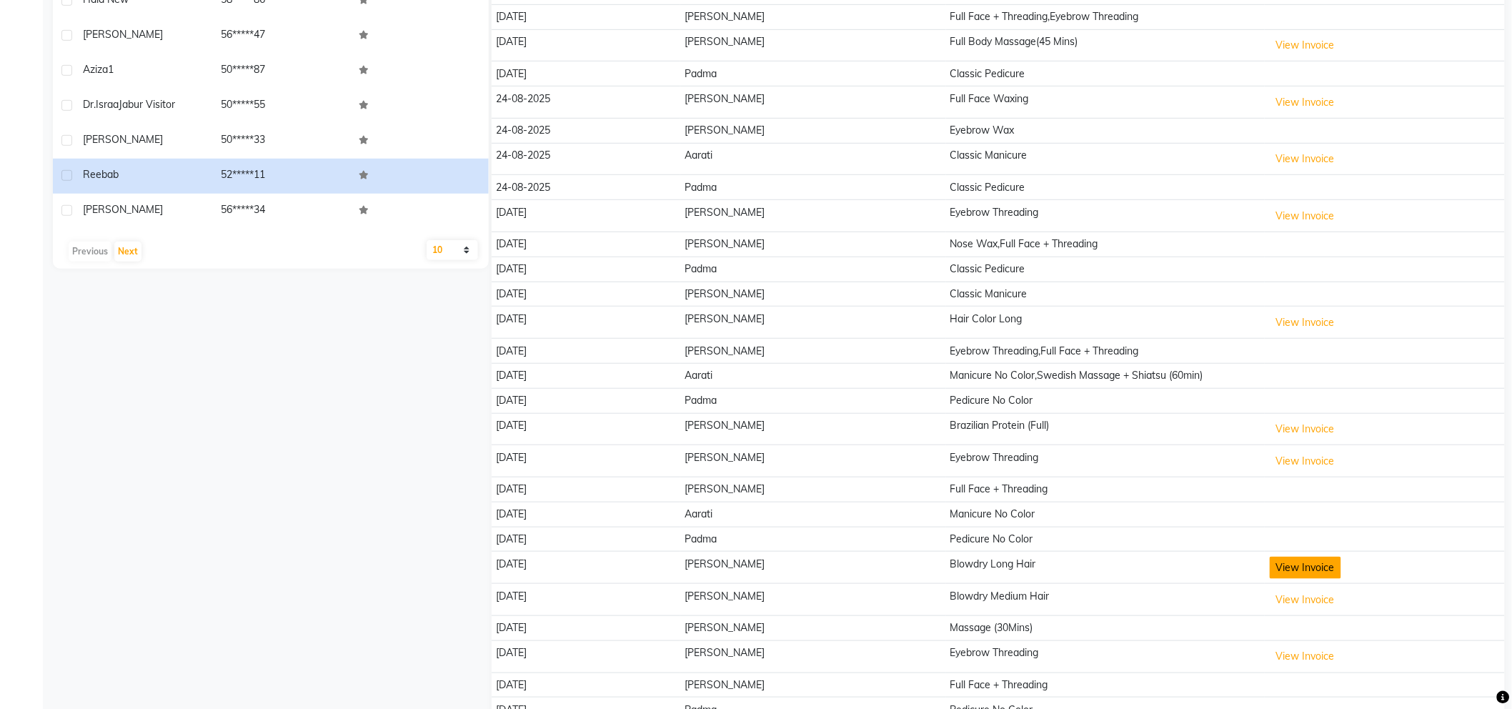
click at [1283, 567] on button "View Invoice" at bounding box center [1304, 567] width 71 height 22
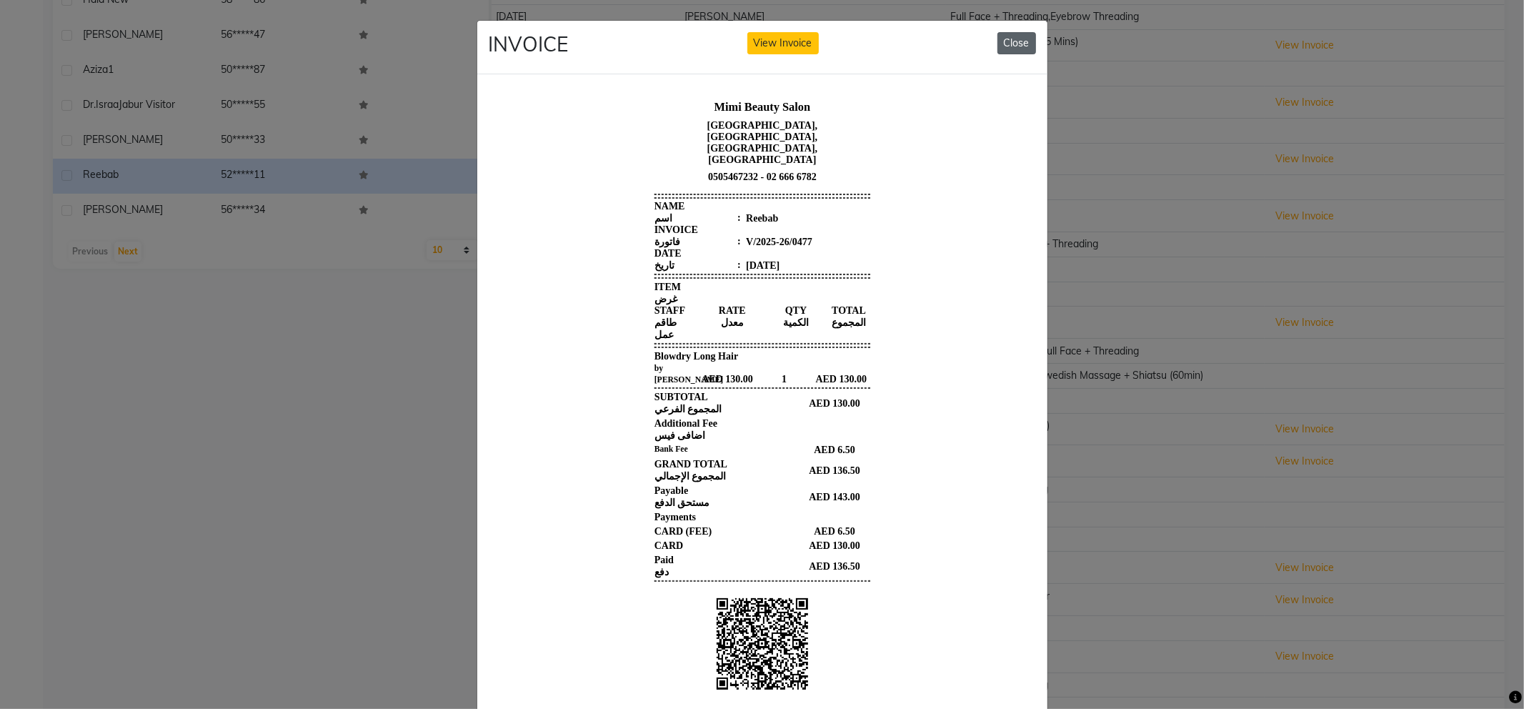
click at [999, 41] on button "Close" at bounding box center [1016, 43] width 39 height 22
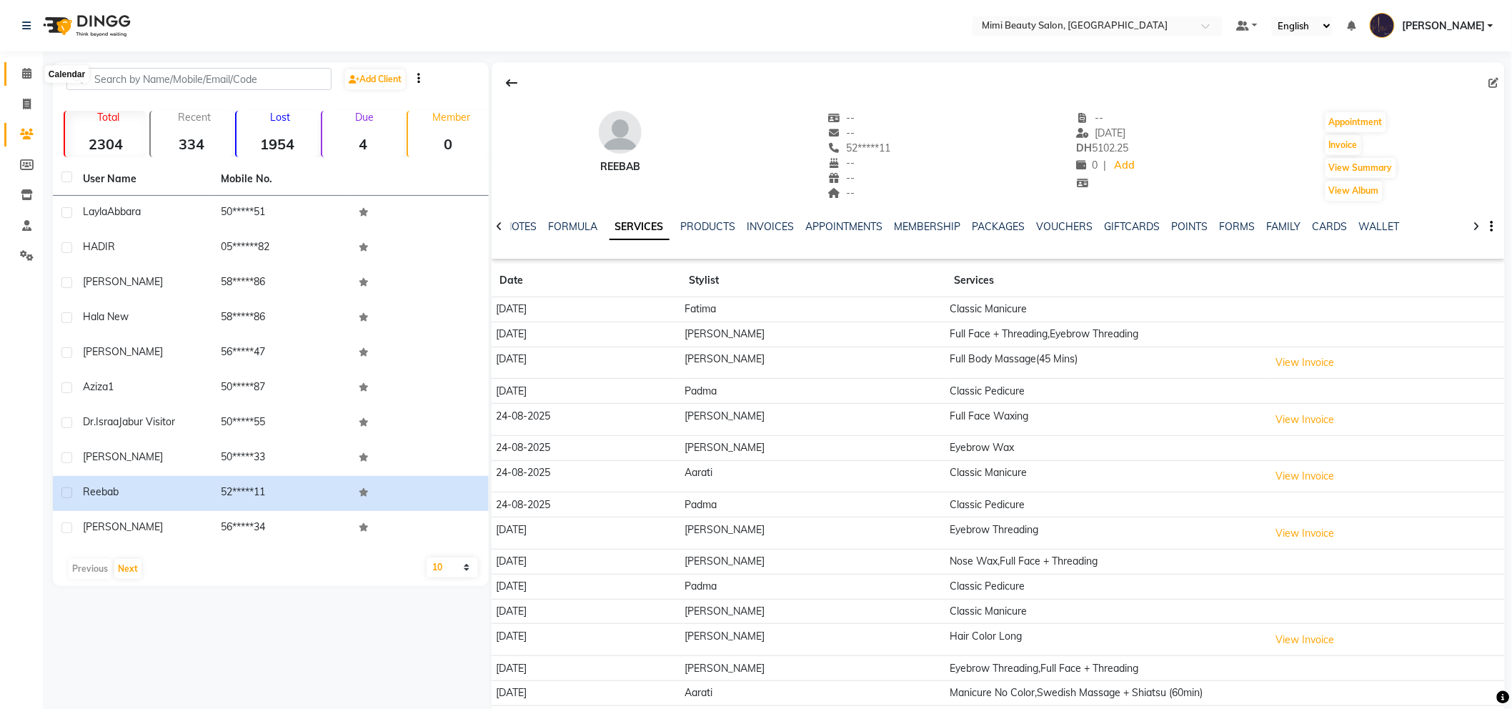
click at [16, 70] on span at bounding box center [26, 74] width 25 height 16
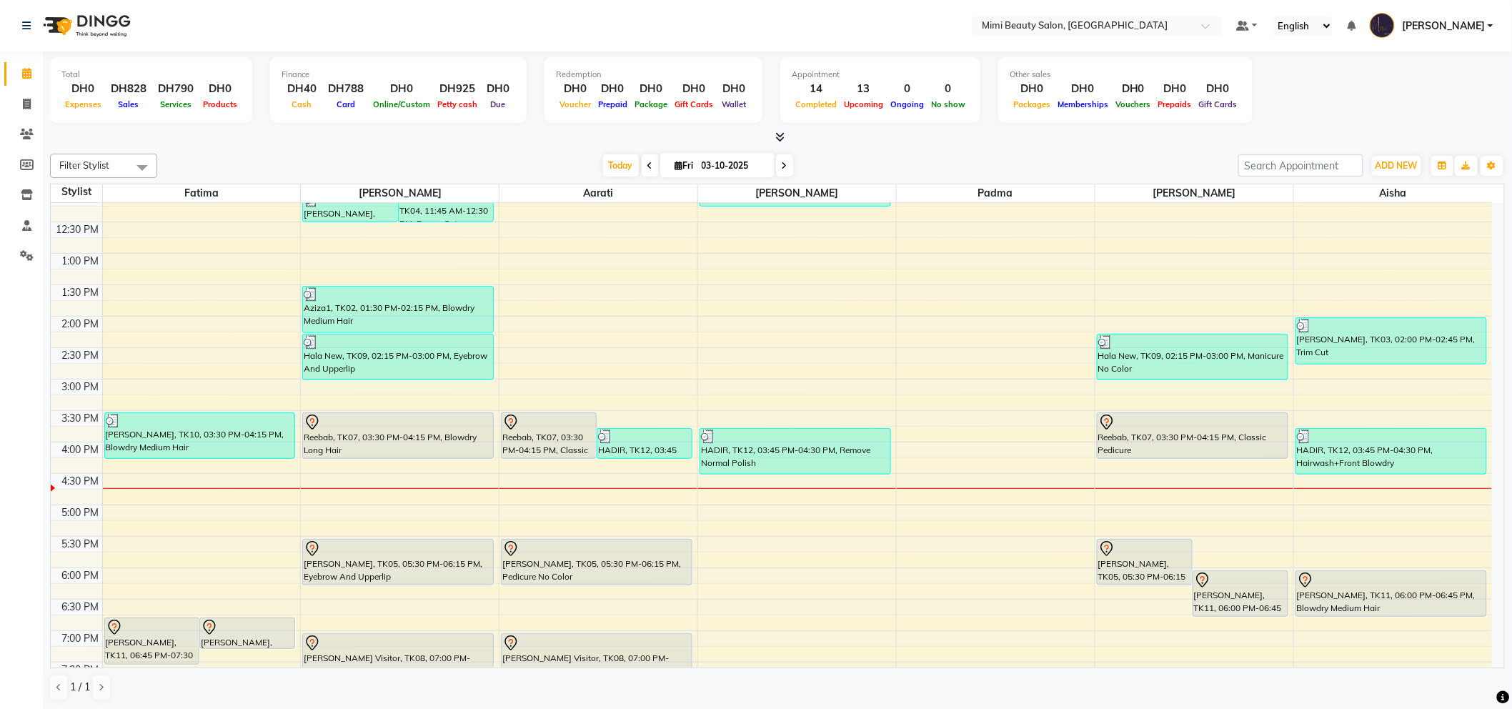
scroll to position [238, 0]
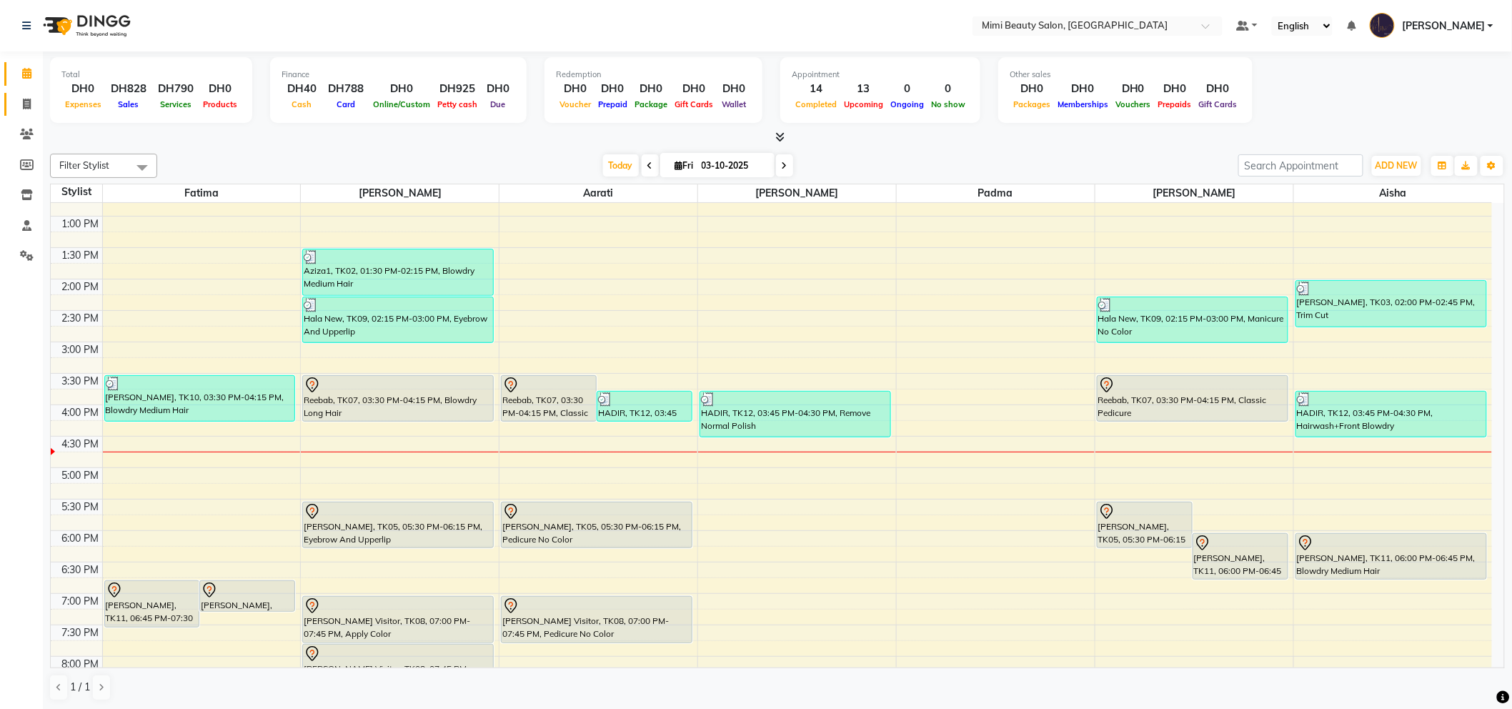
click at [29, 99] on span at bounding box center [26, 104] width 25 height 16
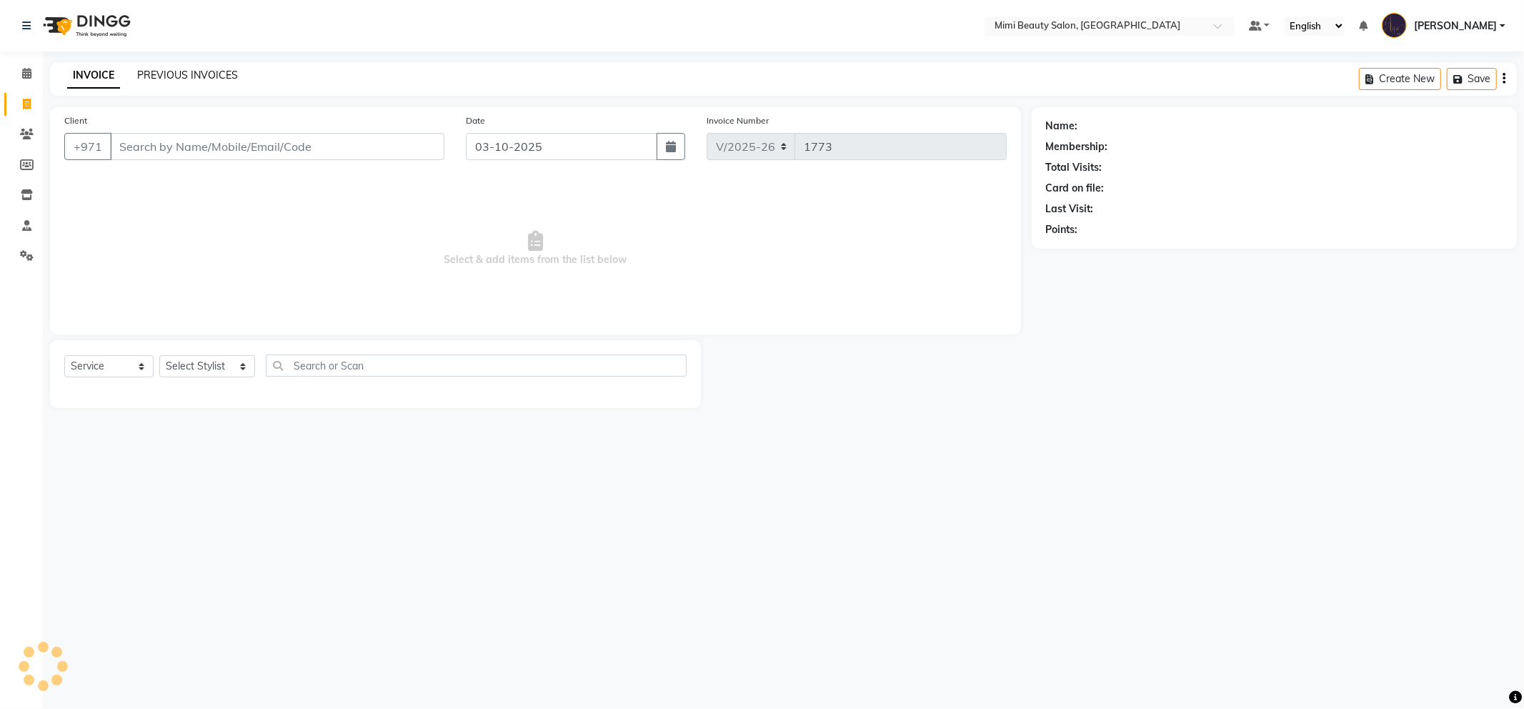
click at [214, 76] on link "PREVIOUS INVOICES" at bounding box center [187, 75] width 101 height 13
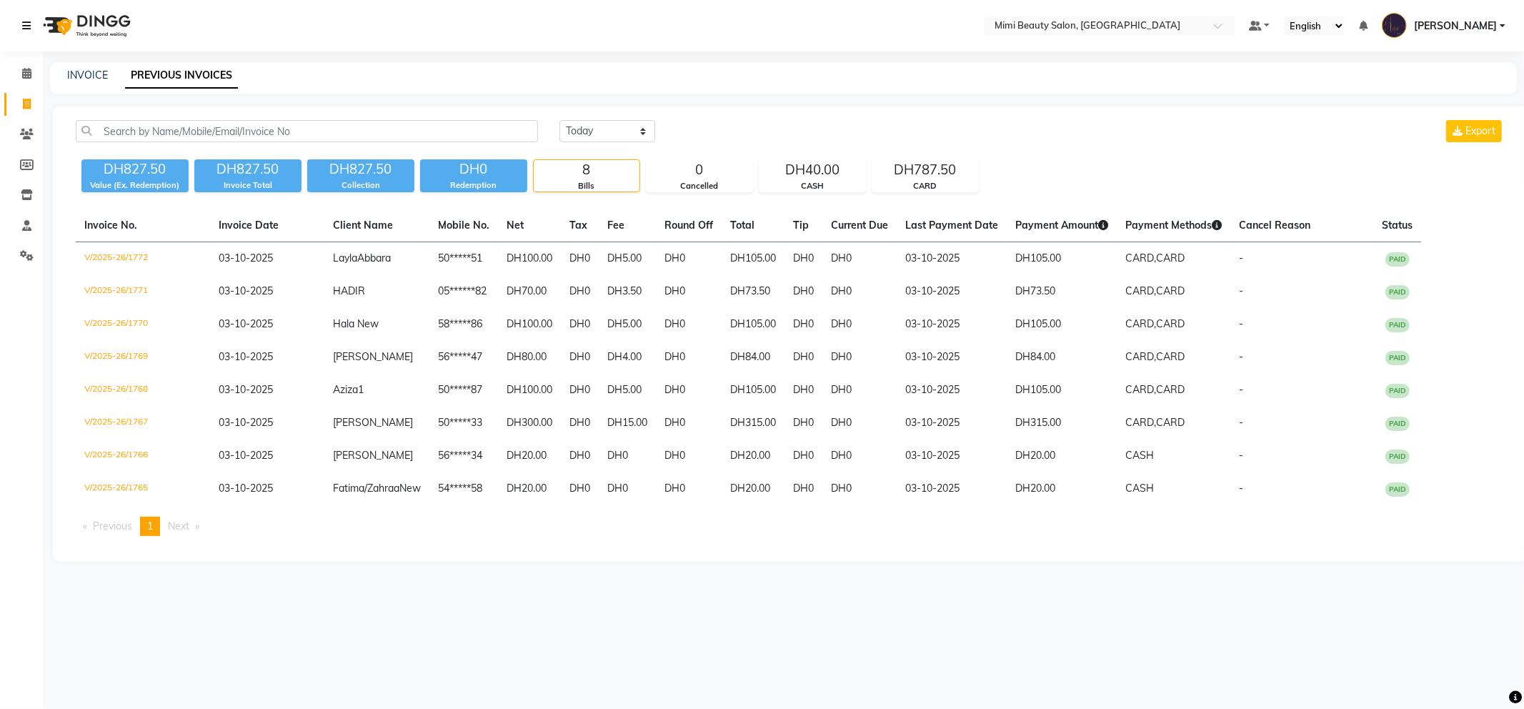
click at [29, 27] on icon at bounding box center [26, 26] width 9 height 10
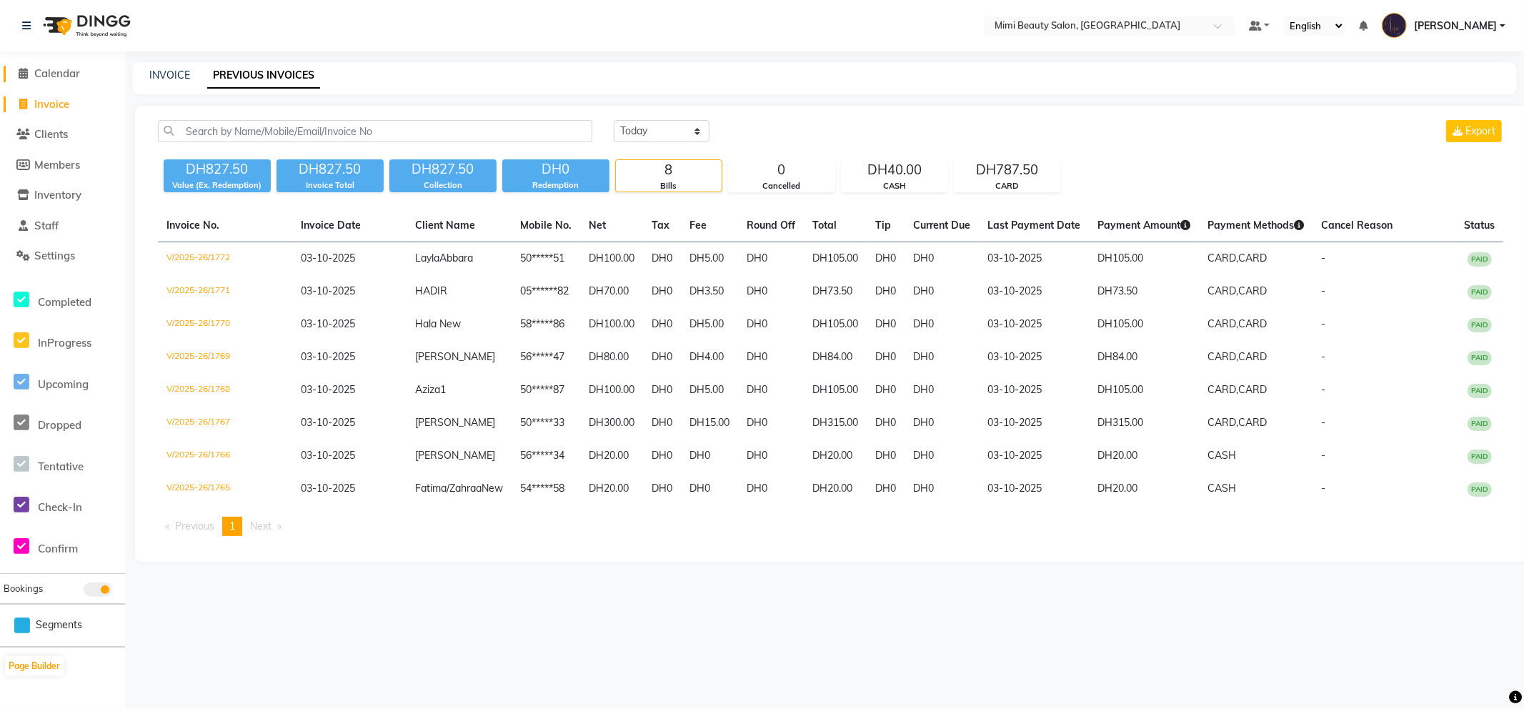
click at [46, 74] on span "Calendar" at bounding box center [57, 73] width 46 height 14
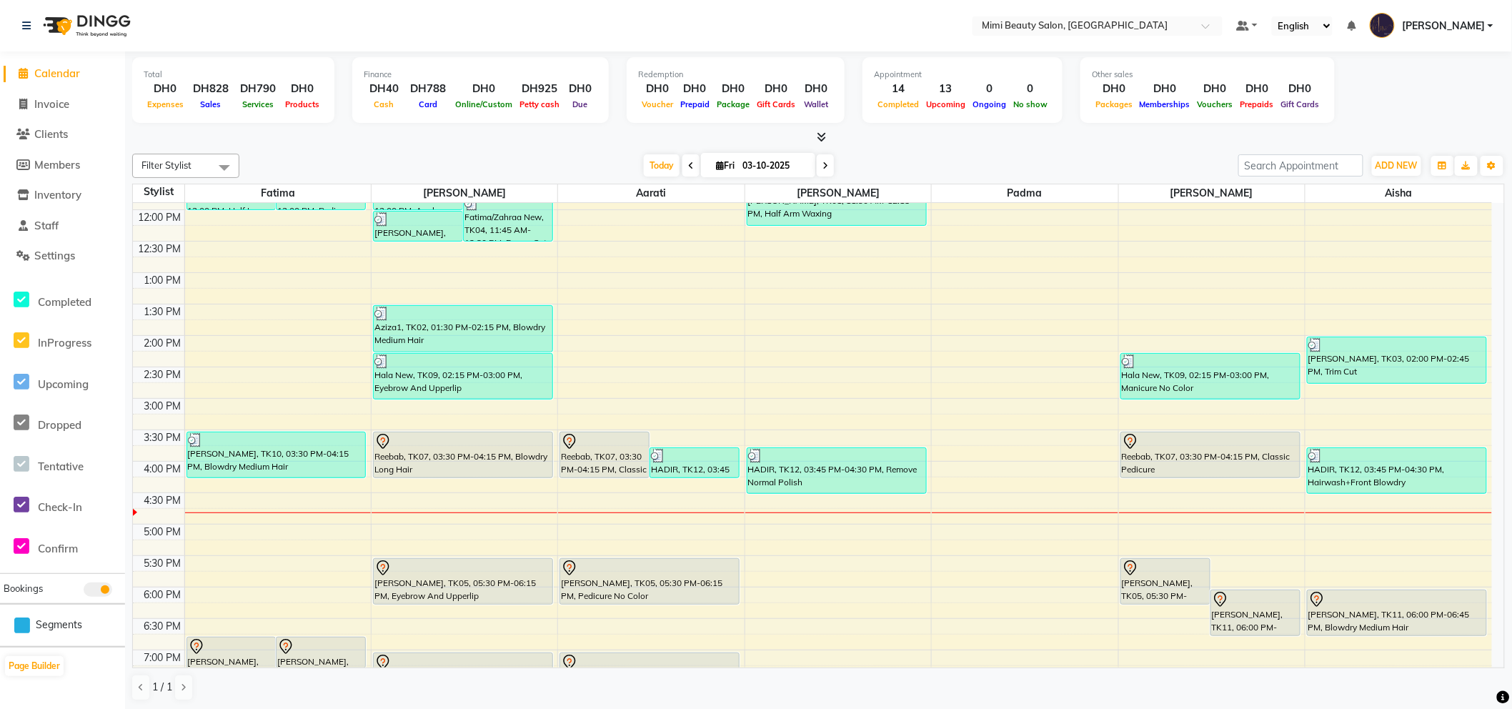
scroll to position [396, 0]
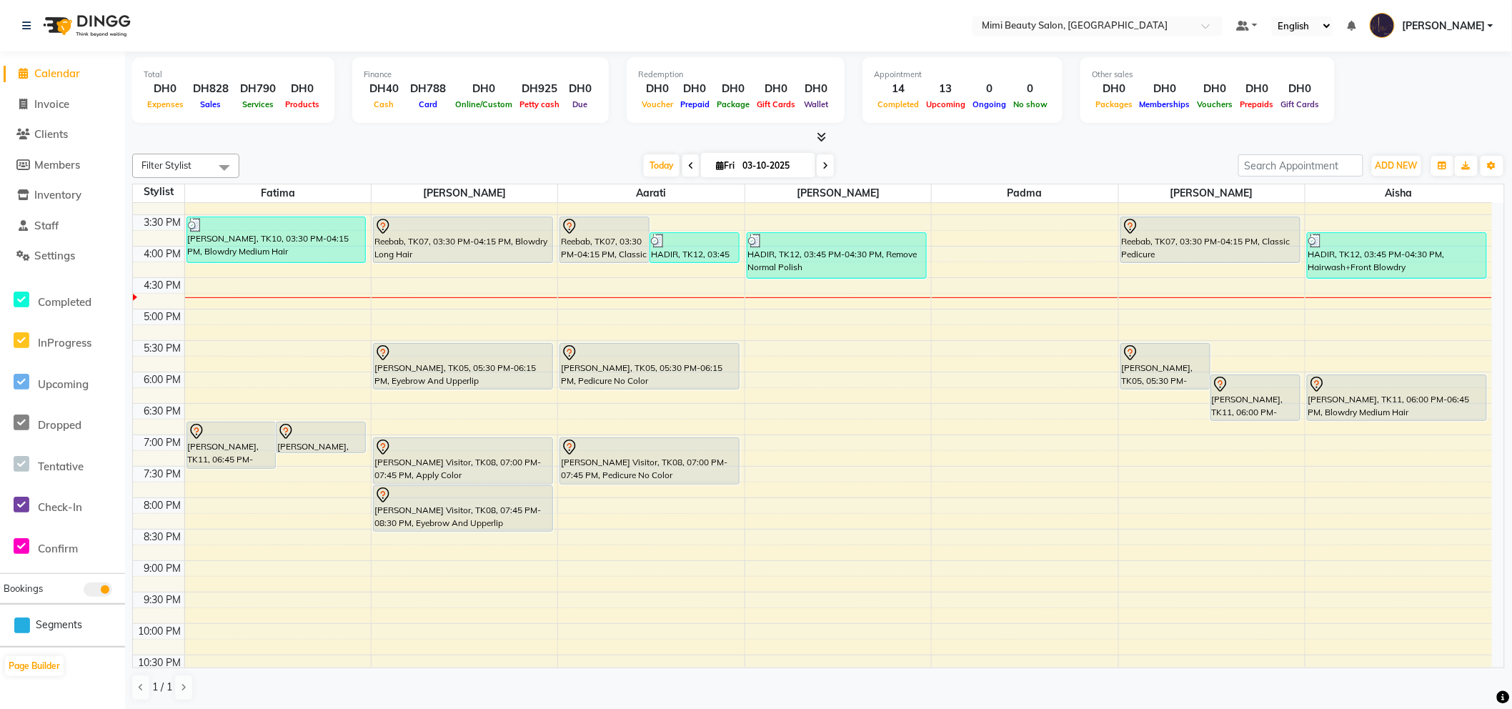
click at [227, 446] on div "[PERSON_NAME], TK11, 06:45 PM-07:30 PM, Full Face + Threading" at bounding box center [231, 445] width 89 height 46
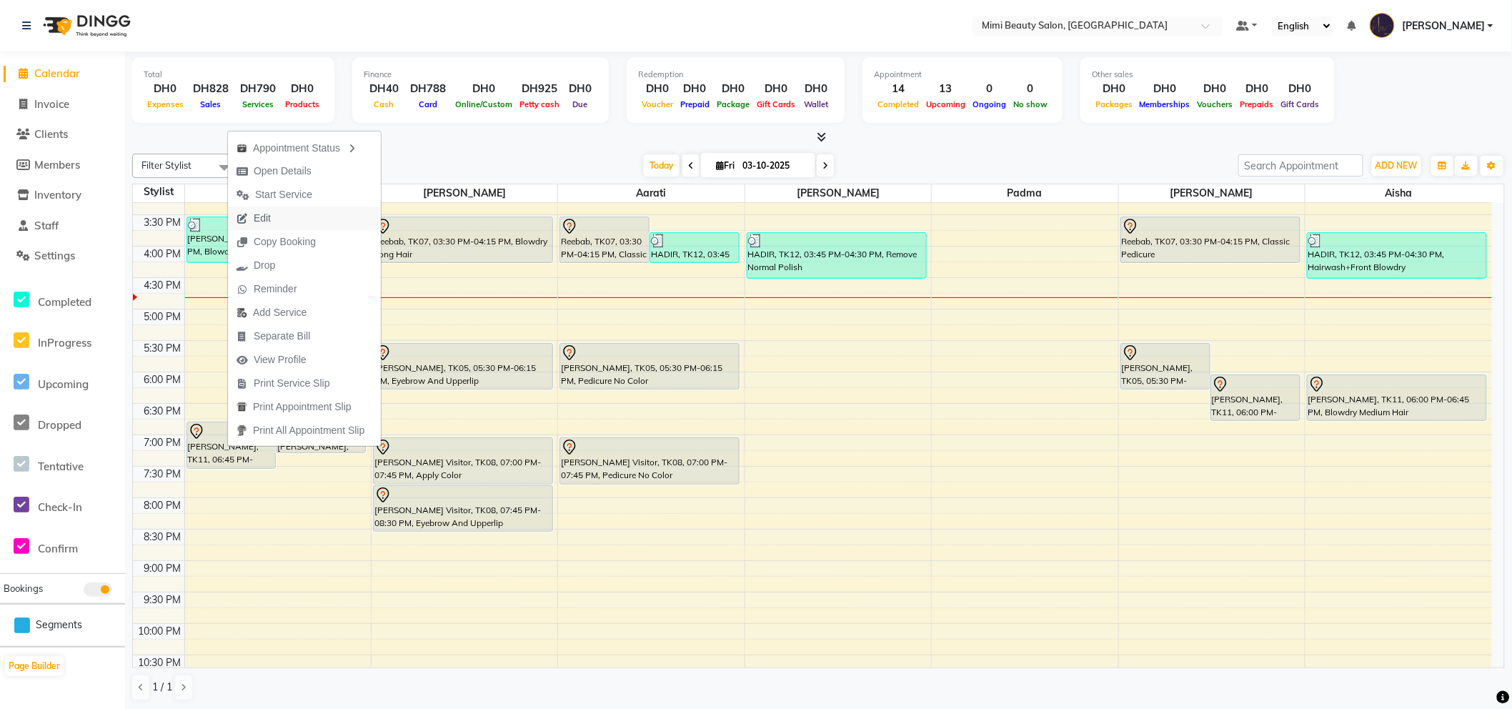
click at [296, 216] on button "Edit" at bounding box center [304, 218] width 153 height 24
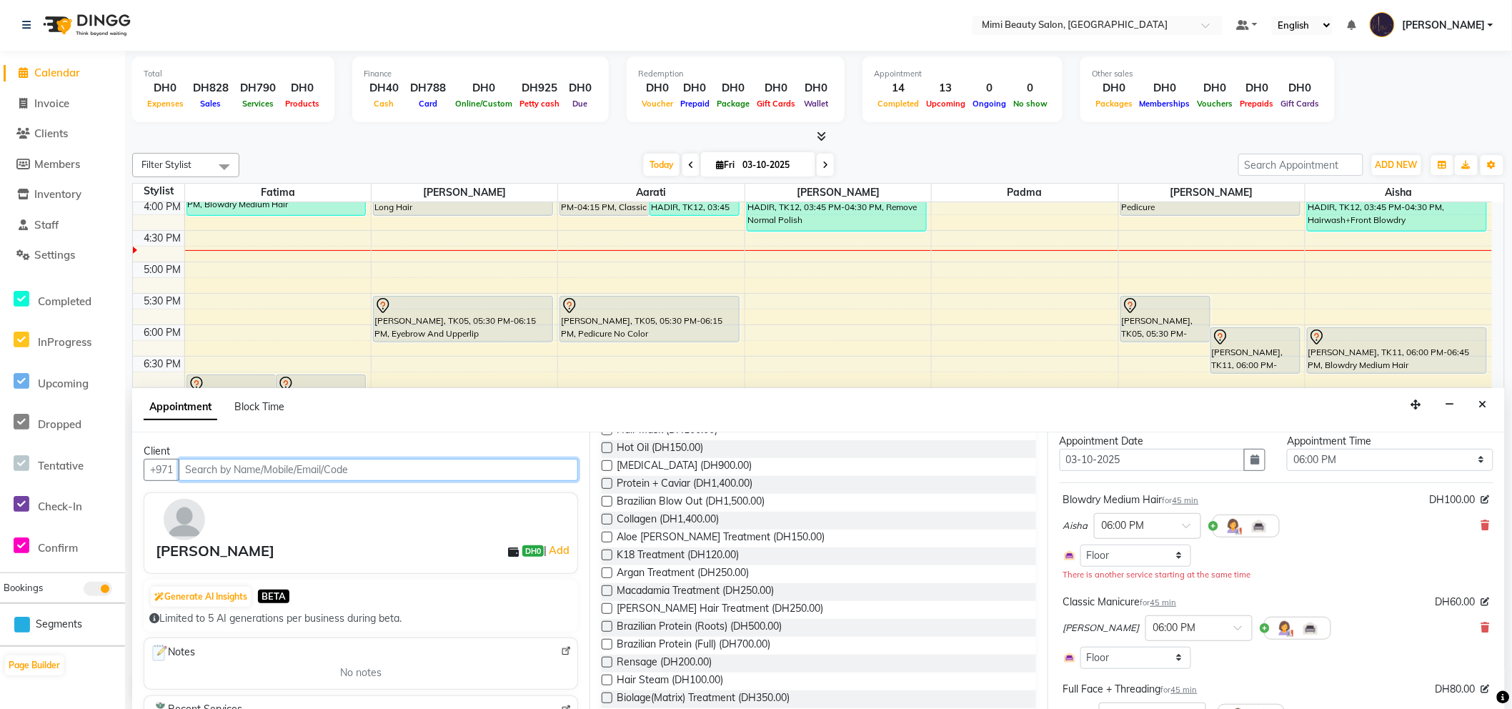
scroll to position [24, 0]
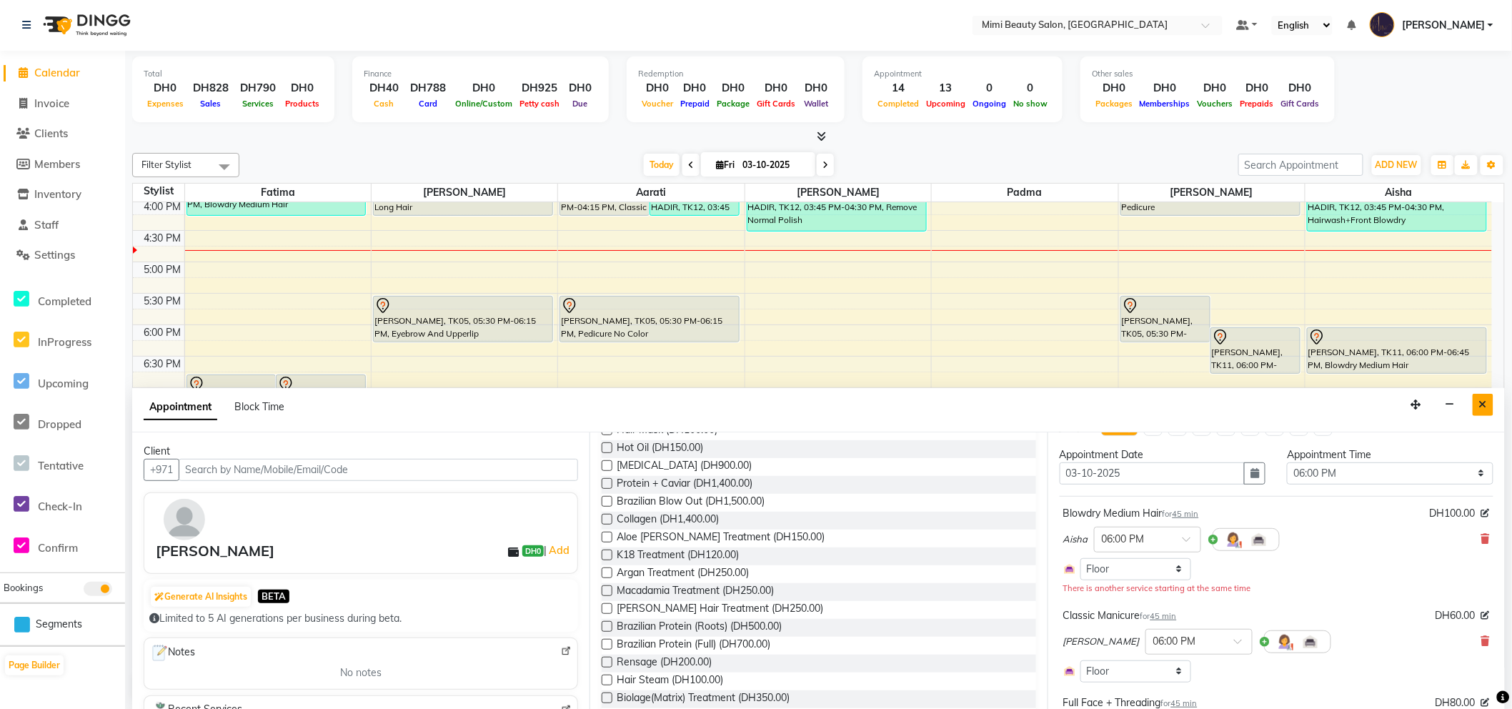
click at [1484, 405] on icon "Close" at bounding box center [1483, 404] width 8 height 10
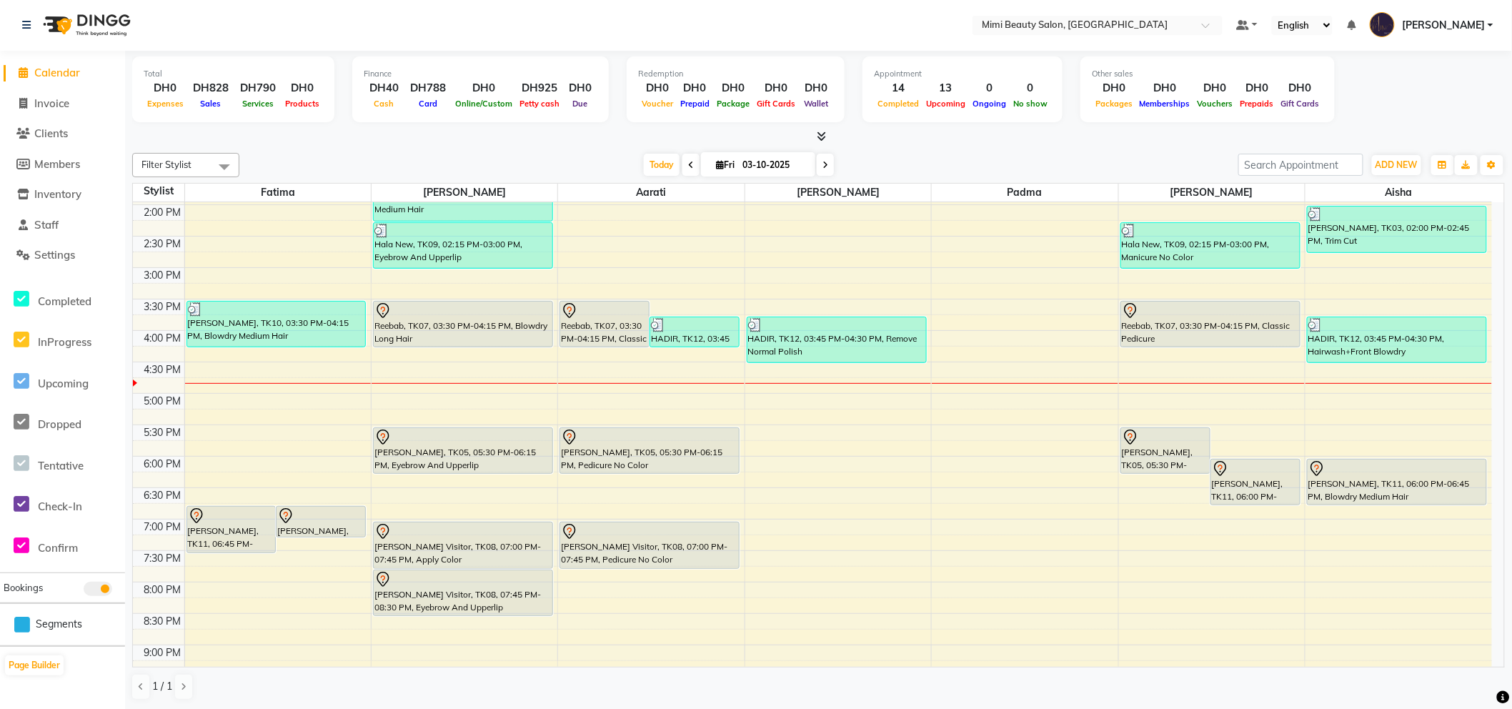
scroll to position [329, 0]
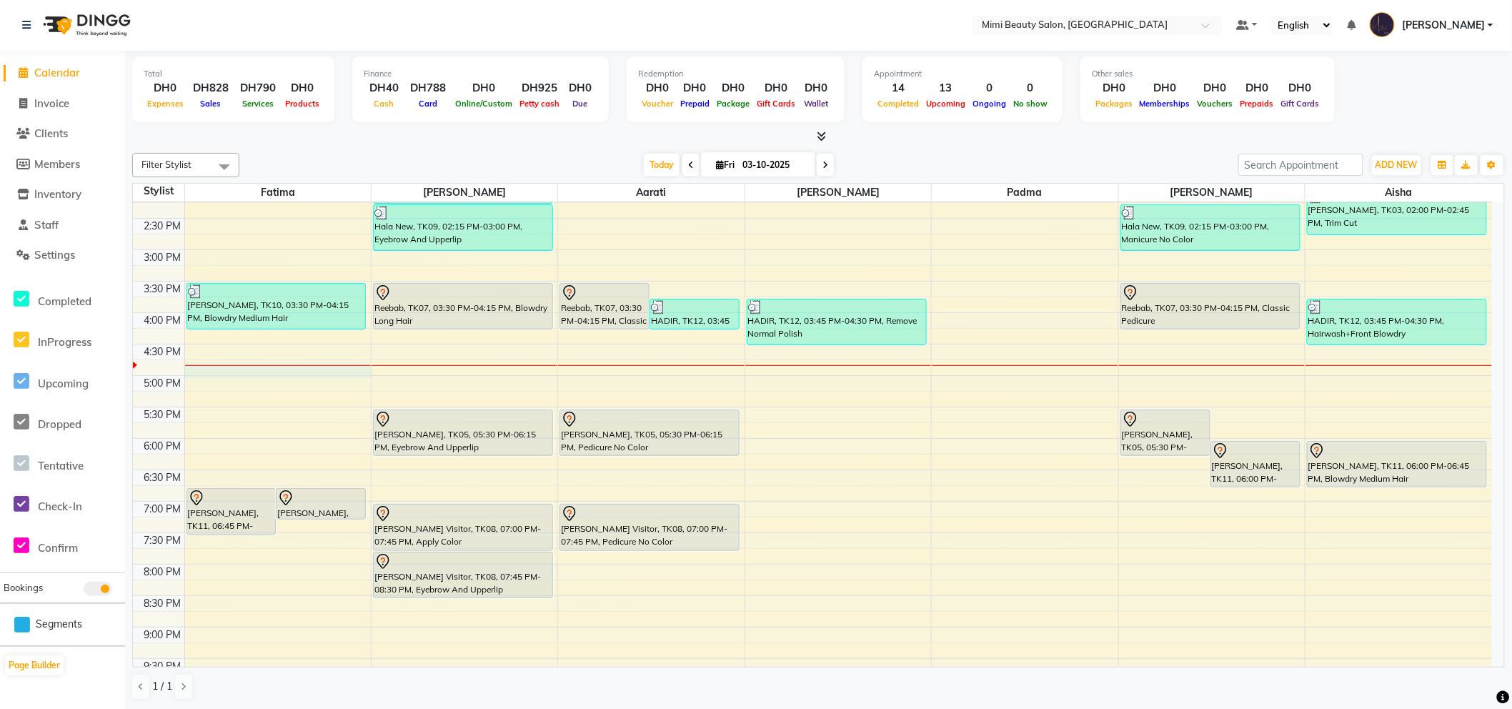
click at [245, 373] on div "9:00 AM 9:30 AM 10:00 AM 10:30 AM 11:00 AM 11:30 AM 12:00 PM 12:30 PM 1:00 PM 1…" at bounding box center [812, 344] width 1359 height 942
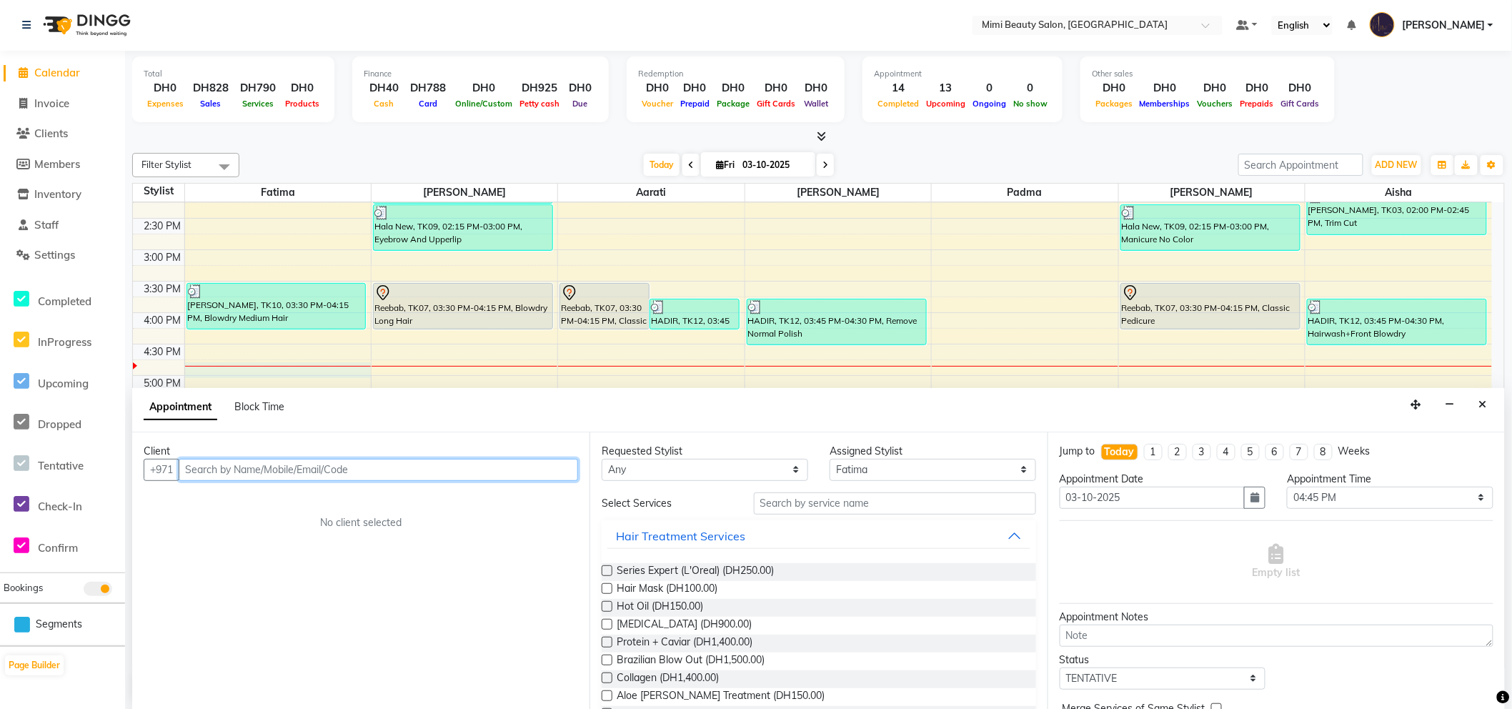
click at [288, 470] on input "text" at bounding box center [378, 470] width 399 height 22
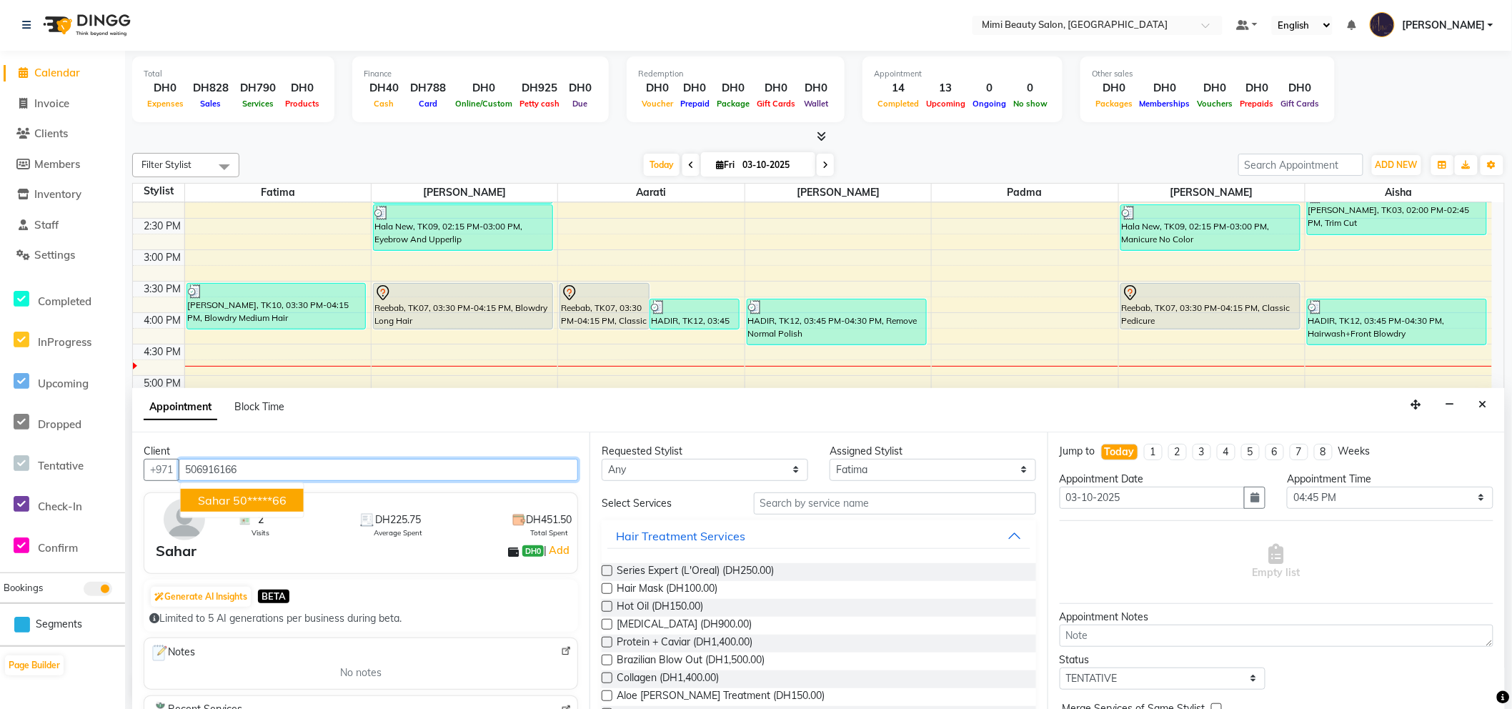
click at [202, 504] on span "Sahar" at bounding box center [214, 500] width 32 height 14
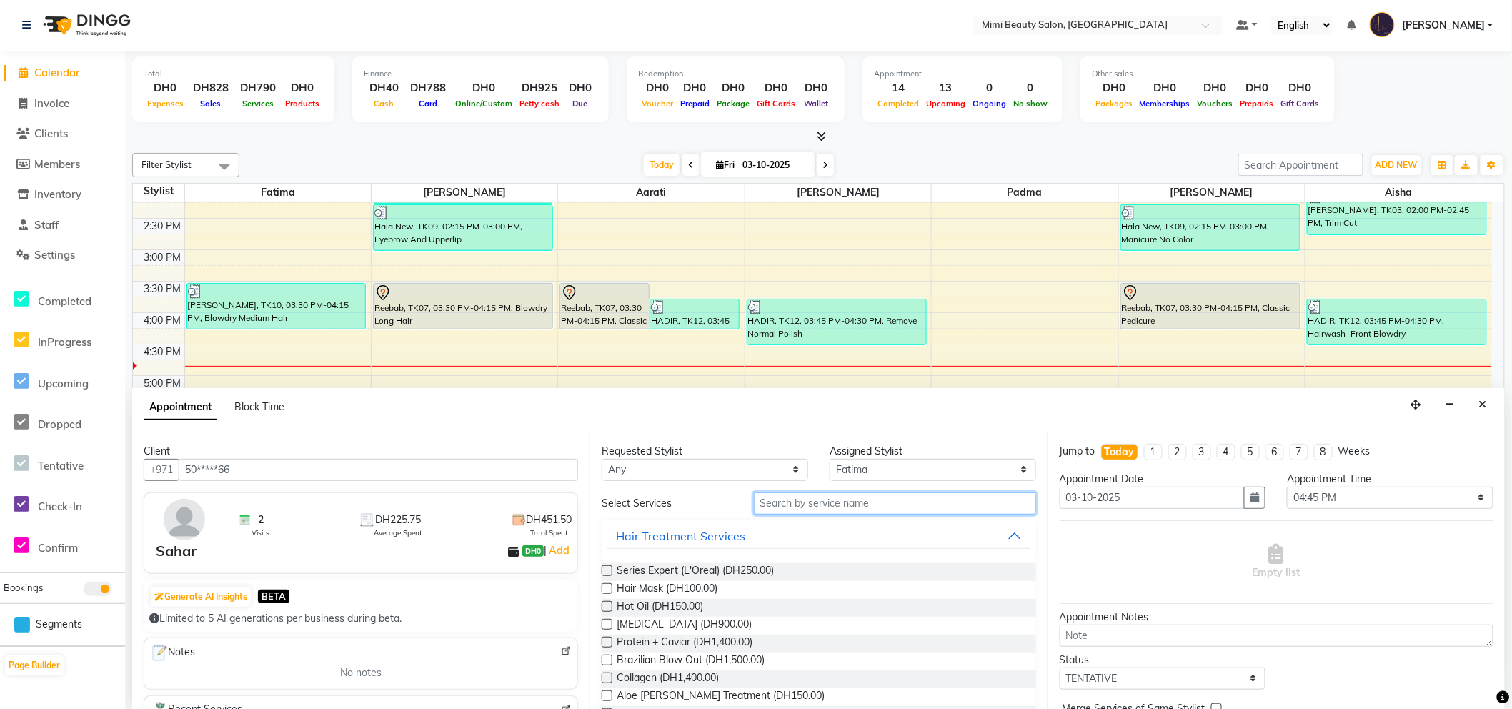
click at [966, 511] on input "text" at bounding box center [895, 503] width 282 height 22
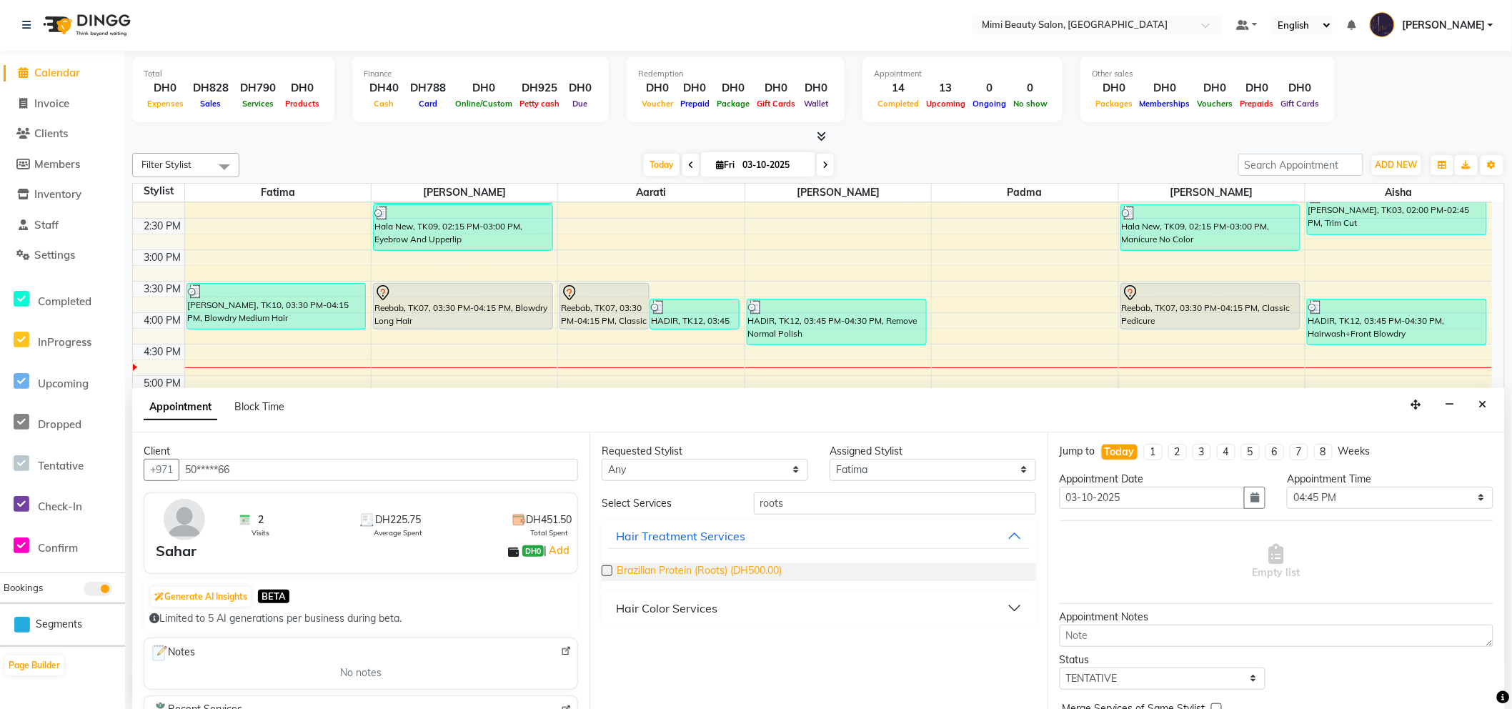
click at [681, 566] on span "Brazilian Protein (Roots) (DH500.00)" at bounding box center [698, 572] width 165 height 18
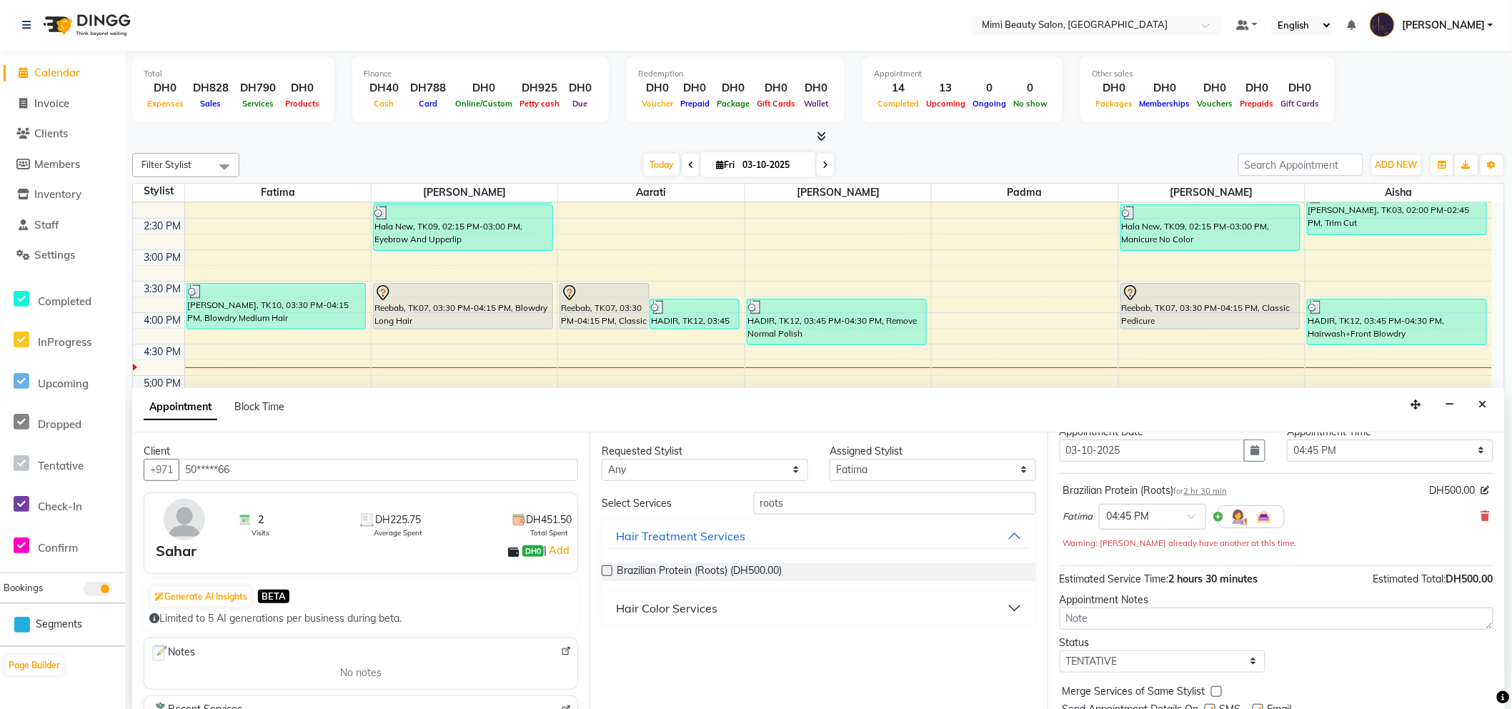
scroll to position [100, 0]
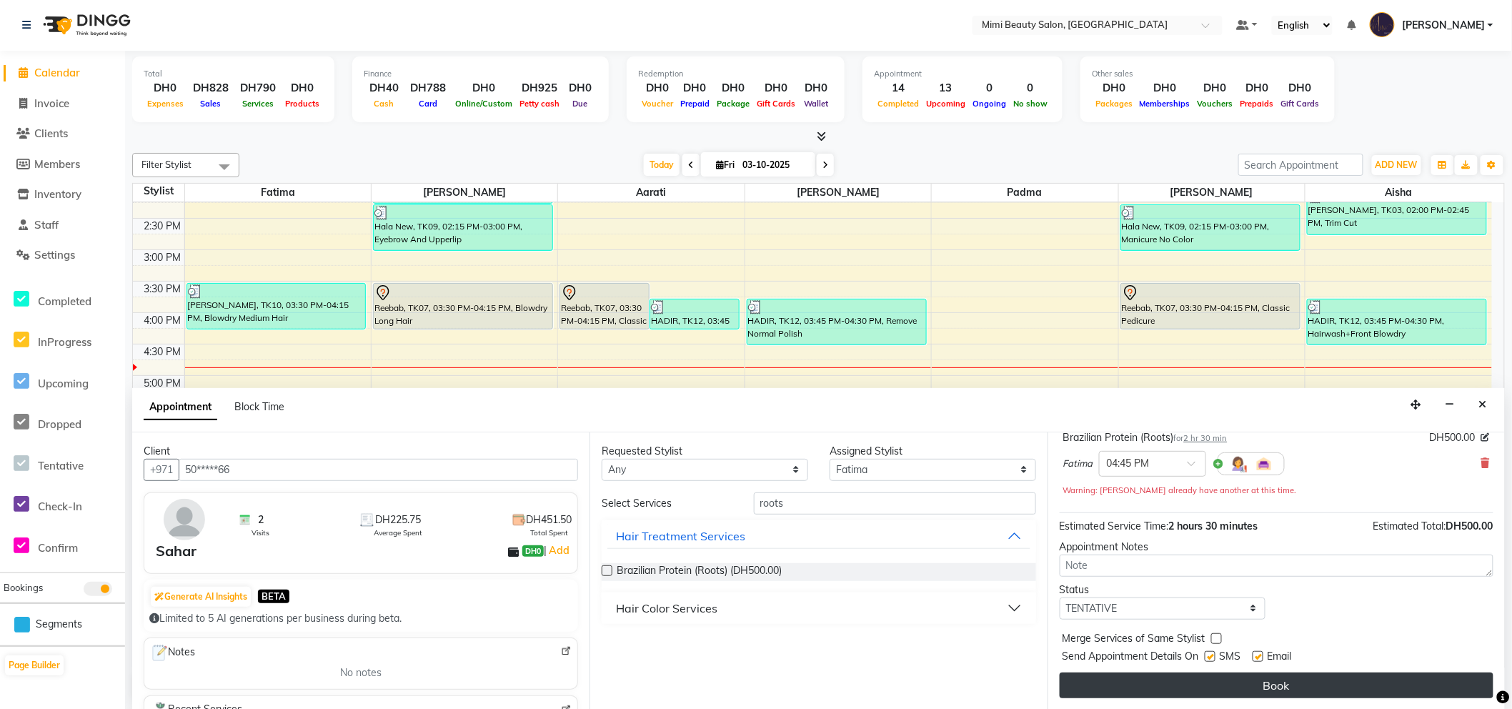
click at [1280, 682] on button "Book" at bounding box center [1276, 685] width 434 height 26
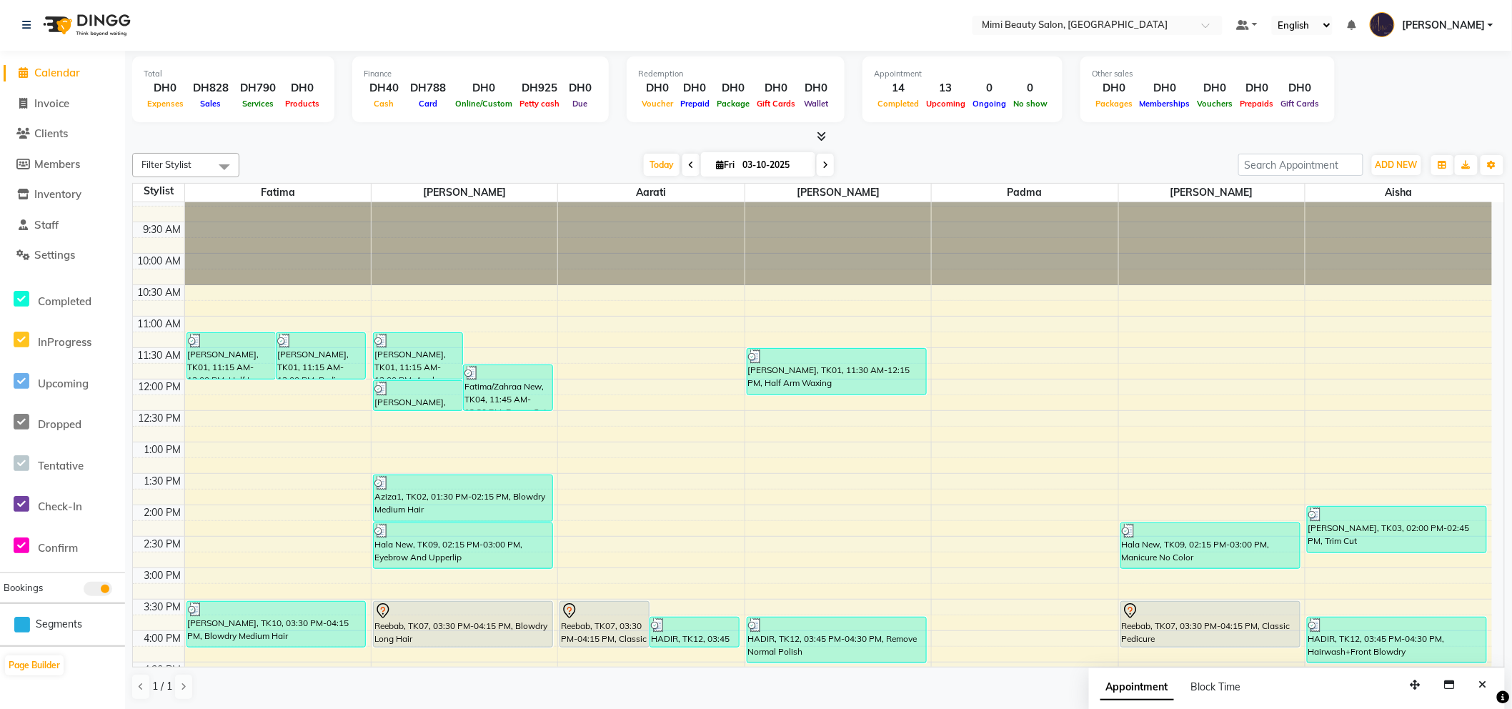
scroll to position [409, 0]
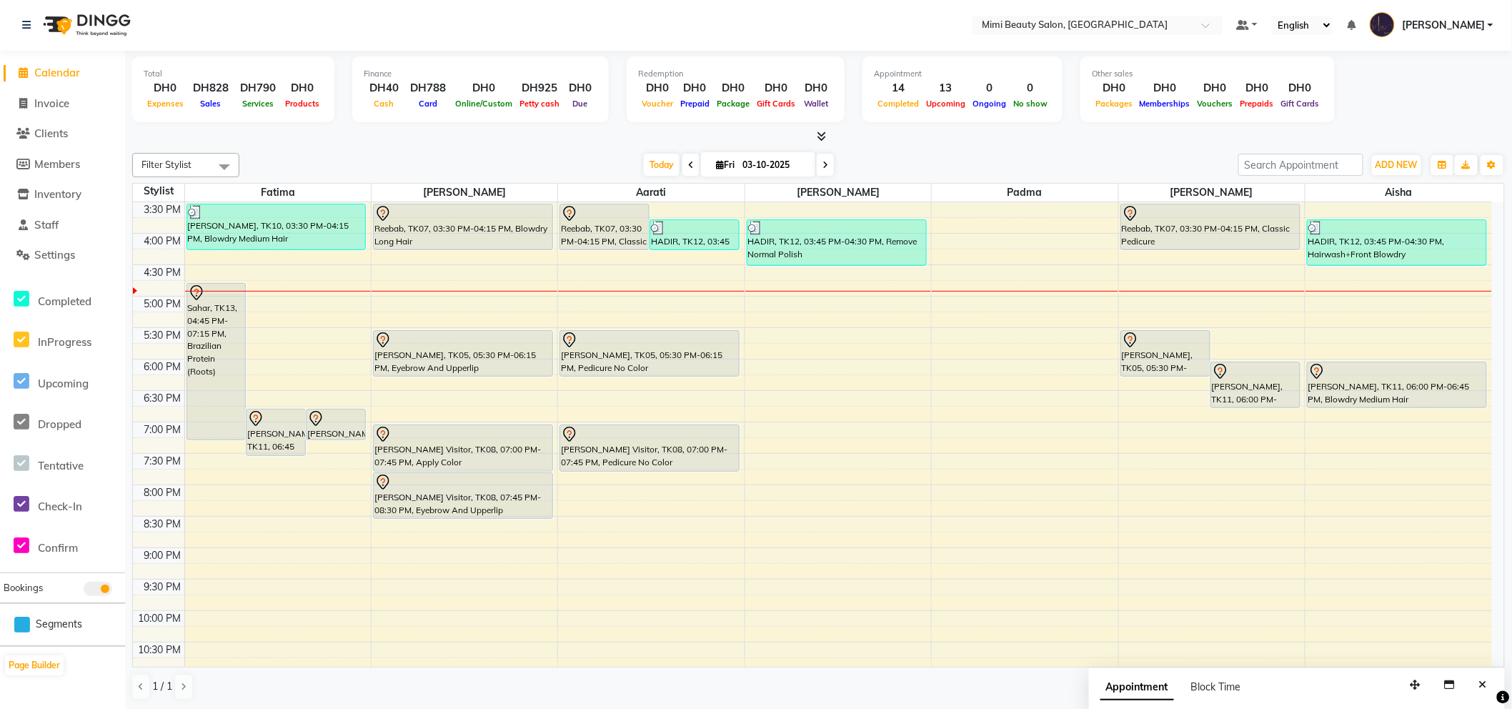
click at [111, 65] on link "Calendar" at bounding box center [63, 73] width 118 height 16
click at [175, 130] on div at bounding box center [818, 136] width 1372 height 15
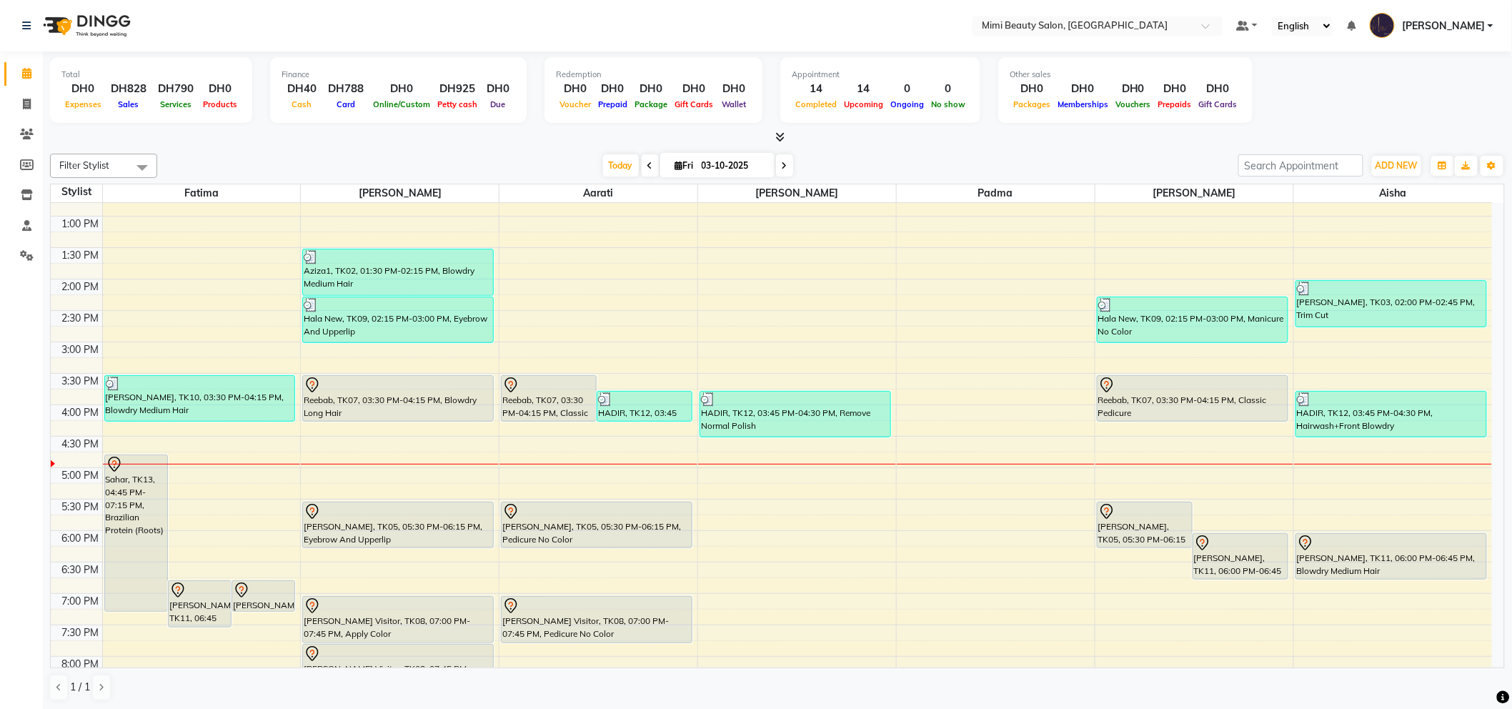
scroll to position [317, 0]
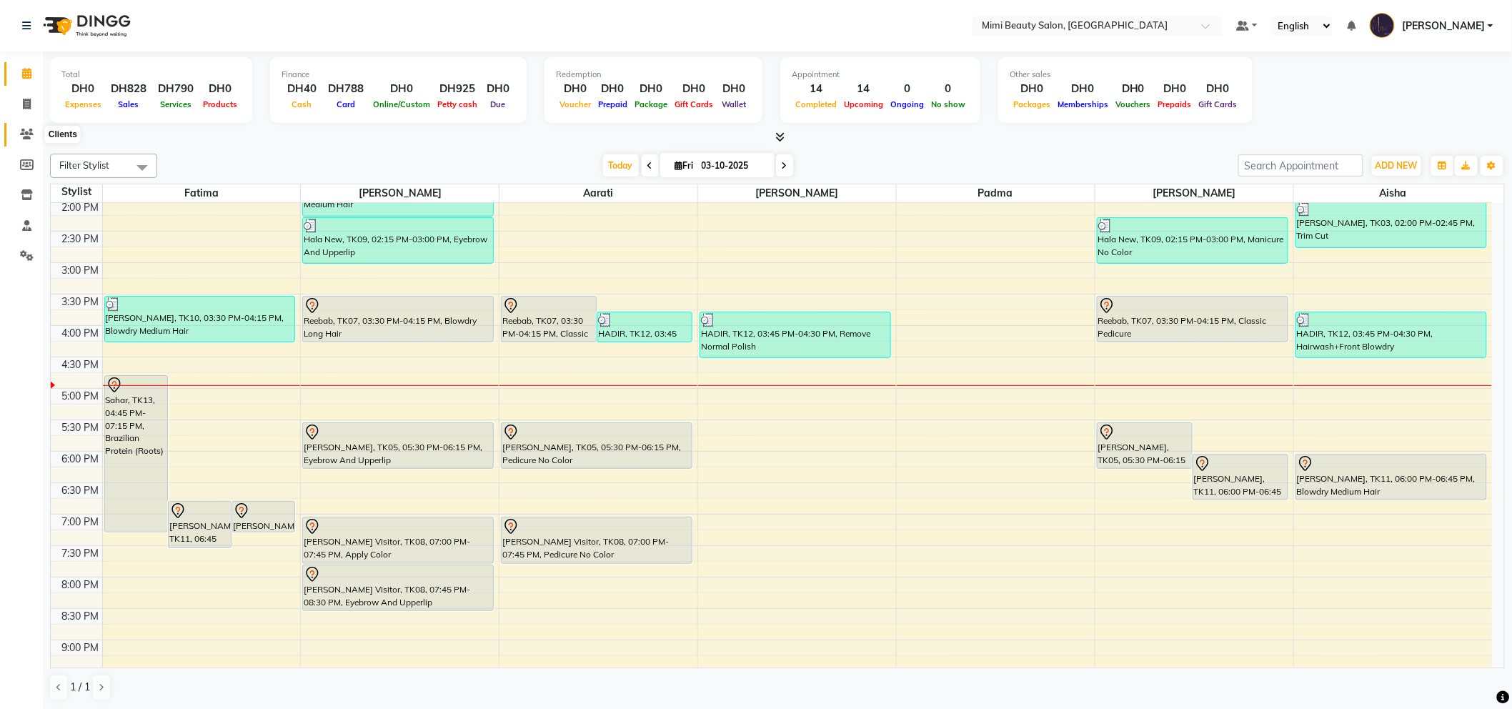
click at [24, 136] on icon at bounding box center [27, 134] width 14 height 11
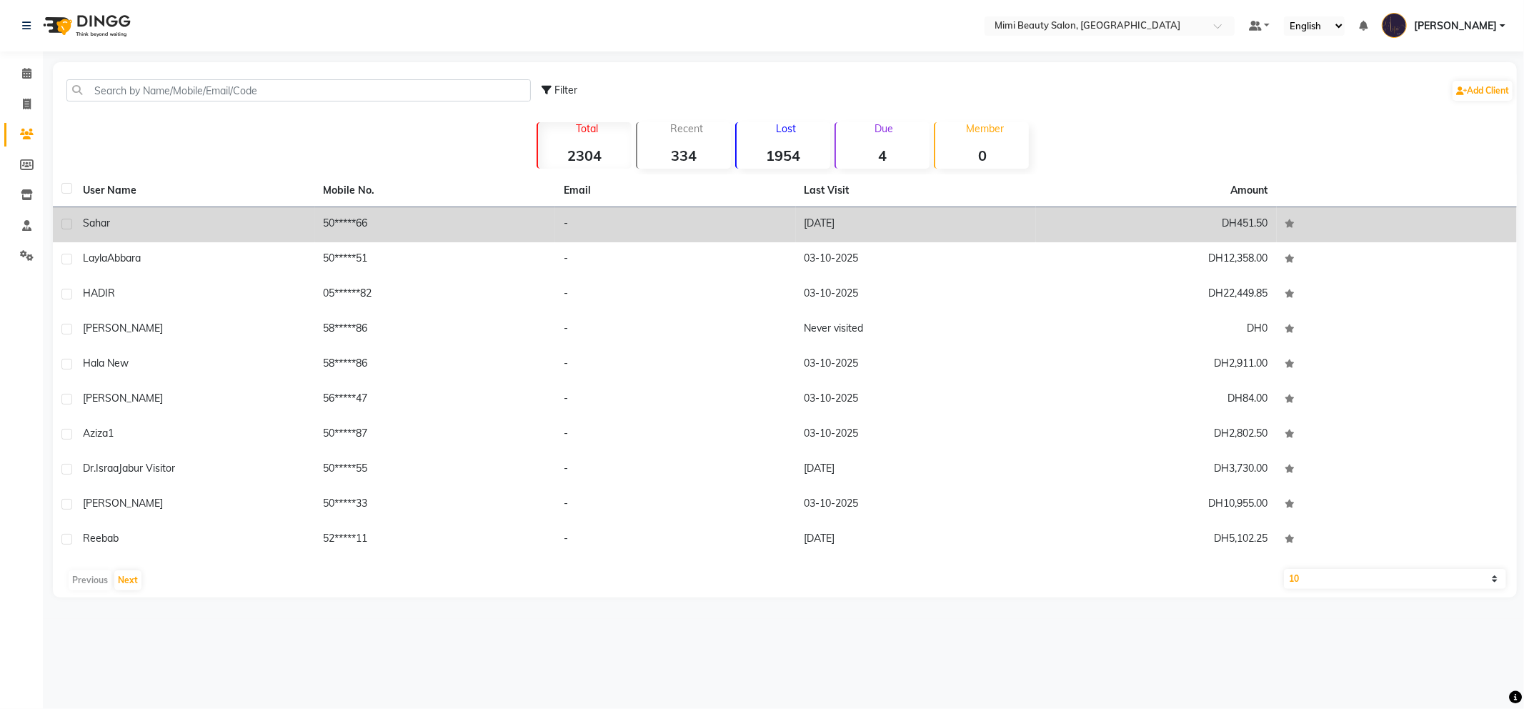
click at [160, 219] on div "Sahar" at bounding box center [195, 223] width 224 height 15
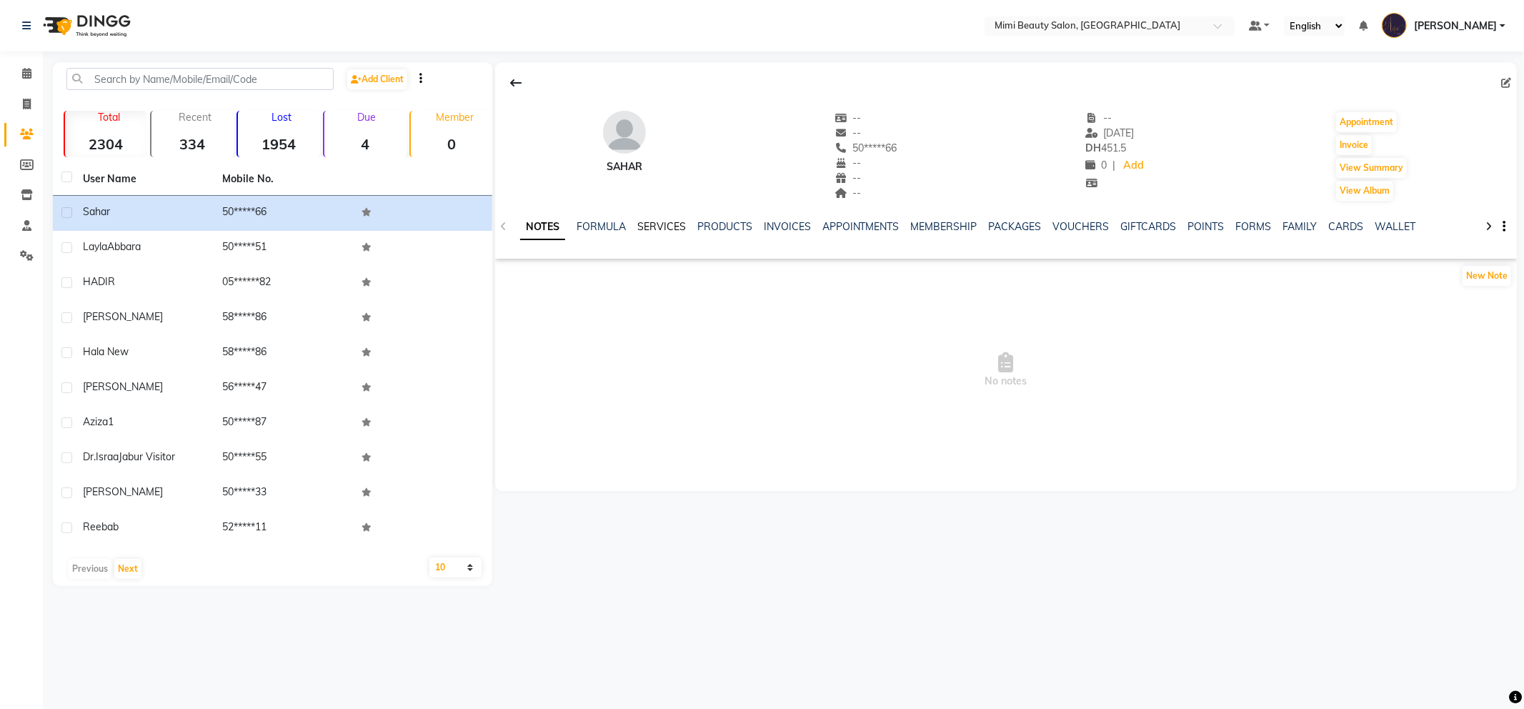
click at [674, 225] on link "SERVICES" at bounding box center [661, 226] width 49 height 13
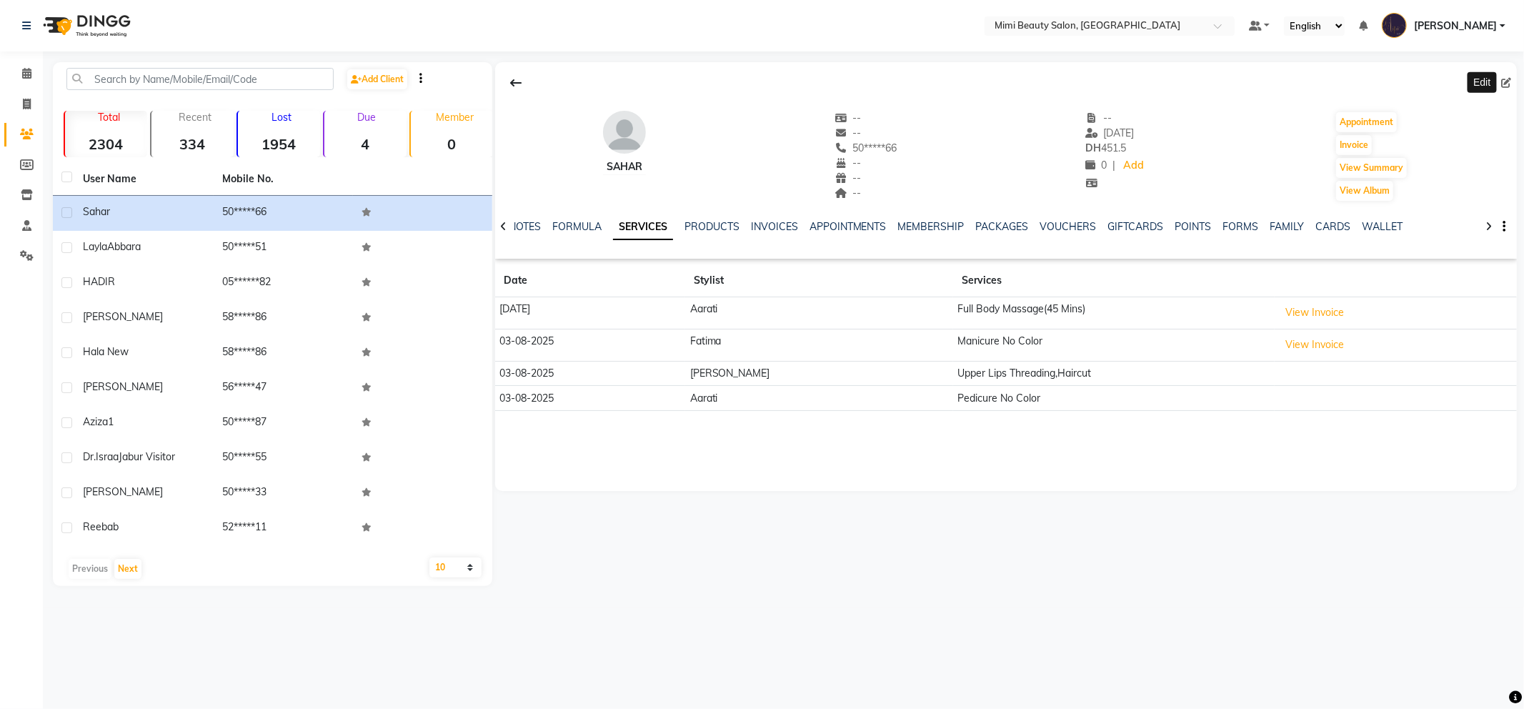
click at [1509, 80] on icon at bounding box center [1506, 83] width 10 height 10
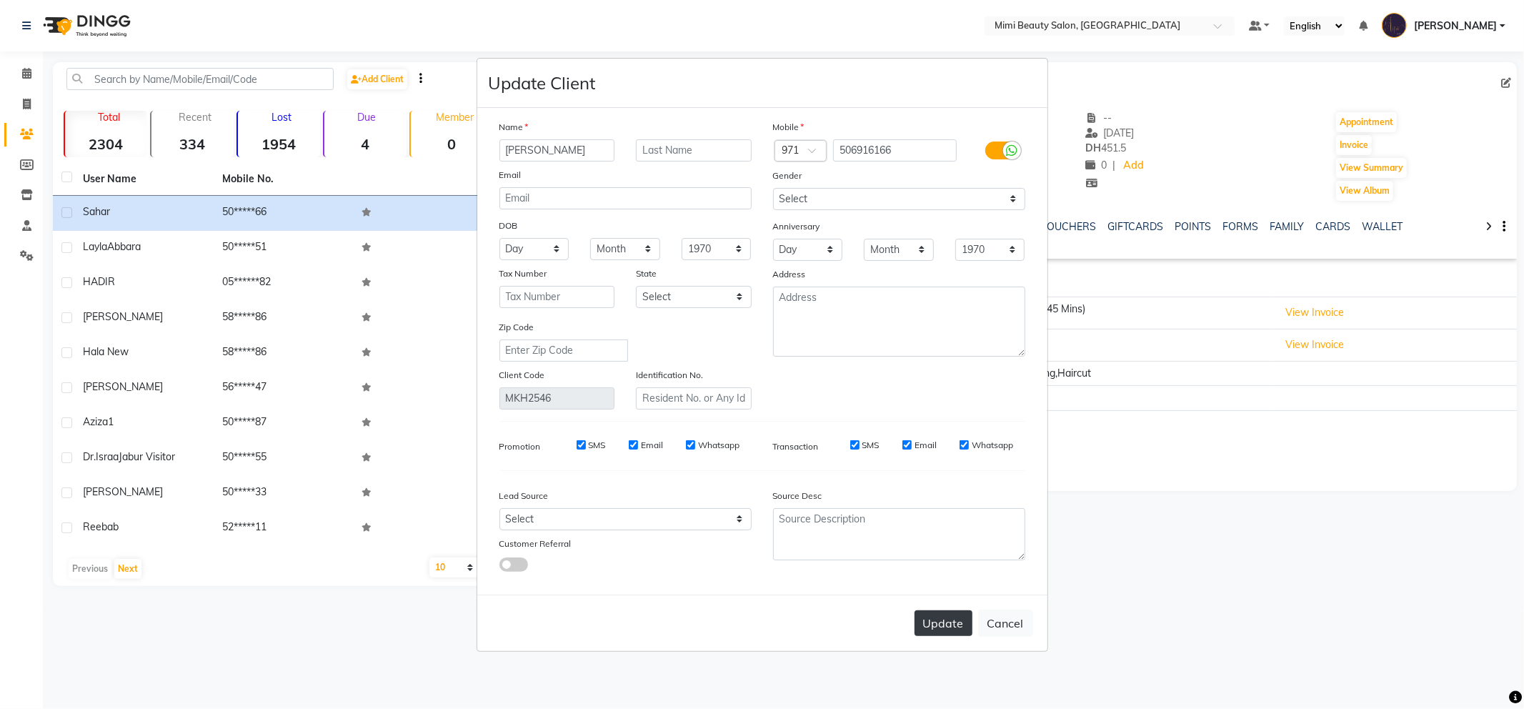
type input "[PERSON_NAME]"
click at [934, 620] on button "Update" at bounding box center [943, 623] width 58 height 26
select select
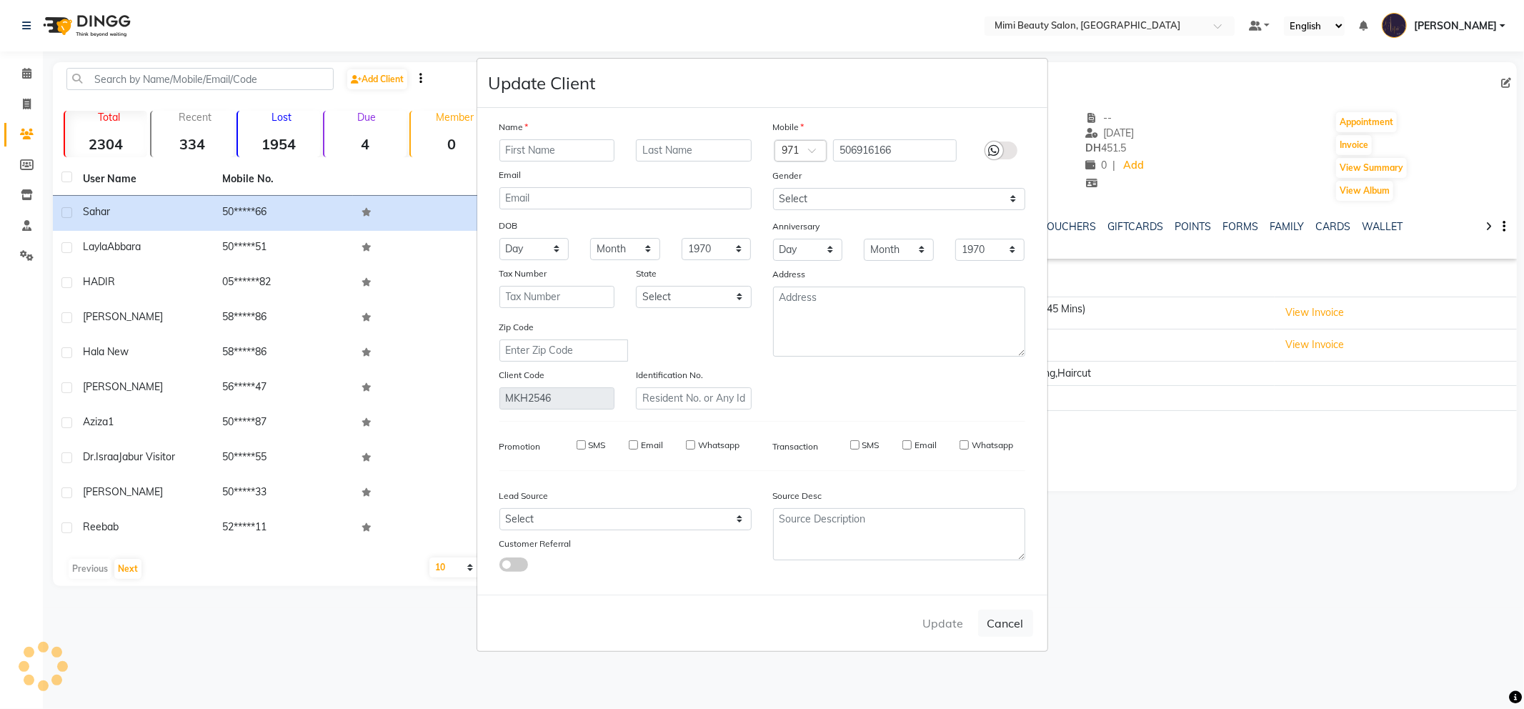
select select
checkbox input "false"
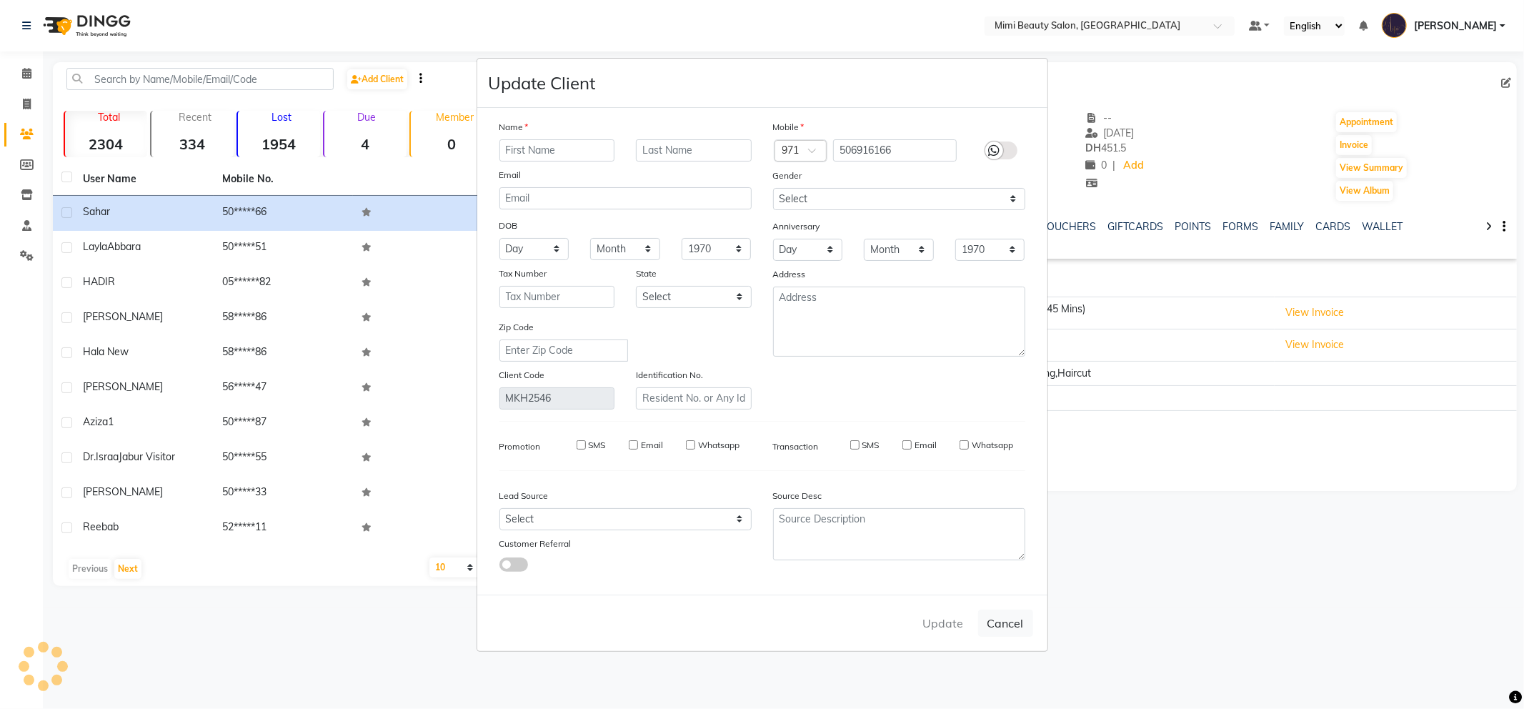
checkbox input "false"
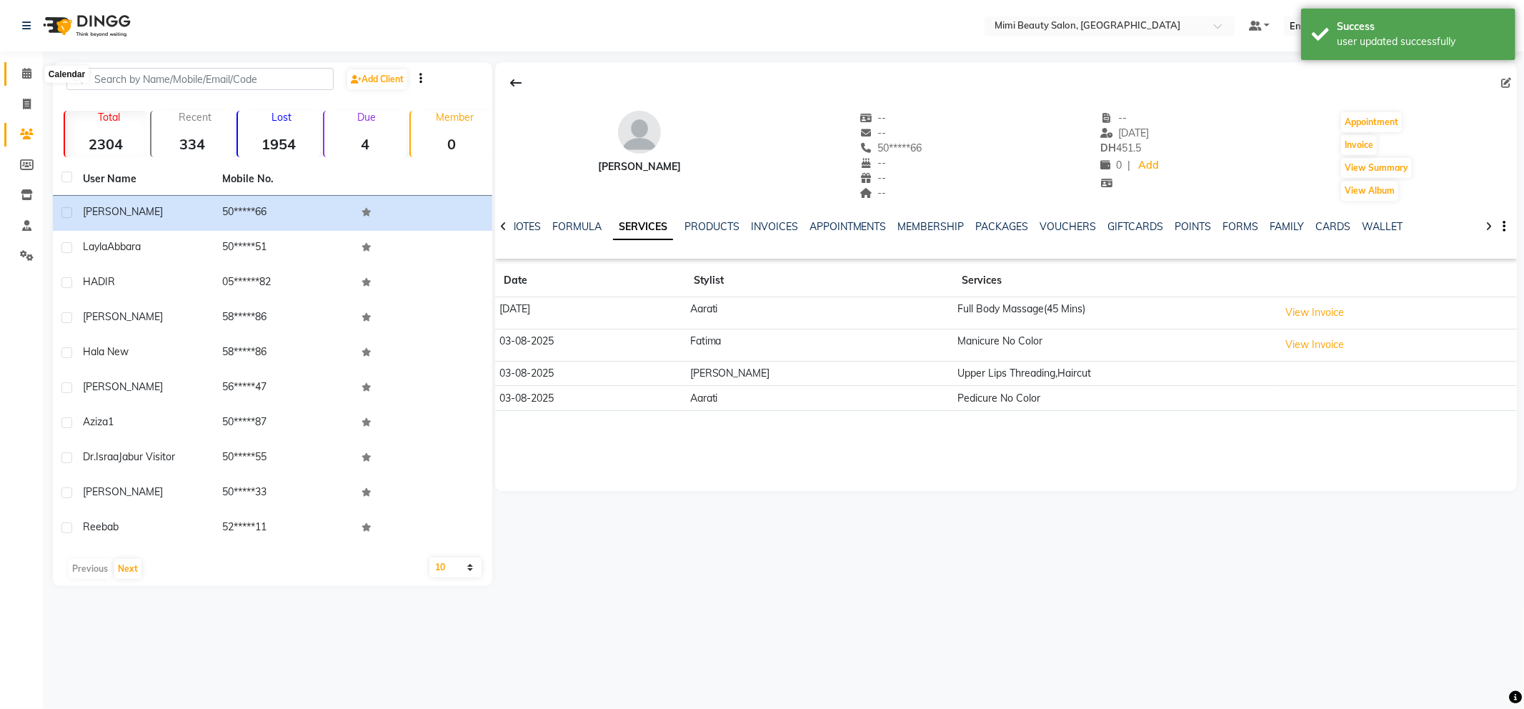
click at [23, 72] on icon at bounding box center [26, 73] width 9 height 11
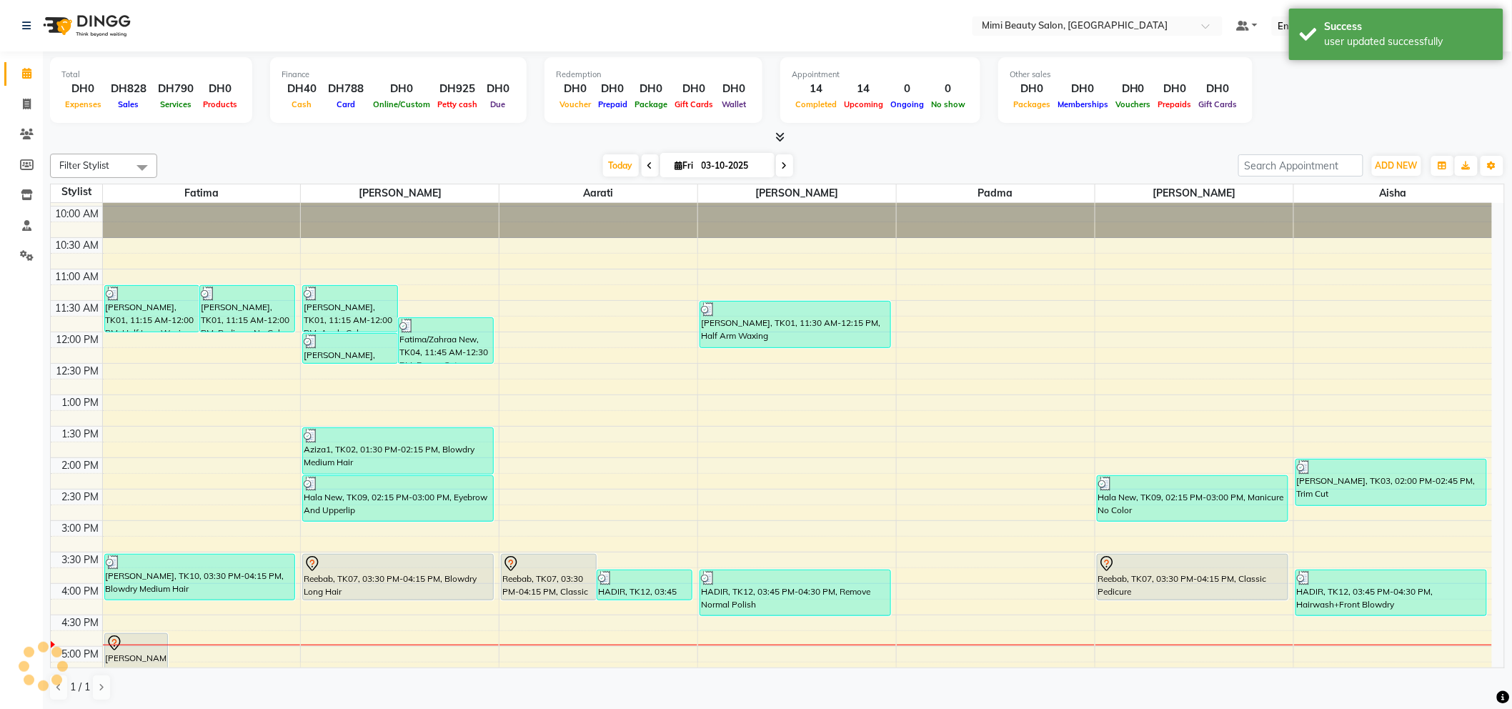
scroll to position [238, 0]
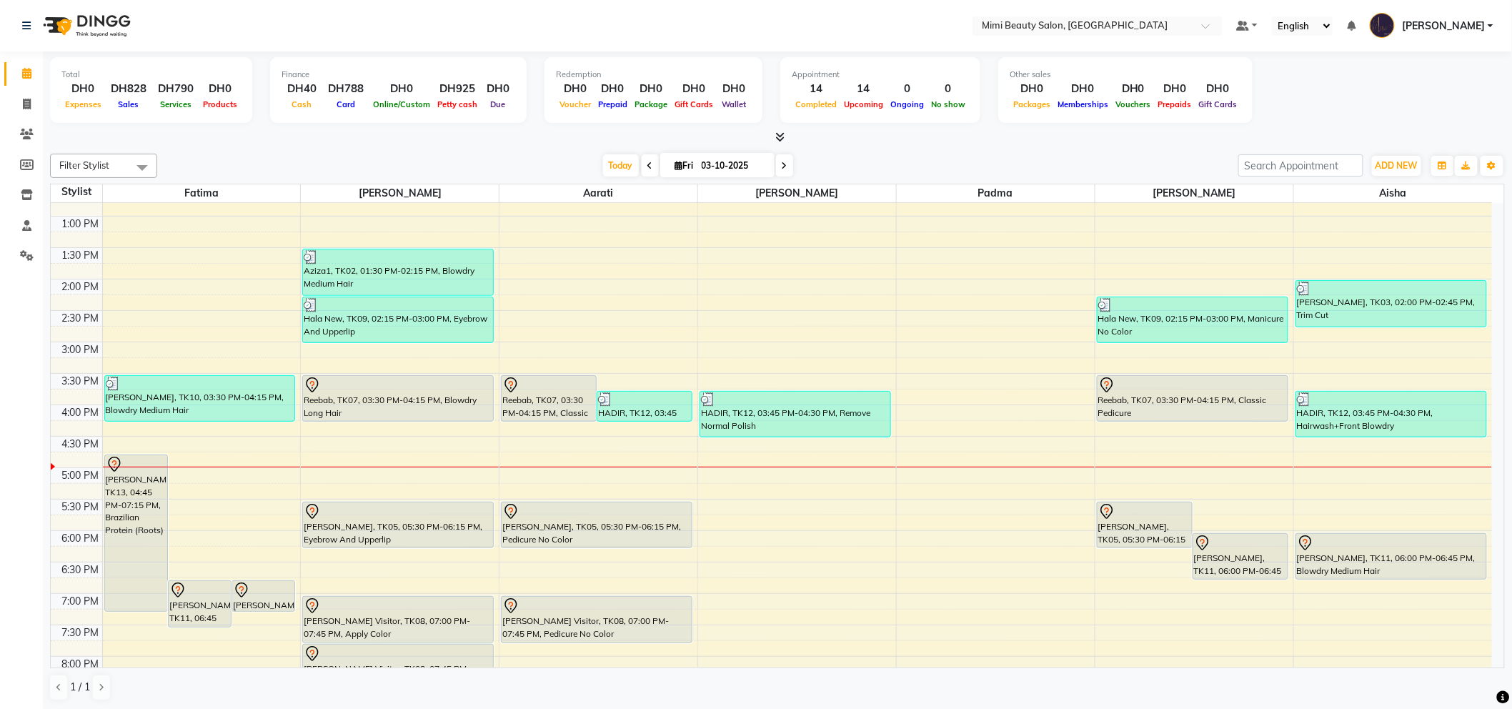
click at [454, 394] on div "Reebab, TK07, 03:30 PM-04:15 PM, Blowdry Long Hair" at bounding box center [398, 398] width 190 height 45
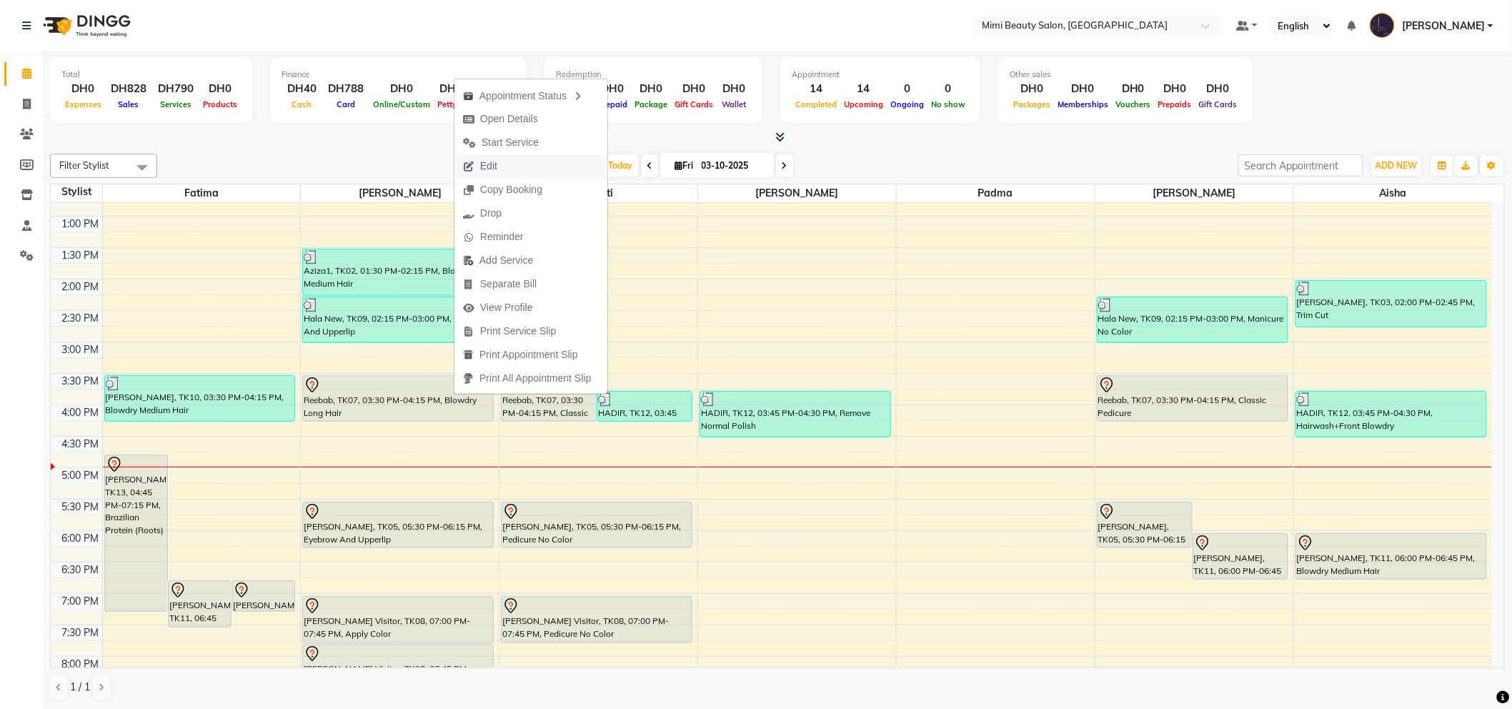
click at [491, 167] on span "Edit" at bounding box center [488, 166] width 17 height 15
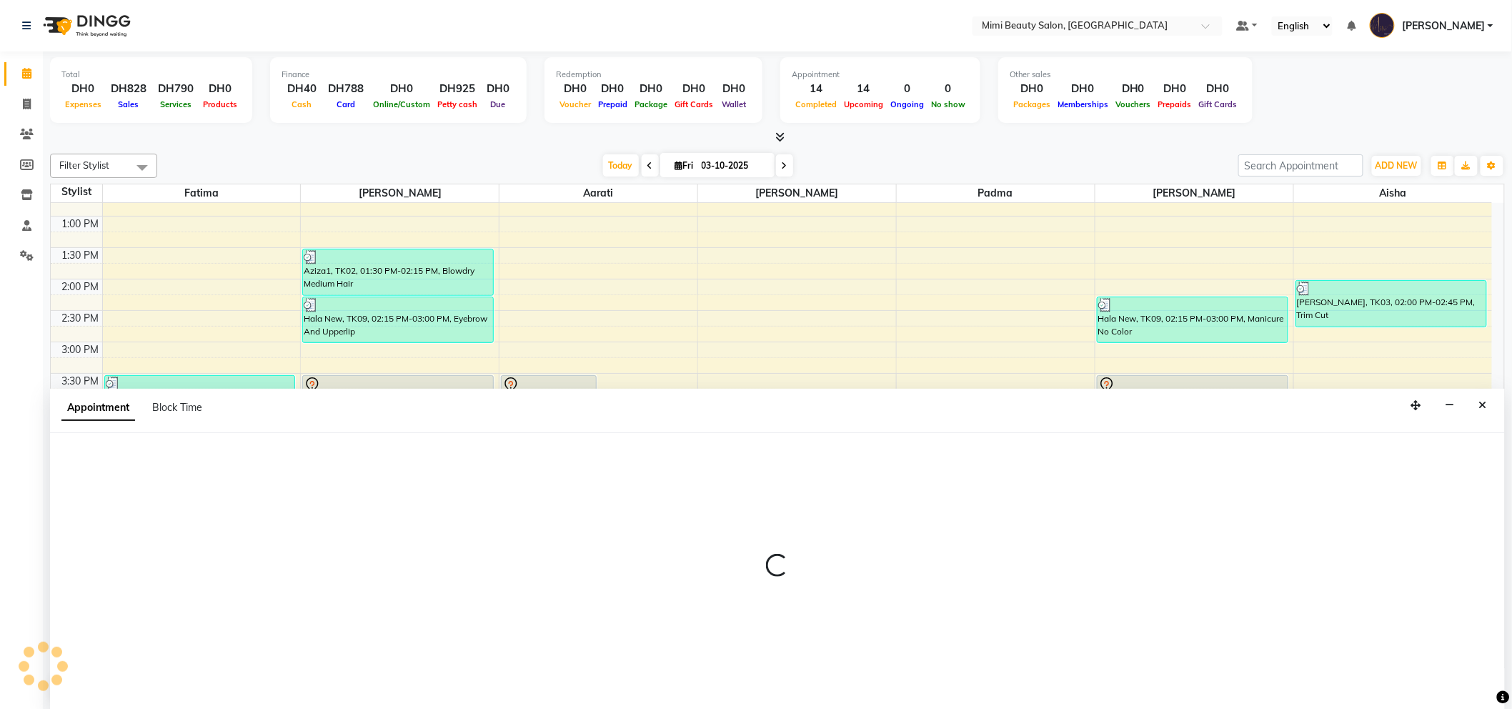
scroll to position [1, 0]
select select "tentative"
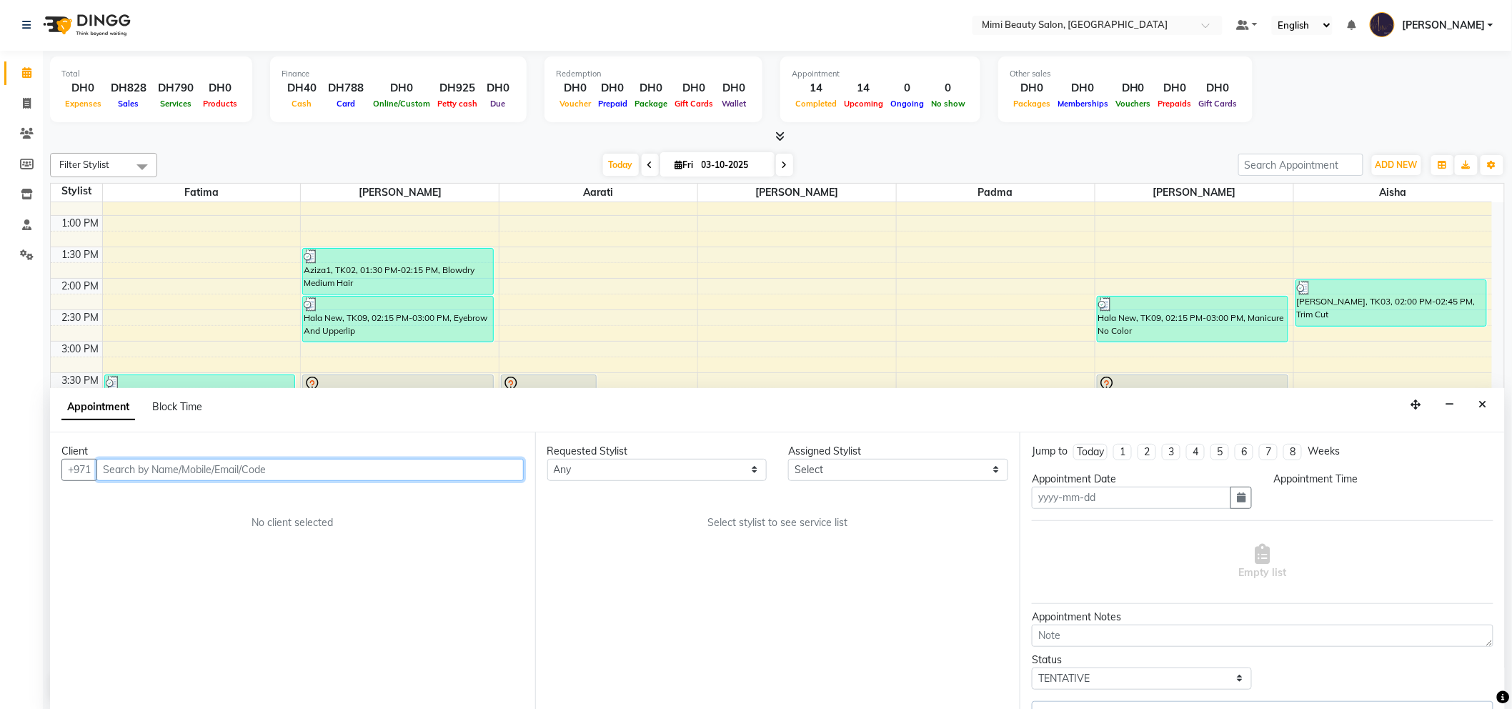
type input "03-10-2025"
select select "930"
select select "68417"
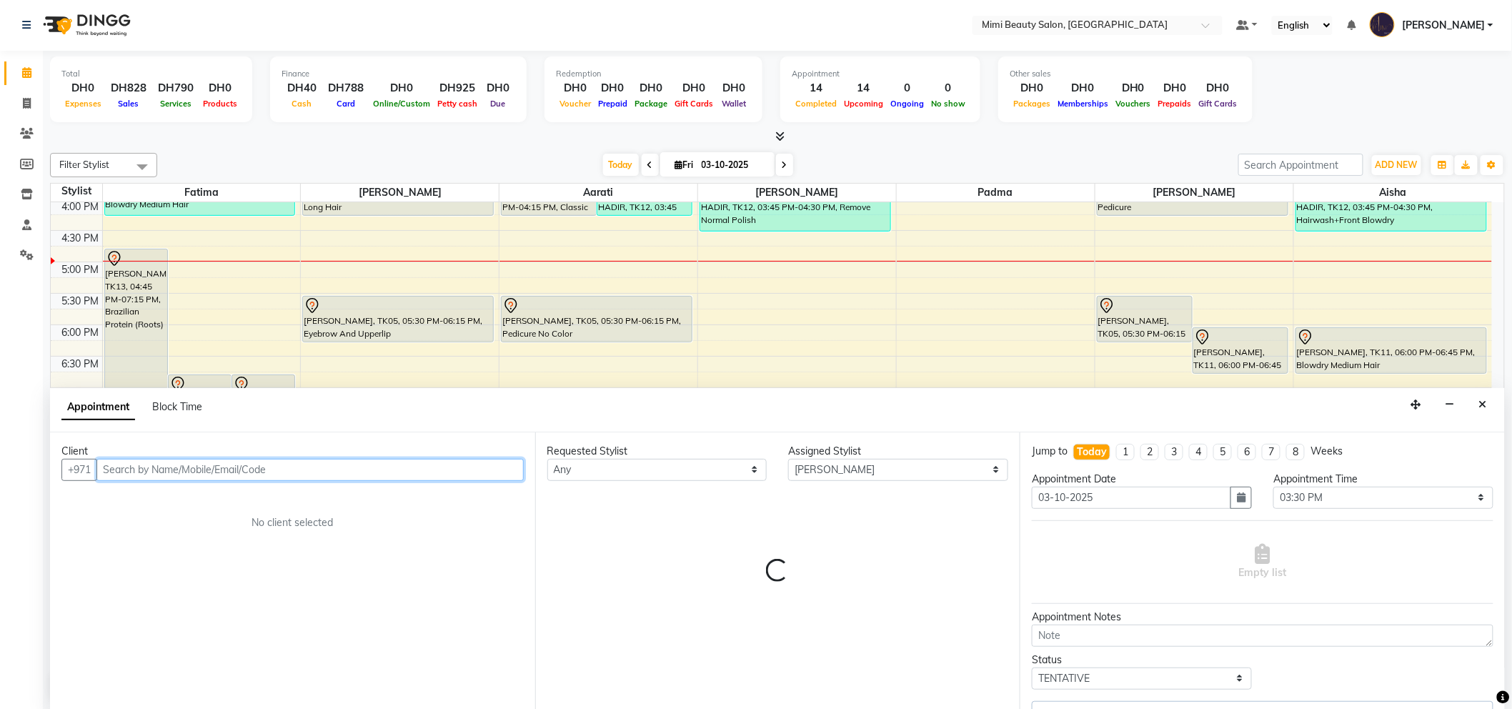
select select "3351"
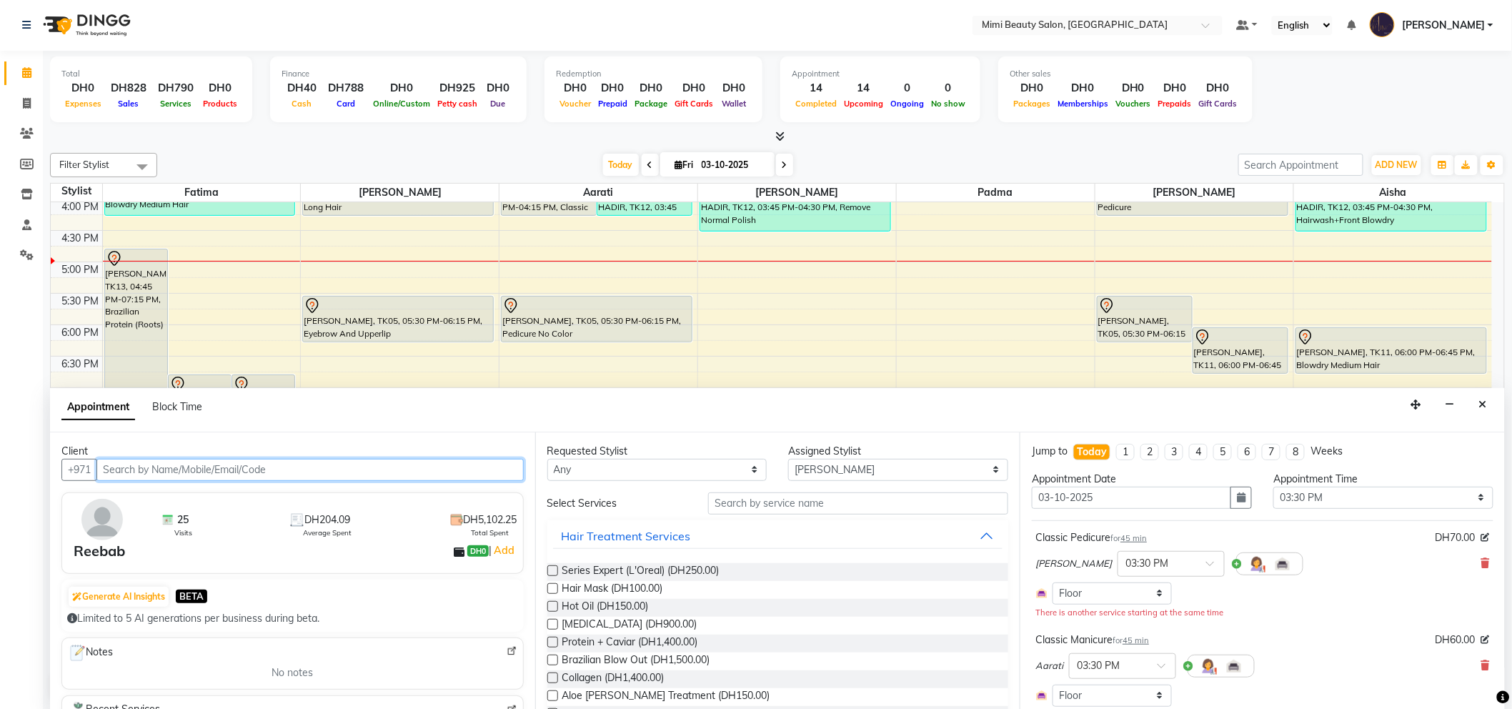
scroll to position [0, 0]
click at [1206, 561] on span at bounding box center [1215, 568] width 18 height 15
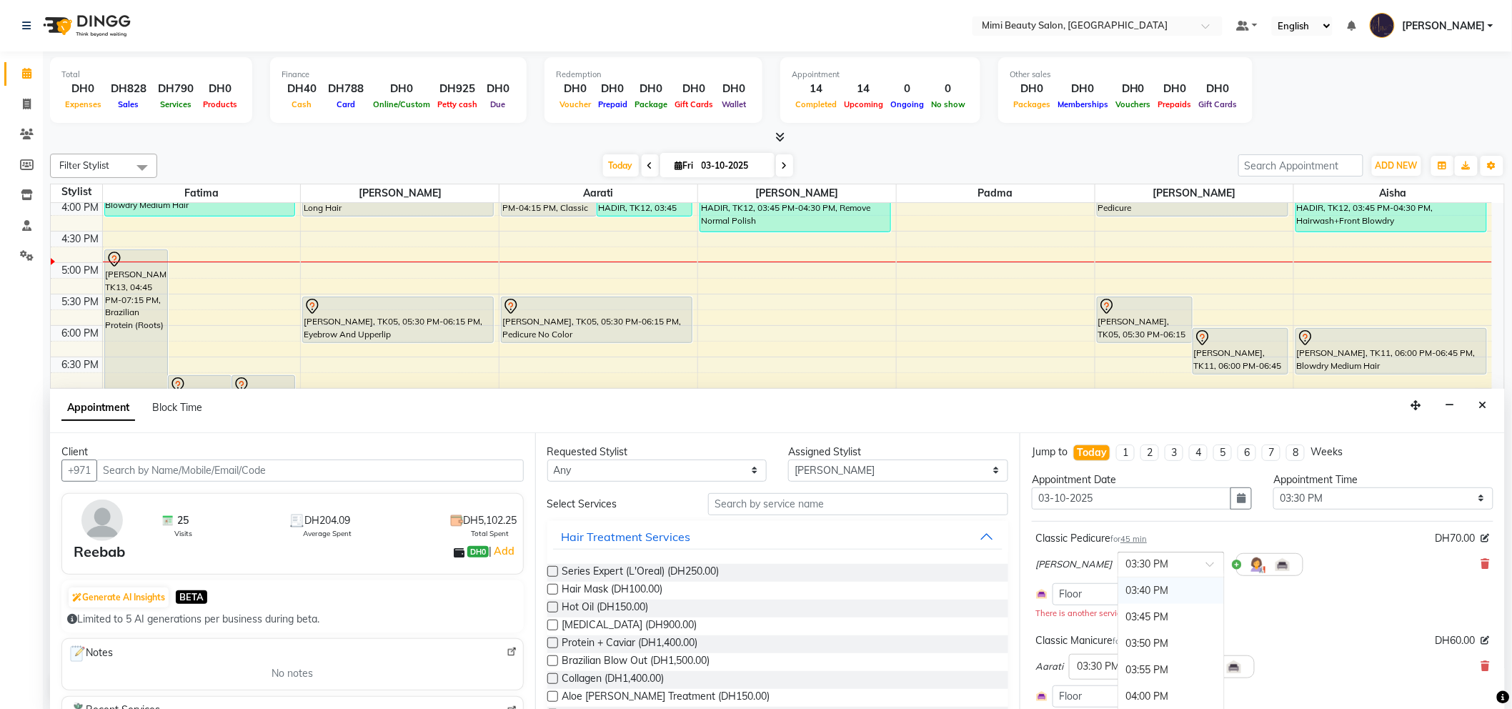
scroll to position [1846, 0]
click at [1118, 666] on div "04:00 PM" at bounding box center [1171, 669] width 106 height 26
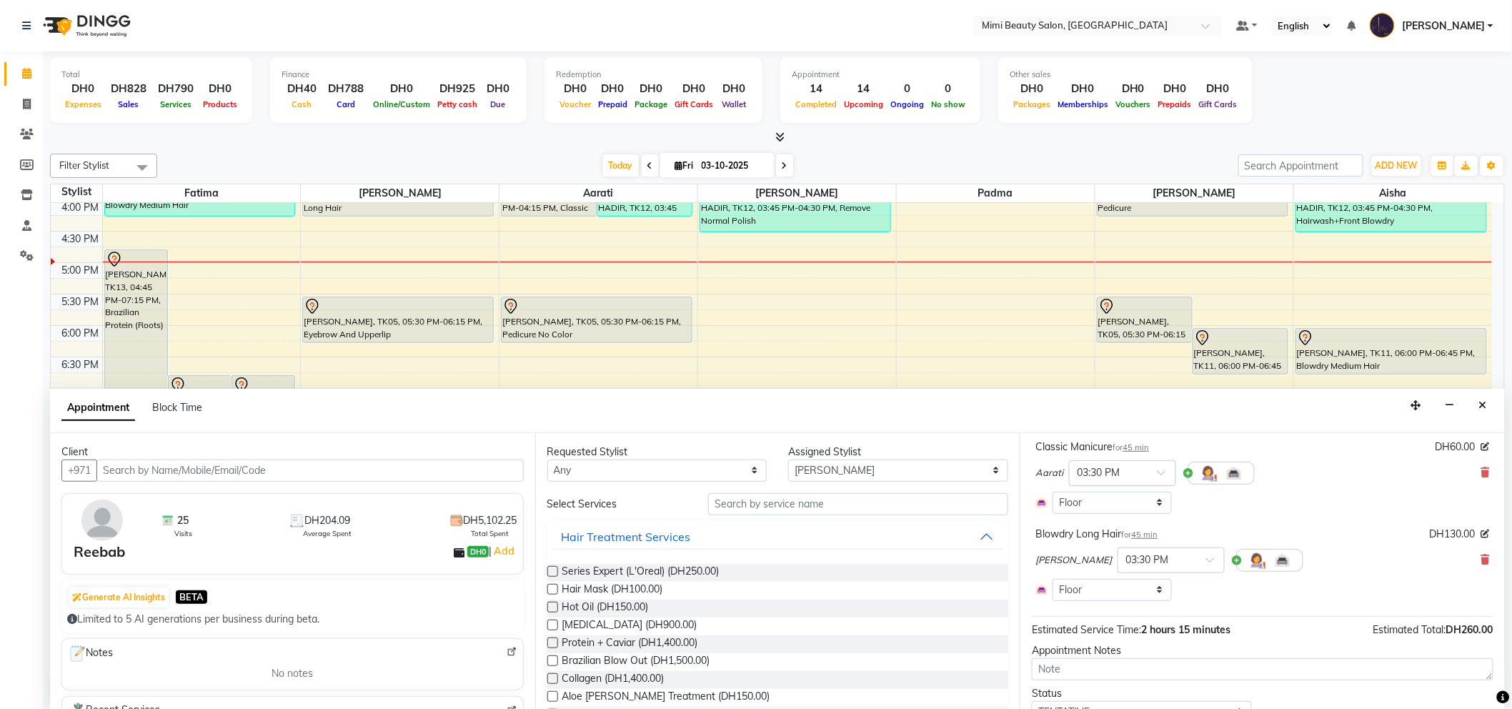
scroll to position [159, 0]
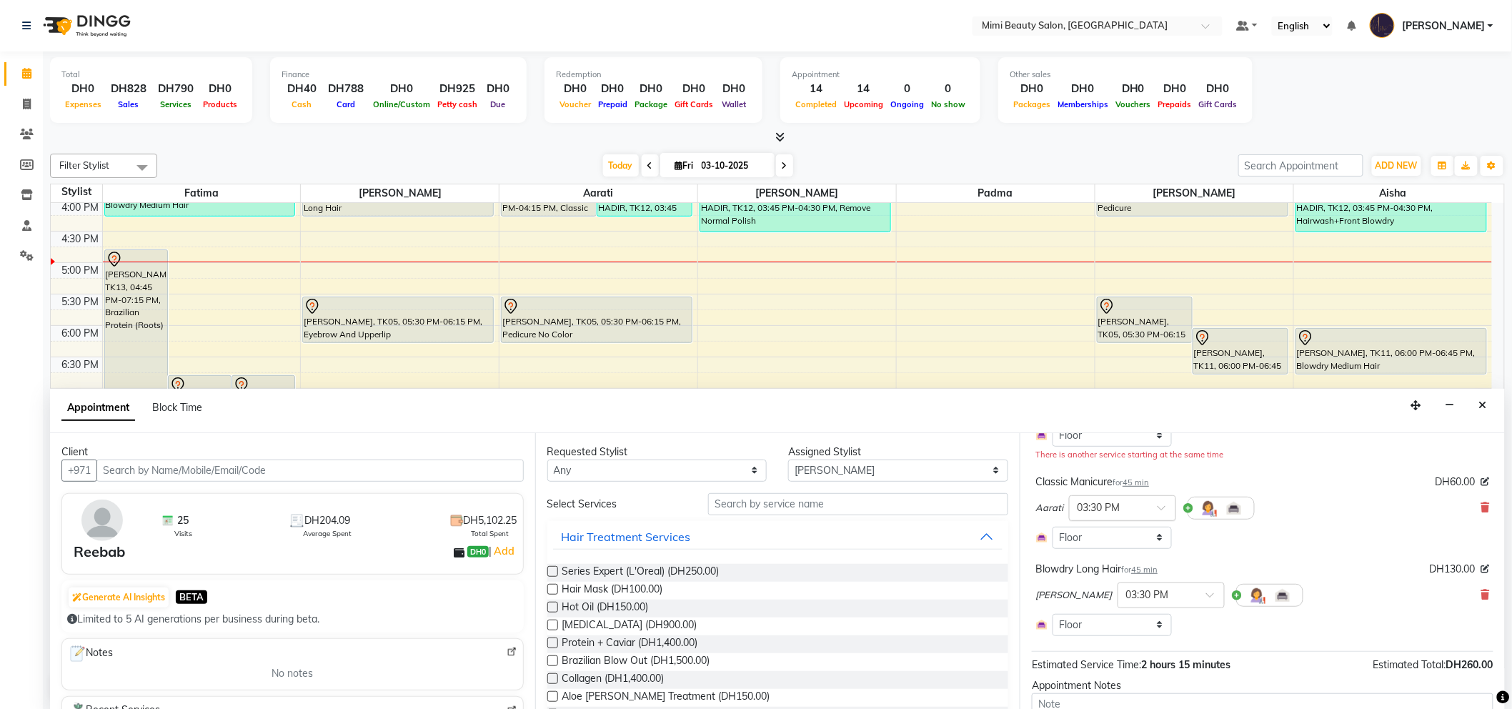
click at [1167, 509] on span at bounding box center [1166, 511] width 18 height 15
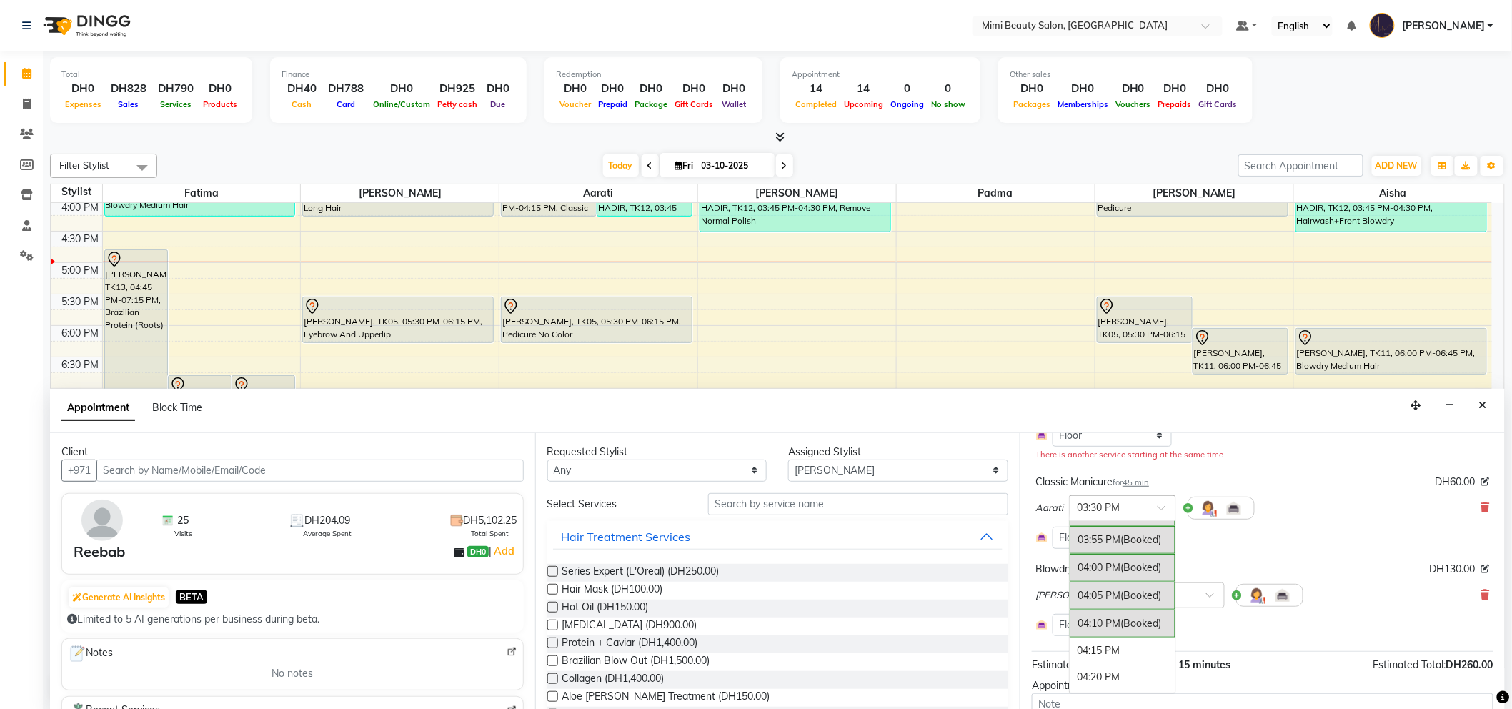
scroll to position [1911, 0]
click at [1116, 541] on div "04:00 PM (Booked)" at bounding box center [1122, 540] width 106 height 28
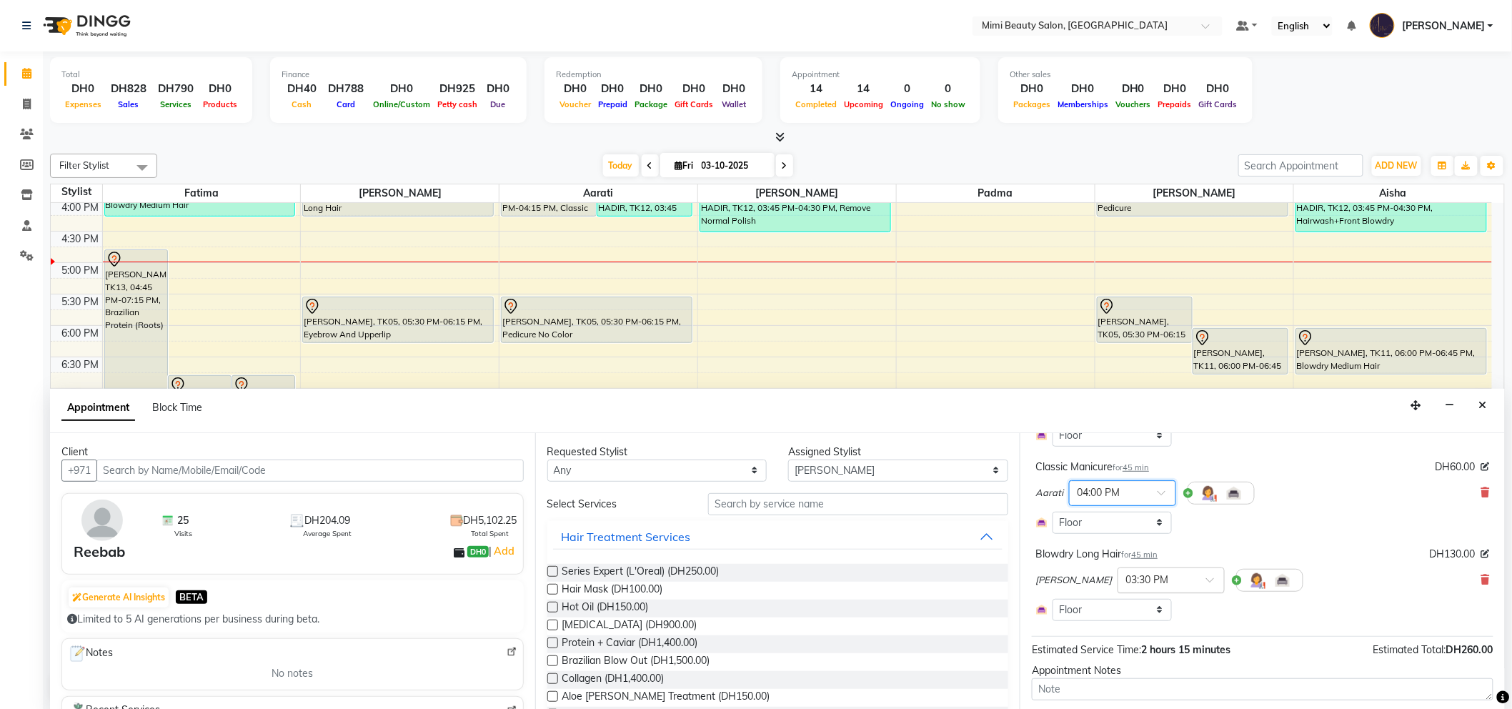
click at [1206, 581] on span at bounding box center [1215, 583] width 18 height 15
click at [1118, 603] on div "04:00 PM" at bounding box center [1171, 602] width 106 height 26
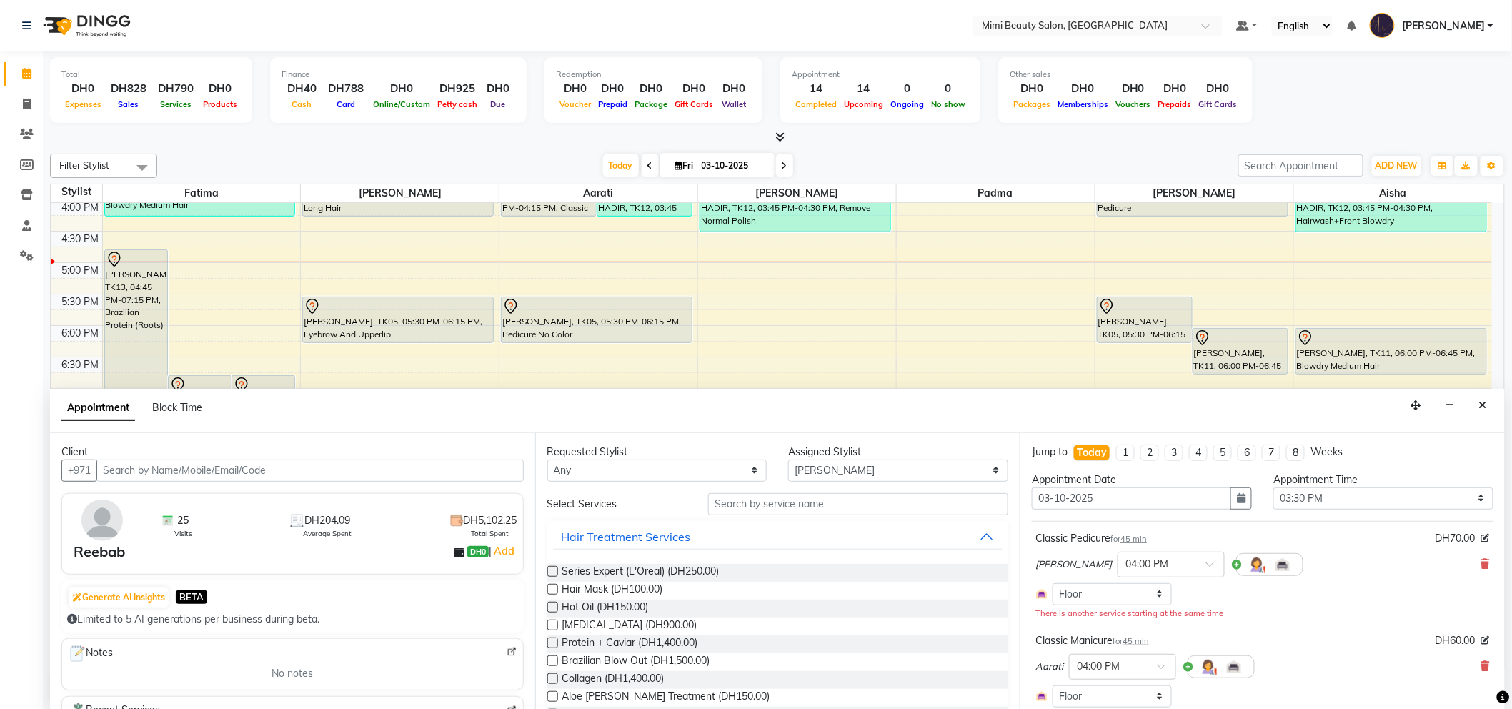
scroll to position [238, 0]
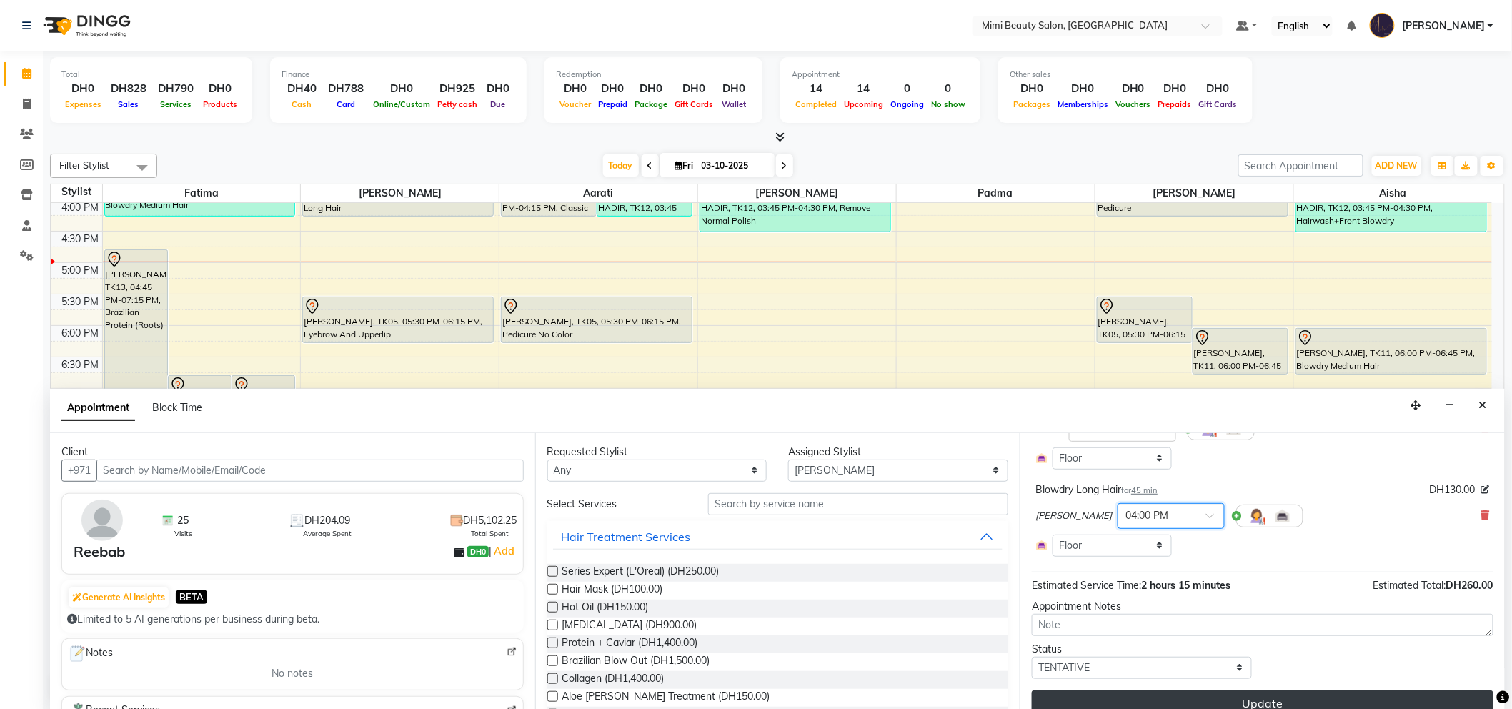
click at [1193, 700] on button "Update" at bounding box center [1262, 703] width 461 height 26
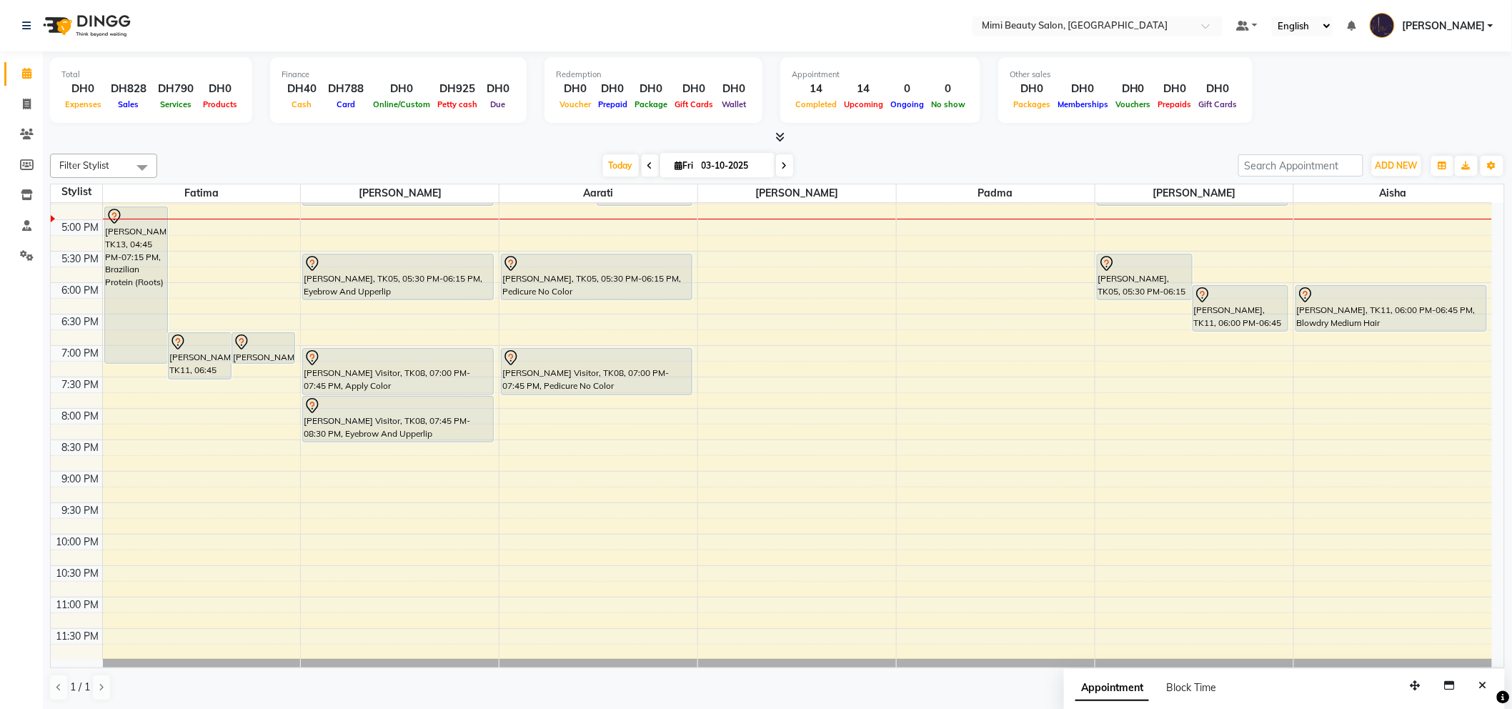
scroll to position [488, 0]
click at [1397, 167] on span "ADD NEW" at bounding box center [1396, 165] width 42 height 11
click at [1375, 191] on button "Add Appointment" at bounding box center [1364, 192] width 113 height 19
select select "600"
select select "tentative"
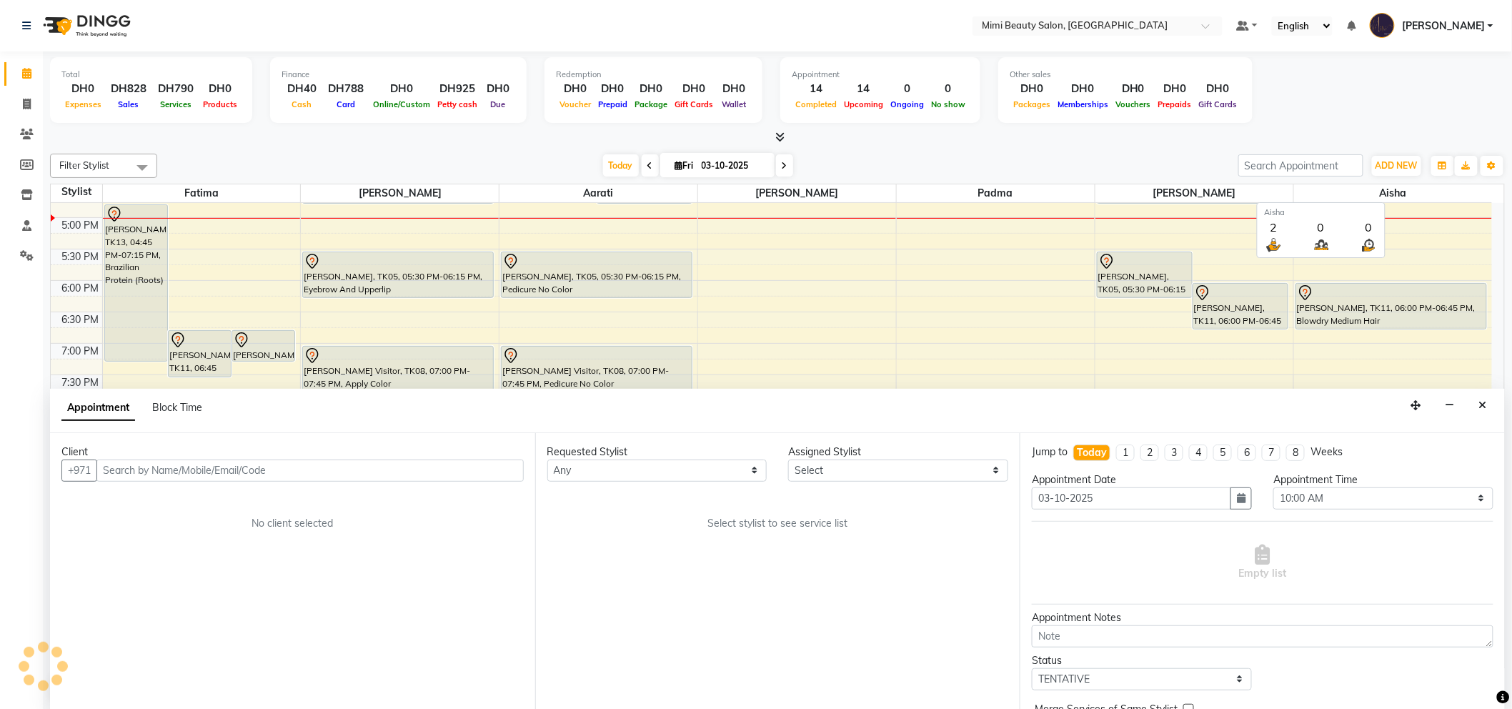
scroll to position [1, 0]
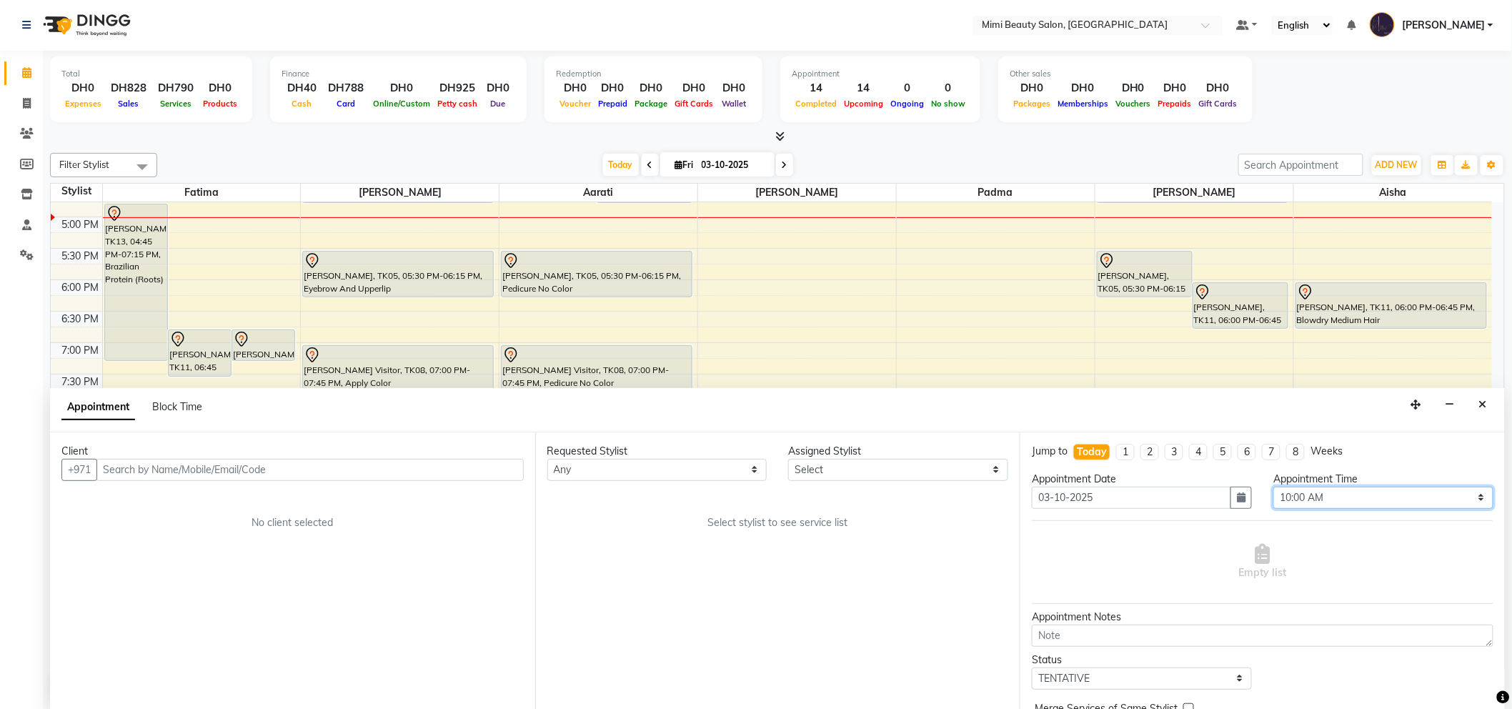
click at [1467, 498] on select "Select 10:00 AM 10:05 AM 10:10 AM 10:15 AM 10:20 AM 10:25 AM 10:30 AM 10:35 AM …" at bounding box center [1383, 497] width 220 height 22
click at [1386, 63] on div "Total DH0 Expenses DH828 Sales DH790 Services DH0 Products Finance DH40 Cash DH…" at bounding box center [777, 91] width 1454 height 70
click at [1475, 406] on button "Close" at bounding box center [1482, 405] width 21 height 22
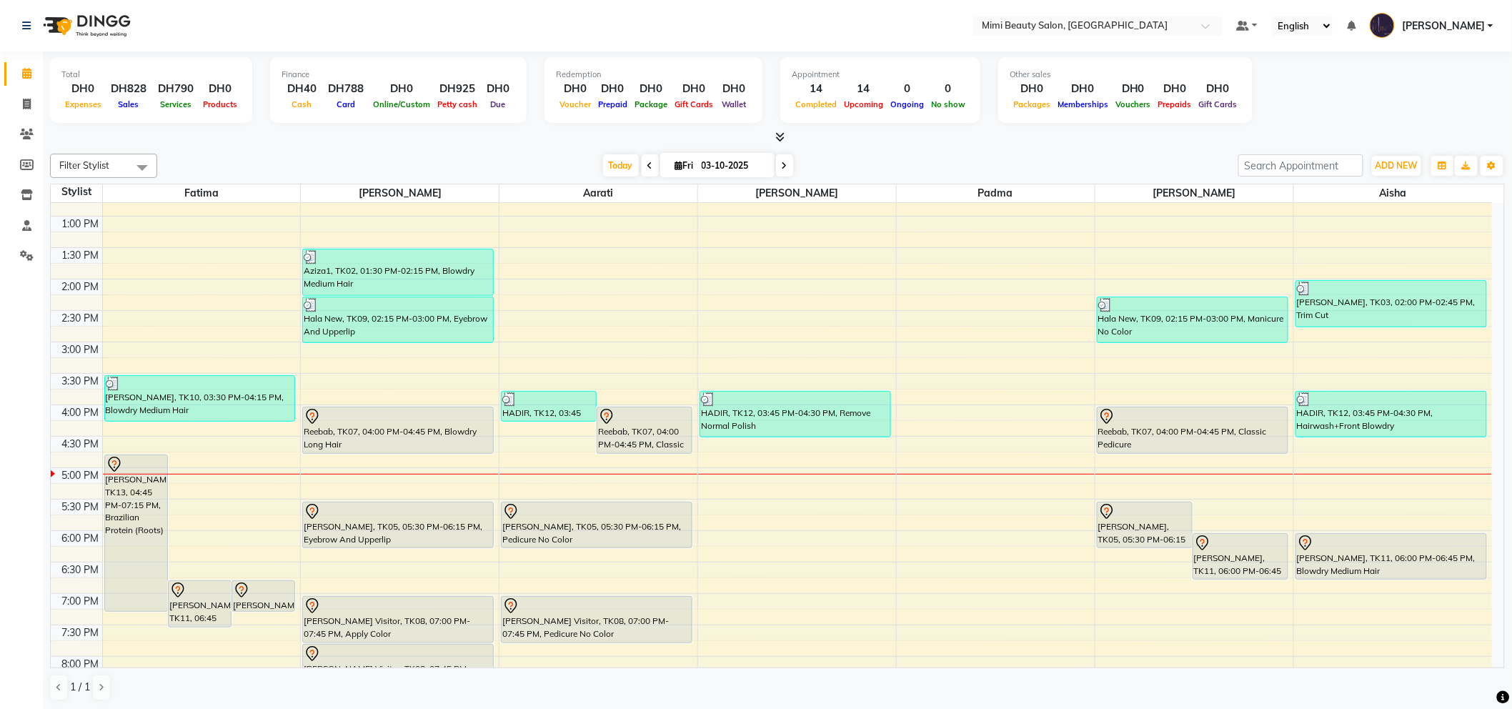
scroll to position [317, 0]
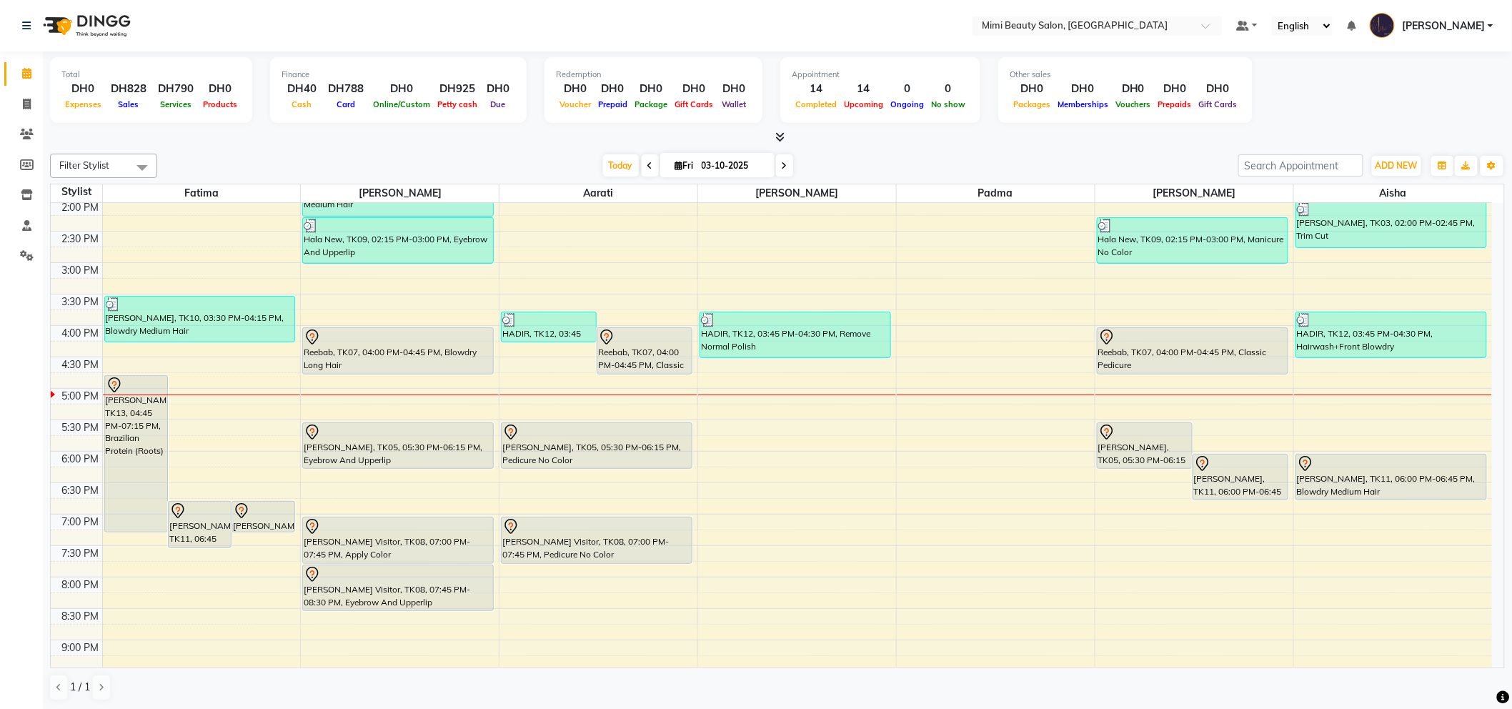
click at [496, 446] on div "9:00 AM 9:30 AM 10:00 AM 10:30 AM 11:00 AM 11:30 AM 12:00 PM 12:30 PM 1:00 PM 1…" at bounding box center [771, 357] width 1441 height 942
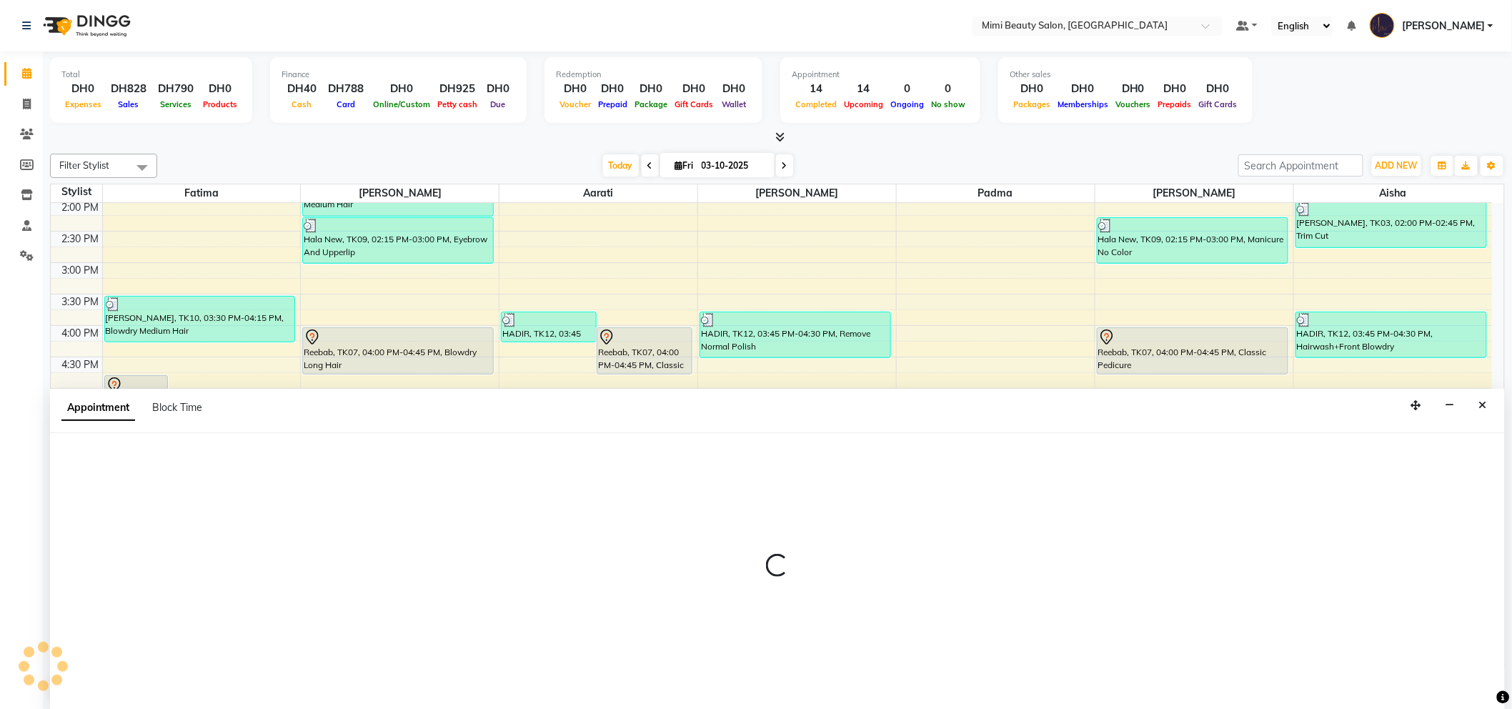
scroll to position [1, 0]
select select "52700"
select select "1065"
select select "tentative"
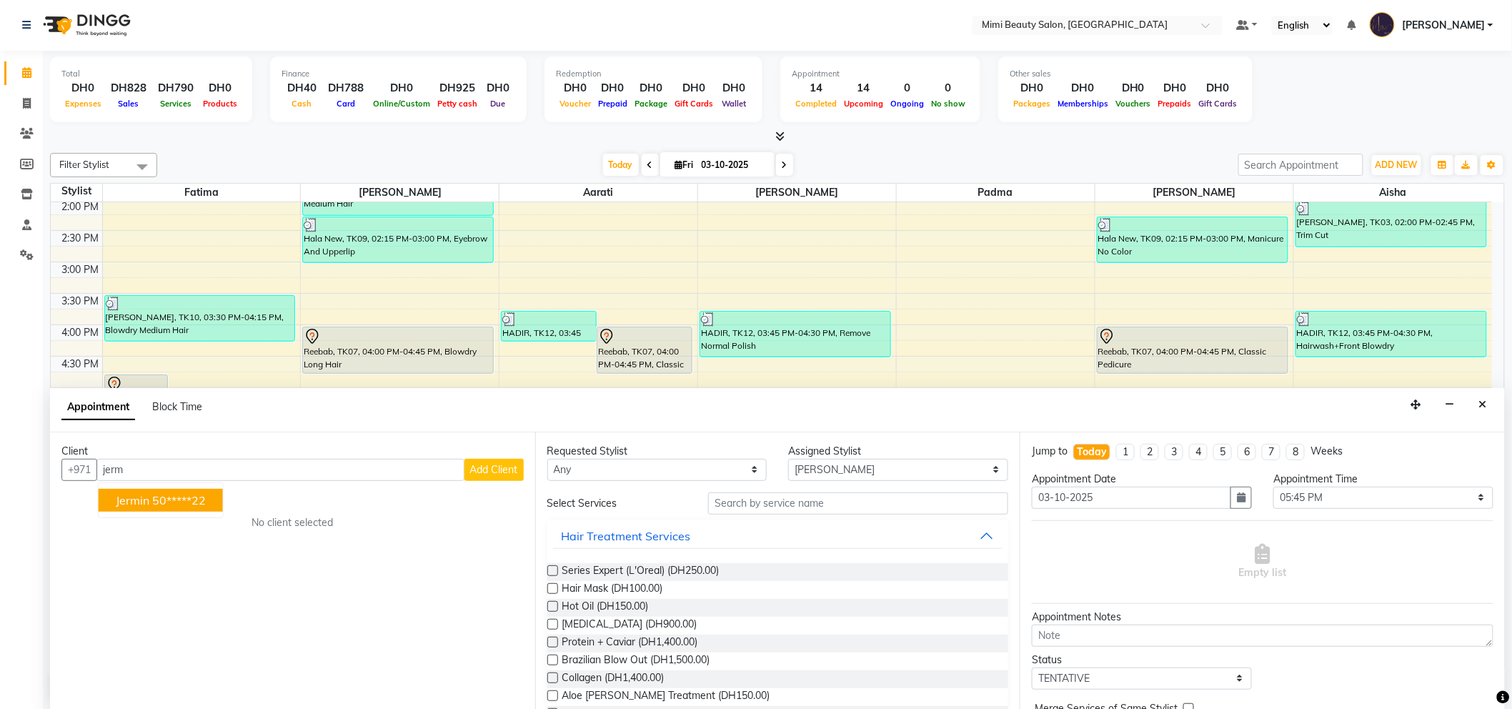
click at [133, 493] on span "Jermin" at bounding box center [133, 500] width 34 height 14
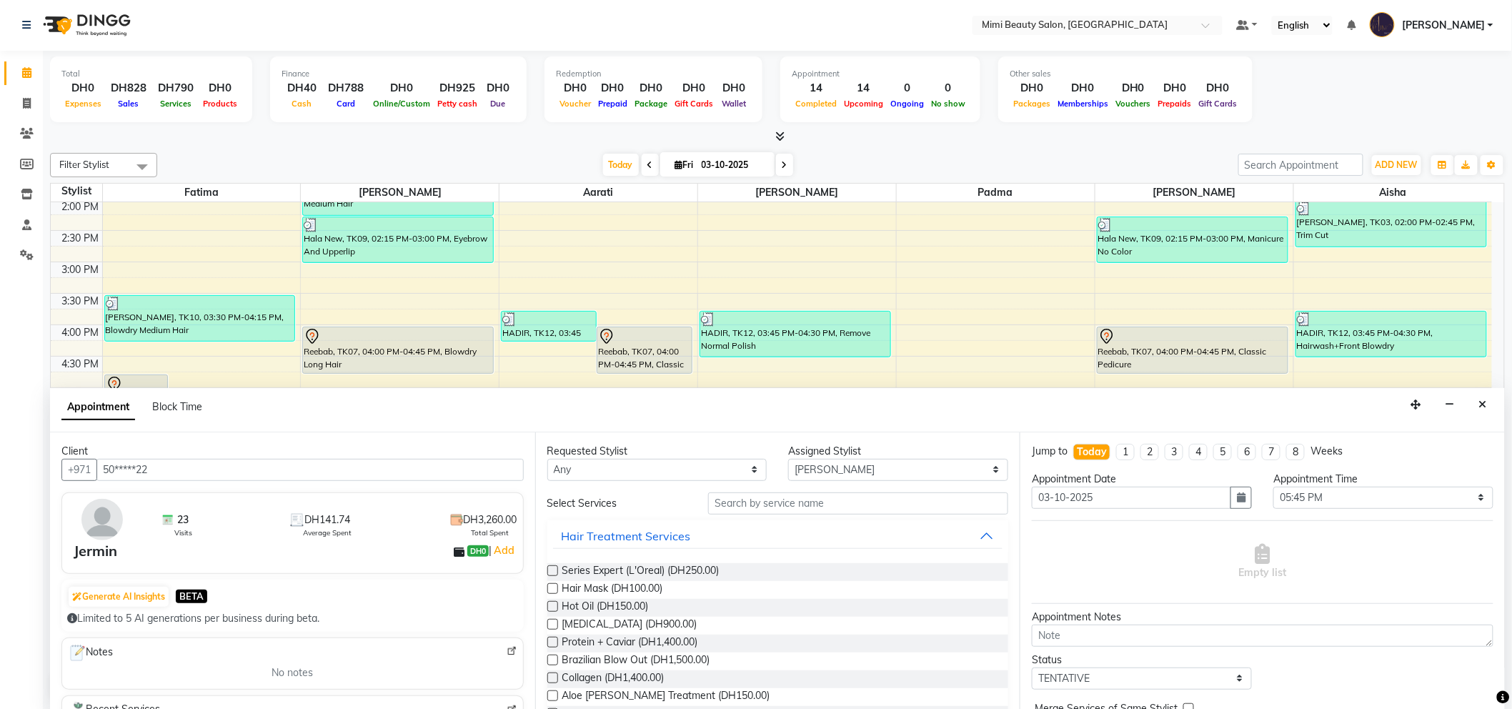
type input "50*****22"
click at [603, 468] on select "Any [PERSON_NAME] [PERSON_NAME] [PERSON_NAME] [PERSON_NAME] Padma" at bounding box center [657, 470] width 220 height 22
select select "52700"
click at [547, 459] on select "Any [PERSON_NAME] [PERSON_NAME] [PERSON_NAME] [PERSON_NAME] Padma" at bounding box center [657, 470] width 220 height 22
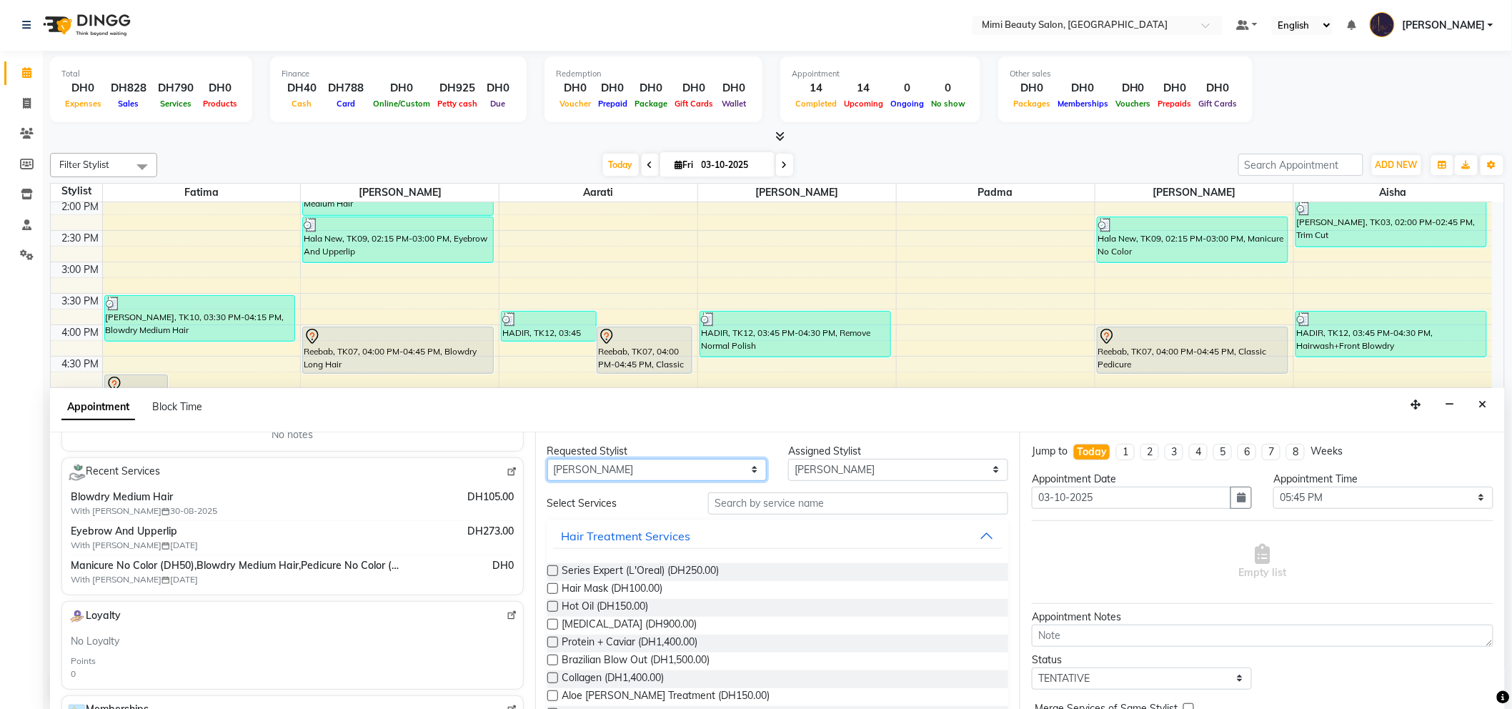
scroll to position [0, 0]
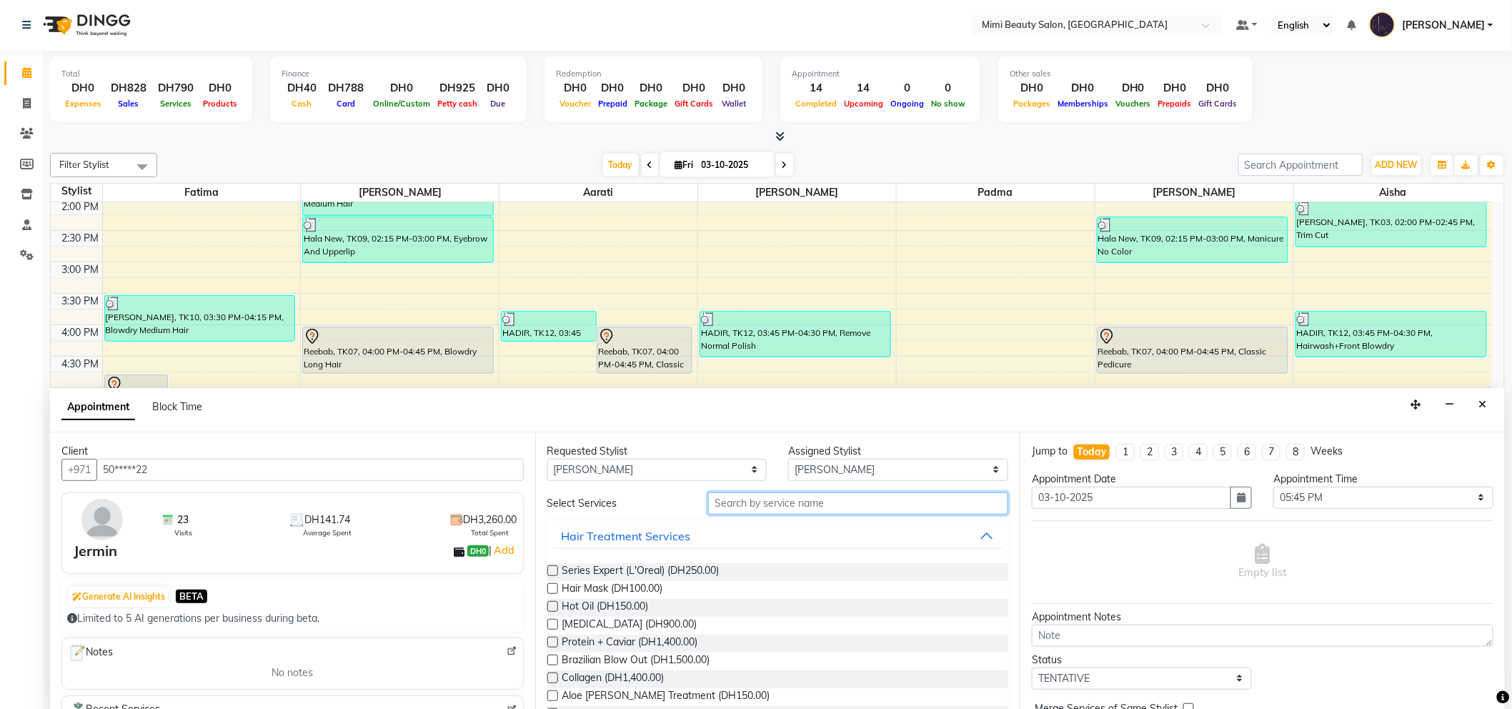
click at [744, 500] on input "text" at bounding box center [858, 503] width 300 height 22
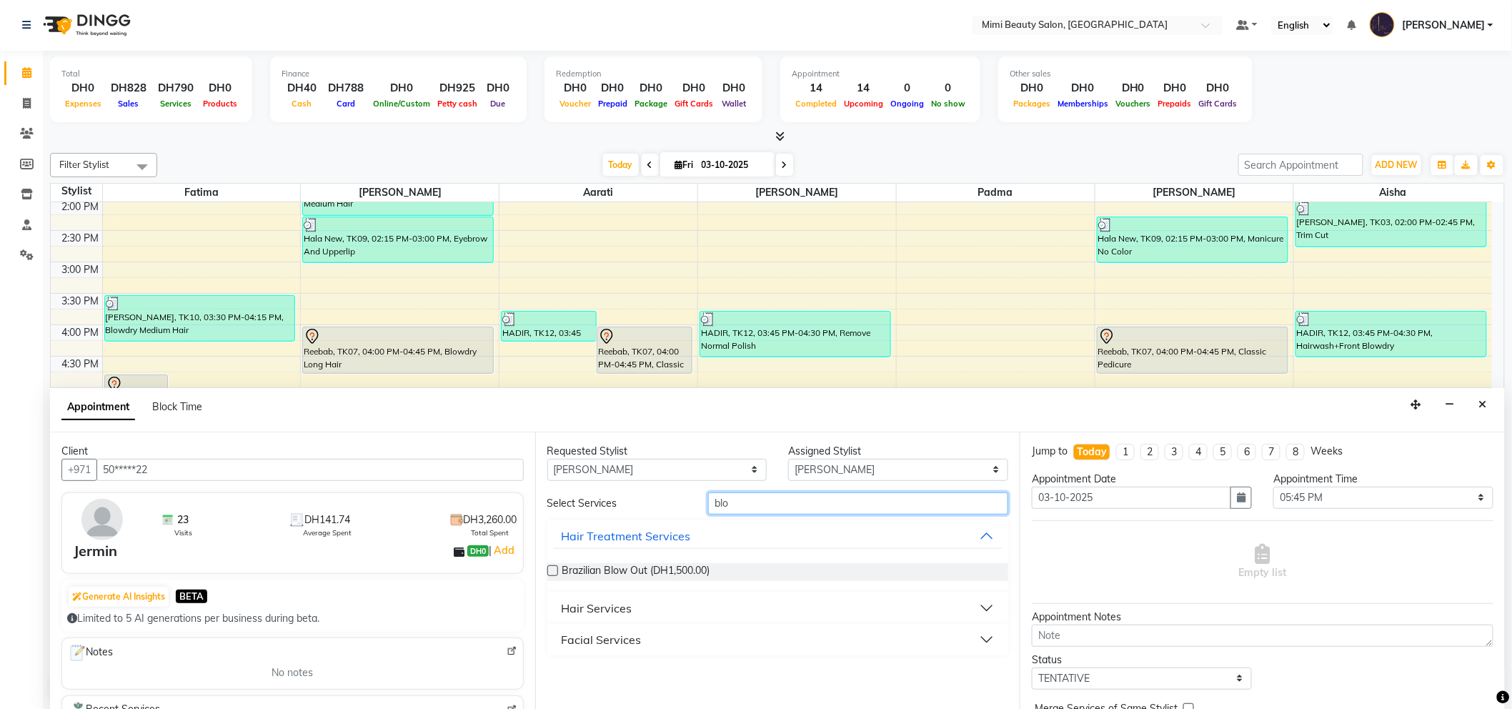
type input "blo"
click at [674, 608] on button "Hair Services" at bounding box center [778, 608] width 450 height 26
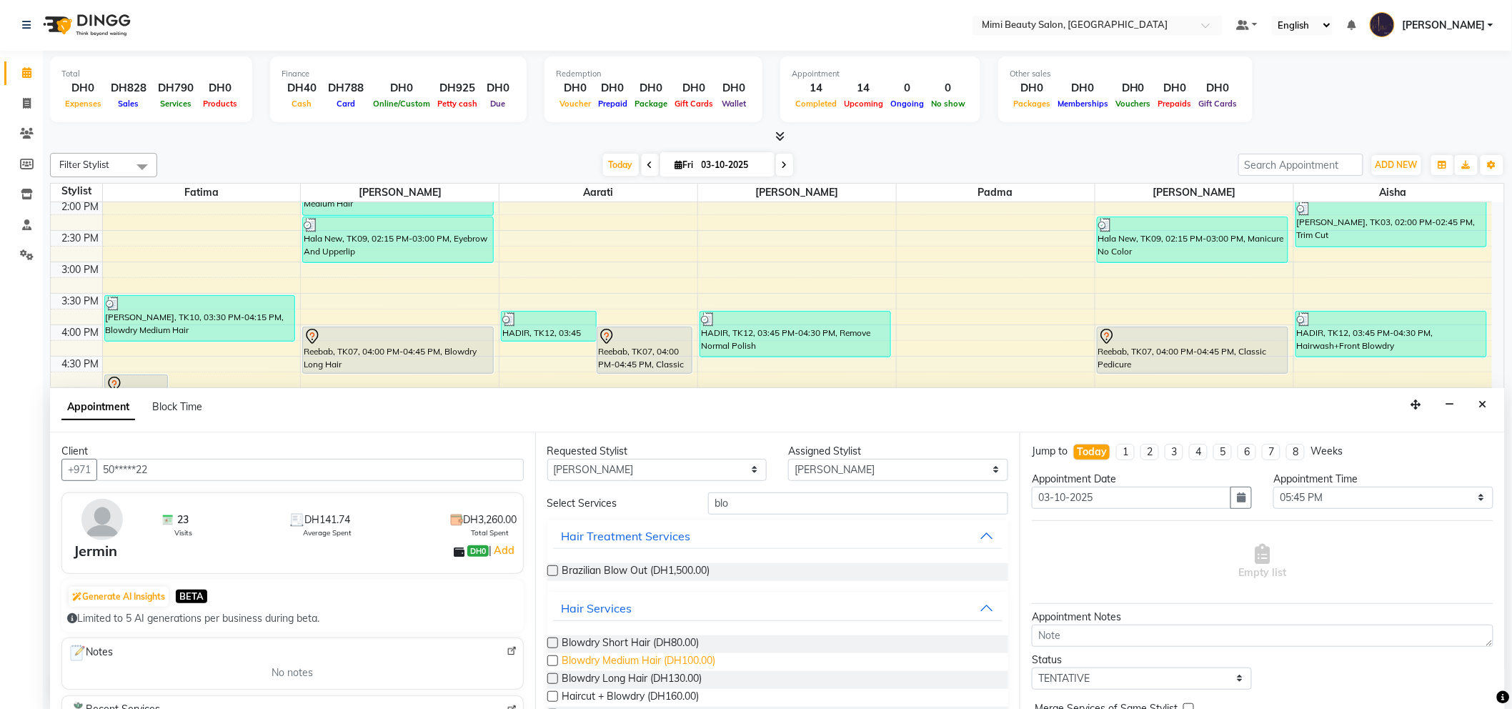
click at [666, 662] on span "Blowdry Medium Hair (DH100.00)" at bounding box center [639, 662] width 154 height 18
checkbox input "false"
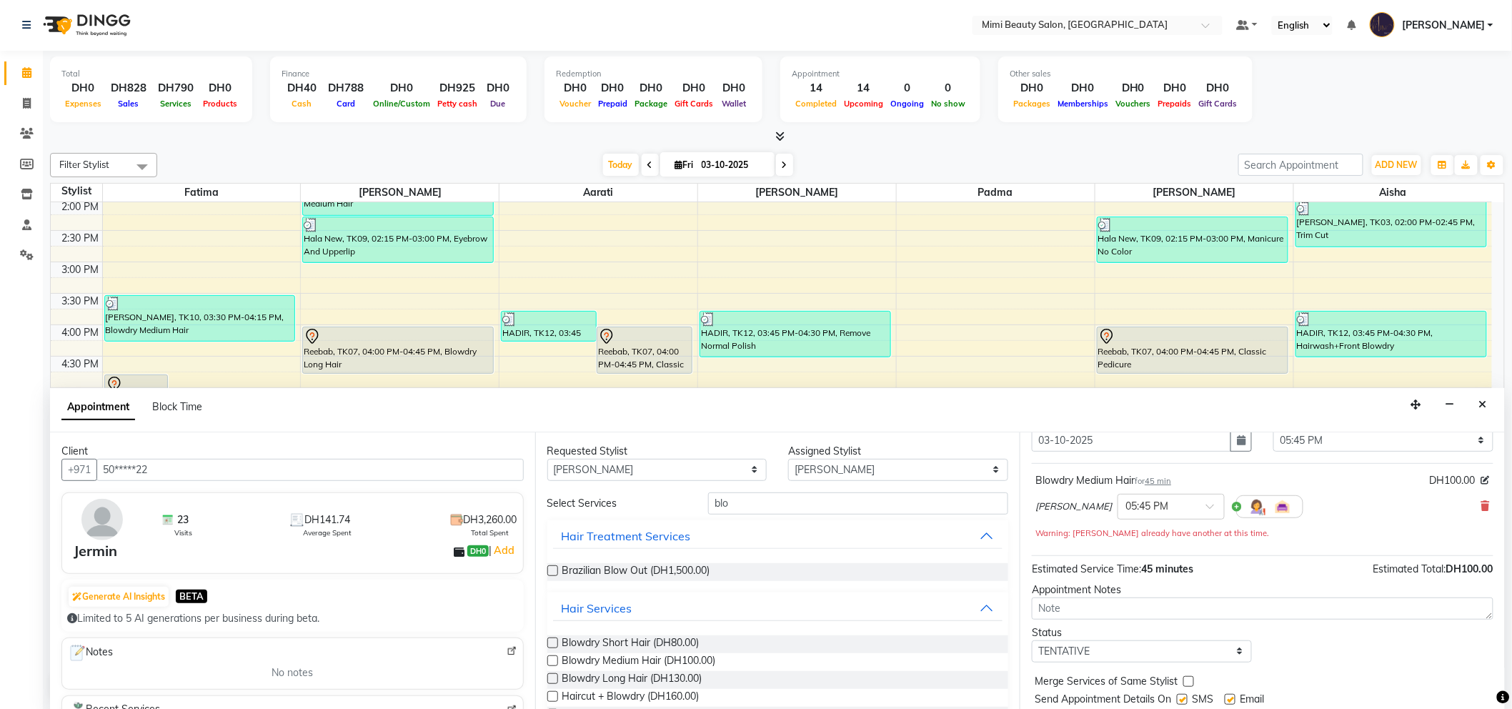
scroll to position [100, 0]
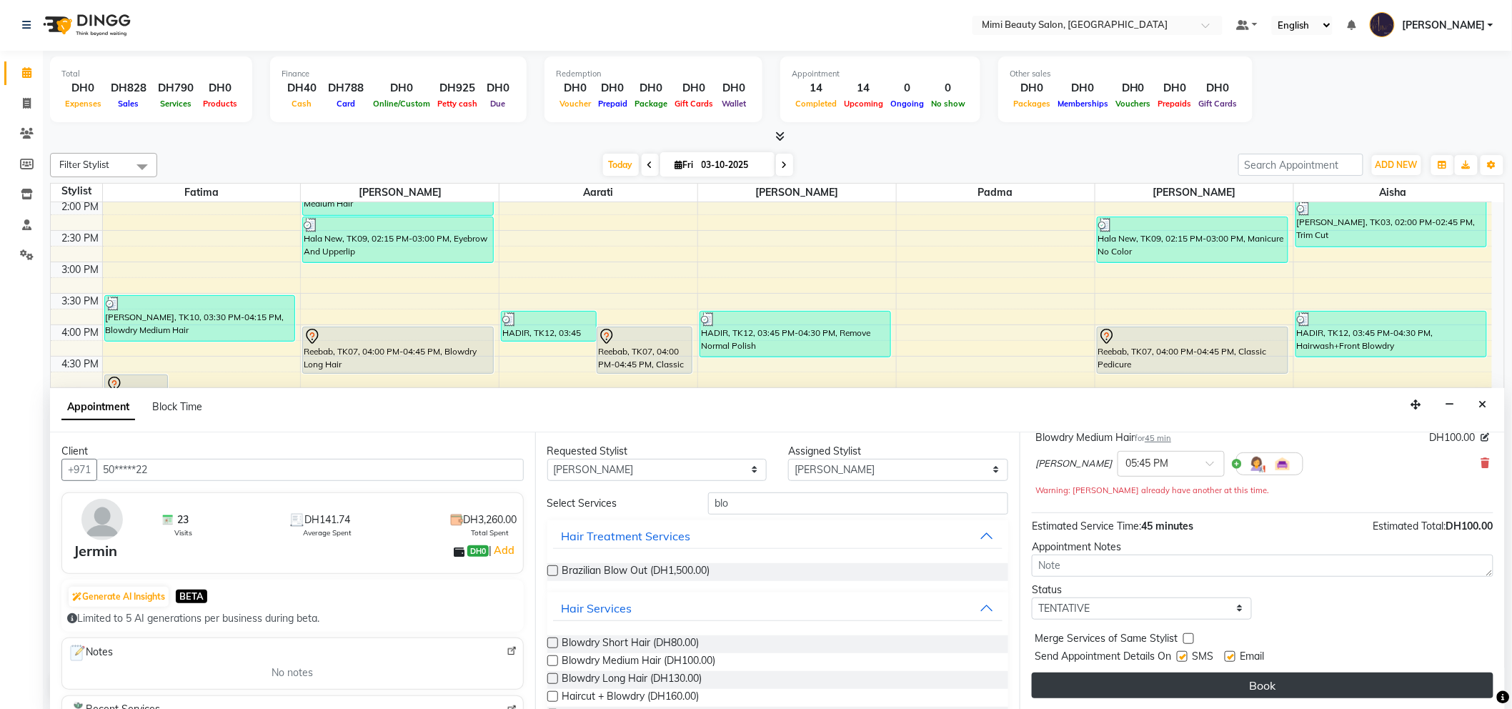
click at [1263, 679] on button "Book" at bounding box center [1262, 685] width 461 height 26
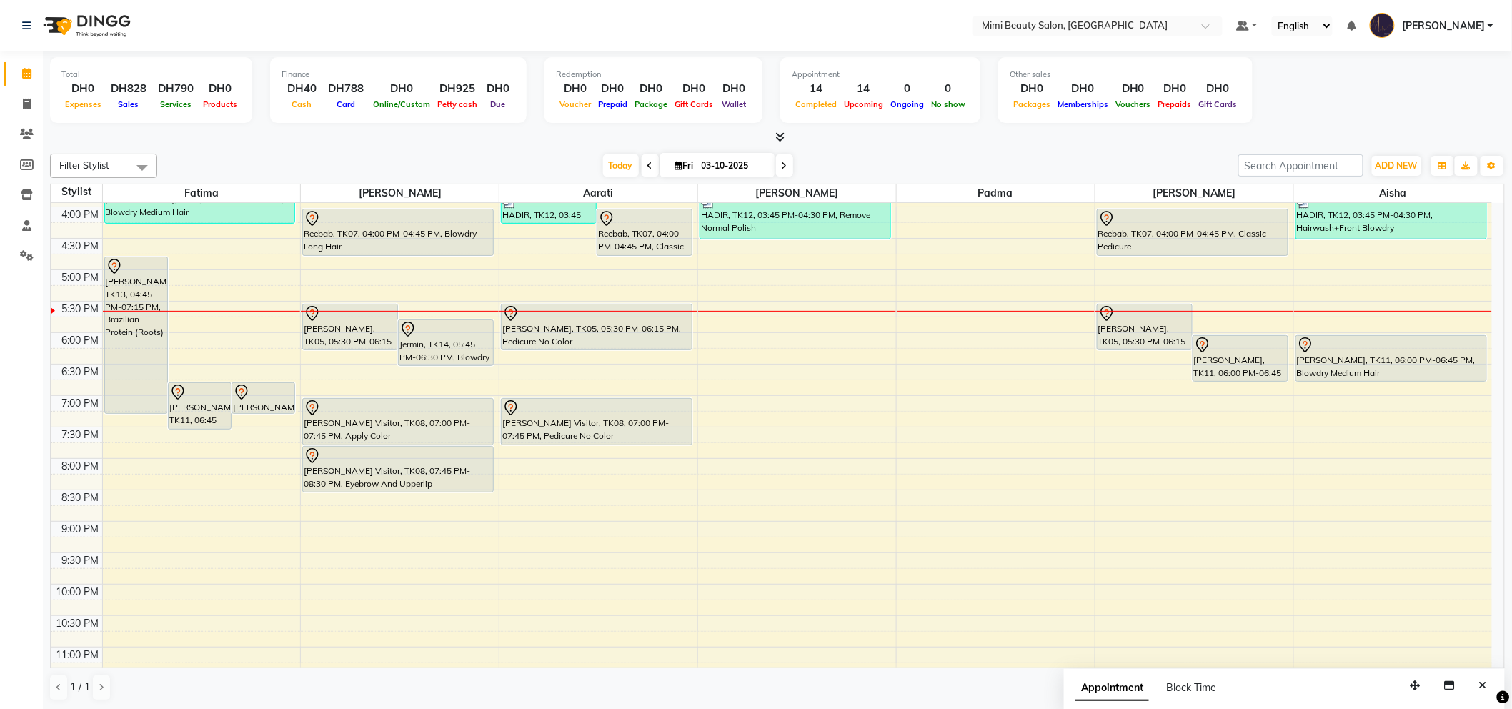
scroll to position [409, 0]
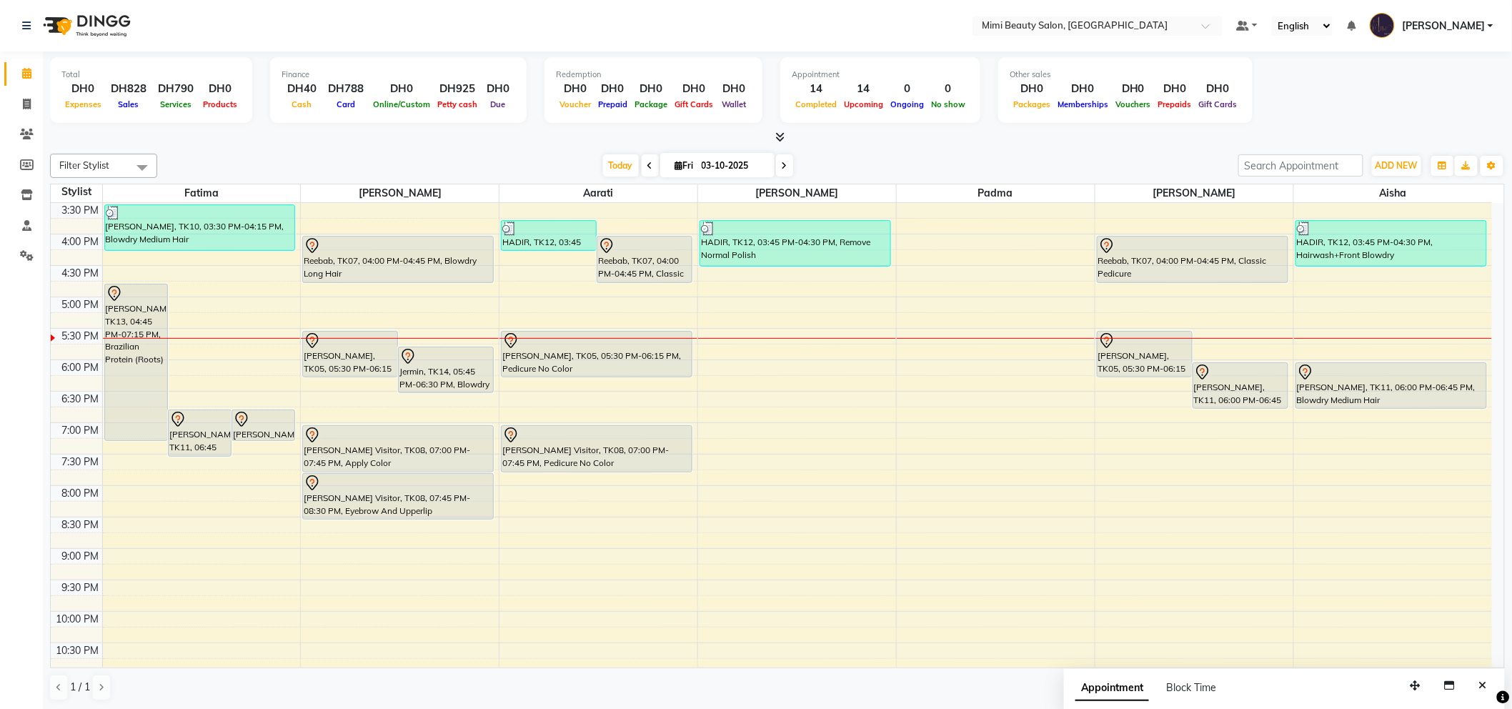
click at [431, 250] on div at bounding box center [398, 245] width 189 height 17
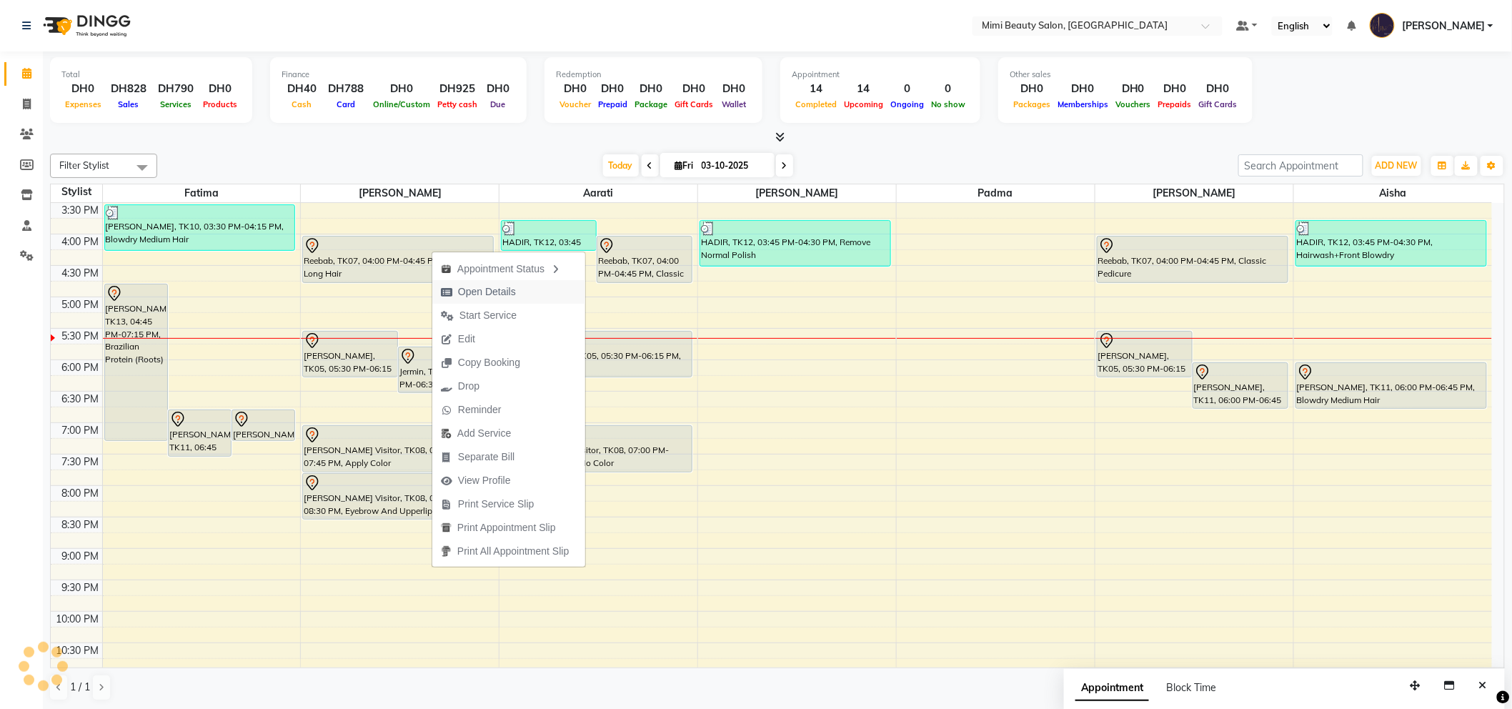
click at [500, 289] on span "Open Details" at bounding box center [487, 291] width 58 height 15
select select "7"
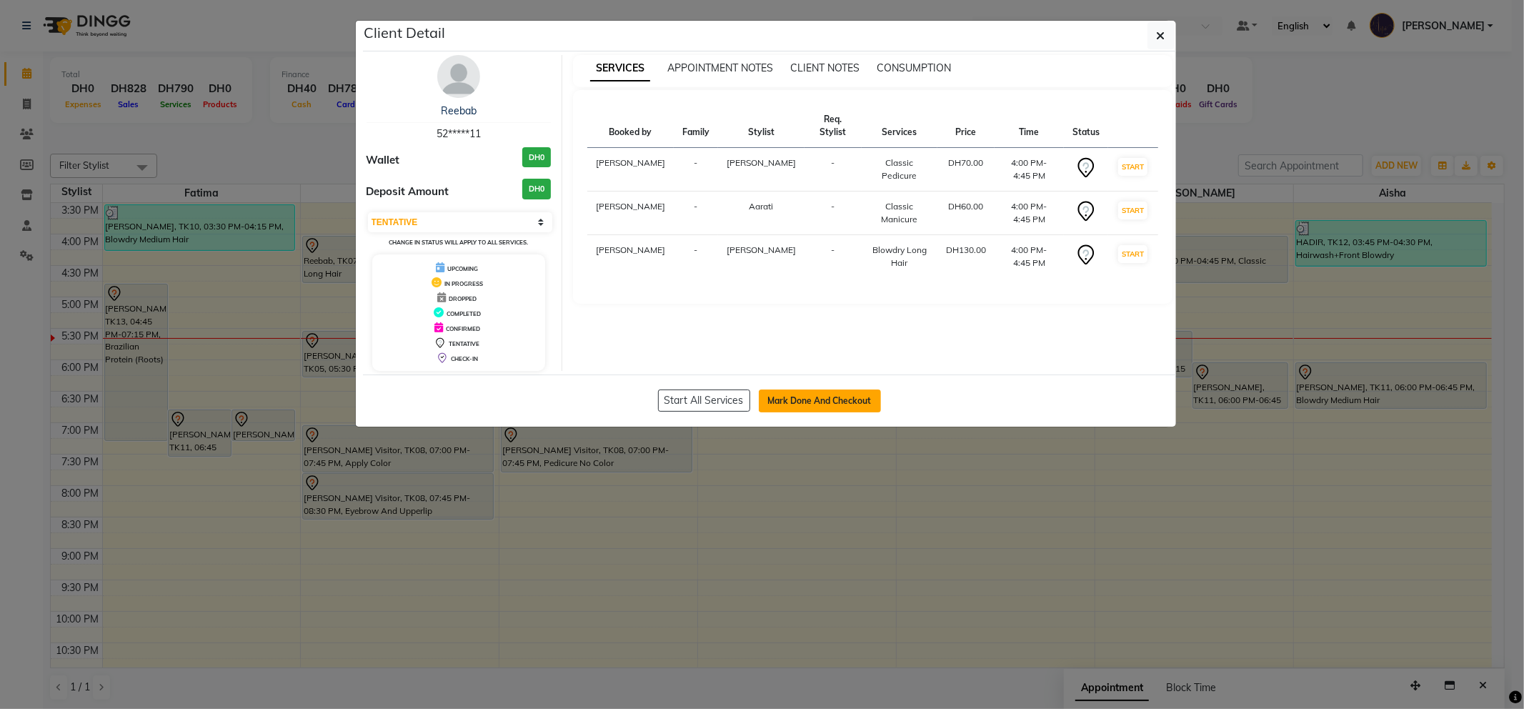
click at [811, 404] on button "Mark Done And Checkout" at bounding box center [820, 400] width 122 height 23
select select "service"
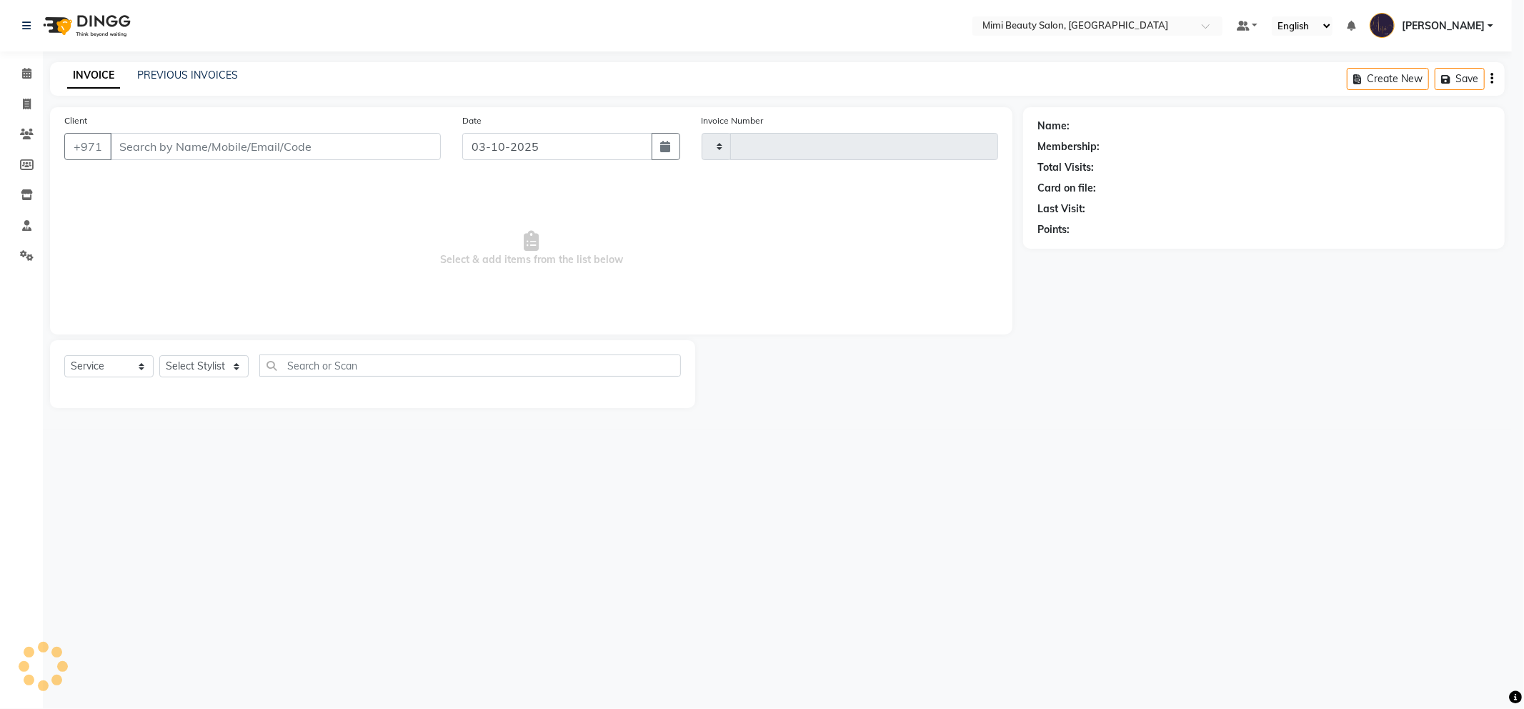
type input "1773"
select select "6756"
type input "52*****11"
select select "68417"
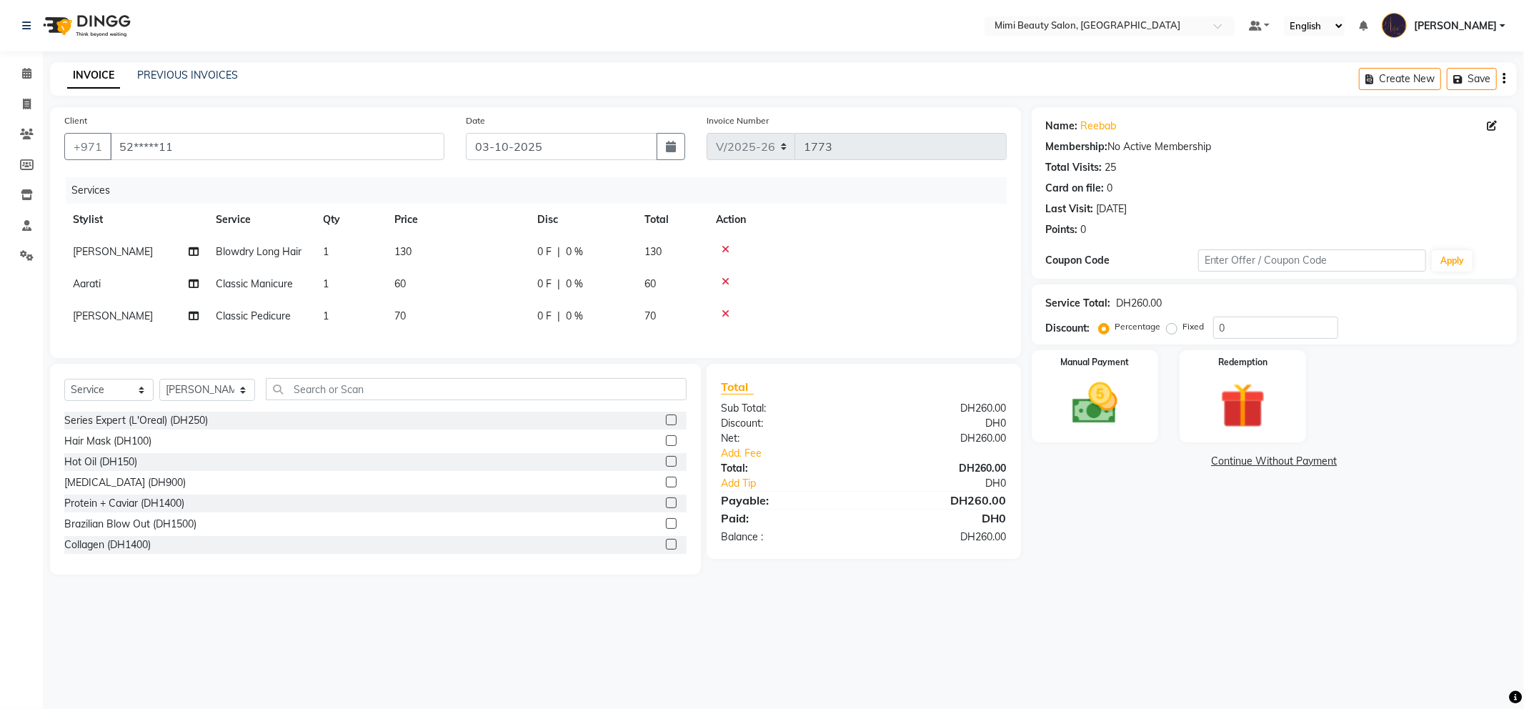
click at [404, 252] on span "130" at bounding box center [402, 251] width 17 height 13
select select "52700"
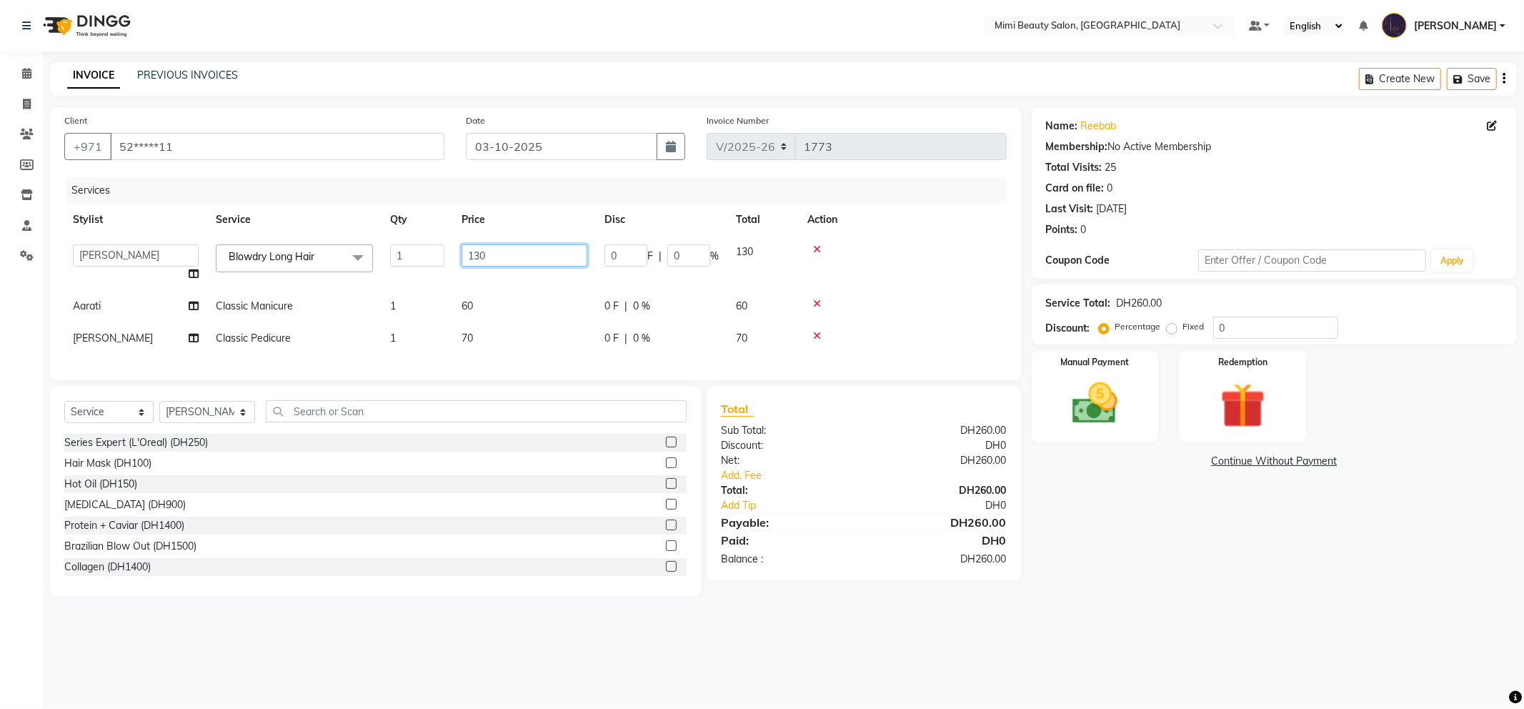
drag, startPoint x: 491, startPoint y: 254, endPoint x: 427, endPoint y: 254, distance: 64.3
click at [427, 254] on tr "[PERSON_NAME] [PERSON_NAME] Alya [MEDICAL_DATA][PERSON_NAME] [PERSON_NAME] [PER…" at bounding box center [535, 263] width 942 height 54
type input "30"
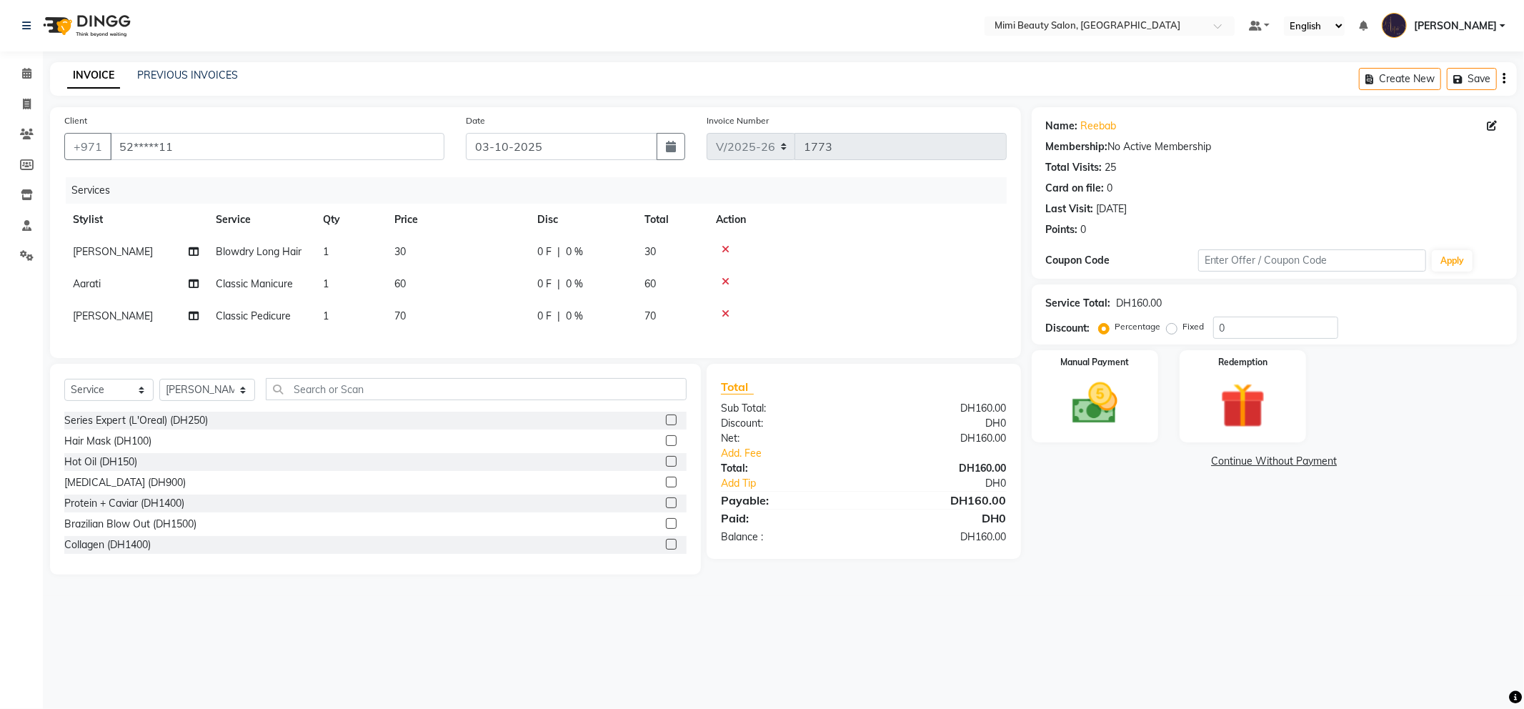
click at [465, 358] on div "Client +971 52*****11 Date [DATE] Invoice Number V/2025 V/[PHONE_NUMBER] Servic…" at bounding box center [535, 232] width 971 height 251
click at [744, 461] on link "Add. Fee" at bounding box center [863, 453] width 307 height 15
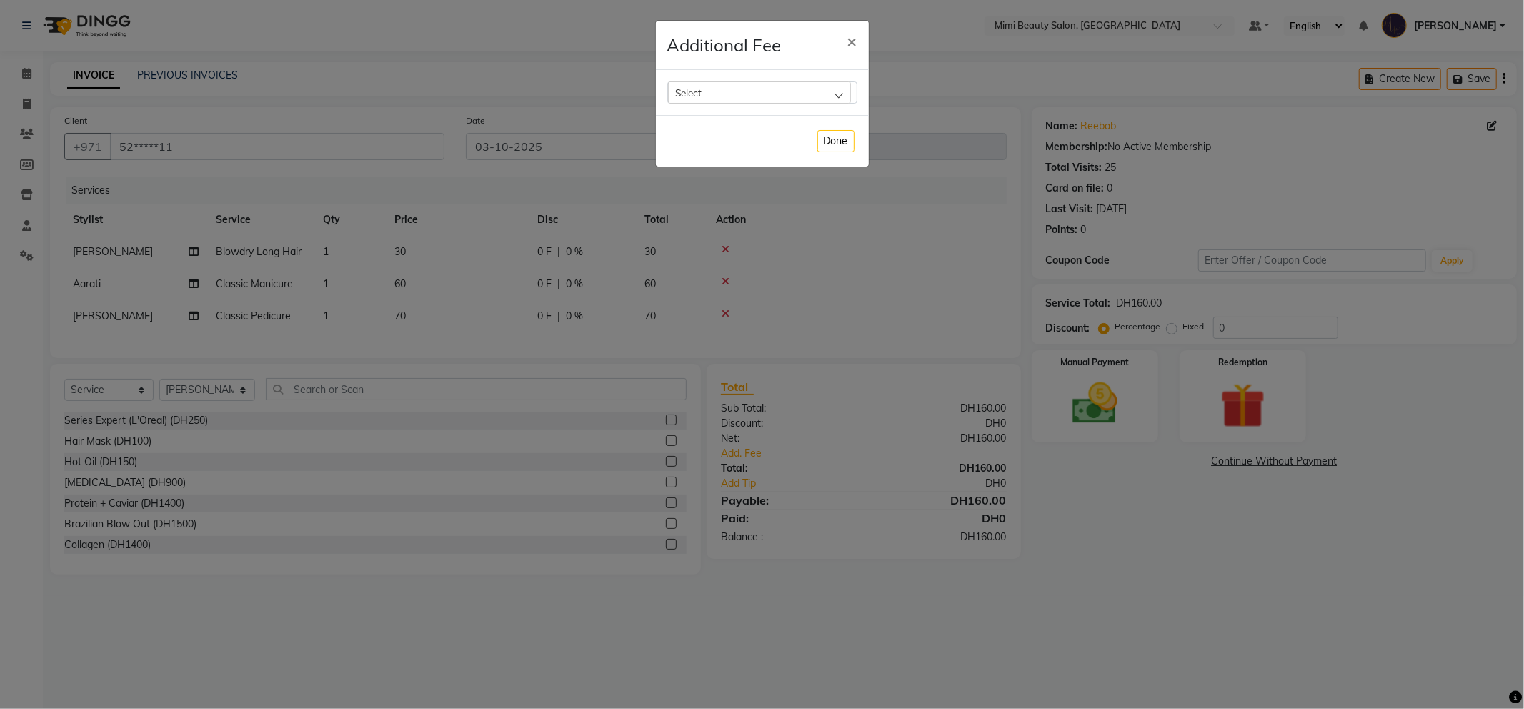
click at [755, 97] on div "Select" at bounding box center [759, 91] width 183 height 21
click at [724, 183] on label "Bank Fee" at bounding box center [702, 184] width 54 height 13
checkbox input "true"
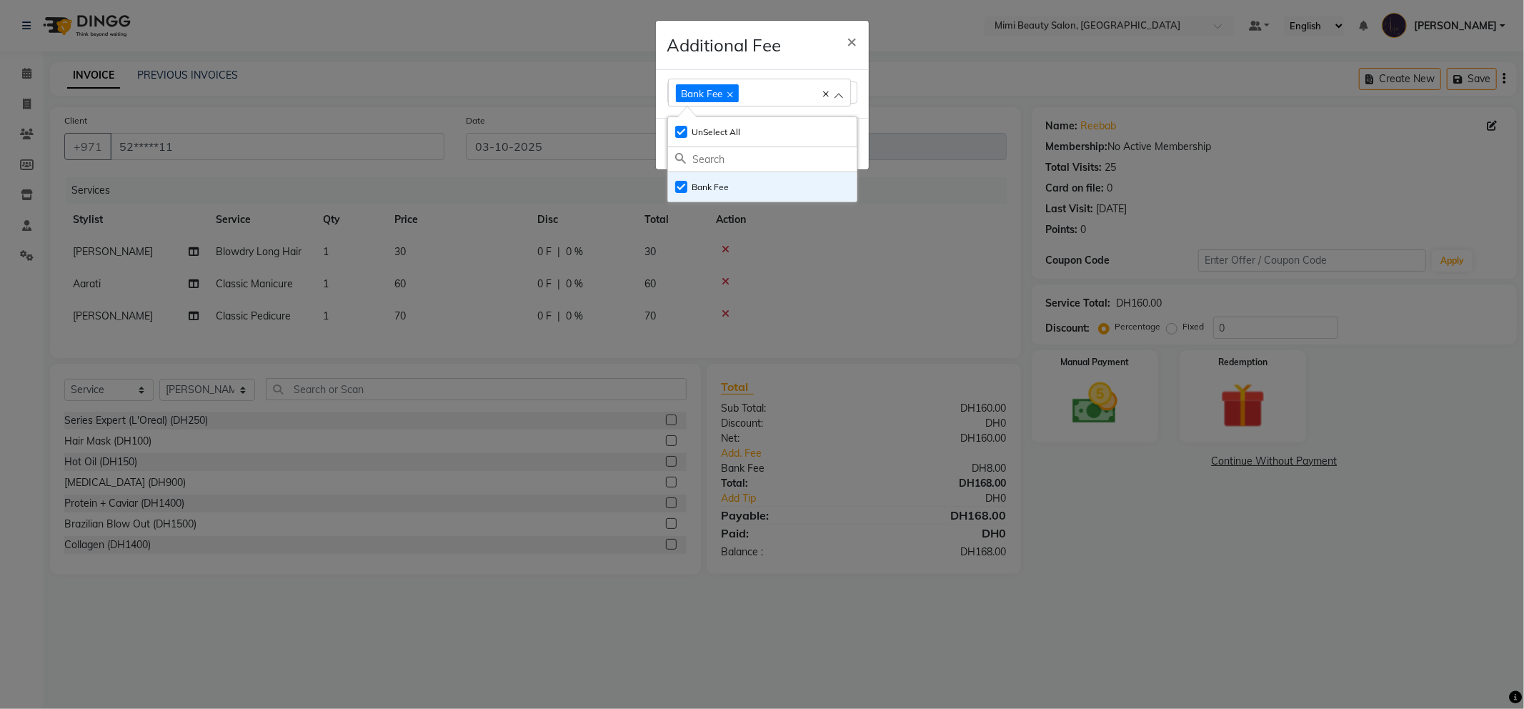
click at [784, 21] on div "Additional Fee ×" at bounding box center [762, 45] width 213 height 49
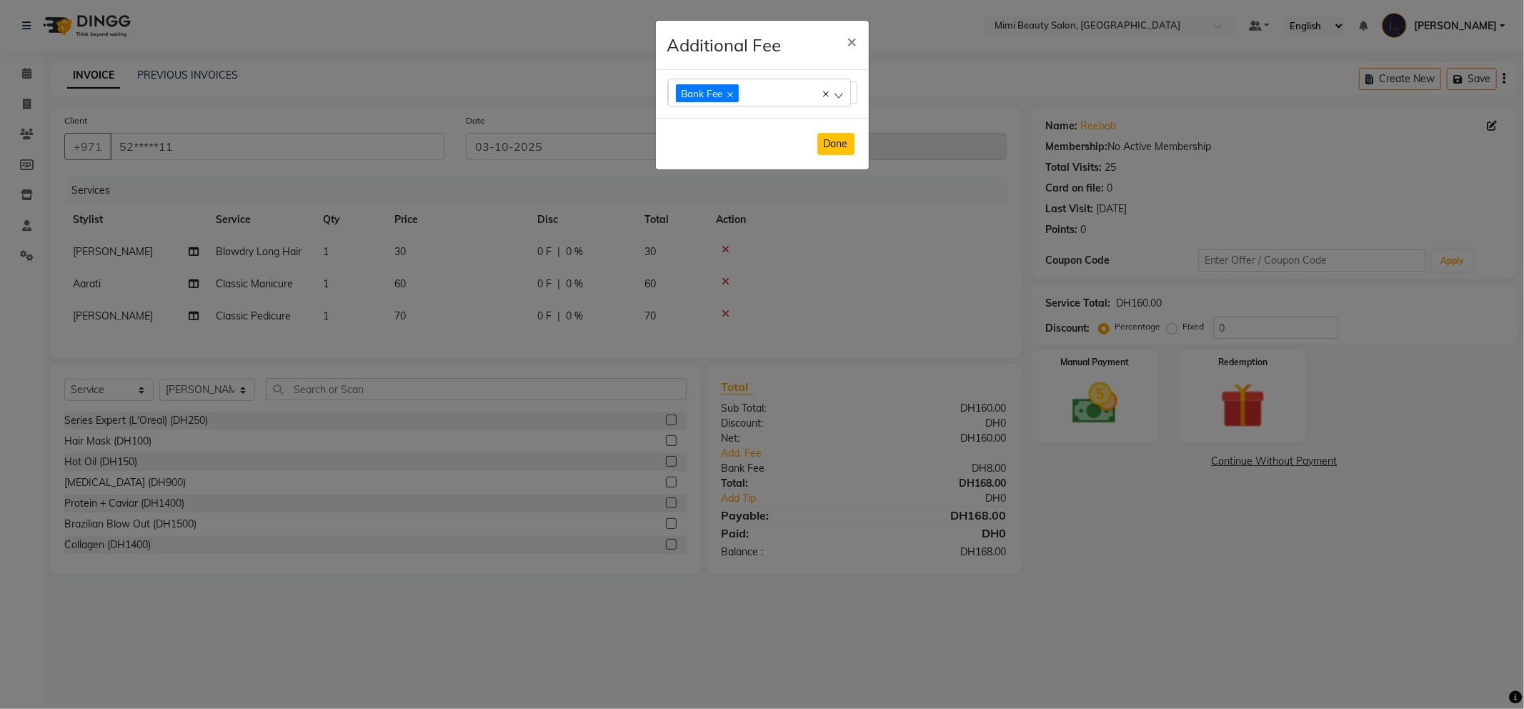
click at [836, 153] on button "Done" at bounding box center [835, 144] width 37 height 22
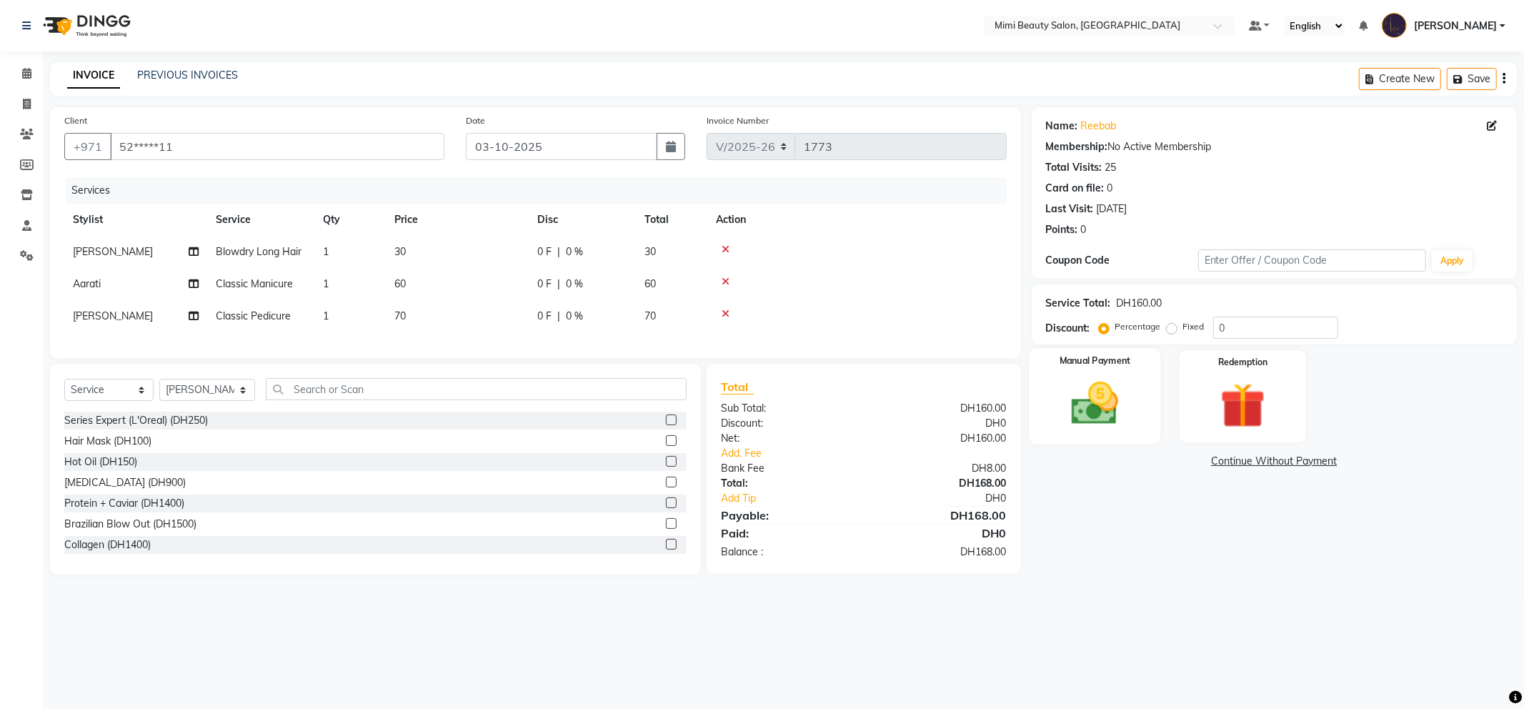
click at [1102, 400] on img at bounding box center [1095, 403] width 76 height 54
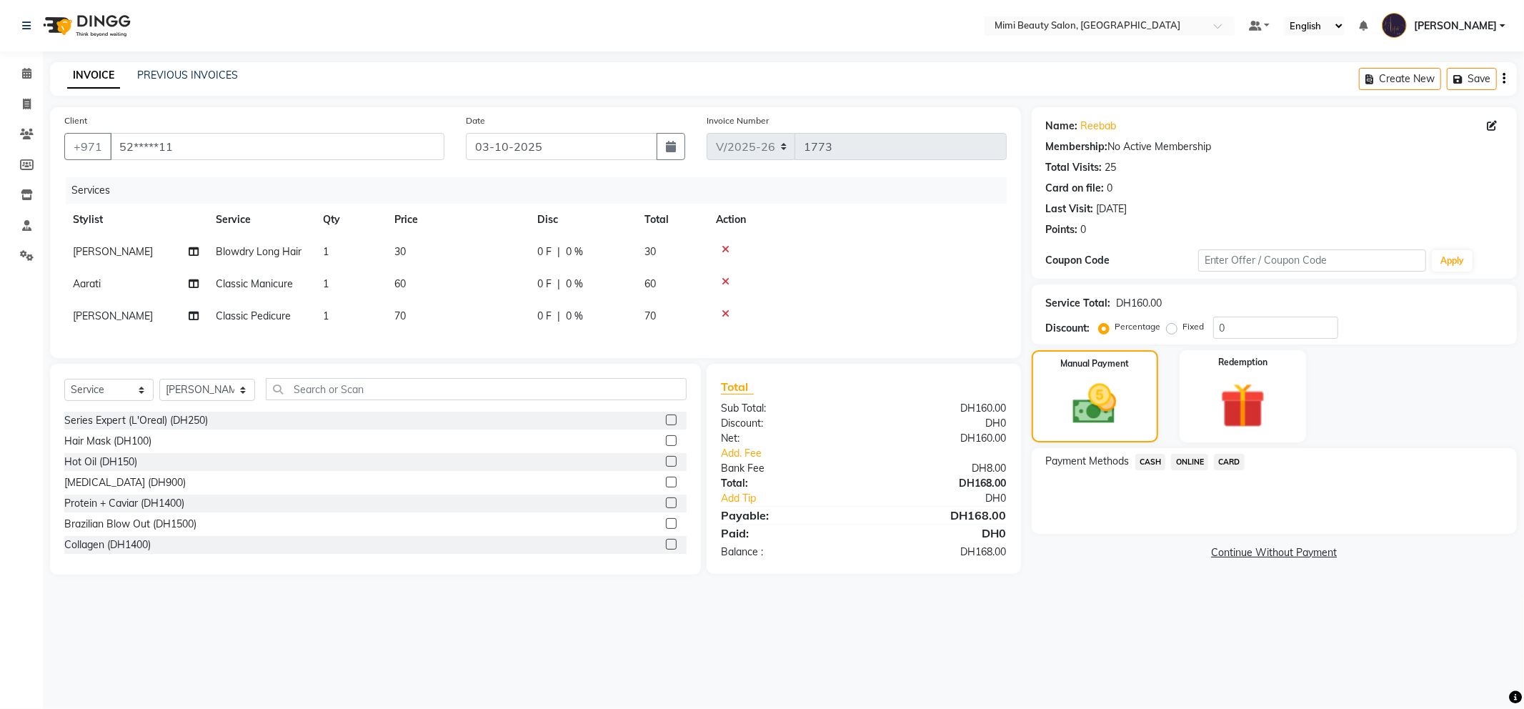
click at [1232, 459] on span "CARD" at bounding box center [1229, 462] width 31 height 16
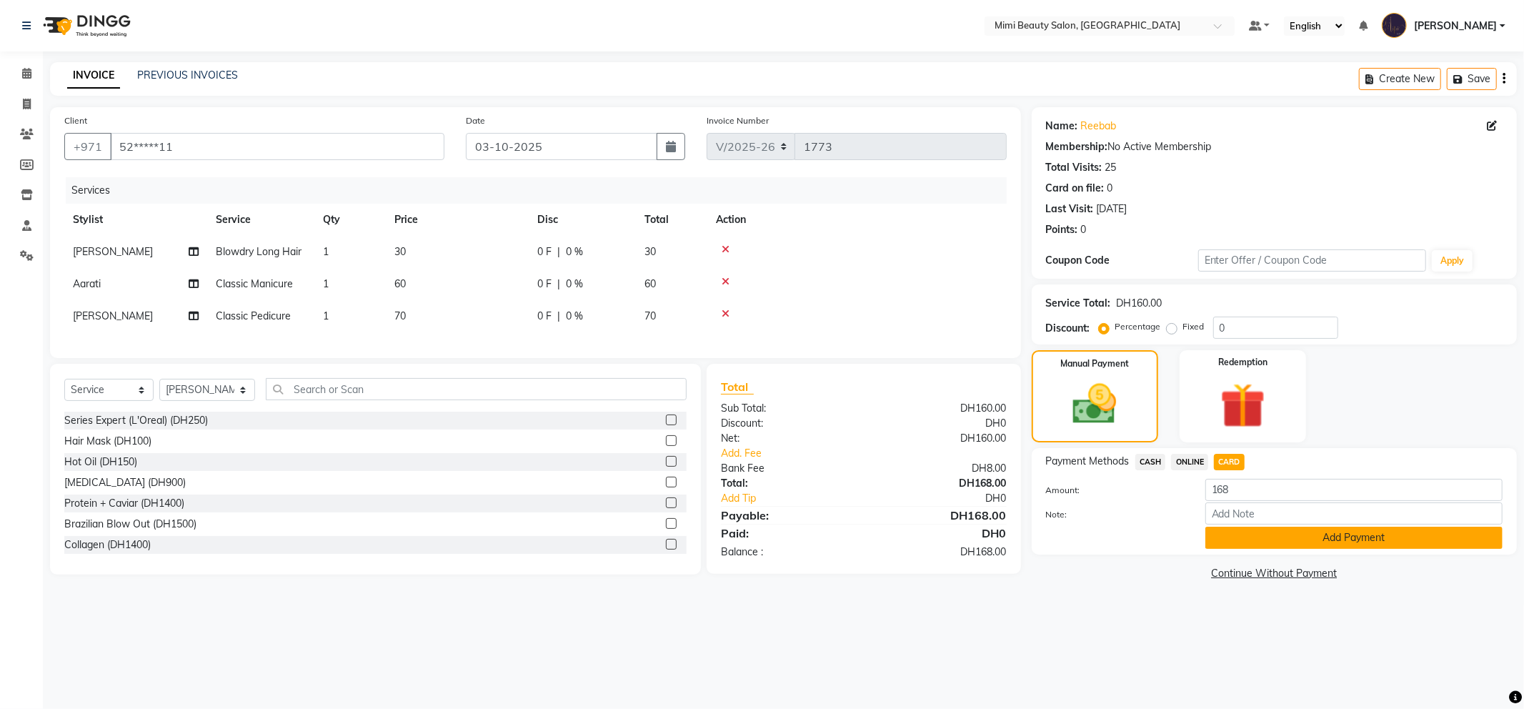
click at [1259, 538] on button "Add Payment" at bounding box center [1353, 537] width 297 height 22
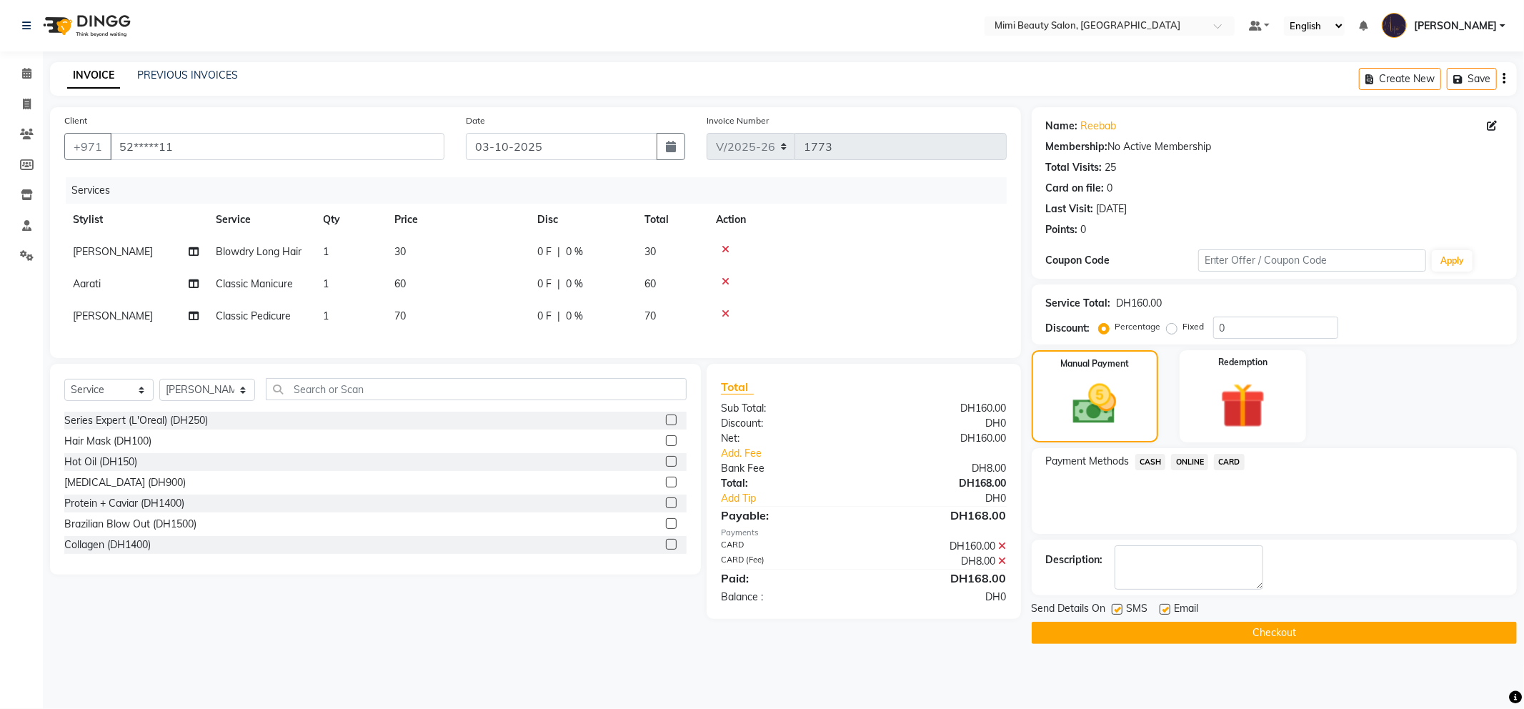
click at [1226, 629] on button "Checkout" at bounding box center [1274, 632] width 485 height 22
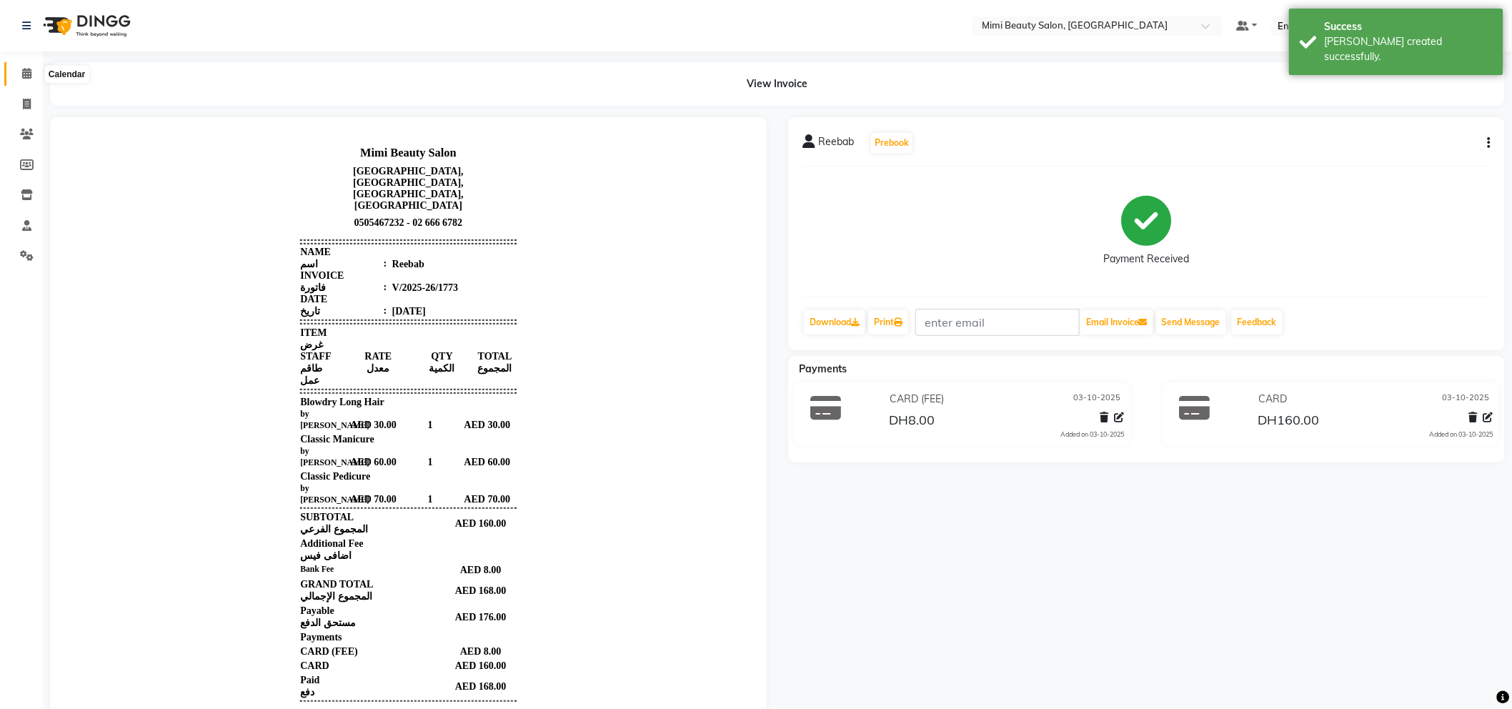
click at [22, 74] on icon at bounding box center [26, 73] width 9 height 11
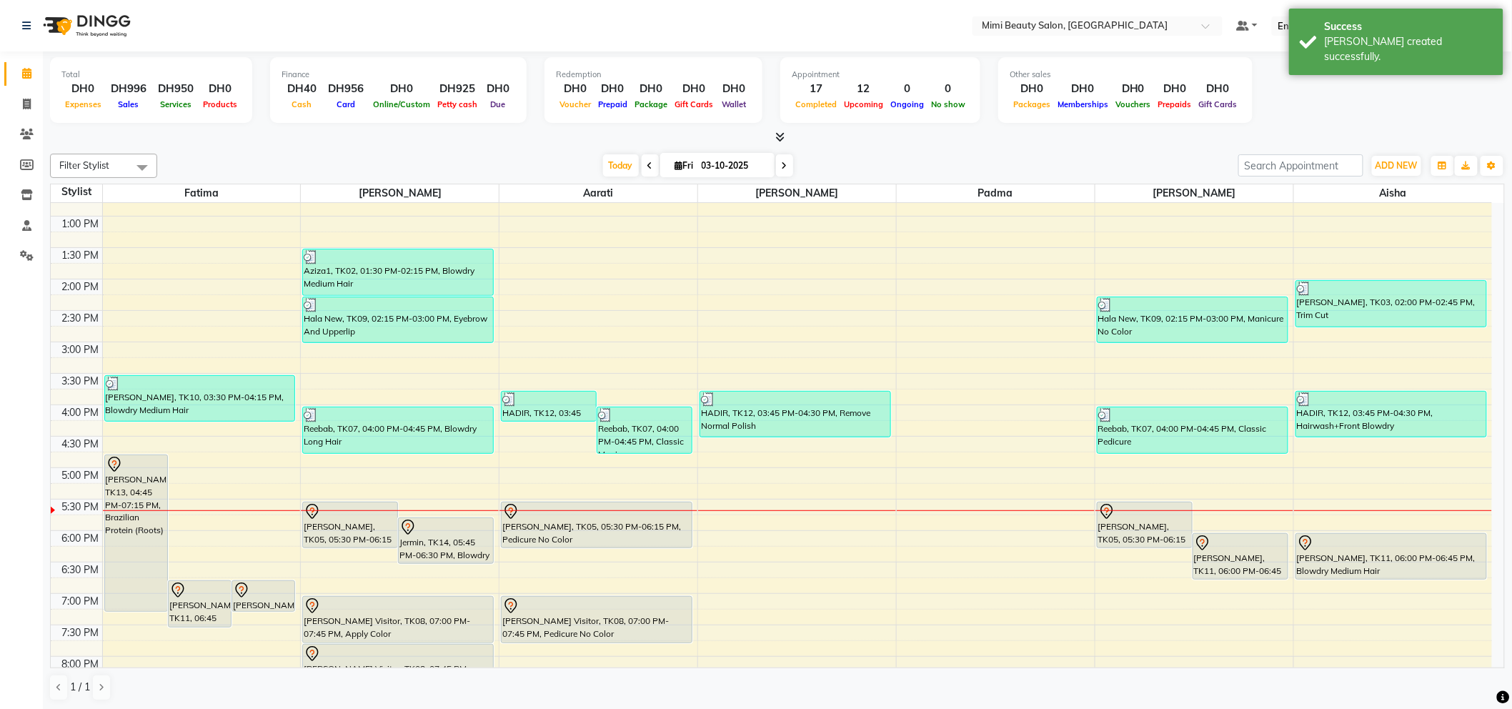
scroll to position [396, 0]
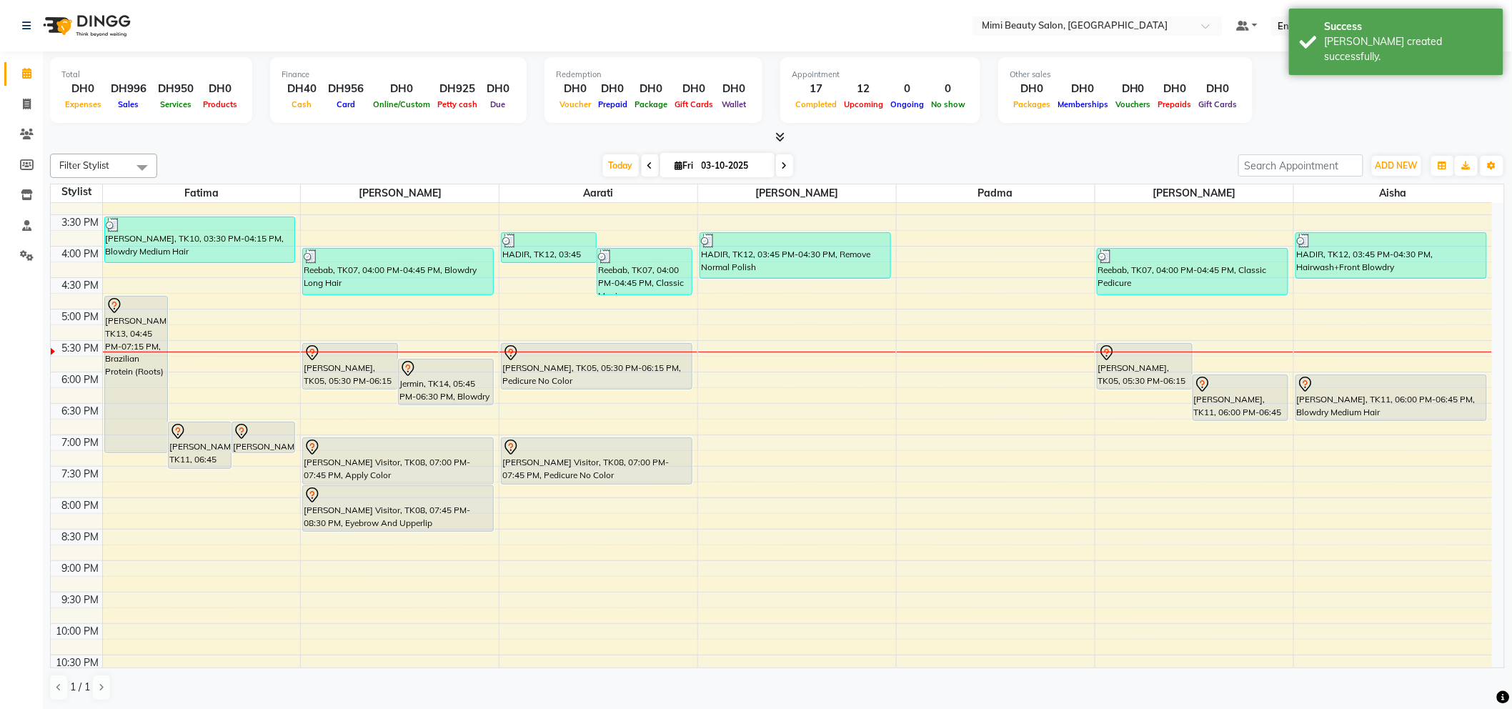
click at [496, 254] on div "9:00 AM 9:30 AM 10:00 AM 10:30 AM 11:00 AM 11:30 AM 12:00 PM 12:30 PM 1:00 PM 1…" at bounding box center [771, 277] width 1441 height 942
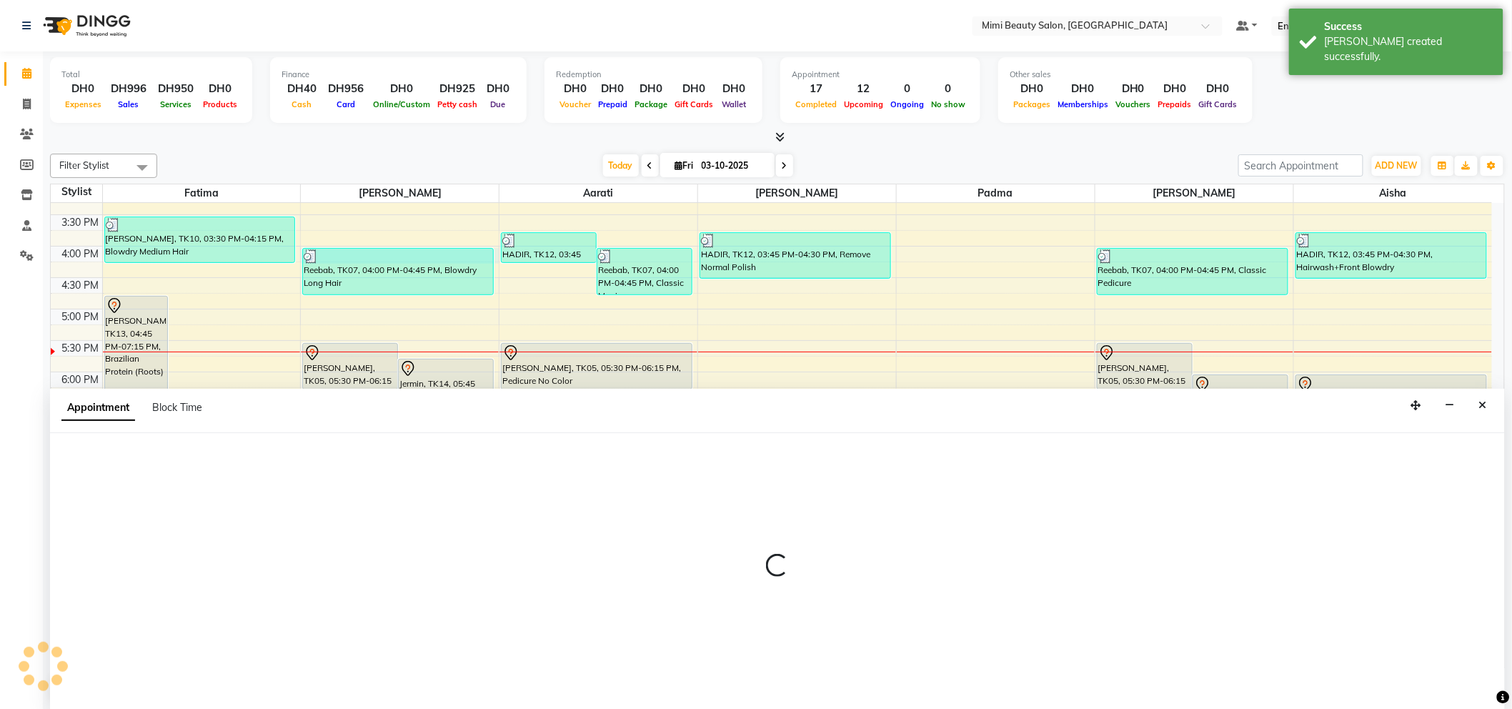
scroll to position [1, 0]
select select "52700"
select select "960"
select select "tentative"
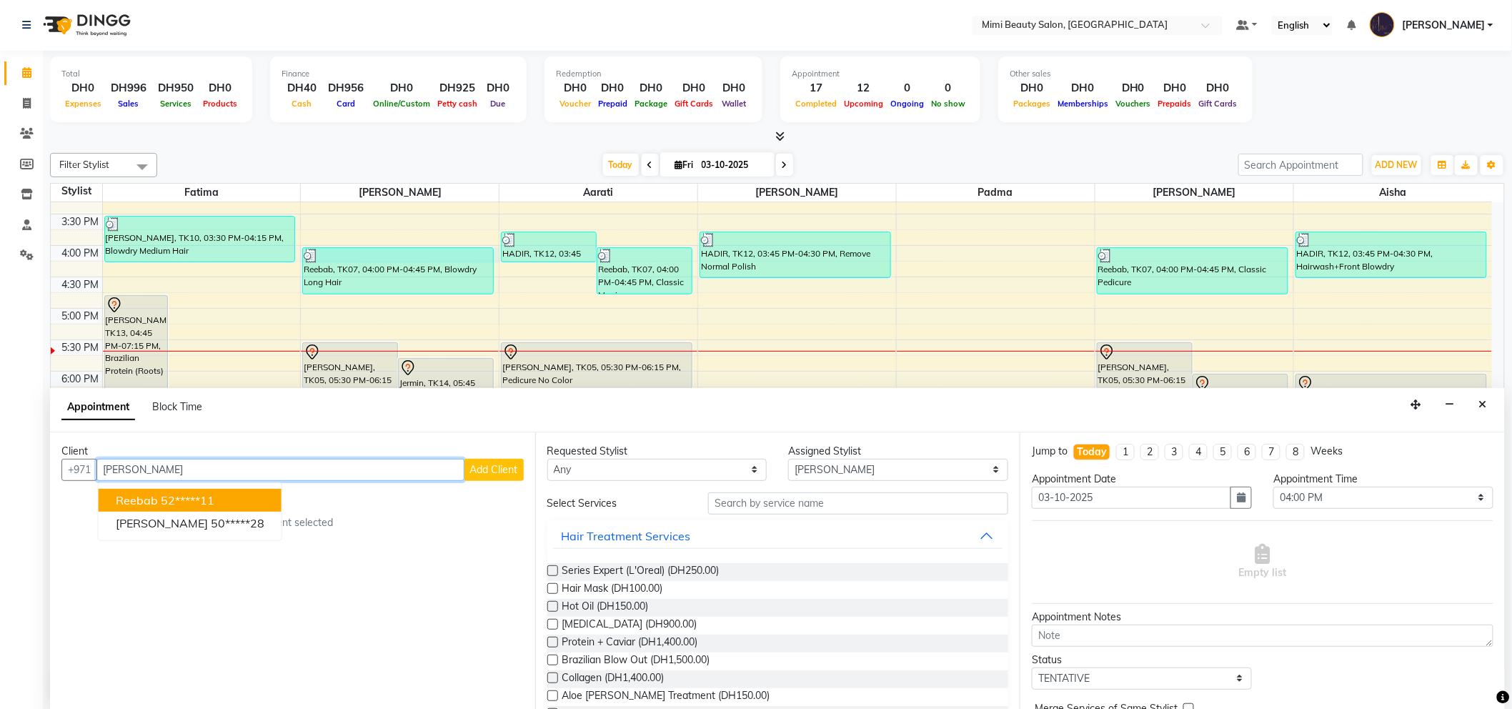
click at [174, 500] on ngb-highlight "52*****11" at bounding box center [188, 500] width 54 height 14
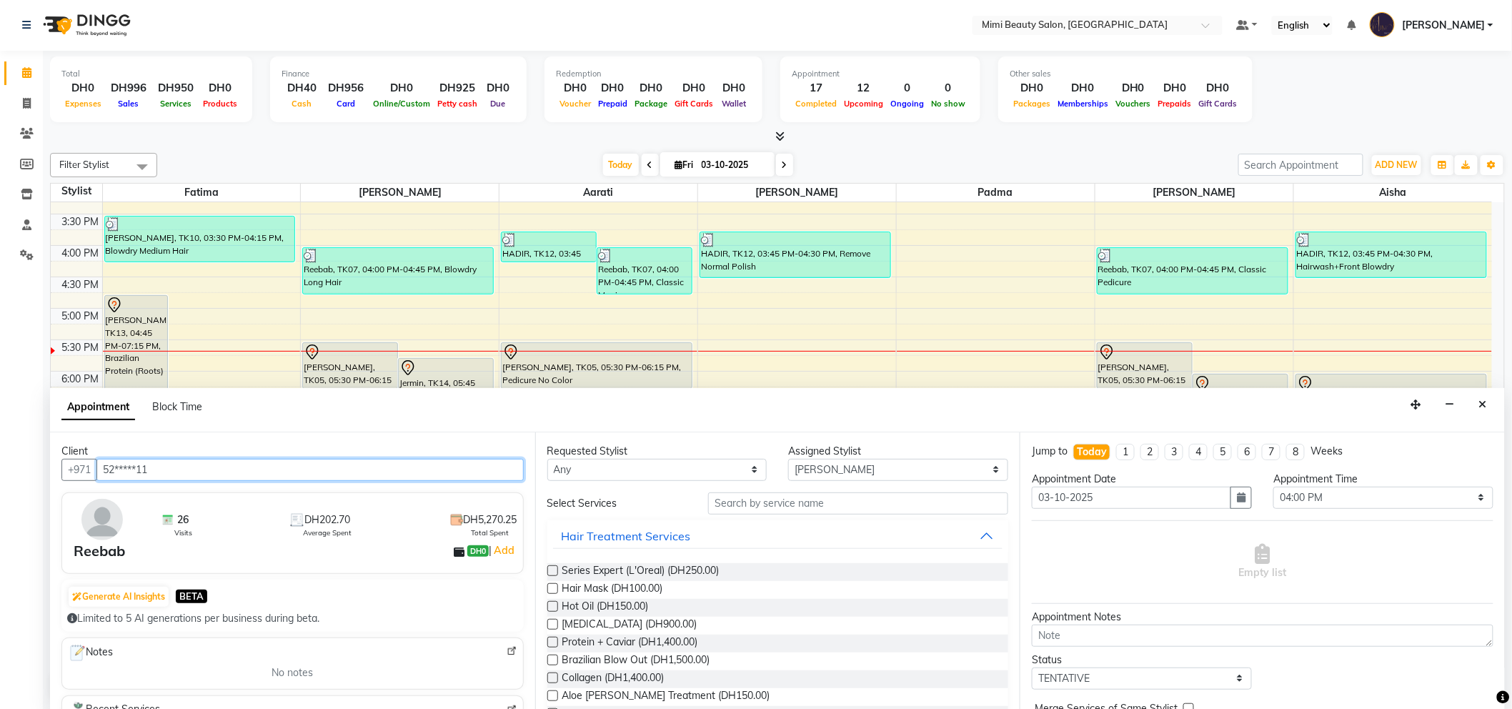
type input "52*****11"
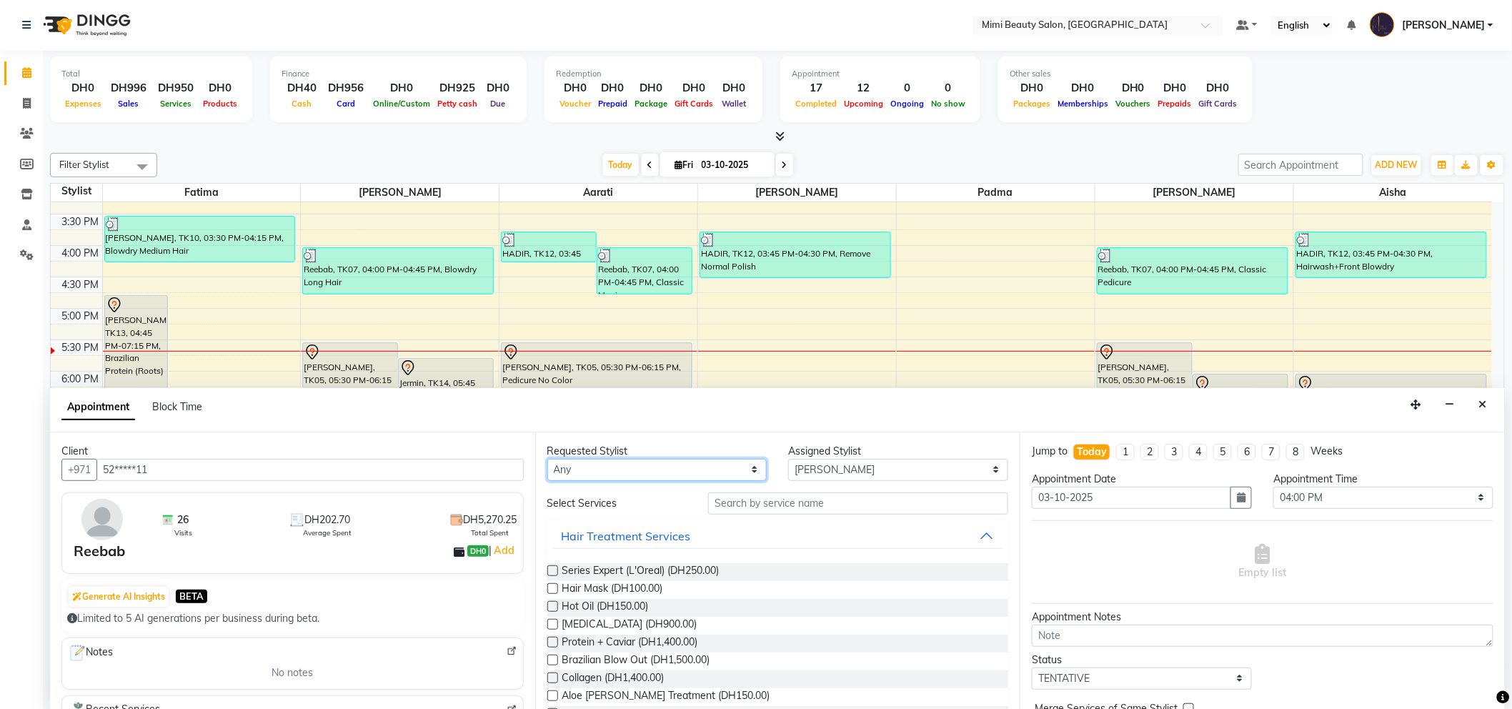
click at [682, 469] on select "Any [PERSON_NAME] [PERSON_NAME] [PERSON_NAME] [PERSON_NAME] Padma" at bounding box center [657, 470] width 220 height 22
select select "52700"
click at [547, 459] on select "Any [PERSON_NAME] [PERSON_NAME] [PERSON_NAME] [PERSON_NAME] Padma" at bounding box center [657, 470] width 220 height 22
click at [724, 506] on input "text" at bounding box center [858, 503] width 300 height 22
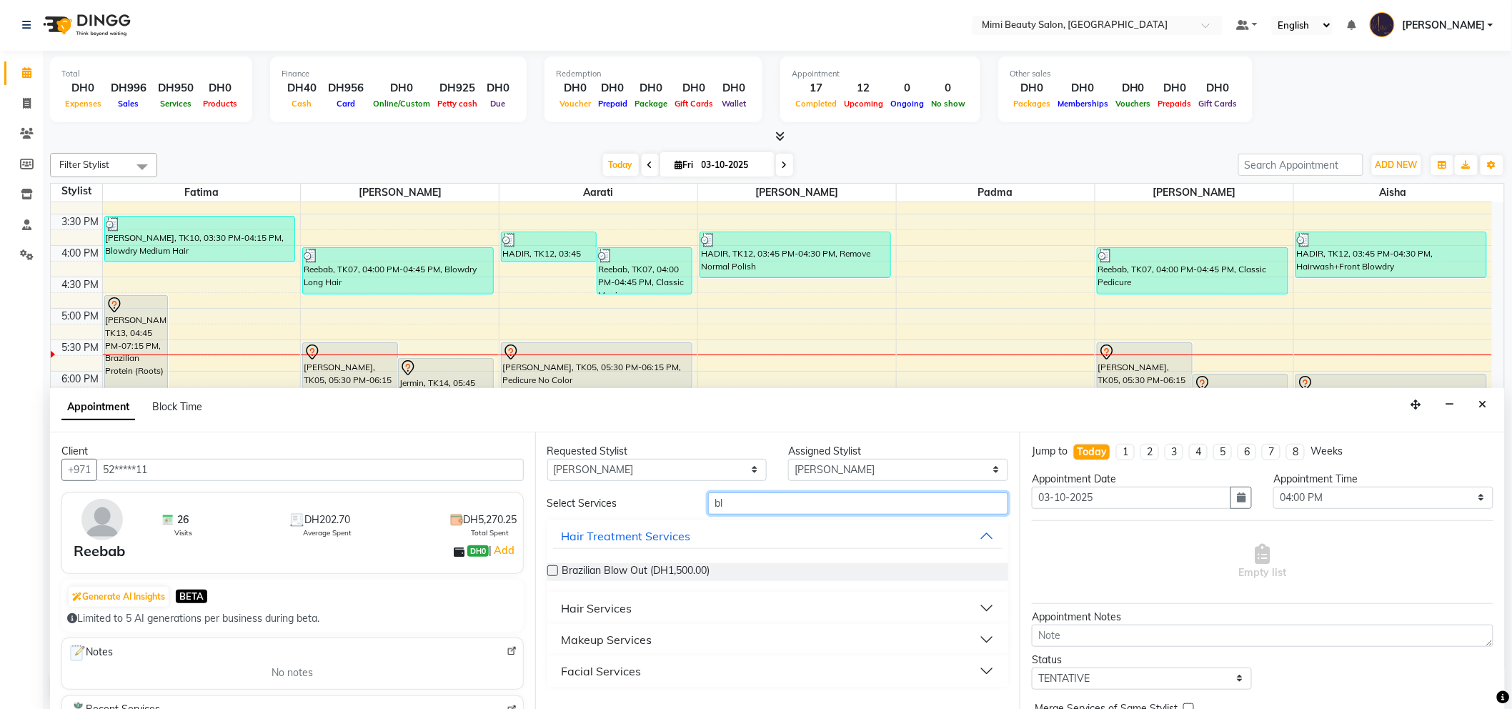
type input "bl"
click at [665, 607] on button "Hair Services" at bounding box center [778, 608] width 450 height 26
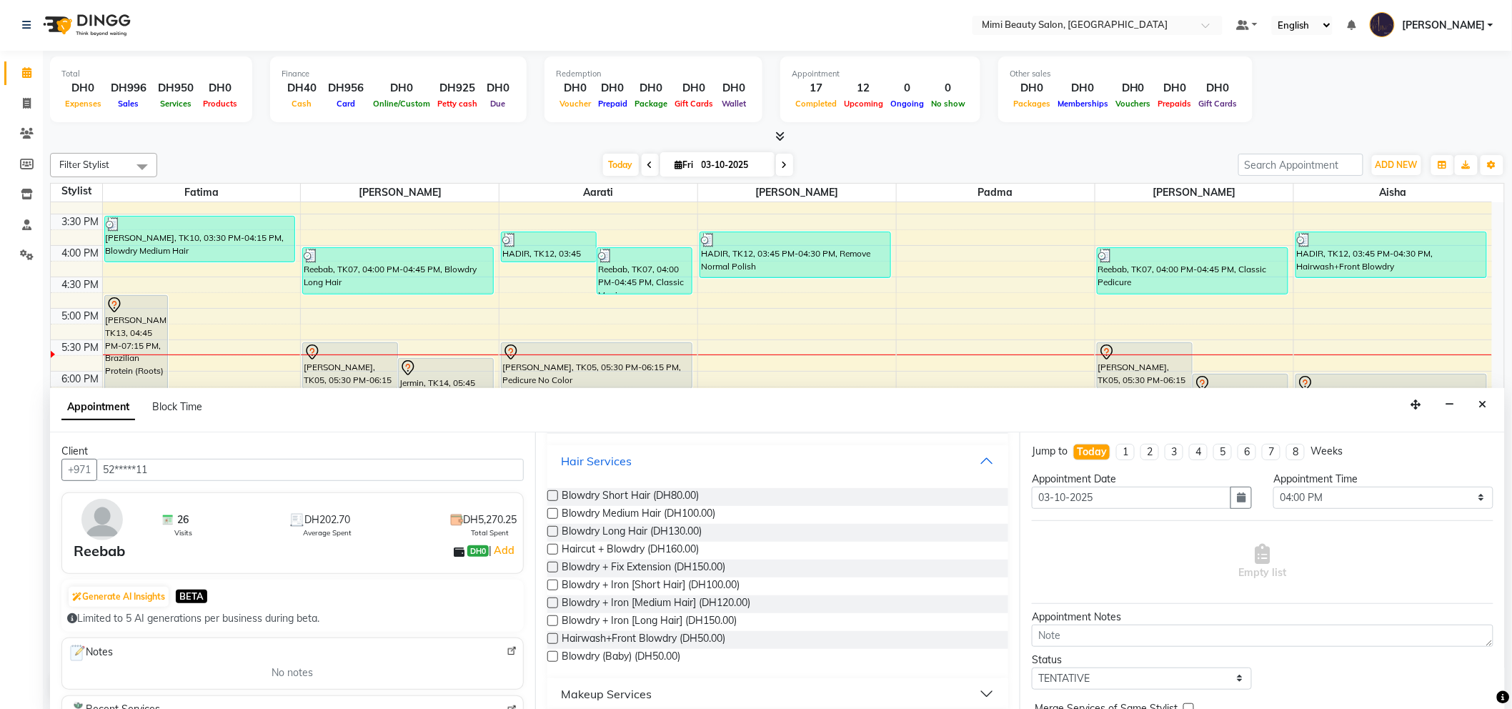
scroll to position [159, 0]
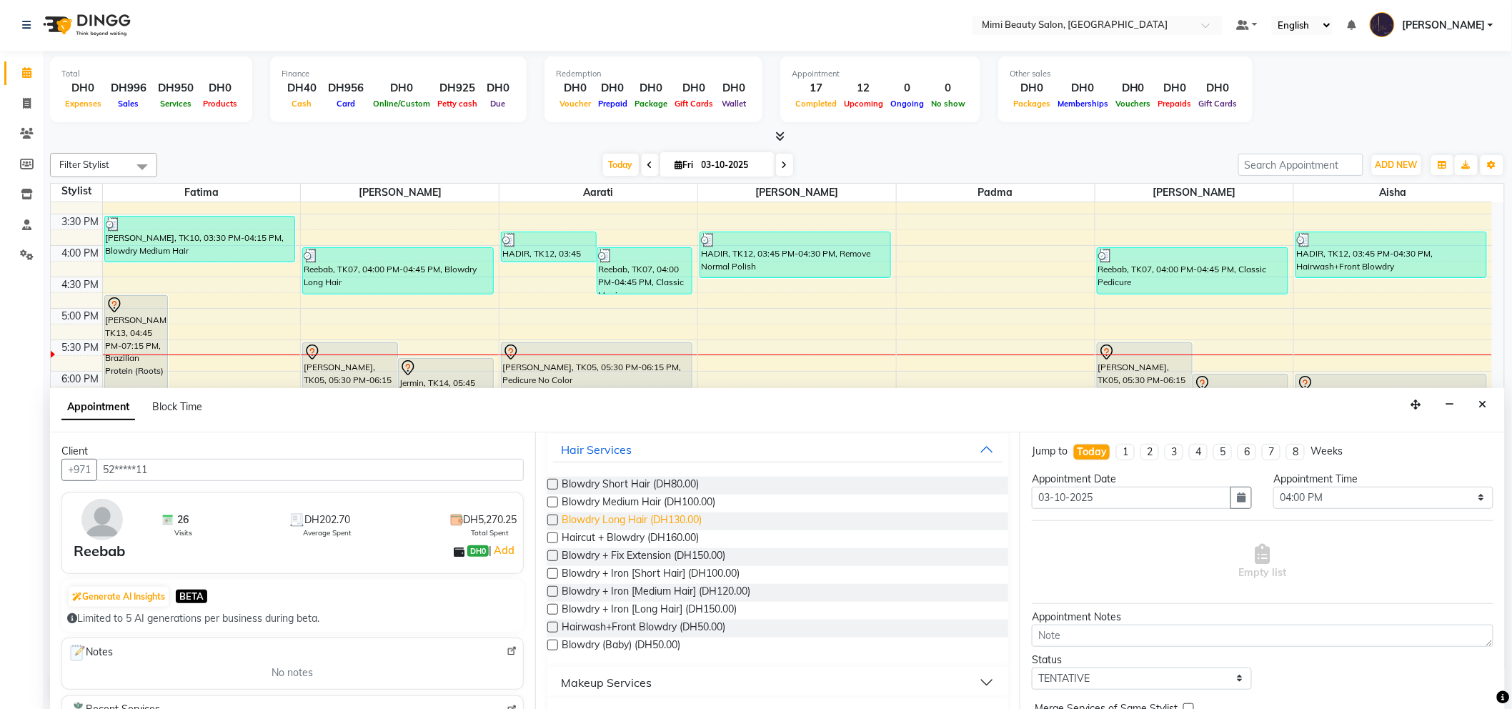
click at [652, 519] on span "Blowdry Long Hair (DH130.00)" at bounding box center [632, 521] width 140 height 18
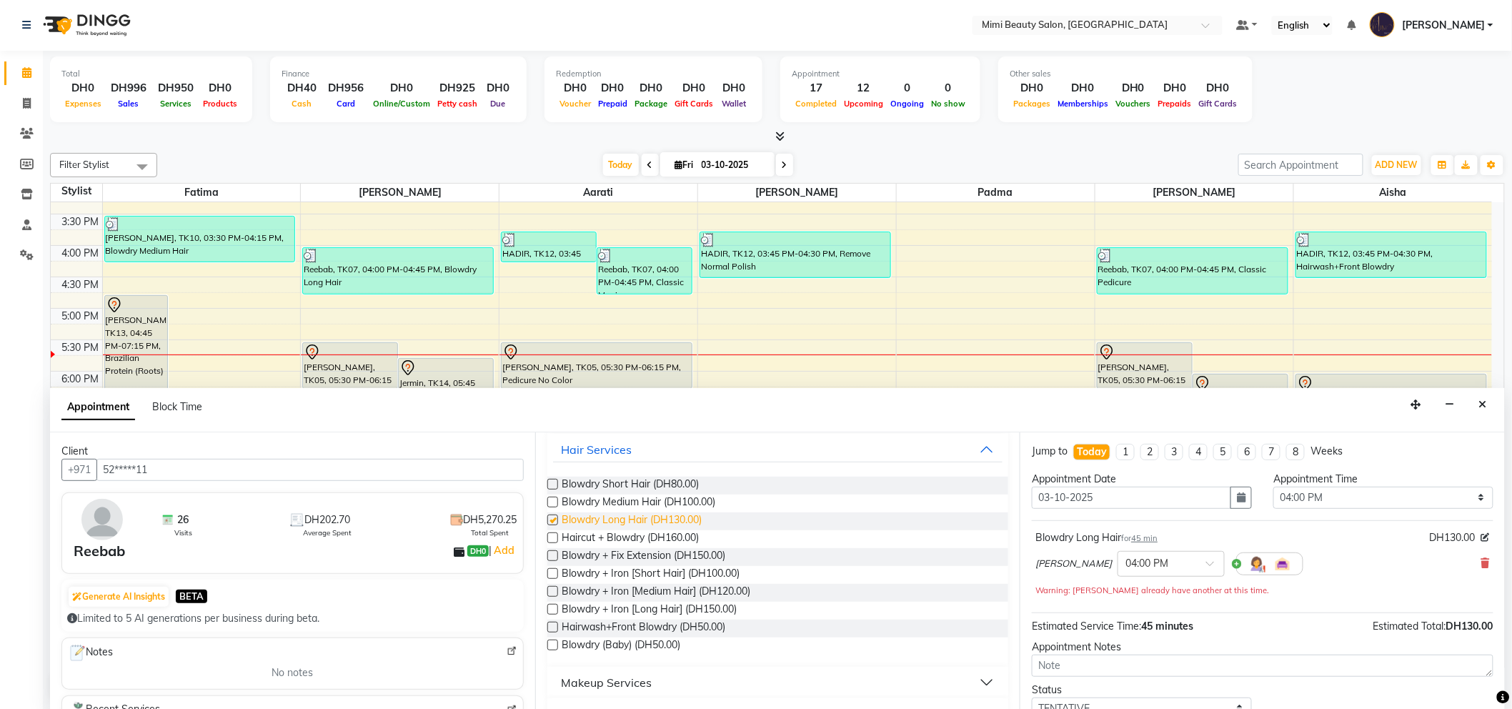
checkbox input "false"
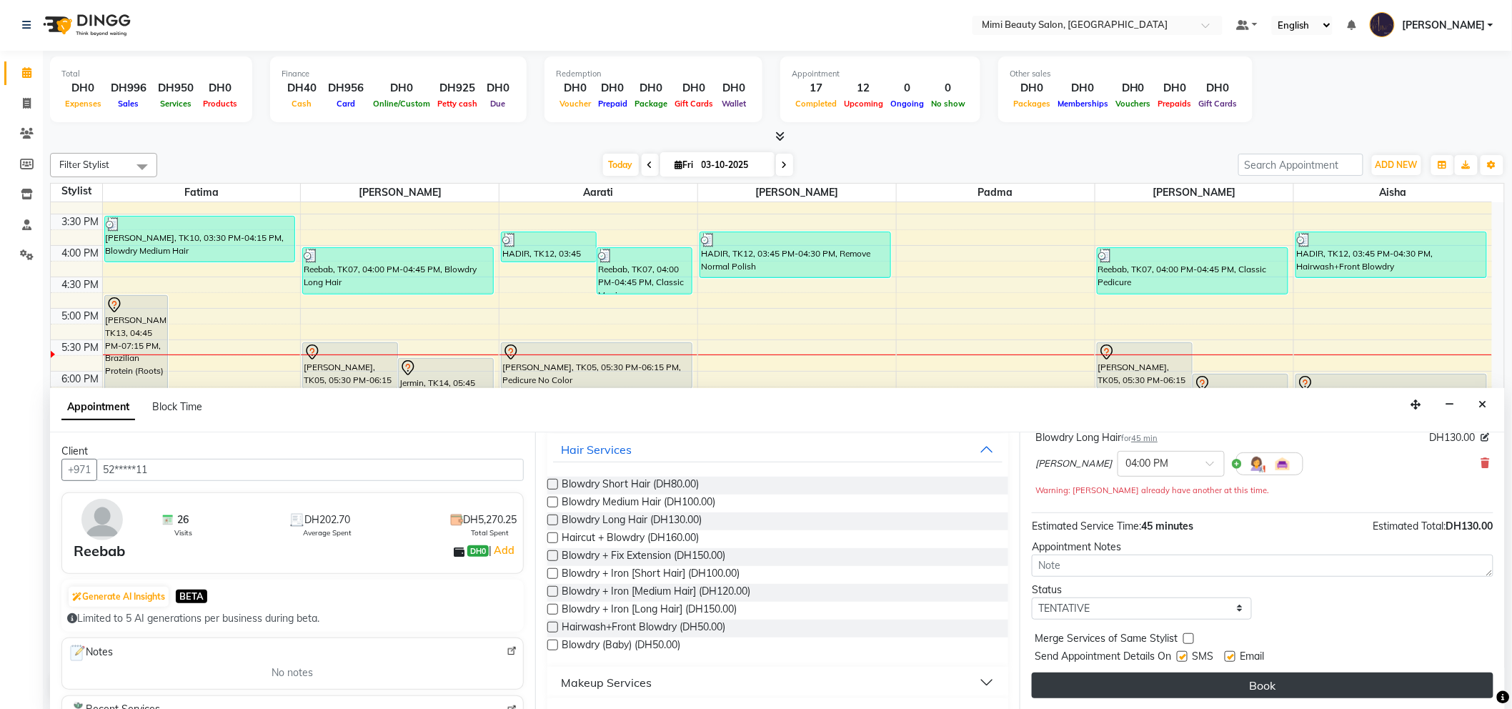
click at [1223, 681] on button "Book" at bounding box center [1262, 685] width 461 height 26
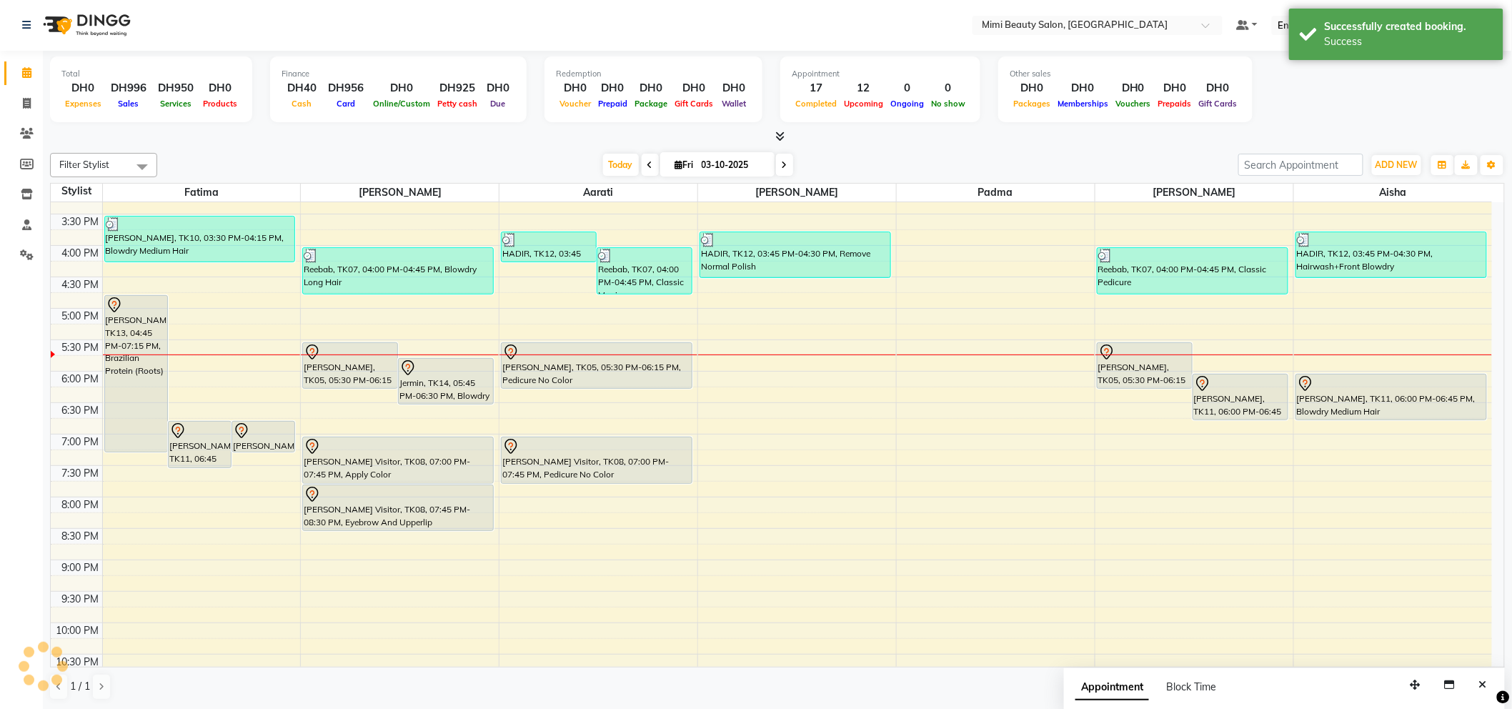
scroll to position [0, 0]
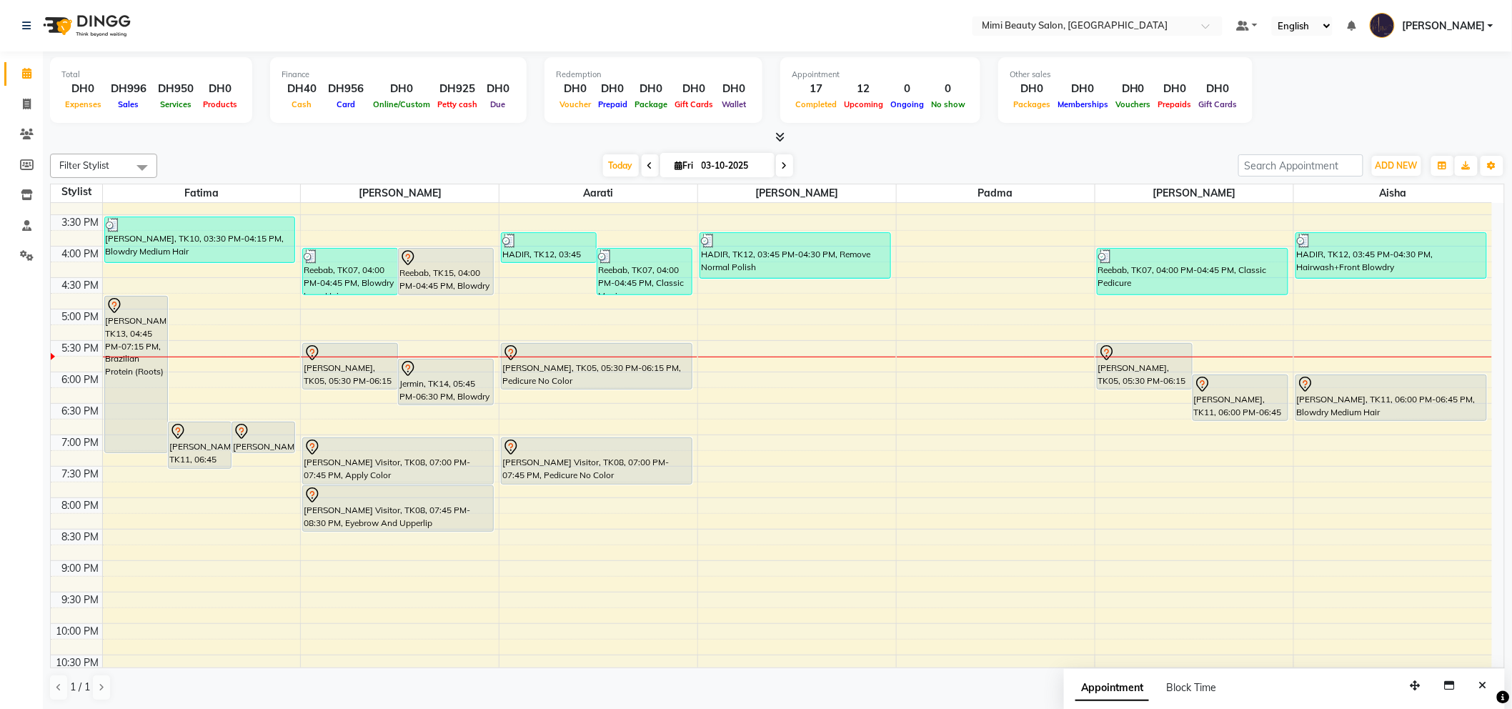
click at [446, 259] on div at bounding box center [445, 257] width 93 height 17
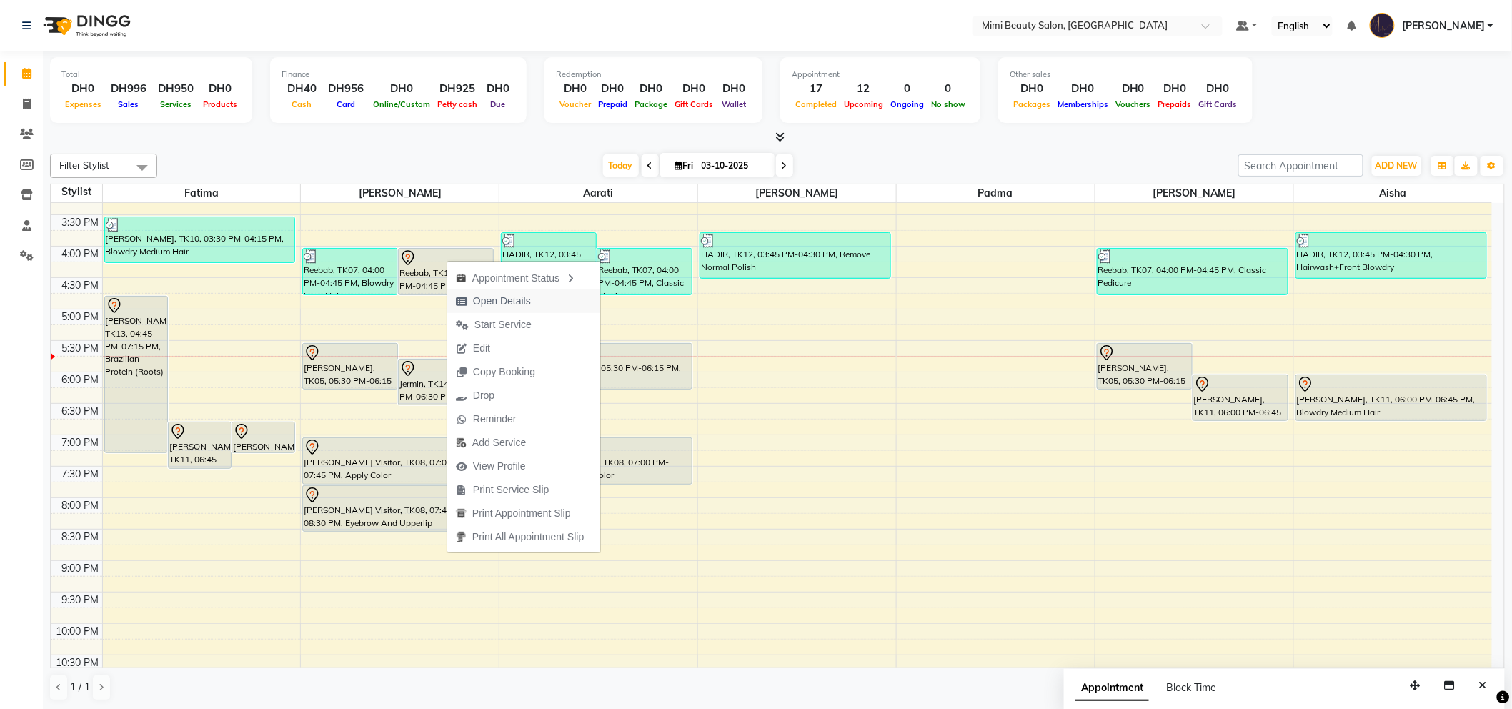
click at [489, 303] on span "Open Details" at bounding box center [502, 301] width 58 height 15
select select "7"
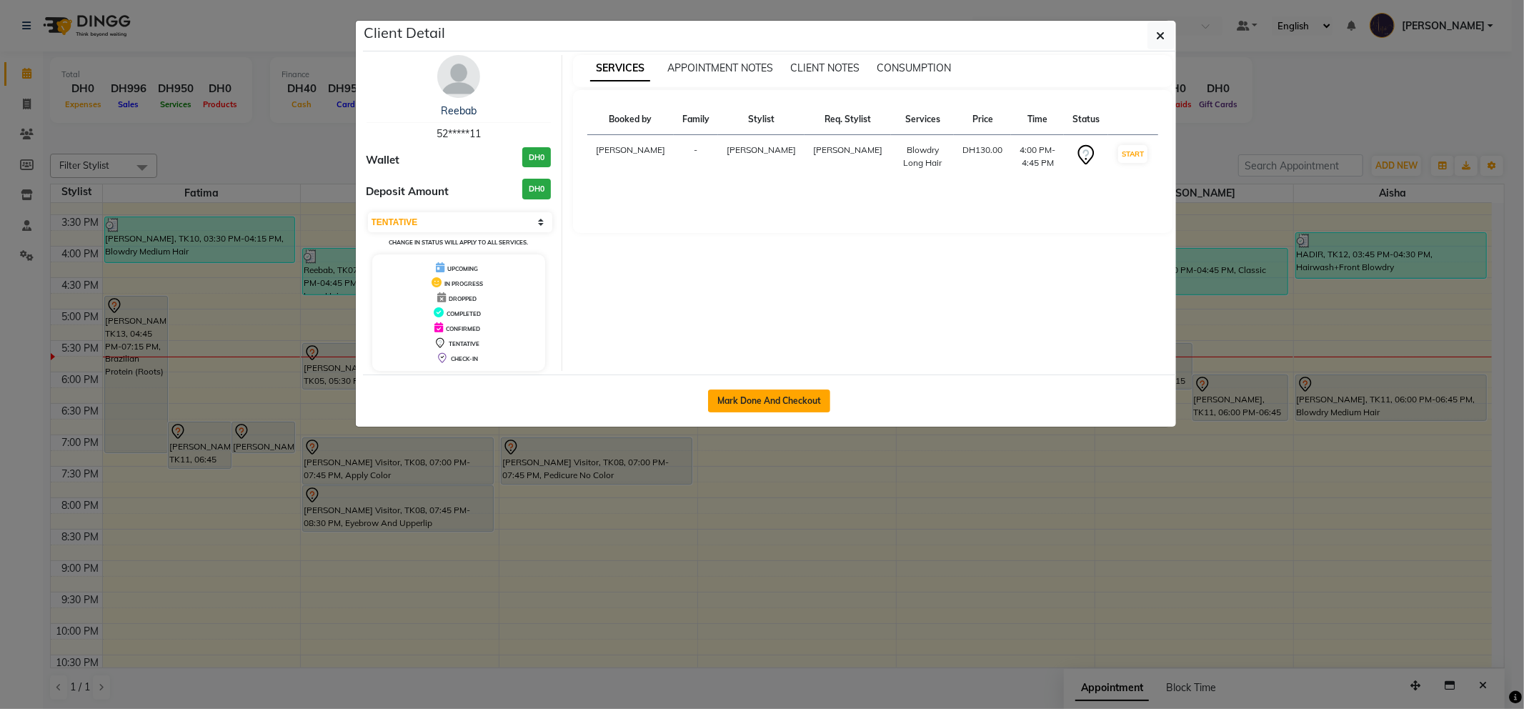
click at [745, 407] on button "Mark Done And Checkout" at bounding box center [769, 400] width 122 height 23
select select "service"
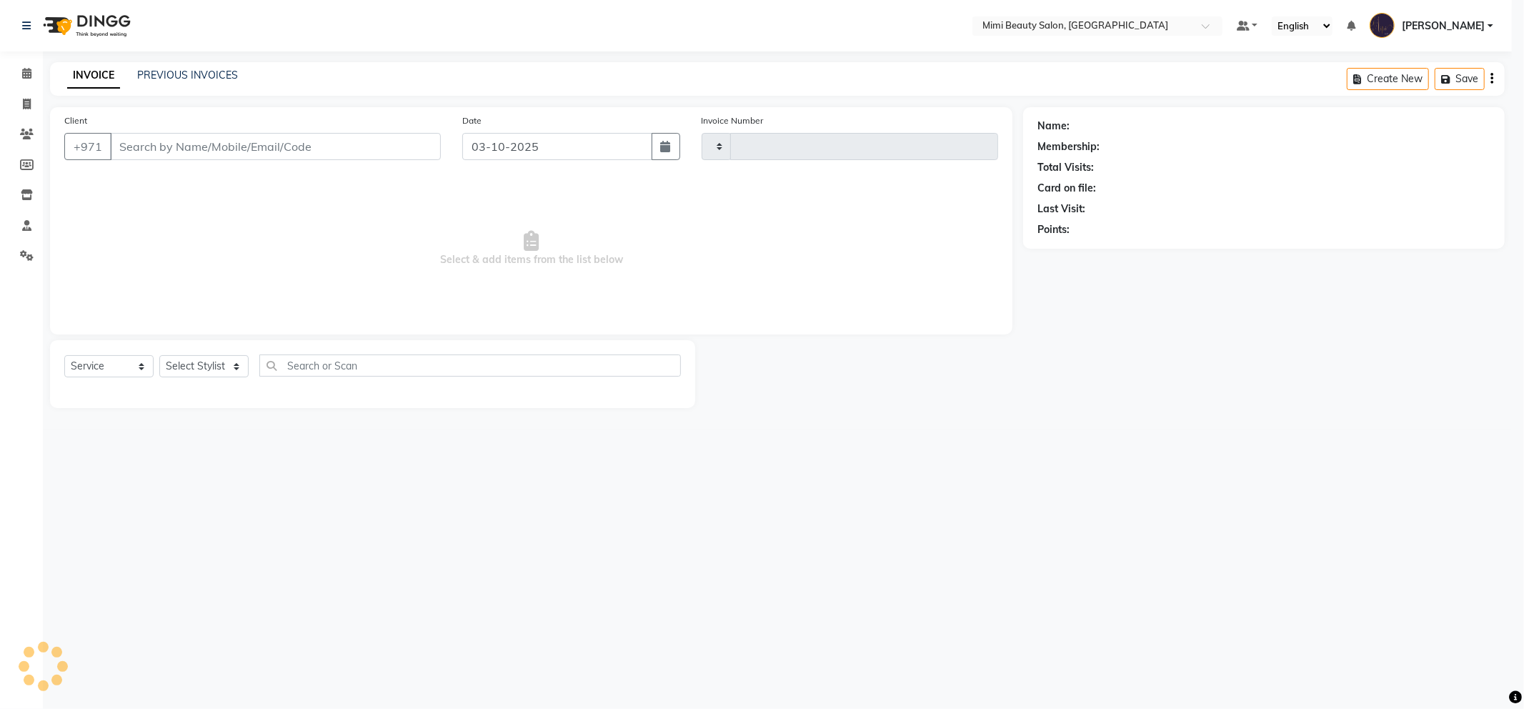
type input "1774"
select select "6756"
type input "52*****11"
select select "52700"
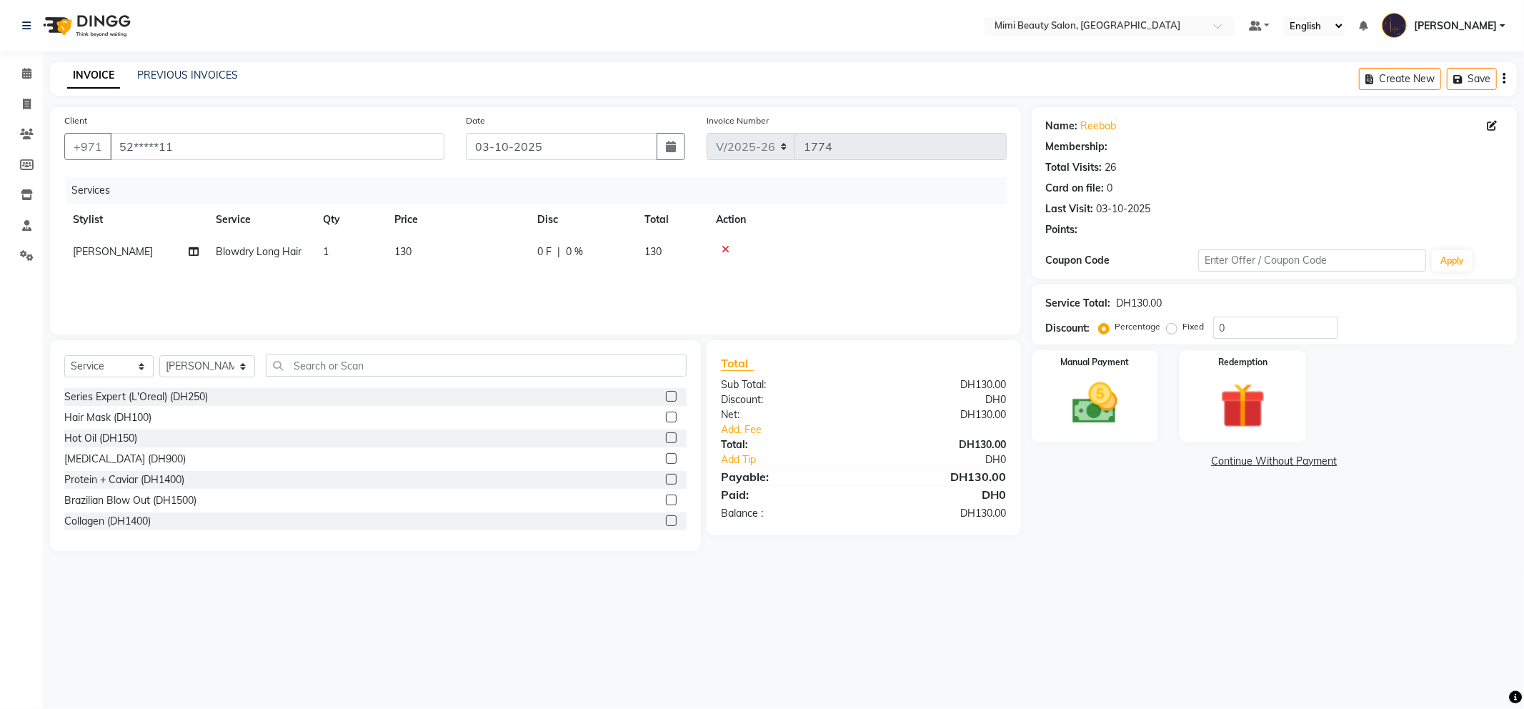
click at [404, 251] on span "130" at bounding box center [402, 251] width 17 height 13
select select "52700"
drag, startPoint x: 547, startPoint y: 252, endPoint x: 386, endPoint y: 250, distance: 161.5
click at [386, 250] on tr "[PERSON_NAME] [PERSON_NAME] Alya [MEDICAL_DATA][PERSON_NAME] [PERSON_NAME] [PER…" at bounding box center [535, 263] width 942 height 54
type input "100"
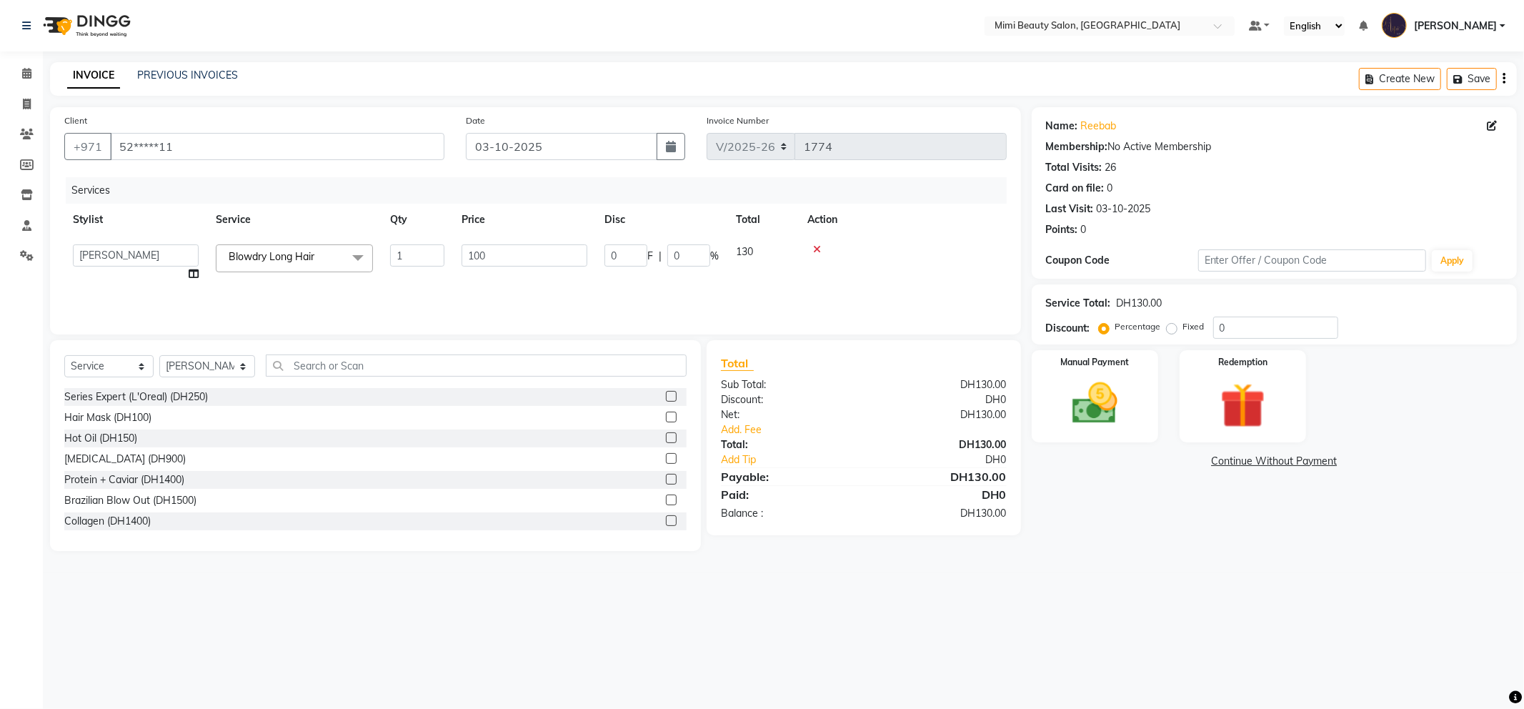
click at [384, 281] on div "Services Stylist Service Qty Price Disc Total Action [PERSON_NAME] [PERSON_NAME…" at bounding box center [535, 248] width 942 height 143
click at [1100, 403] on img at bounding box center [1095, 403] width 76 height 54
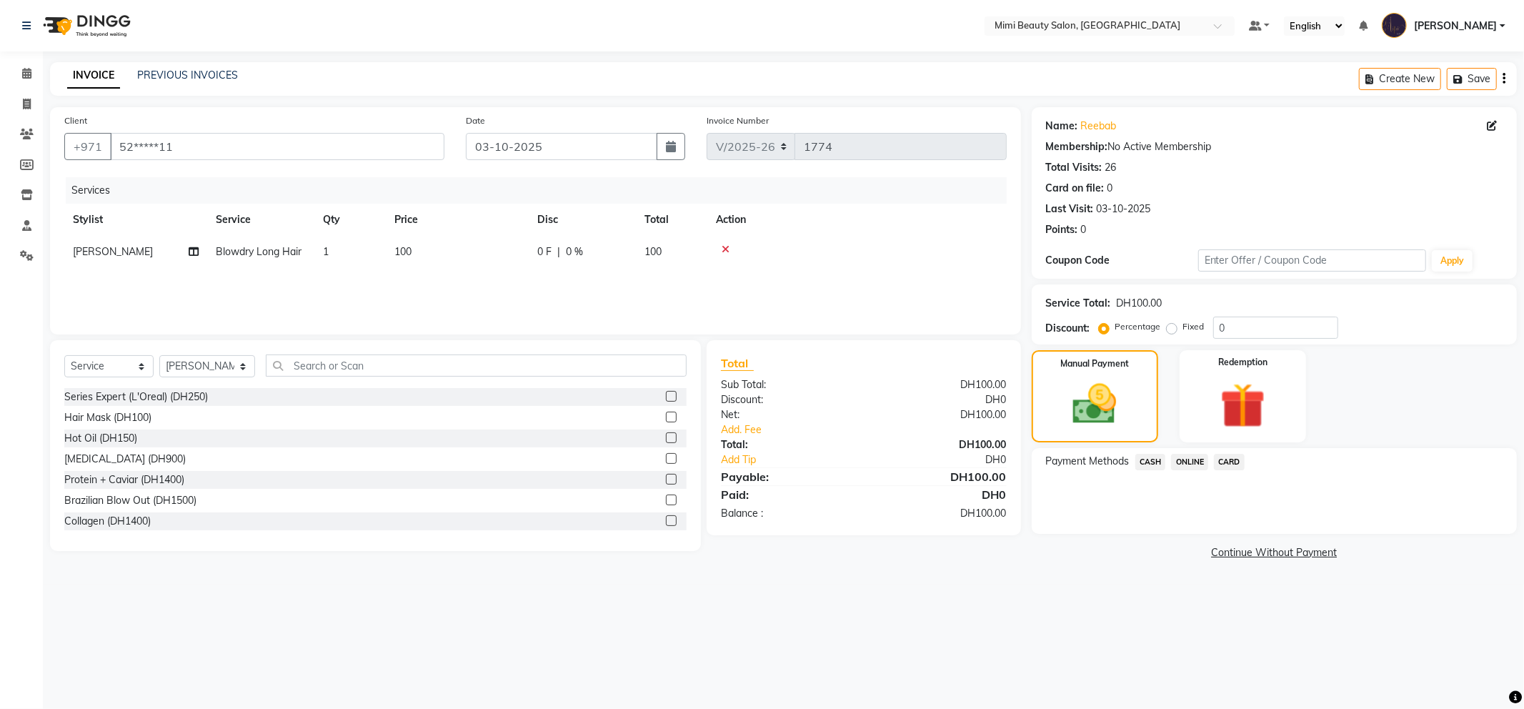
click at [1154, 459] on span "CASH" at bounding box center [1150, 462] width 31 height 16
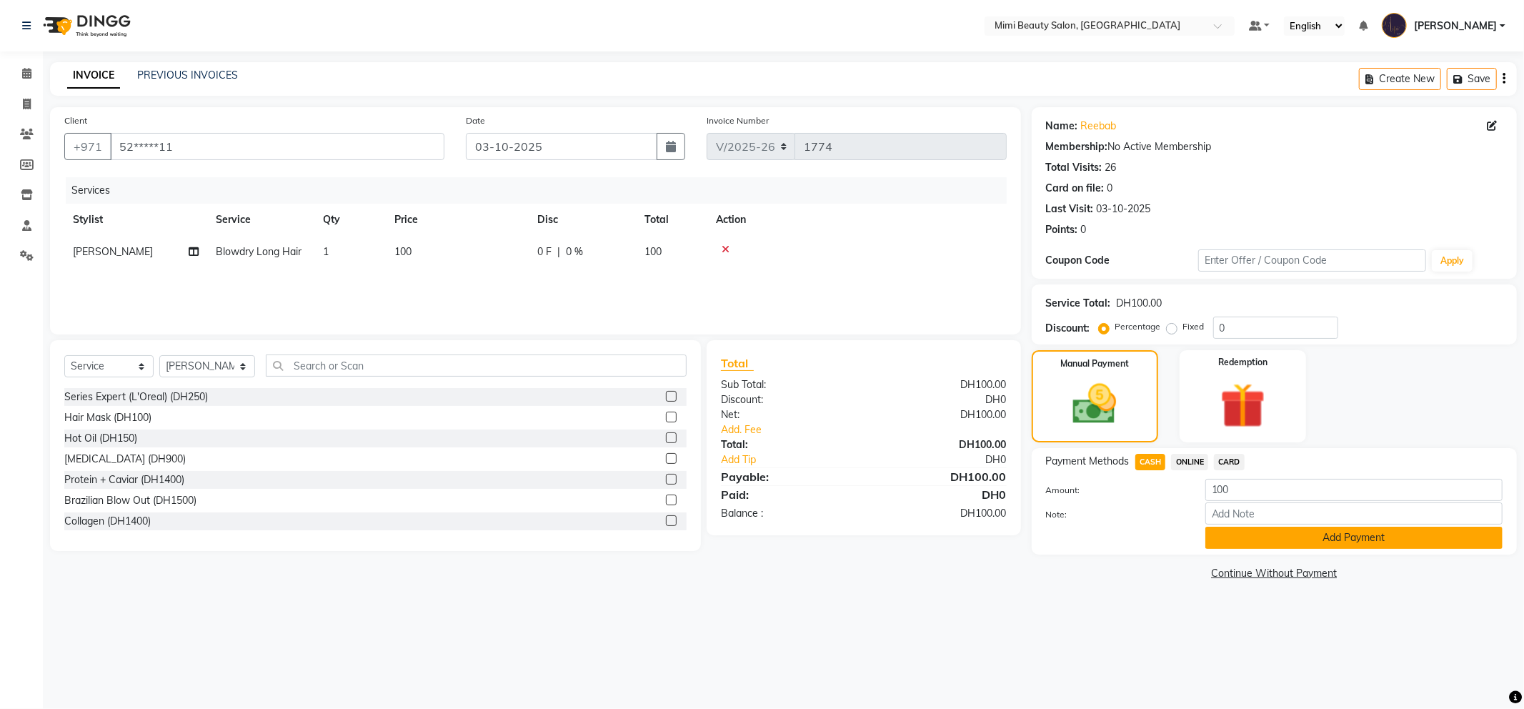
click at [1224, 531] on button "Add Payment" at bounding box center [1353, 537] width 297 height 22
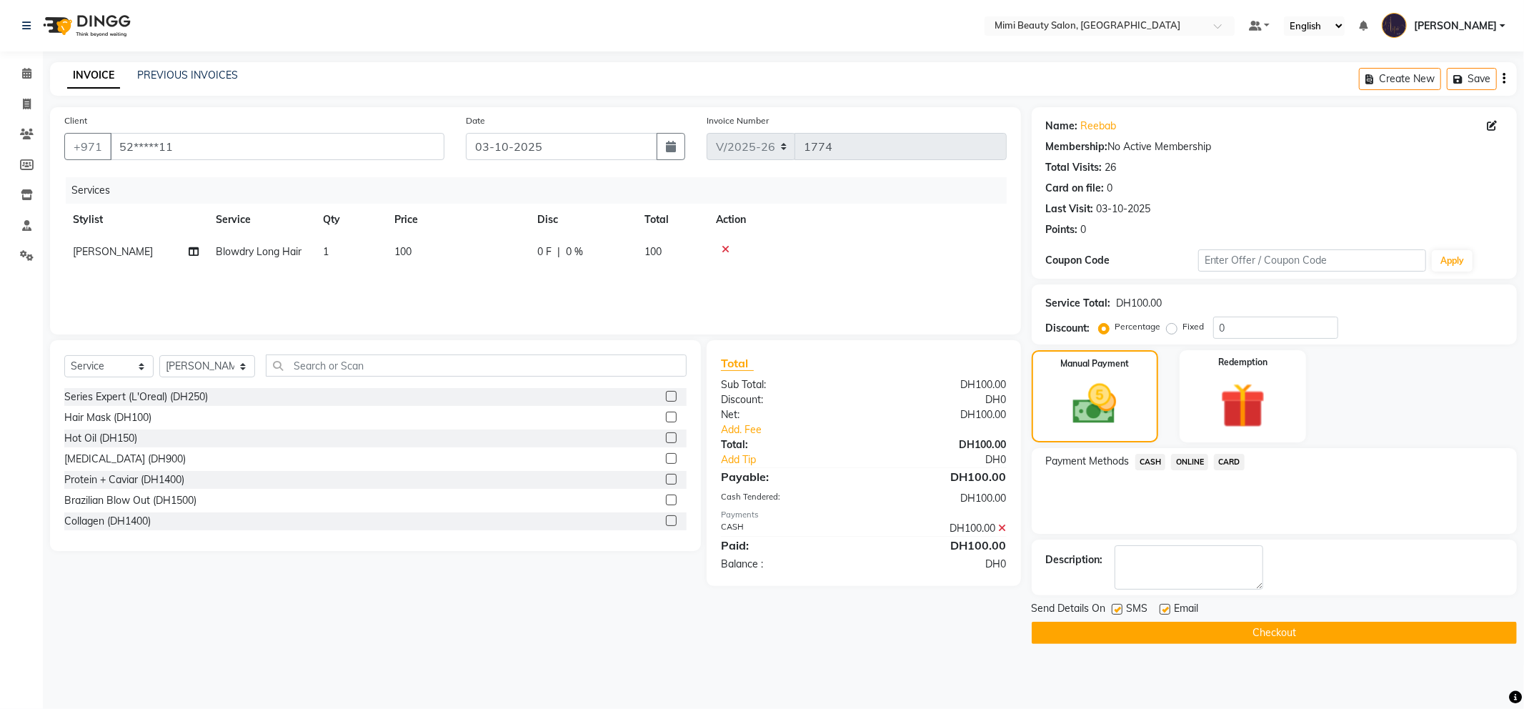
click at [1251, 636] on button "Checkout" at bounding box center [1274, 632] width 485 height 22
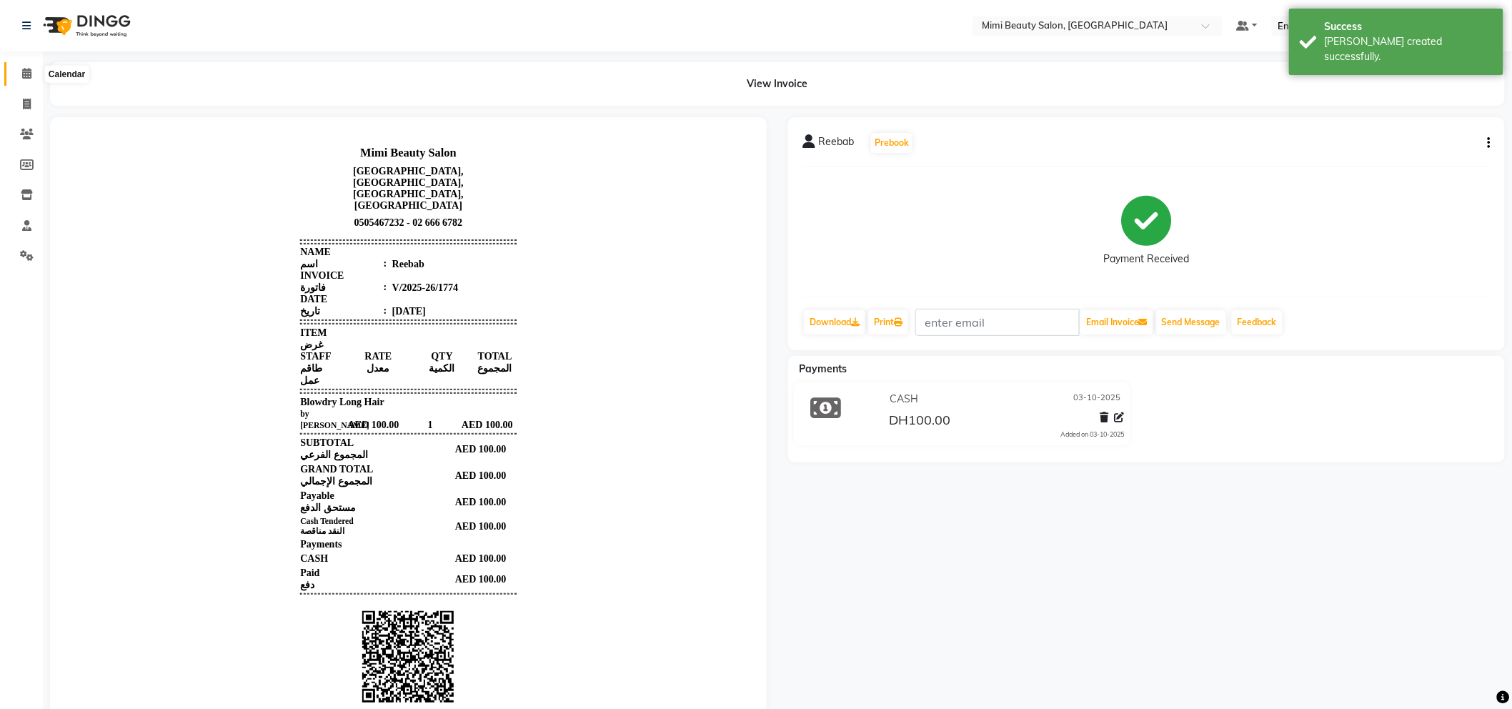
click at [22, 73] on icon at bounding box center [26, 73] width 9 height 11
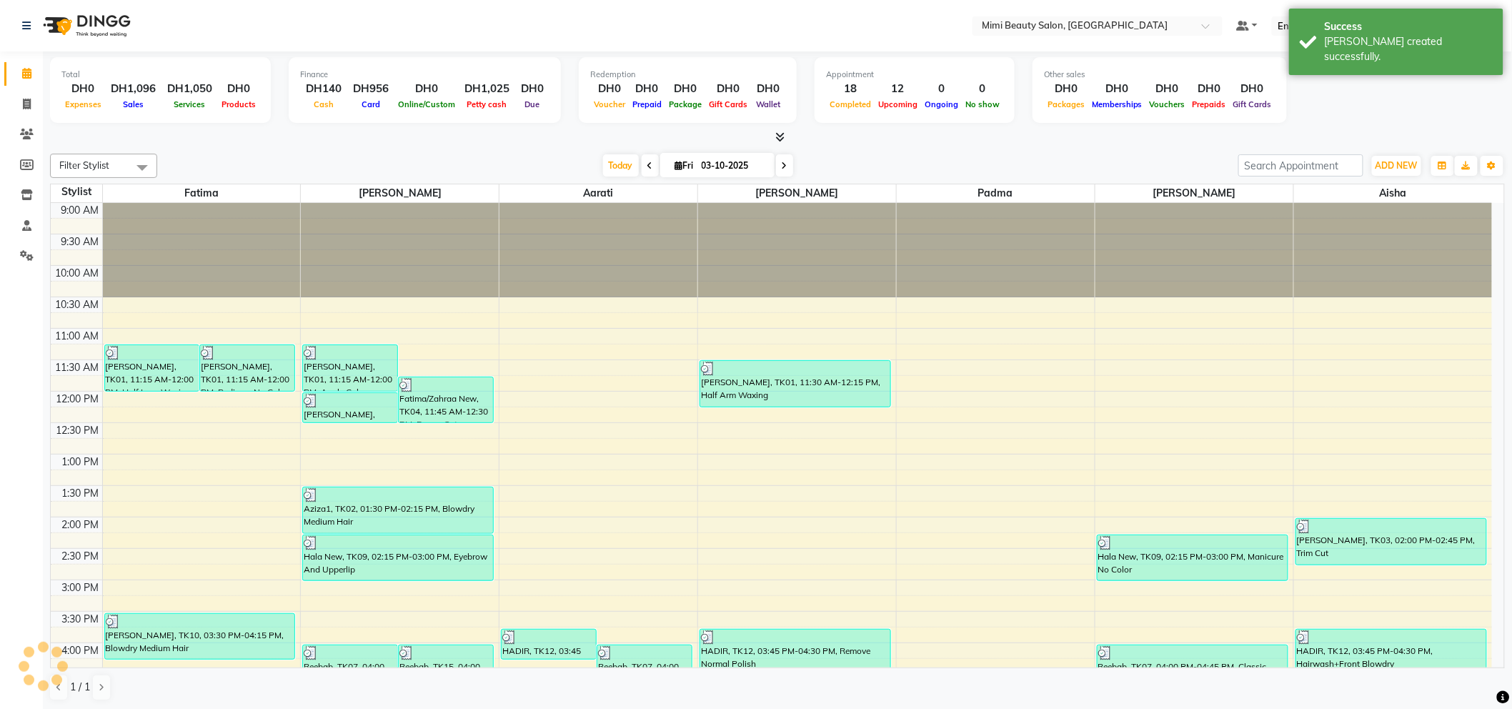
click at [25, 117] on li "Invoice" at bounding box center [21, 104] width 43 height 31
click at [23, 104] on icon at bounding box center [27, 104] width 8 height 11
select select "service"
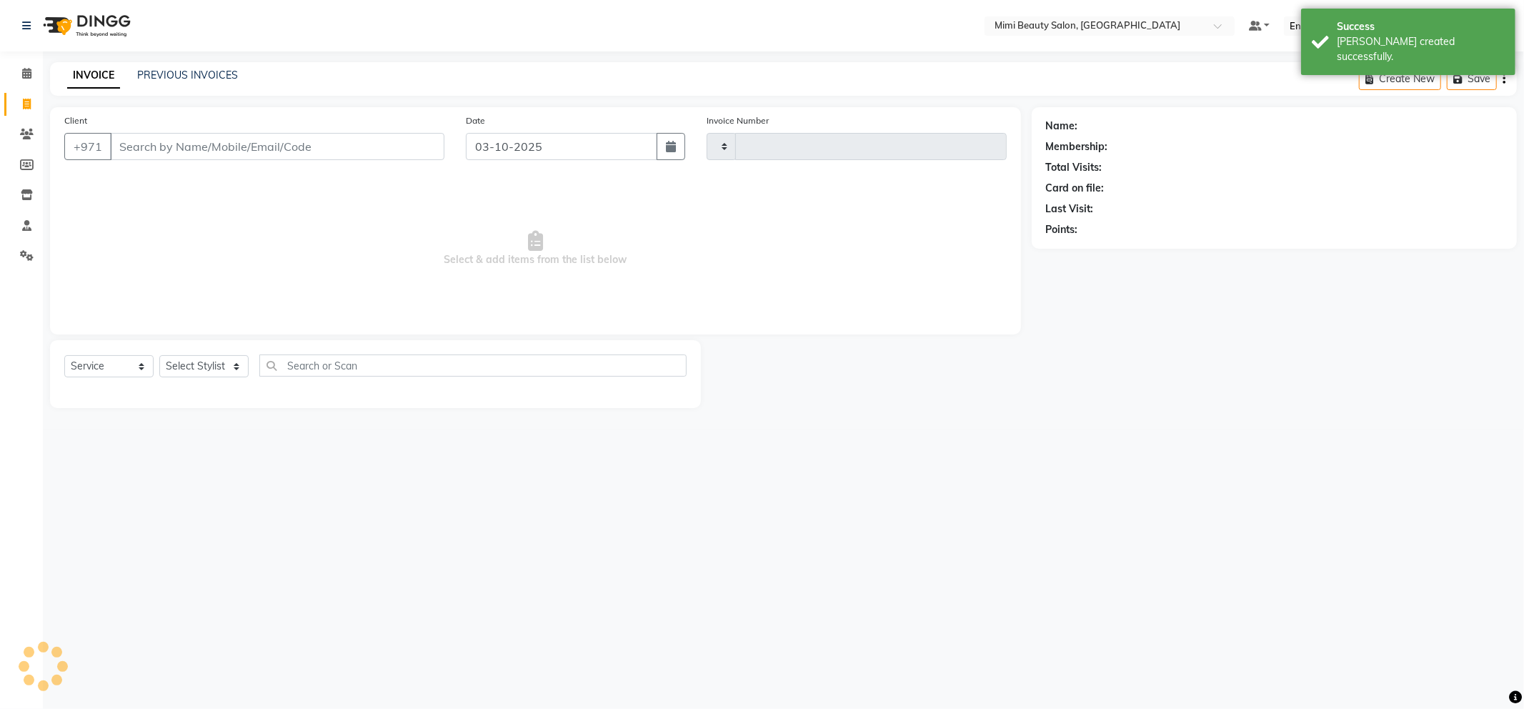
type input "1775"
select select "6756"
click at [196, 79] on link "PREVIOUS INVOICES" at bounding box center [187, 75] width 101 height 13
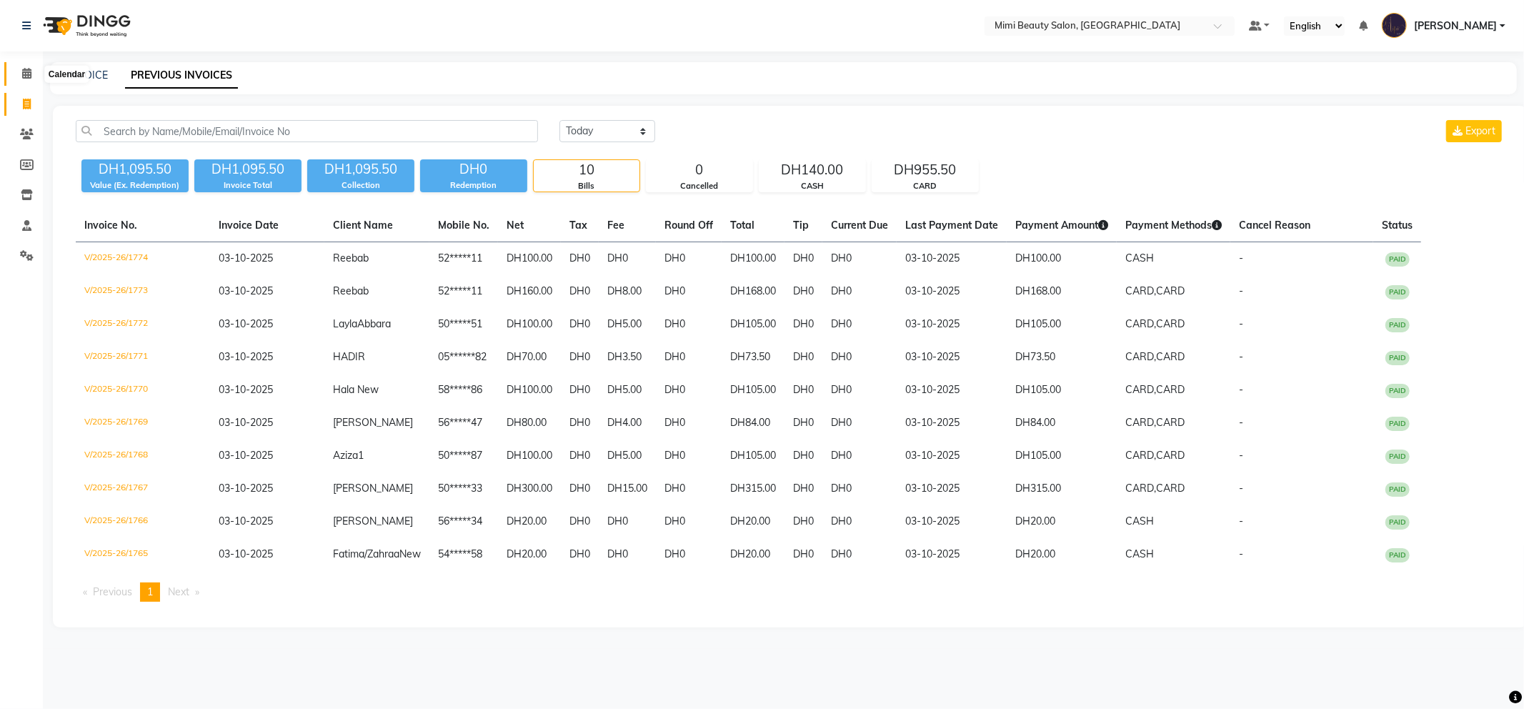
click at [30, 72] on icon at bounding box center [26, 73] width 9 height 11
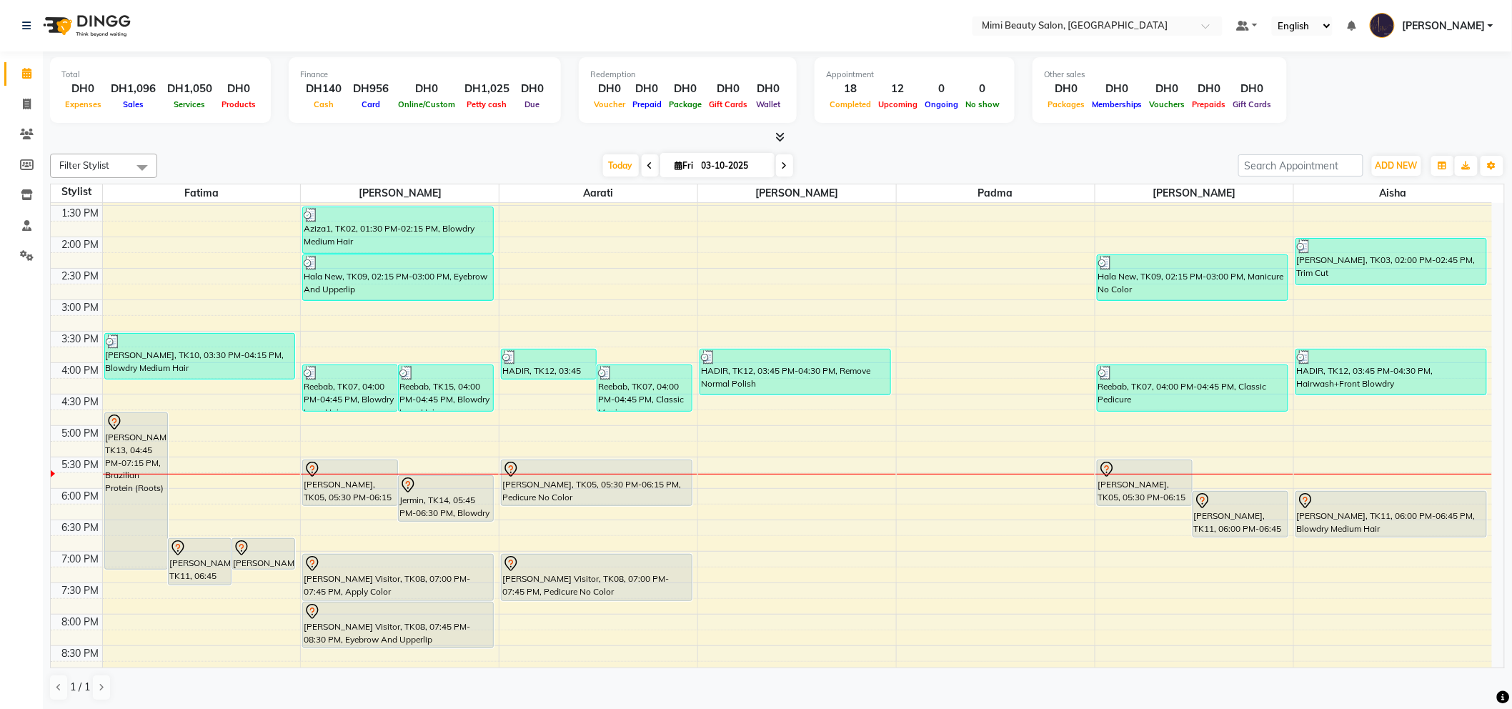
scroll to position [317, 0]
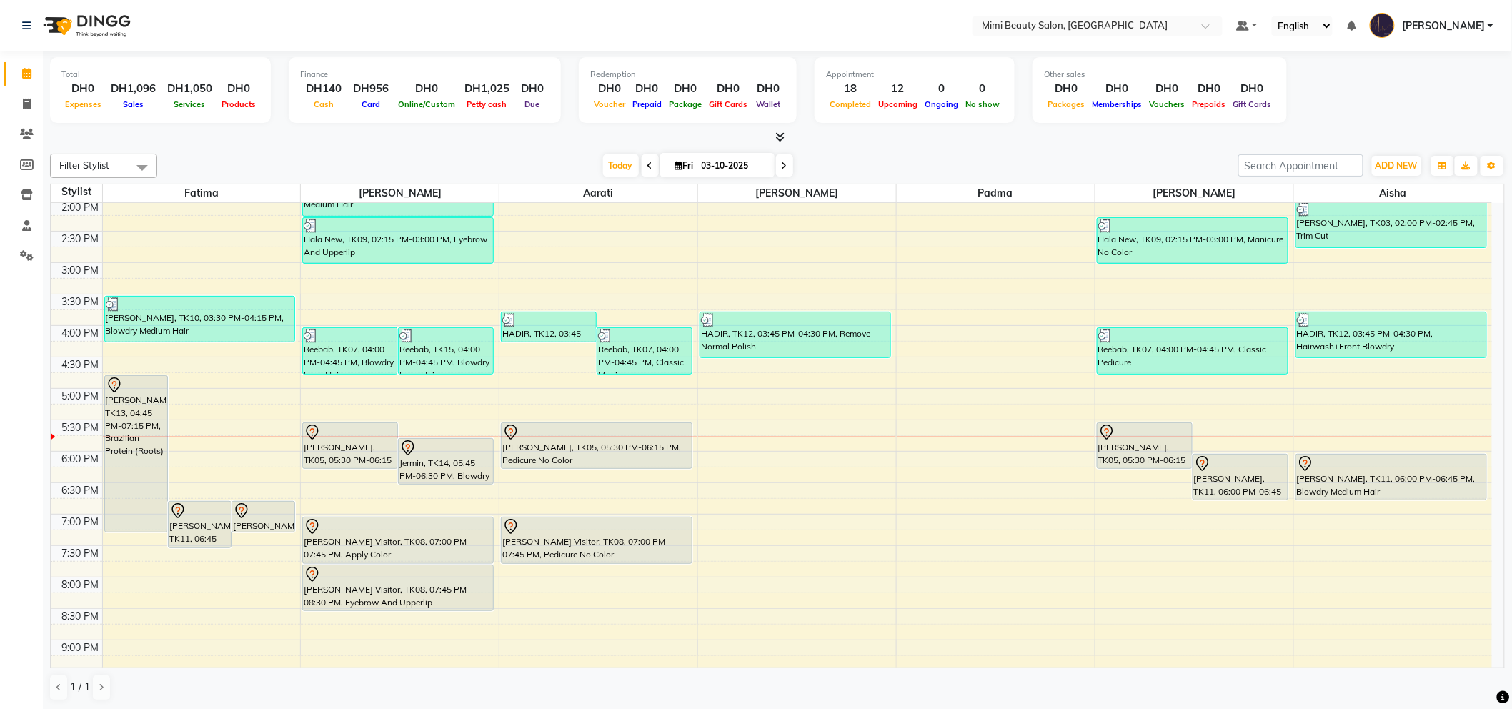
click at [580, 444] on div "[PERSON_NAME], TK05, 05:30 PM-06:15 PM, Pedicure No Color" at bounding box center [596, 445] width 190 height 45
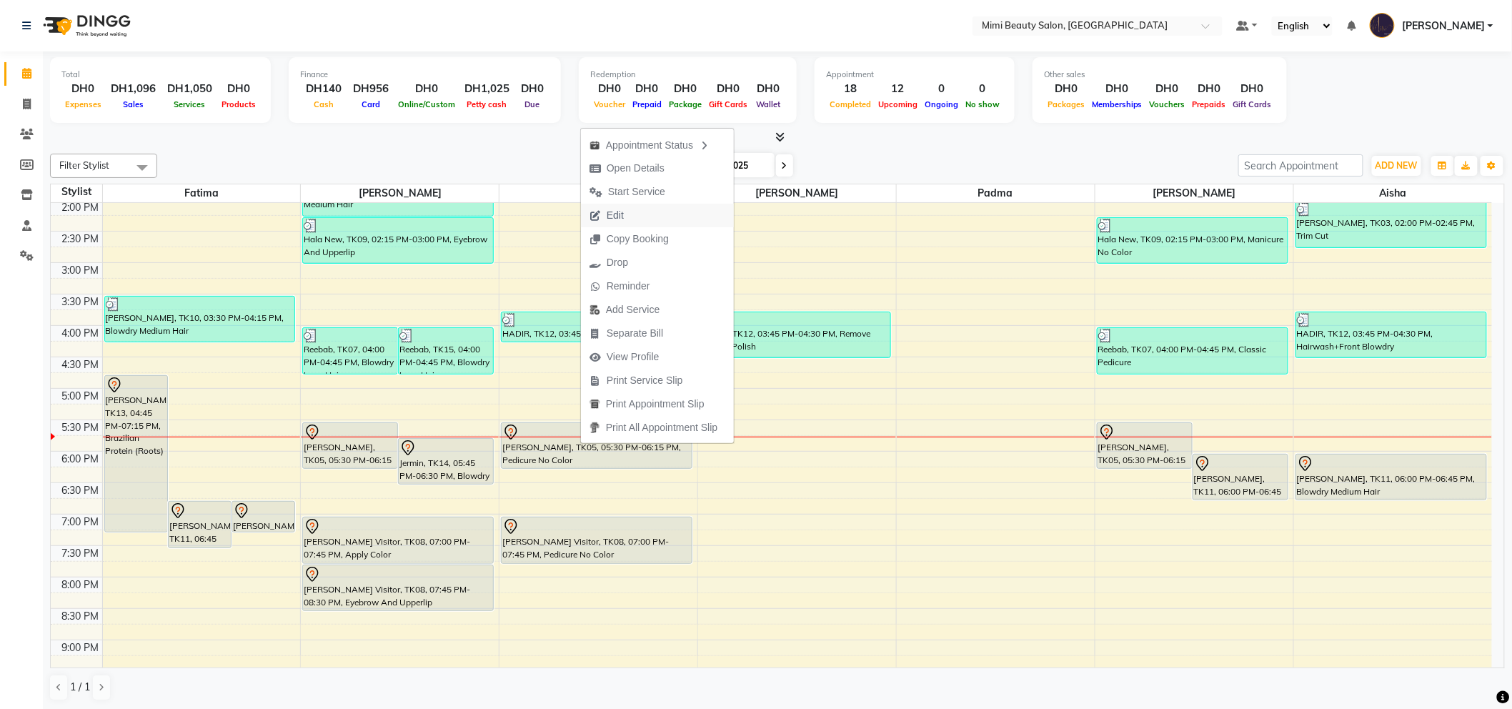
click at [626, 216] on span "Edit" at bounding box center [606, 216] width 51 height 24
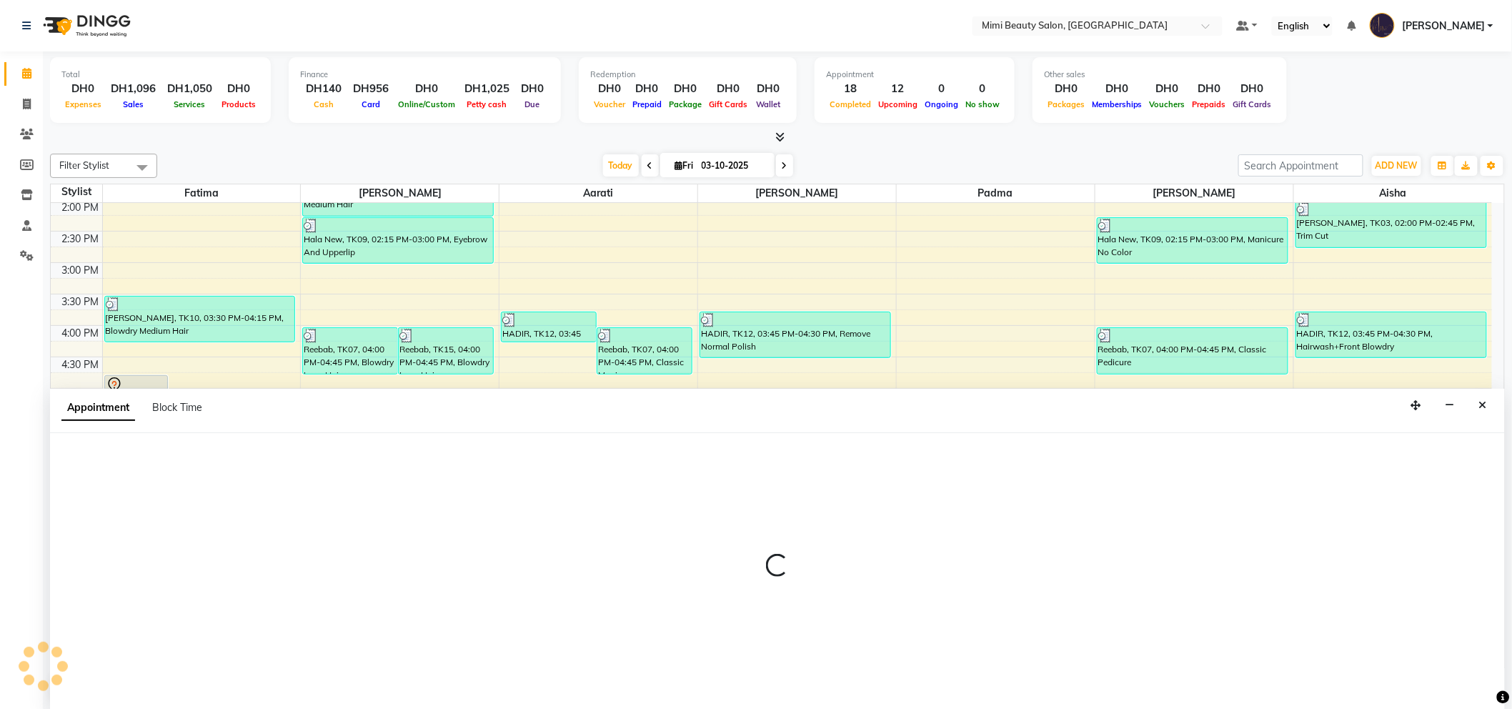
scroll to position [1, 0]
select select "tentative"
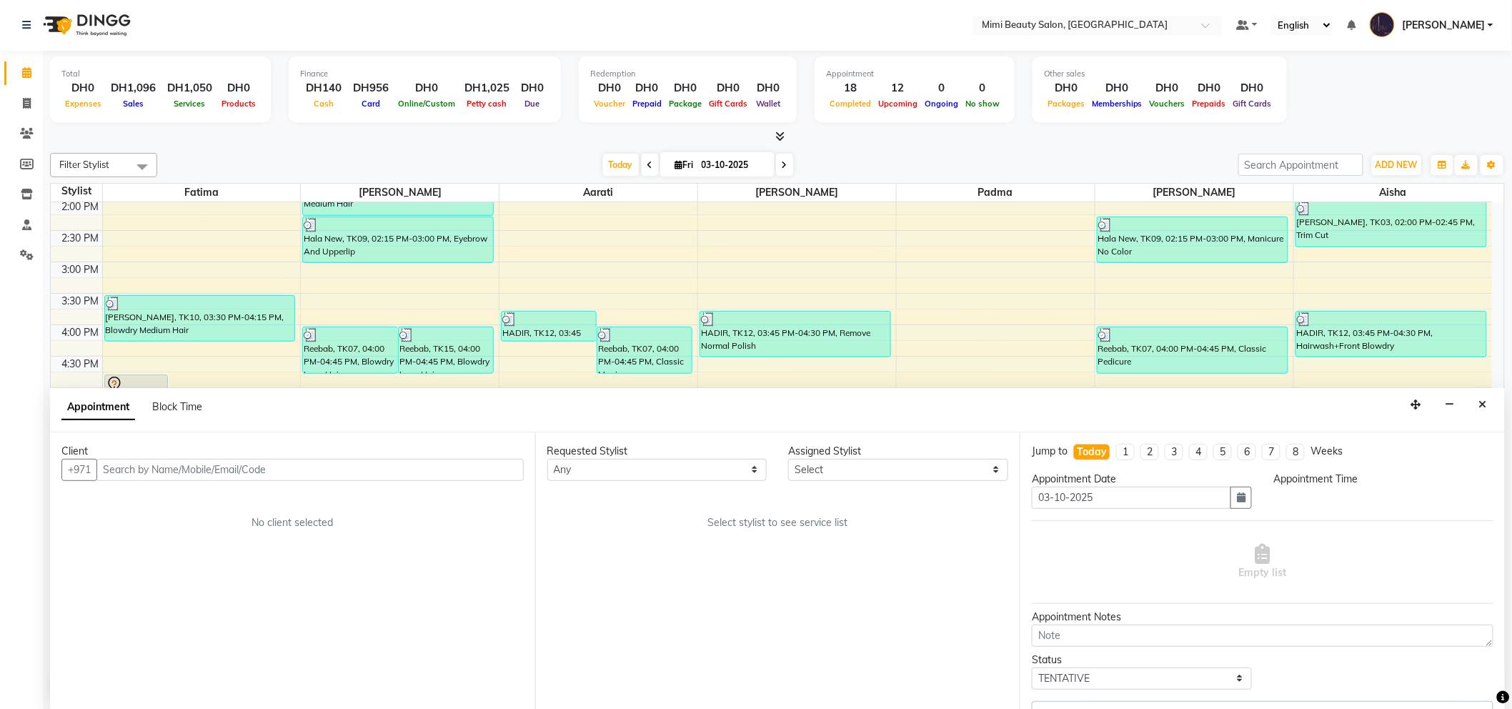
scroll to position [0, 0]
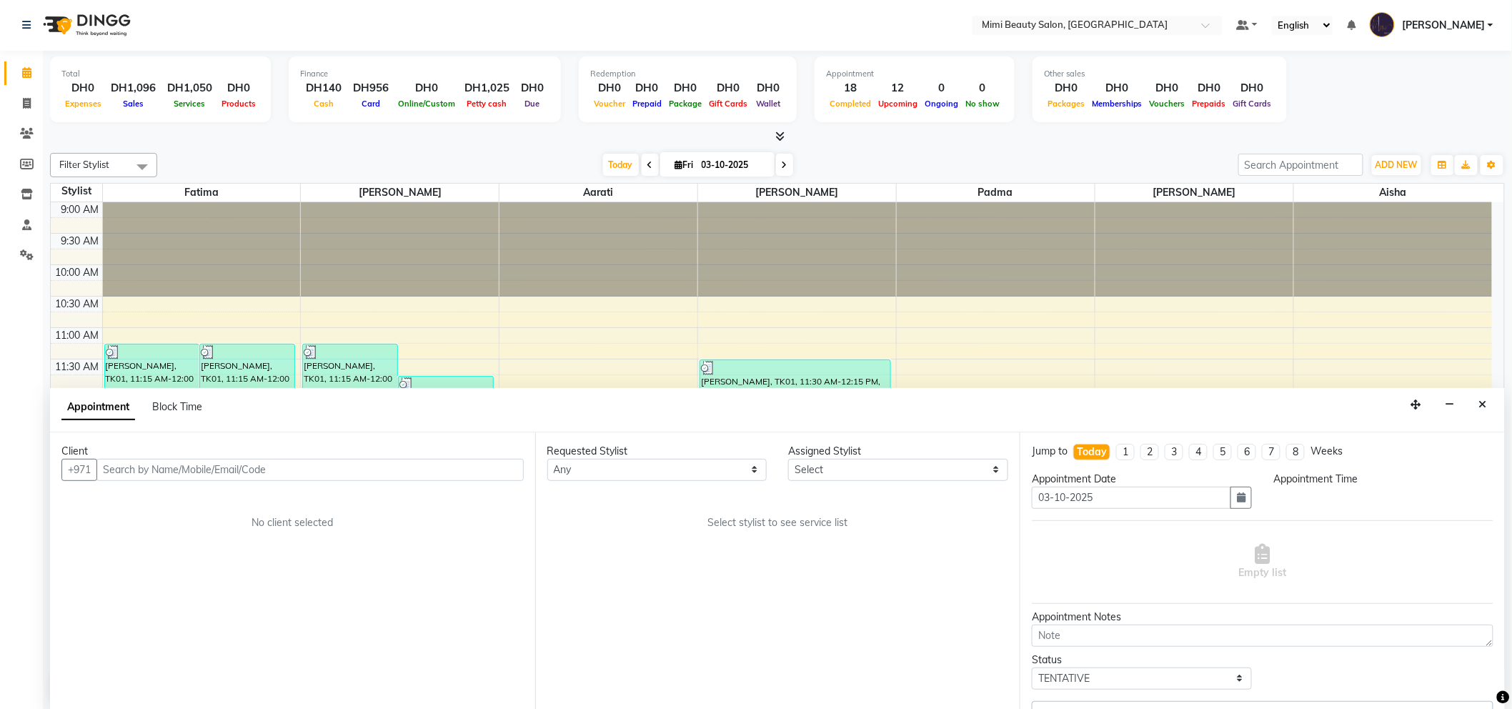
select select "68417"
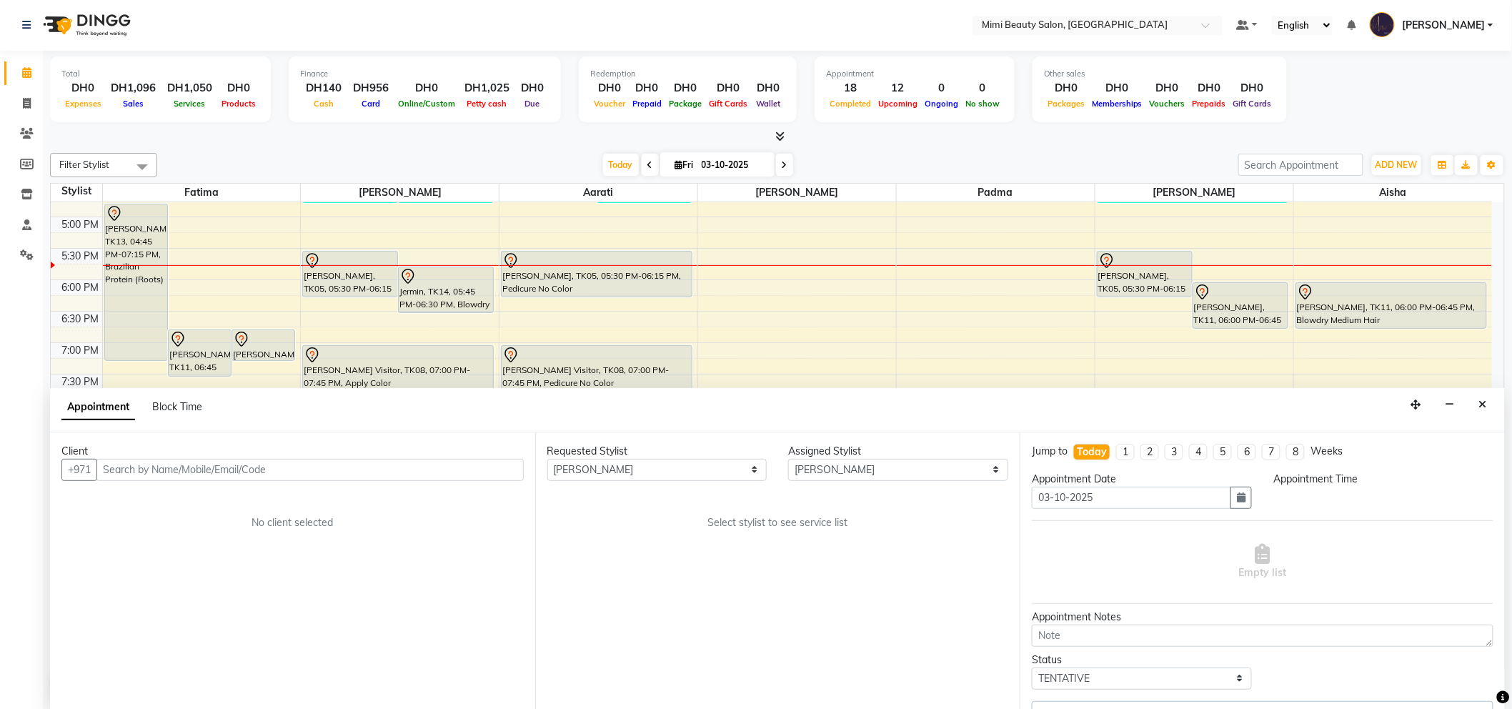
select select "1050"
select select "3351"
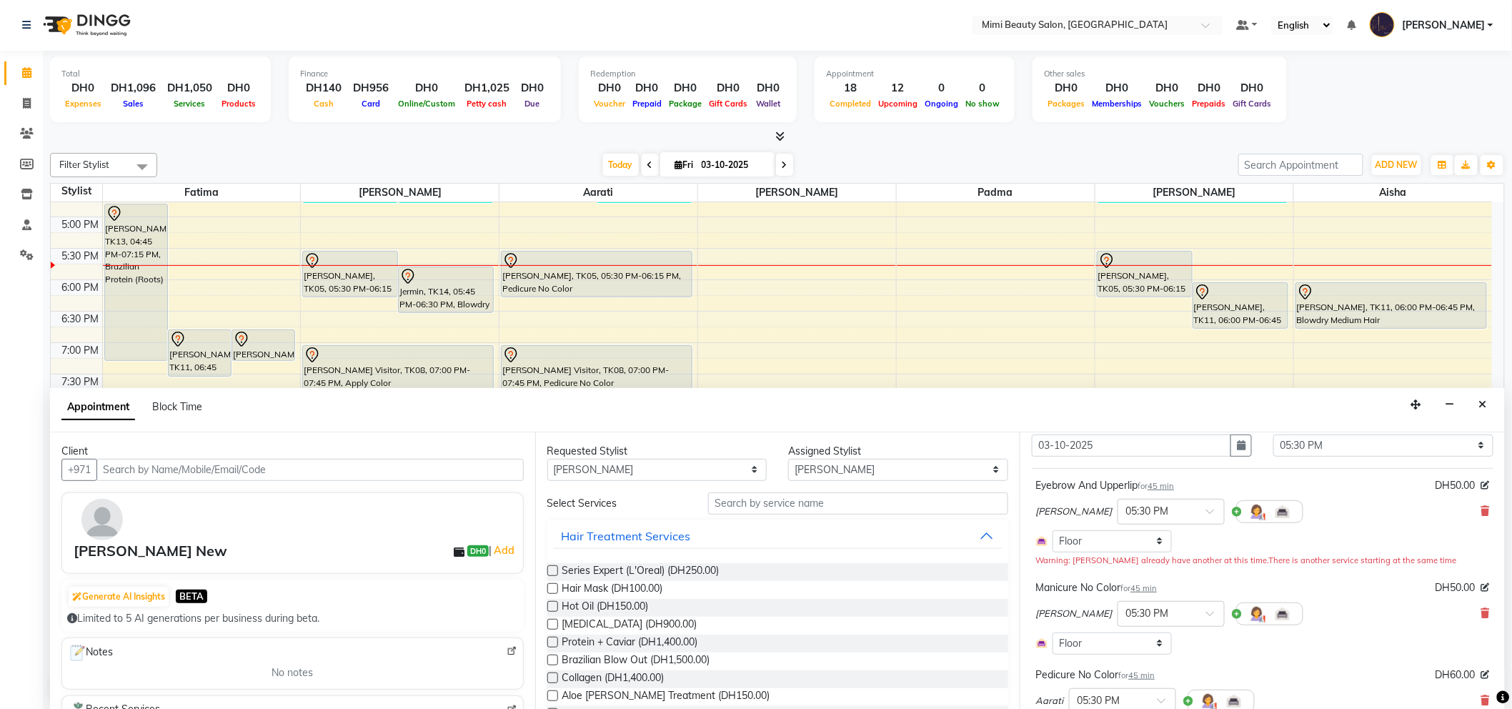
scroll to position [79, 0]
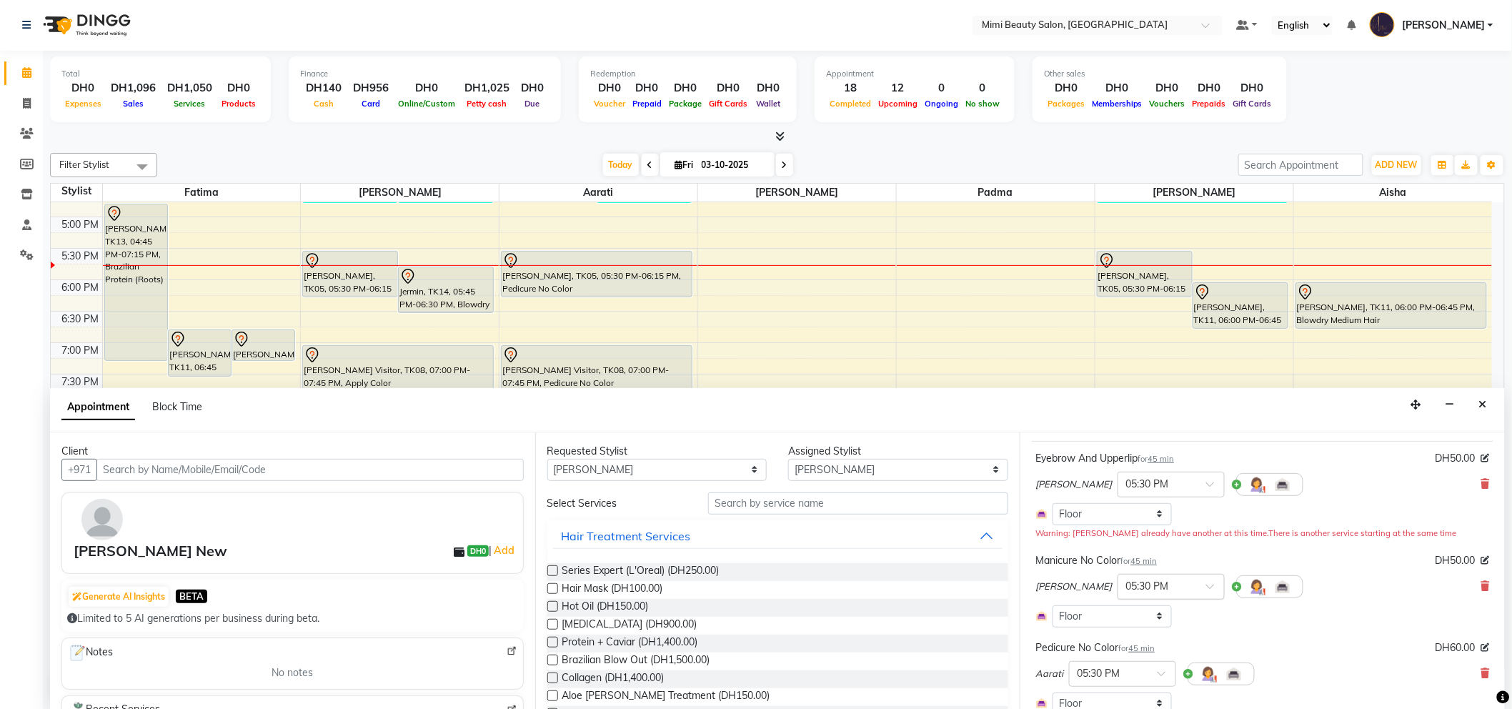
click at [1206, 591] on span at bounding box center [1215, 590] width 18 height 15
click at [1129, 691] on div "05:45 PM" at bounding box center [1171, 690] width 106 height 26
click at [1162, 677] on span at bounding box center [1166, 677] width 18 height 15
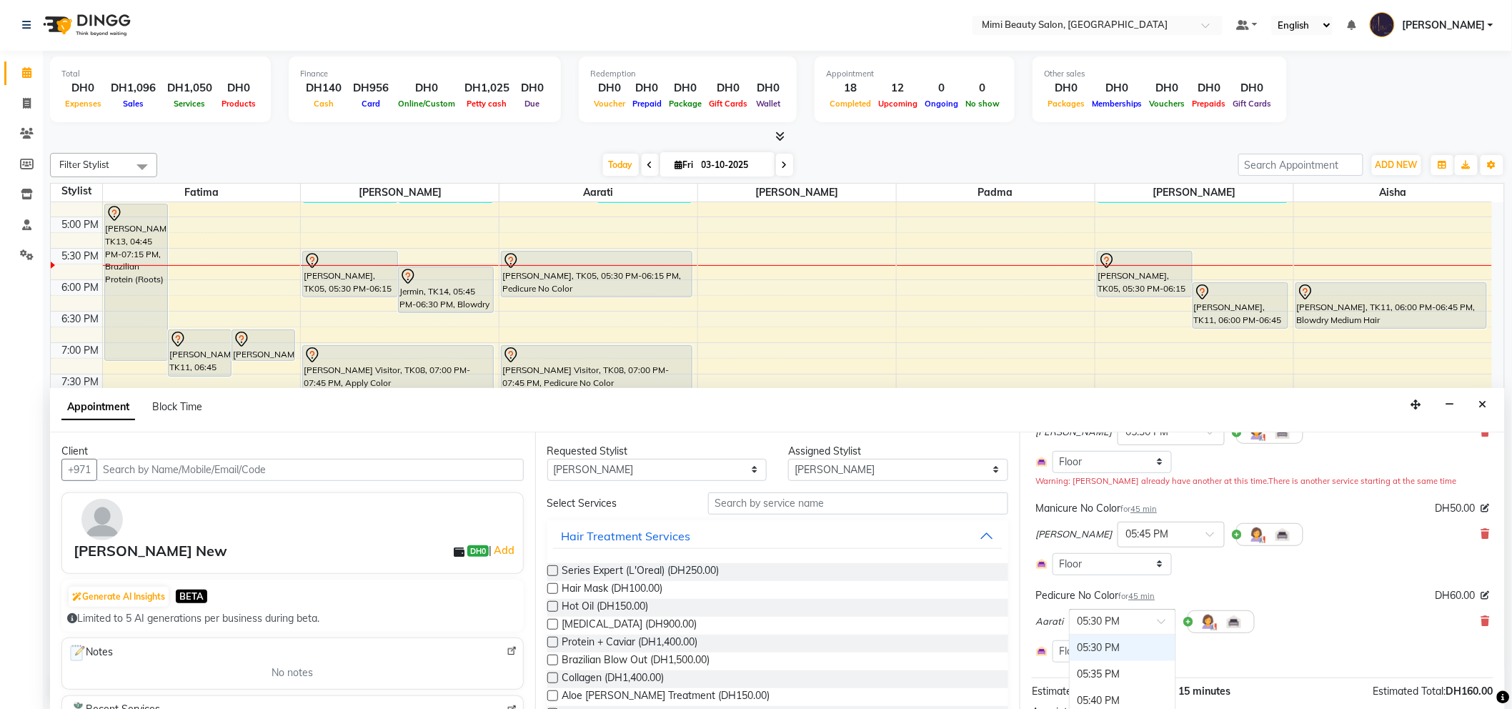
scroll to position [159, 0]
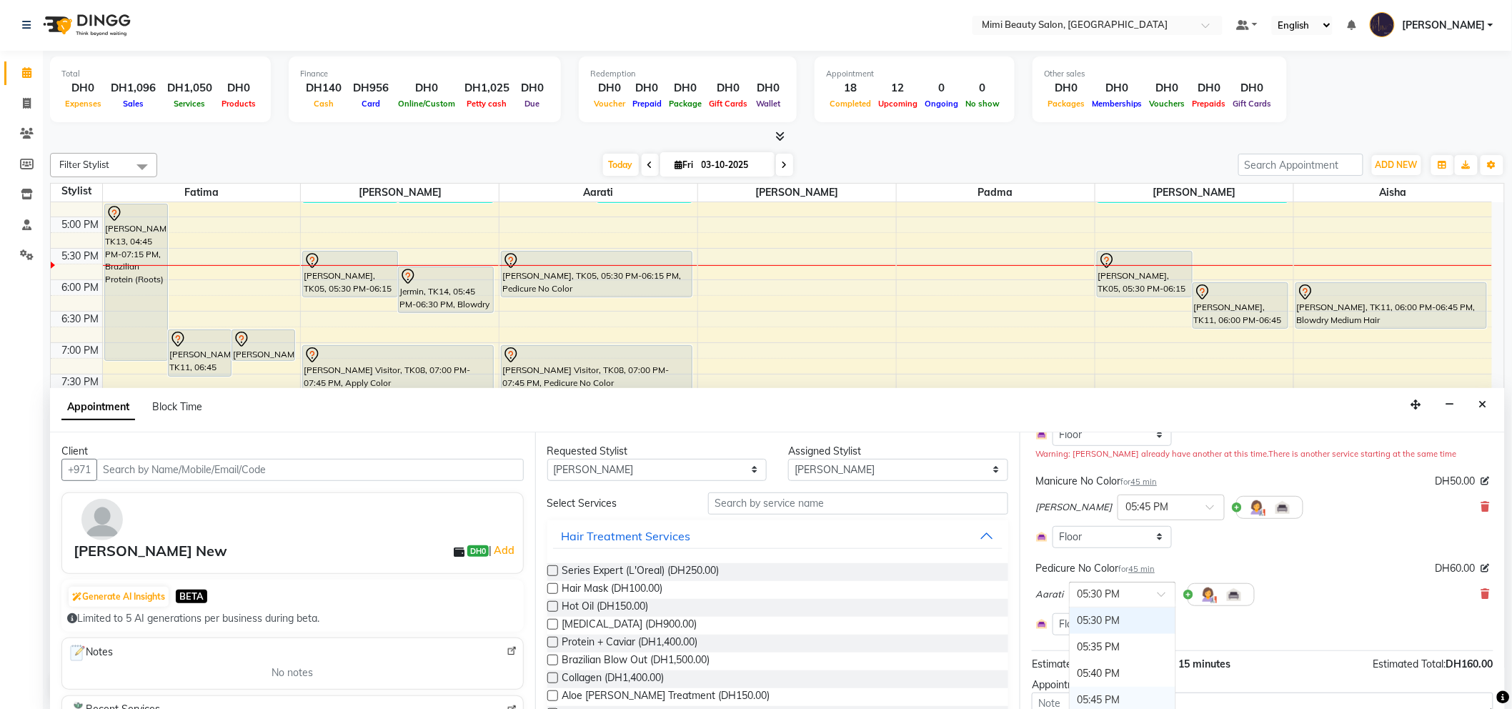
click at [1118, 700] on div "05:45 PM" at bounding box center [1122, 699] width 106 height 26
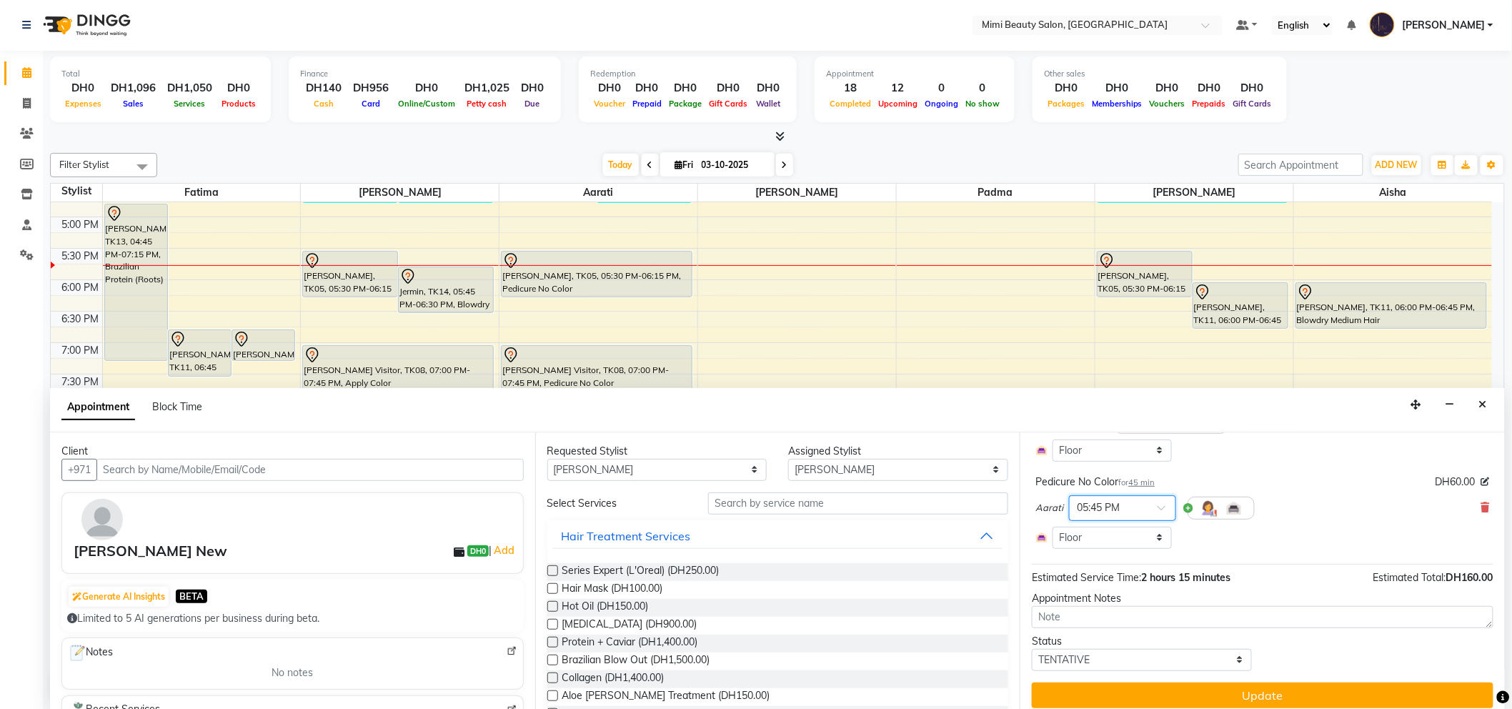
scroll to position [254, 0]
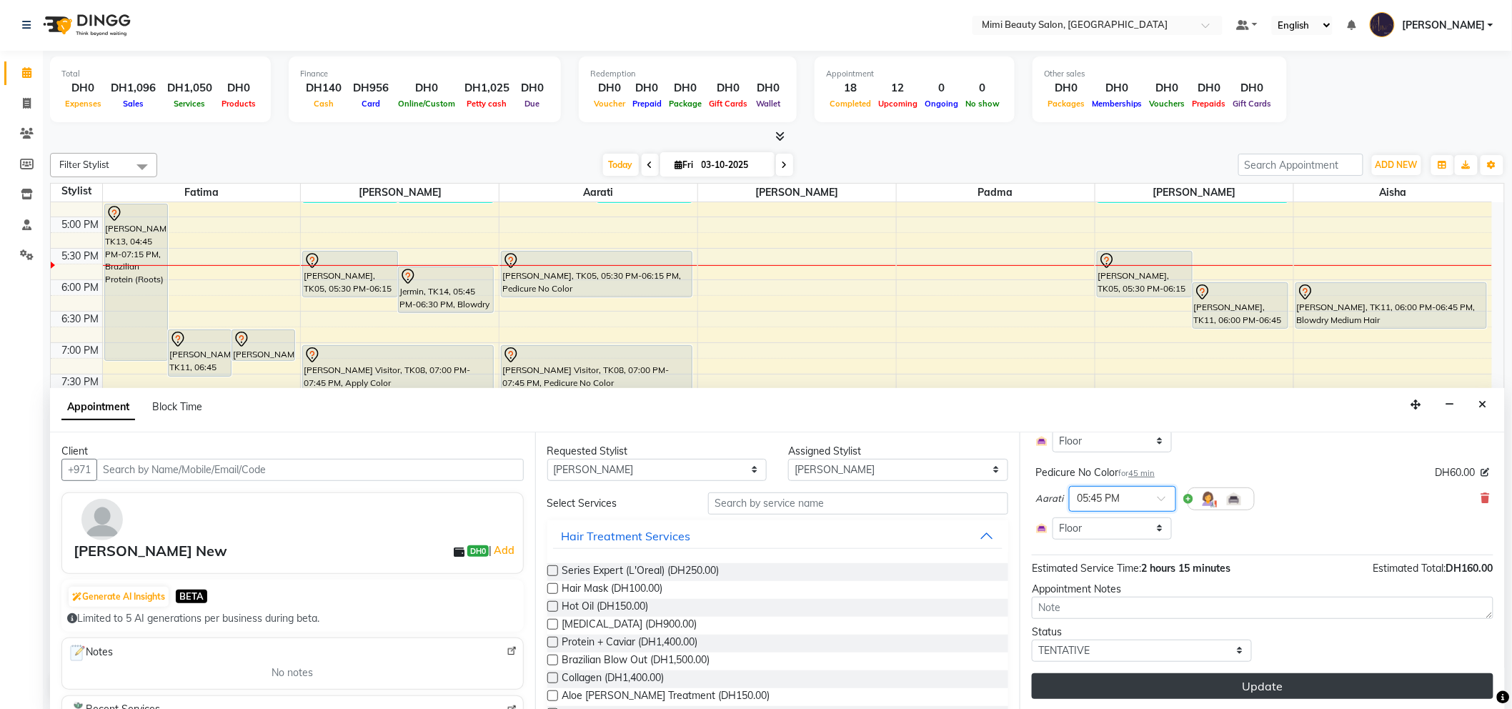
click at [1203, 686] on button "Update" at bounding box center [1262, 686] width 461 height 26
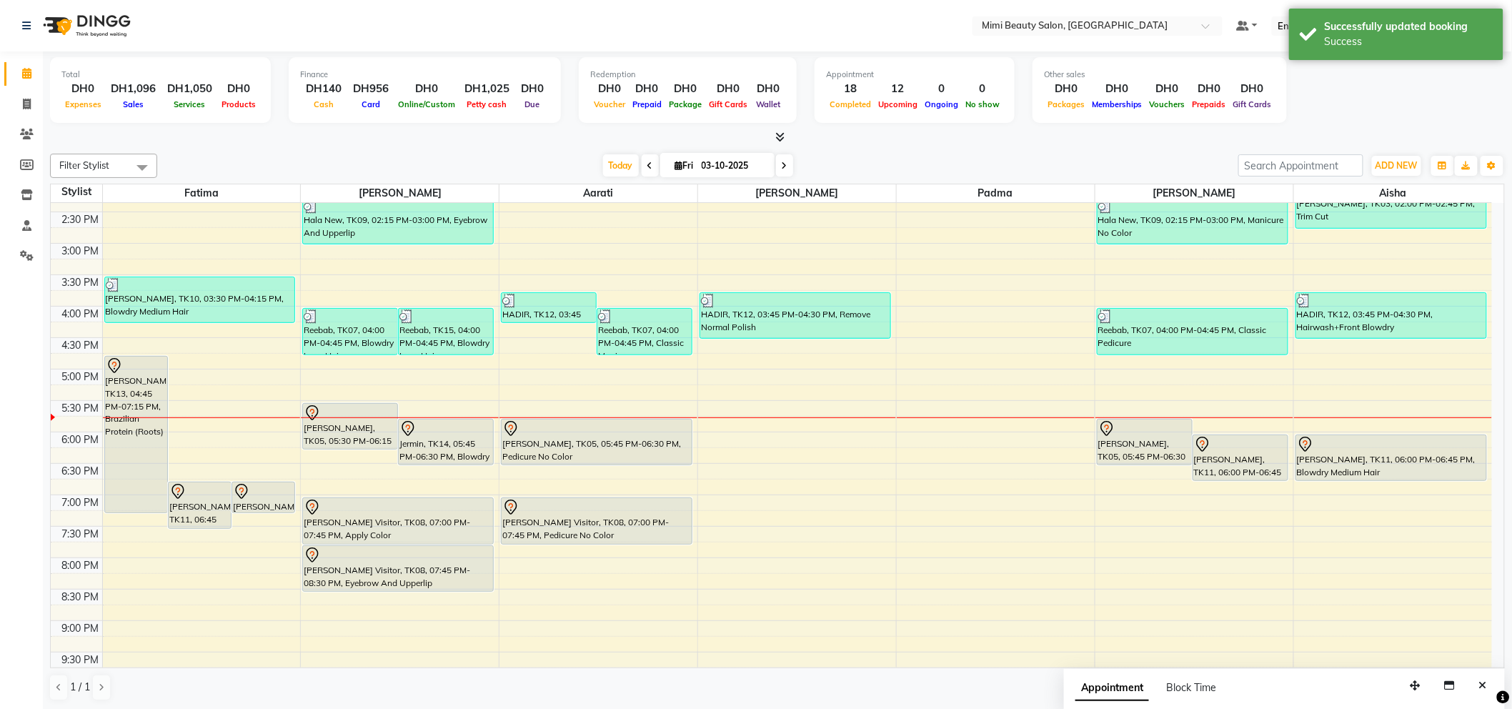
scroll to position [330, 0]
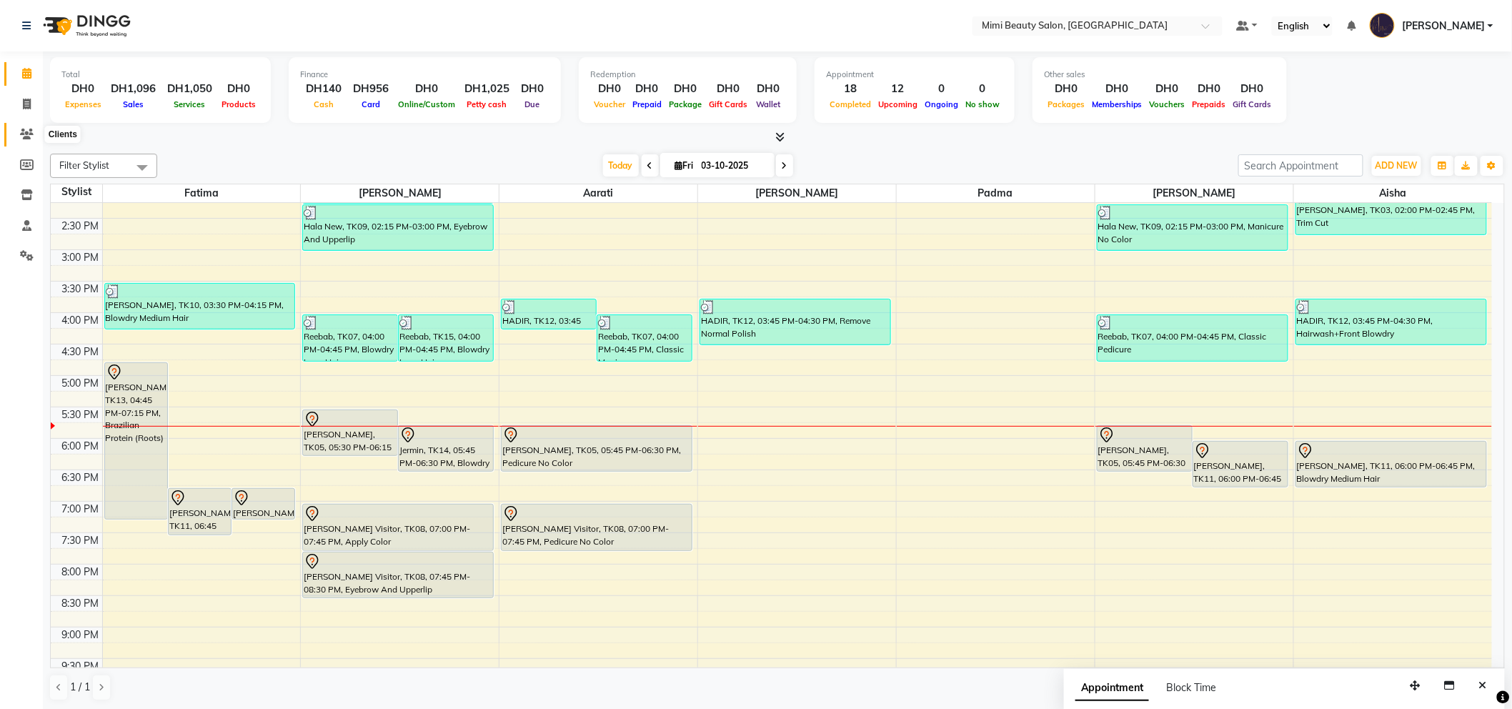
click at [26, 130] on icon at bounding box center [27, 134] width 14 height 11
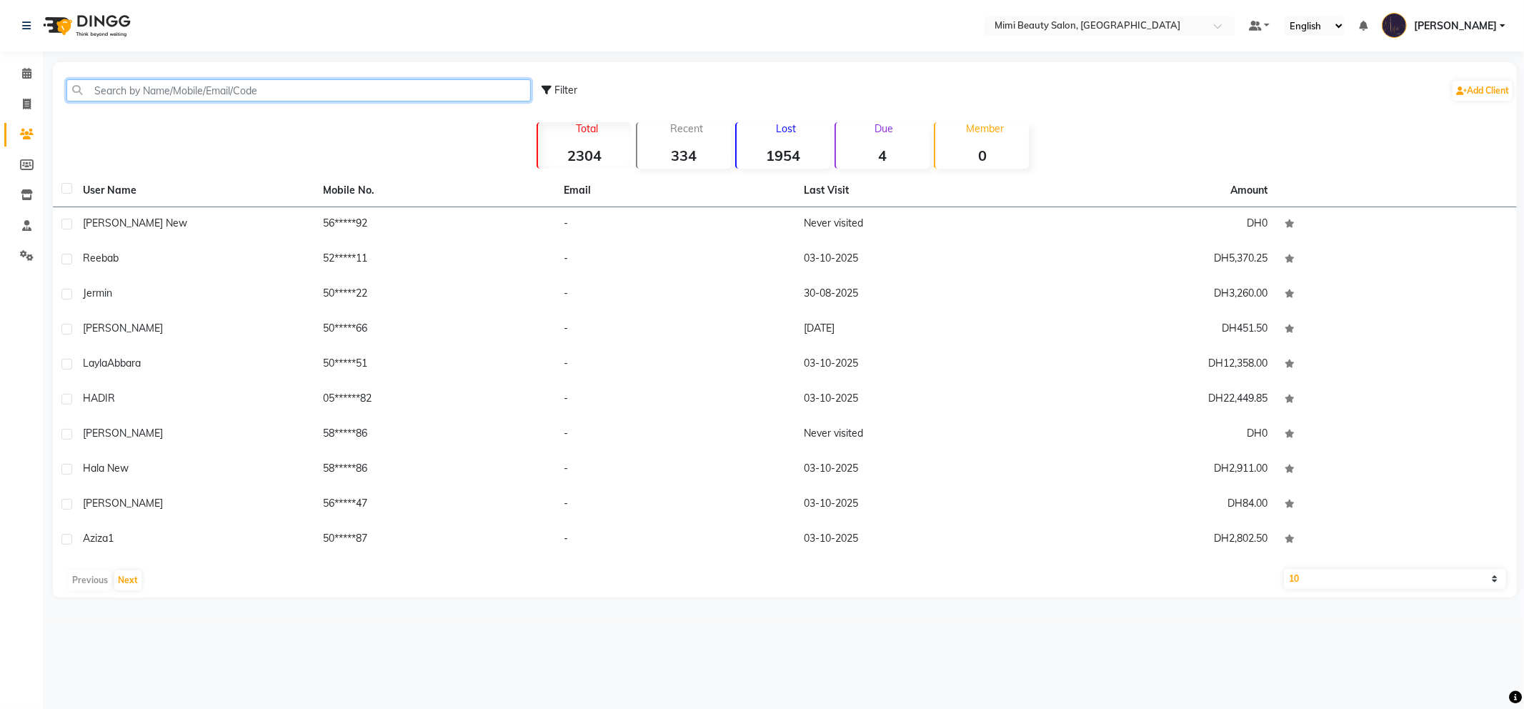
click at [94, 94] on input "text" at bounding box center [298, 90] width 464 height 22
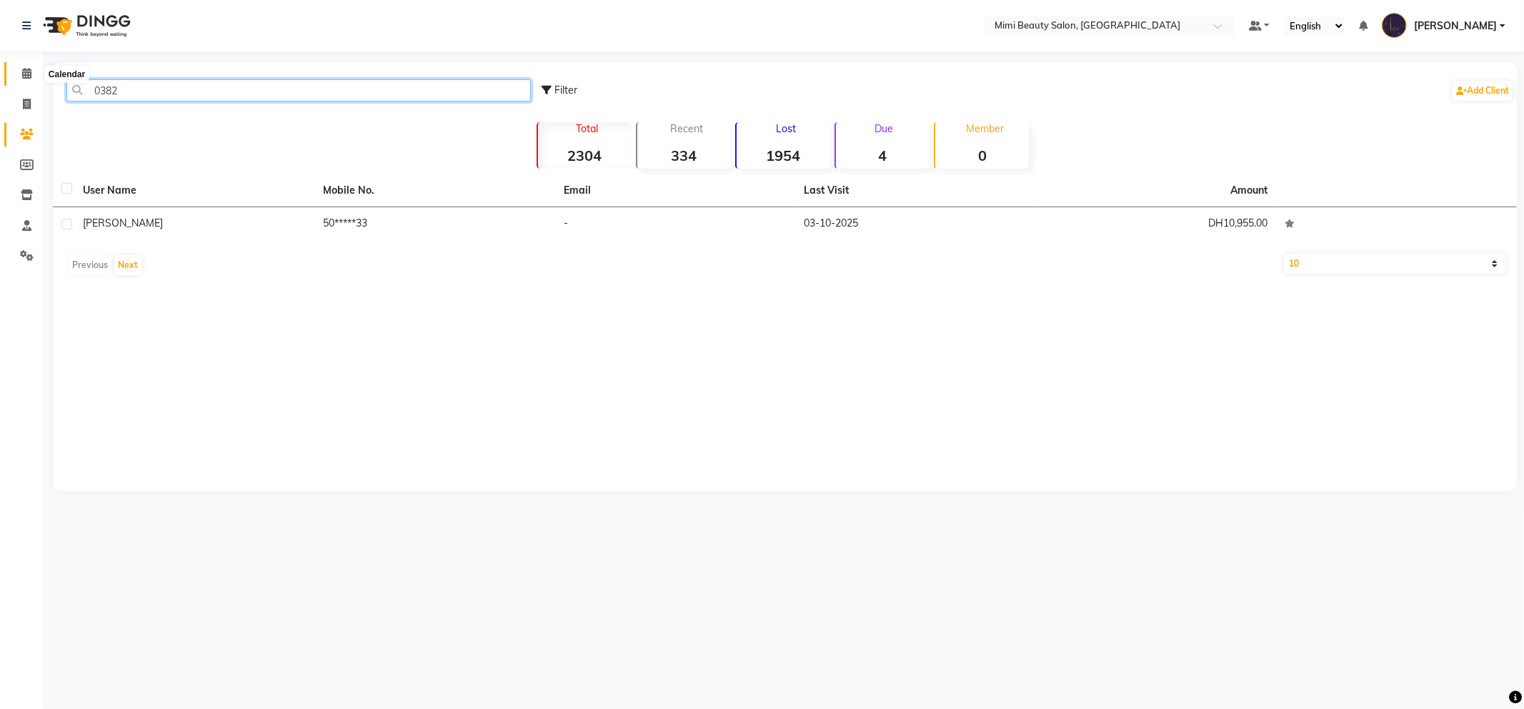
type input "0382"
click at [31, 72] on span at bounding box center [26, 74] width 25 height 16
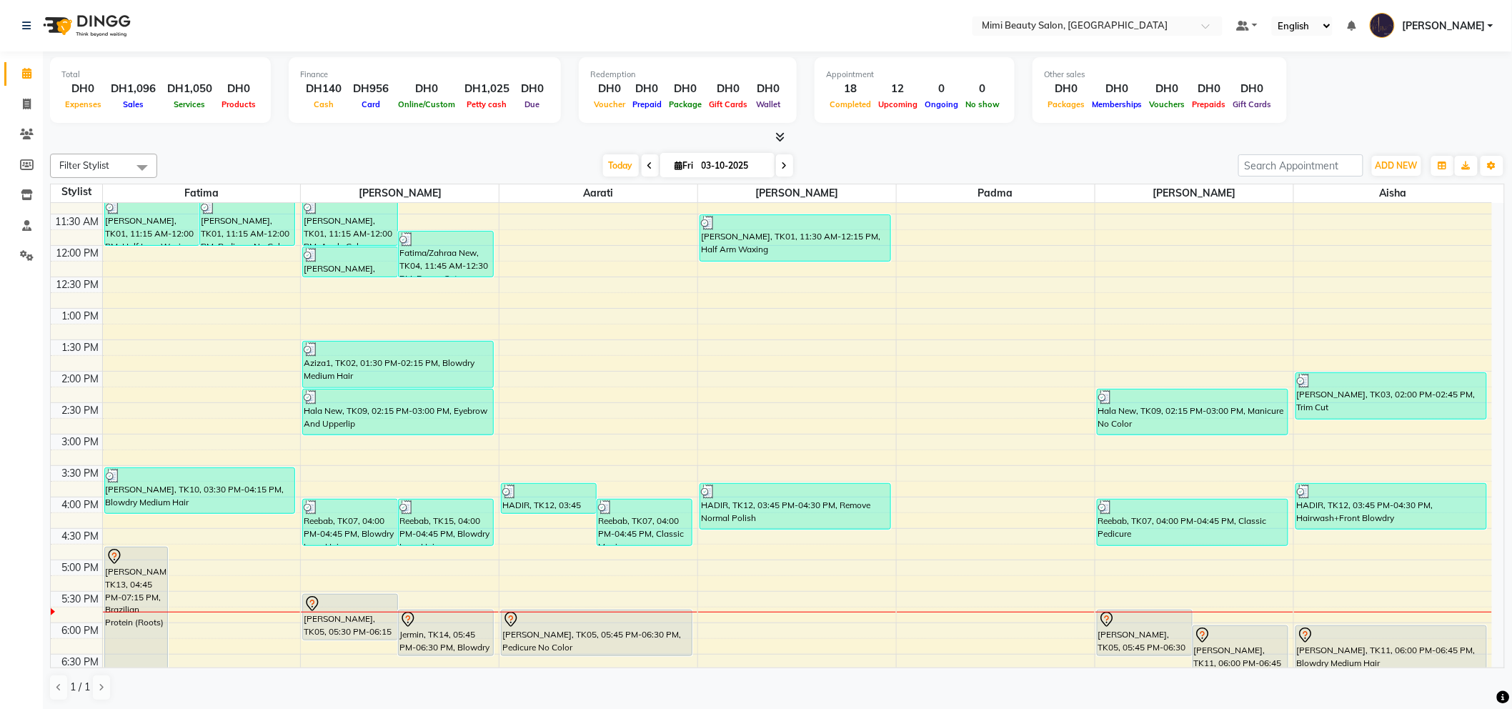
scroll to position [396, 0]
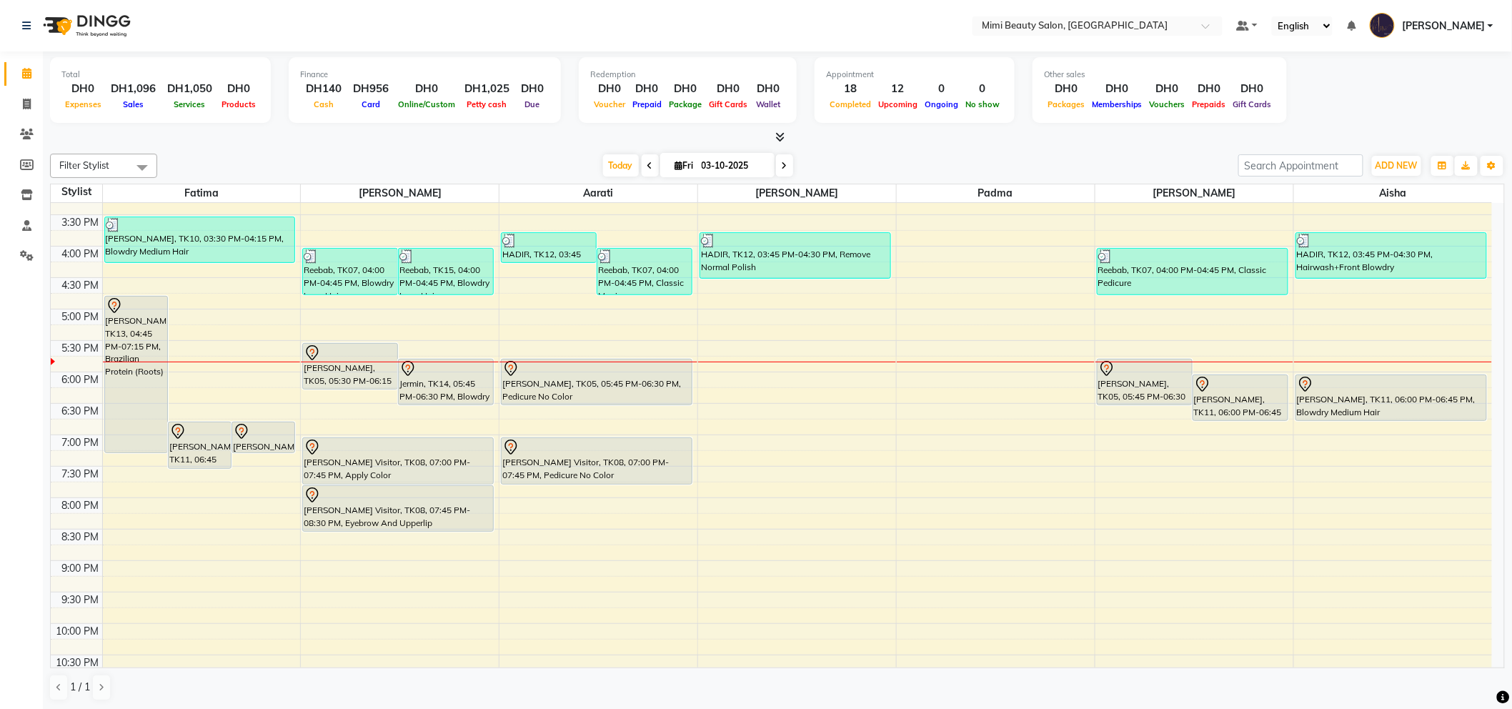
click at [416, 138] on div at bounding box center [777, 137] width 1454 height 15
click at [444, 384] on div "Jermin, TK14, 05:45 PM-06:30 PM, Blowdry Medium Hair" at bounding box center [446, 381] width 94 height 45
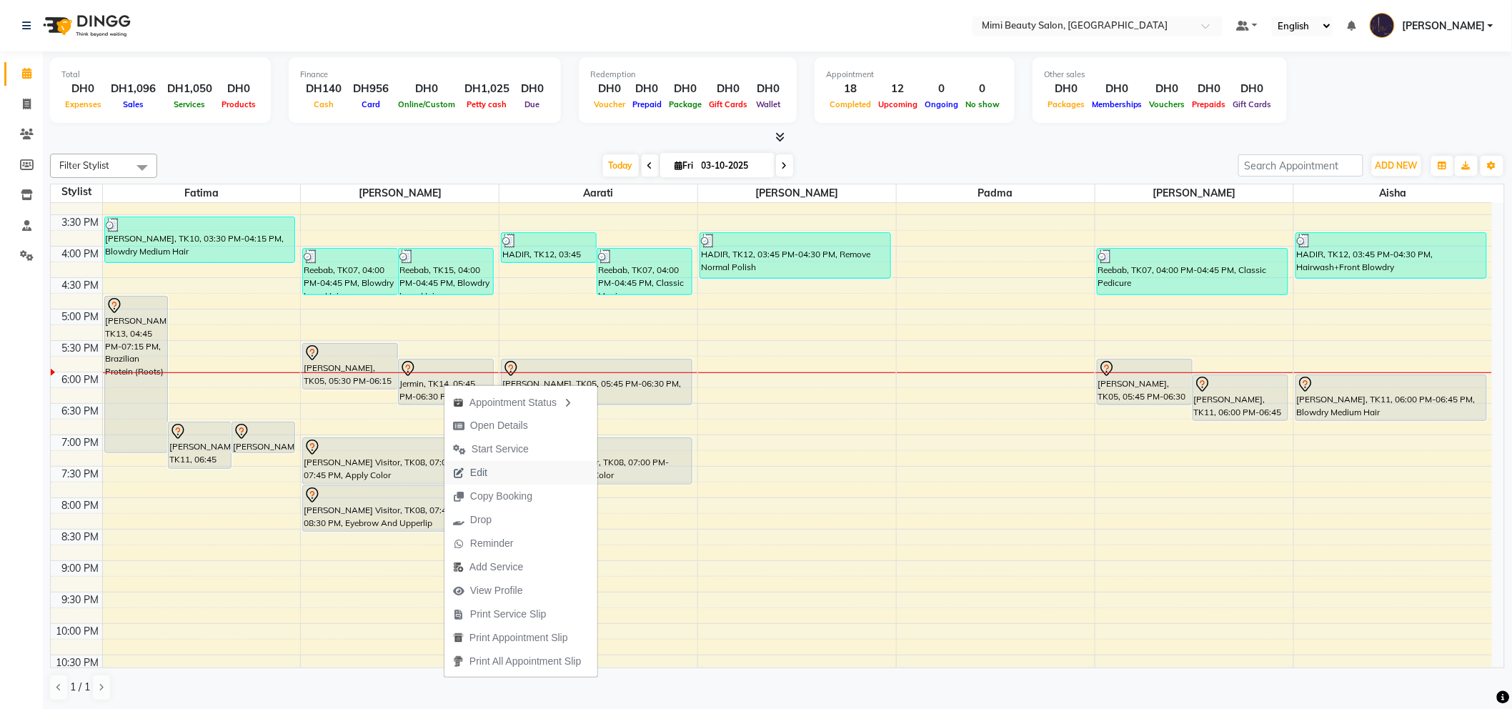
click at [488, 470] on span "Edit" at bounding box center [469, 473] width 51 height 24
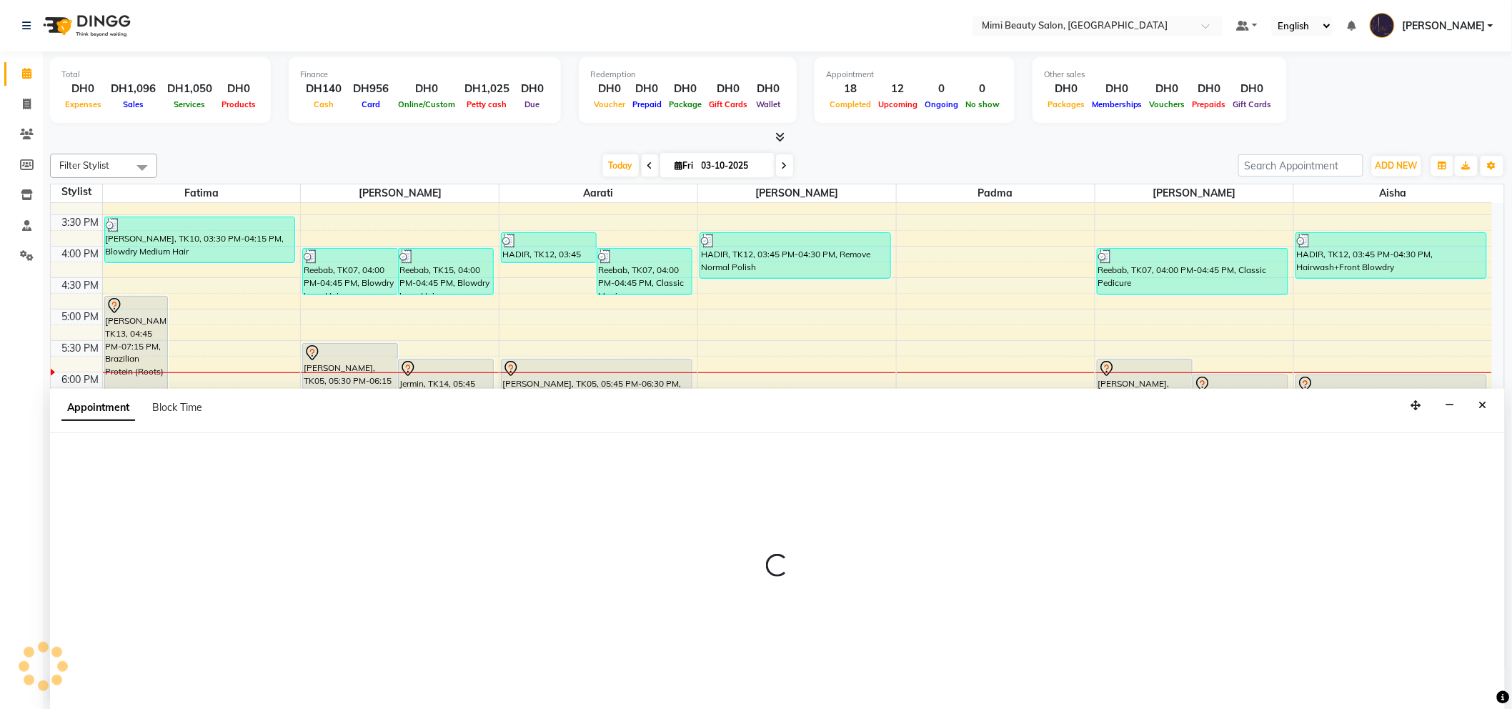
scroll to position [1, 0]
select select "tentative"
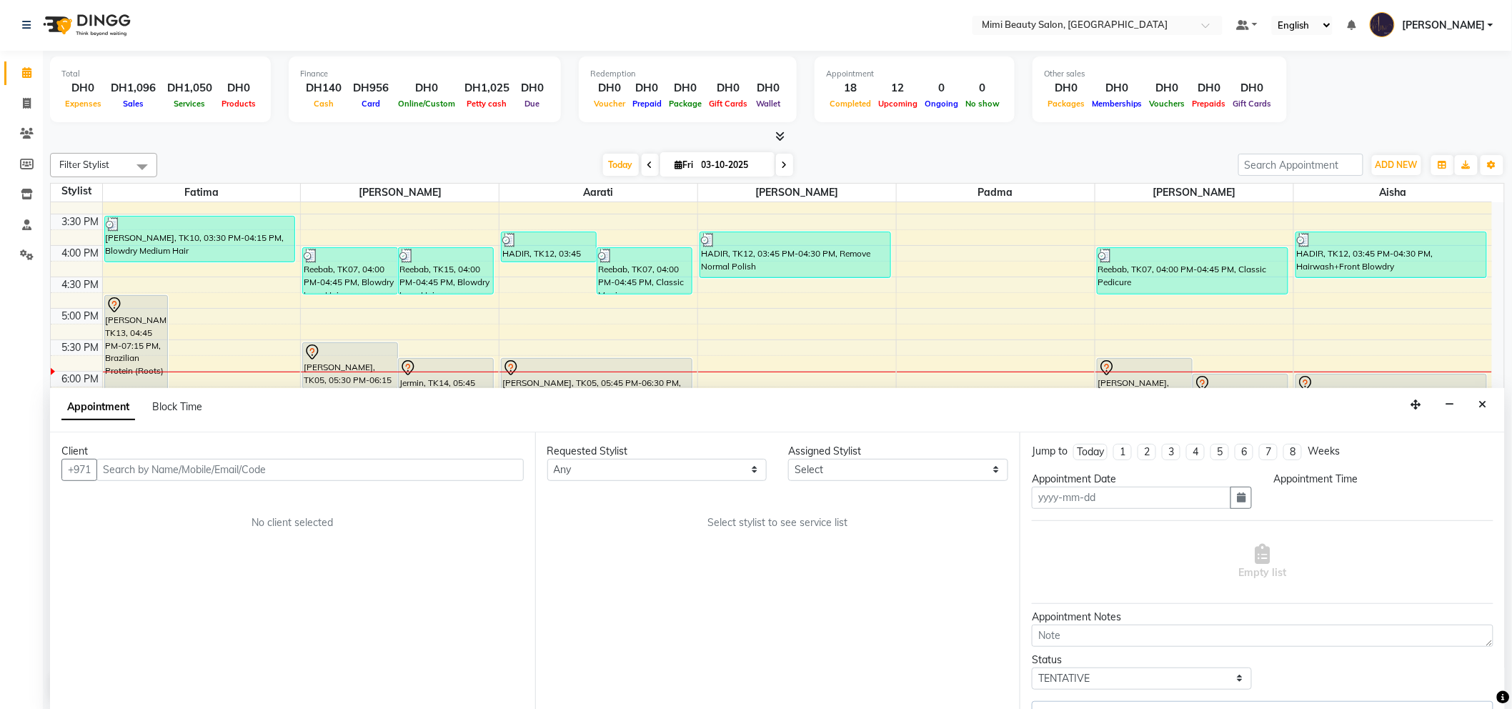
type input "03-10-2025"
select select "52700"
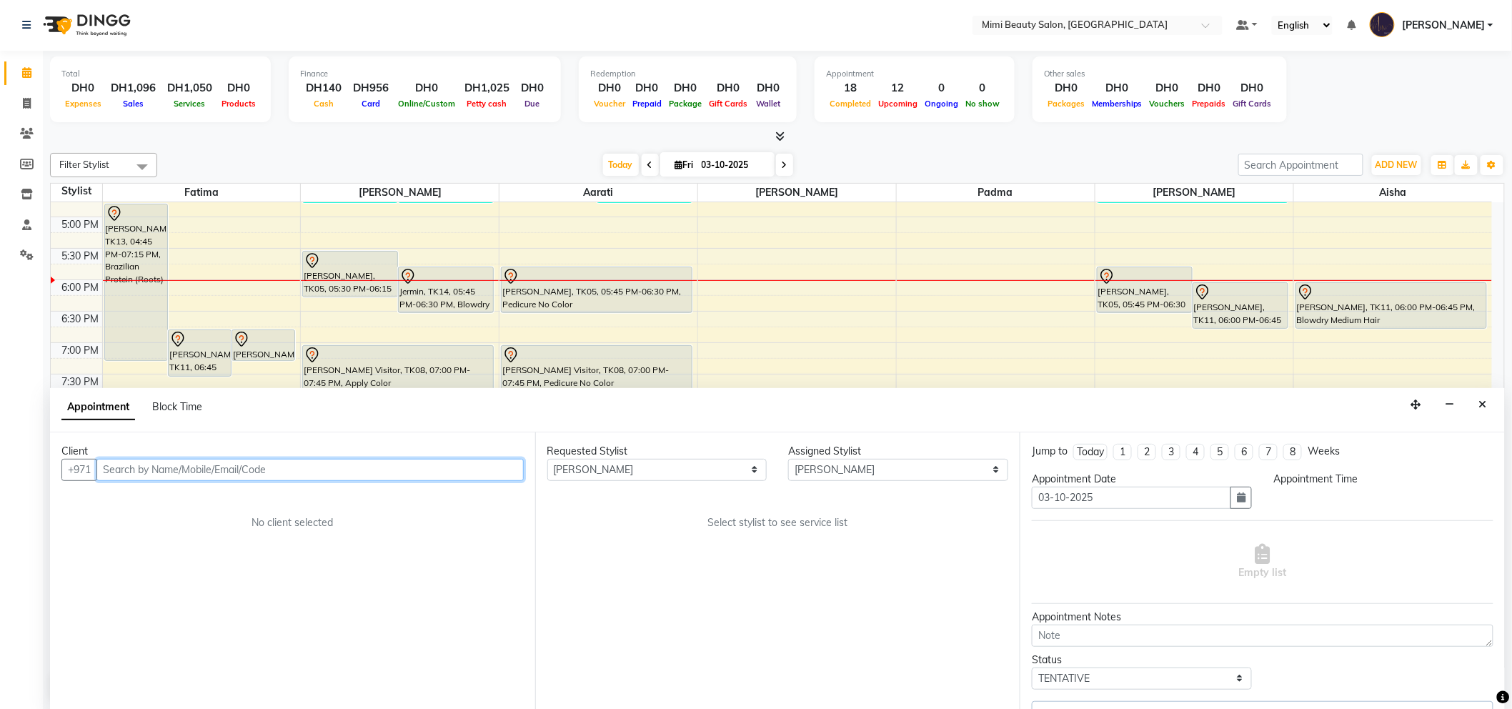
select select "1065"
select select "3351"
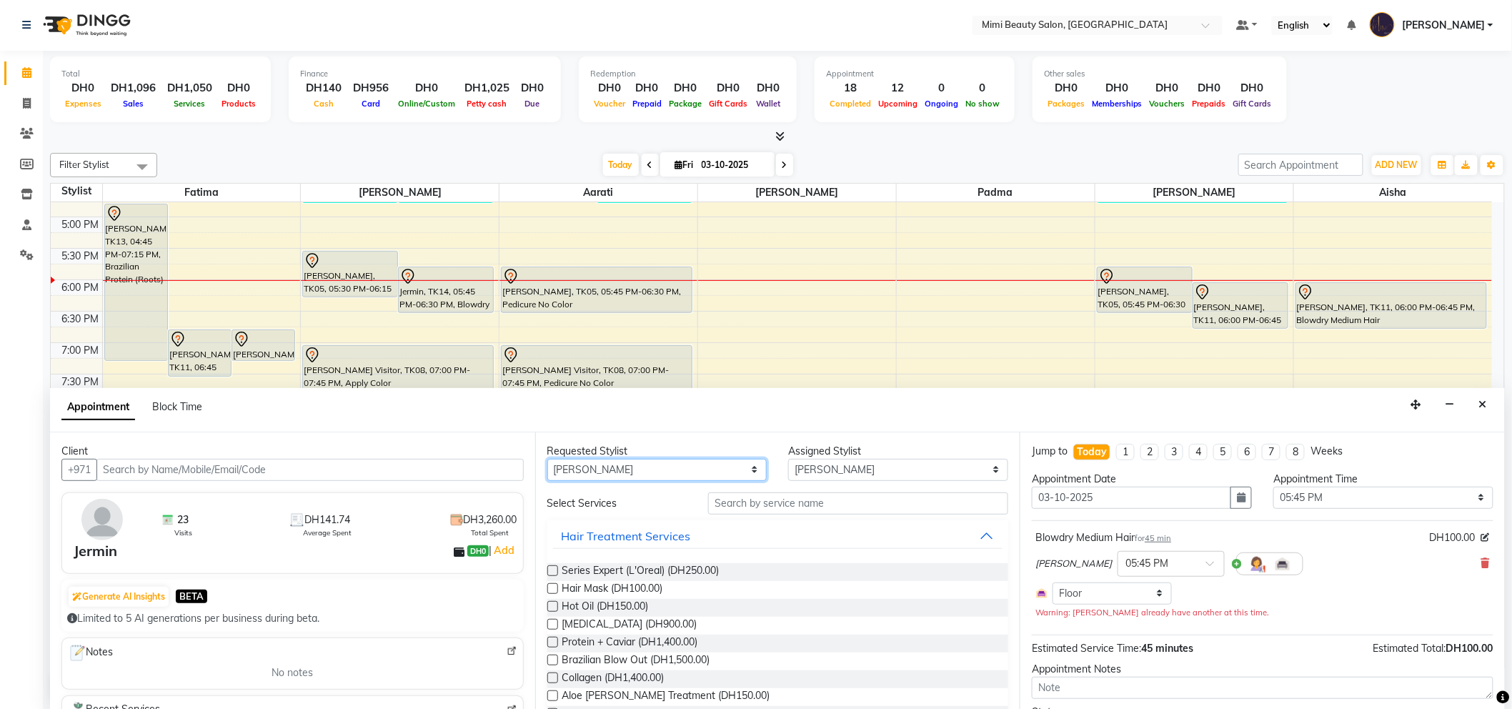
click at [618, 474] on select "Any [PERSON_NAME] [PERSON_NAME] [PERSON_NAME] [PERSON_NAME] Padma" at bounding box center [657, 470] width 220 height 22
select select "53403"
click at [547, 459] on select "Any [PERSON_NAME] [PERSON_NAME] [PERSON_NAME] [PERSON_NAME] Padma" at bounding box center [657, 470] width 220 height 22
select select "53403"
click at [723, 508] on input "text" at bounding box center [858, 503] width 300 height 22
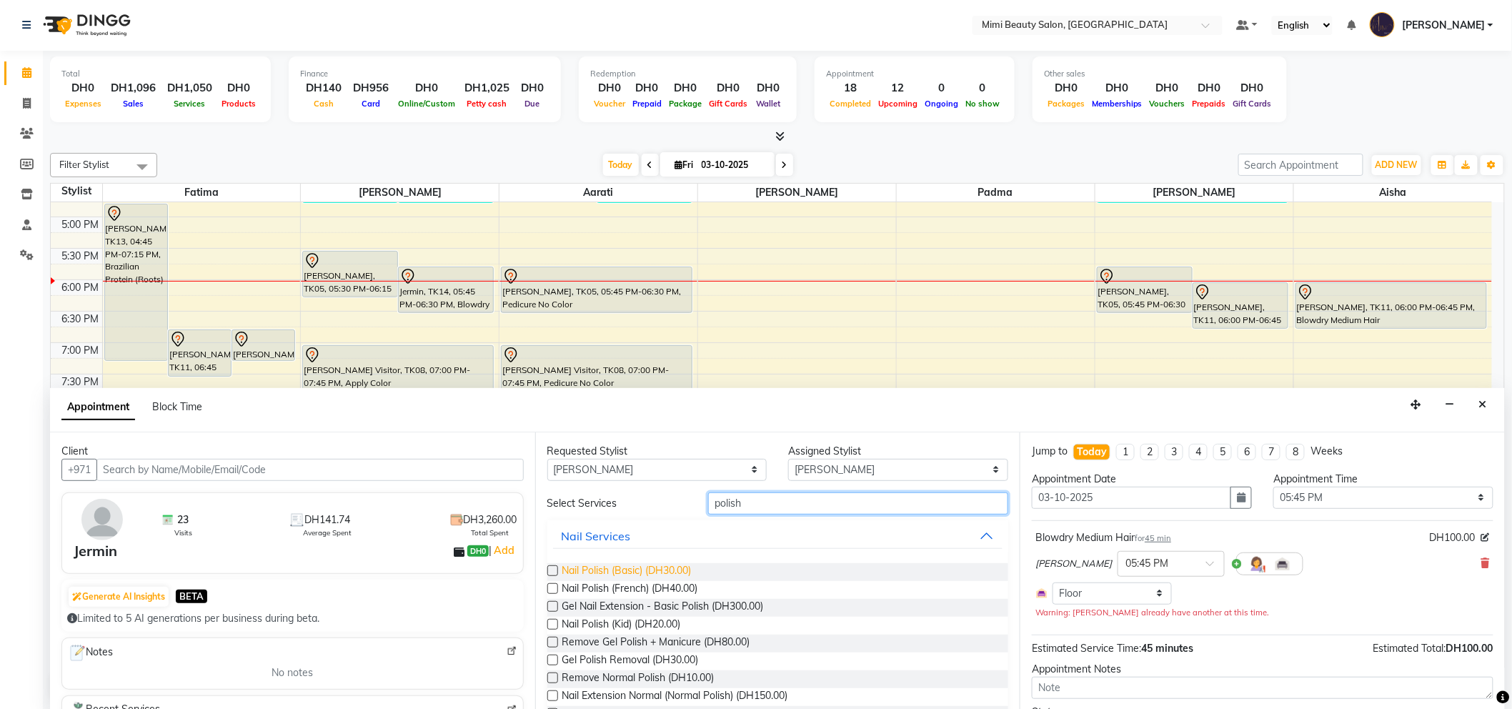
type input "polish"
click at [674, 573] on span "Nail Polish (Basic) (DH30.00)" at bounding box center [626, 572] width 129 height 18
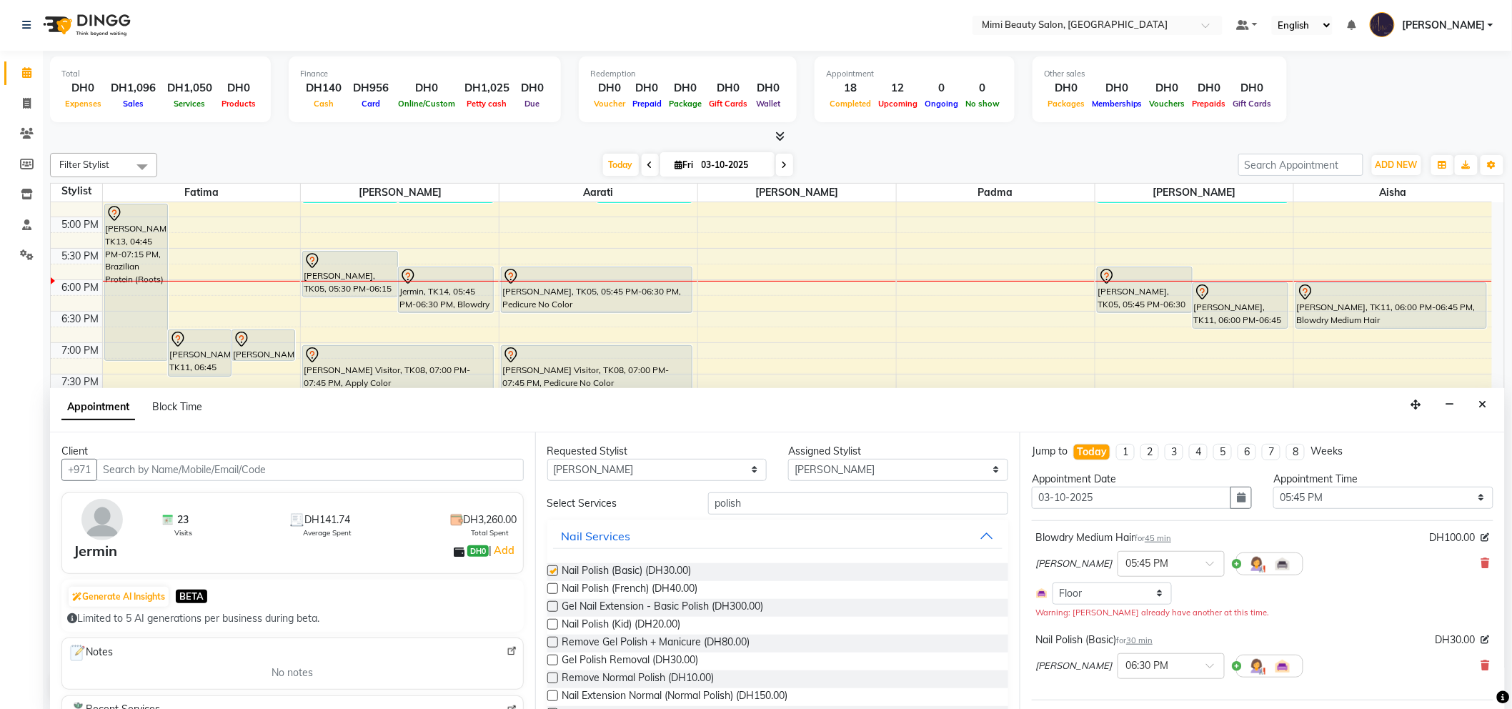
checkbox input "false"
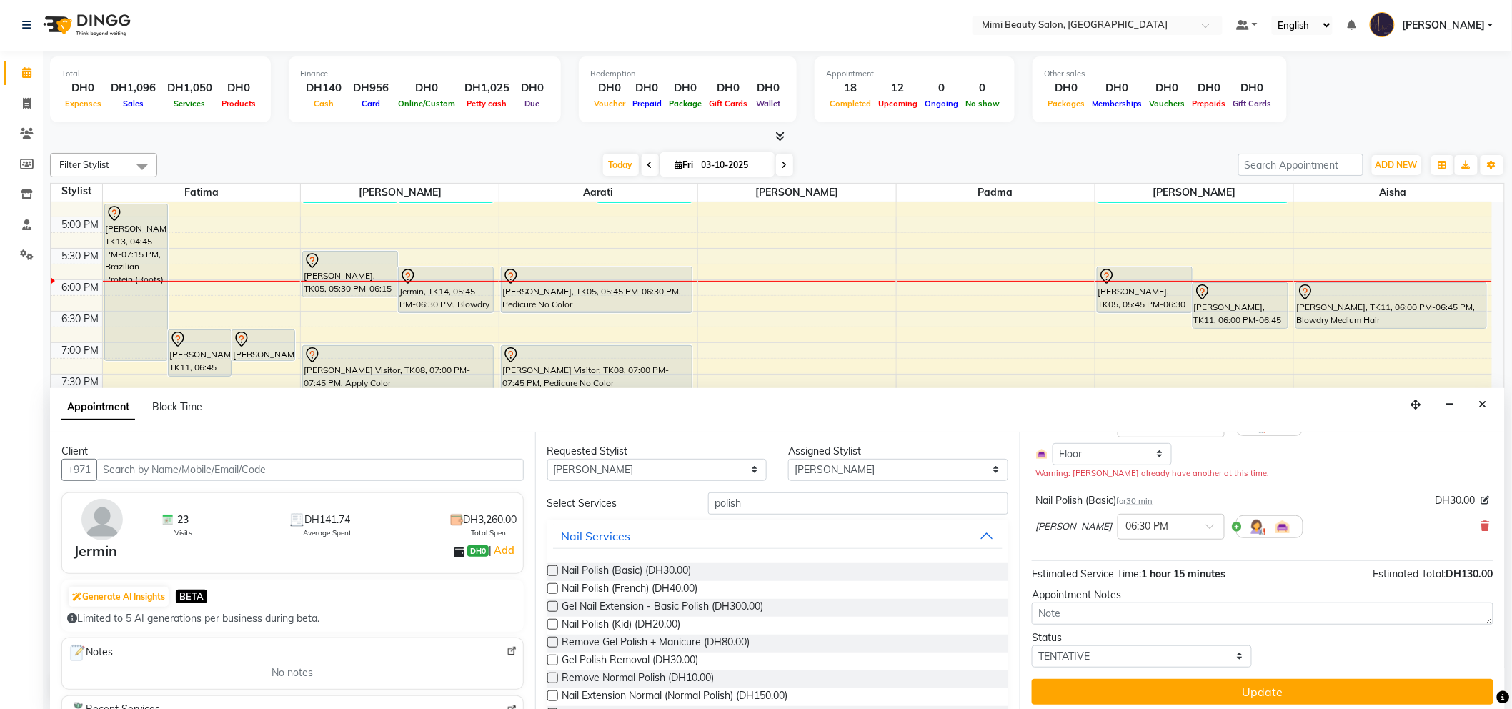
scroll to position [146, 0]
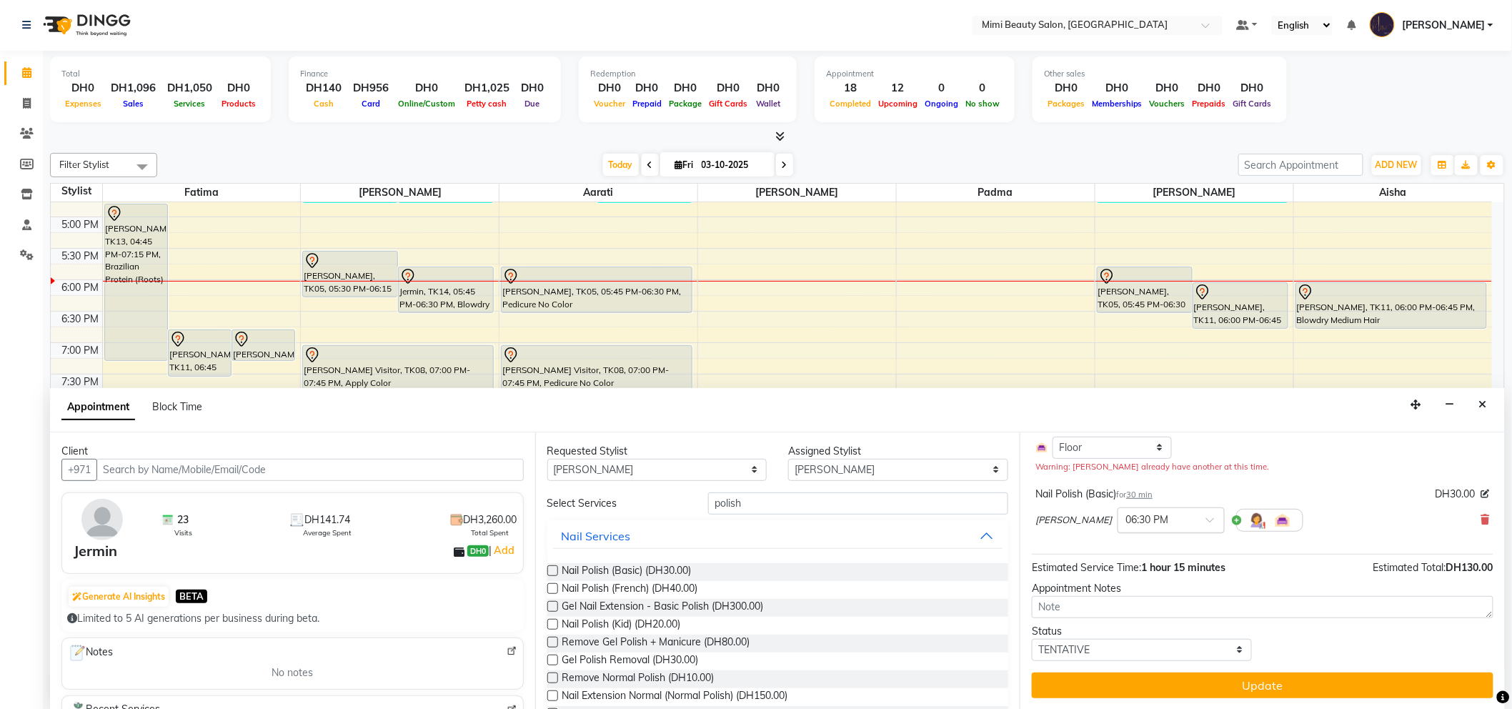
click at [1206, 517] on span at bounding box center [1215, 523] width 18 height 15
click at [1118, 551] on div "06:00 PM" at bounding box center [1171, 545] width 106 height 26
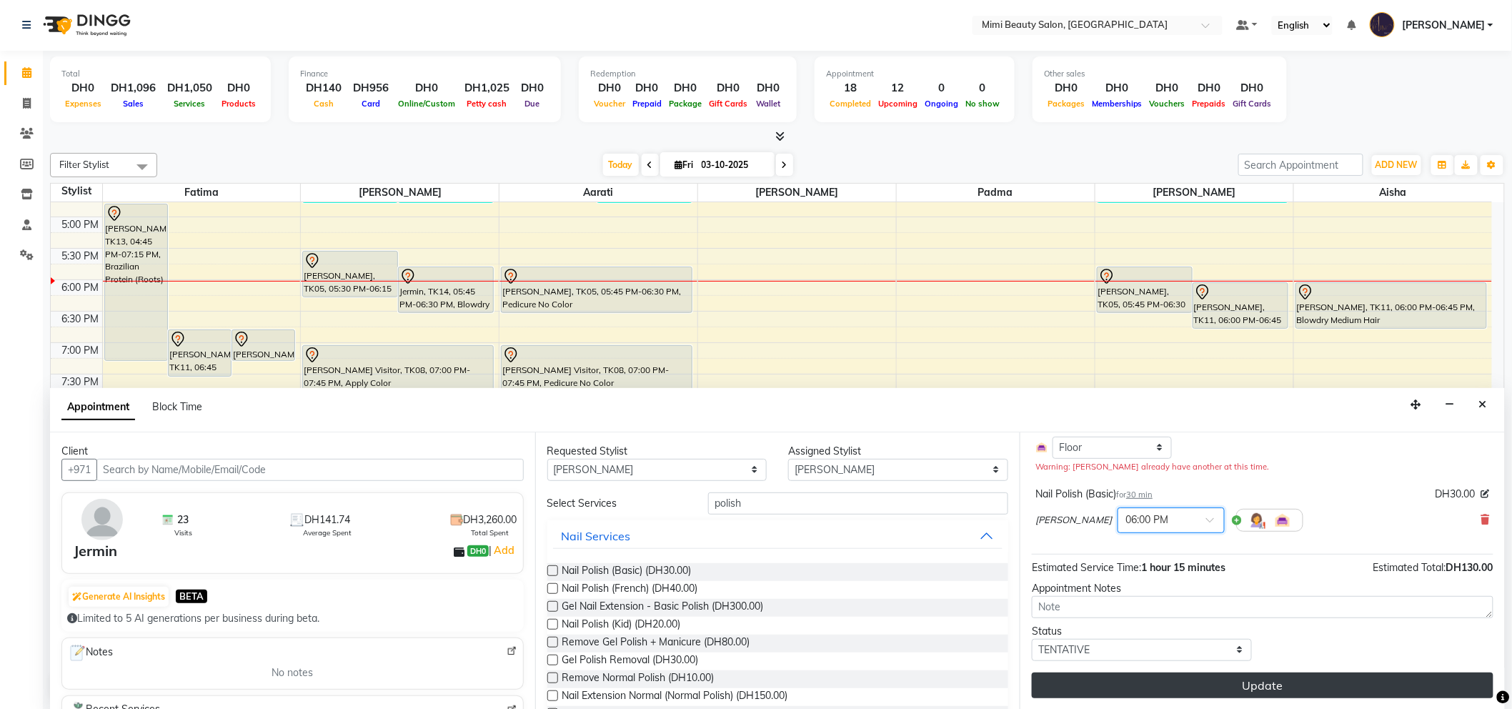
click at [1264, 681] on button "Update" at bounding box center [1262, 685] width 461 height 26
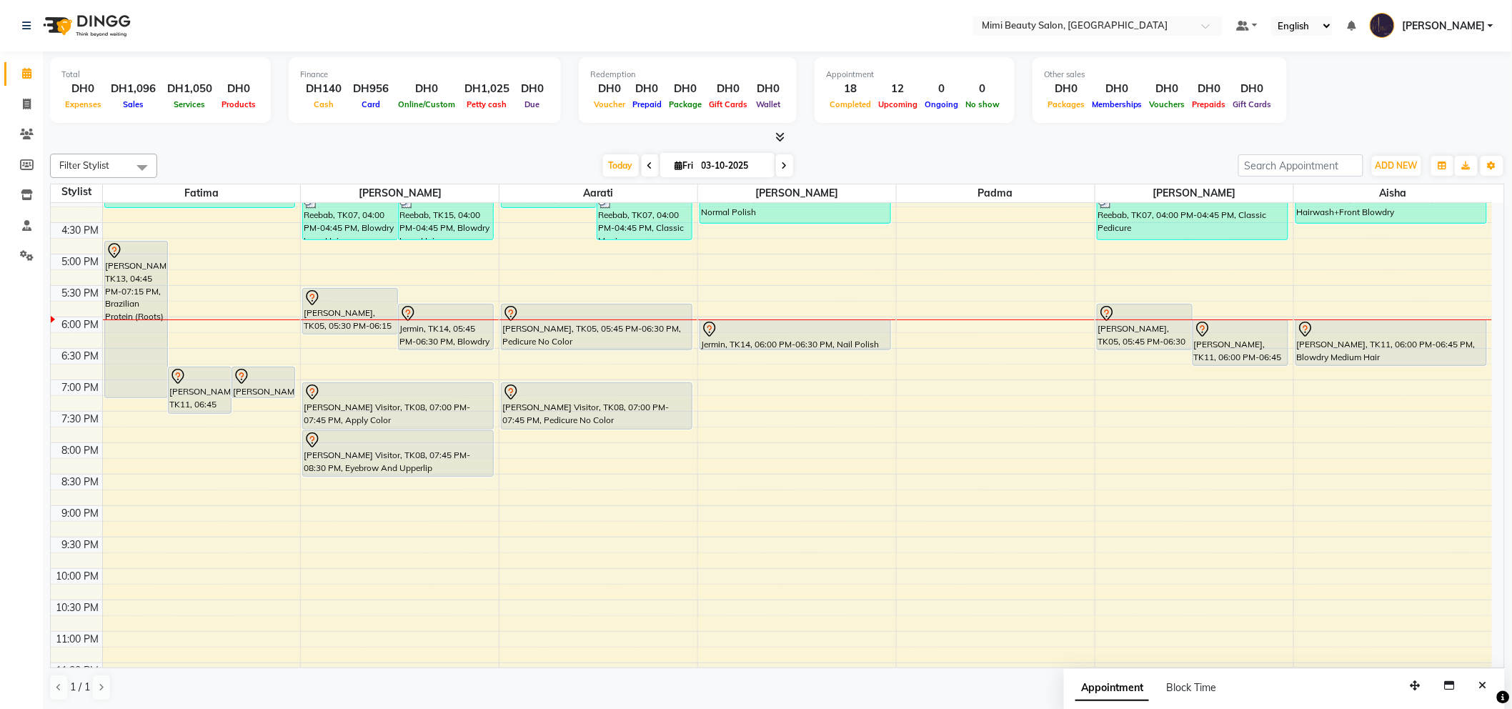
scroll to position [476, 0]
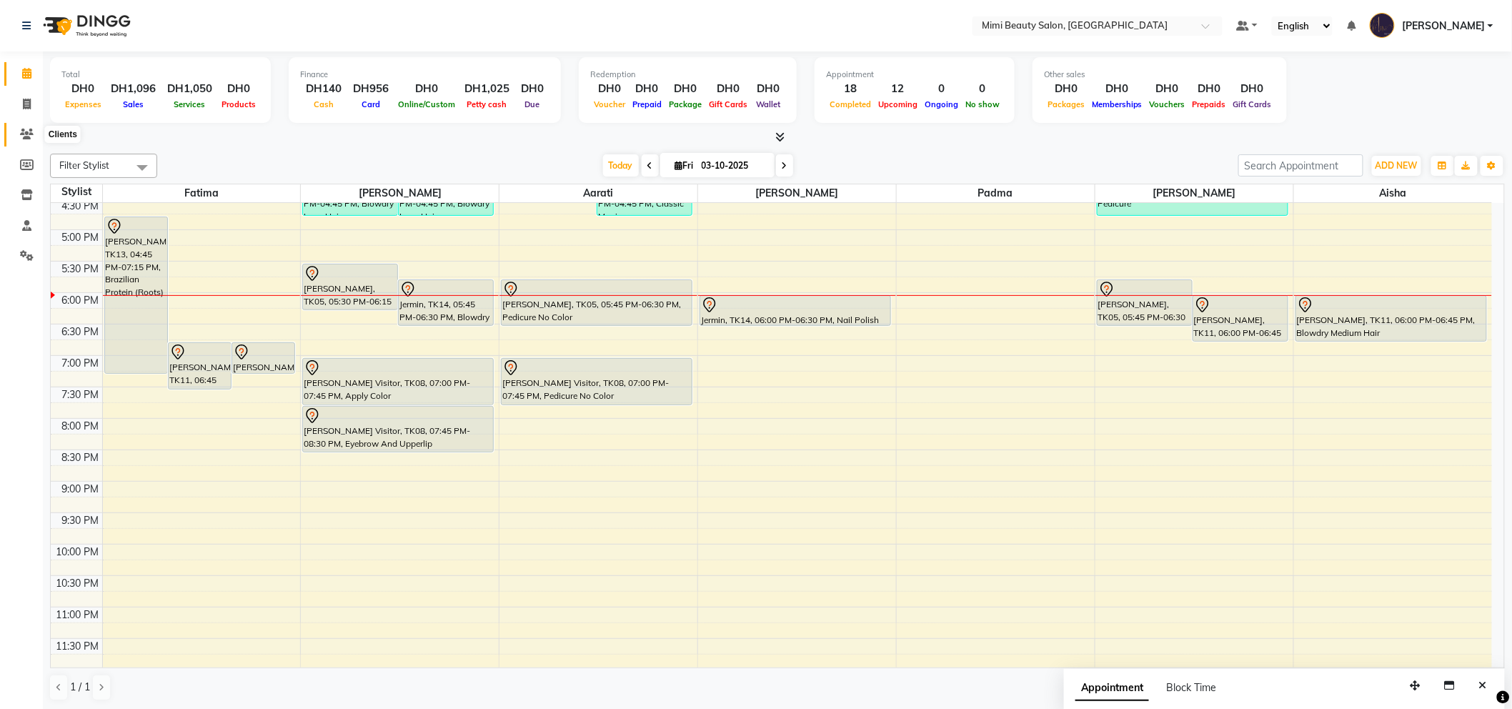
click at [29, 133] on icon at bounding box center [27, 134] width 14 height 11
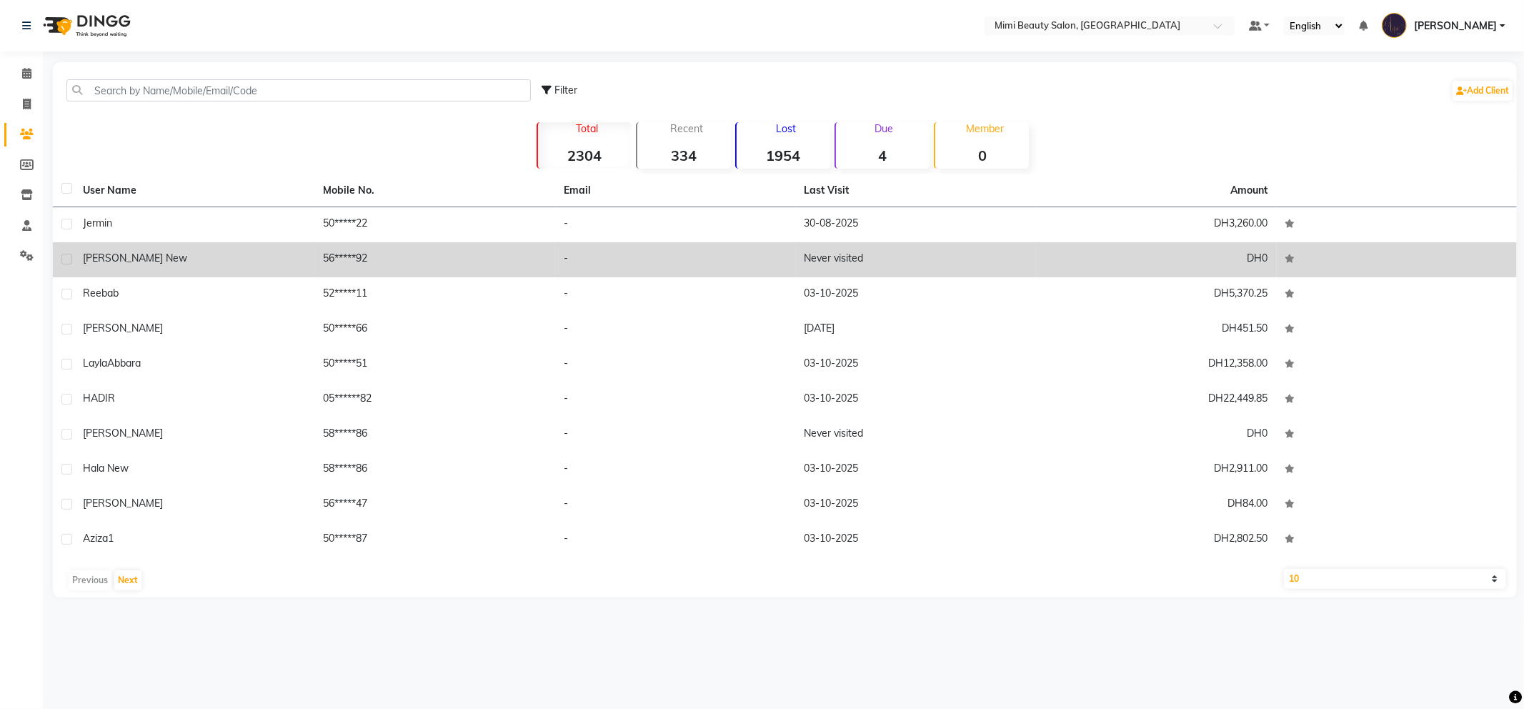
click at [143, 259] on div "[PERSON_NAME] New" at bounding box center [195, 258] width 224 height 15
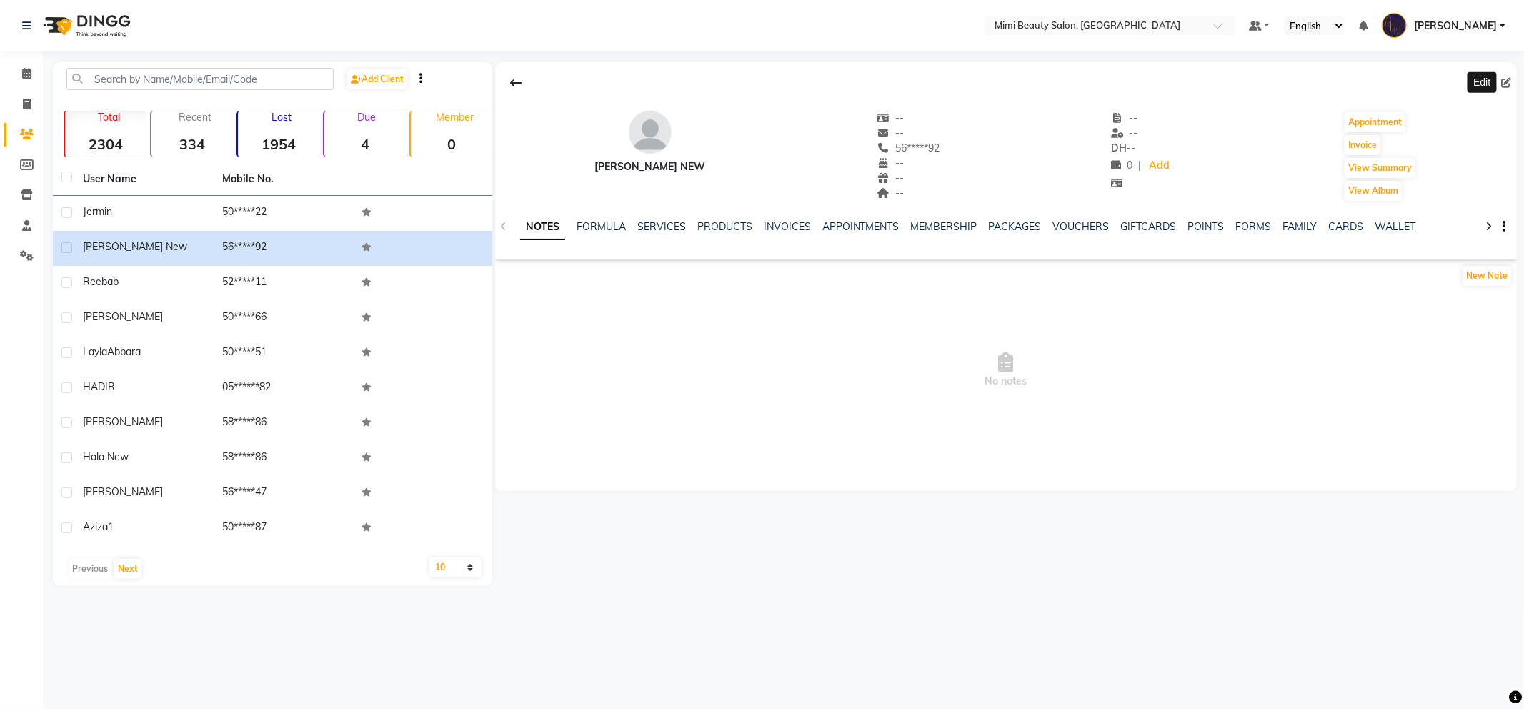
click at [1506, 79] on icon at bounding box center [1506, 83] width 10 height 10
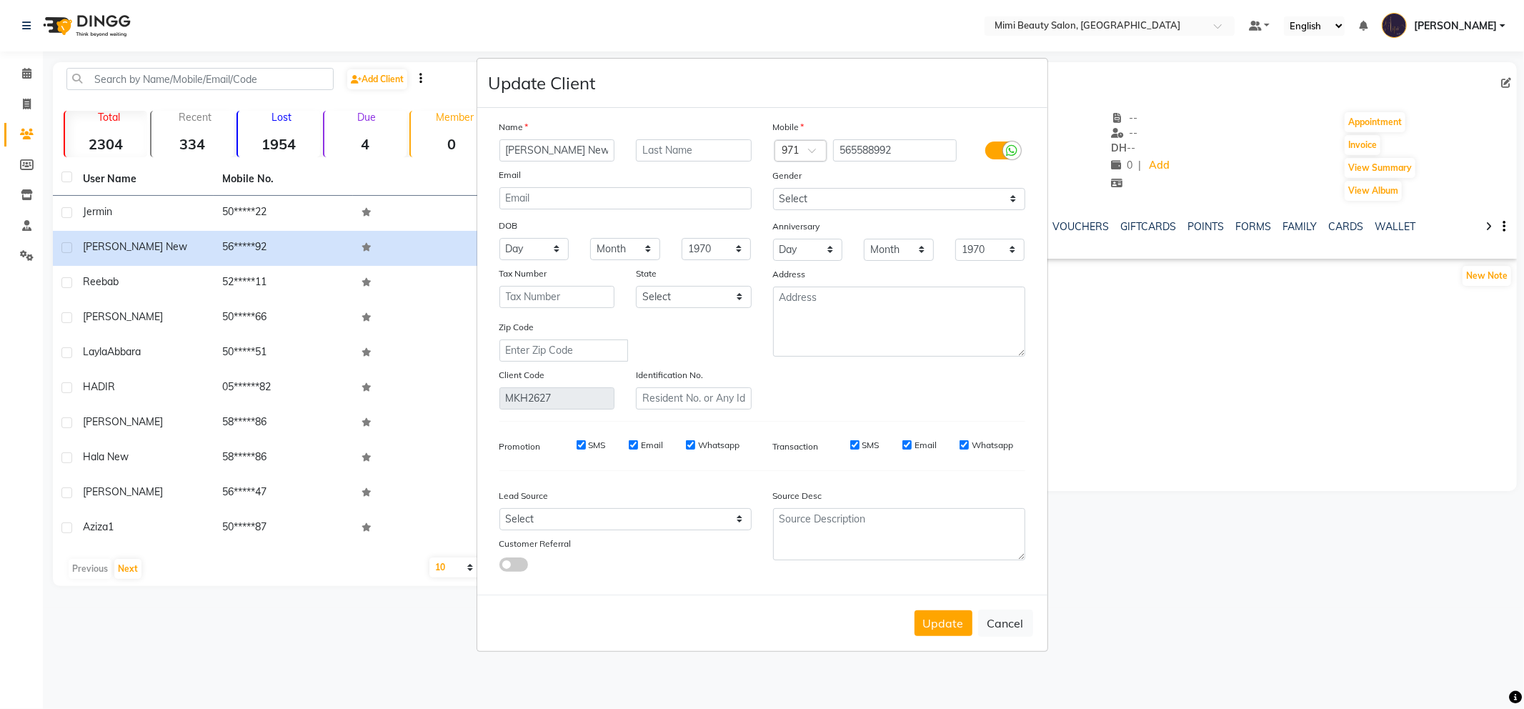
drag, startPoint x: 576, startPoint y: 153, endPoint x: 539, endPoint y: 152, distance: 37.2
click at [539, 152] on input "[PERSON_NAME] New" at bounding box center [557, 150] width 116 height 22
type input "[PERSON_NAME] Office"
click at [947, 624] on button "Update" at bounding box center [943, 623] width 58 height 26
select select
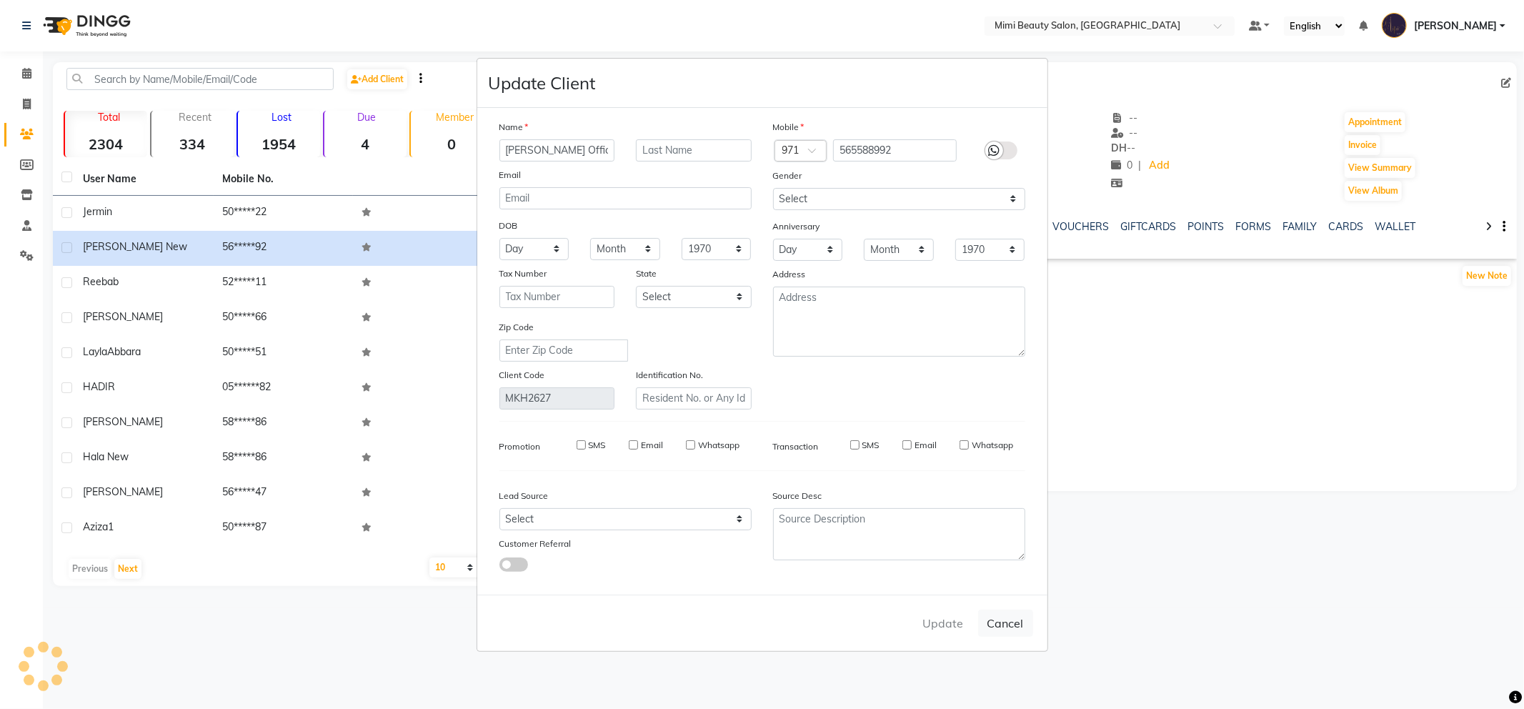
select select
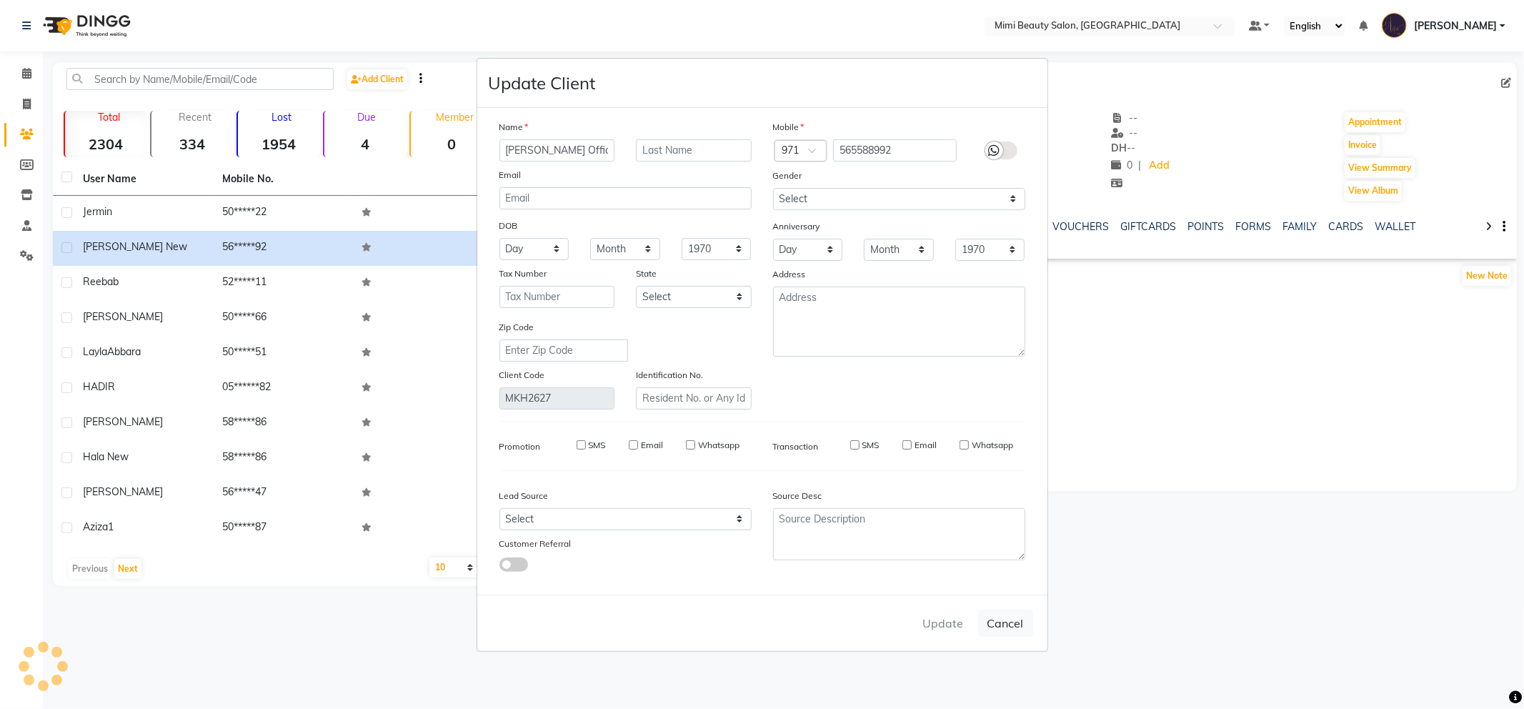
select select
checkbox input "false"
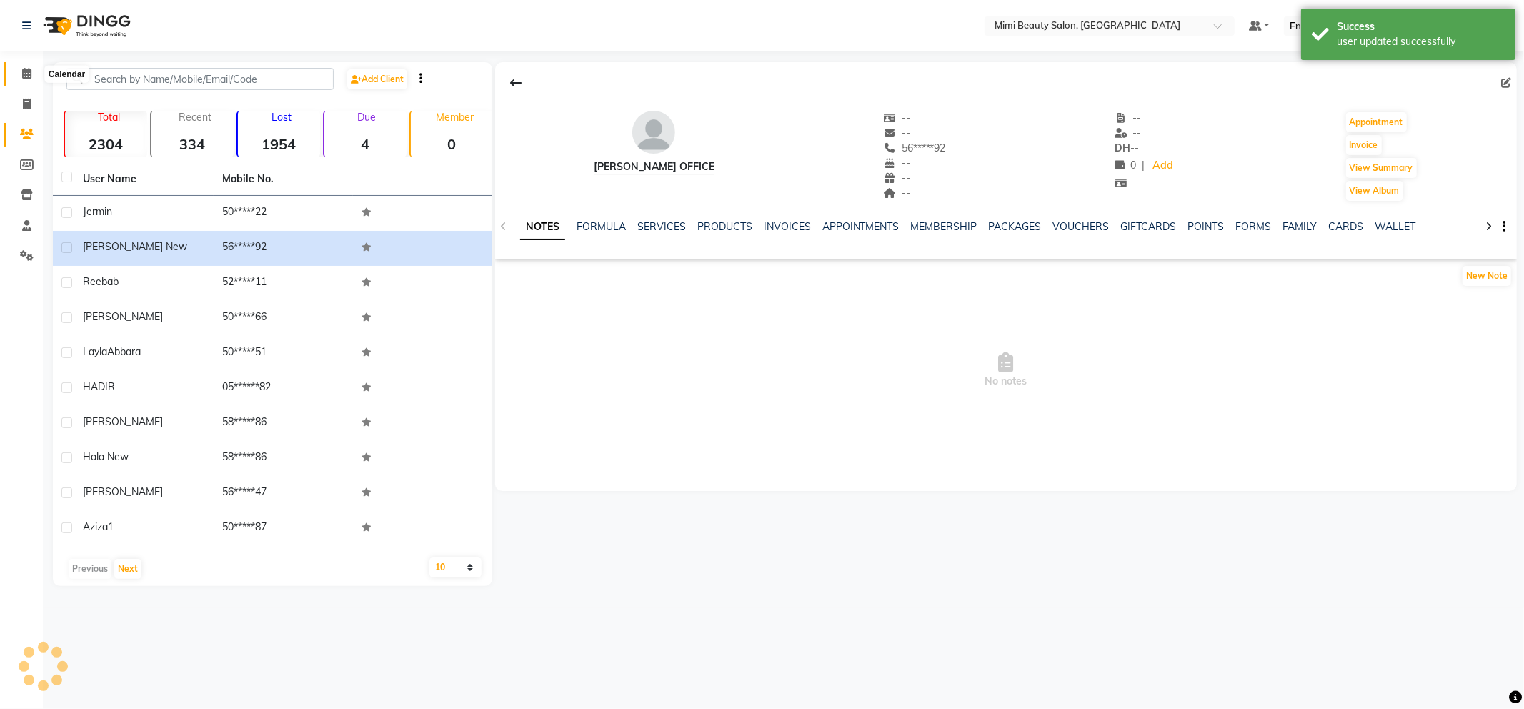
click at [26, 74] on icon at bounding box center [26, 73] width 9 height 11
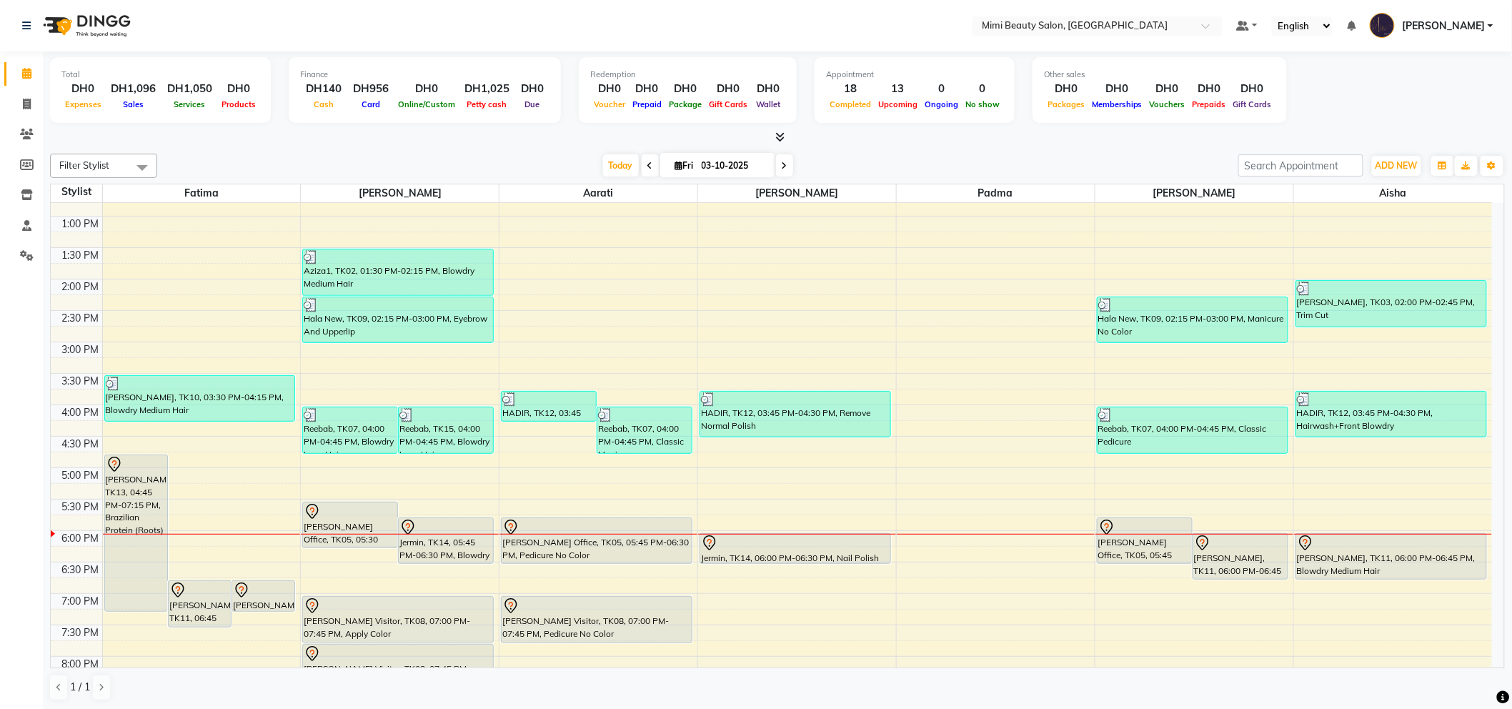
scroll to position [317, 0]
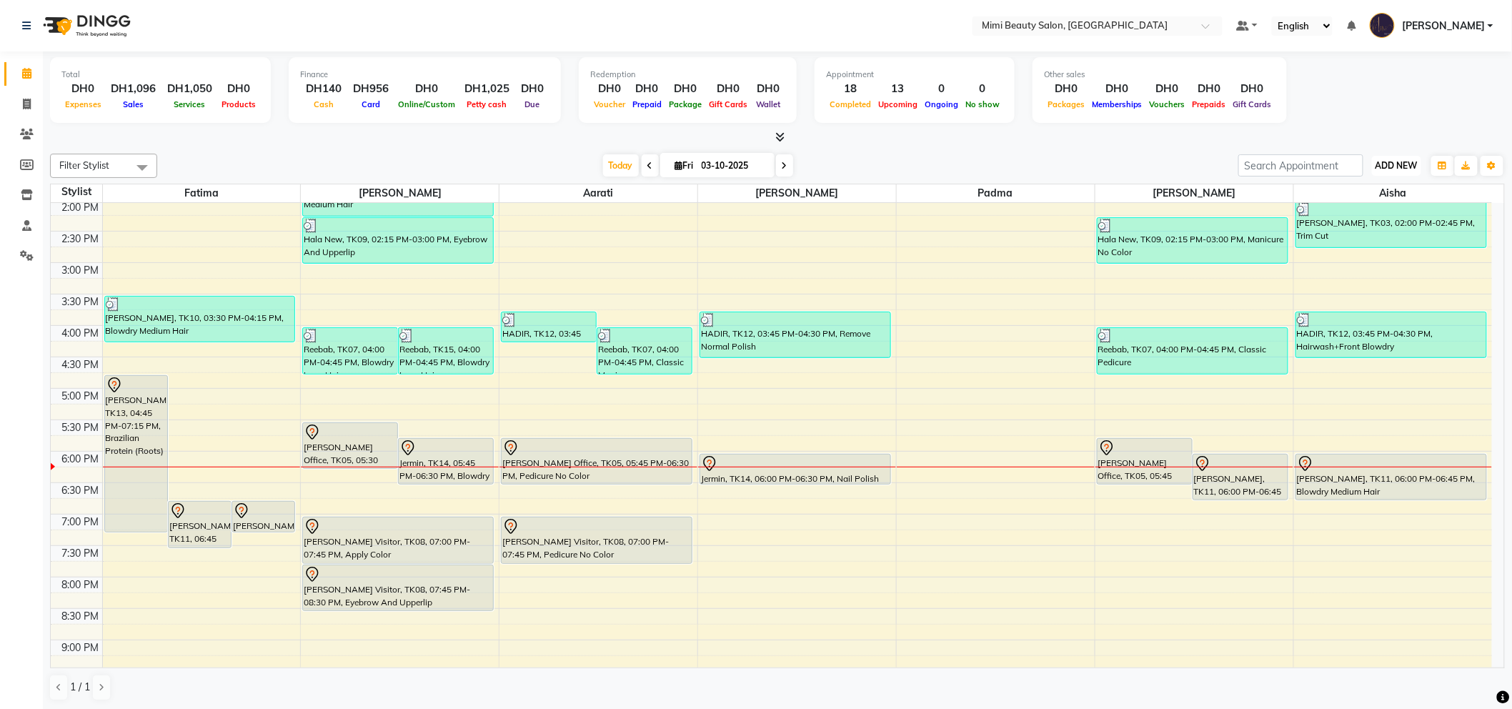
click at [1395, 163] on span "ADD NEW" at bounding box center [1396, 165] width 42 height 11
click at [1359, 227] on link "Add Expense" at bounding box center [1364, 229] width 113 height 19
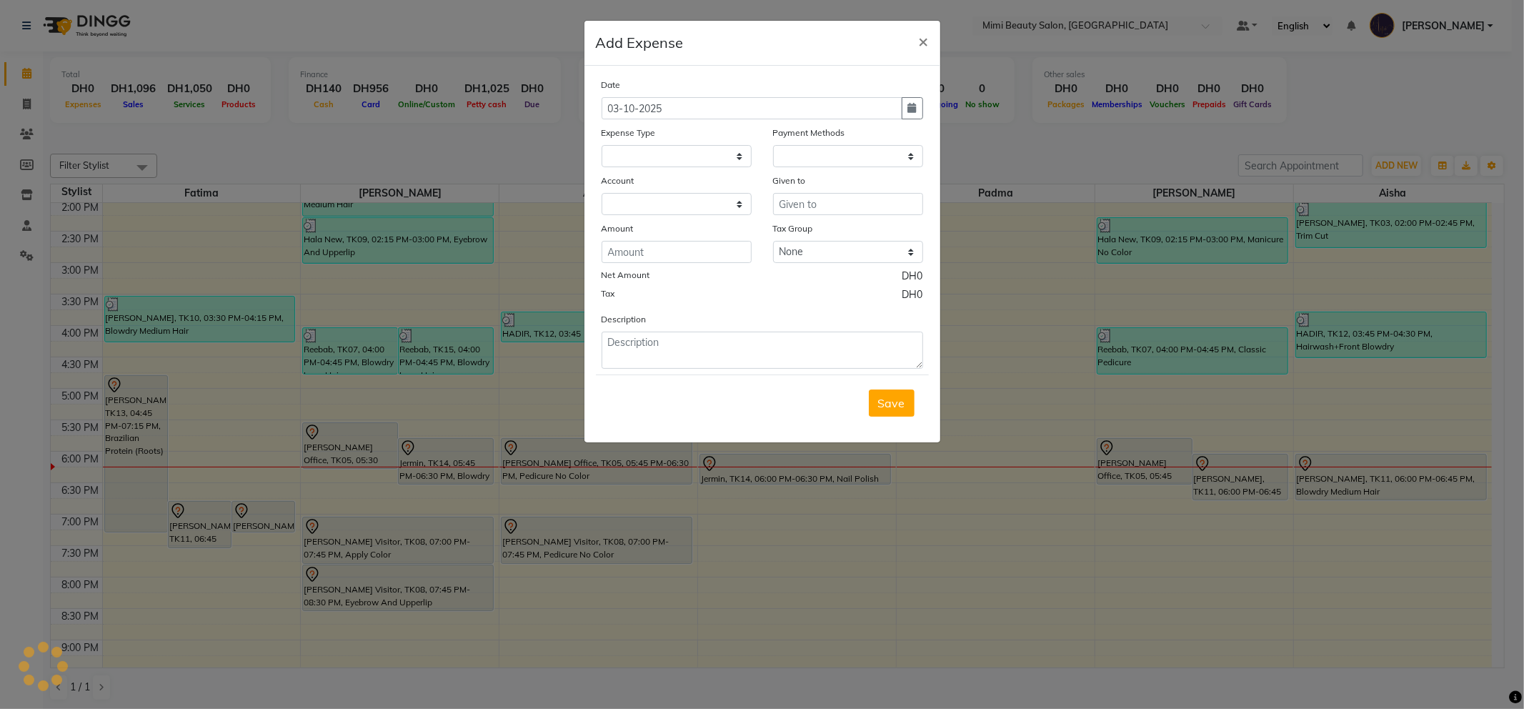
select select
select select "1"
select select "5806"
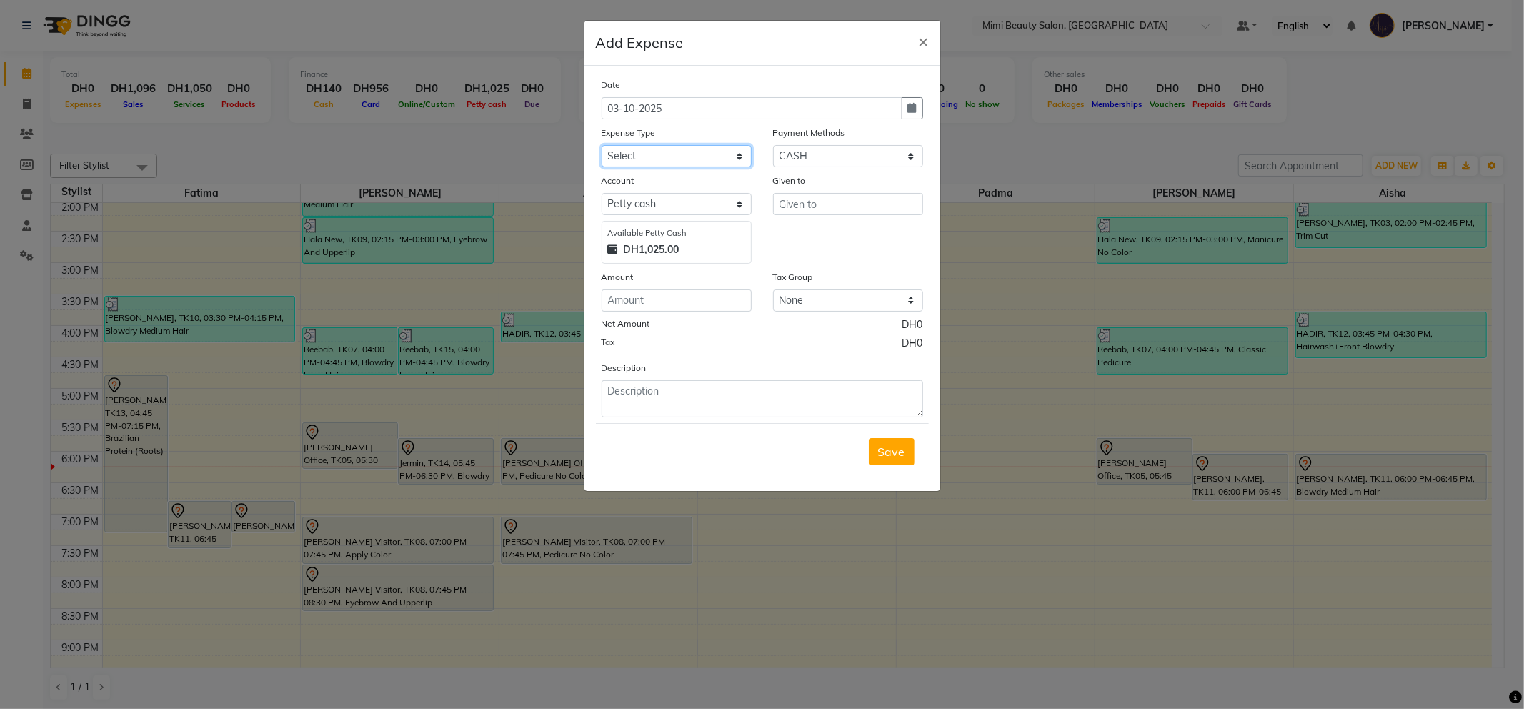
click at [683, 158] on select "Select Advance Salary Bank charges Car maintenance Cash transfer to bank Cash t…" at bounding box center [676, 156] width 150 height 22
select select "15"
click at [601, 145] on select "Select Advance Salary Bank charges Car maintenance Cash transfer to bank Cash t…" at bounding box center [676, 156] width 150 height 22
click at [823, 208] on input "text" at bounding box center [848, 204] width 150 height 22
click at [817, 239] on ngb-highlight "Lo riene" at bounding box center [809, 234] width 39 height 14
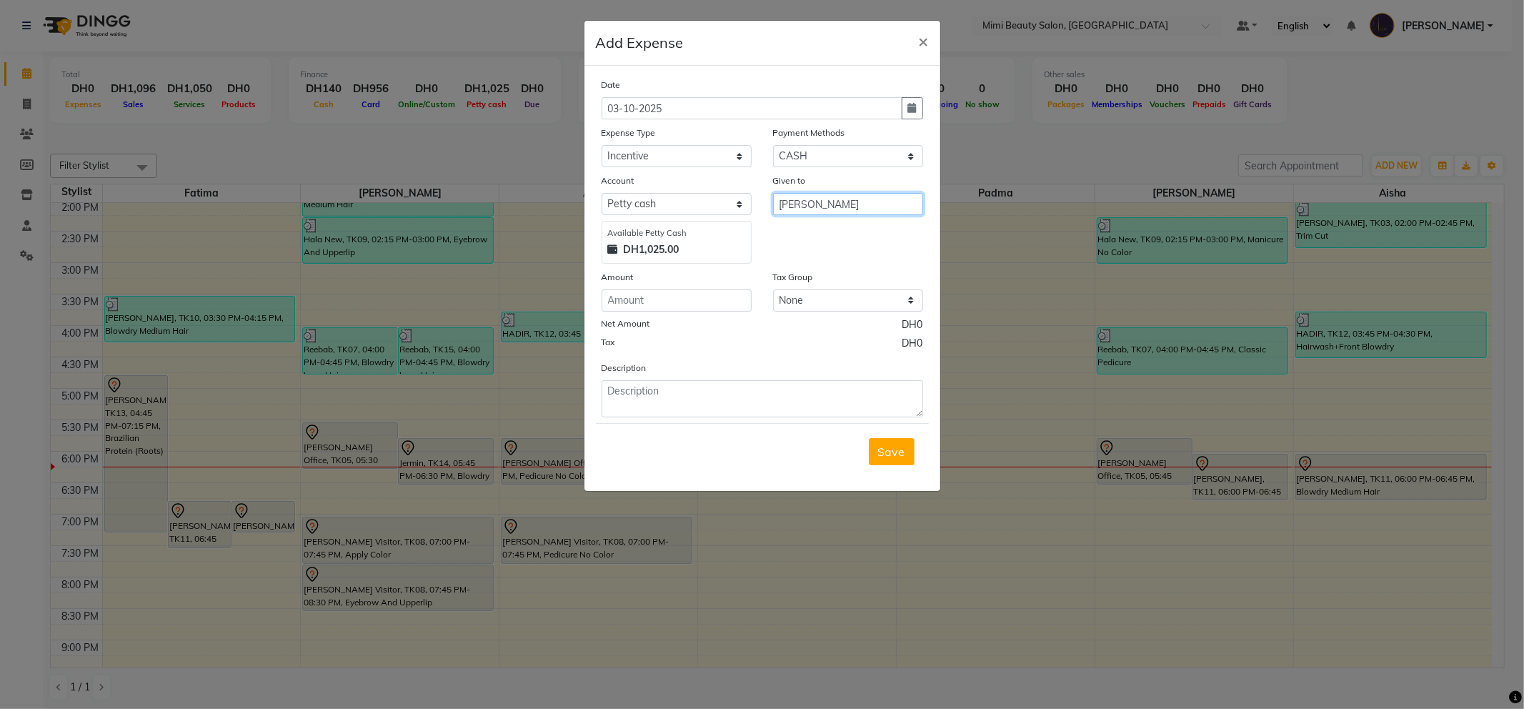
type input "[PERSON_NAME]"
click at [724, 311] on input "number" at bounding box center [676, 300] width 150 height 22
type input "40"
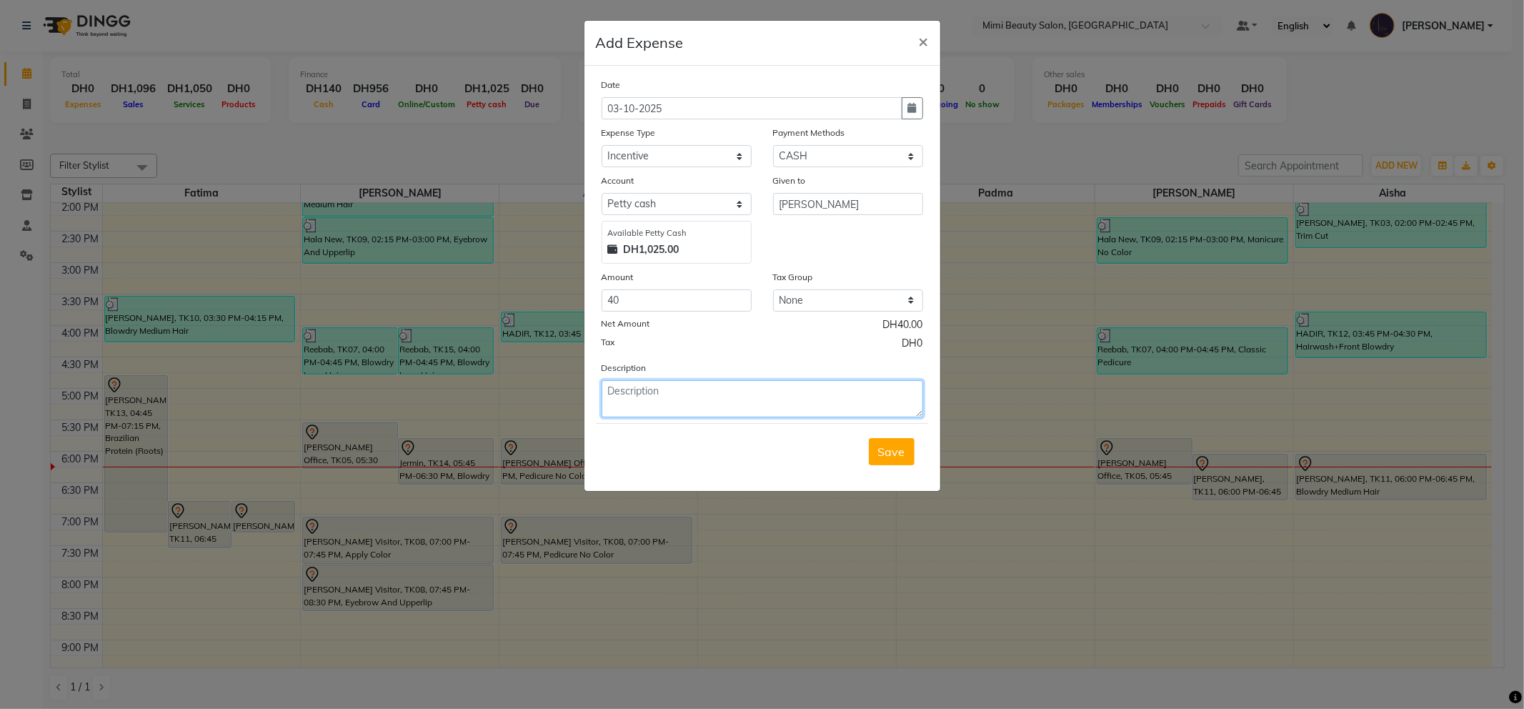
click at [740, 389] on textarea at bounding box center [761, 398] width 321 height 37
type textarea "f"
type textarea "[PERSON_NAME] AND [PERSON_NAME] TIP - 40"
click at [895, 455] on span "Save" at bounding box center [891, 451] width 27 height 14
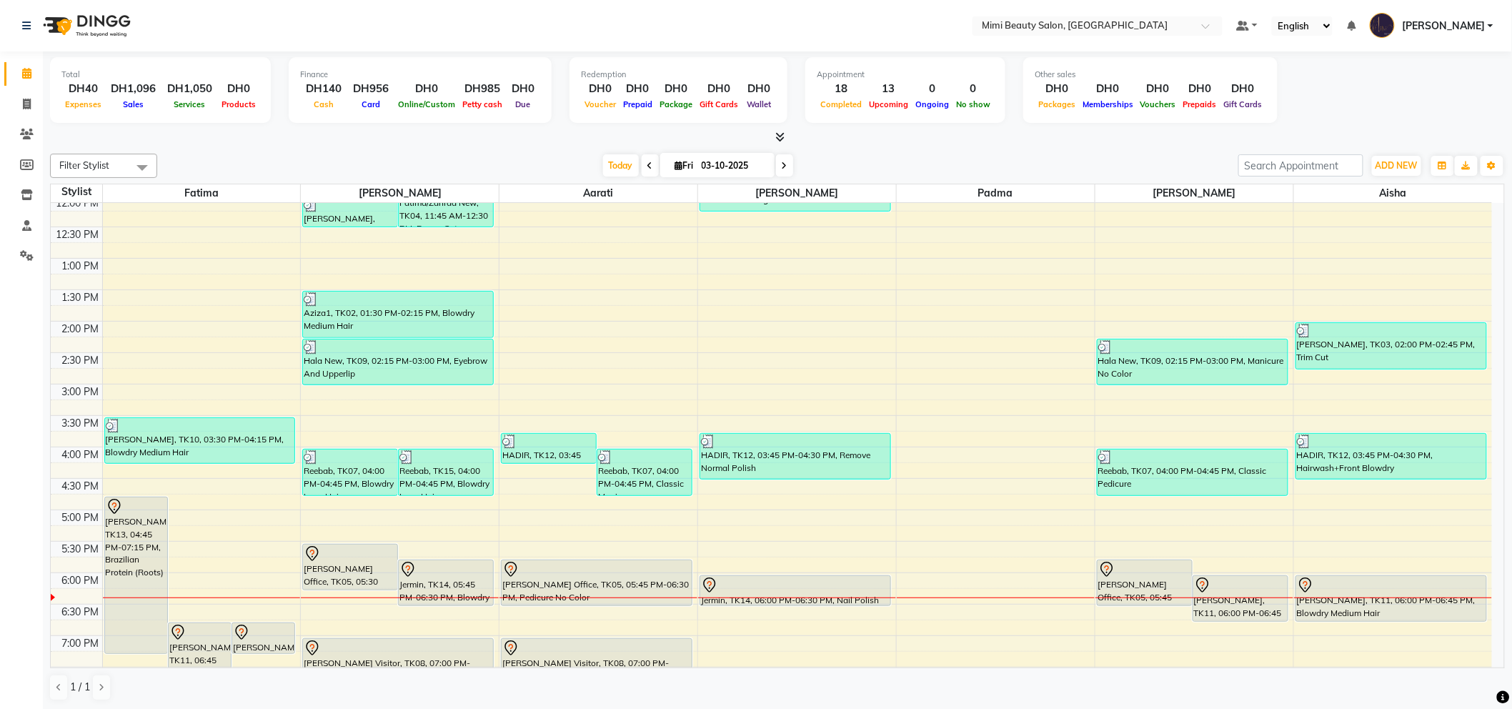
scroll to position [317, 0]
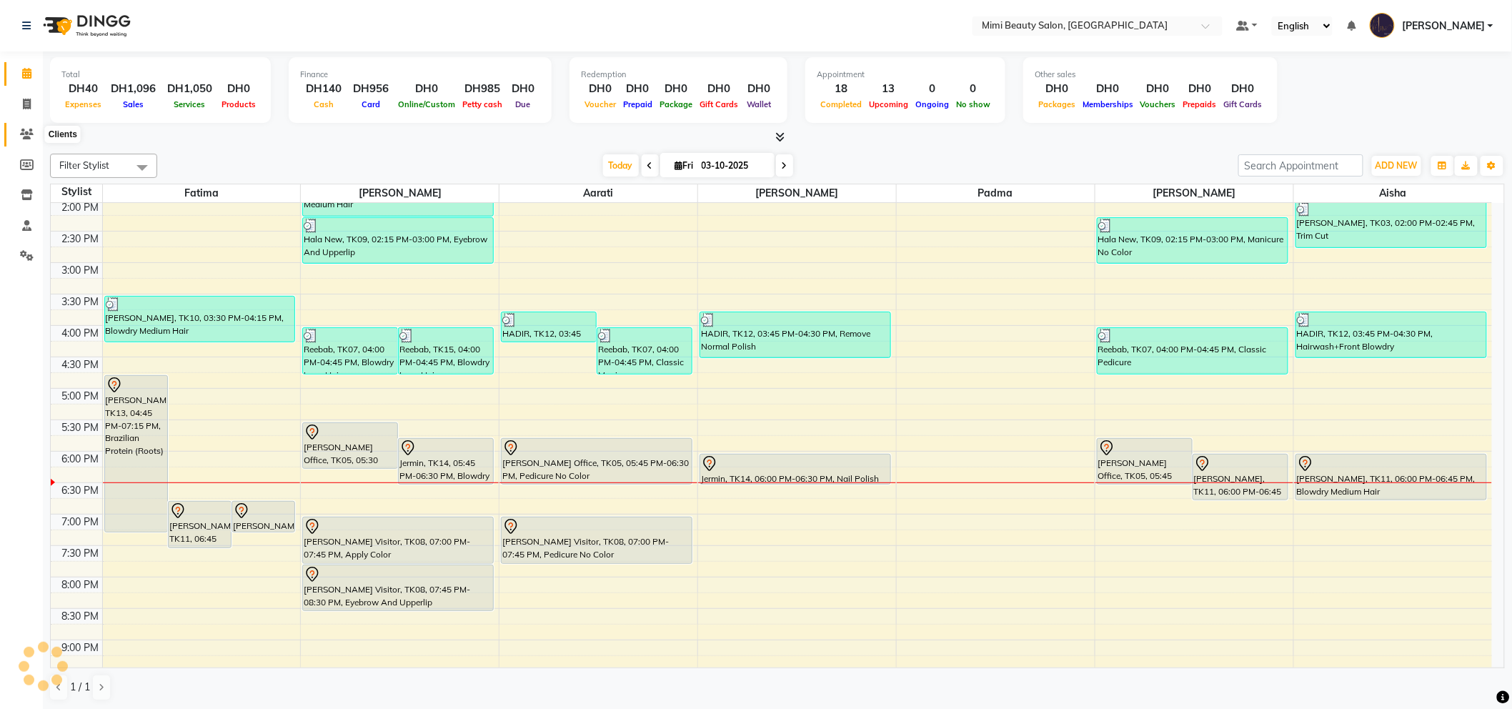
drag, startPoint x: 31, startPoint y: 133, endPoint x: 47, endPoint y: 127, distance: 16.7
click at [31, 133] on icon at bounding box center [27, 134] width 14 height 11
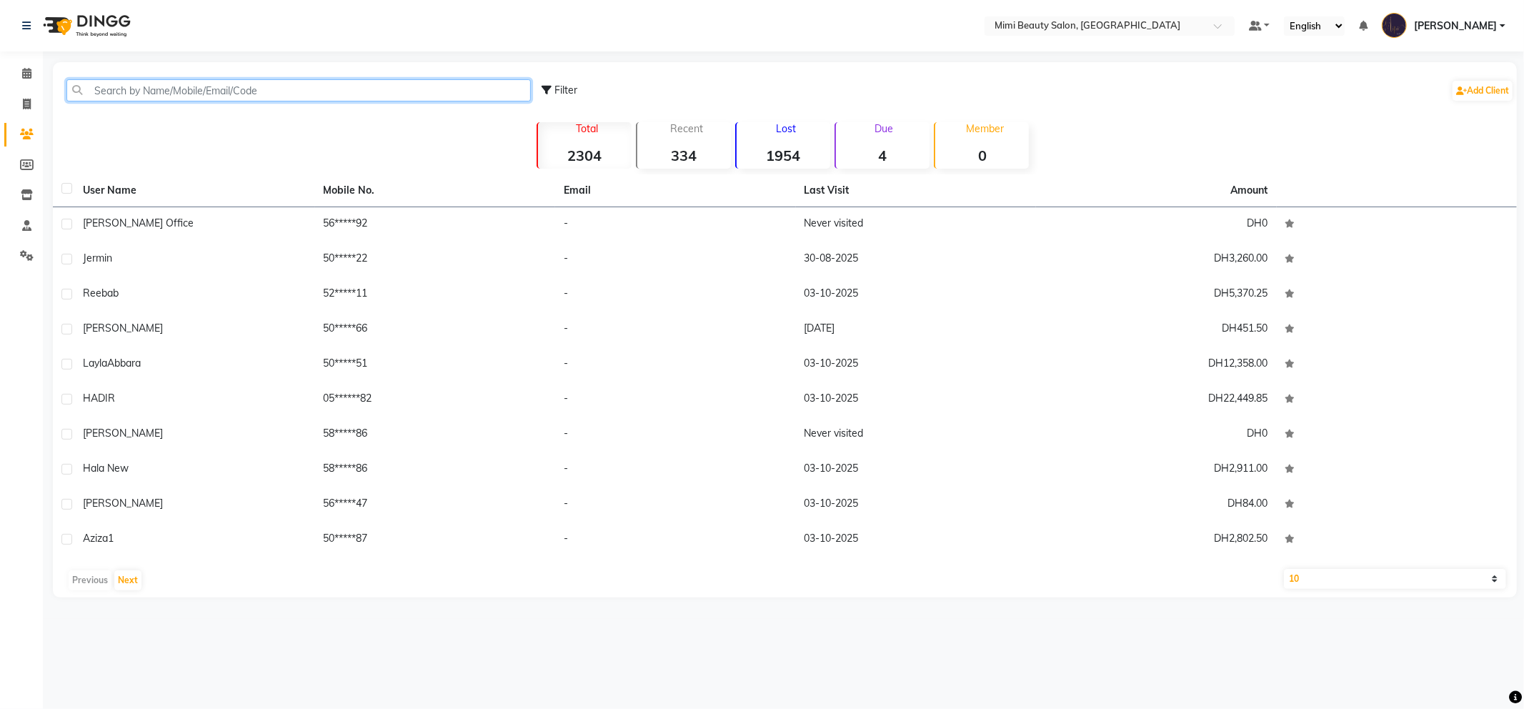
click at [126, 88] on input "text" at bounding box center [298, 90] width 464 height 22
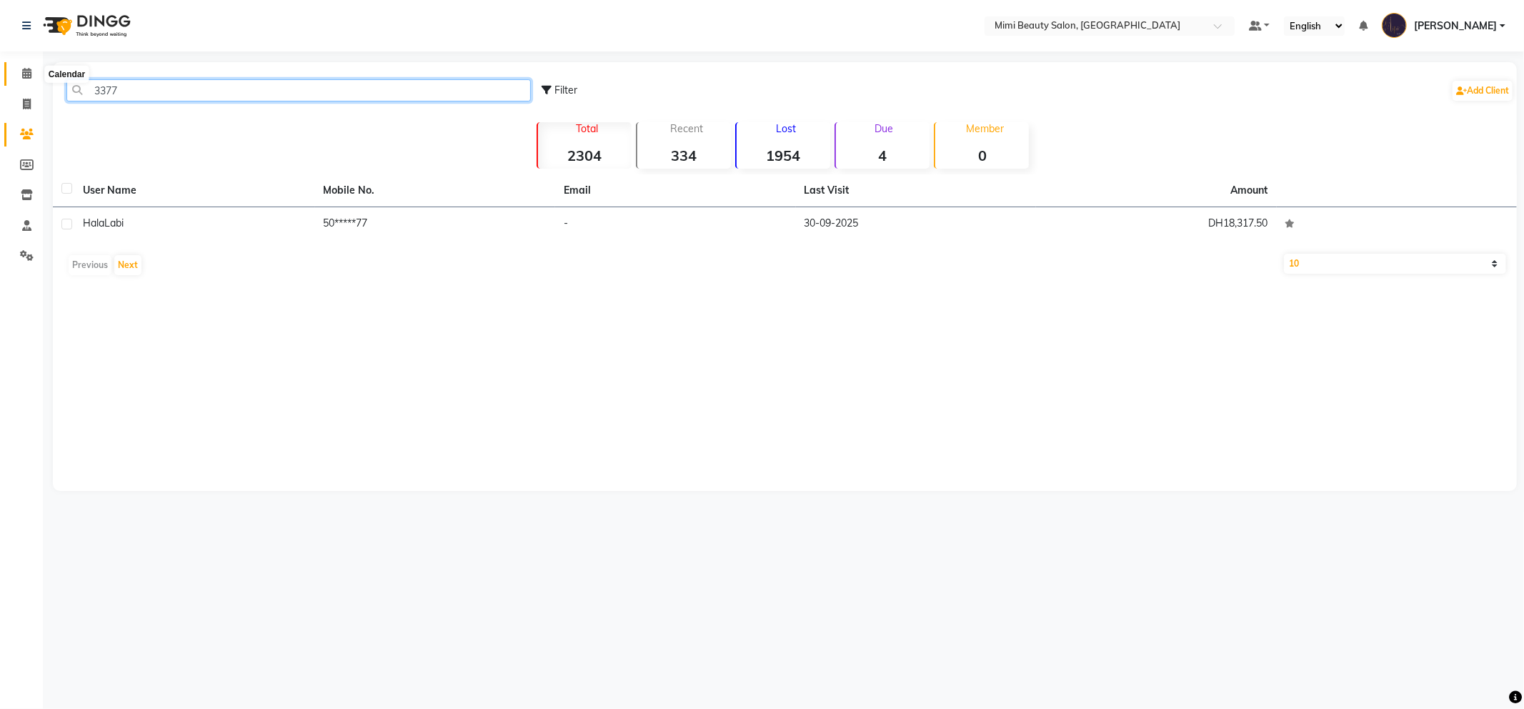
type input "3377"
click at [26, 73] on icon at bounding box center [26, 73] width 9 height 11
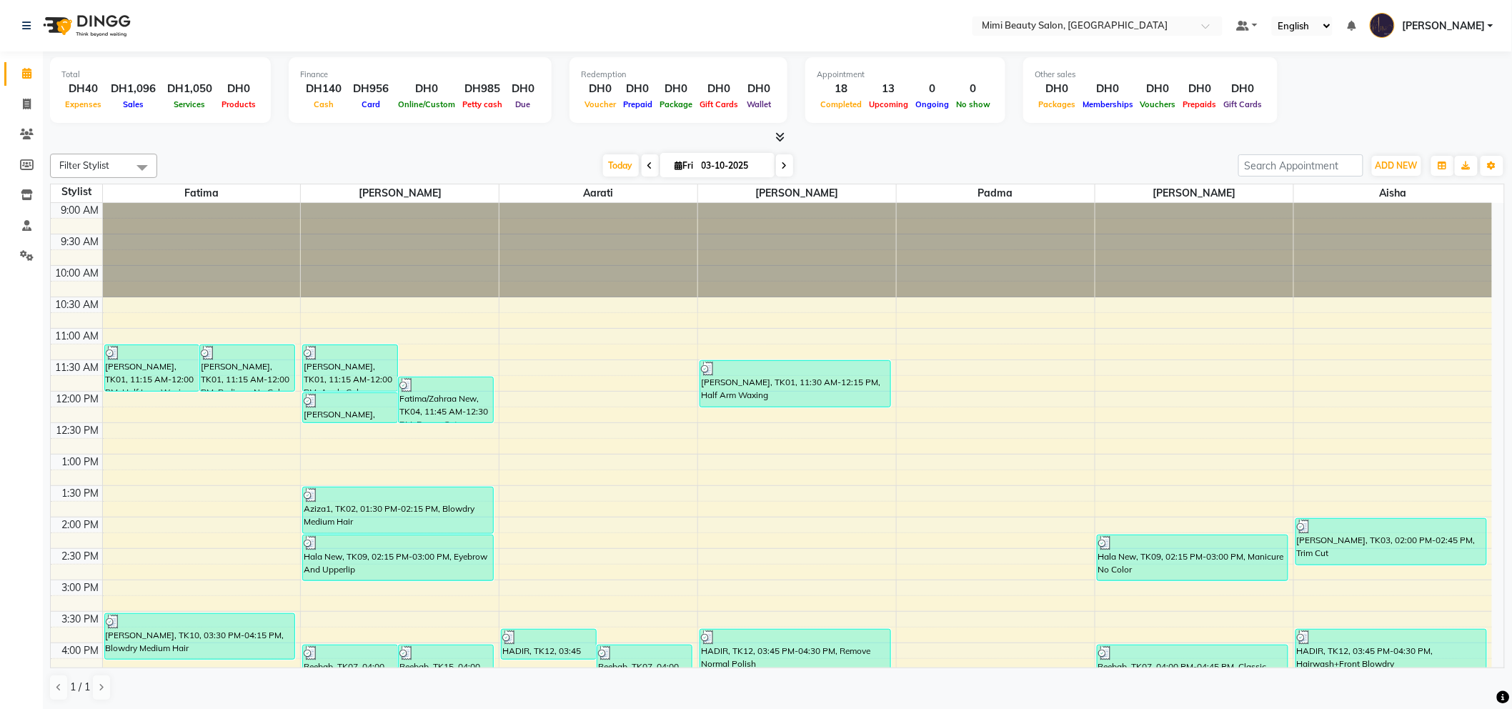
scroll to position [317, 0]
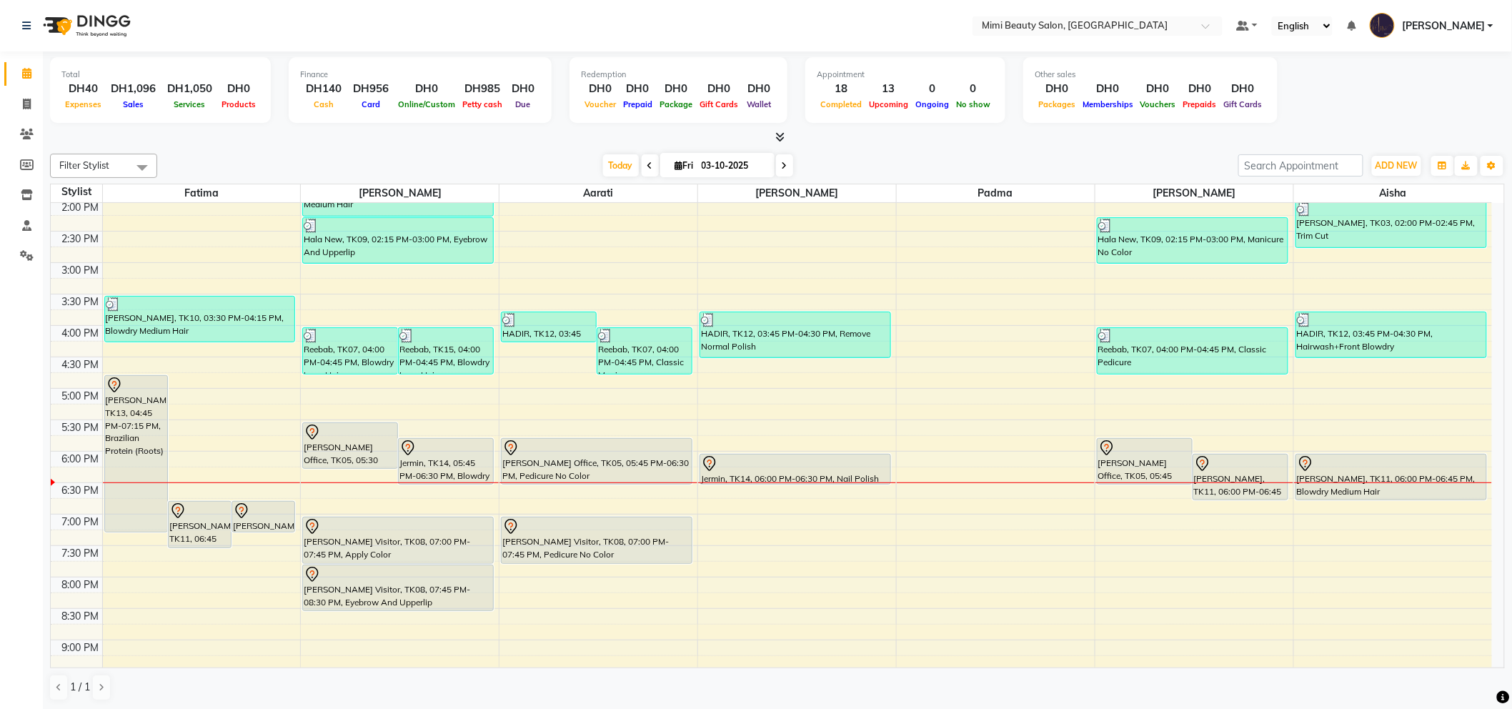
click at [447, 455] on div "Jermin, TK14, 05:45 PM-06:30 PM, Blowdry Medium Hair" at bounding box center [446, 461] width 94 height 45
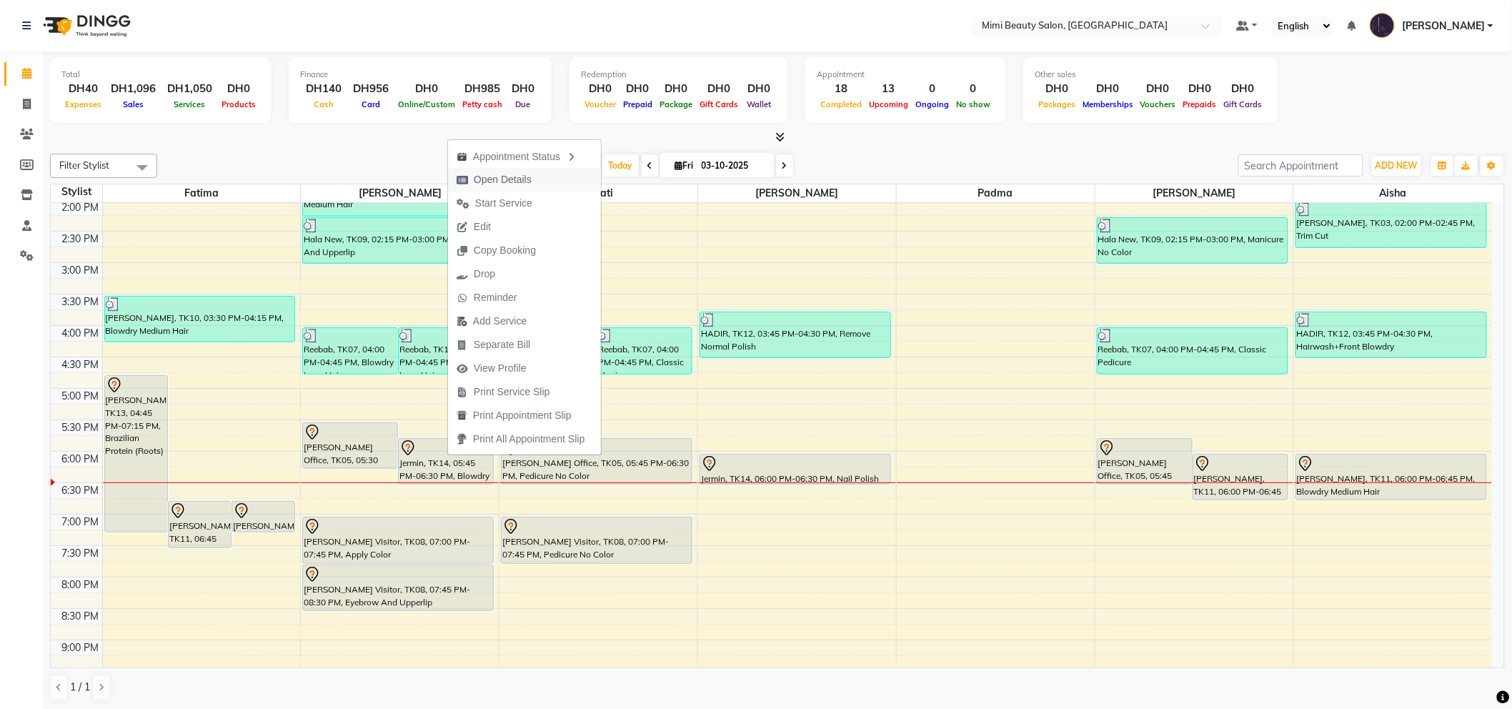
click at [491, 181] on span "Open Details" at bounding box center [503, 179] width 58 height 15
select select "7"
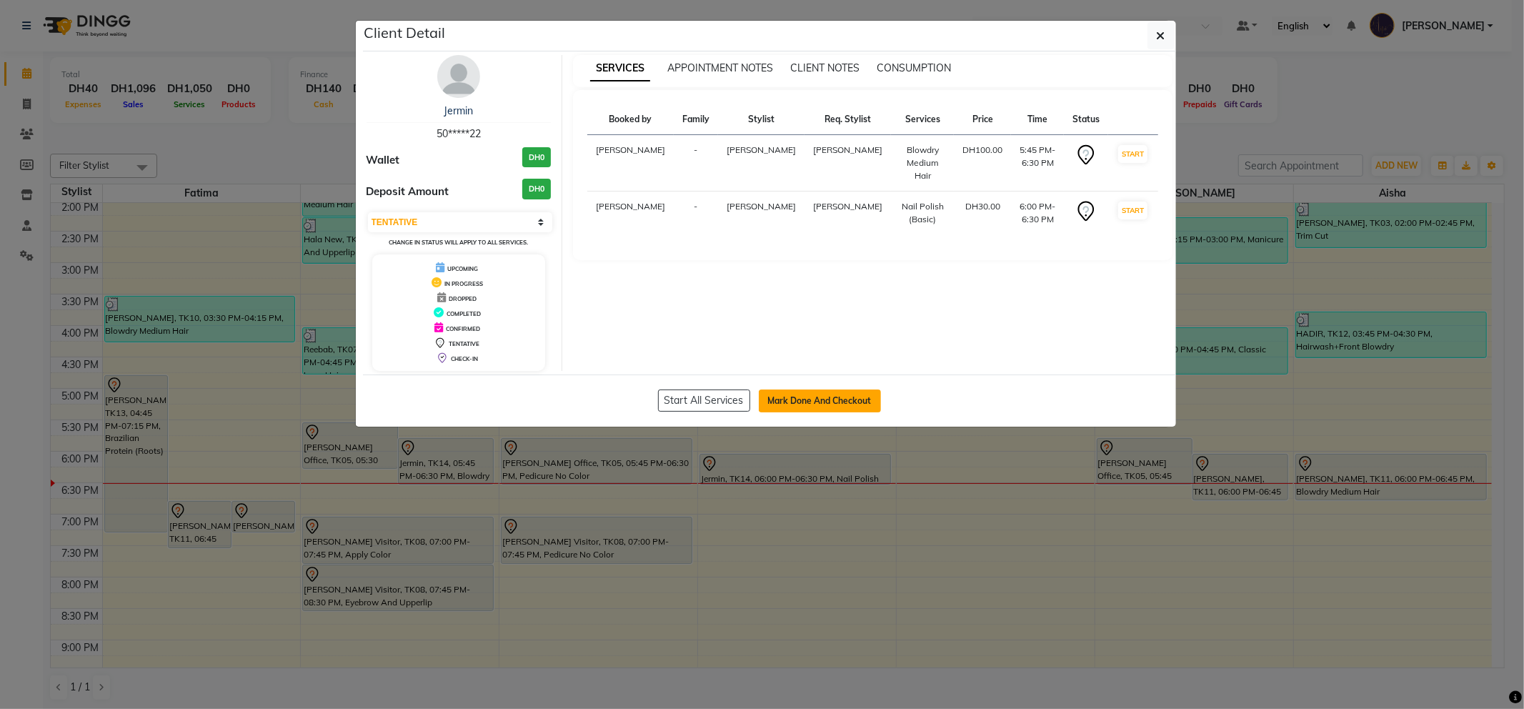
click at [814, 399] on button "Mark Done And Checkout" at bounding box center [820, 400] width 122 height 23
select select "service"
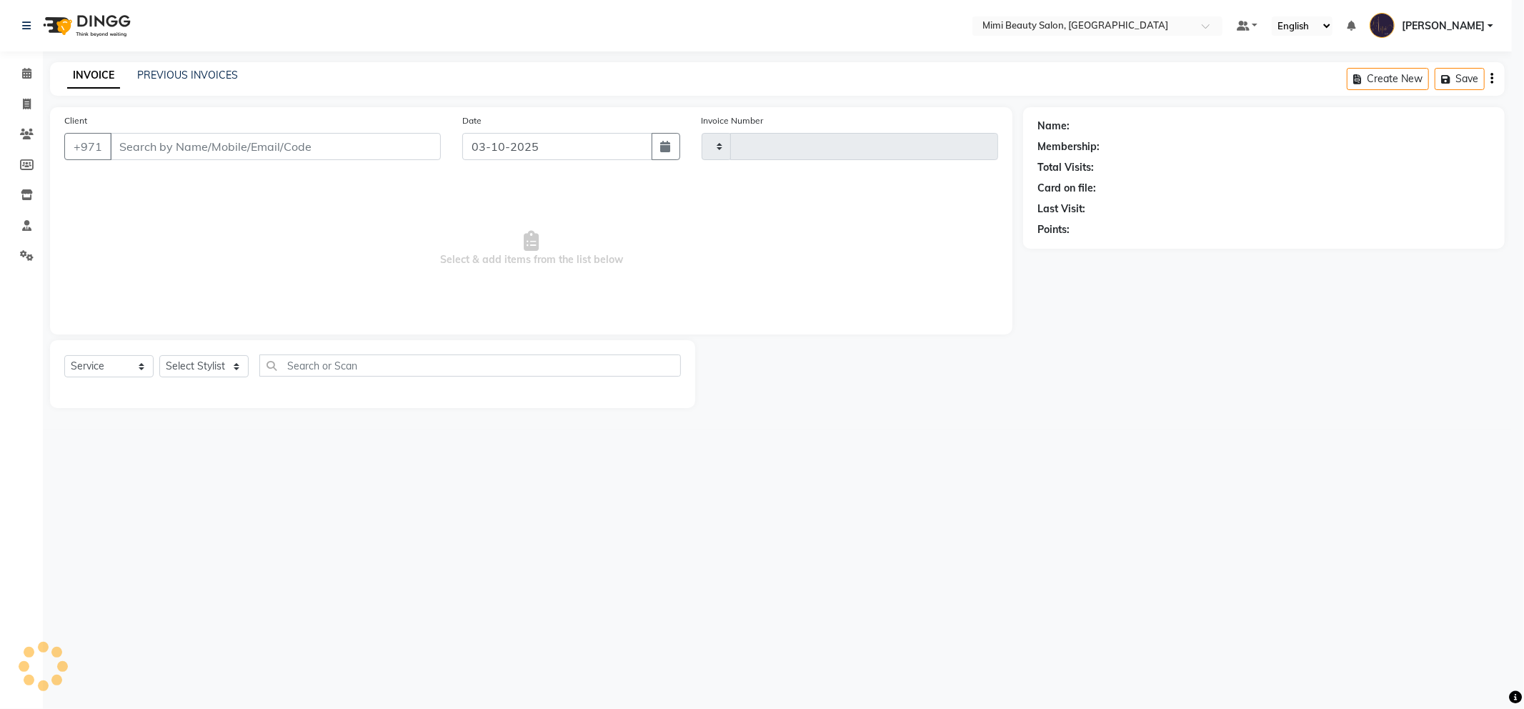
type input "1775"
select select "6756"
type input "50*****22"
select select "53403"
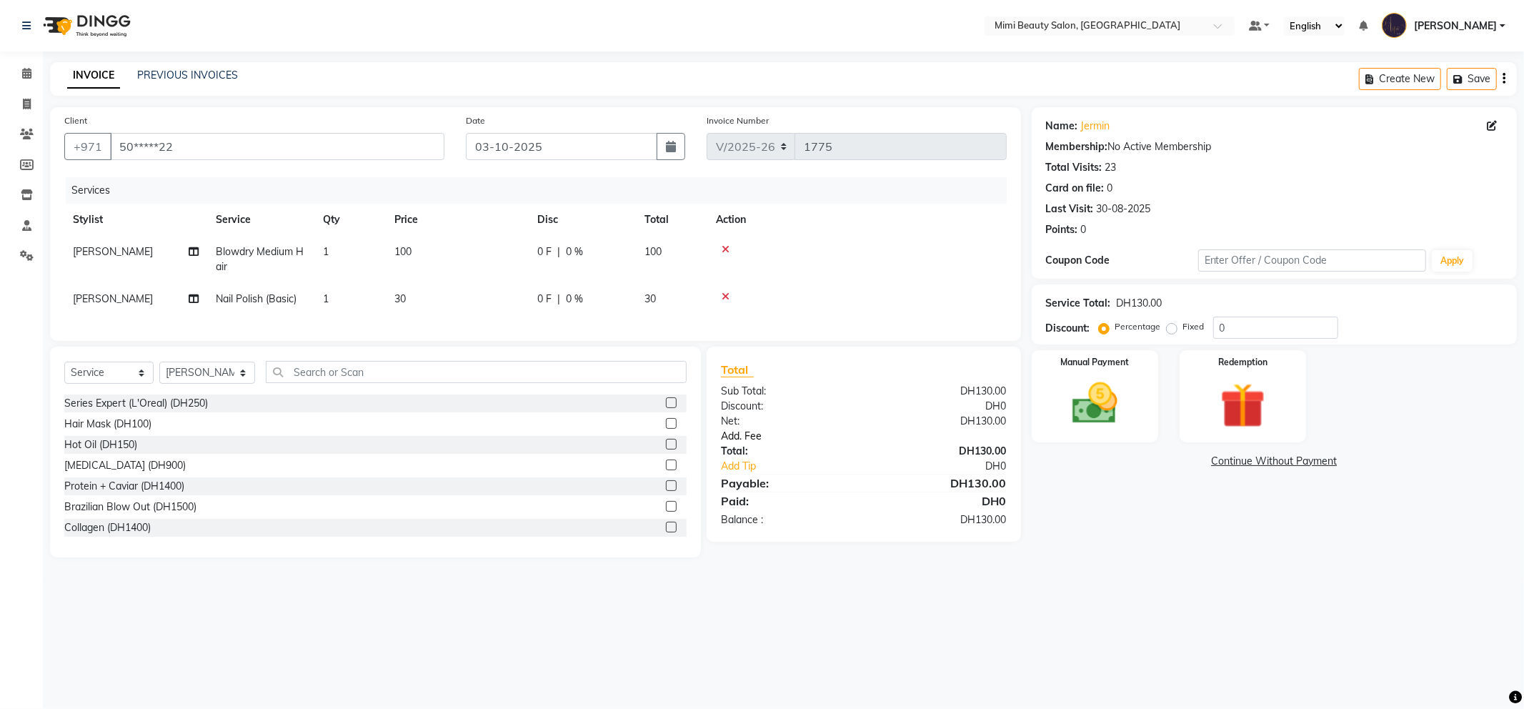
click at [739, 444] on link "Add. Fee" at bounding box center [863, 436] width 307 height 15
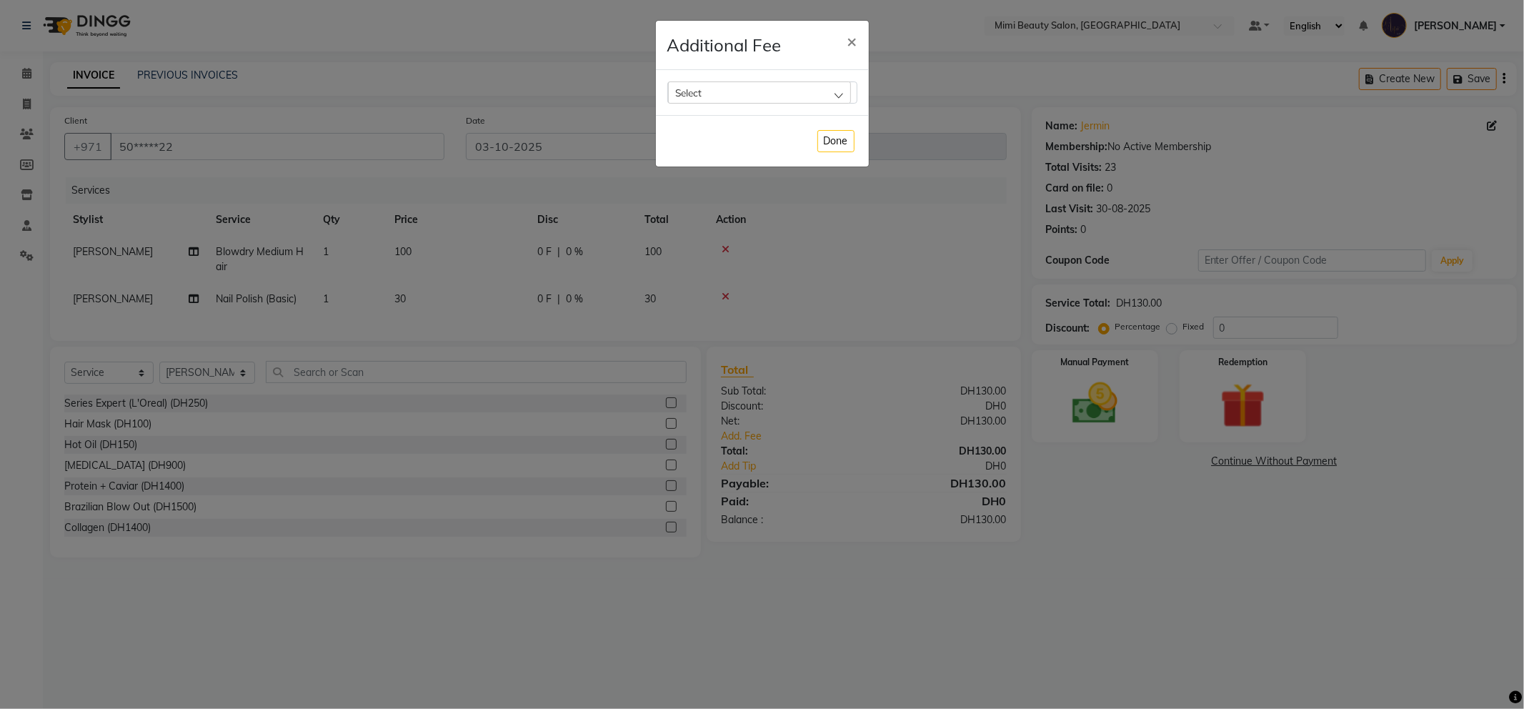
click at [794, 88] on div "Select" at bounding box center [759, 91] width 183 height 21
click at [727, 184] on label "Bank Fee" at bounding box center [702, 184] width 54 height 13
checkbox input "true"
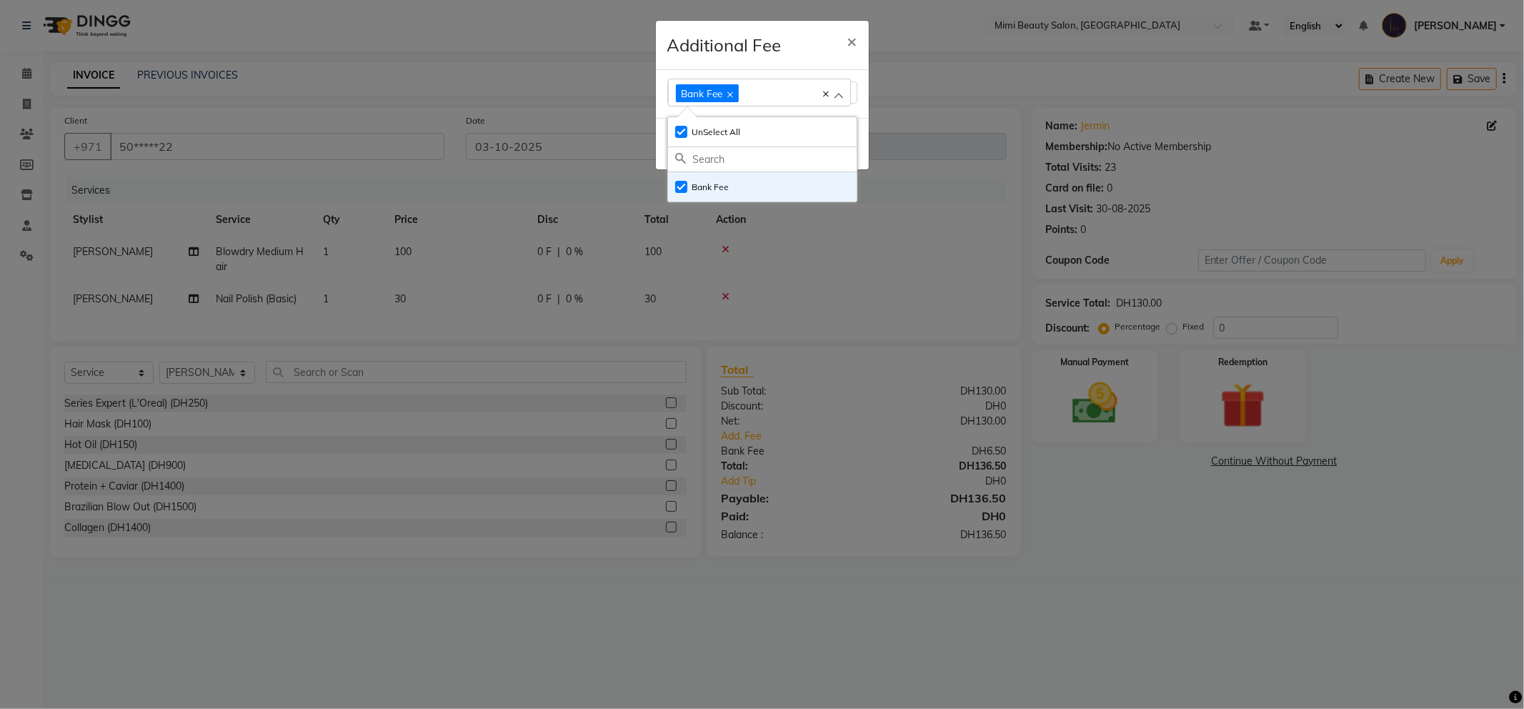
click at [809, 40] on div "Additional Fee ×" at bounding box center [762, 45] width 213 height 49
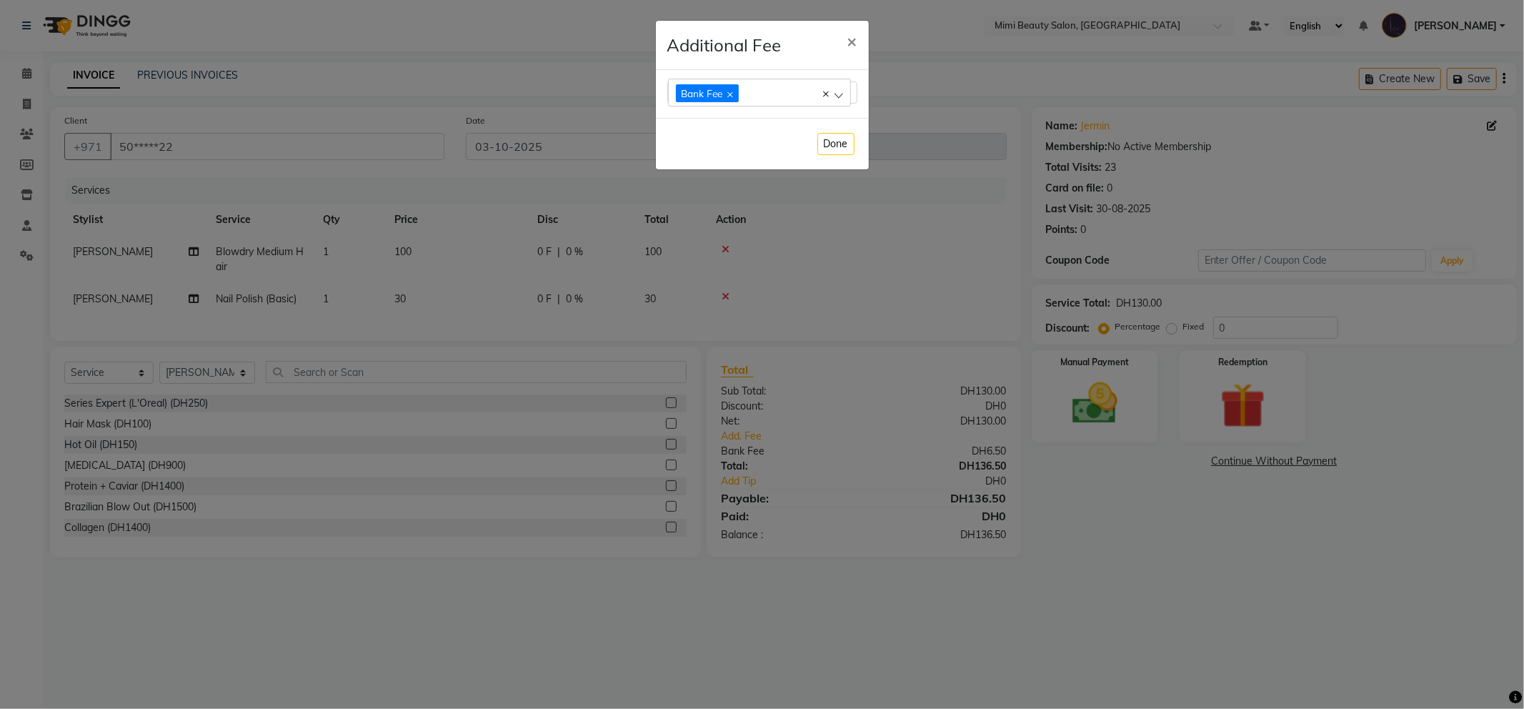
click at [829, 155] on div "Done" at bounding box center [762, 143] width 213 height 51
click at [832, 147] on button "Done" at bounding box center [835, 144] width 37 height 22
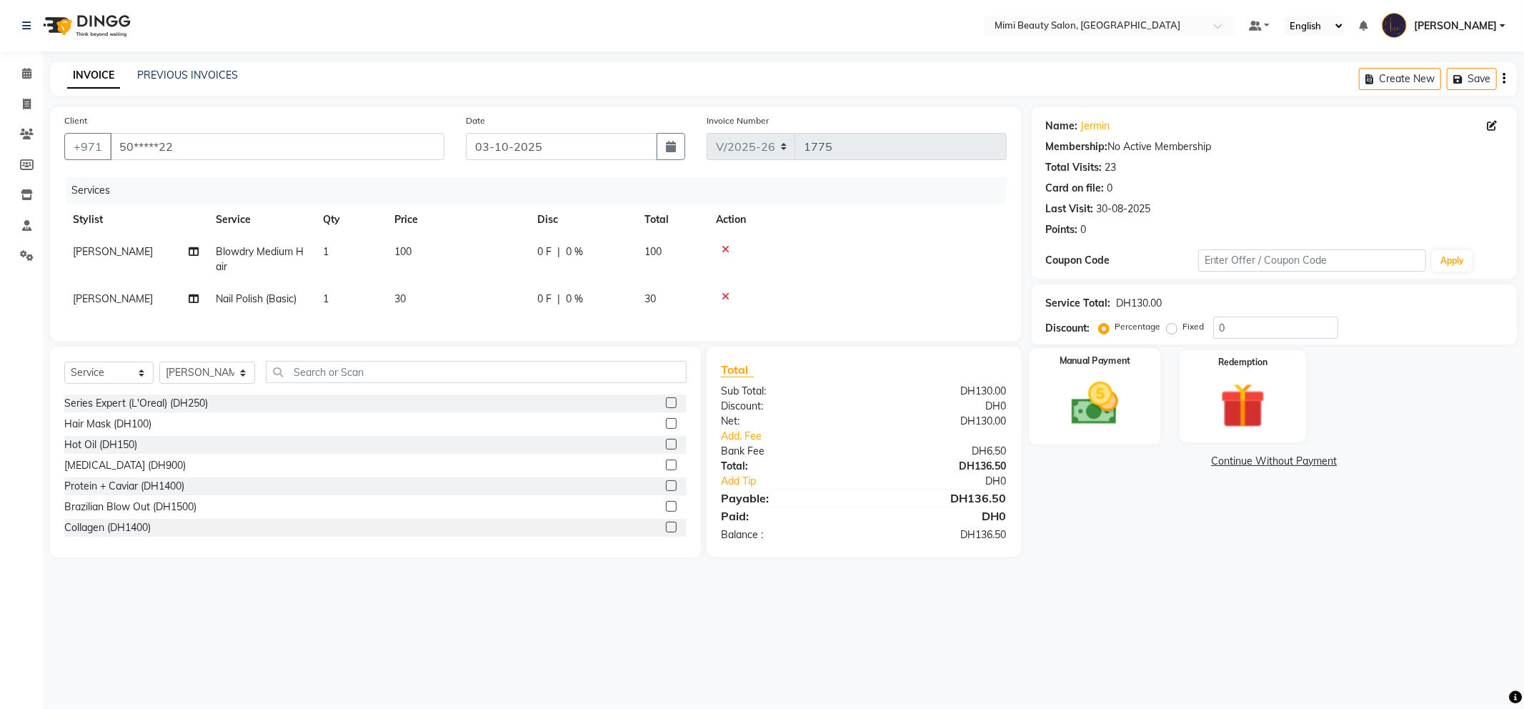
click at [1082, 384] on img at bounding box center [1095, 403] width 76 height 54
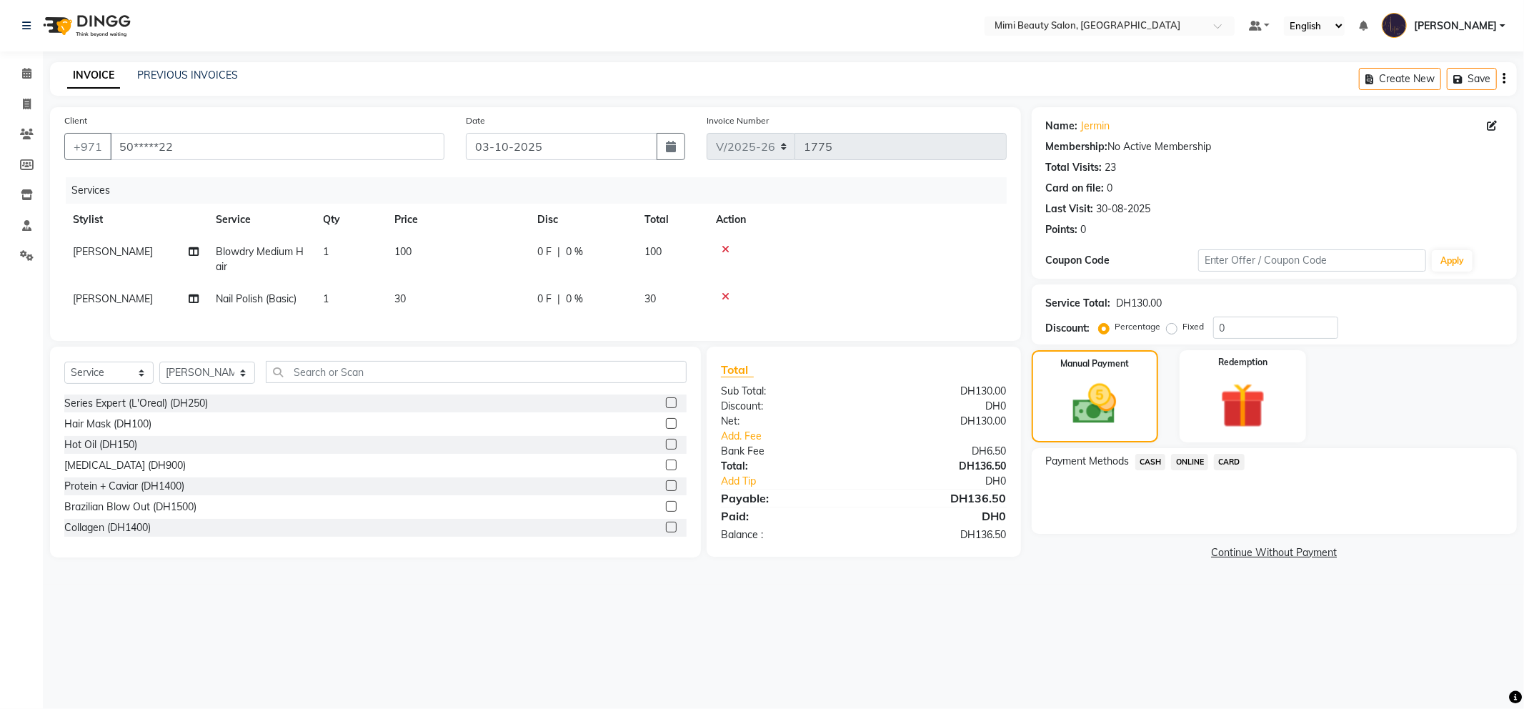
click at [1223, 457] on span "CARD" at bounding box center [1229, 462] width 31 height 16
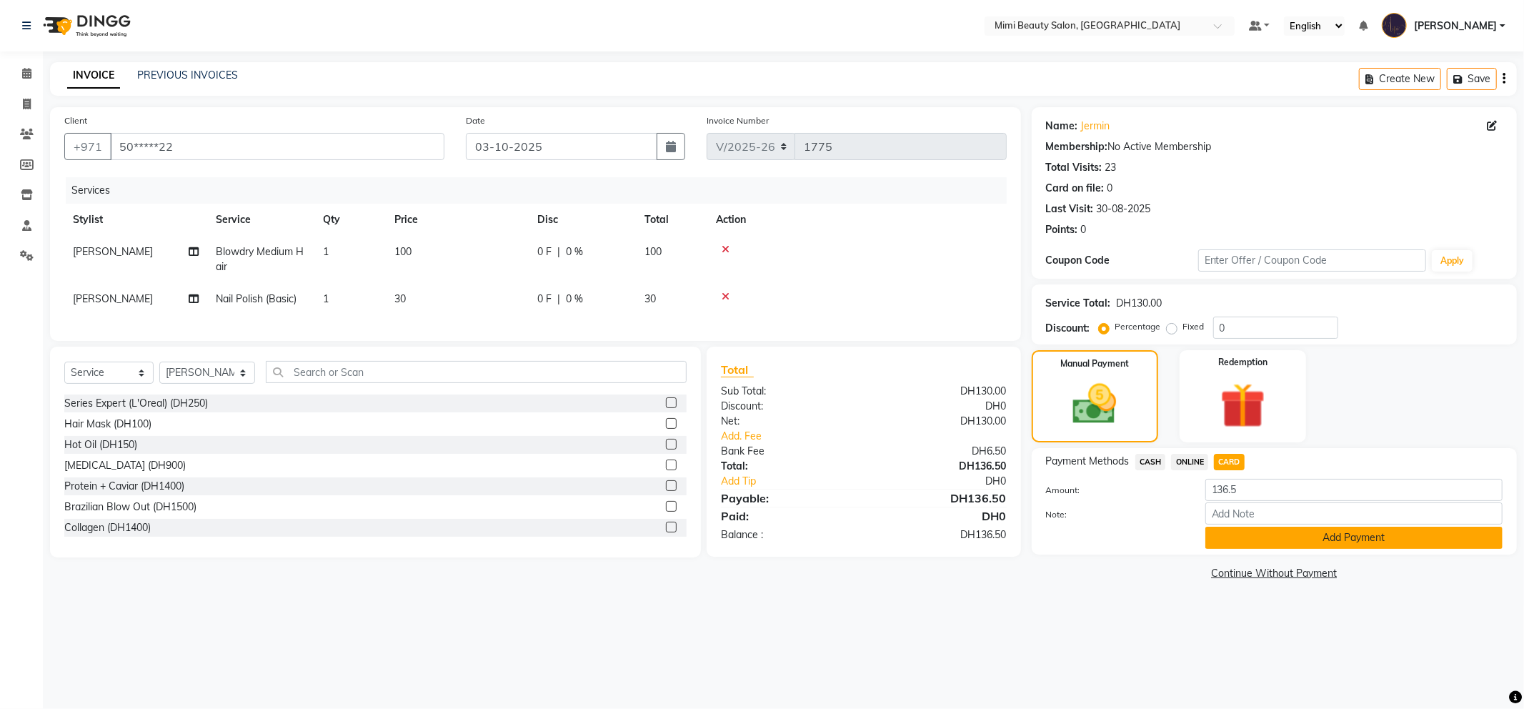
click at [1262, 544] on button "Add Payment" at bounding box center [1353, 537] width 297 height 22
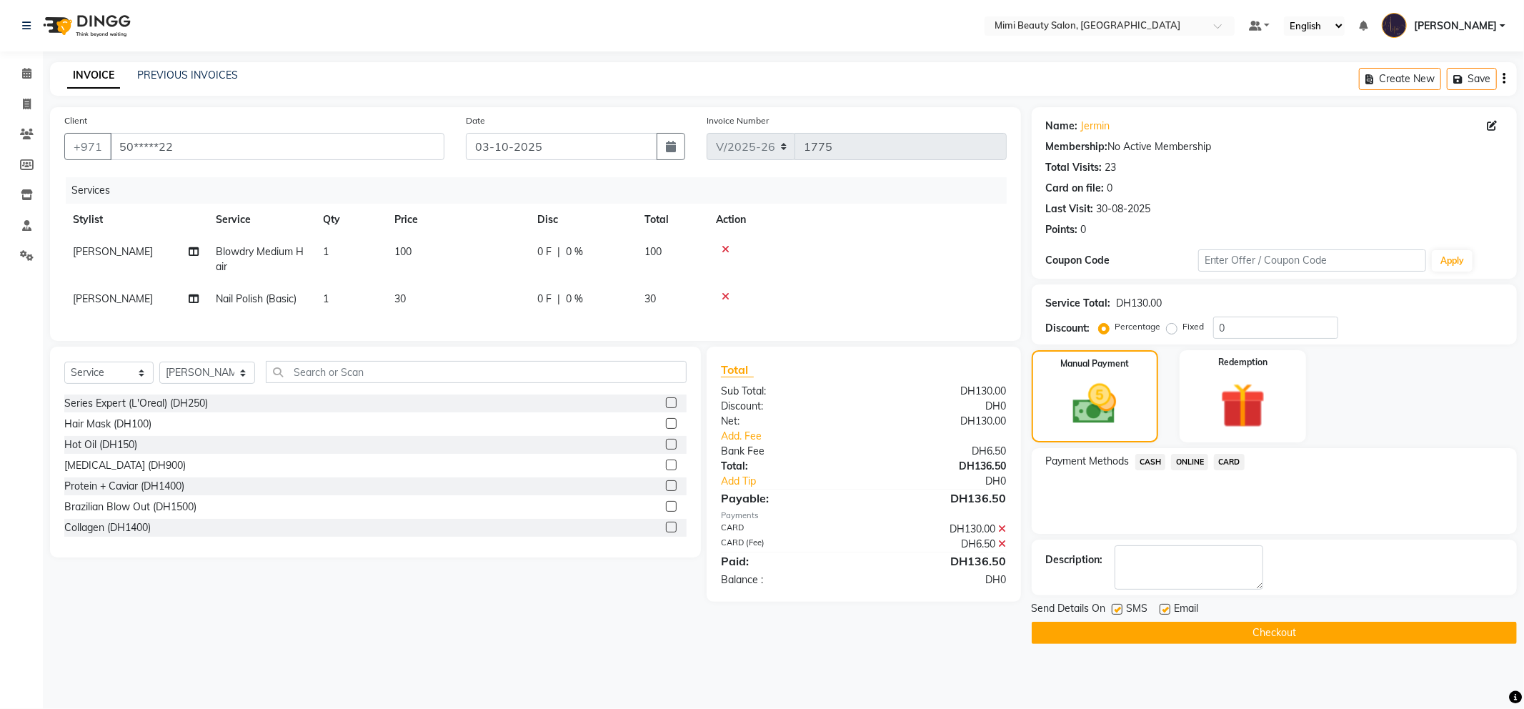
click at [1252, 633] on button "Checkout" at bounding box center [1274, 632] width 485 height 22
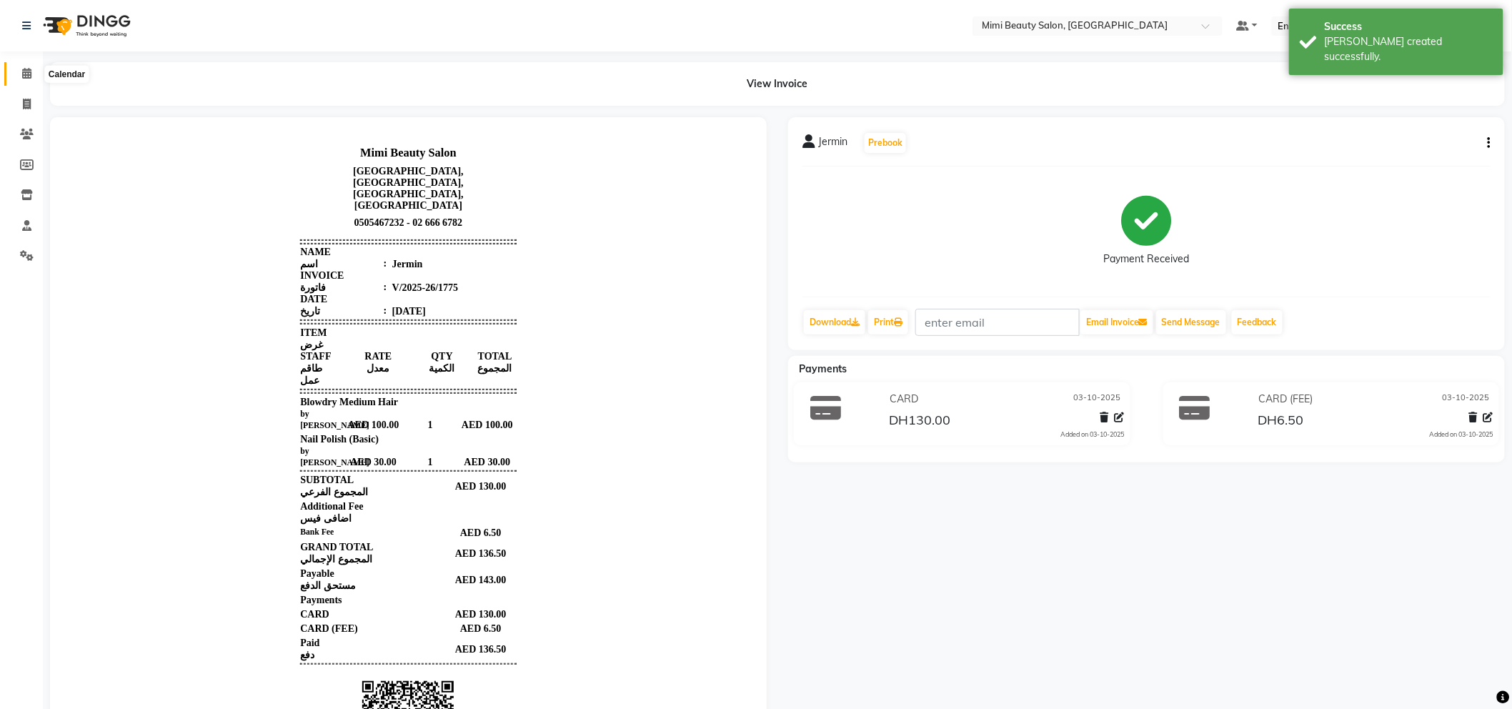
click at [26, 73] on icon at bounding box center [26, 73] width 9 height 11
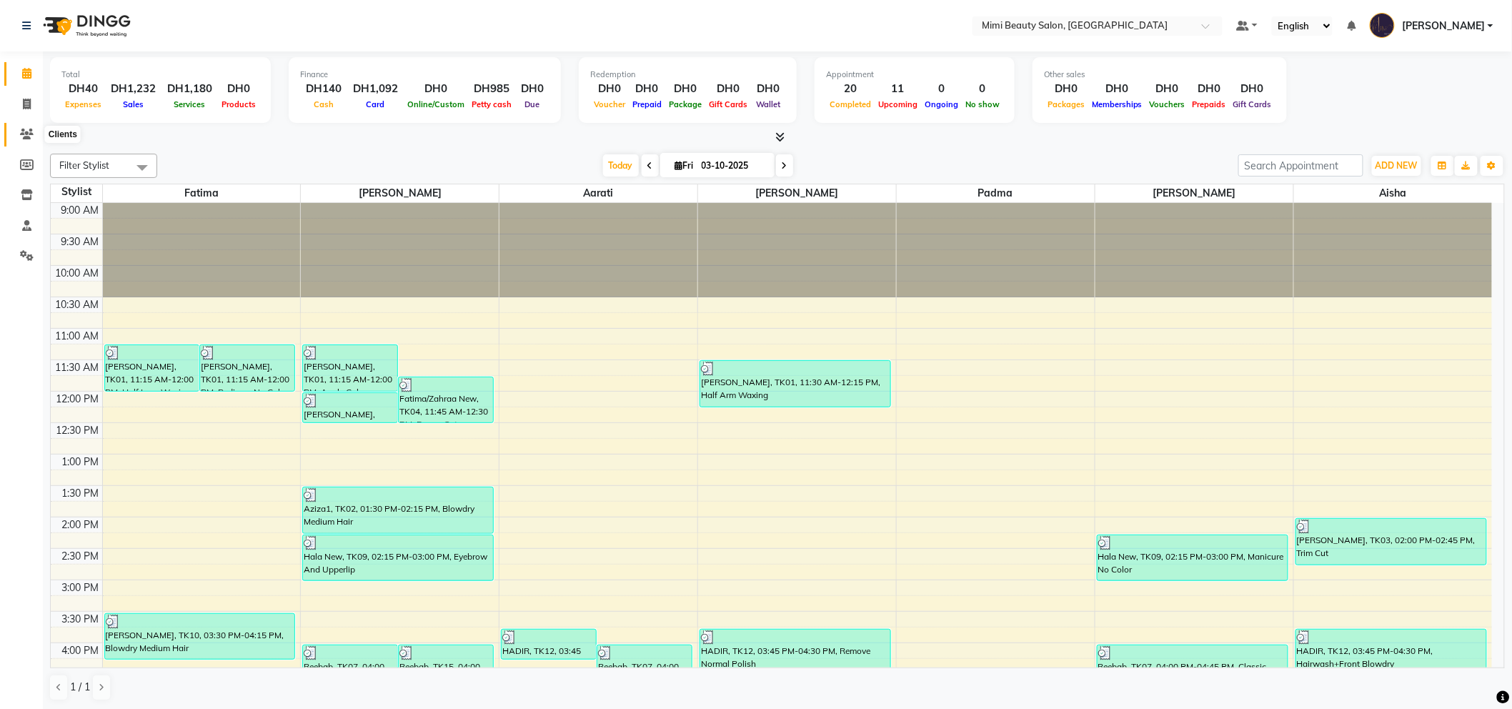
click at [23, 139] on icon at bounding box center [27, 134] width 14 height 11
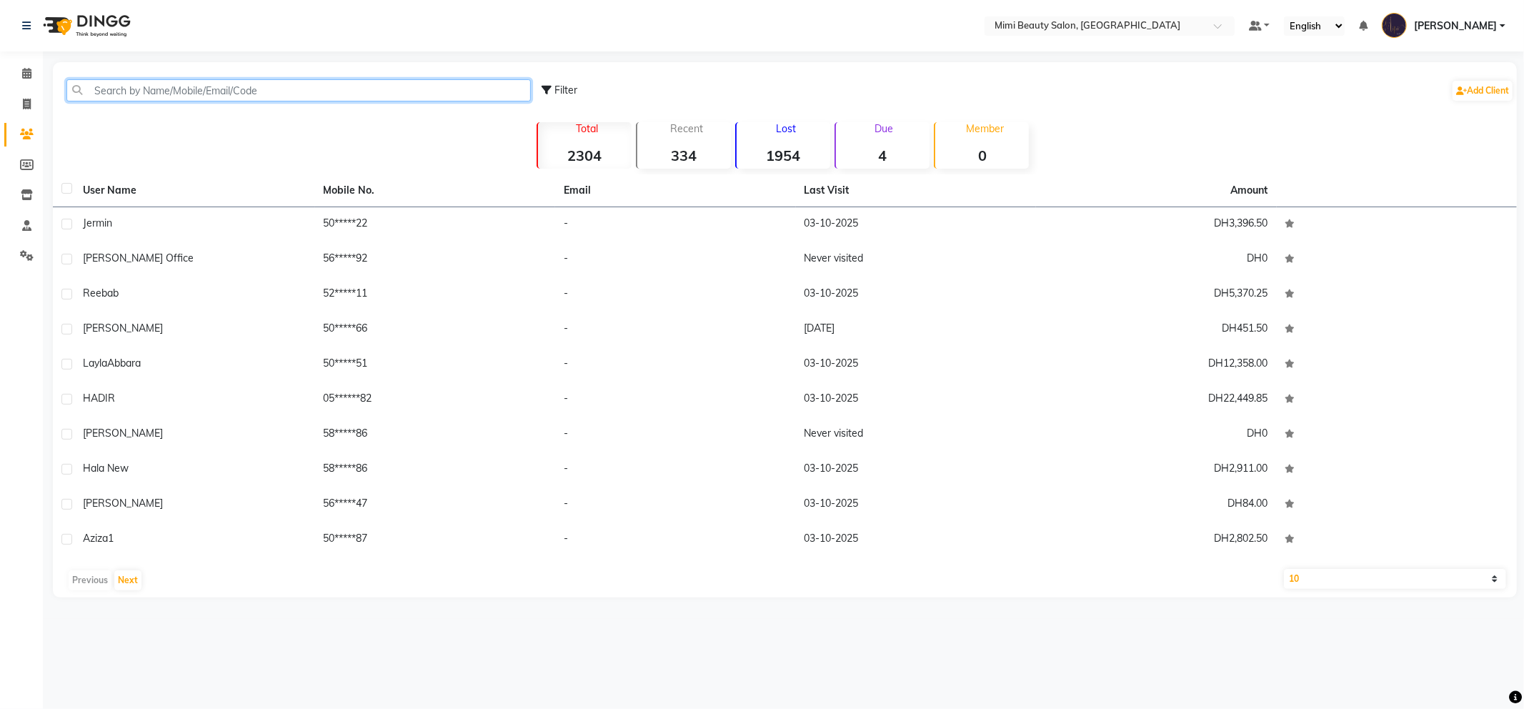
click at [176, 86] on input "text" at bounding box center [298, 90] width 464 height 22
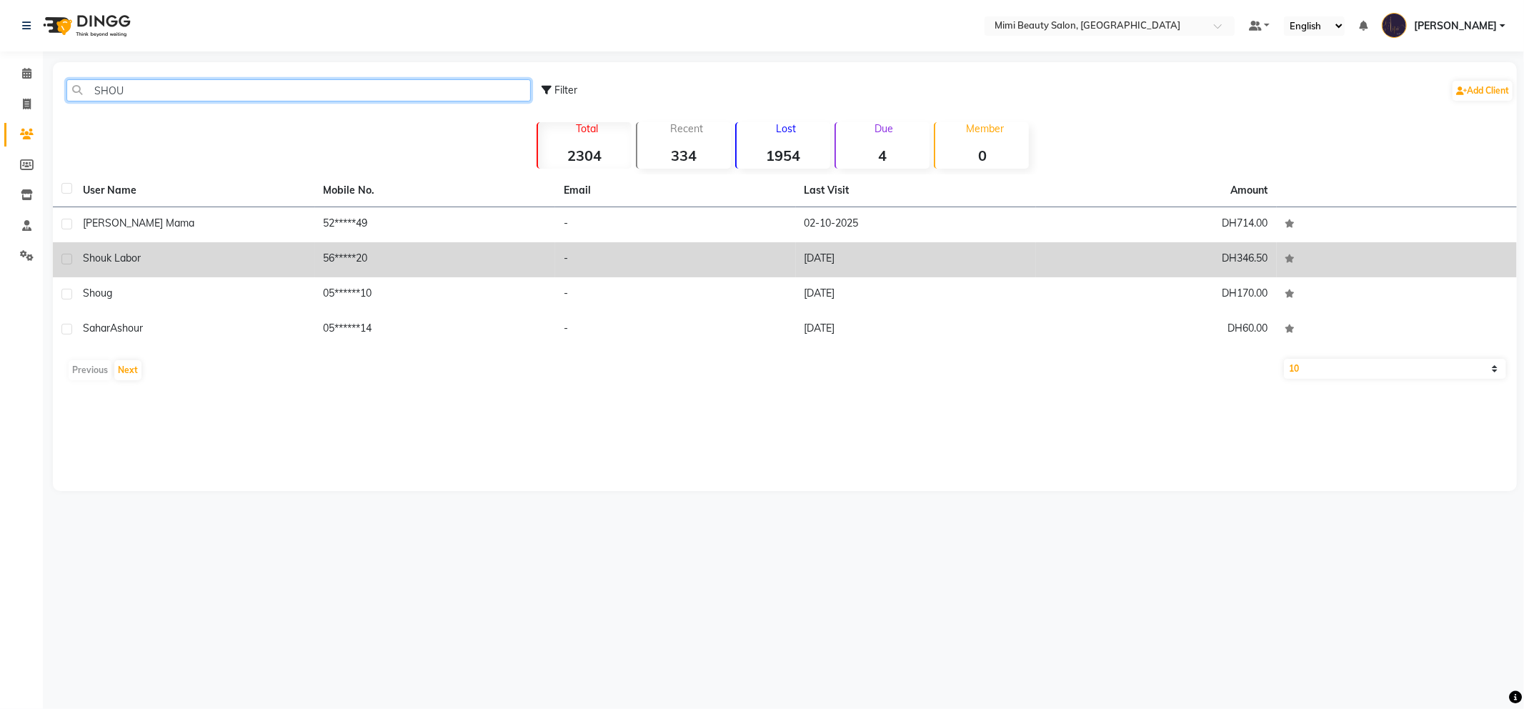
type input "SHOU"
click at [144, 256] on div "Shouk Labor" at bounding box center [195, 258] width 224 height 15
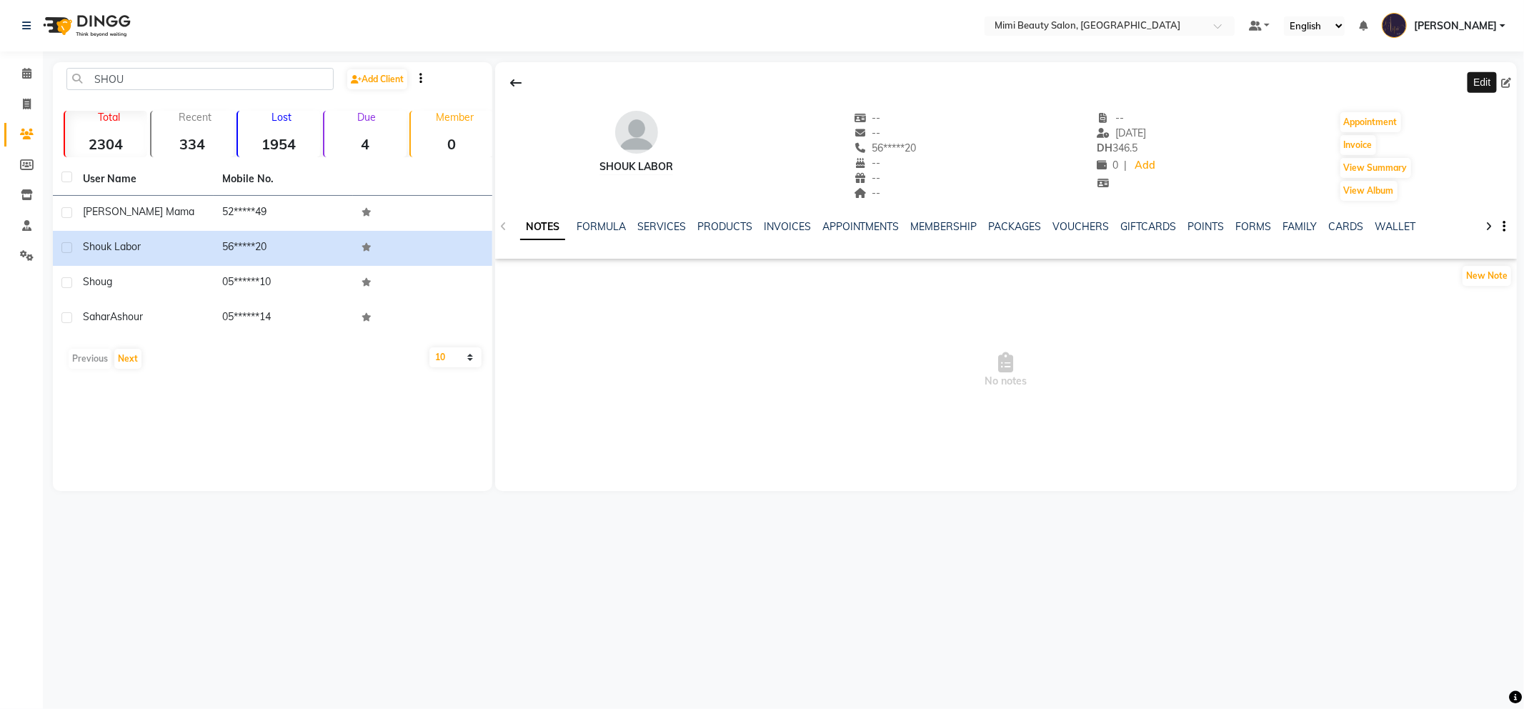
click at [1506, 79] on icon at bounding box center [1506, 83] width 10 height 10
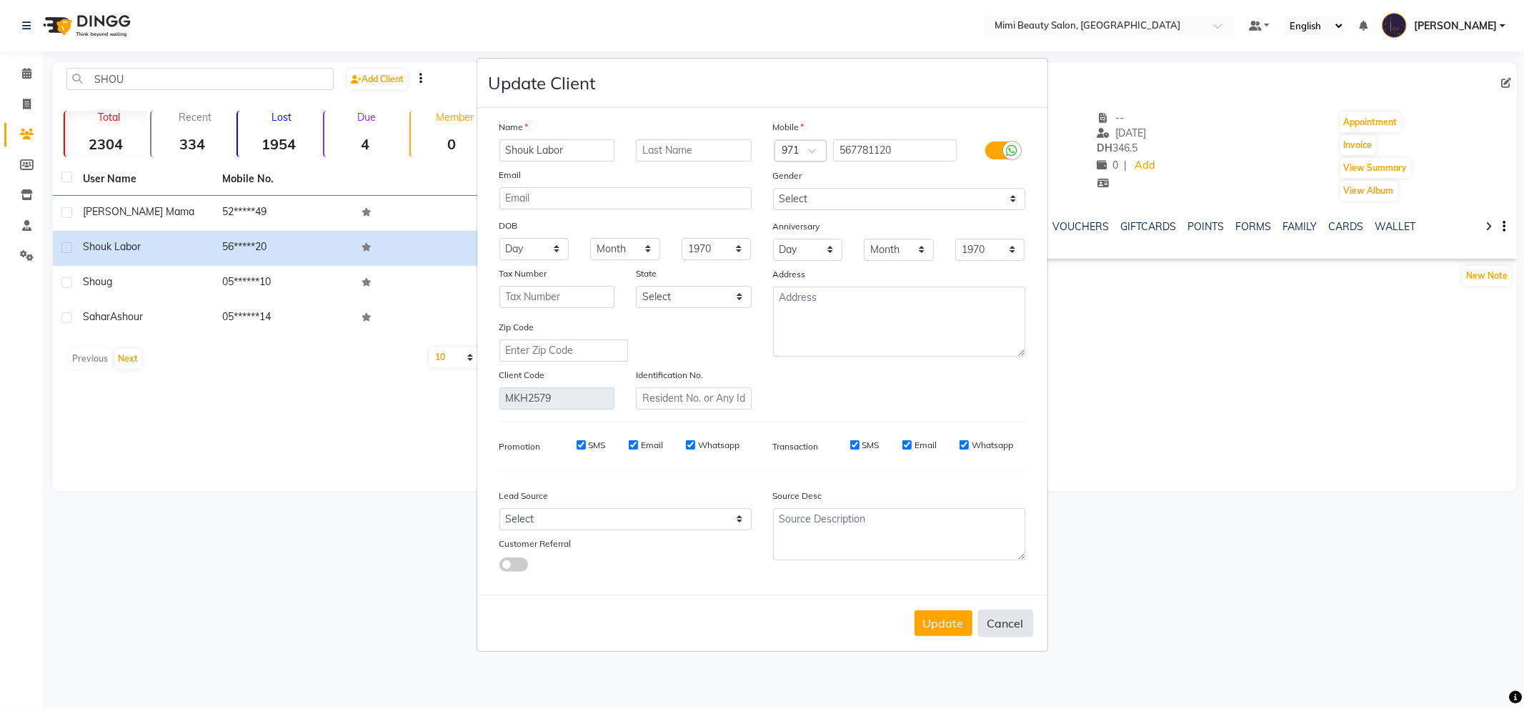
click at [1018, 629] on button "Cancel" at bounding box center [1005, 622] width 55 height 27
select select
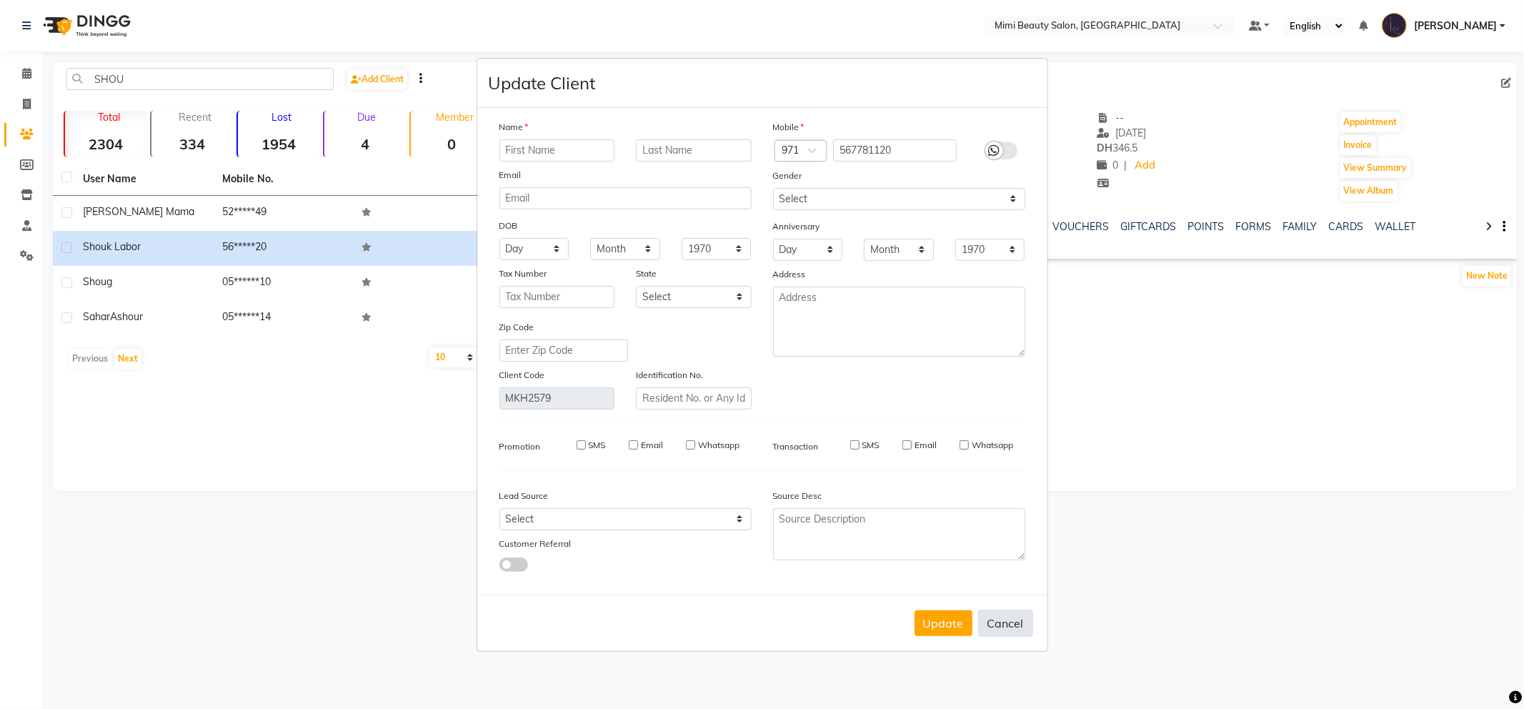
select select
checkbox input "false"
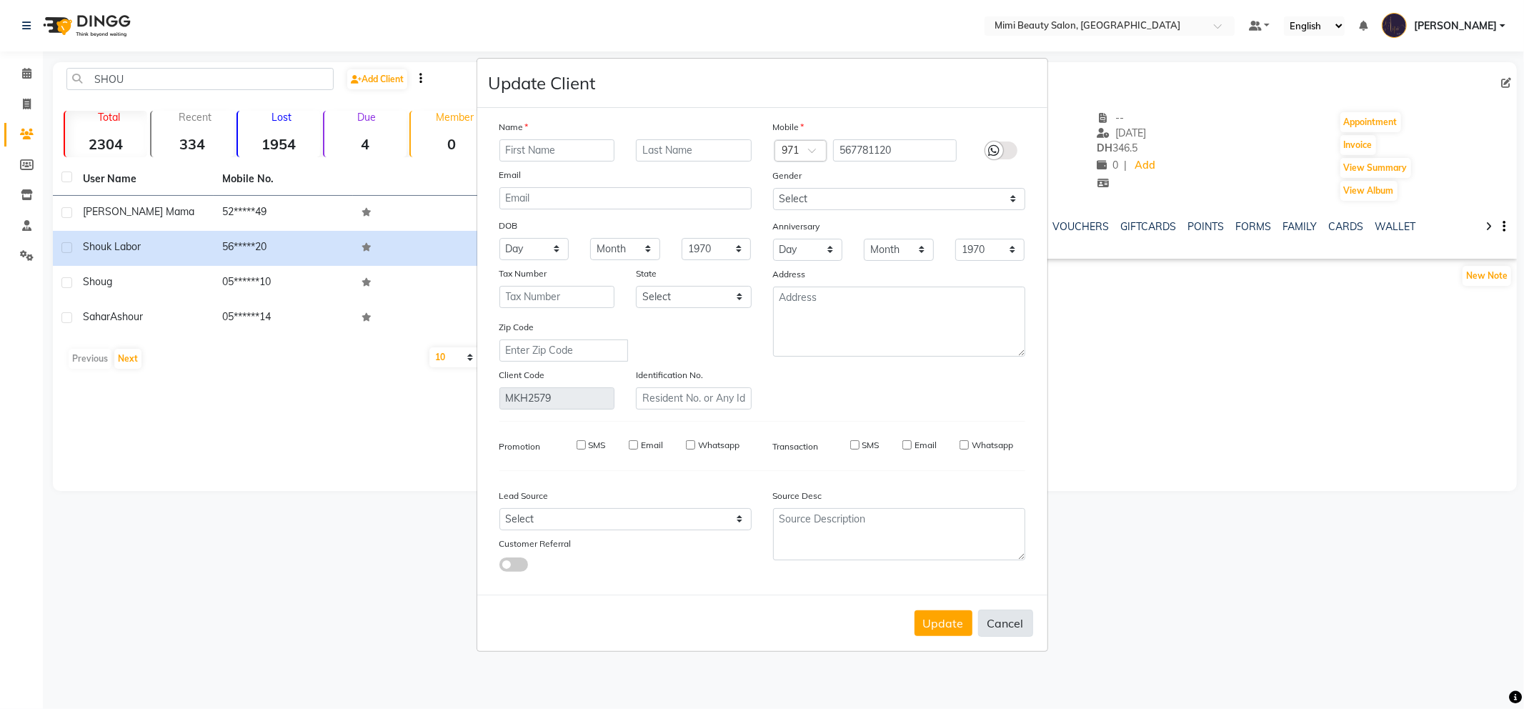
checkbox input "false"
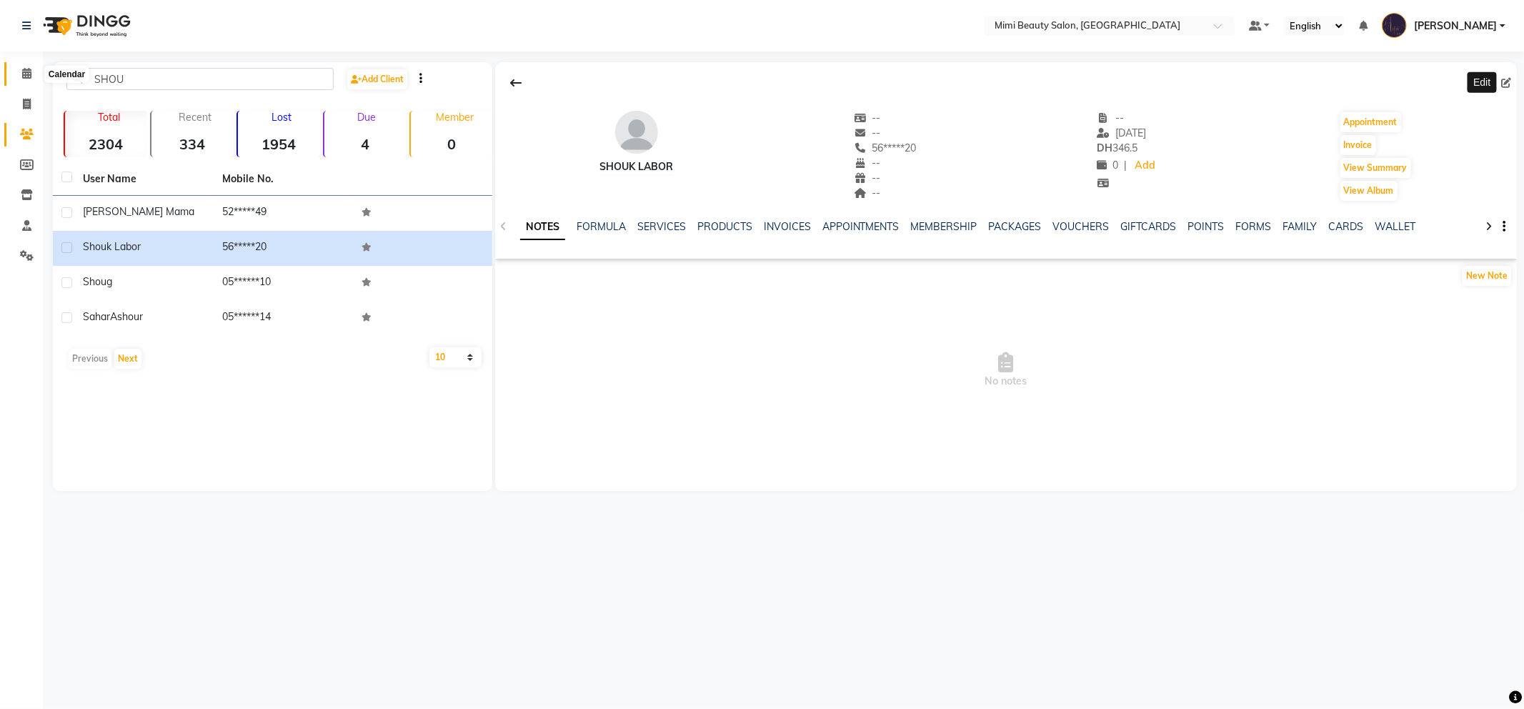
click at [24, 71] on icon at bounding box center [26, 73] width 9 height 11
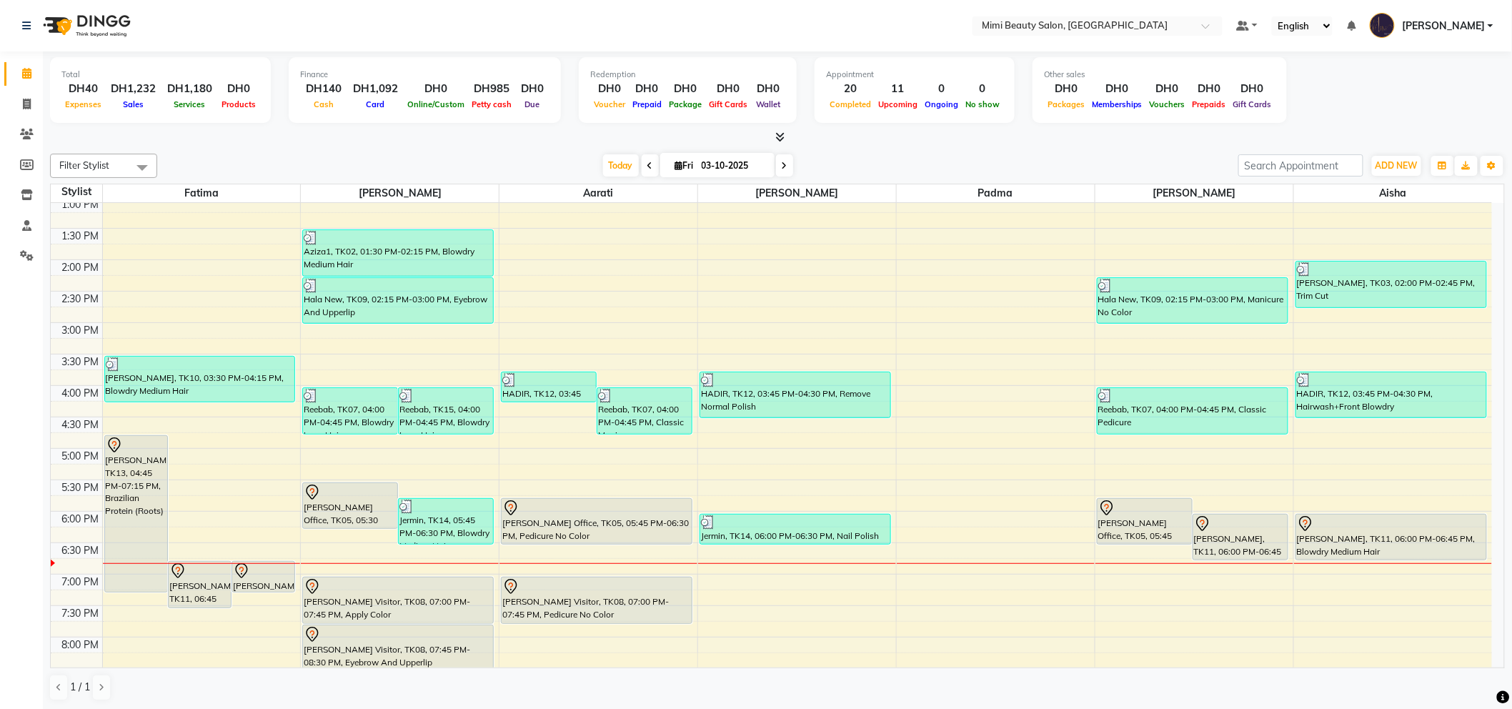
scroll to position [317, 0]
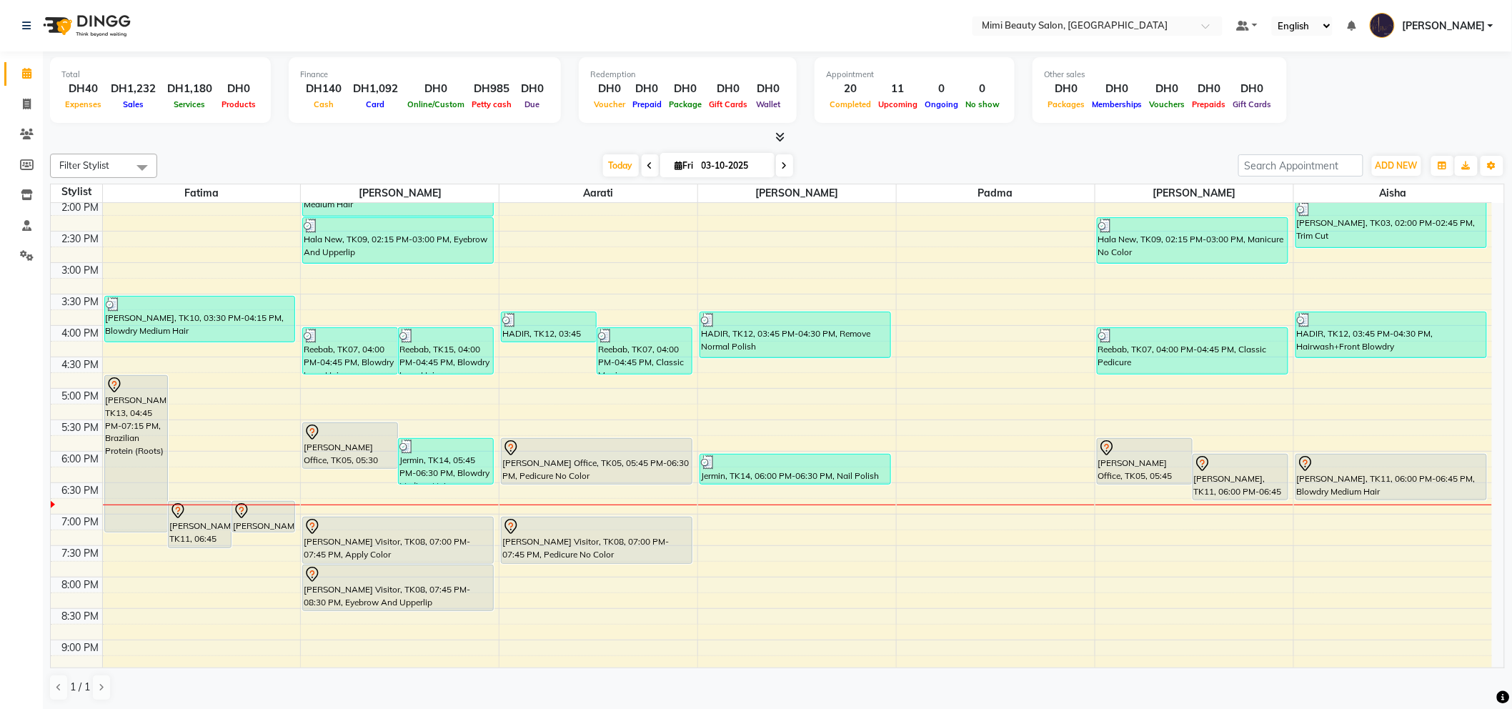
click at [194, 522] on div "[PERSON_NAME], TK11, 06:45 PM-07:30 PM, Full Face + Threading" at bounding box center [200, 524] width 62 height 46
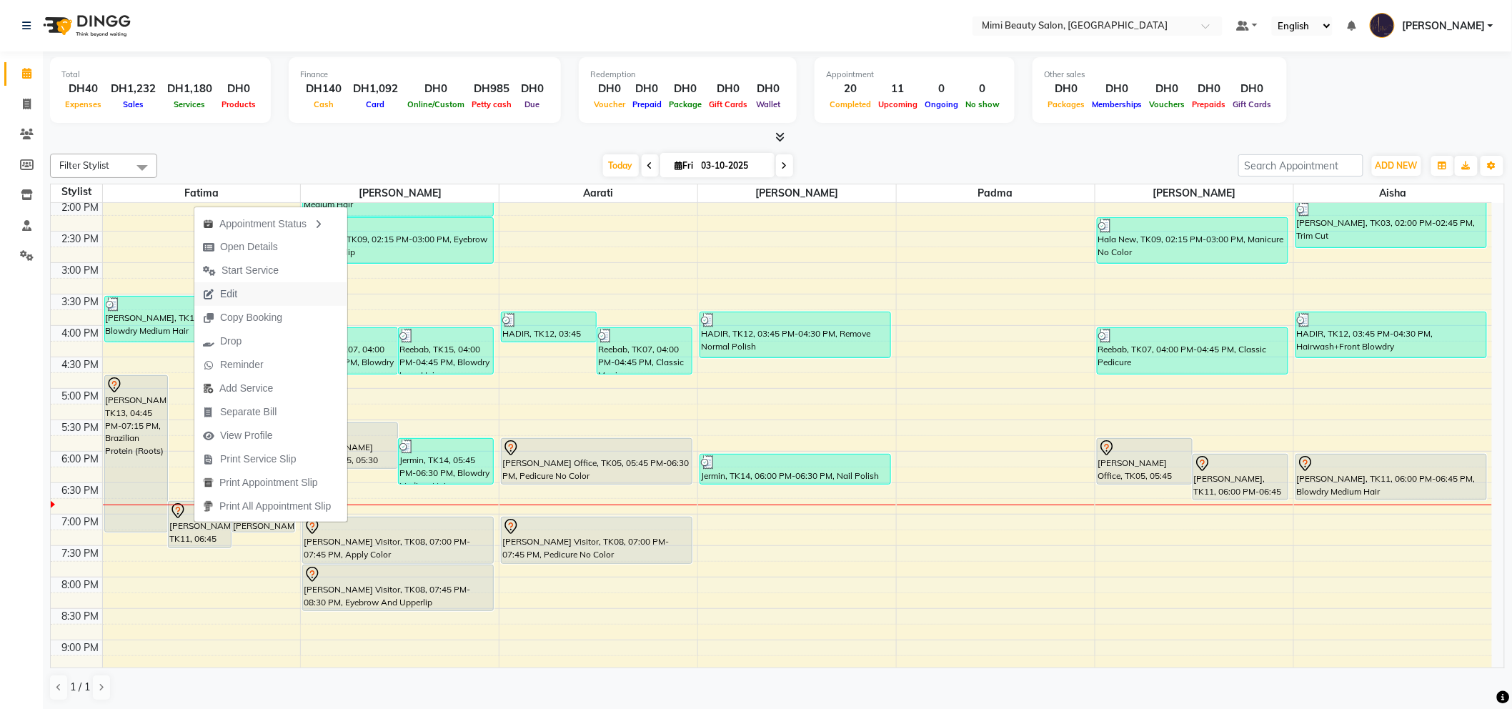
click at [266, 290] on button "Edit" at bounding box center [270, 294] width 153 height 24
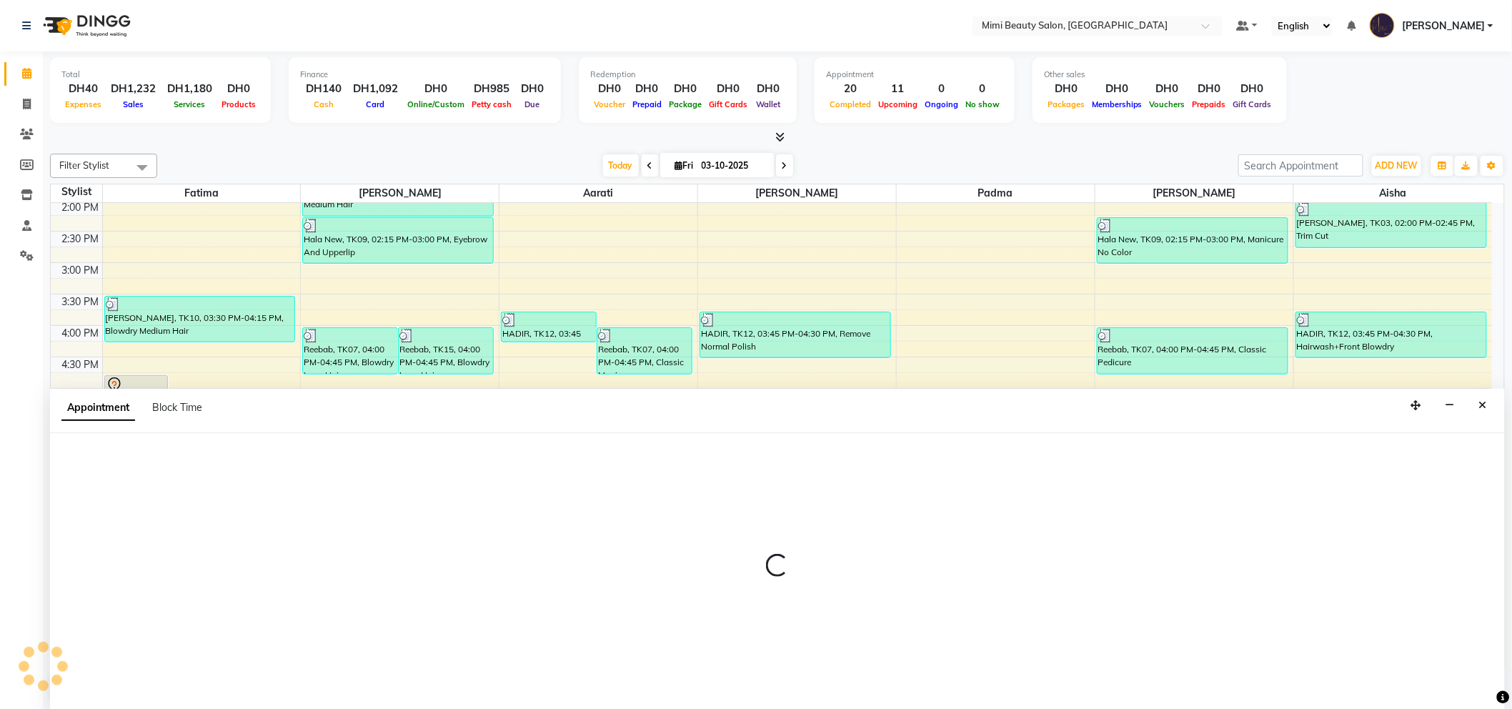
scroll to position [1, 0]
select select "tentative"
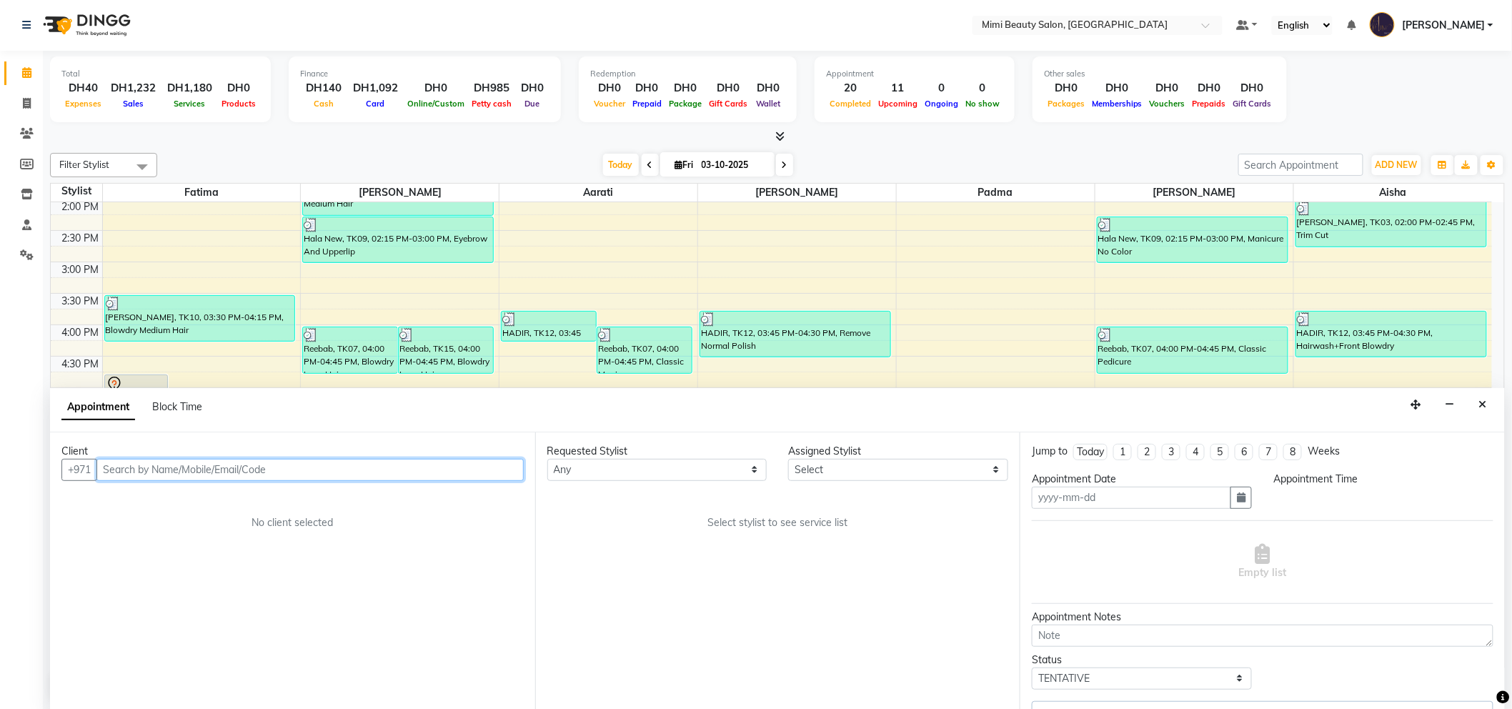
type input "03-10-2025"
select select "1080"
select select "52699"
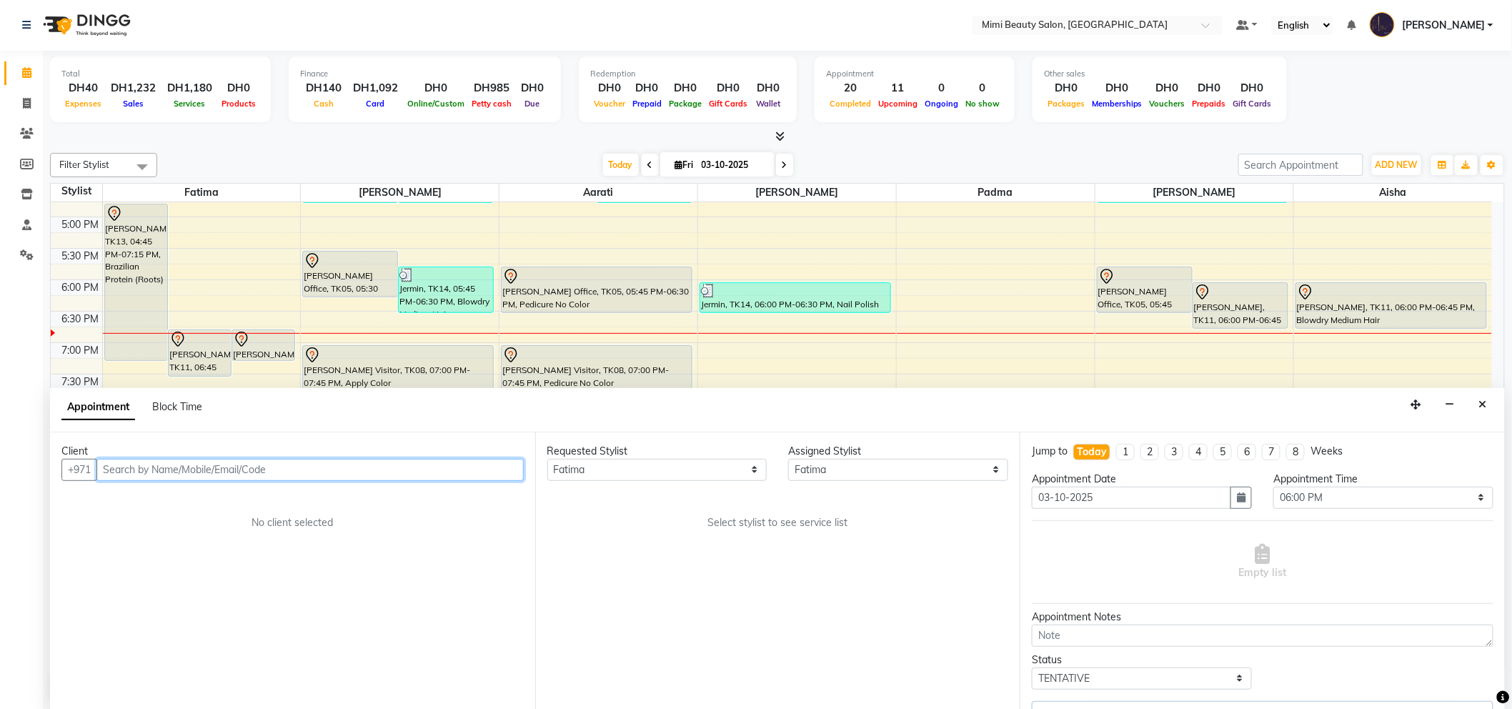
select select "3351"
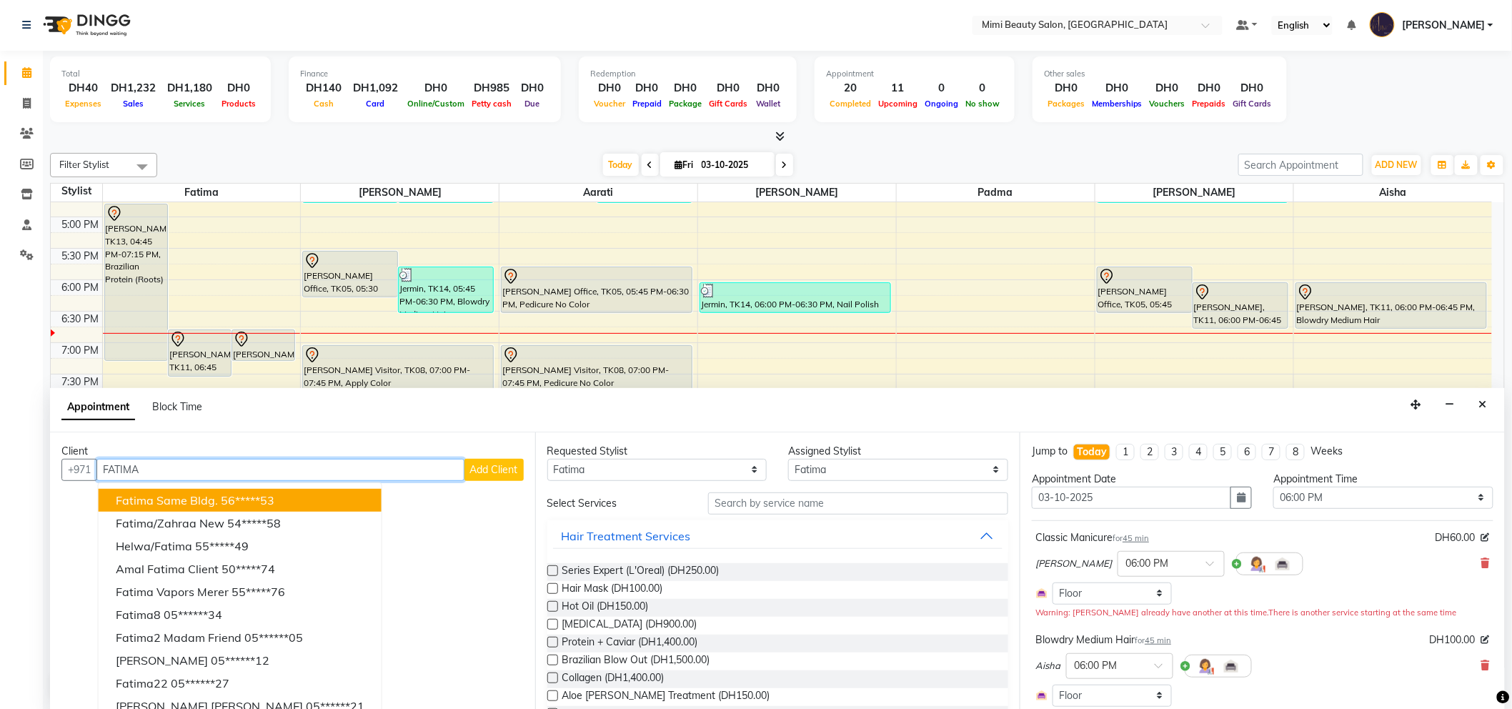
click at [226, 504] on ngb-highlight "56*****53" at bounding box center [248, 500] width 54 height 14
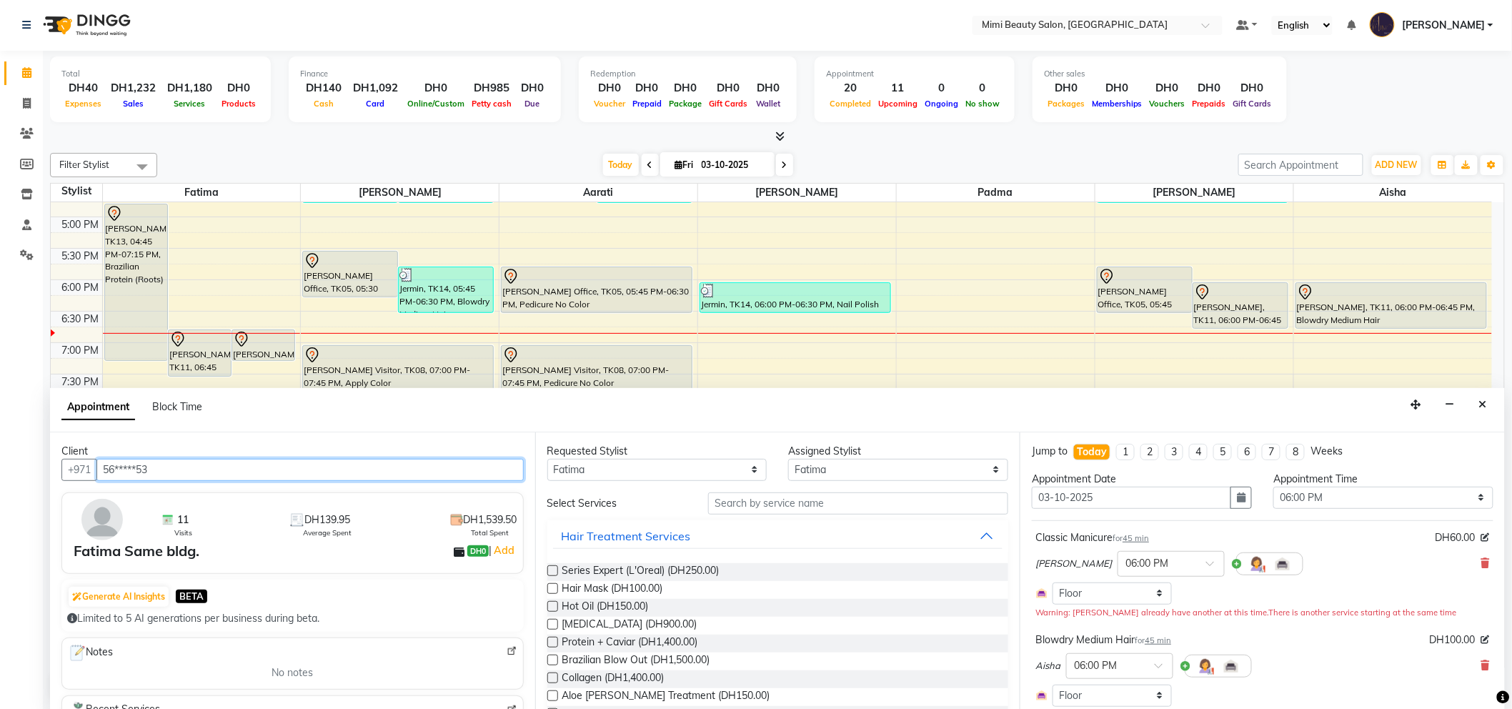
scroll to position [0, 0]
type input "56*****53"
click at [1481, 561] on icon at bounding box center [1485, 564] width 9 height 10
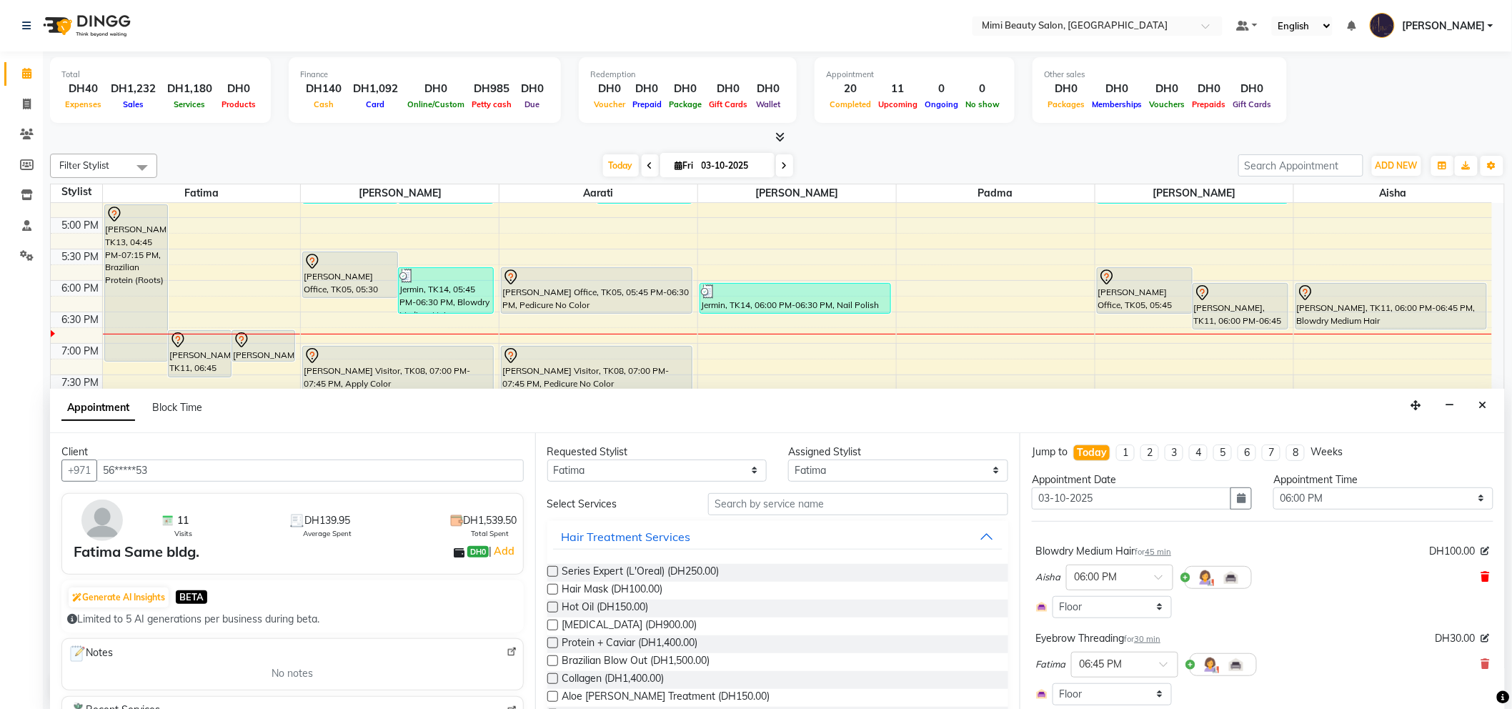
click at [1481, 571] on icon at bounding box center [1485, 576] width 9 height 10
click at [1481, 584] on icon at bounding box center [1485, 589] width 9 height 10
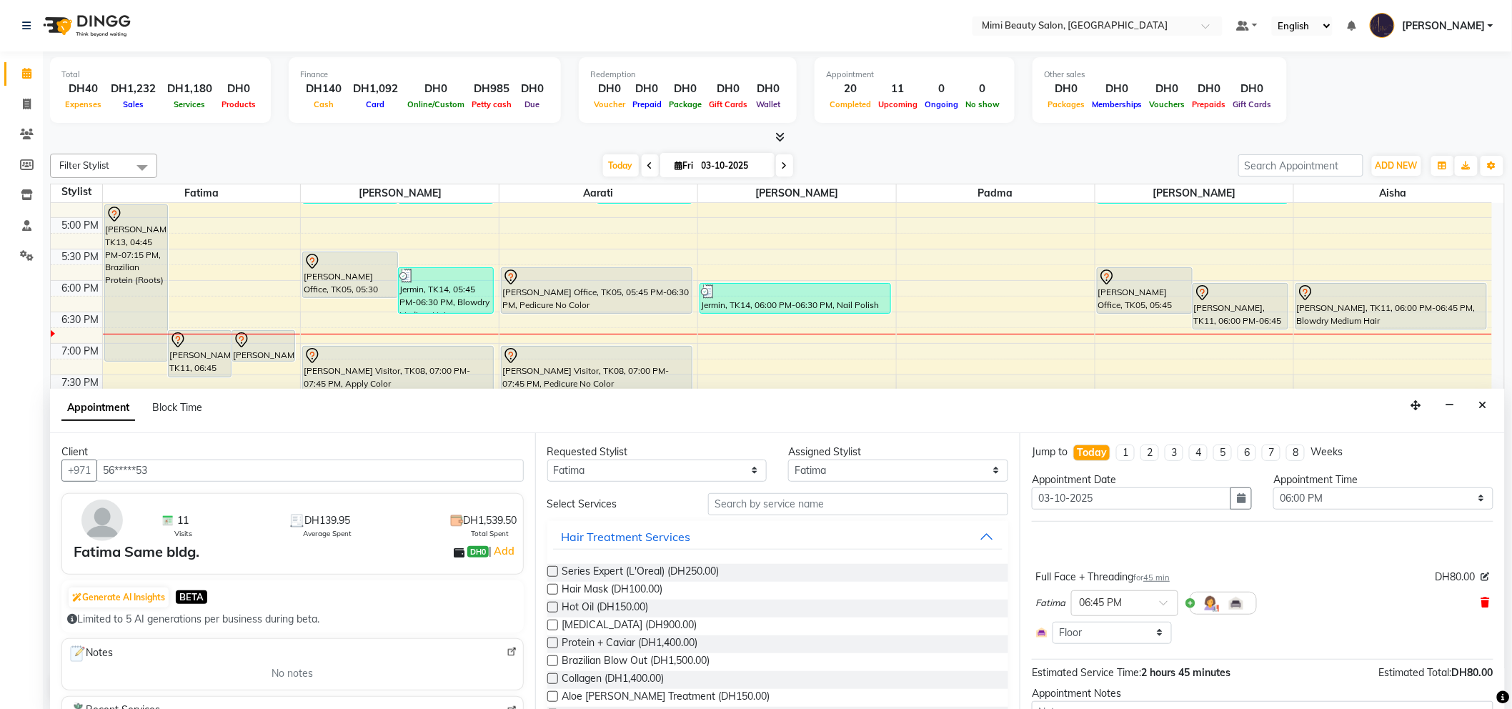
click at [1481, 601] on icon at bounding box center [1485, 602] width 9 height 10
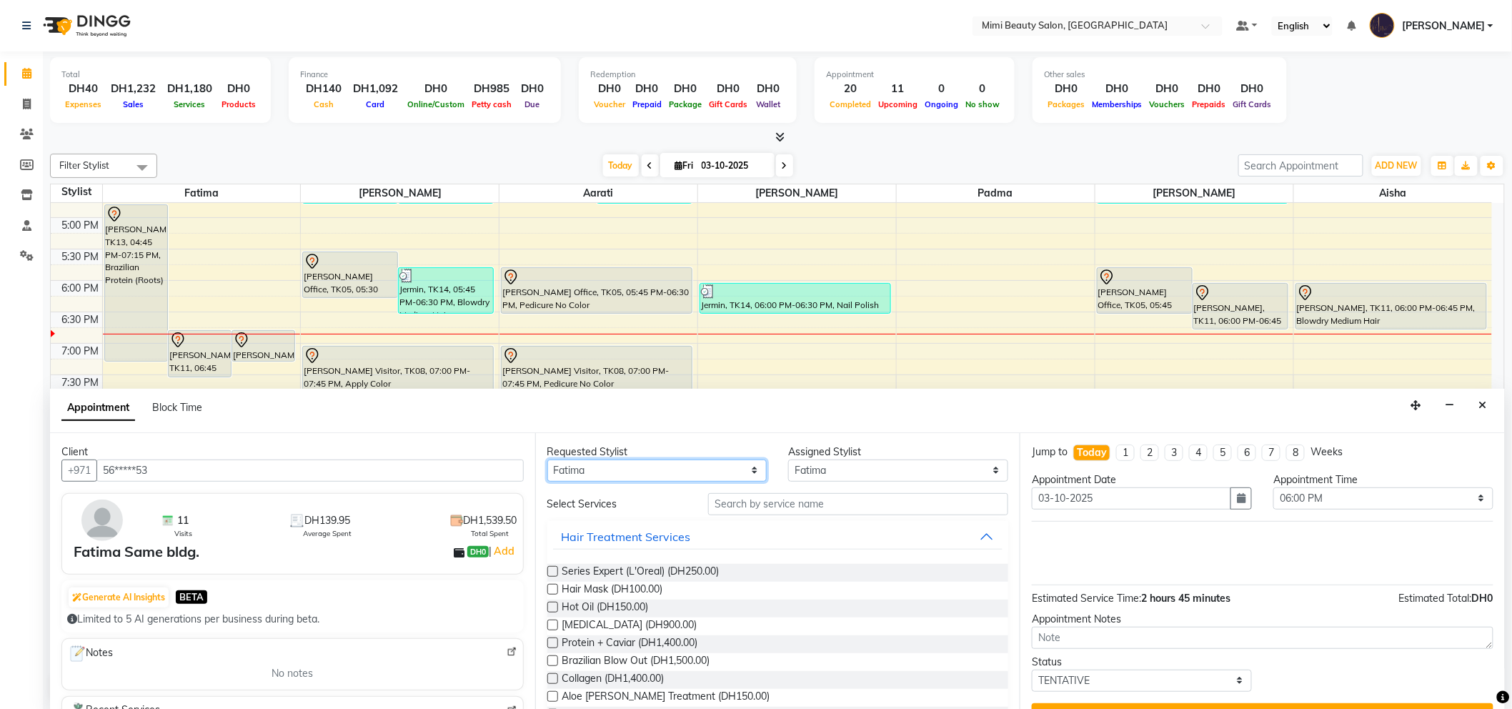
click at [597, 470] on select "Any [PERSON_NAME] [PERSON_NAME] [PERSON_NAME] [PERSON_NAME] Padma" at bounding box center [657, 470] width 220 height 22
select select "52700"
click at [547, 459] on select "Any [PERSON_NAME] [PERSON_NAME] [PERSON_NAME] [PERSON_NAME] Padma" at bounding box center [657, 470] width 220 height 22
select select "52700"
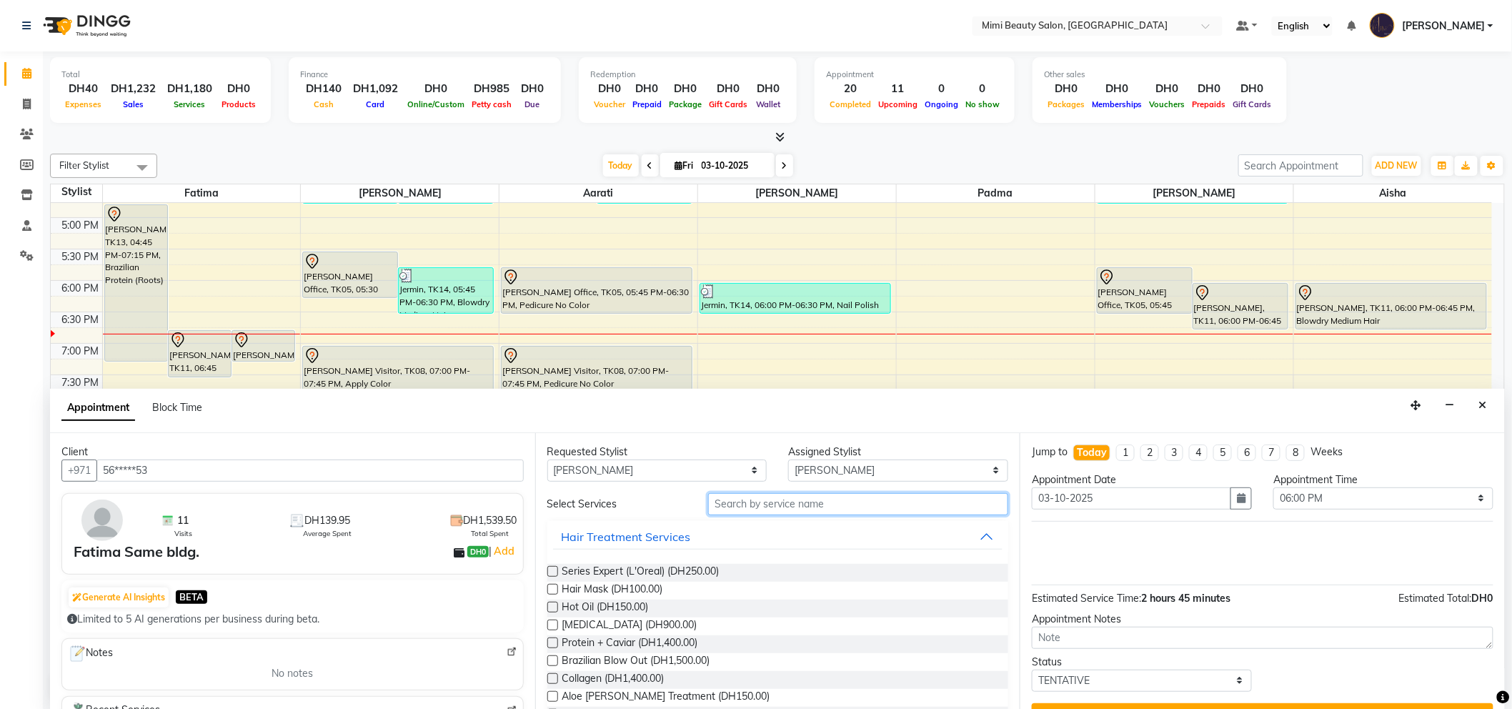
click at [767, 503] on input "text" at bounding box center [858, 504] width 300 height 22
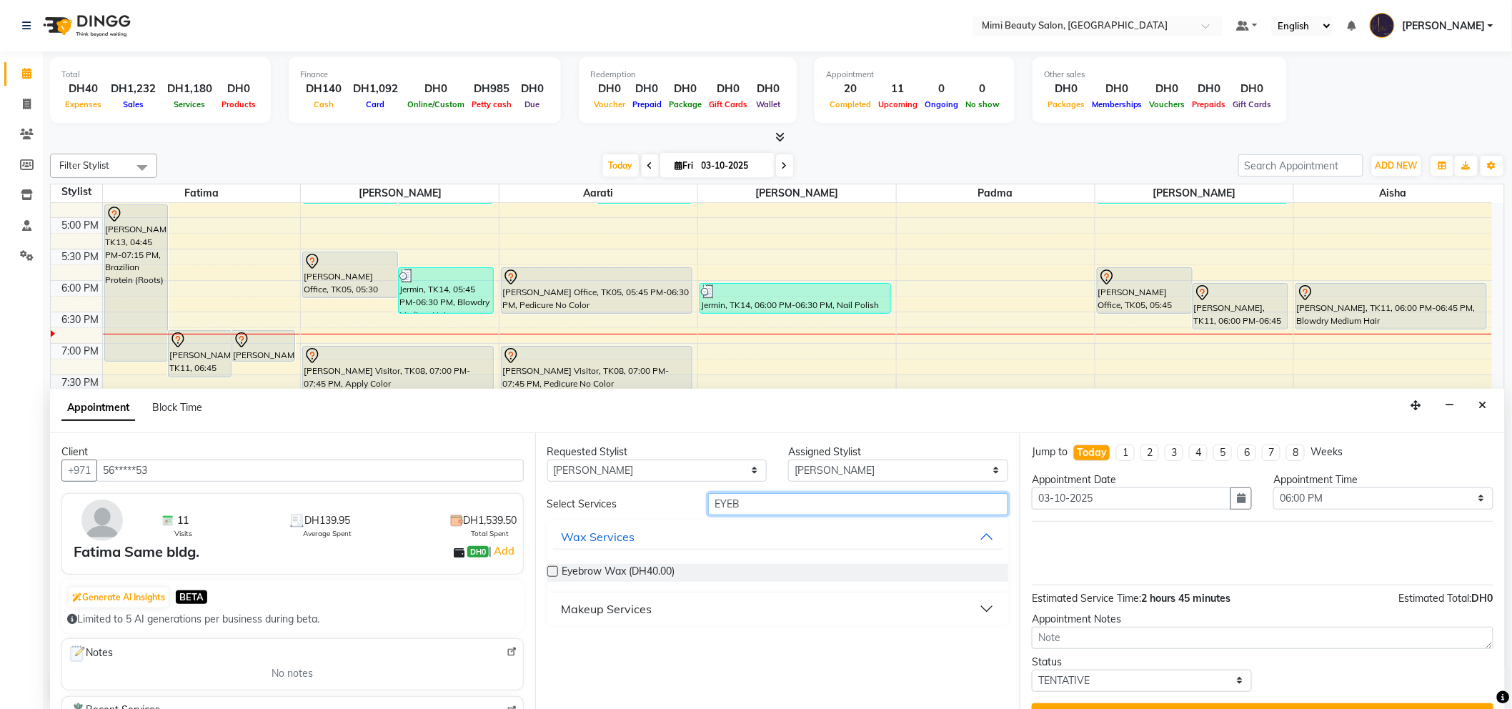
type input "EYEB"
click at [664, 604] on button "Makeup Services" at bounding box center [778, 609] width 450 height 26
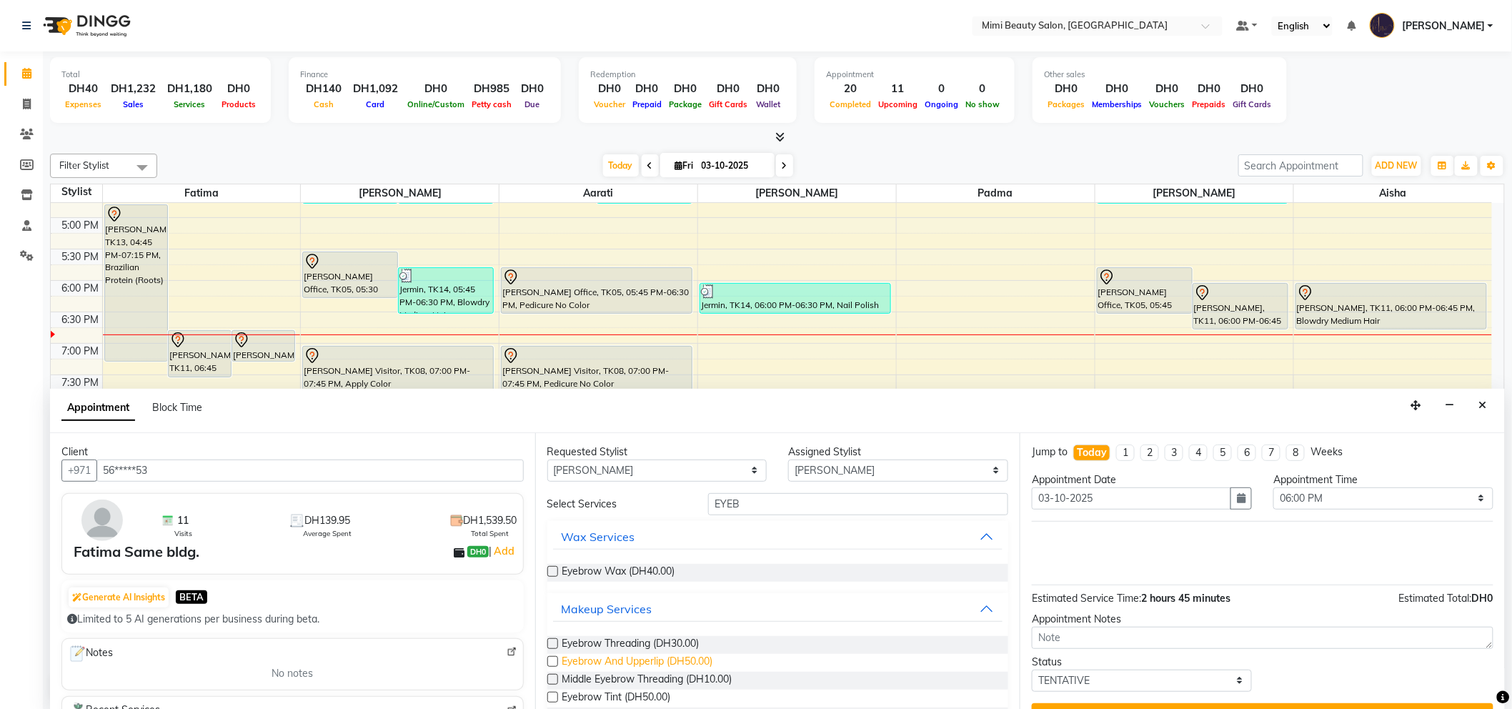
click at [661, 661] on span "Eyebrow And Upperlip (DH50.00)" at bounding box center [637, 663] width 151 height 18
checkbox input "false"
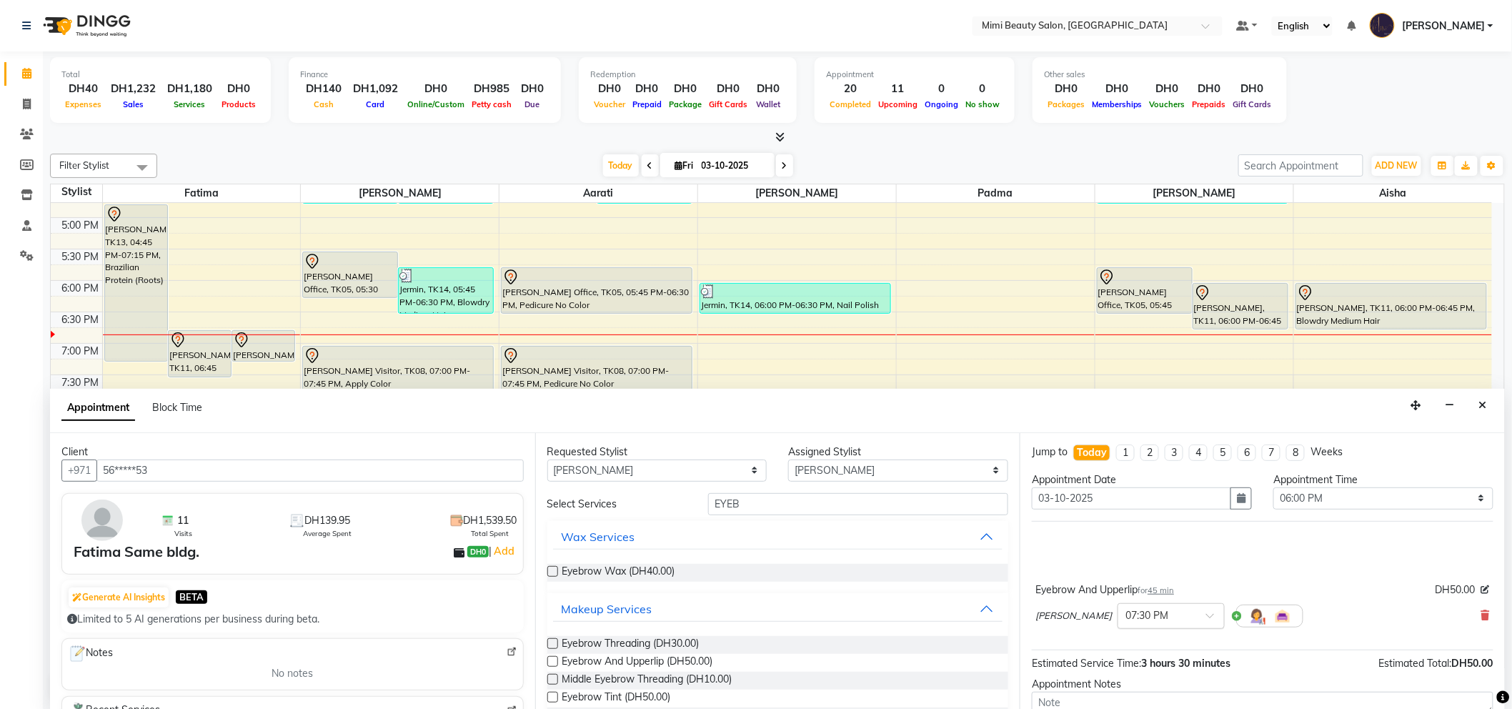
click at [1206, 616] on span at bounding box center [1215, 619] width 18 height 15
click at [1118, 636] on div "06:30 PM" at bounding box center [1171, 627] width 106 height 26
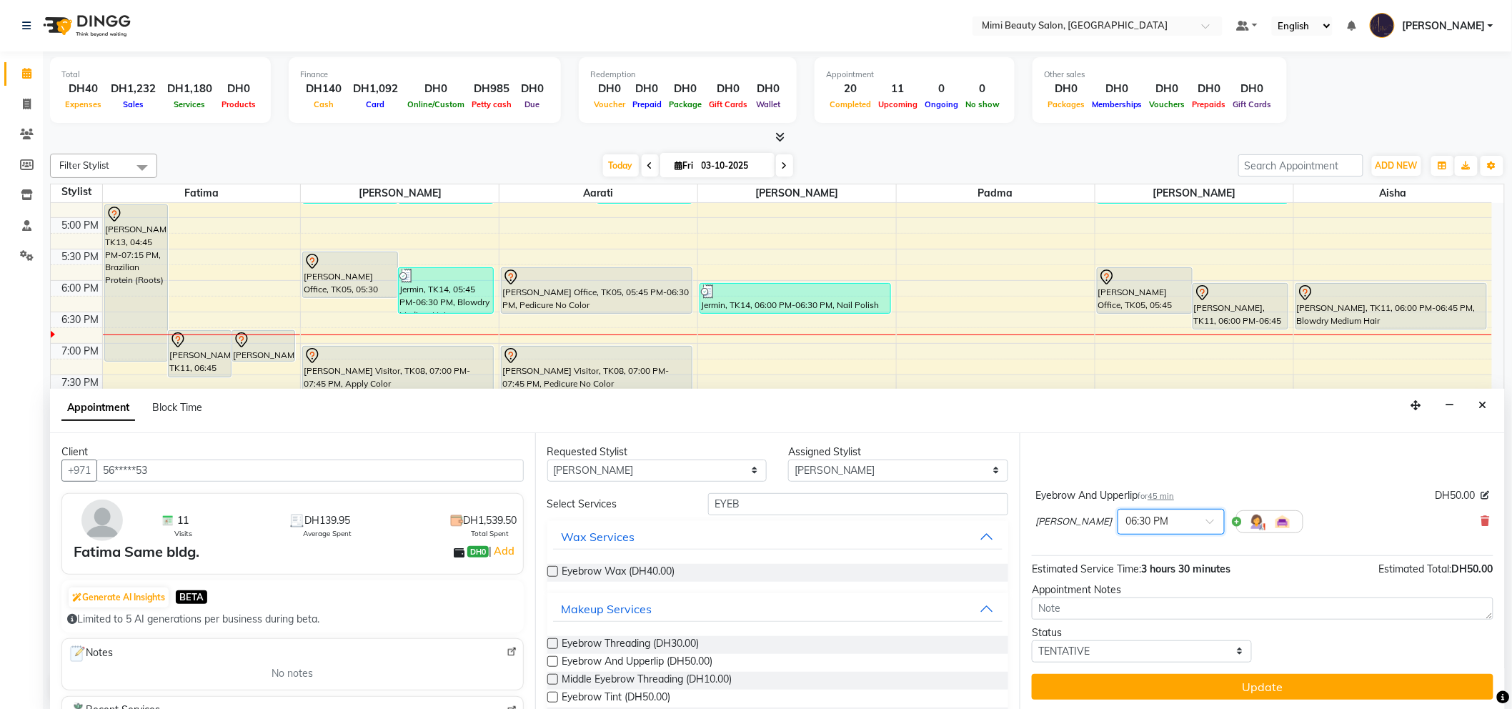
scroll to position [95, 0]
click at [598, 470] on select "Any [PERSON_NAME] [PERSON_NAME] [PERSON_NAME] [PERSON_NAME] Padma" at bounding box center [657, 470] width 220 height 22
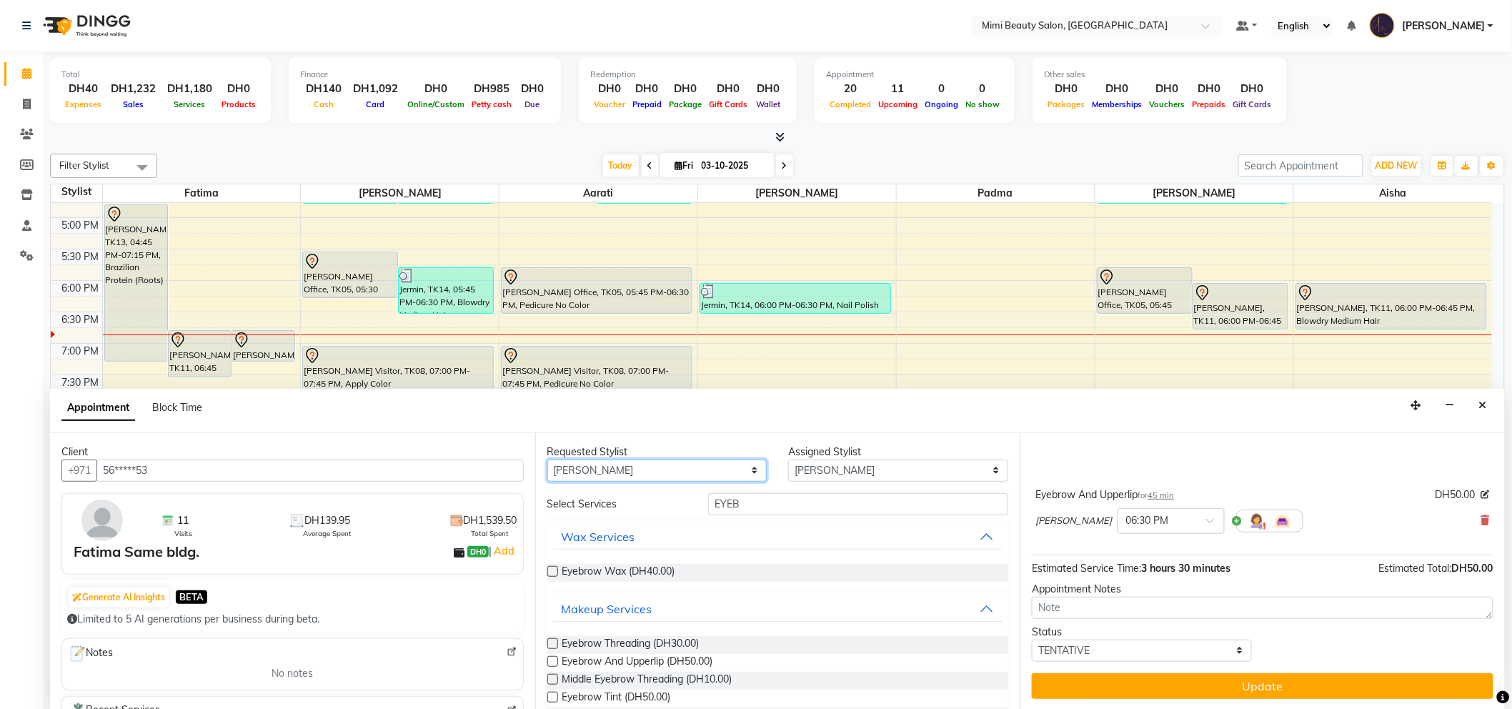
select select "68417"
click at [547, 459] on select "Any [PERSON_NAME] [PERSON_NAME] [PERSON_NAME] [PERSON_NAME] Padma" at bounding box center [657, 470] width 220 height 22
select select "68417"
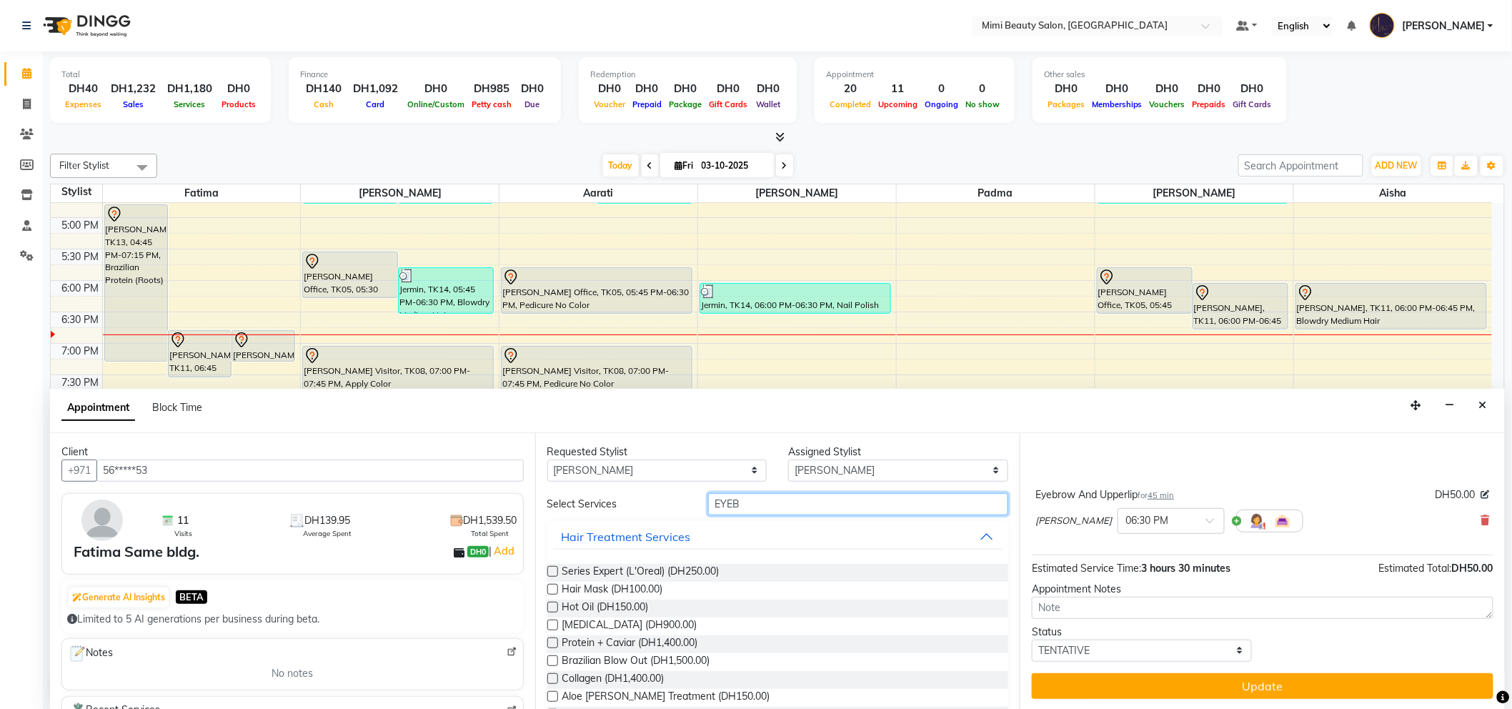
click at [742, 496] on input "EYEB" at bounding box center [858, 504] width 300 height 22
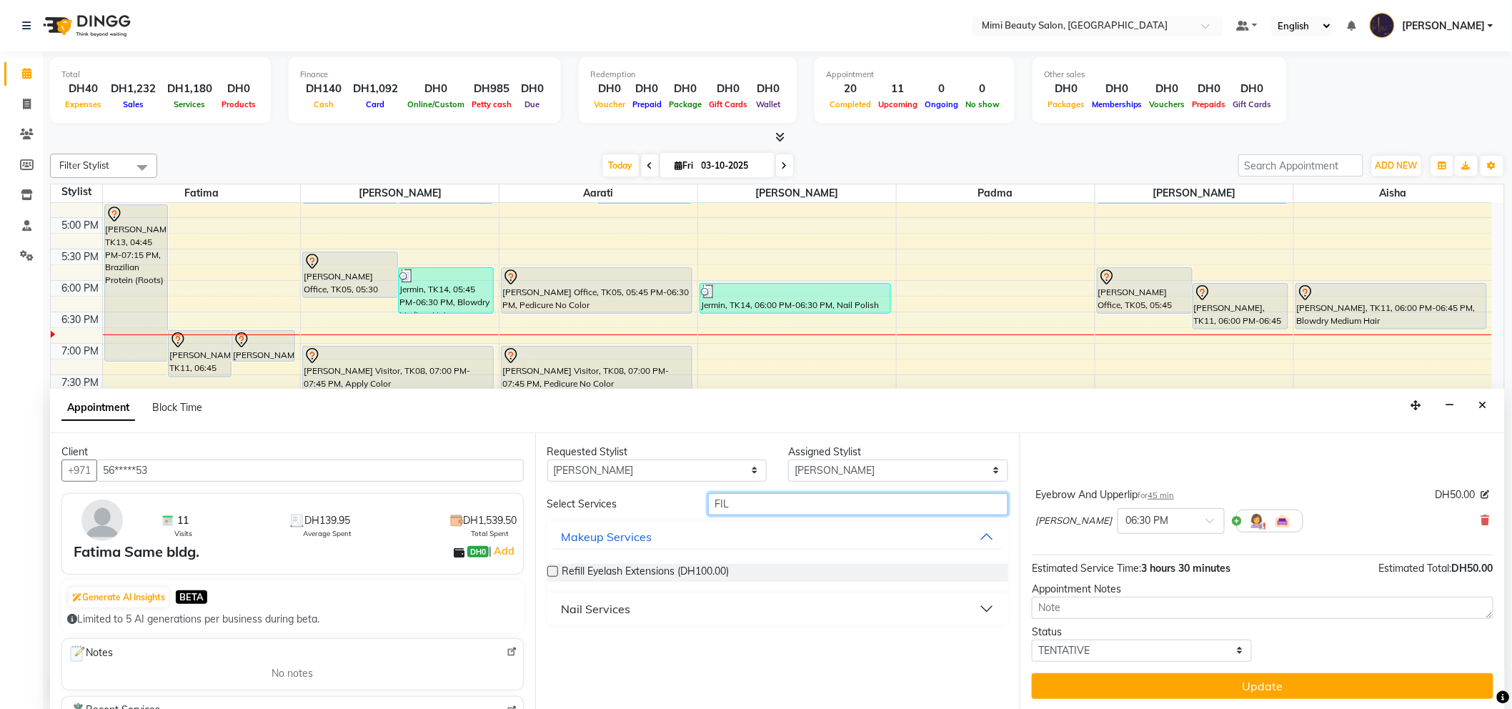
type input "FIL"
click at [612, 609] on div "Nail Services" at bounding box center [595, 608] width 69 height 17
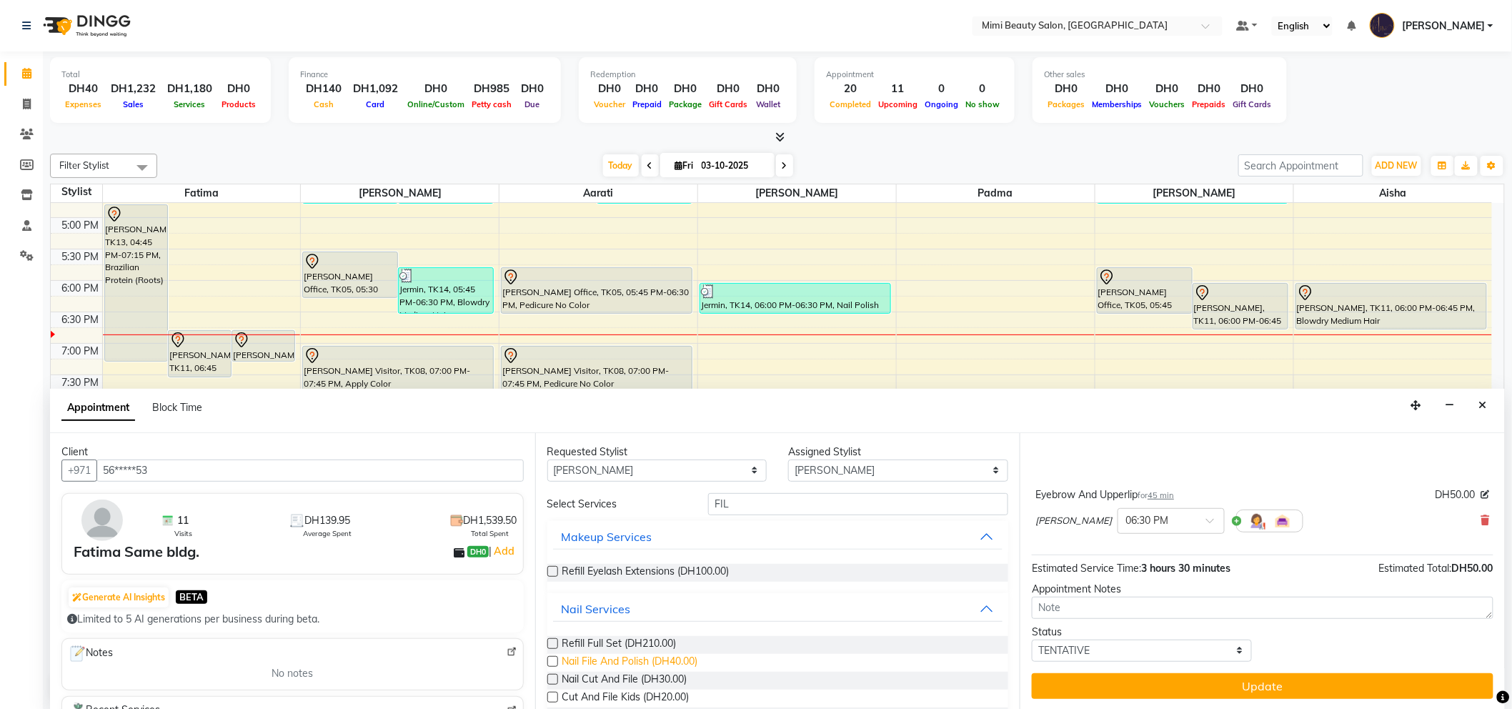
click at [631, 660] on span "Nail File And Polish (DH40.00)" at bounding box center [630, 663] width 136 height 18
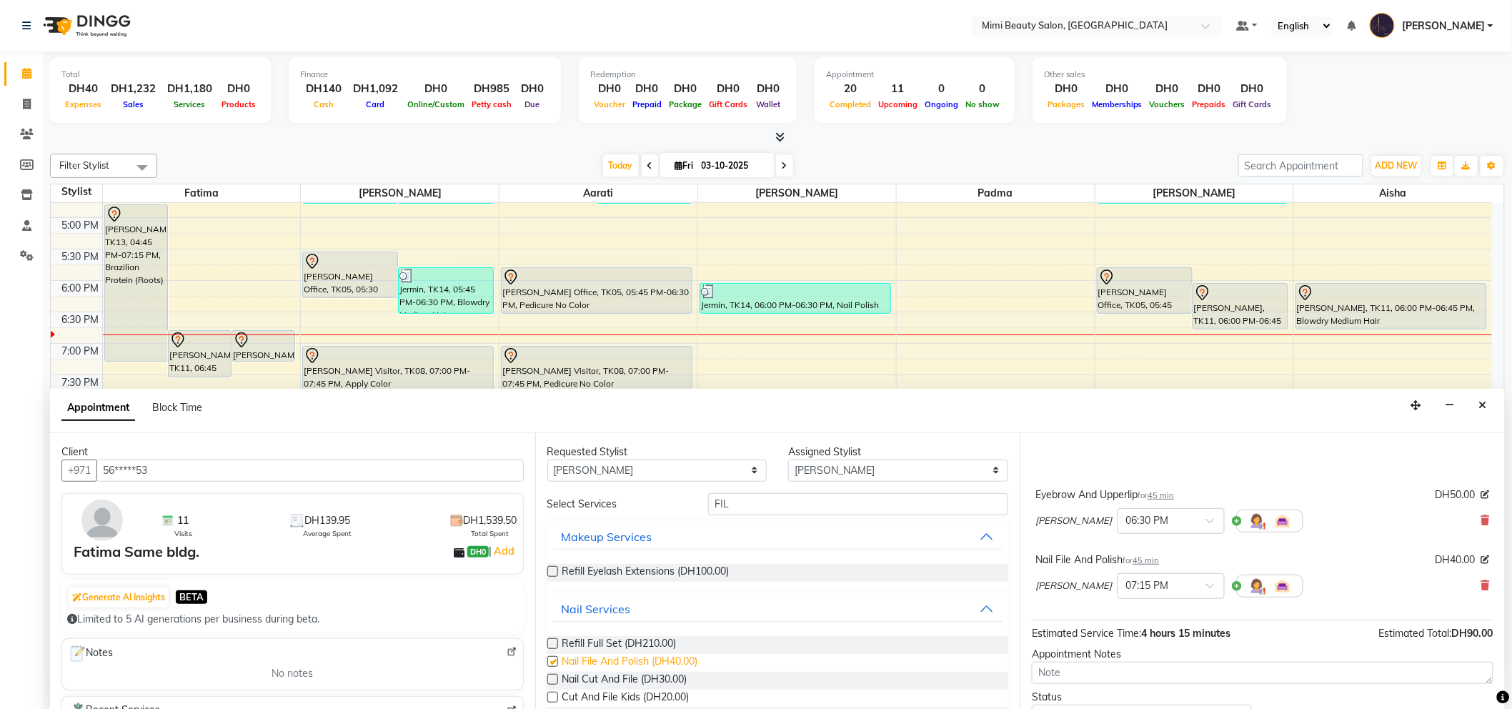
checkbox input "false"
click at [618, 472] on select "Any [PERSON_NAME] [PERSON_NAME] [PERSON_NAME] [PERSON_NAME] Padma" at bounding box center [657, 470] width 220 height 22
select select "53403"
click at [547, 459] on select "Any [PERSON_NAME] [PERSON_NAME] [PERSON_NAME] [PERSON_NAME] Padma" at bounding box center [657, 470] width 220 height 22
select select "53403"
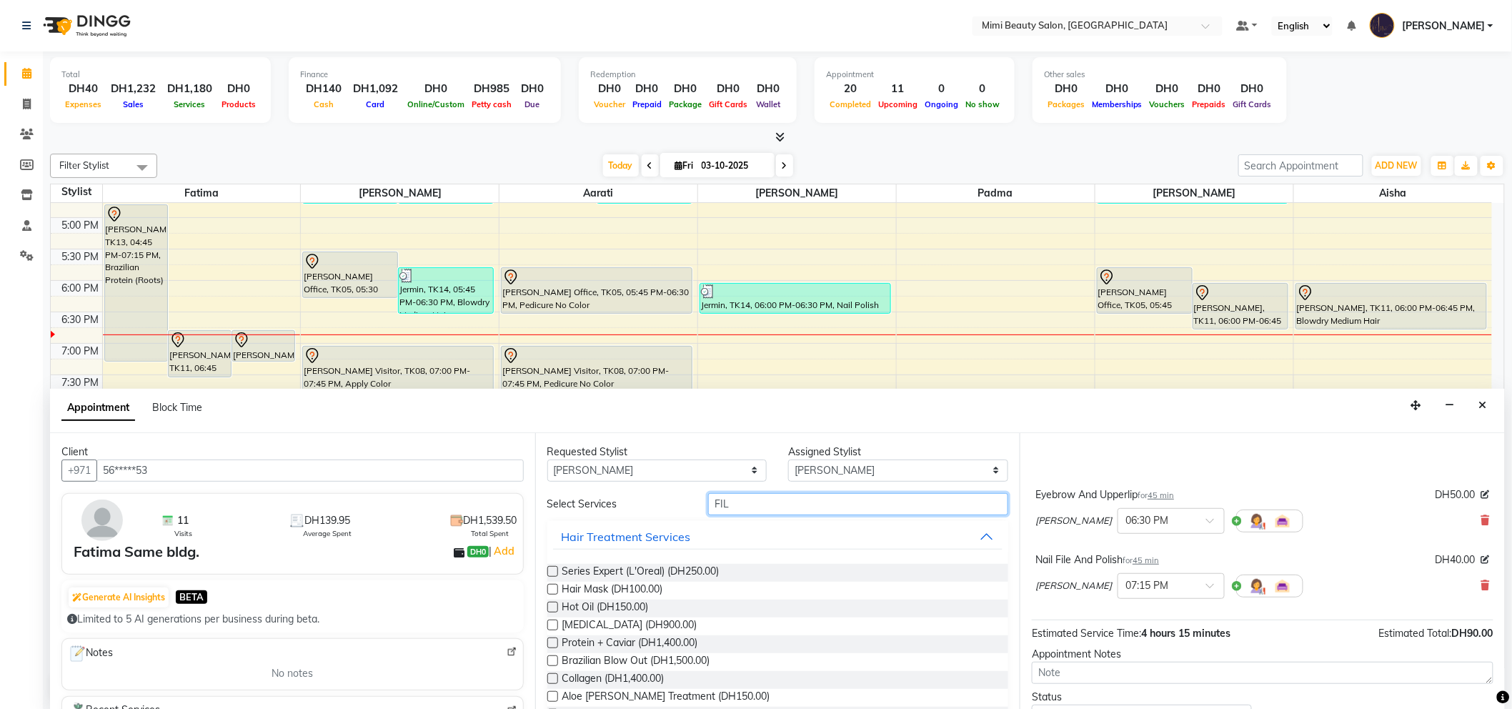
click at [726, 501] on input "FIL" at bounding box center [858, 504] width 300 height 22
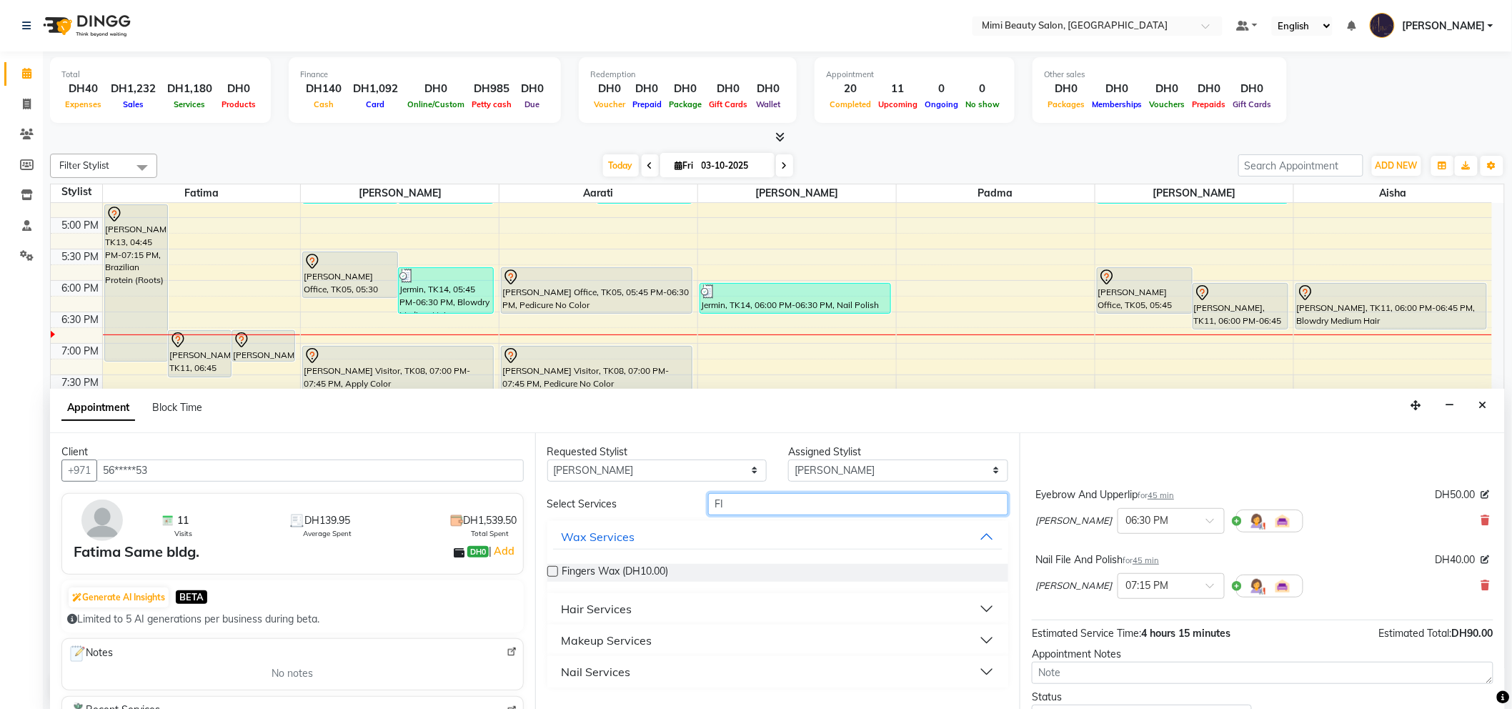
type input "FIL"
click at [618, 611] on div "Nail Services" at bounding box center [595, 608] width 69 height 17
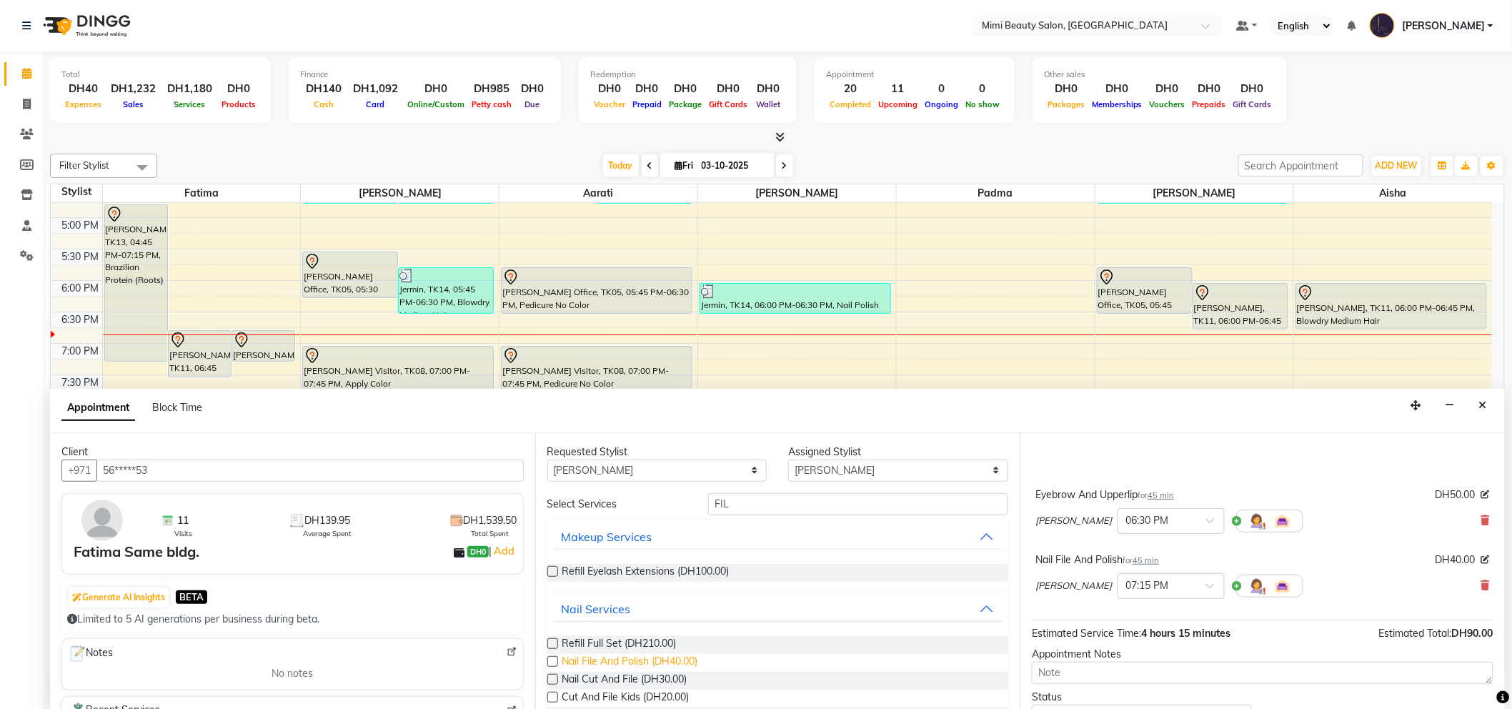
click at [639, 655] on span "Nail File And Polish (DH40.00)" at bounding box center [630, 663] width 136 height 18
checkbox input "false"
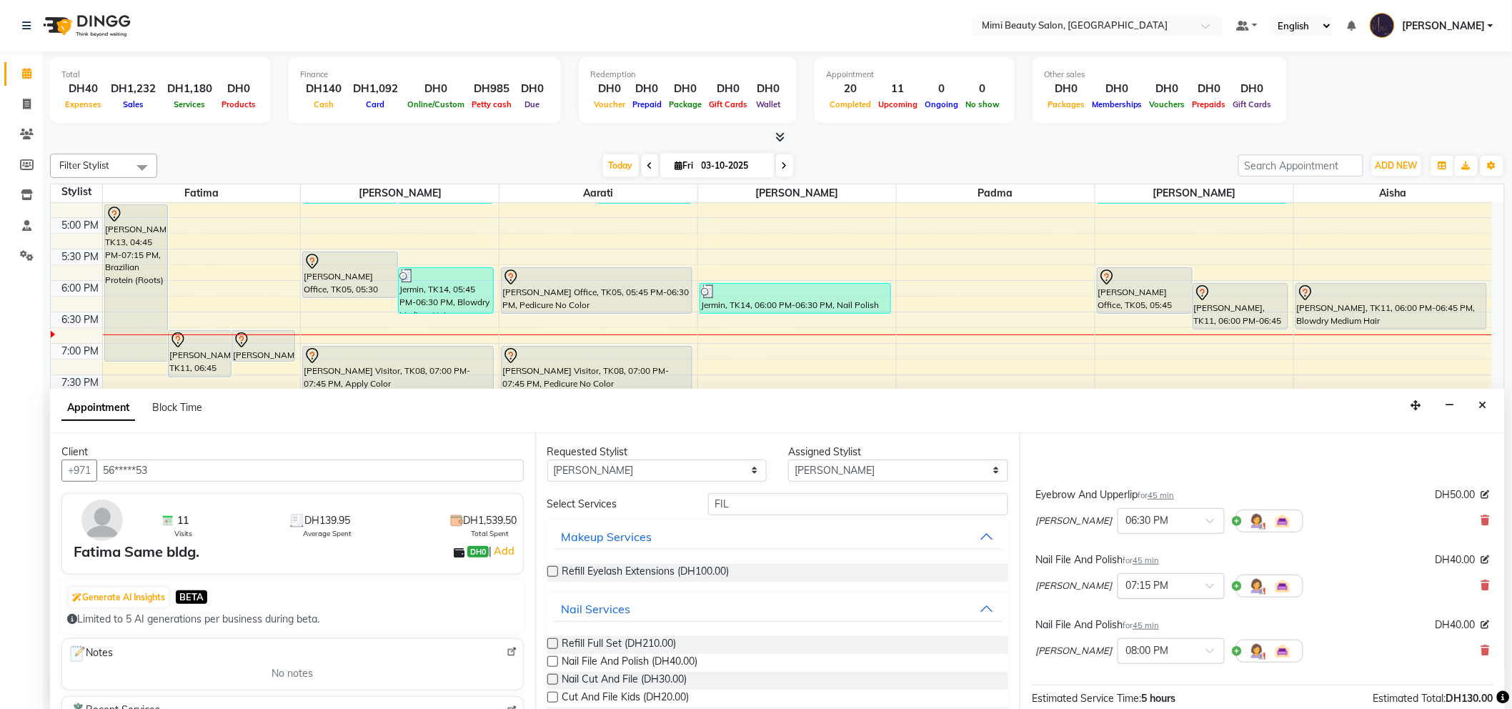
click at [1206, 584] on span at bounding box center [1215, 589] width 18 height 15
click at [1118, 615] on div "06:30 PM" at bounding box center [1171, 610] width 106 height 26
click at [1206, 647] on span at bounding box center [1215, 654] width 18 height 15
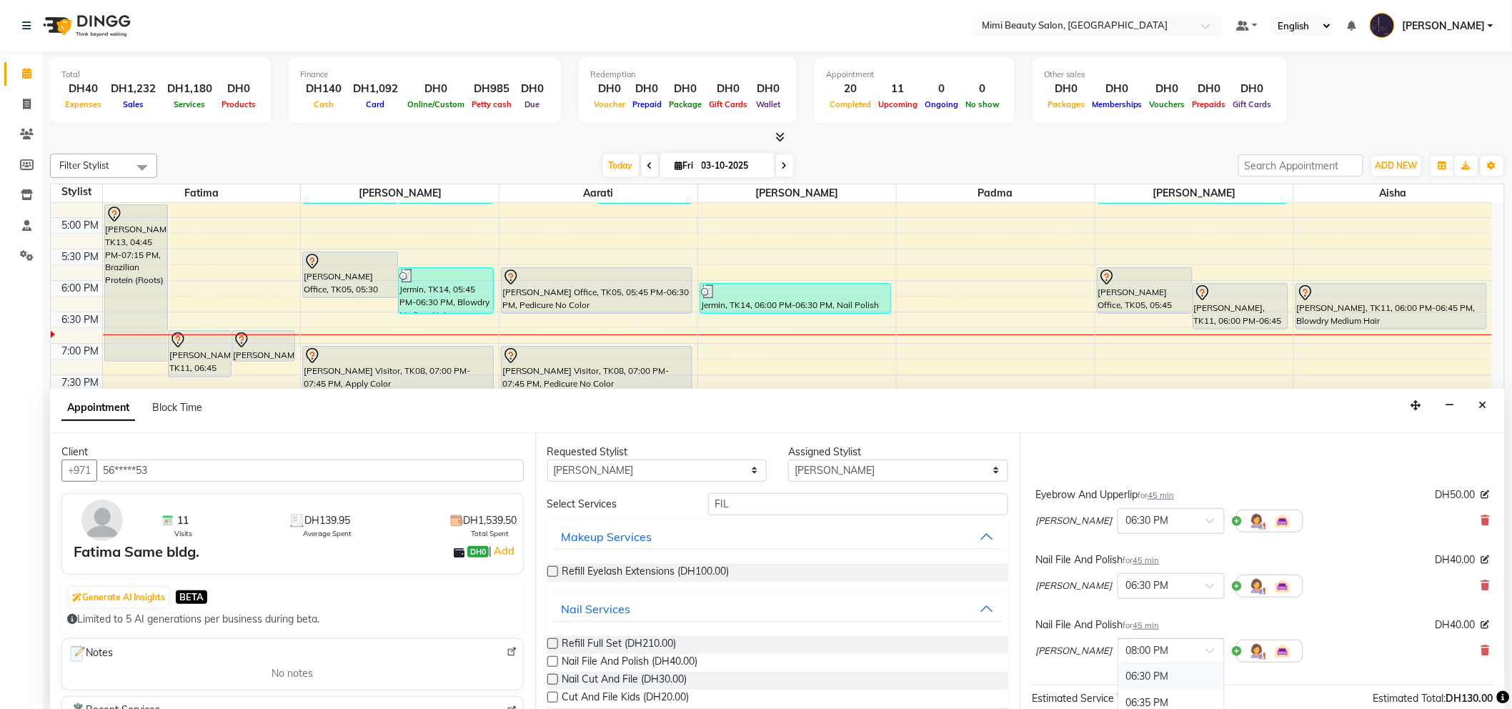
click at [1118, 675] on div "06:30 PM" at bounding box center [1171, 676] width 106 height 26
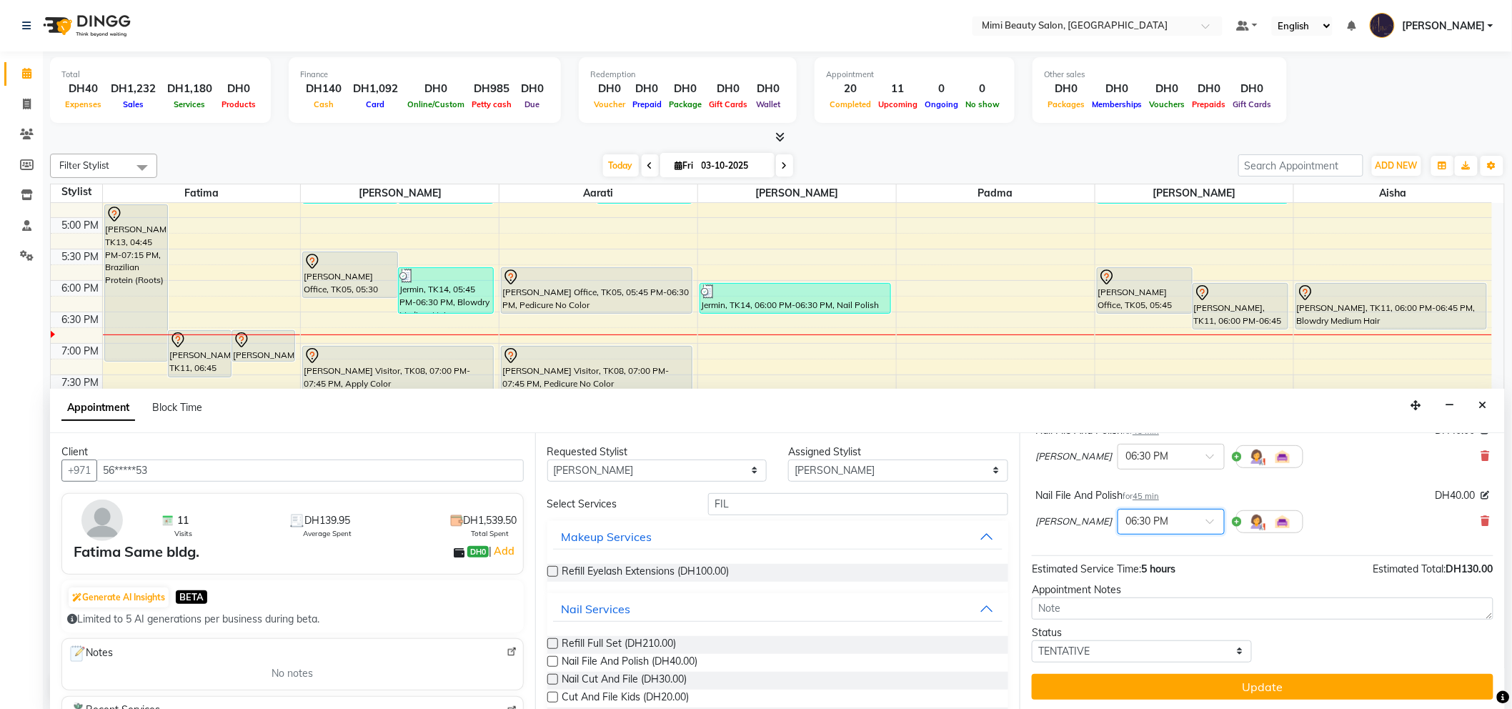
scroll to position [225, 0]
click at [1250, 682] on button "Update" at bounding box center [1262, 686] width 461 height 26
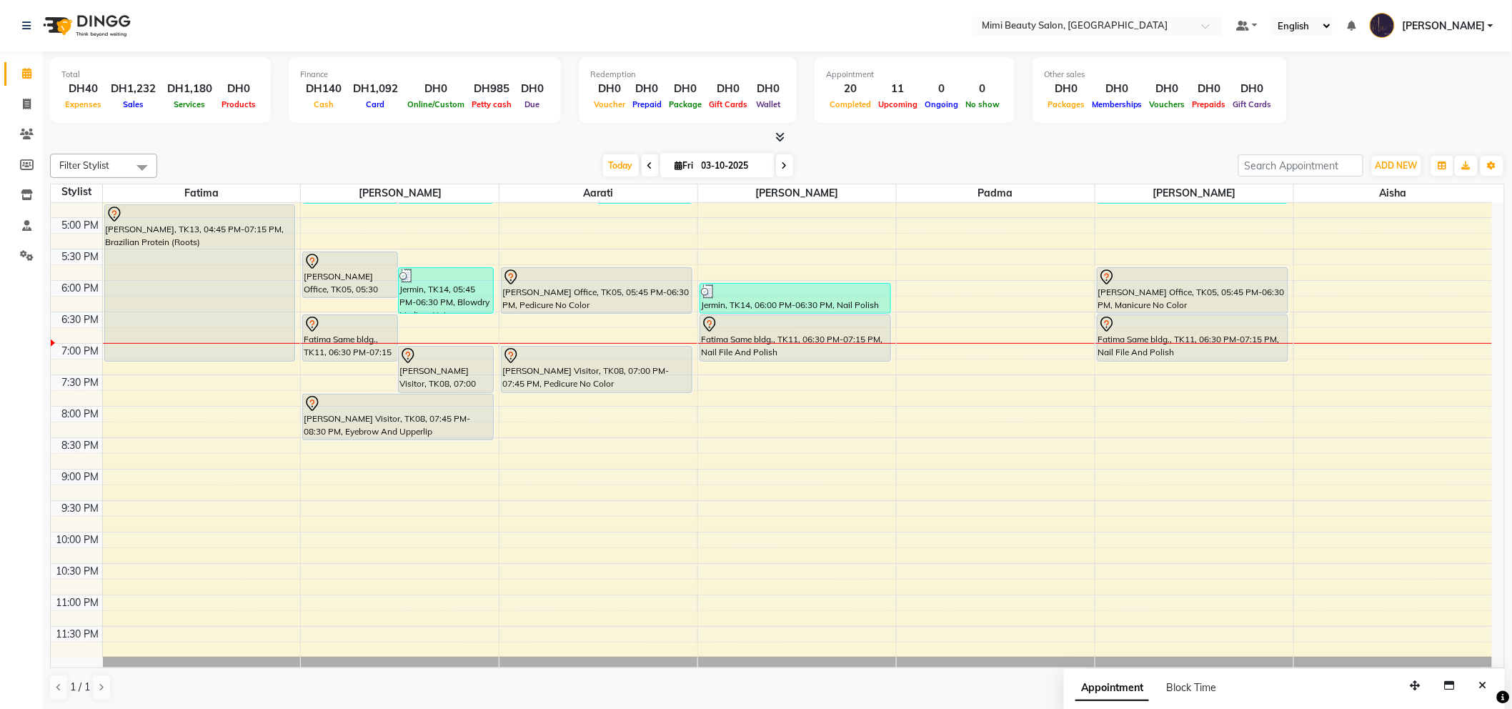
click at [564, 286] on div "[PERSON_NAME] Office, TK05, 05:45 PM-06:30 PM, Pedicure No Color" at bounding box center [596, 290] width 190 height 45
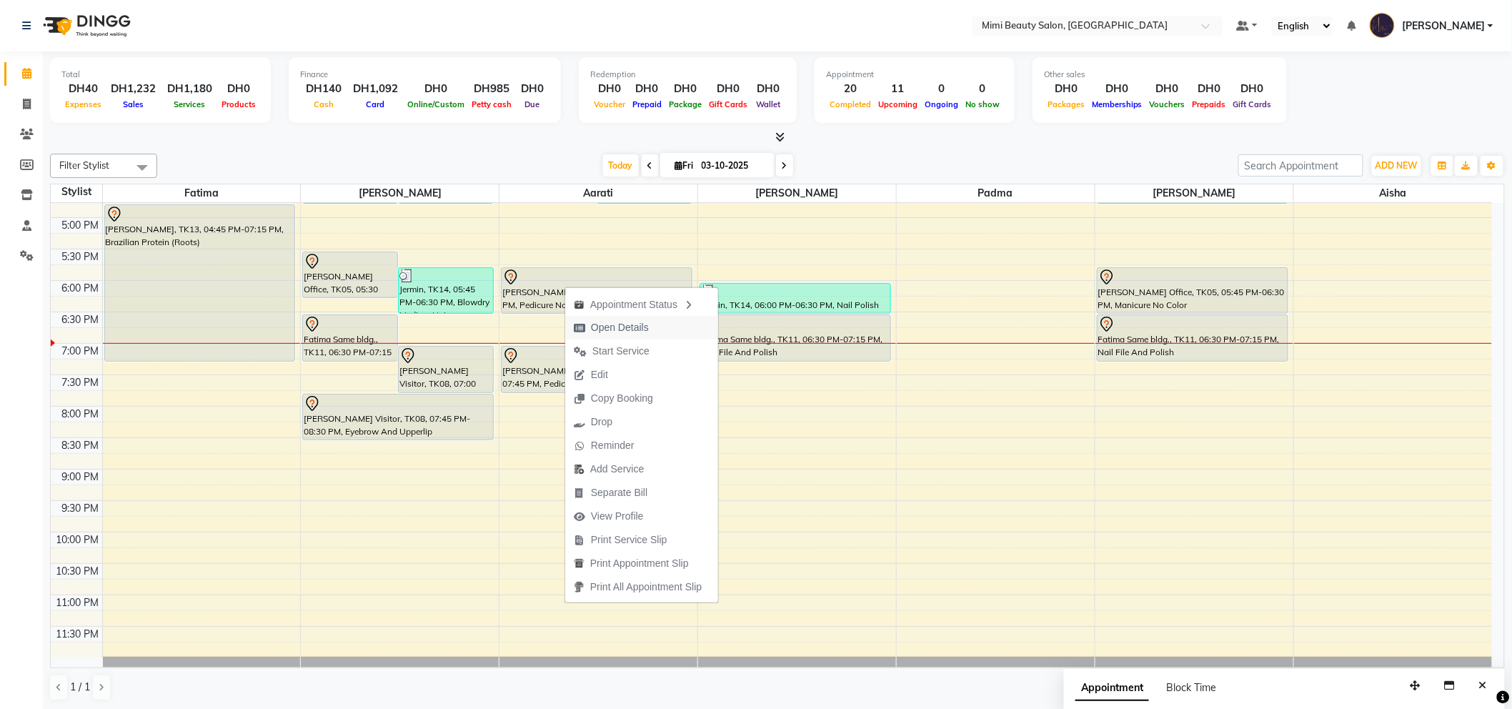
click at [599, 325] on span "Open Details" at bounding box center [620, 327] width 58 height 15
select select "7"
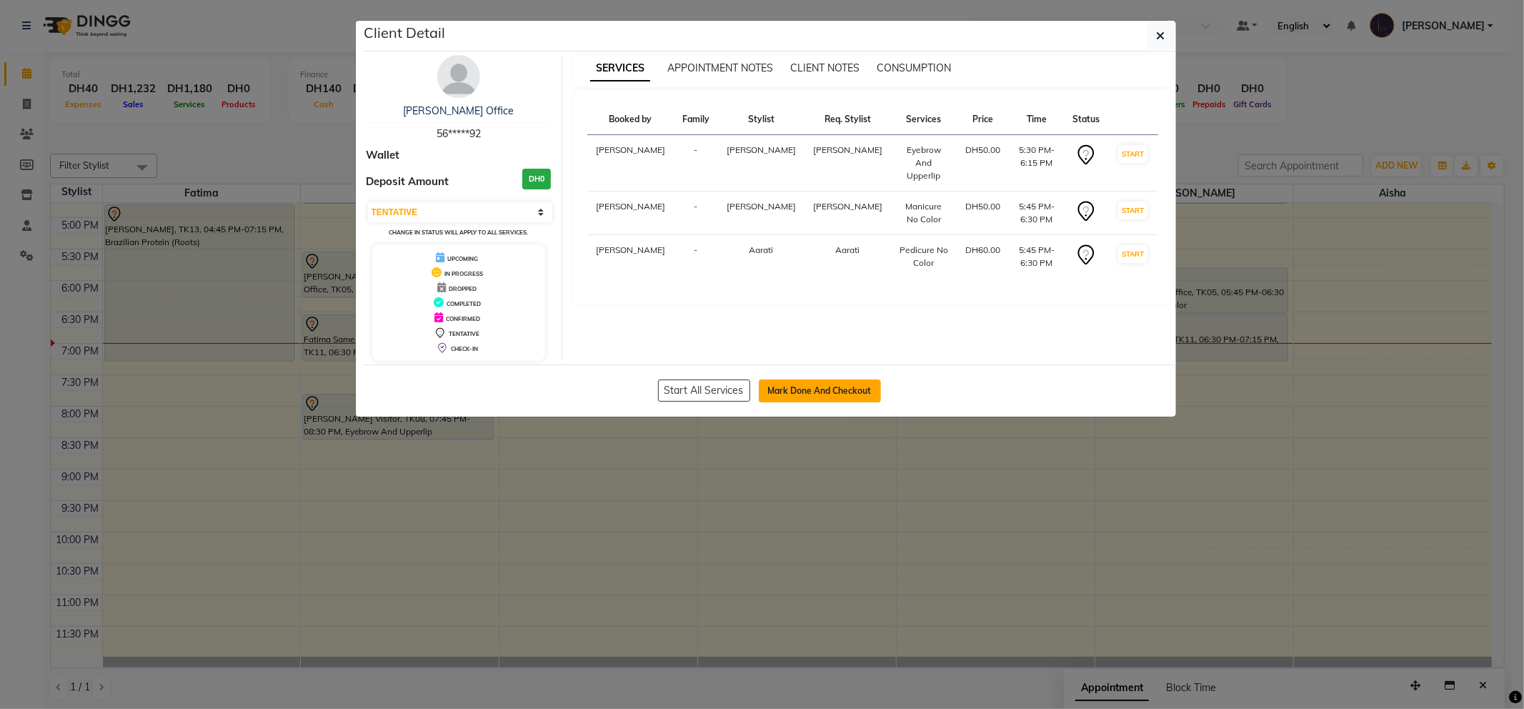
click at [824, 396] on button "Mark Done And Checkout" at bounding box center [820, 390] width 122 height 23
select select "service"
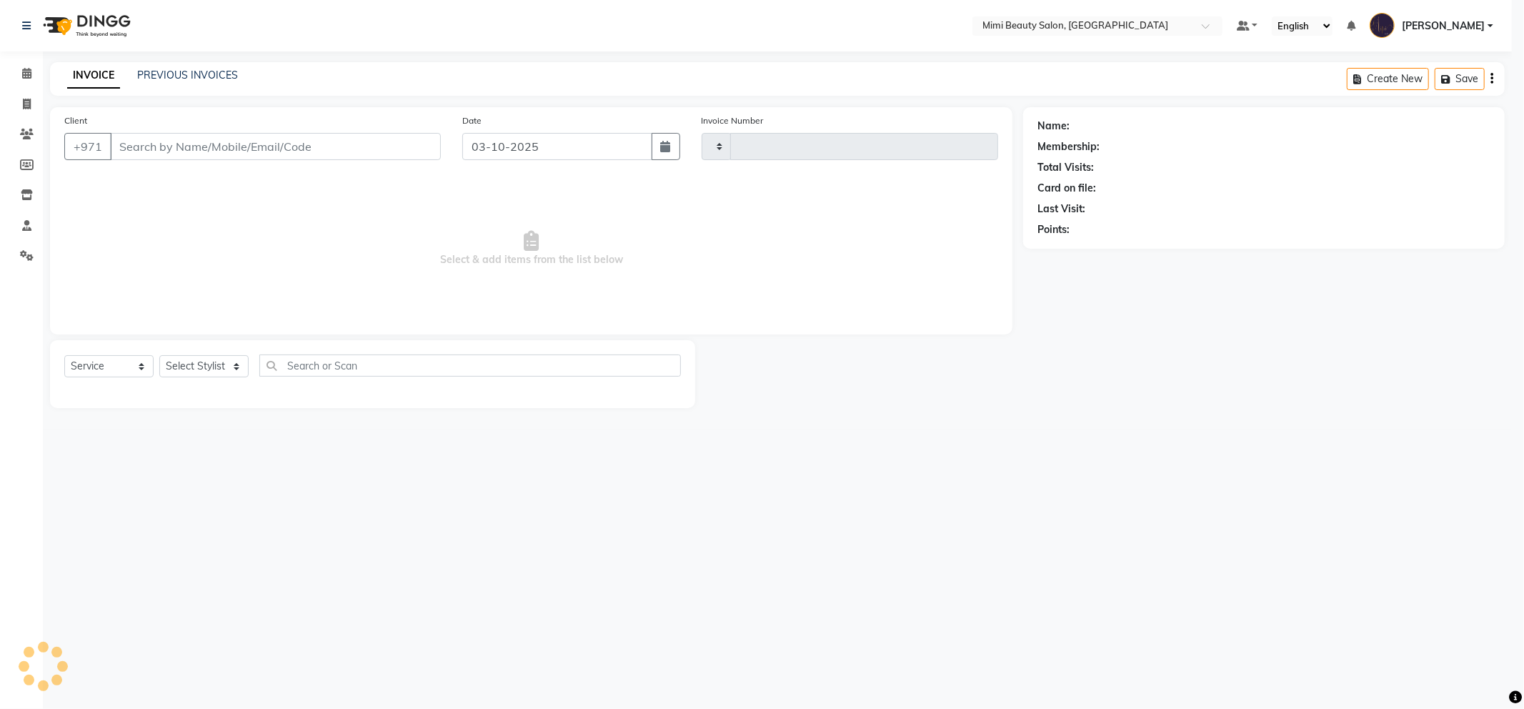
type input "1776"
select select "6756"
type input "56*****92"
select select "68417"
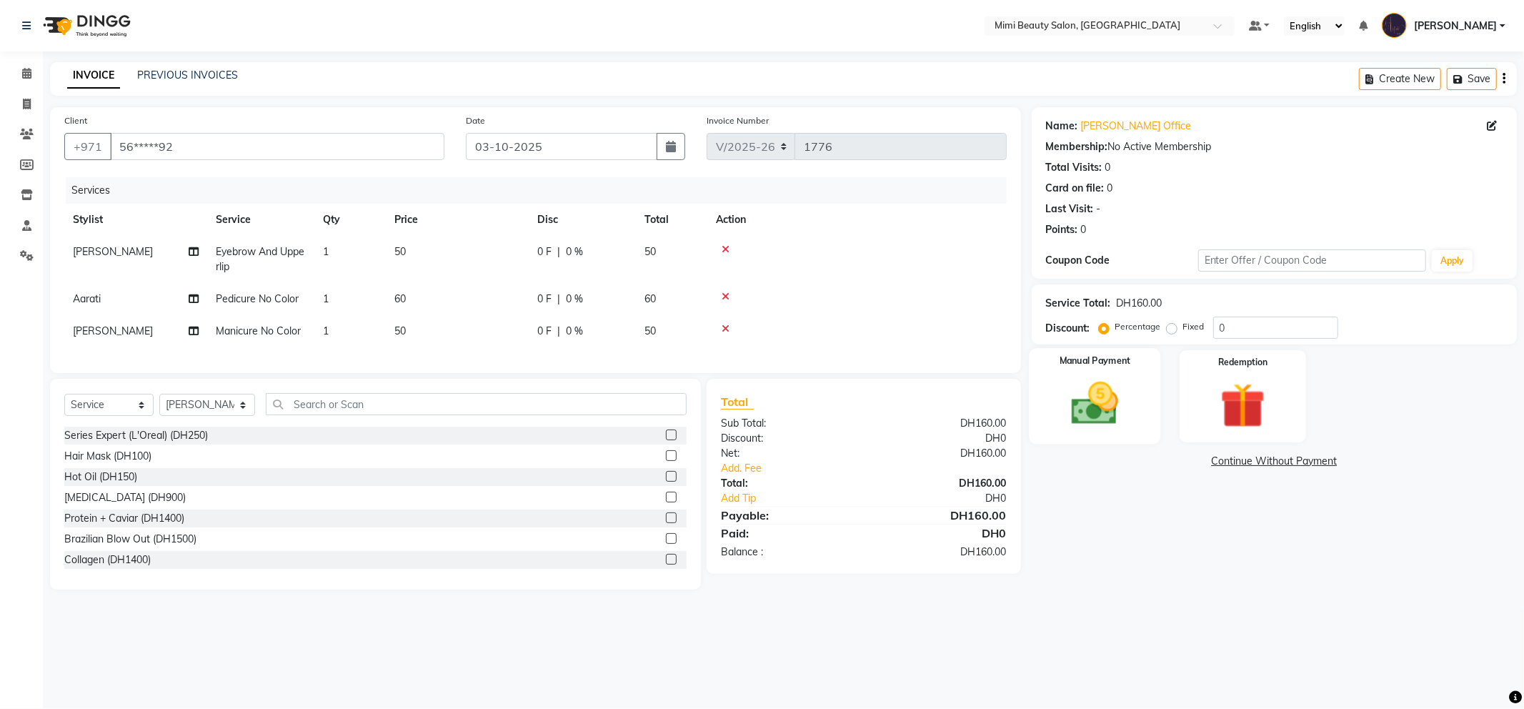
click at [1087, 422] on img at bounding box center [1095, 403] width 76 height 54
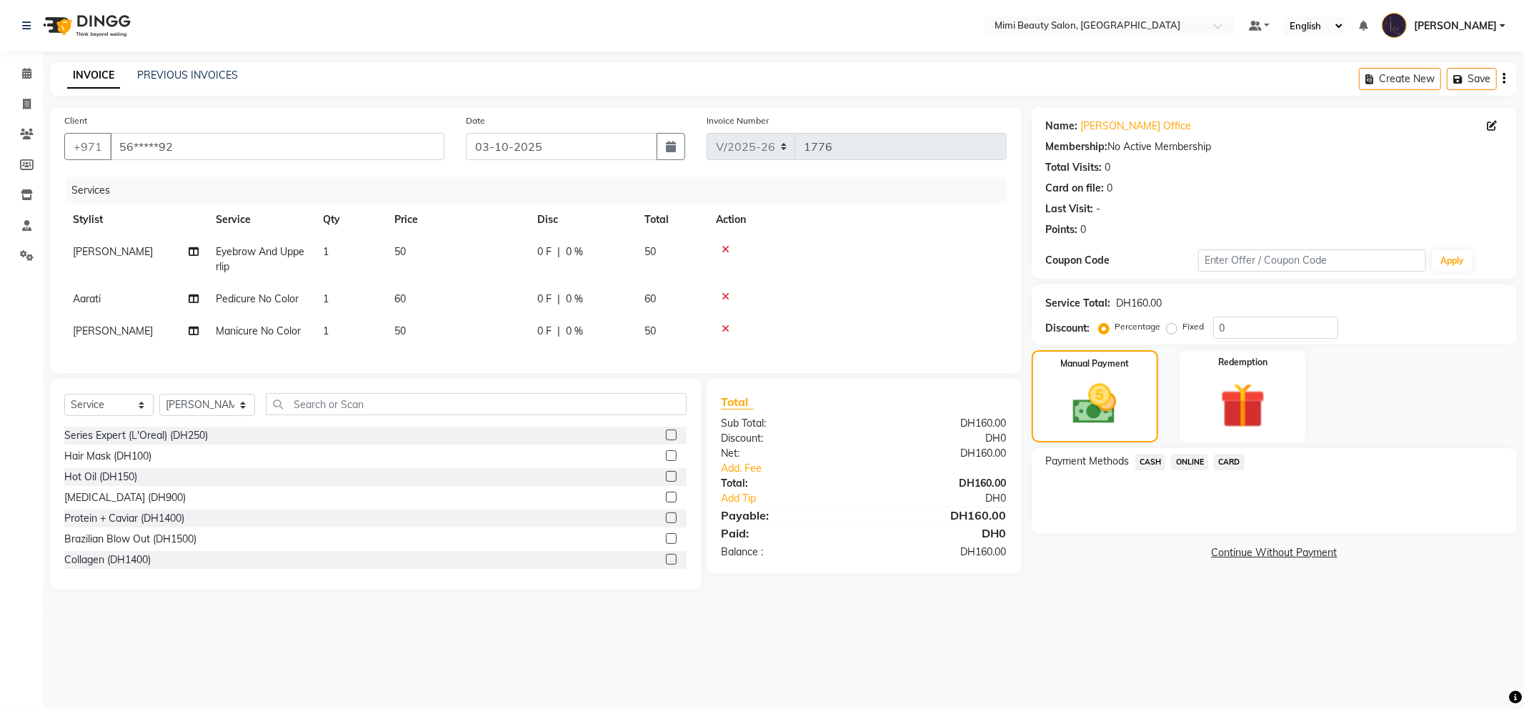
click at [1152, 466] on span "CASH" at bounding box center [1150, 462] width 31 height 16
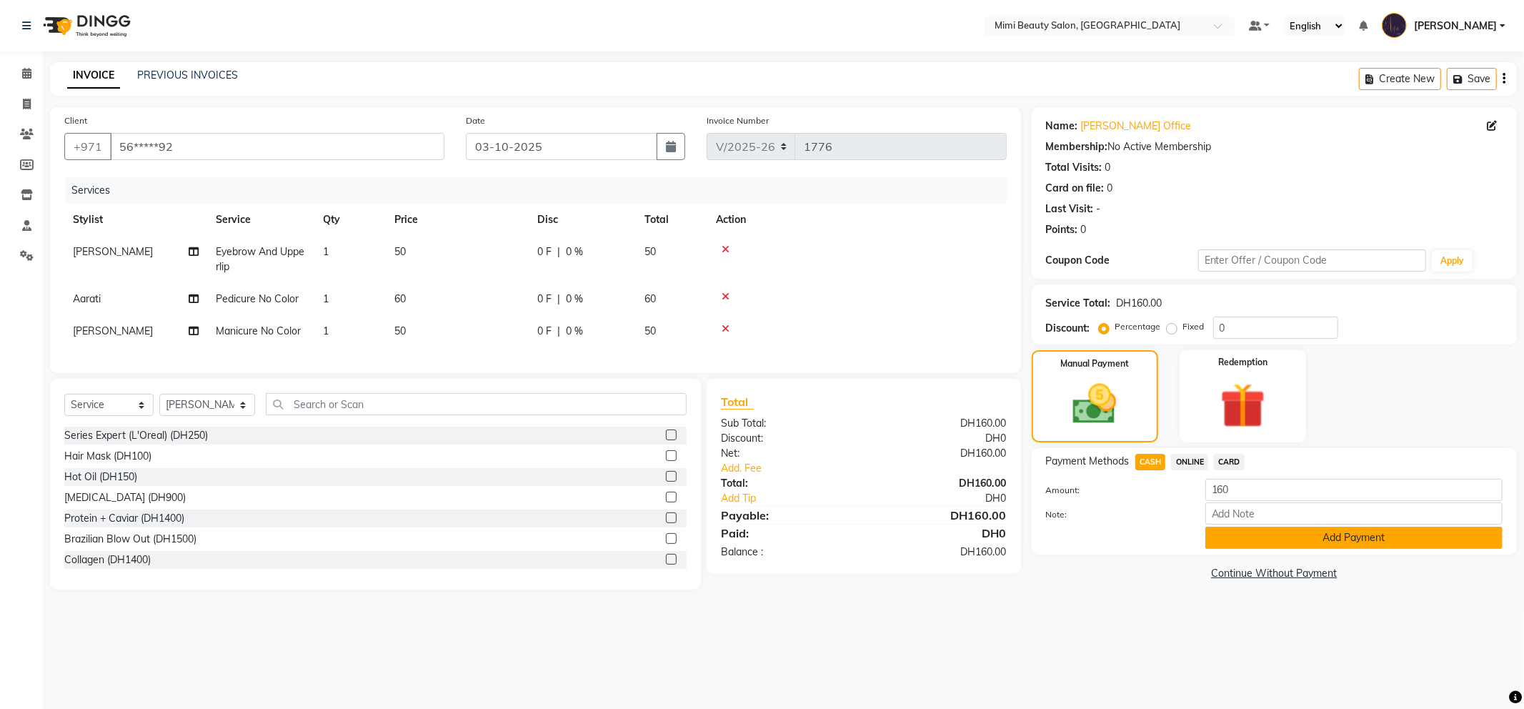
click at [1224, 536] on button "Add Payment" at bounding box center [1353, 537] width 297 height 22
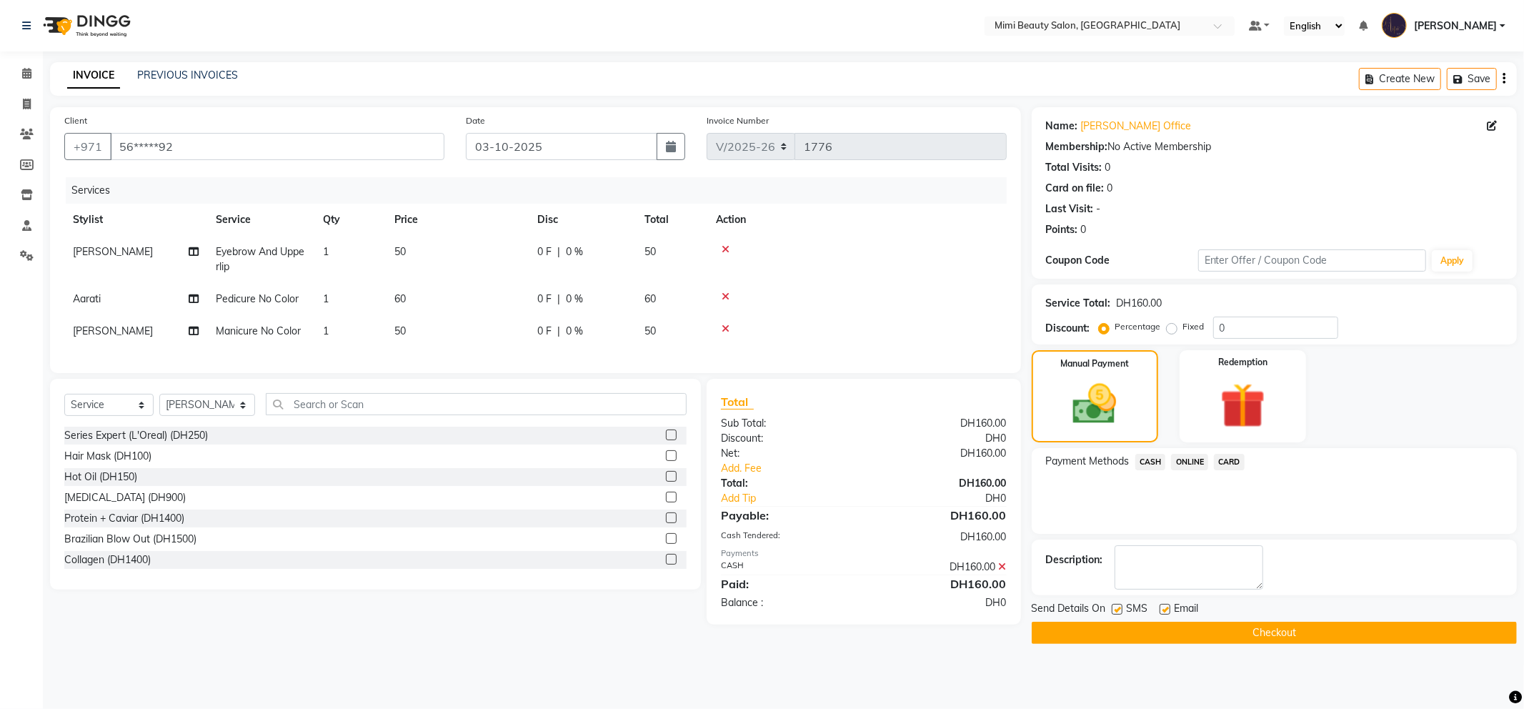
click at [1239, 630] on button "Checkout" at bounding box center [1274, 632] width 485 height 22
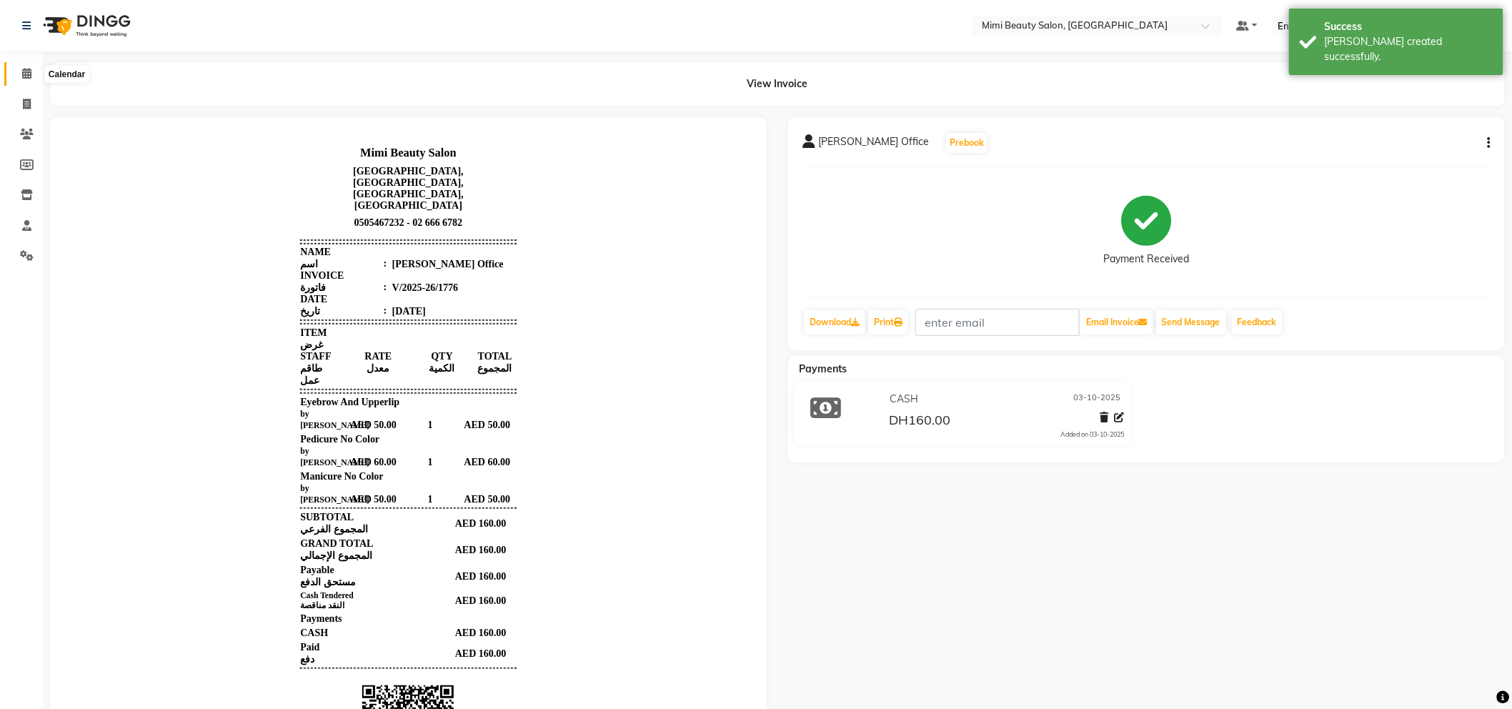
click at [22, 73] on icon at bounding box center [26, 73] width 9 height 11
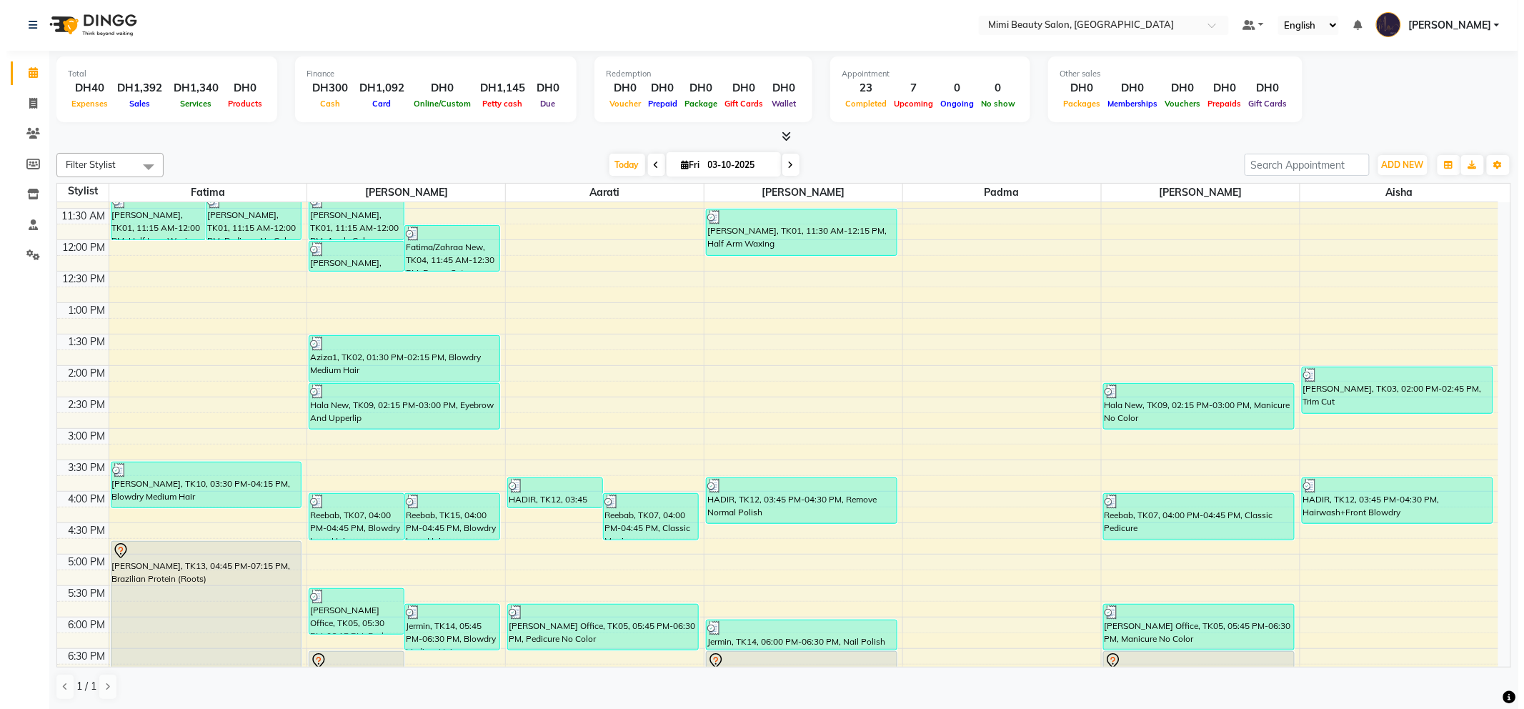
scroll to position [317, 0]
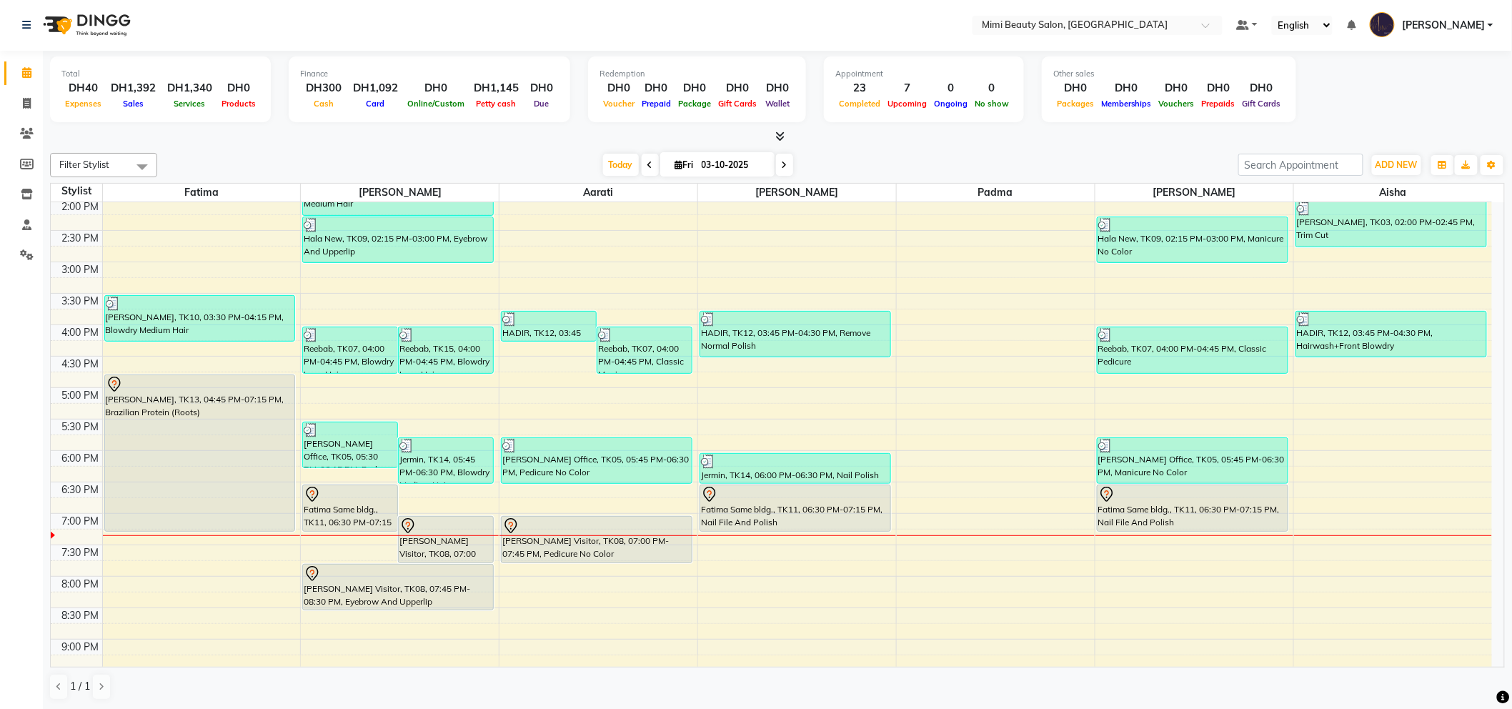
click at [187, 424] on div "[PERSON_NAME], TK13, 04:45 PM-07:15 PM, Brazilian Protein (Roots)" at bounding box center [200, 453] width 190 height 156
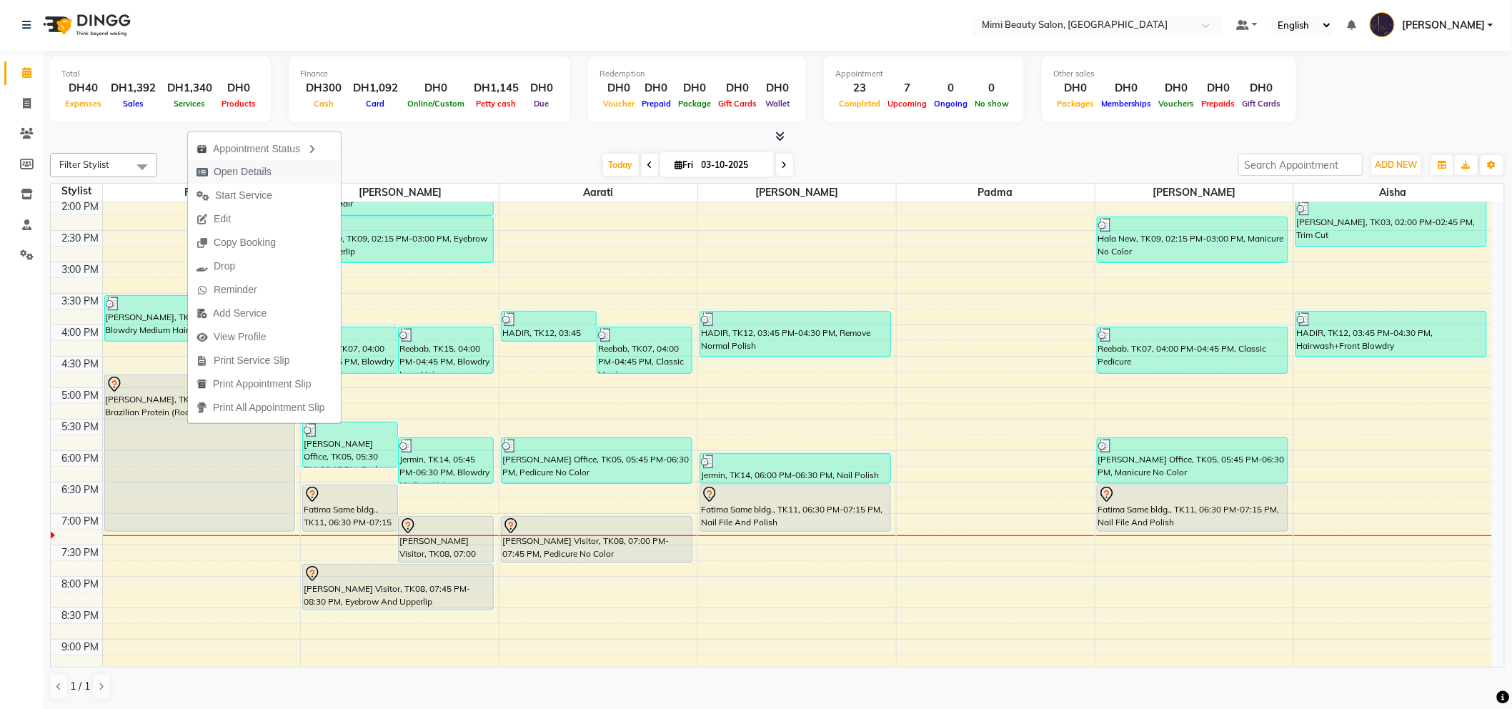
click at [274, 173] on span "Open Details" at bounding box center [234, 172] width 92 height 24
select select "7"
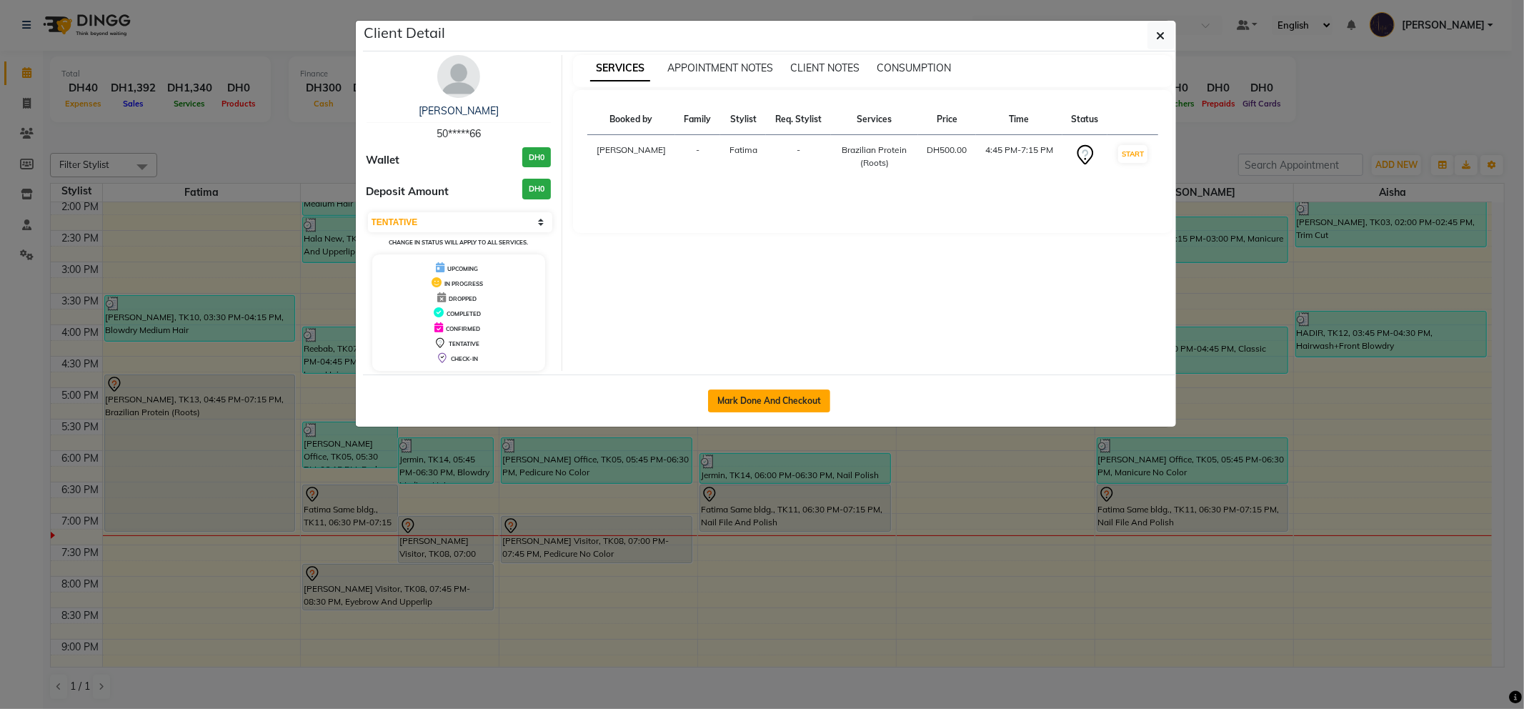
click at [784, 409] on button "Mark Done And Checkout" at bounding box center [769, 400] width 122 height 23
select select "service"
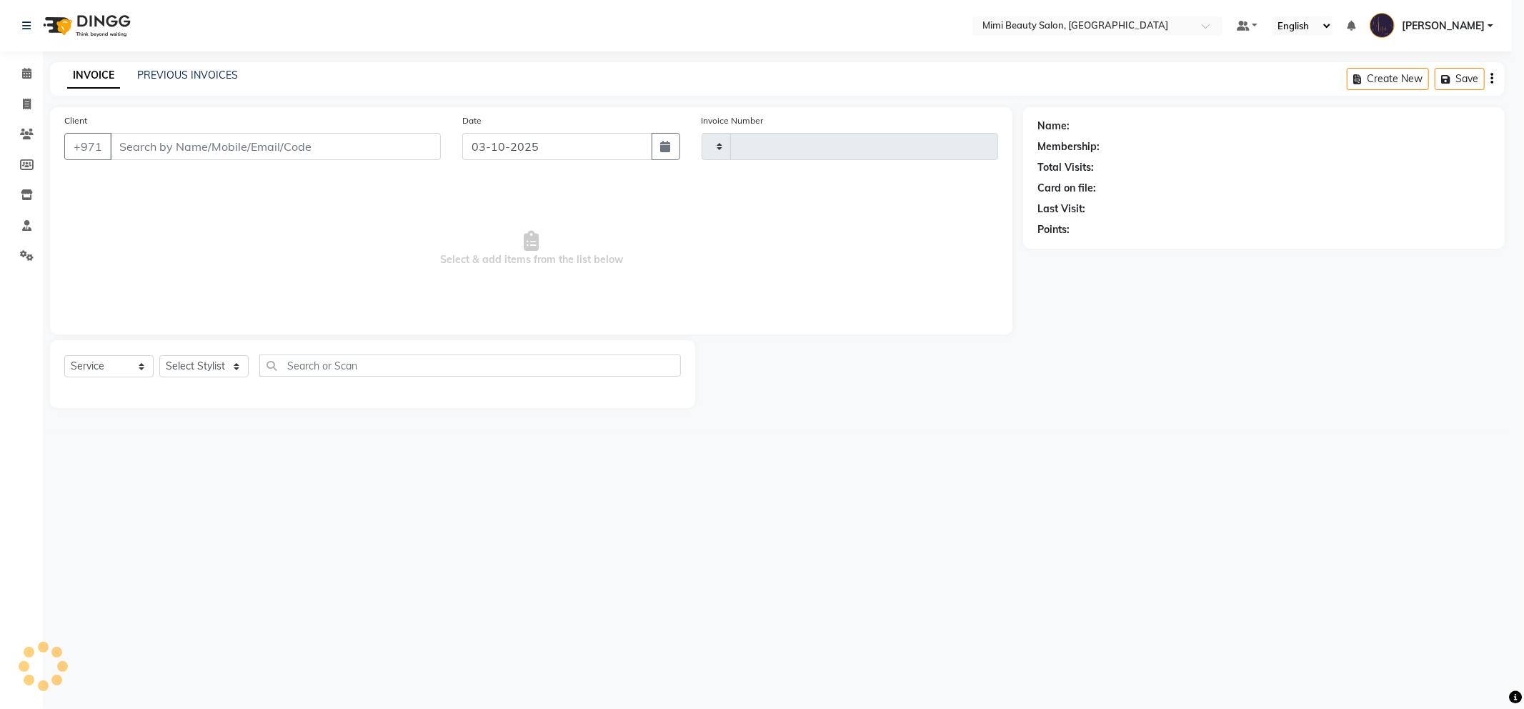
type input "1777"
select select "6756"
type input "50*****66"
select select "52699"
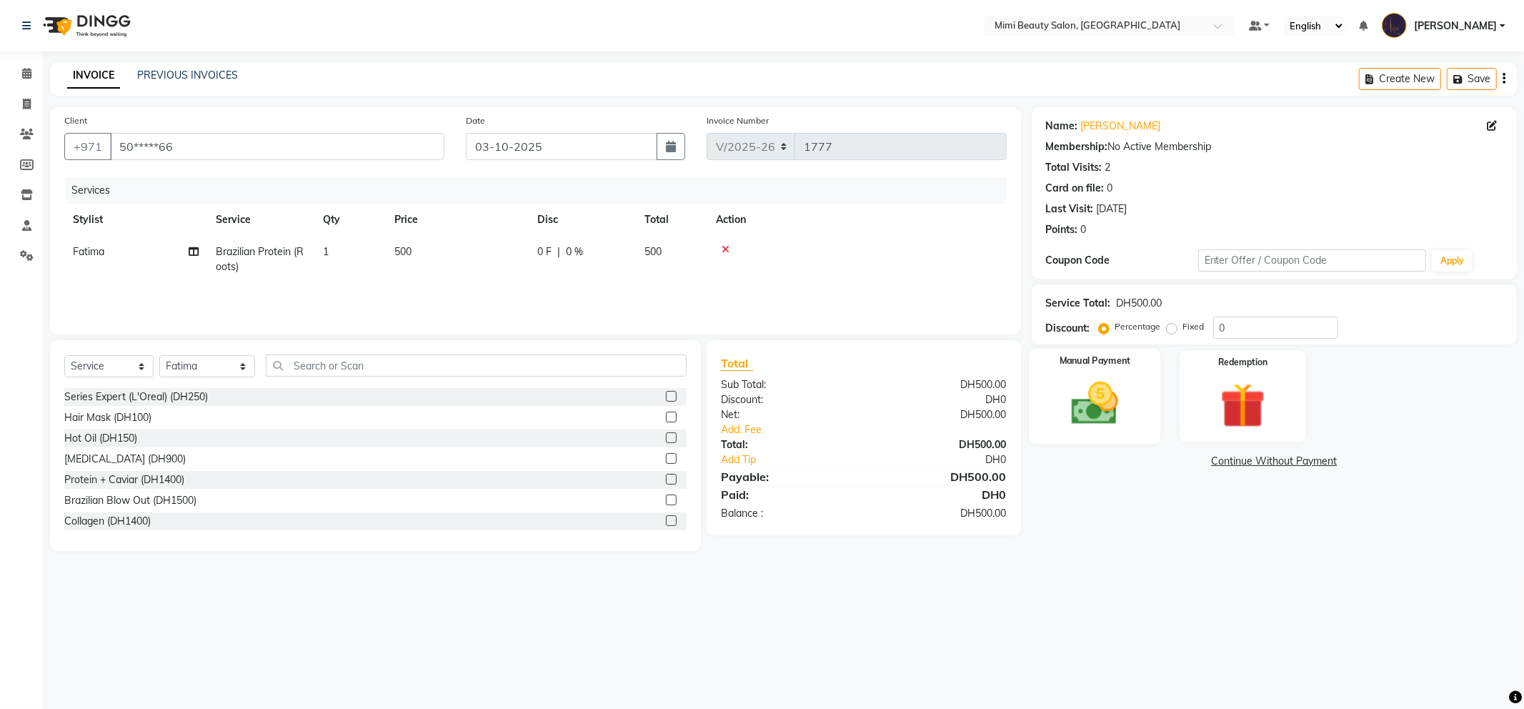
click at [1077, 397] on img at bounding box center [1095, 403] width 76 height 54
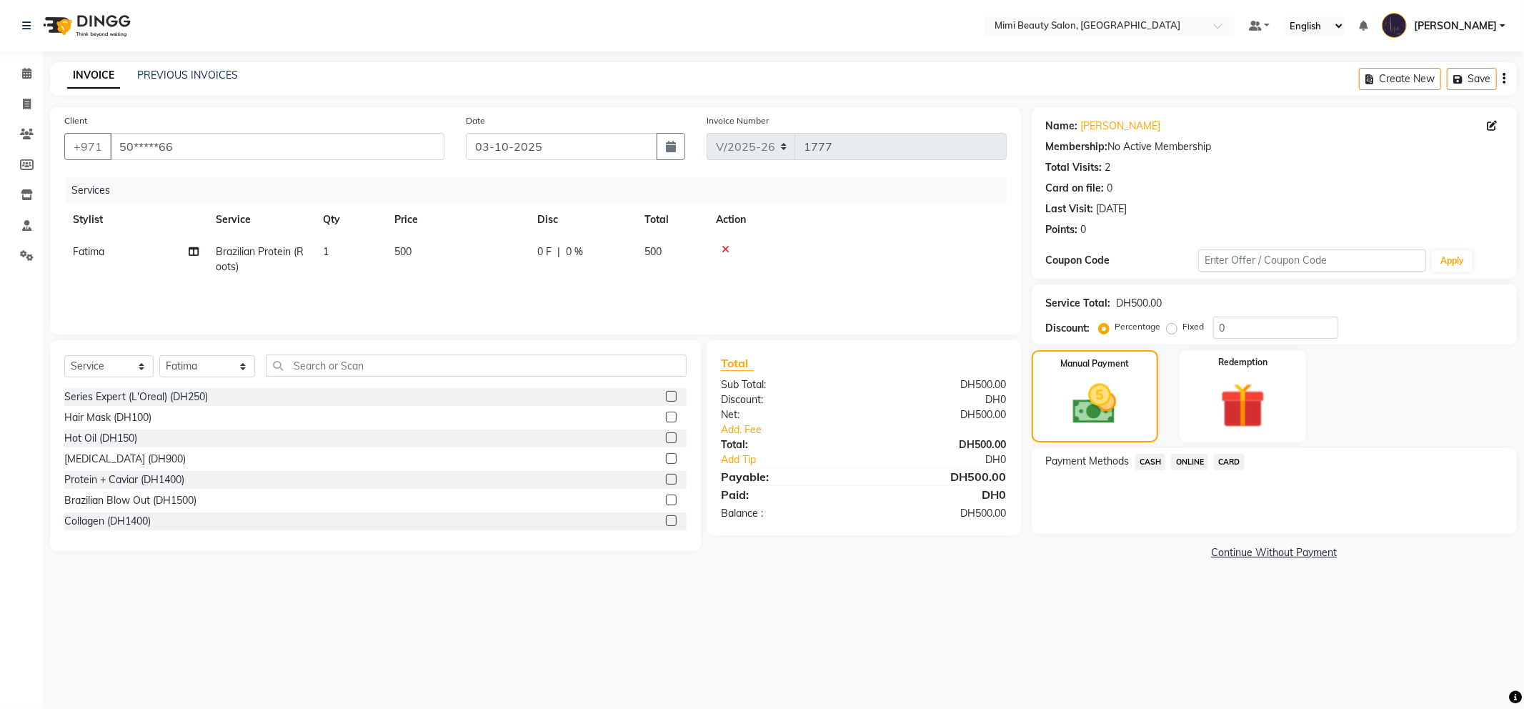
click at [1150, 461] on span "CASH" at bounding box center [1150, 462] width 31 height 16
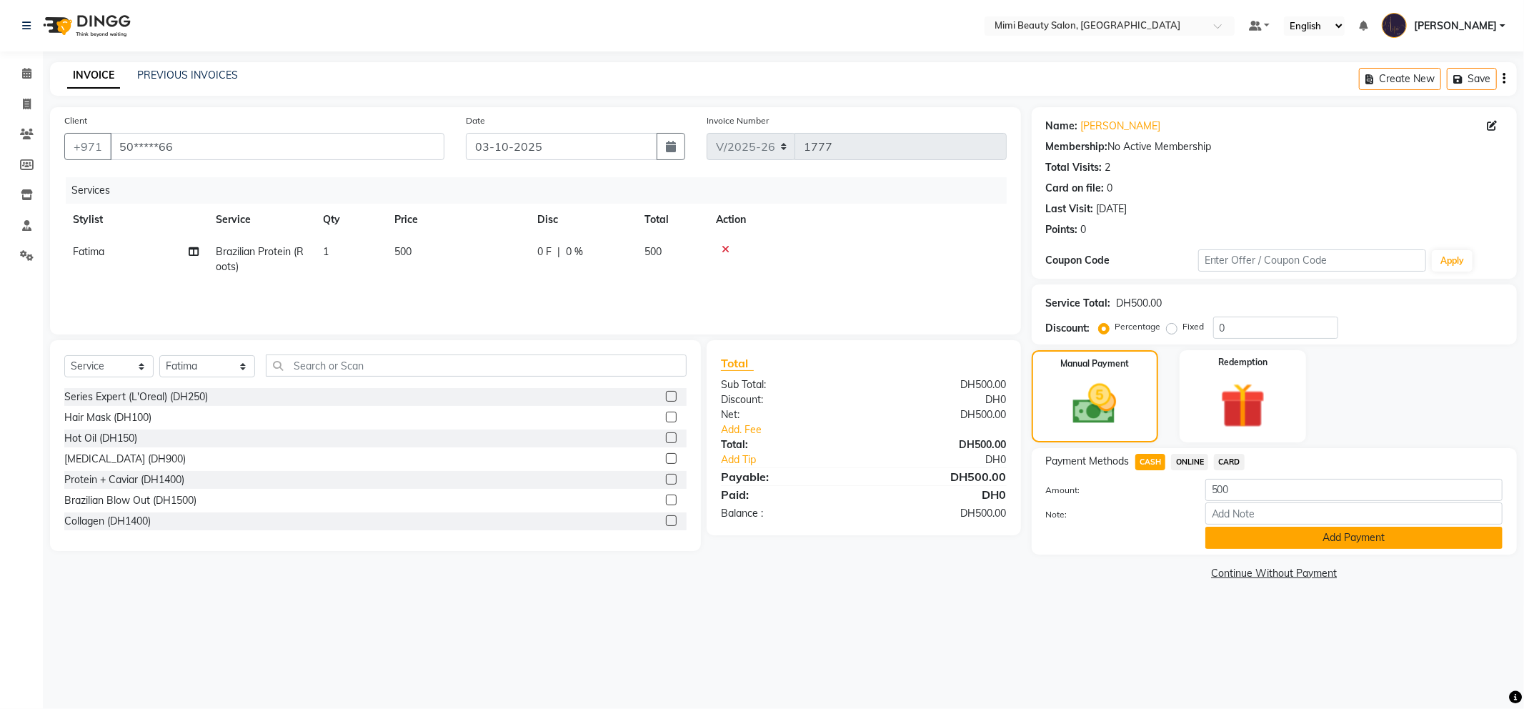
click at [1231, 537] on button "Add Payment" at bounding box center [1353, 537] width 297 height 22
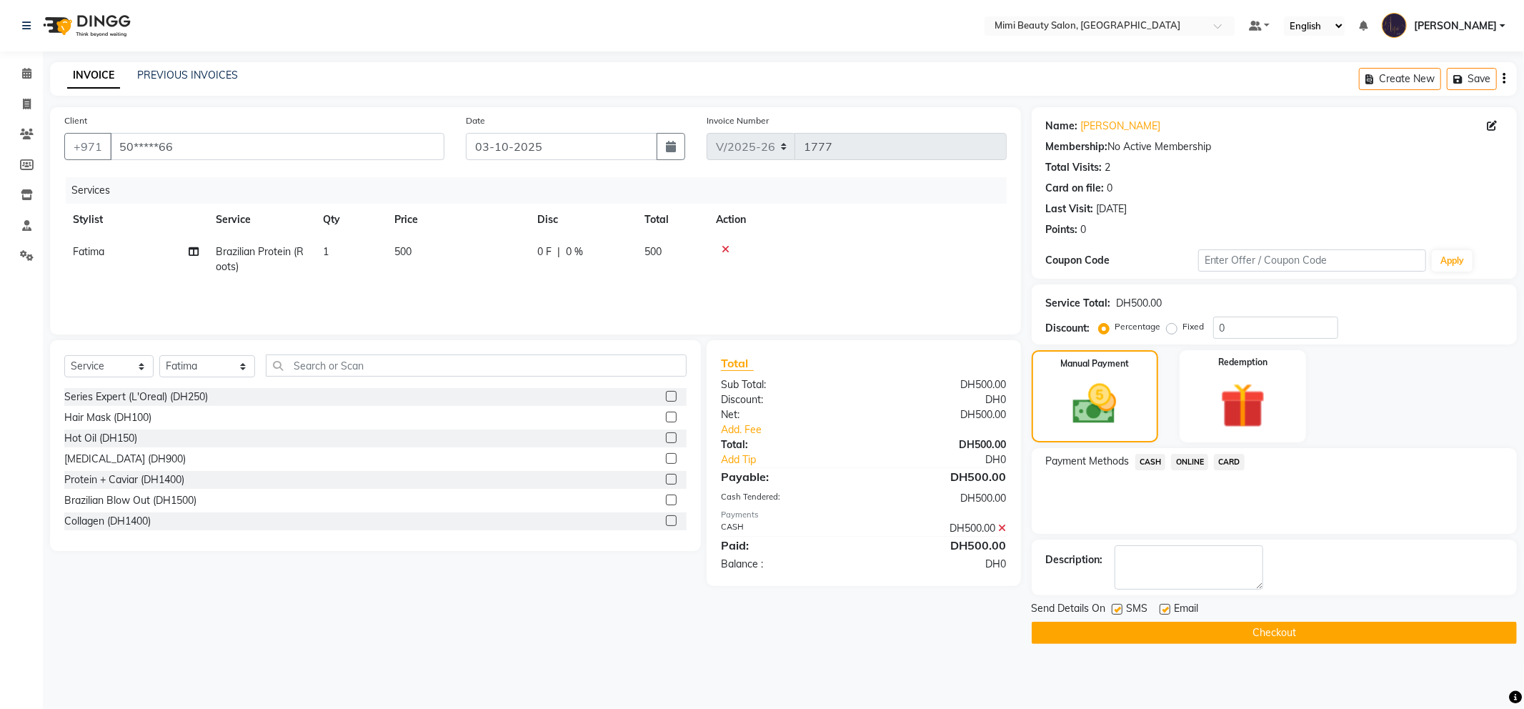
click at [1262, 634] on button "Checkout" at bounding box center [1274, 632] width 485 height 22
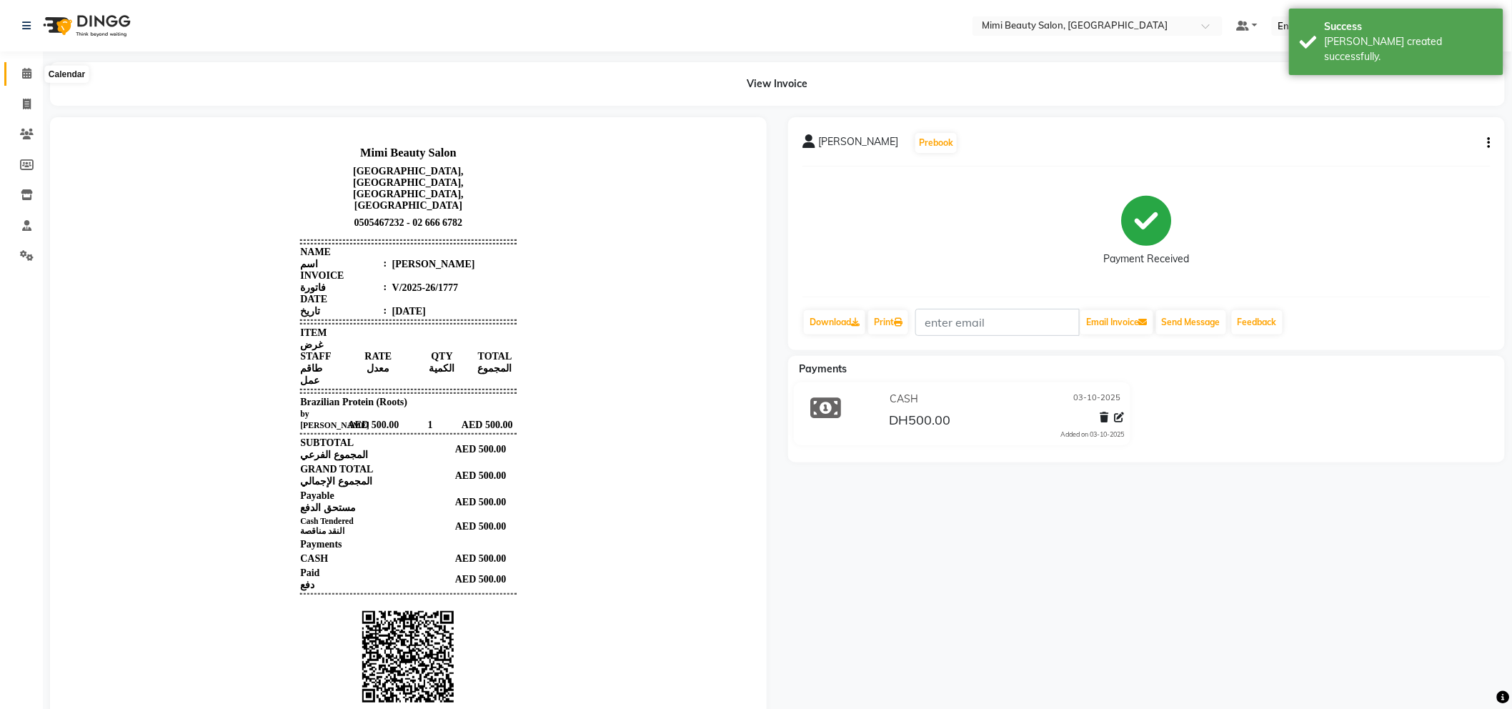
click at [27, 69] on icon at bounding box center [26, 73] width 9 height 11
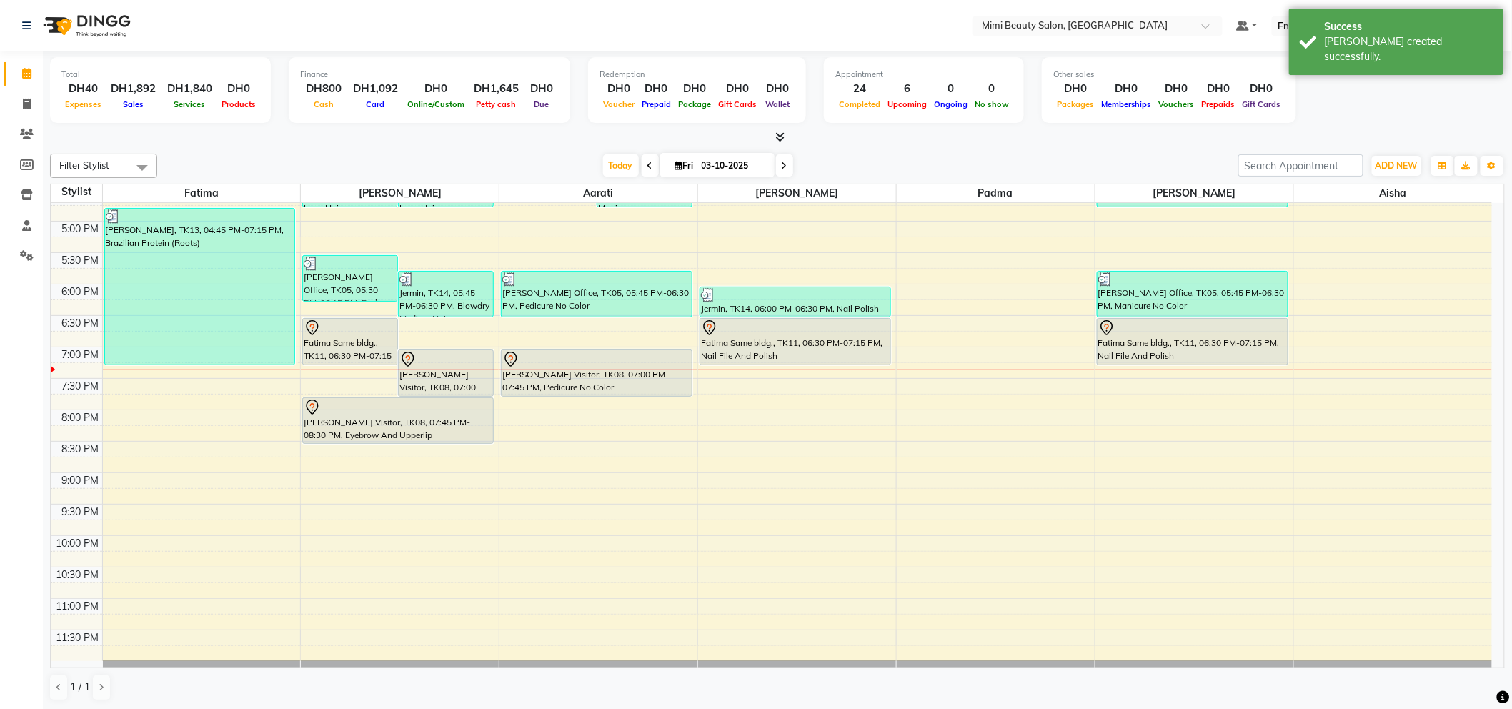
scroll to position [488, 0]
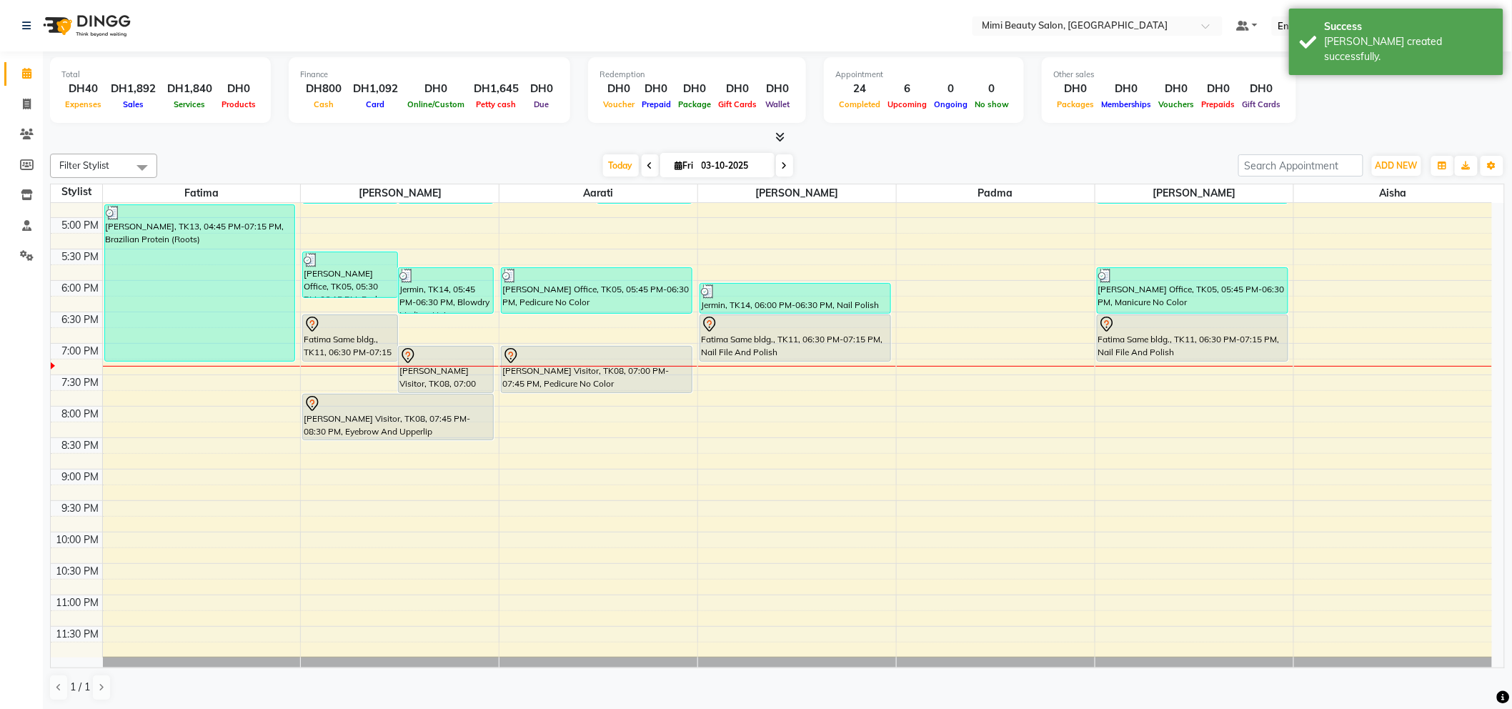
click at [345, 332] on div "Fatima Same bldg., TK11, 06:30 PM-07:15 PM, Eyebrow And Upperlip" at bounding box center [350, 338] width 94 height 46
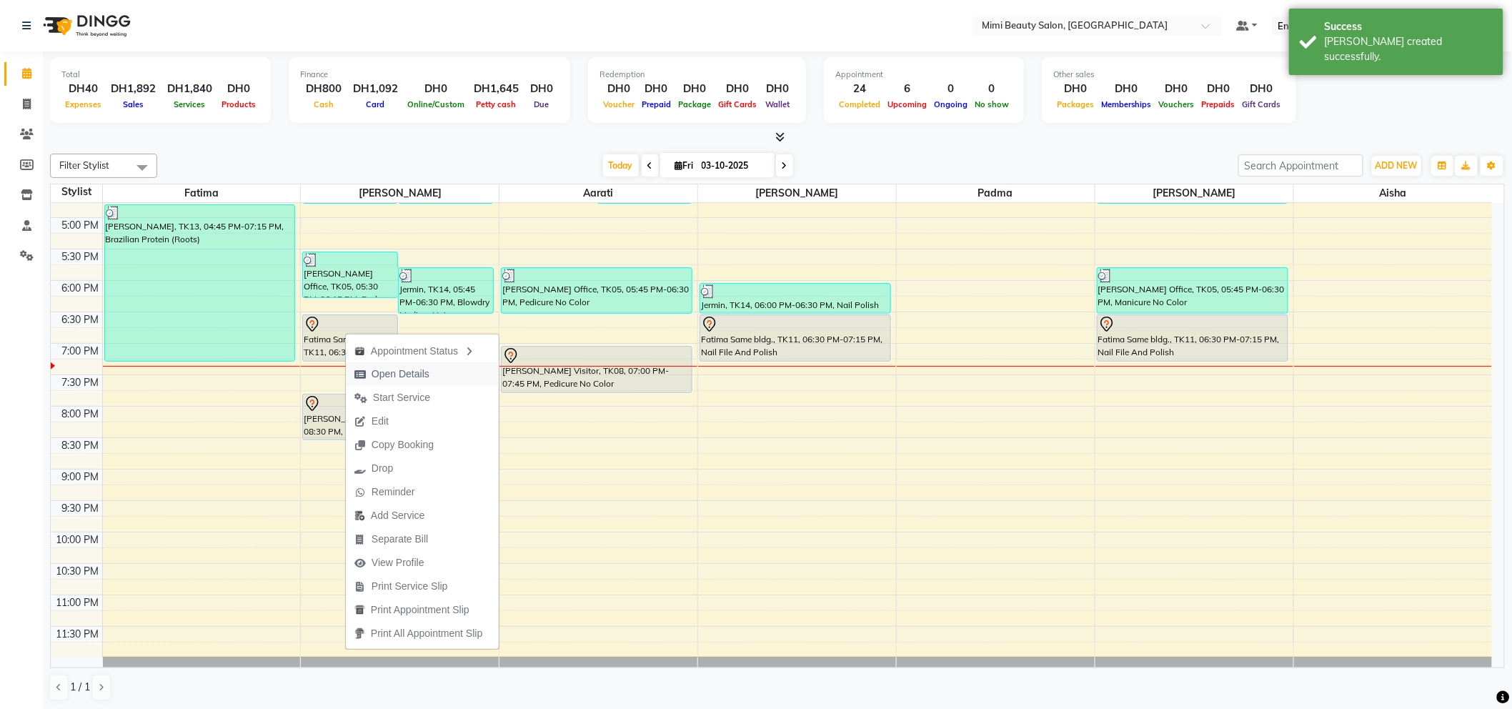
click at [387, 371] on span "Open Details" at bounding box center [400, 373] width 58 height 15
select select "7"
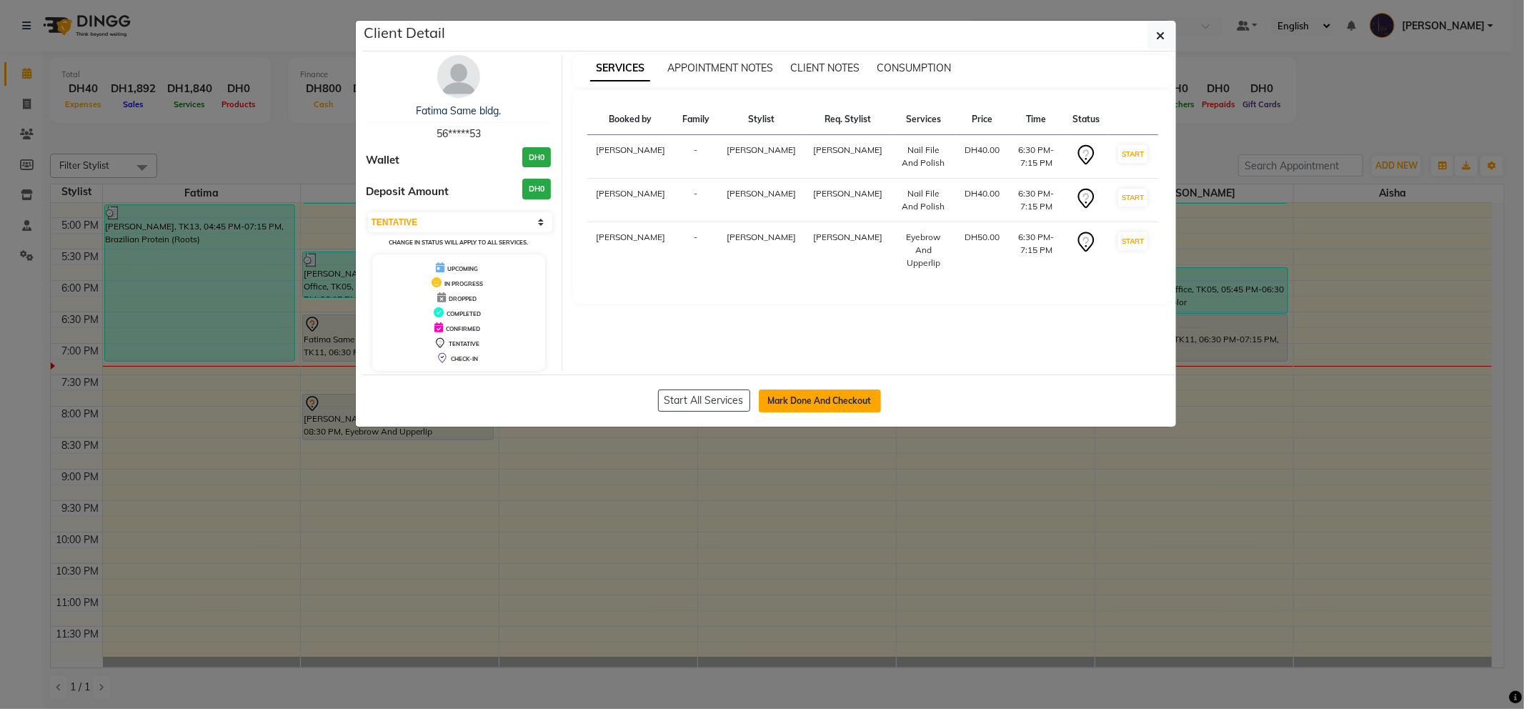
click at [819, 403] on button "Mark Done And Checkout" at bounding box center [820, 400] width 122 height 23
select select "6756"
select select "service"
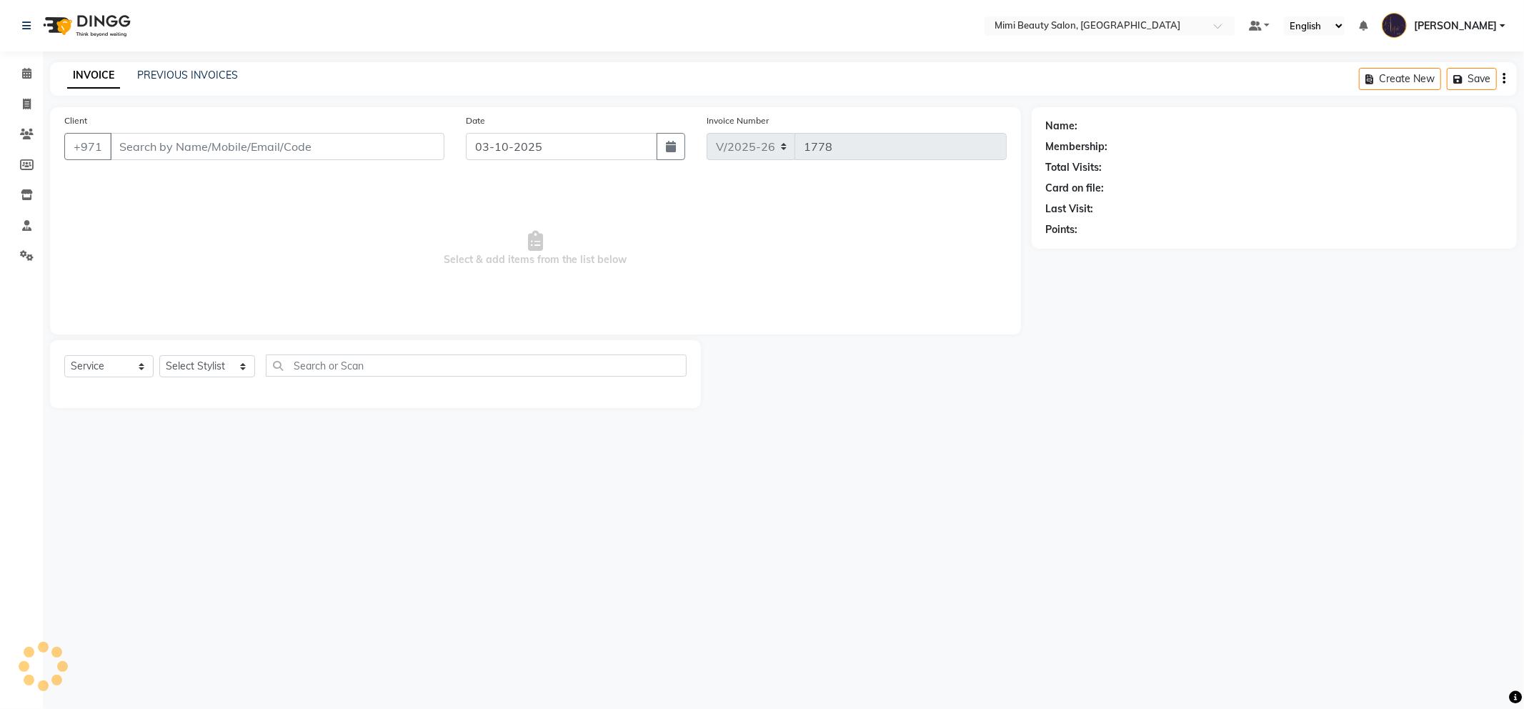
type input "56*****53"
select select "53403"
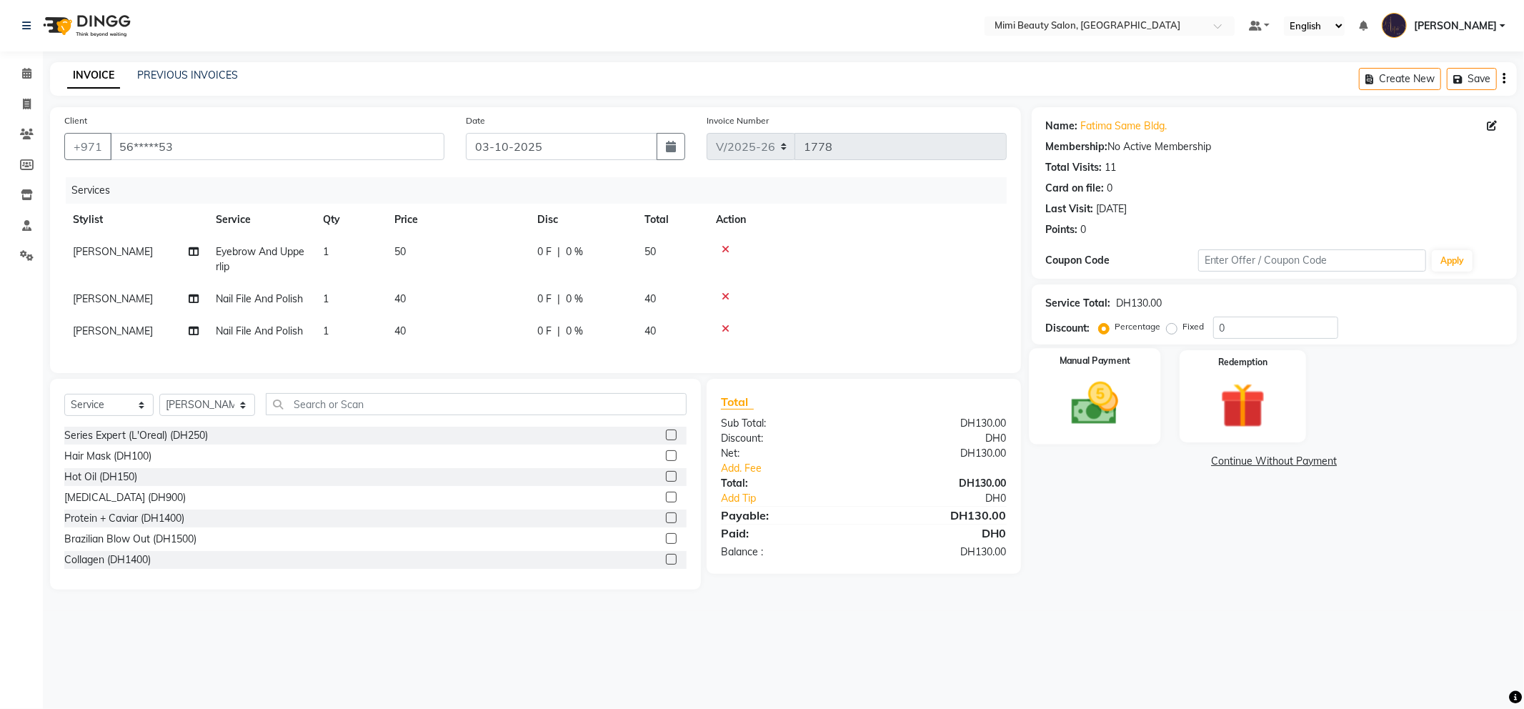
click at [1095, 388] on img at bounding box center [1095, 403] width 76 height 54
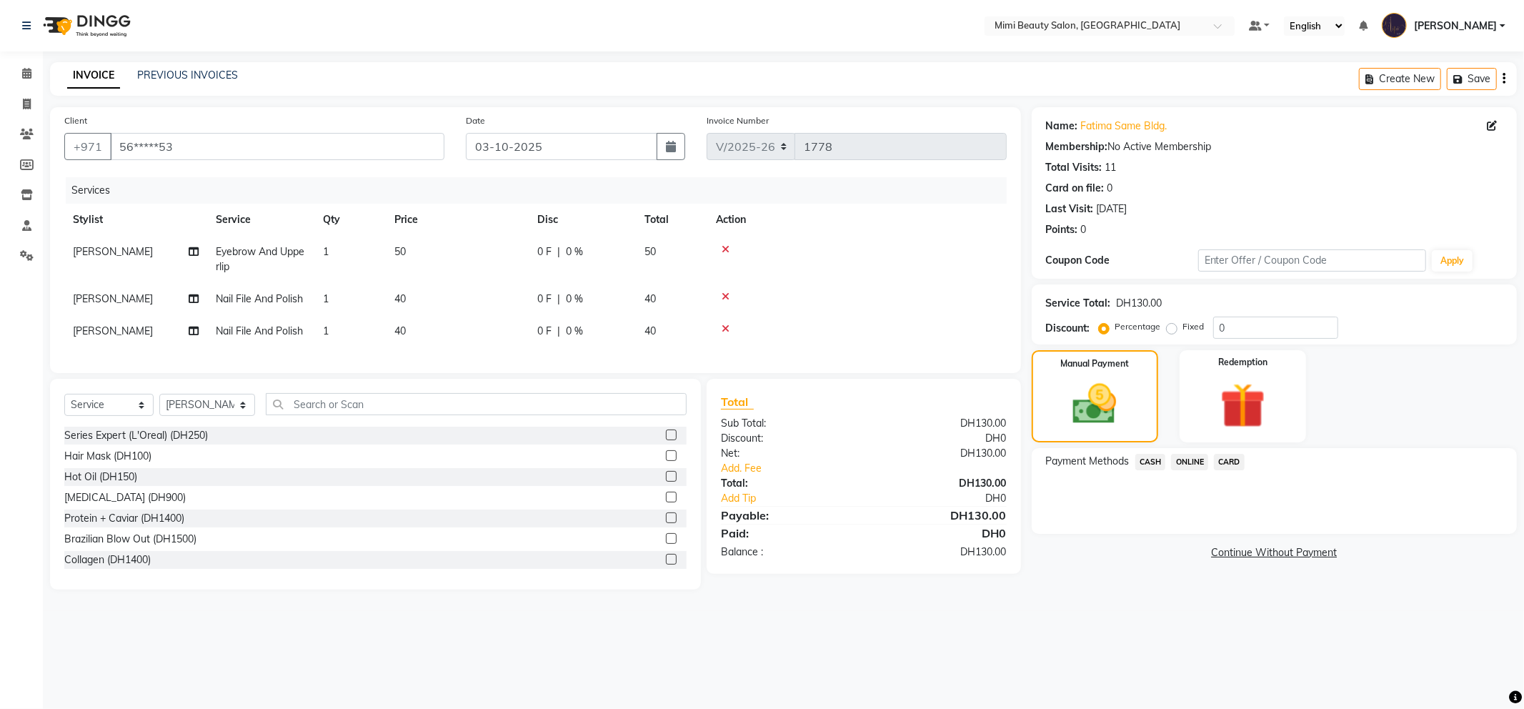
click at [1149, 458] on span "CASH" at bounding box center [1150, 462] width 31 height 16
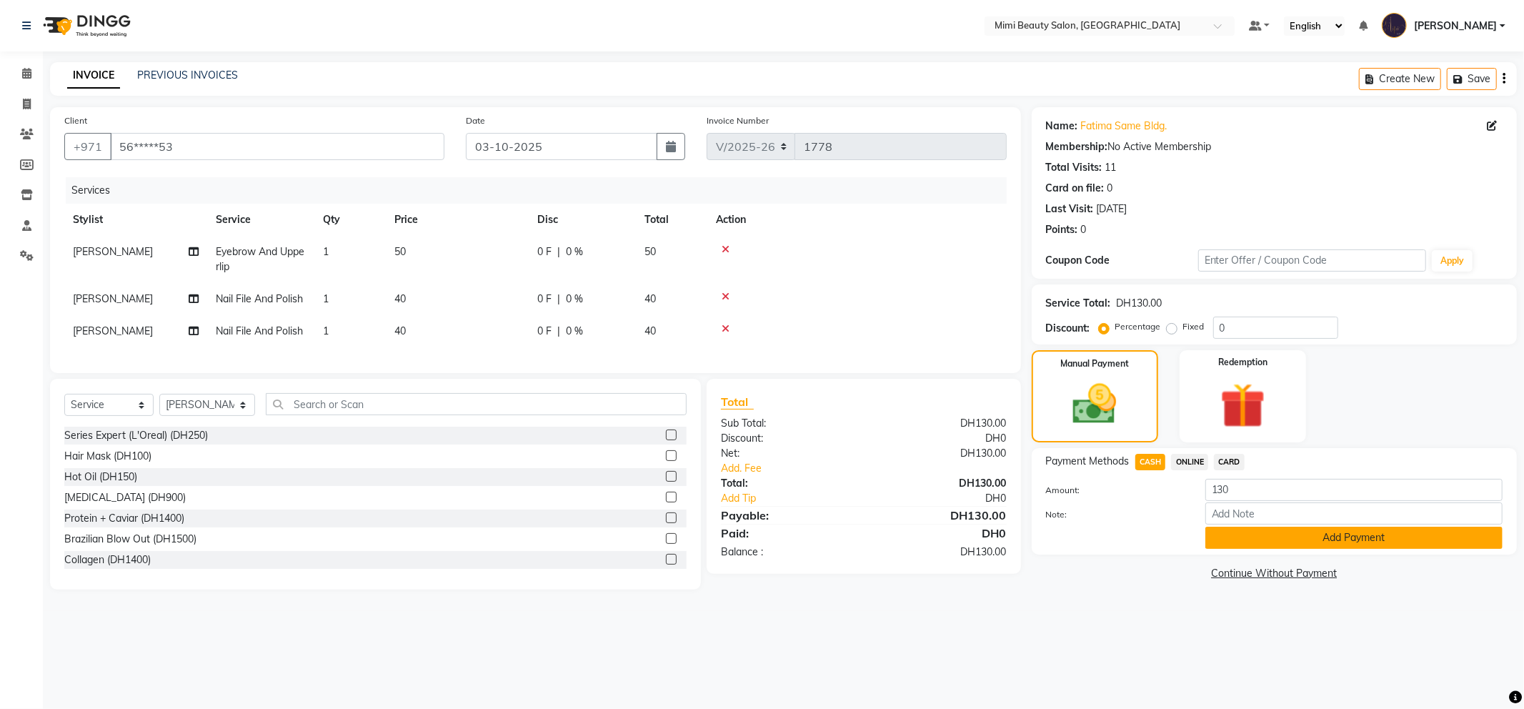
click at [1254, 539] on button "Add Payment" at bounding box center [1353, 537] width 297 height 22
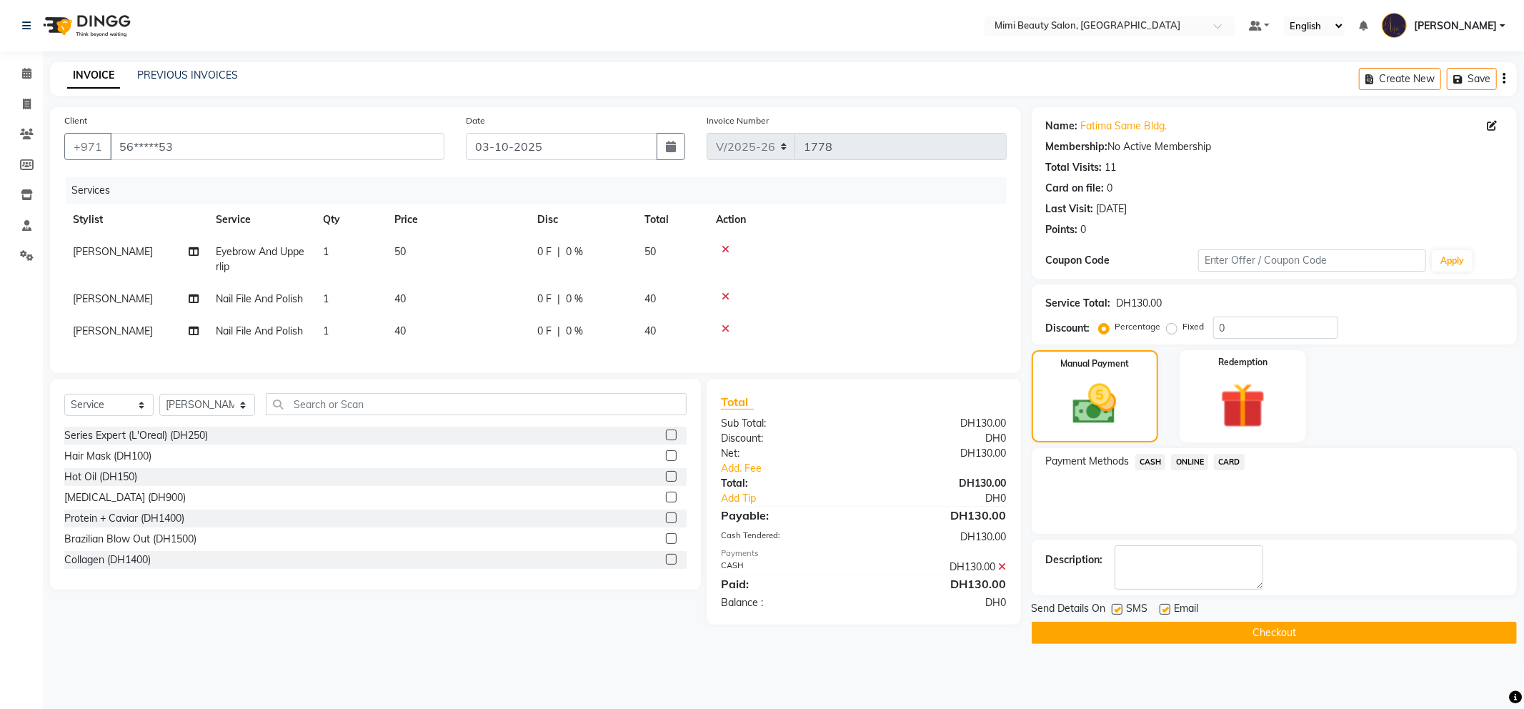
click at [1227, 636] on button "Checkout" at bounding box center [1274, 632] width 485 height 22
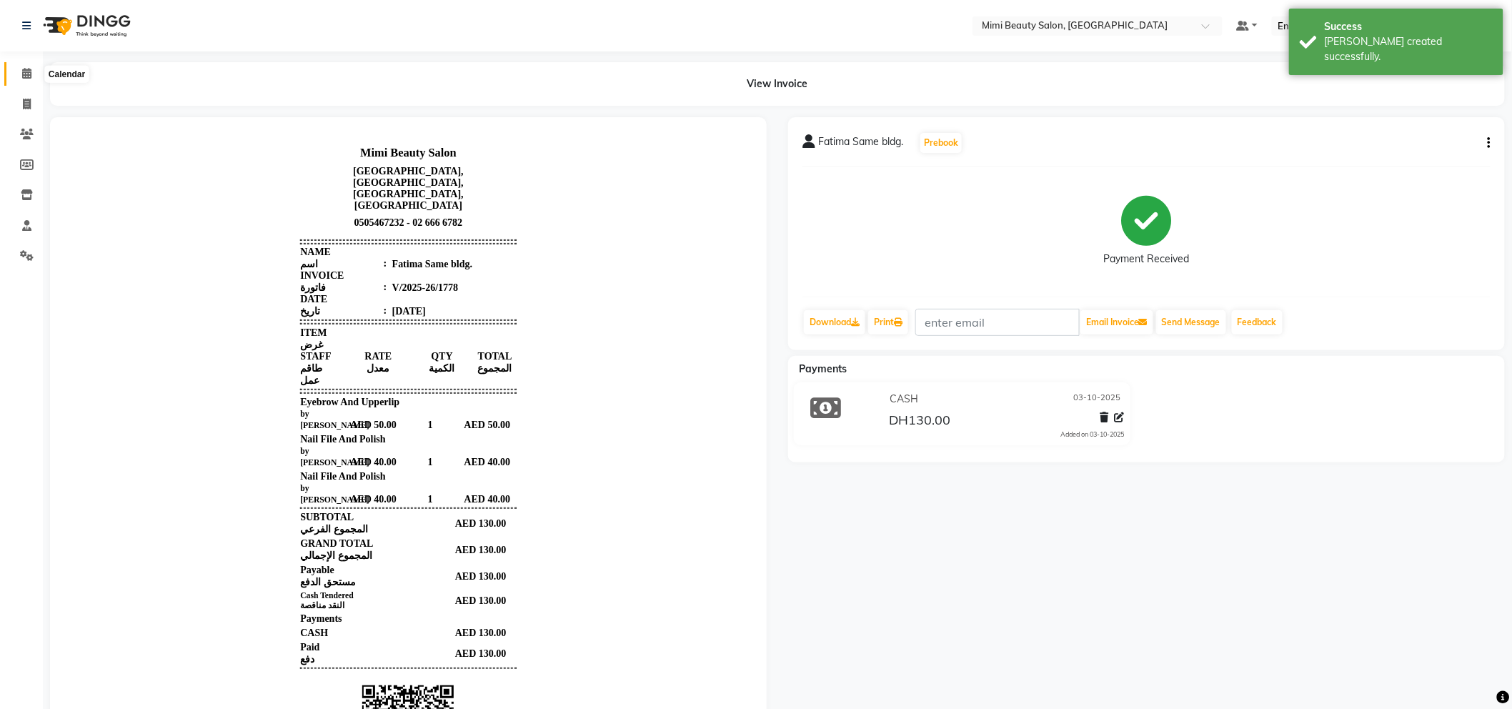
click at [22, 74] on icon at bounding box center [26, 73] width 9 height 11
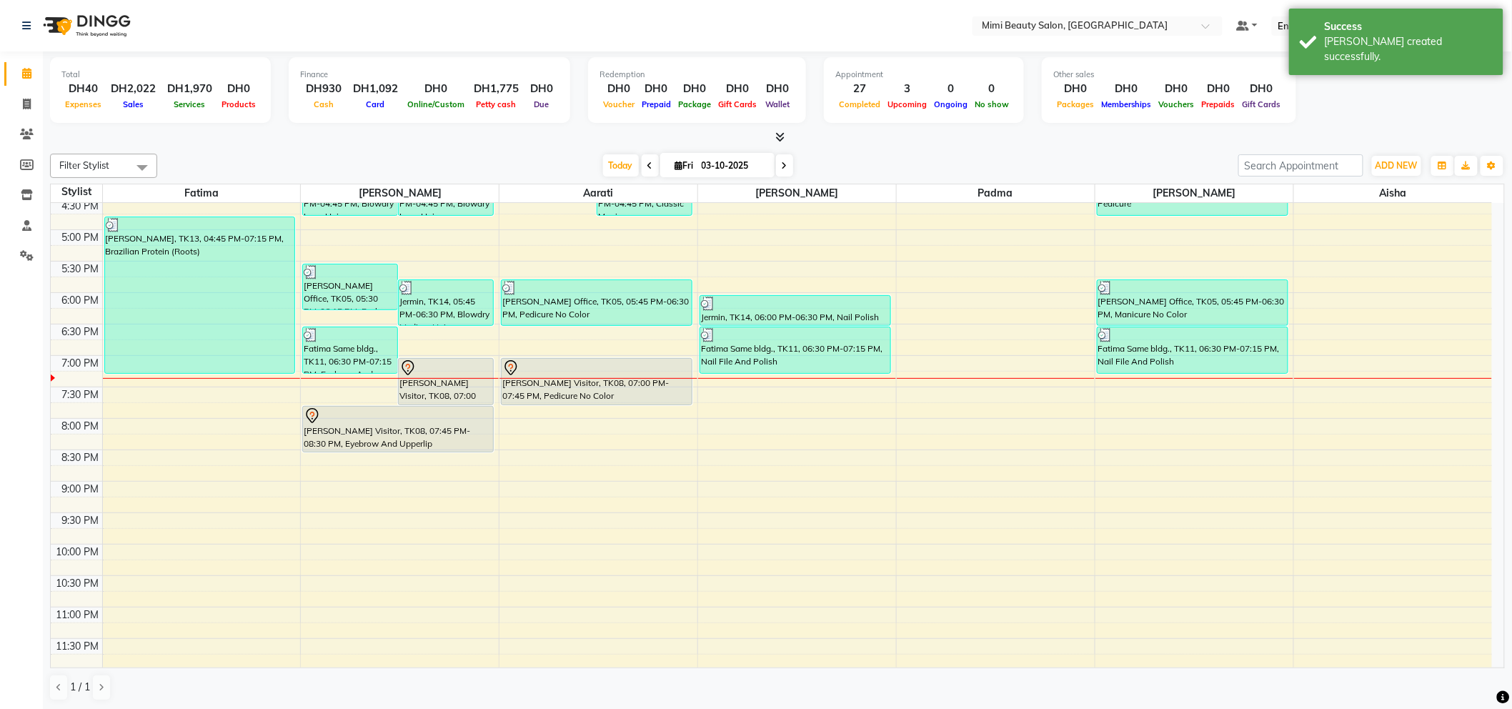
scroll to position [488, 0]
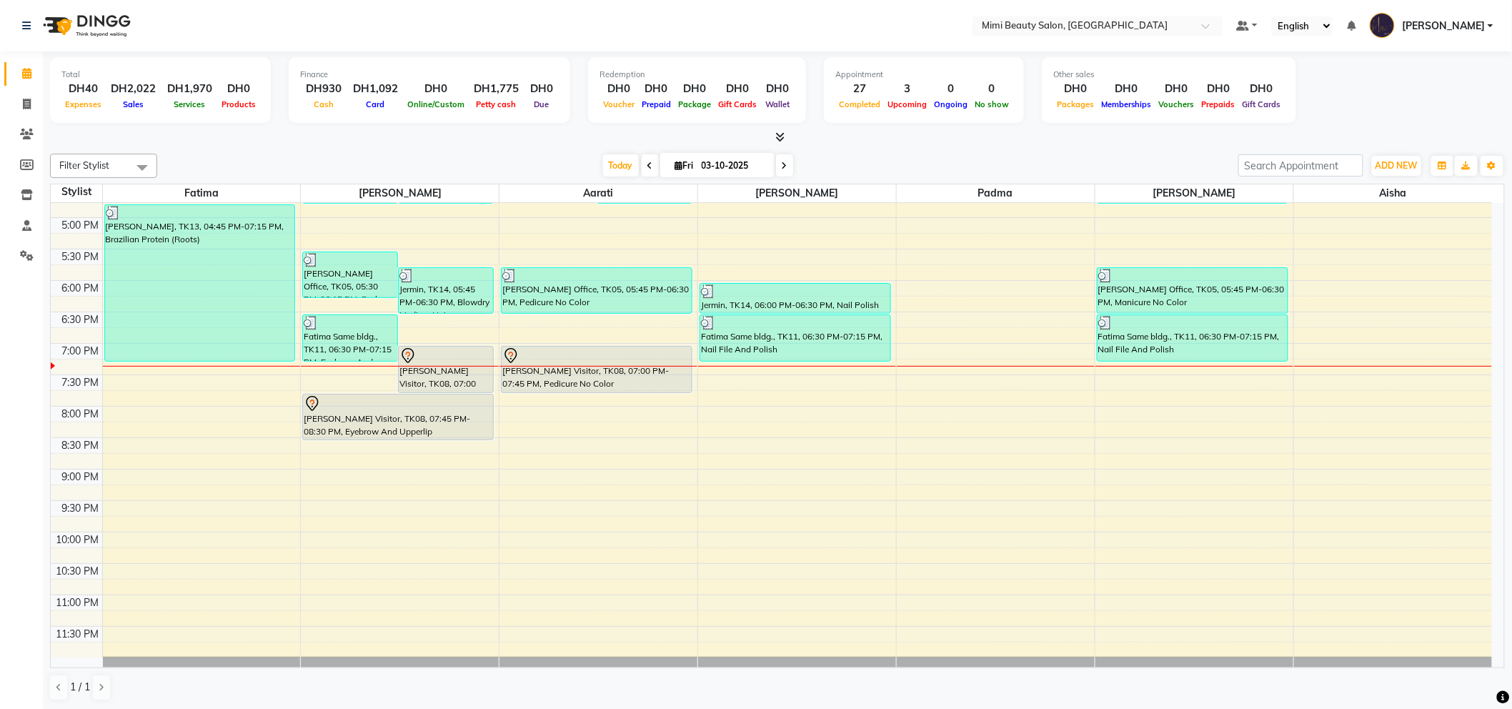
click at [563, 376] on div "[PERSON_NAME] Visitor, TK08, 07:00 PM-07:45 PM, Pedicure No Color" at bounding box center [596, 369] width 190 height 46
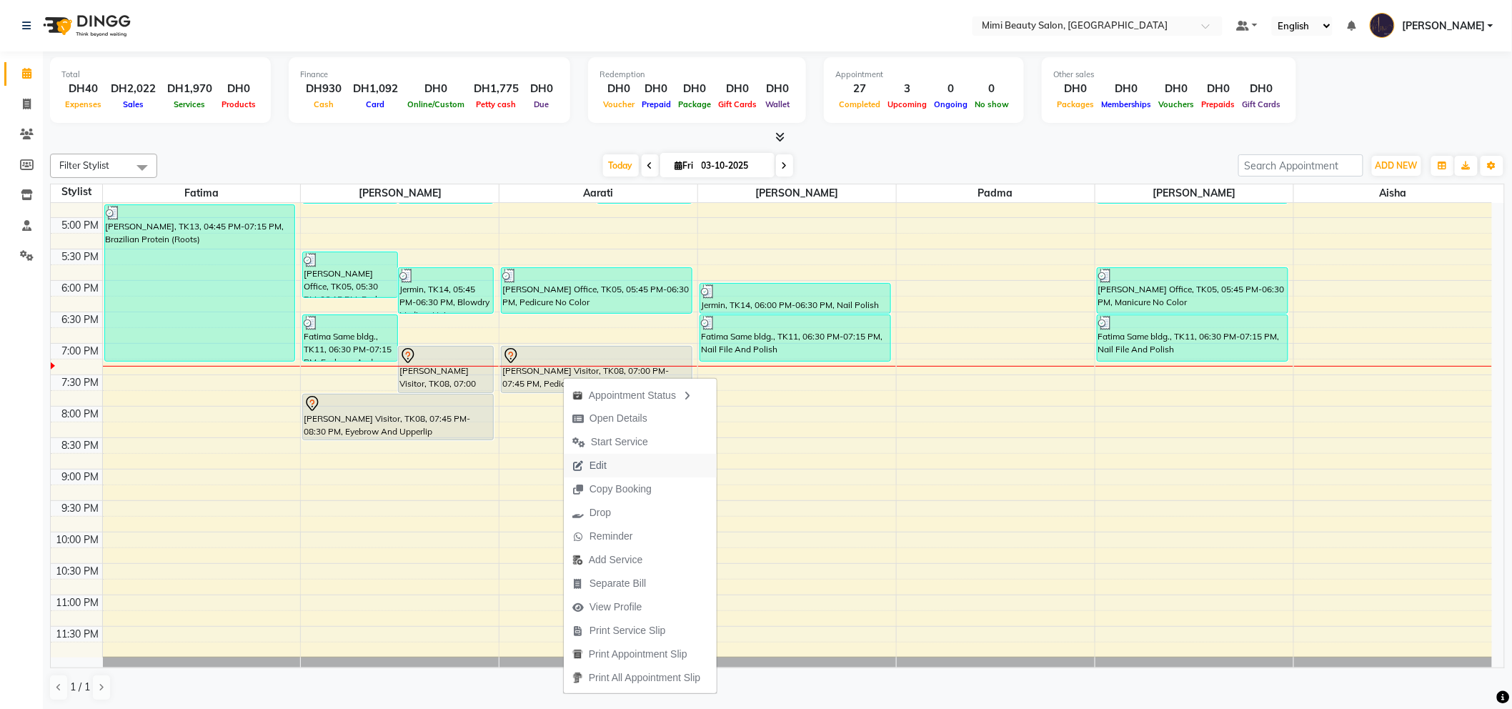
click at [594, 465] on span "Edit" at bounding box center [597, 465] width 17 height 15
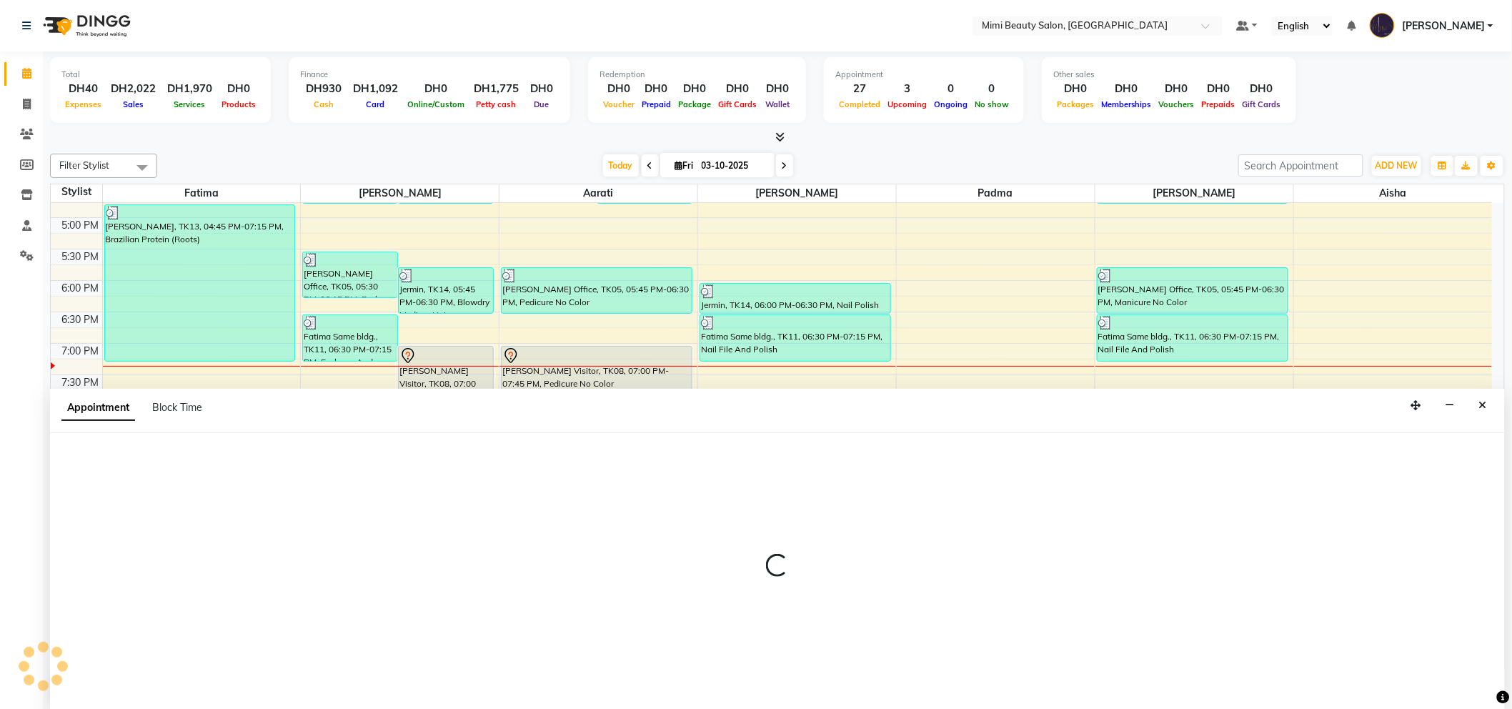
scroll to position [1, 0]
select select "tentative"
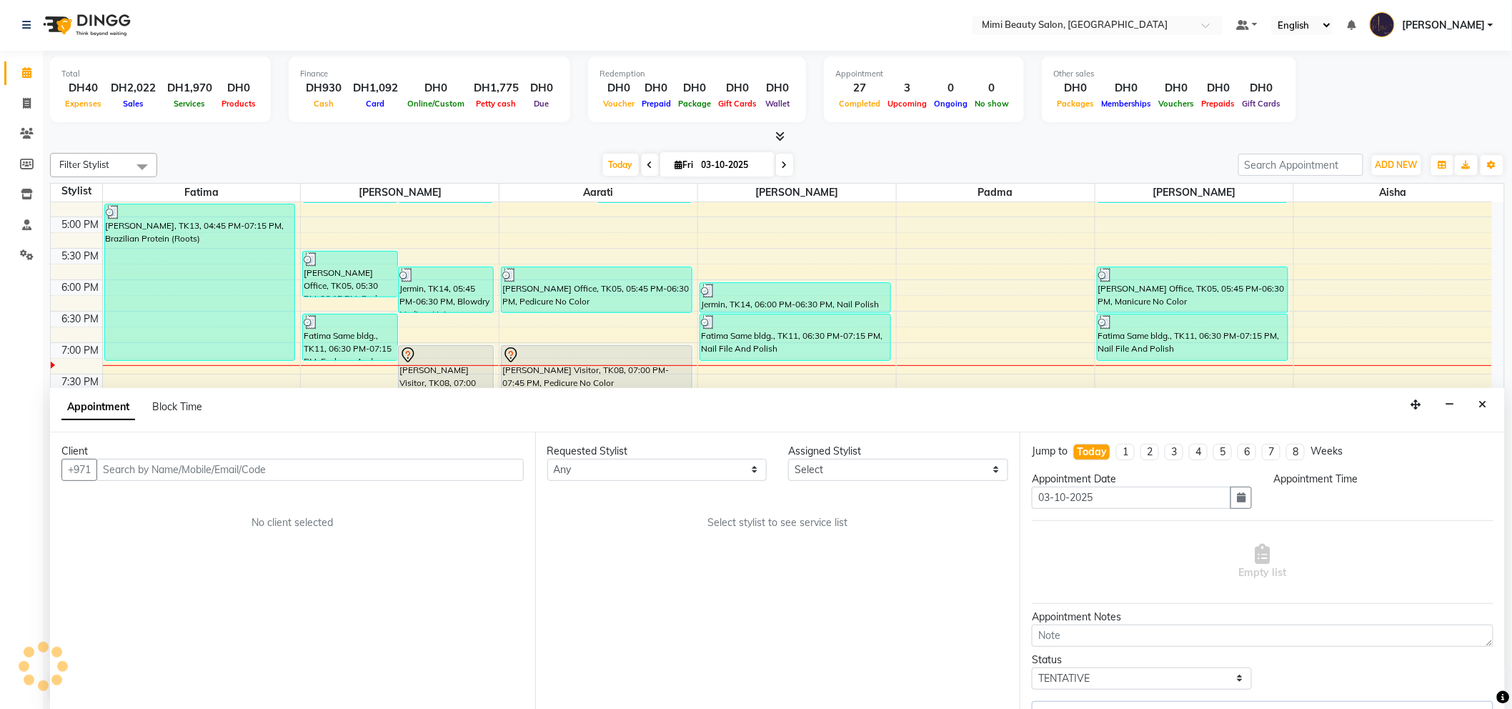
scroll to position [489, 0]
select select "52700"
select select "1140"
select select "3351"
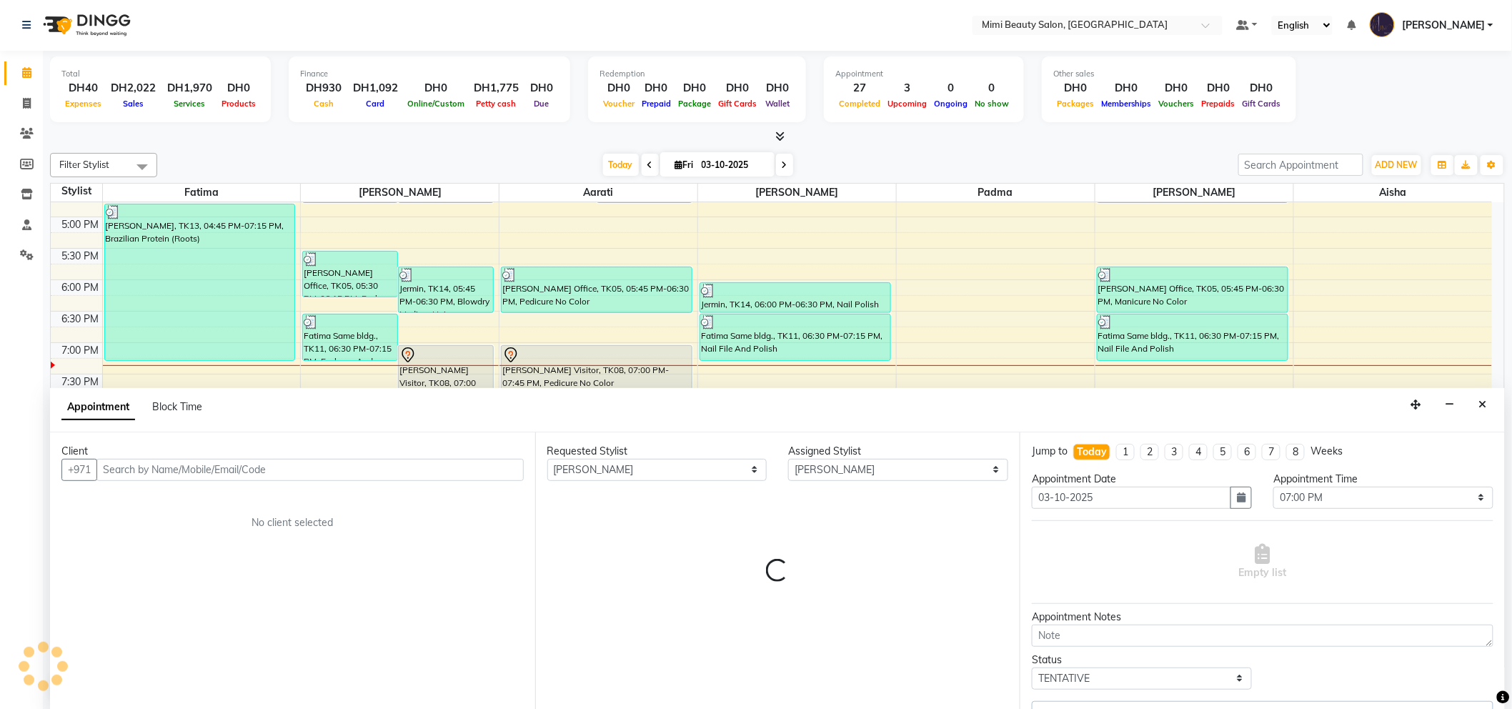
select select "3351"
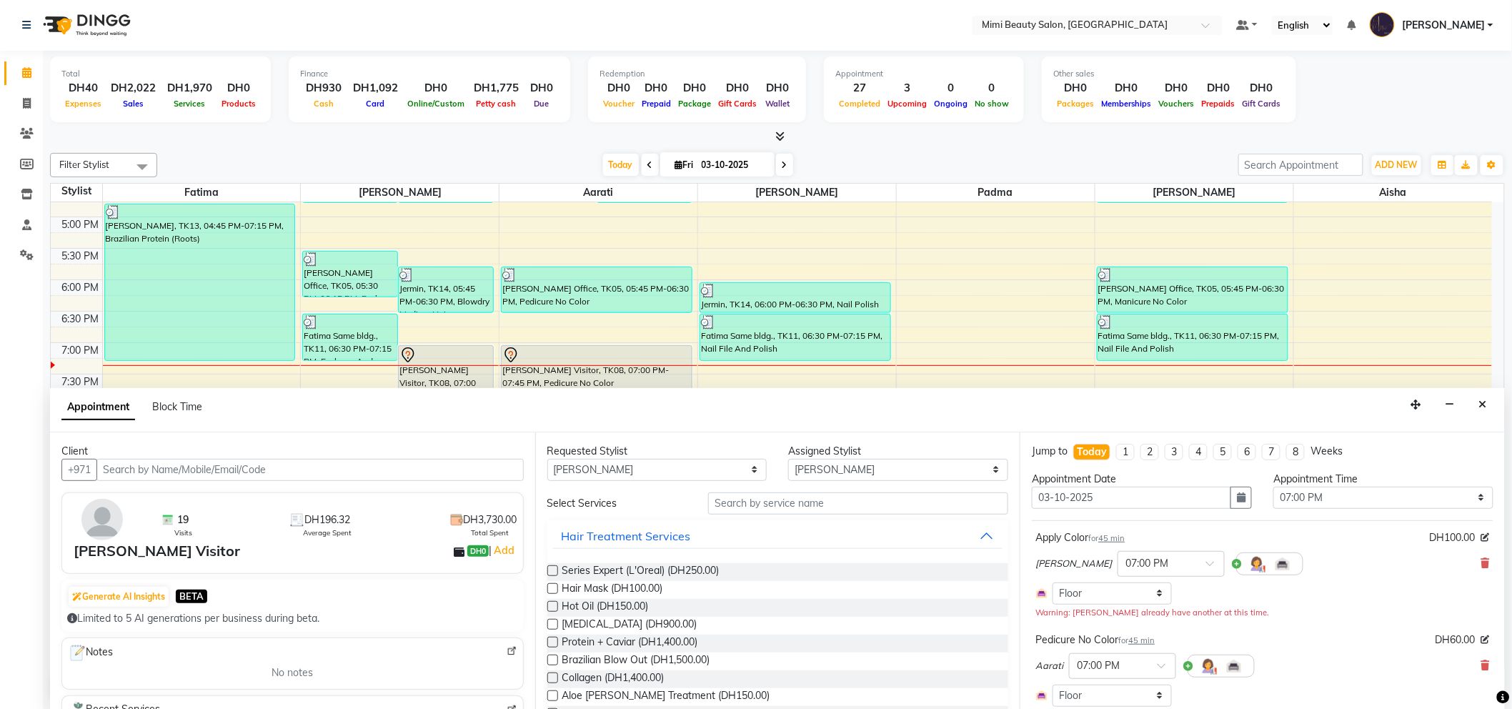
scroll to position [79, 0]
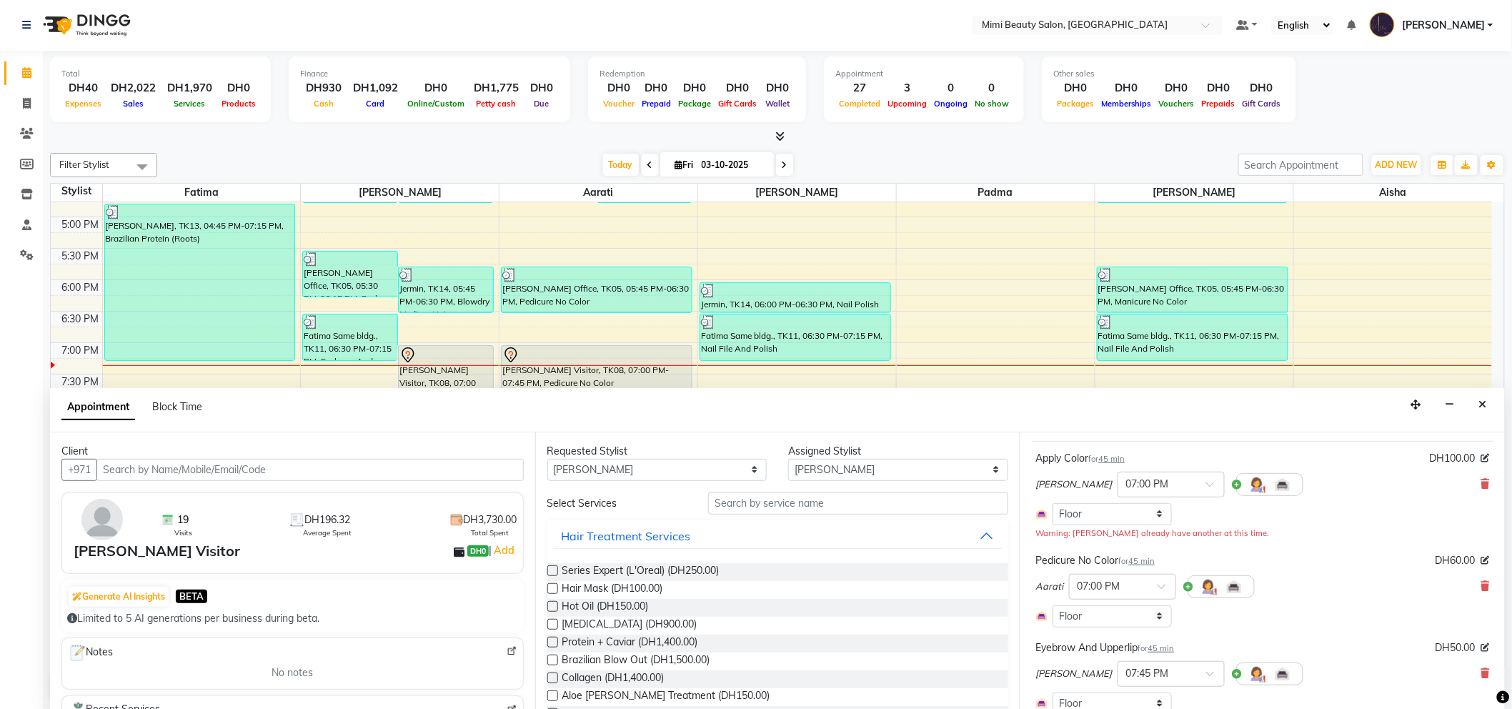
click at [1165, 586] on span at bounding box center [1166, 590] width 18 height 15
click at [1129, 686] on div "07:30 PM" at bounding box center [1122, 690] width 106 height 26
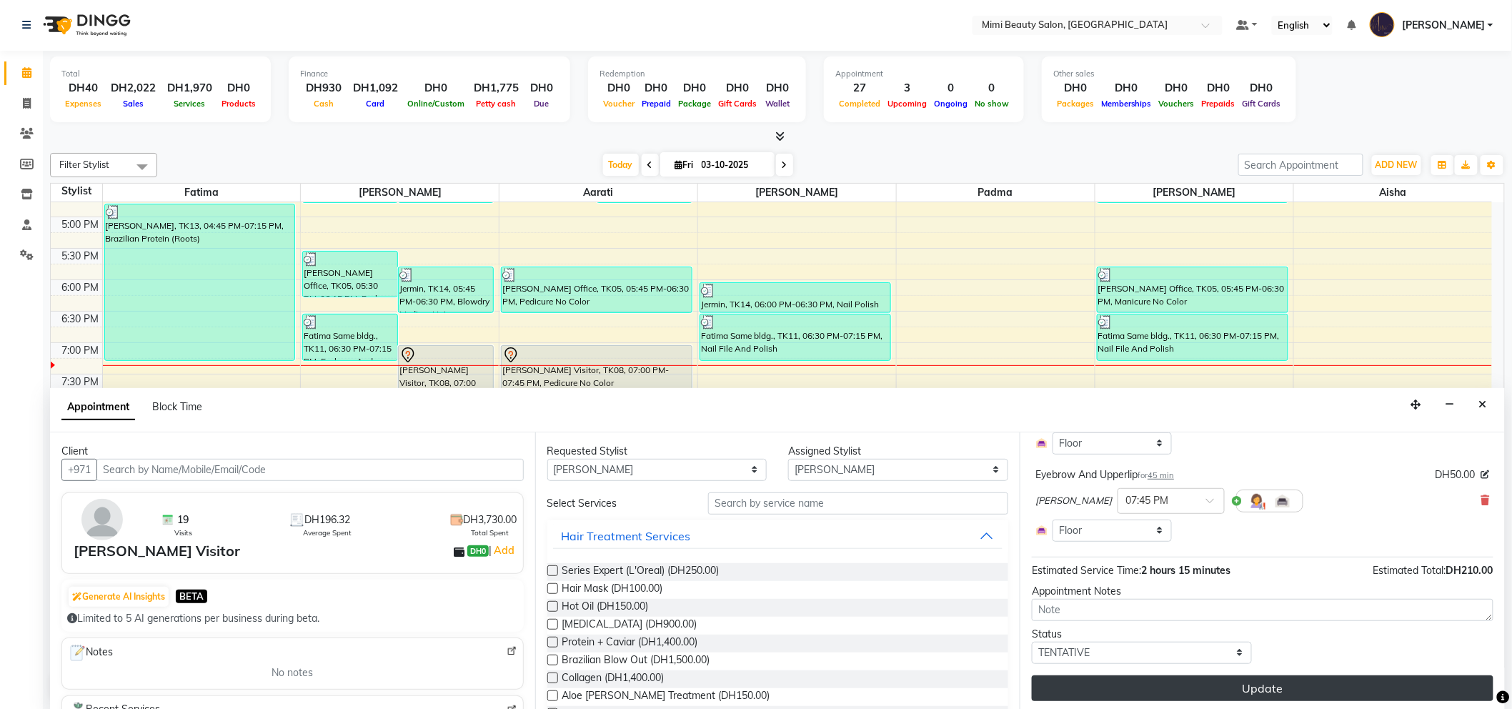
scroll to position [254, 0]
click at [1189, 684] on button "Update" at bounding box center [1262, 686] width 461 height 26
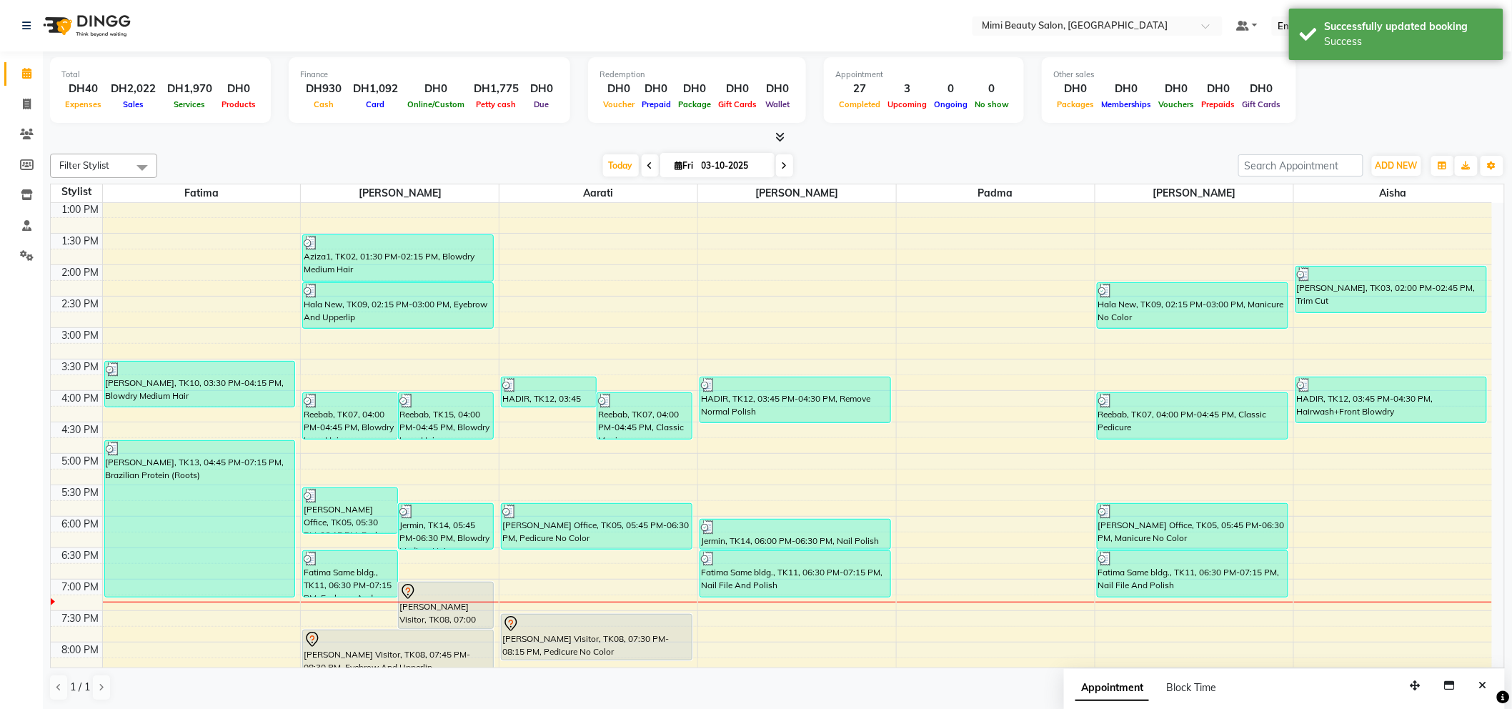
scroll to position [317, 0]
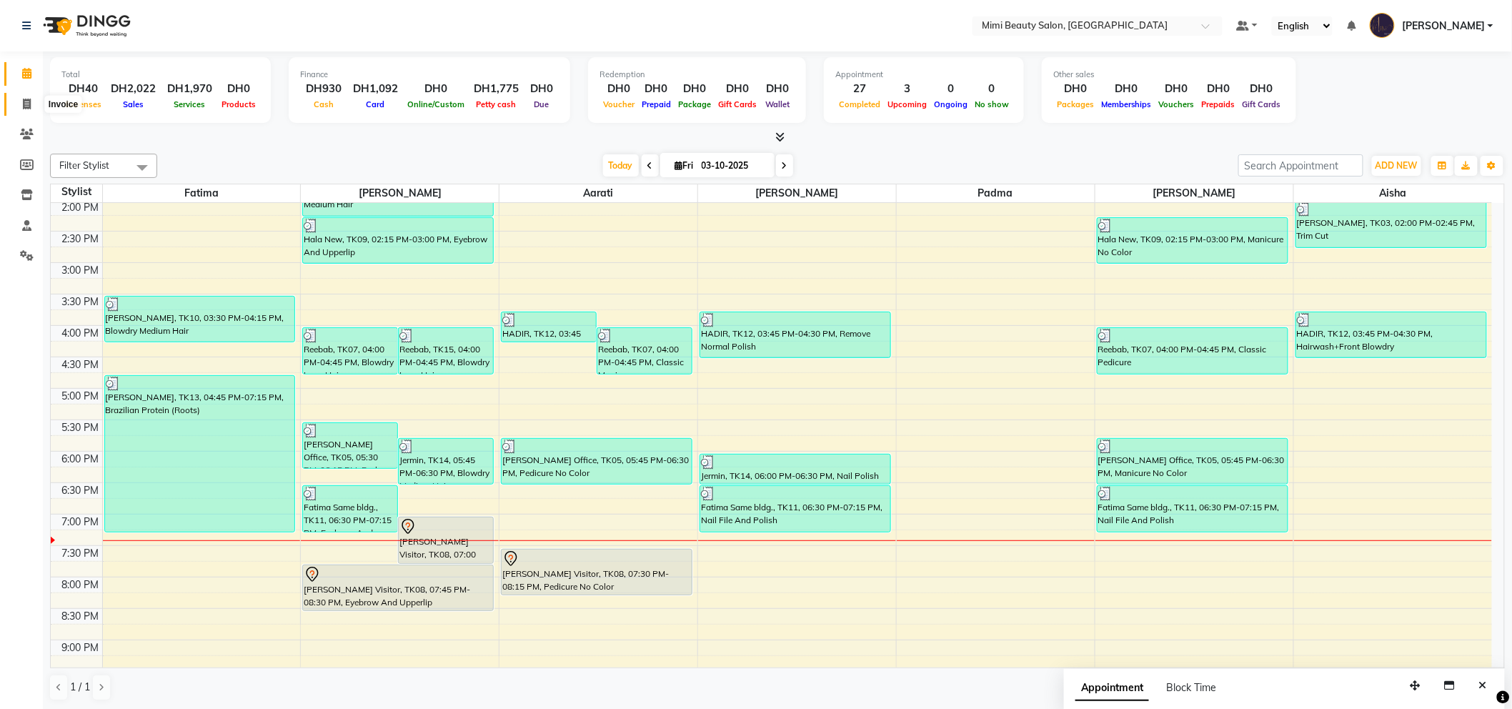
click at [26, 102] on icon at bounding box center [27, 104] width 8 height 11
select select "service"
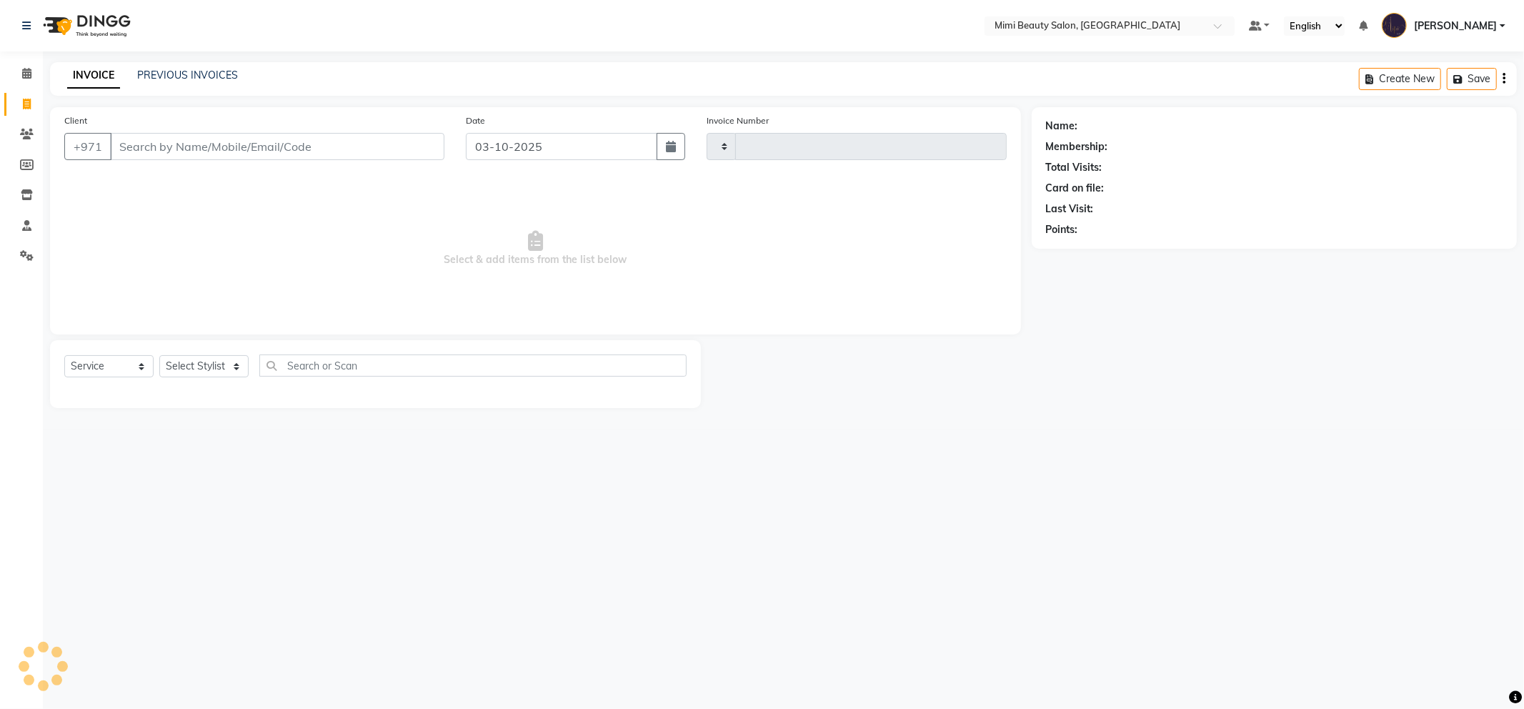
type input "1779"
select select "6756"
click at [176, 73] on link "PREVIOUS INVOICES" at bounding box center [187, 75] width 101 height 13
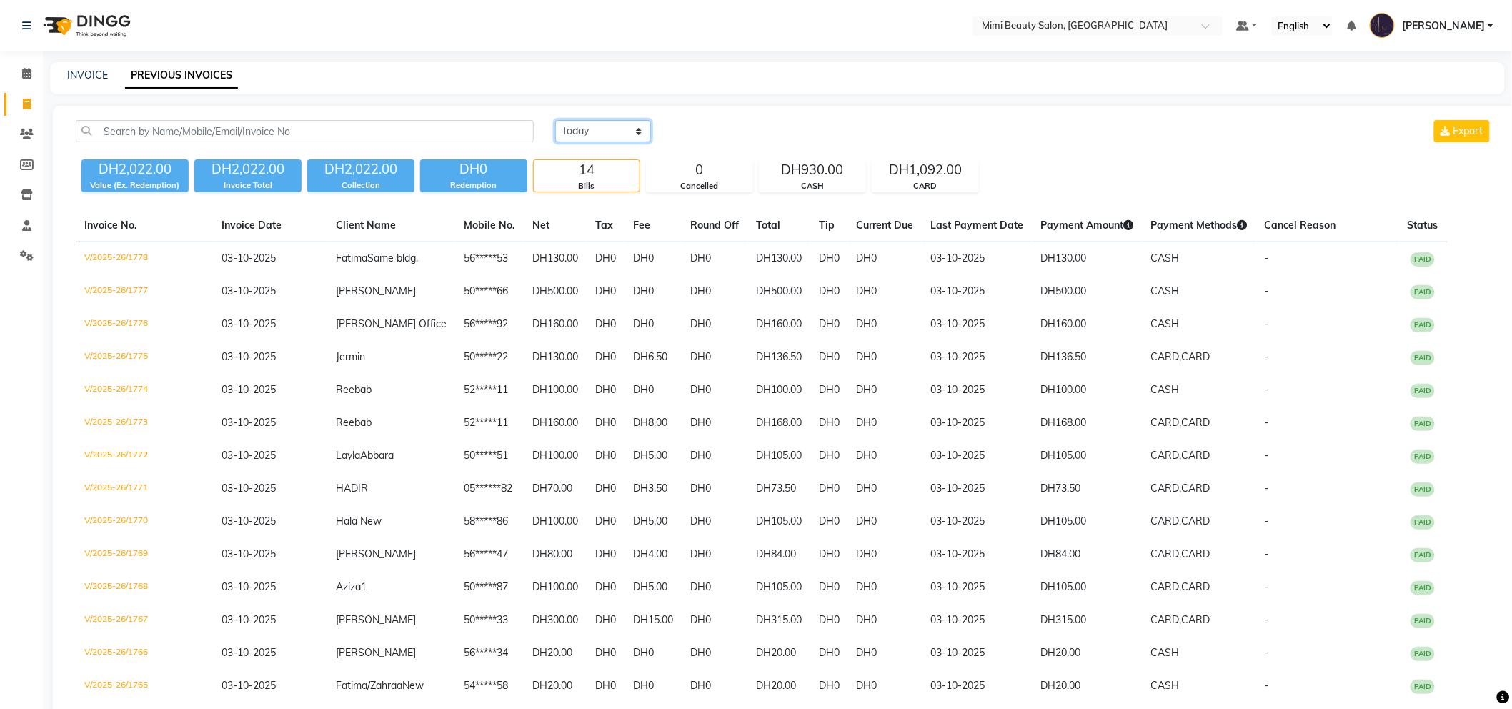
click at [582, 125] on select "Today Yesterday Custom Range" at bounding box center [603, 131] width 96 height 22
select select "range"
click at [555, 120] on select "Today Yesterday Custom Range" at bounding box center [603, 131] width 96 height 22
click at [726, 126] on input "03-10-2025" at bounding box center [719, 131] width 100 height 20
select select "10"
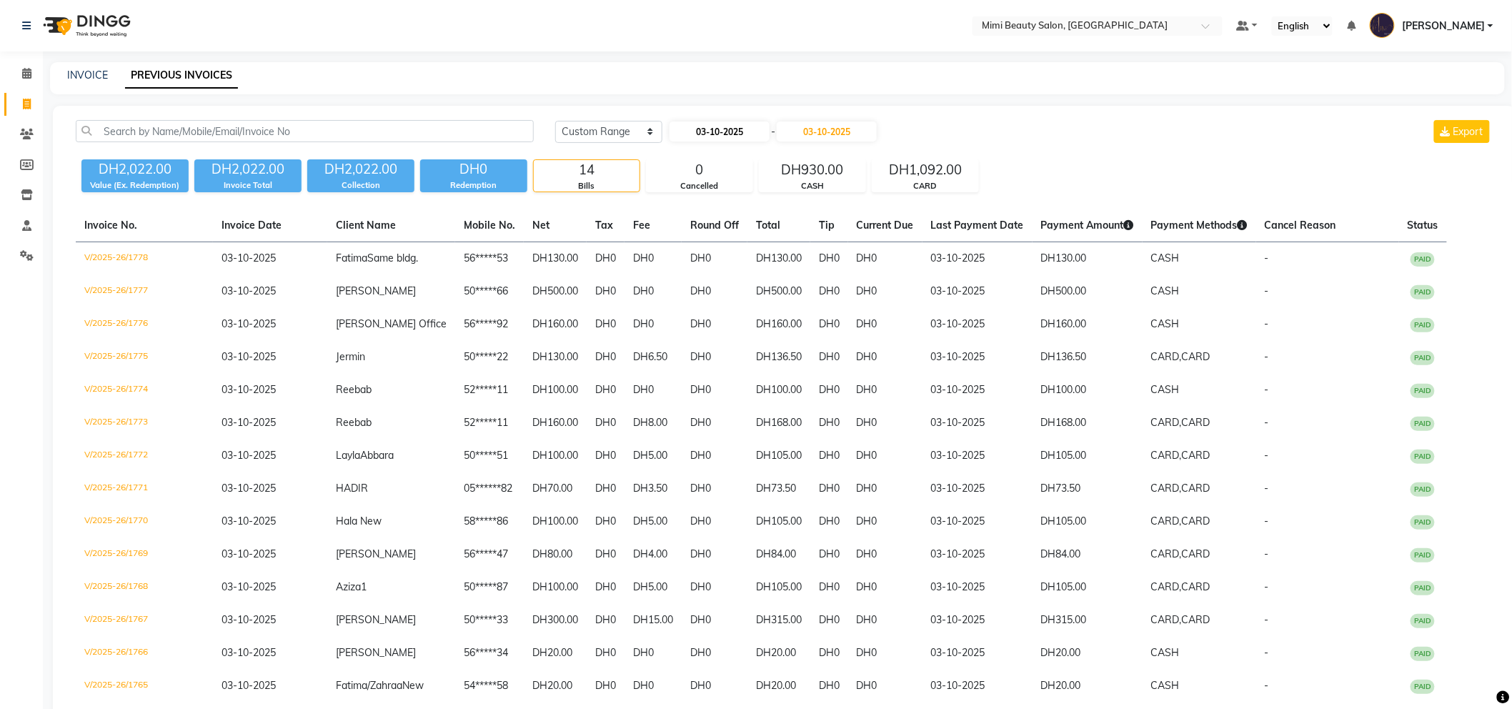
select select "2025"
click at [725, 203] on div "1" at bounding box center [729, 204] width 23 height 23
type input "01-10-2025"
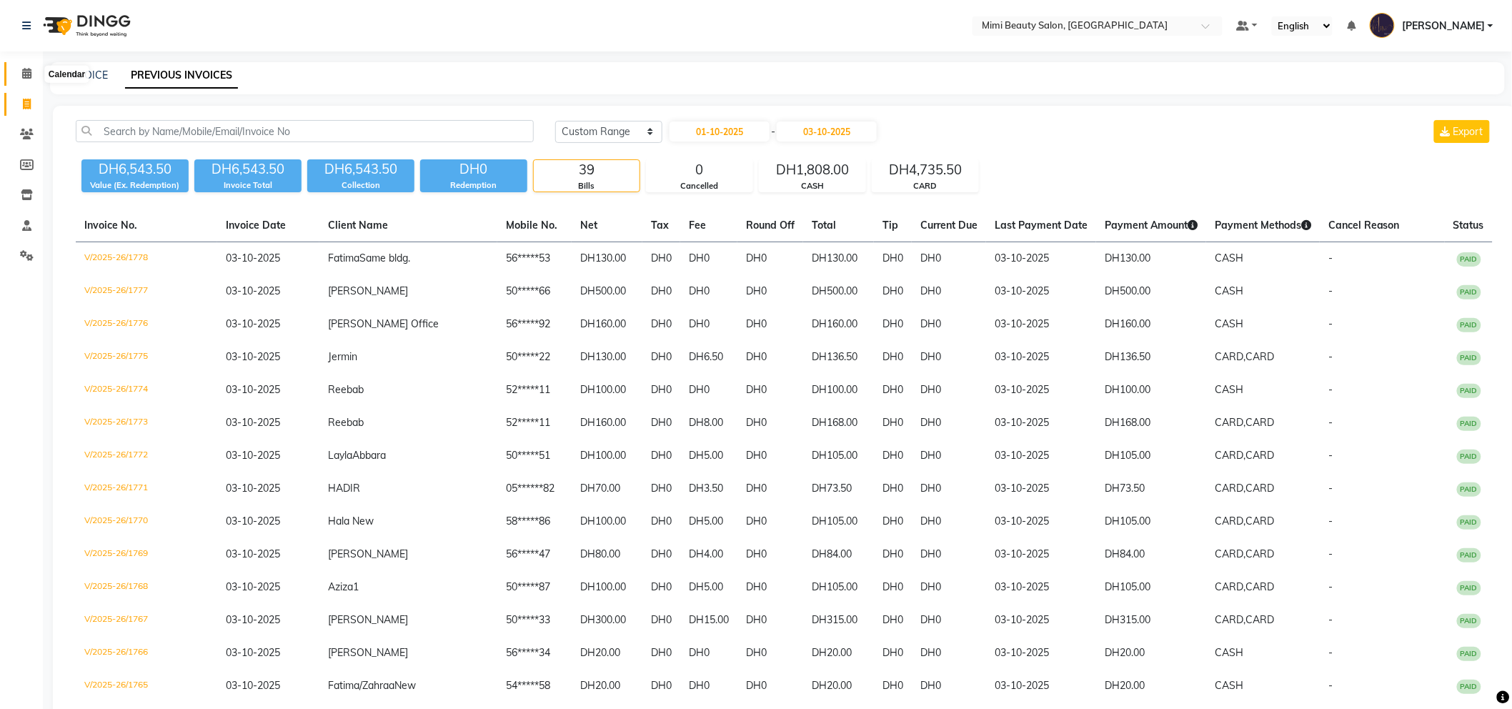
click at [22, 73] on icon at bounding box center [26, 73] width 9 height 11
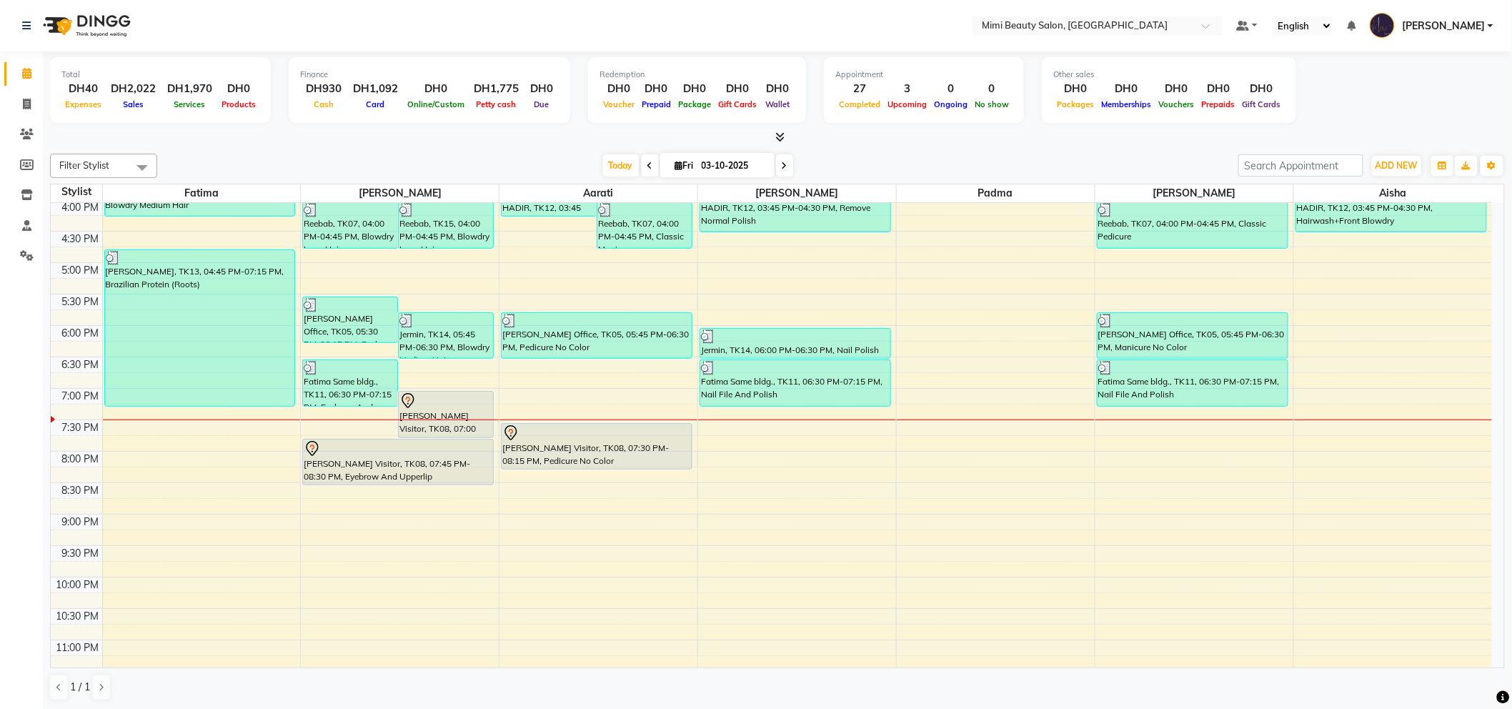
scroll to position [488, 0]
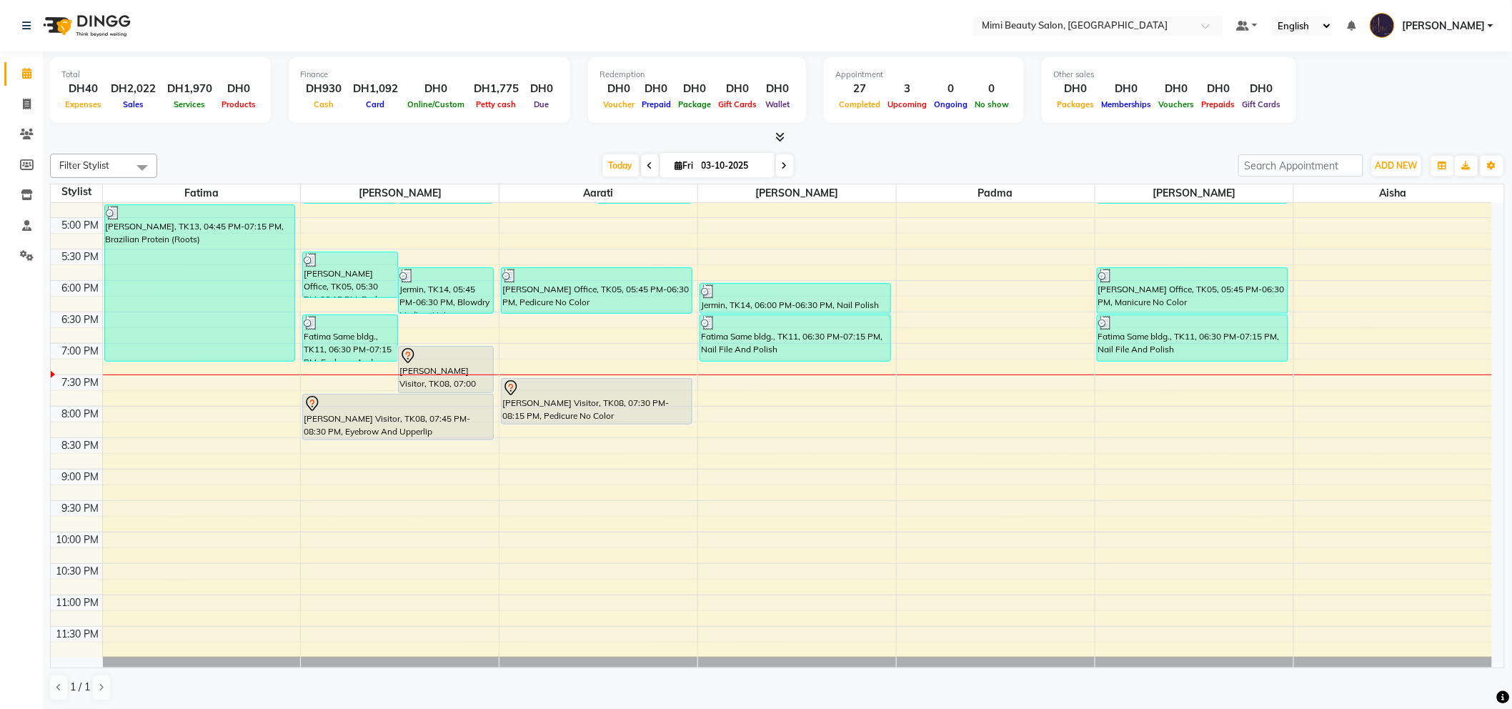
click at [559, 402] on div "Dr.Israa Jabur Visitor, TK08, 07:30 PM-08:15 PM, Pedicure No Color" at bounding box center [596, 401] width 190 height 45
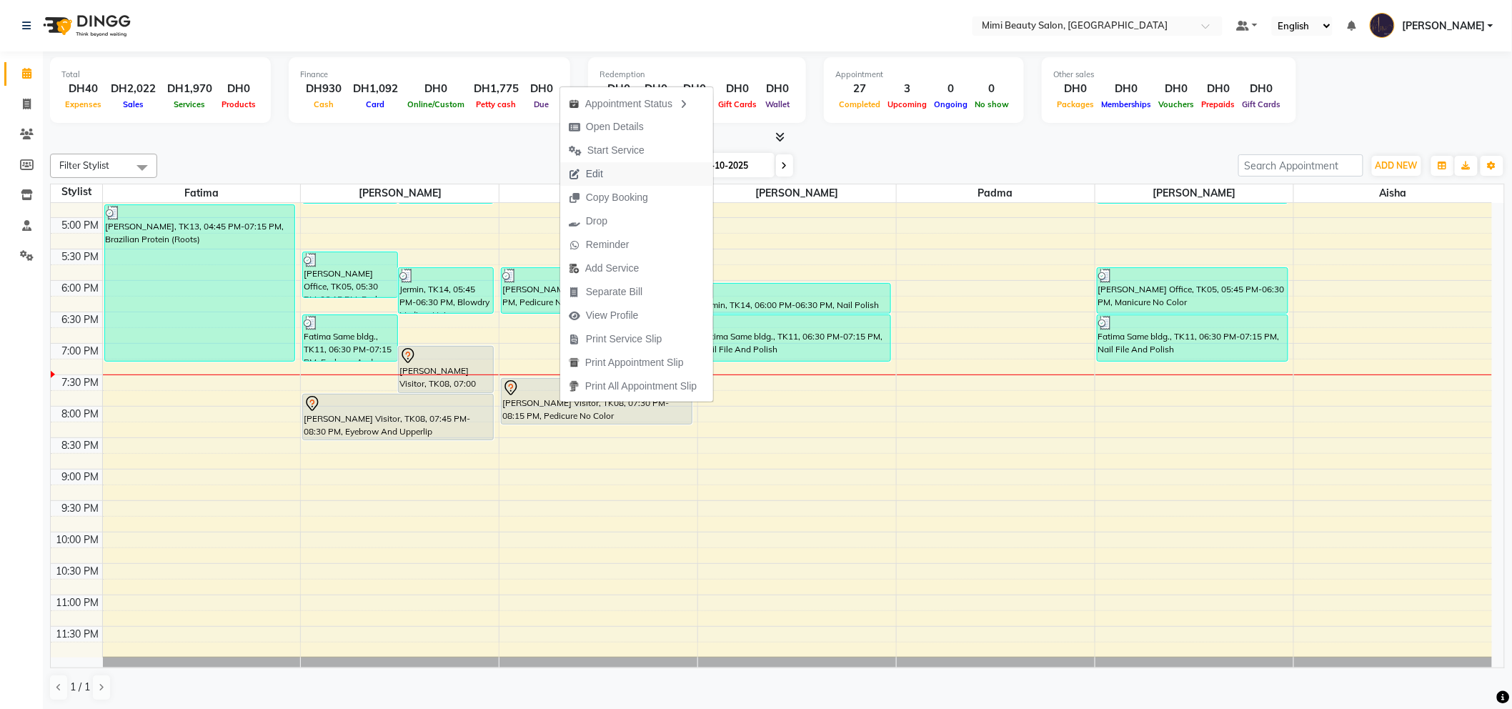
click at [613, 170] on button "Edit" at bounding box center [636, 174] width 153 height 24
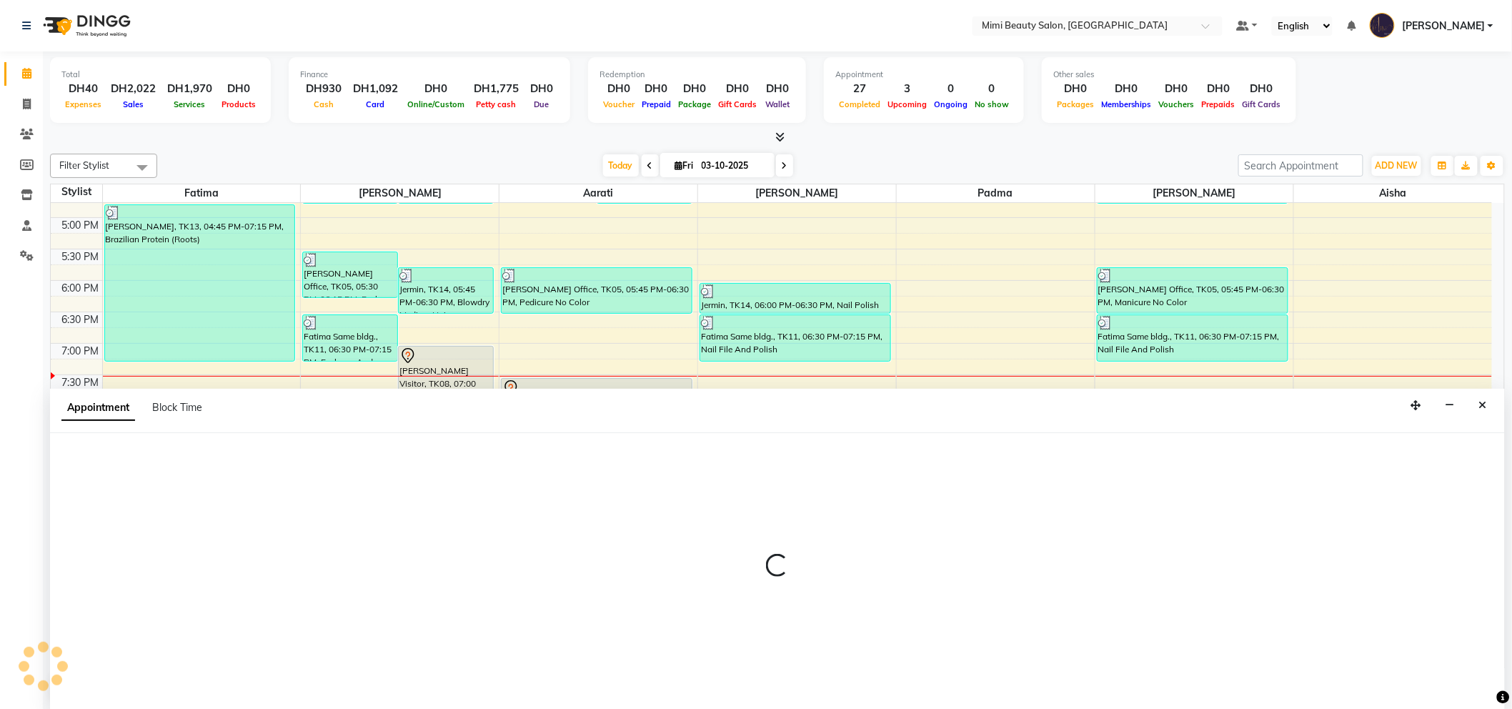
scroll to position [1, 0]
select select "tentative"
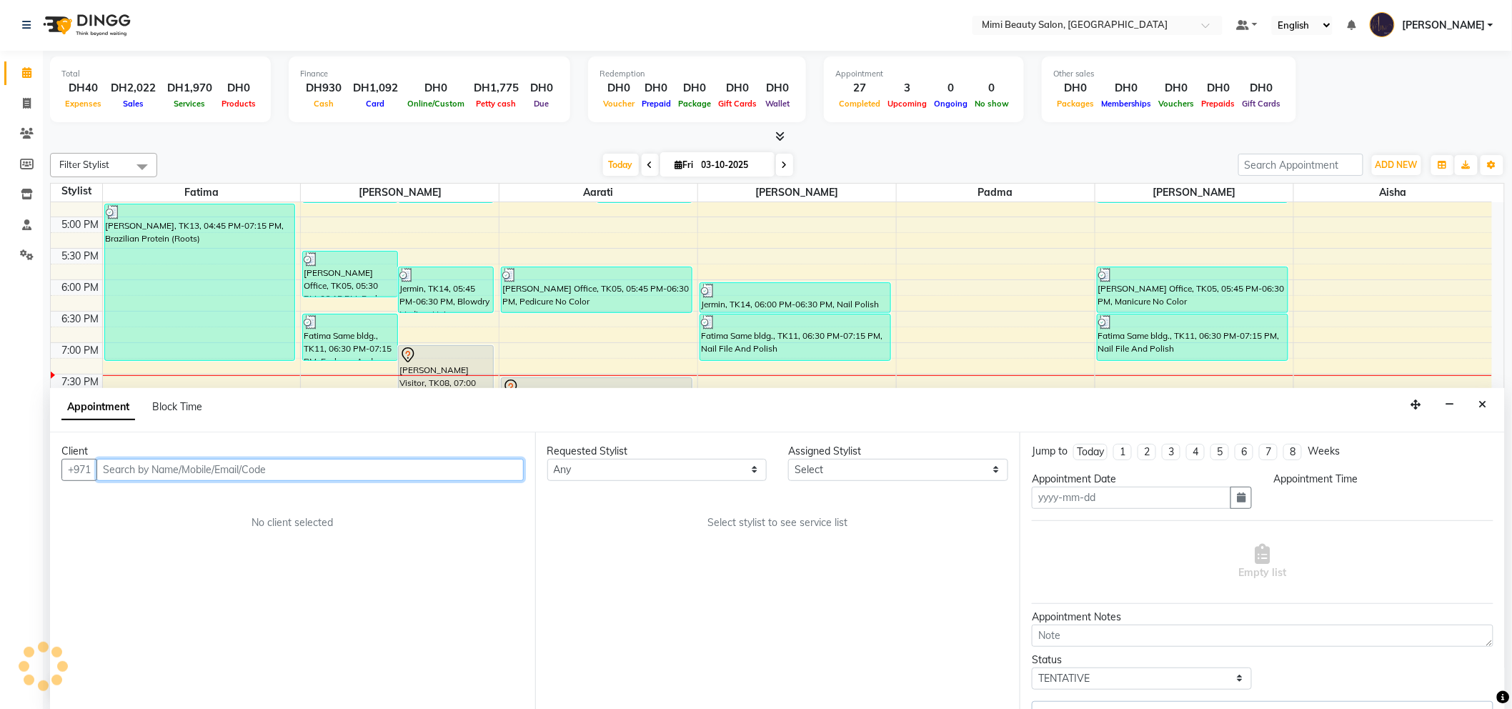
type input "03-10-2025"
select select "1140"
select select "52700"
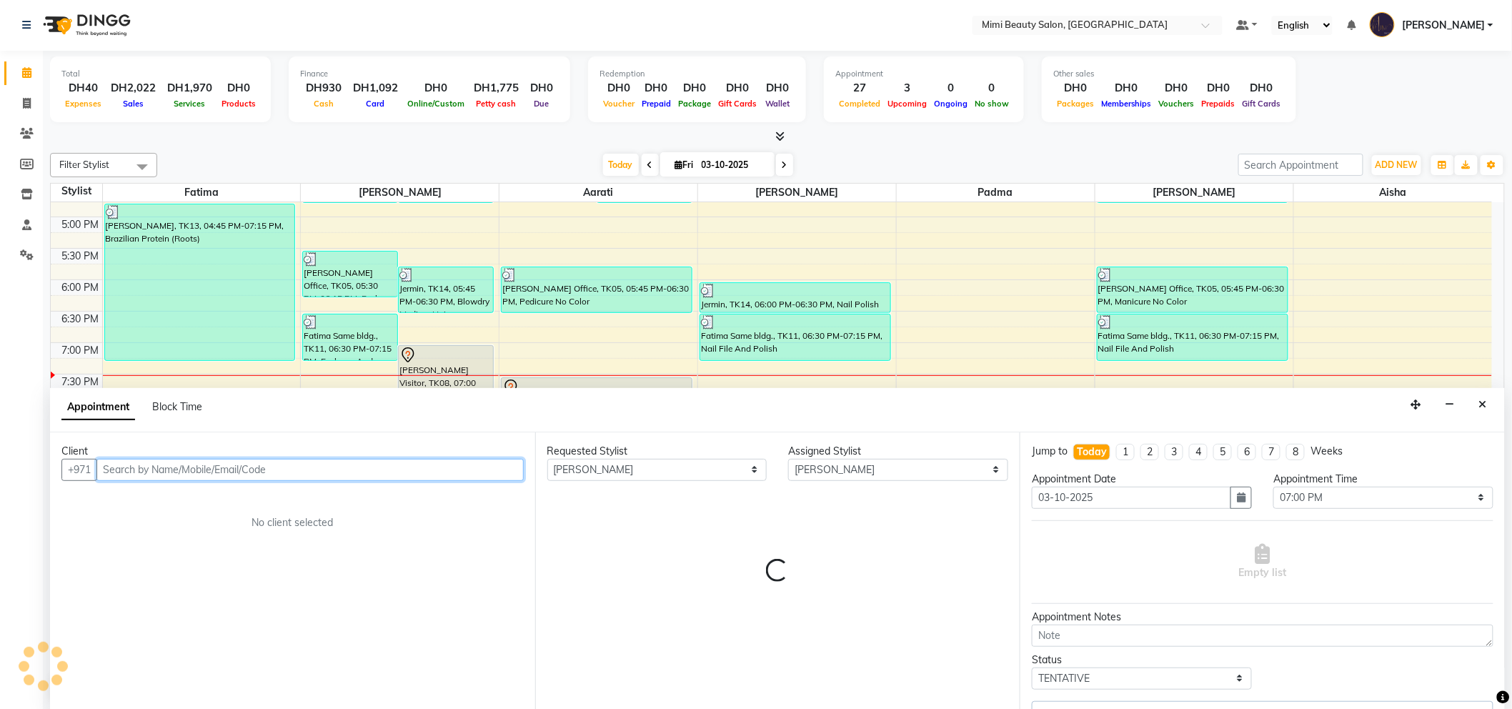
select select "3351"
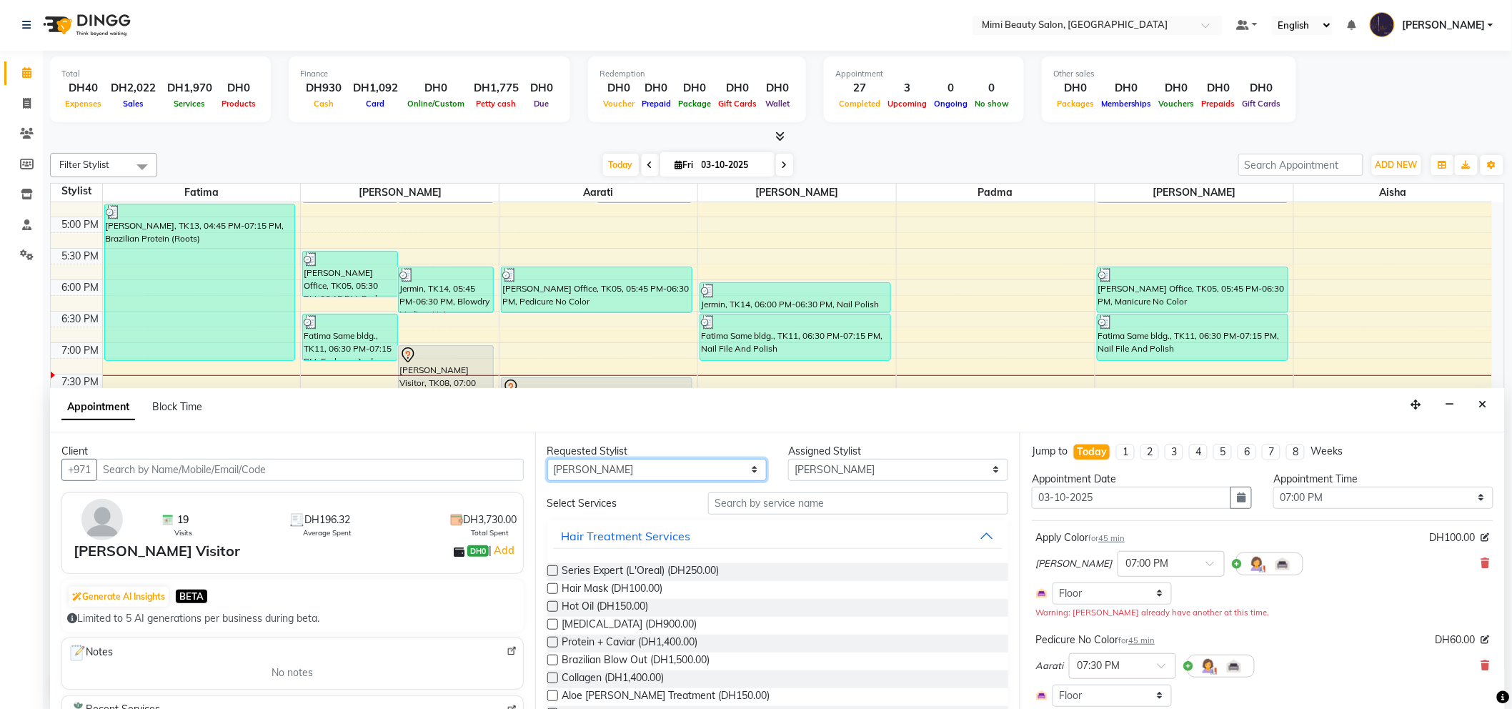
click at [666, 469] on select "Any [PERSON_NAME] [PERSON_NAME] [PERSON_NAME] [PERSON_NAME] Padma" at bounding box center [657, 470] width 220 height 22
select select "68417"
click at [547, 459] on select "Any [PERSON_NAME] [PERSON_NAME] [PERSON_NAME] [PERSON_NAME] Padma" at bounding box center [657, 470] width 220 height 22
select select "68417"
click at [734, 508] on input "text" at bounding box center [858, 503] width 300 height 22
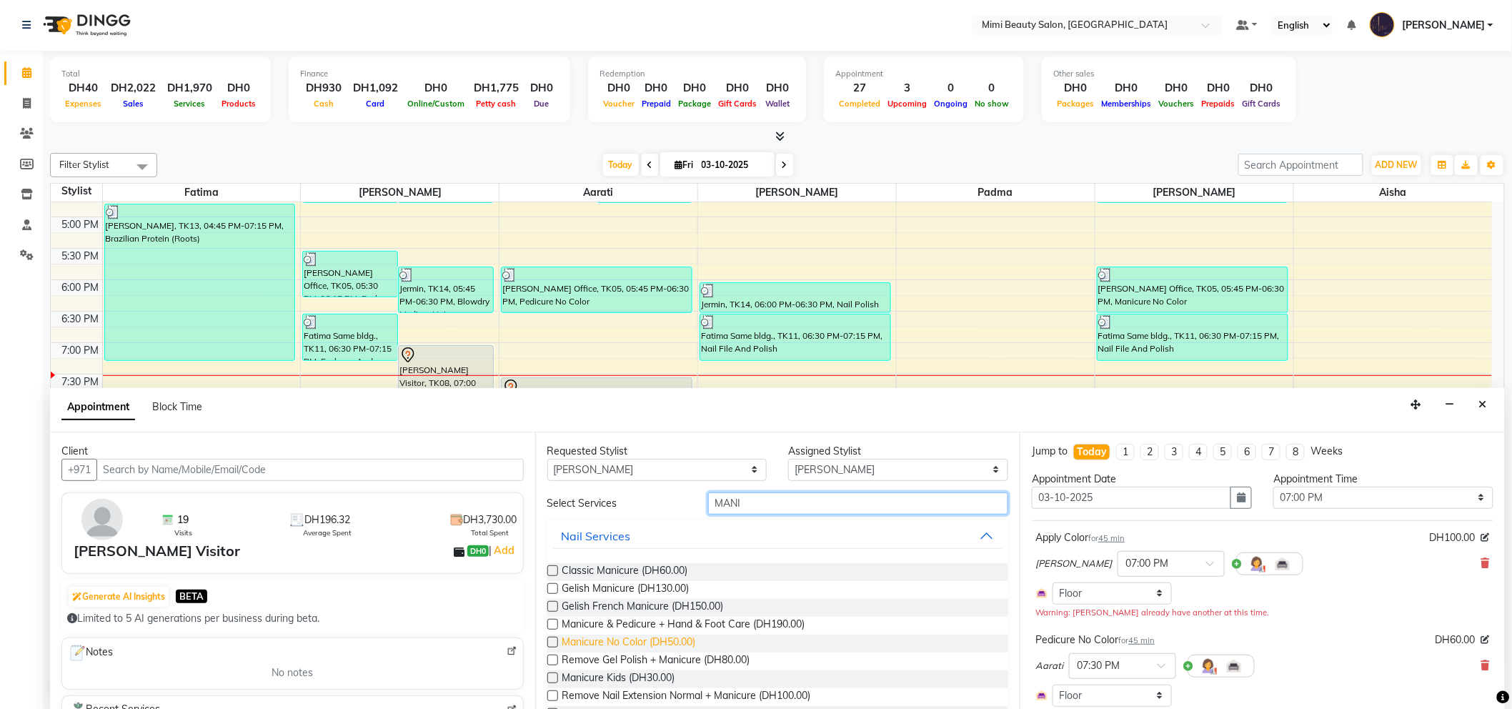
type input "MANI"
click at [654, 641] on span "Manicure No Color (DH50.00)" at bounding box center [629, 643] width 134 height 18
checkbox input "false"
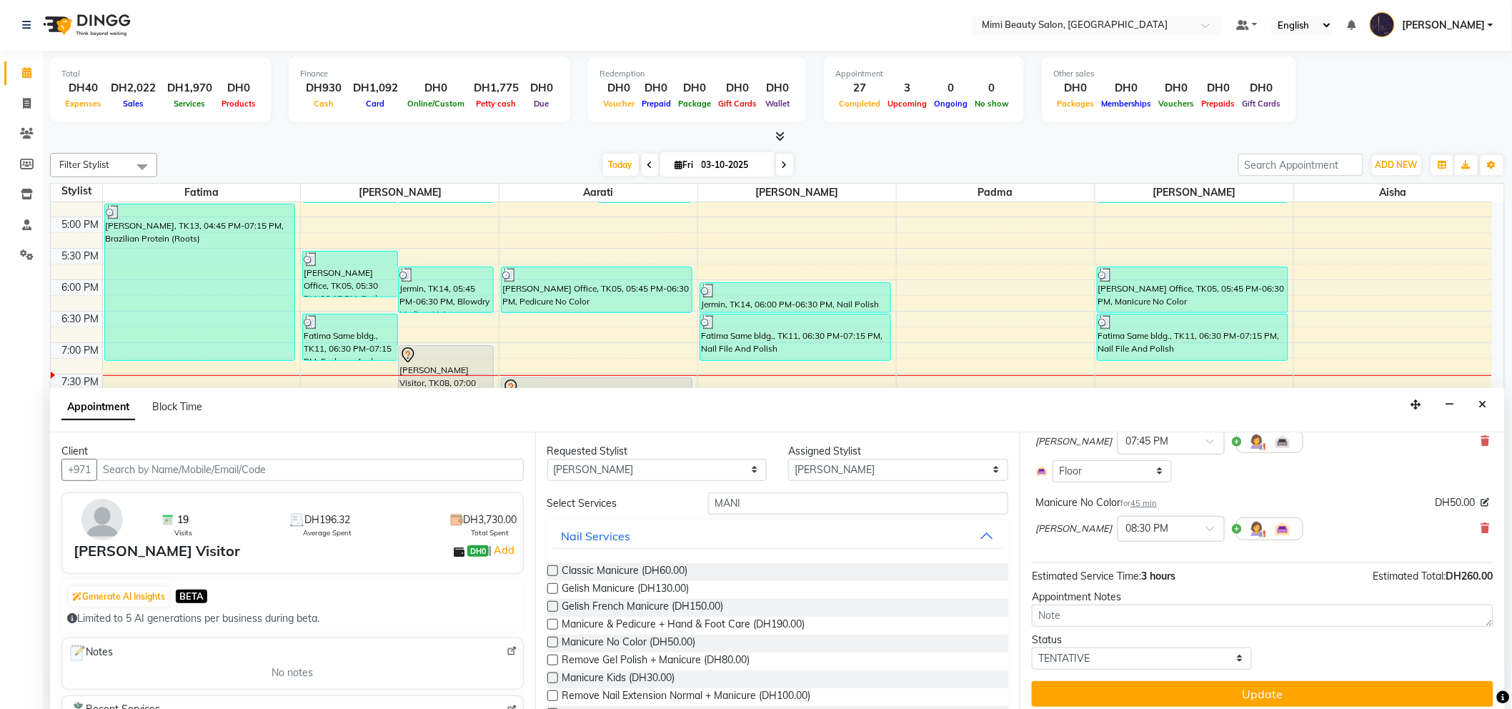
scroll to position [317, 0]
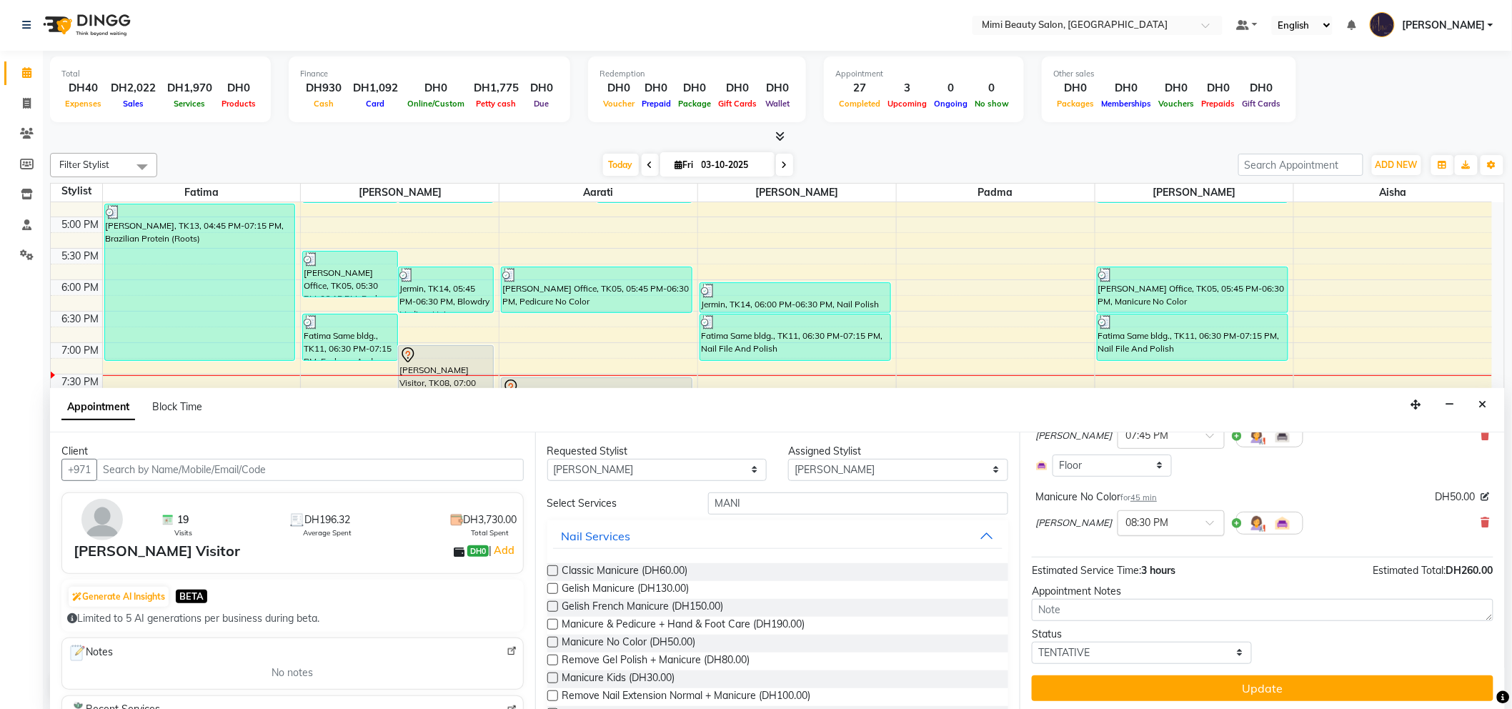
click at [1206, 520] on span at bounding box center [1215, 526] width 18 height 15
click at [1118, 545] on div "07:30 PM" at bounding box center [1171, 546] width 106 height 26
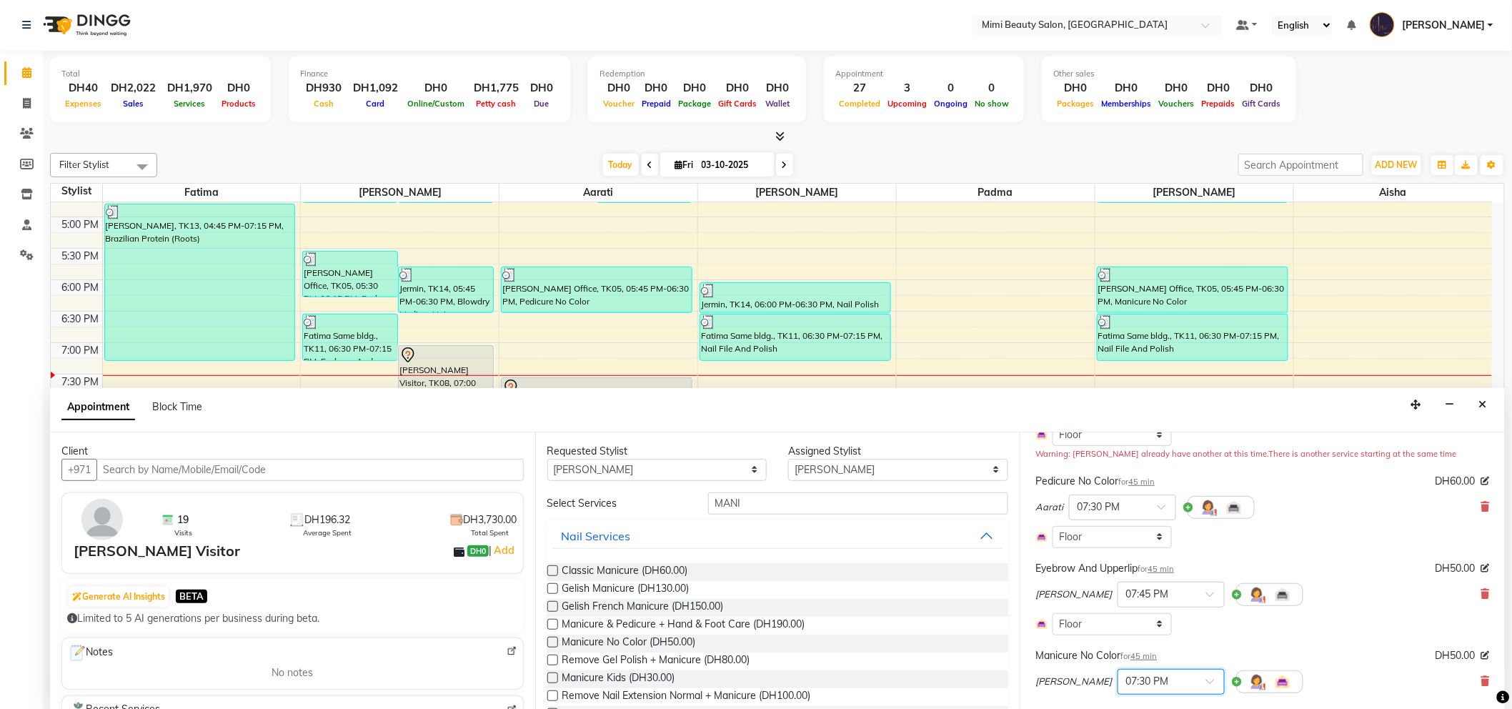
scroll to position [319, 0]
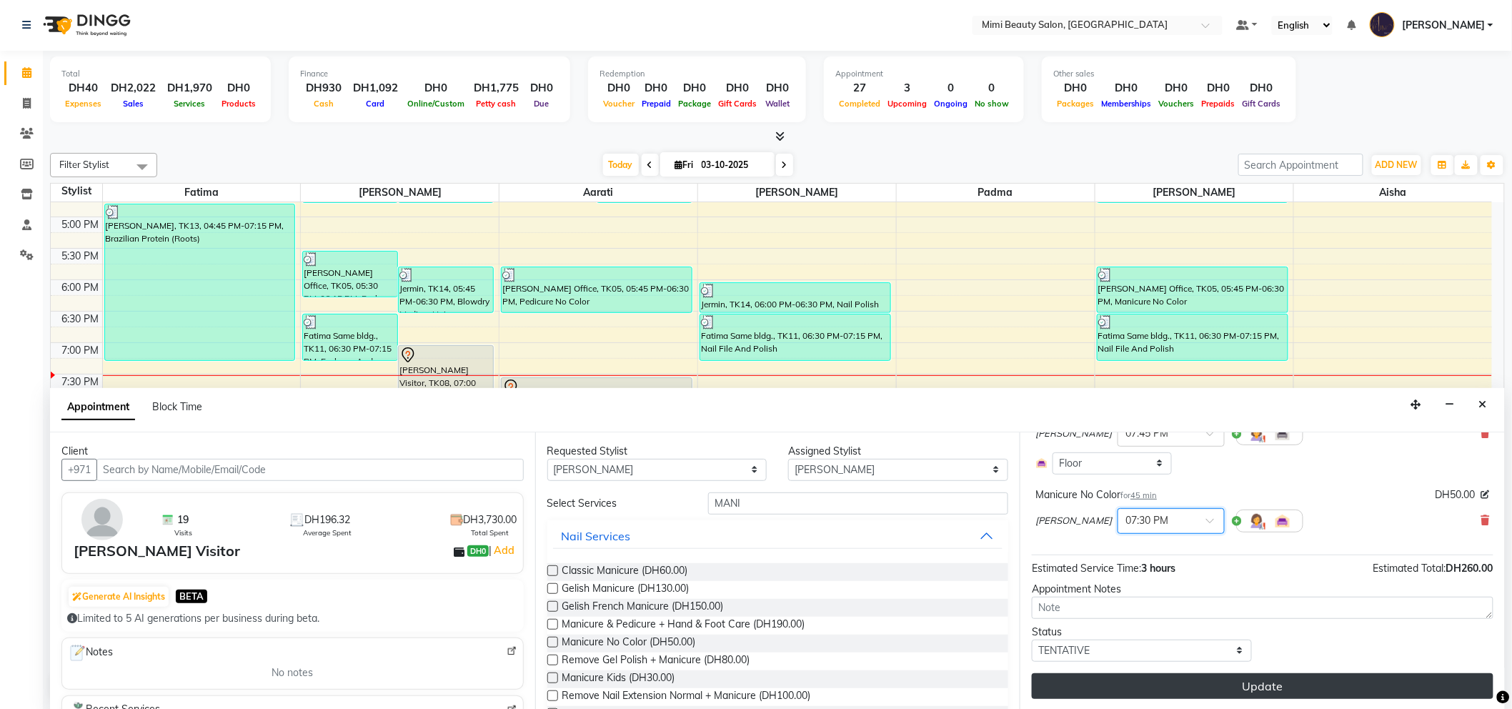
click at [1191, 683] on button "Update" at bounding box center [1262, 686] width 461 height 26
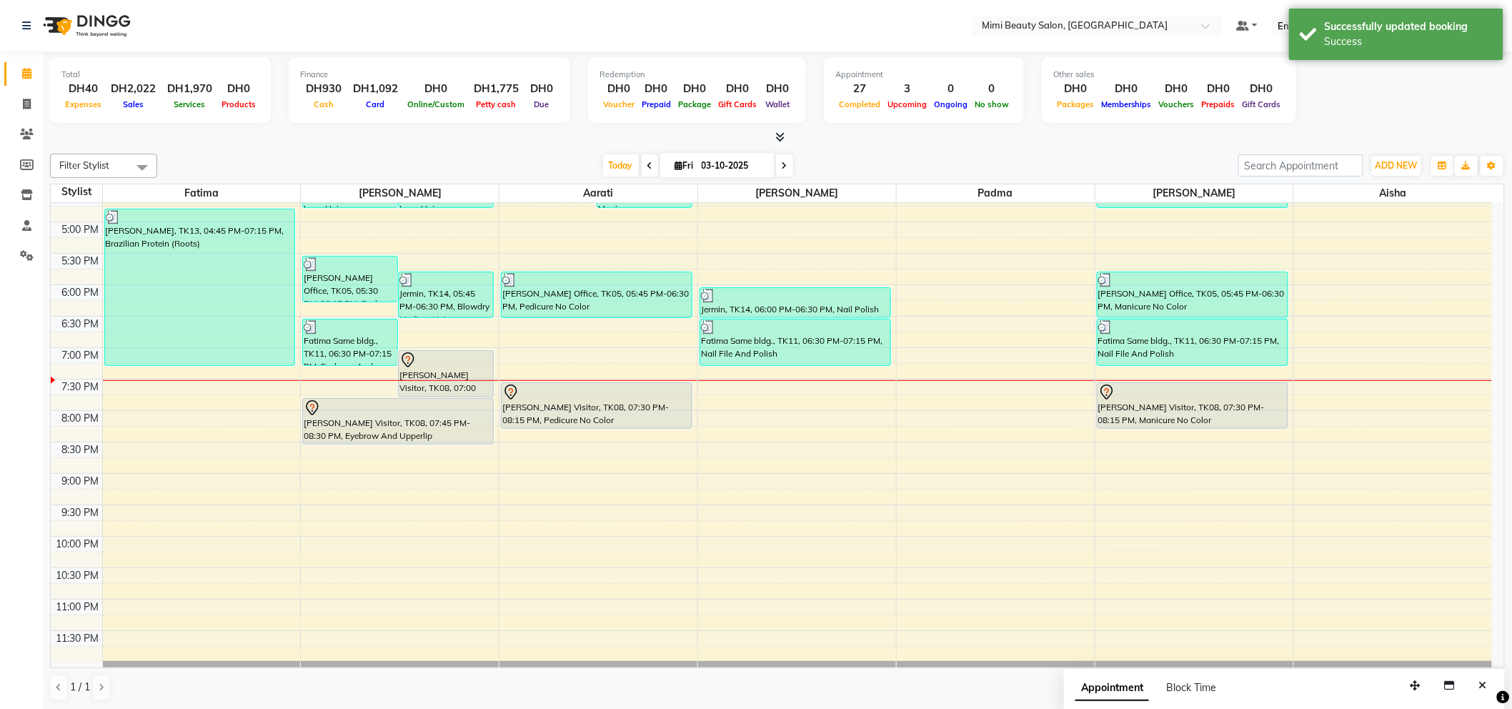
scroll to position [488, 0]
